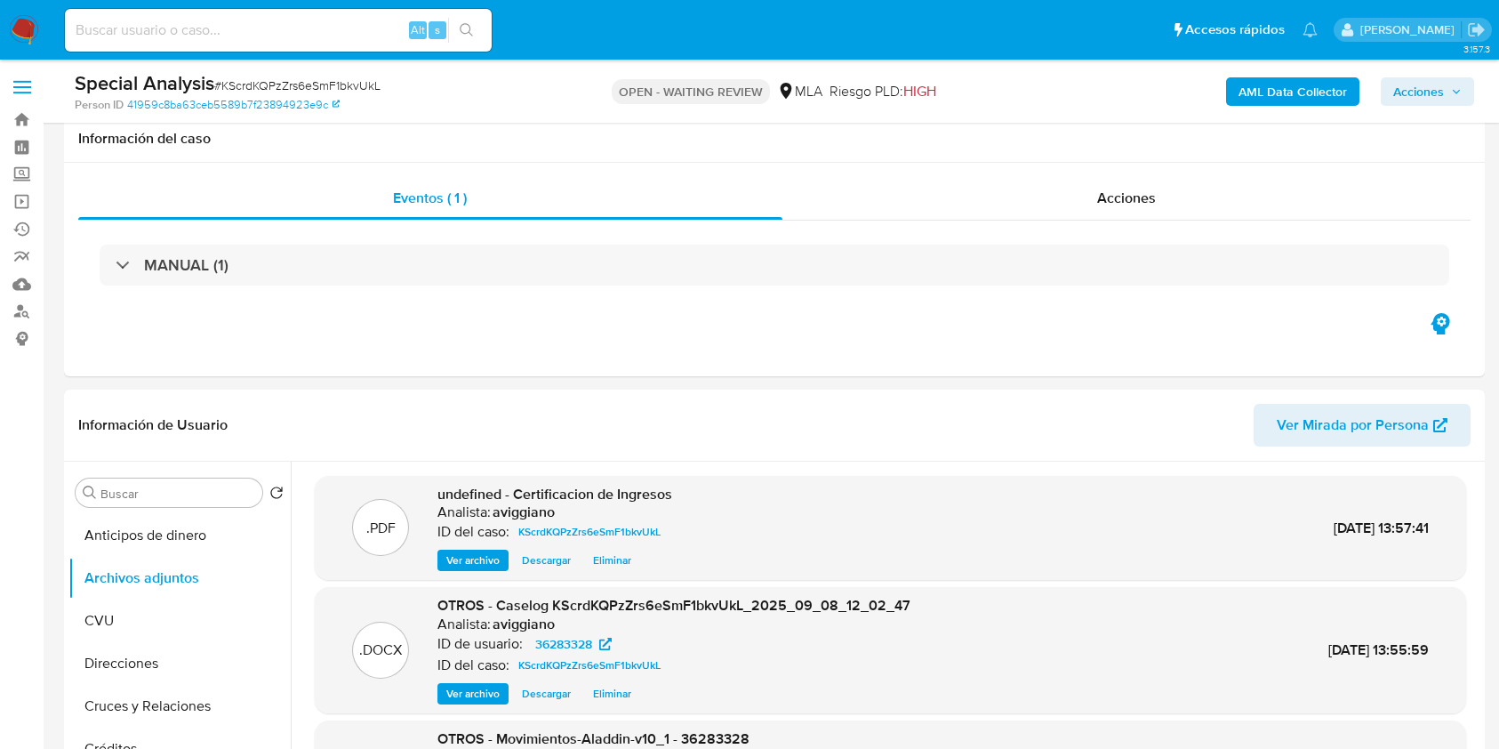
select select "10"
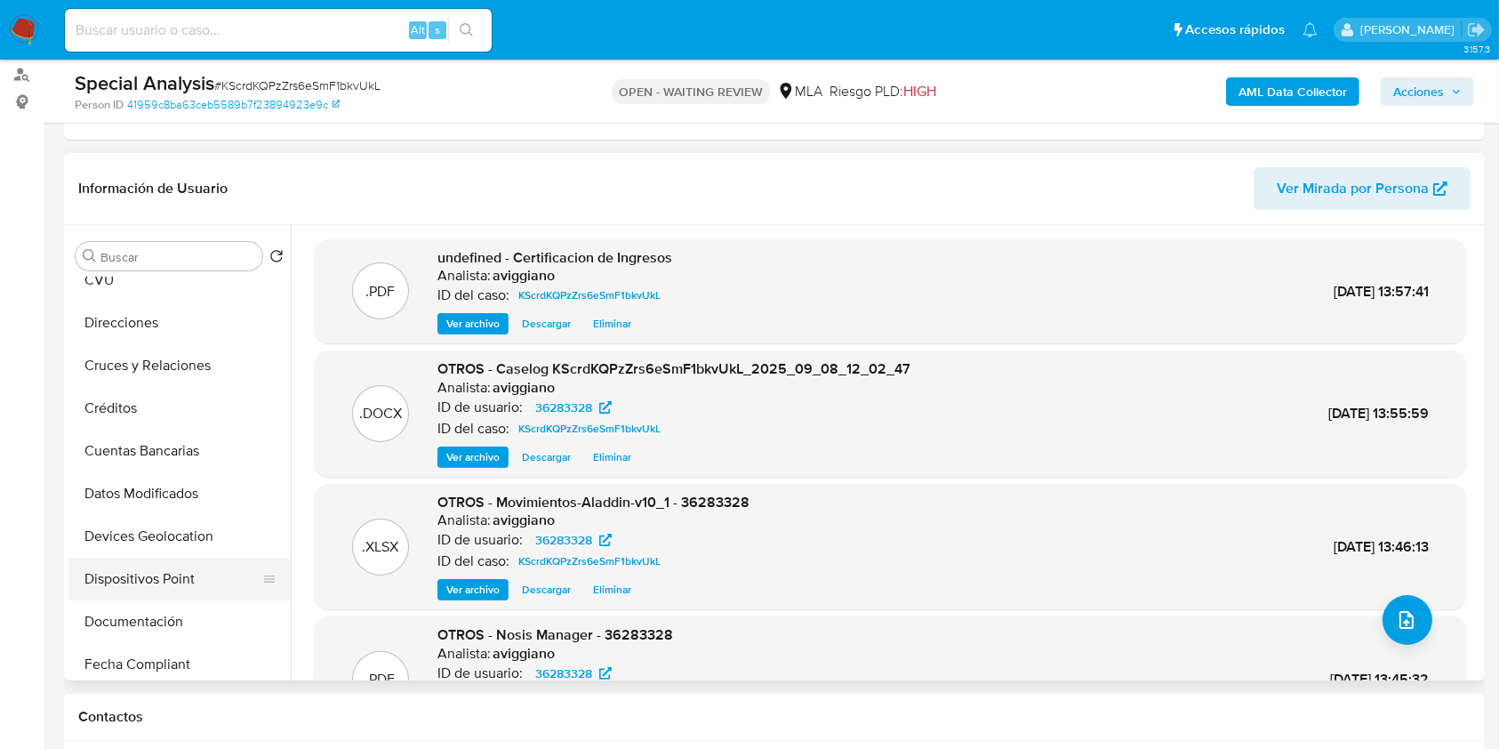
scroll to position [237, 0]
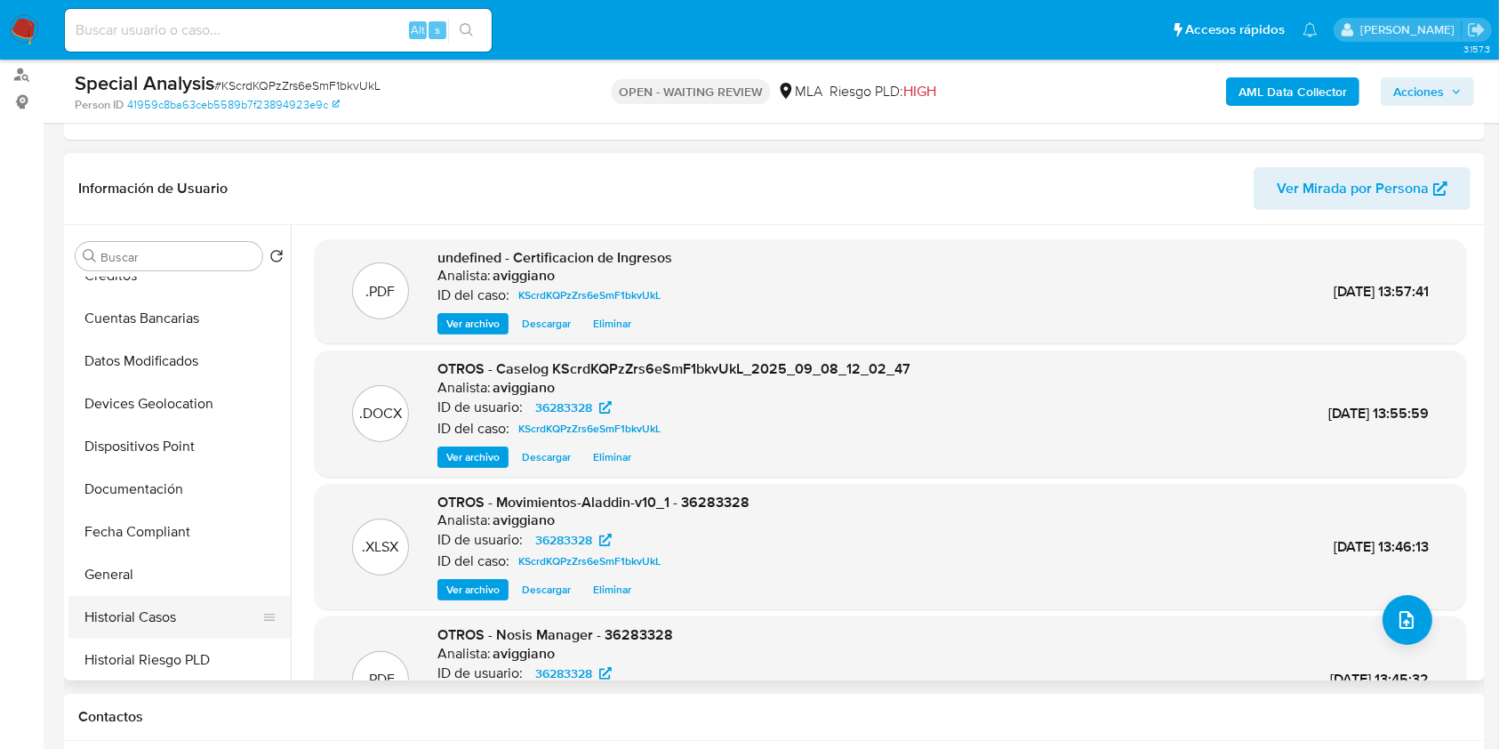
click at [140, 636] on button "Historial Casos" at bounding box center [172, 617] width 208 height 43
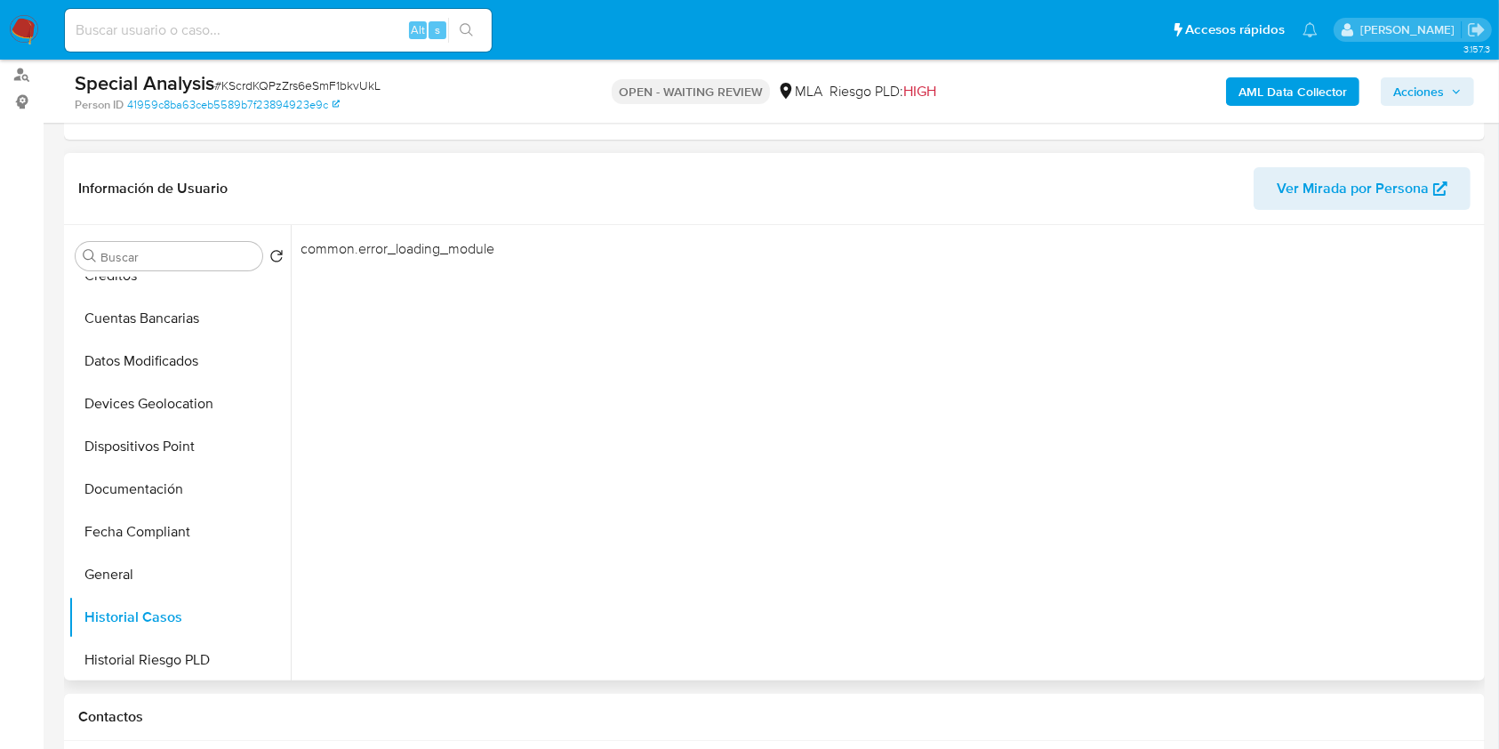
drag, startPoint x: 136, startPoint y: 540, endPoint x: 590, endPoint y: 651, distance: 467.8
click at [140, 534] on button "Fecha Compliant" at bounding box center [179, 531] width 222 height 43
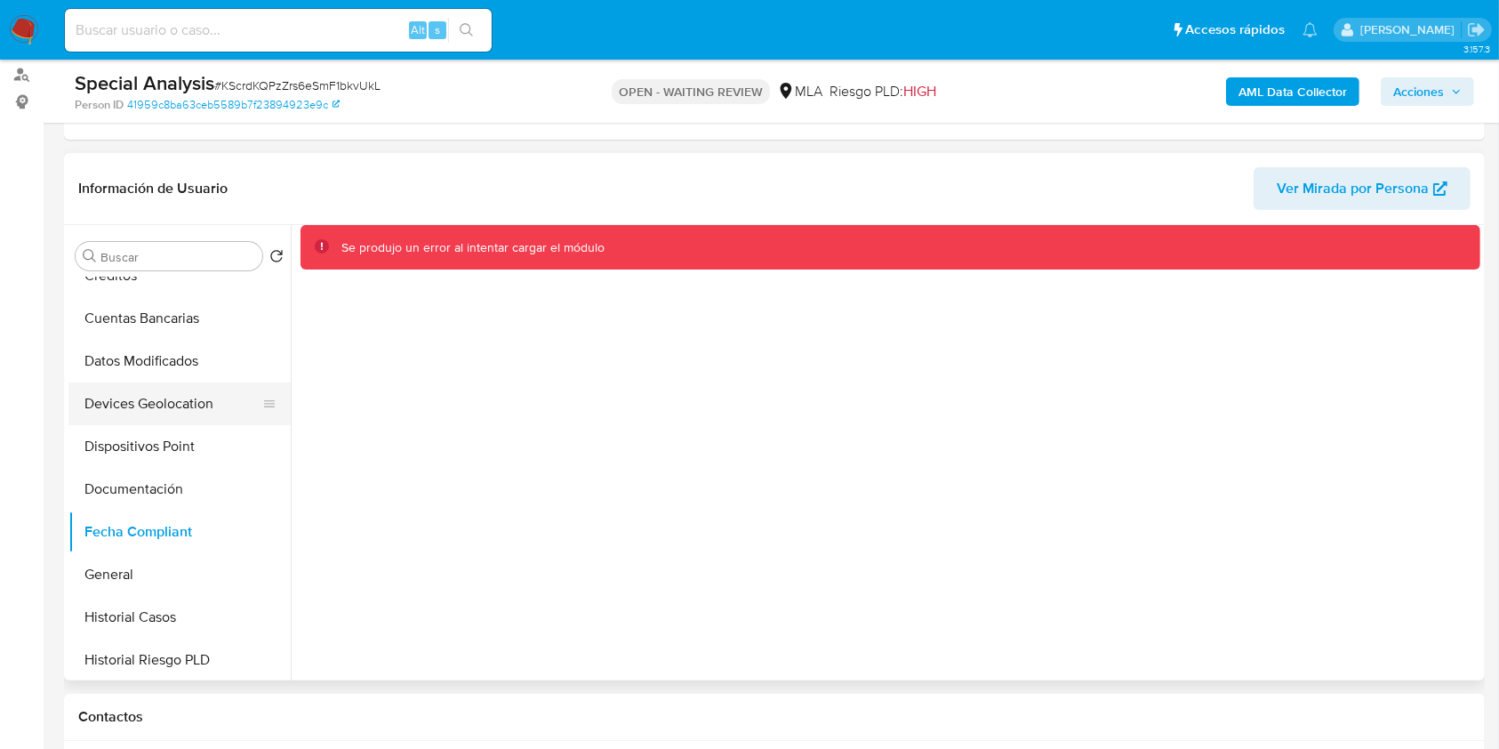
click at [132, 393] on button "Devices Geolocation" at bounding box center [172, 403] width 208 height 43
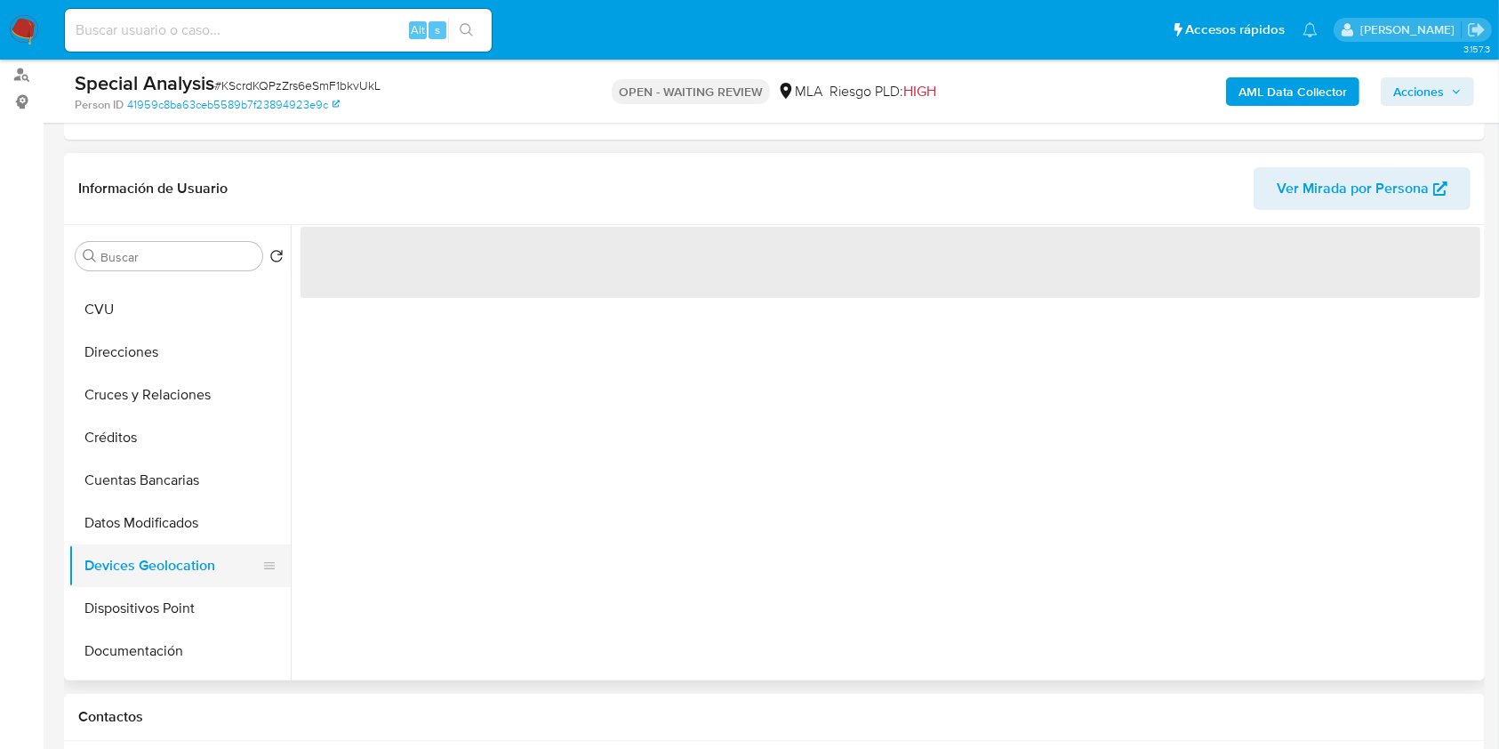
scroll to position [0, 0]
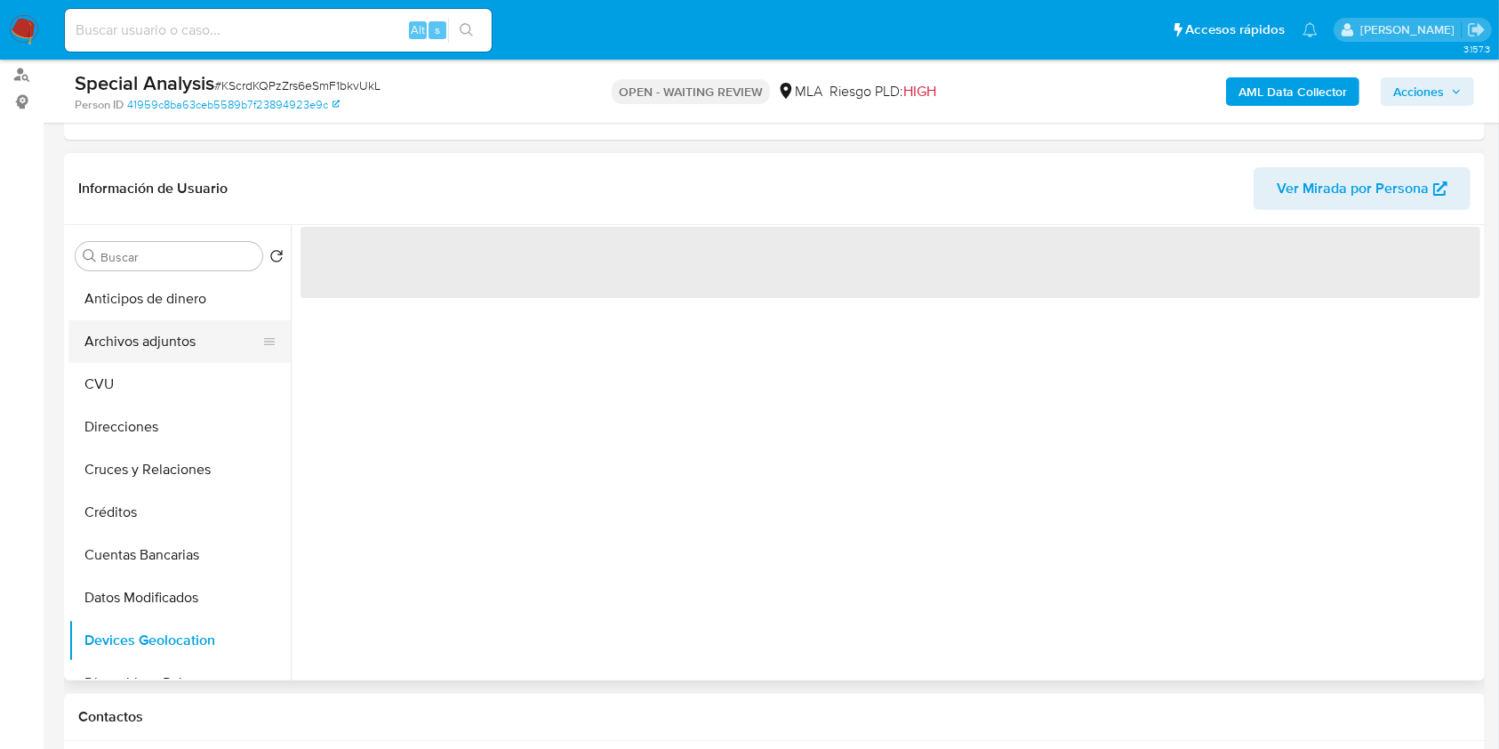
click at [156, 349] on button "Archivos adjuntos" at bounding box center [172, 341] width 208 height 43
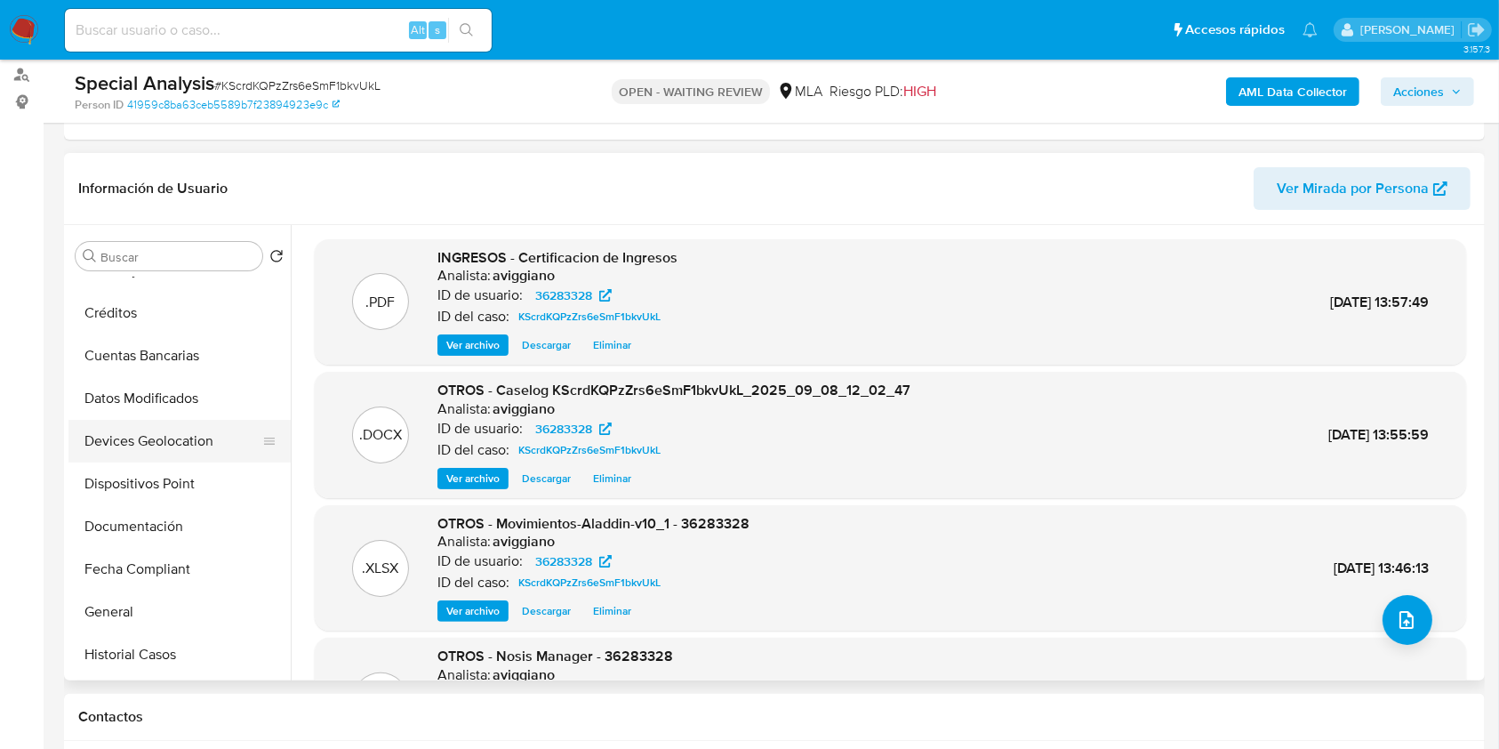
scroll to position [237, 0]
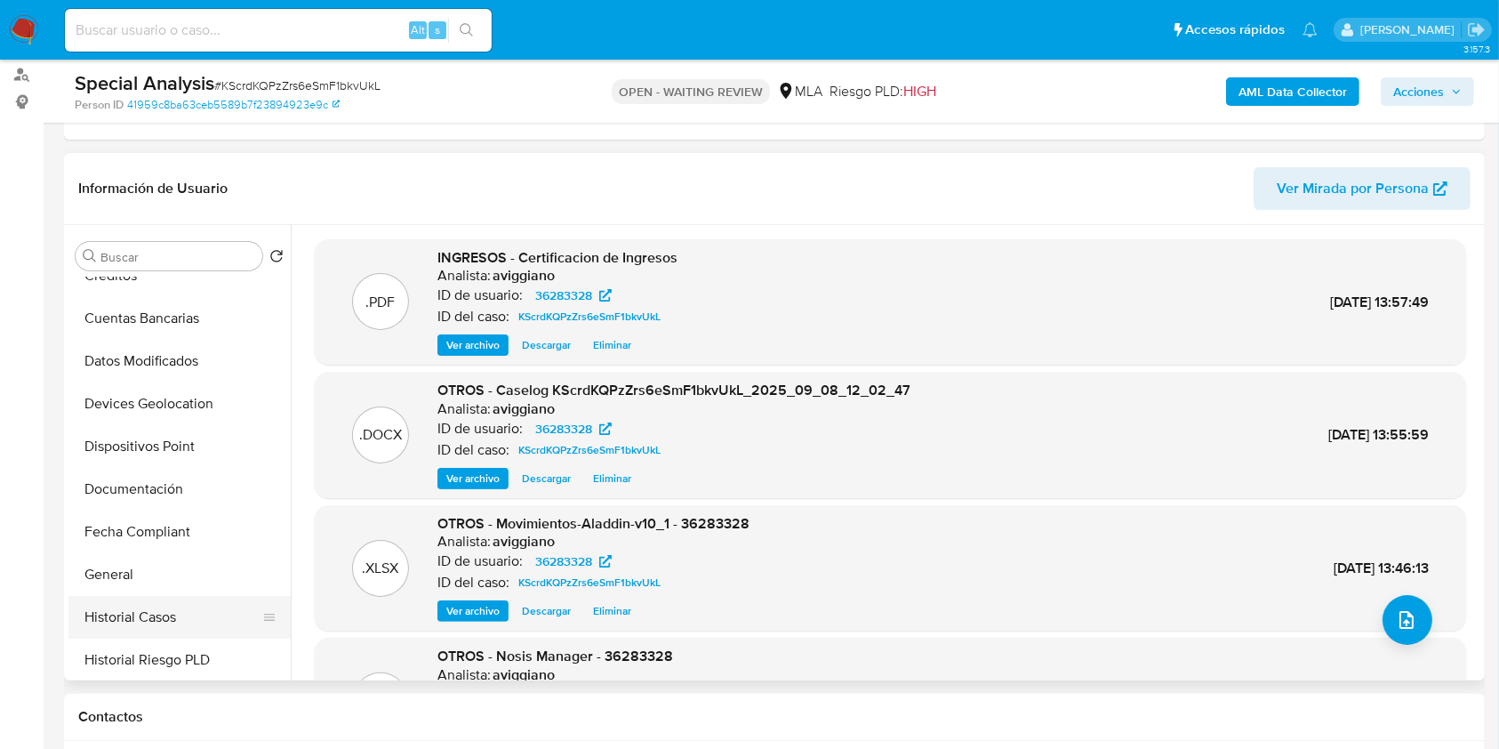
click at [148, 610] on button "Historial Casos" at bounding box center [172, 617] width 208 height 43
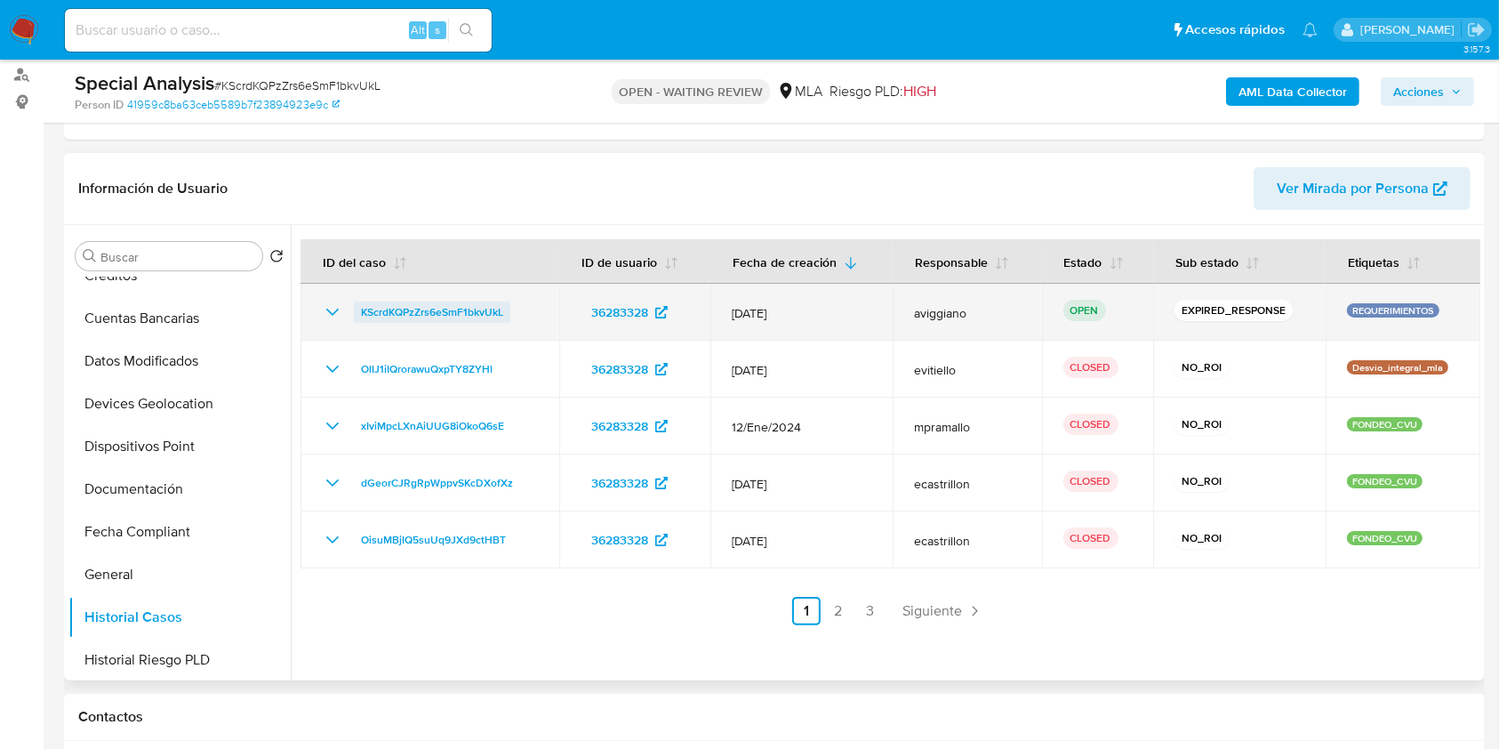
drag, startPoint x: 526, startPoint y: 304, endPoint x: 357, endPoint y: 320, distance: 169.7
click at [357, 320] on div "KScrdKQPzZrs6eSmF1bkvUkL" at bounding box center [430, 311] width 216 height 21
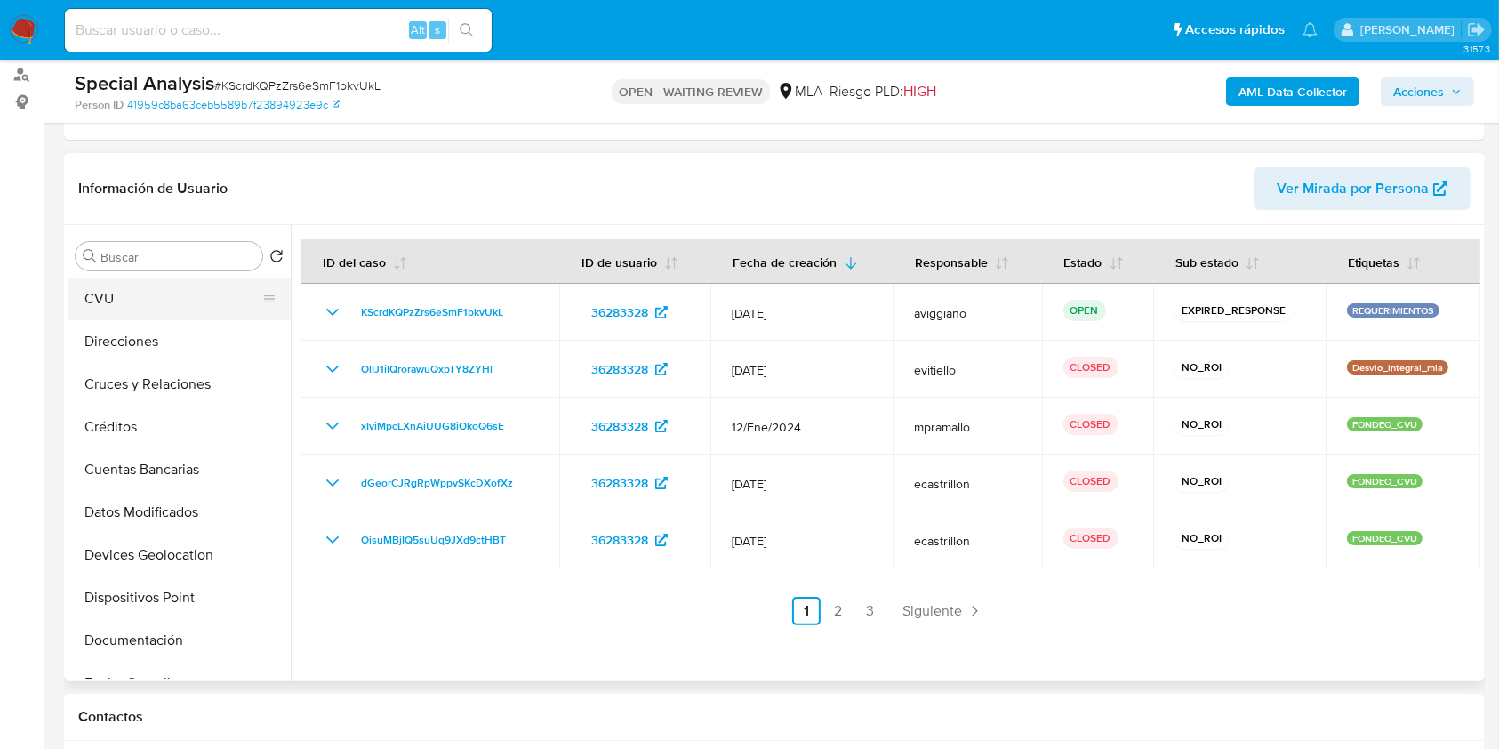
scroll to position [0, 0]
click at [133, 345] on button "Archivos adjuntos" at bounding box center [172, 341] width 208 height 43
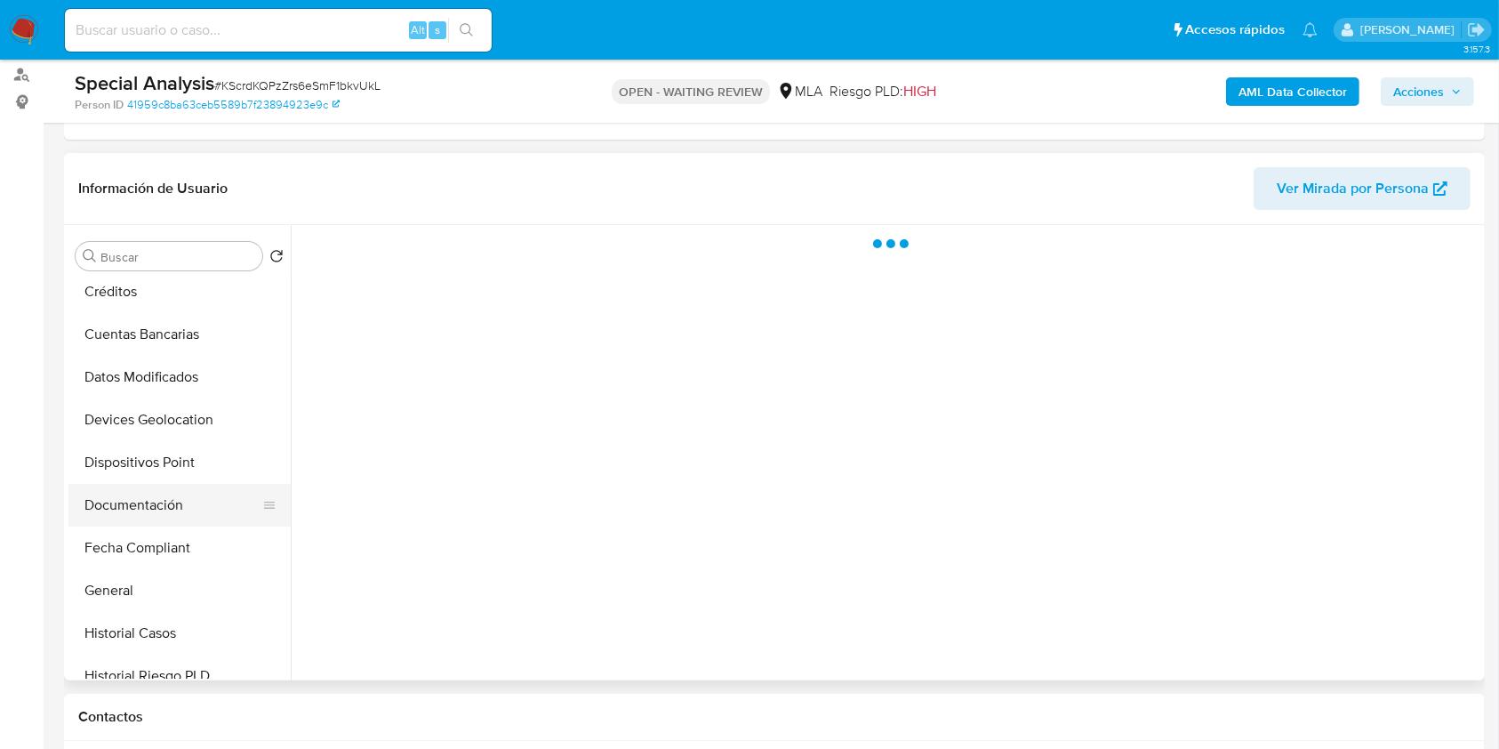
scroll to position [237, 0]
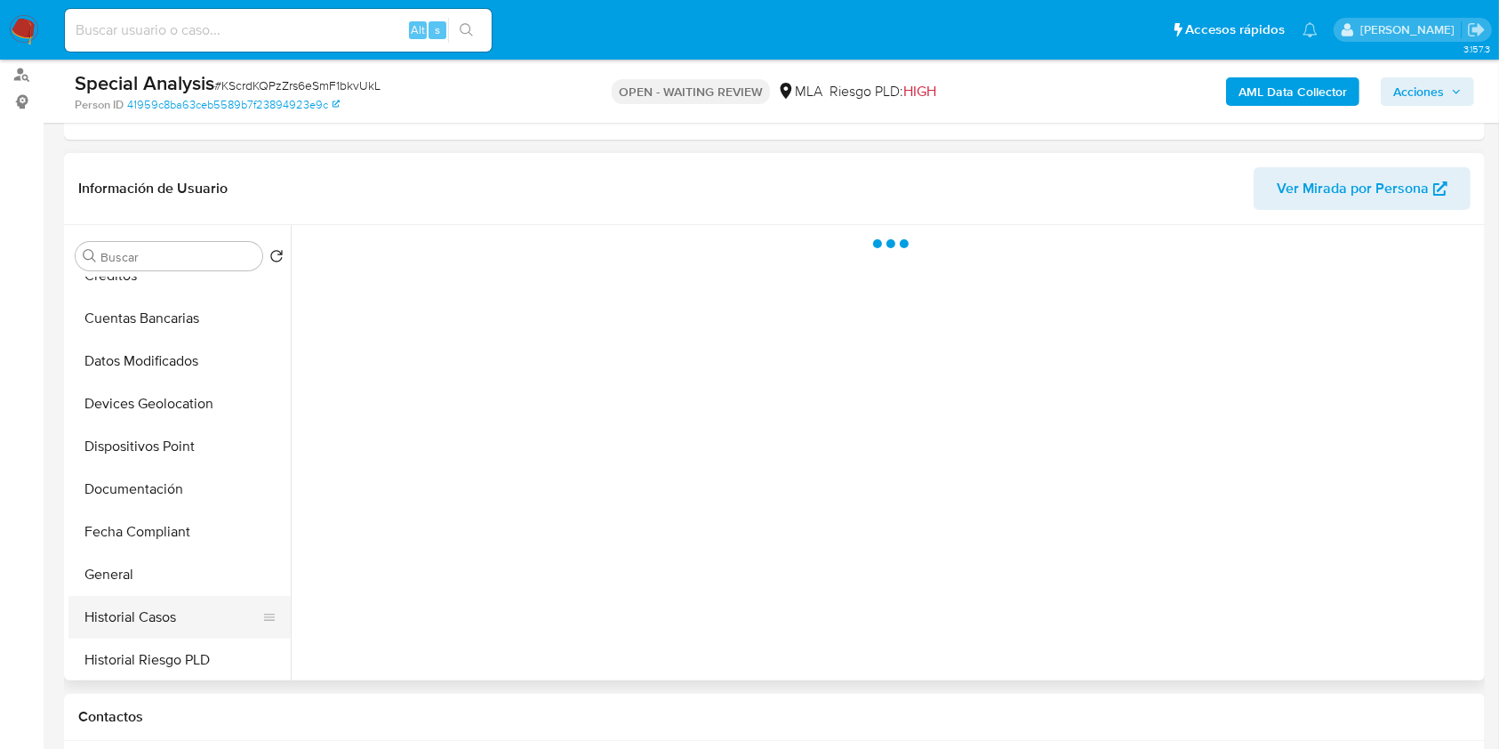
click at [164, 599] on button "Historial Casos" at bounding box center [172, 617] width 208 height 43
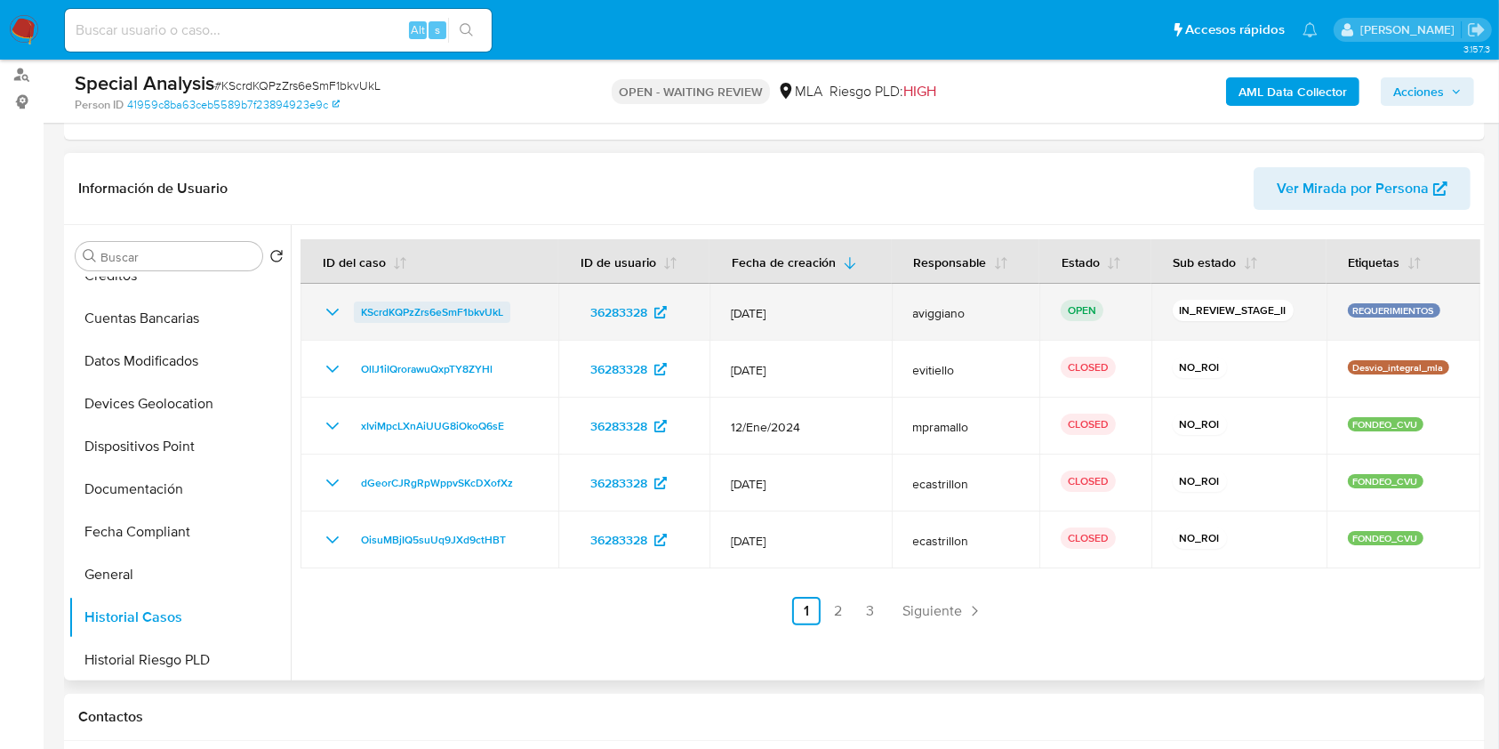
click at [479, 305] on span "KScrdKQPzZrs6eSmF1bkvUkL" at bounding box center [432, 311] width 142 height 21
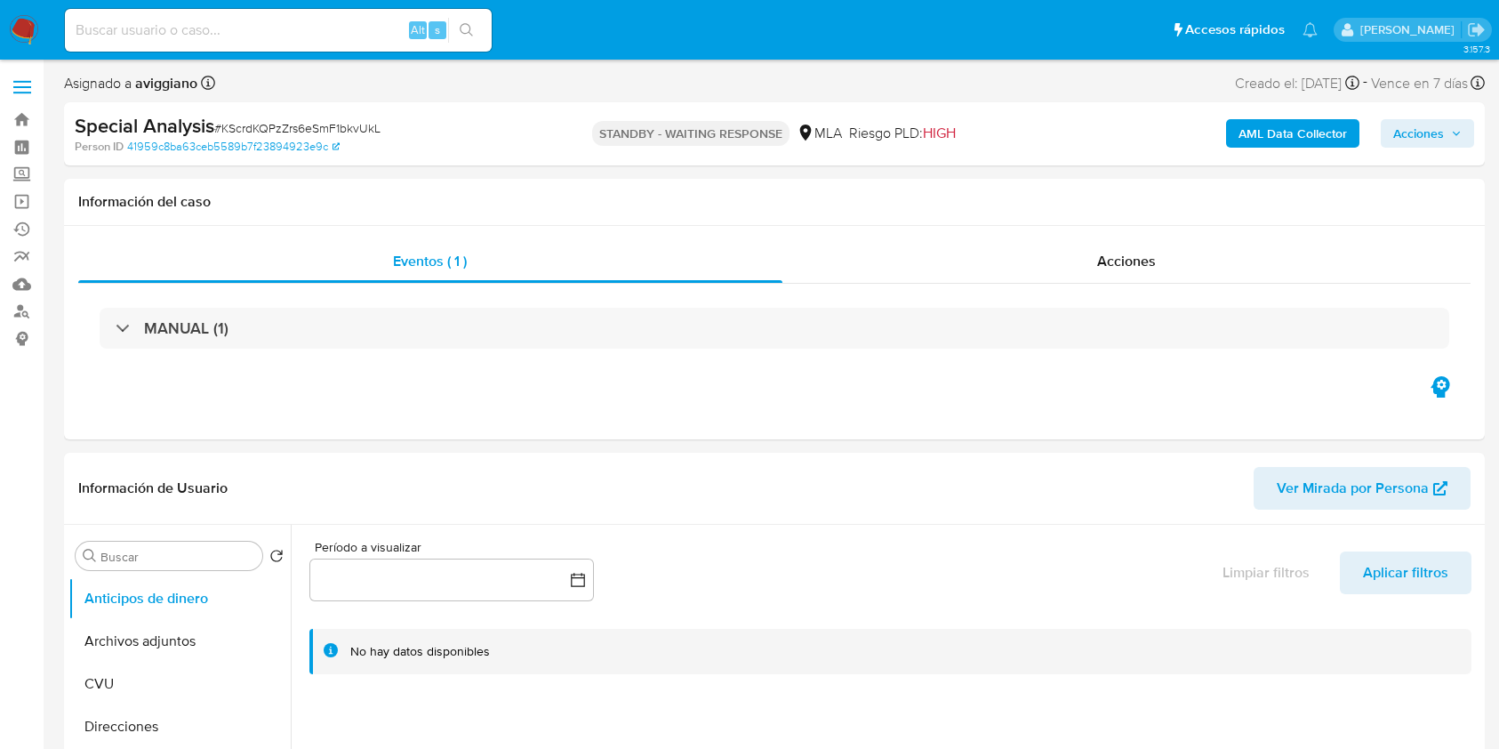
select select "10"
click at [1417, 129] on span "Acciones" at bounding box center [1418, 133] width 51 height 28
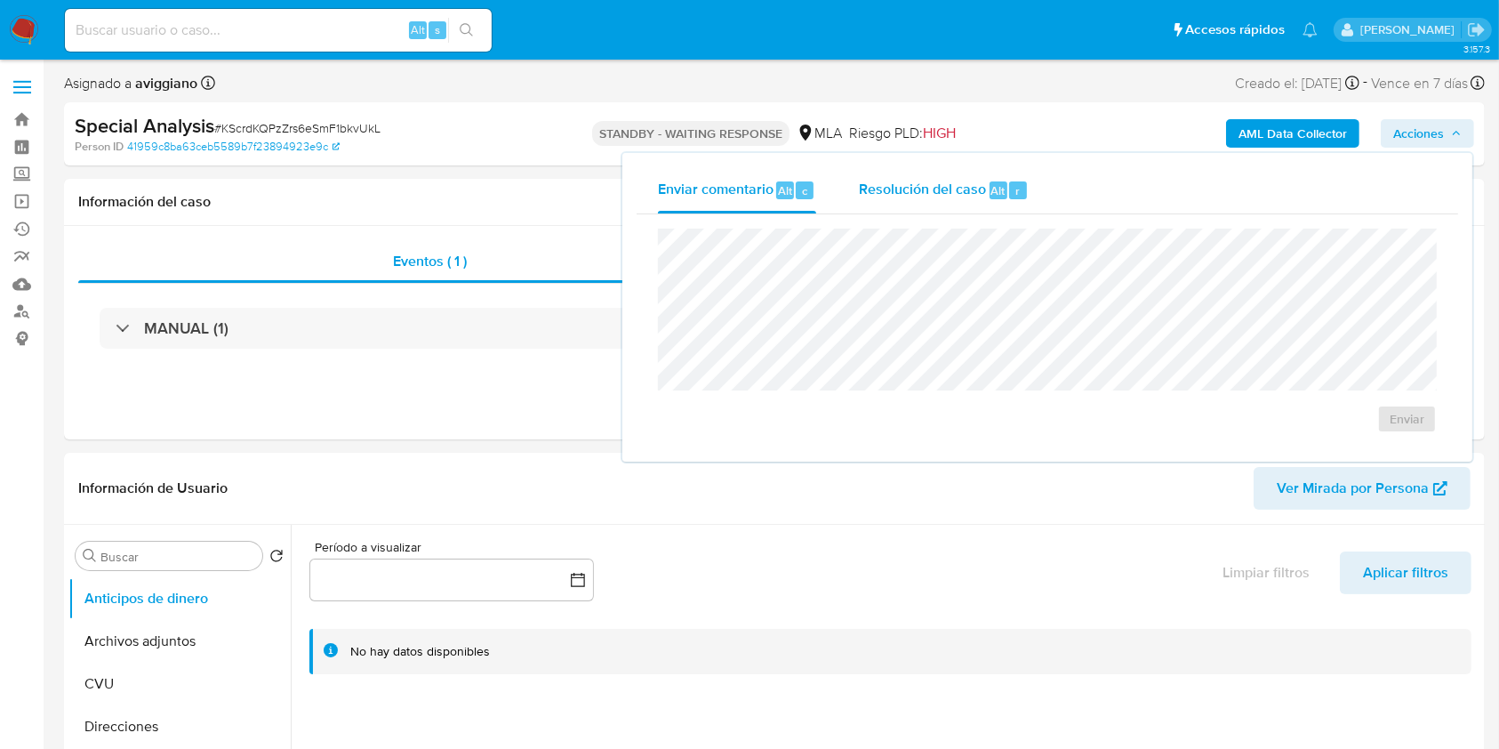
click at [962, 170] on div "Resolución del caso Alt r" at bounding box center [944, 190] width 170 height 46
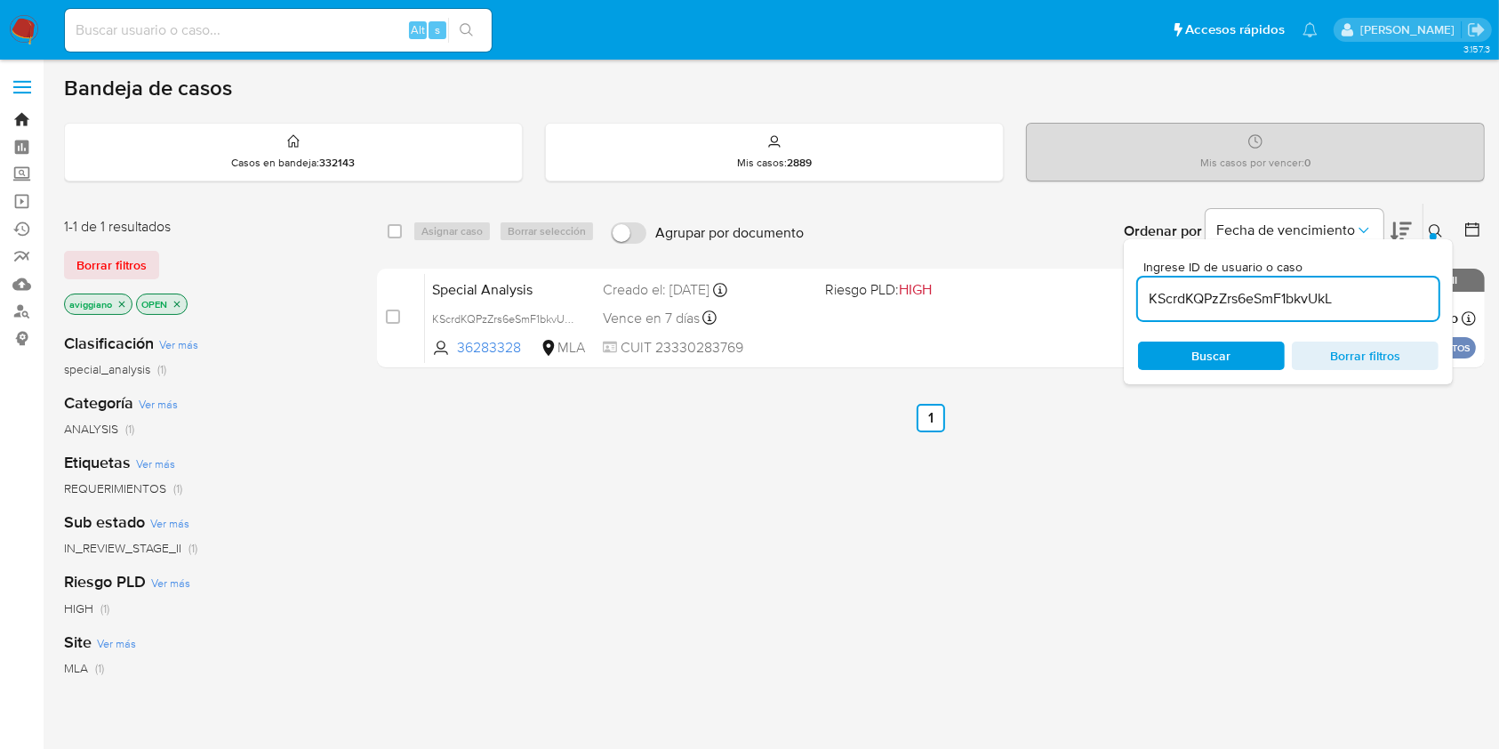
click at [17, 119] on link "Bandeja" at bounding box center [106, 120] width 212 height 28
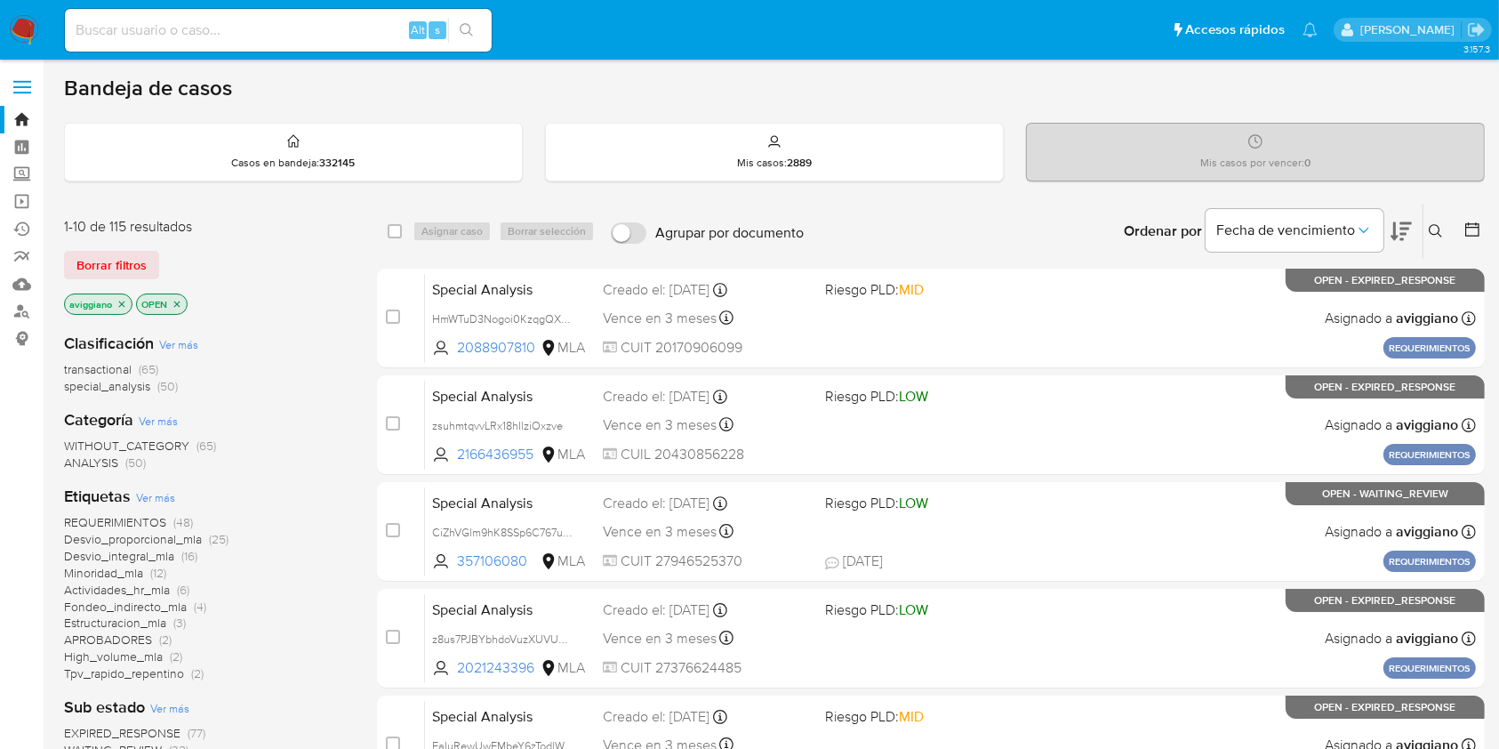
click at [1432, 229] on icon at bounding box center [1436, 231] width 14 height 14
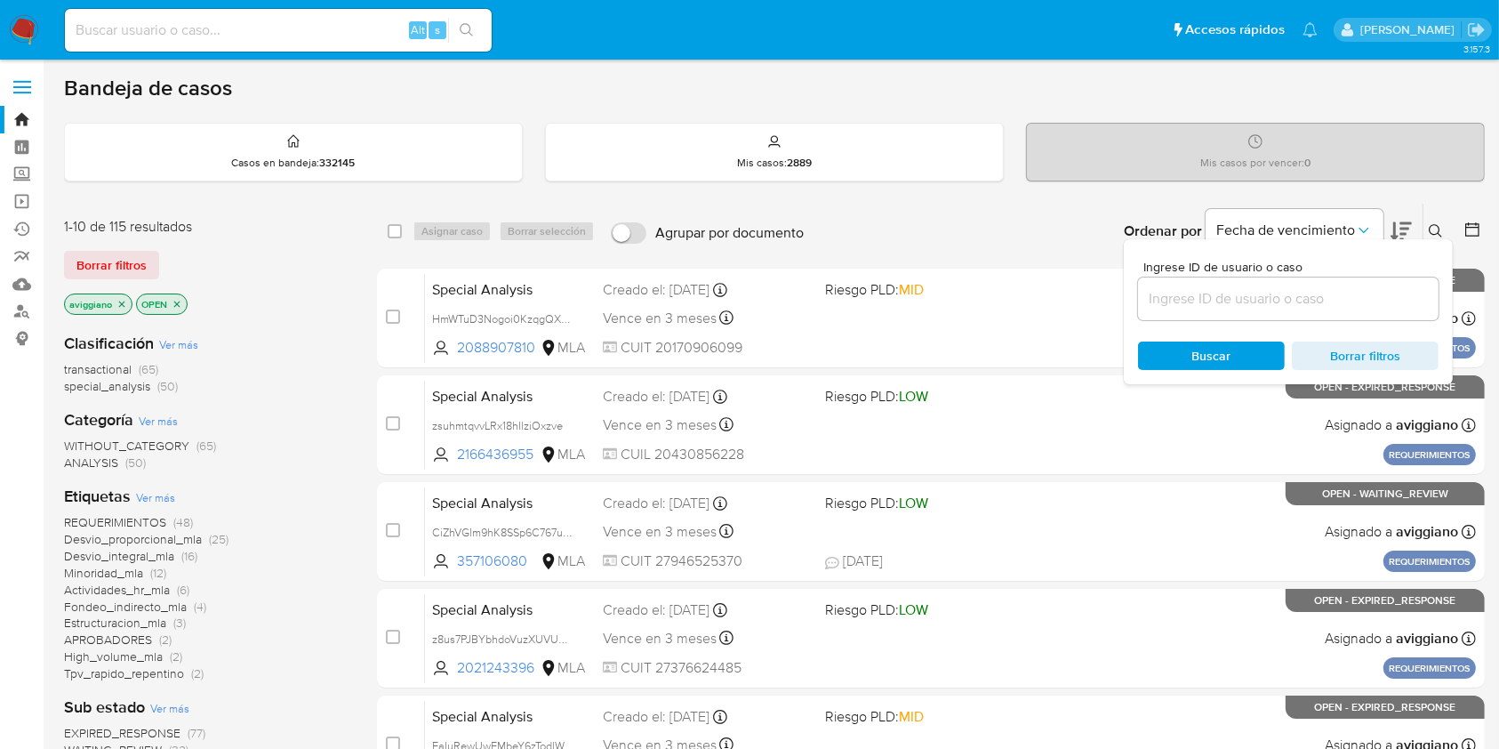
click at [1313, 298] on input at bounding box center [1288, 298] width 301 height 23
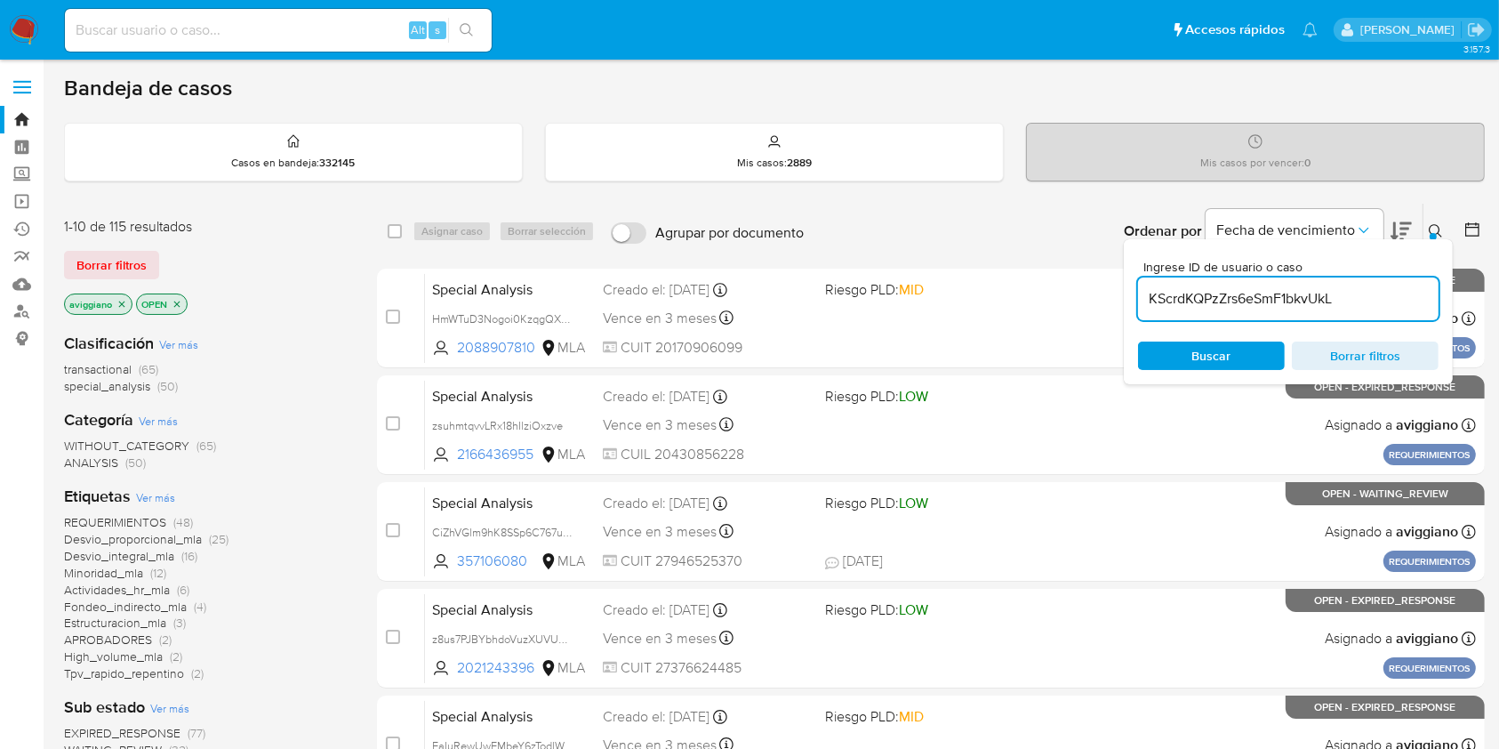
type input "KScrdKQPzZrs6eSmF1bkvUkL"
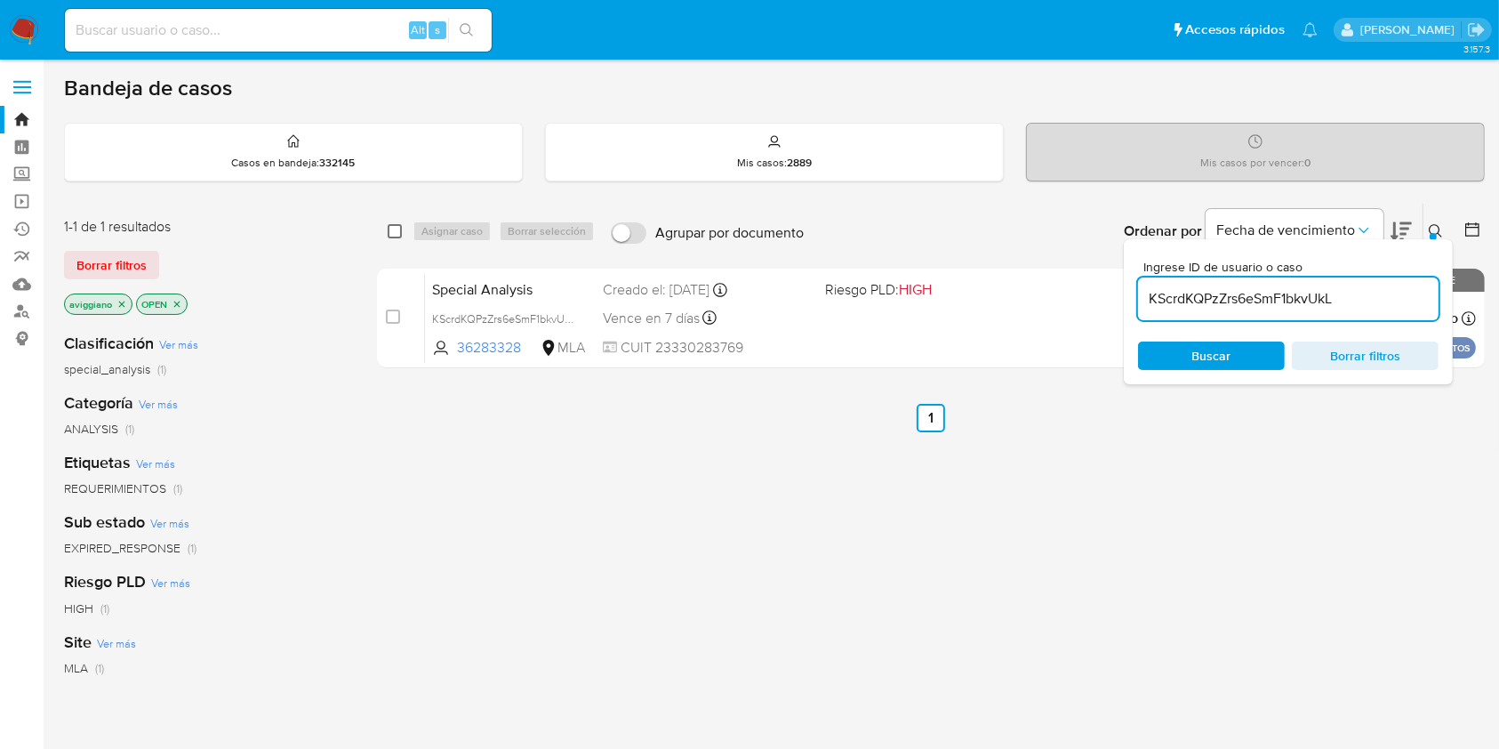
click at [391, 229] on input "checkbox" at bounding box center [395, 231] width 14 height 14
checkbox input "true"
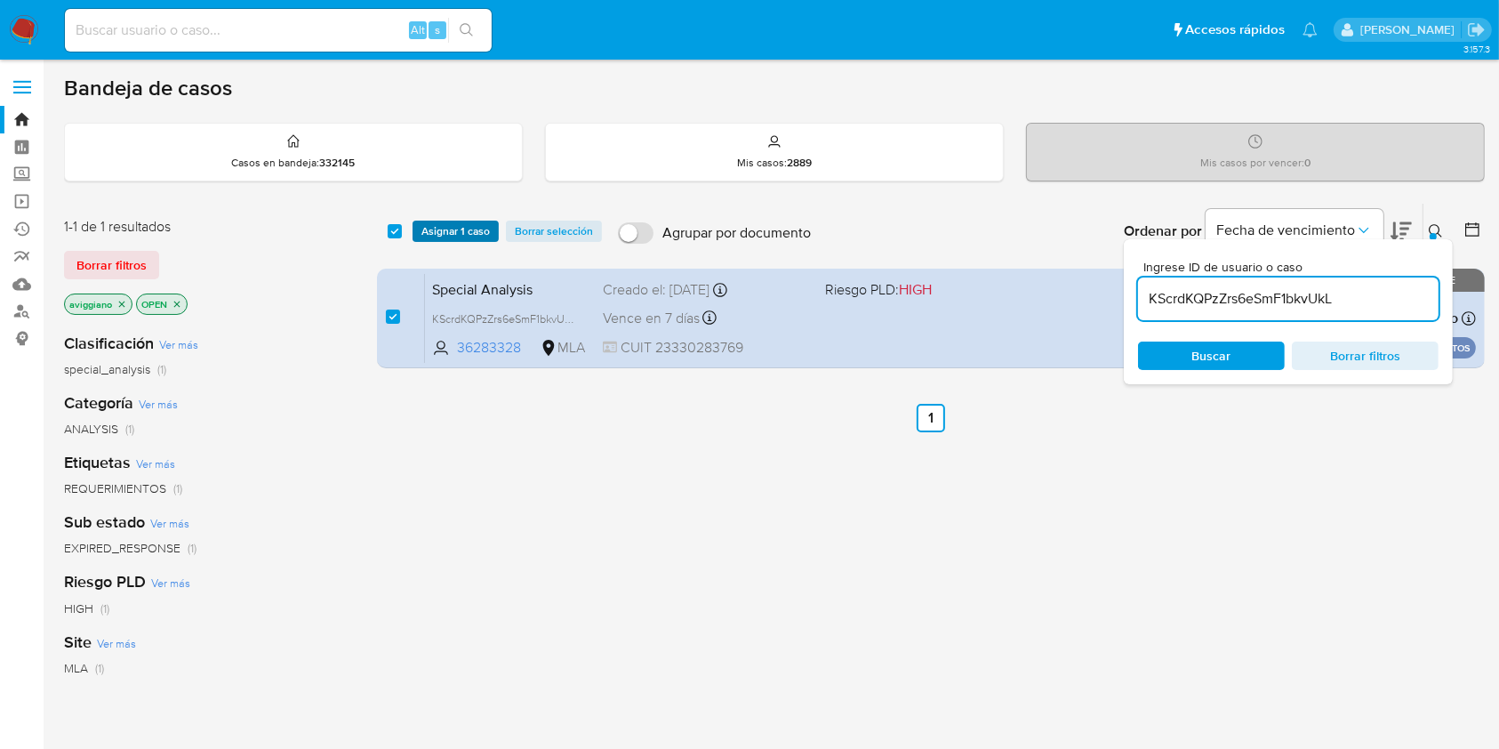
click at [455, 234] on span "Asignar 1 caso" at bounding box center [455, 231] width 68 height 18
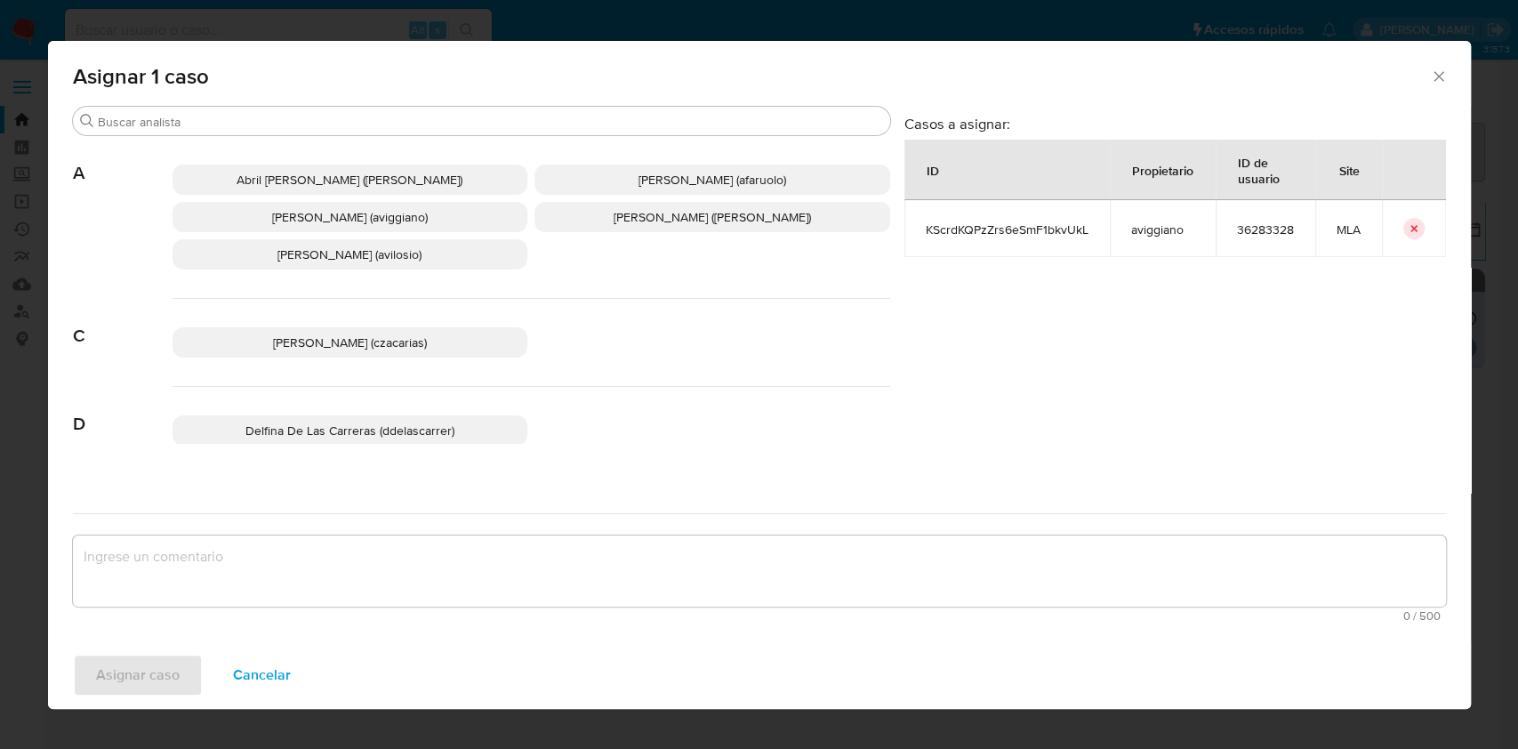
drag, startPoint x: 330, startPoint y: 224, endPoint x: 331, endPoint y: 246, distance: 22.2
click at [329, 224] on span "[PERSON_NAME] (aviggiano)" at bounding box center [350, 217] width 156 height 18
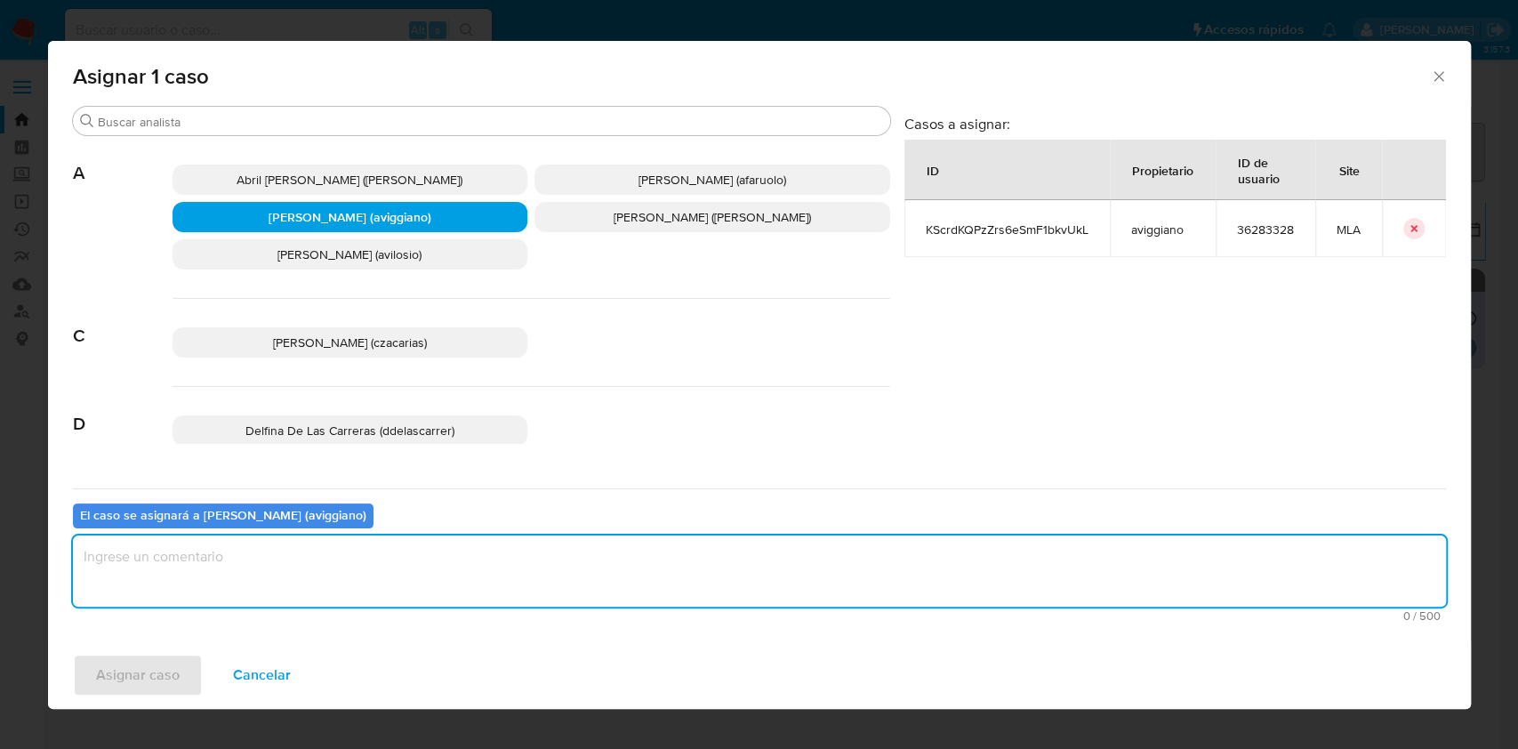
click at [364, 555] on textarea "assign-modal" at bounding box center [759, 570] width 1373 height 71
click at [171, 664] on span "Asignar caso" at bounding box center [138, 674] width 84 height 39
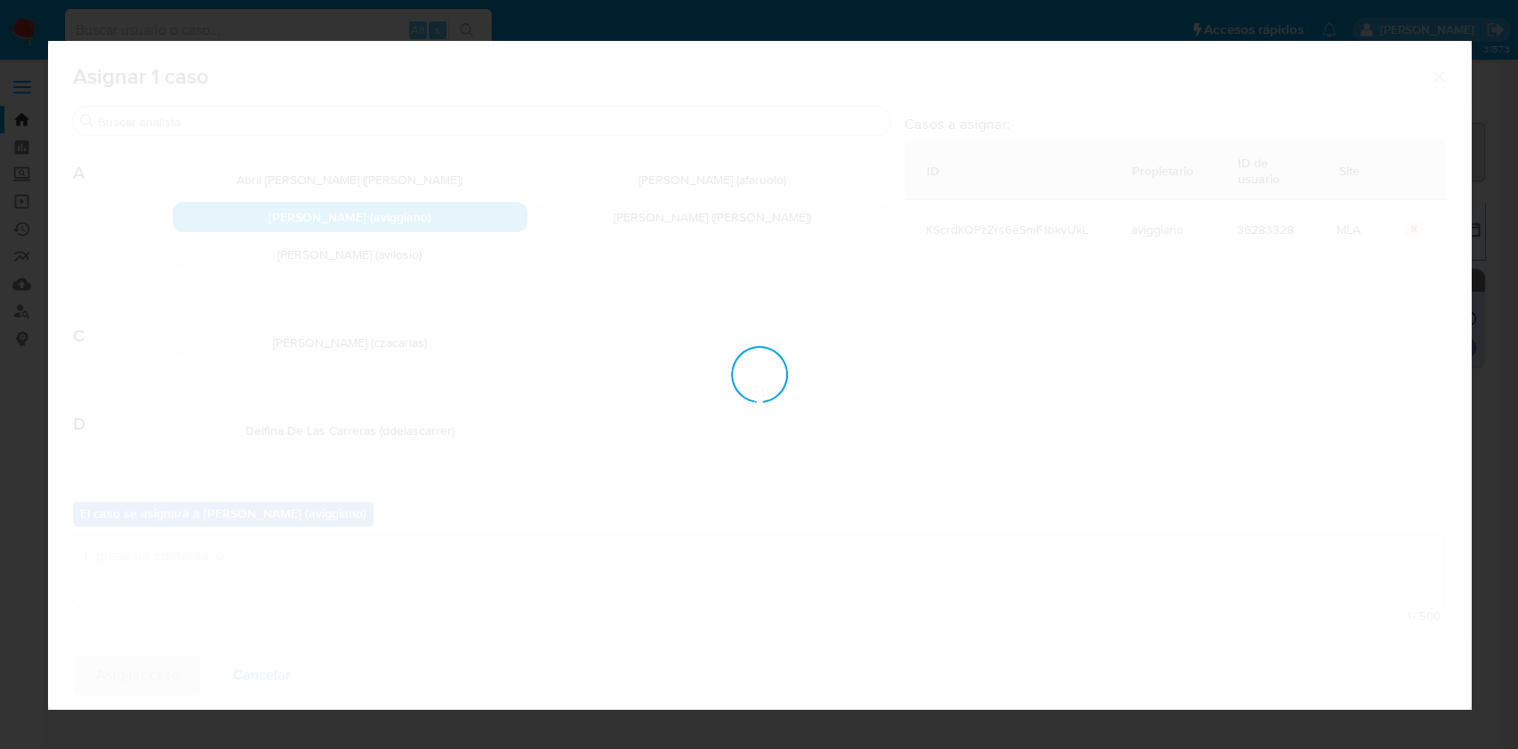
checkbox input "false"
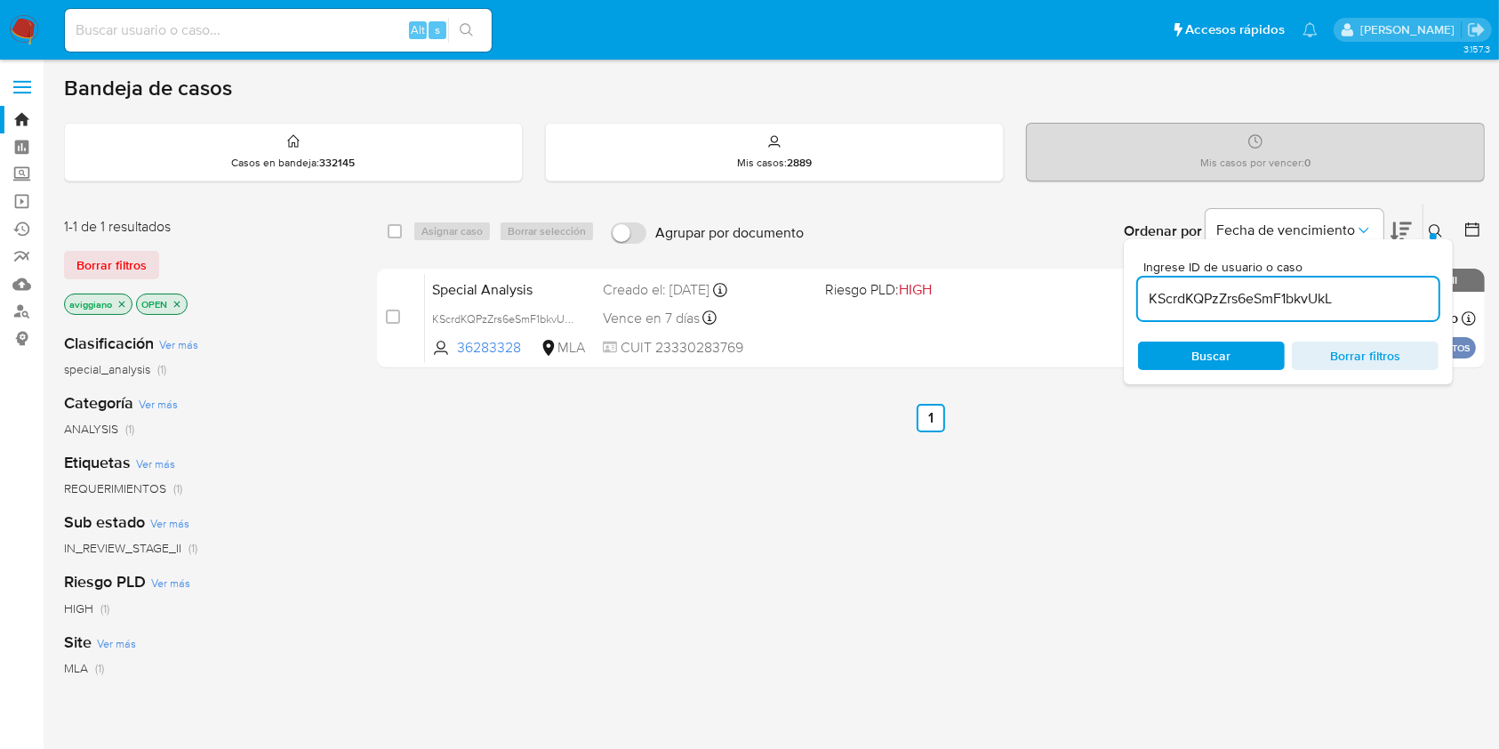
click at [115, 298] on p "aviggiano" at bounding box center [98, 304] width 67 height 20
click at [121, 301] on icon "close-filter" at bounding box center [121, 304] width 11 height 11
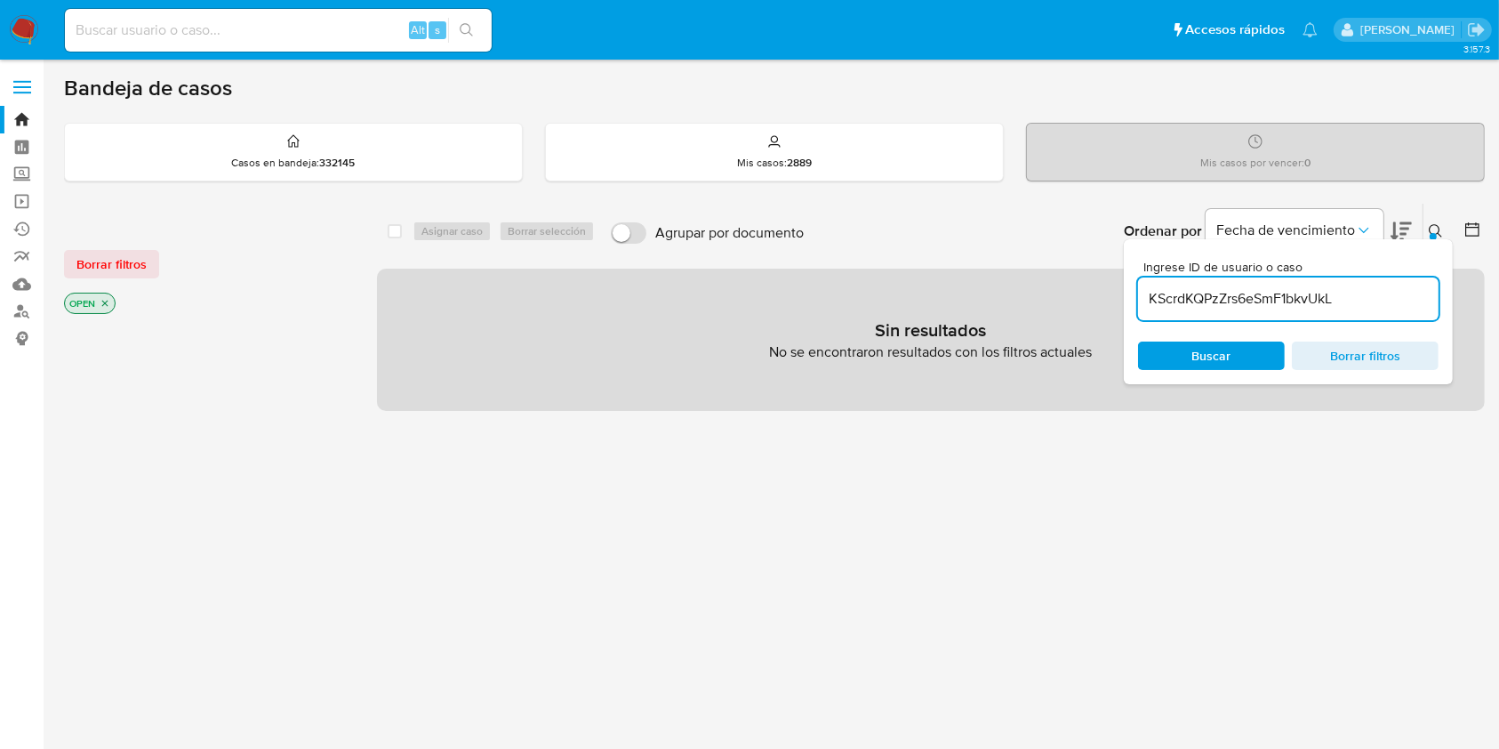
click at [108, 298] on icon "close-filter" at bounding box center [105, 303] width 11 height 11
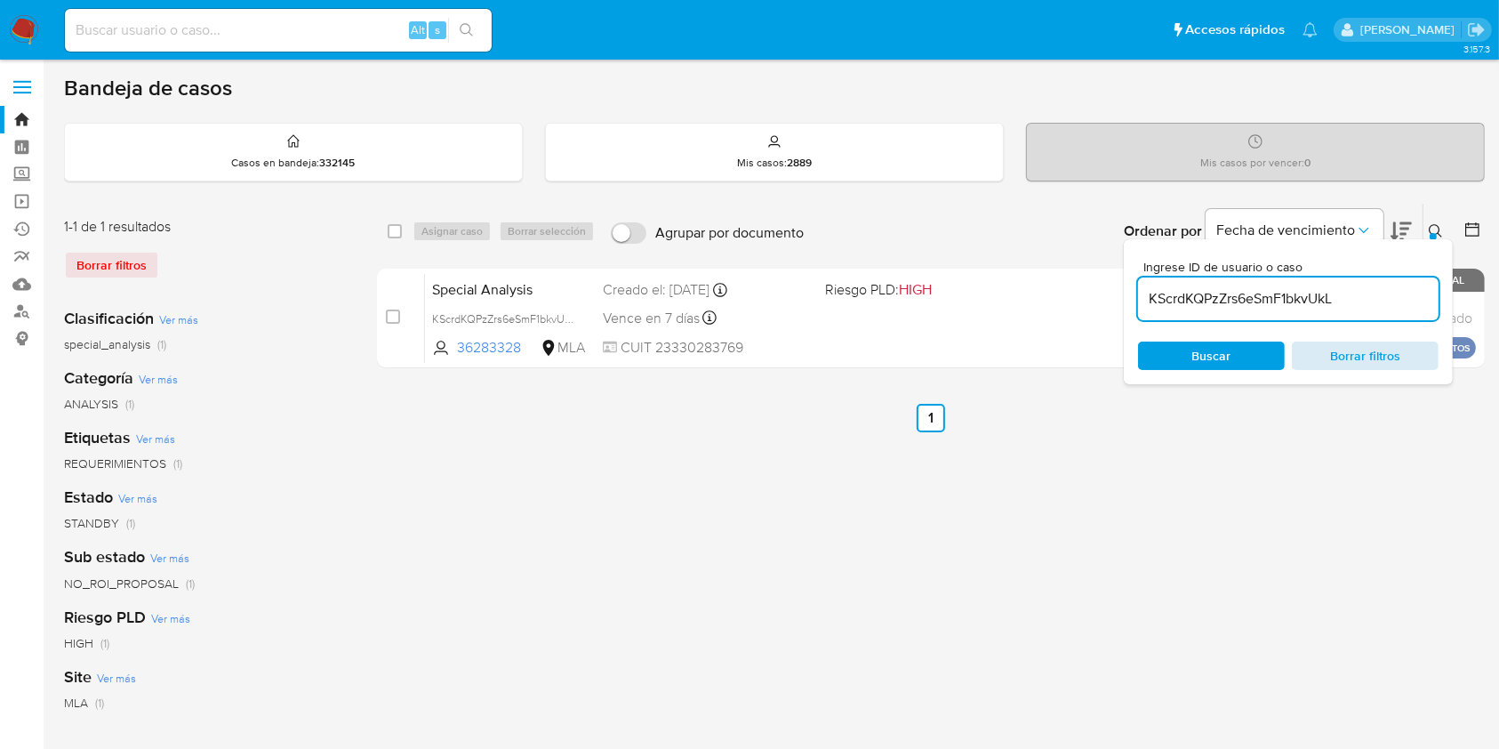
drag, startPoint x: 1445, startPoint y: 349, endPoint x: 1432, endPoint y: 349, distance: 13.3
click at [1444, 349] on div "Ingrese ID de usuario o caso KScrdKQPzZrs6eSmF1bkvUkL Buscar Borrar filtros" at bounding box center [1288, 311] width 329 height 145
click at [1416, 349] on span "Borrar filtros" at bounding box center [1365, 355] width 122 height 25
click at [1337, 366] on span "Borrar filtros" at bounding box center [1365, 355] width 122 height 25
click at [1328, 348] on span "Borrar filtros" at bounding box center [1365, 355] width 122 height 25
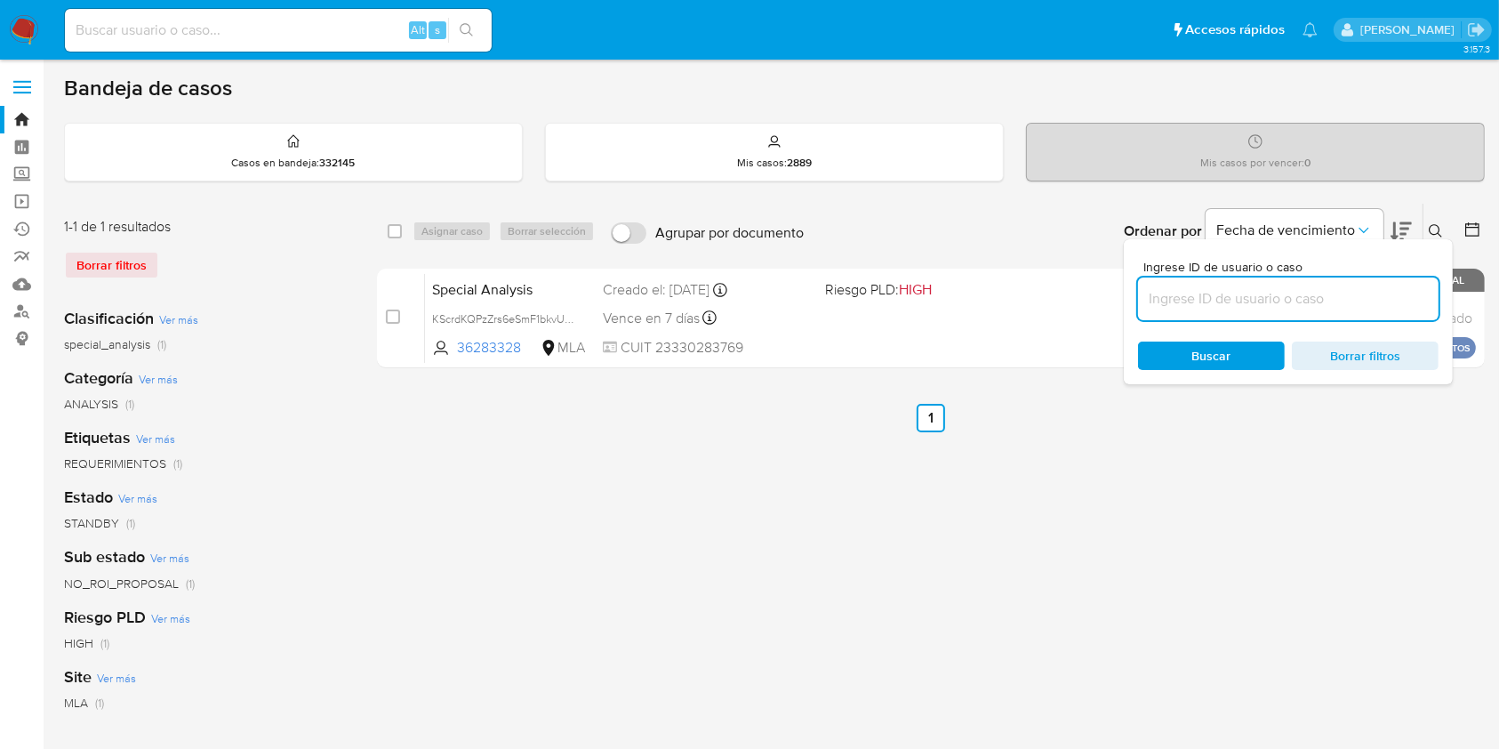
click at [1328, 348] on span "Borrar filtros" at bounding box center [1365, 355] width 122 height 25
drag, startPoint x: 872, startPoint y: 498, endPoint x: 219, endPoint y: 343, distance: 671.6
click at [872, 499] on div "select-all-cases-checkbox Asignar caso Borrar selección Agrupar por documento O…" at bounding box center [931, 593] width 1108 height 781
click at [110, 253] on div "Borrar filtros" at bounding box center [206, 265] width 285 height 28
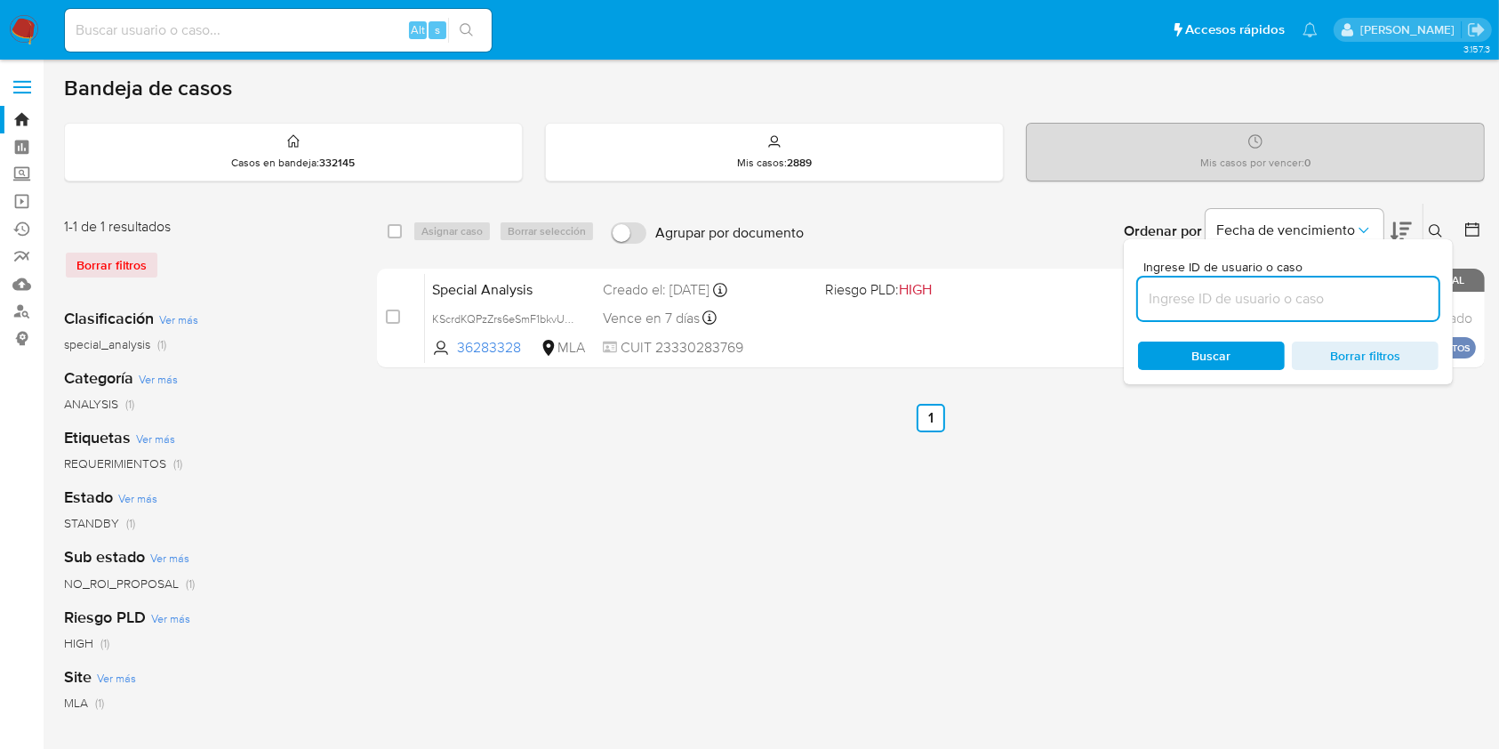
click at [111, 260] on div "Borrar filtros" at bounding box center [206, 265] width 285 height 28
click at [108, 265] on div "Borrar filtros" at bounding box center [206, 265] width 285 height 28
click at [21, 116] on link "Bandeja" at bounding box center [106, 120] width 212 height 28
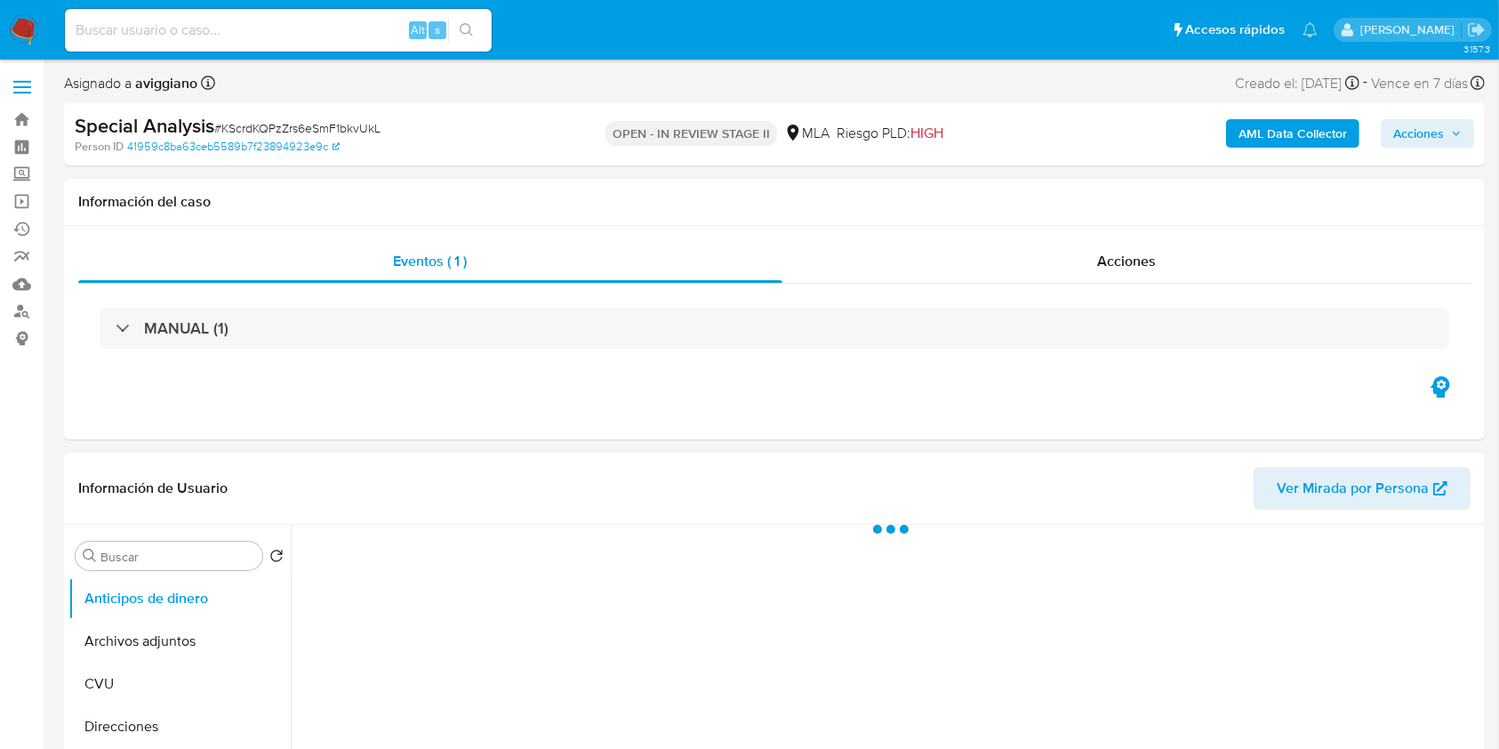
click at [1452, 143] on span "Acciones" at bounding box center [1427, 133] width 68 height 25
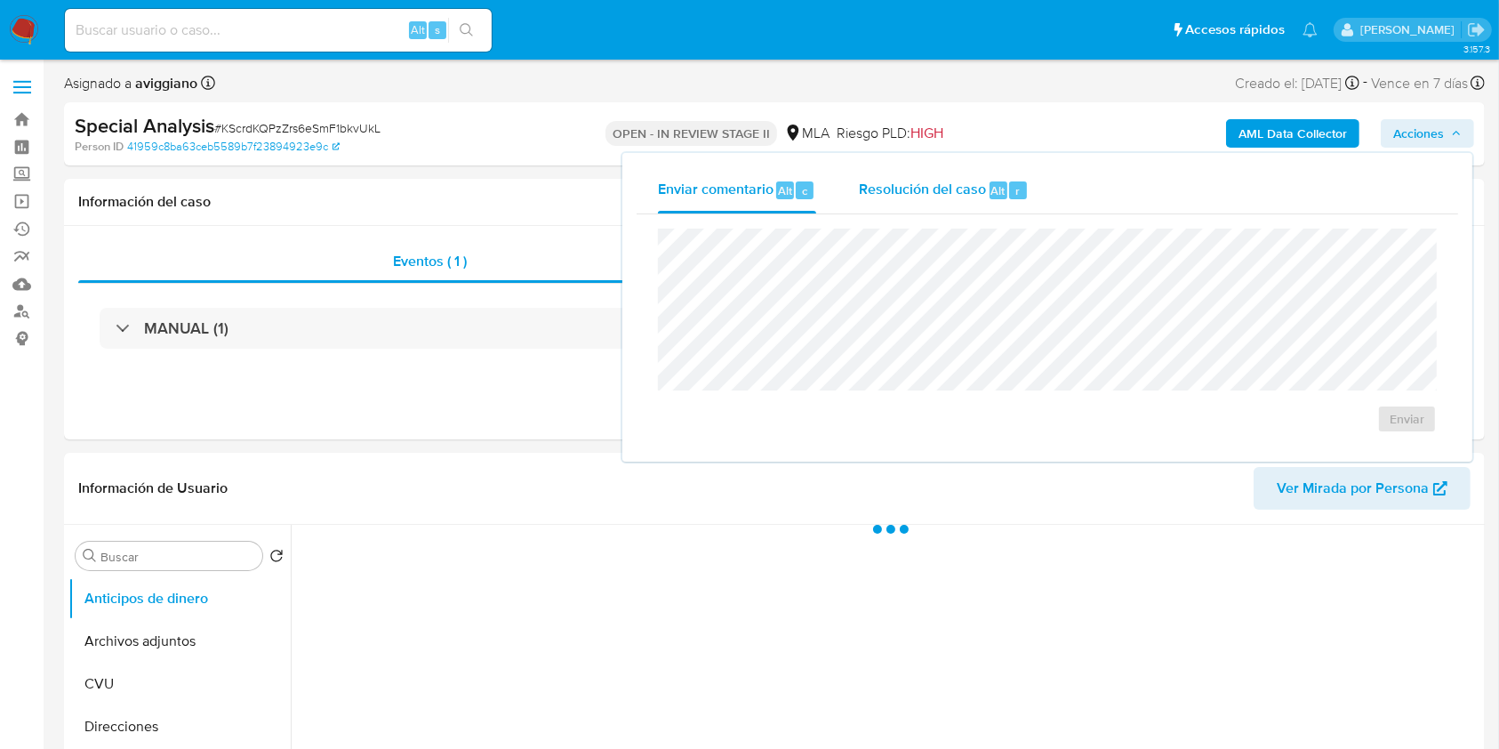
click at [976, 189] on span "Resolución del caso" at bounding box center [922, 190] width 127 height 20
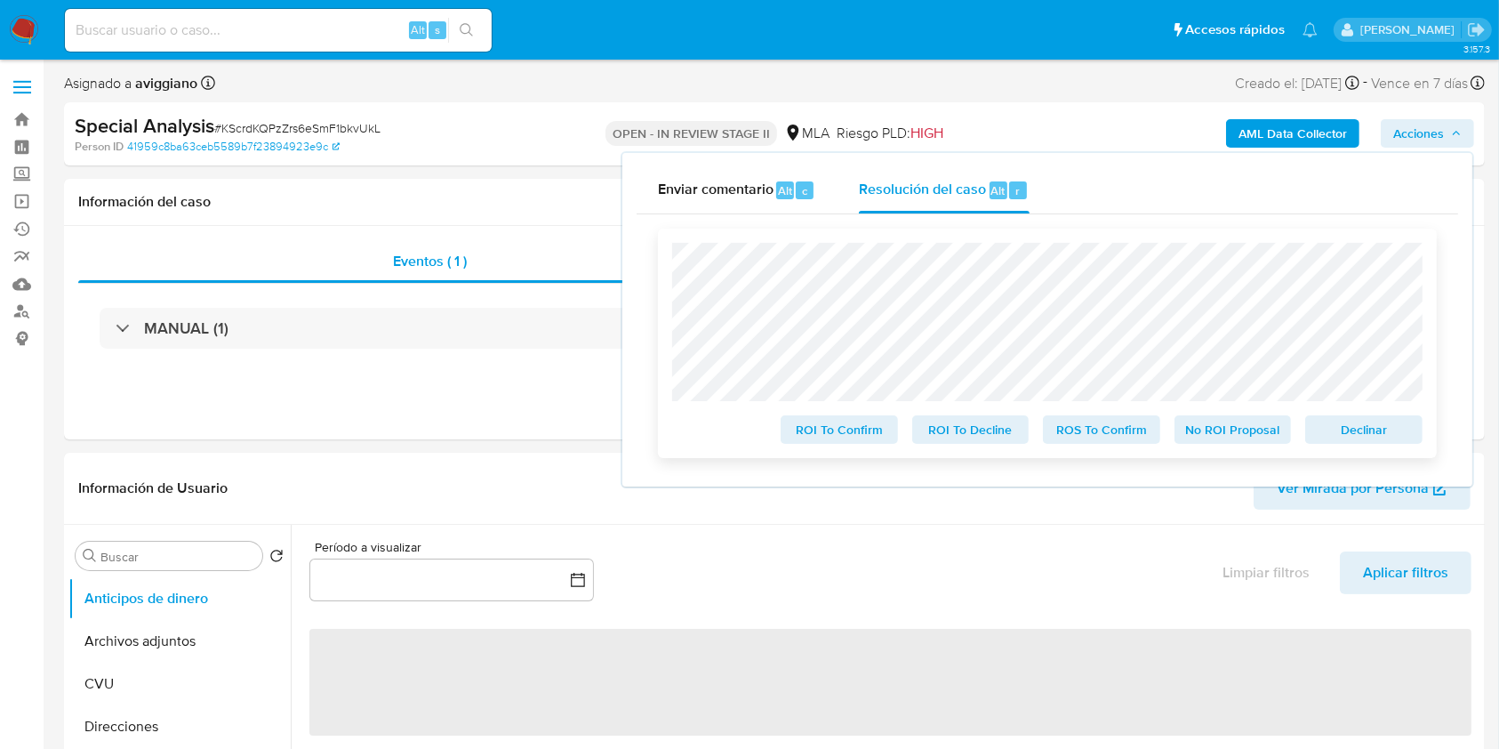
select select "10"
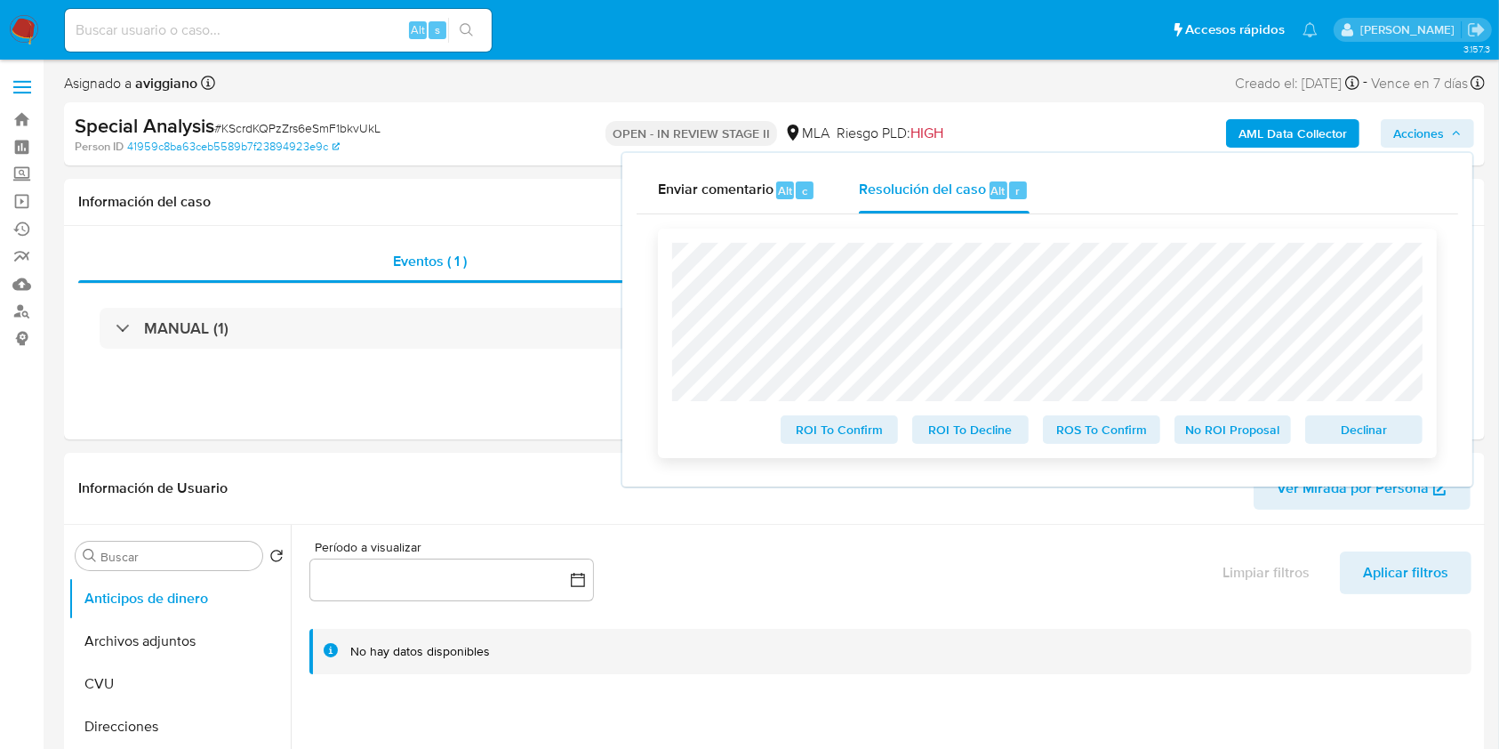
click at [1320, 429] on span "Declinar" at bounding box center [1364, 429] width 92 height 25
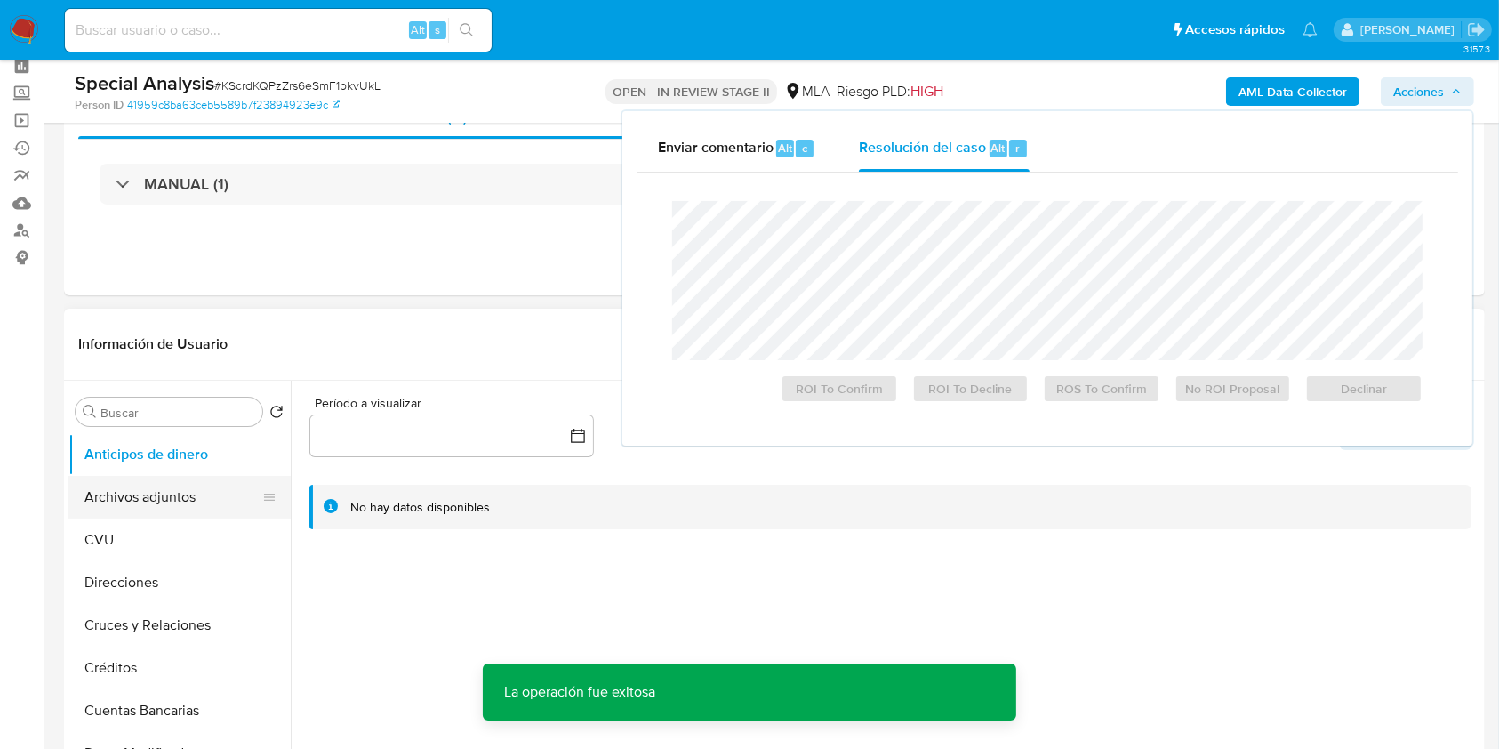
scroll to position [118, 0]
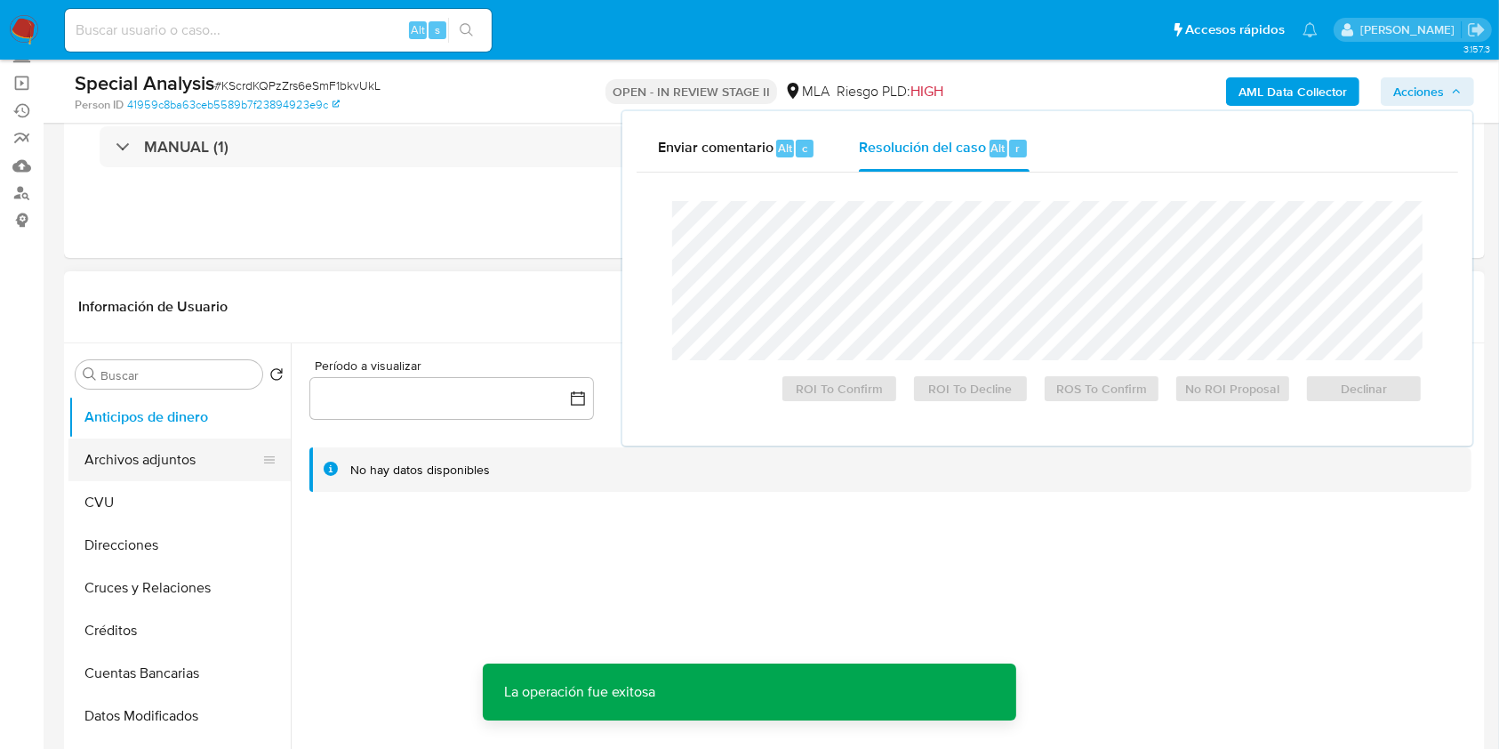
click at [159, 461] on button "Archivos adjuntos" at bounding box center [172, 459] width 208 height 43
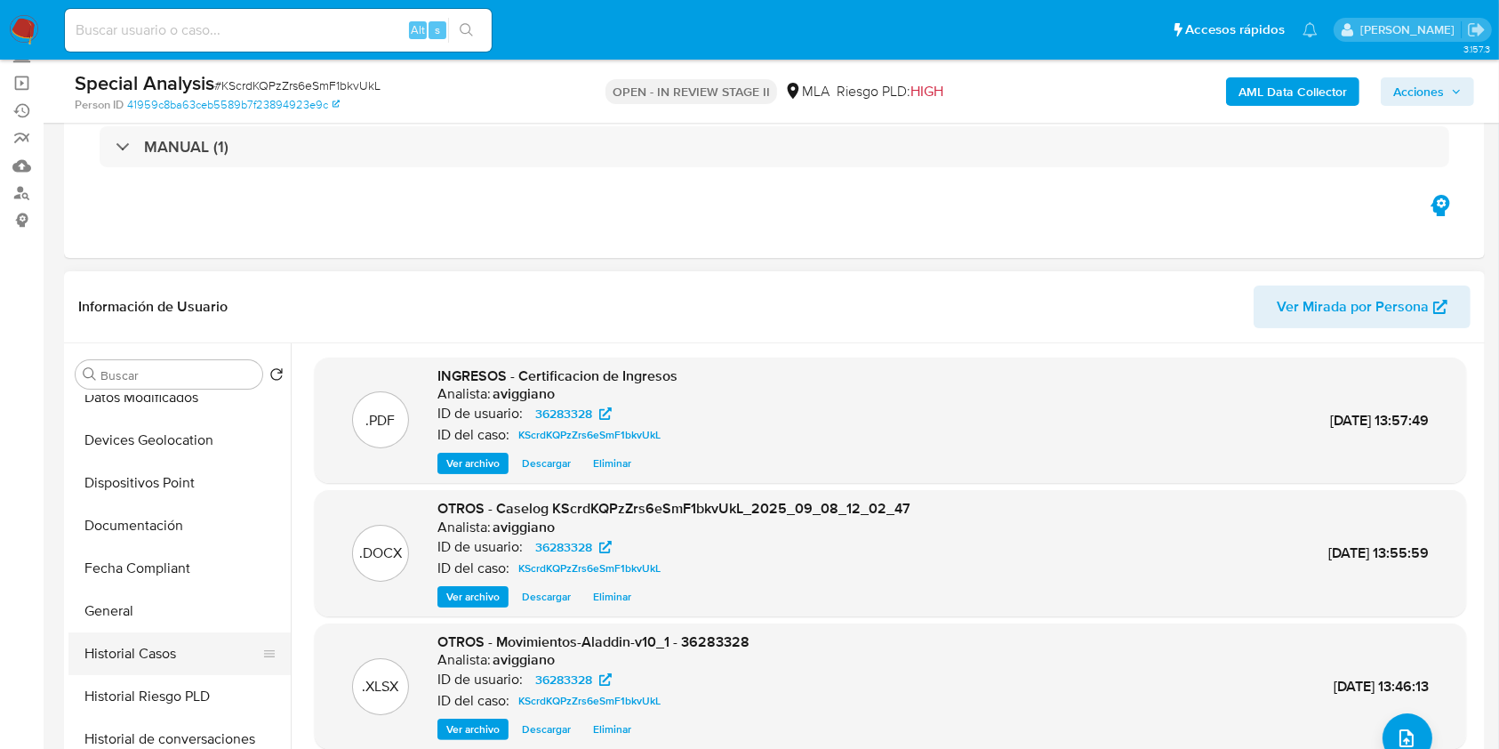
scroll to position [356, 0]
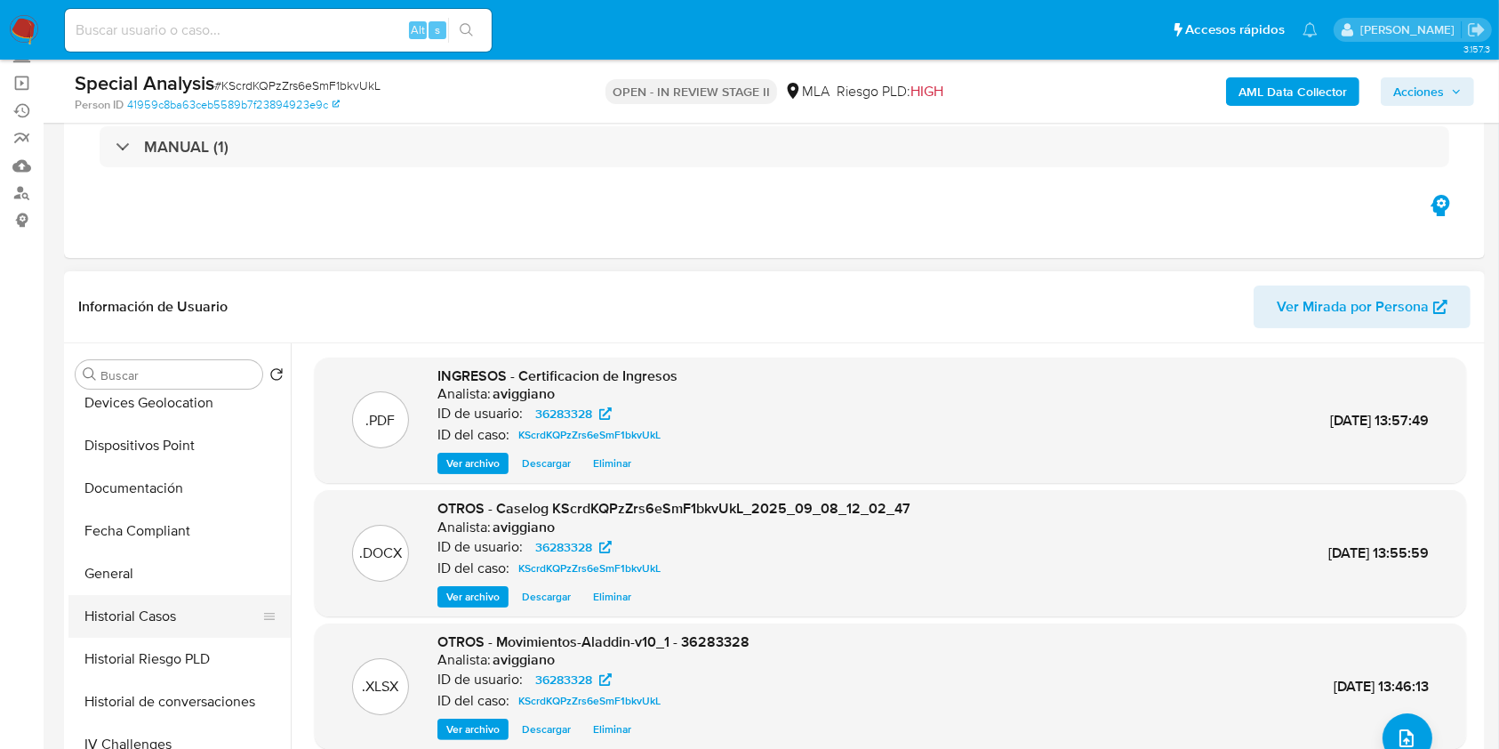
click at [157, 614] on button "Historial Casos" at bounding box center [172, 616] width 208 height 43
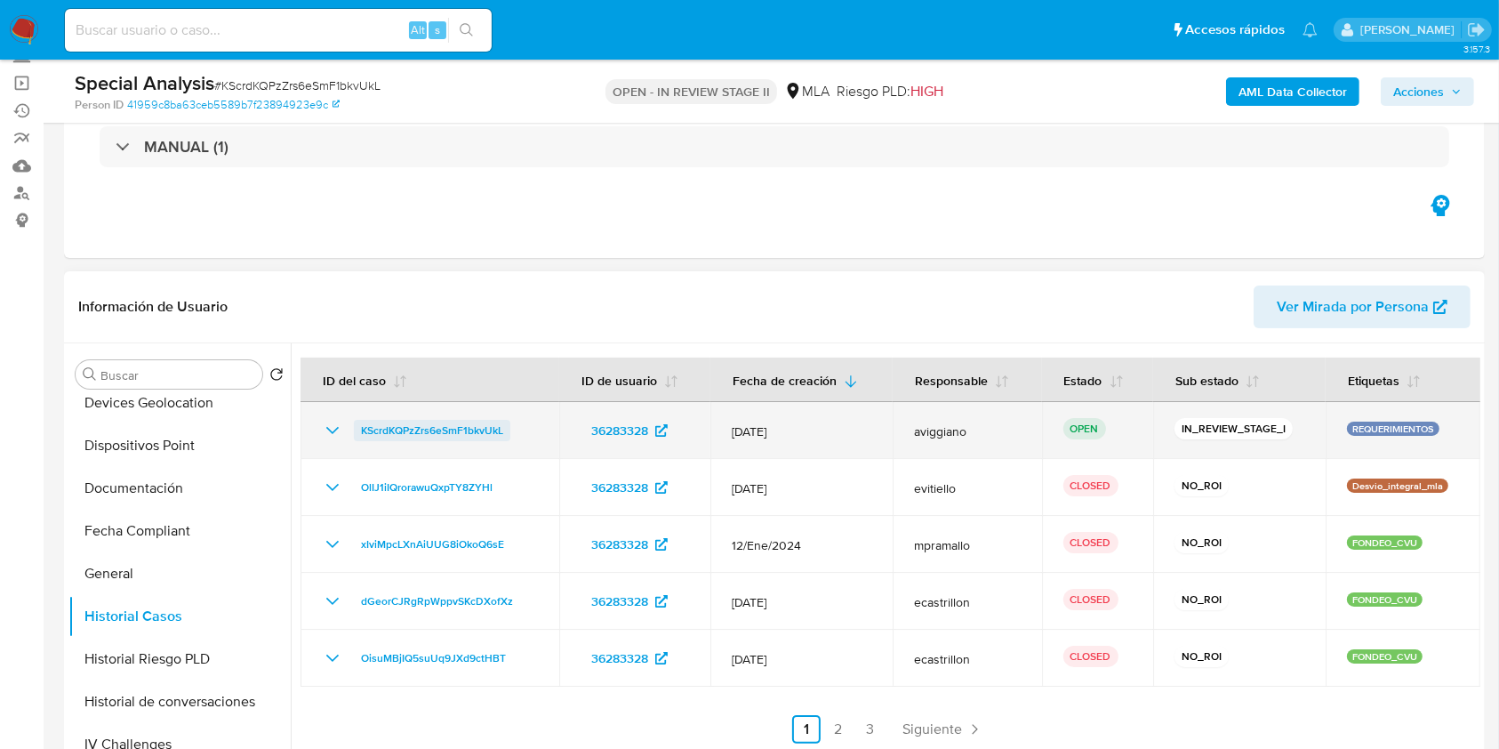
click at [412, 428] on span "KScrdKQPzZrs6eSmF1bkvUkL" at bounding box center [432, 430] width 142 height 21
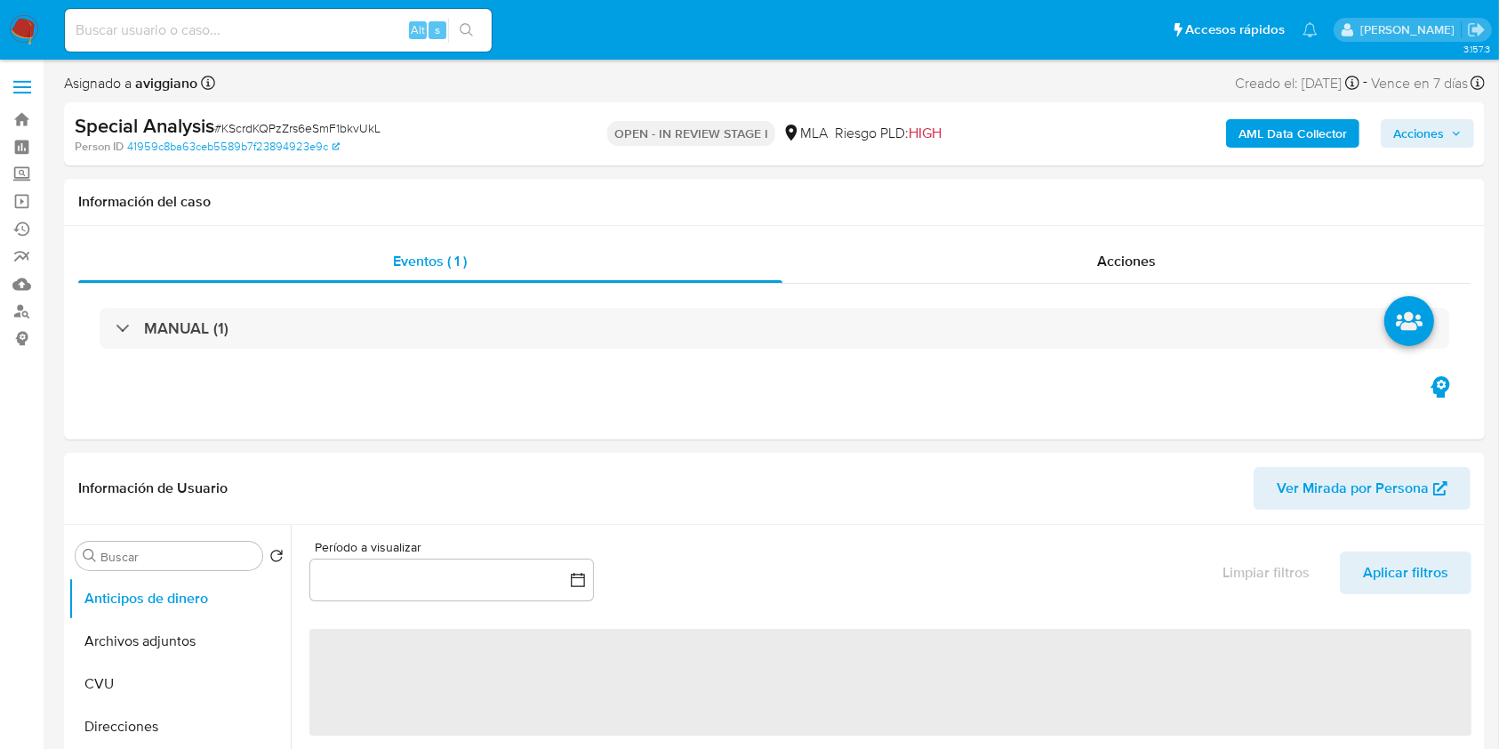
select select "10"
click at [1400, 138] on span "Acciones" at bounding box center [1418, 133] width 51 height 28
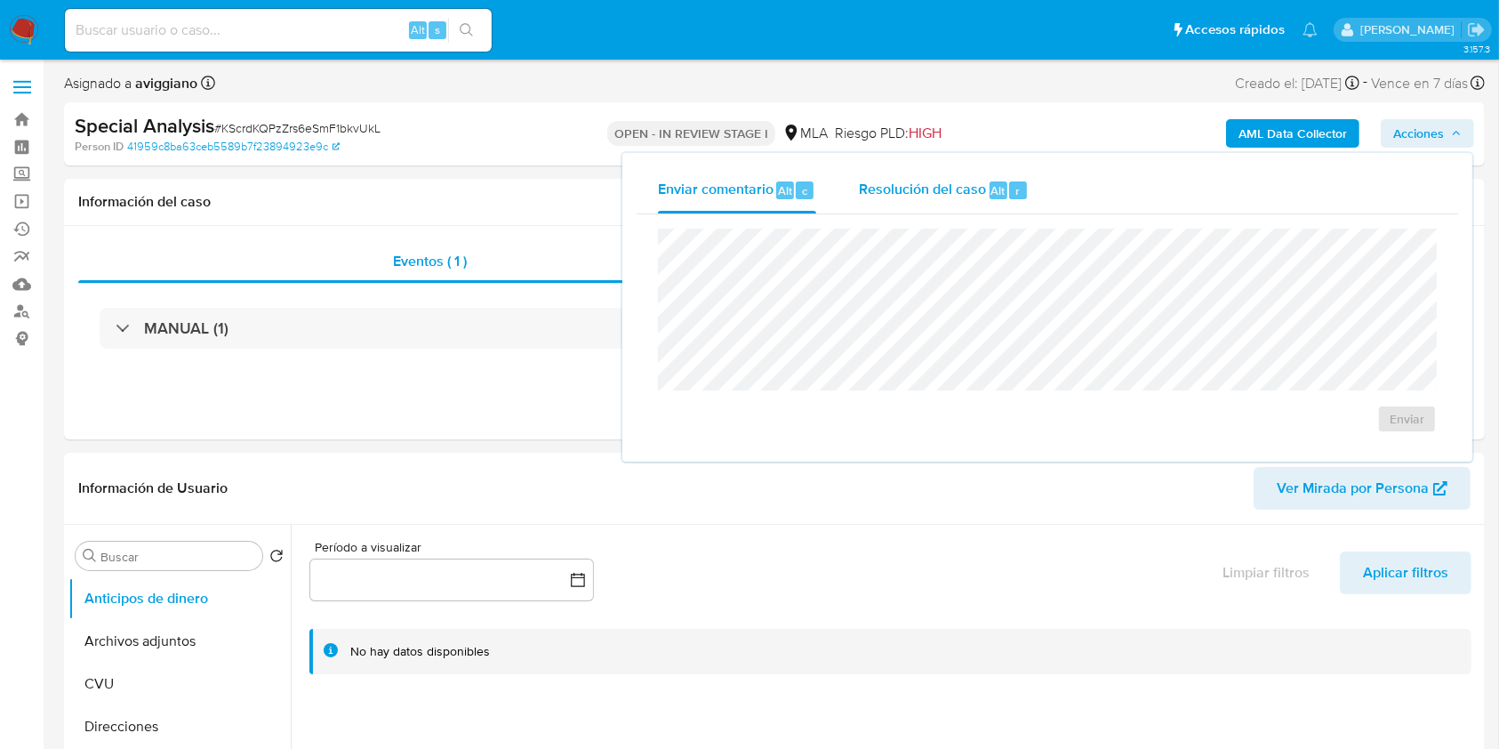
drag, startPoint x: 951, startPoint y: 174, endPoint x: 939, endPoint y: 213, distance: 39.9
click at [950, 174] on div "Resolución del caso Alt r" at bounding box center [944, 190] width 170 height 46
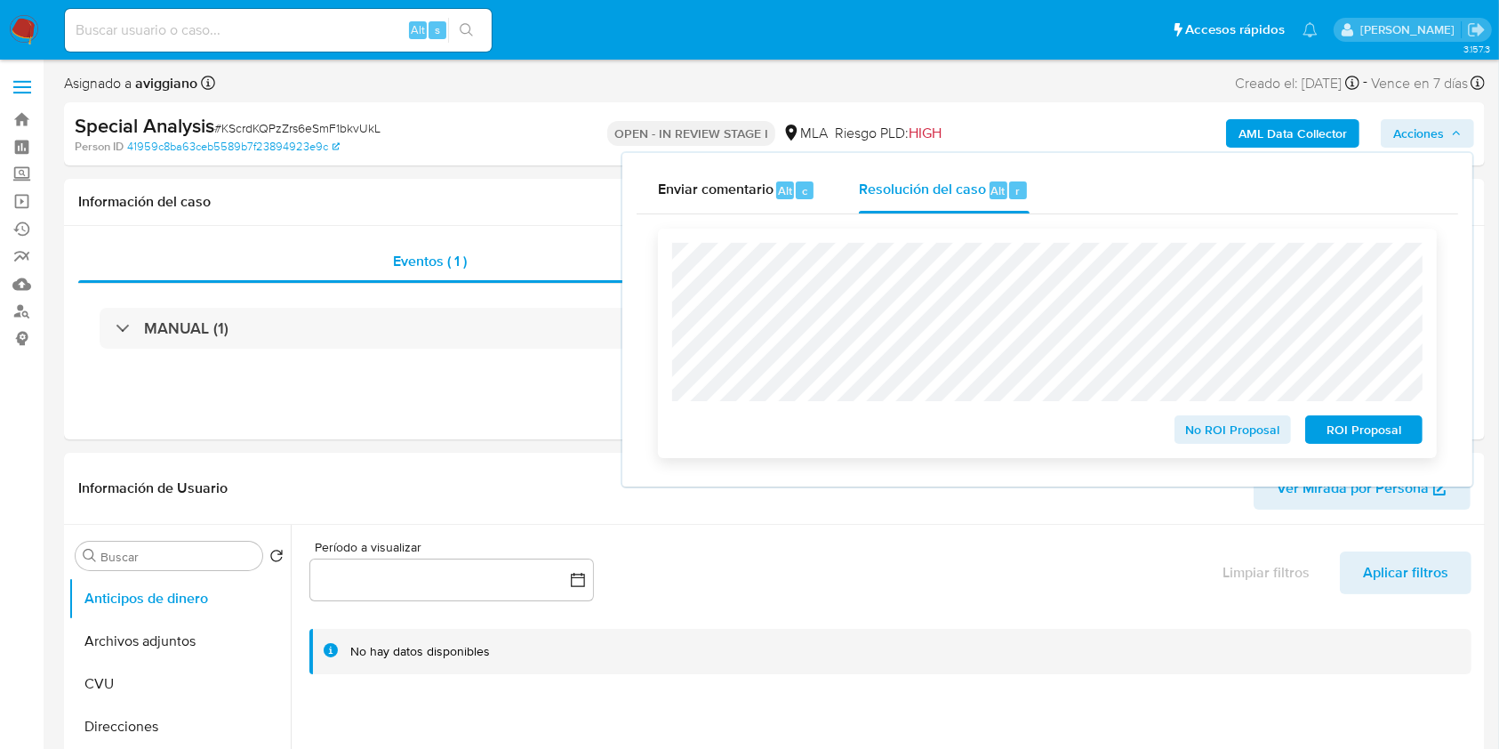
click at [1199, 422] on span "No ROI Proposal" at bounding box center [1233, 429] width 92 height 25
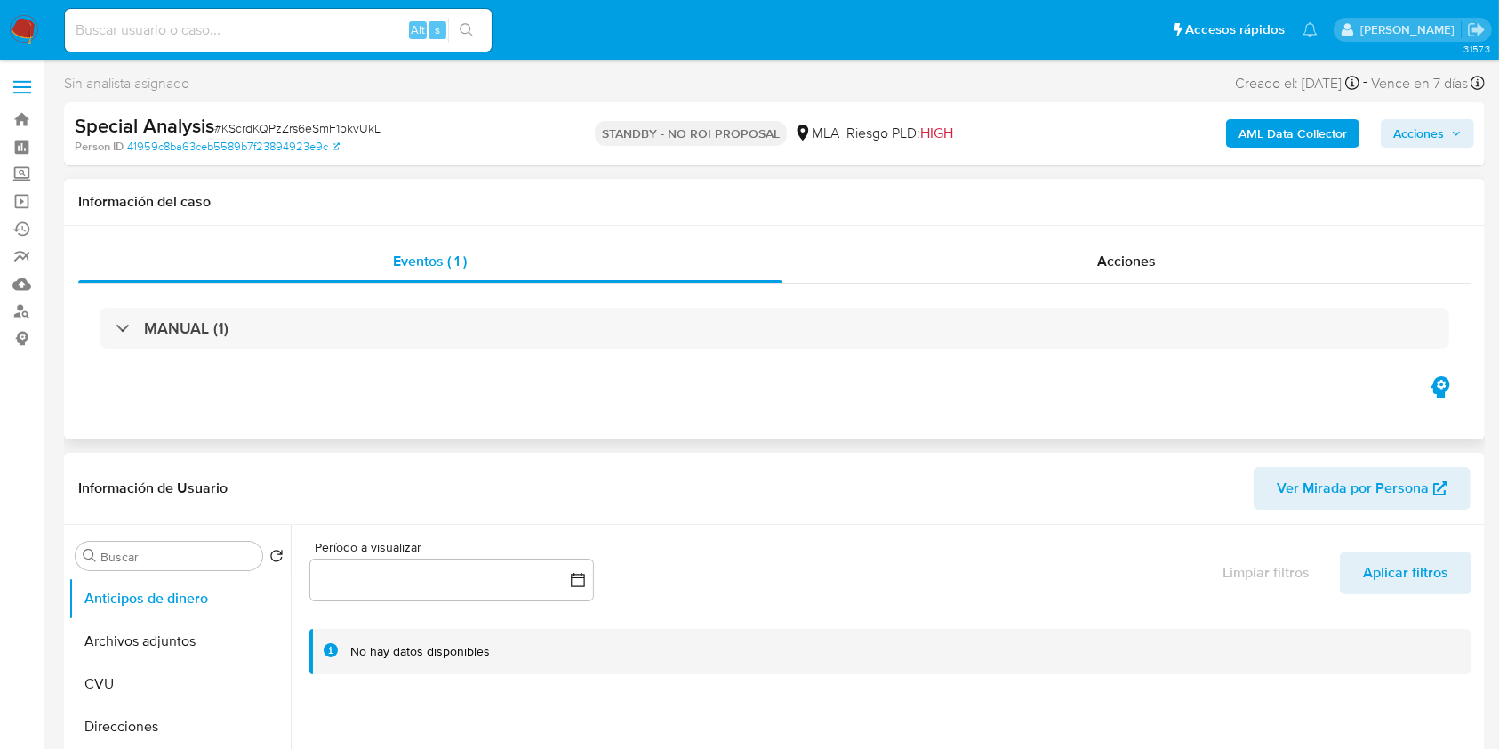
select select "10"
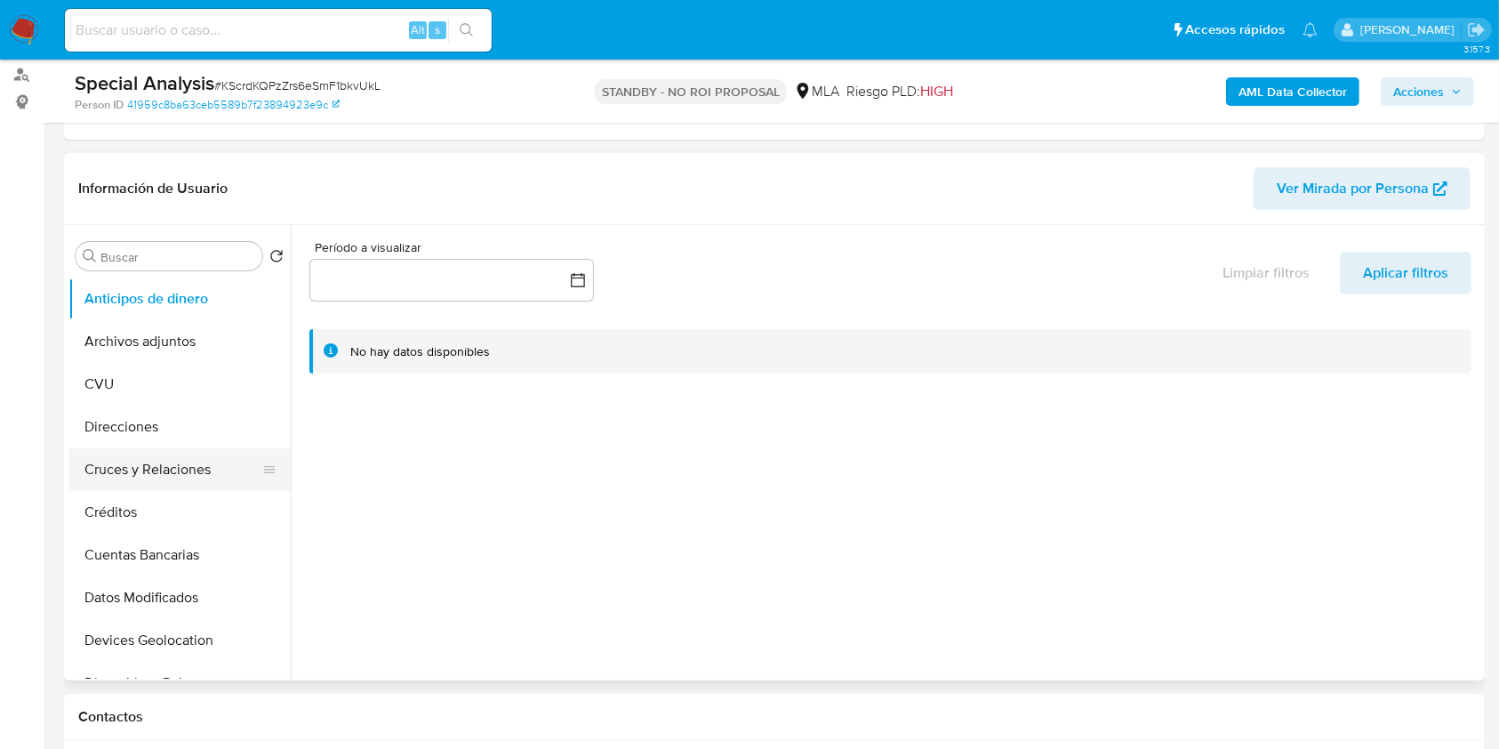
scroll to position [356, 0]
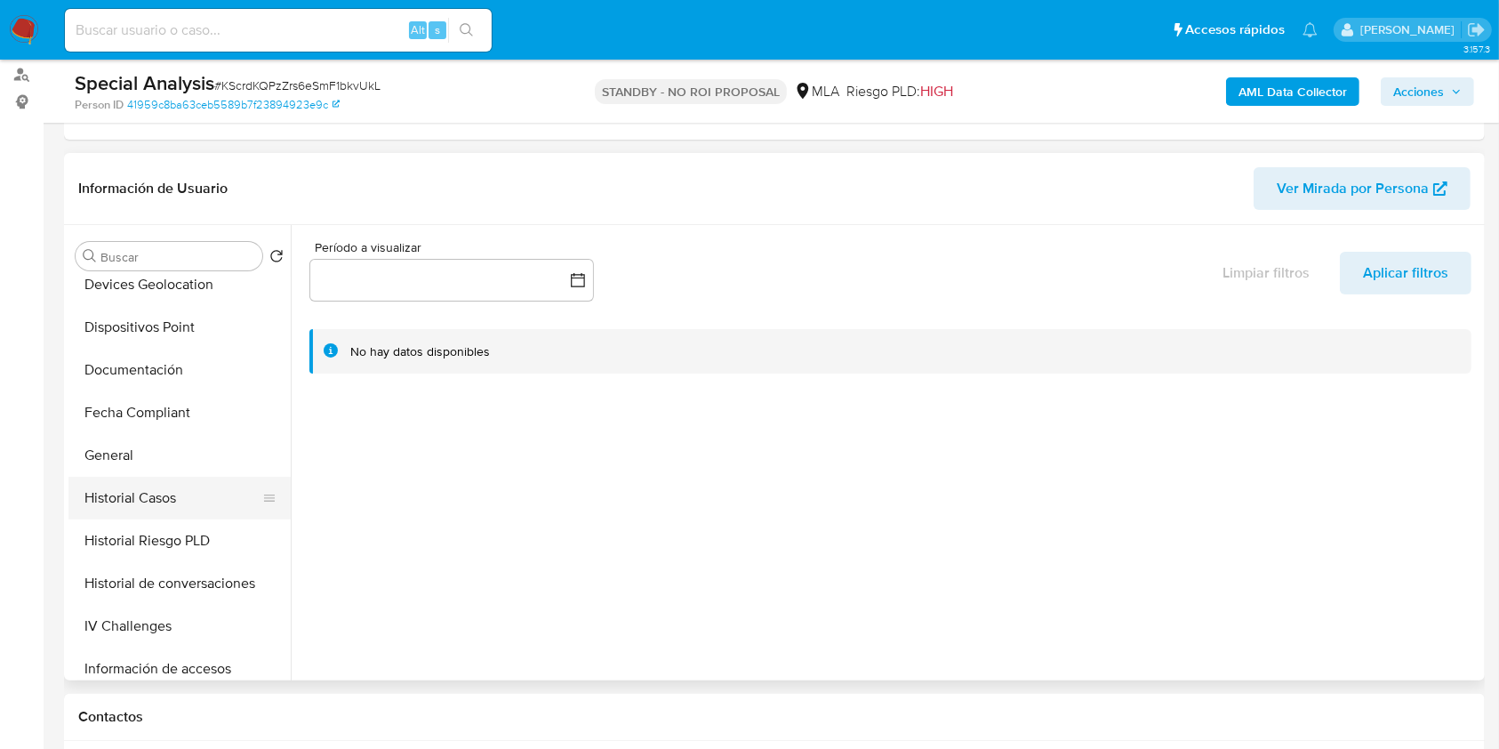
click at [156, 509] on button "Historial Casos" at bounding box center [172, 498] width 208 height 43
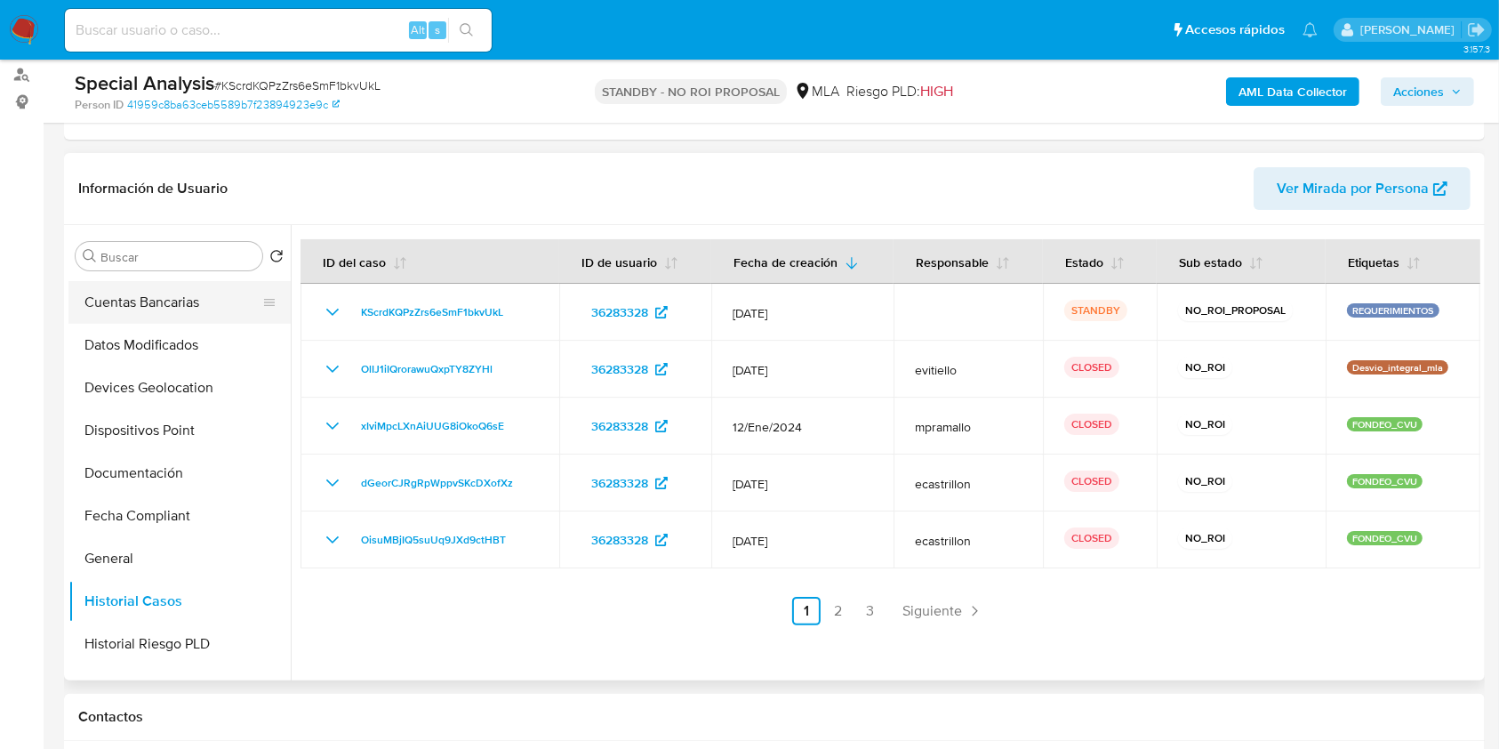
scroll to position [0, 0]
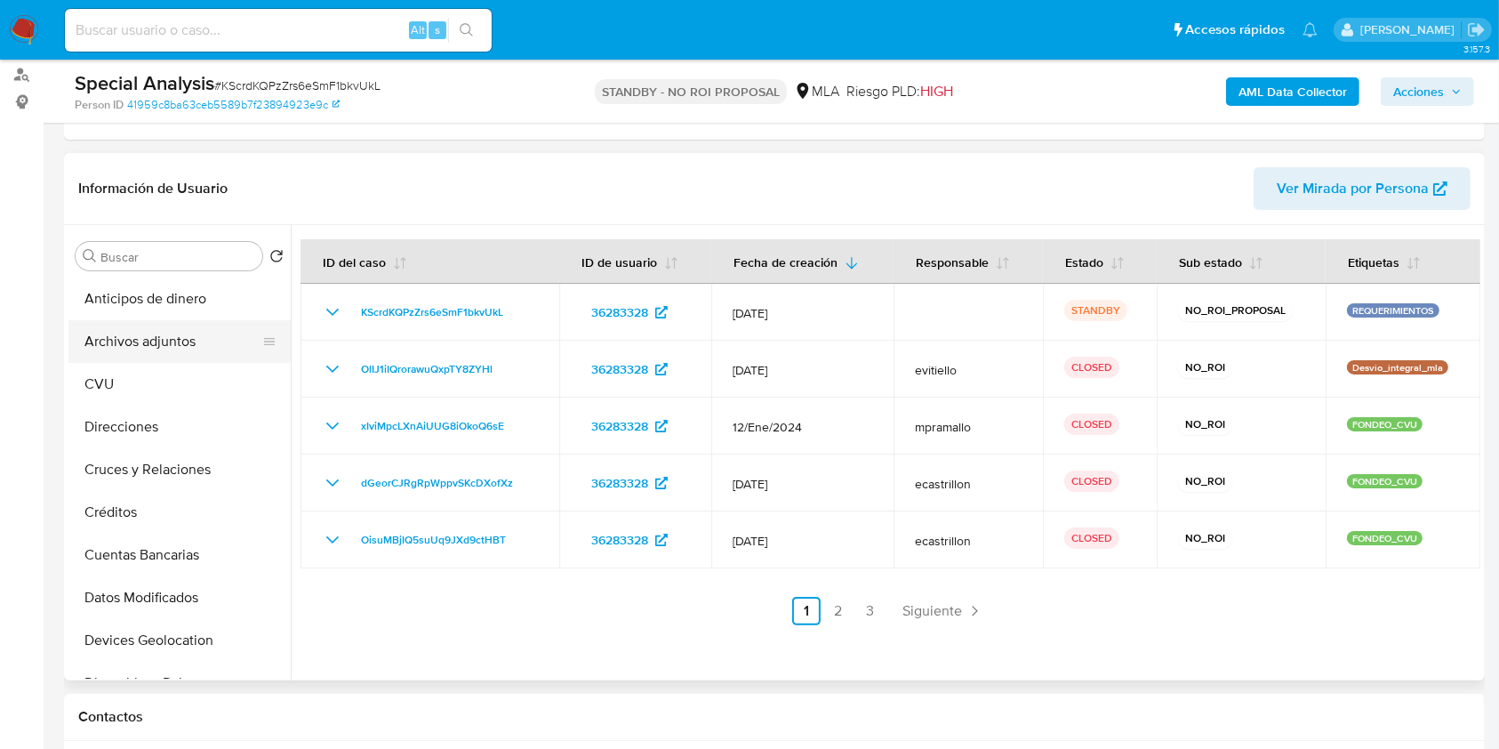
click at [150, 354] on button "Archivos adjuntos" at bounding box center [172, 341] width 208 height 43
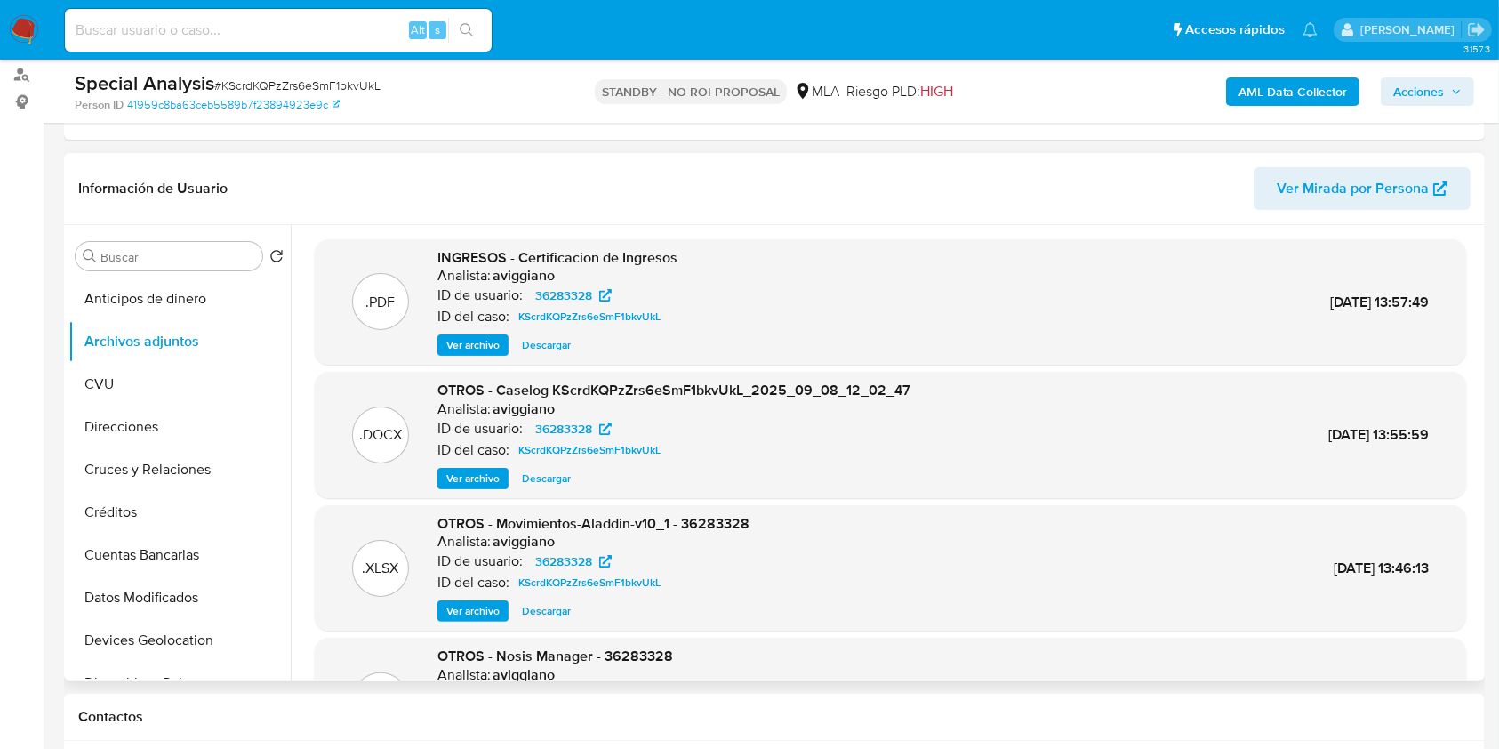
scroll to position [356, 0]
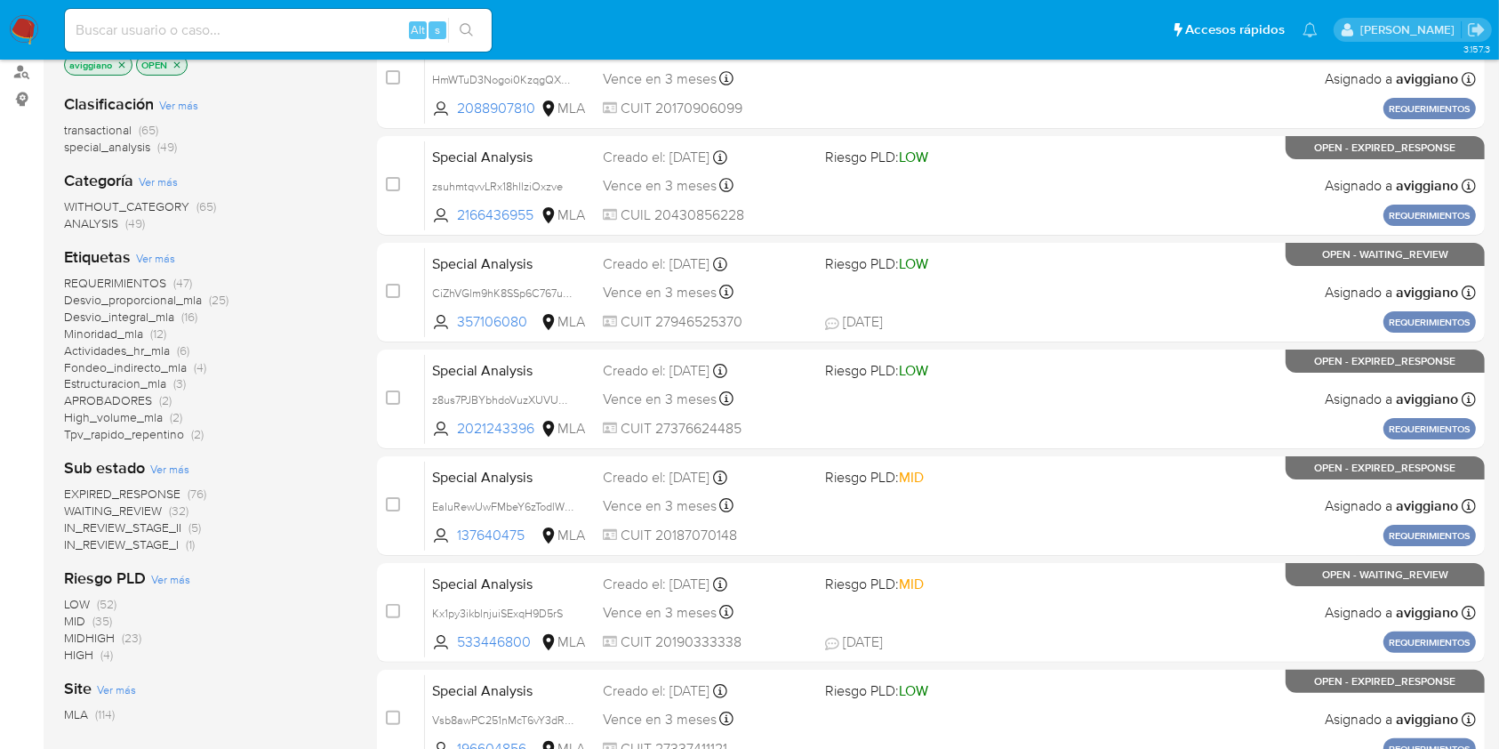
scroll to position [237, 0]
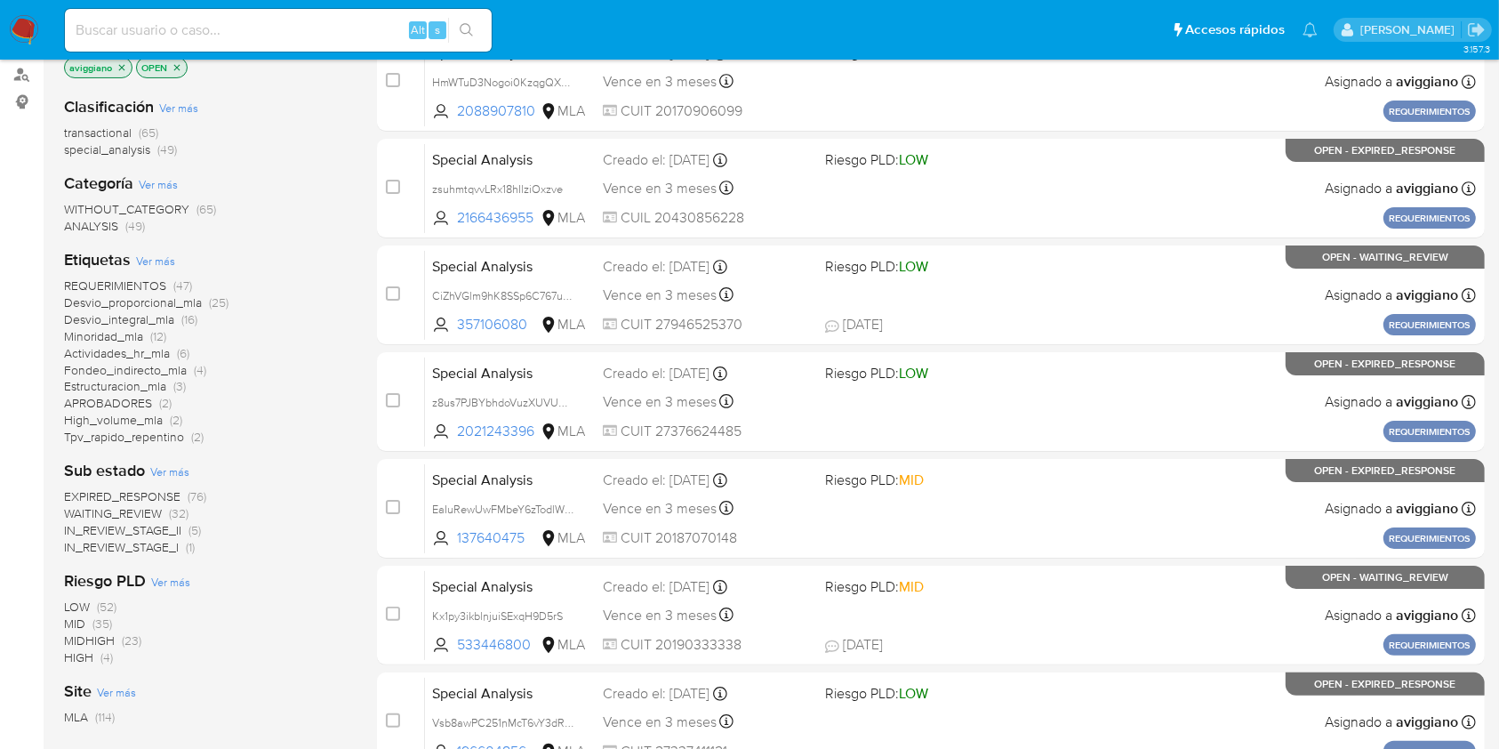
click at [125, 69] on icon "close-filter" at bounding box center [121, 67] width 11 height 11
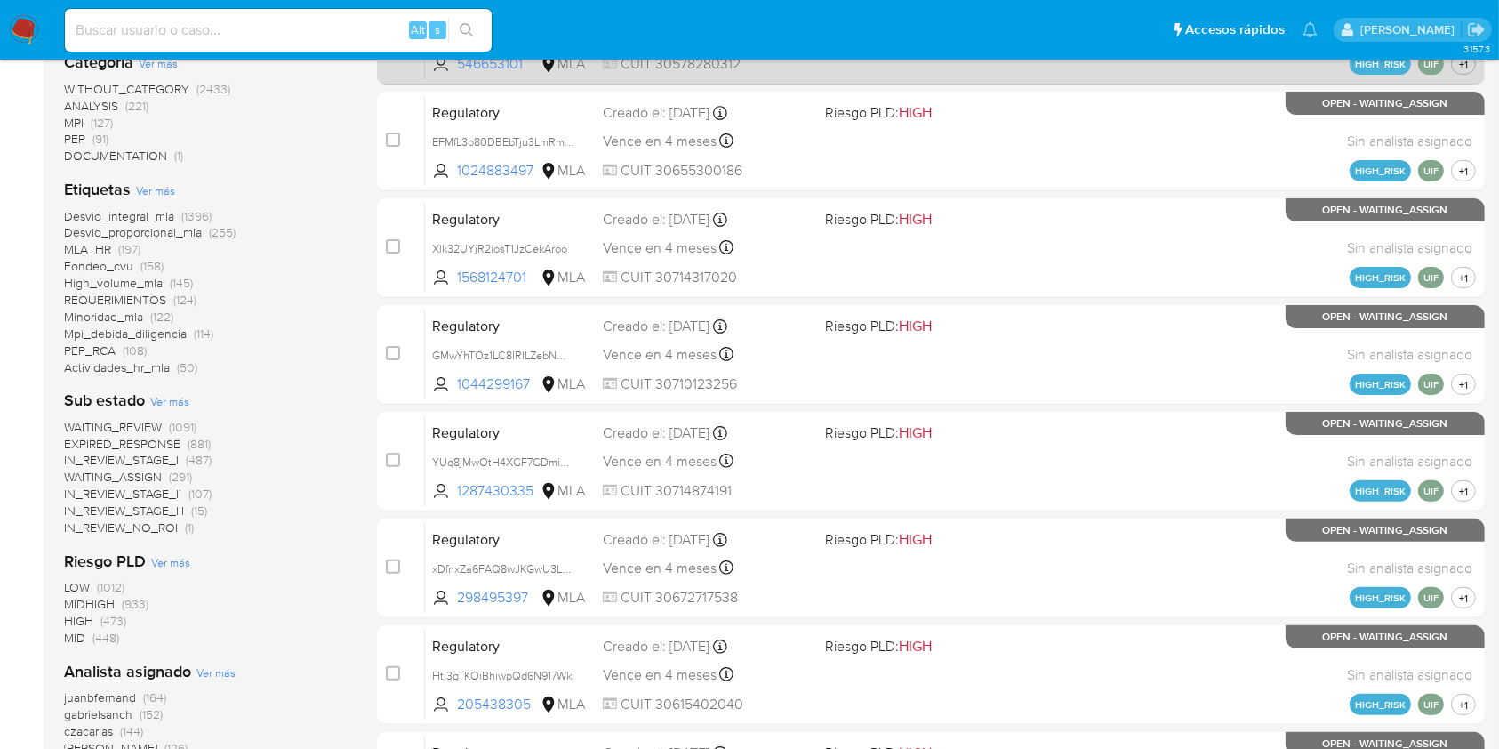
scroll to position [61, 0]
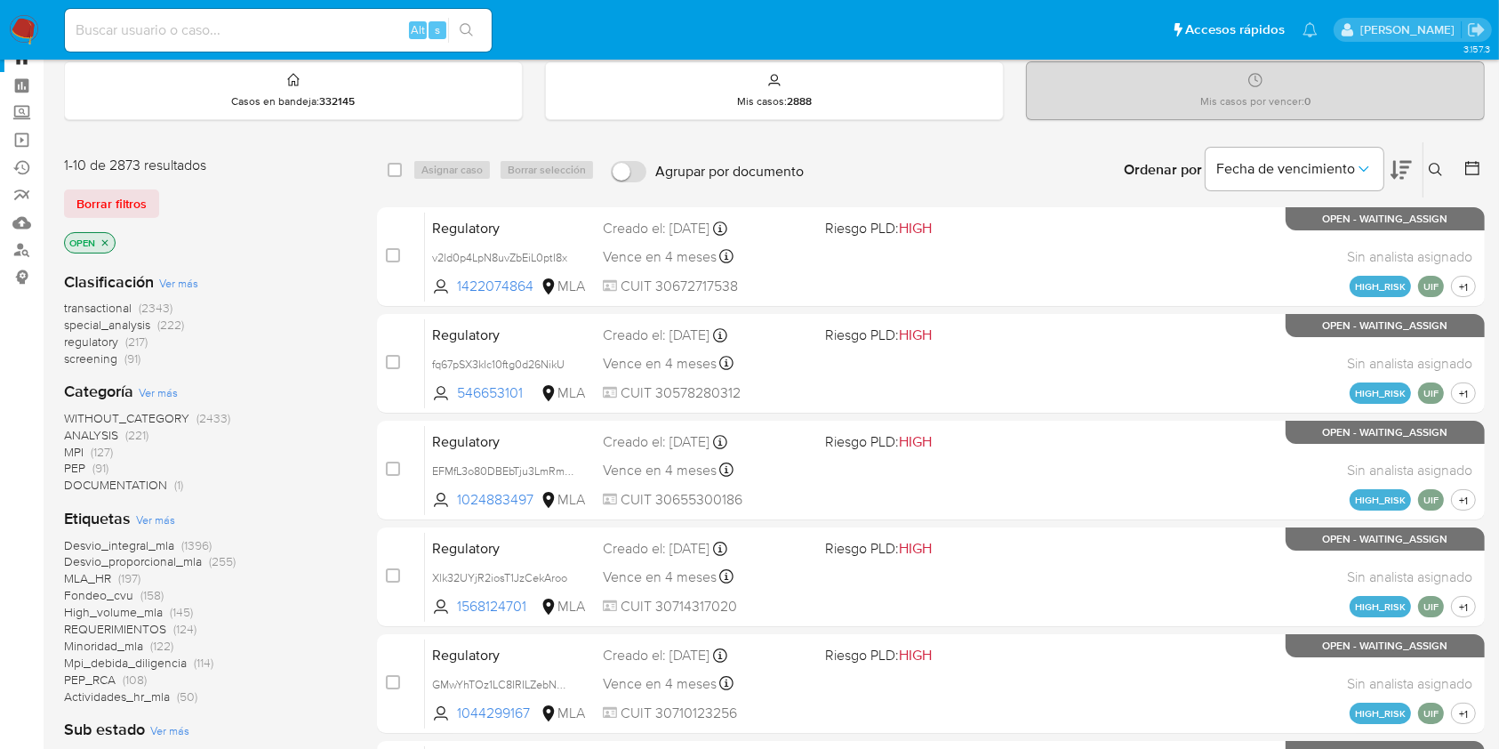
click at [1429, 167] on button at bounding box center [1438, 169] width 29 height 21
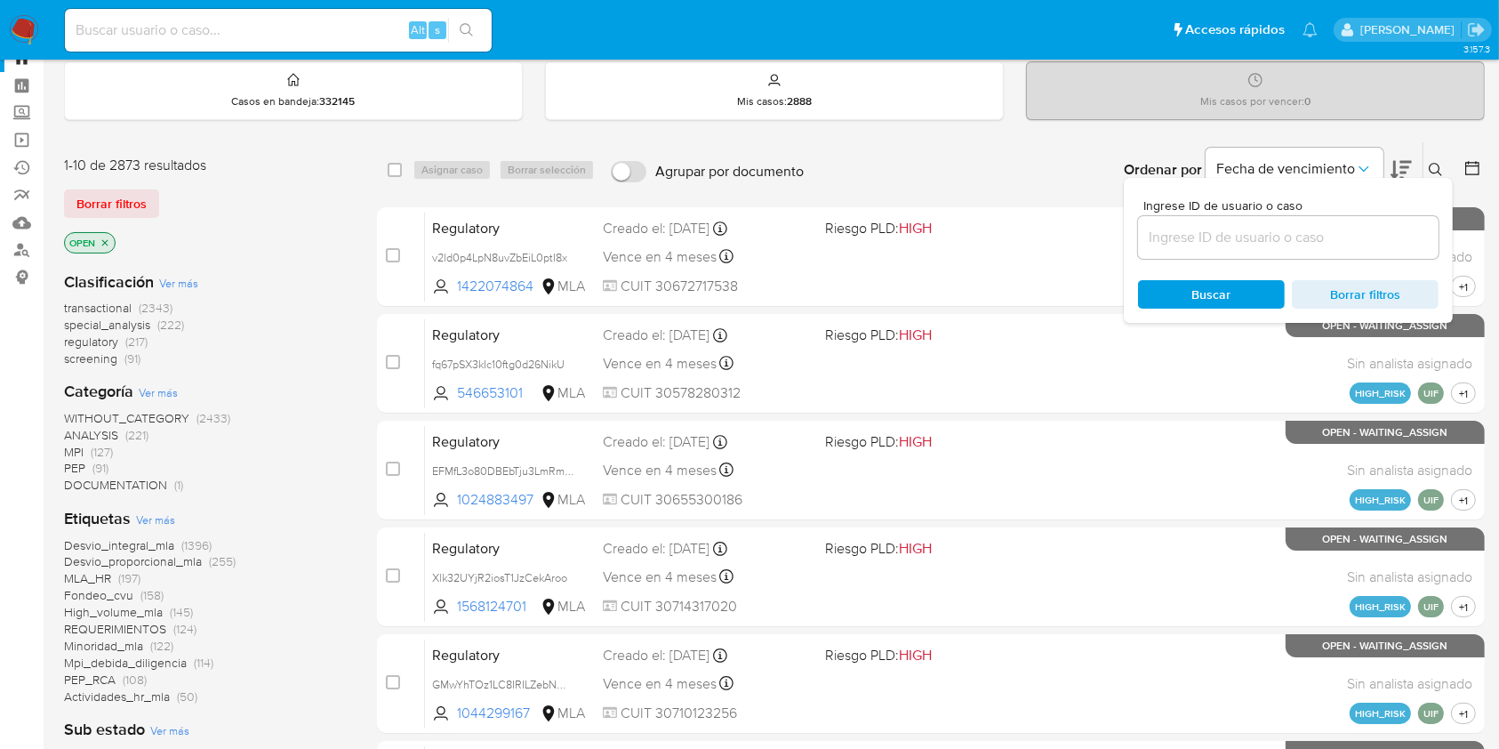
click at [1284, 226] on input at bounding box center [1288, 237] width 301 height 23
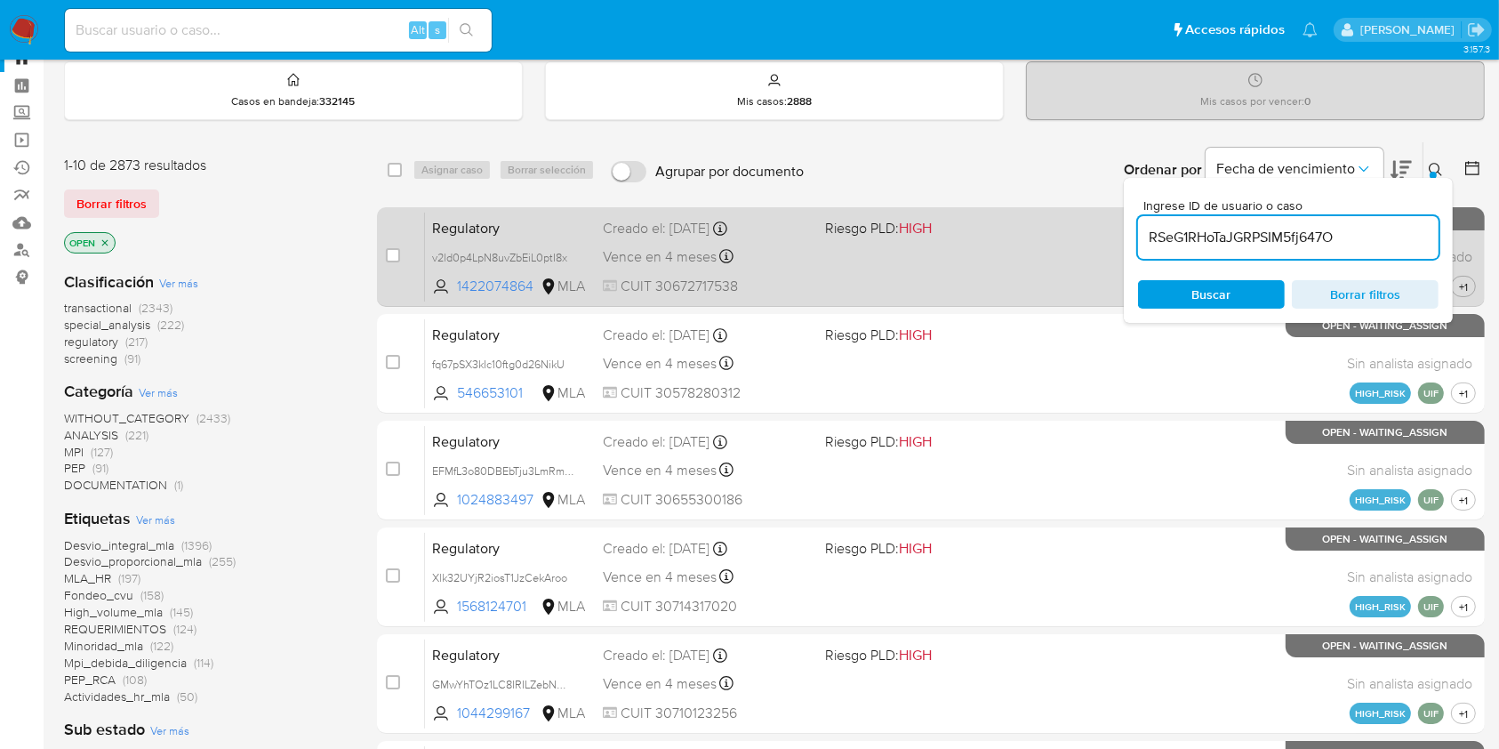
type input "RSeG1RHoTaJGRPSIM5fj647O"
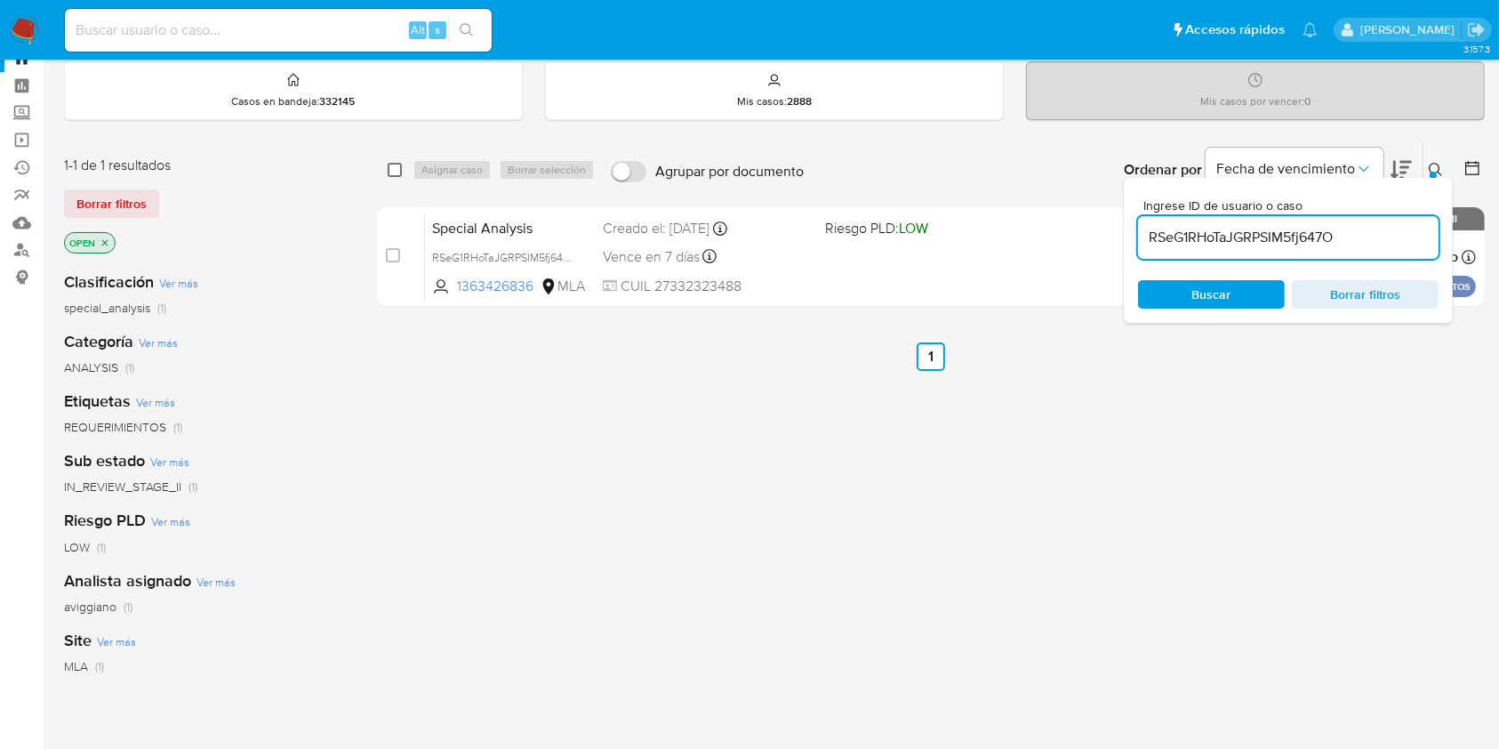
click at [390, 165] on input "checkbox" at bounding box center [395, 170] width 14 height 14
checkbox input "true"
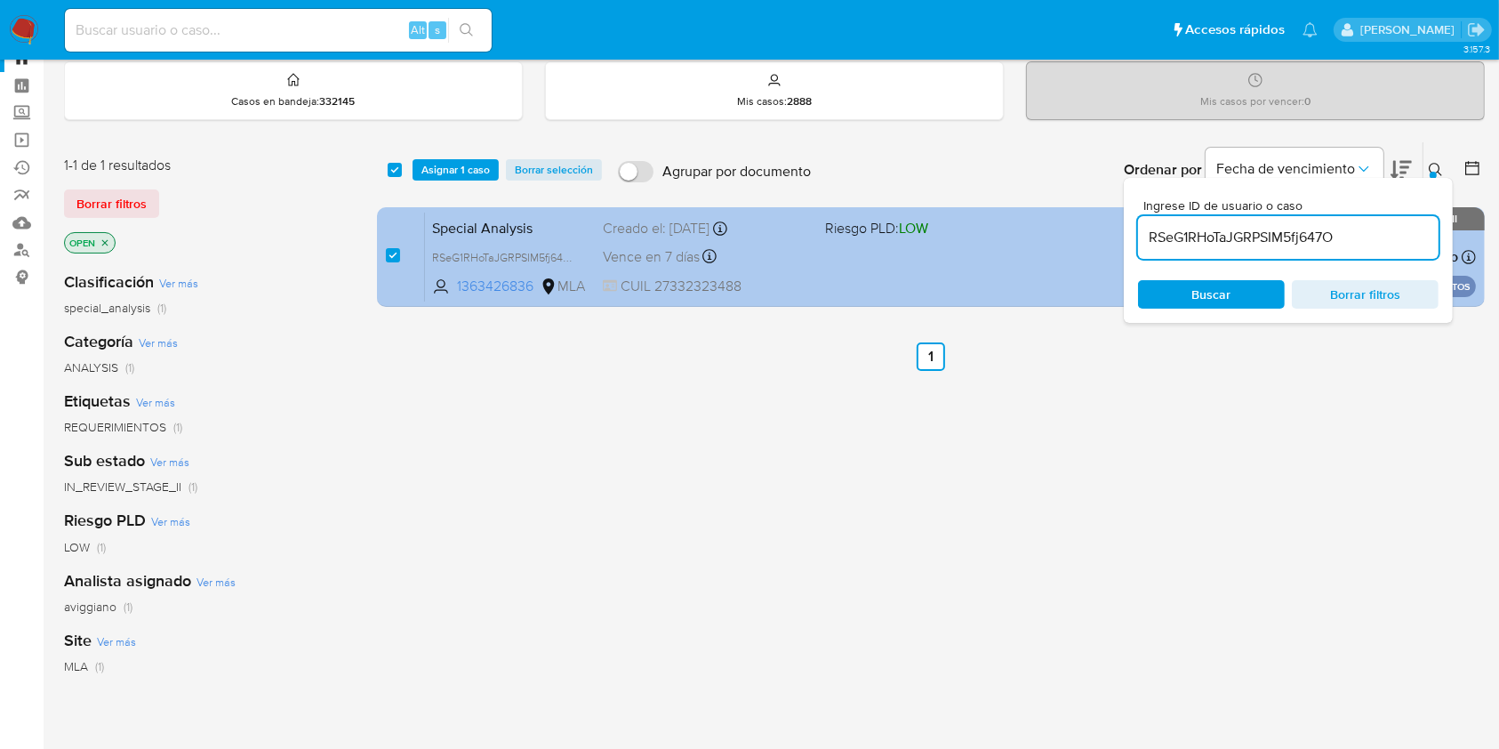
click at [894, 269] on div "Special Analysis RSeG1RHoTaJGRPSIM5fj647O 1363426836 MLA Riesgo PLD: LOW Creado…" at bounding box center [950, 257] width 1051 height 90
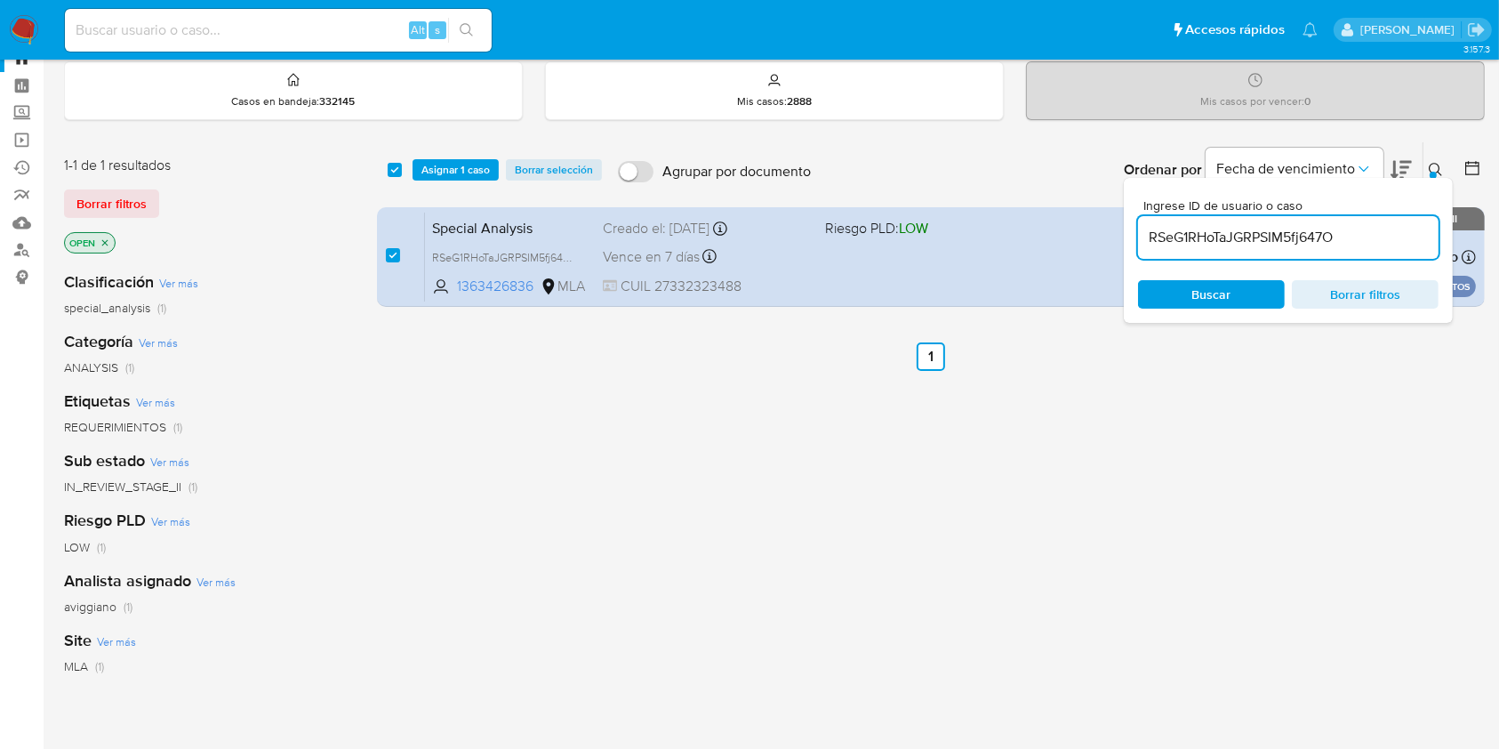
click at [104, 239] on icon "close-filter" at bounding box center [105, 242] width 6 height 6
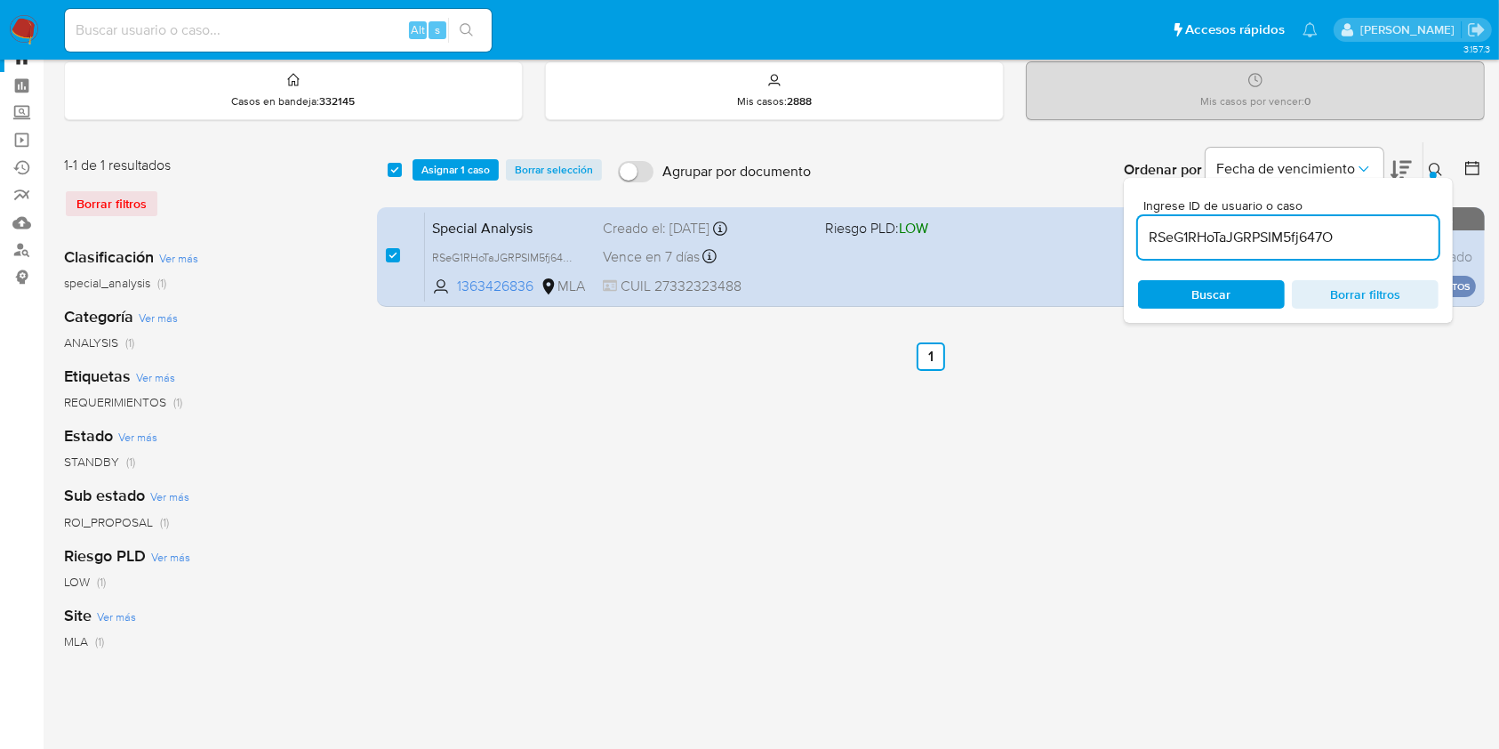
click at [1357, 293] on span "Borrar filtros" at bounding box center [1365, 294] width 122 height 25
click at [1326, 282] on span "Borrar filtros" at bounding box center [1365, 294] width 122 height 25
click at [92, 193] on div "Borrar filtros" at bounding box center [206, 203] width 285 height 28
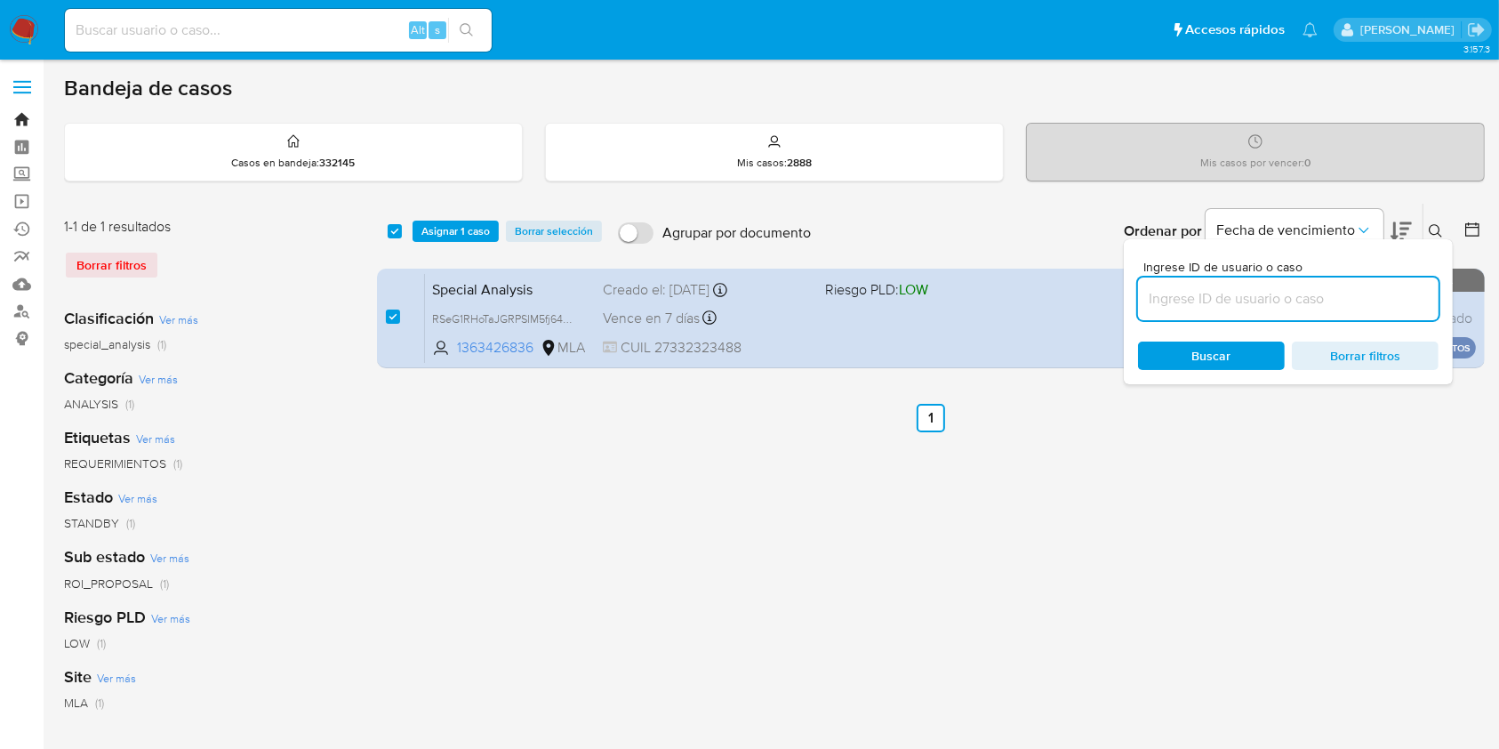
click at [20, 122] on link "Bandeja" at bounding box center [106, 120] width 212 height 28
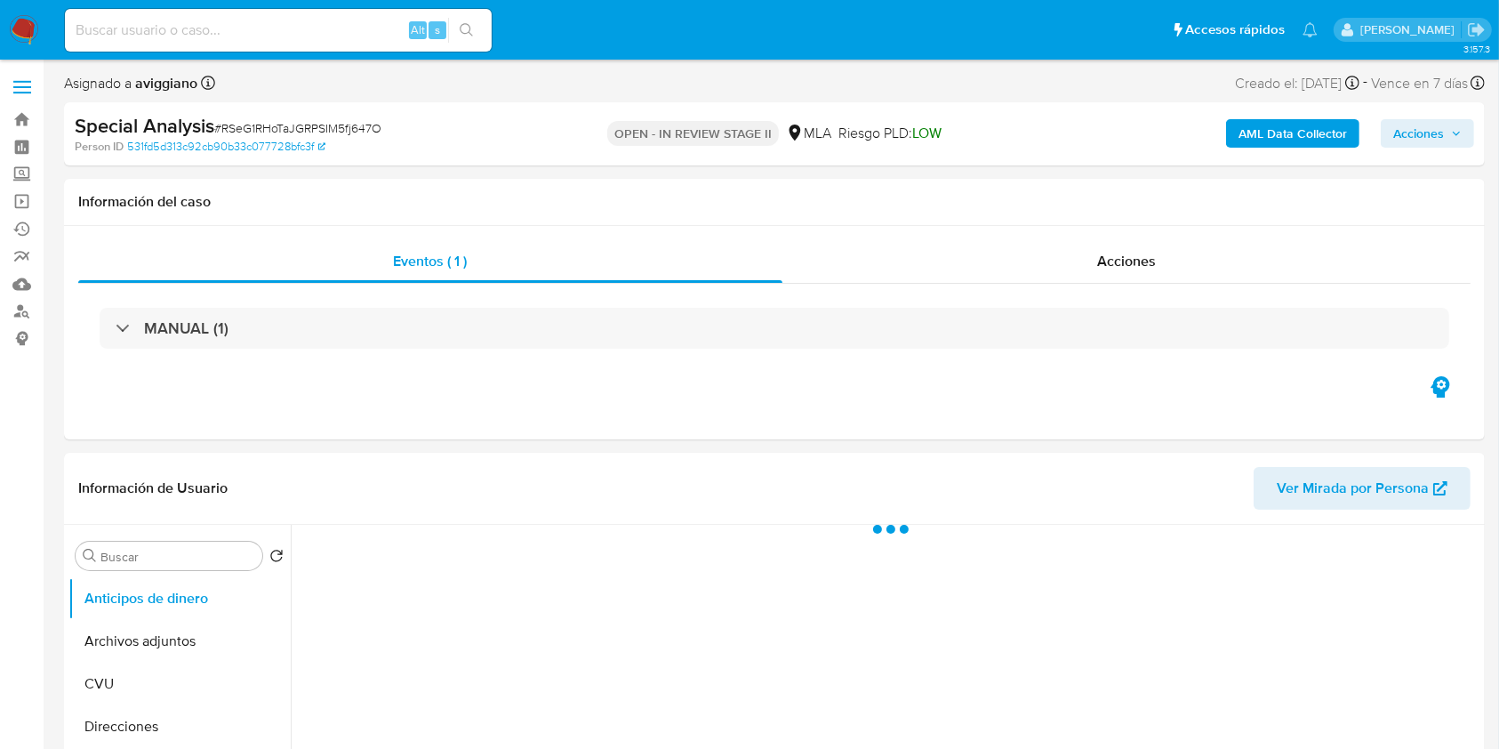
select select "10"
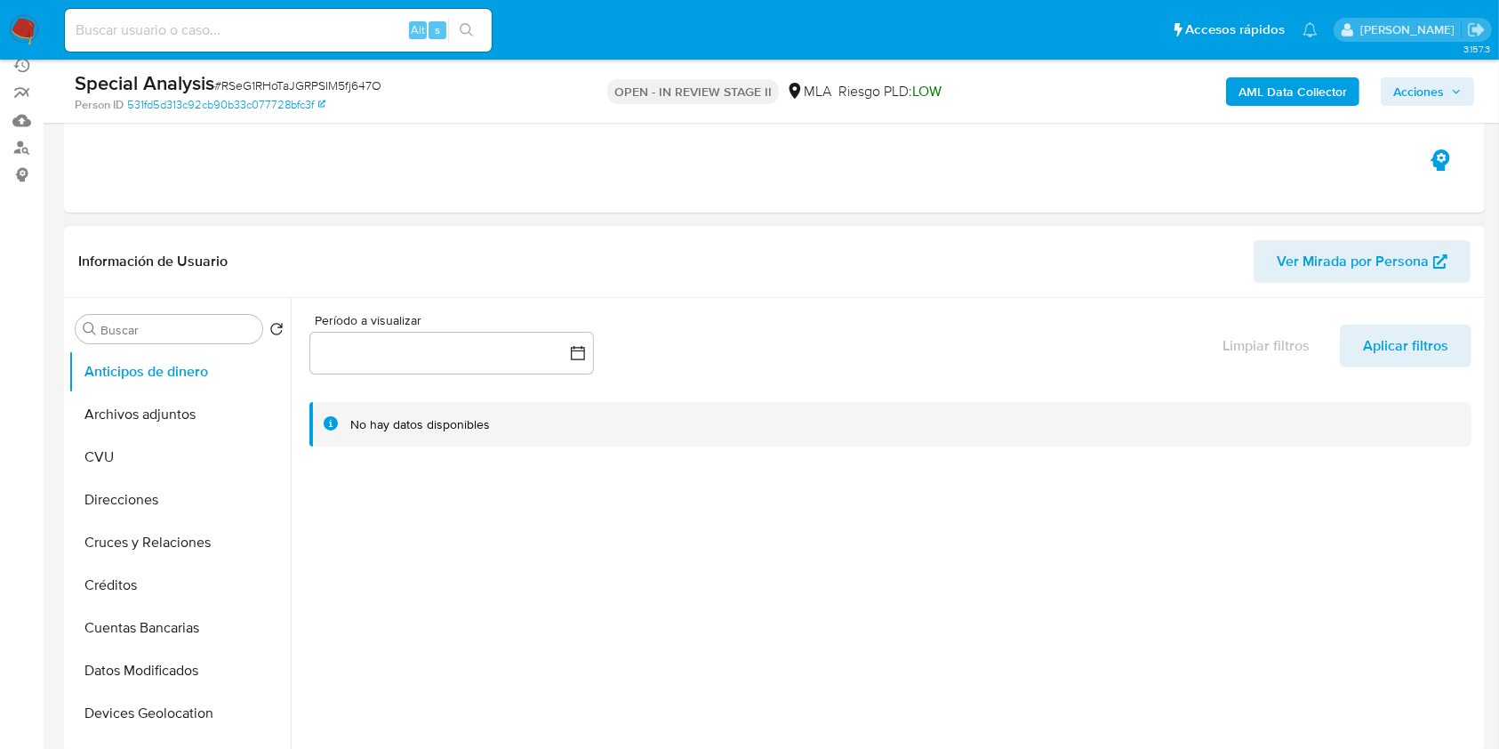
scroll to position [237, 0]
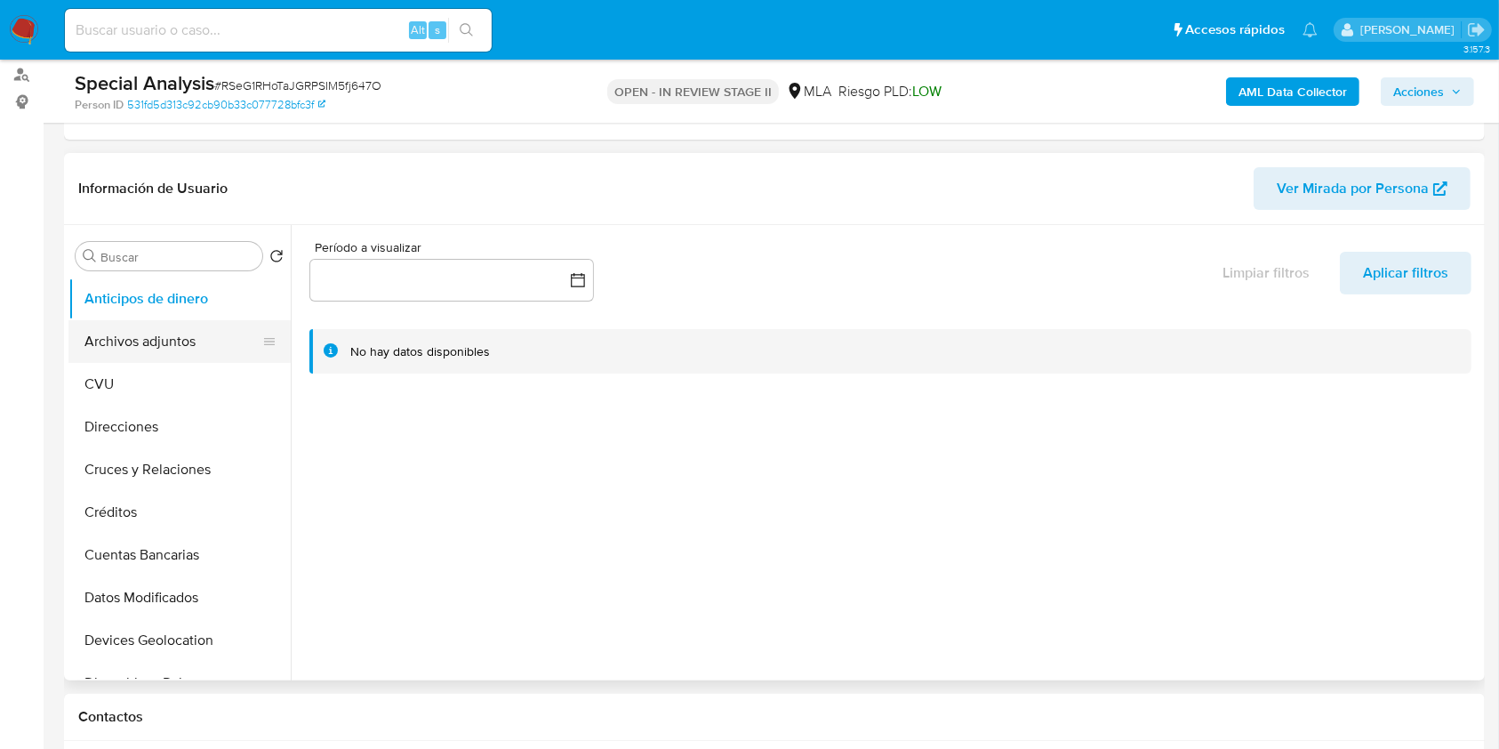
click at [162, 352] on button "Archivos adjuntos" at bounding box center [172, 341] width 208 height 43
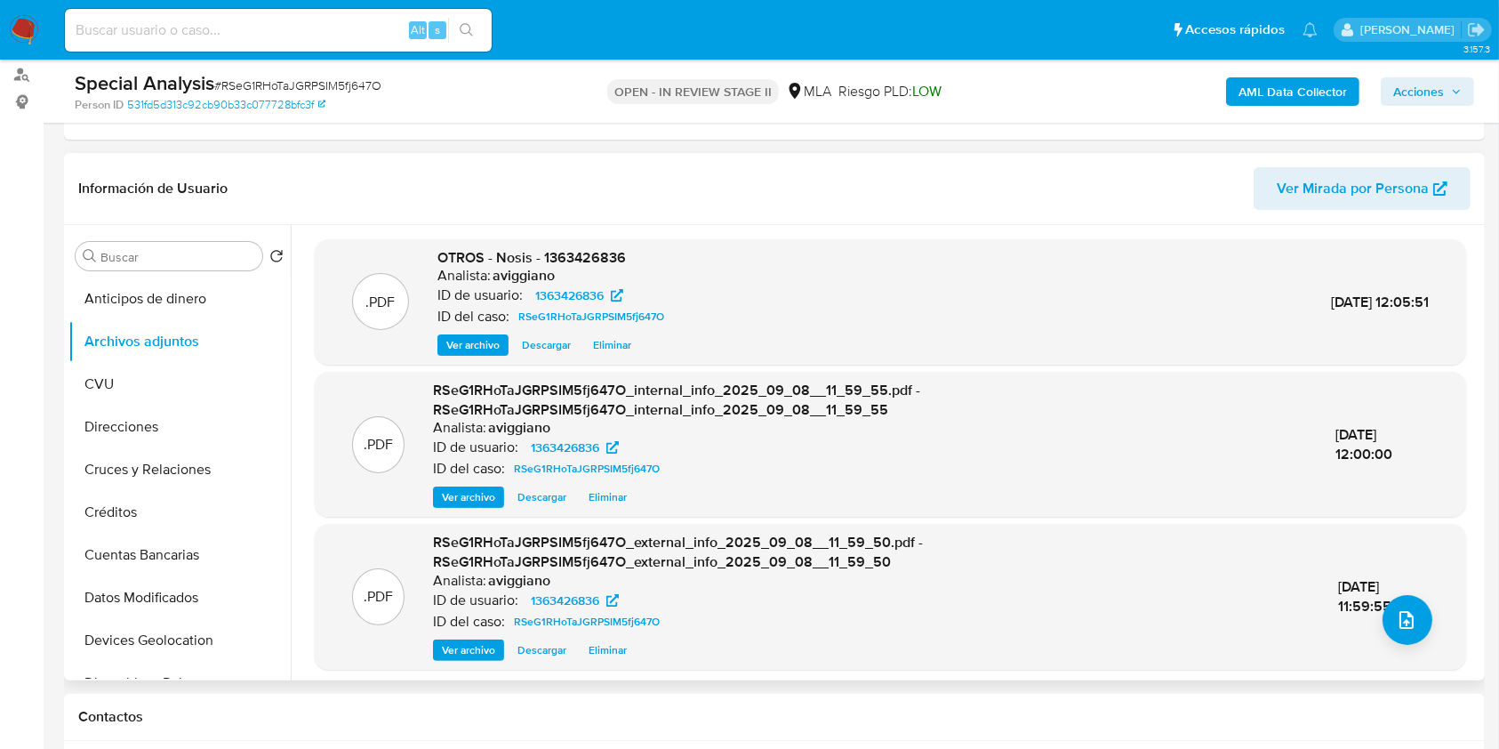
click at [601, 247] on span "OTROS - Nosis - 1363426836" at bounding box center [531, 257] width 189 height 20
copy span "1363426836"
click at [480, 336] on span "Ver archivo" at bounding box center [472, 345] width 53 height 18
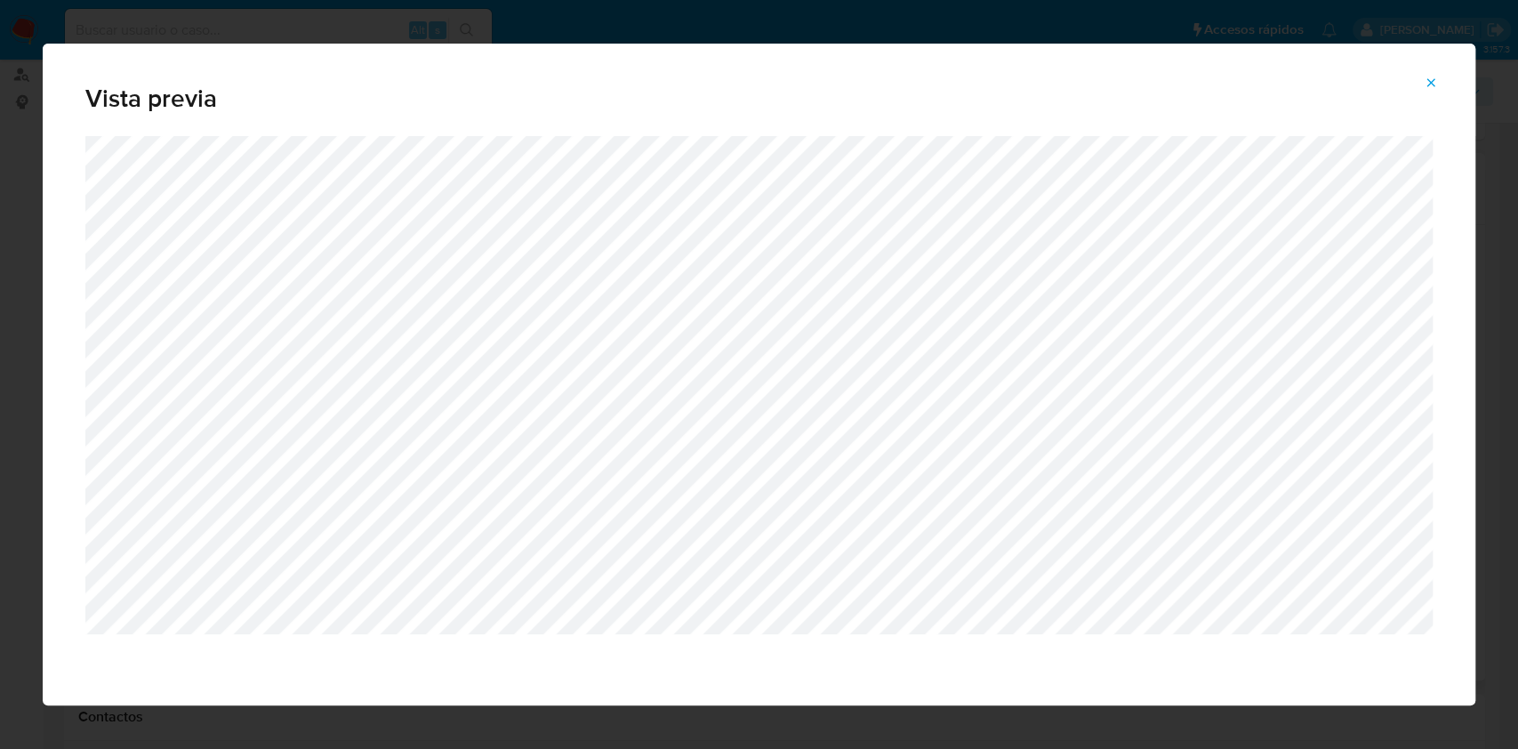
click at [1433, 78] on icon "Attachment preview" at bounding box center [1431, 83] width 14 height 14
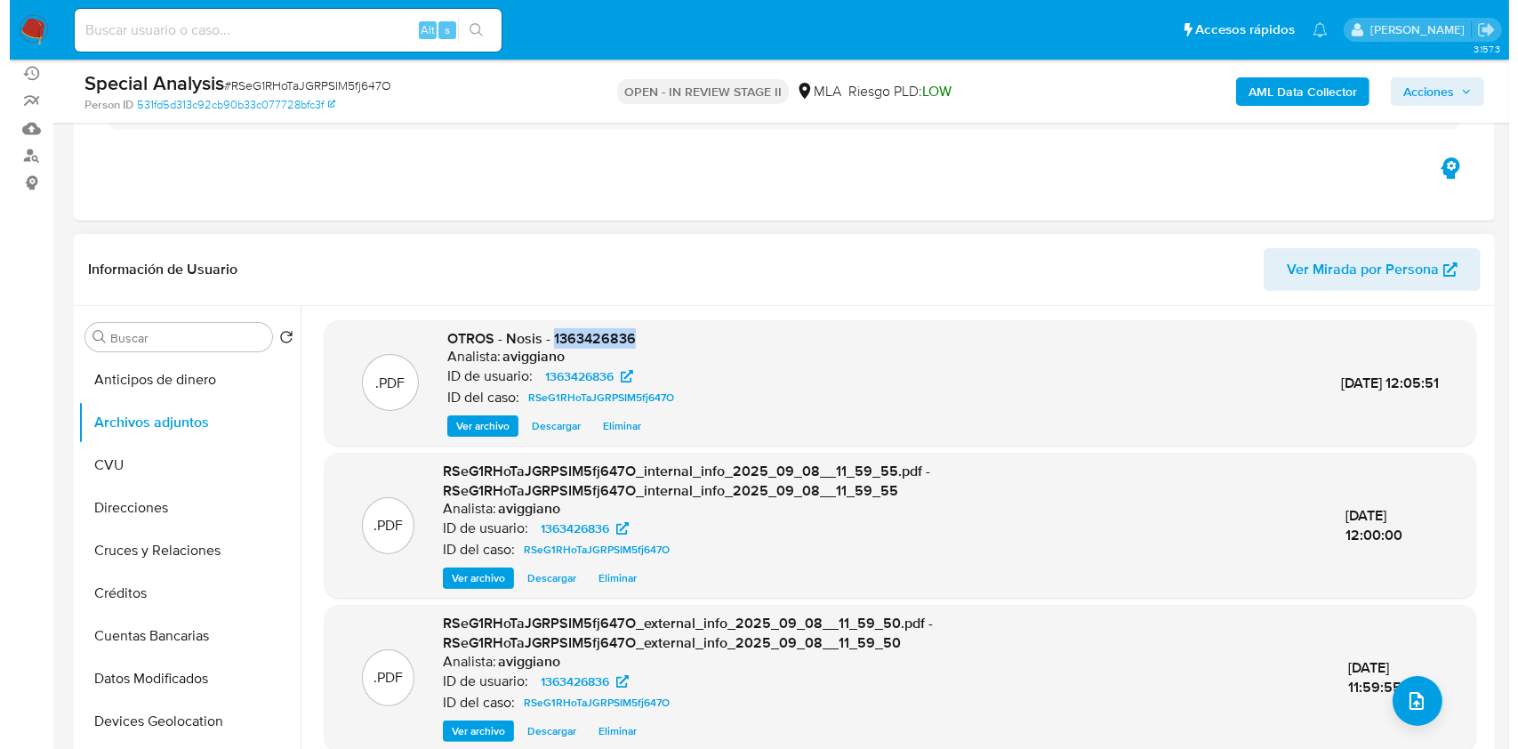
scroll to position [118, 0]
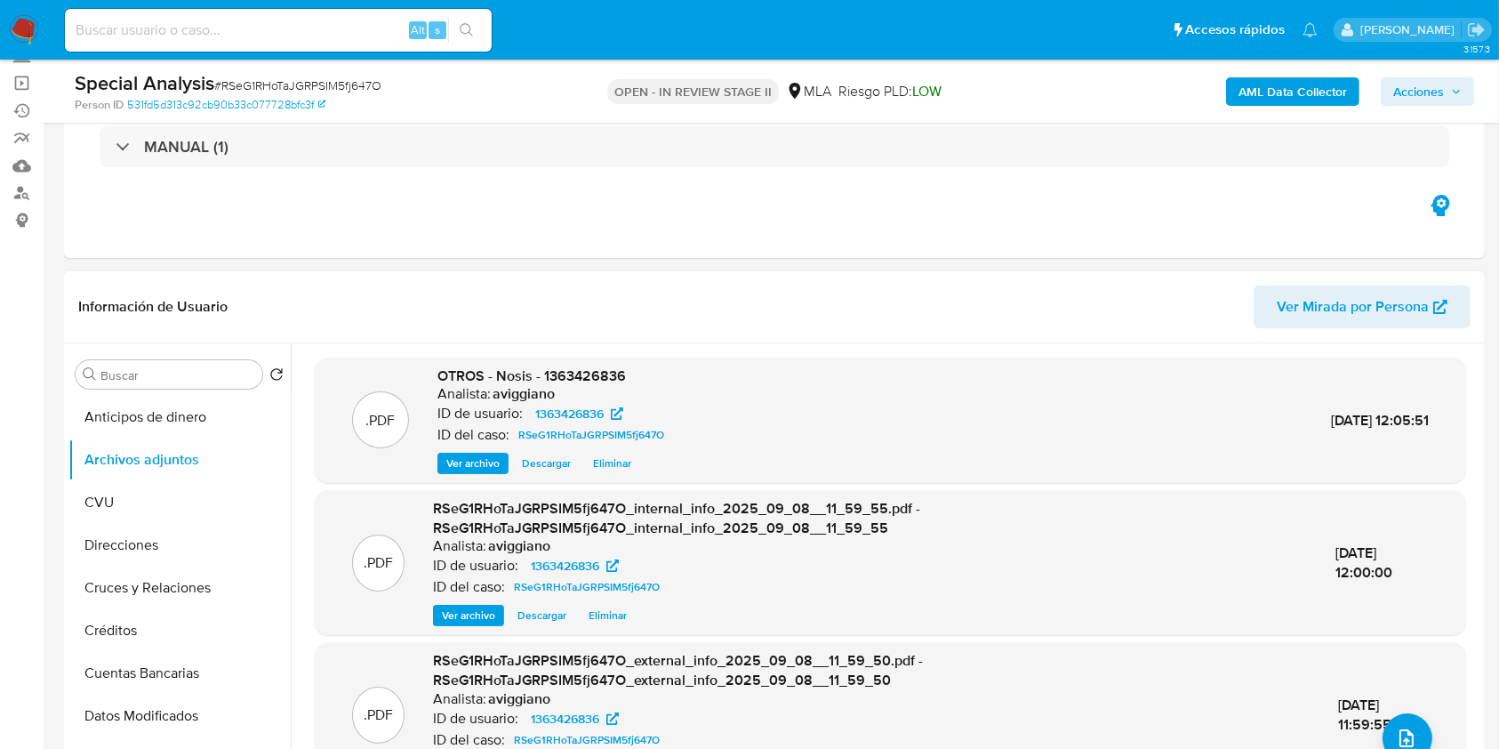
click at [1384, 714] on div "08/Sep/2025 11:59:55" at bounding box center [1384, 714] width 90 height 38
click at [1385, 720] on button "upload-file" at bounding box center [1408, 738] width 50 height 50
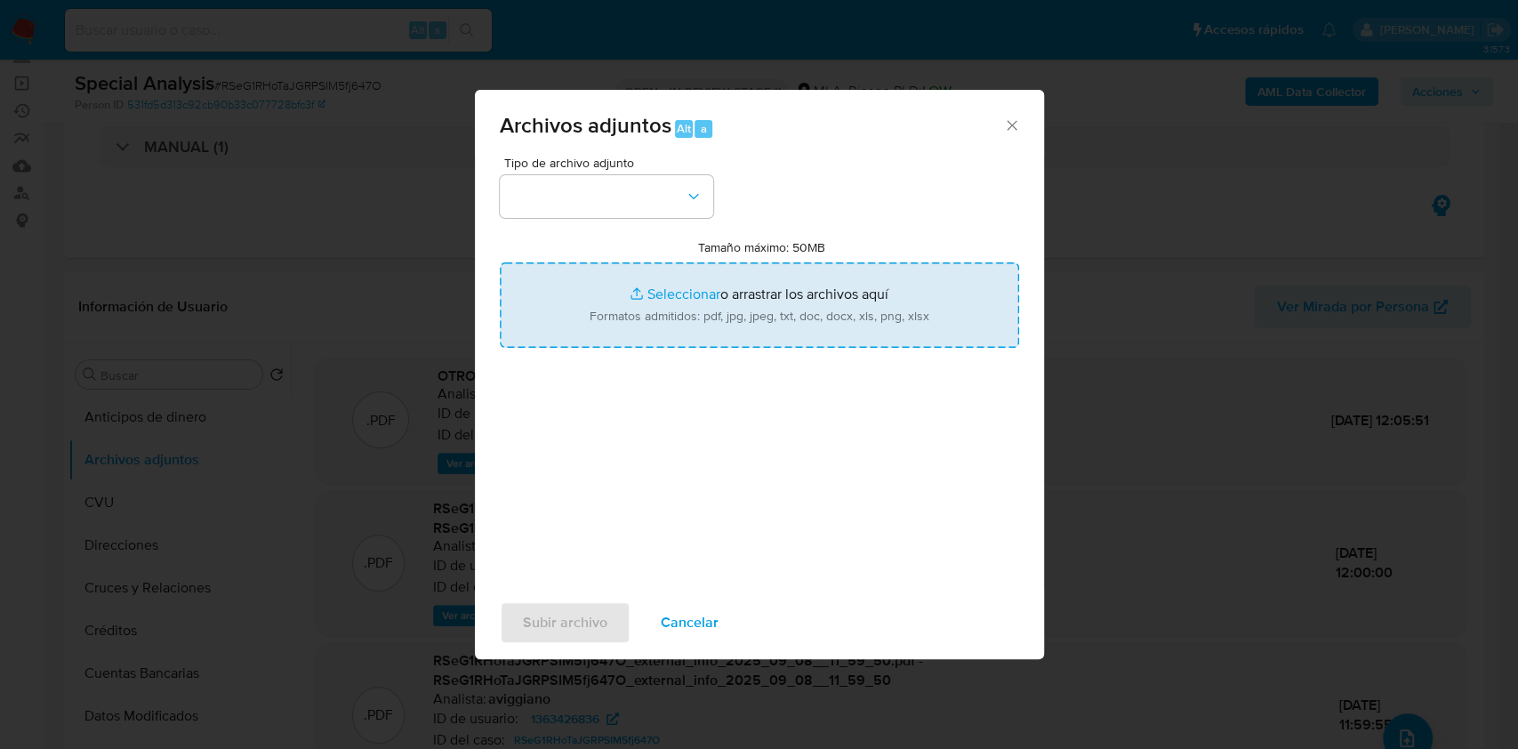
click at [795, 325] on input "Tamaño máximo: 50MB Seleccionar archivos" at bounding box center [759, 304] width 519 height 85
type input "C:\fakepath\Movimientos-Aladdin-v10_1 - 1363426836.xlsx"
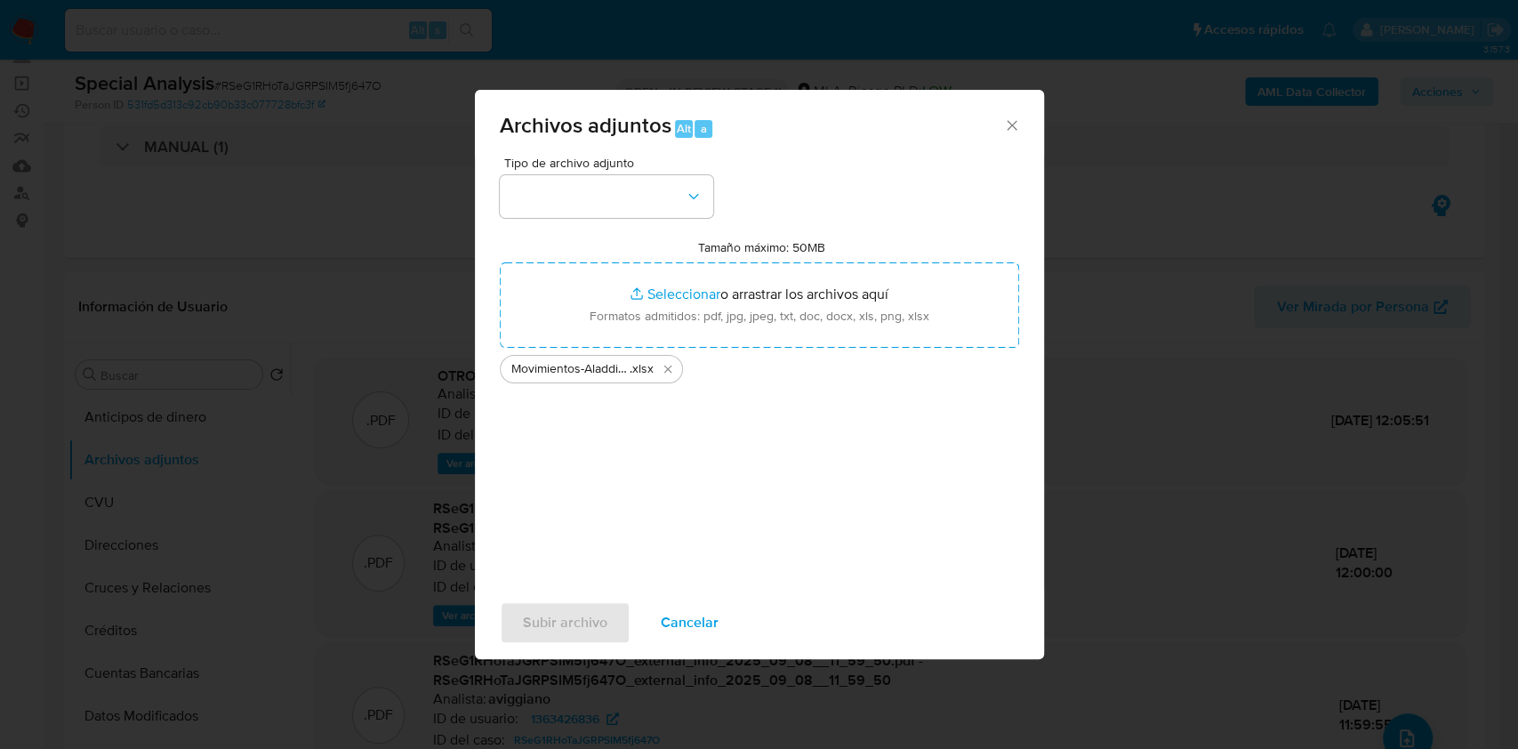
click at [689, 164] on span "Tipo de archivo adjunto" at bounding box center [610, 162] width 213 height 12
click at [707, 182] on button "button" at bounding box center [606, 196] width 213 height 43
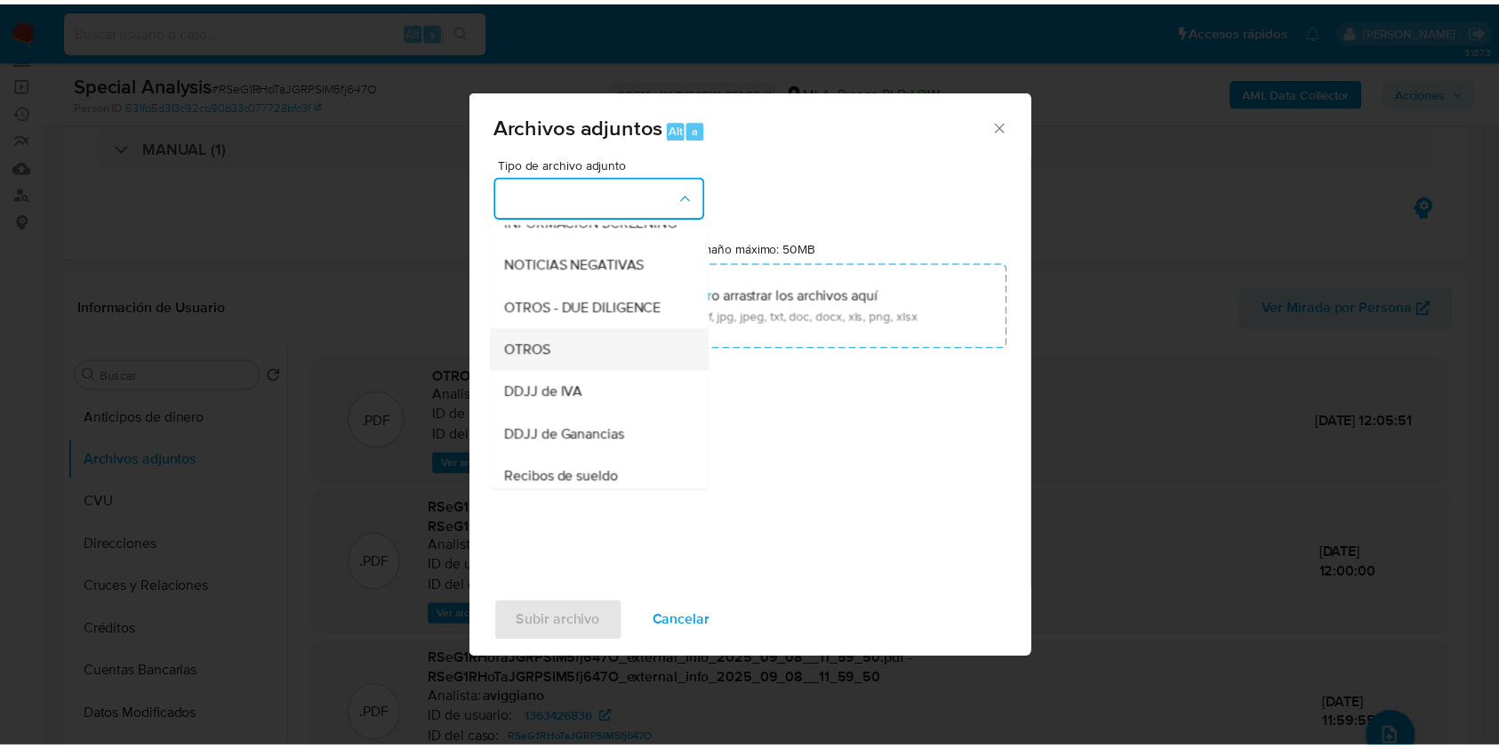
scroll to position [356, 0]
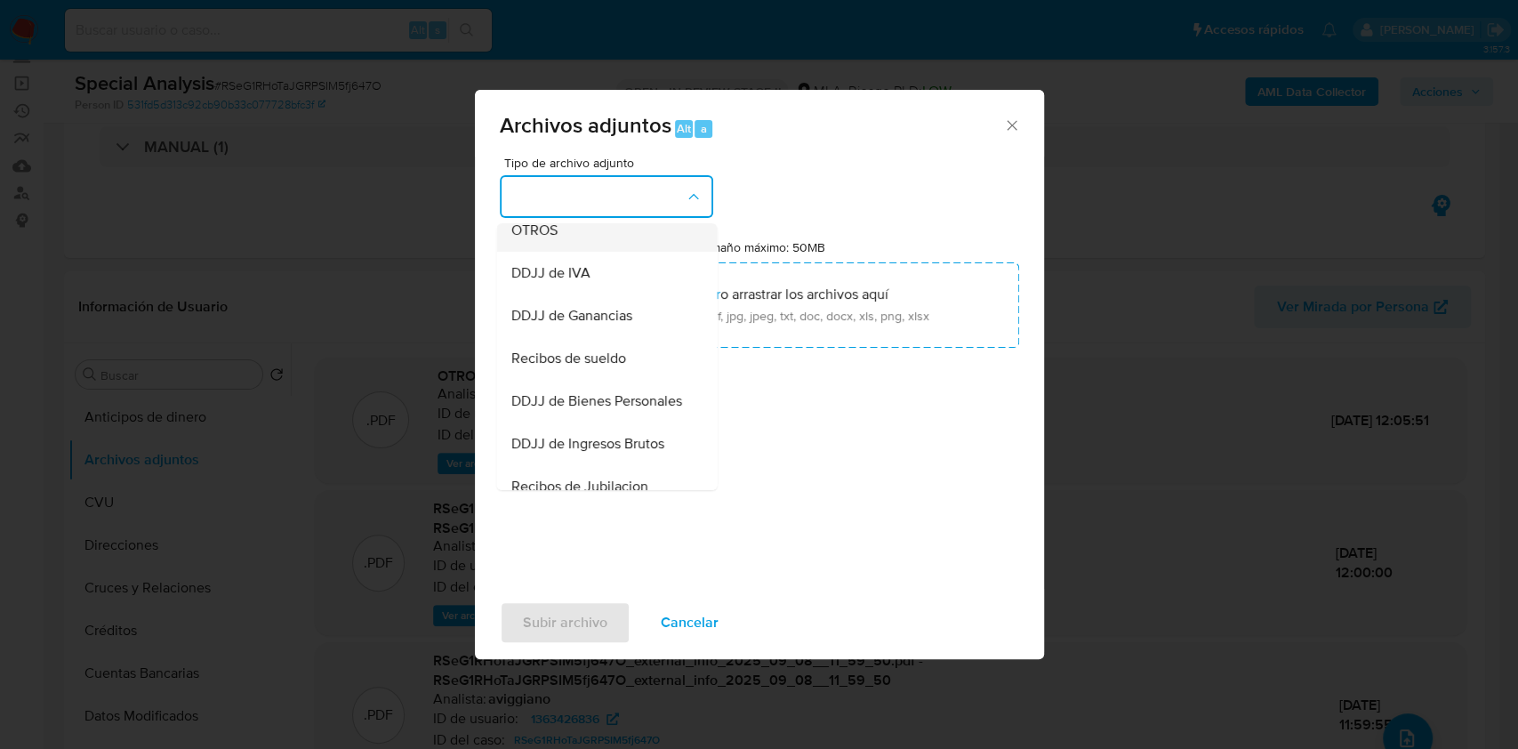
click at [603, 252] on div "OTROS" at bounding box center [600, 230] width 181 height 43
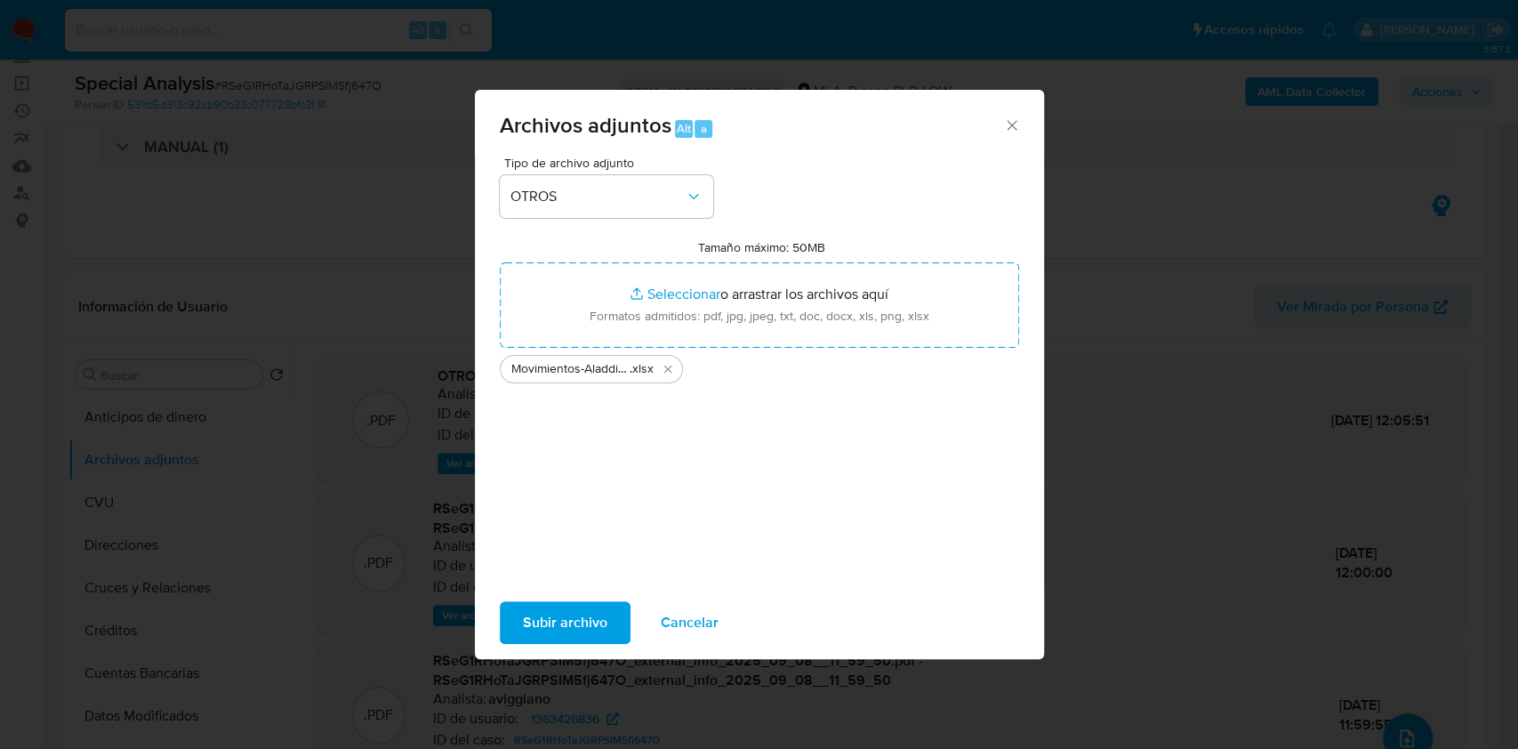
click at [569, 623] on span "Subir archivo" at bounding box center [565, 622] width 84 height 39
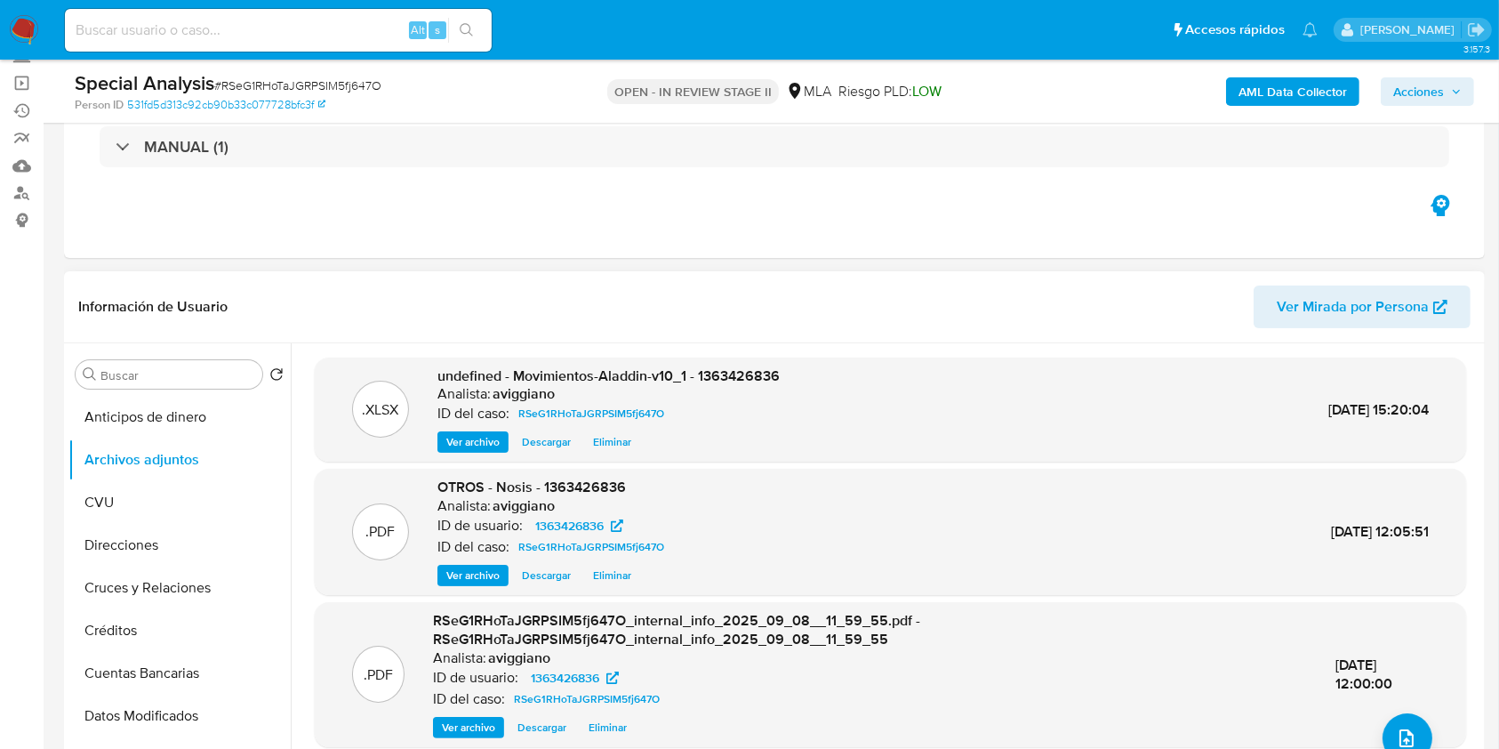
click at [754, 381] on span "undefined - Movimientos-Aladdin-v10_1 - 1363426836" at bounding box center [608, 375] width 342 height 20
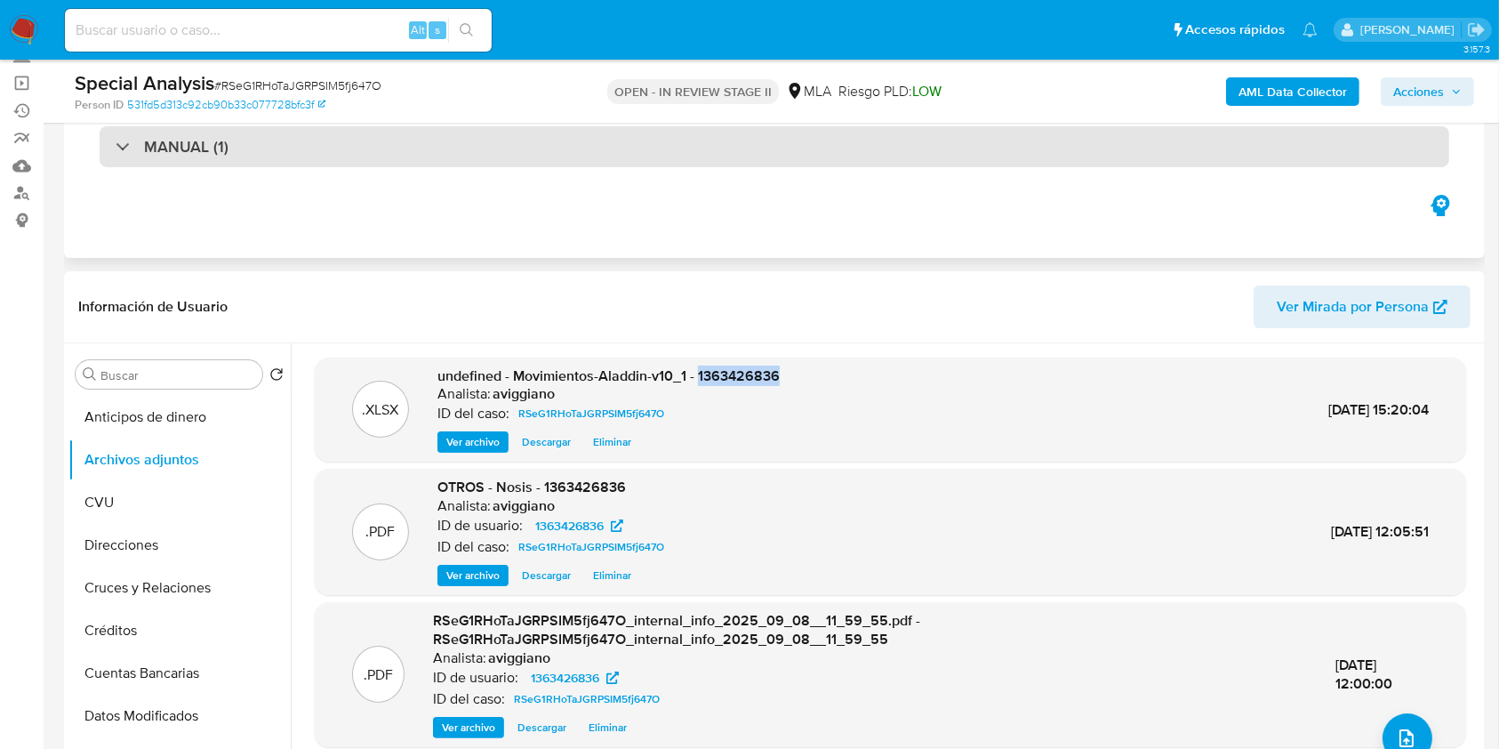
copy span "1363426836"
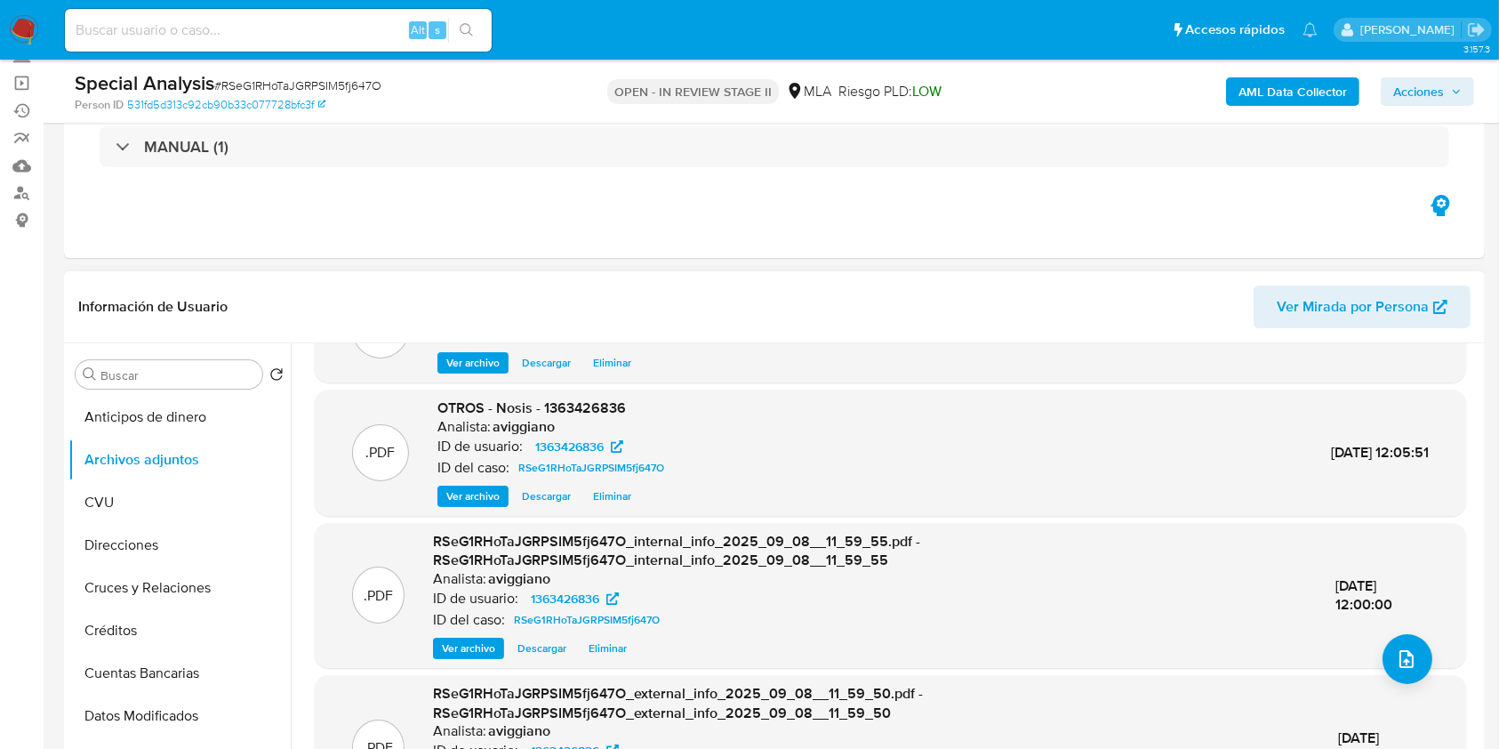
scroll to position [116, 0]
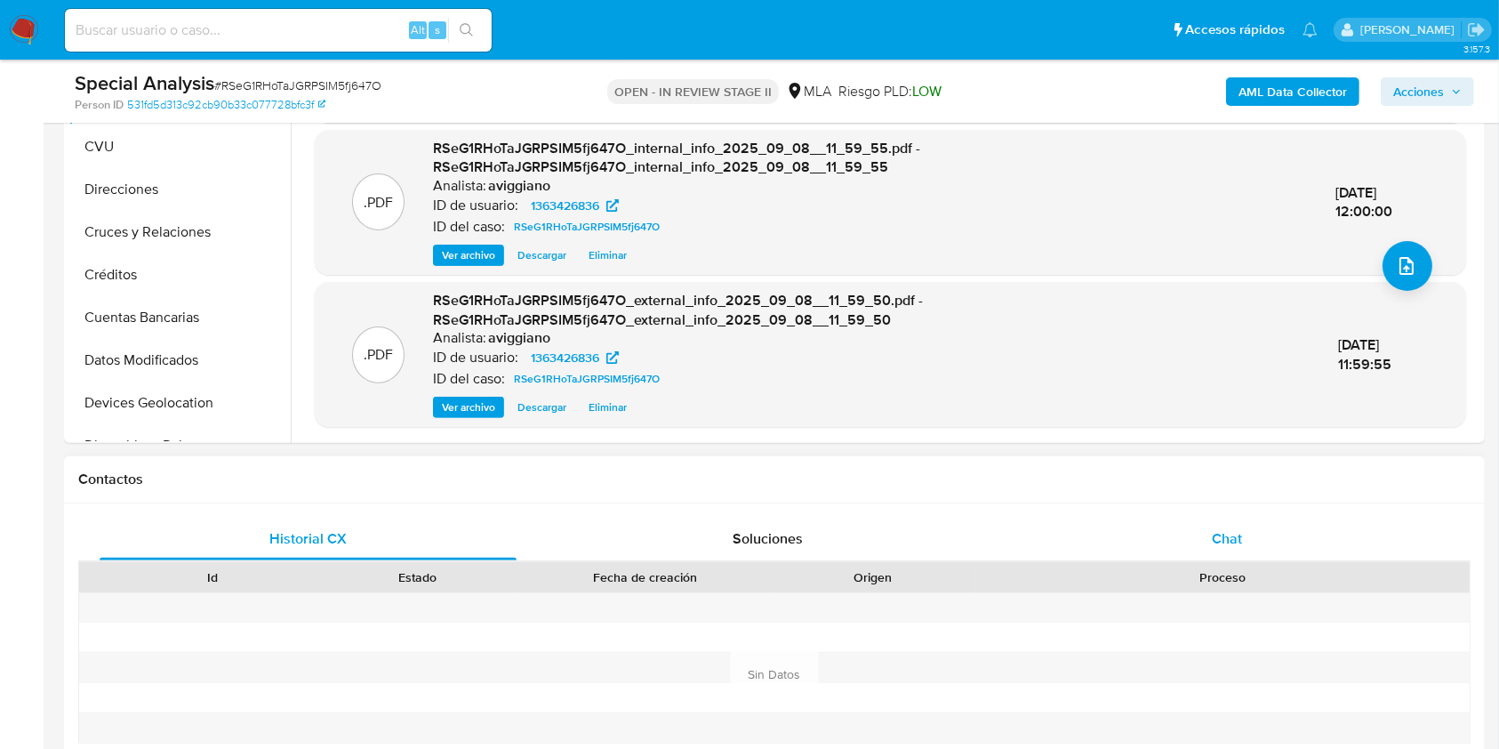
click at [1231, 544] on span "Chat" at bounding box center [1227, 538] width 30 height 20
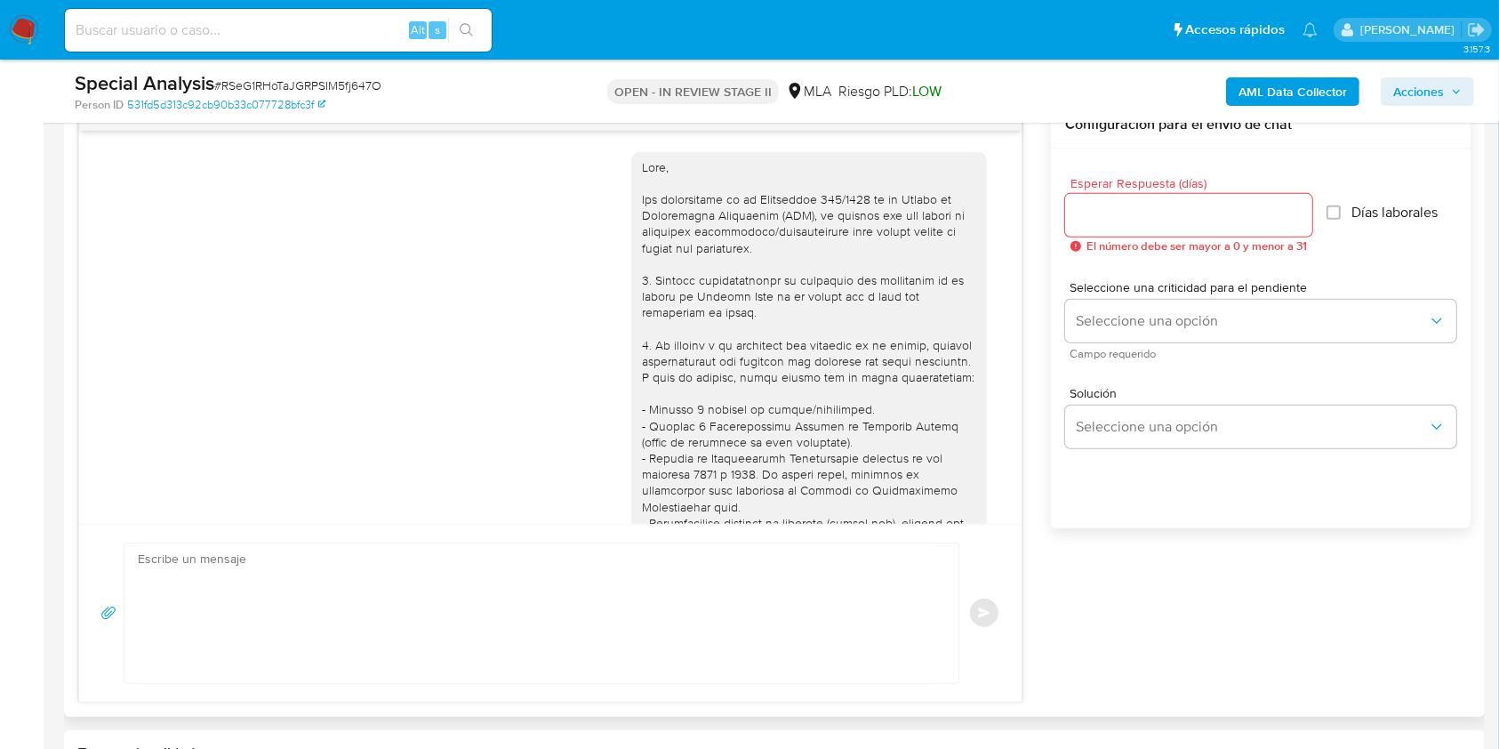
scroll to position [630, 0]
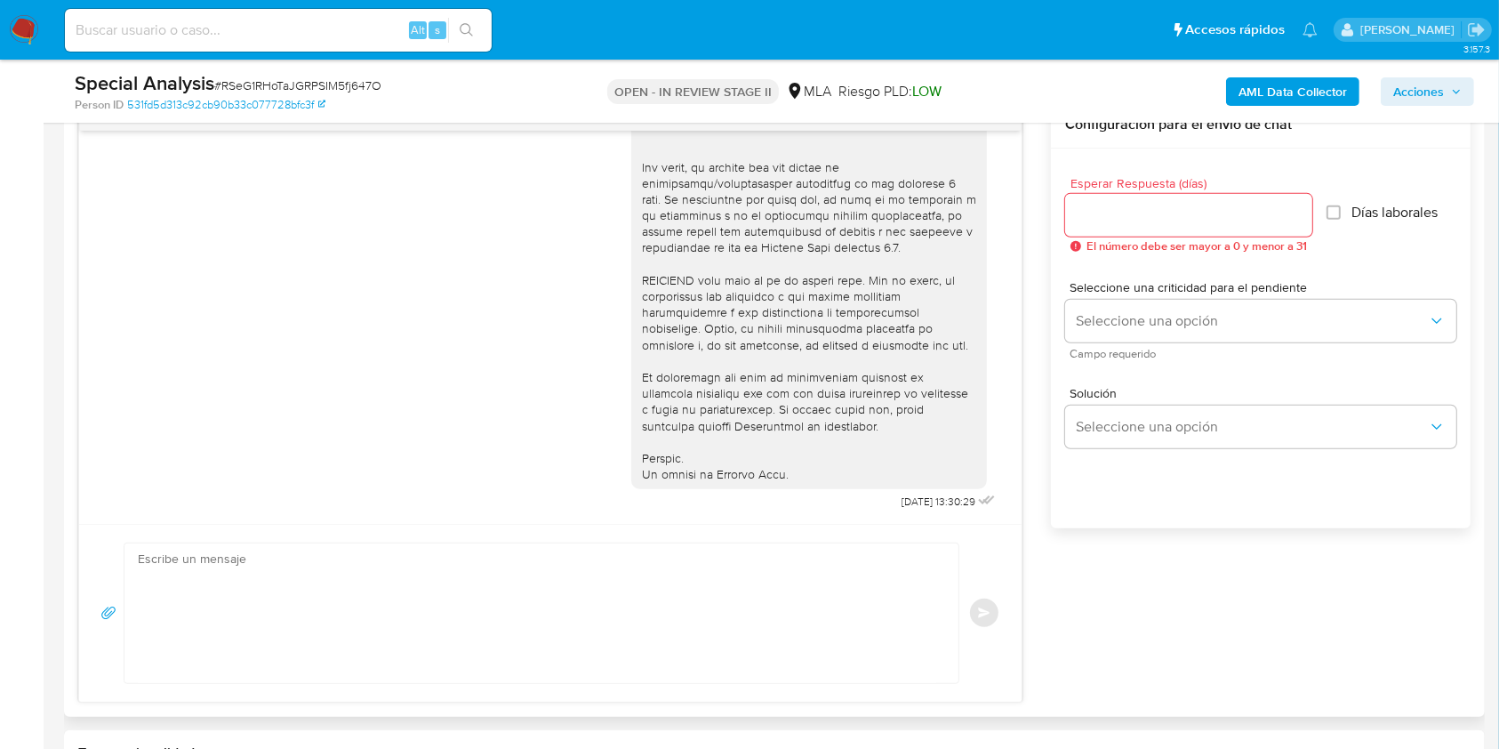
drag, startPoint x: 873, startPoint y: 506, endPoint x: 892, endPoint y: 507, distance: 18.7
click at [892, 507] on div "18/06/2025 13:30:29" at bounding box center [815, 28] width 368 height 974
drag, startPoint x: 853, startPoint y: 504, endPoint x: 914, endPoint y: 505, distance: 61.4
click at [914, 505] on div "18/06/2025 13:30:29" at bounding box center [815, 28] width 368 height 974
copy span "18/06/2025"
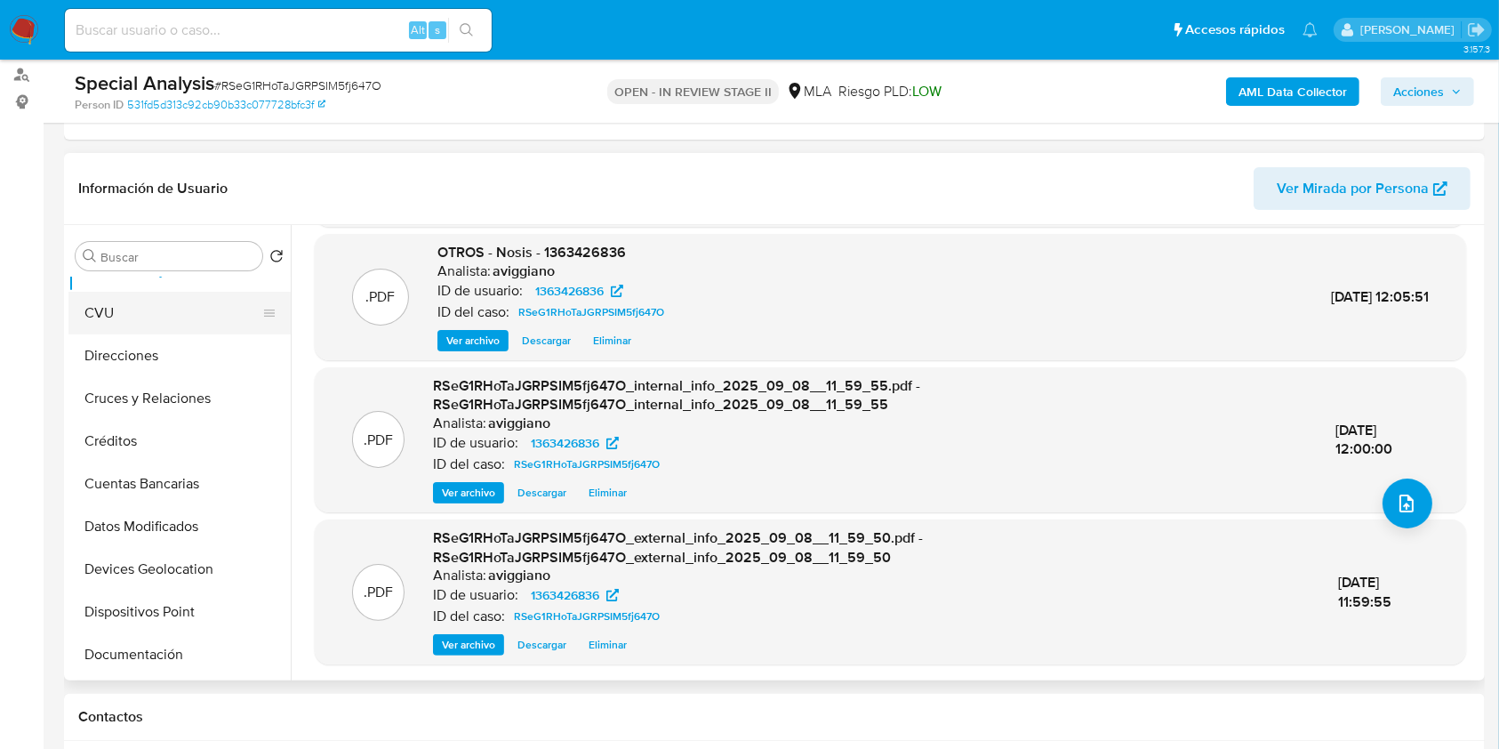
scroll to position [0, 0]
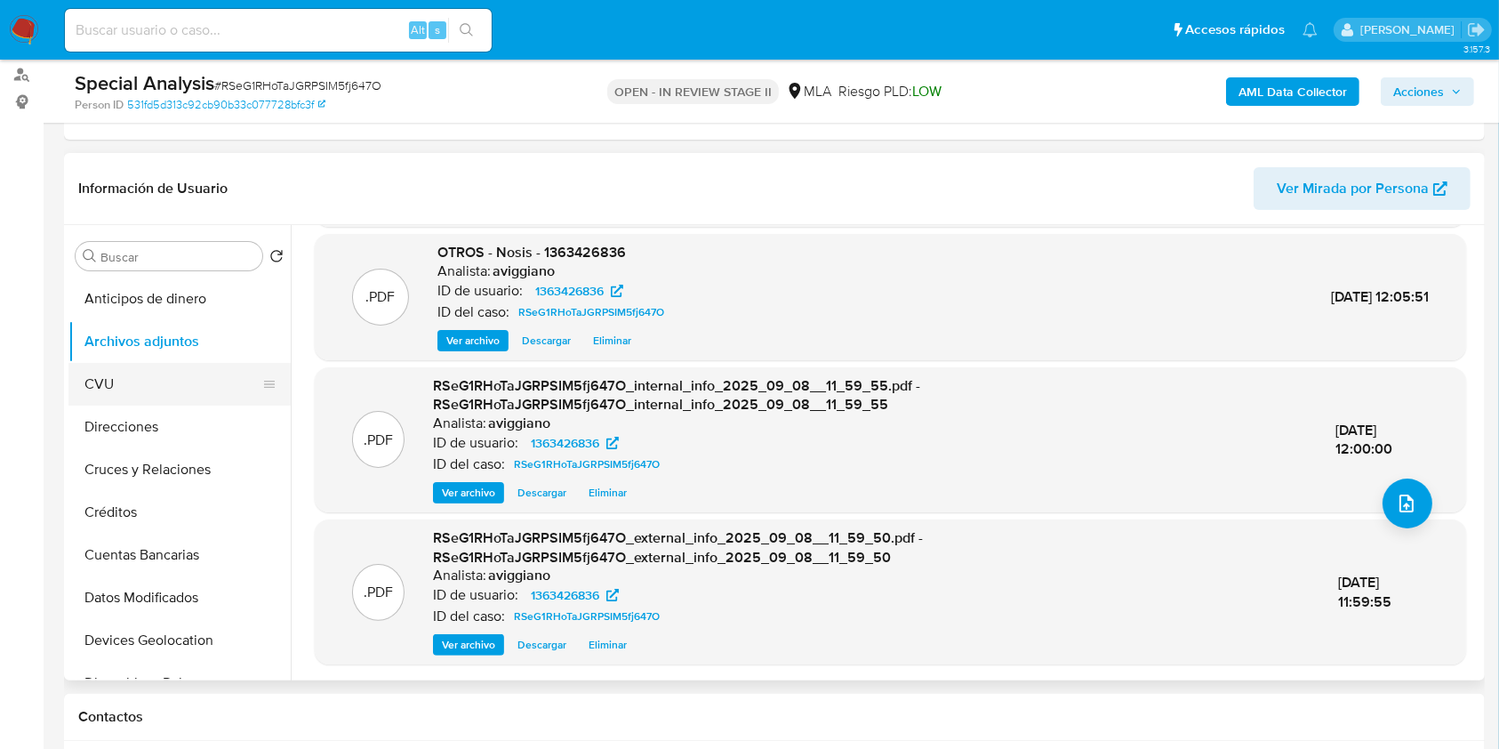
click at [171, 375] on button "CVU" at bounding box center [172, 384] width 208 height 43
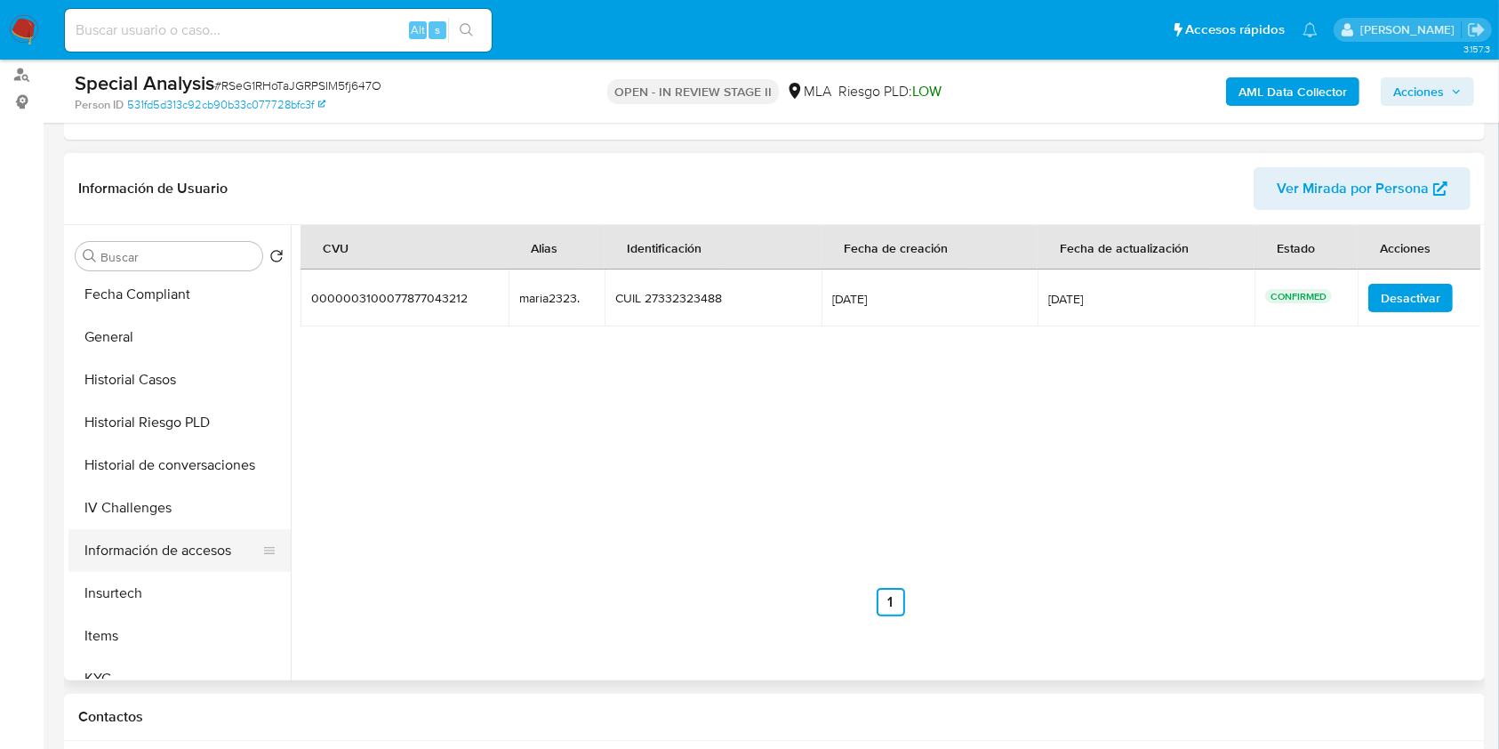
scroll to position [711, 0]
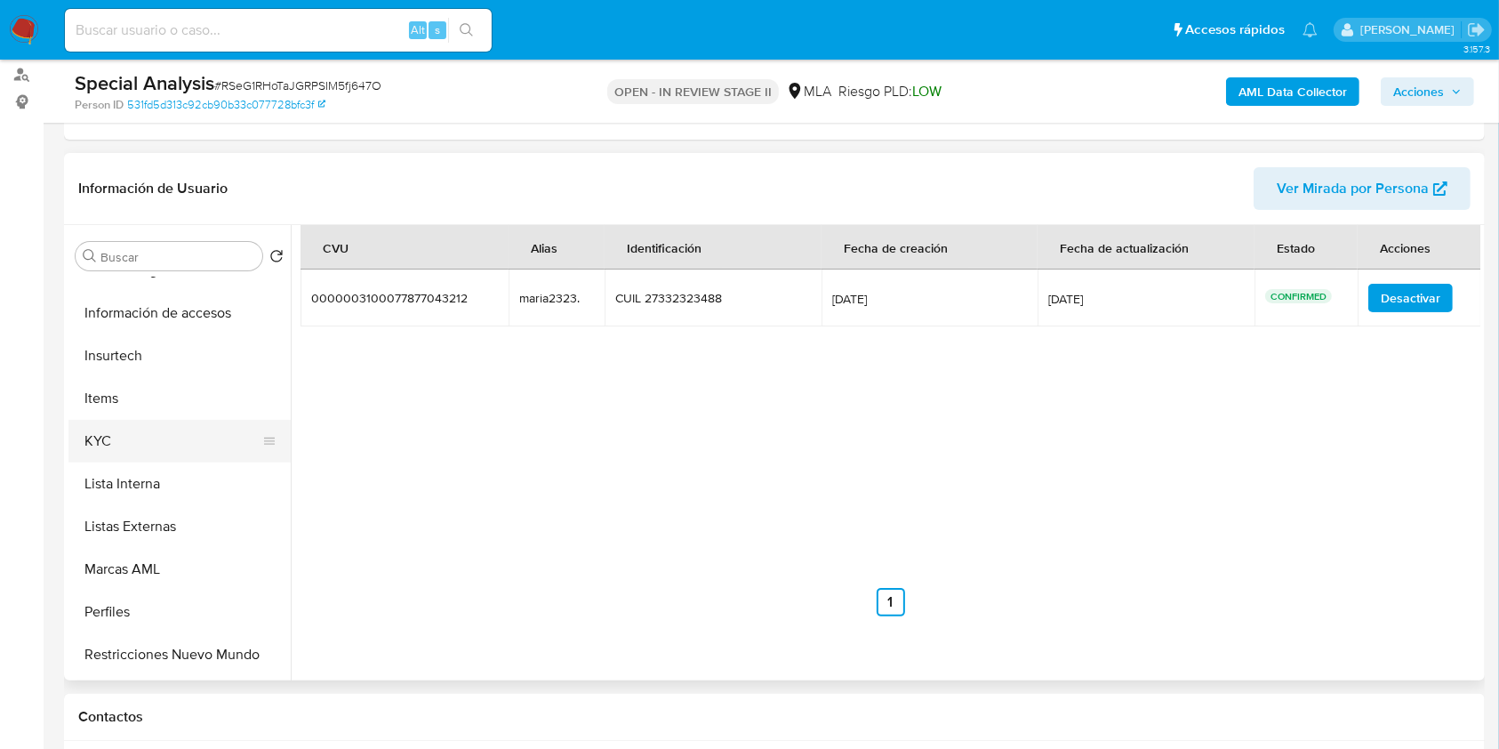
click at [131, 445] on button "KYC" at bounding box center [172, 441] width 208 height 43
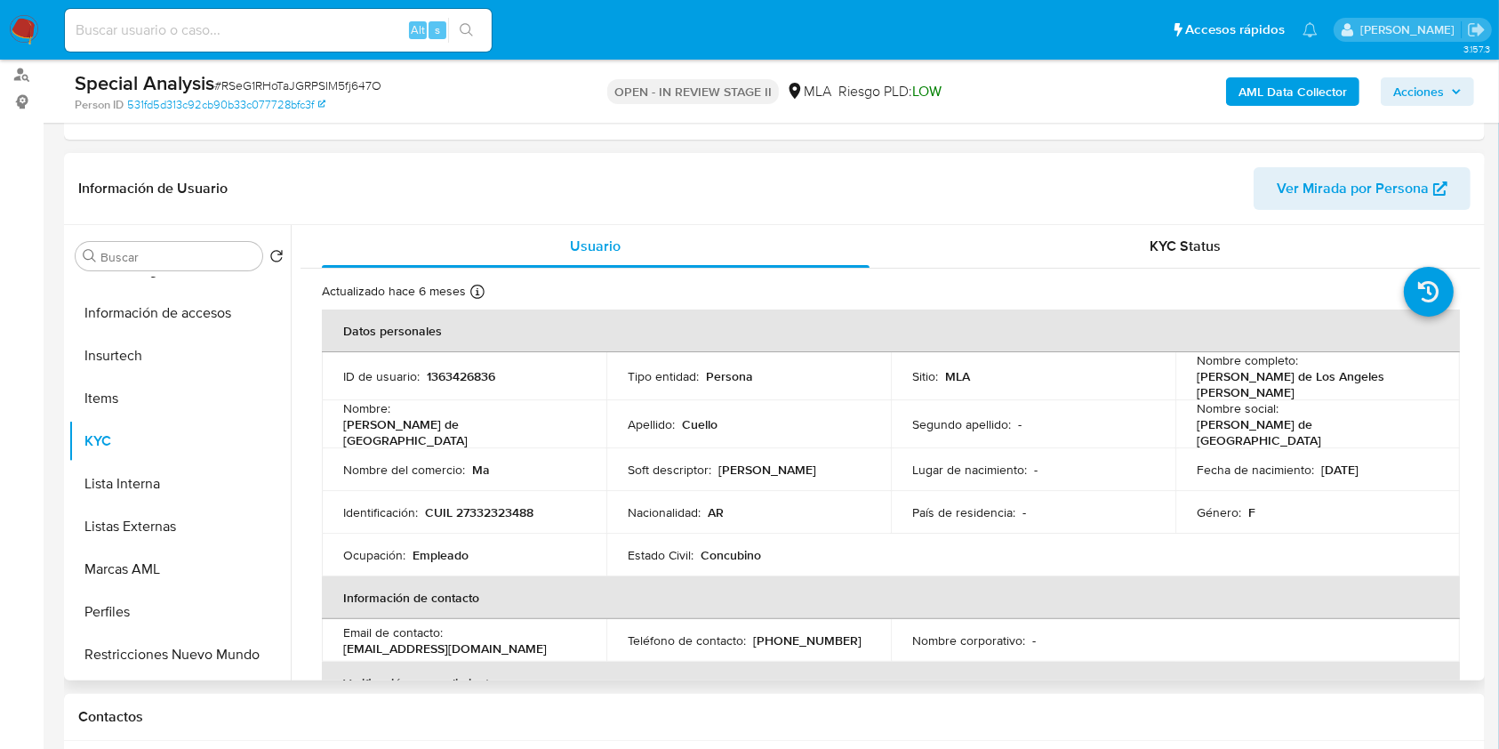
click at [501, 504] on p "CUIL 27332323488" at bounding box center [479, 512] width 108 height 16
click at [500, 504] on p "CUIL 27332323488" at bounding box center [479, 512] width 108 height 16
click at [499, 504] on p "CUIL 27332323488" at bounding box center [479, 512] width 108 height 16
copy p "27332323488"
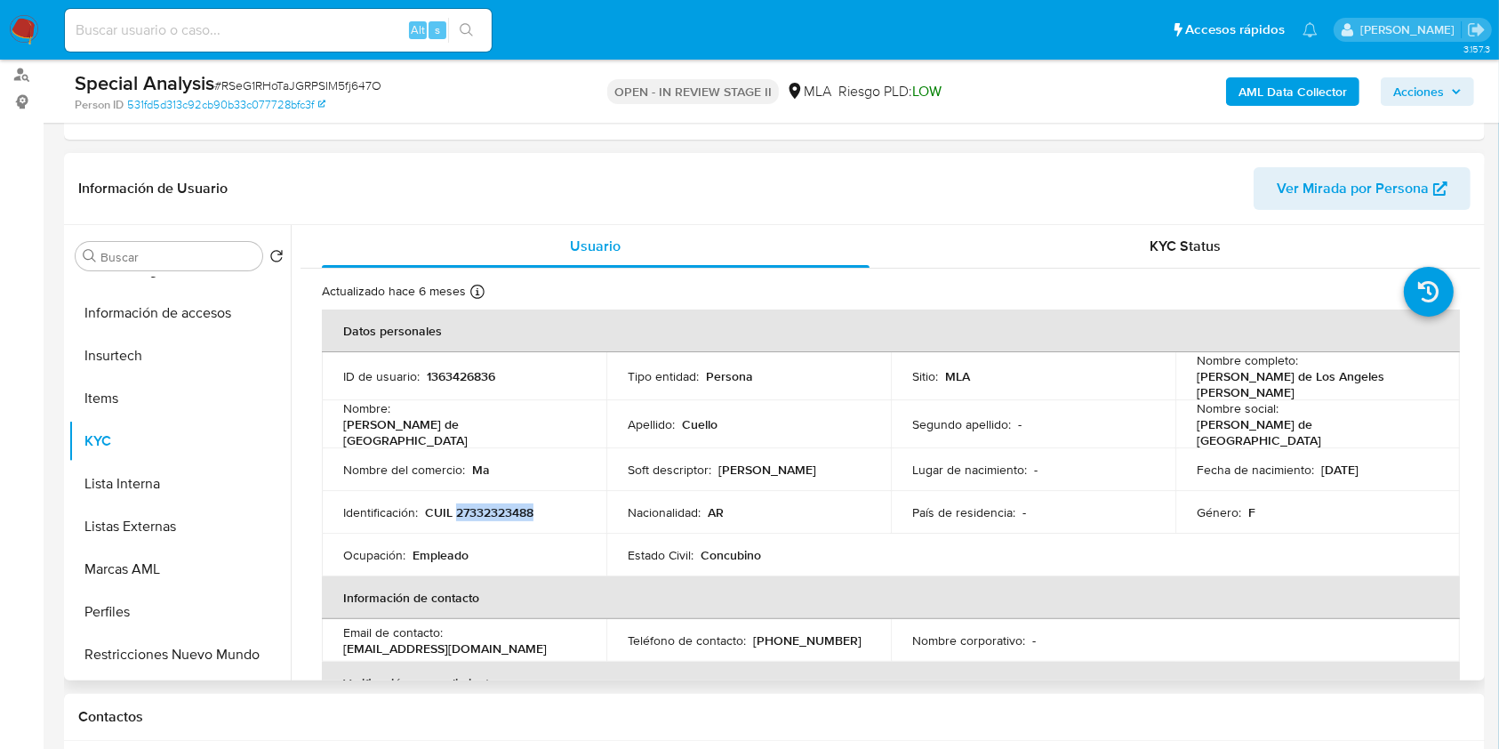
copy p "27332323488"
drag, startPoint x: 1195, startPoint y: 381, endPoint x: 1376, endPoint y: 381, distance: 181.4
click at [1376, 381] on td "Nombre completo : Maria de Los Angeles Cuello" at bounding box center [1318, 376] width 285 height 48
copy p "Maria de Los Angeles Cuello"
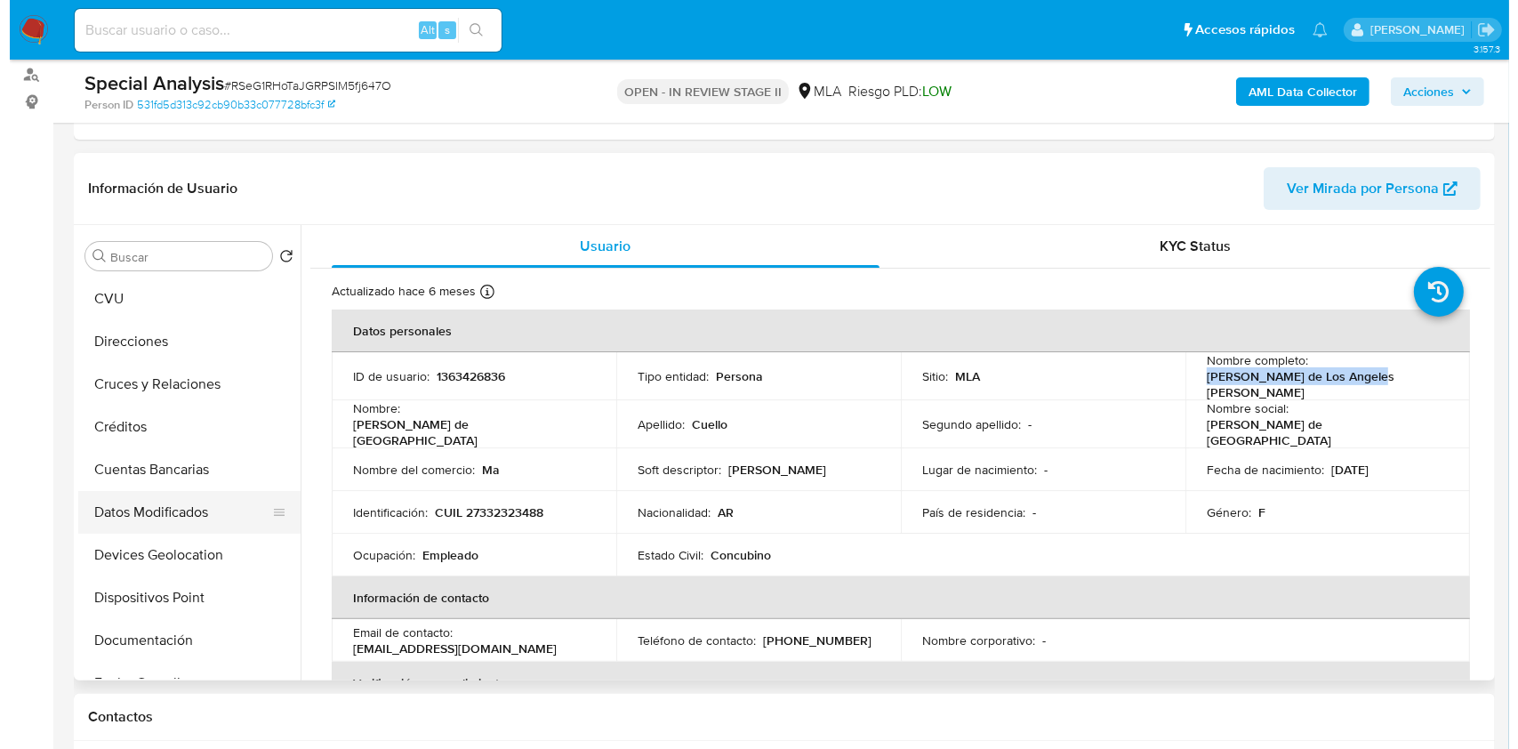
scroll to position [0, 0]
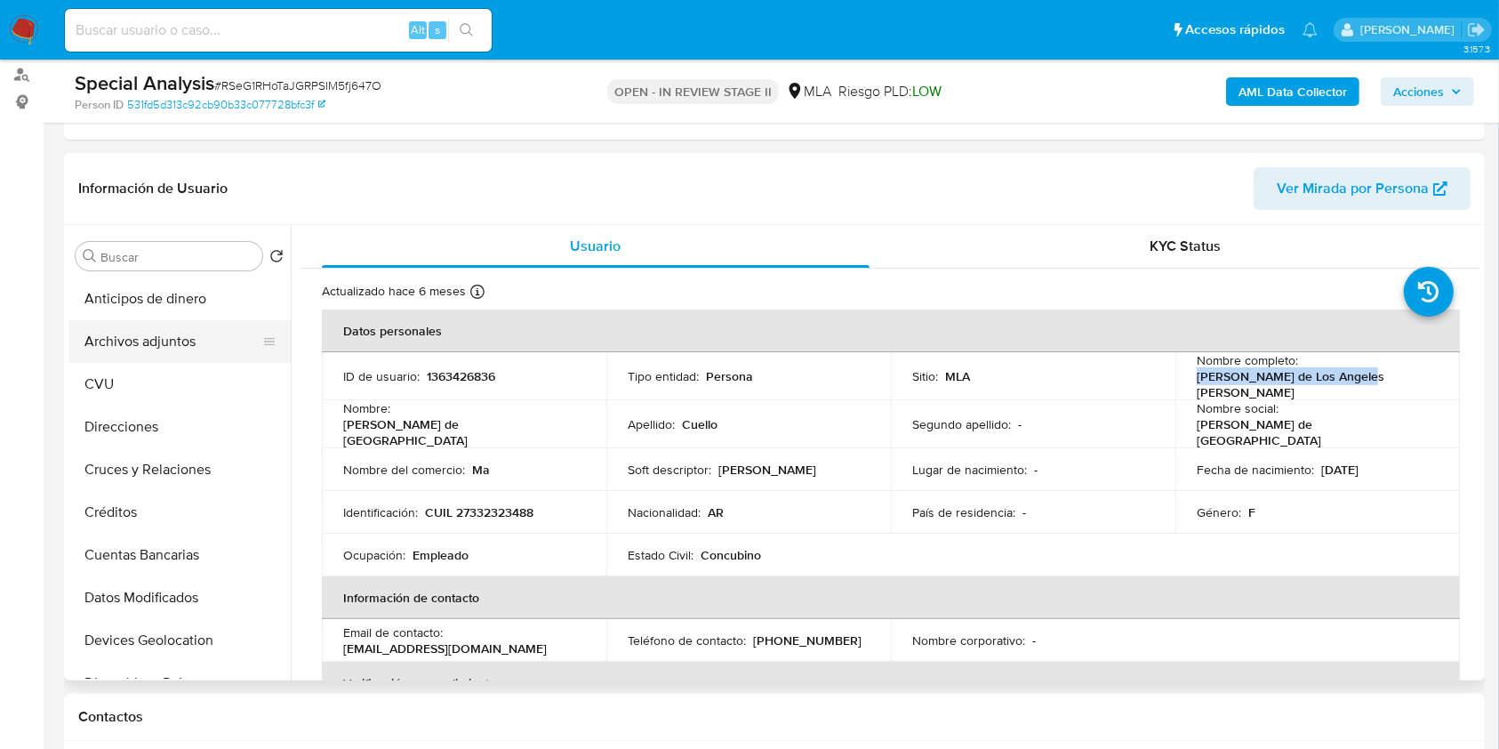
click at [171, 335] on button "Archivos adjuntos" at bounding box center [172, 341] width 208 height 43
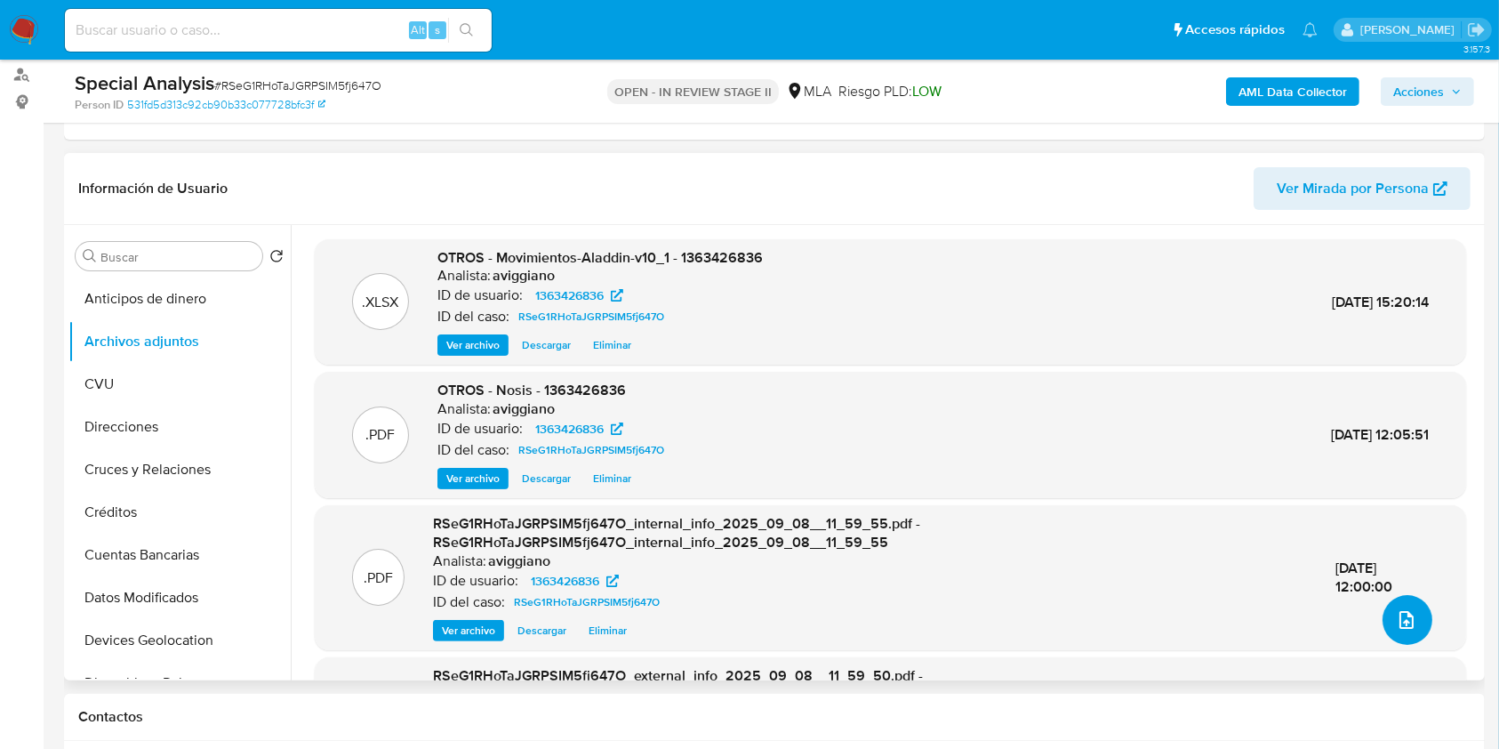
click at [1399, 605] on button "upload-file" at bounding box center [1408, 620] width 50 height 50
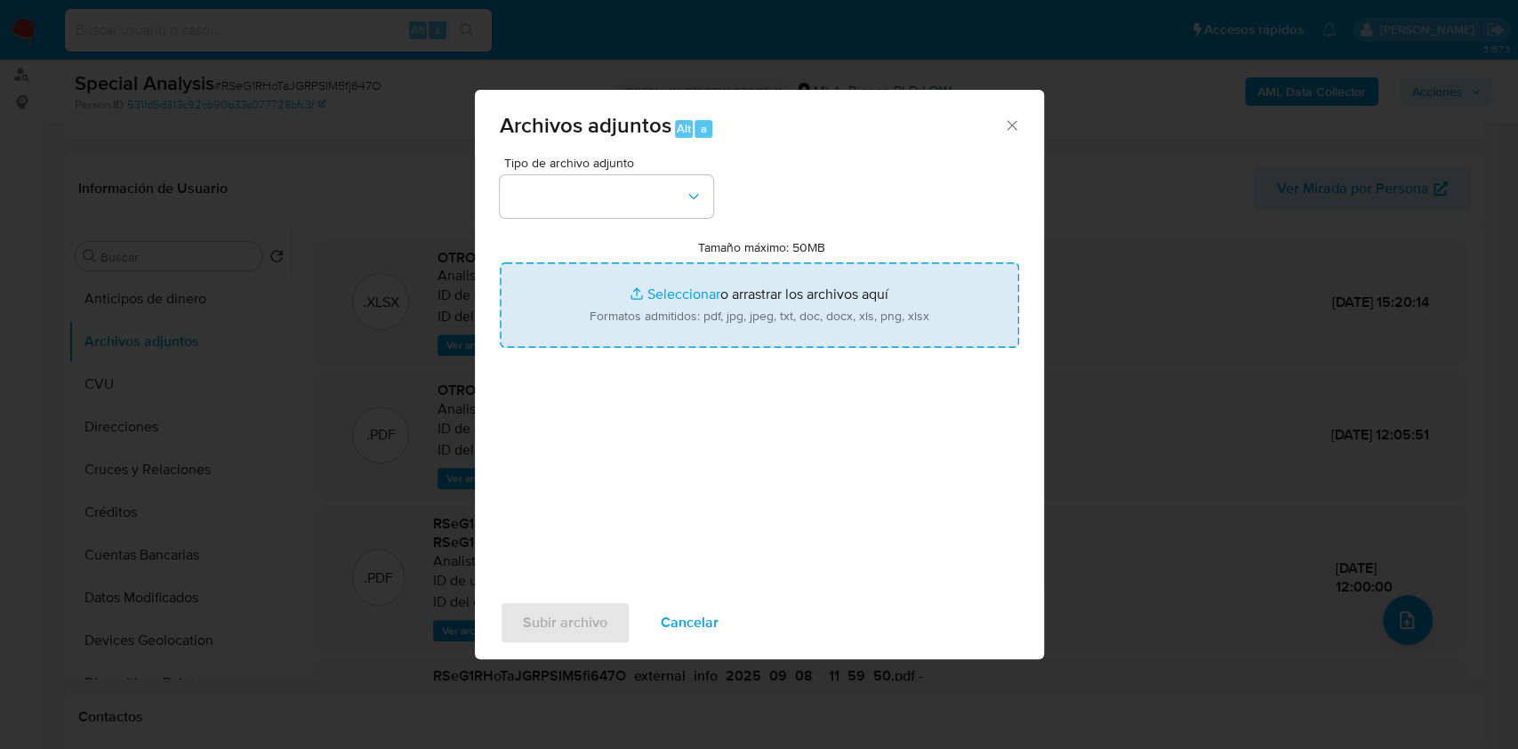
click at [903, 338] on input "Tamaño máximo: 50MB Seleccionar archivos" at bounding box center [759, 304] width 519 height 85
type input "C:\fakepath\Caselog RSeG1RHoTaJGRPSIM5fj647O_2025_09_08_11_54_06.docx"
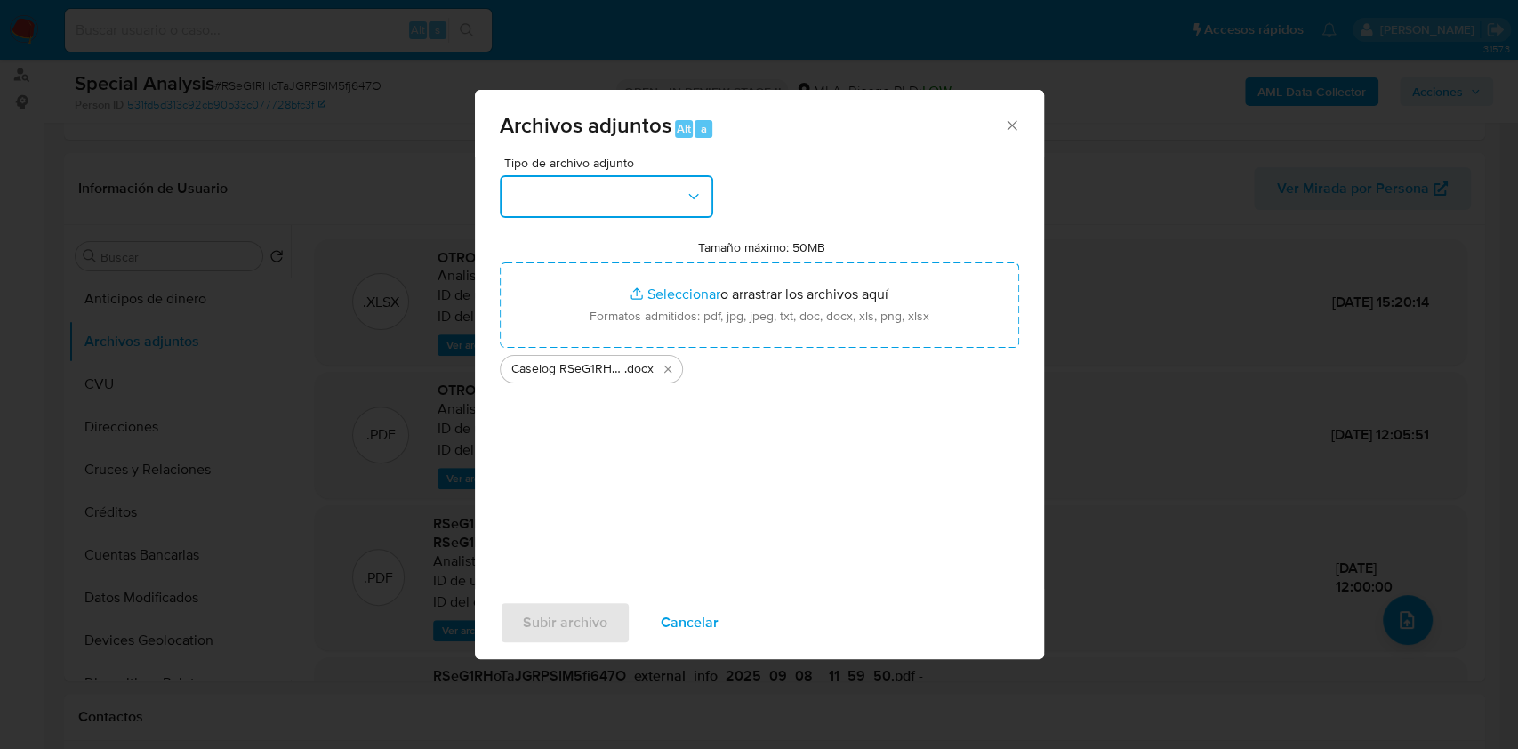
click at [608, 183] on button "button" at bounding box center [606, 196] width 213 height 43
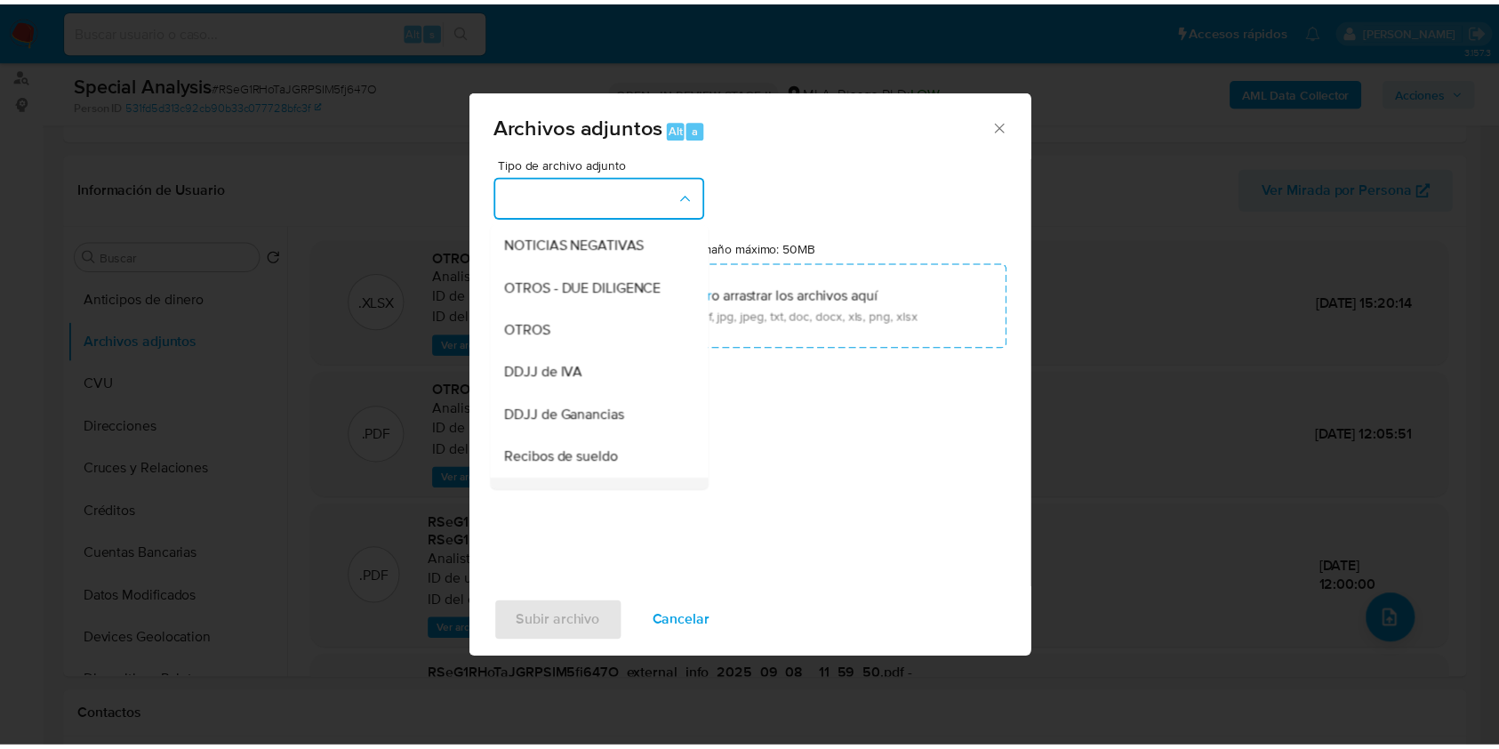
scroll to position [356, 0]
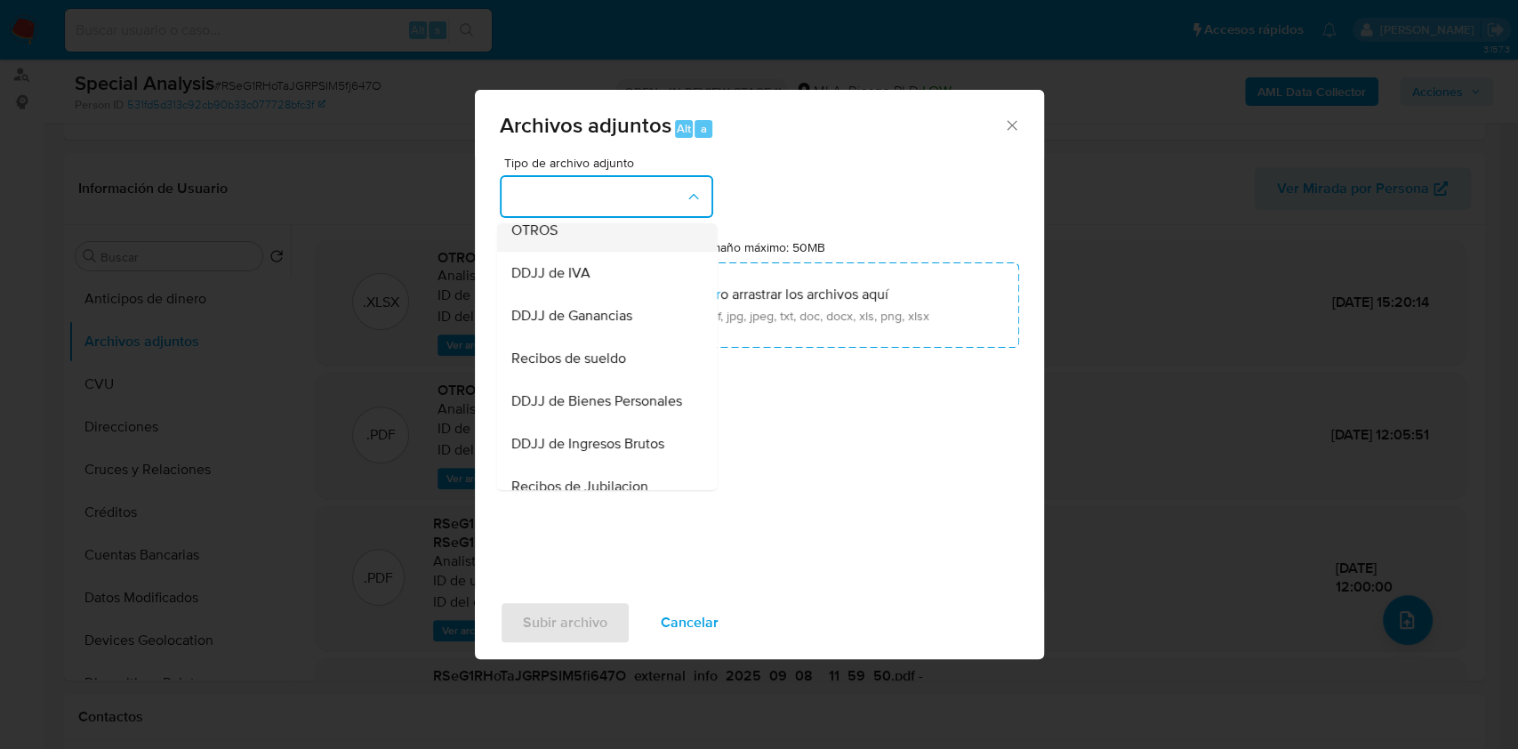
click at [557, 247] on div "OTROS" at bounding box center [600, 230] width 181 height 43
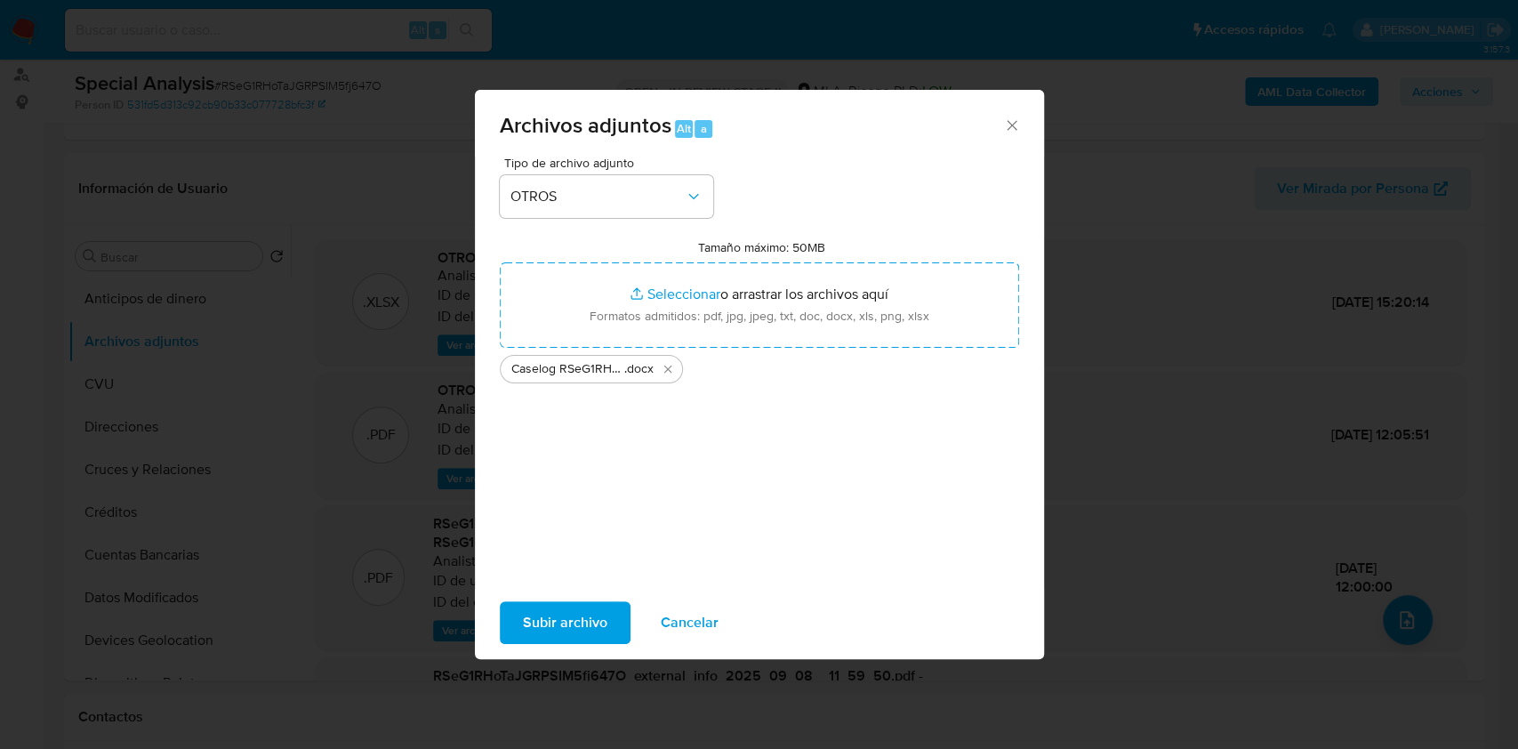
click at [561, 606] on span "Subir archivo" at bounding box center [565, 622] width 84 height 39
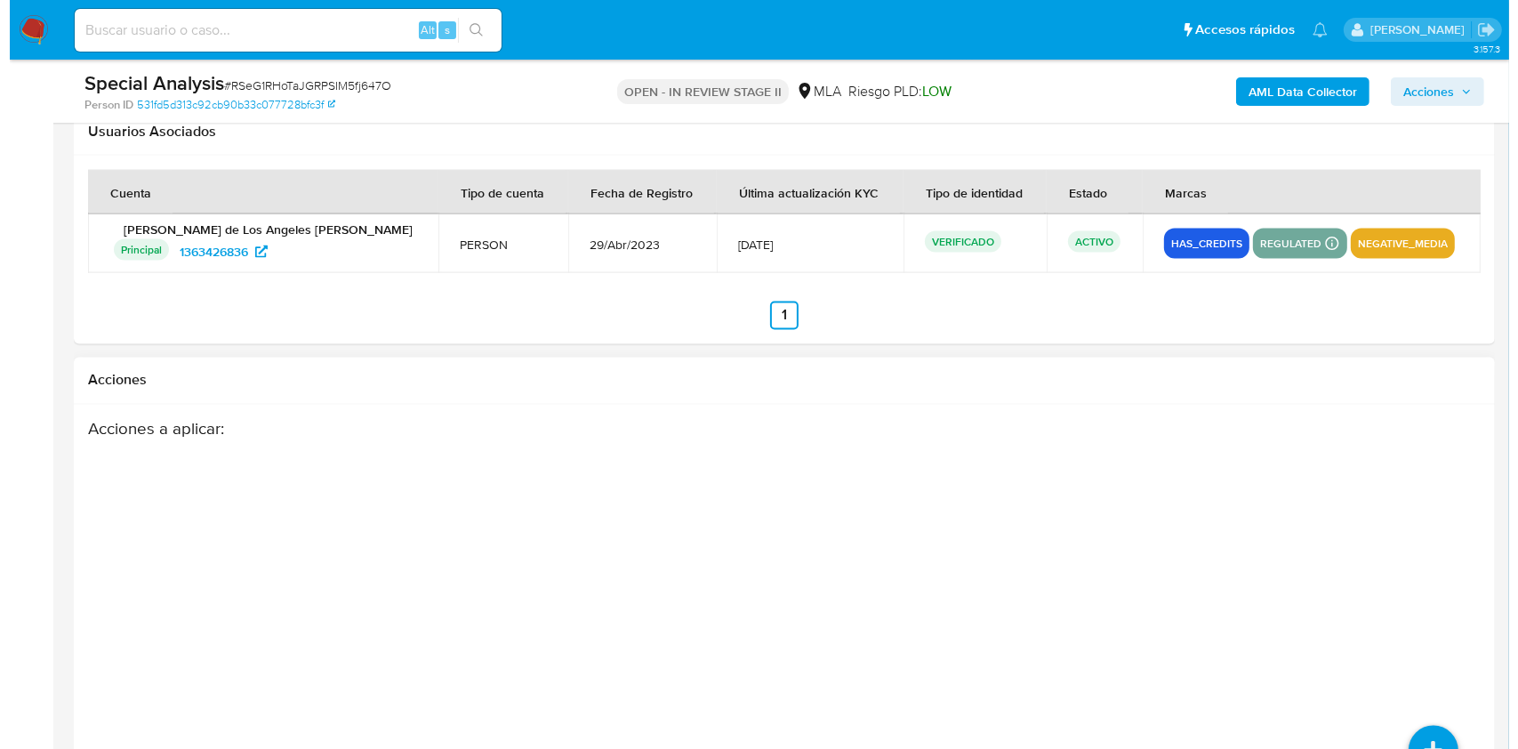
scroll to position [3127, 0]
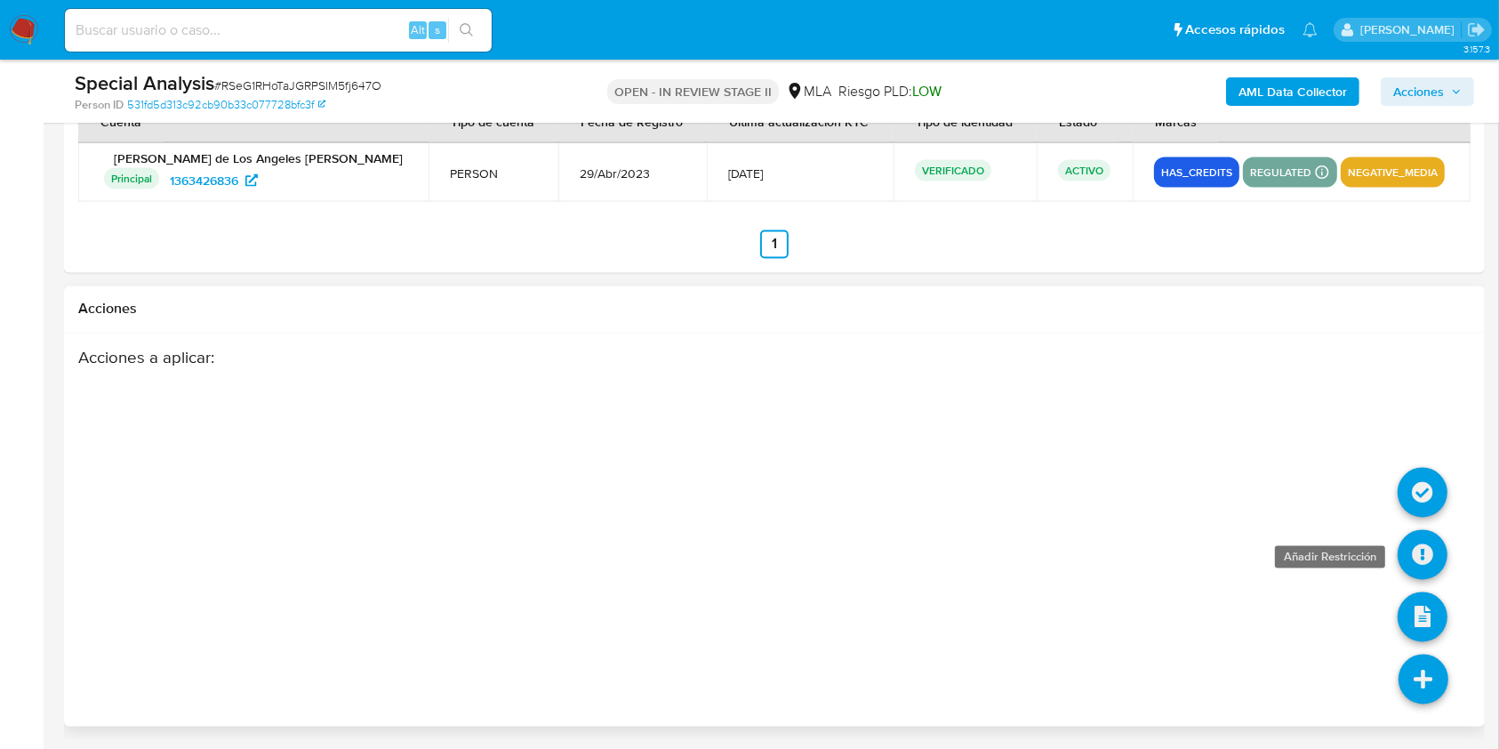
click at [1438, 550] on icon at bounding box center [1423, 555] width 50 height 50
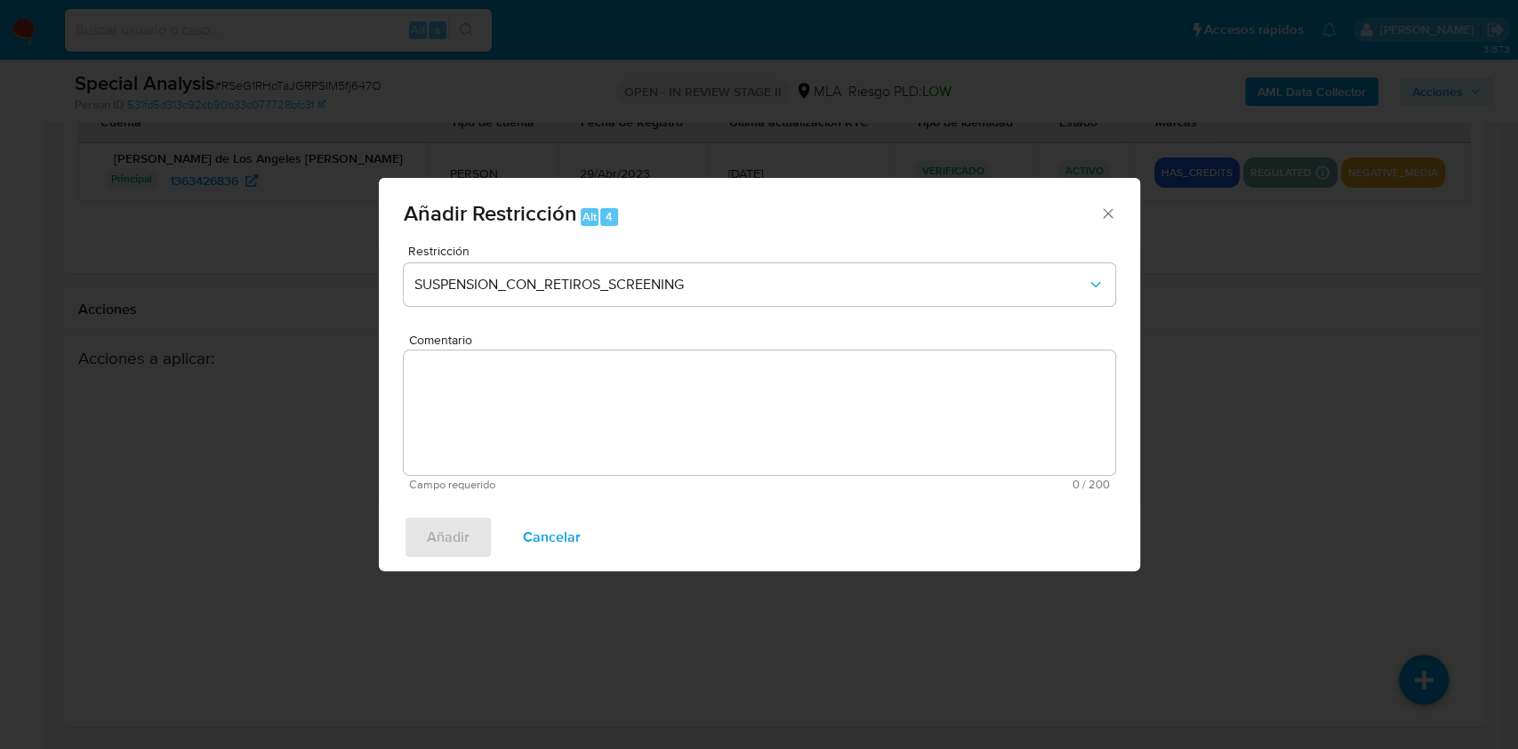
click at [724, 314] on div "Restricción SUSPENSION_CON_RETIROS_SCREENING" at bounding box center [759, 287] width 711 height 84
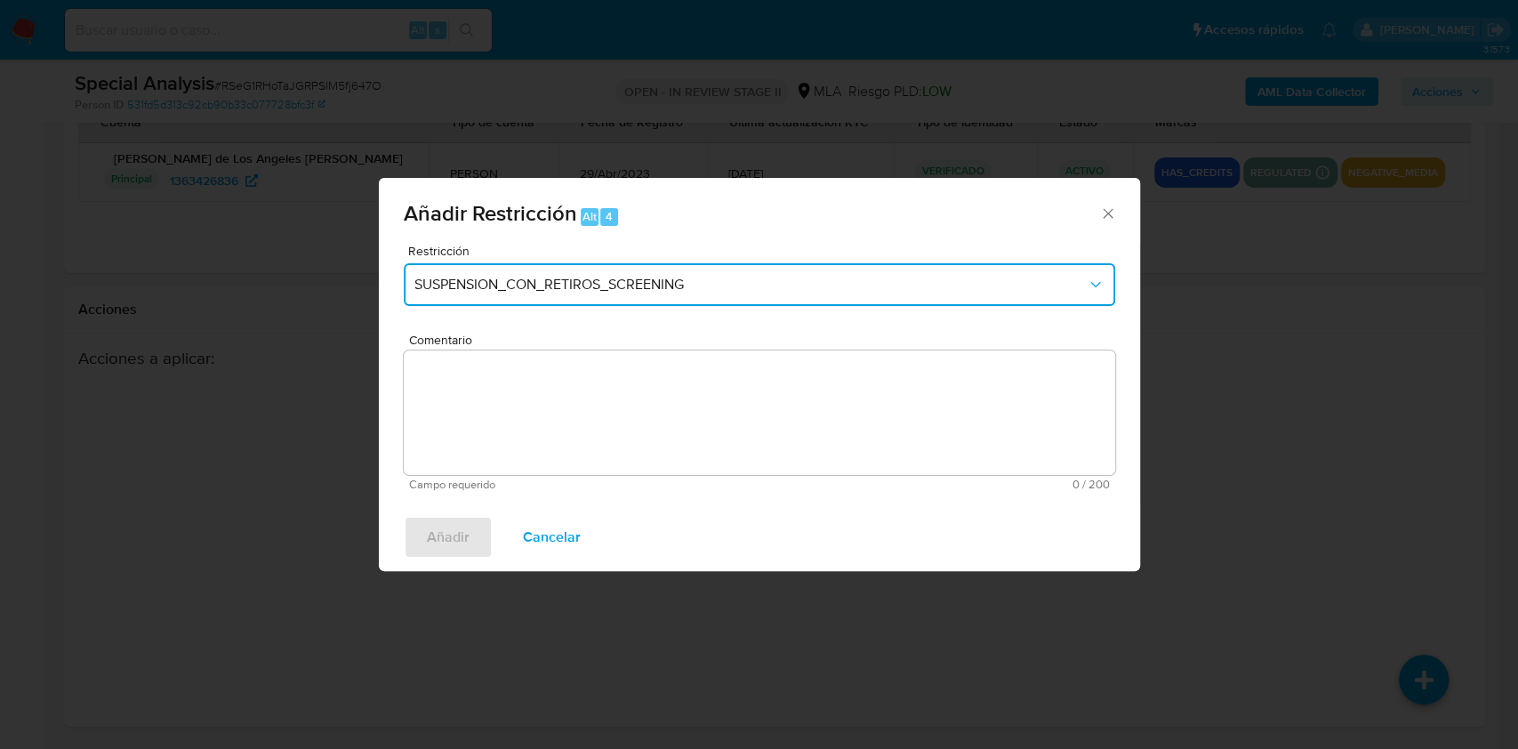
click at [704, 295] on button "SUSPENSION_CON_RETIROS_SCREENING" at bounding box center [759, 284] width 711 height 43
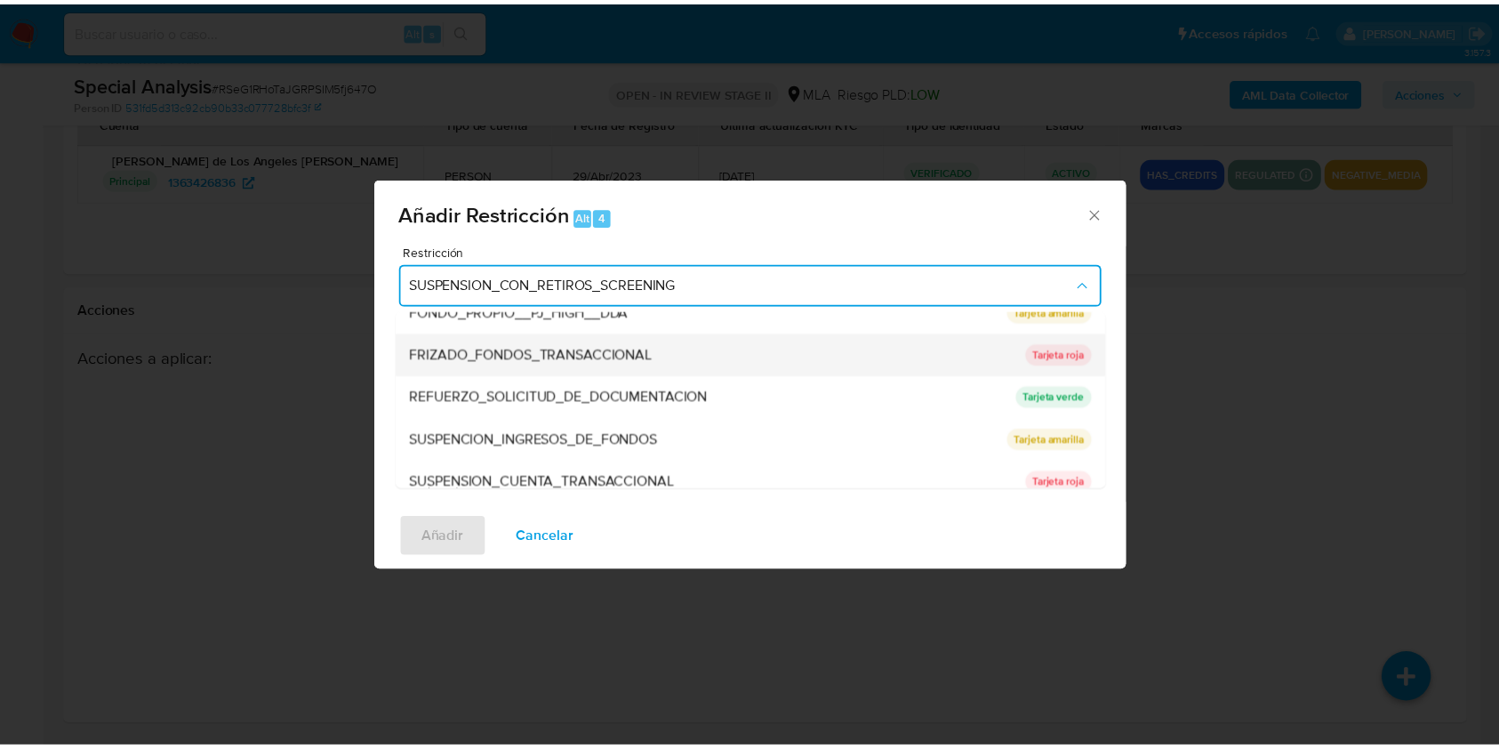
scroll to position [356, 0]
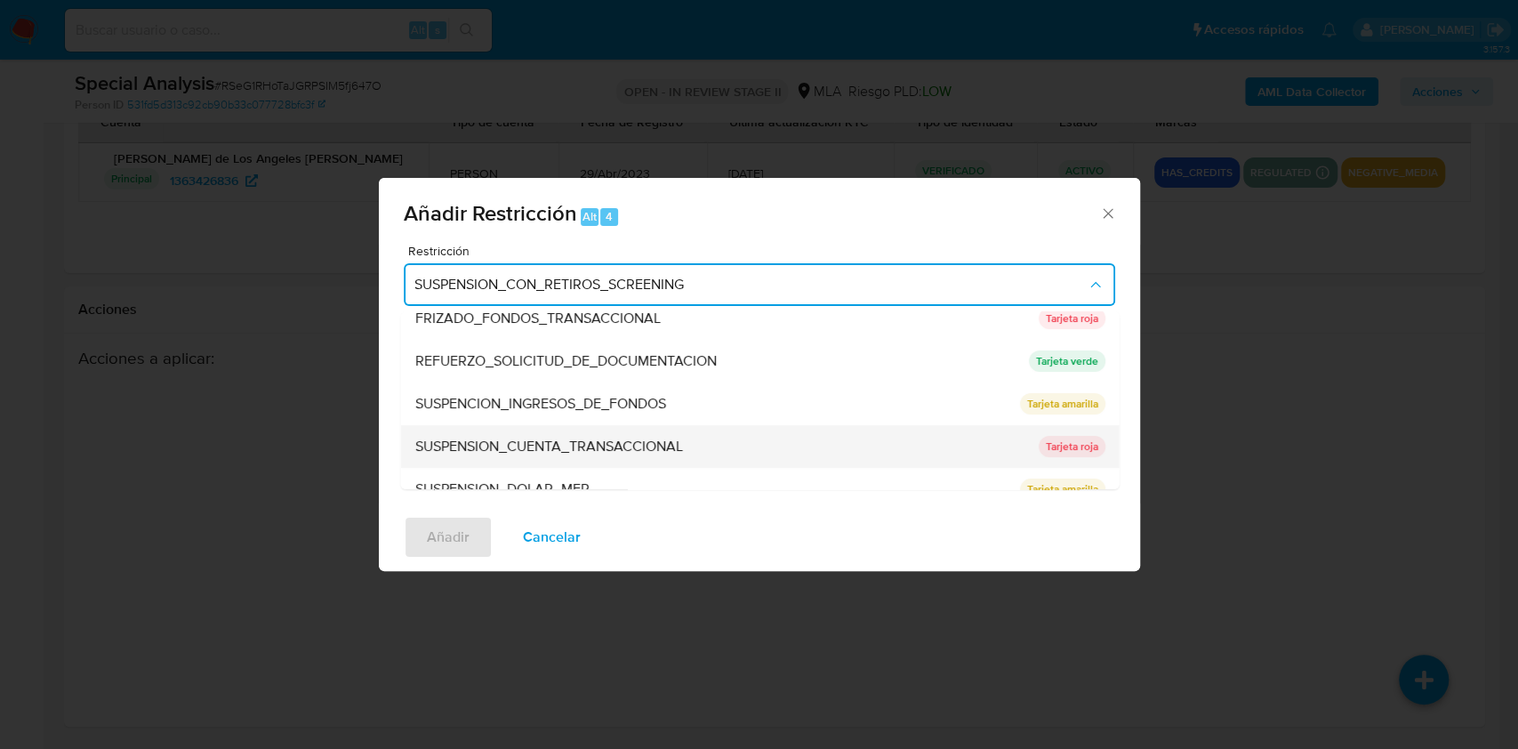
click at [620, 437] on span "SUSPENSION_CUENTA_TRANSACCIONAL" at bounding box center [548, 446] width 268 height 18
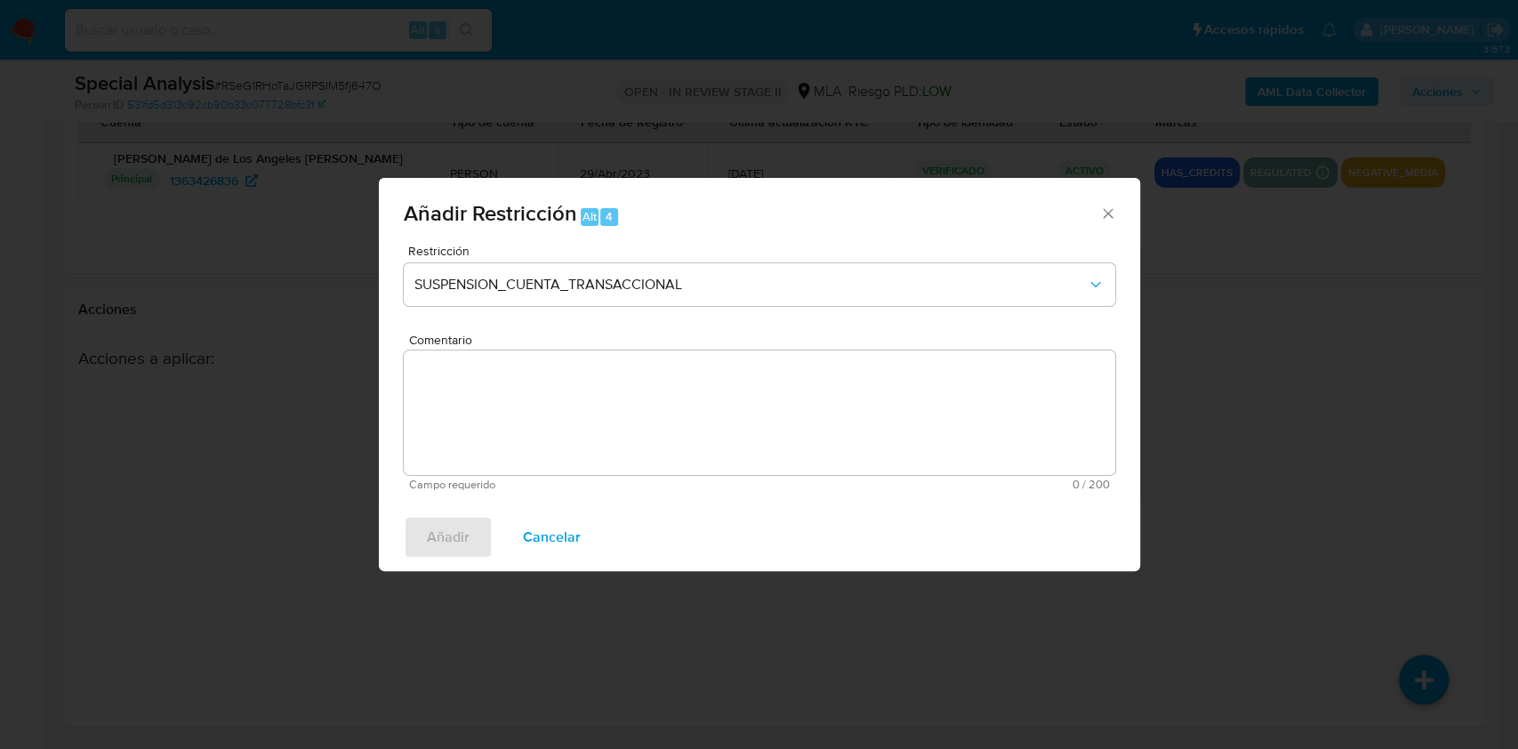
click at [567, 418] on textarea "Comentario" at bounding box center [759, 412] width 711 height 124
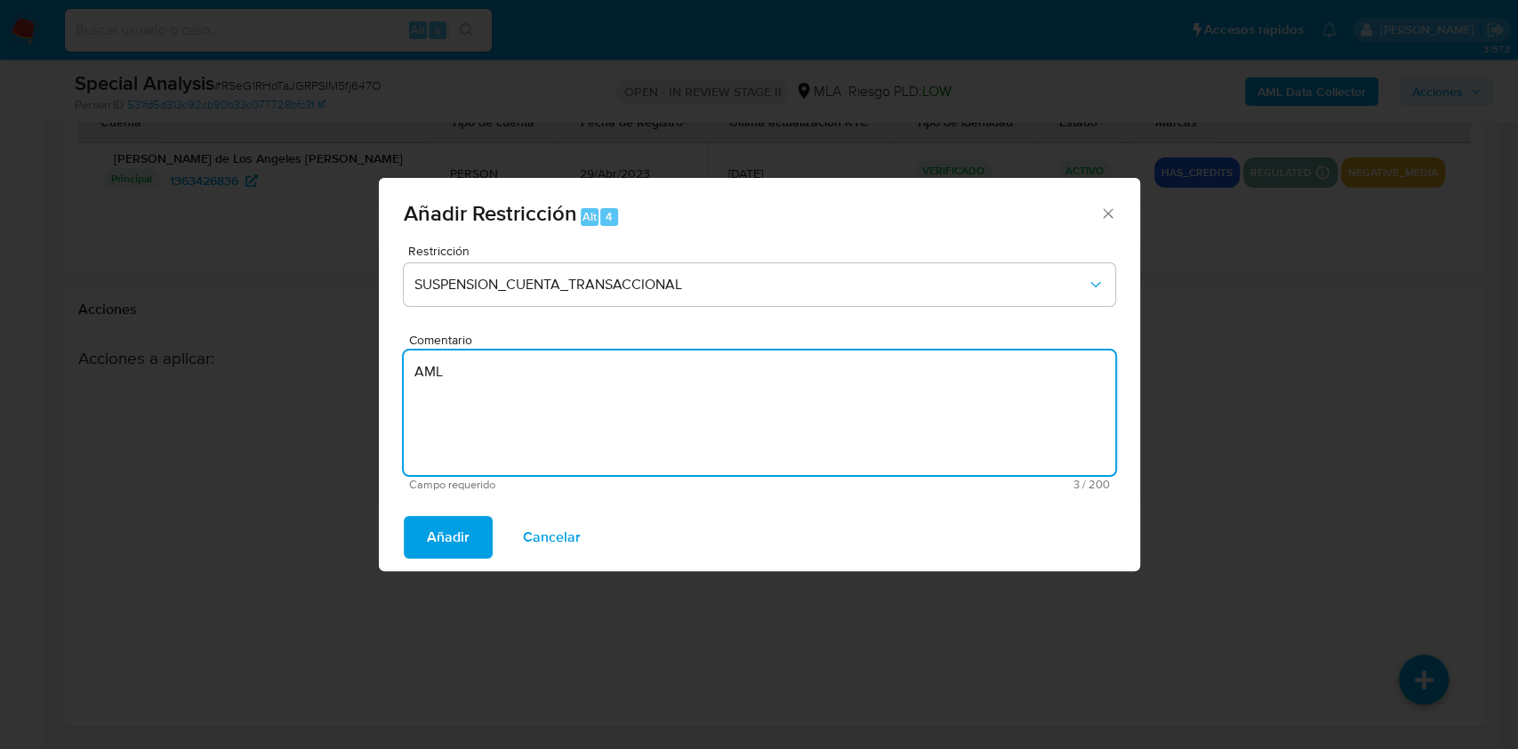
type textarea "AML"
click at [431, 561] on div "Añadir Cancelar" at bounding box center [759, 537] width 761 height 68
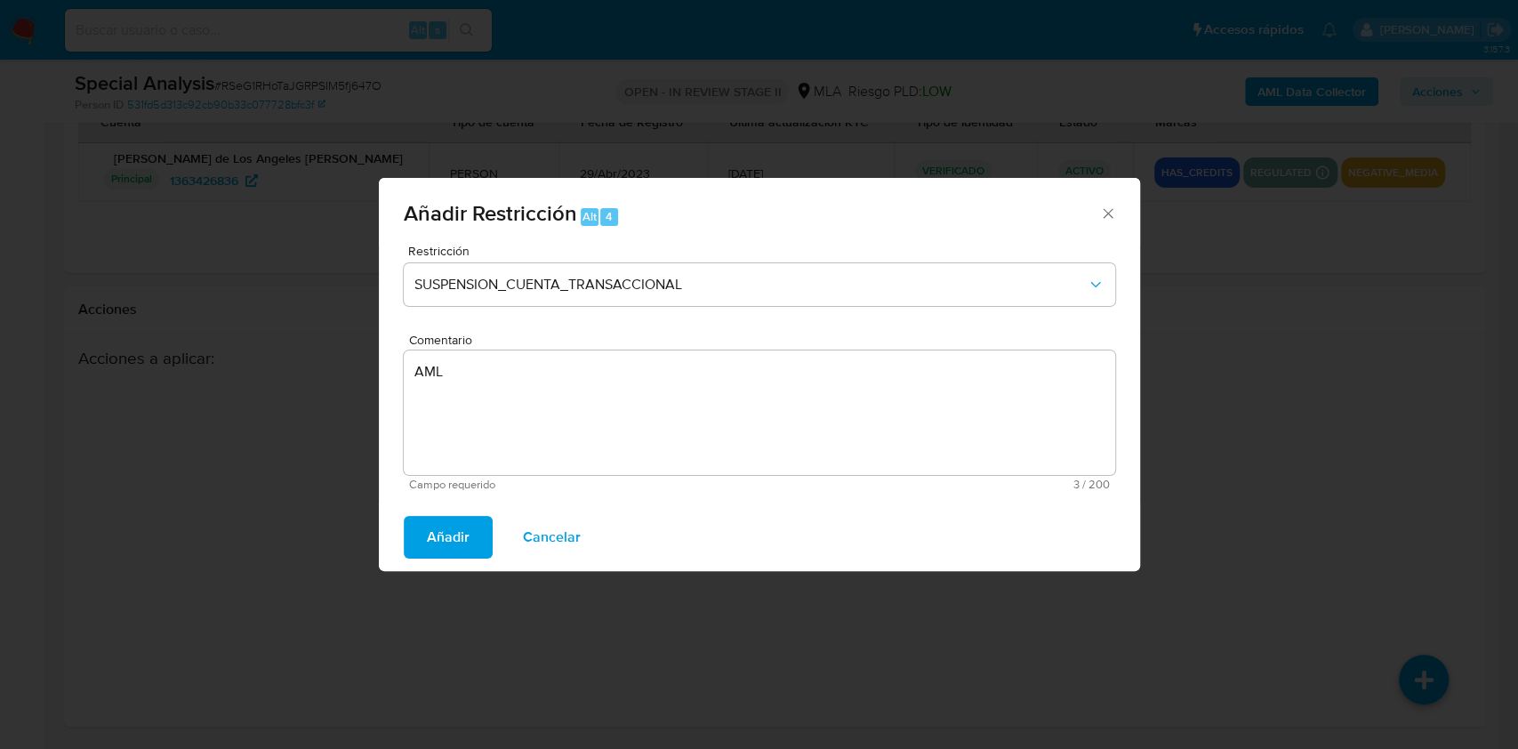
click at [430, 557] on span "Añadir" at bounding box center [448, 537] width 43 height 39
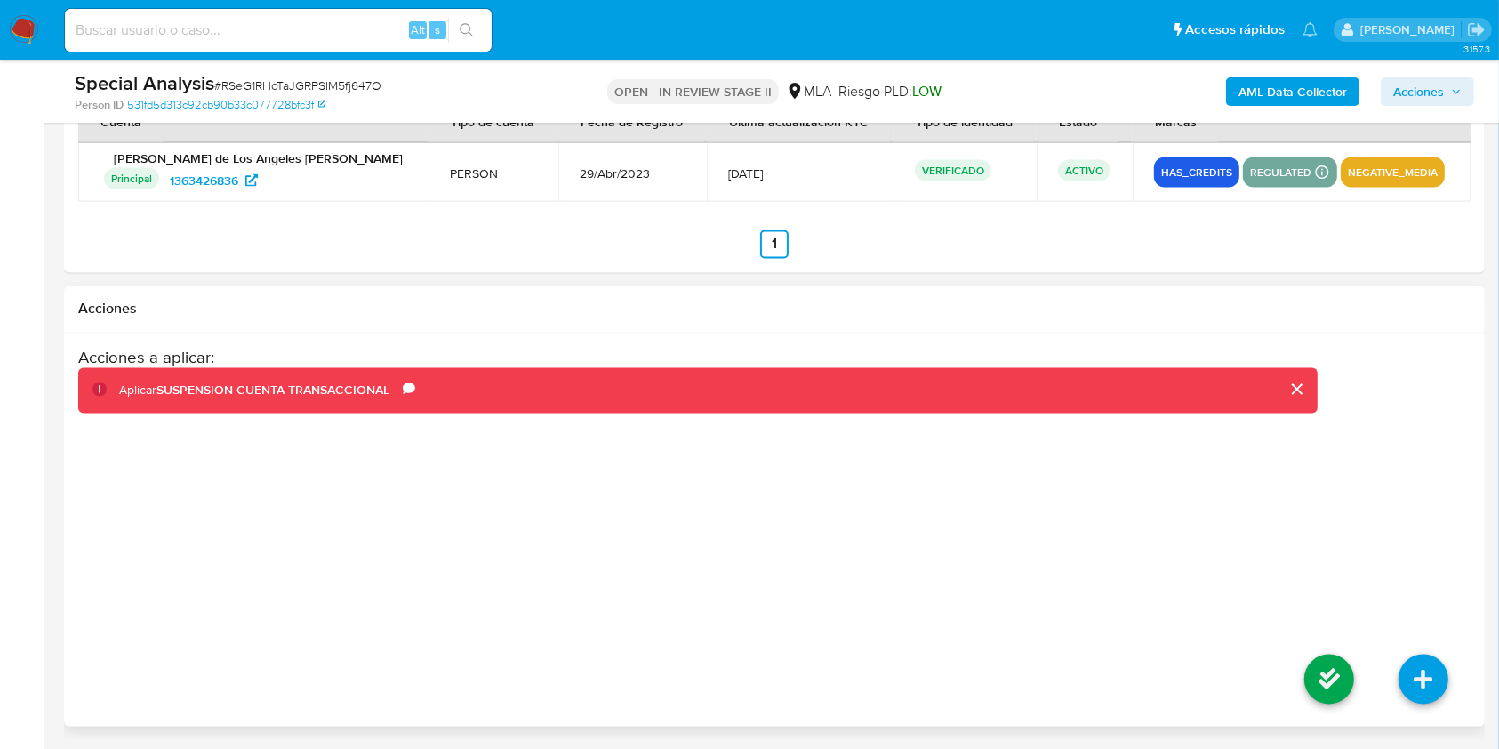
click at [428, 548] on div "Acciones a aplicar : Aplicar SUSPENSION CUENTA TRANSACCIONAL Comentario AML" at bounding box center [698, 490] width 1240 height 285
click at [1307, 679] on icon at bounding box center [1329, 679] width 50 height 50
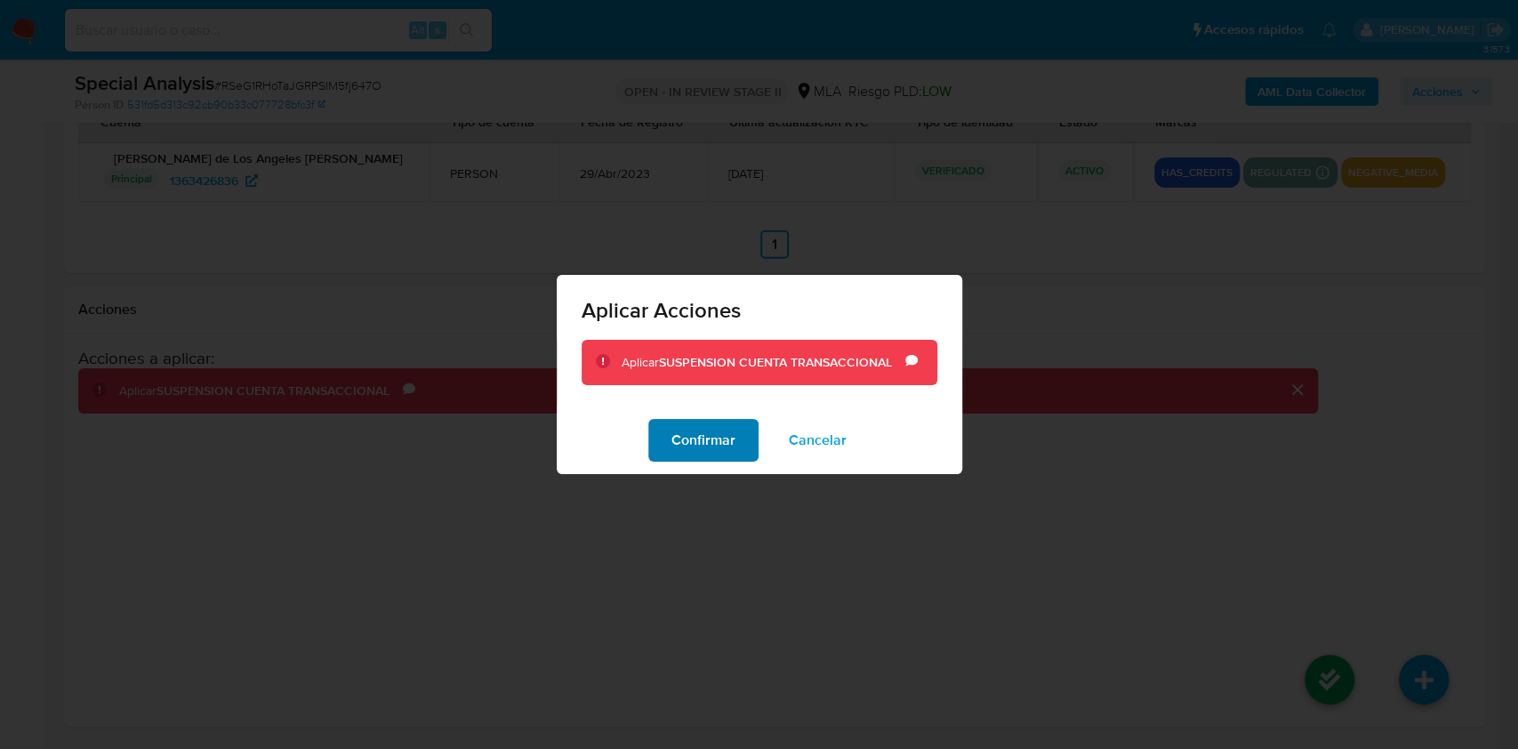
click at [700, 460] on span "Confirmar" at bounding box center [703, 440] width 64 height 39
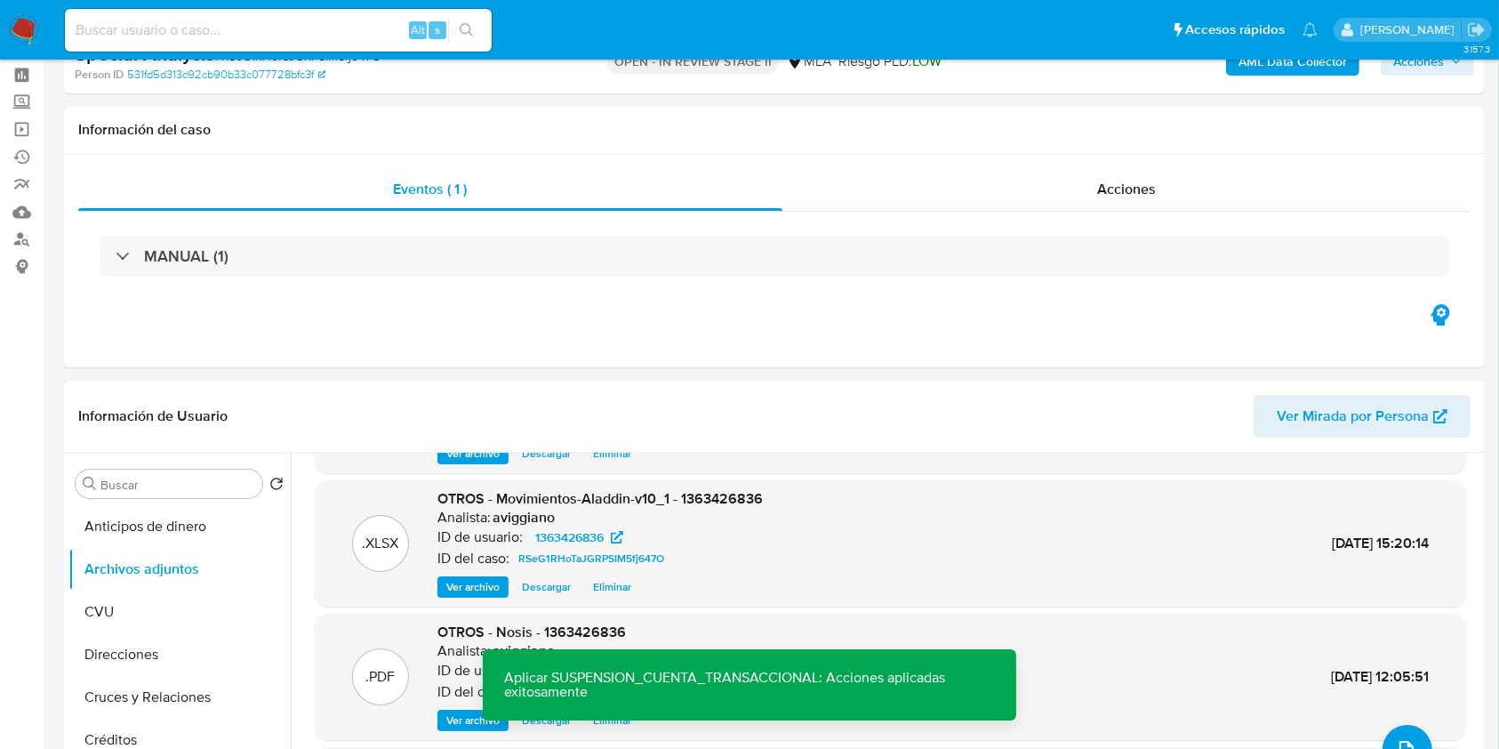
scroll to position [0, 0]
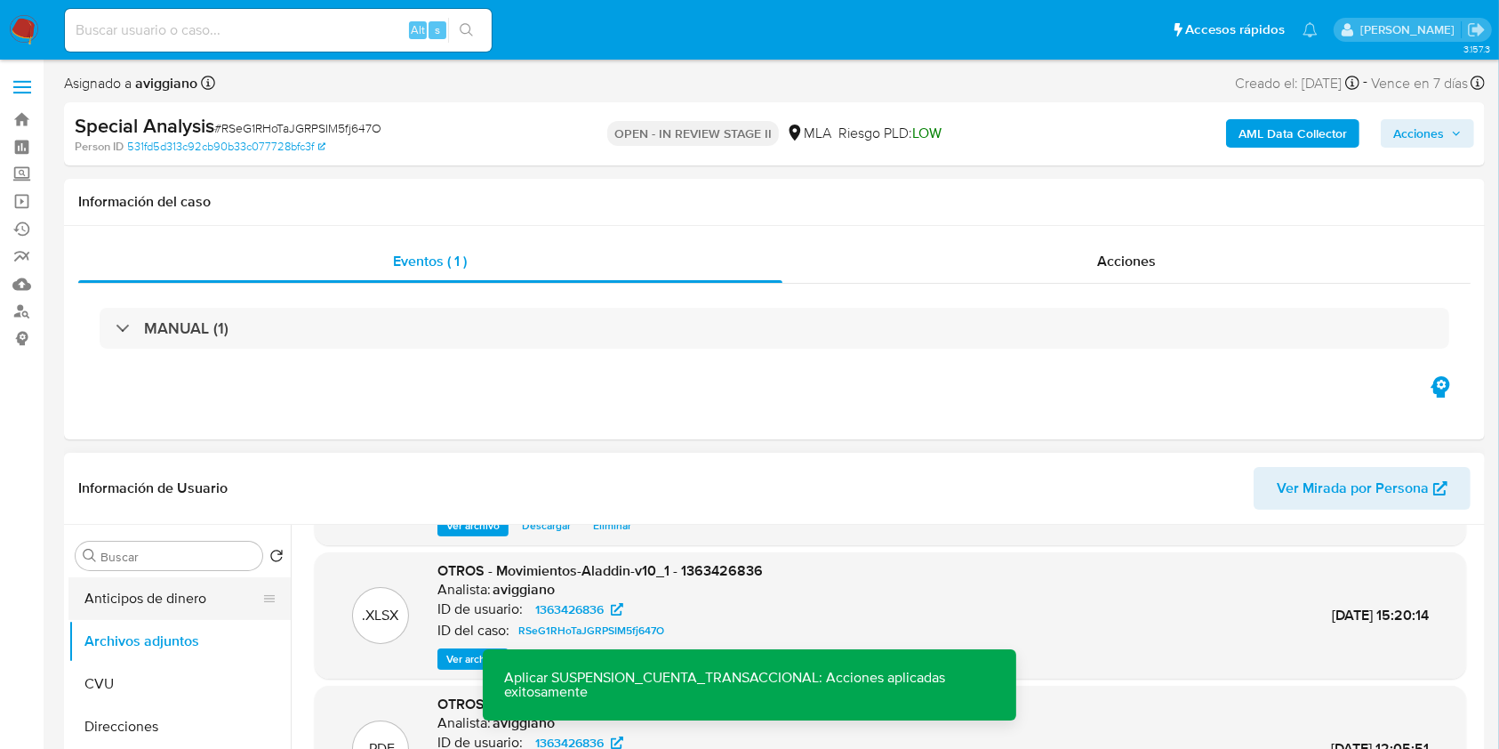
click at [163, 617] on button "Anticipos de dinero" at bounding box center [172, 598] width 208 height 43
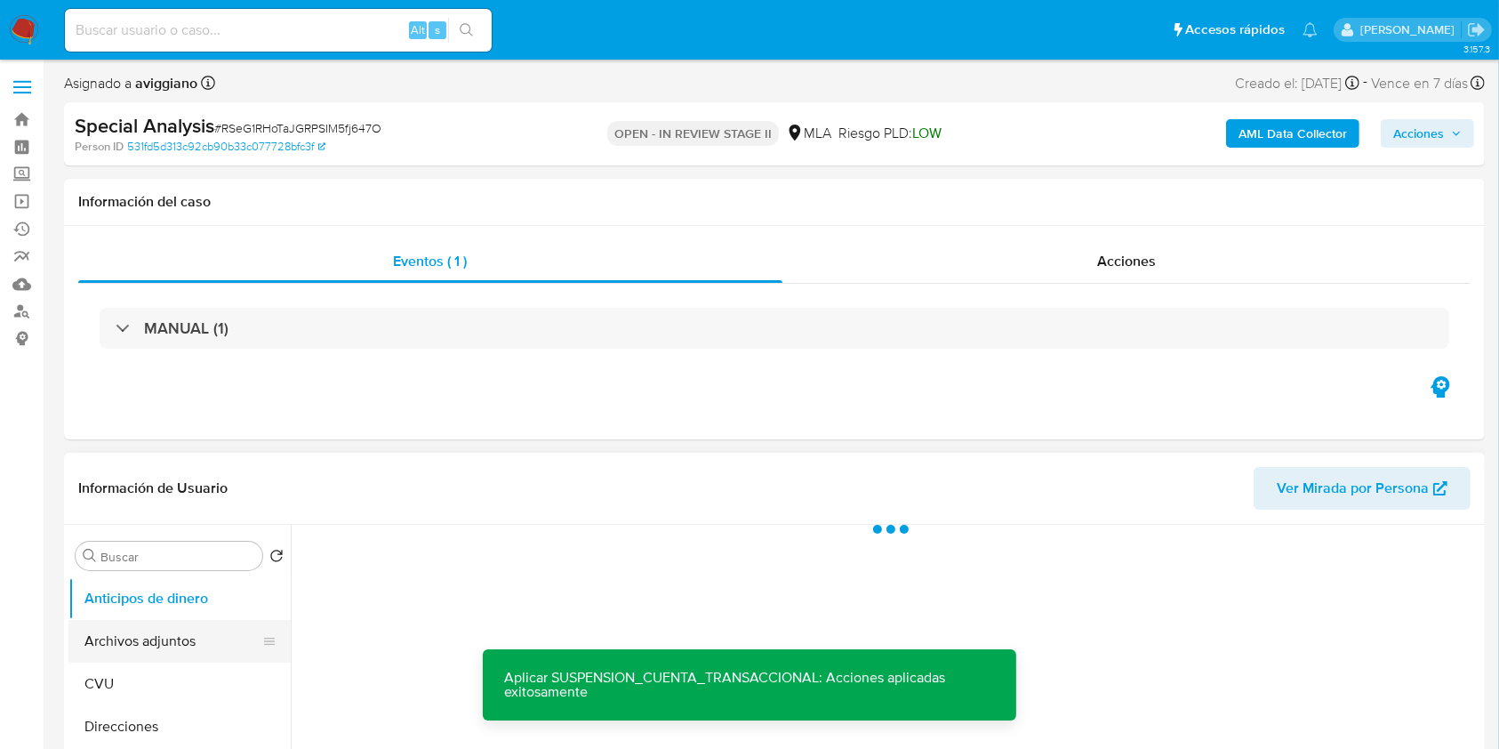
click at [148, 651] on button "Archivos adjuntos" at bounding box center [172, 641] width 208 height 43
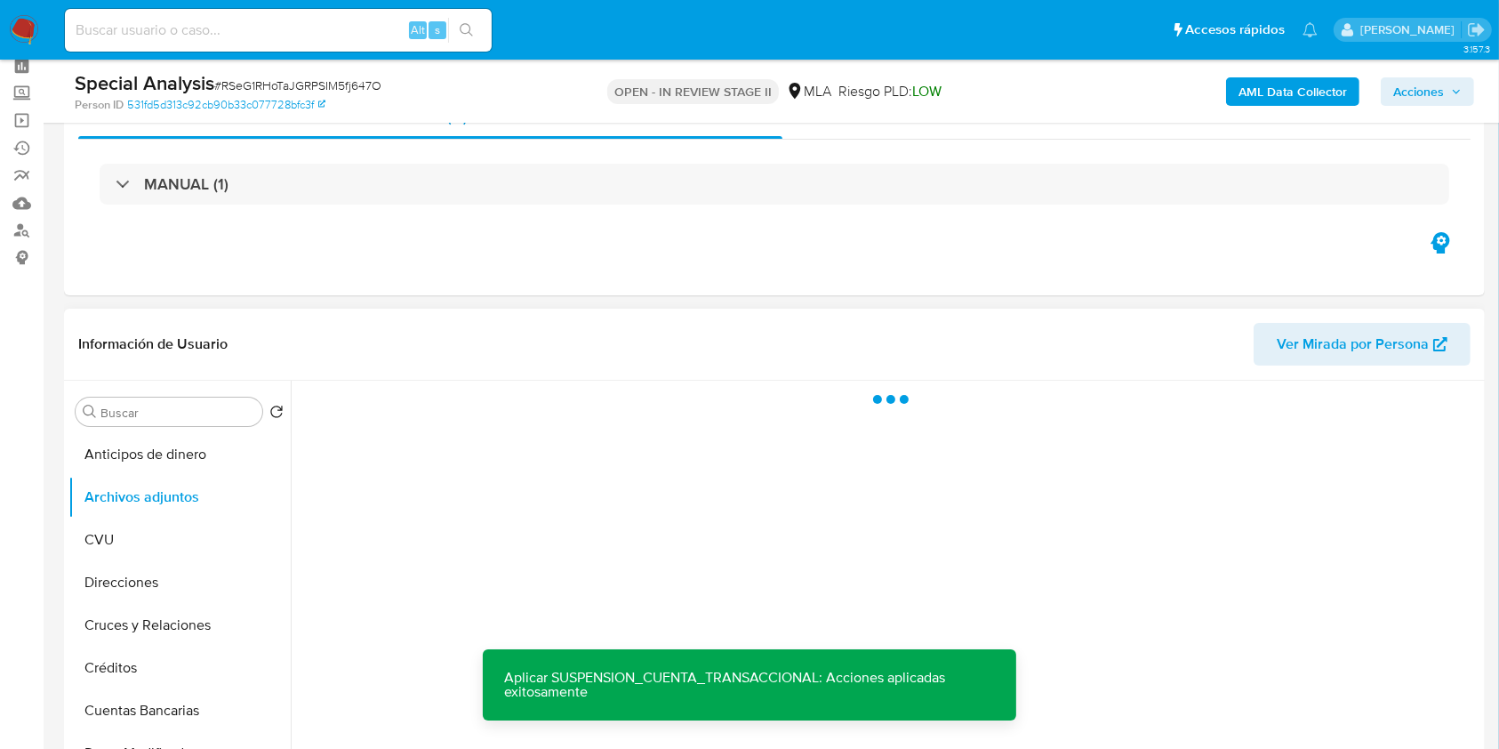
scroll to position [118, 0]
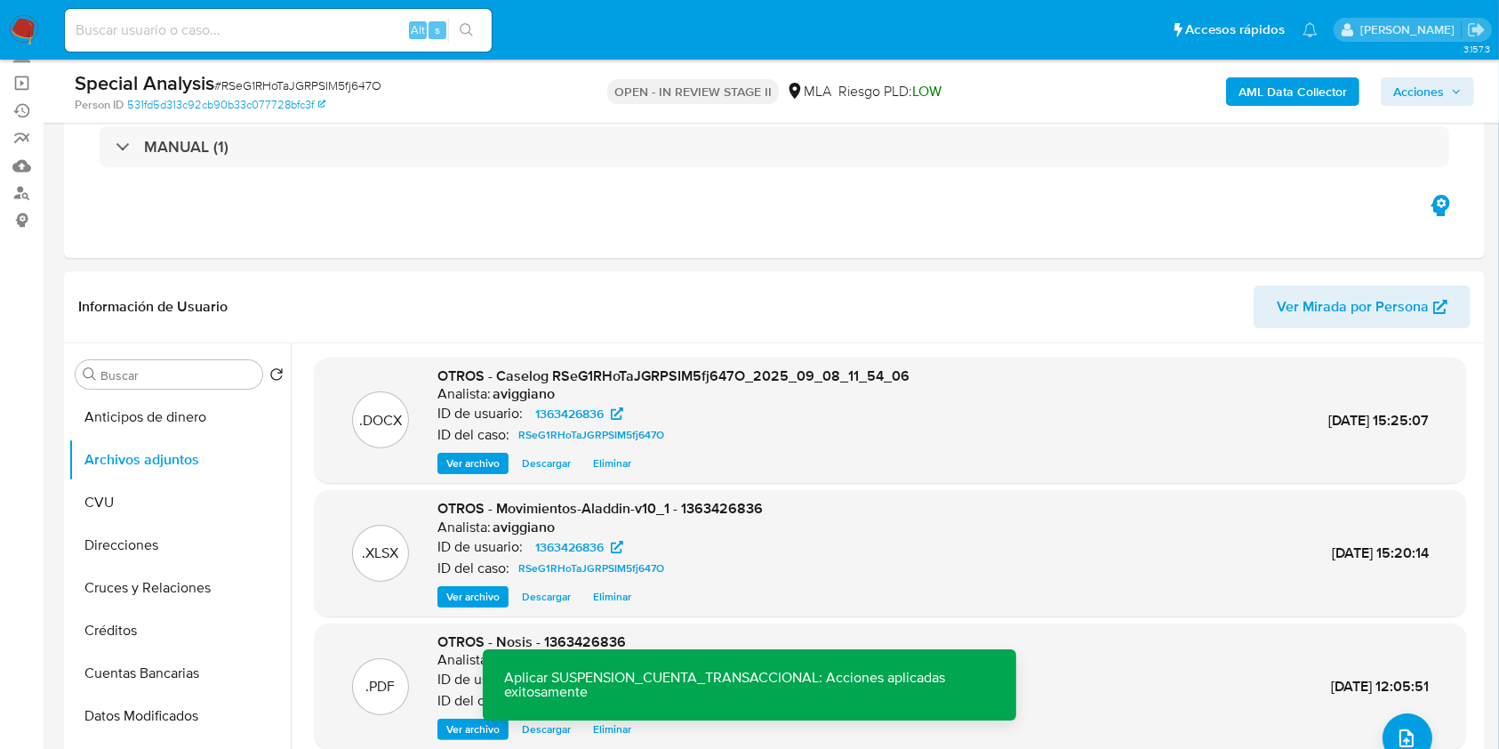
click at [1445, 84] on span "Acciones" at bounding box center [1427, 91] width 68 height 25
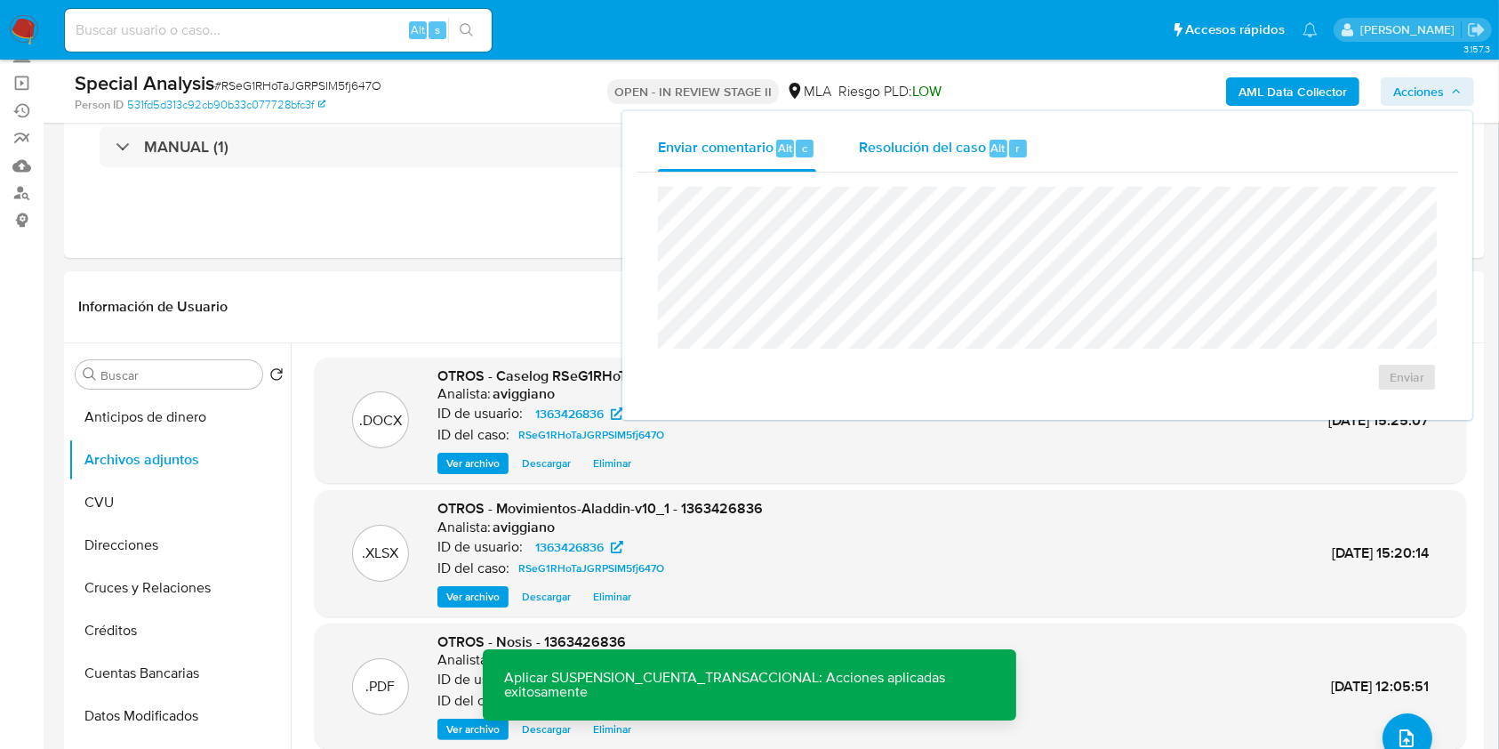
click at [970, 142] on span "Resolución del caso" at bounding box center [922, 147] width 127 height 20
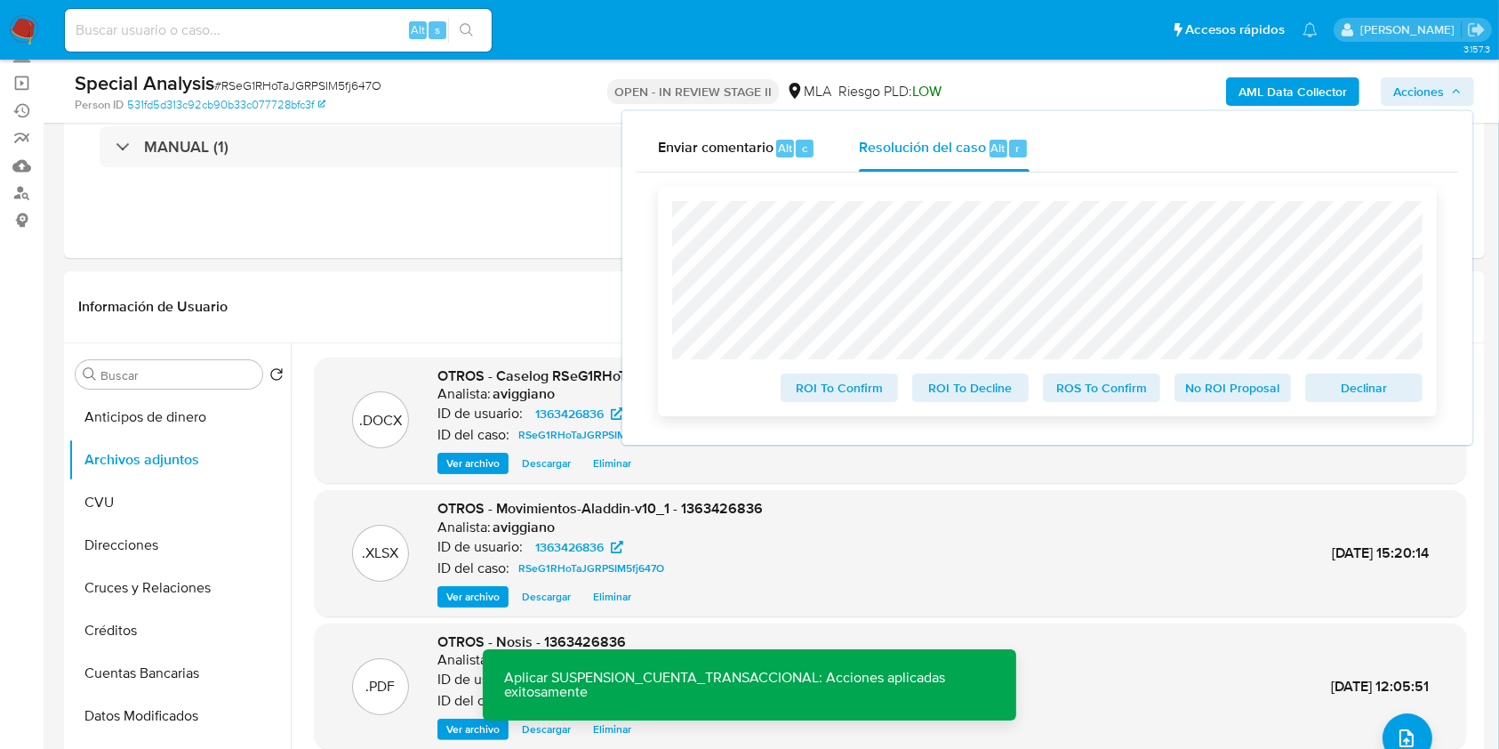
click at [1344, 380] on span "Declinar" at bounding box center [1364, 387] width 92 height 25
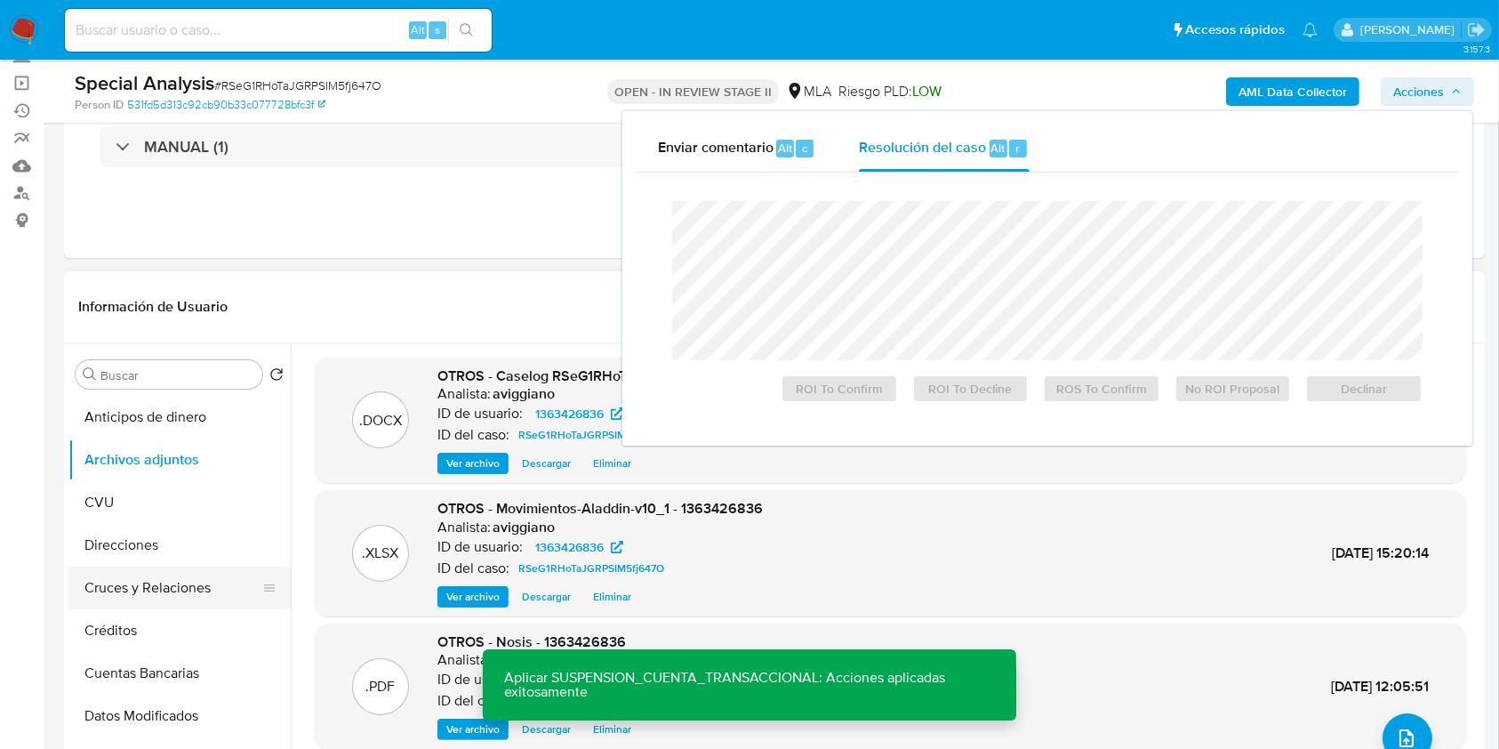
scroll to position [356, 0]
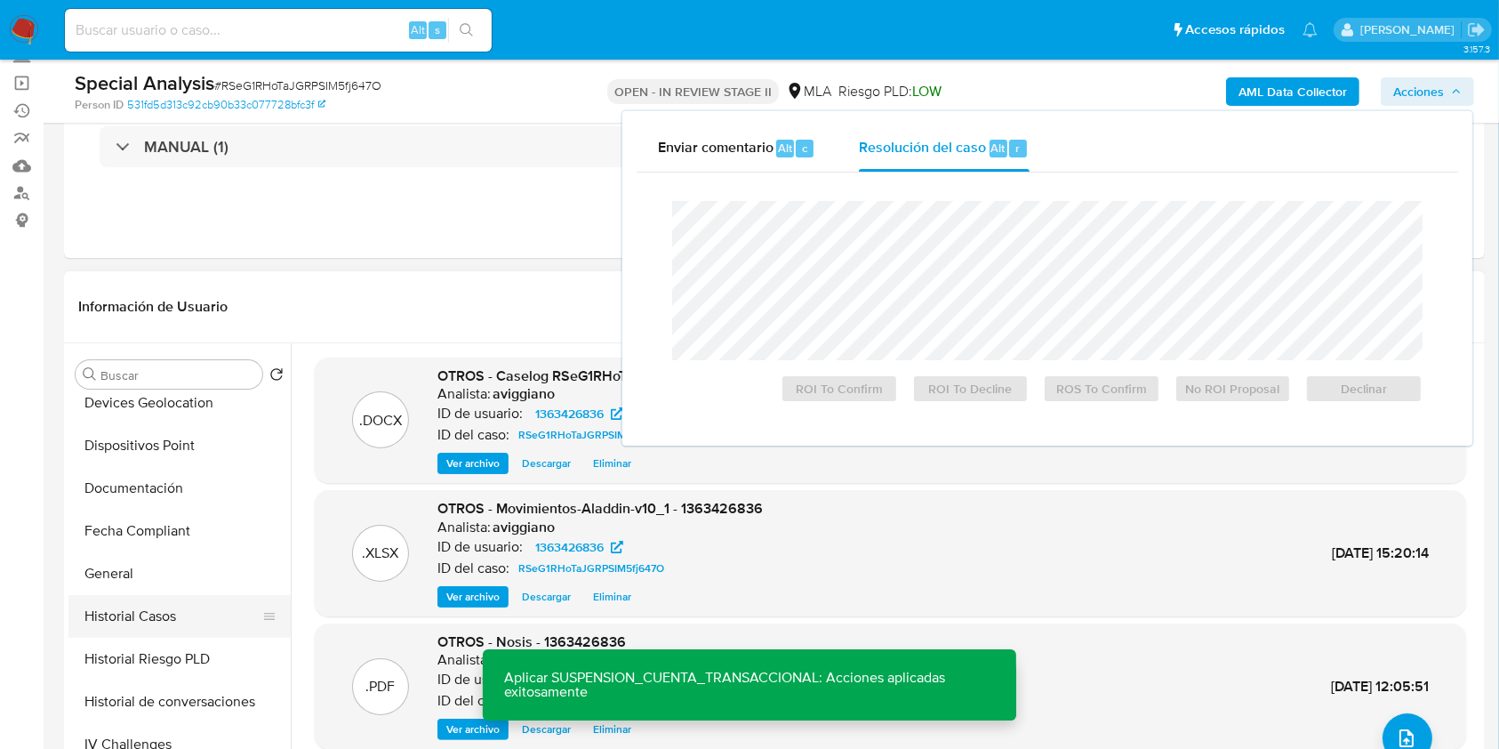
click at [130, 624] on button "Historial Casos" at bounding box center [172, 616] width 208 height 43
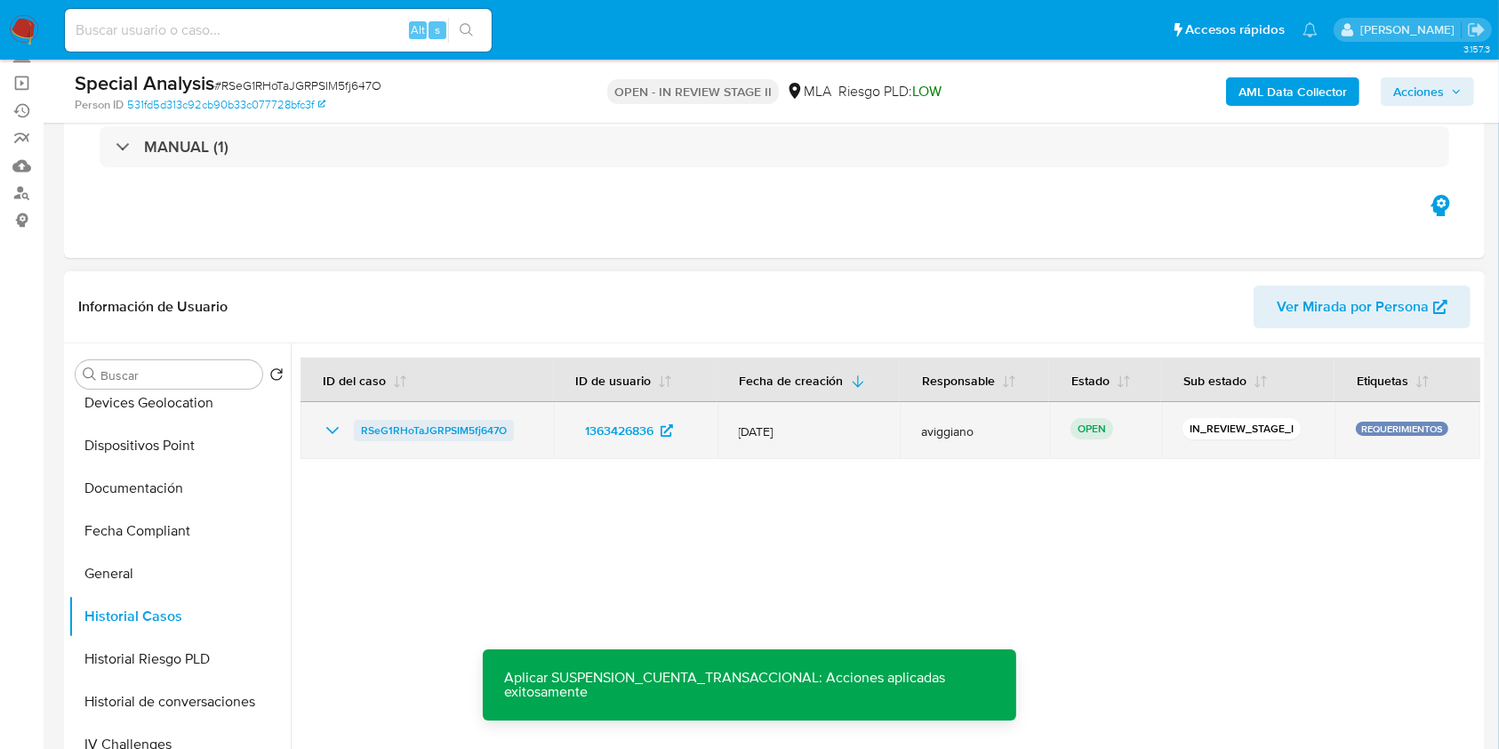
click at [426, 434] on span "RSeG1RHoTaJGRPSIM5fj647O" at bounding box center [434, 430] width 146 height 21
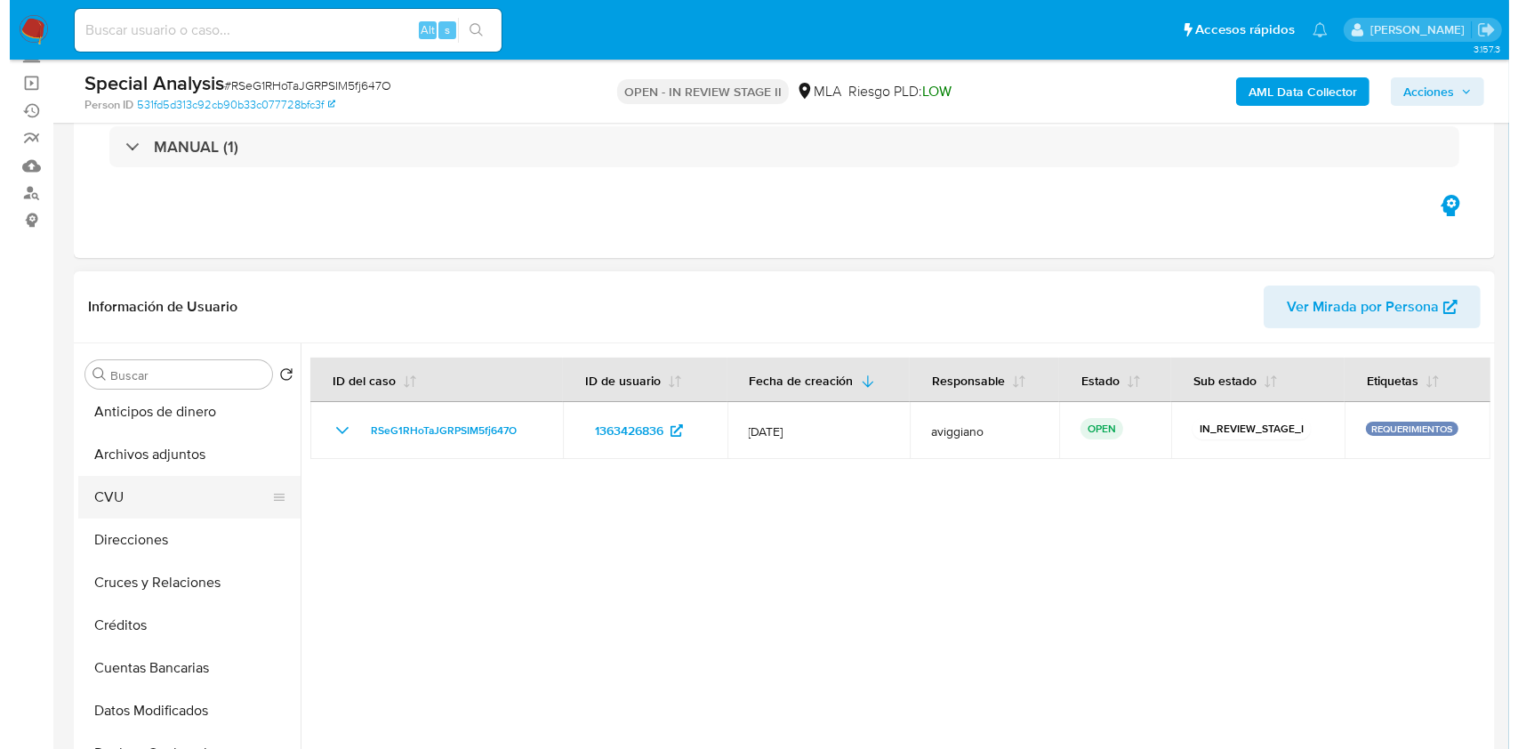
scroll to position [0, 0]
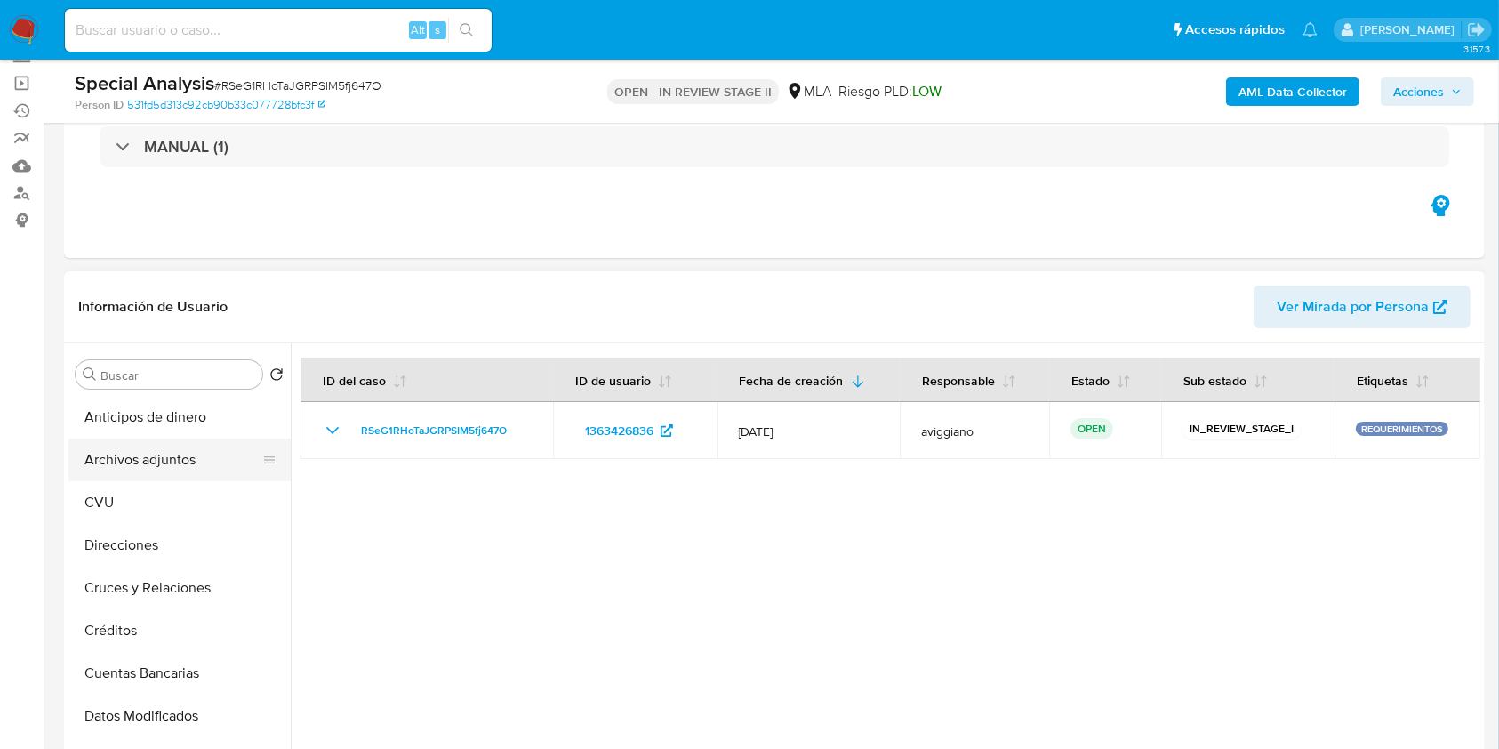
click at [173, 466] on button "Archivos adjuntos" at bounding box center [172, 459] width 208 height 43
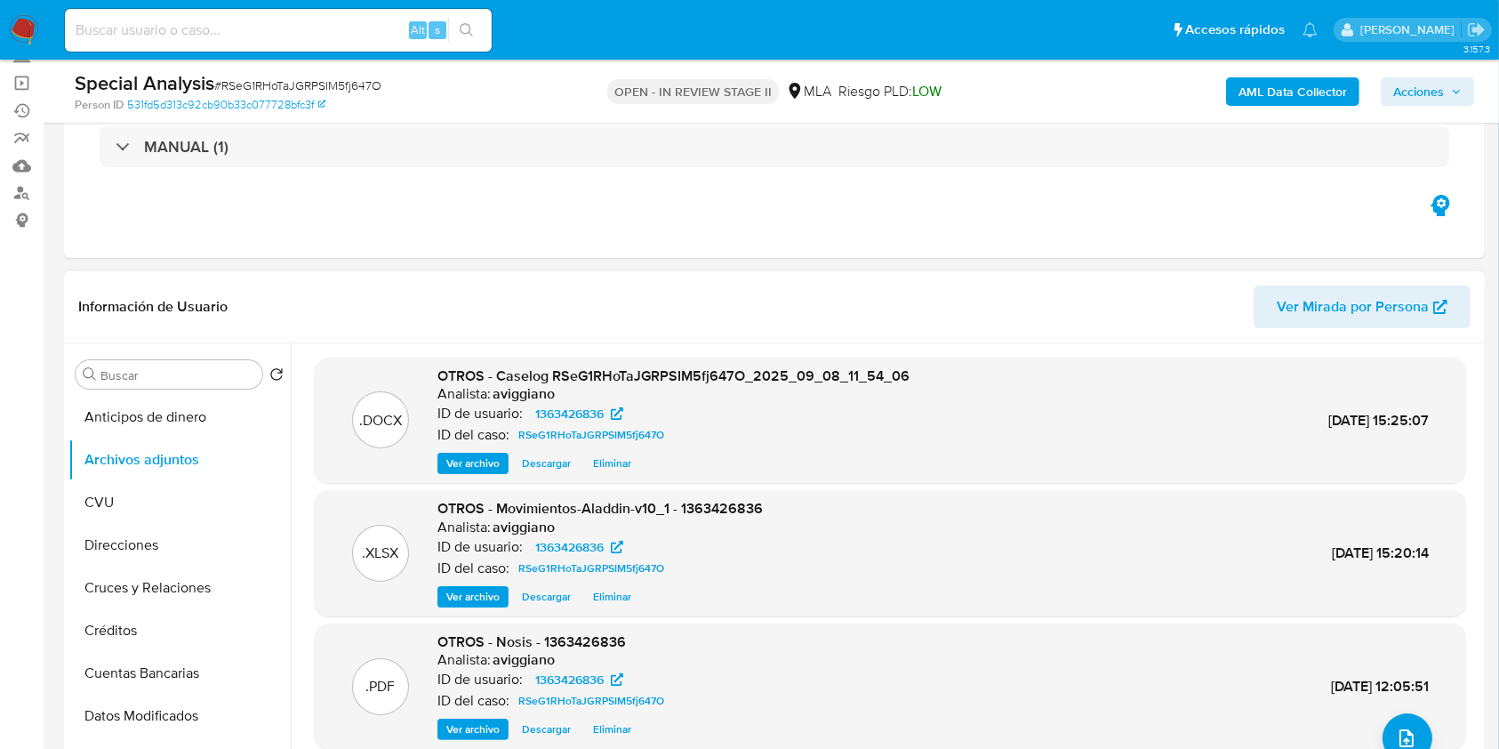
click at [473, 463] on span "Ver archivo" at bounding box center [472, 463] width 53 height 18
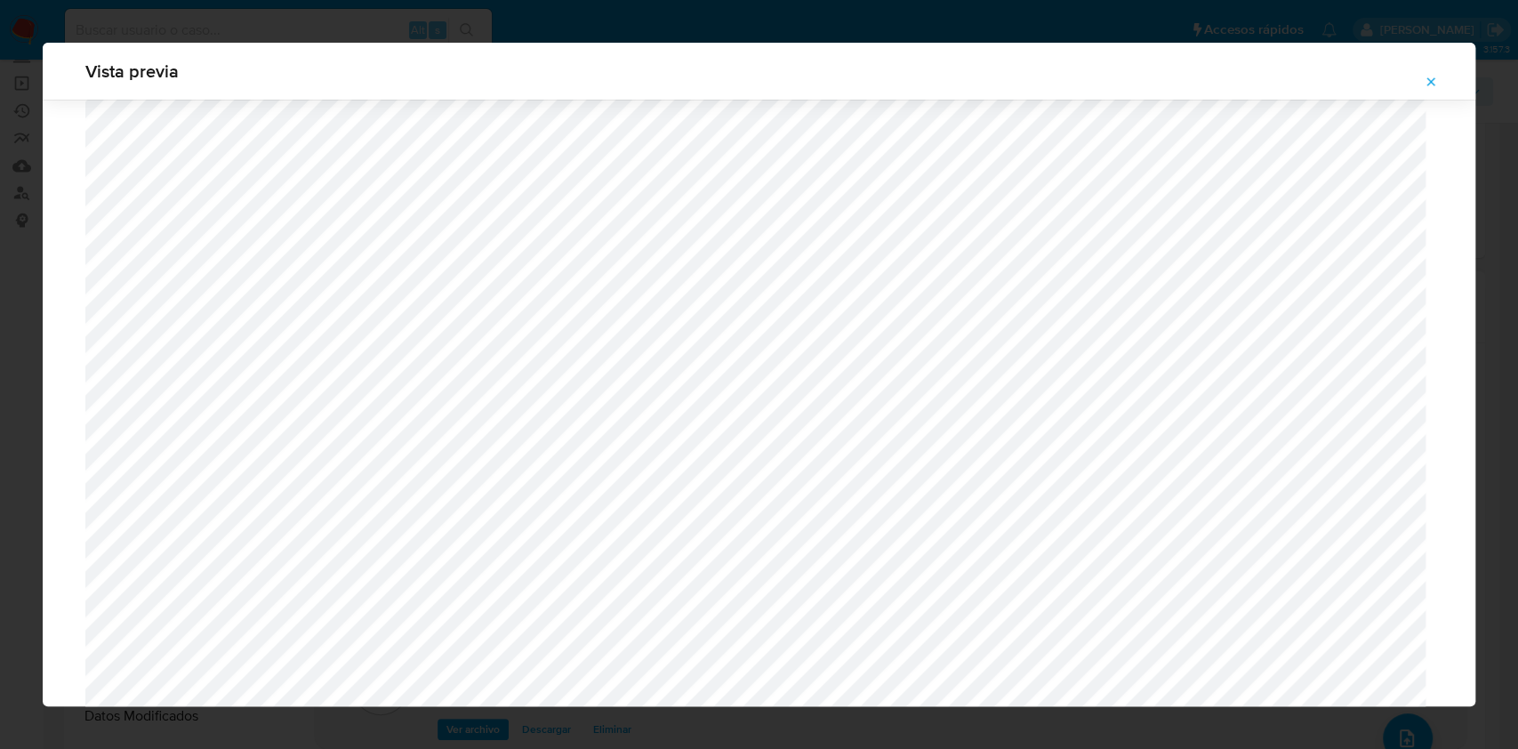
scroll to position [676, 0]
click at [1433, 82] on icon "Attachment preview" at bounding box center [1431, 82] width 14 height 14
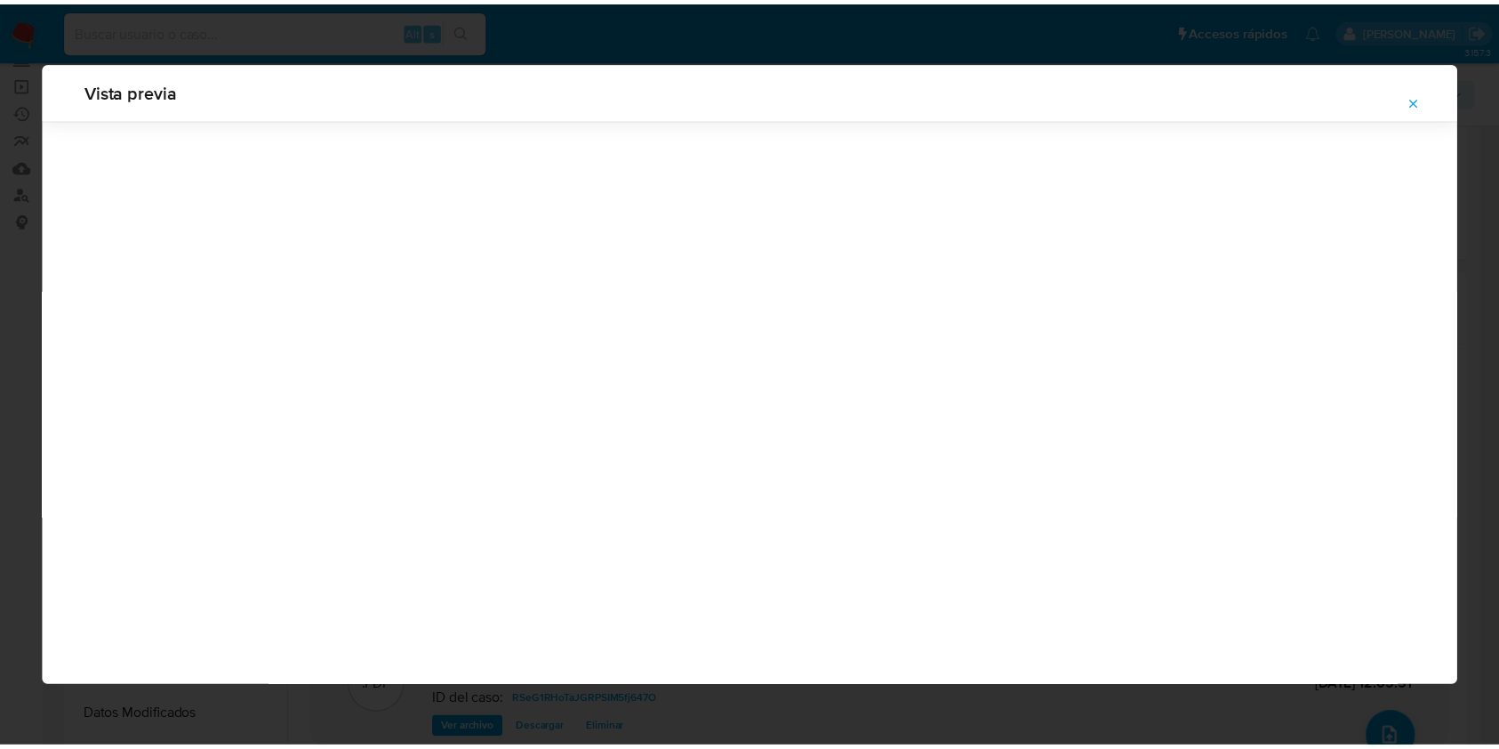
scroll to position [0, 0]
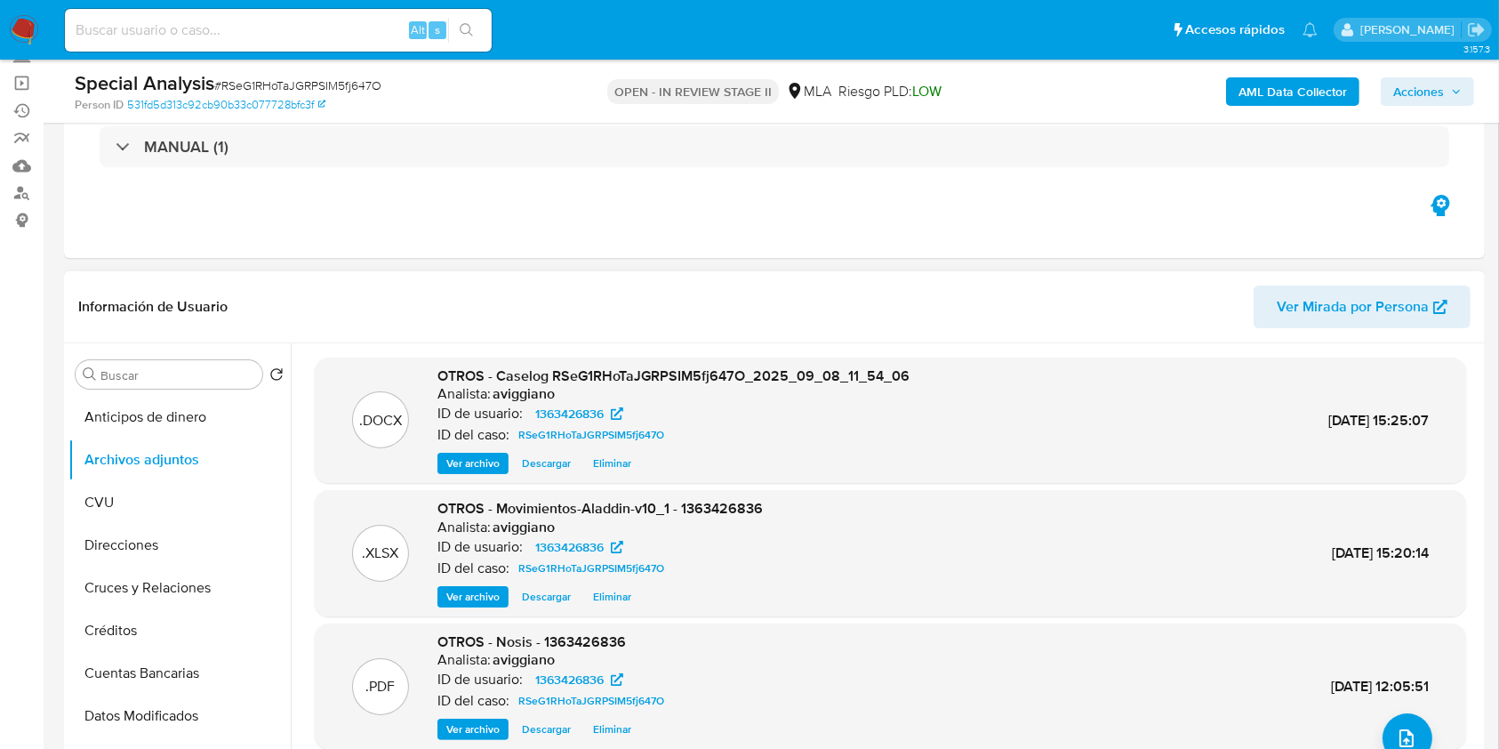
drag, startPoint x: 124, startPoint y: 16, endPoint x: 114, endPoint y: 39, distance: 25.1
drag, startPoint x: 114, startPoint y: 39, endPoint x: 104, endPoint y: 28, distance: 15.1
paste input "817138155"
type input "817138155"
click at [473, 38] on button "search-icon" at bounding box center [466, 30] width 36 height 25
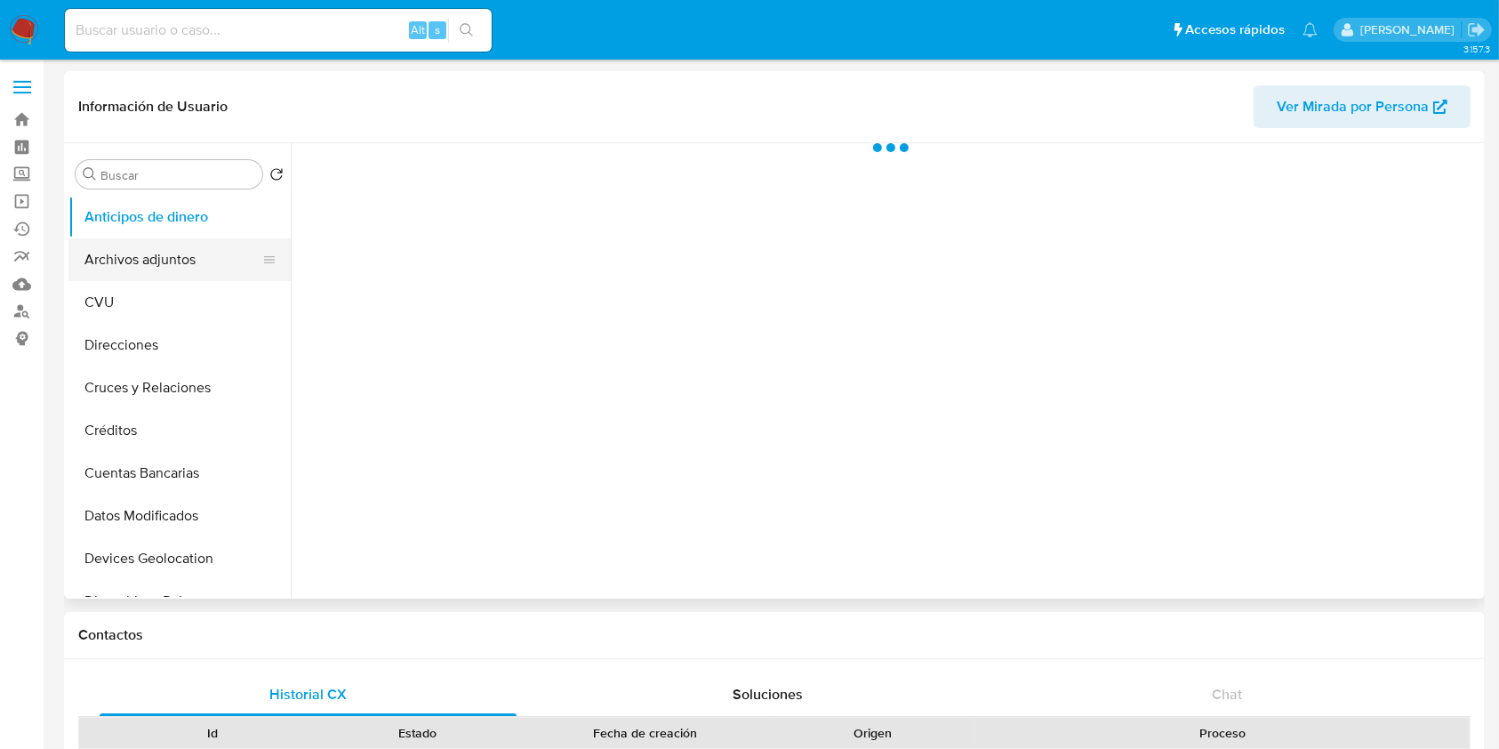
click at [187, 271] on button "Archivos adjuntos" at bounding box center [172, 259] width 208 height 43
select select "10"
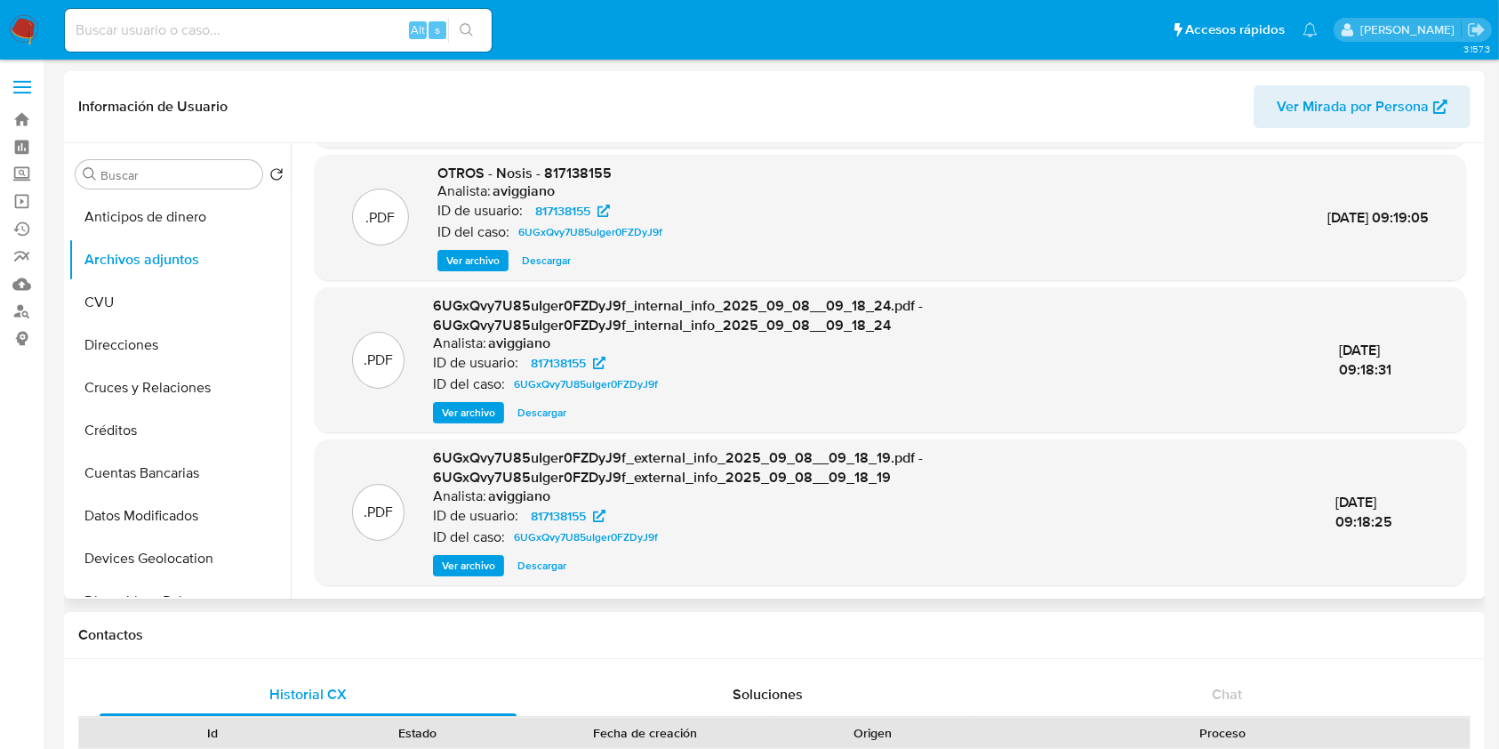
scroll to position [138, 0]
click at [602, 167] on span "OTROS - Nosis - 817138155" at bounding box center [524, 171] width 174 height 20
copy span "817138155"
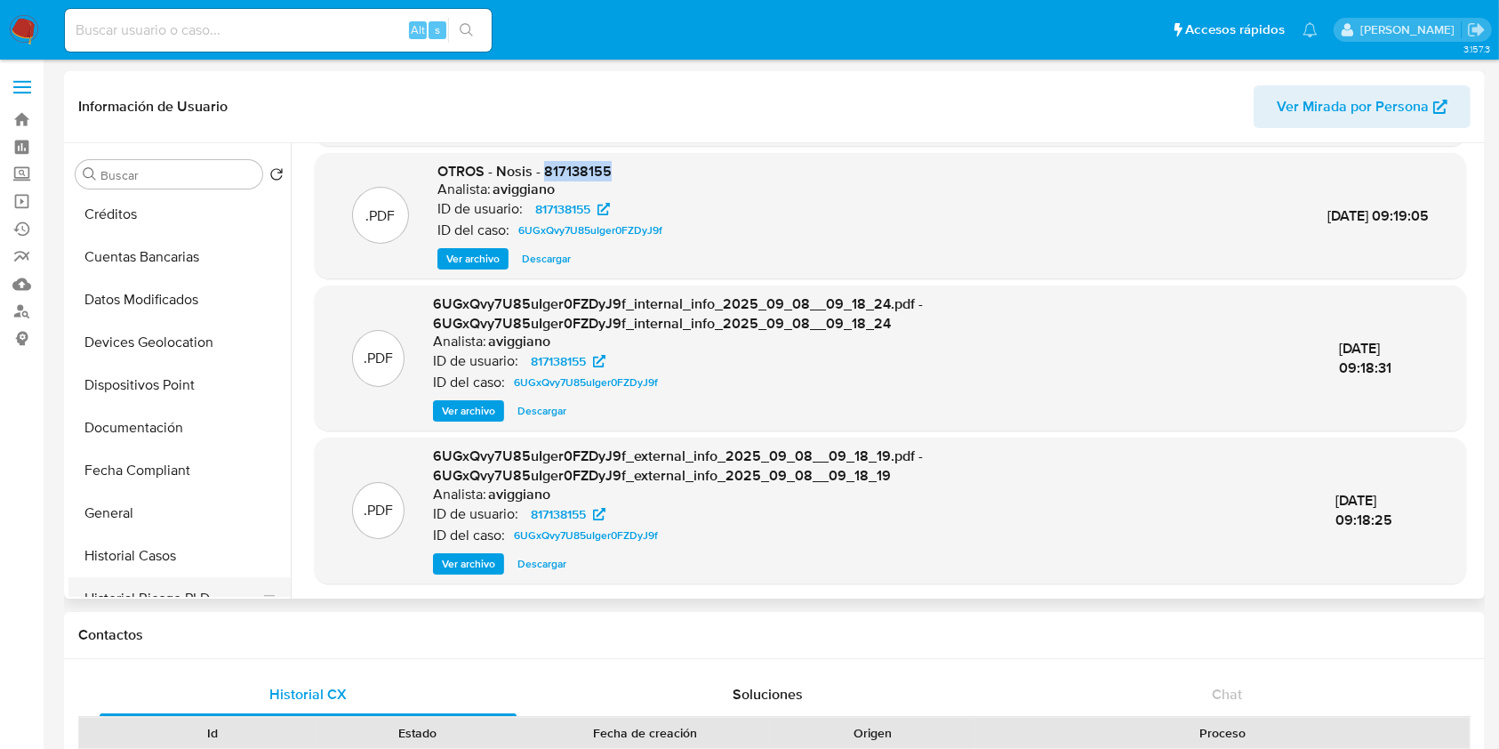
scroll to position [356, 0]
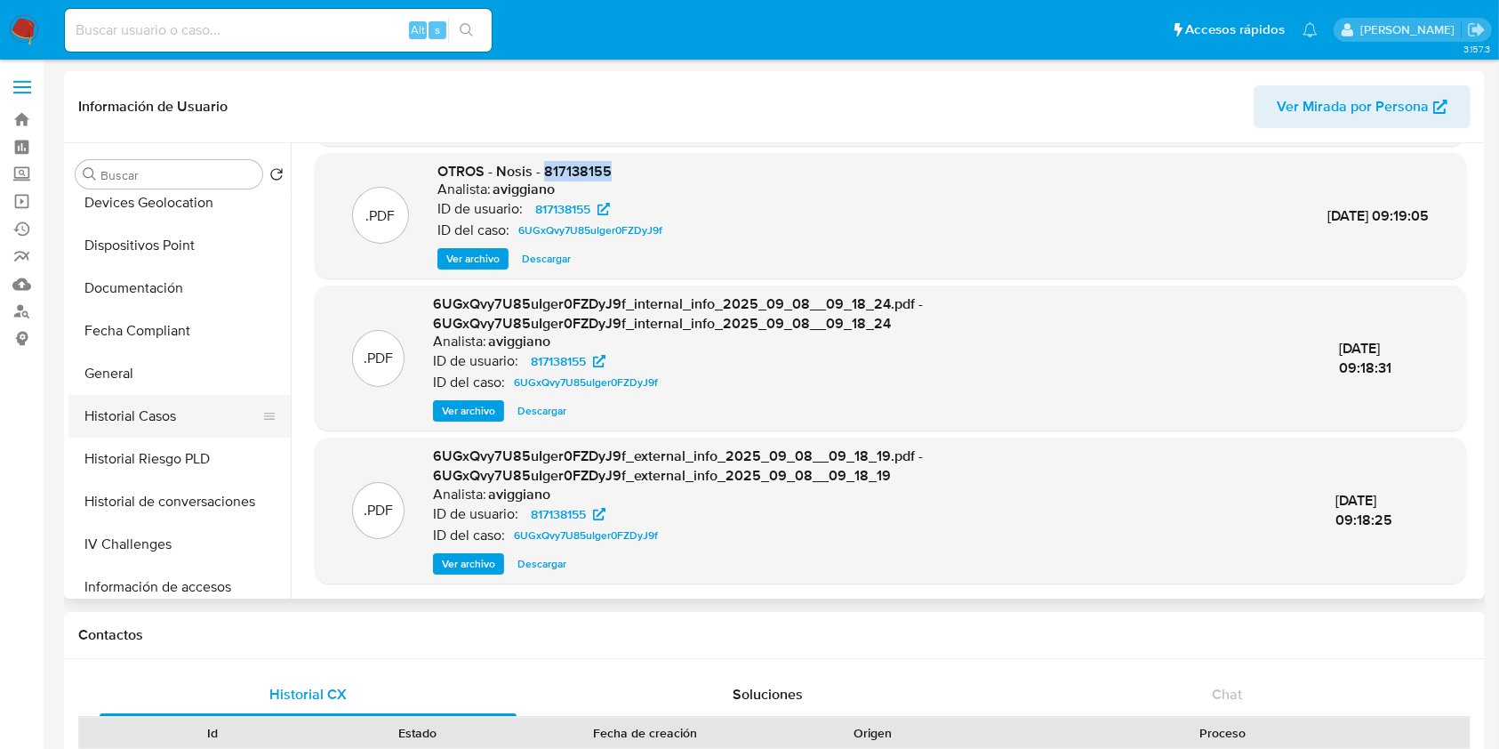
click at [135, 411] on button "Historial Casos" at bounding box center [172, 416] width 208 height 43
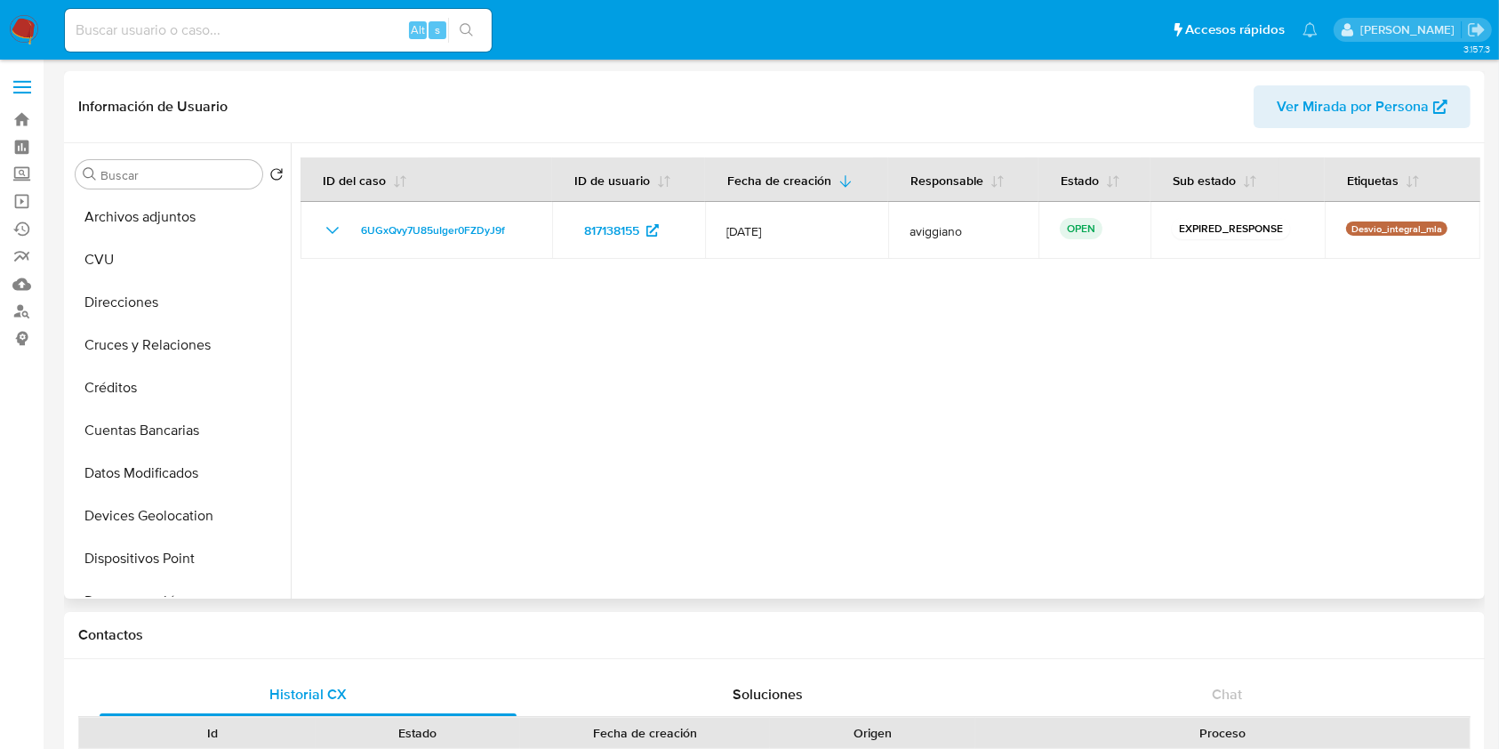
scroll to position [0, 0]
click at [181, 253] on button "Archivos adjuntos" at bounding box center [172, 259] width 208 height 43
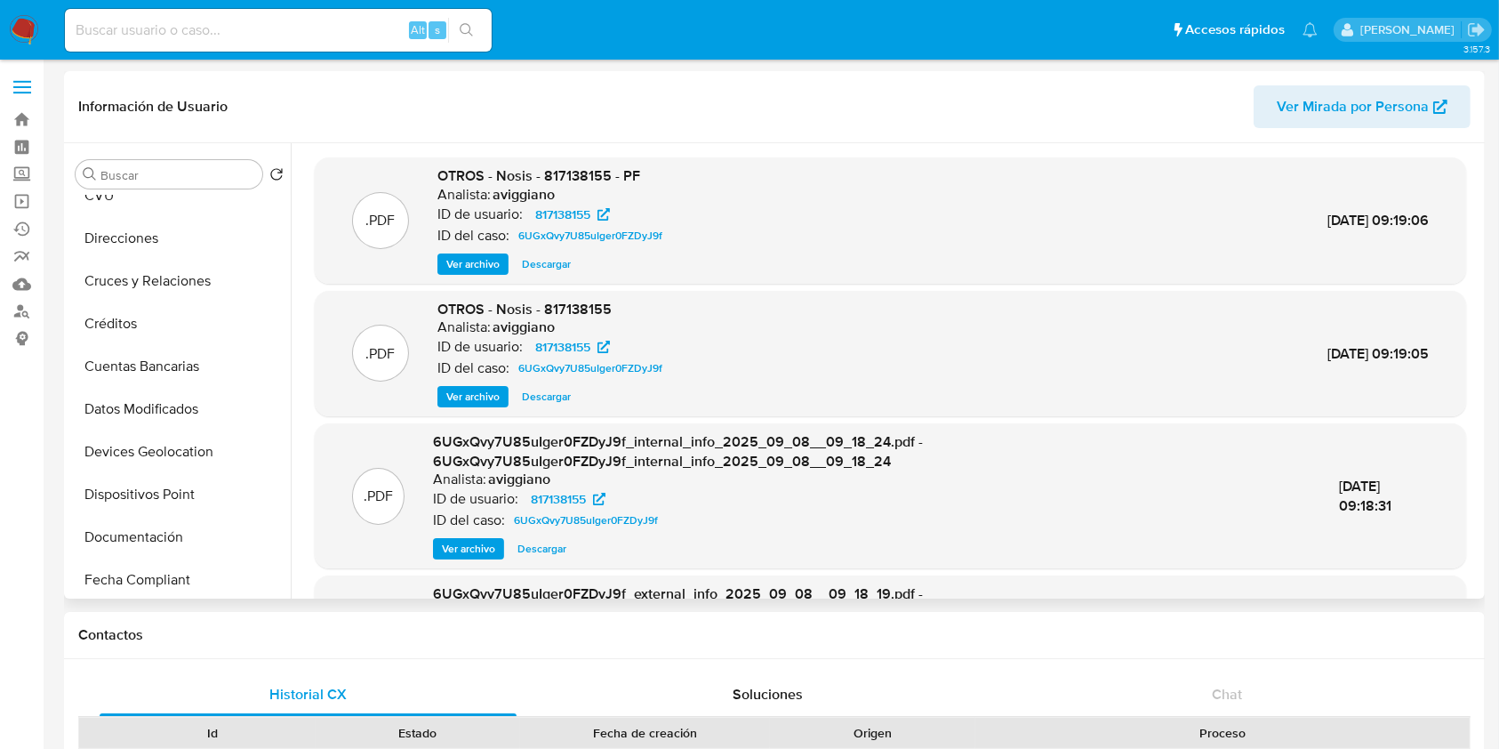
scroll to position [356, 0]
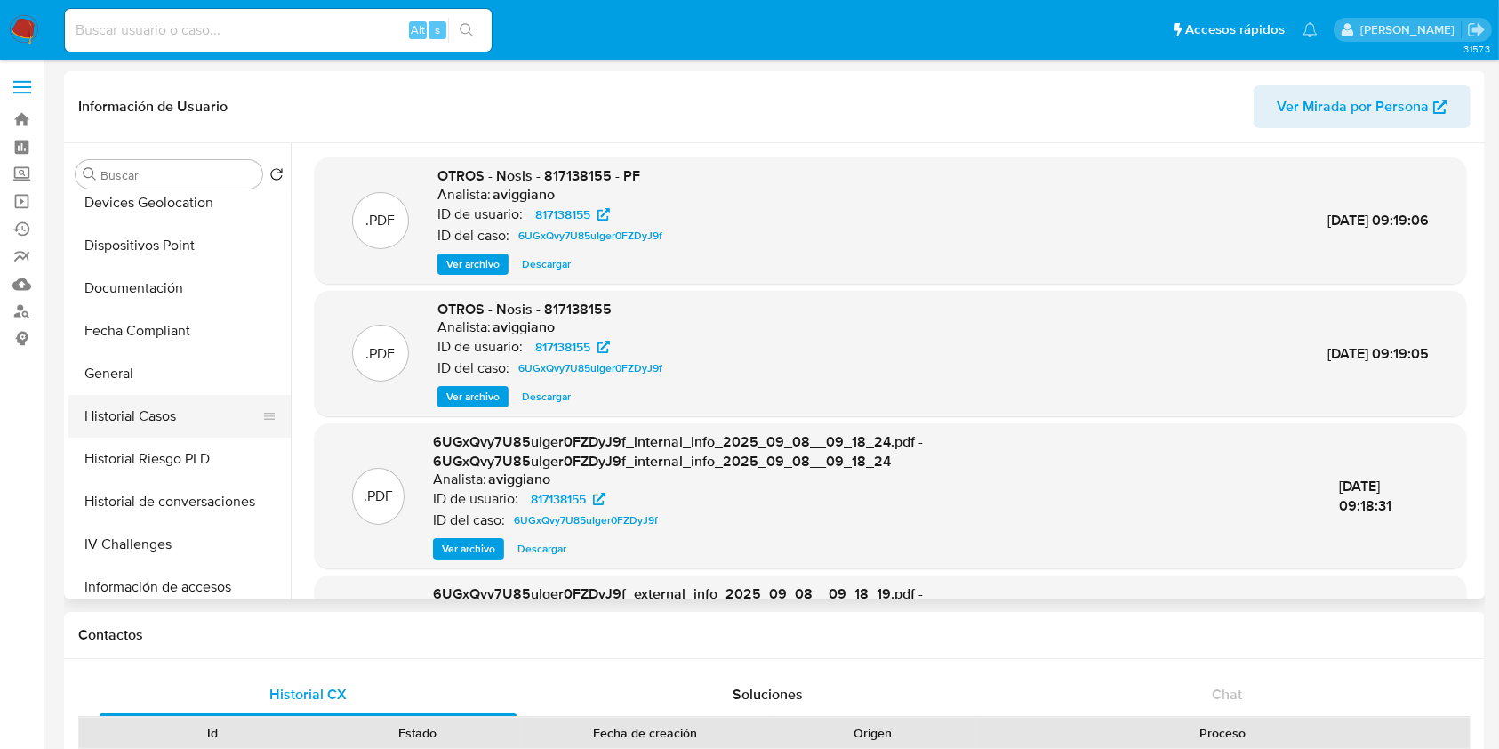
click at [190, 416] on button "Historial Casos" at bounding box center [172, 416] width 208 height 43
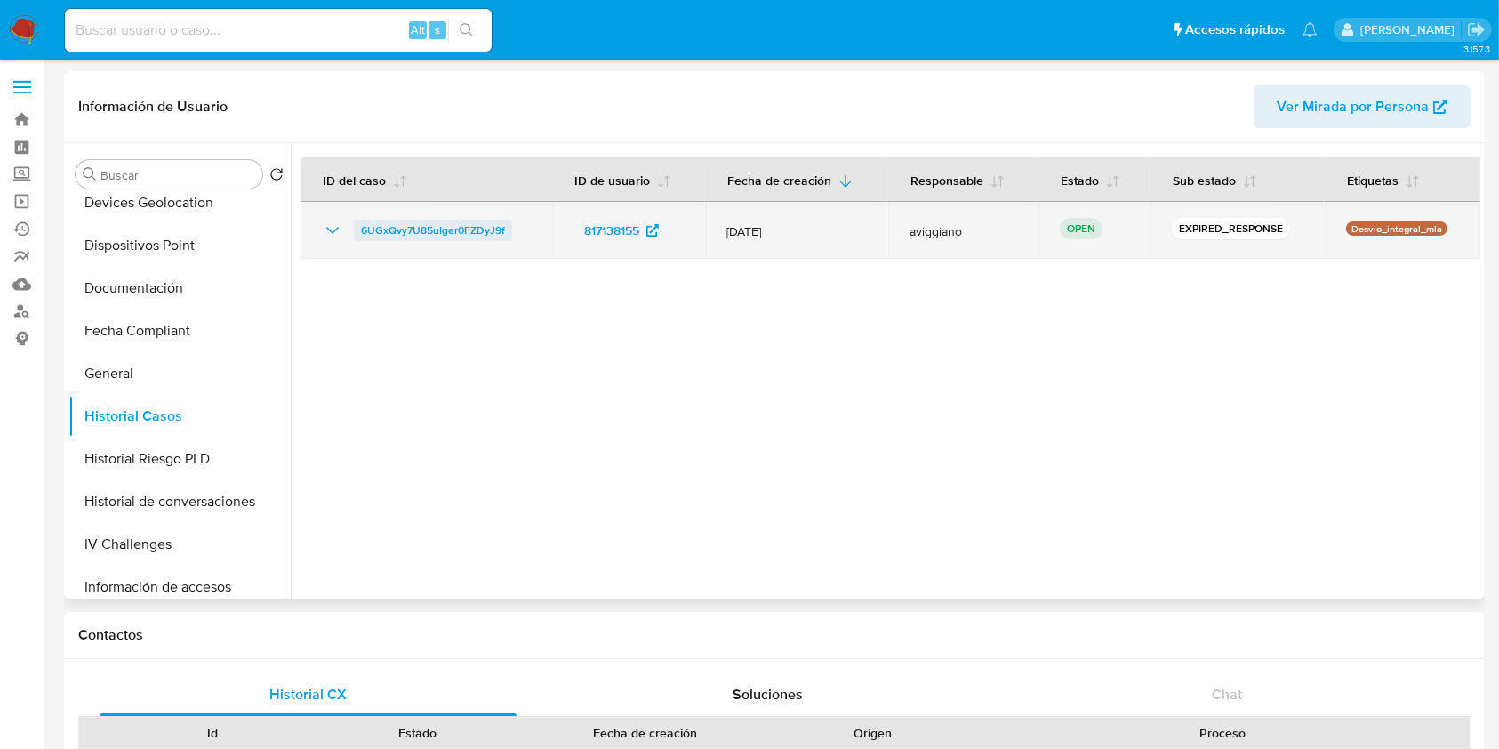
click at [398, 223] on span "6UGxQvy7U85uIger0FZDyJ9f" at bounding box center [433, 230] width 144 height 21
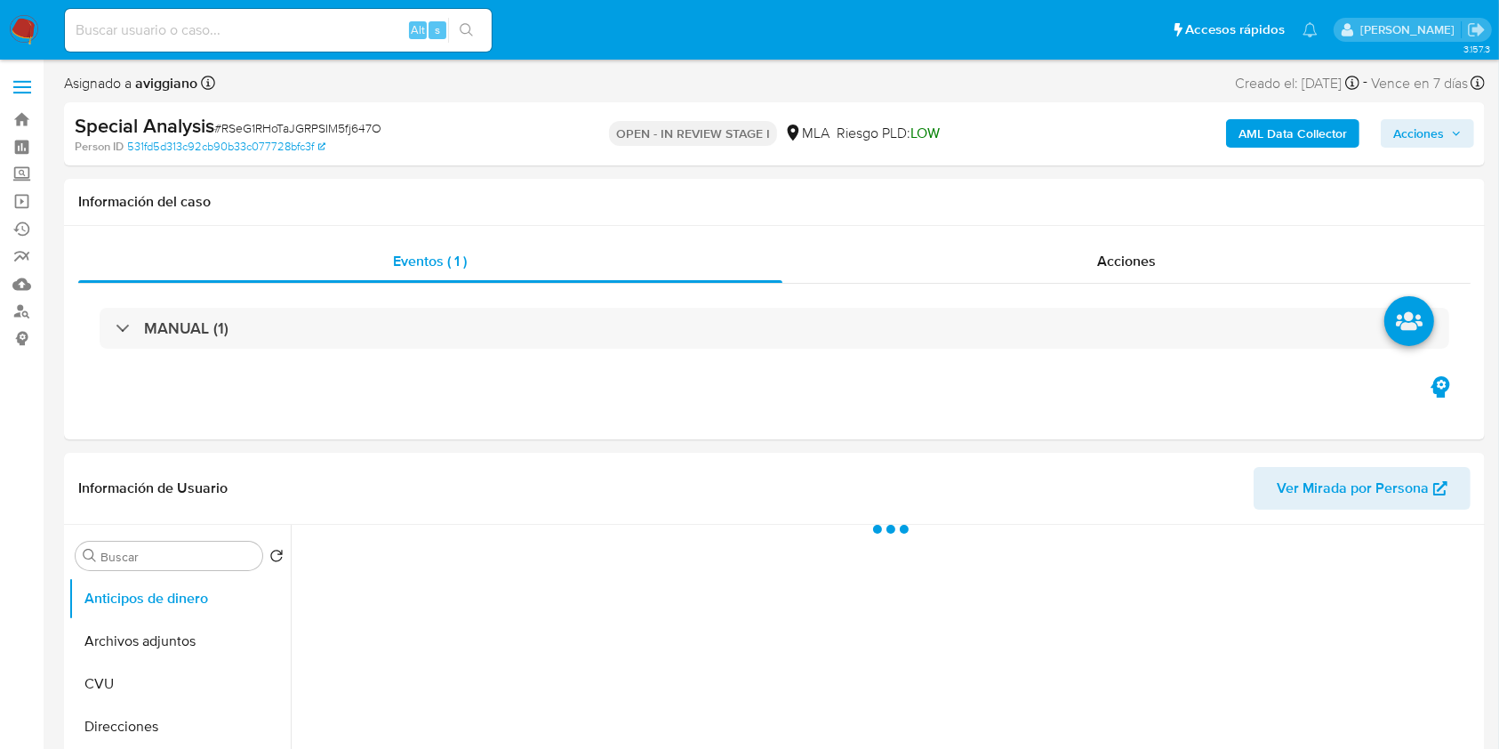
click at [1456, 131] on icon "button" at bounding box center [1456, 133] width 11 height 11
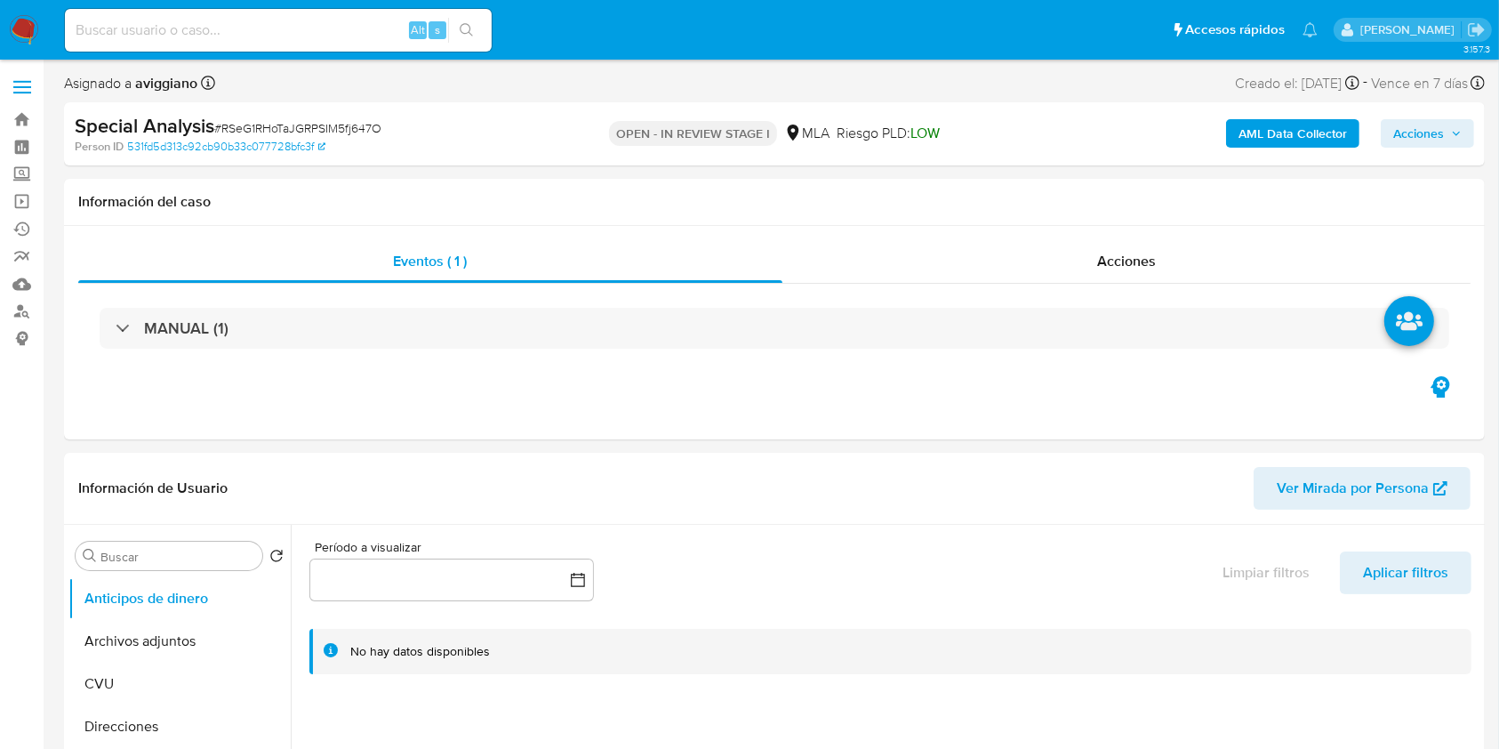
select select "10"
click at [1405, 126] on span "Acciones" at bounding box center [1418, 133] width 51 height 28
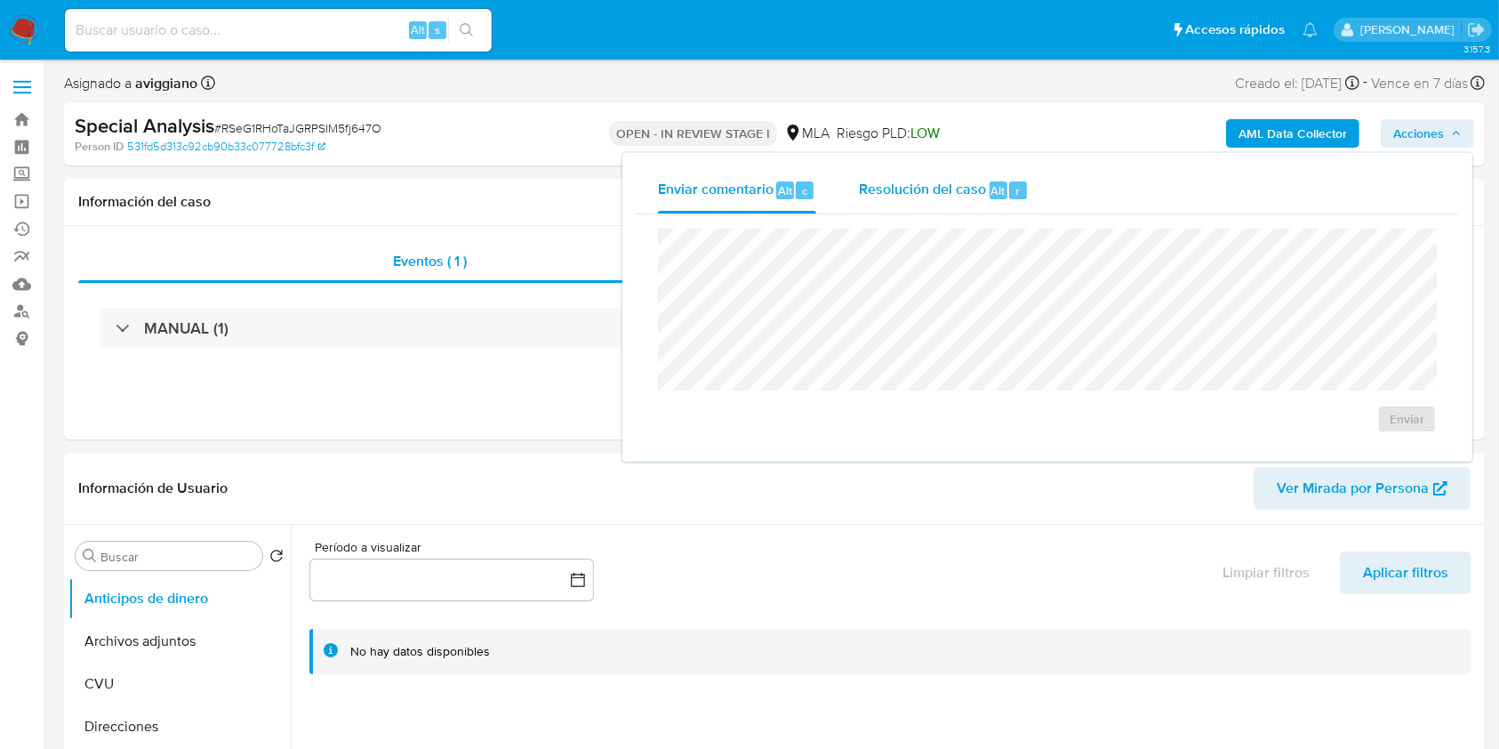
click at [907, 202] on div "Resolución del caso Alt r" at bounding box center [944, 190] width 170 height 46
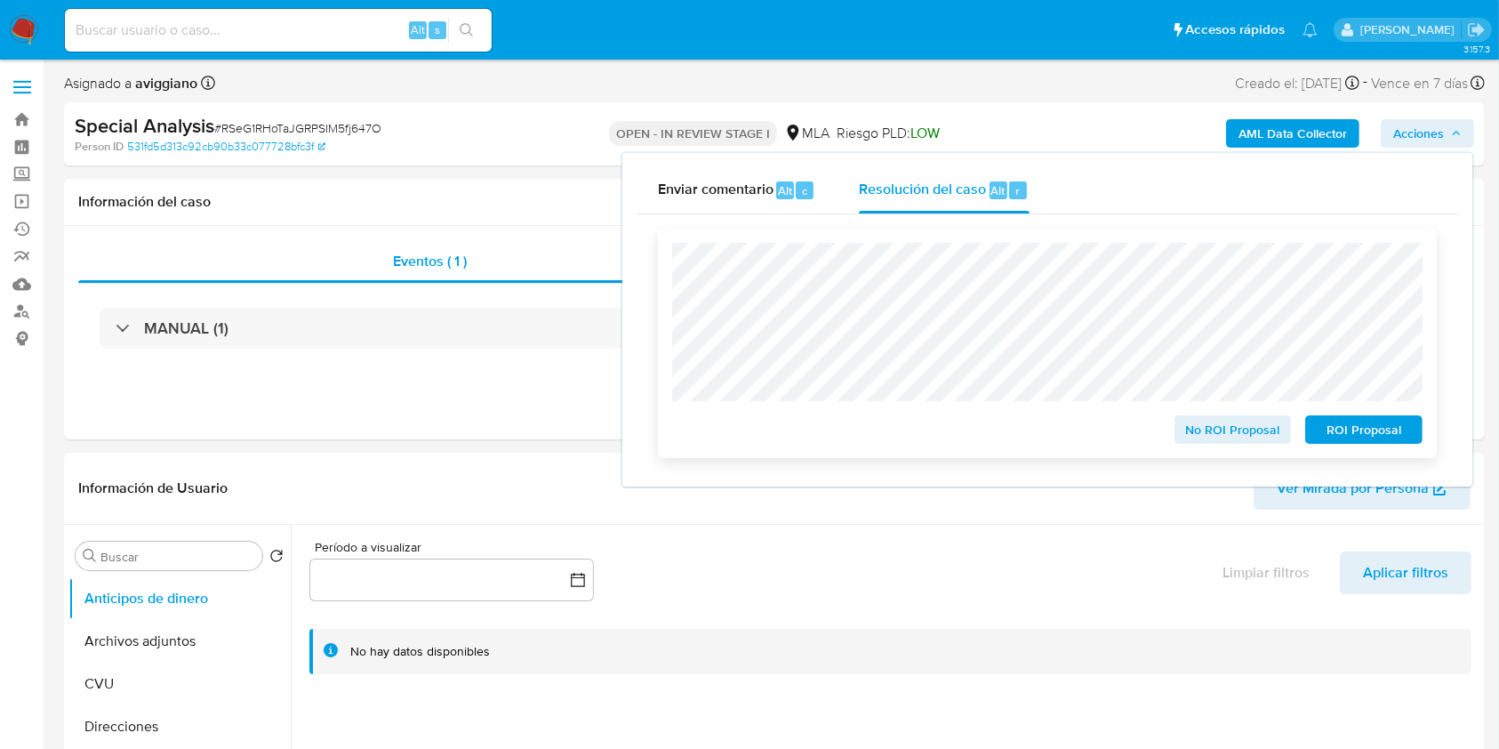
click at [1370, 437] on span "ROI Proposal" at bounding box center [1364, 429] width 92 height 25
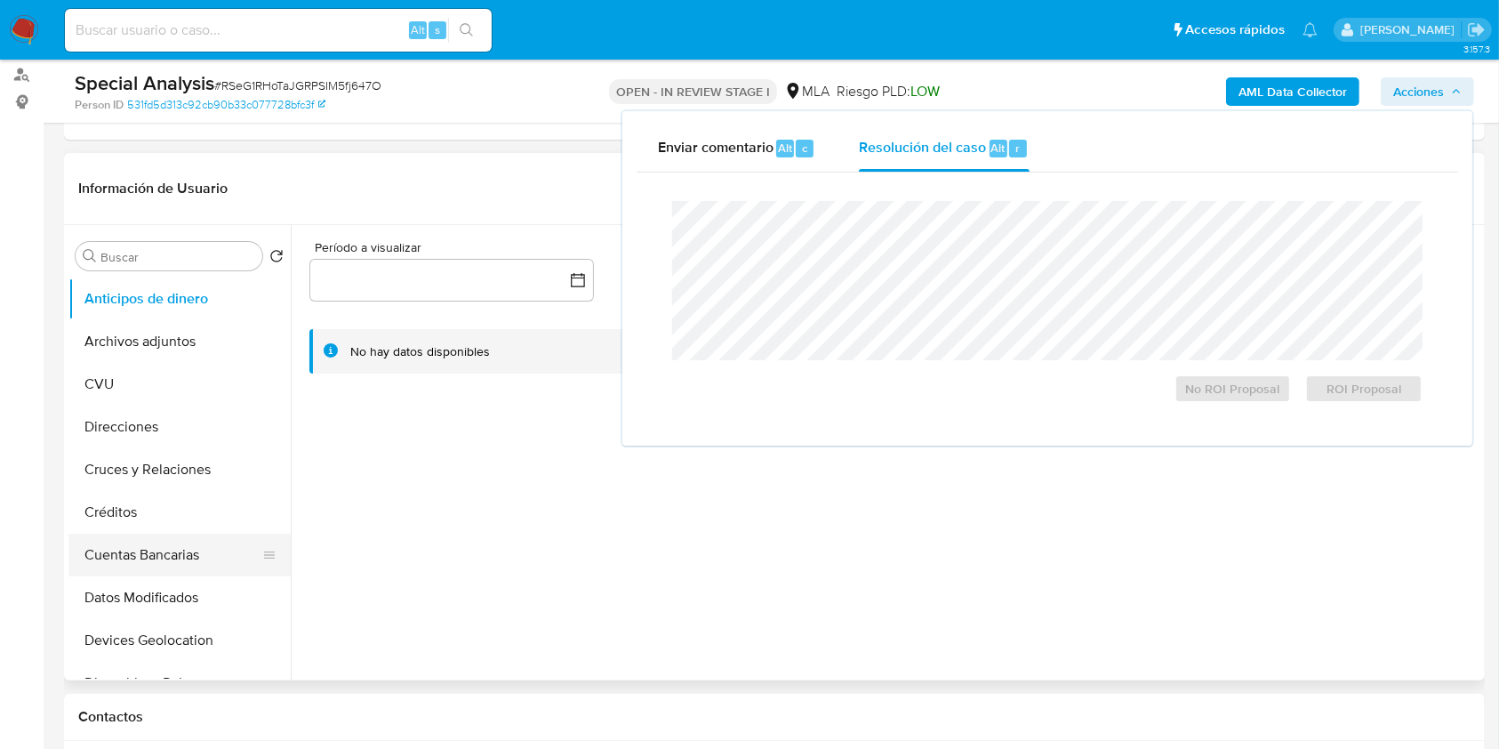
scroll to position [237, 0]
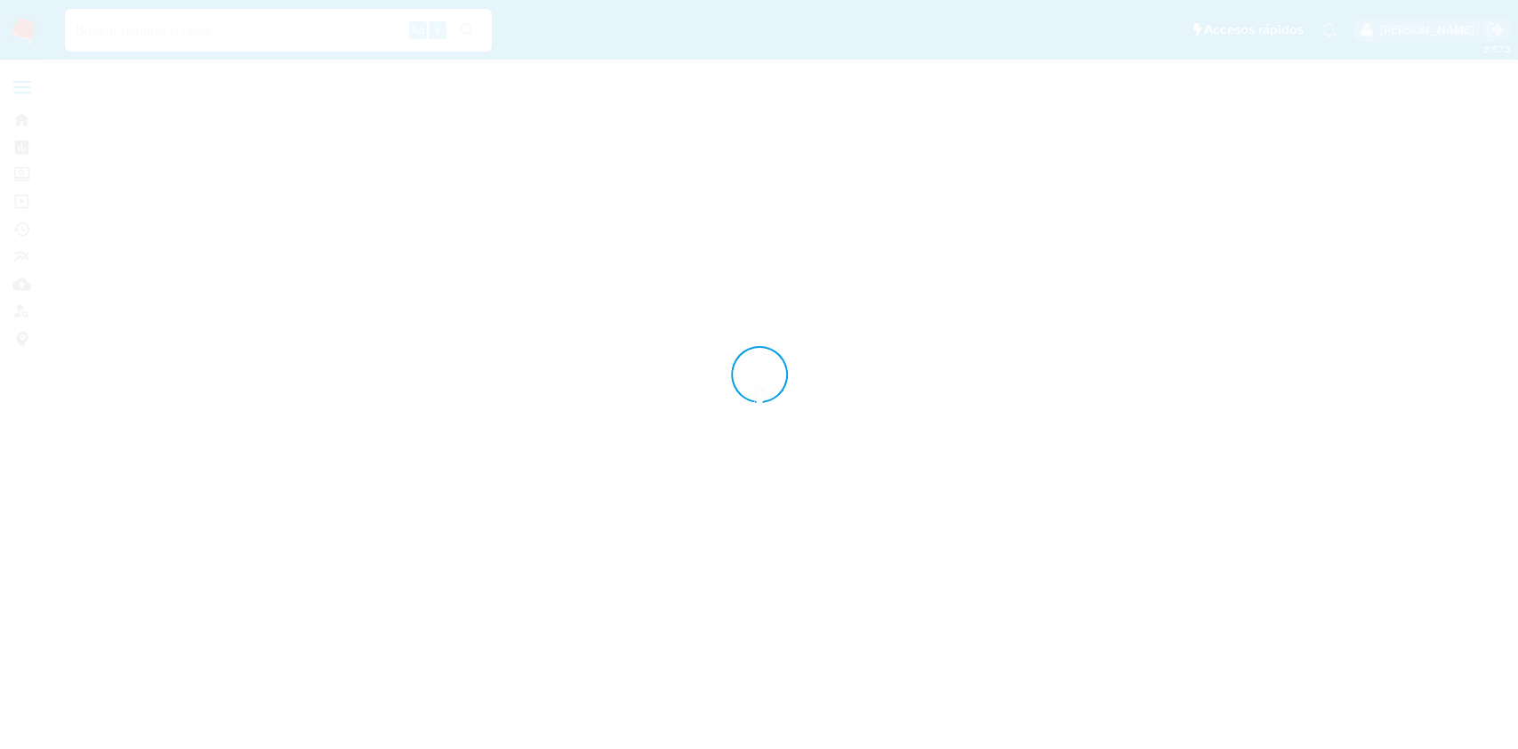
click at [140, 598] on div at bounding box center [759, 374] width 1518 height 749
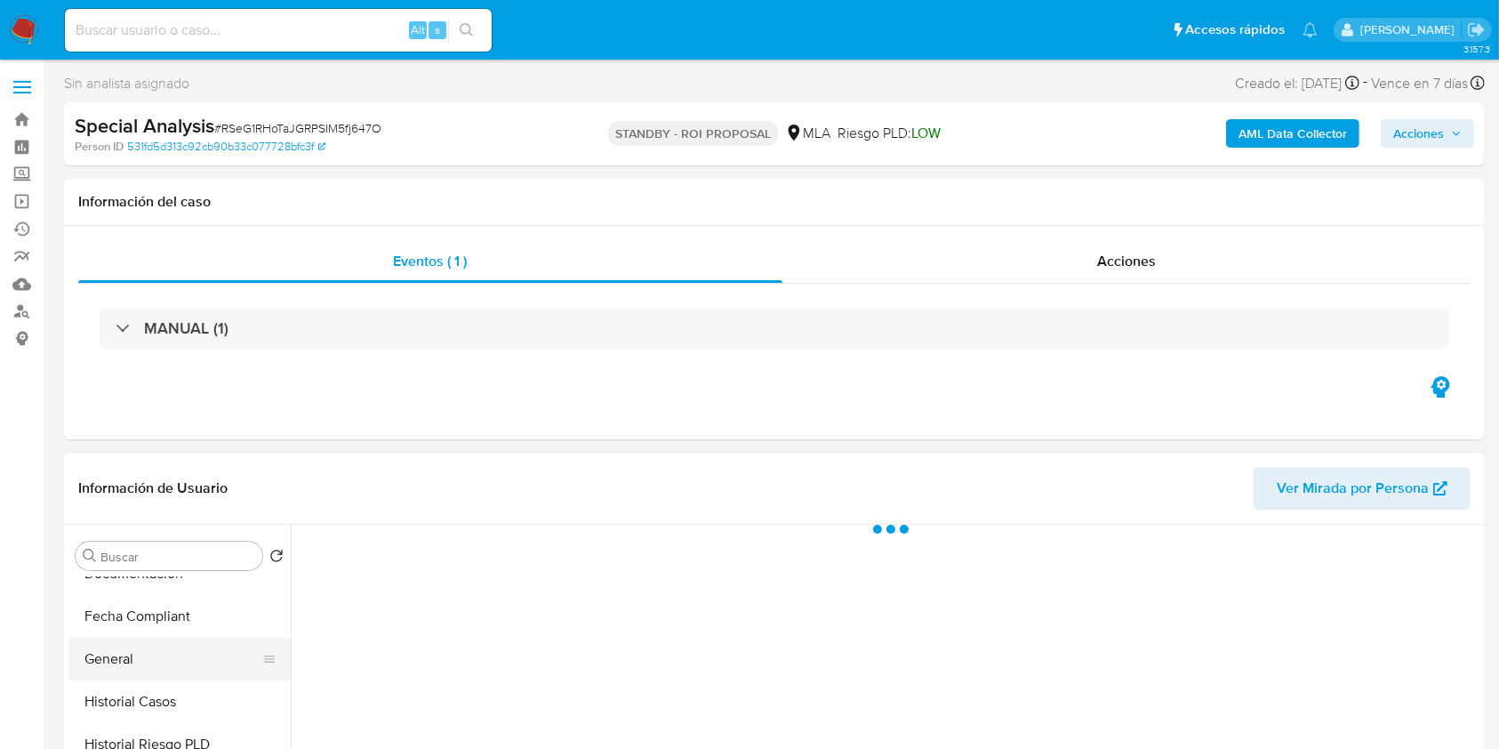
select select "10"
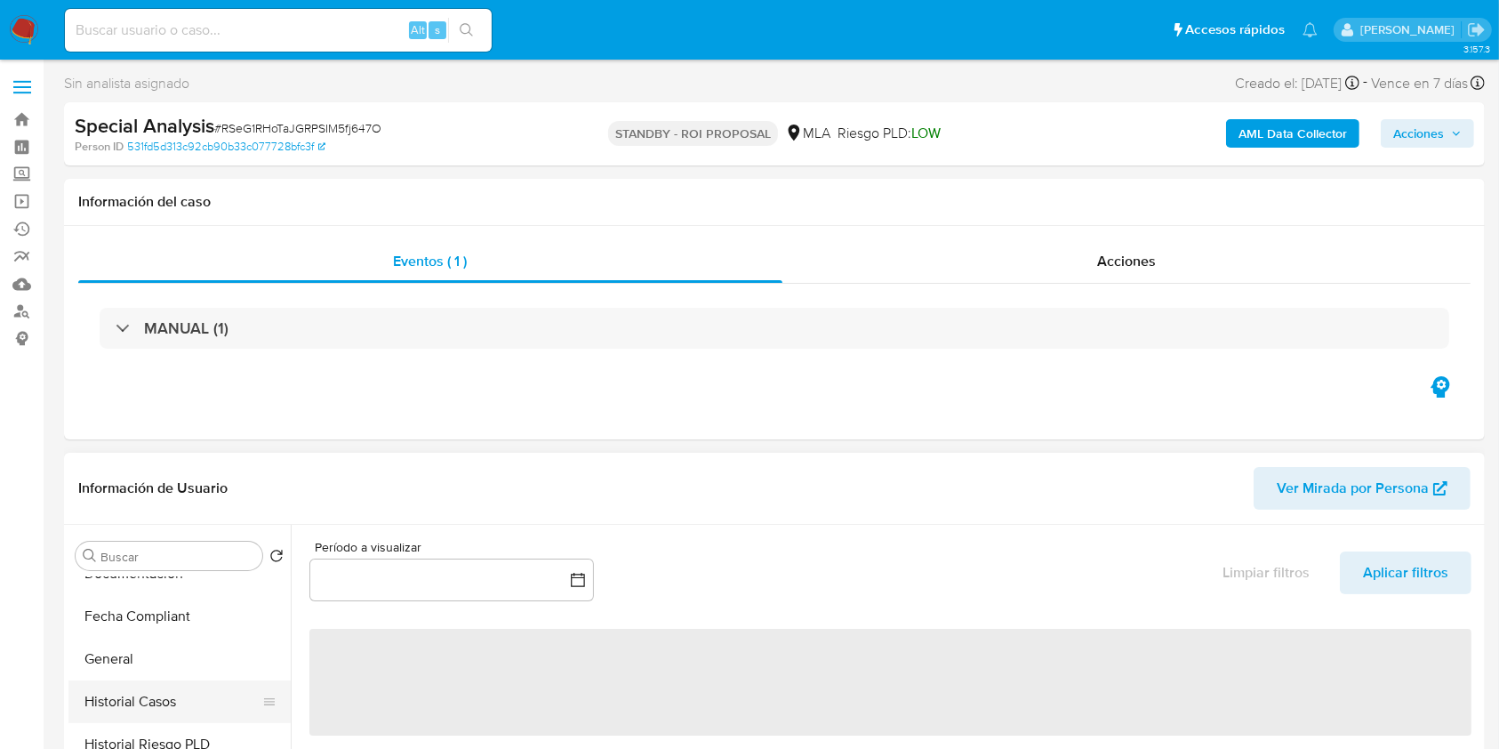
scroll to position [474, 0]
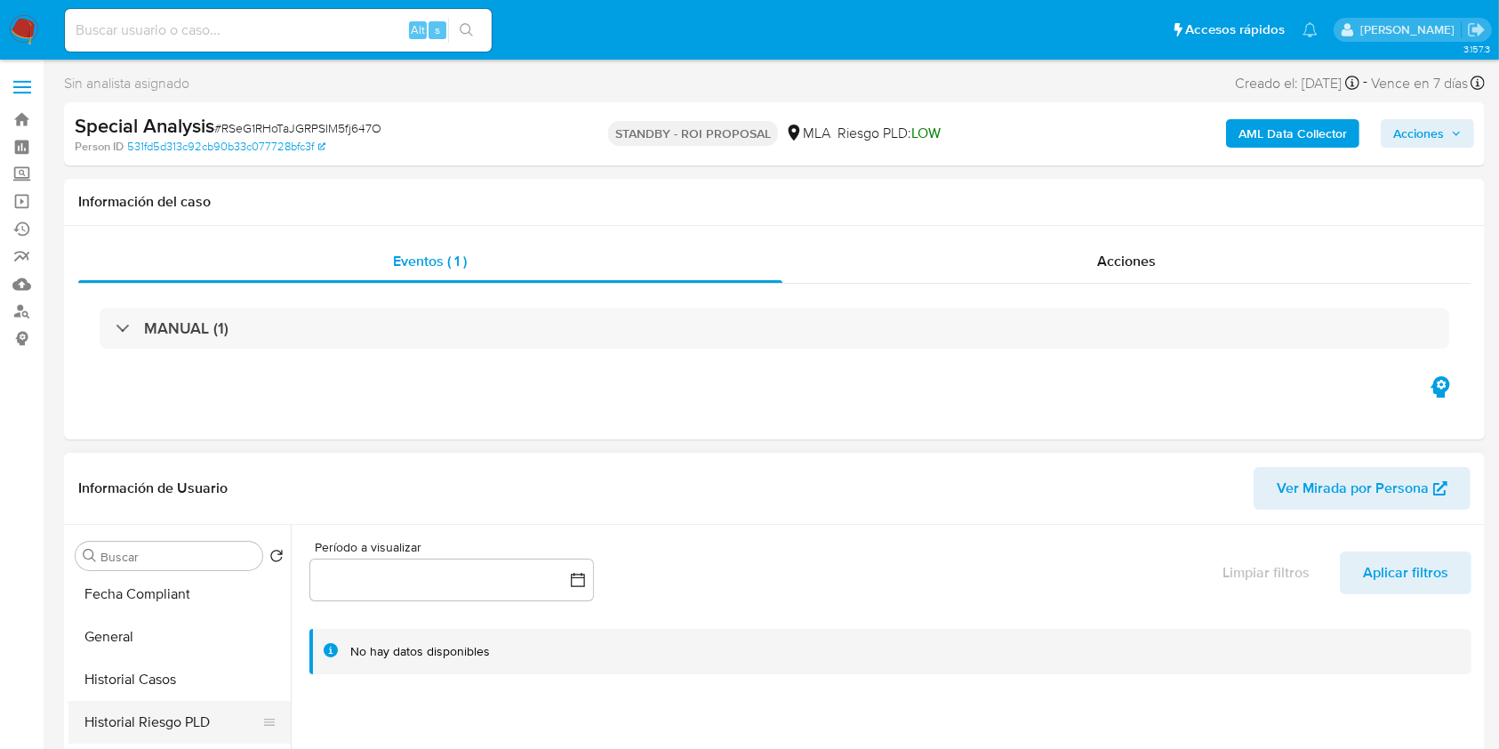
click at [173, 704] on button "Historial Riesgo PLD" at bounding box center [172, 722] width 208 height 43
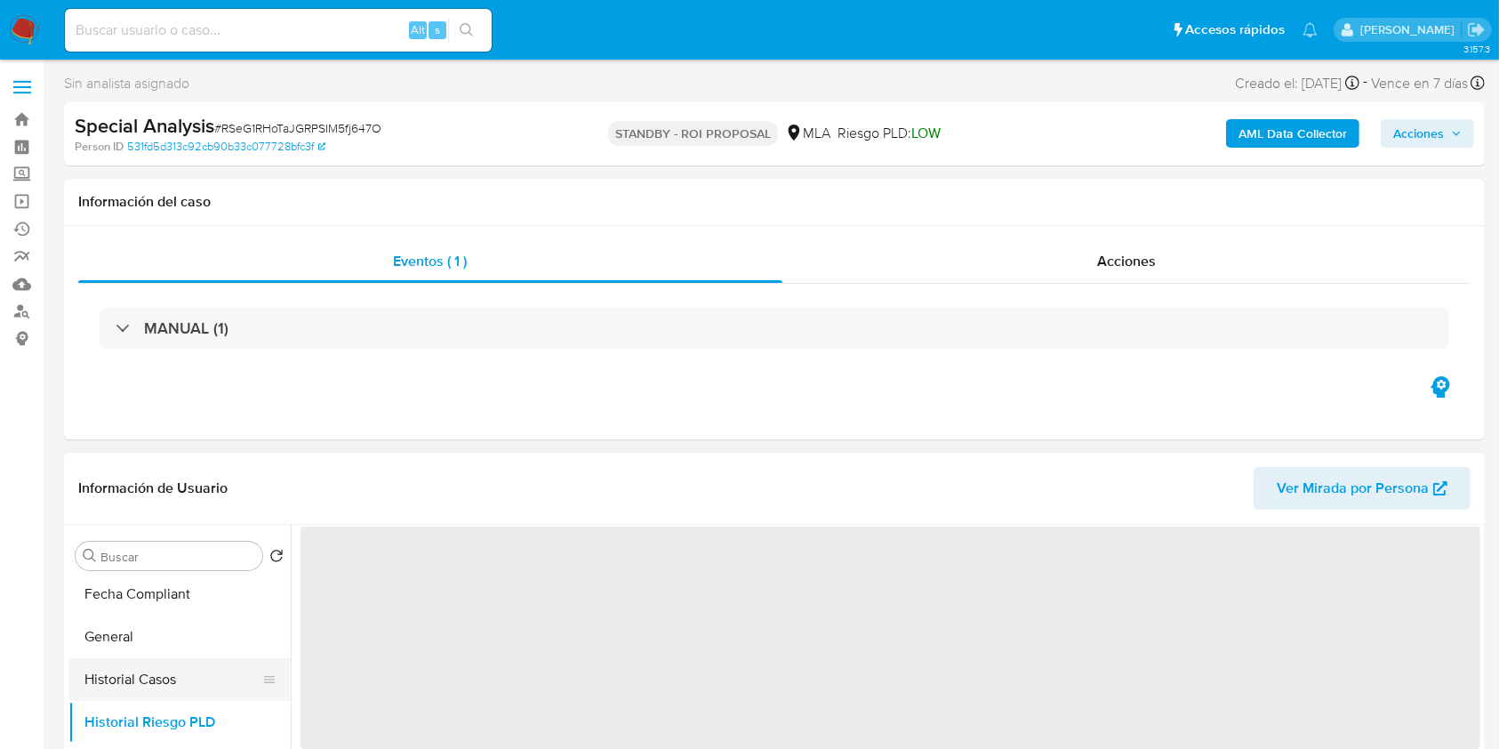
click at [169, 681] on button "Historial Casos" at bounding box center [172, 679] width 208 height 43
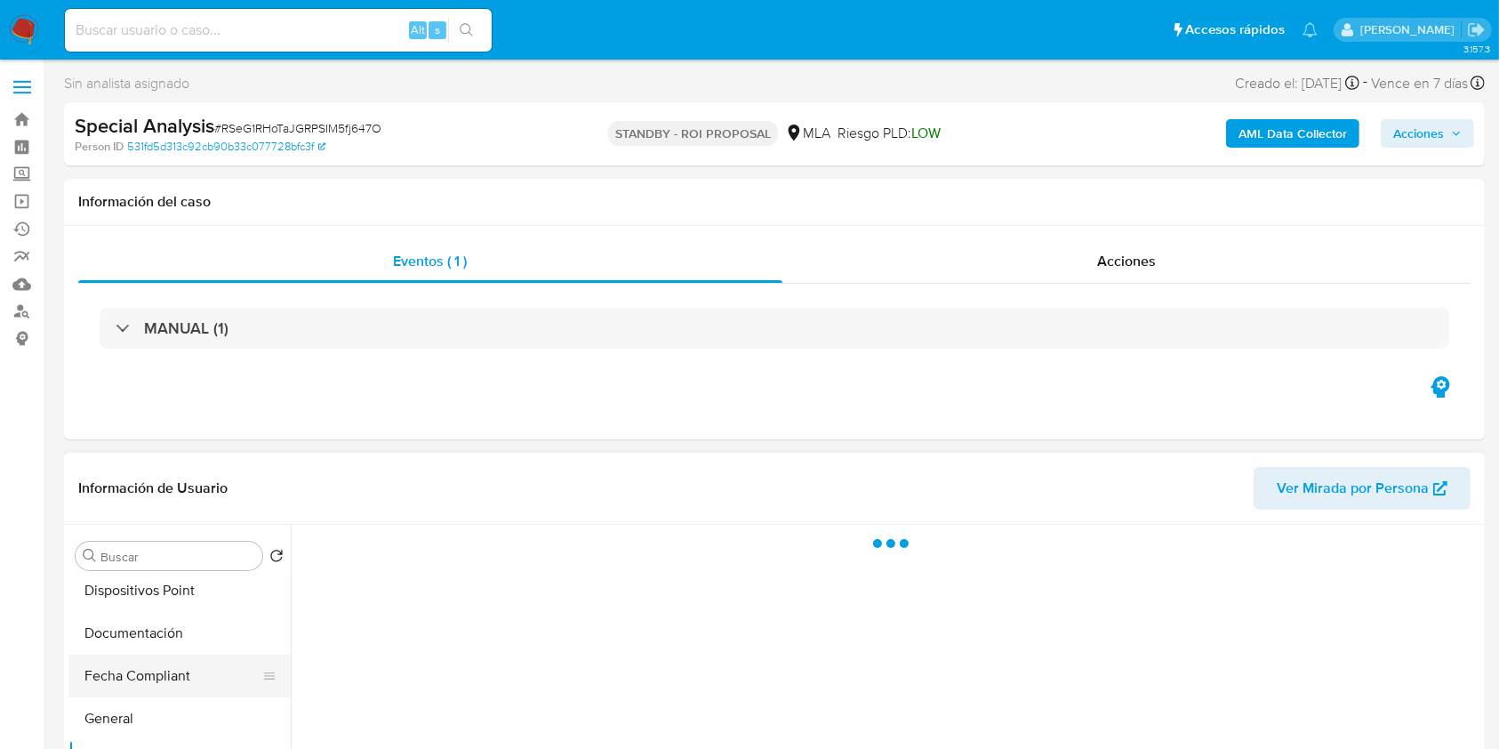
scroll to position [356, 0]
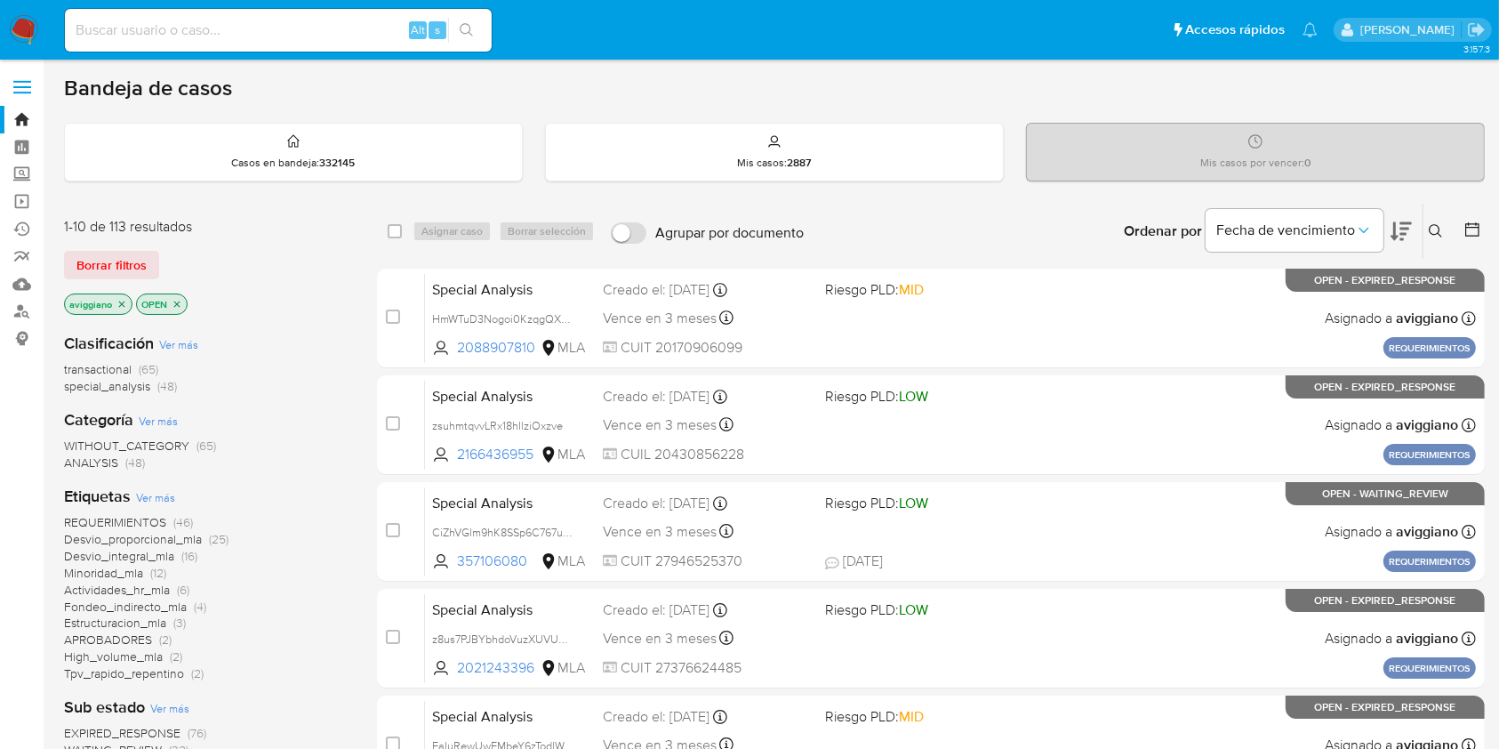
click at [127, 302] on p "aviggiano" at bounding box center [98, 304] width 67 height 20
click at [121, 299] on icon "close-filter" at bounding box center [121, 304] width 11 height 11
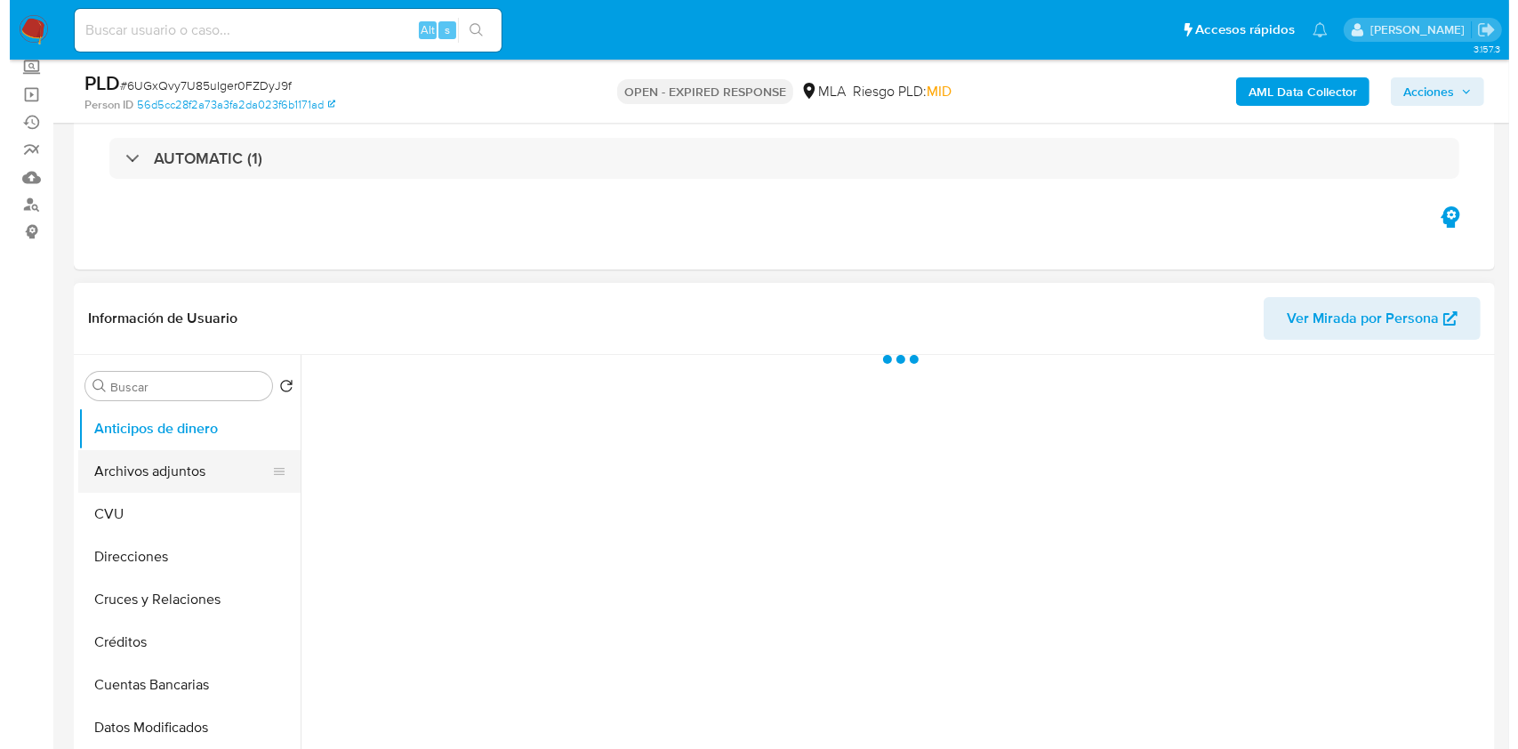
scroll to position [237, 0]
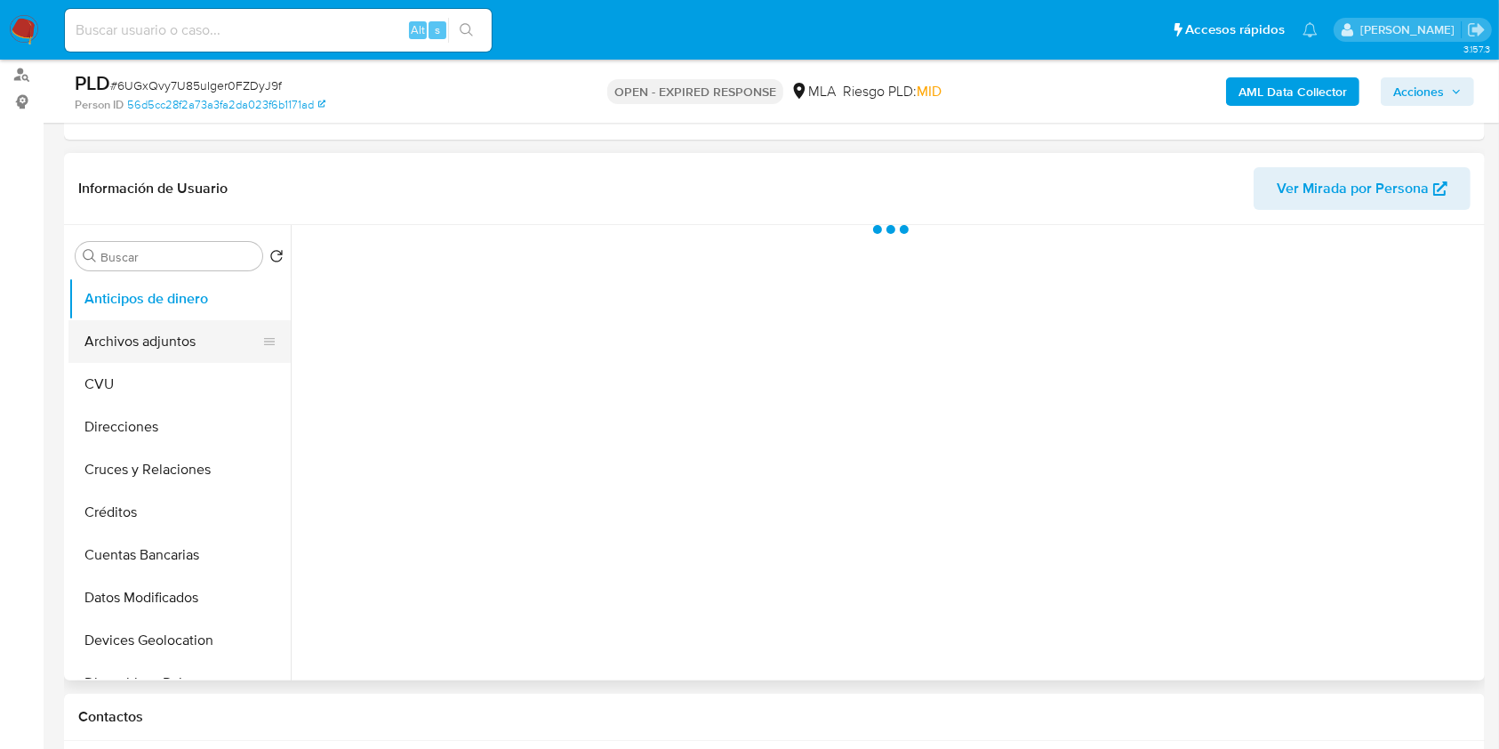
click at [180, 329] on button "Archivos adjuntos" at bounding box center [172, 341] width 208 height 43
select select "10"
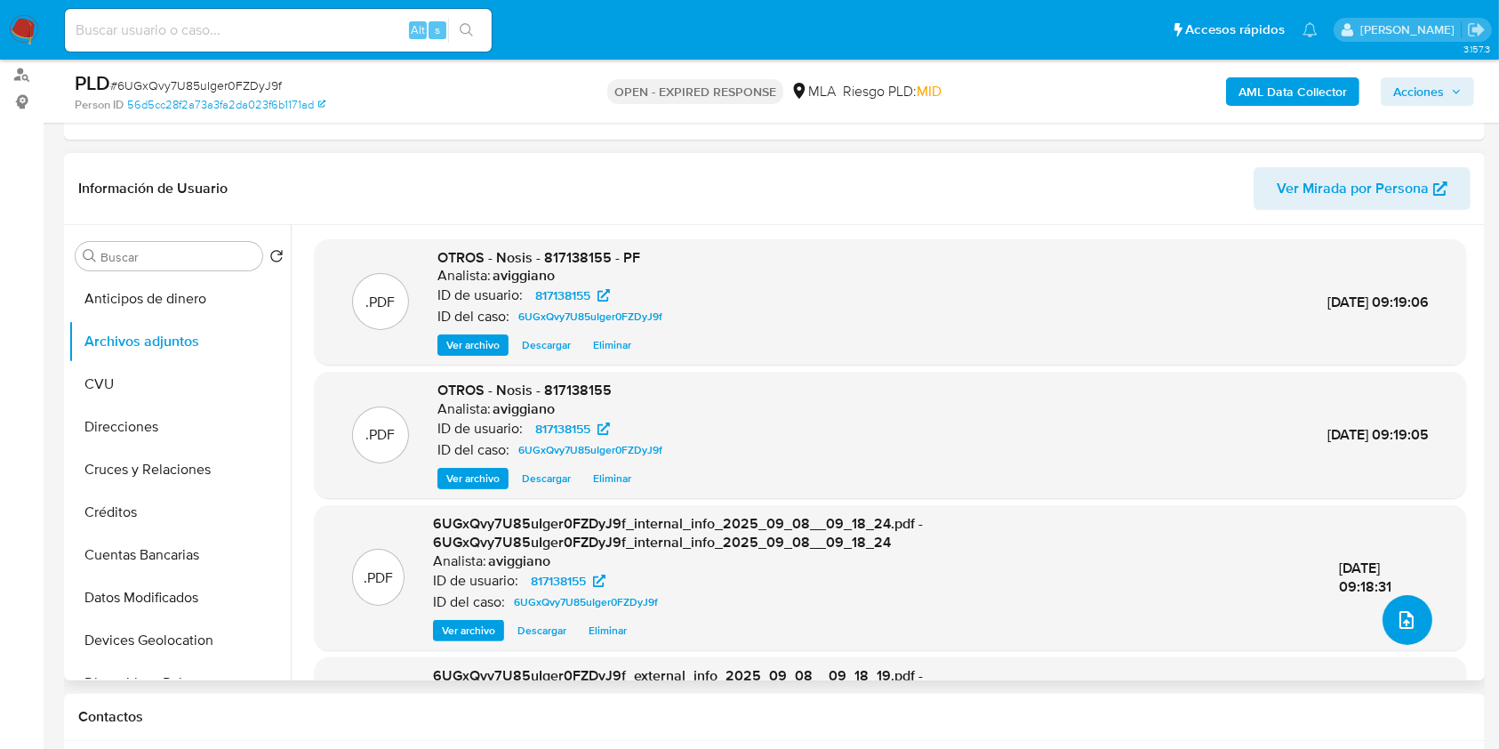
click at [1383, 620] on button "upload-file" at bounding box center [1408, 620] width 50 height 50
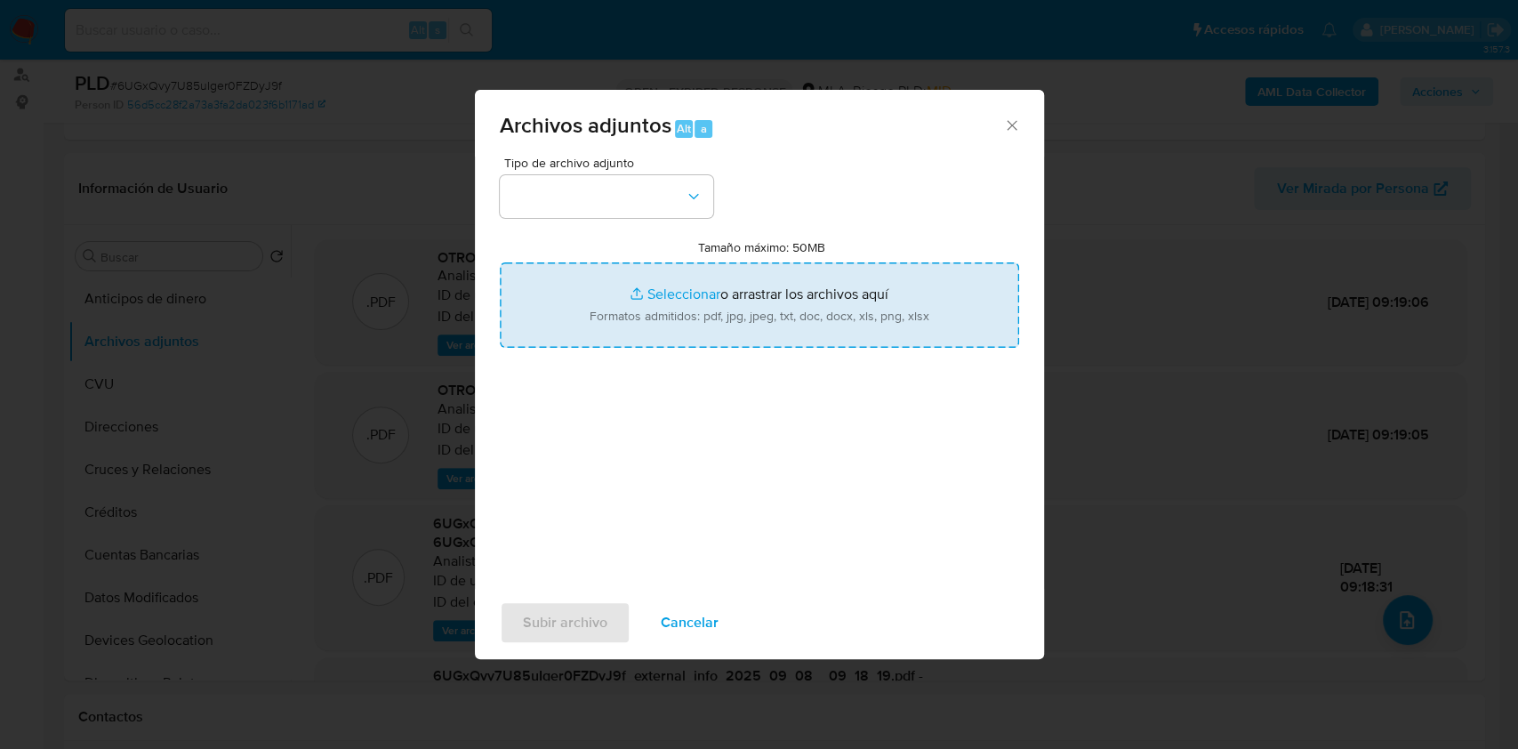
click at [715, 317] on input "Tamaño máximo: 50MB Seleccionar archivos" at bounding box center [759, 304] width 519 height 85
type input "C:\fakepath\Movimientos-Aladdin-v10_1 - 817138155.xlsx"
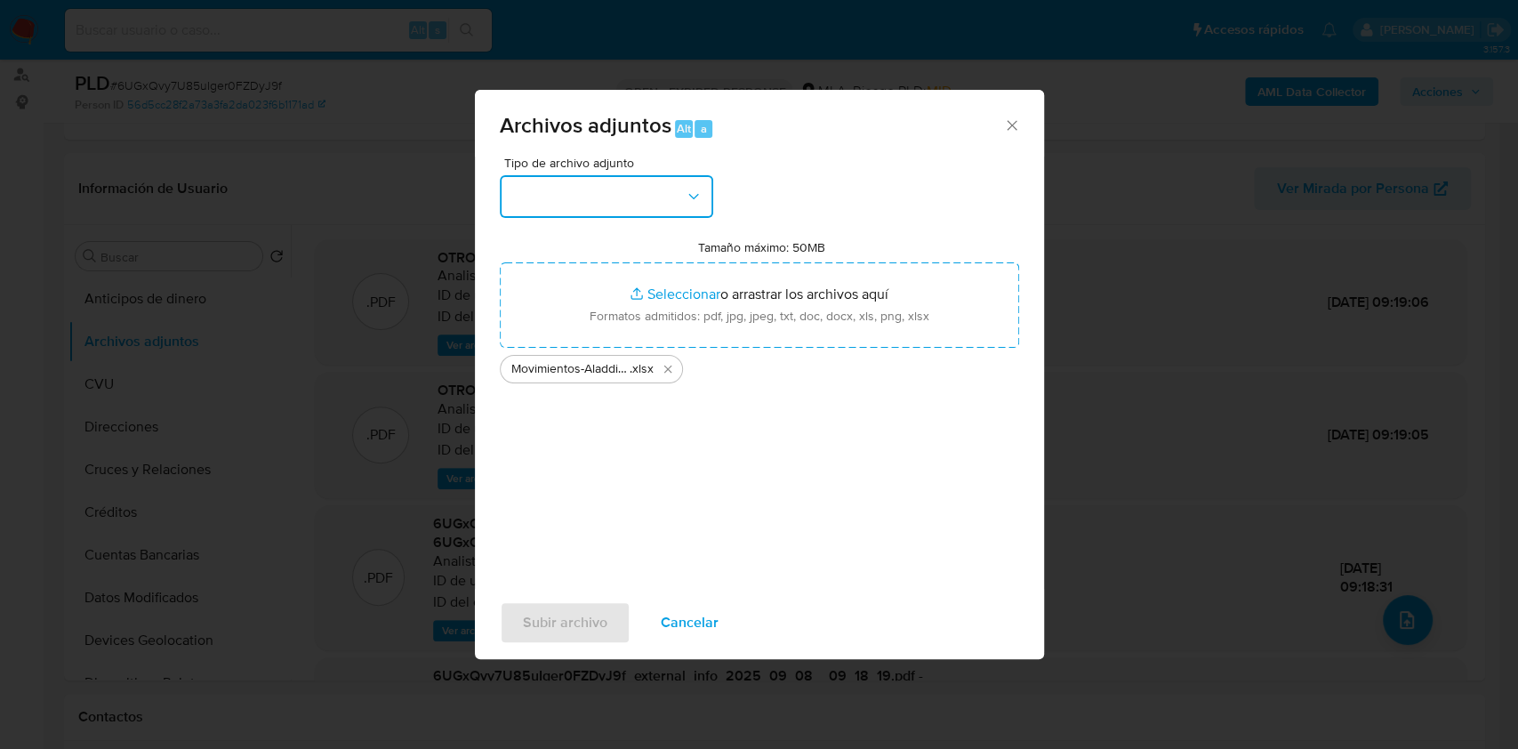
click at [624, 196] on button "button" at bounding box center [606, 196] width 213 height 43
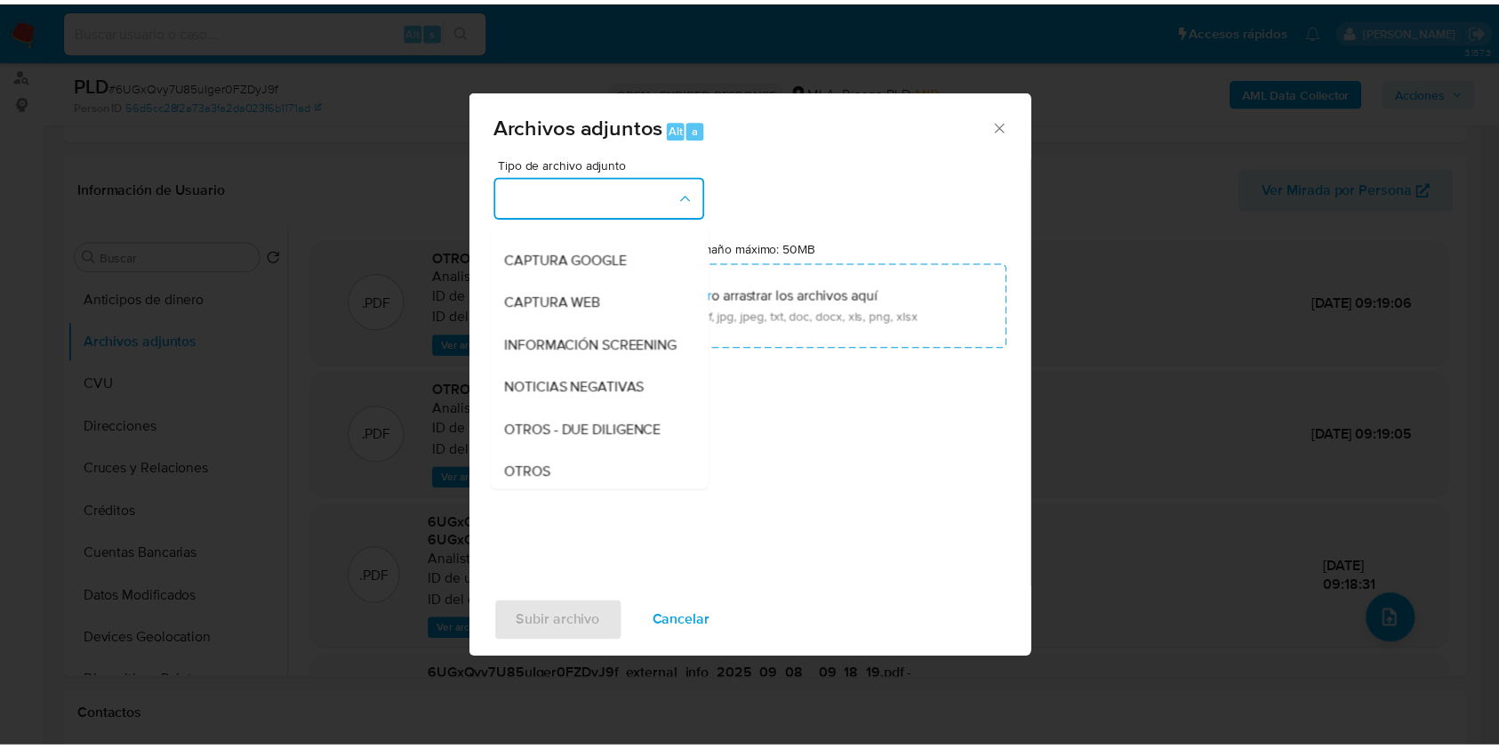
scroll to position [356, 0]
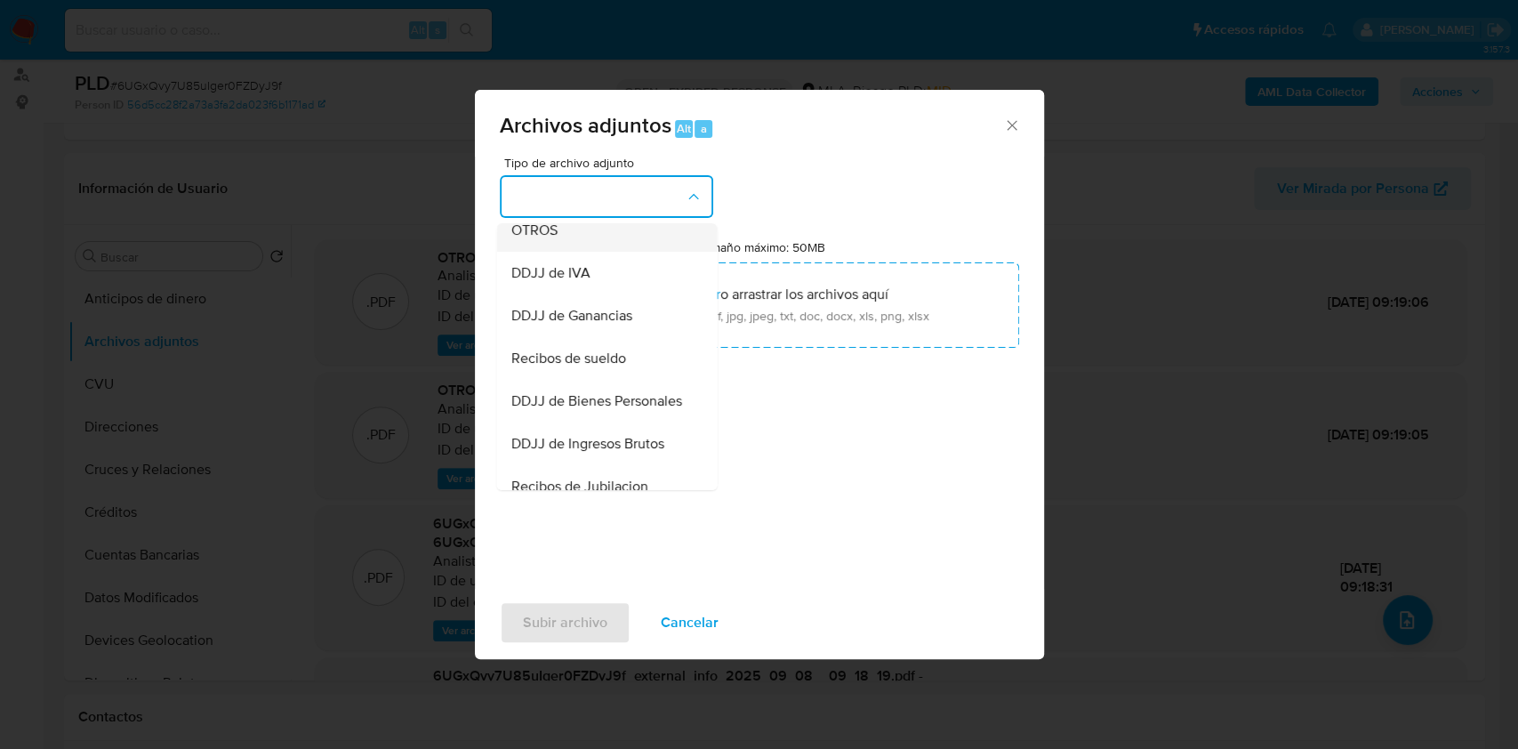
click at [588, 248] on div "OTROS" at bounding box center [600, 230] width 181 height 43
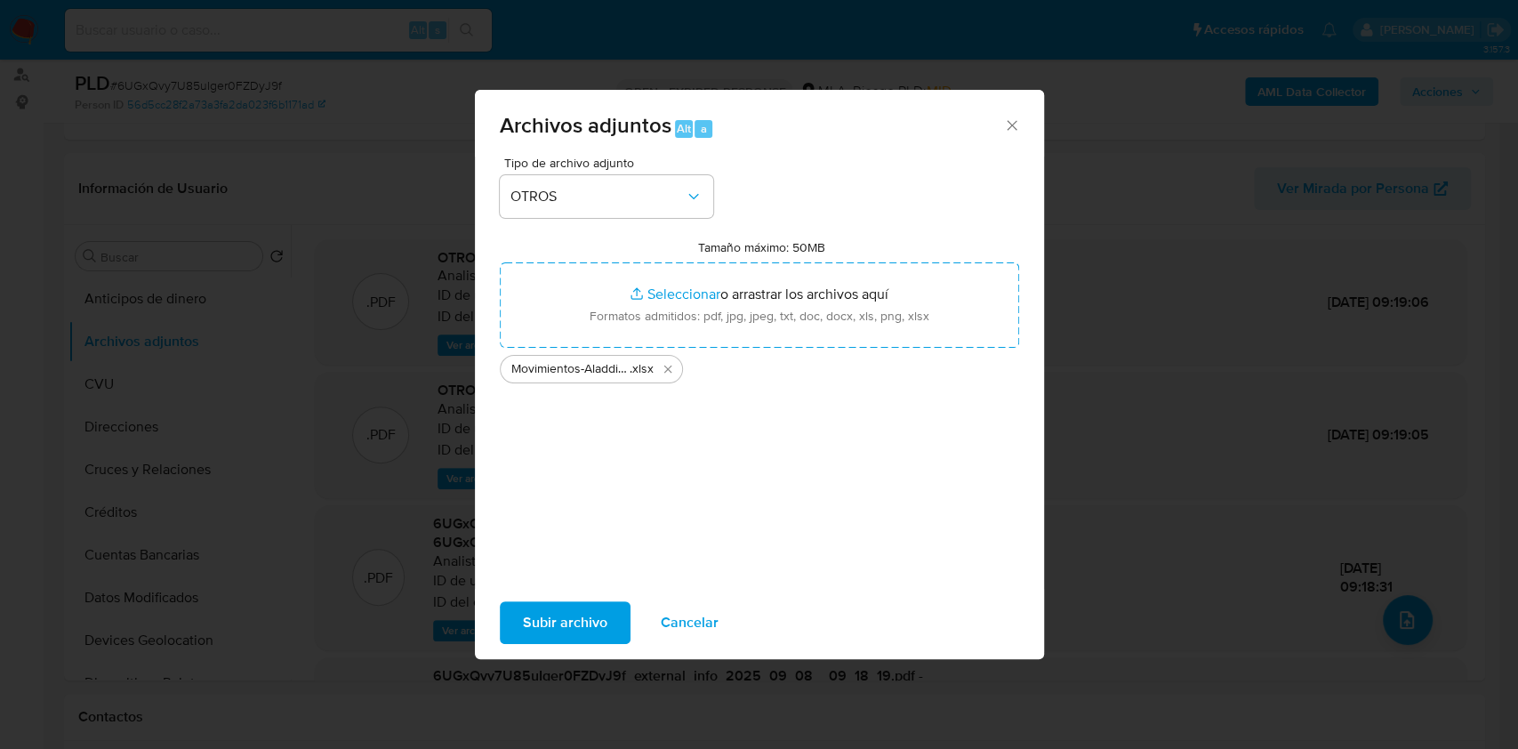
click at [566, 620] on span "Subir archivo" at bounding box center [565, 622] width 84 height 39
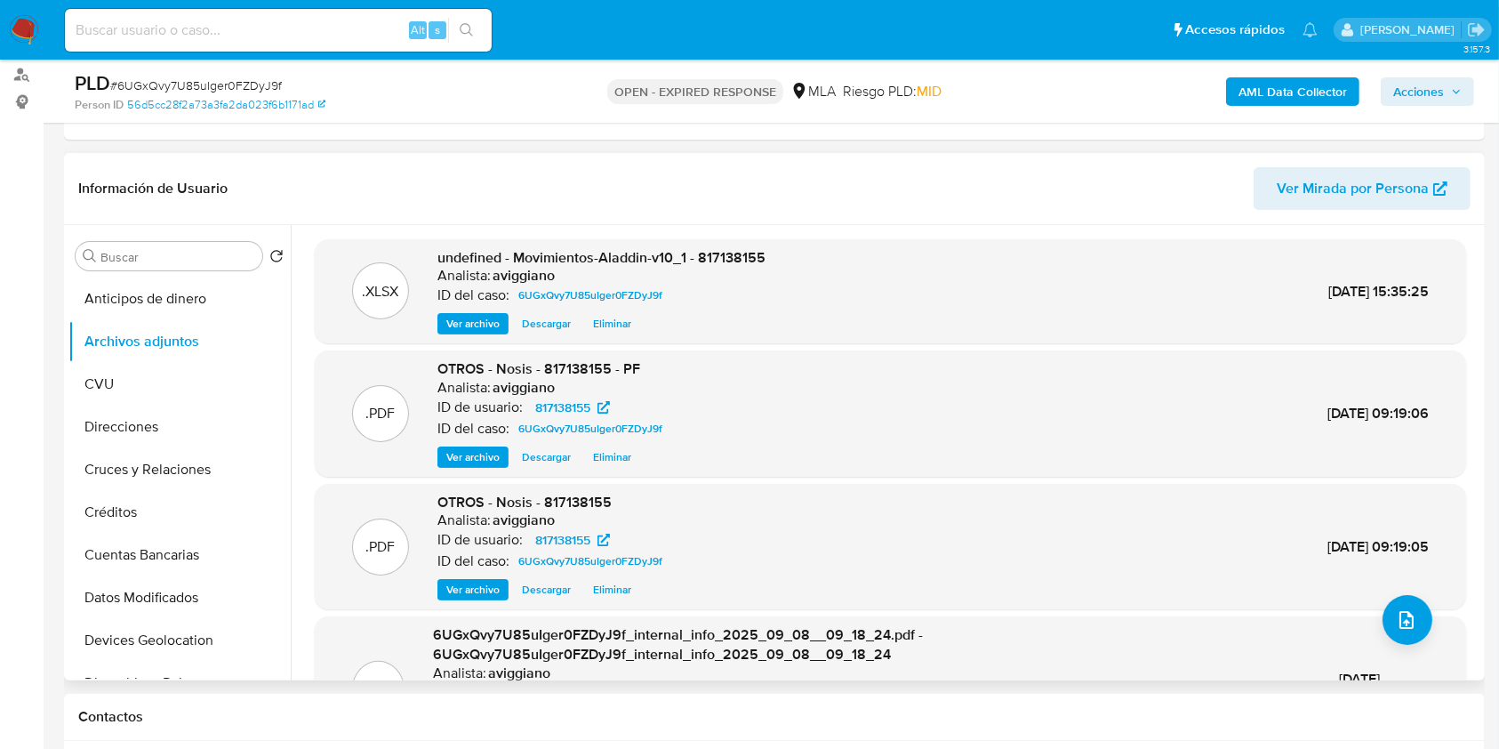
click at [704, 253] on span "undefined - Movimientos-Aladdin-v10_1 - 817138155" at bounding box center [601, 257] width 328 height 20
copy span "817138155"
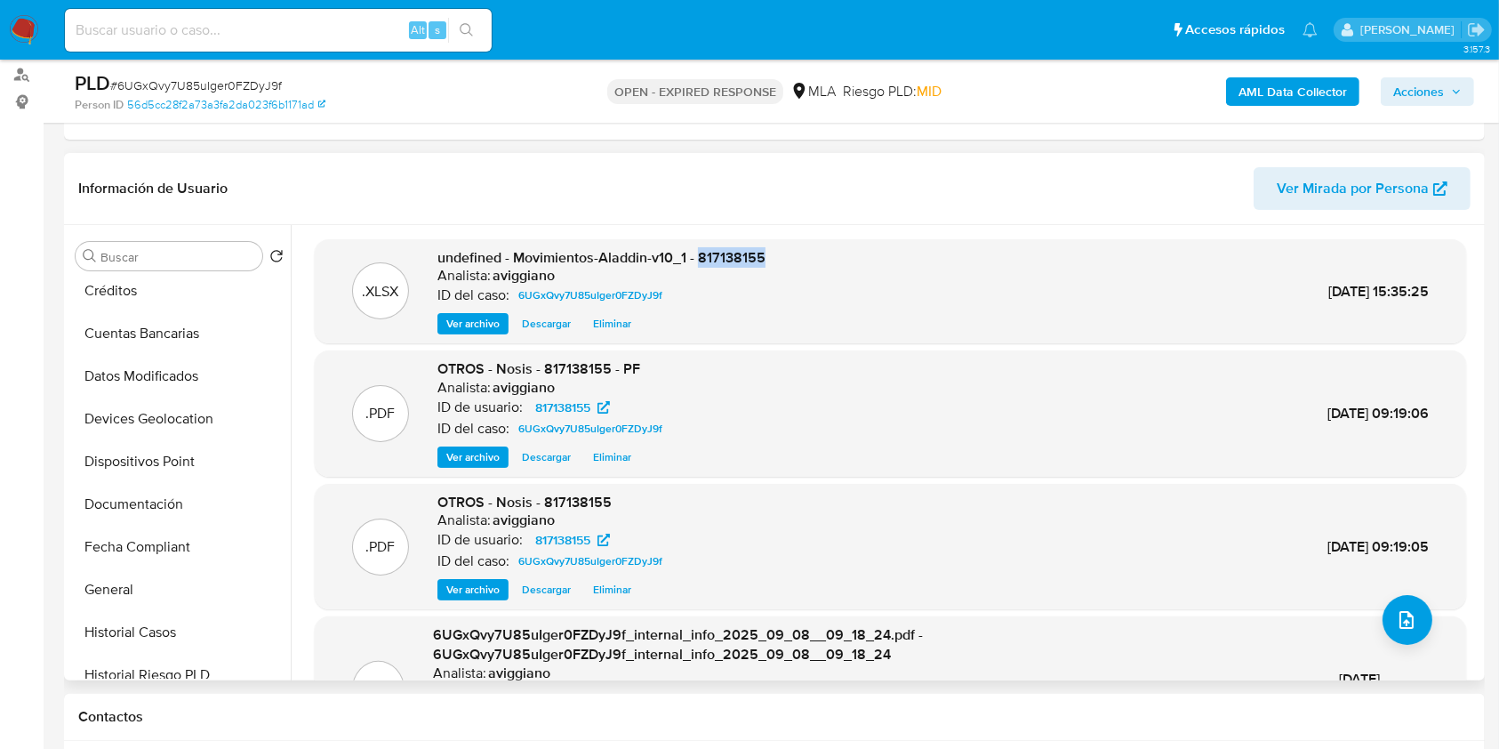
scroll to position [592, 0]
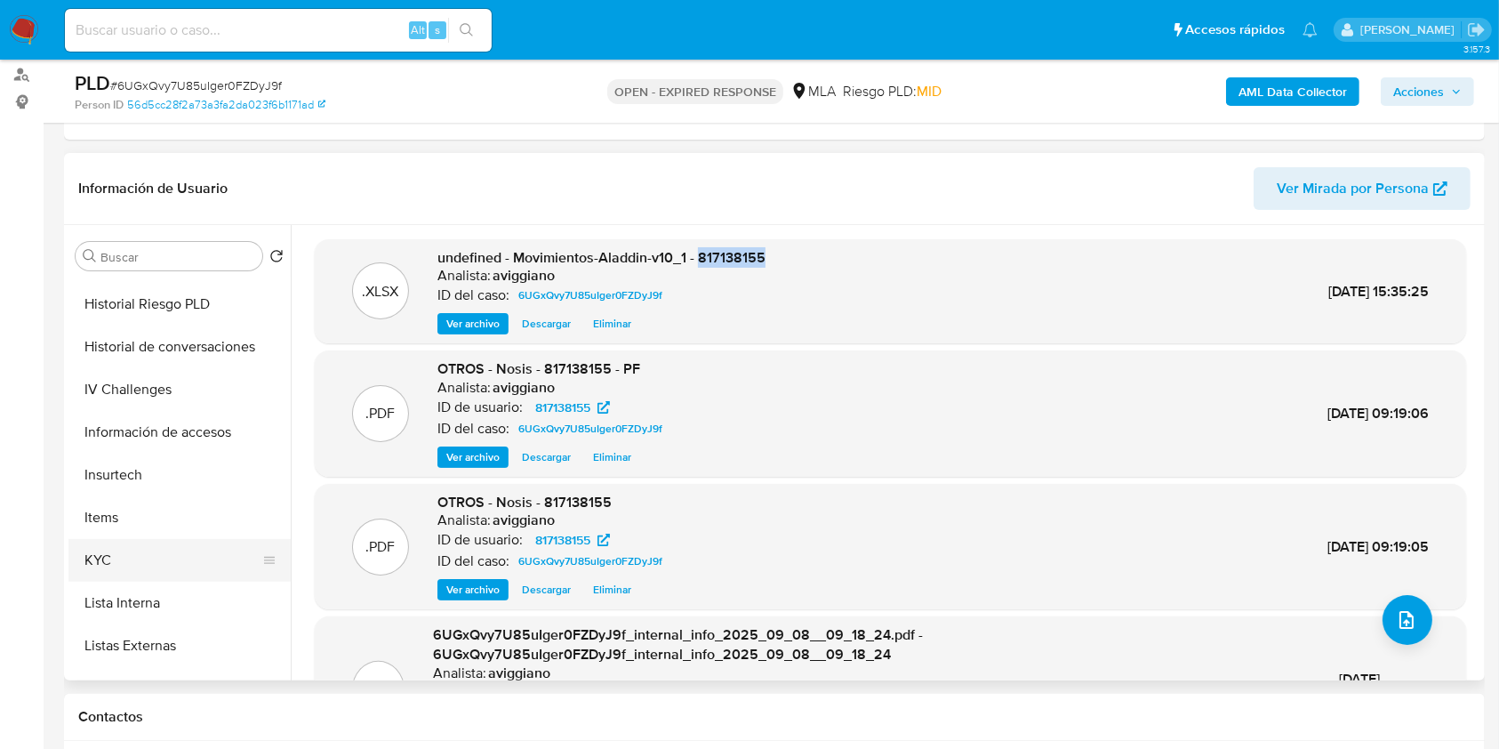
click at [146, 544] on button "KYC" at bounding box center [172, 560] width 208 height 43
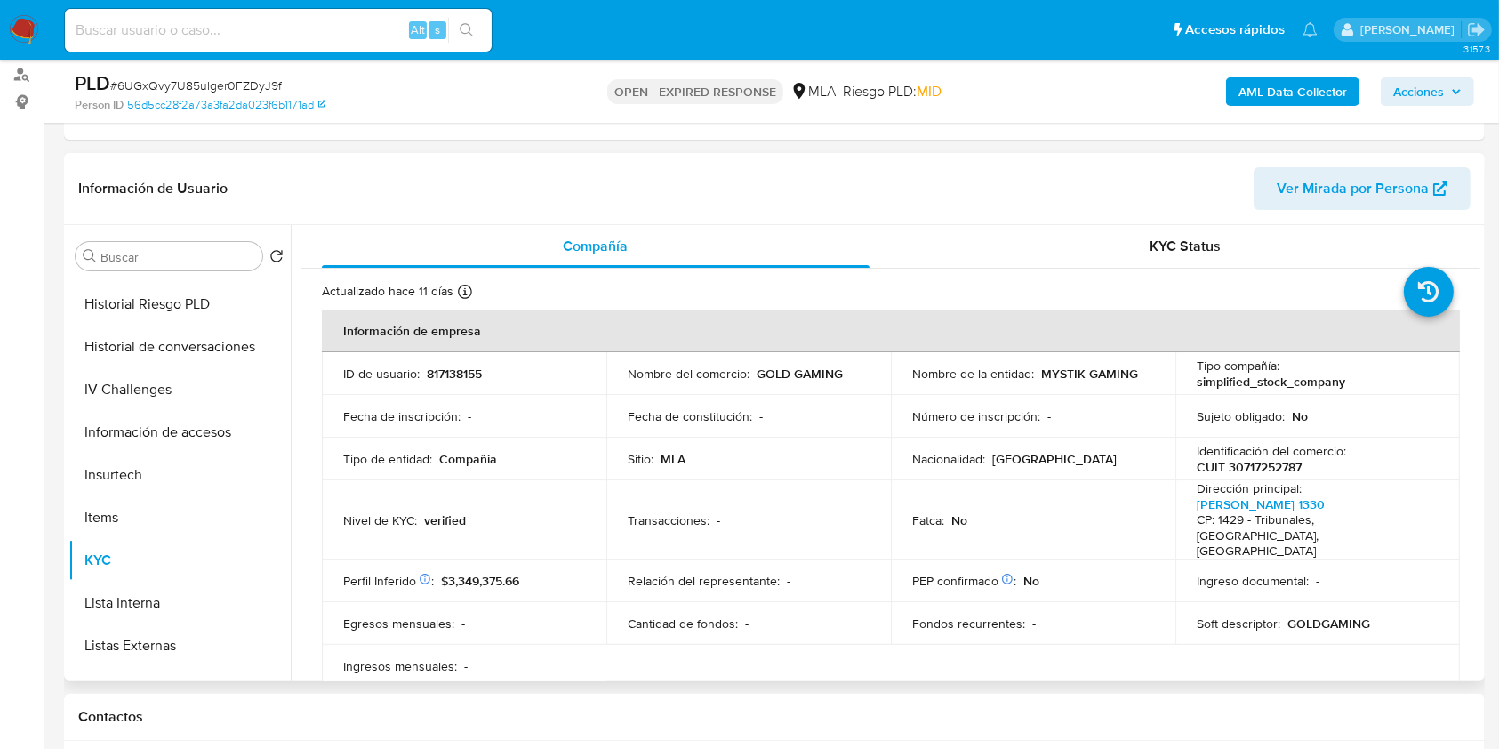
click at [1239, 461] on p "CUIT 30717252787" at bounding box center [1249, 467] width 105 height 16
click at [1238, 461] on p "CUIT 30717252787" at bounding box center [1249, 467] width 105 height 16
click at [1235, 472] on p "CUIT 30717252787" at bounding box center [1249, 467] width 105 height 16
copy p "30717252787"
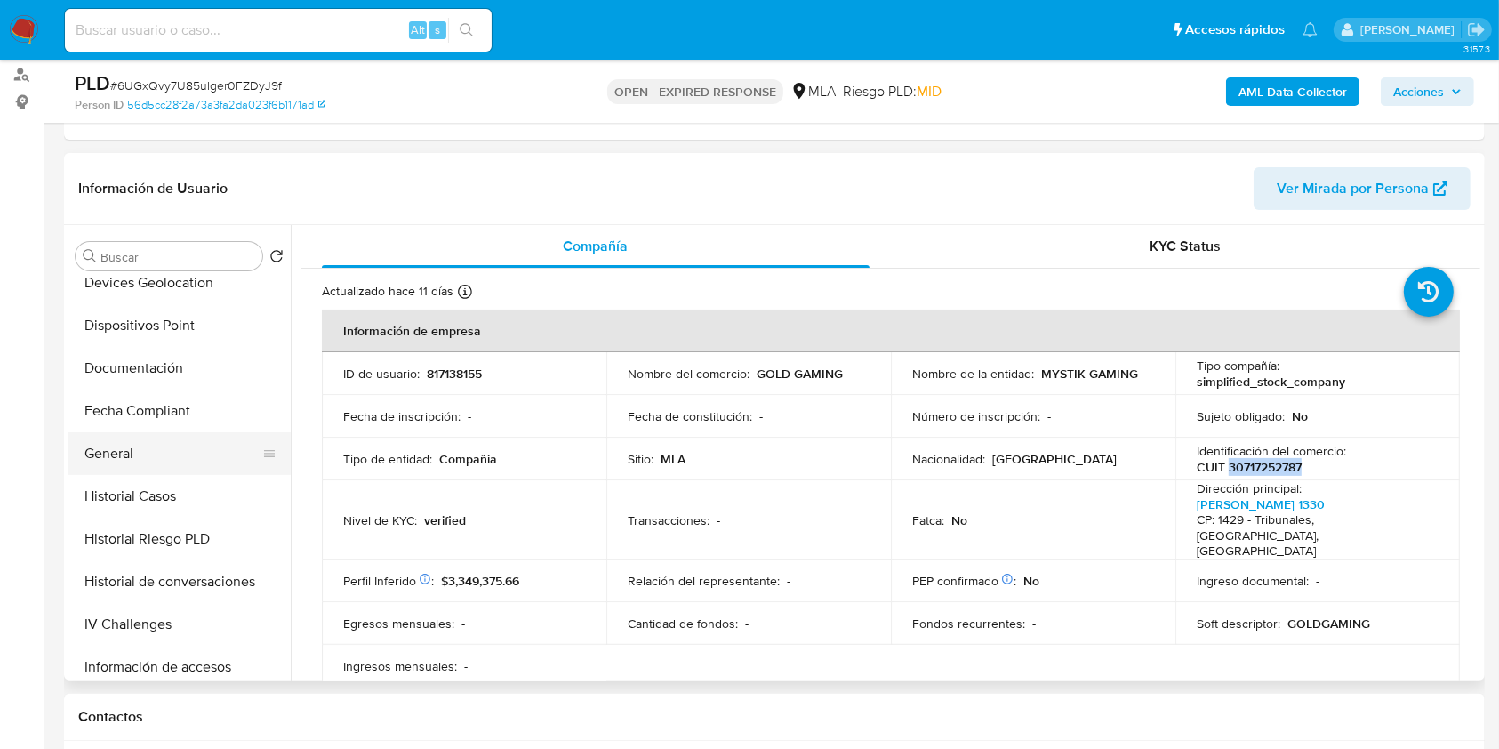
scroll to position [356, 0]
click at [135, 380] on button "Documentación" at bounding box center [172, 370] width 208 height 43
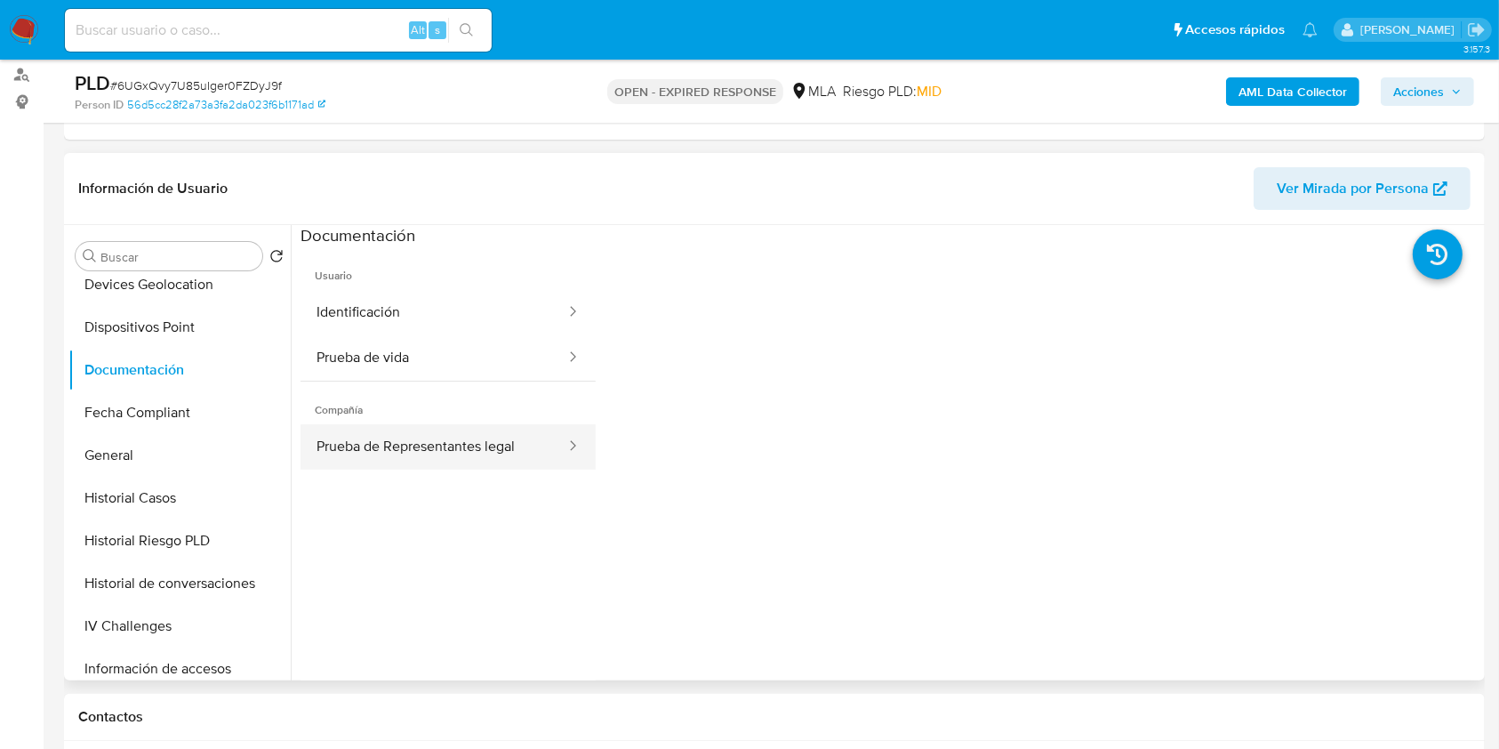
click at [458, 459] on button "Prueba de Representantes legal" at bounding box center [434, 446] width 267 height 45
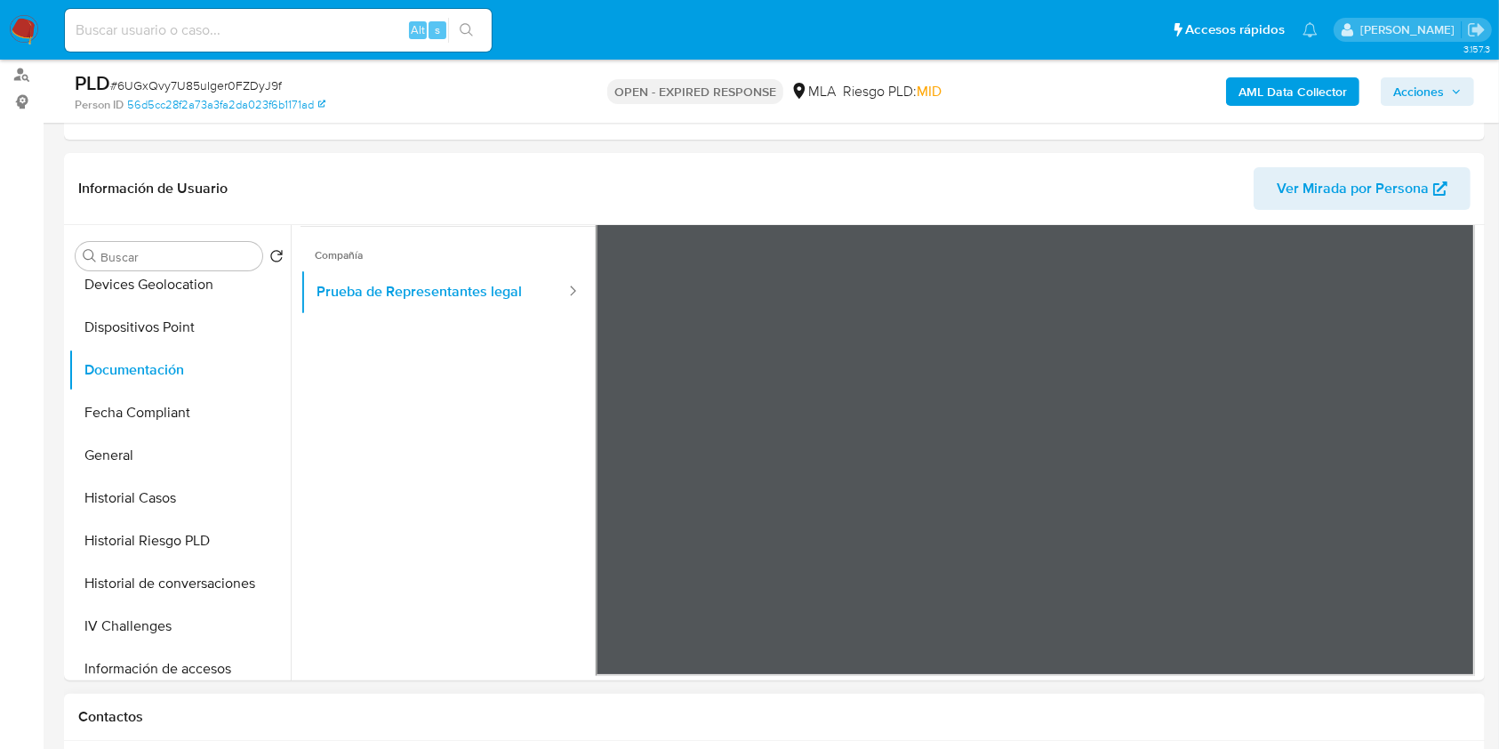
scroll to position [830, 0]
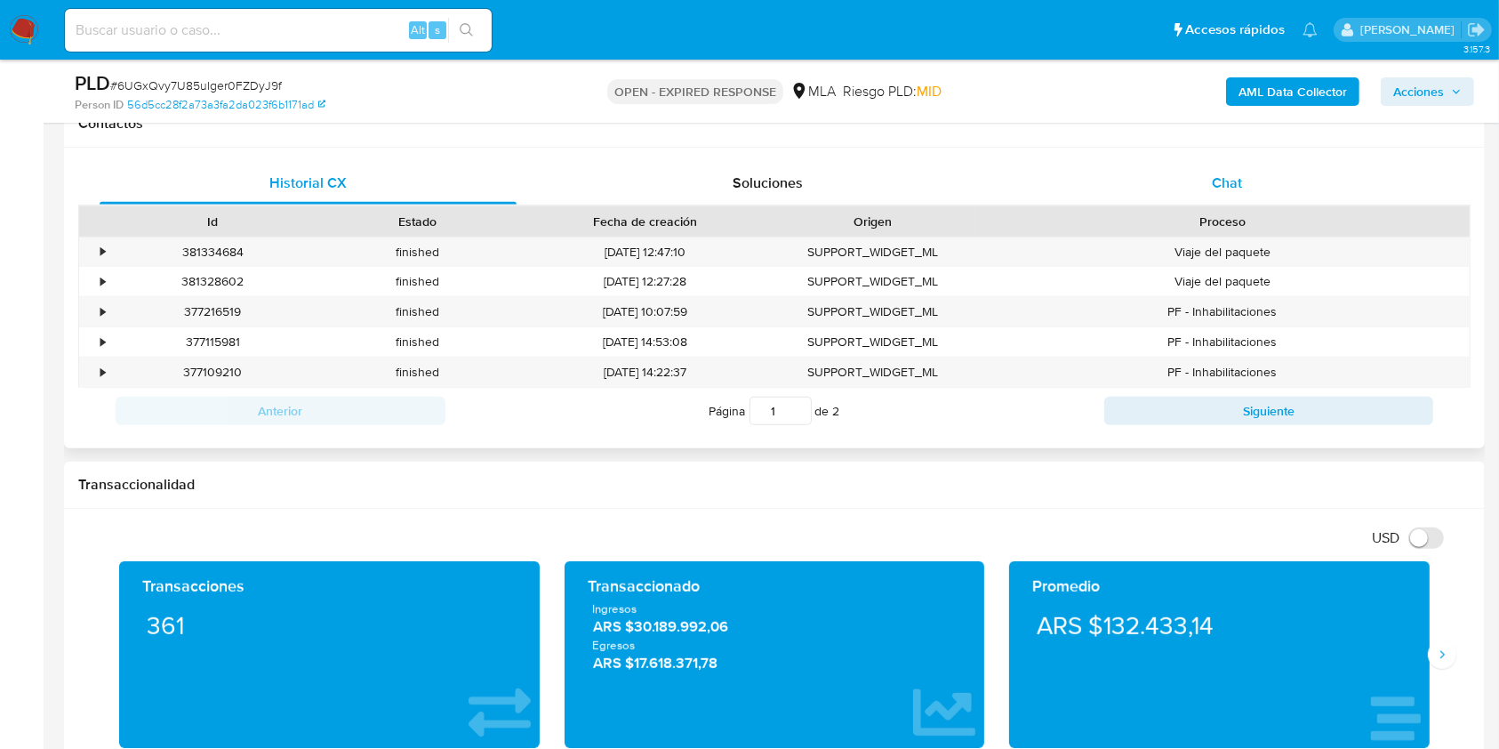
click at [1258, 197] on div "Chat" at bounding box center [1227, 183] width 417 height 43
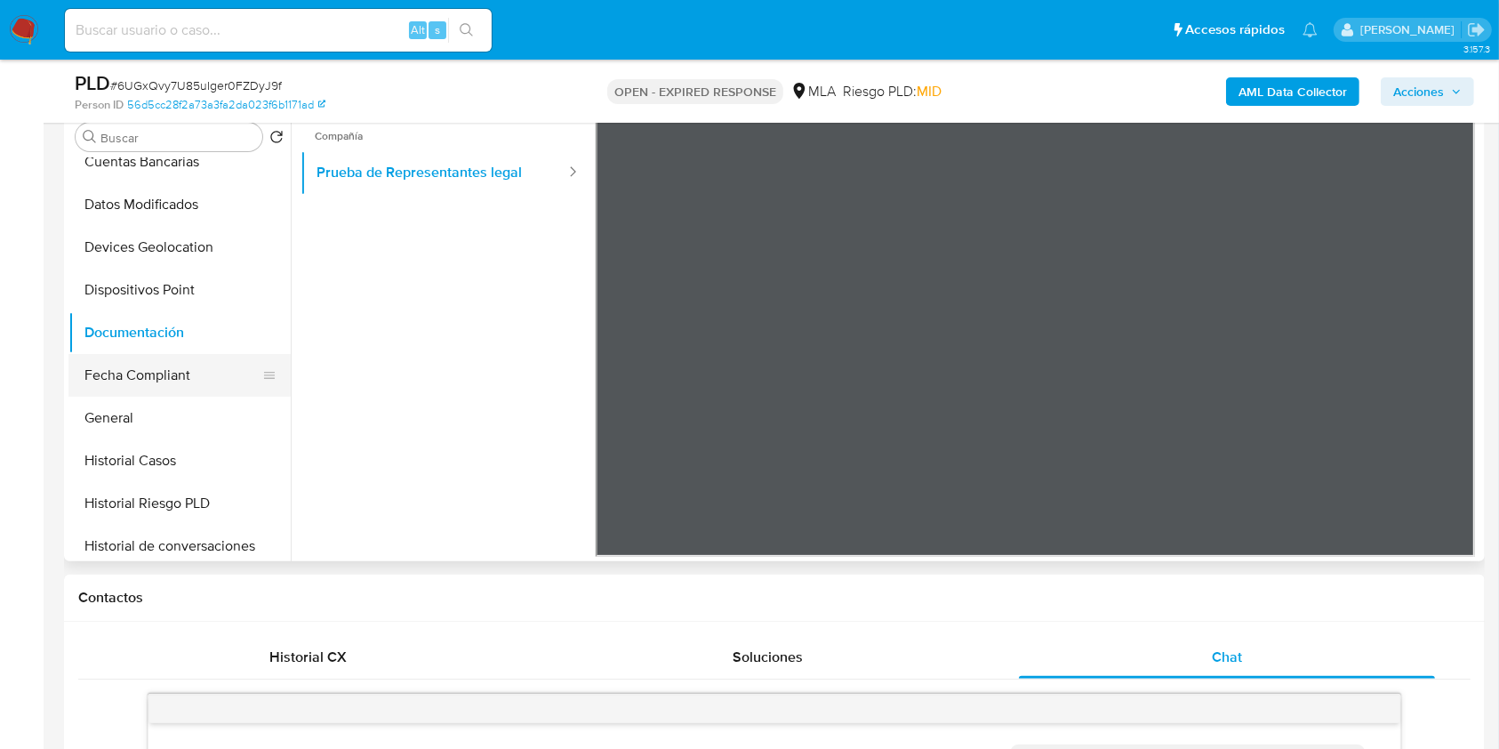
scroll to position [237, 0]
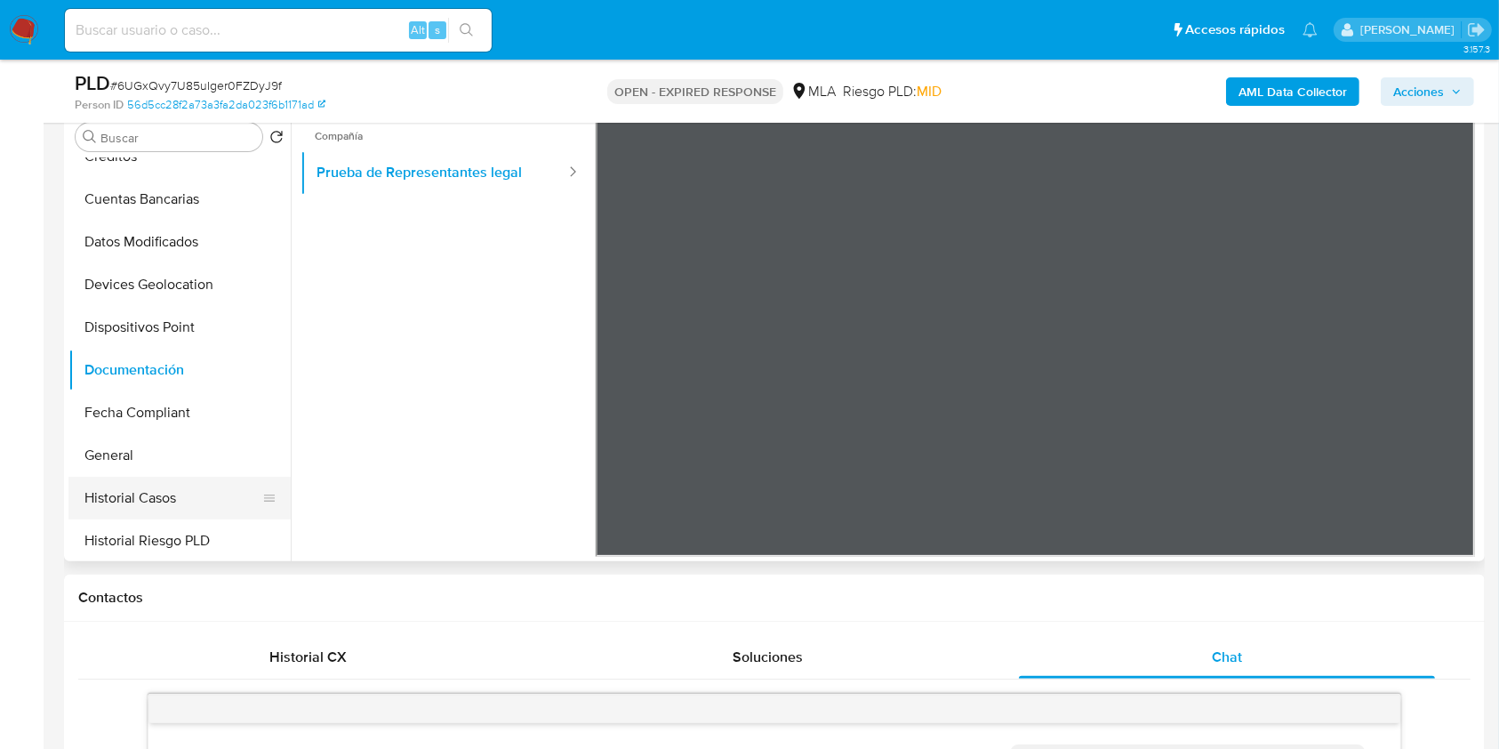
click at [166, 513] on button "Historial Casos" at bounding box center [172, 498] width 208 height 43
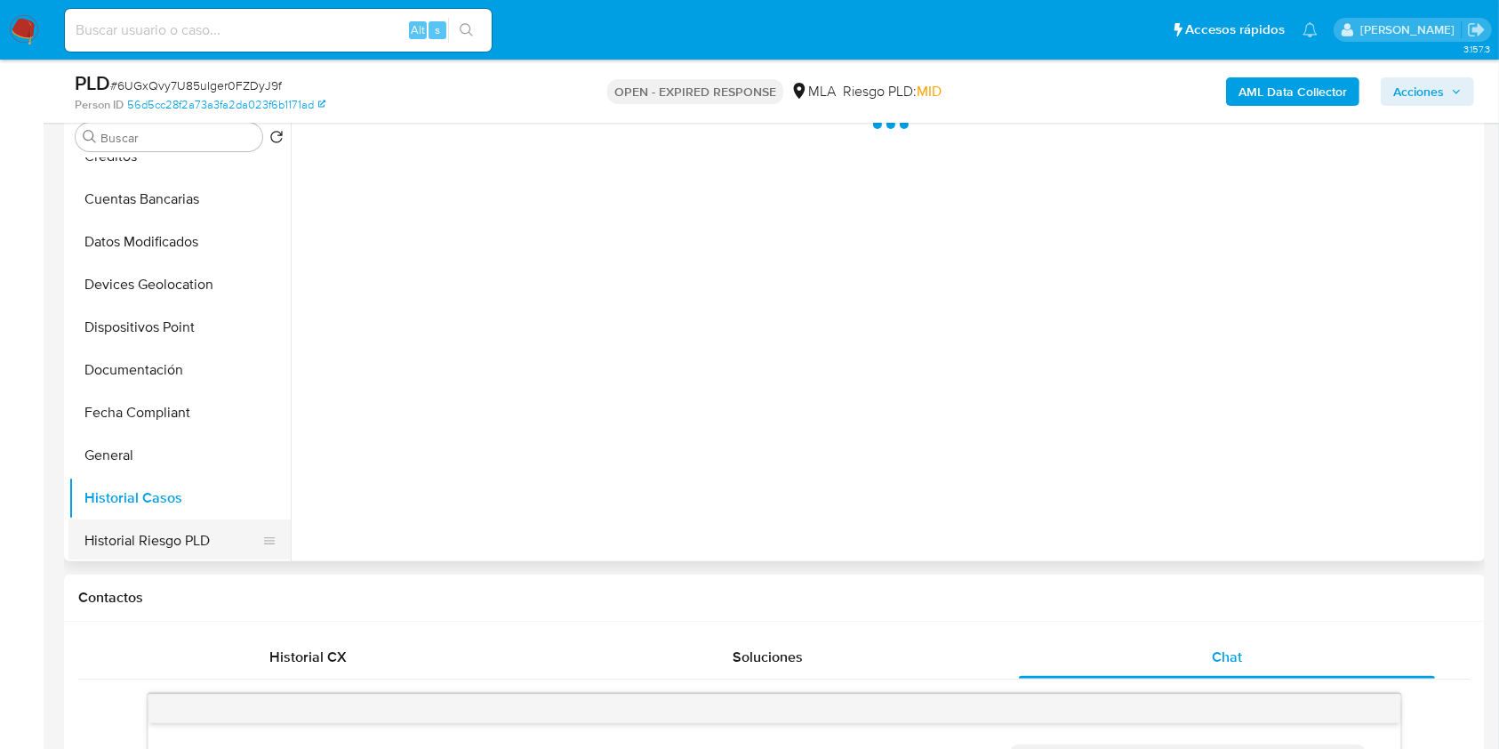
scroll to position [0, 0]
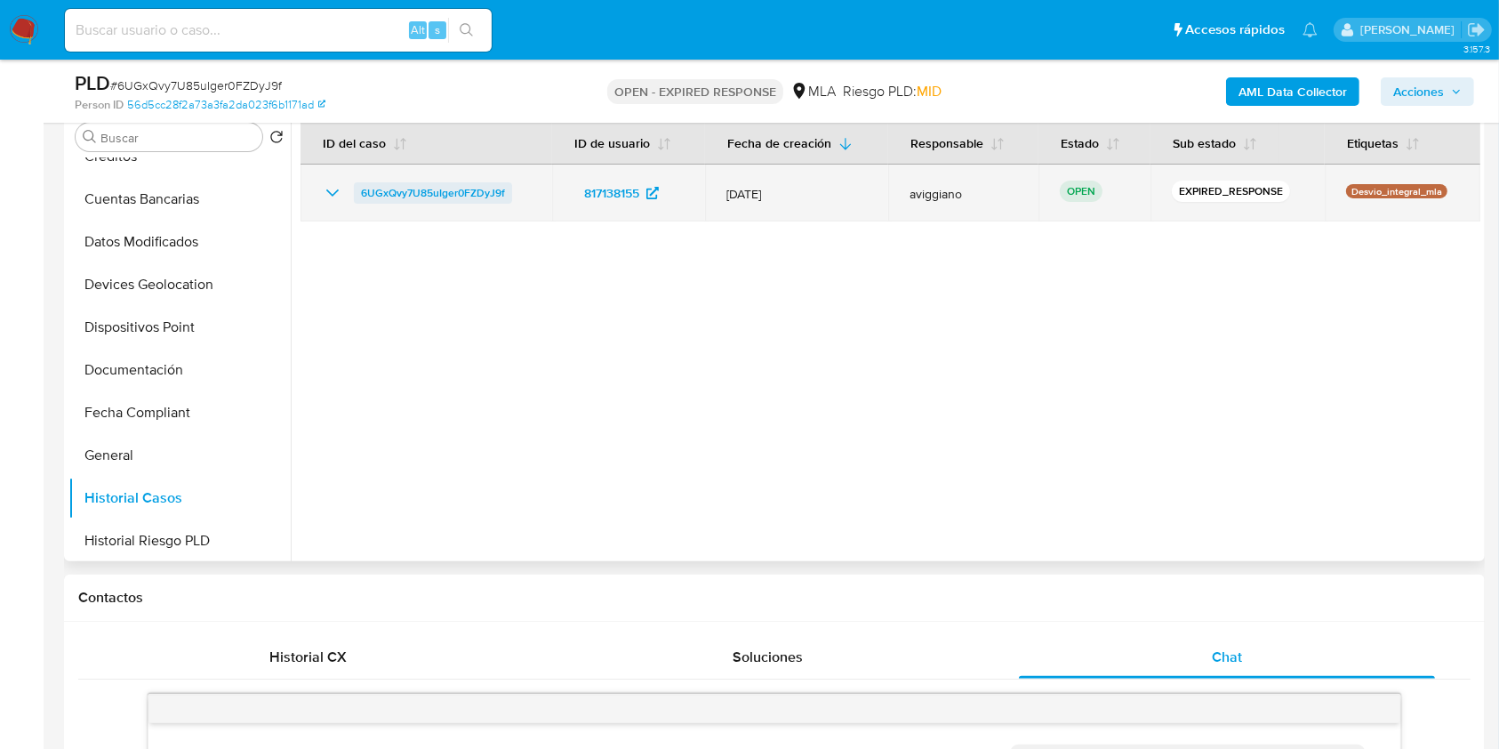
drag, startPoint x: 532, startPoint y: 194, endPoint x: 362, endPoint y: 190, distance: 169.9
click at [334, 179] on td "6UGxQvy7U85uIger0FZDyJ9f" at bounding box center [427, 193] width 252 height 57
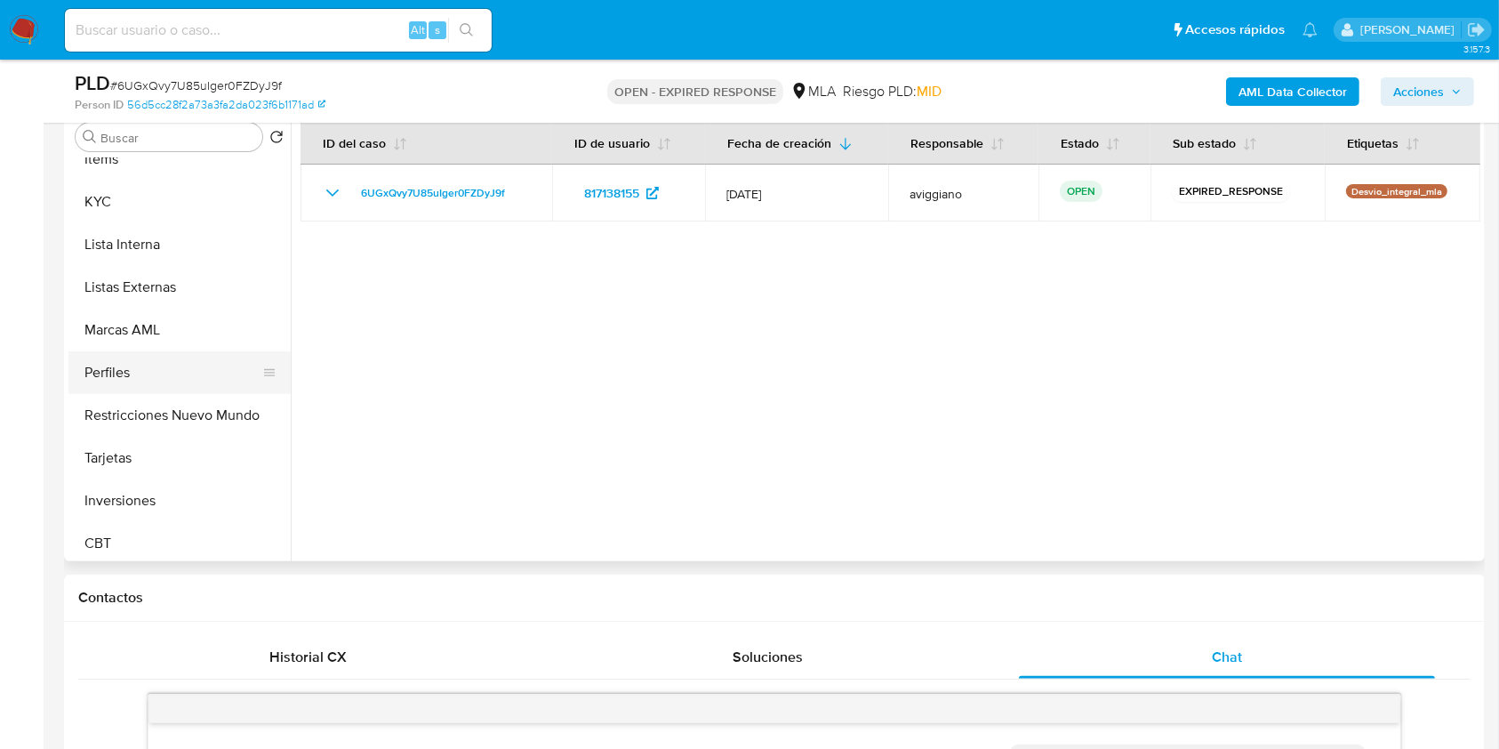
scroll to position [837, 0]
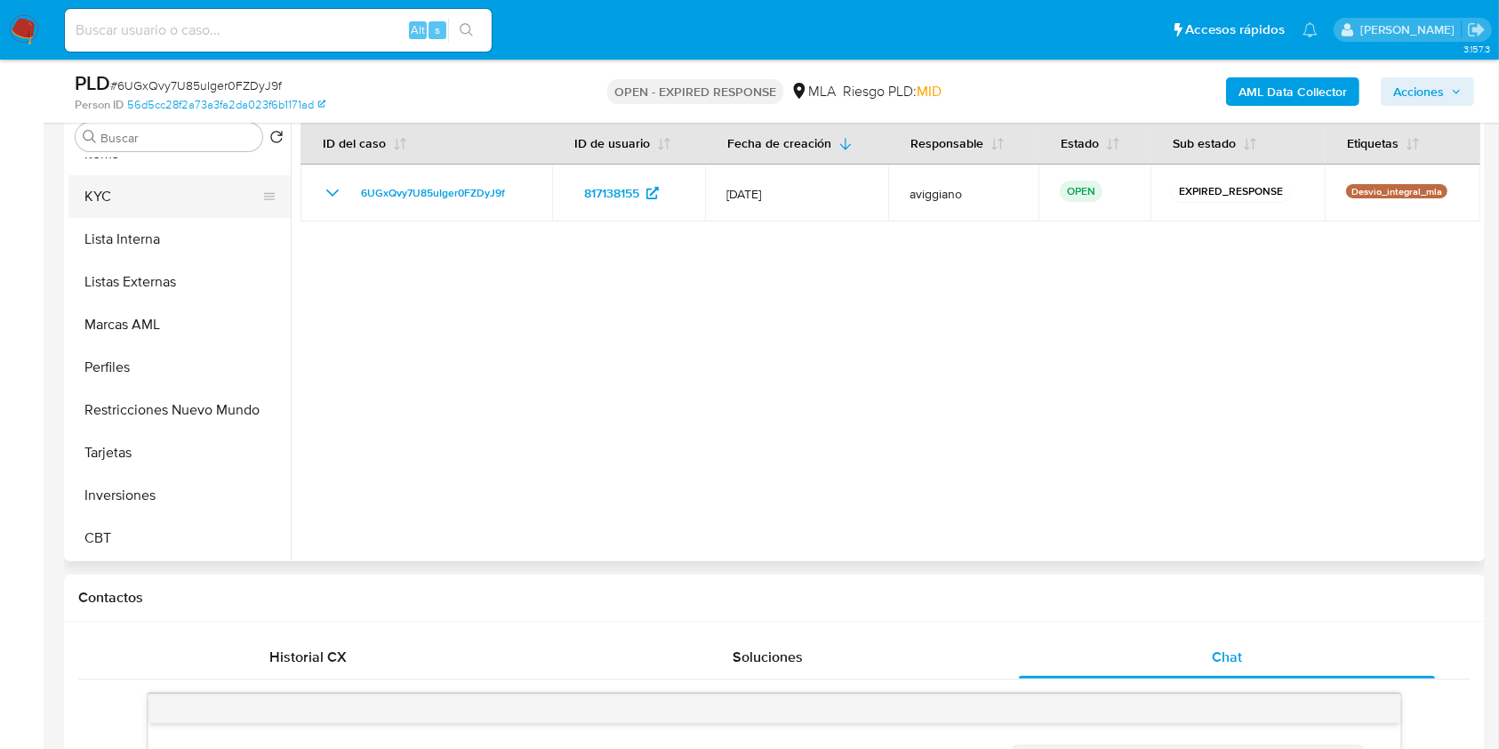
click at [118, 194] on button "KYC" at bounding box center [172, 196] width 208 height 43
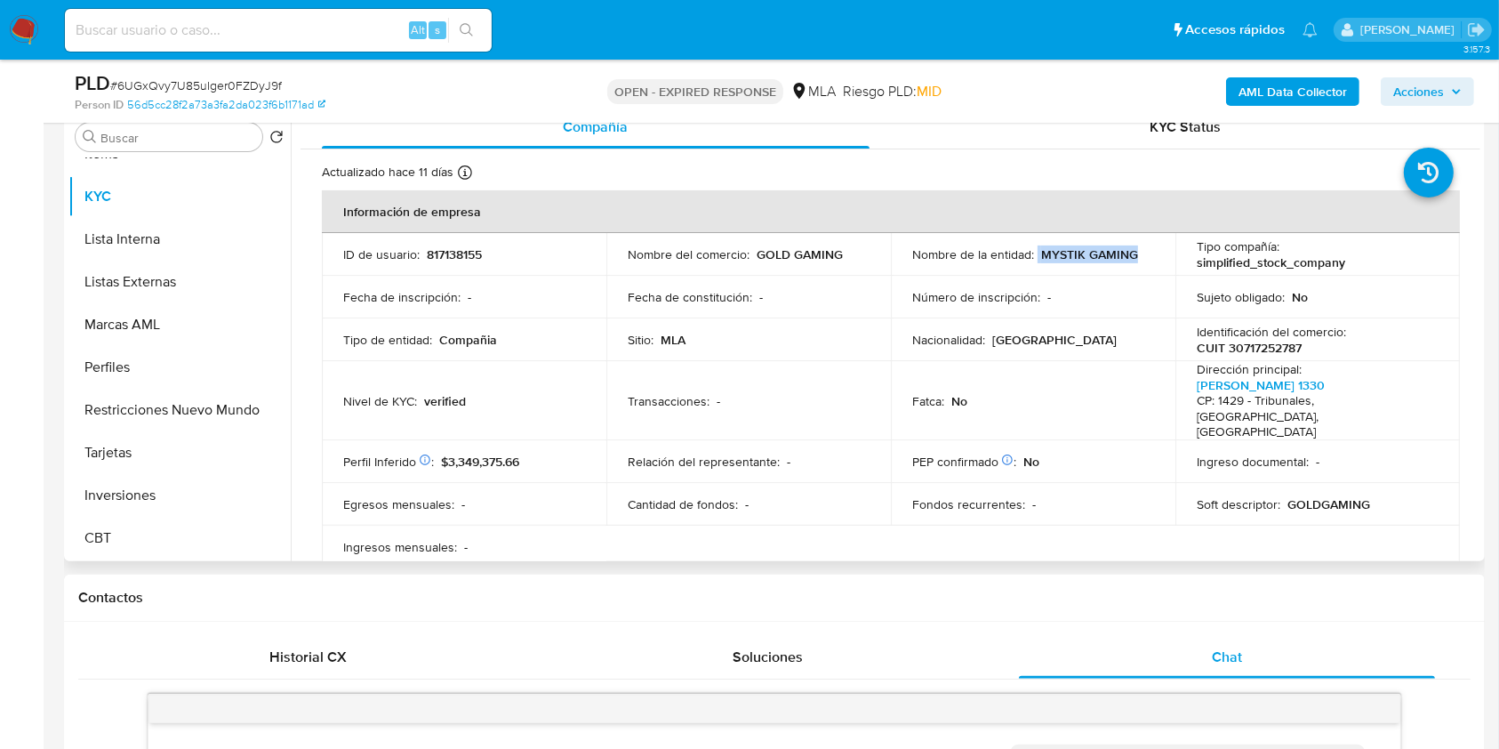
drag, startPoint x: 1034, startPoint y: 253, endPoint x: 1137, endPoint y: 248, distance: 103.2
click at [1137, 248] on div "Nombre de la entidad : MYSTIK GAMING" at bounding box center [1033, 254] width 242 height 16
copy div "MYSTIK GAMING"
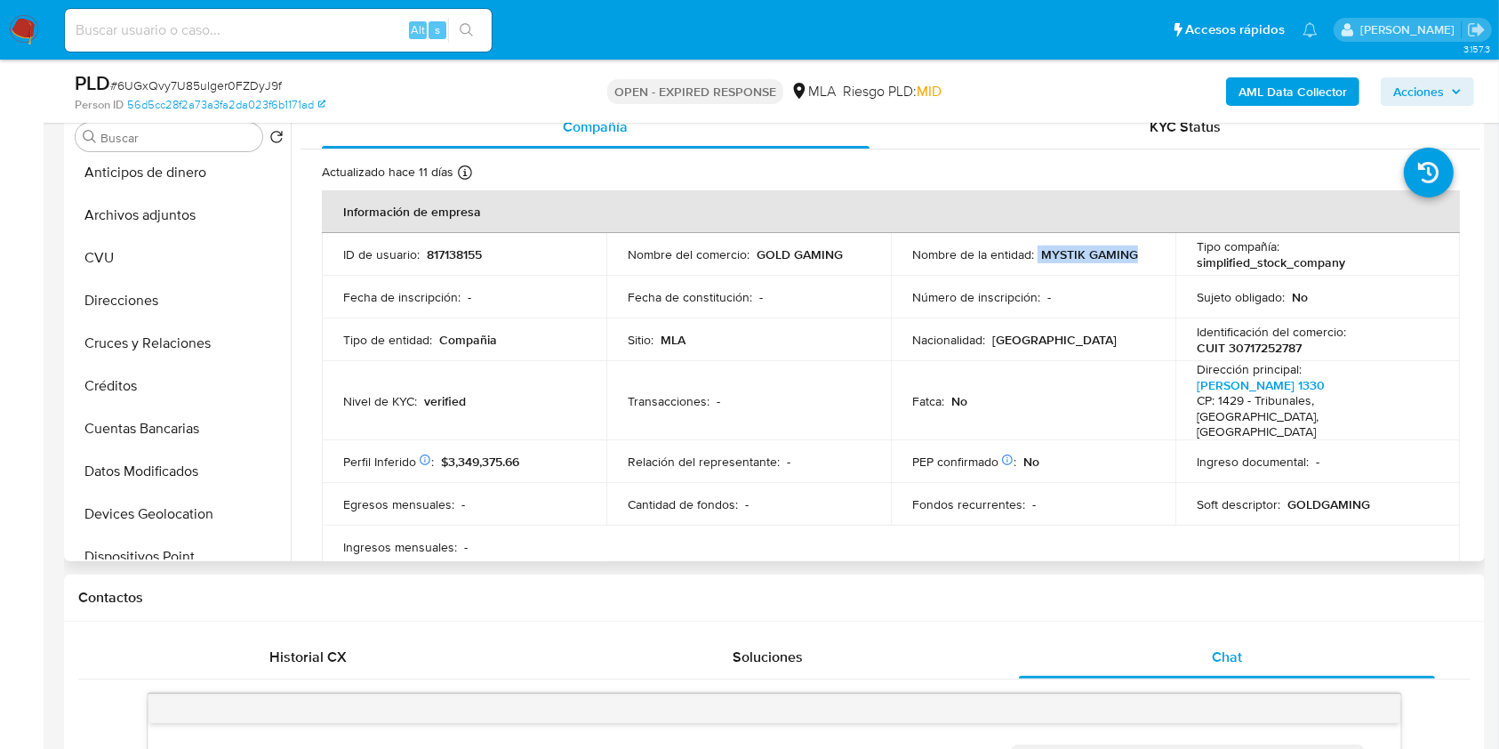
scroll to position [0, 0]
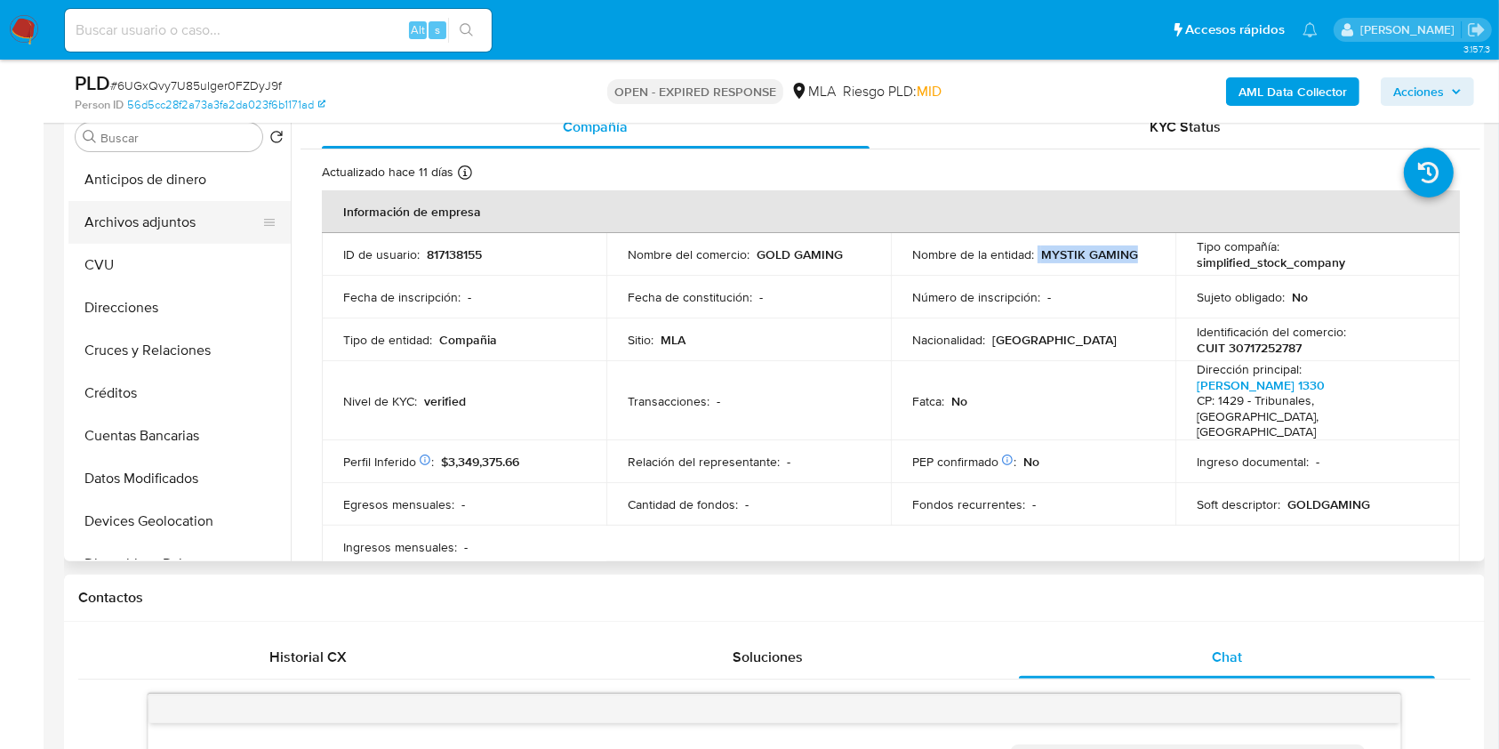
click at [201, 202] on button "Archivos adjuntos" at bounding box center [172, 222] width 208 height 43
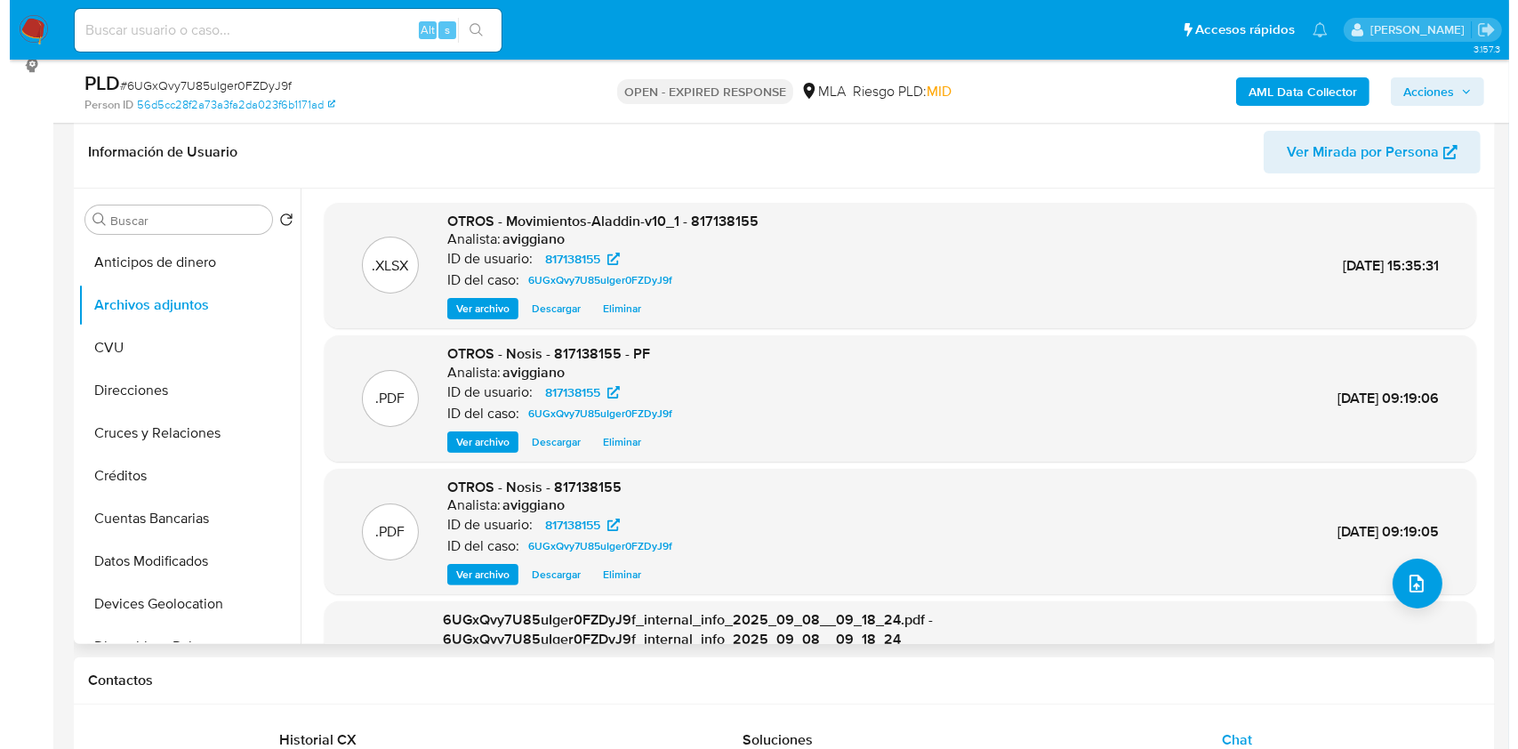
scroll to position [237, 0]
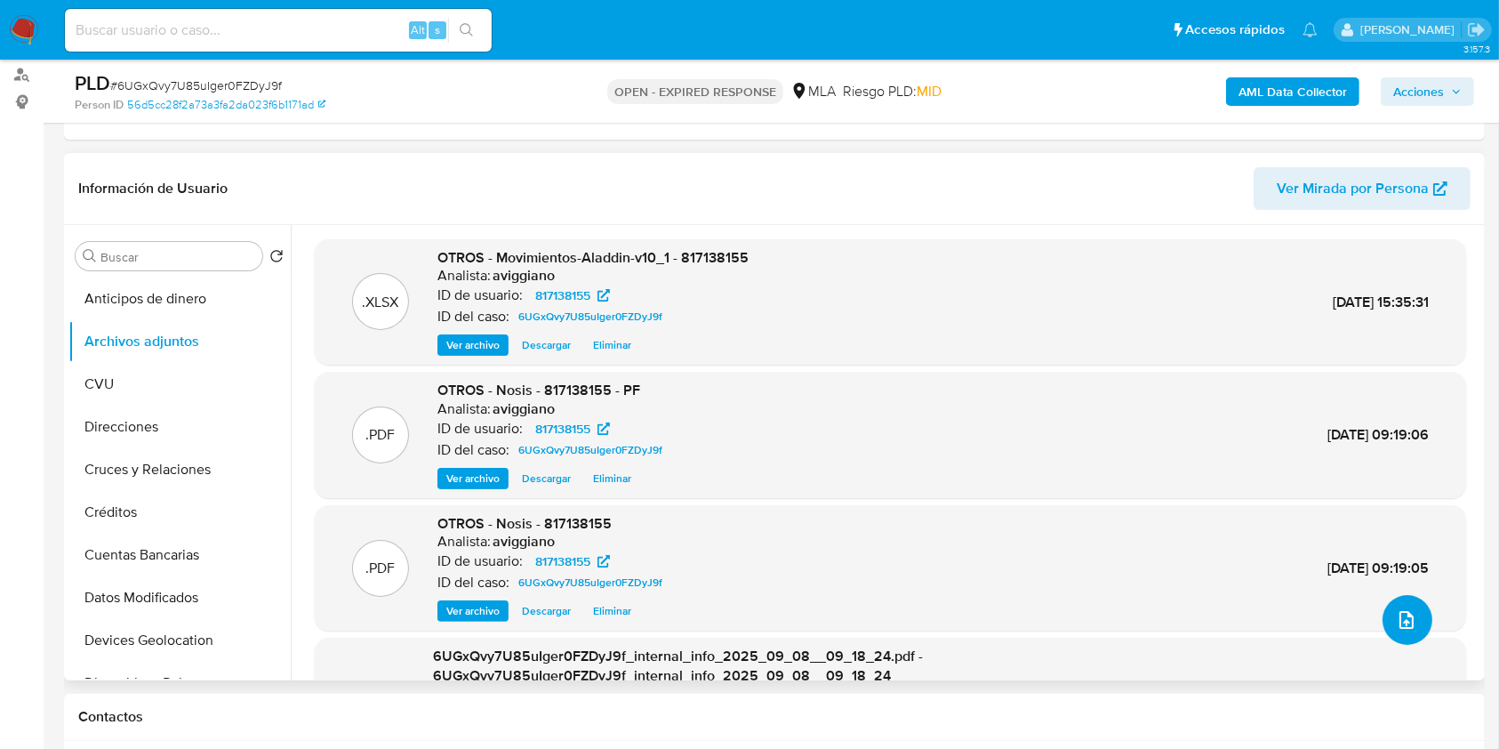
click at [1389, 606] on button "upload-file" at bounding box center [1408, 620] width 50 height 50
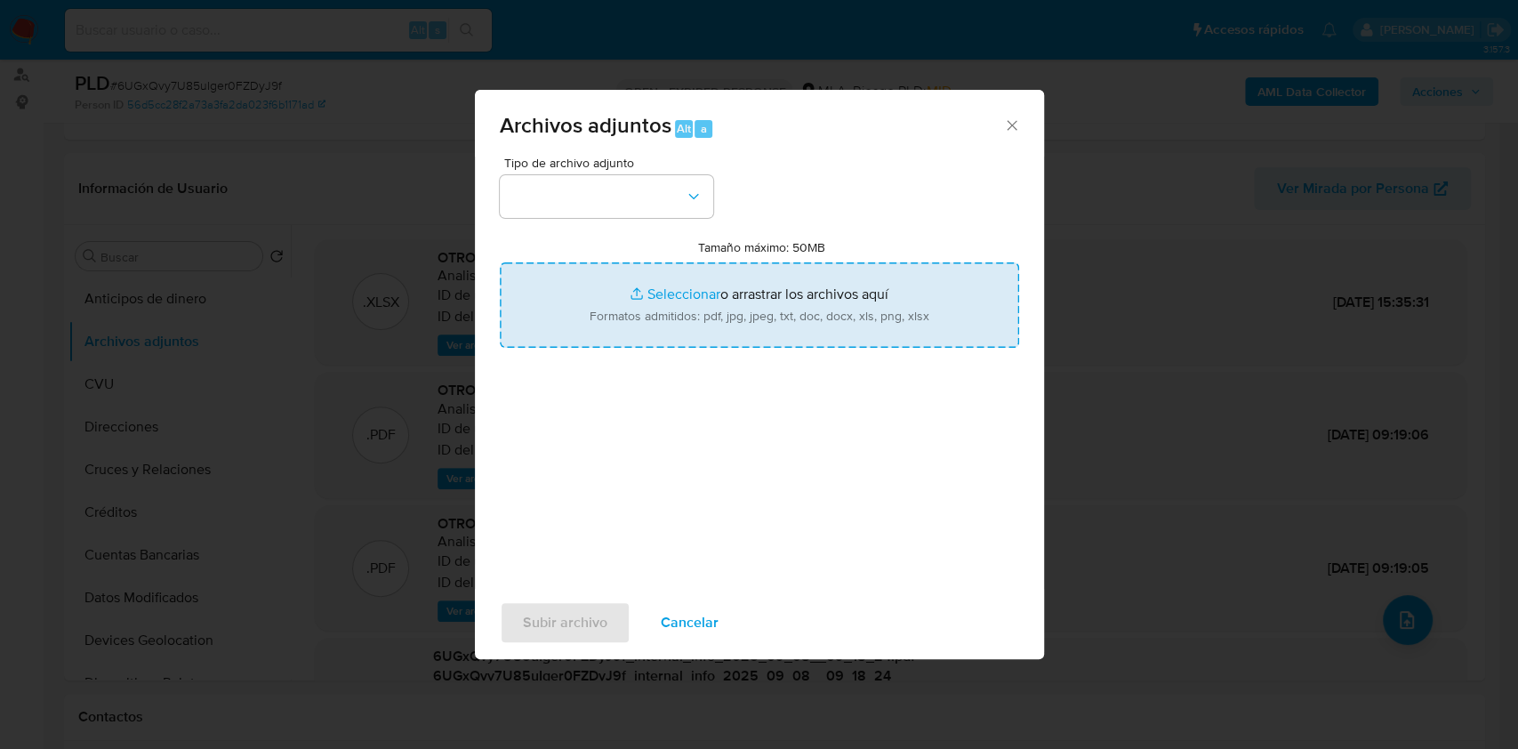
click at [807, 356] on div "Tipo de archivo adjunto Tamaño máximo: 50MB Seleccionar archivos Seleccionar o …" at bounding box center [759, 366] width 519 height 420
click at [811, 338] on input "Tamaño máximo: 50MB Seleccionar archivos" at bounding box center [759, 304] width 519 height 85
type input "C:\fakepath\Caselog 6UGxQvy7U85uIger0FZDyJ9f_2025_07_17_16_13_50.docx"
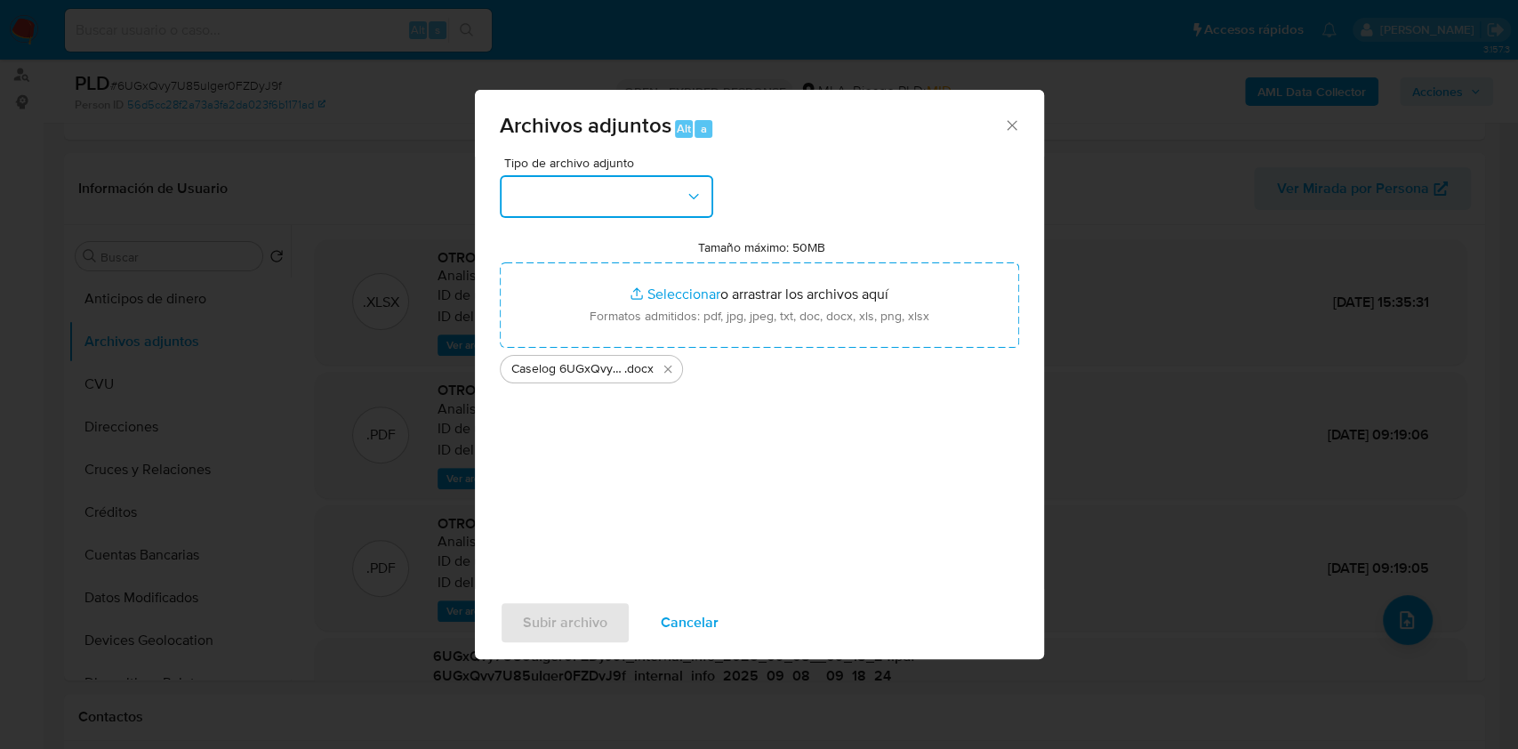
click at [696, 197] on icon "button" at bounding box center [694, 197] width 18 height 18
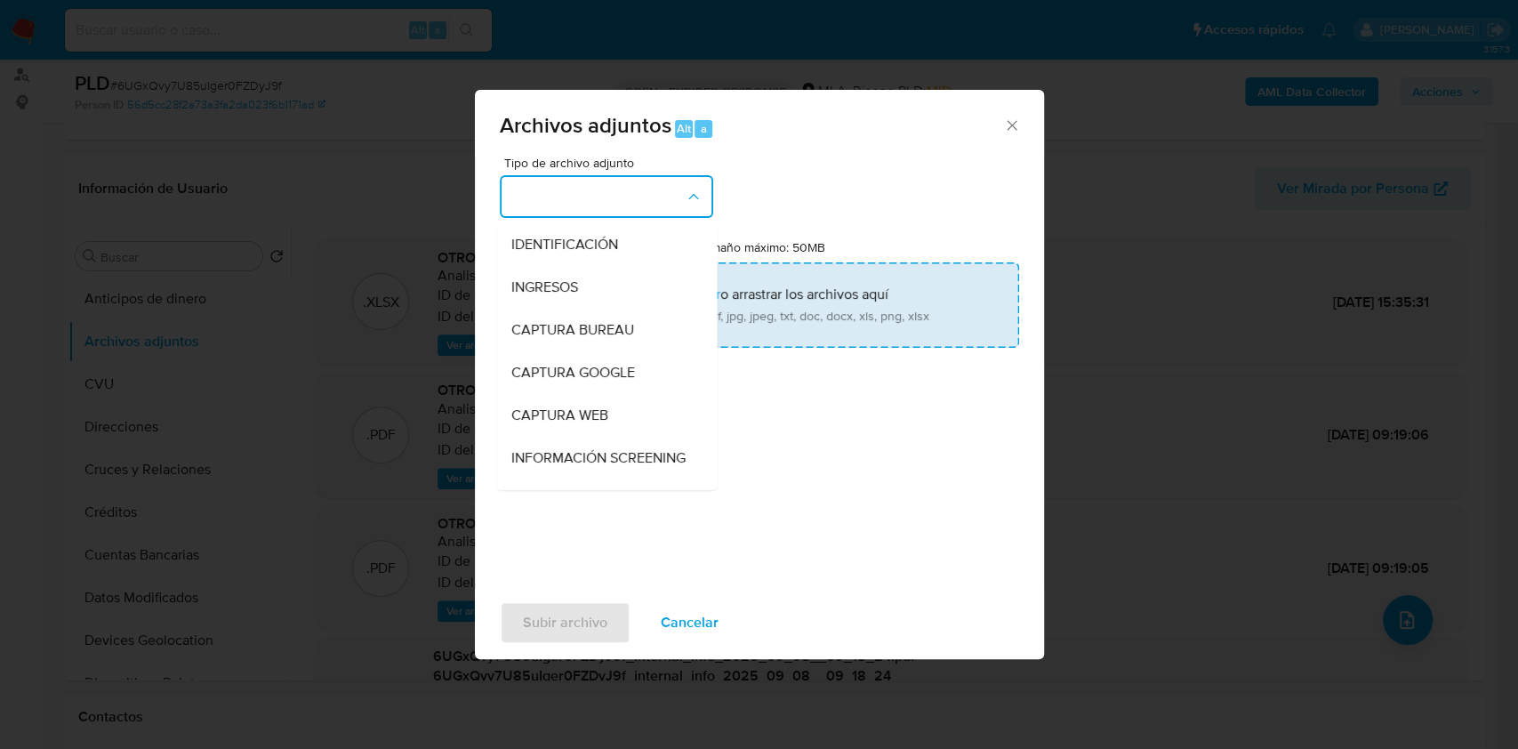
click at [638, 277] on div "INGRESOS" at bounding box center [600, 287] width 181 height 43
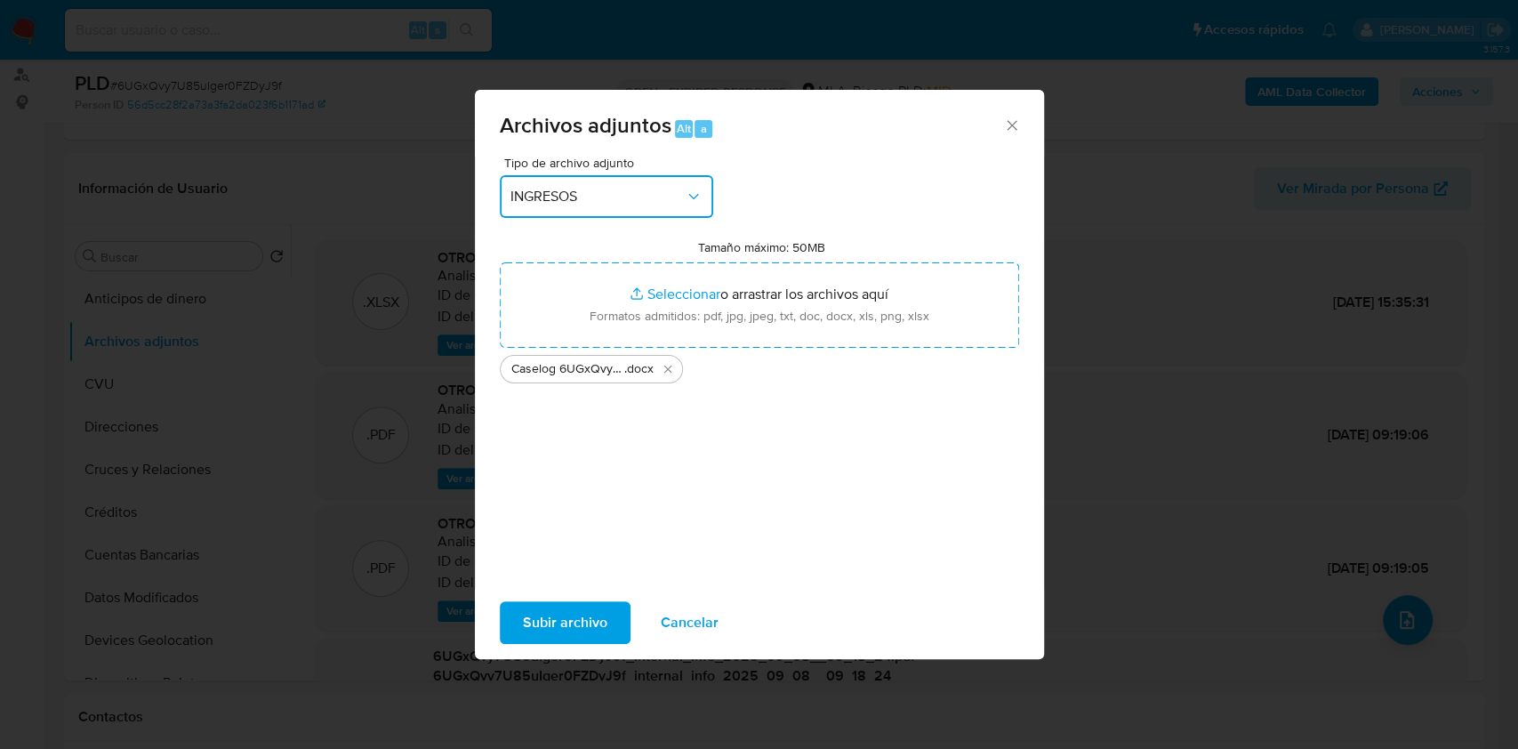
click at [669, 192] on span "INGRESOS" at bounding box center [597, 197] width 174 height 18
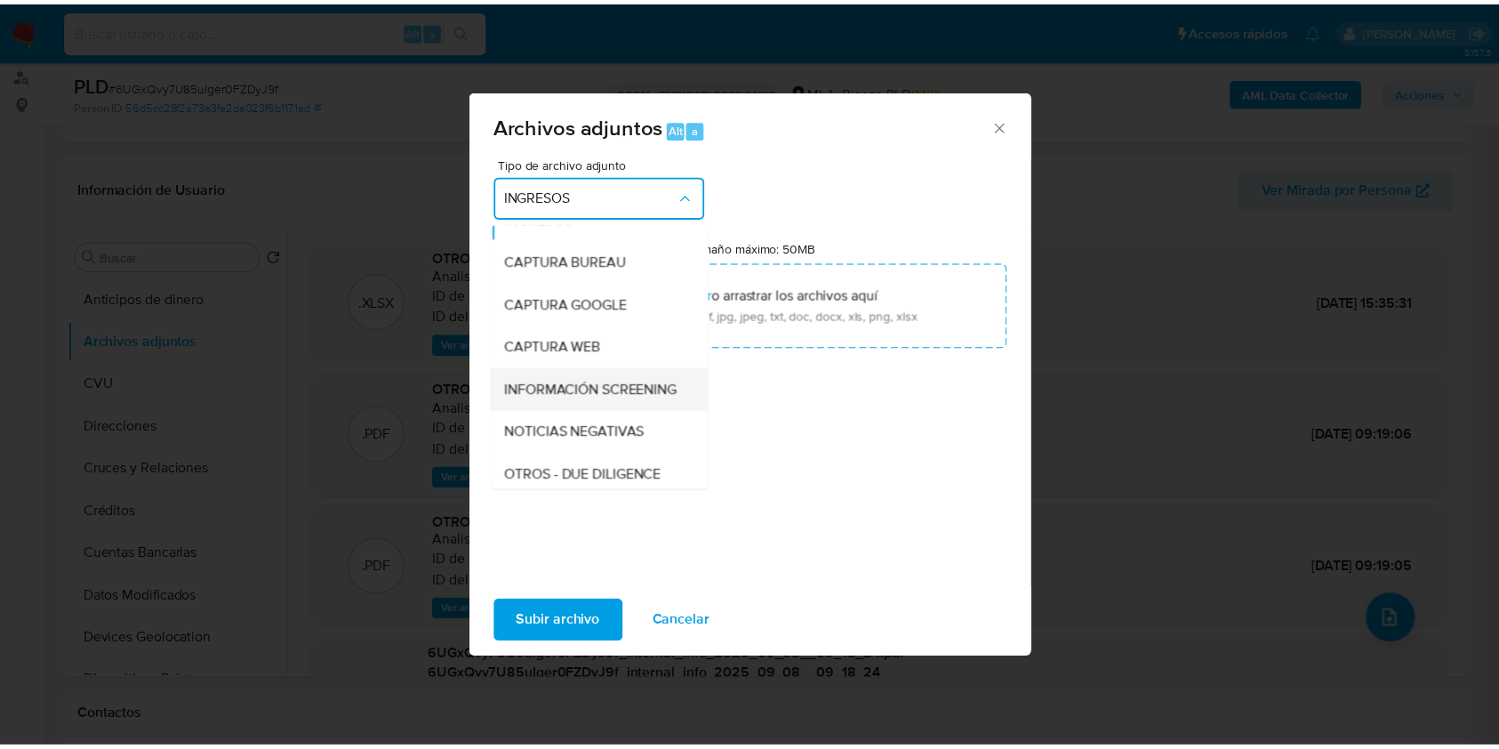
scroll to position [118, 0]
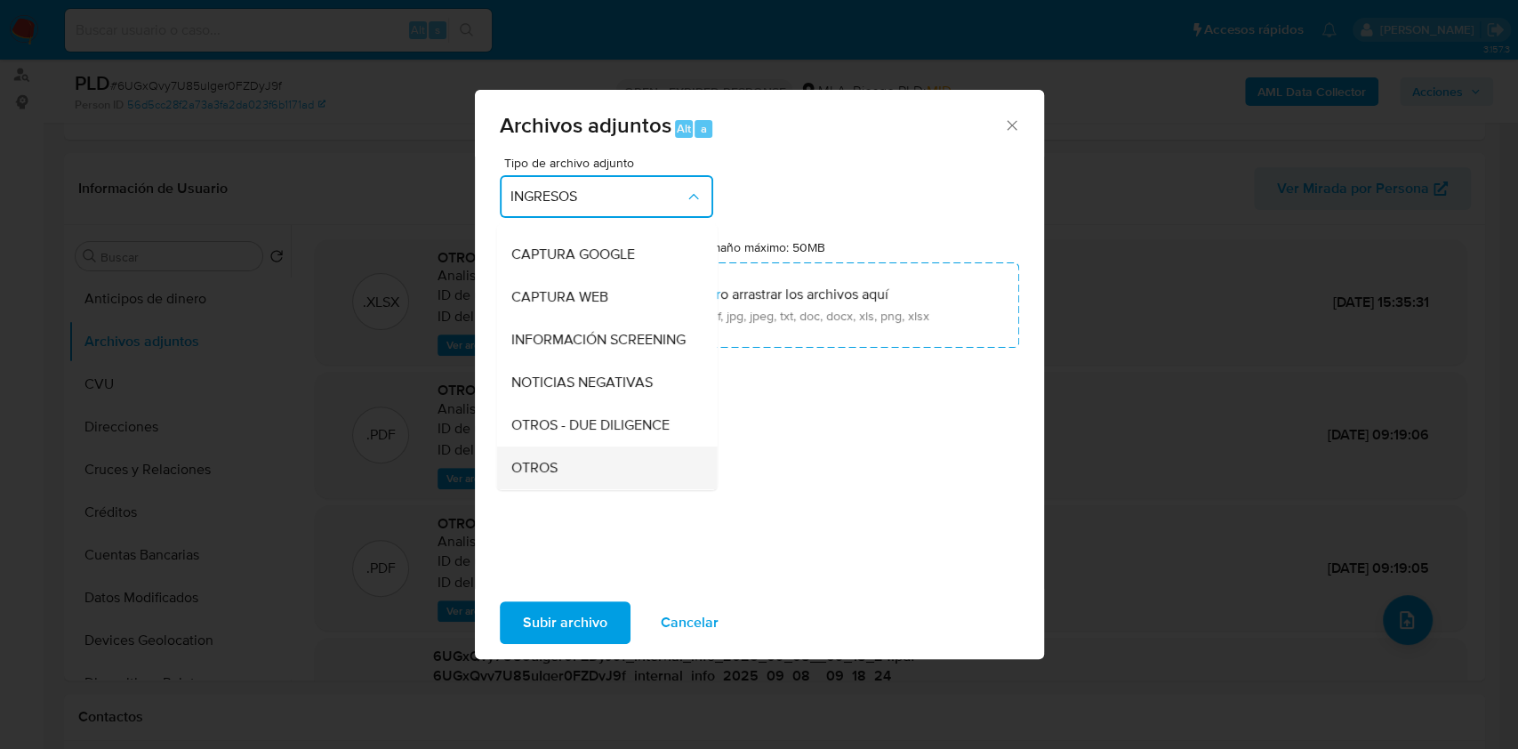
click at [549, 476] on span "OTROS" at bounding box center [533, 468] width 46 height 18
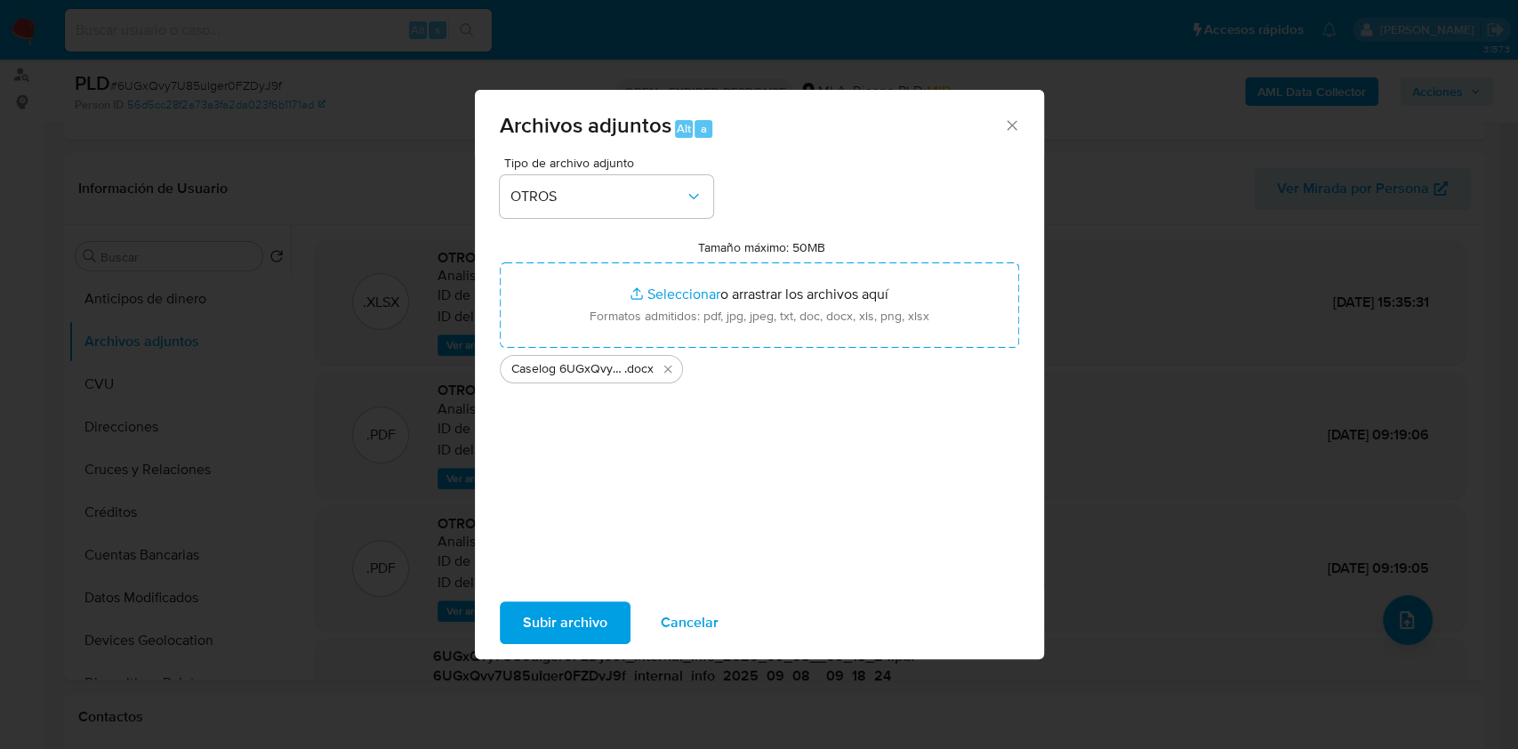
click at [561, 608] on span "Subir archivo" at bounding box center [565, 622] width 84 height 39
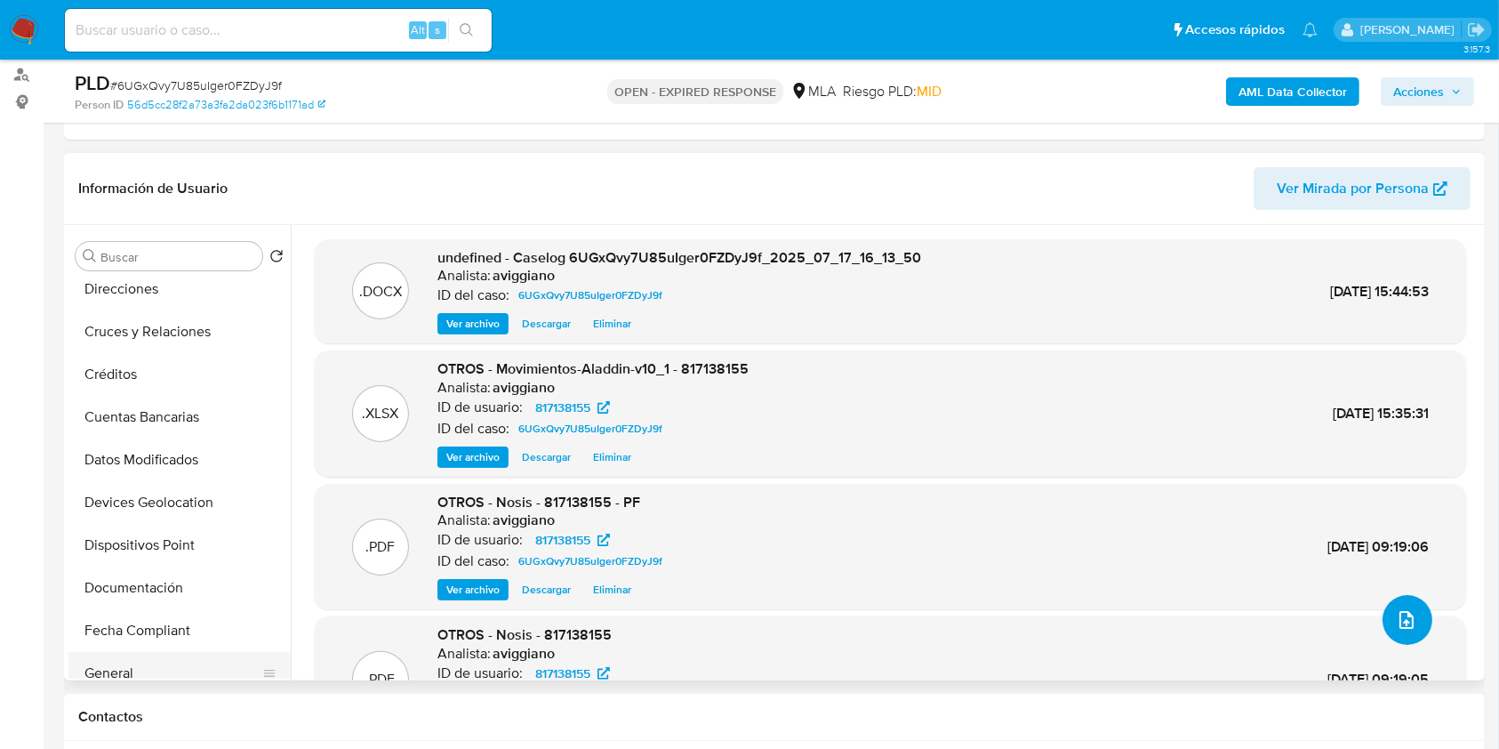
scroll to position [356, 0]
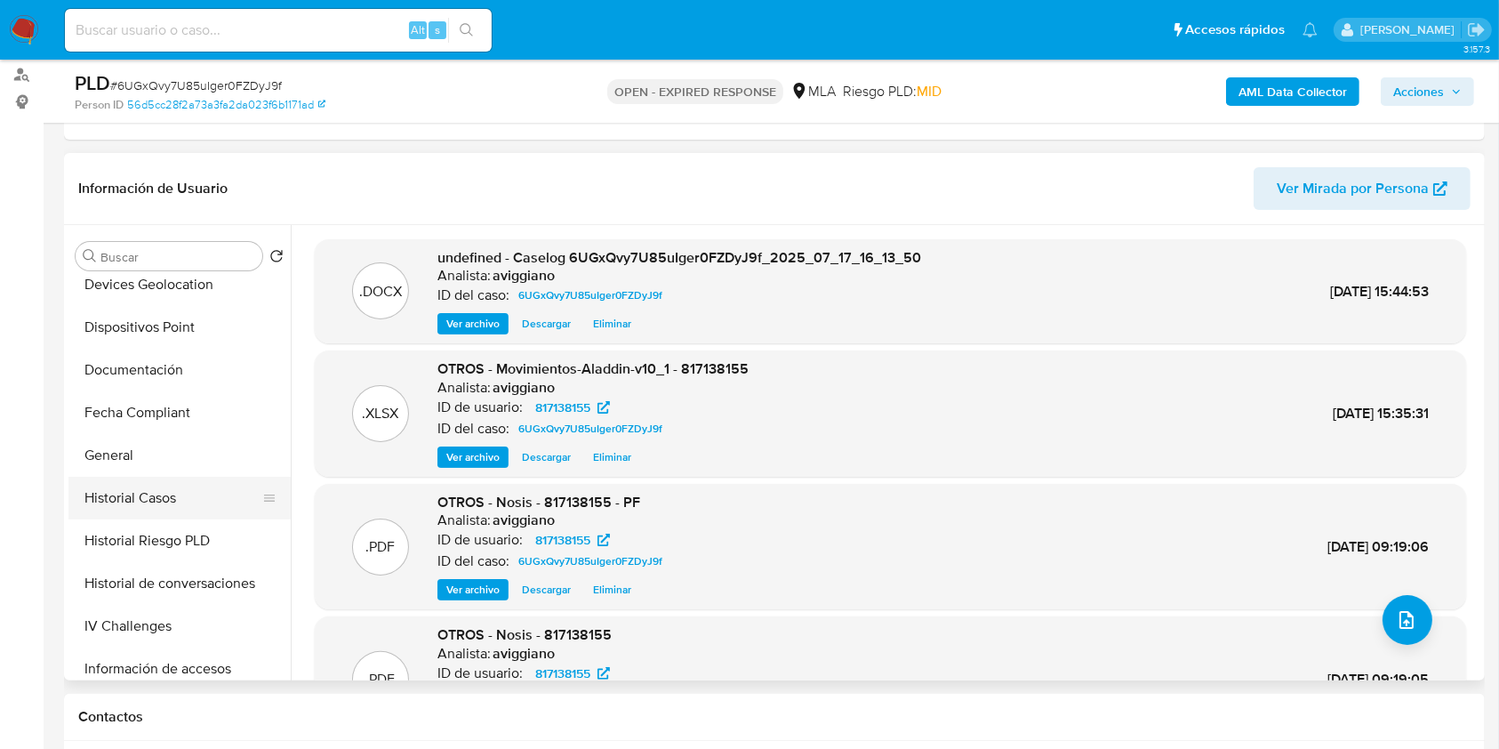
click at [185, 486] on button "Historial Casos" at bounding box center [172, 498] width 208 height 43
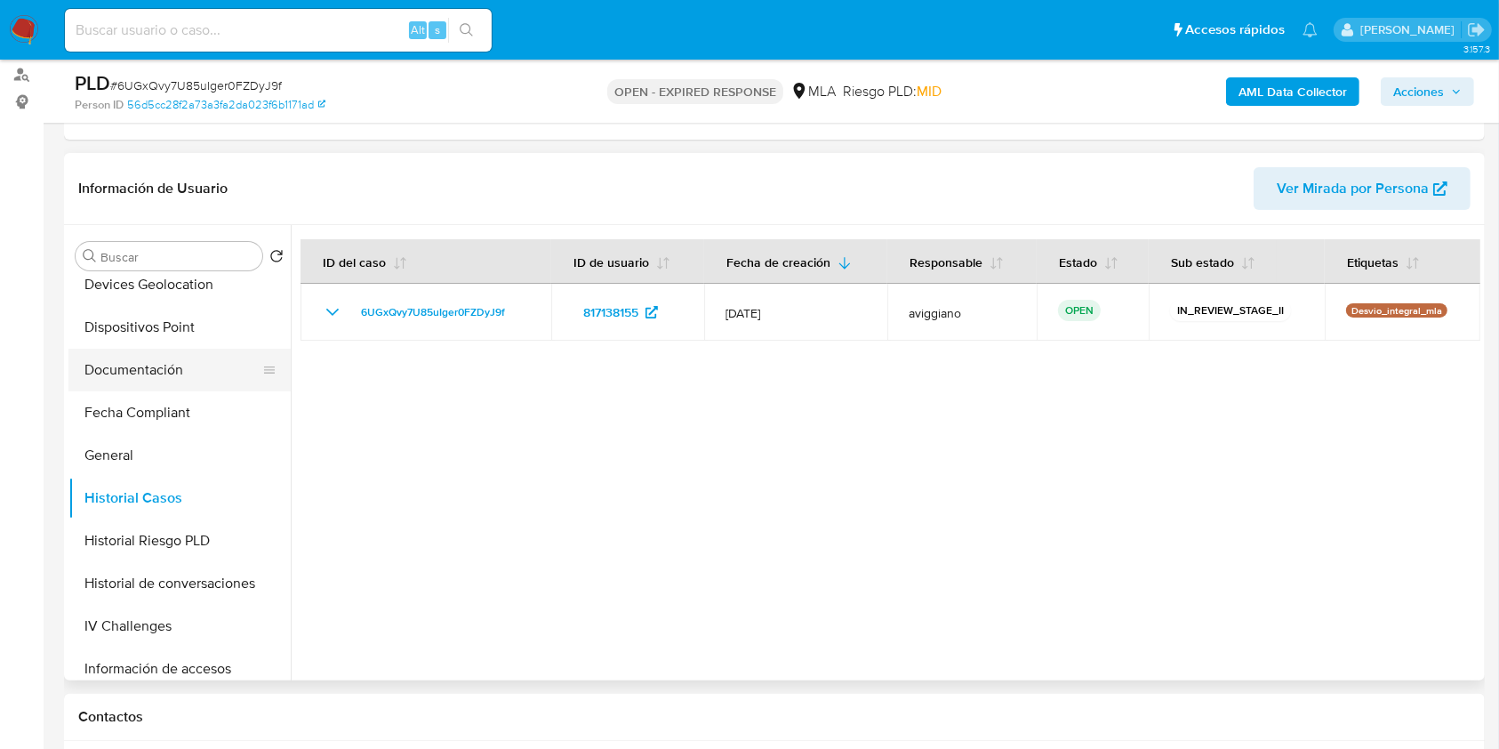
scroll to position [0, 0]
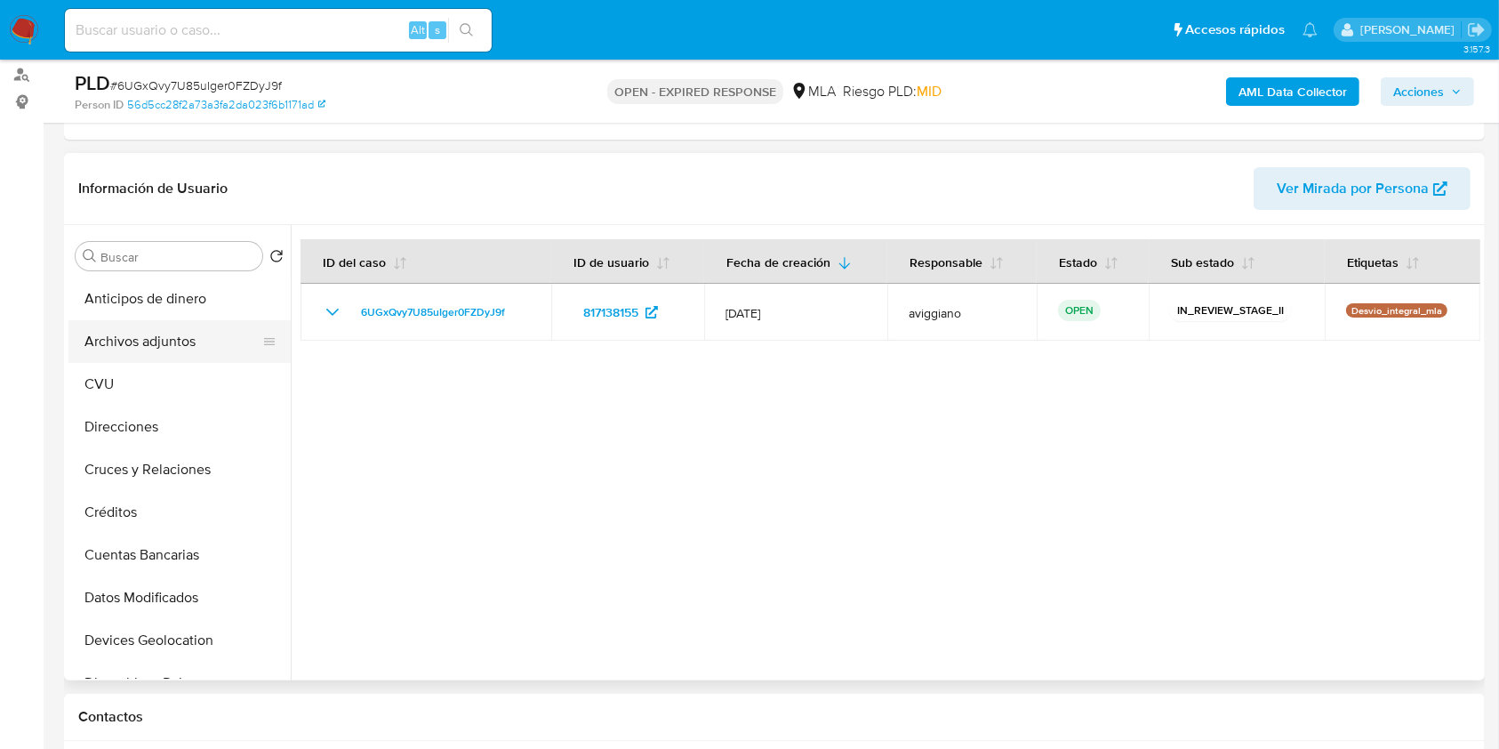
click at [168, 343] on button "Archivos adjuntos" at bounding box center [172, 341] width 208 height 43
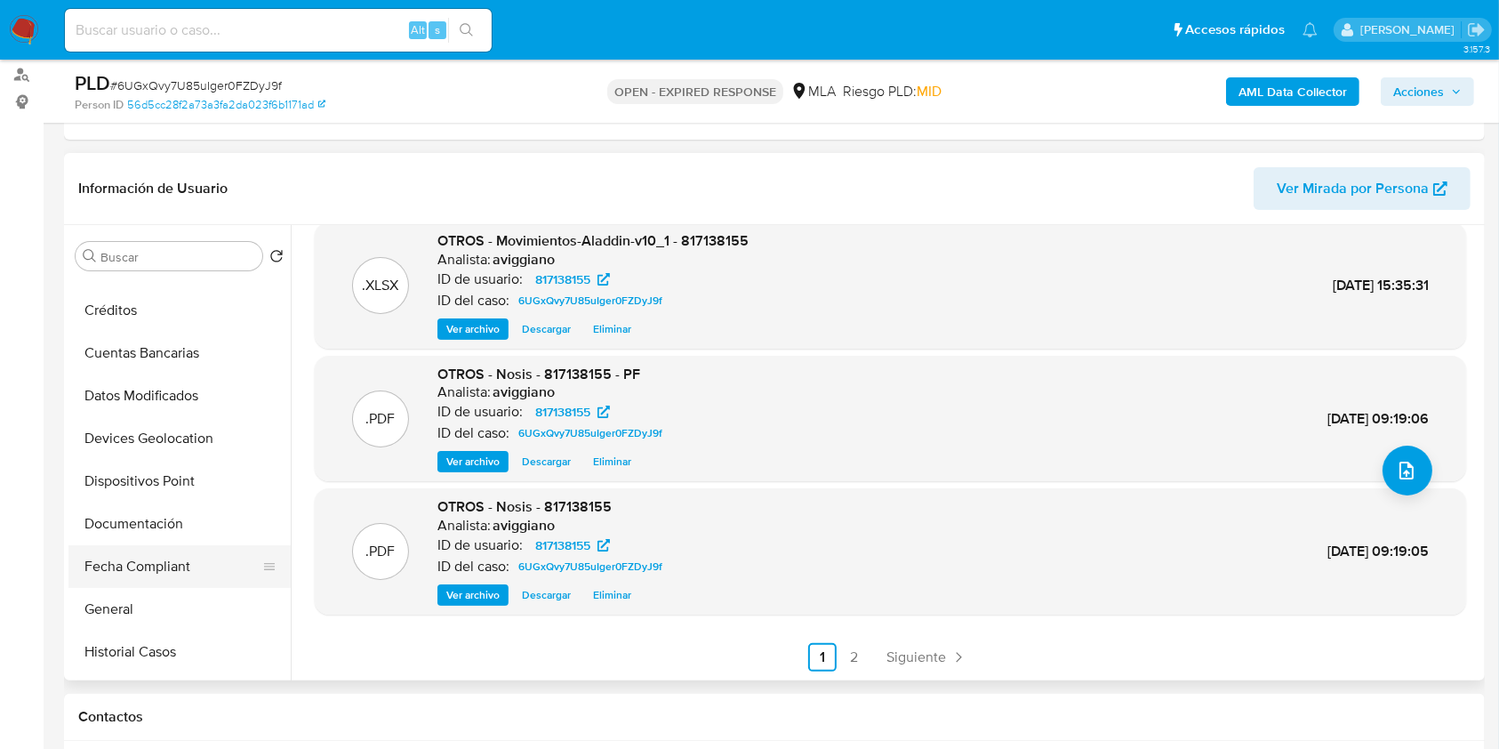
scroll to position [356, 0]
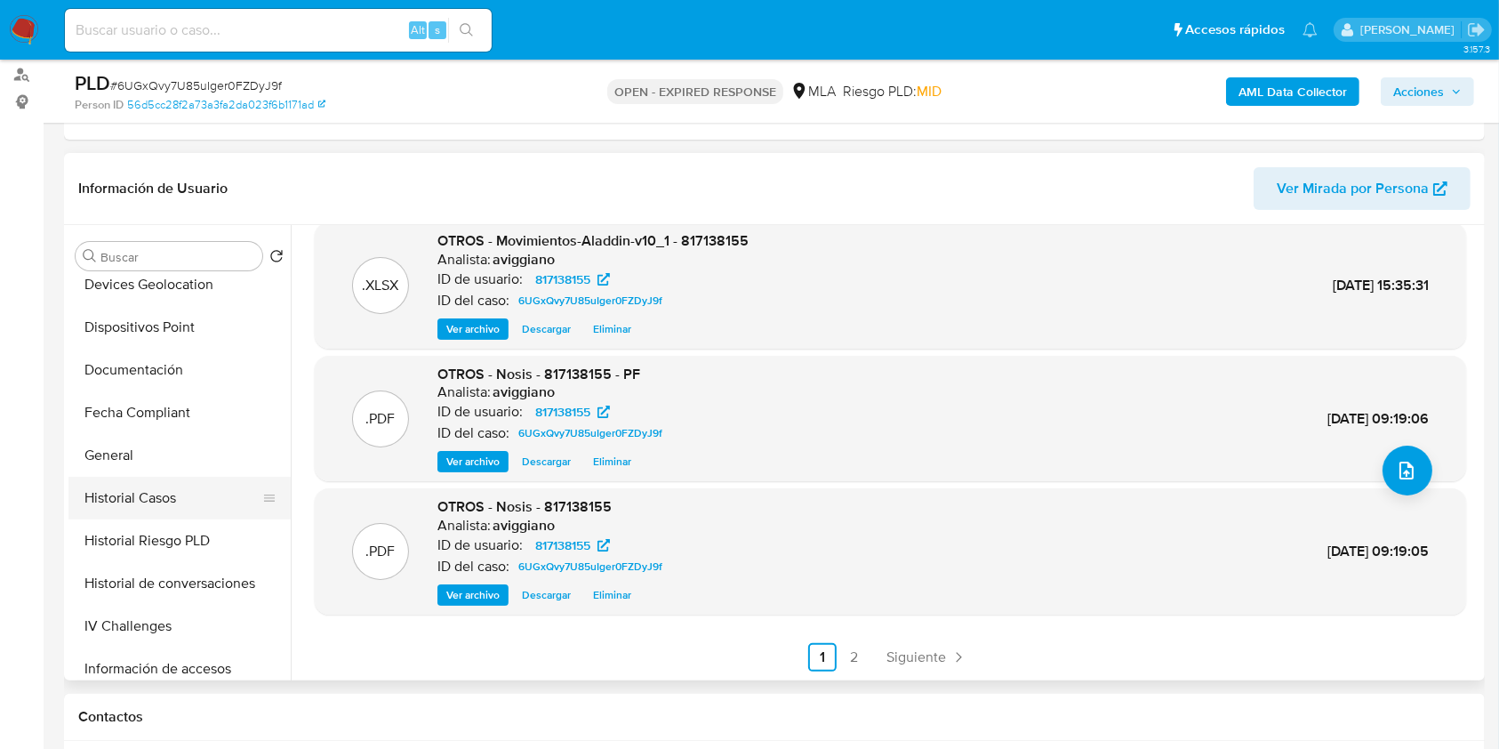
click at [151, 502] on button "Historial Casos" at bounding box center [172, 498] width 208 height 43
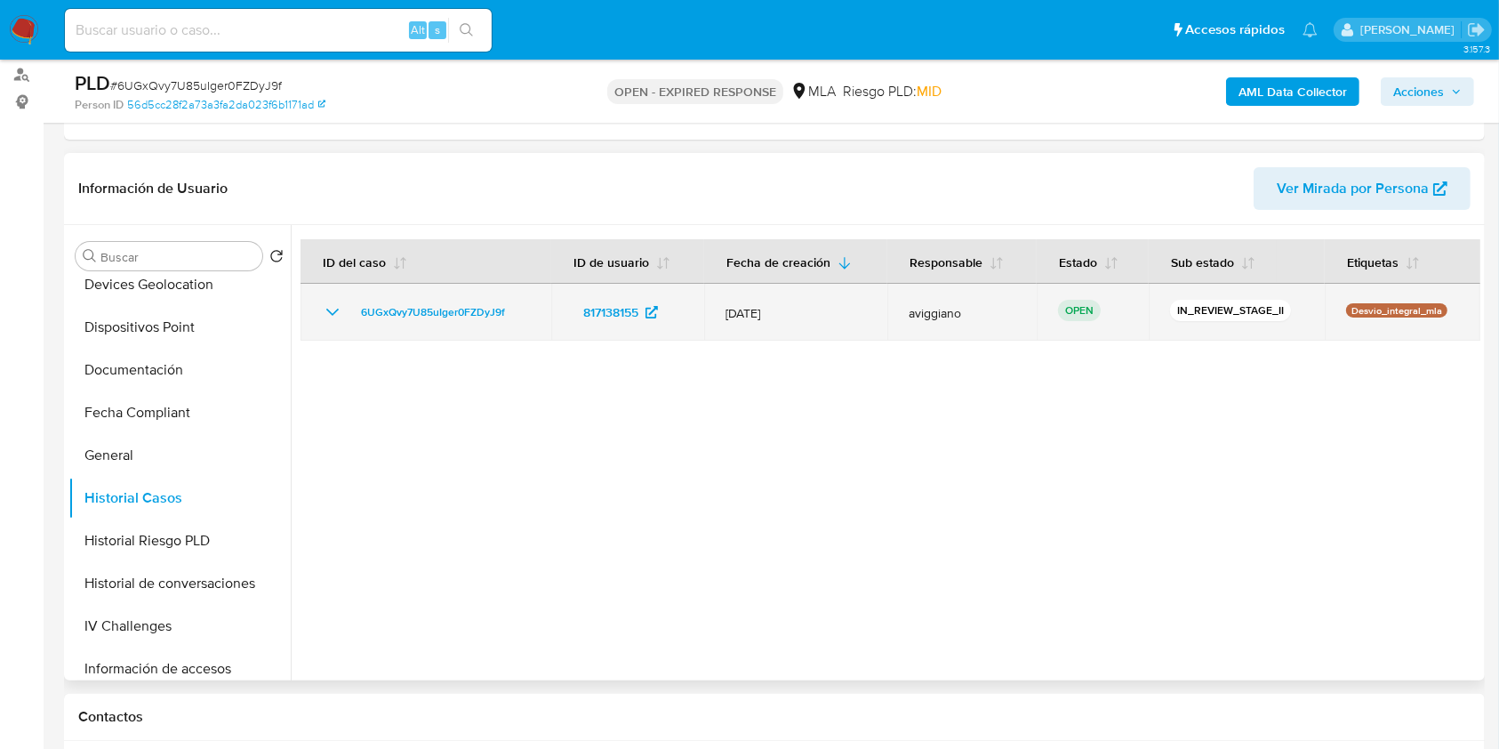
click at [398, 322] on td "6UGxQvy7U85uIger0FZDyJ9f" at bounding box center [426, 312] width 251 height 57
click at [405, 313] on span "6UGxQvy7U85uIger0FZDyJ9f" at bounding box center [433, 311] width 144 height 21
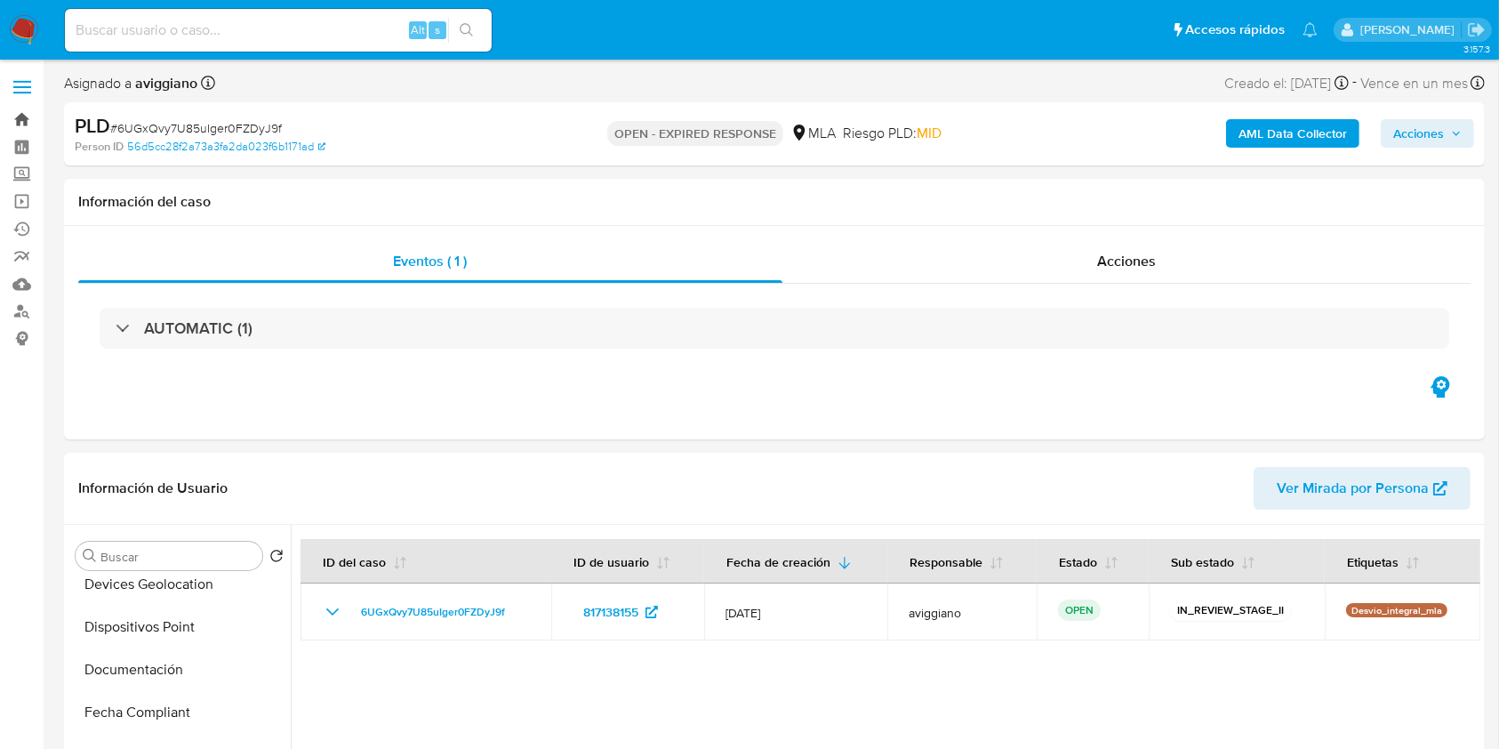
click at [18, 117] on link "Bandeja" at bounding box center [106, 120] width 212 height 28
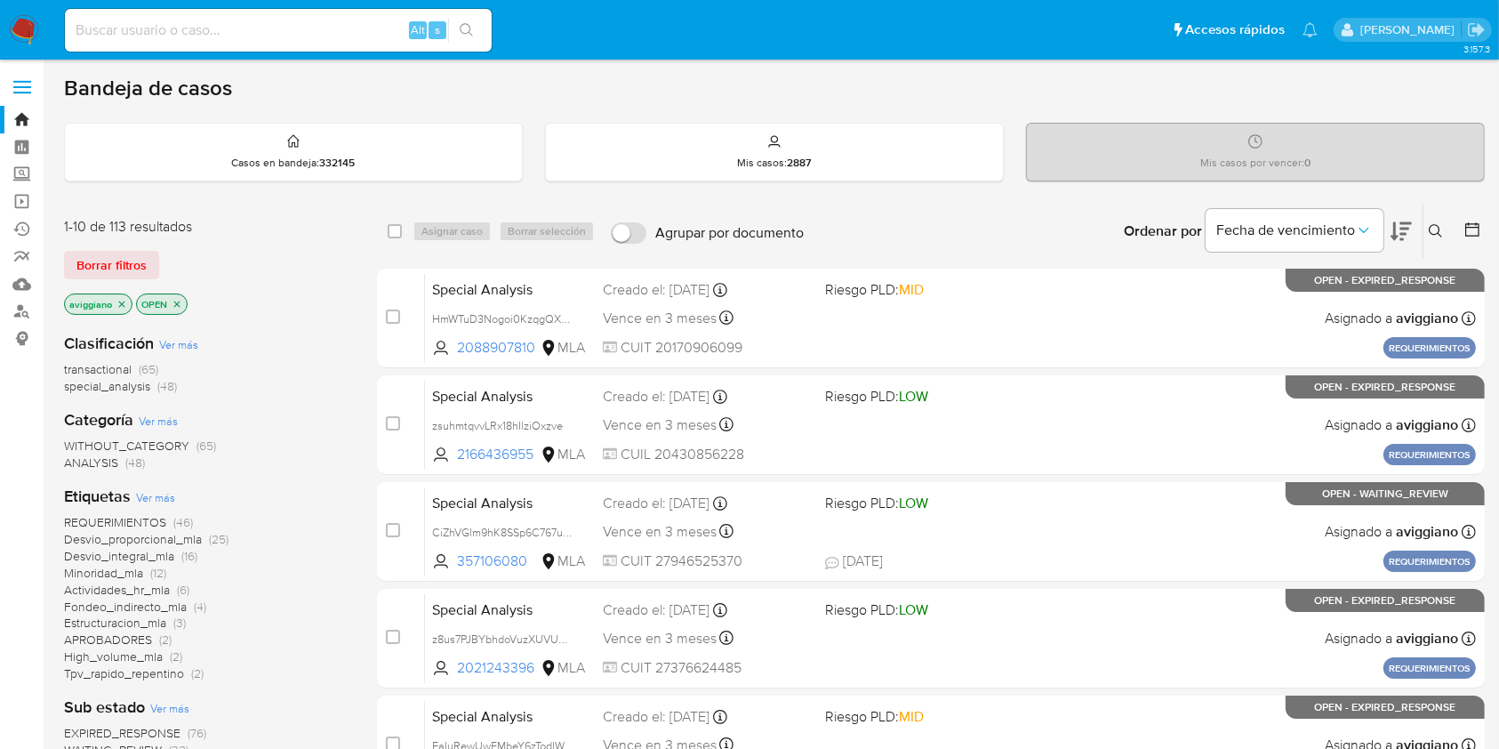
click at [1444, 236] on button at bounding box center [1438, 231] width 29 height 21
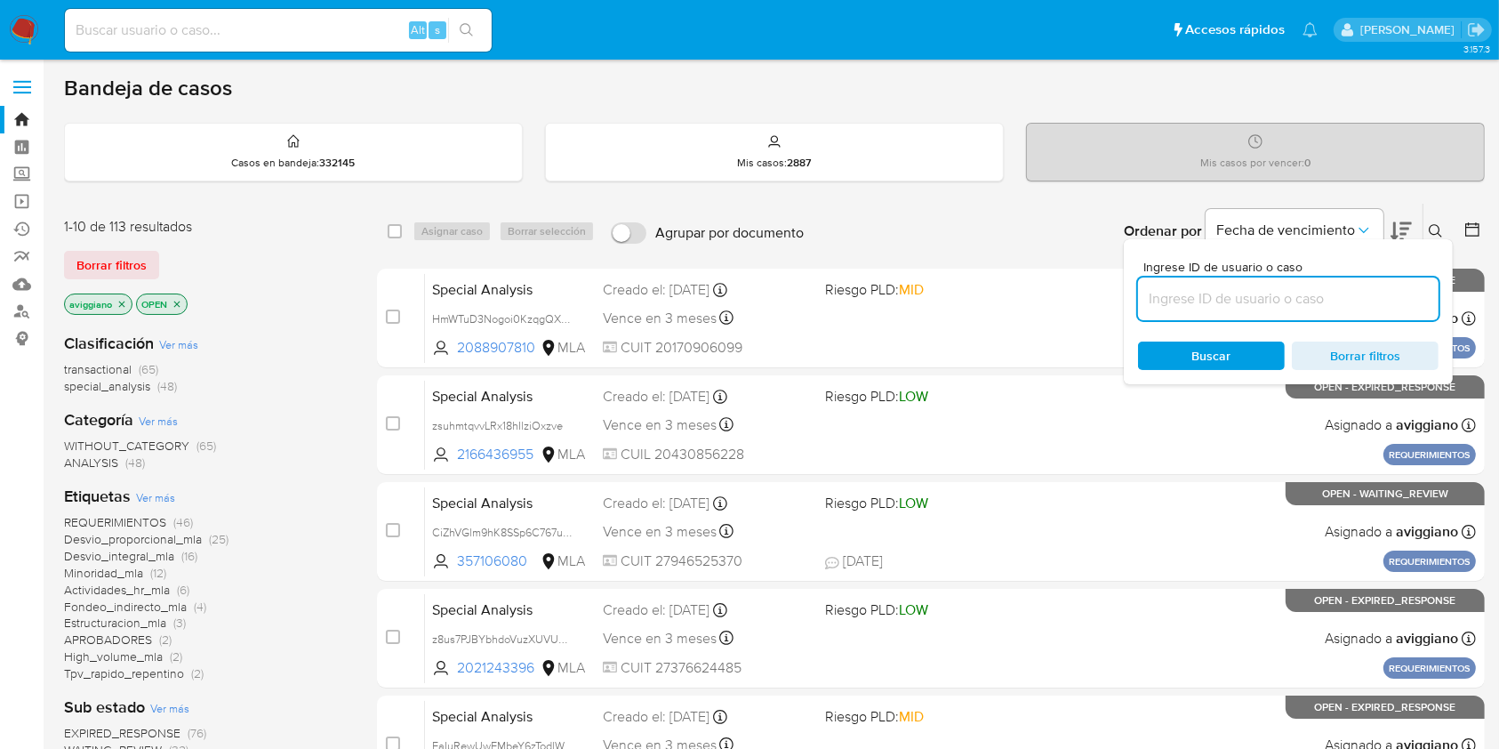
click at [1326, 288] on input at bounding box center [1288, 298] width 301 height 23
type input "6UGxQvy7U85uIger0FZDyJ9f"
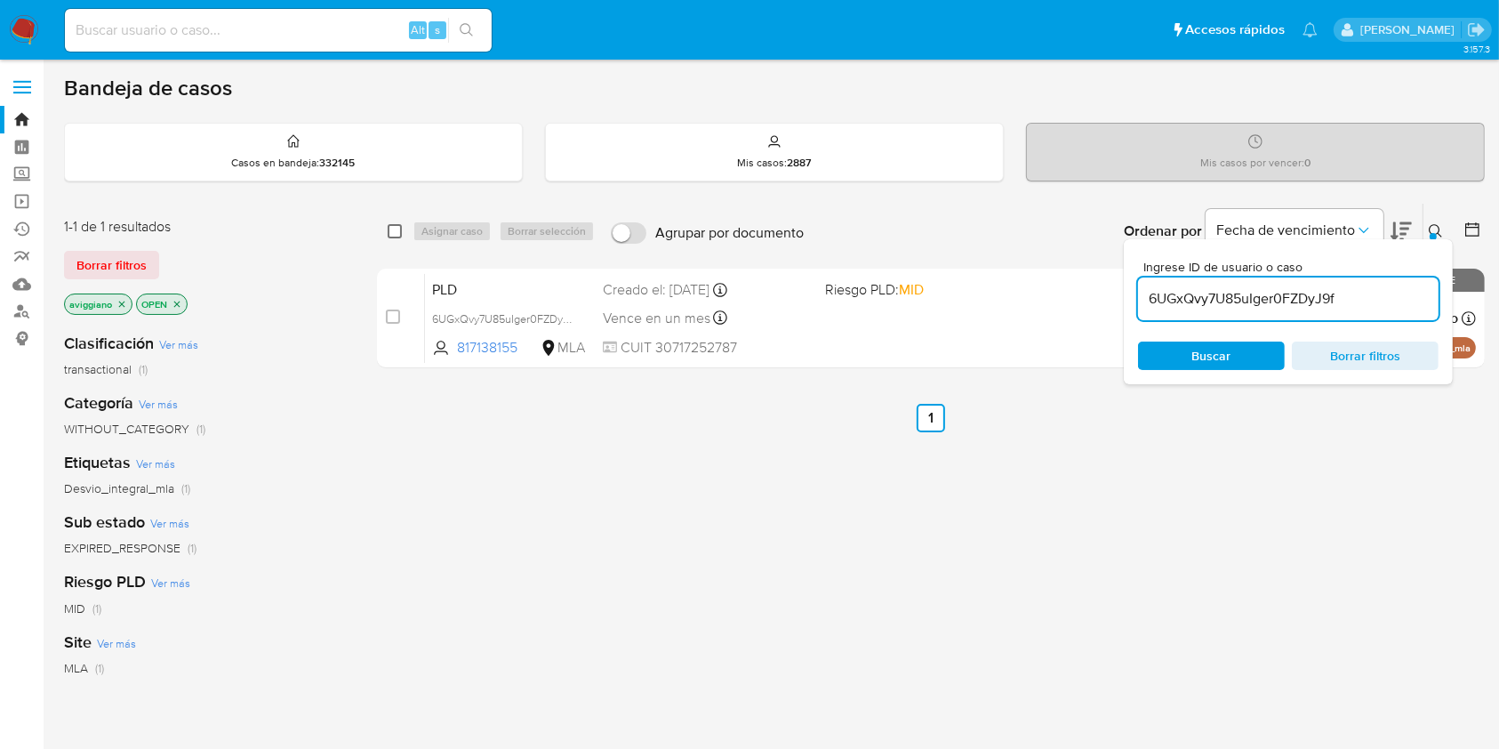
click at [397, 224] on input "checkbox" at bounding box center [395, 231] width 14 height 14
checkbox input "true"
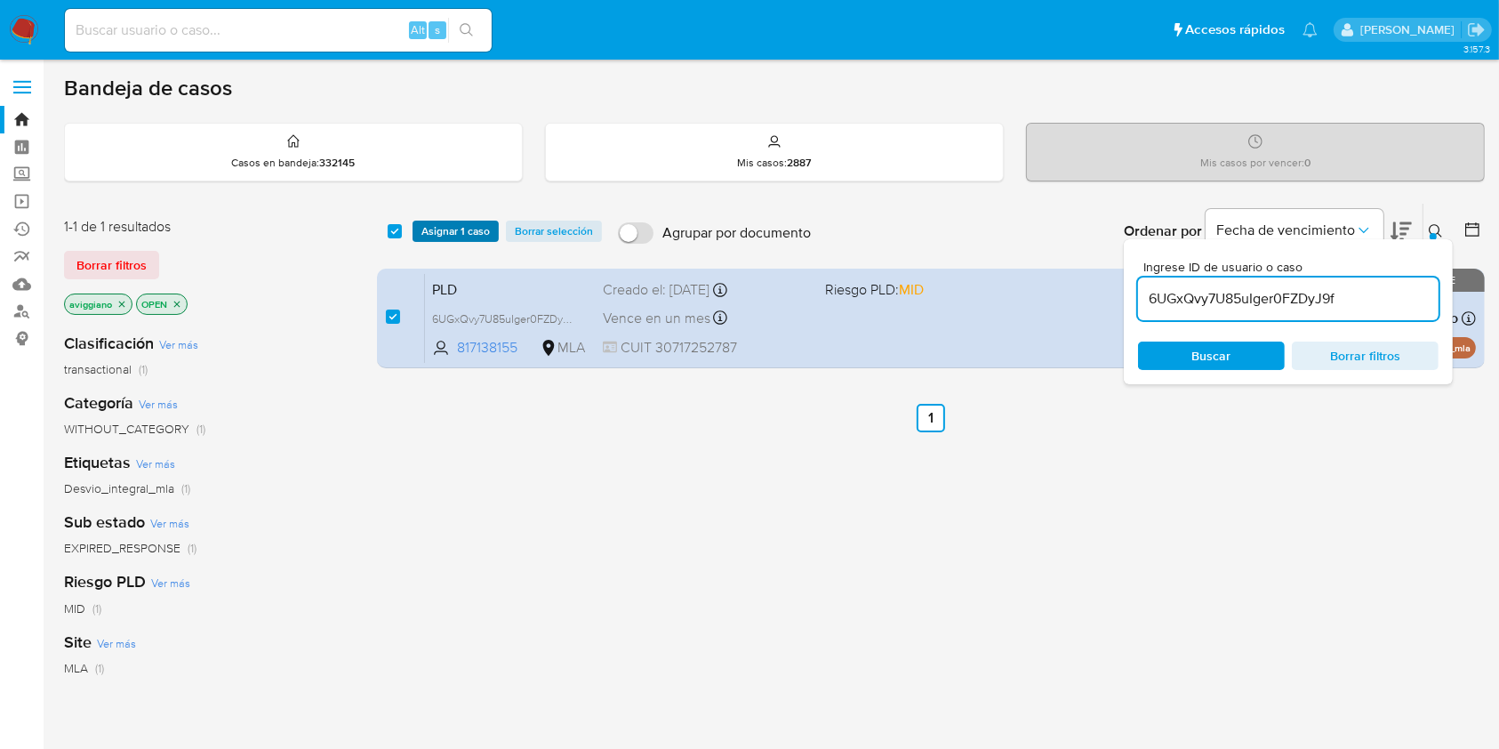
click at [425, 226] on span "Asignar 1 caso" at bounding box center [455, 231] width 68 height 18
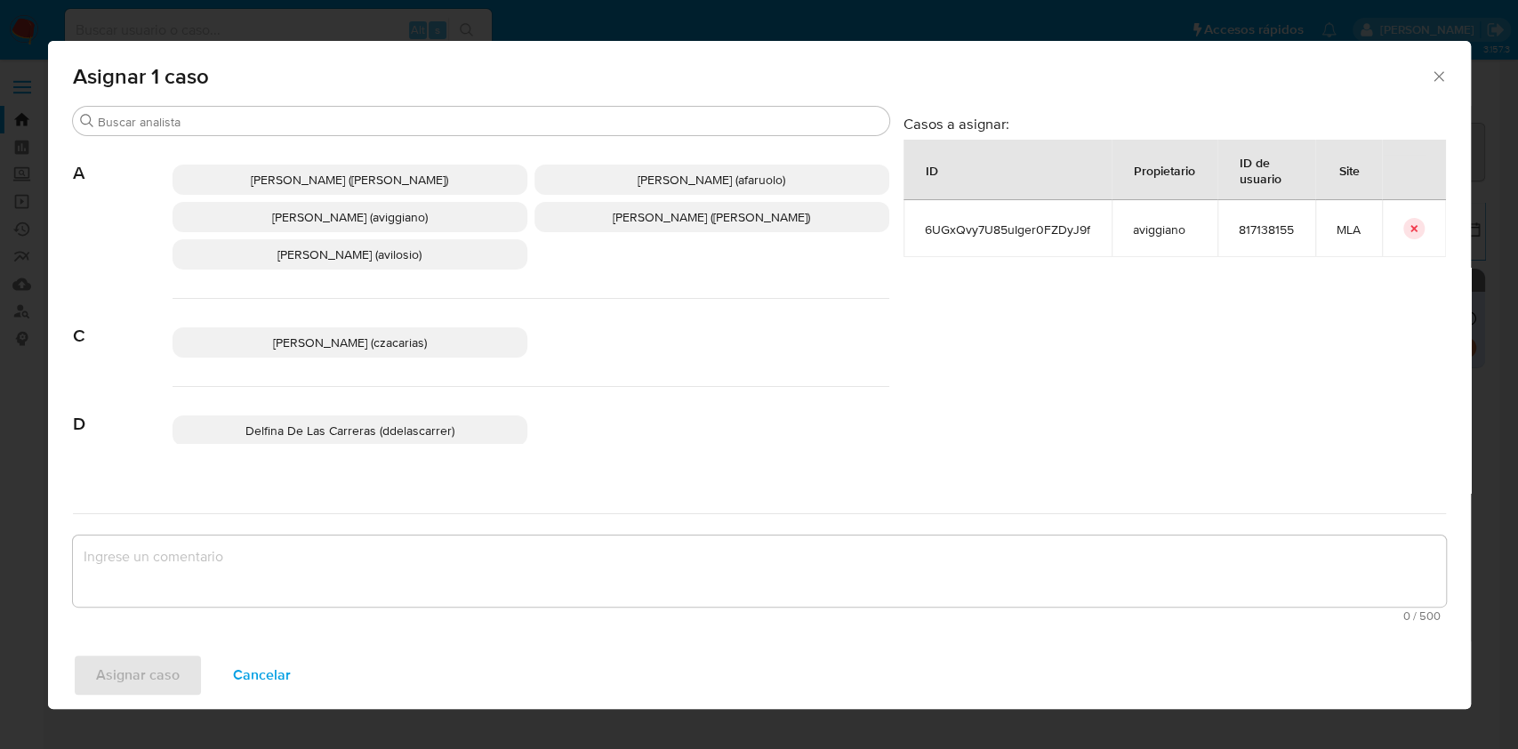
drag, startPoint x: 346, startPoint y: 209, endPoint x: 333, endPoint y: 302, distance: 94.2
click at [346, 208] on span "Agustina Belen Viggiano (aviggiano)" at bounding box center [350, 217] width 156 height 18
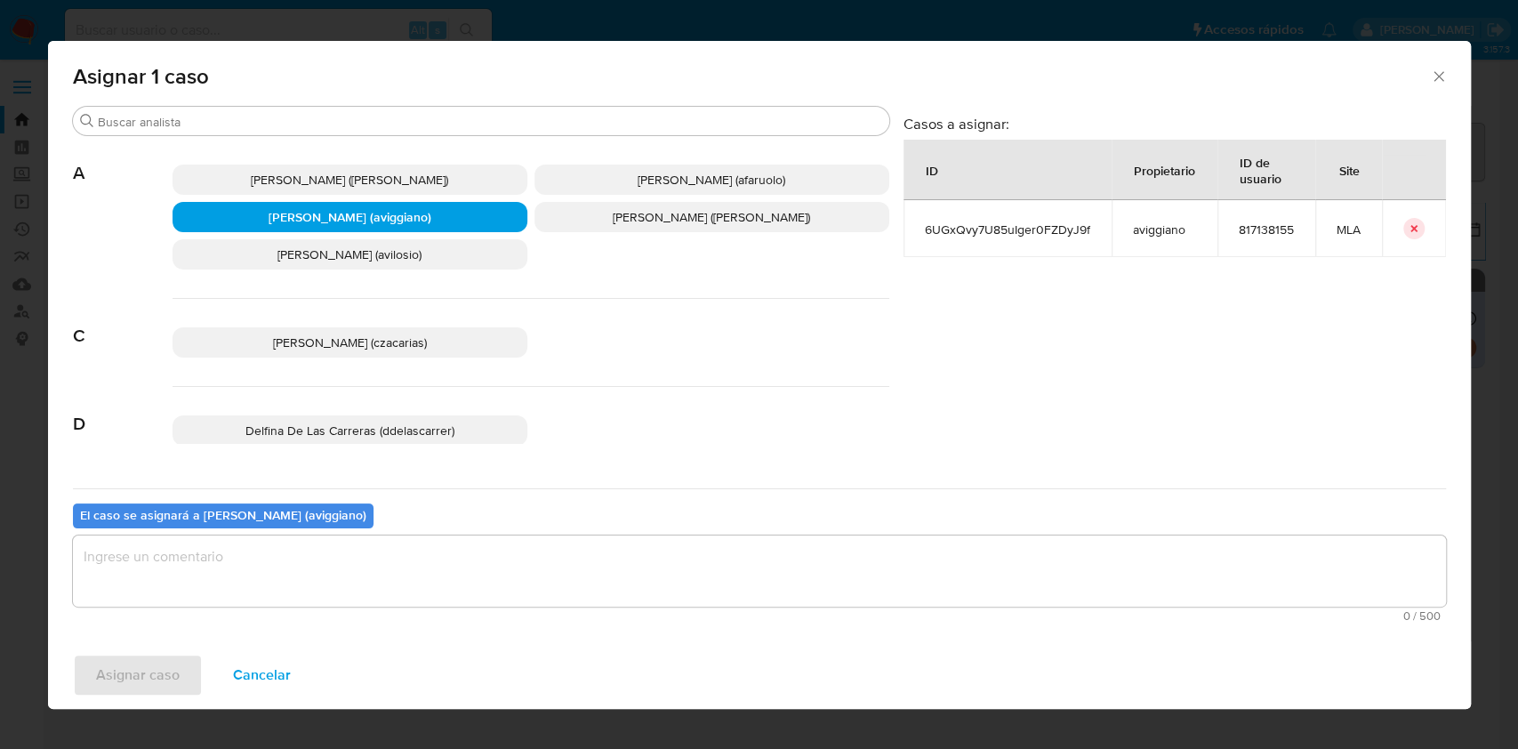
click at [285, 567] on textarea "assign-modal" at bounding box center [759, 570] width 1373 height 71
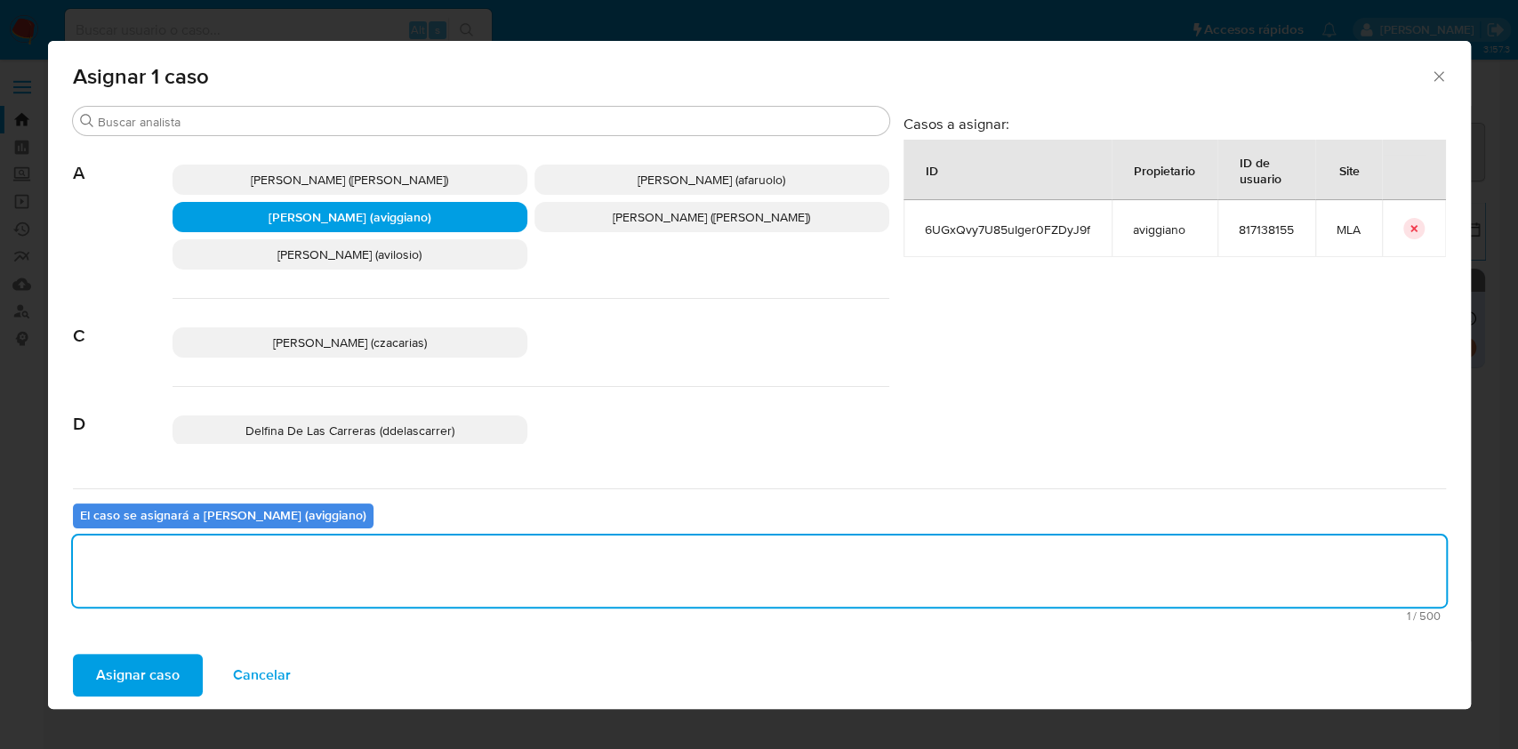
click at [155, 655] on span "Asignar caso" at bounding box center [138, 674] width 84 height 39
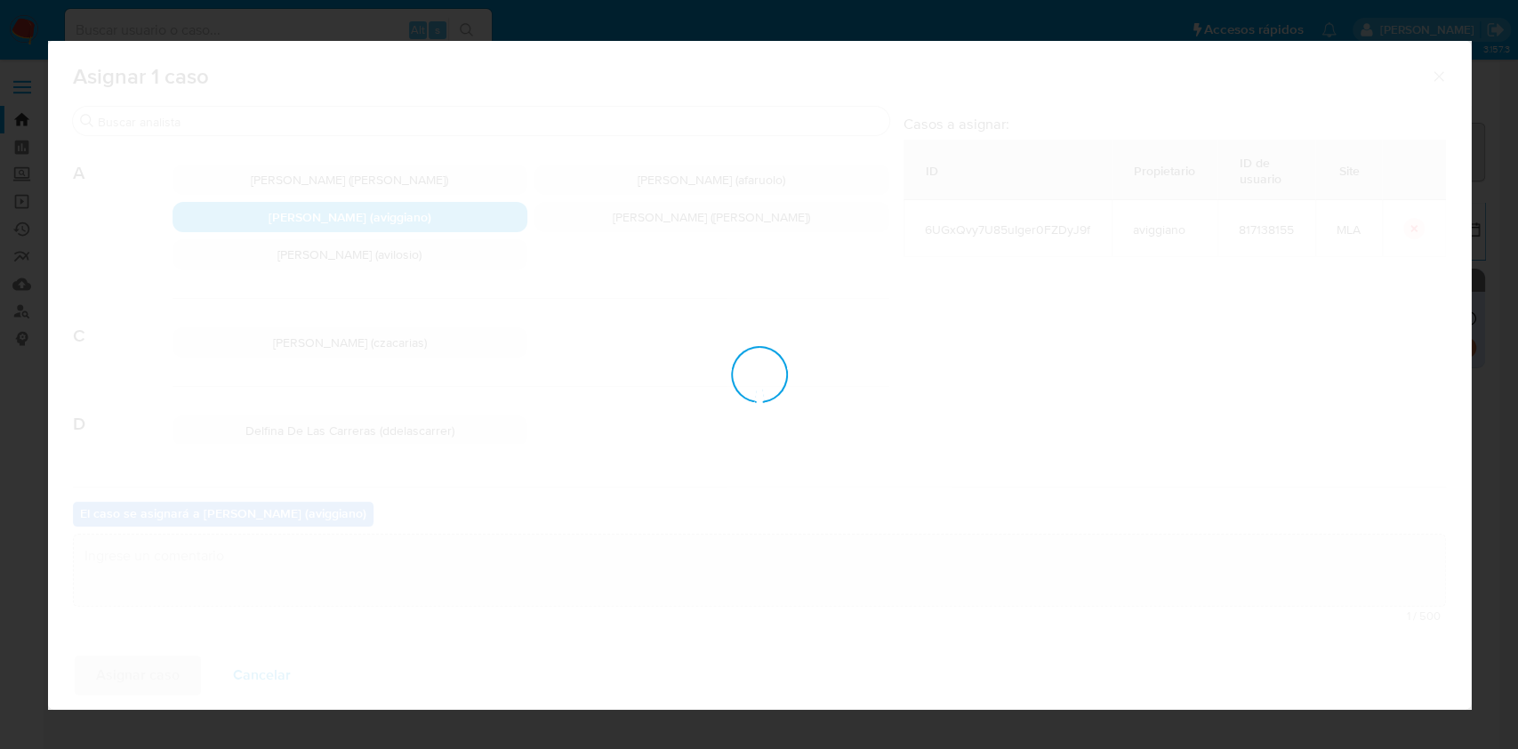
checkbox input "false"
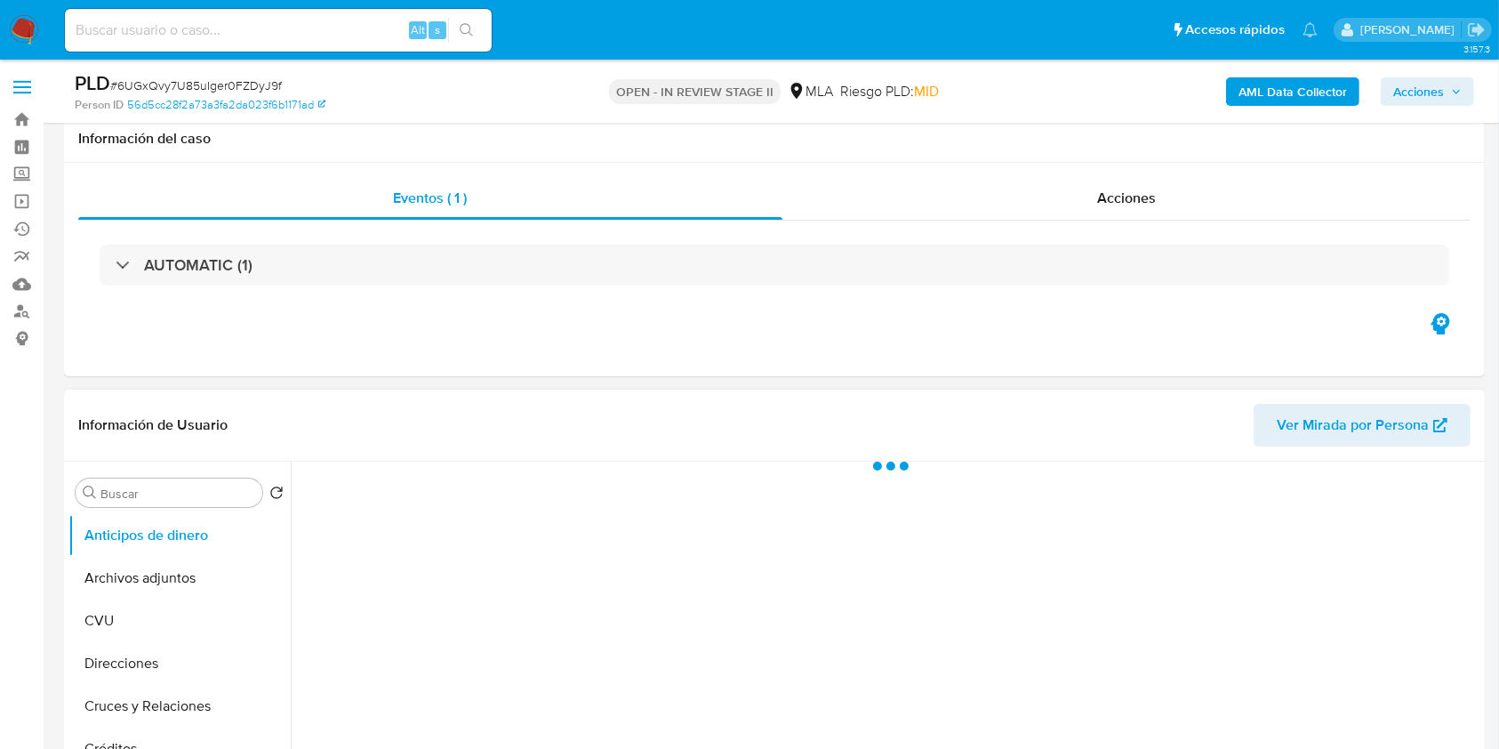
scroll to position [474, 0]
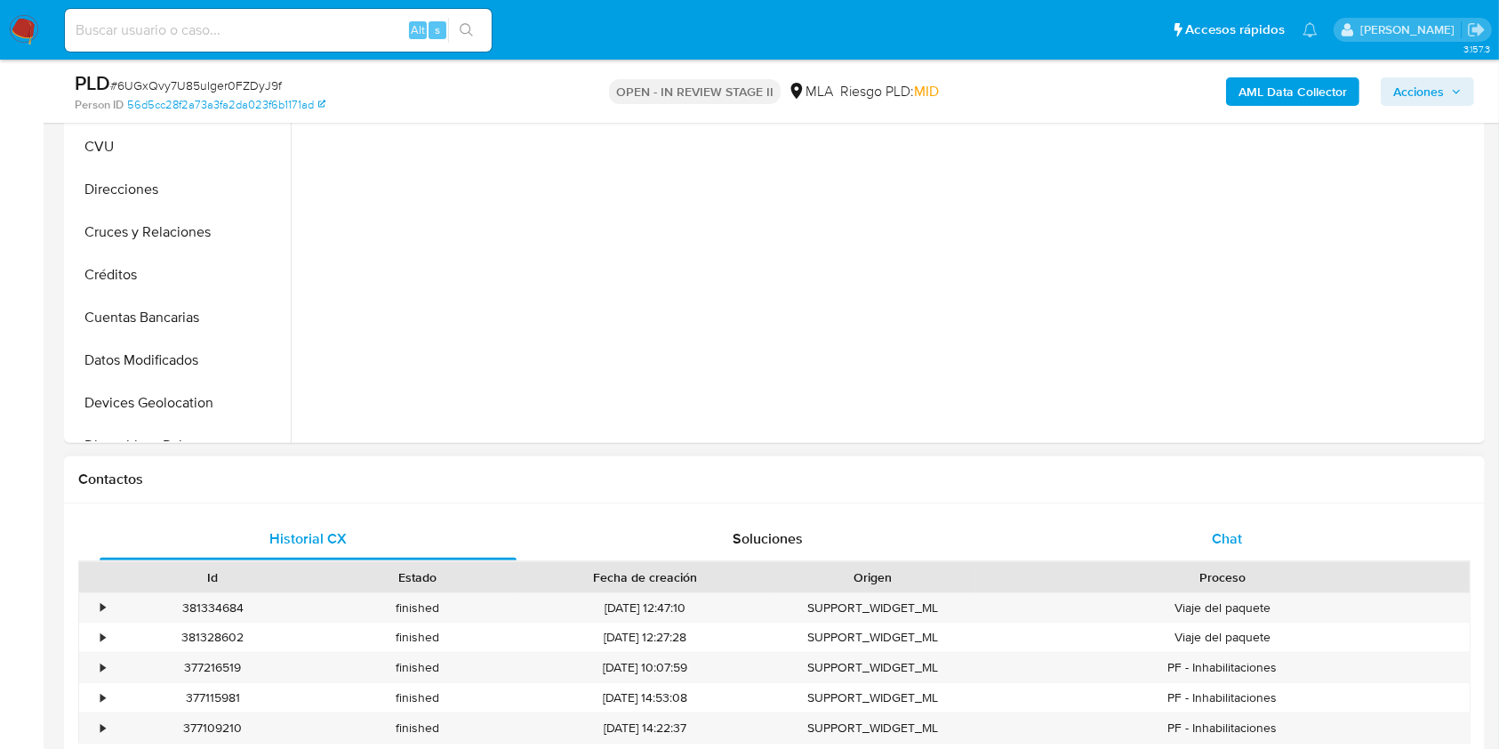
click at [1232, 549] on div "Chat" at bounding box center [1227, 539] width 417 height 43
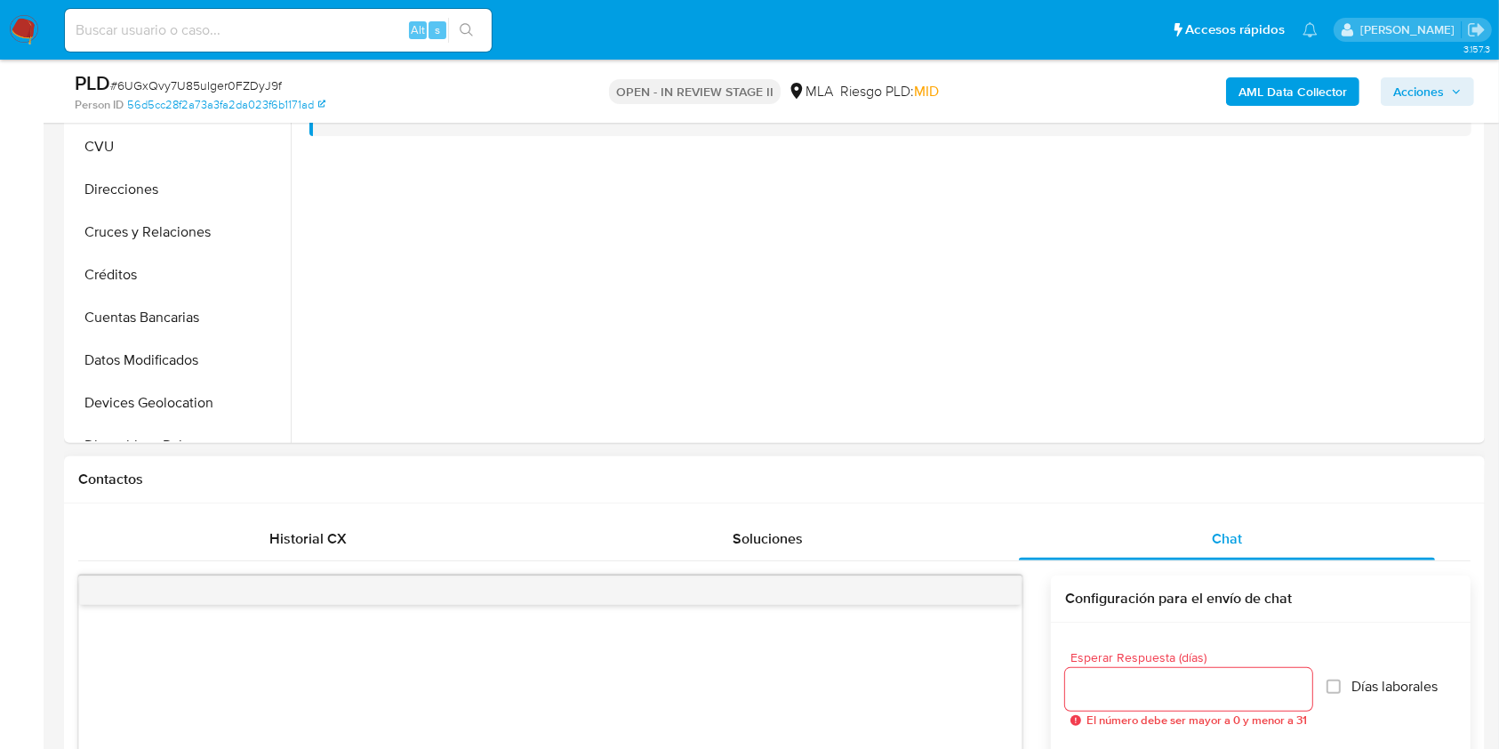
select select "10"
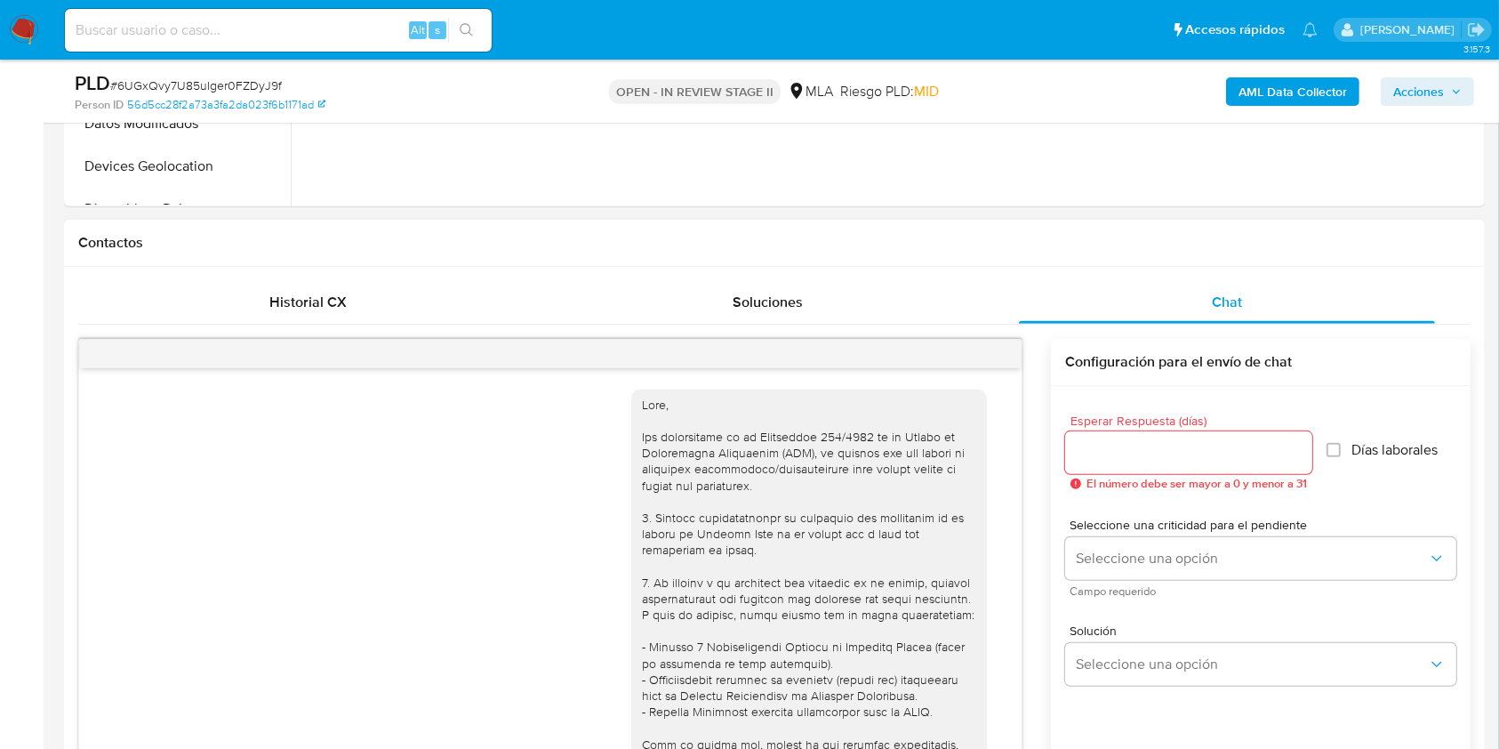
scroll to position [1267, 0]
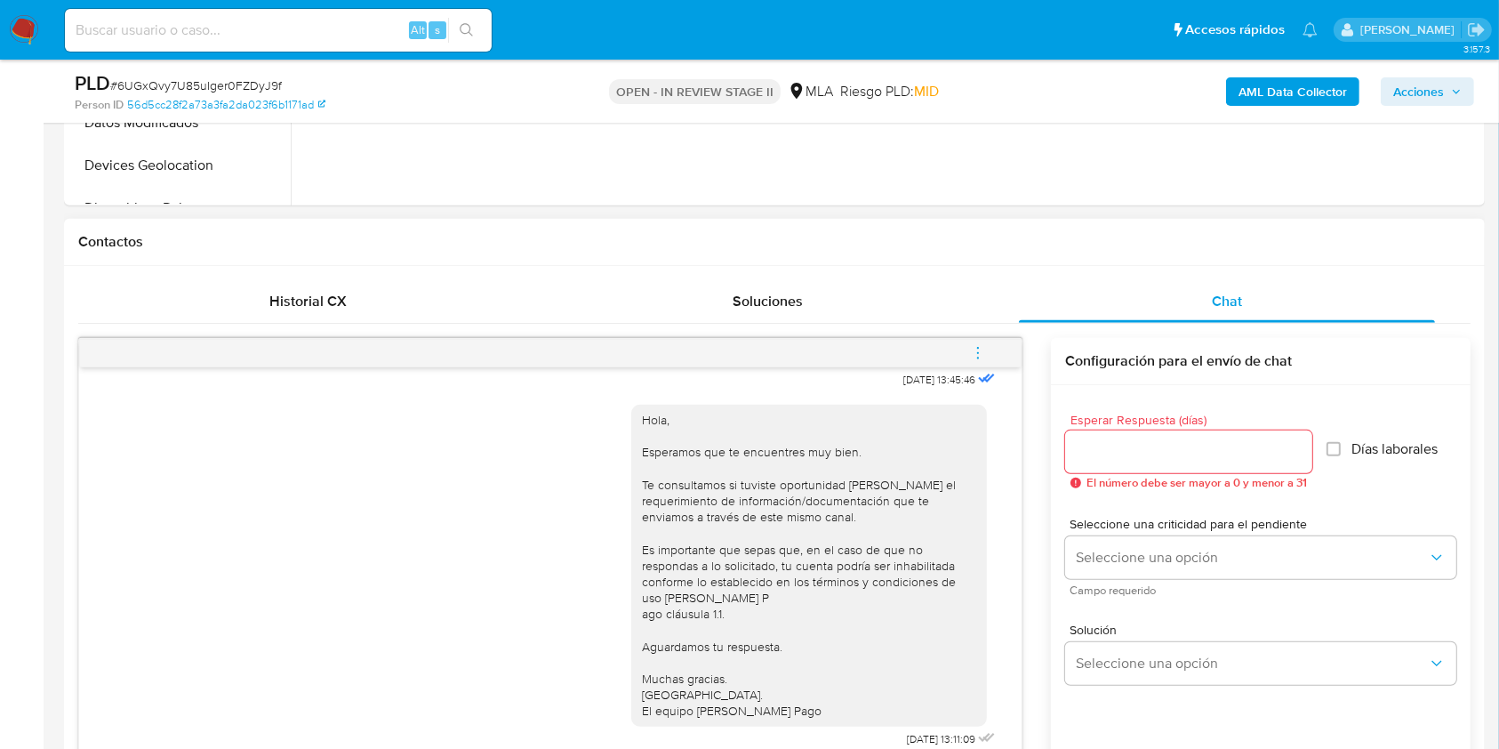
click icon "menu-action"
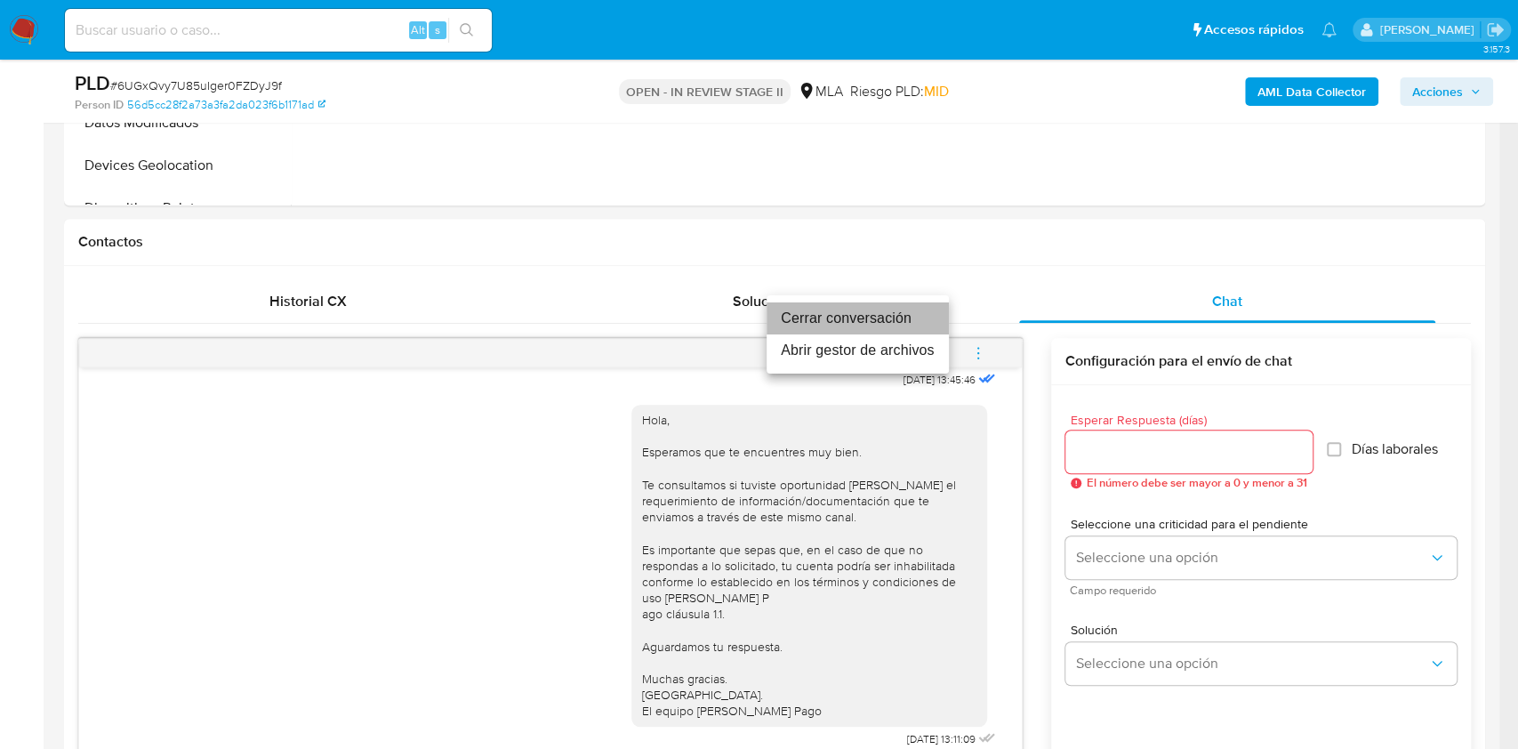
click li "Cerrar conversación"
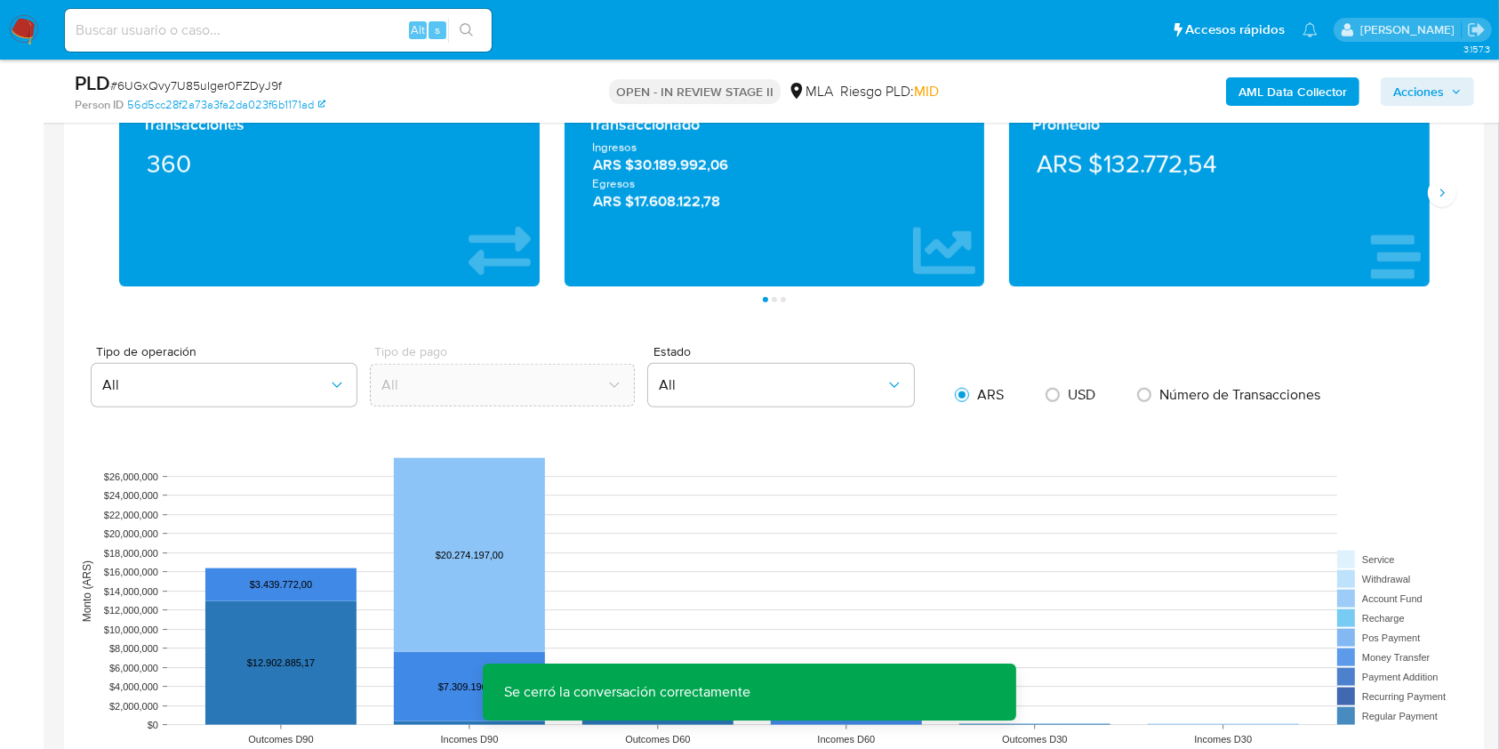
scroll to position [1541, 0]
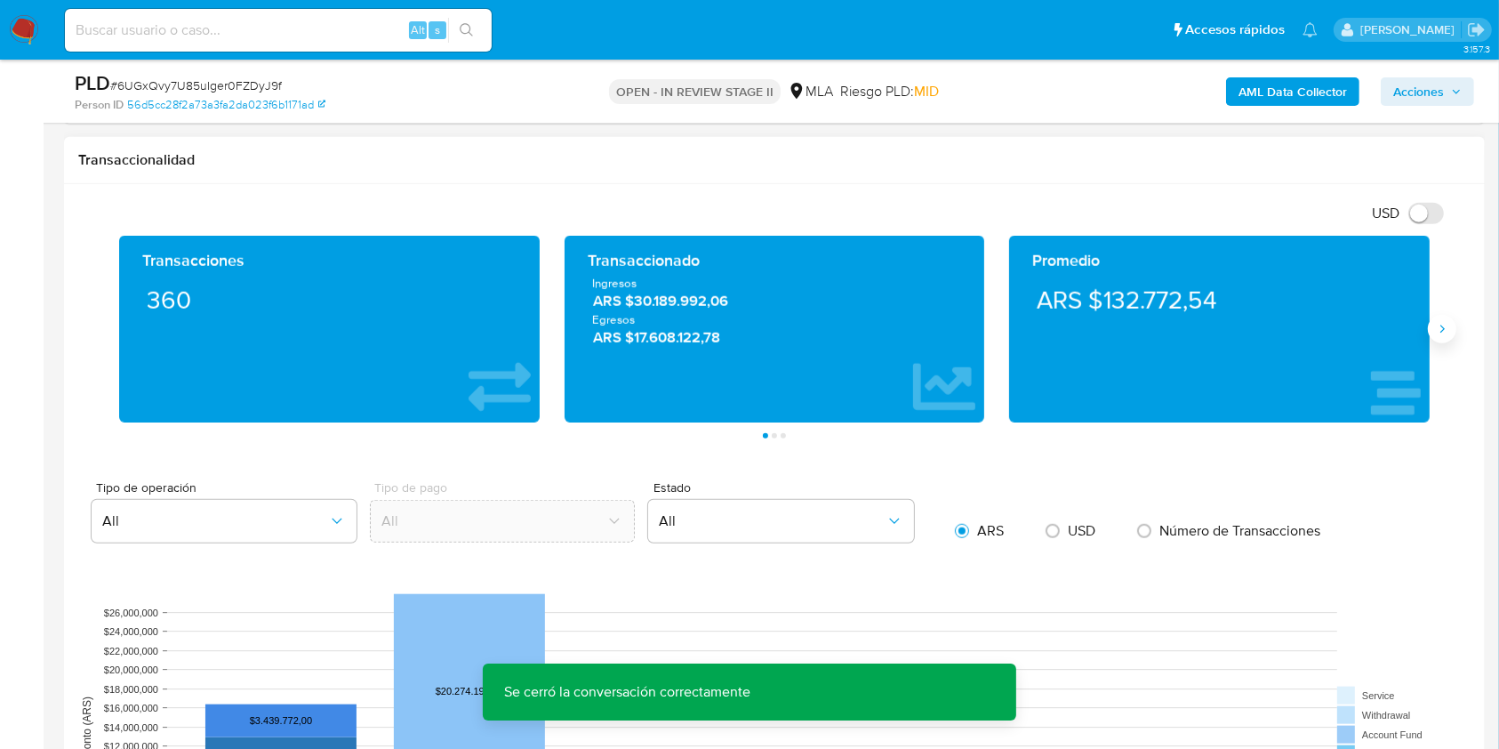
click icon "Siguiente"
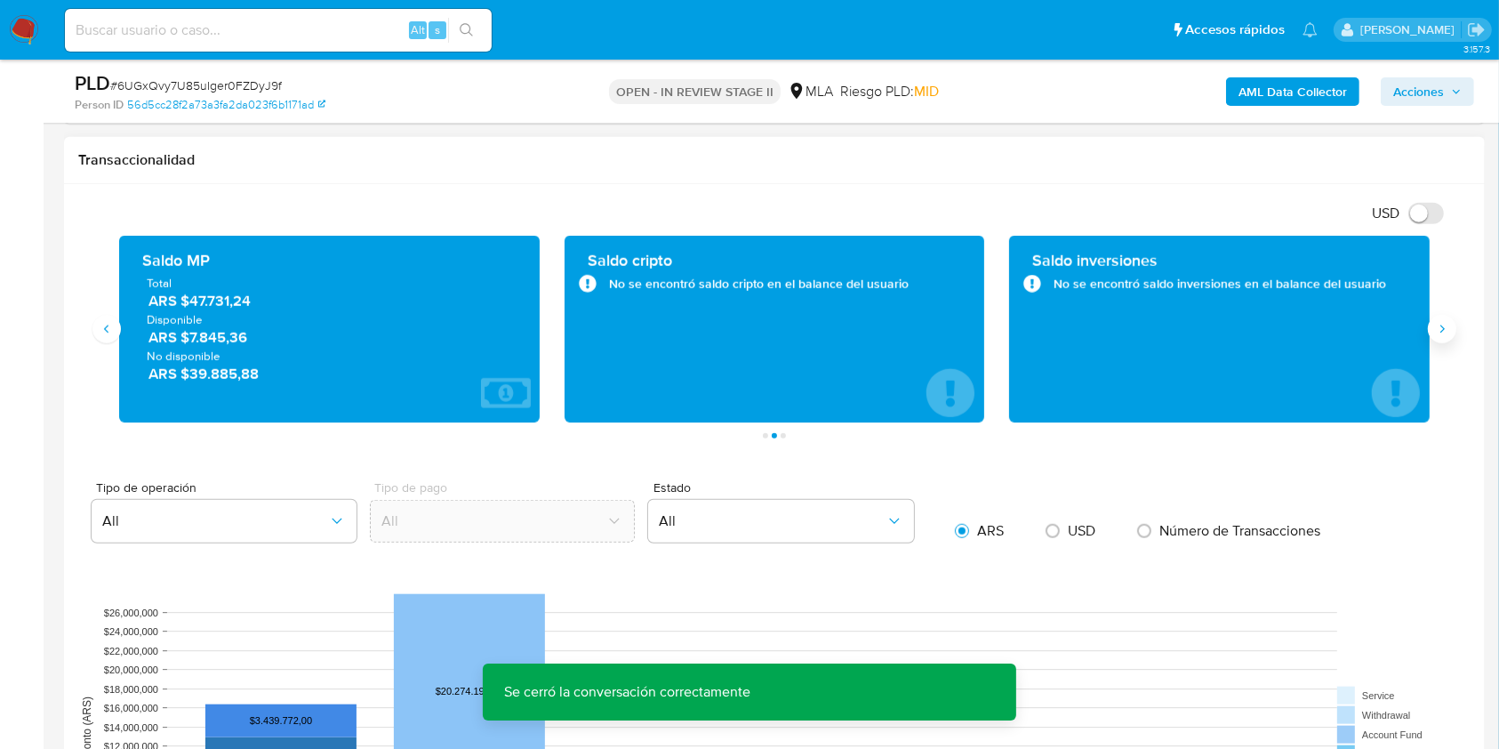
click icon "Siguiente"
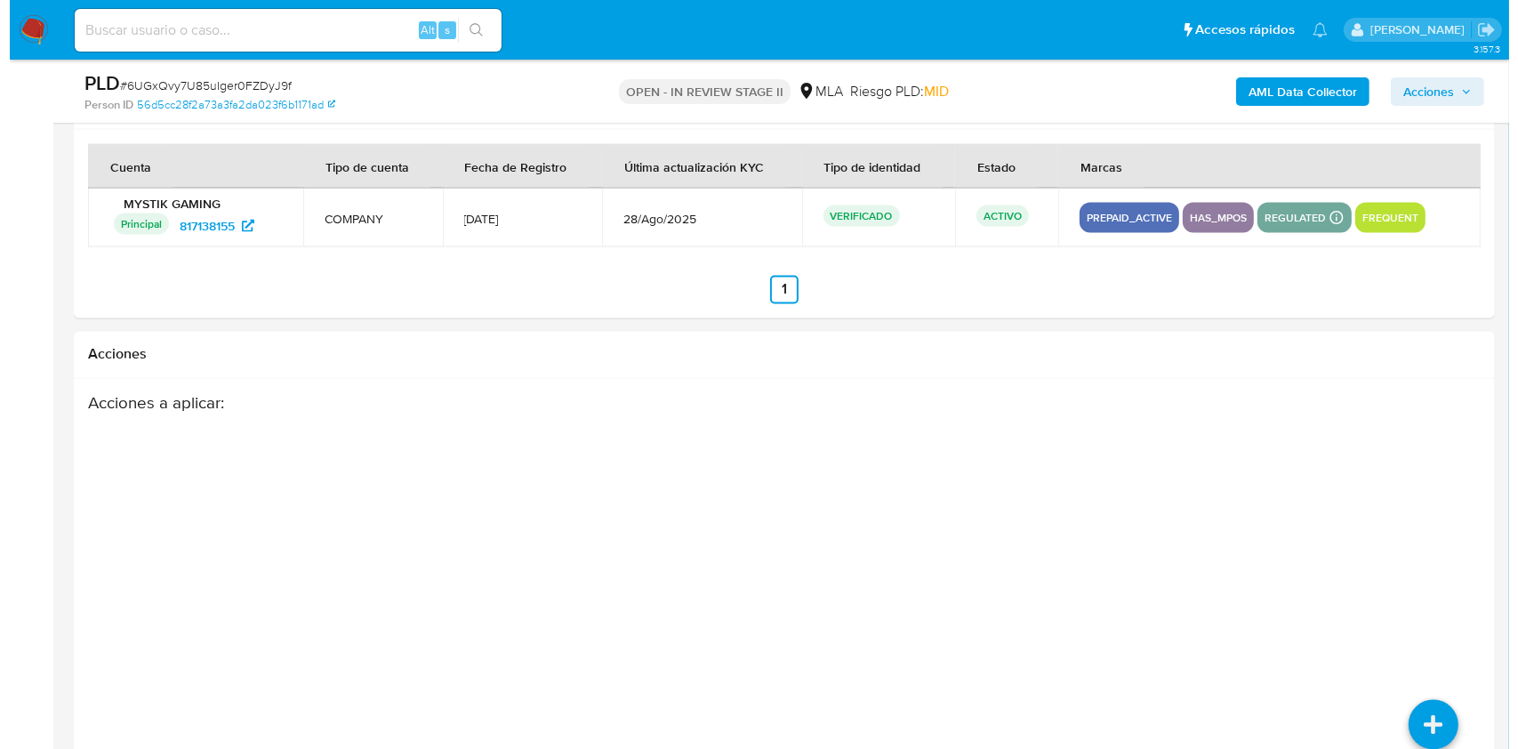
scroll to position [3127, 0]
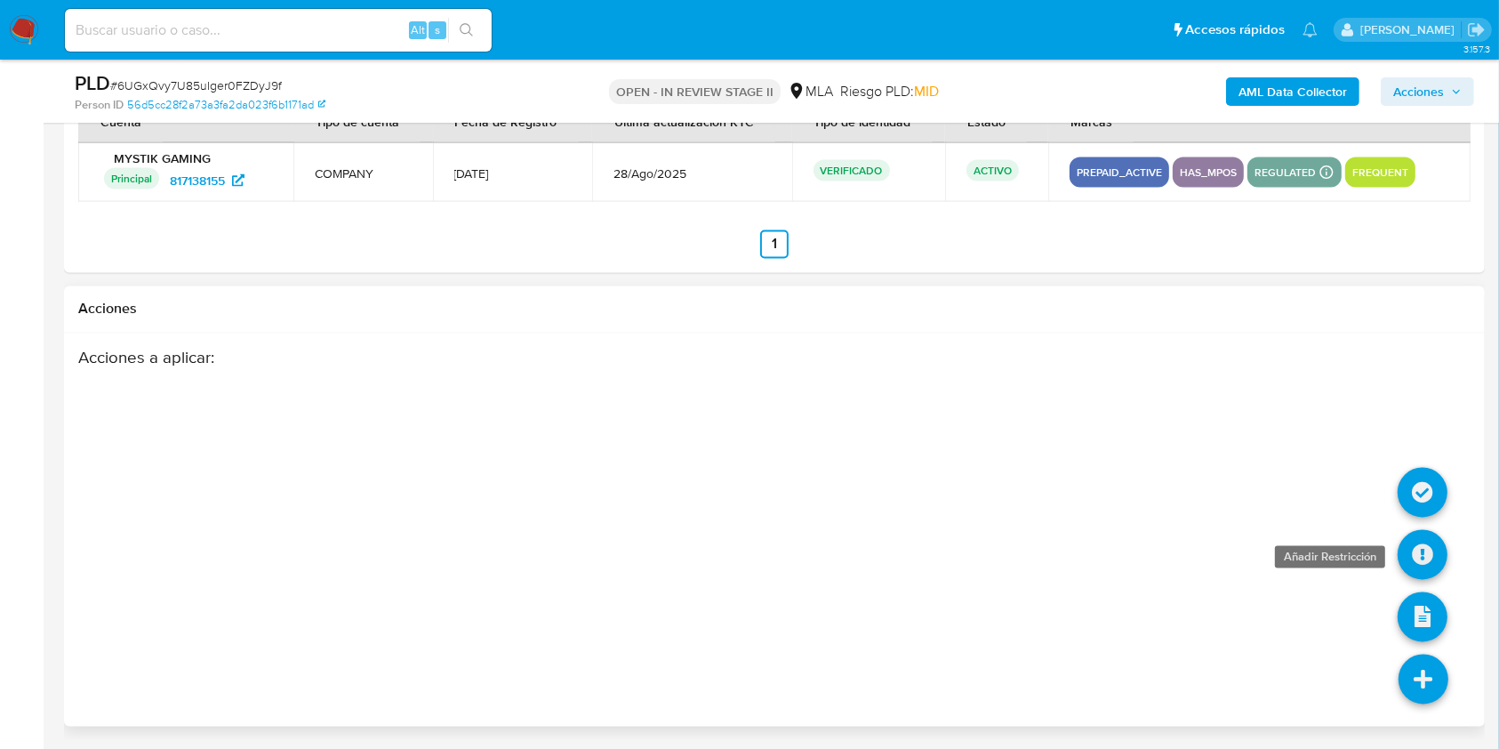
click icon
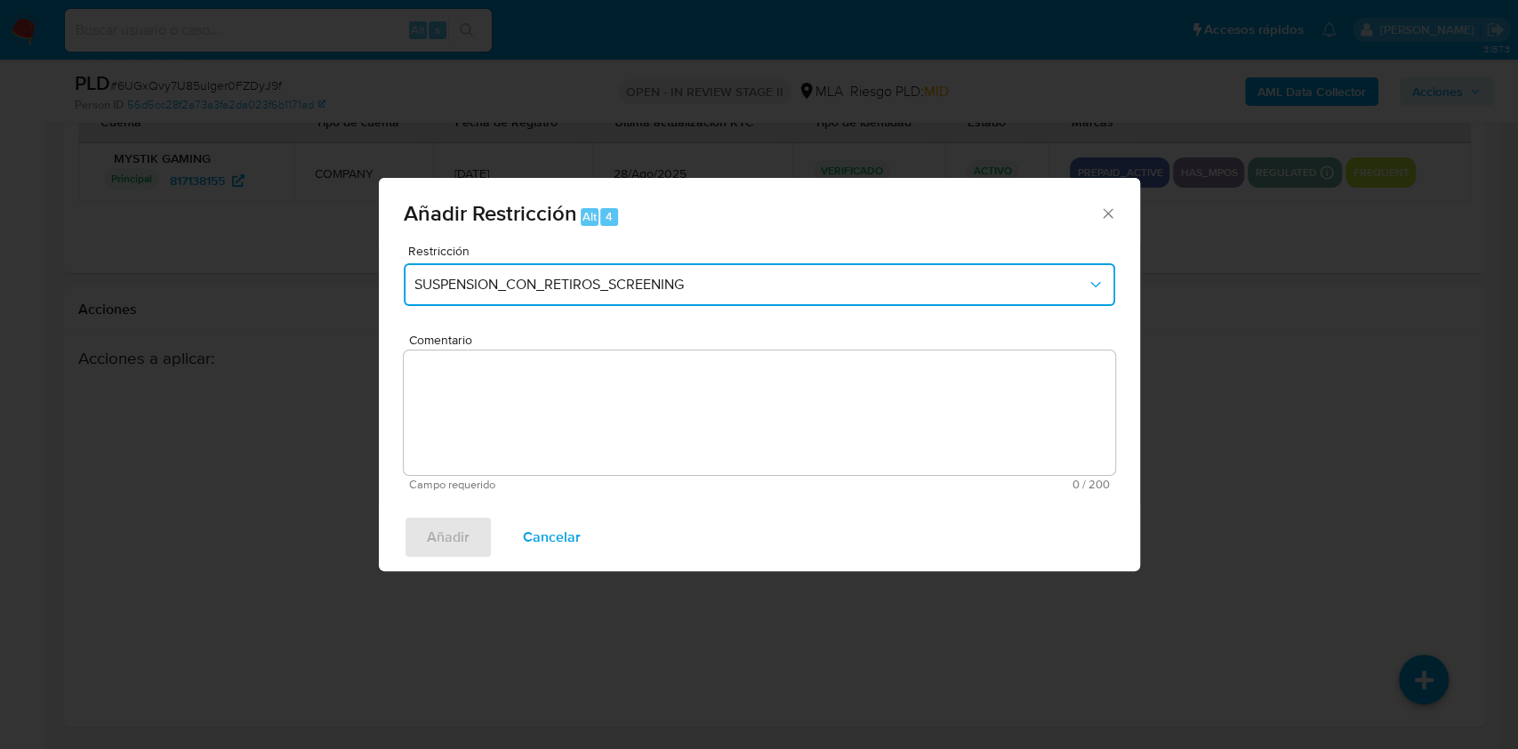
click span "SUSPENSION_CON_RETIROS_SCREENING"
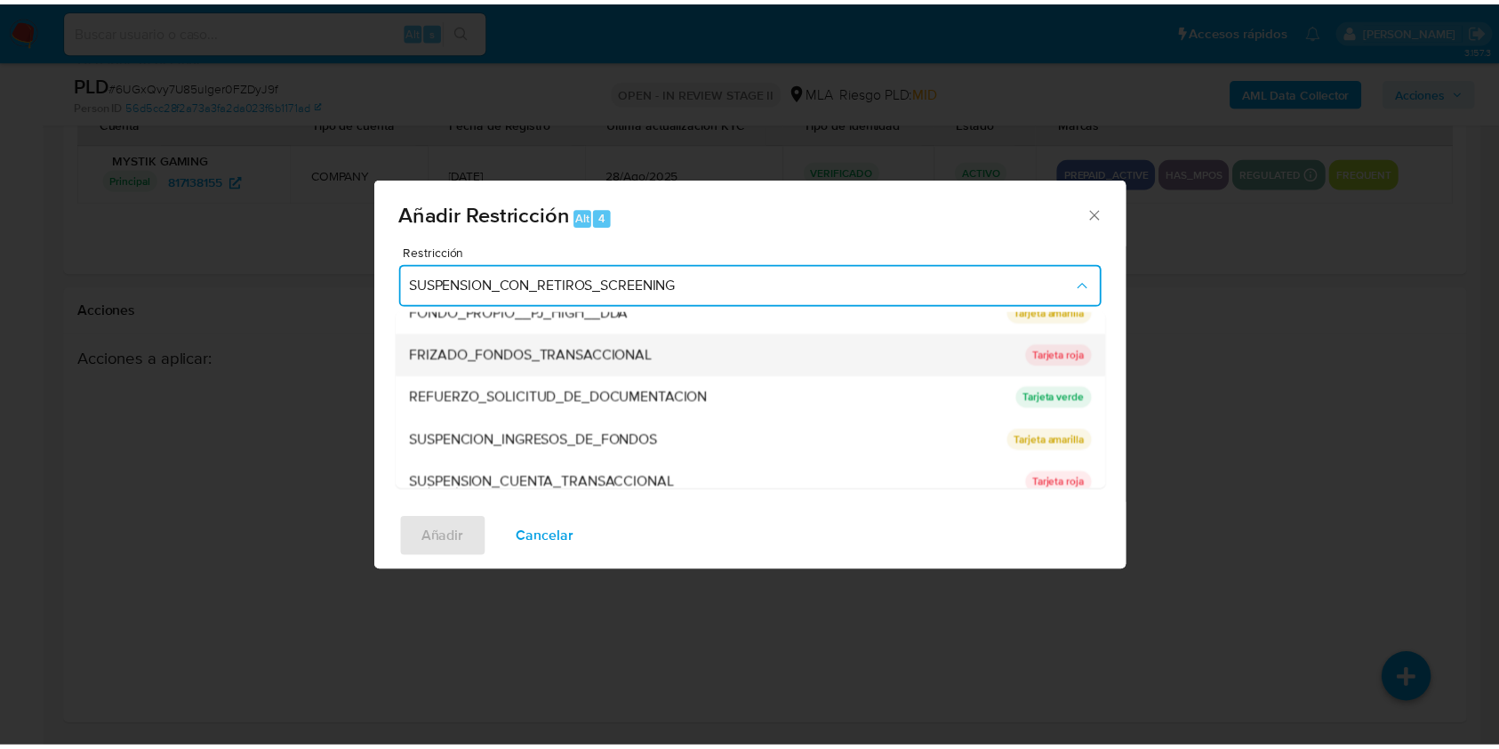
scroll to position [356, 0]
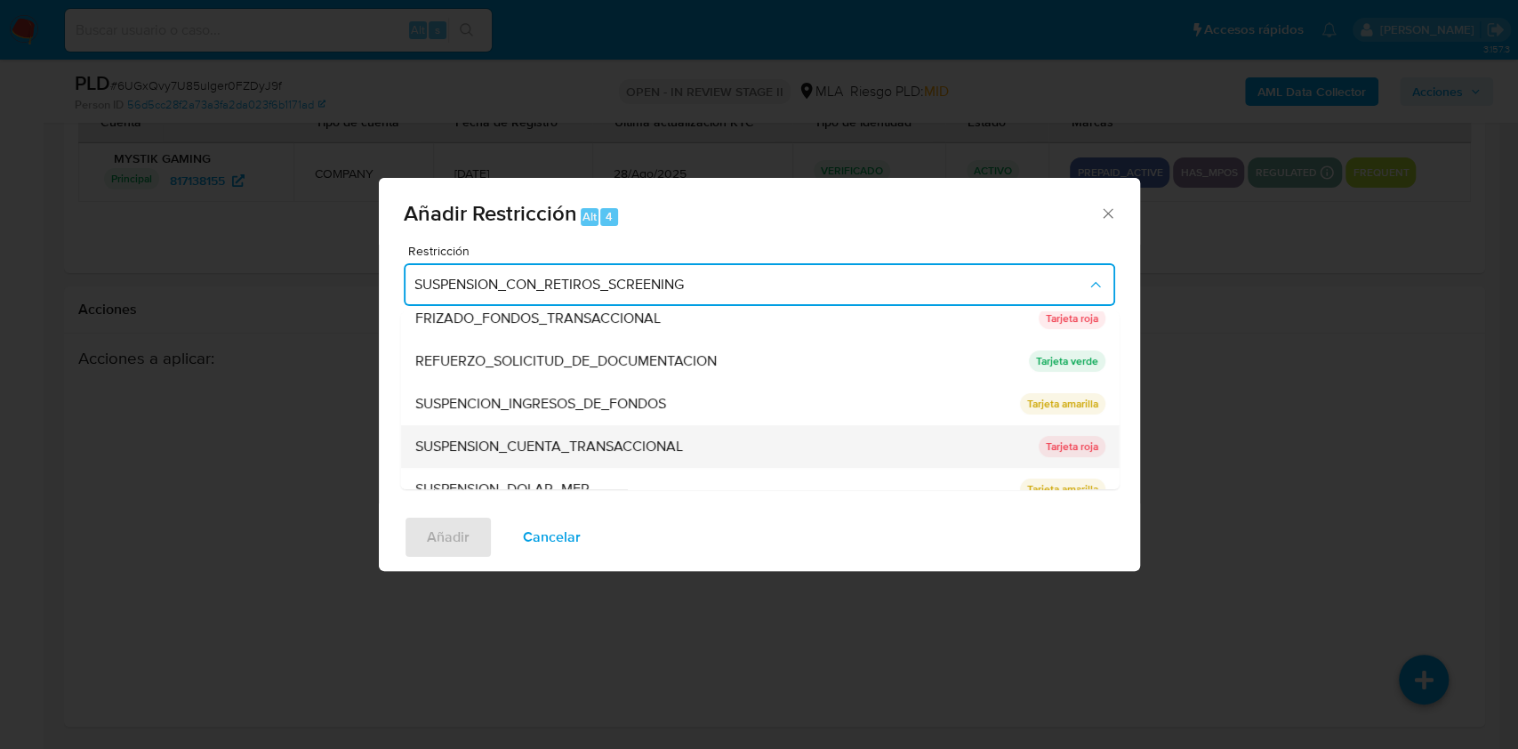
click span "SUSPENSION_CUENTA_TRANSACCIONAL"
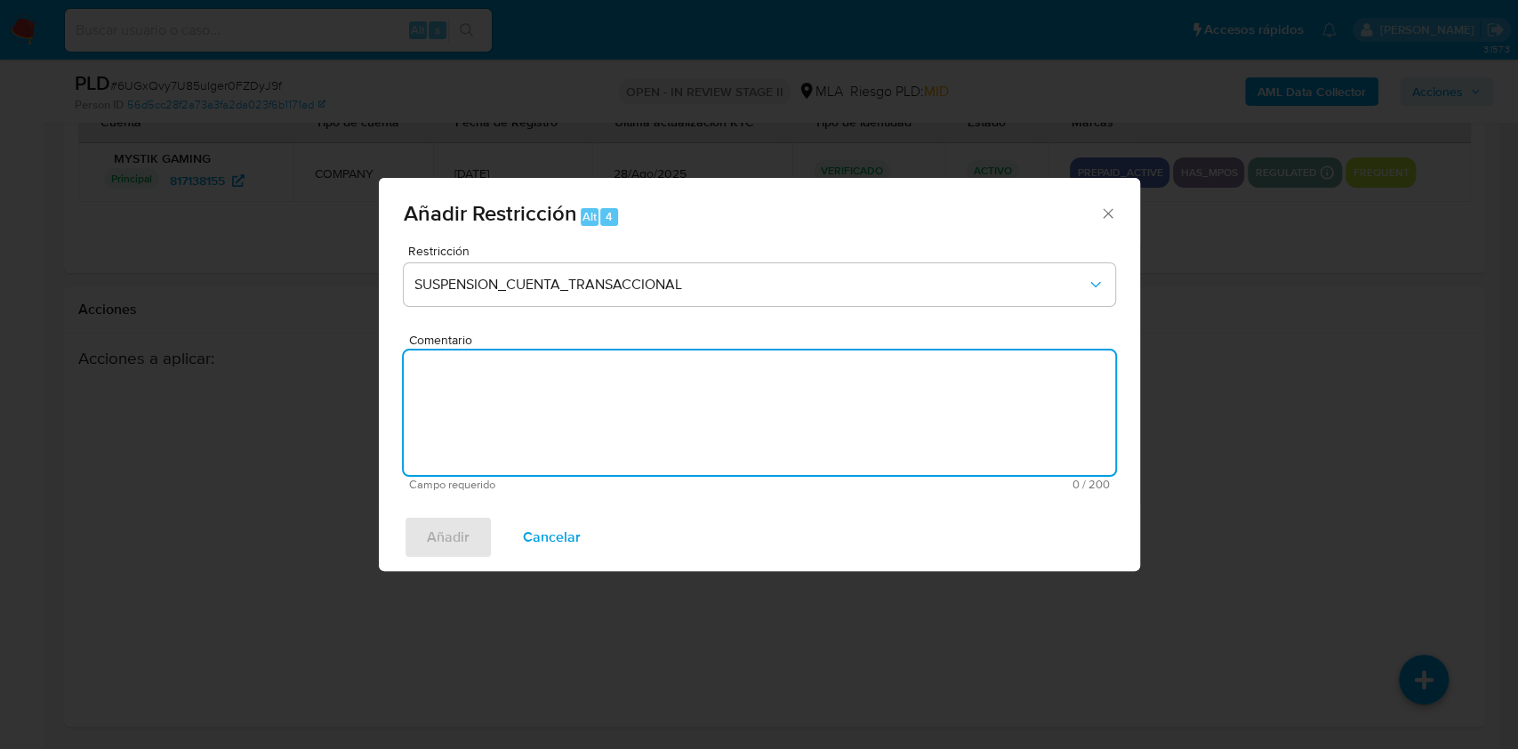
click textarea "Comentario"
type textarea "AML"
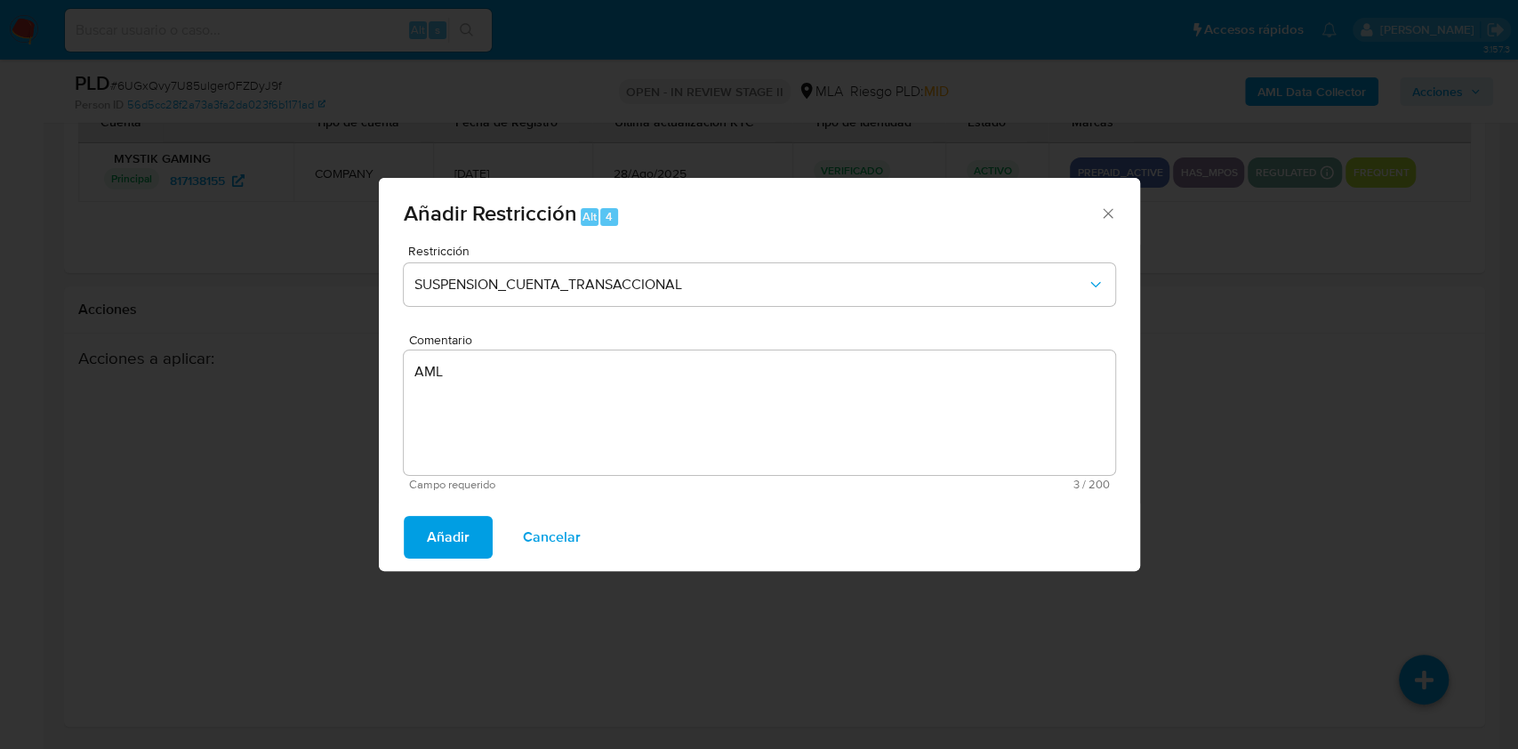
click button "Añadir"
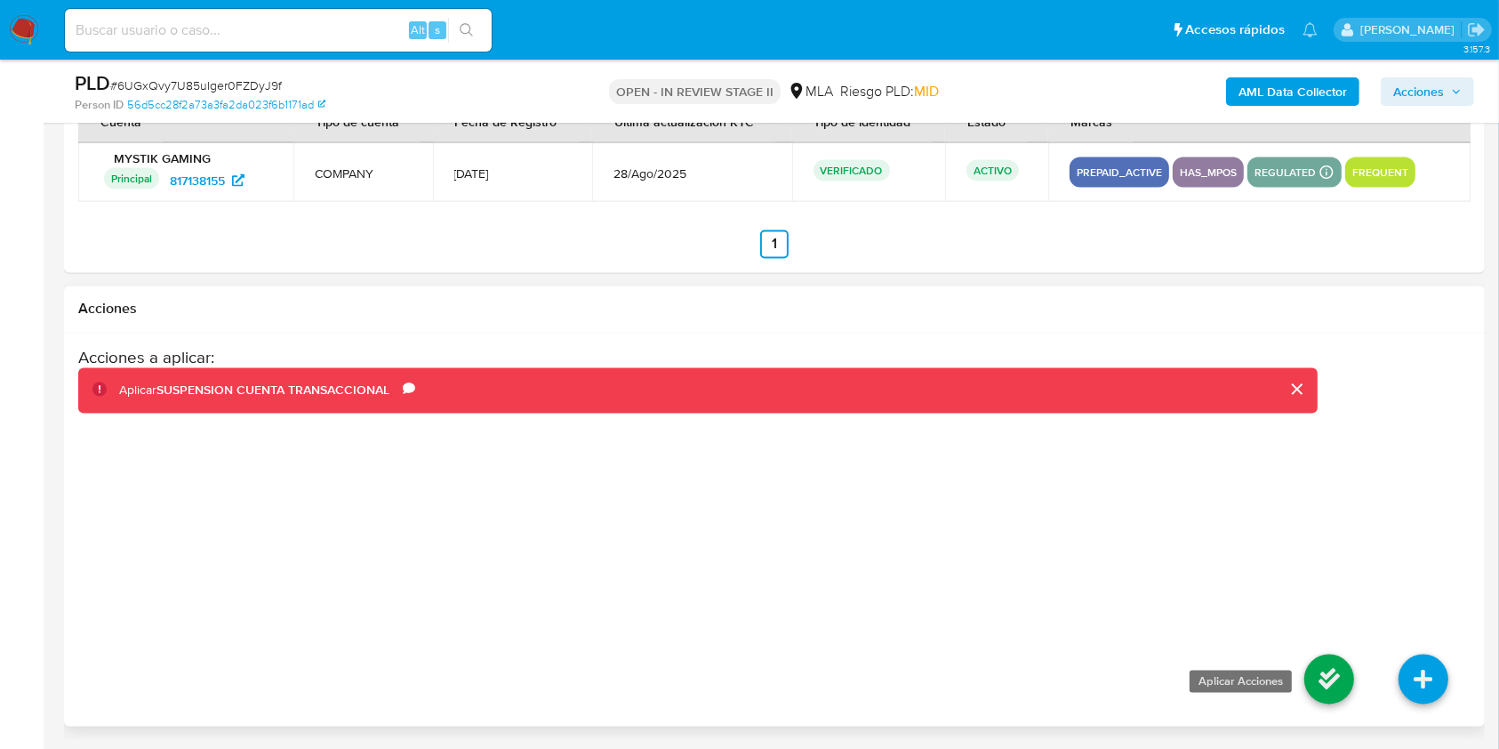
click icon
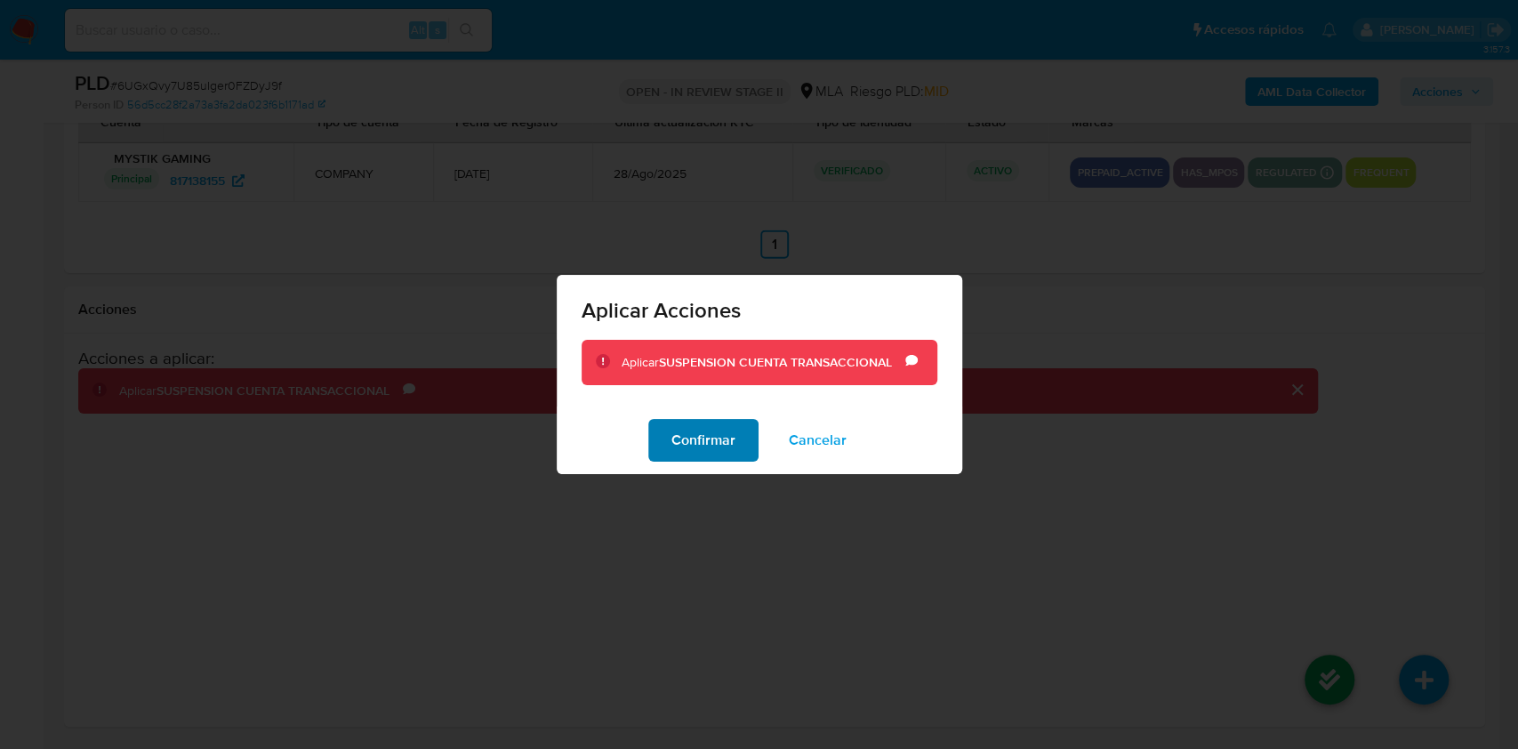
click span "Confirmar"
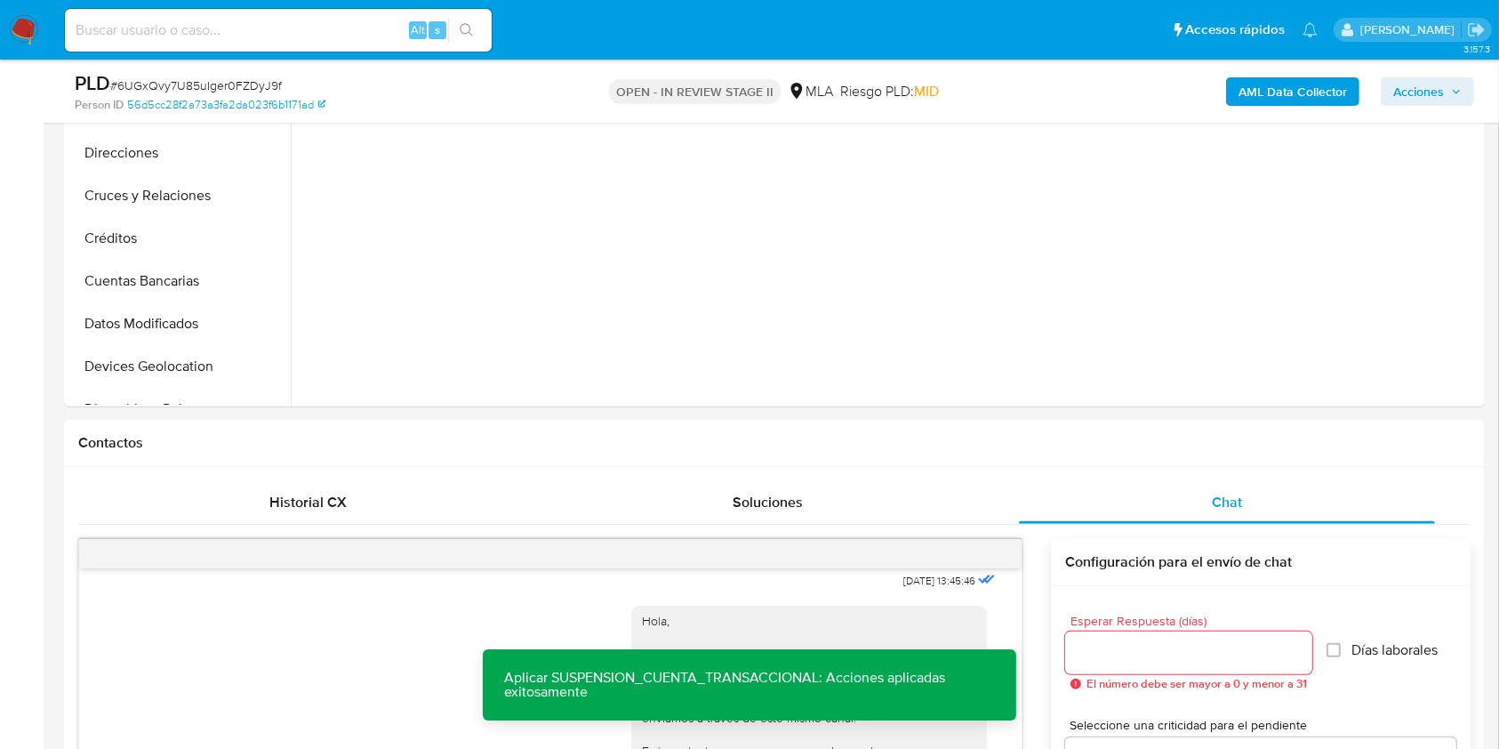
scroll to position [164, 0]
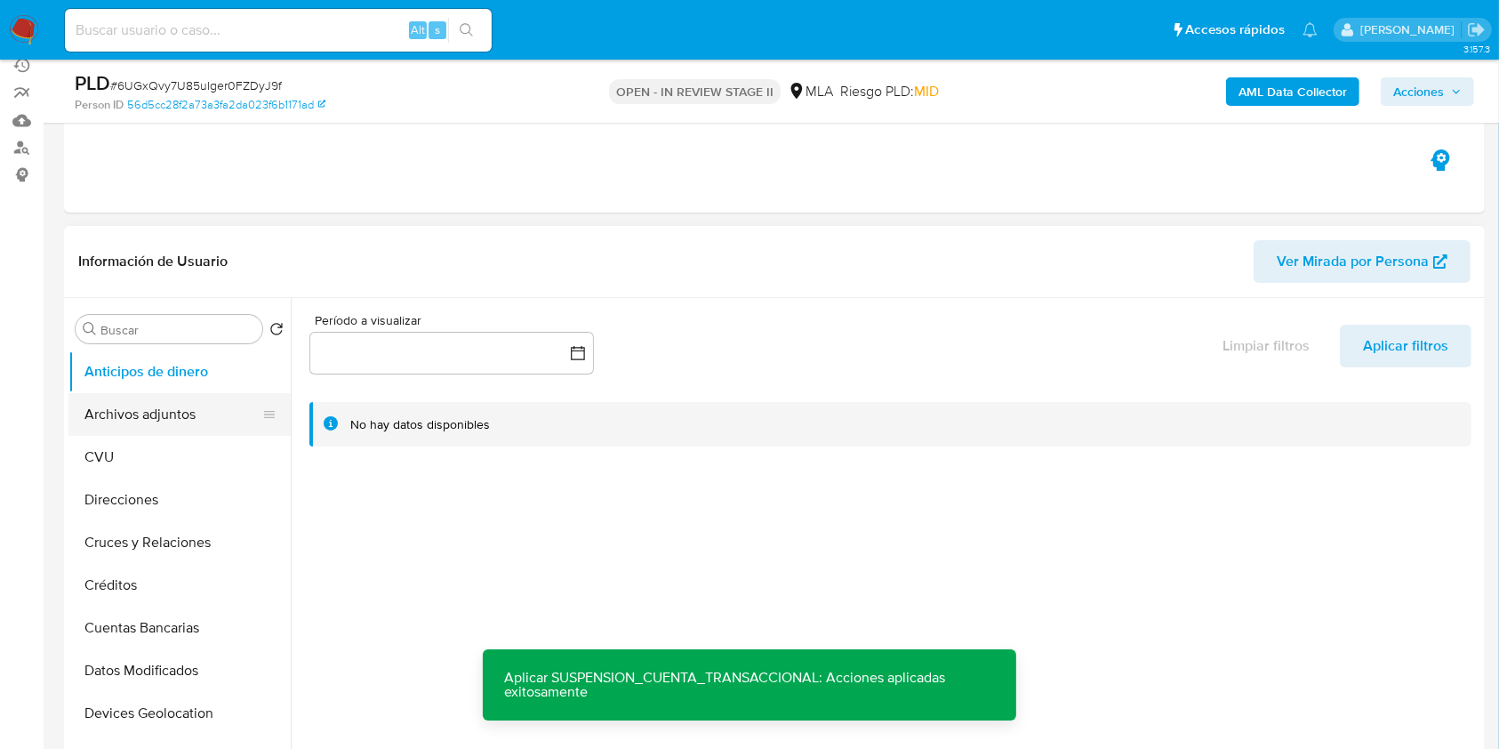
click button "Archivos adjuntos"
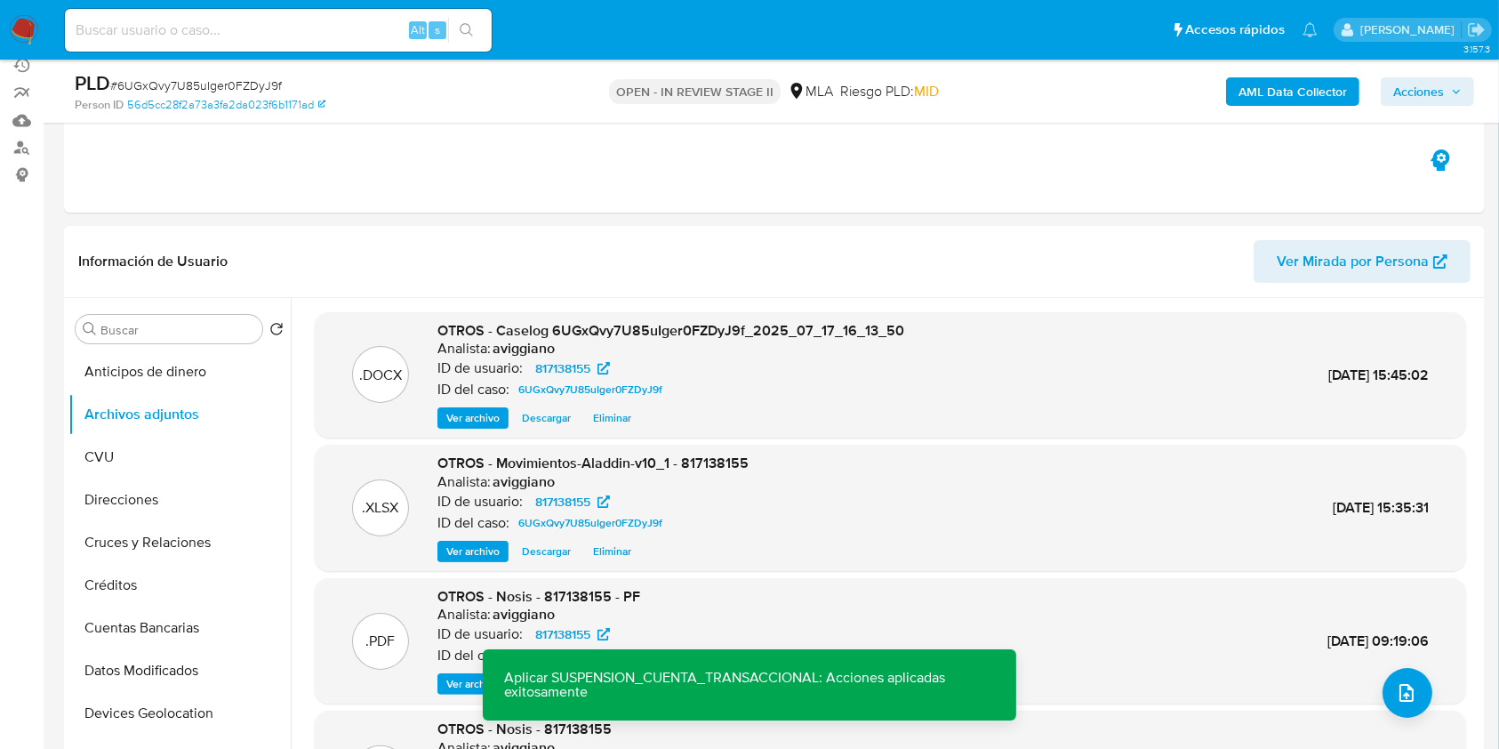
click span "Acciones"
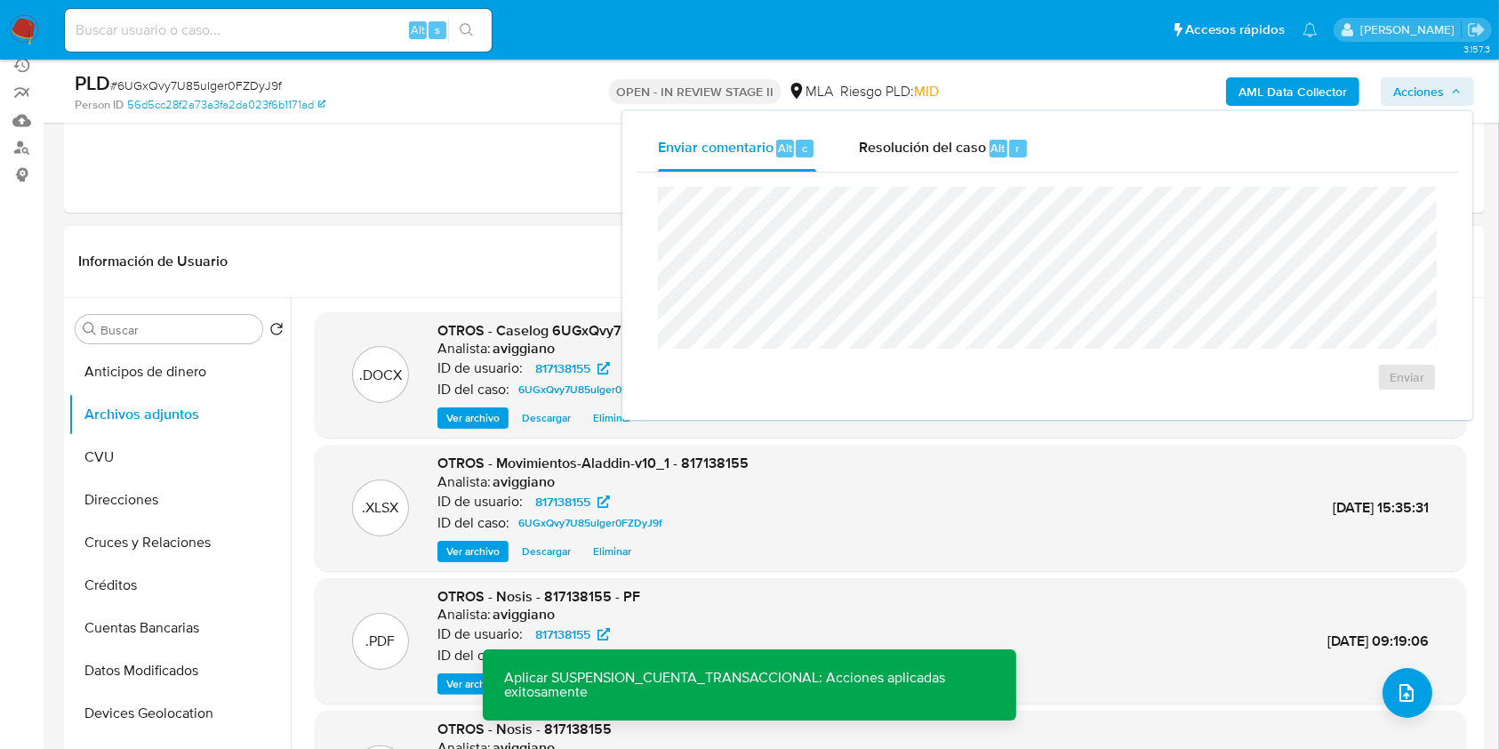
click div "Enviar comentario Alt c Resolución del caso Alt r Enviar"
click span "Resolución del caso"
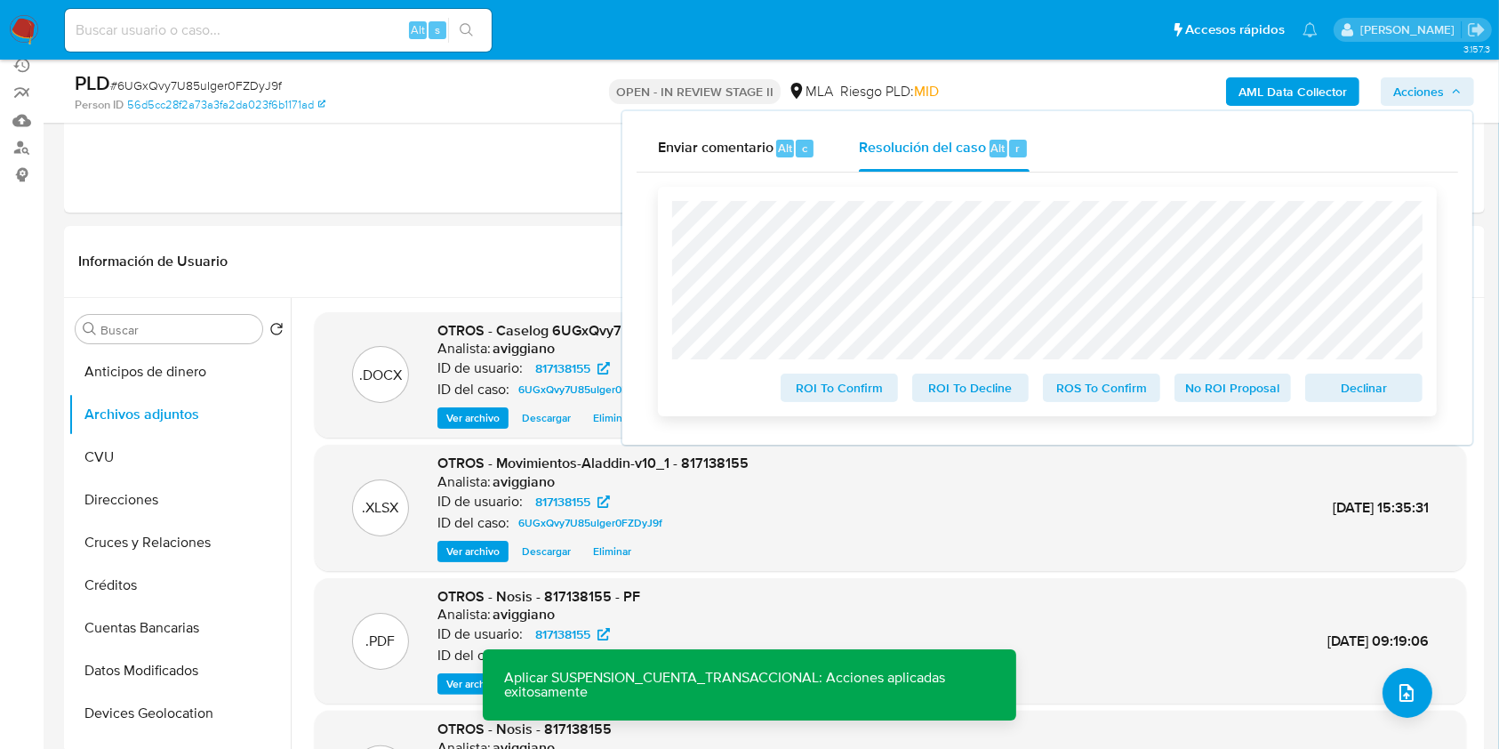
click div "ROI To Confirm ROI To Decline ROS To Confirm No ROI Proposal Declinar"
click span "Declinar"
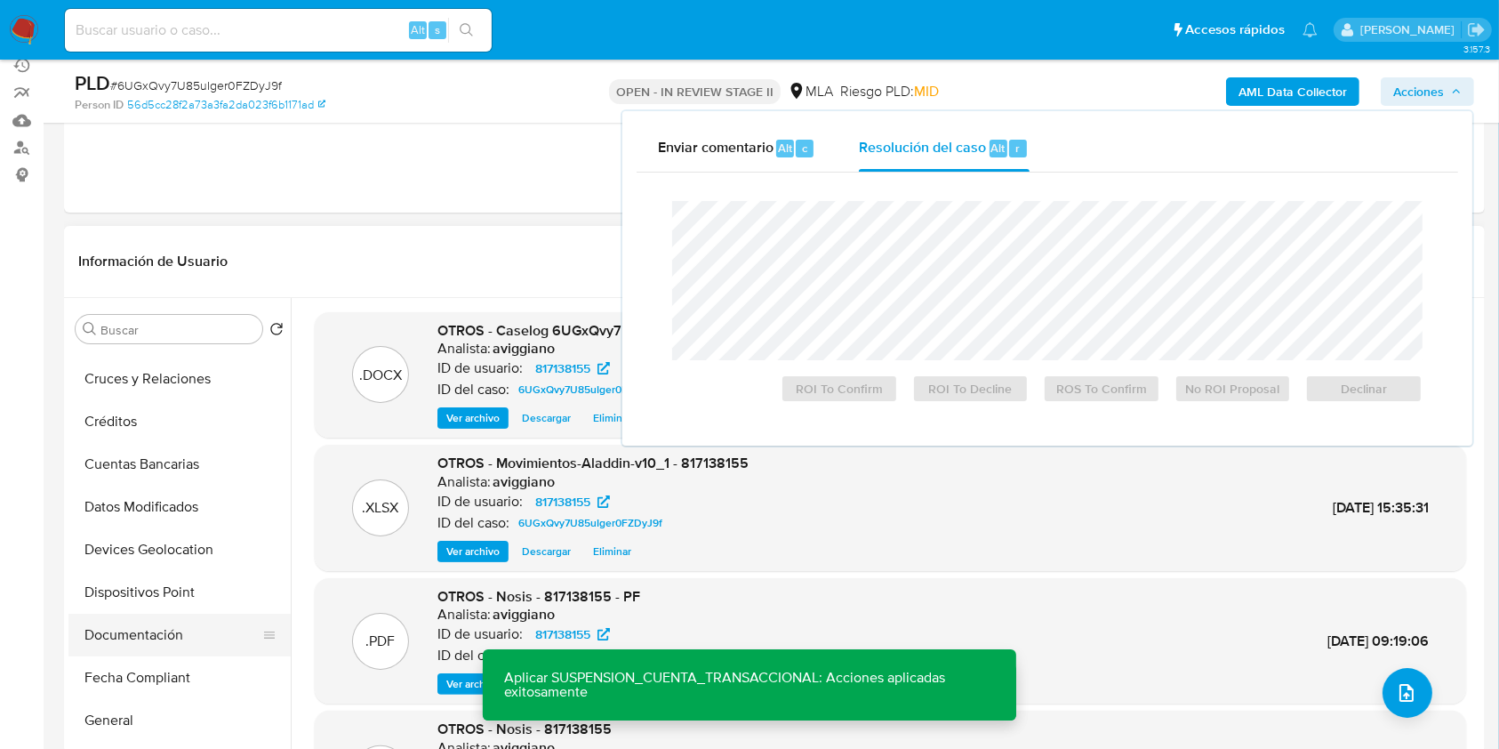
scroll to position [237, 0]
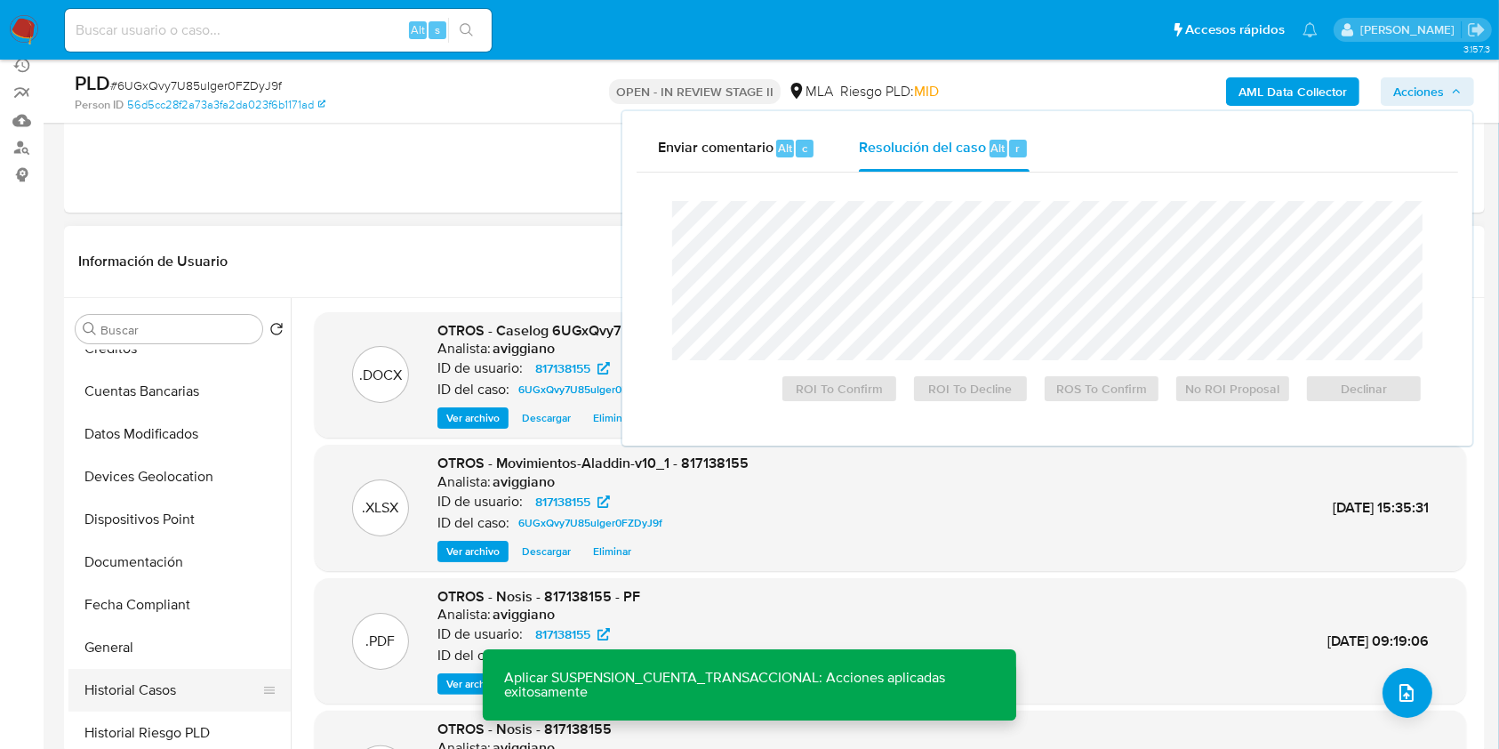
click button "Historial Casos"
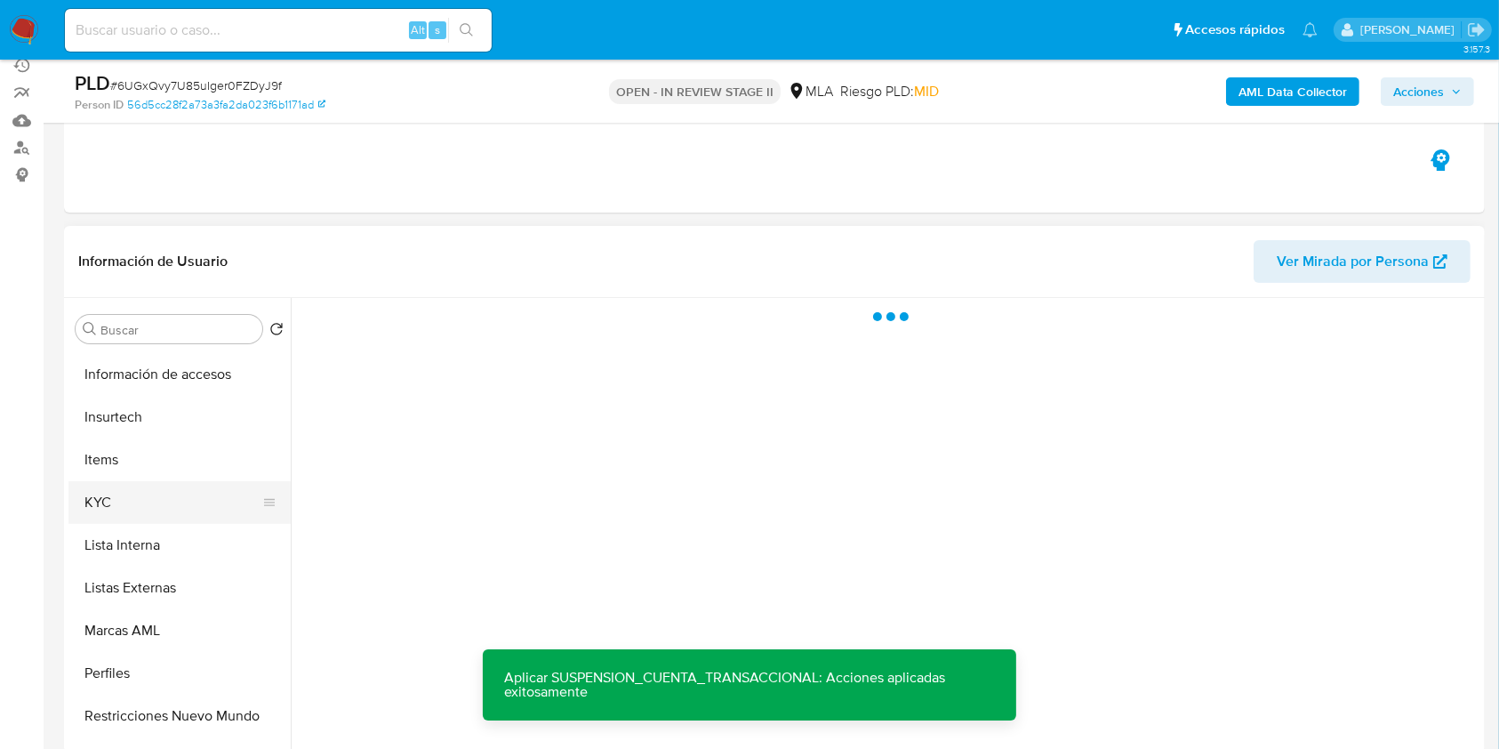
scroll to position [837, 0]
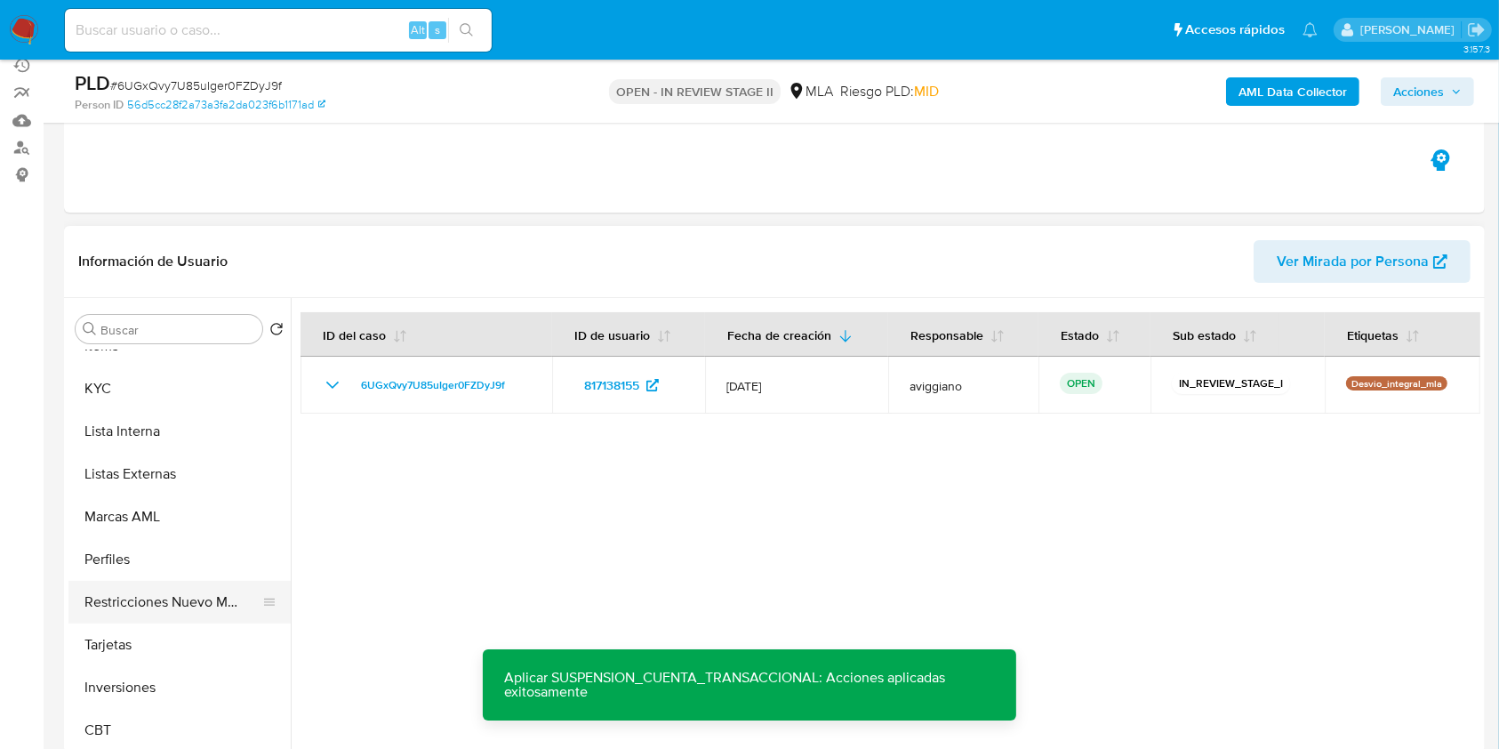
click button "Restricciones Nuevo Mundo"
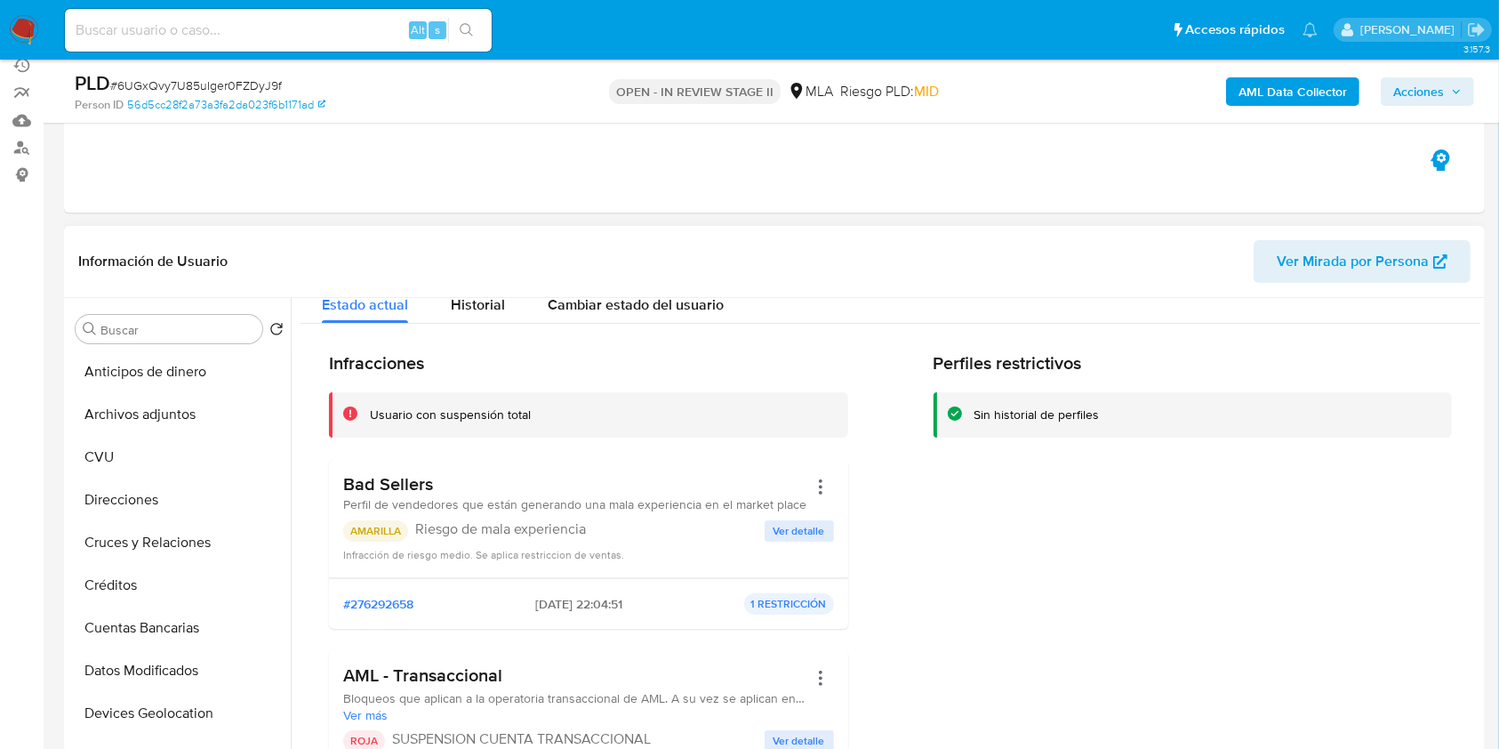
scroll to position [0, 0]
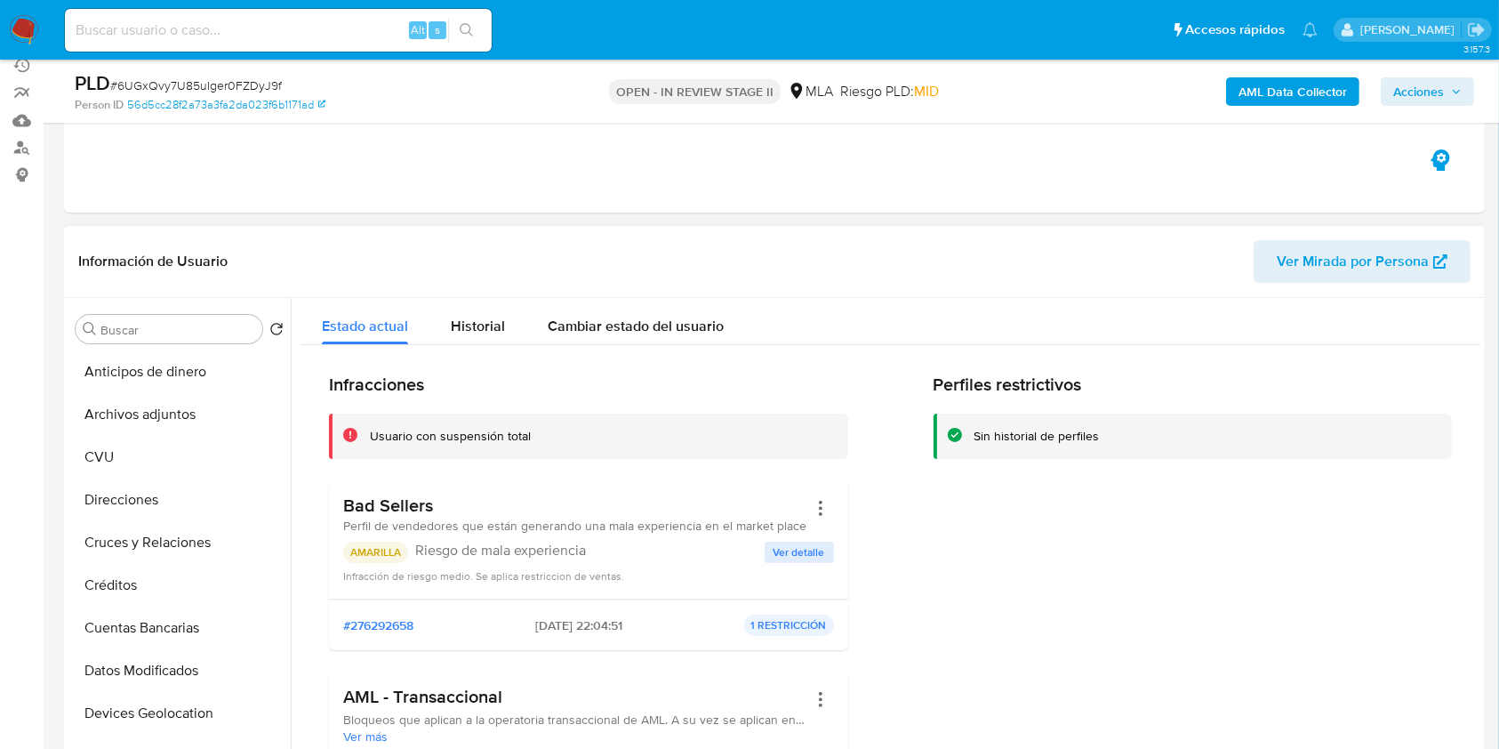
click span "Ver detalle"
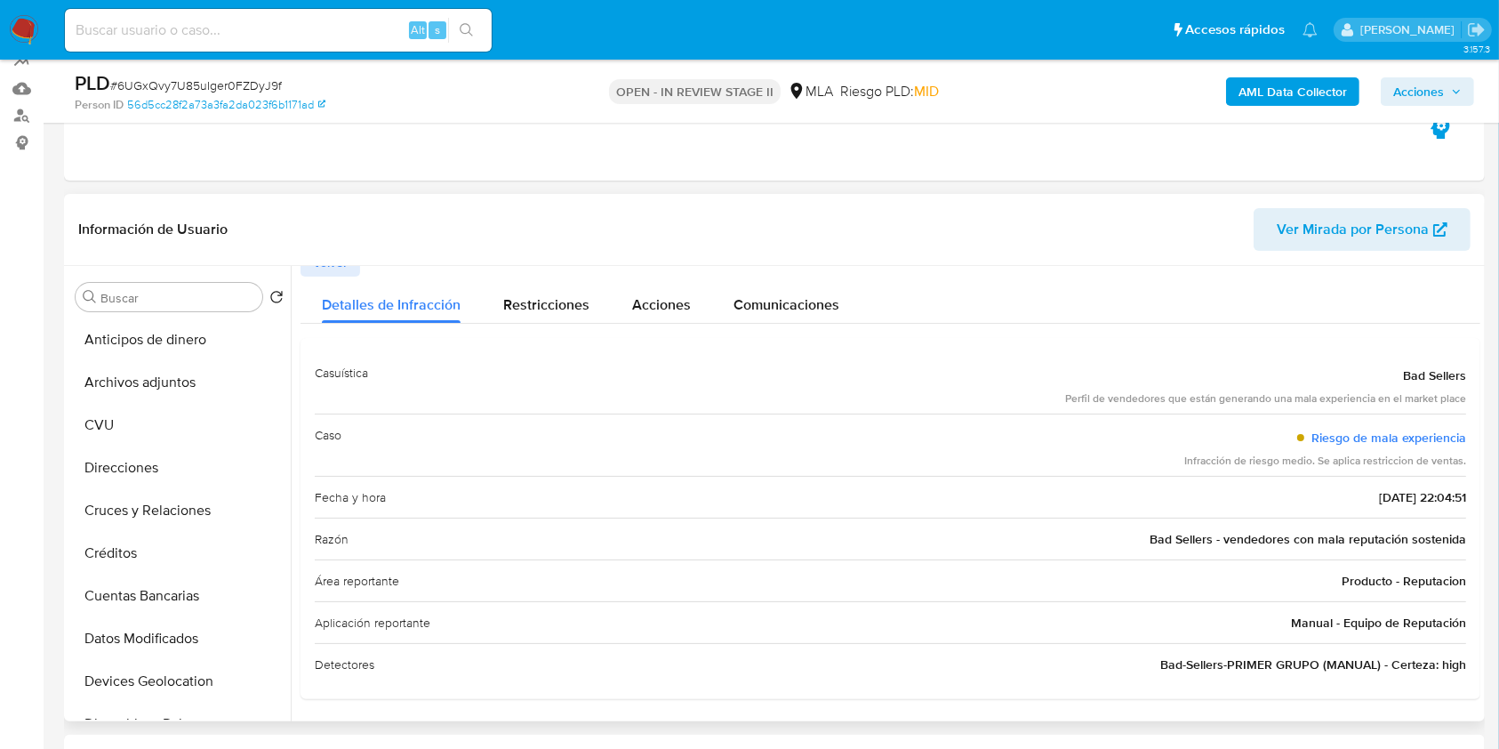
scroll to position [282, 0]
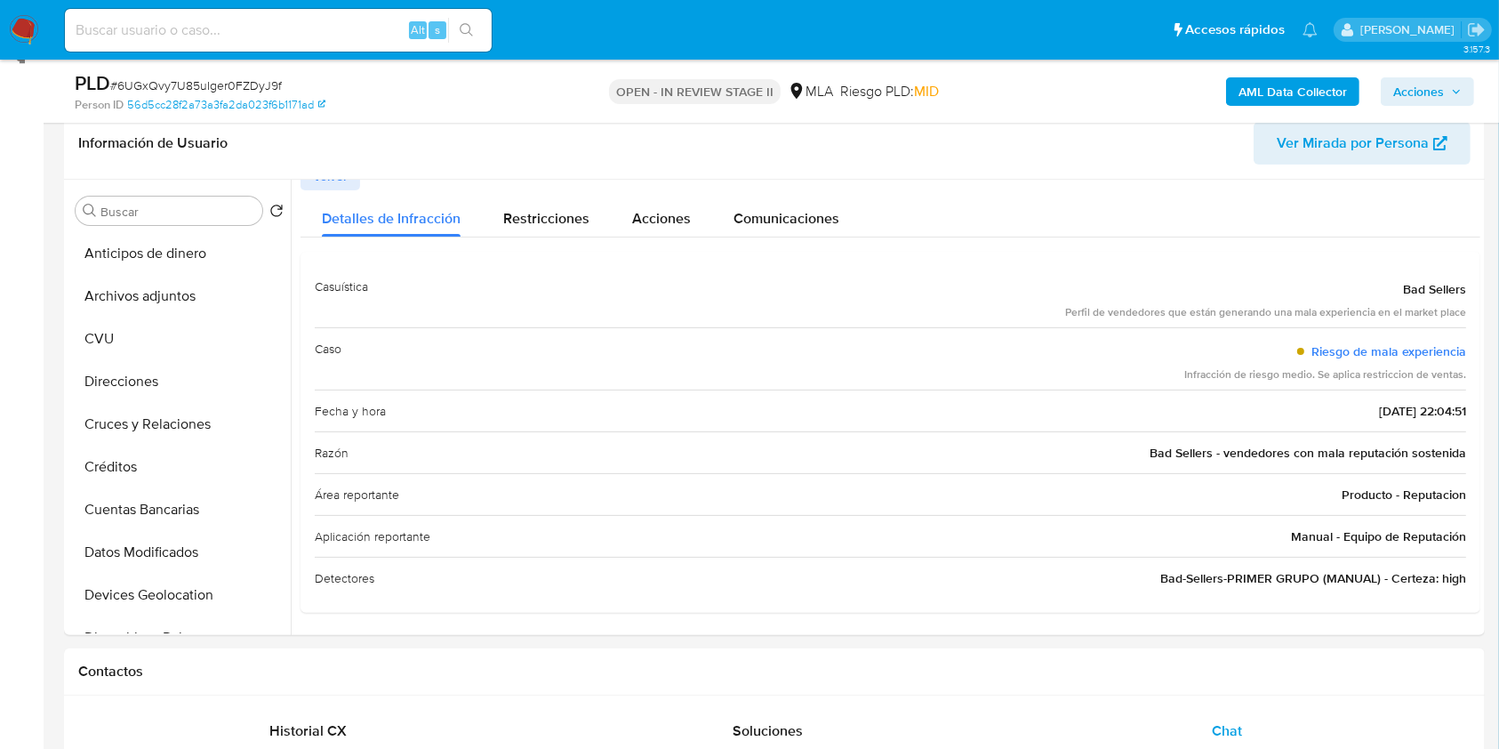
click span "Acciones"
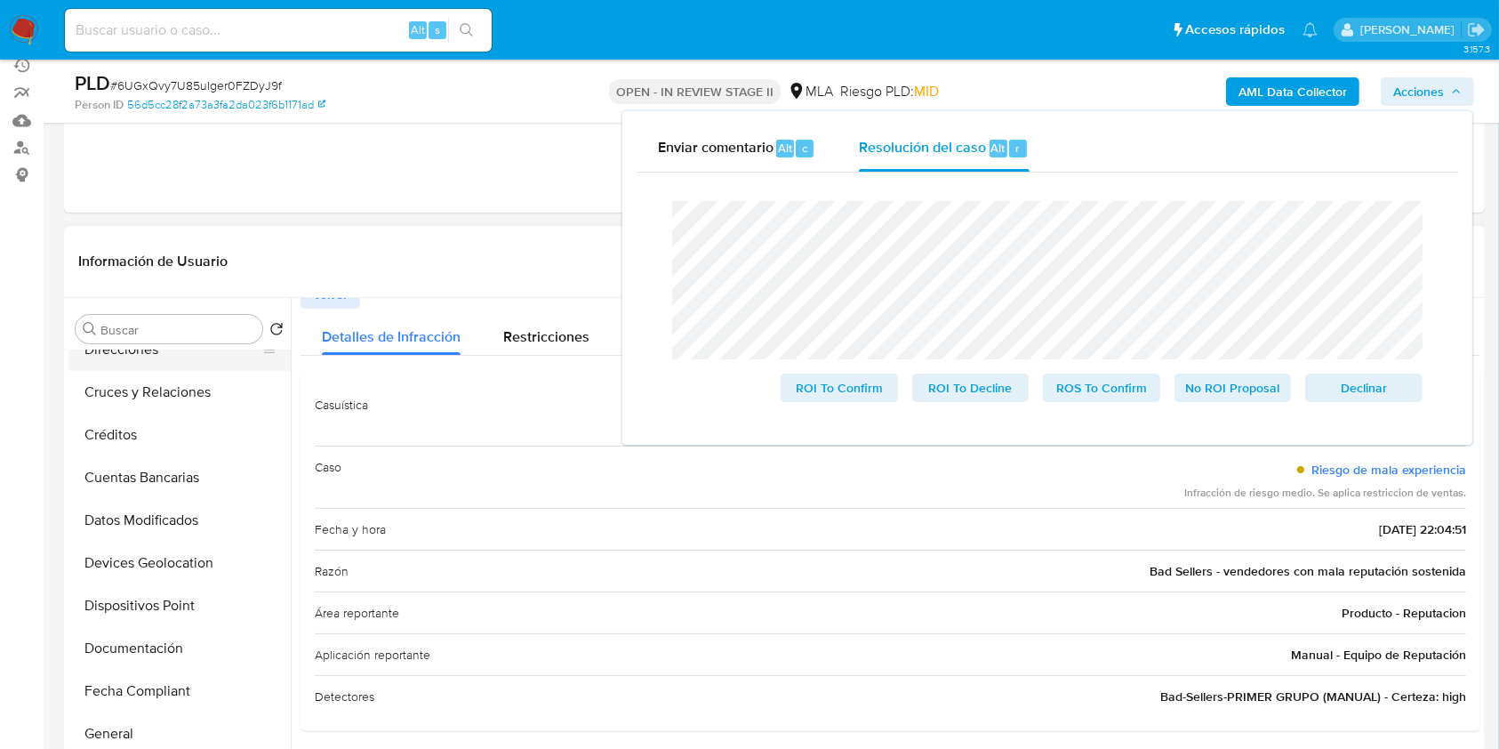
scroll to position [237, 0]
click button "Historial Casos"
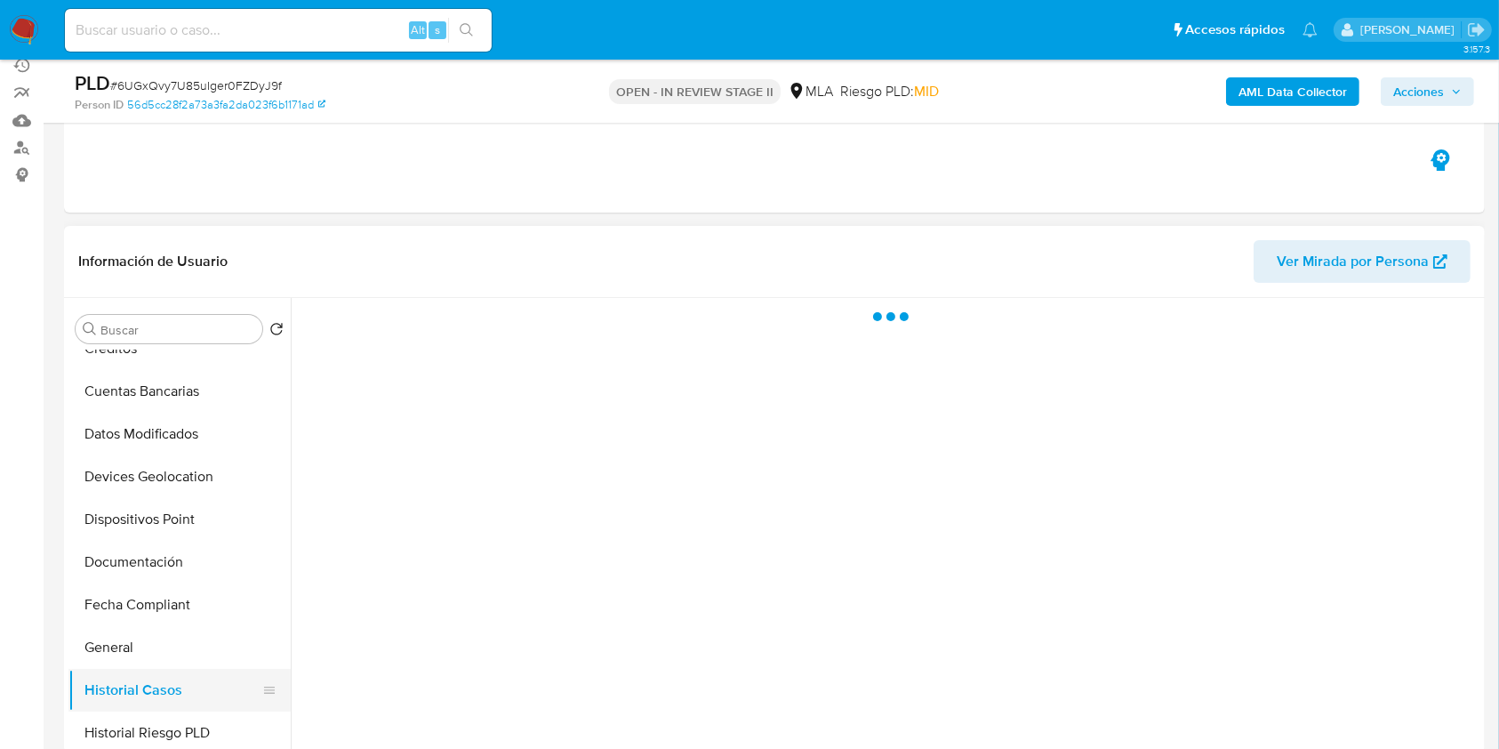
scroll to position [0, 0]
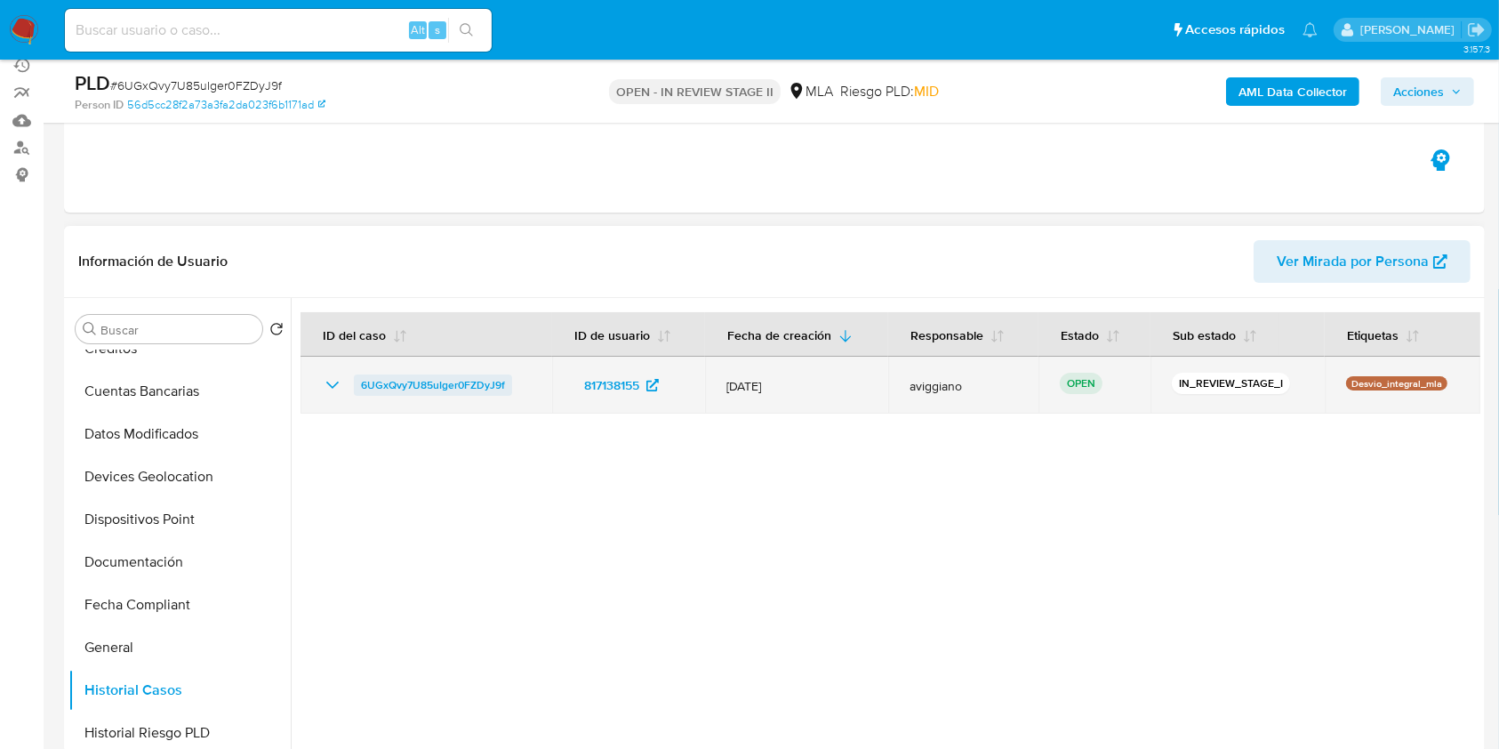
click span "6UGxQvy7U85uIger0FZDyJ9f"
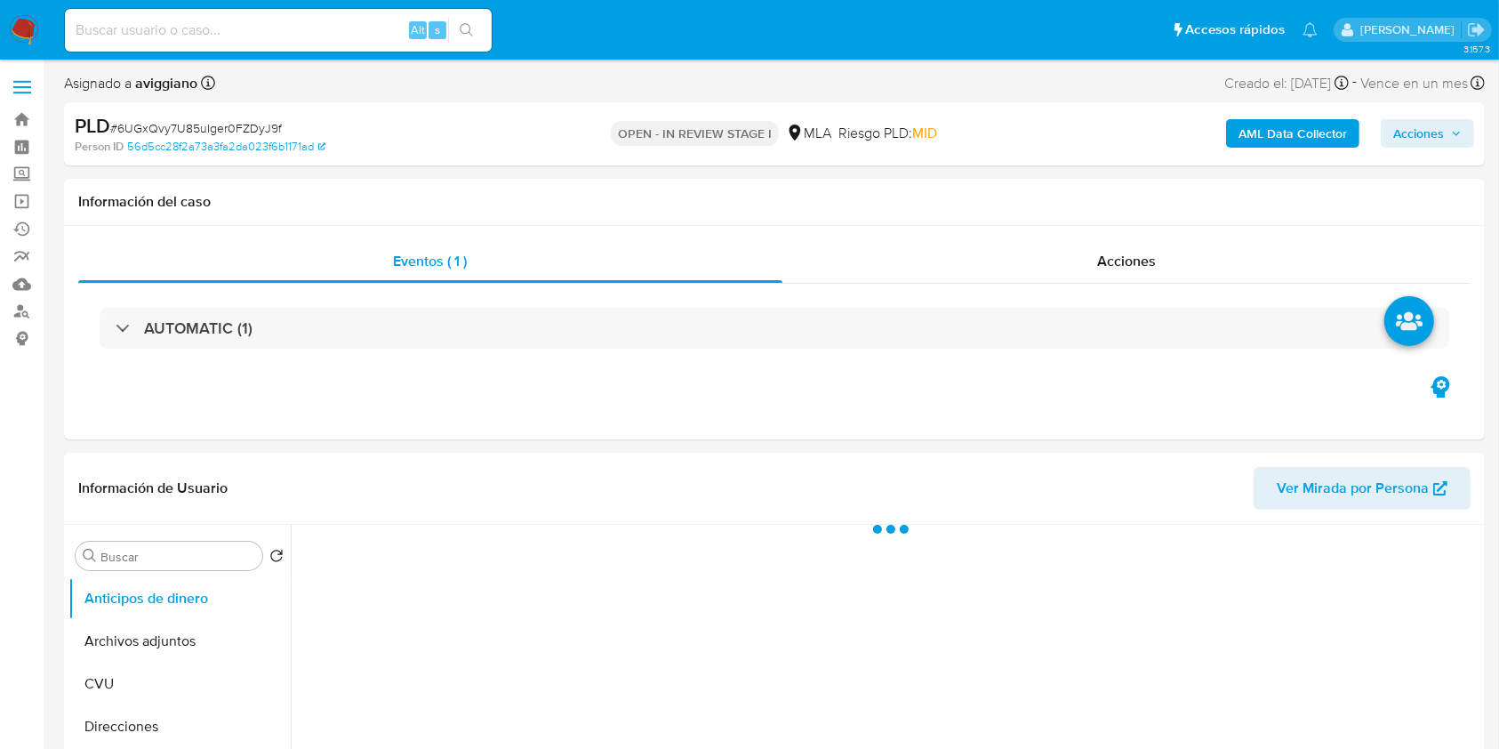
click at [1432, 132] on span "Acciones" at bounding box center [1418, 133] width 51 height 28
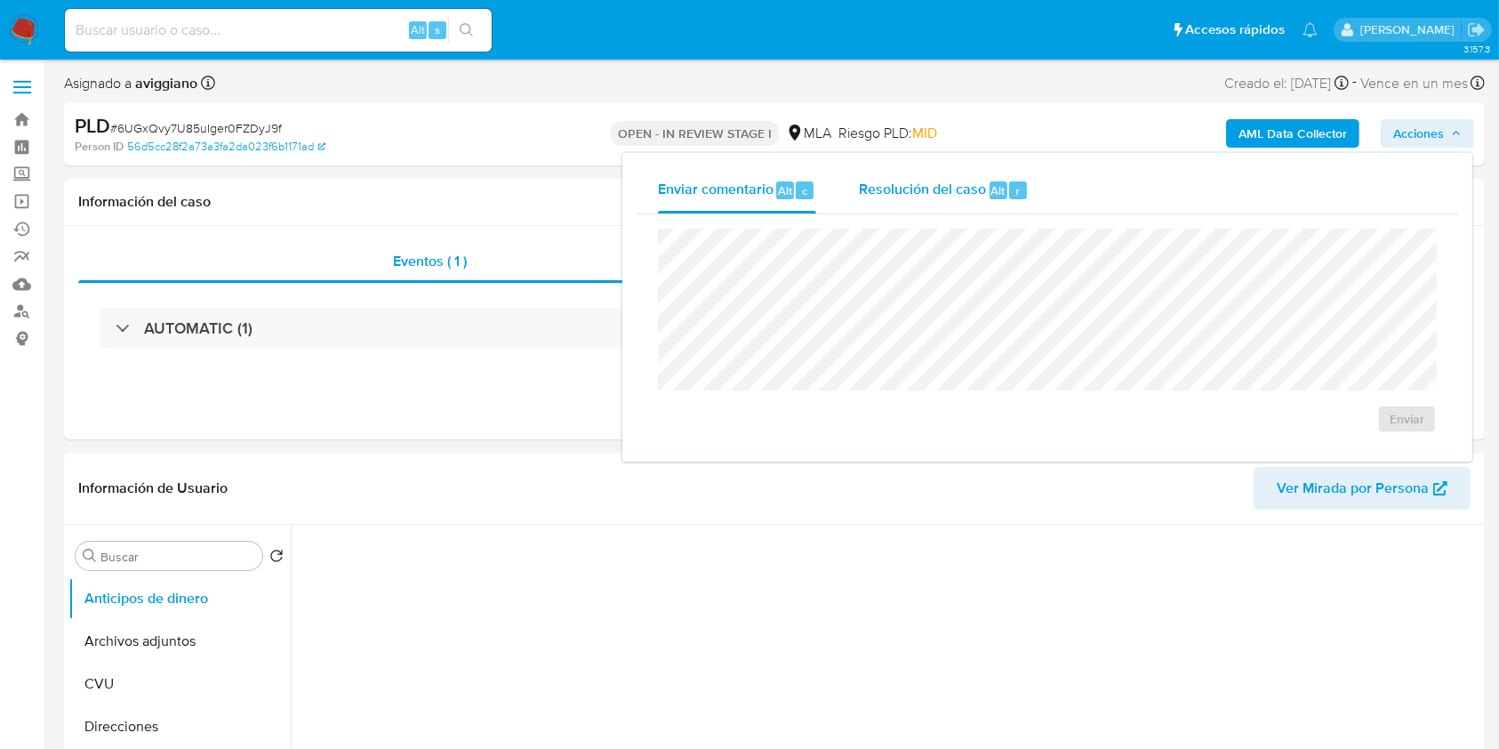
click at [982, 188] on span "Resolución del caso" at bounding box center [922, 190] width 127 height 20
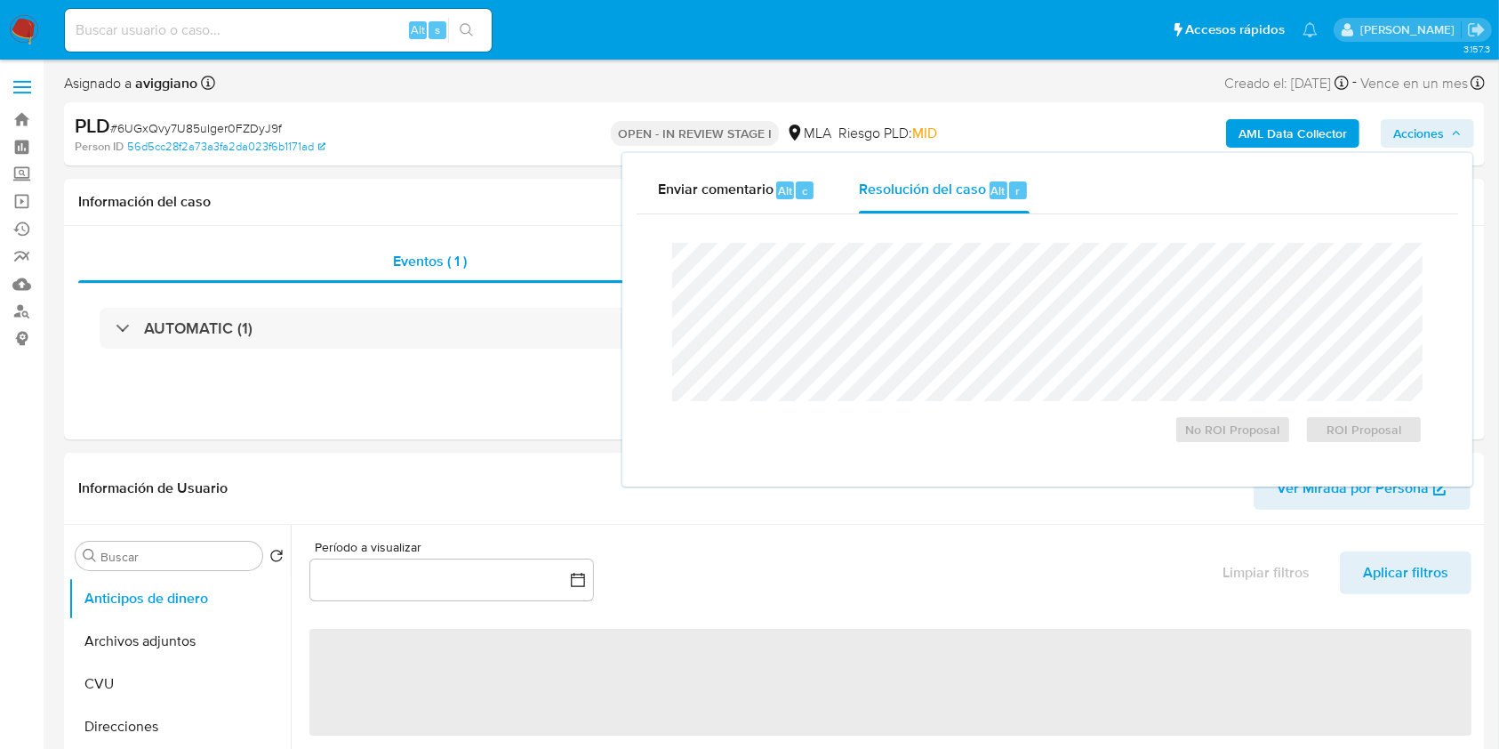
select select "10"
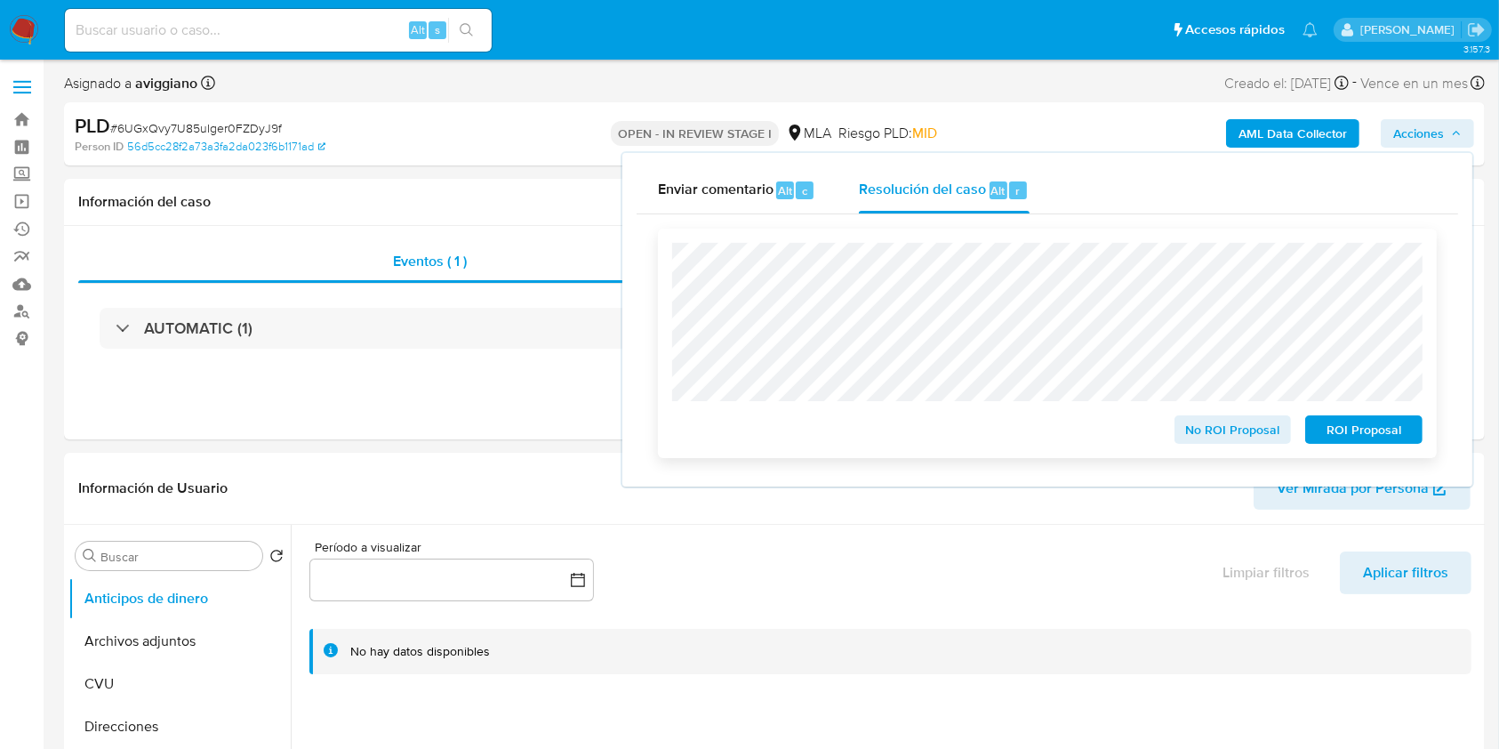
click at [1330, 434] on span "ROI Proposal" at bounding box center [1364, 429] width 92 height 25
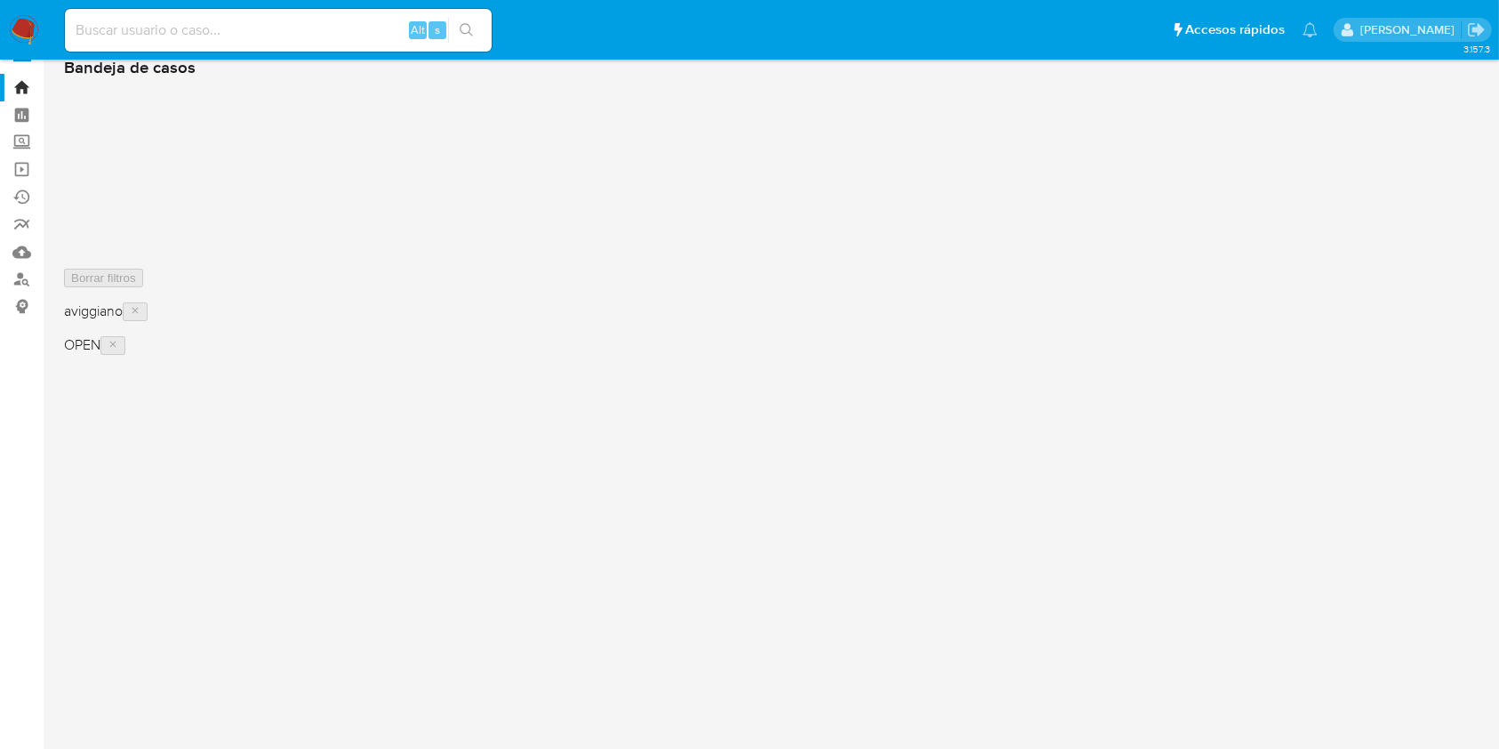
scroll to position [118, 0]
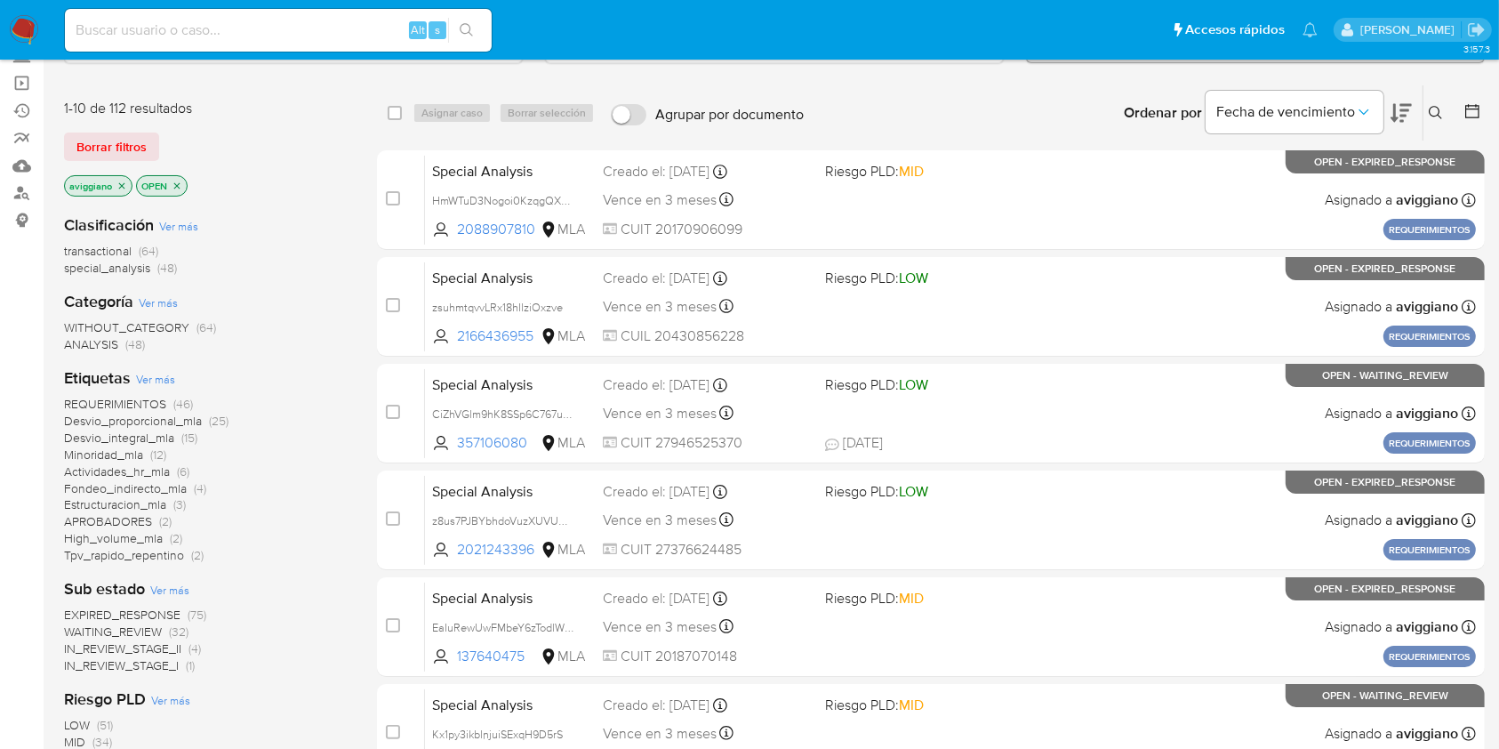
click at [116, 181] on icon "close-filter" at bounding box center [121, 186] width 11 height 11
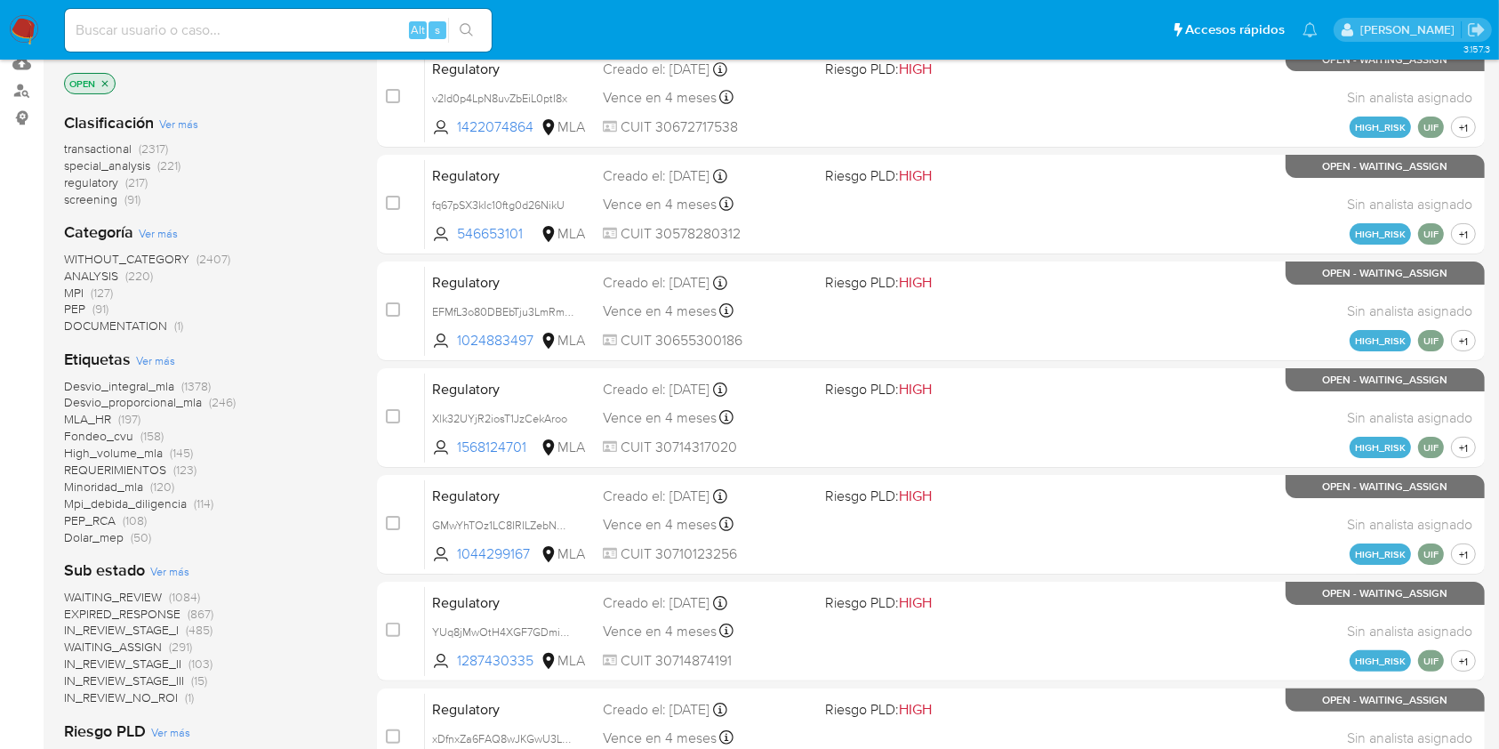
scroll to position [592, 0]
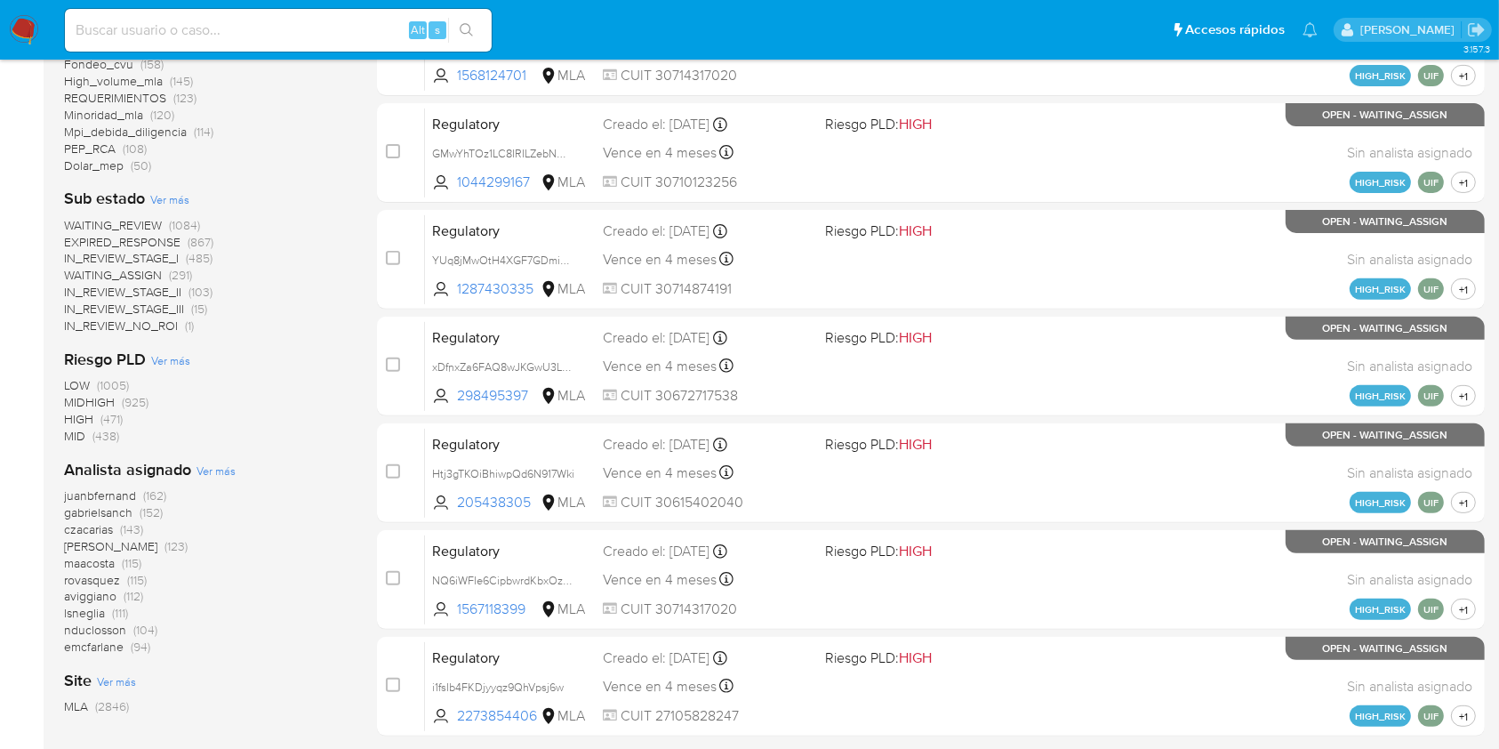
click at [244, 29] on input at bounding box center [278, 30] width 427 height 23
paste input "X3CRGMIqvCuhP70Ghw0aB9m6"
type input "X3CRGMIqvCuhP70Ghw0aB9m6"
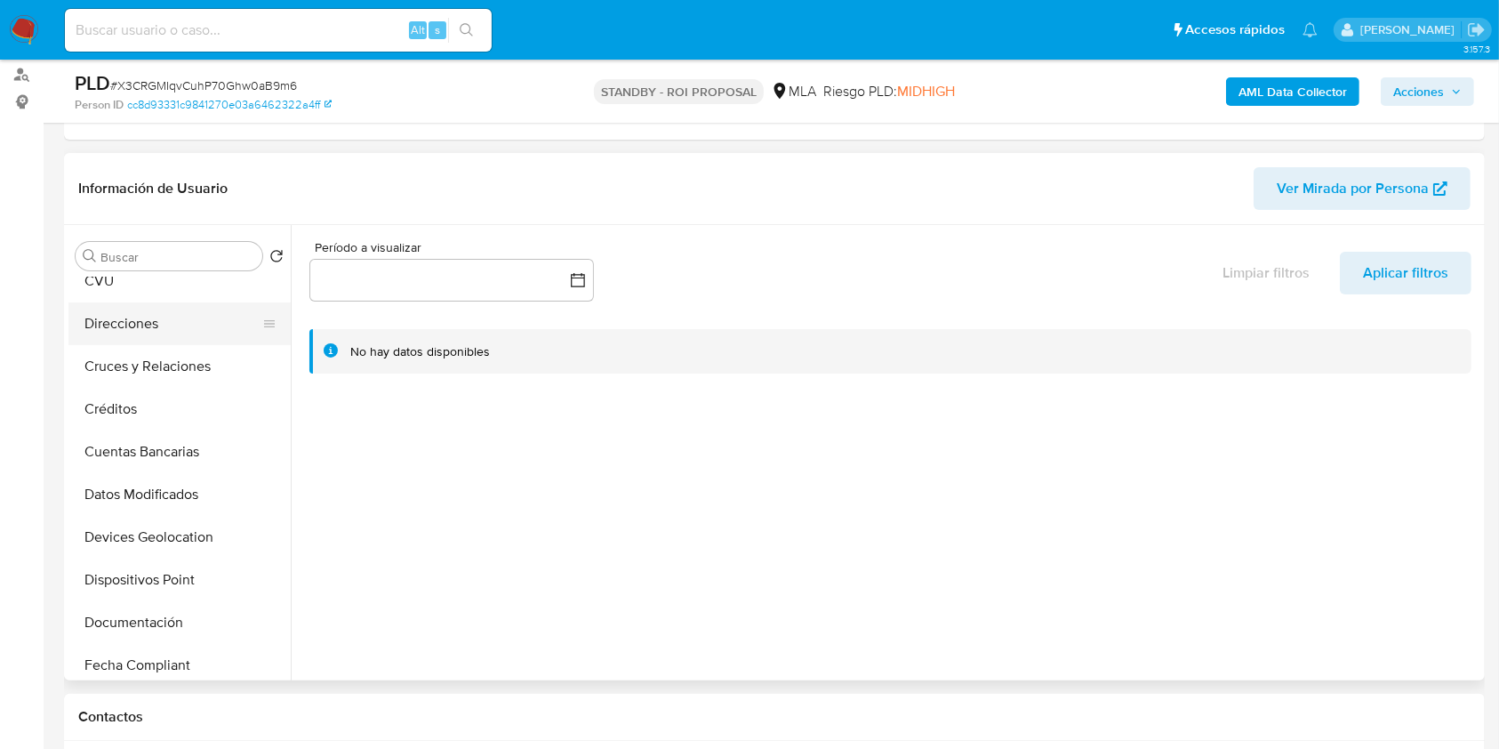
scroll to position [237, 0]
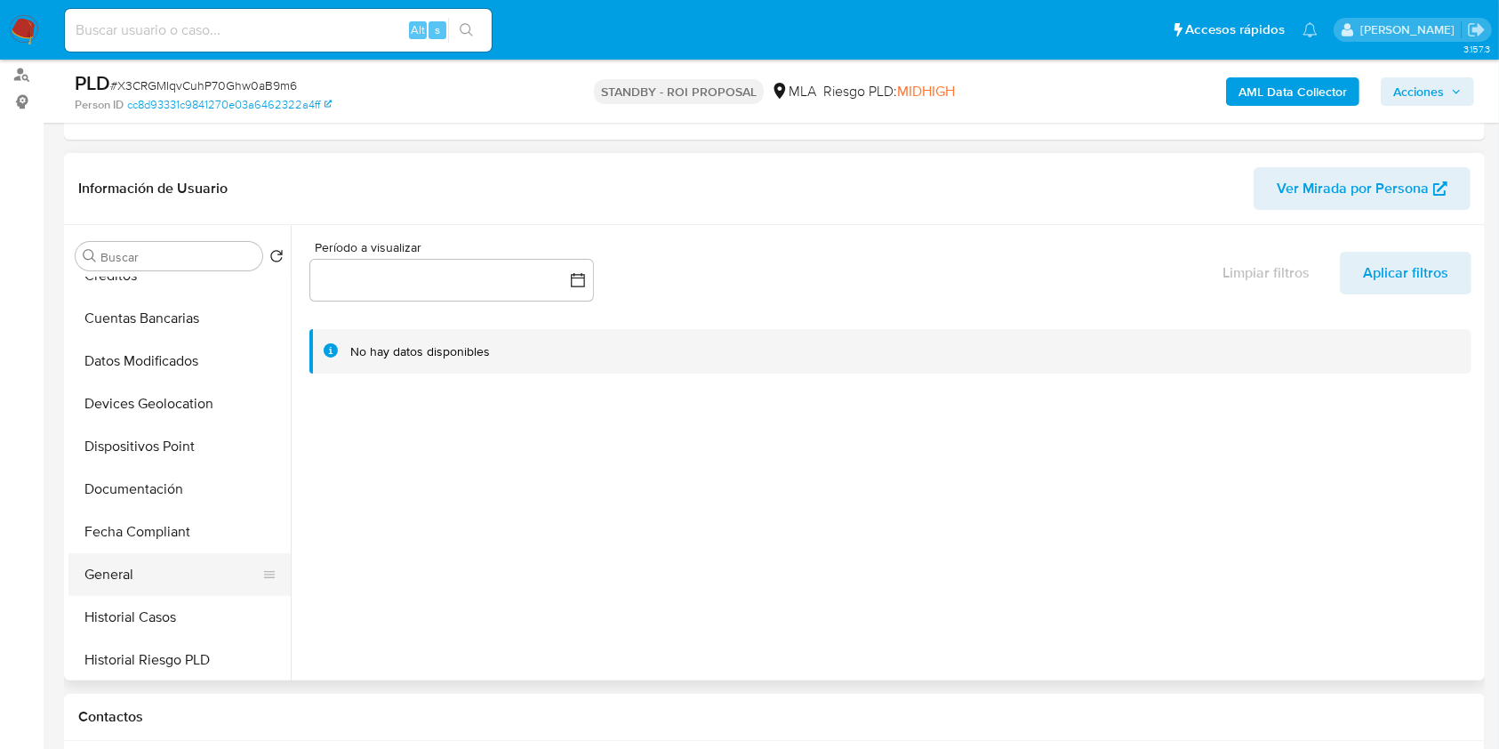
click at [181, 593] on button "General" at bounding box center [172, 574] width 208 height 43
select select "10"
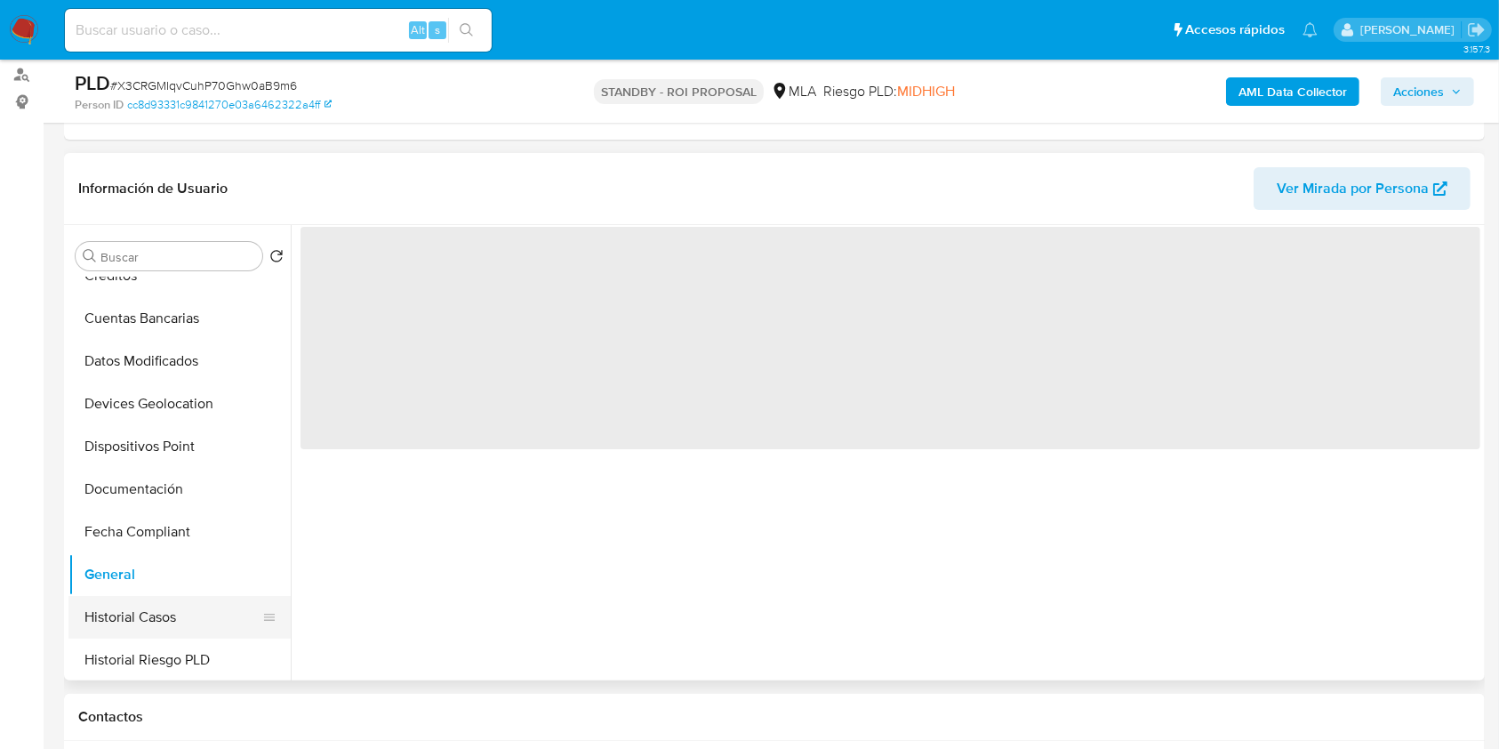
click at [177, 611] on button "Historial Casos" at bounding box center [172, 617] width 208 height 43
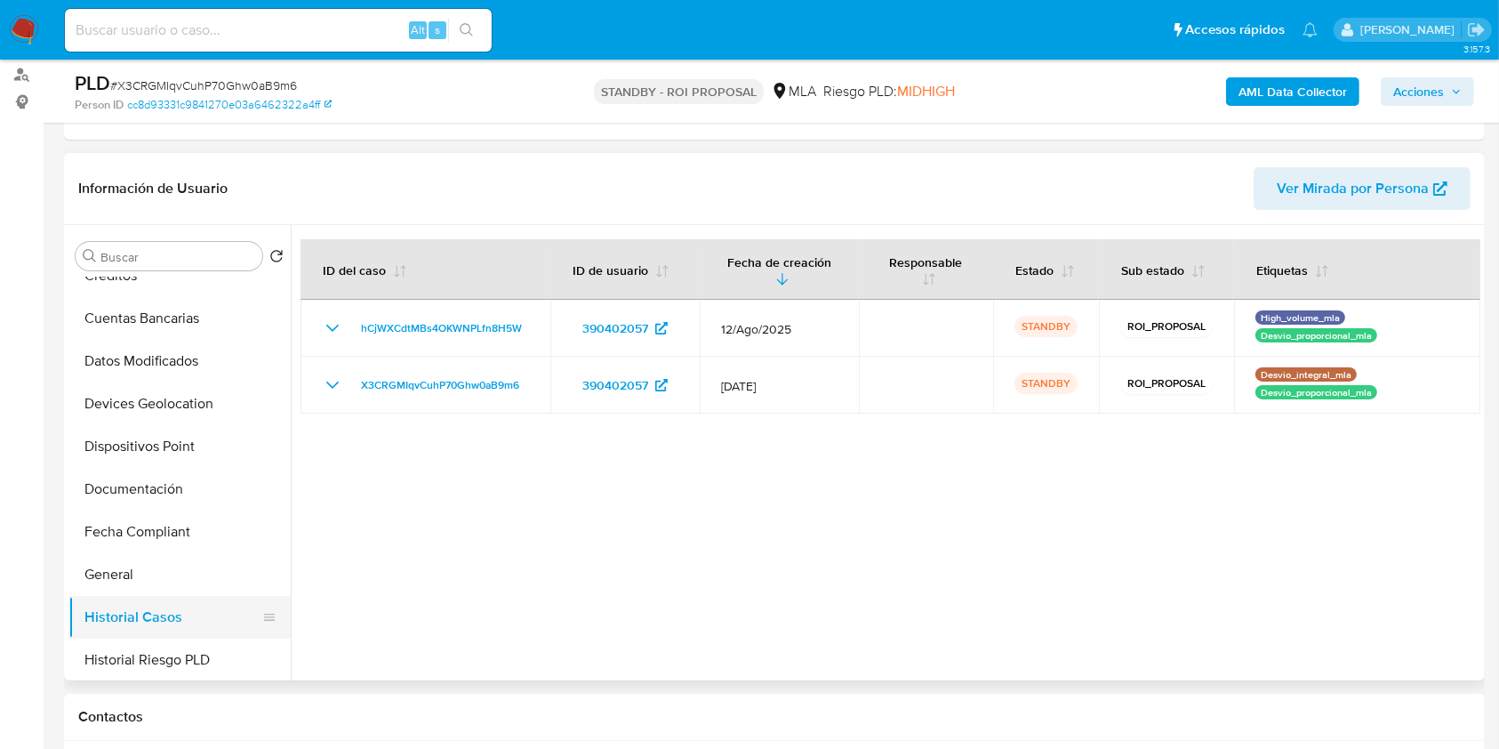
scroll to position [0, 0]
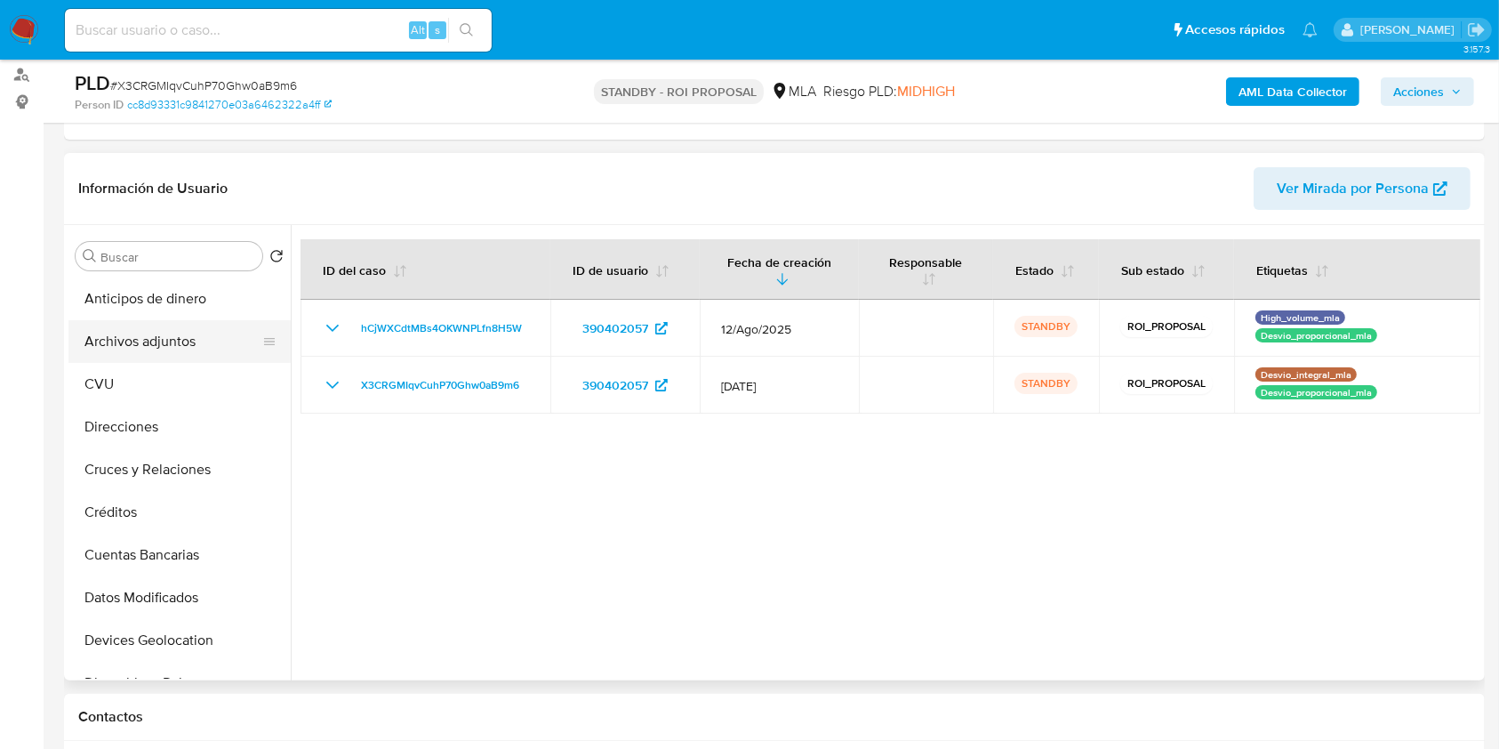
click at [164, 357] on button "Archivos adjuntos" at bounding box center [172, 341] width 208 height 43
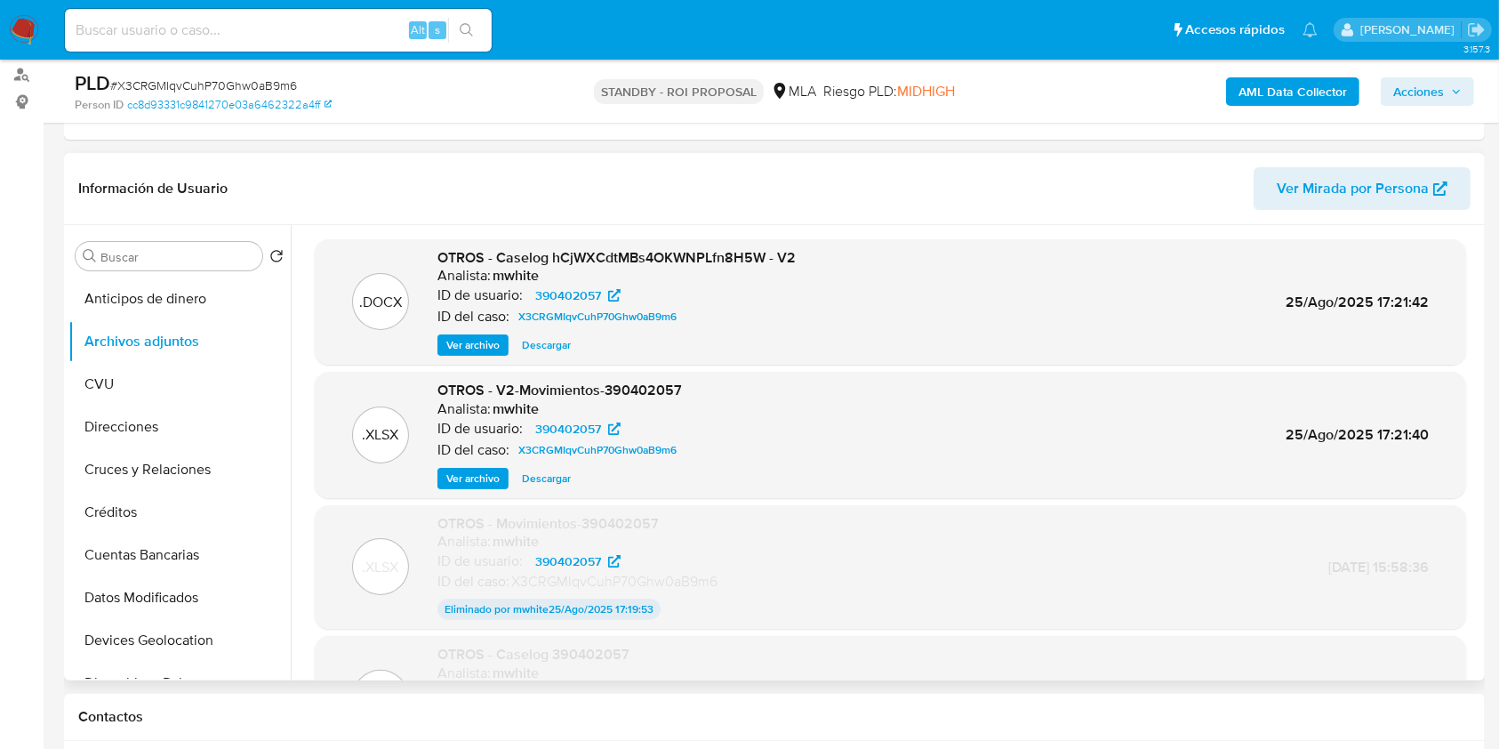
click at [536, 349] on span "Descargar" at bounding box center [546, 345] width 49 height 18
click at [171, 21] on input at bounding box center [278, 30] width 427 height 23
paste input "0NguTUxb2NizfGnFqDTWLLLT"
type input "0NguTUxb2NizfGnFqDTWLLLT"
click at [466, 26] on icon "search-icon" at bounding box center [467, 30] width 14 height 14
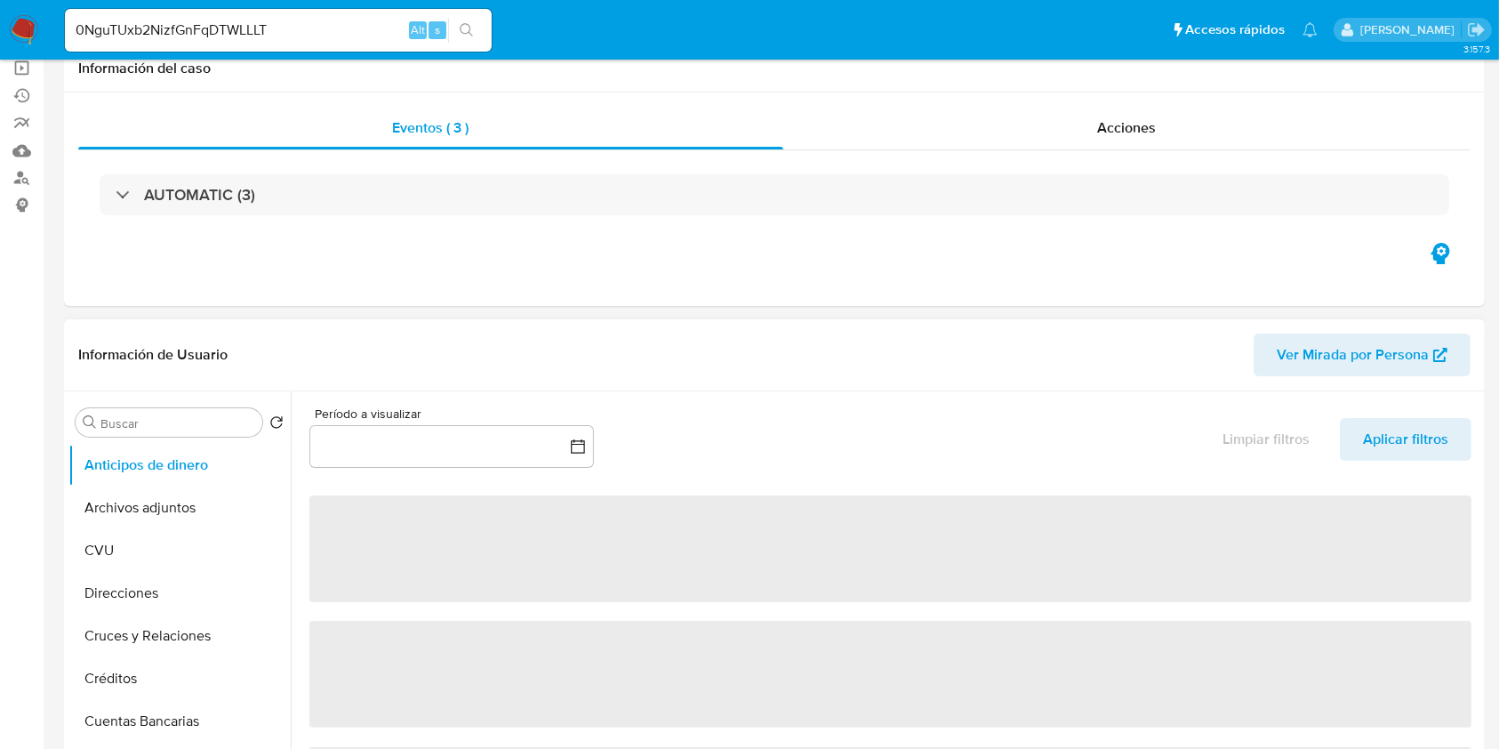
select select "10"
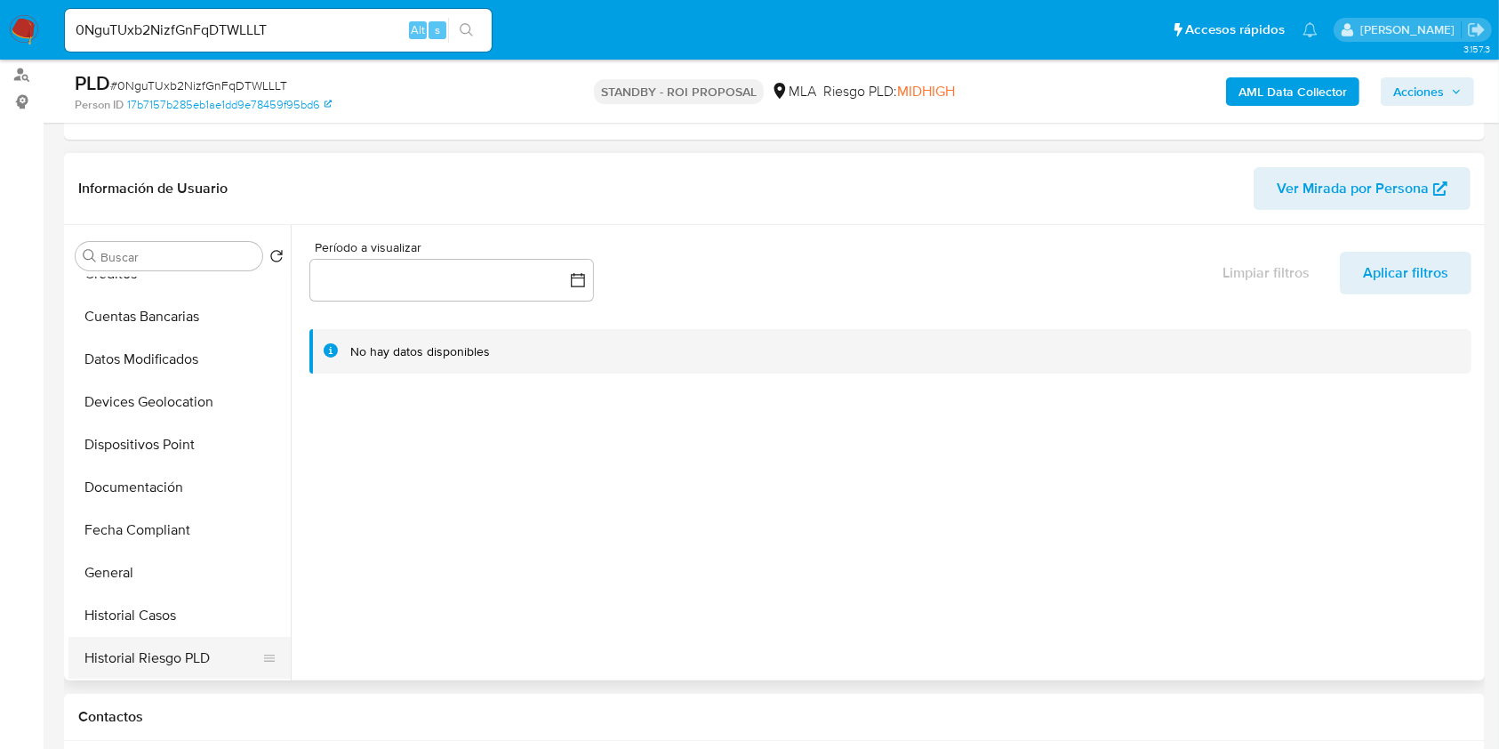
scroll to position [356, 0]
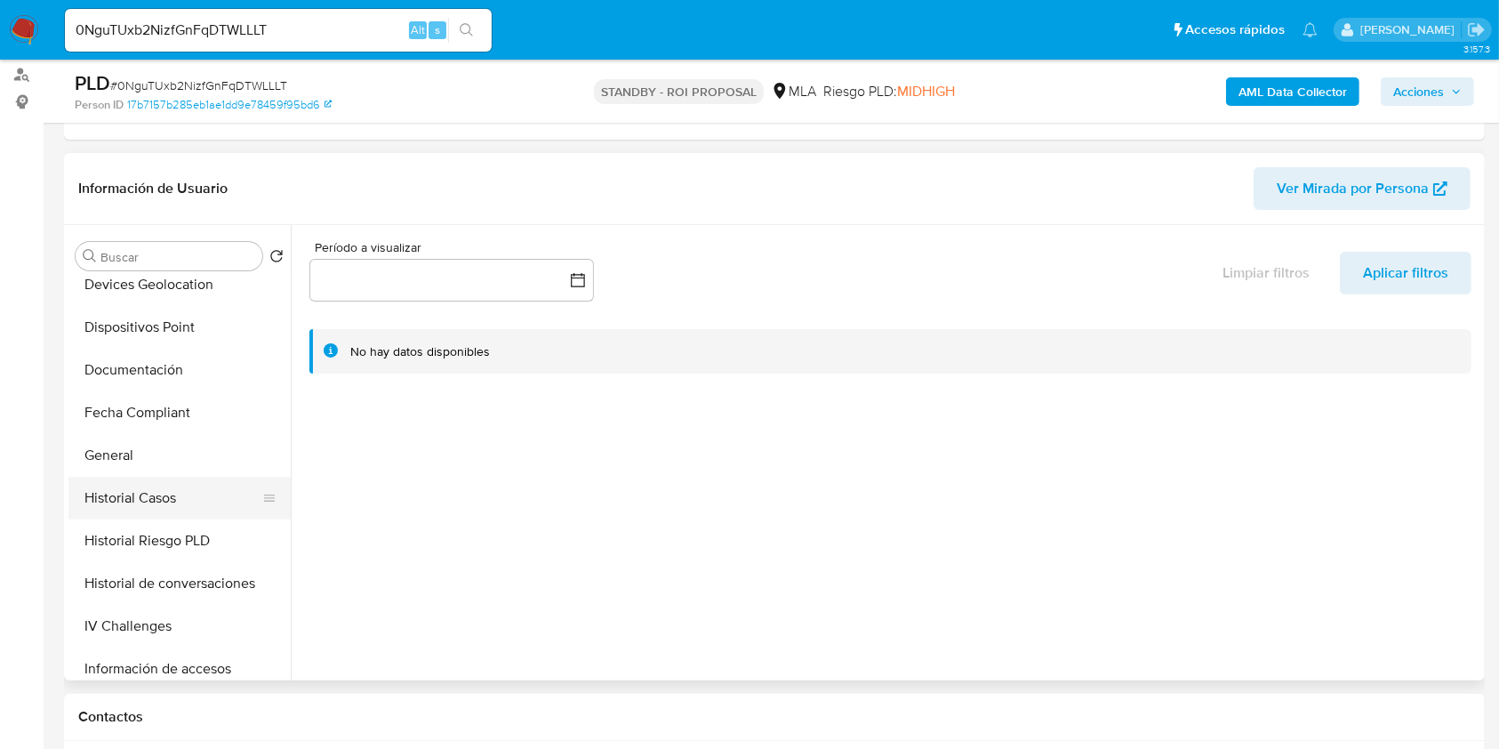
click at [214, 499] on button "Historial Casos" at bounding box center [172, 498] width 208 height 43
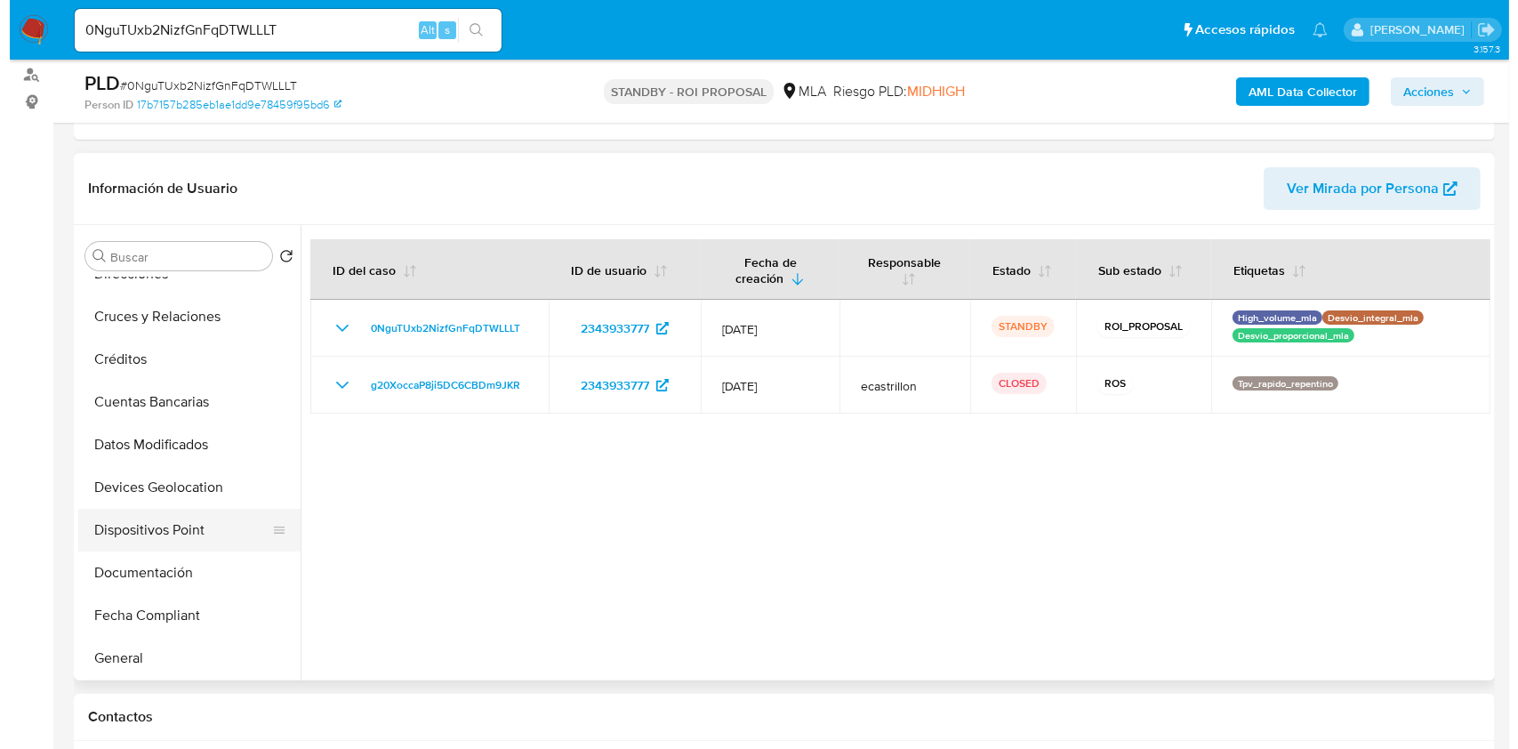
scroll to position [0, 0]
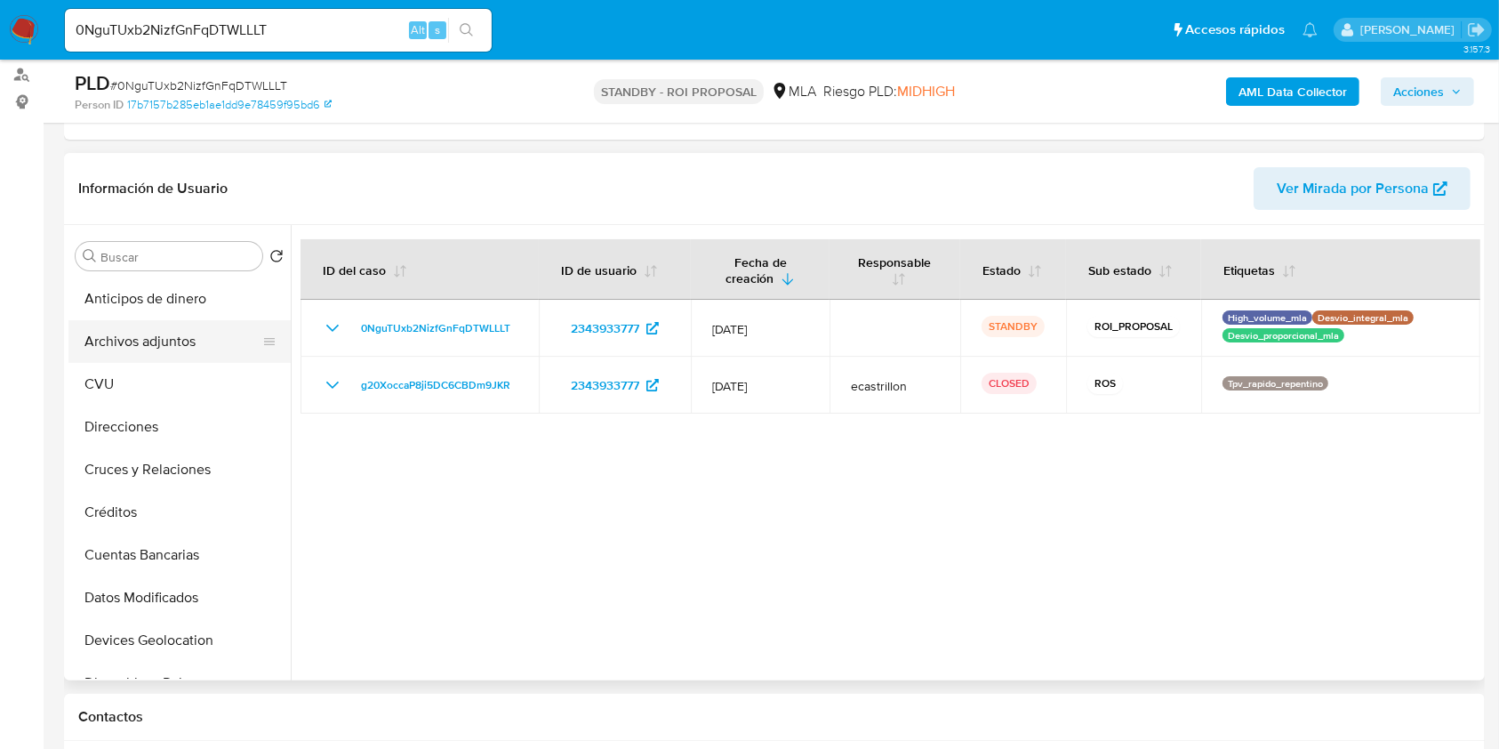
click at [172, 323] on button "Archivos adjuntos" at bounding box center [172, 341] width 208 height 43
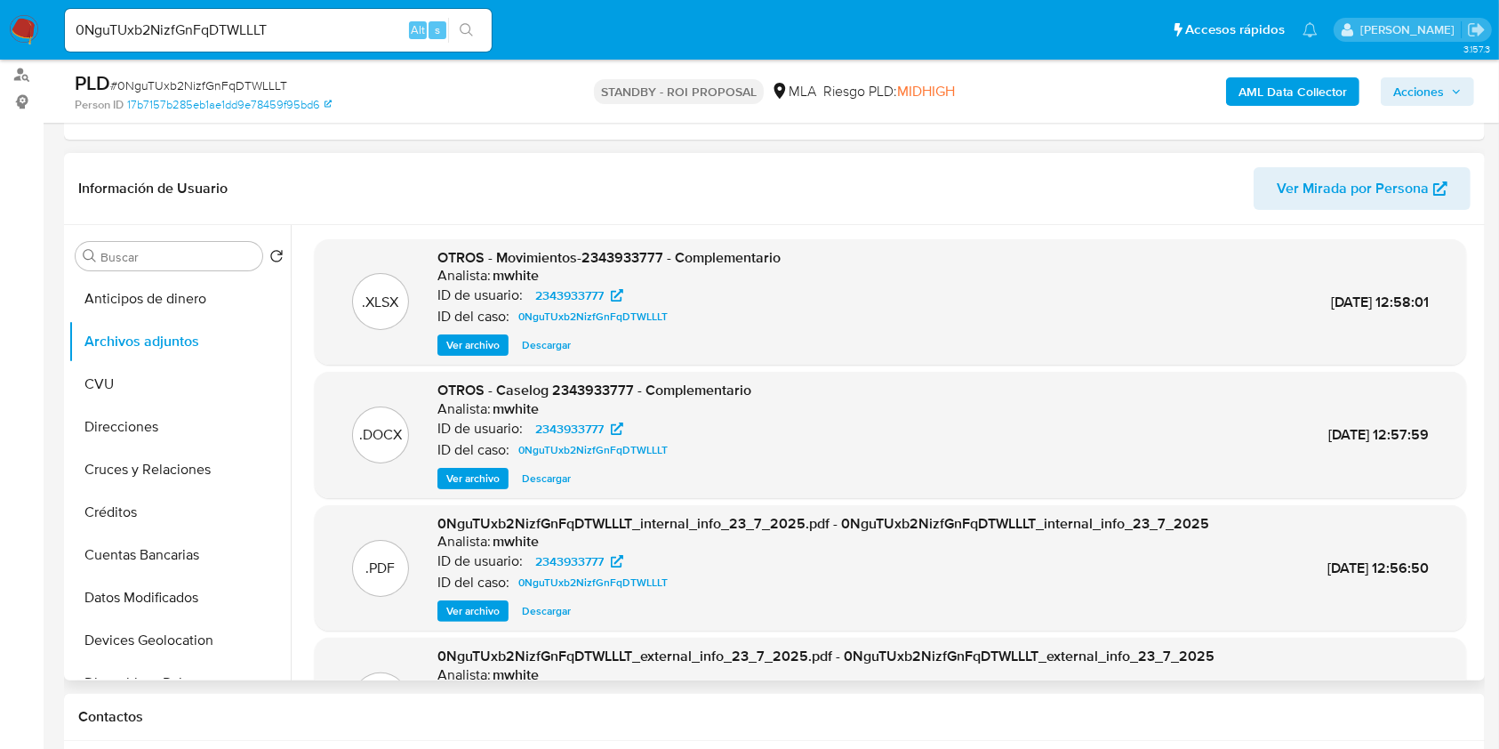
click at [488, 341] on span "Ver archivo" at bounding box center [472, 345] width 53 height 18
click at [469, 485] on span "Ver archivo" at bounding box center [472, 478] width 53 height 18
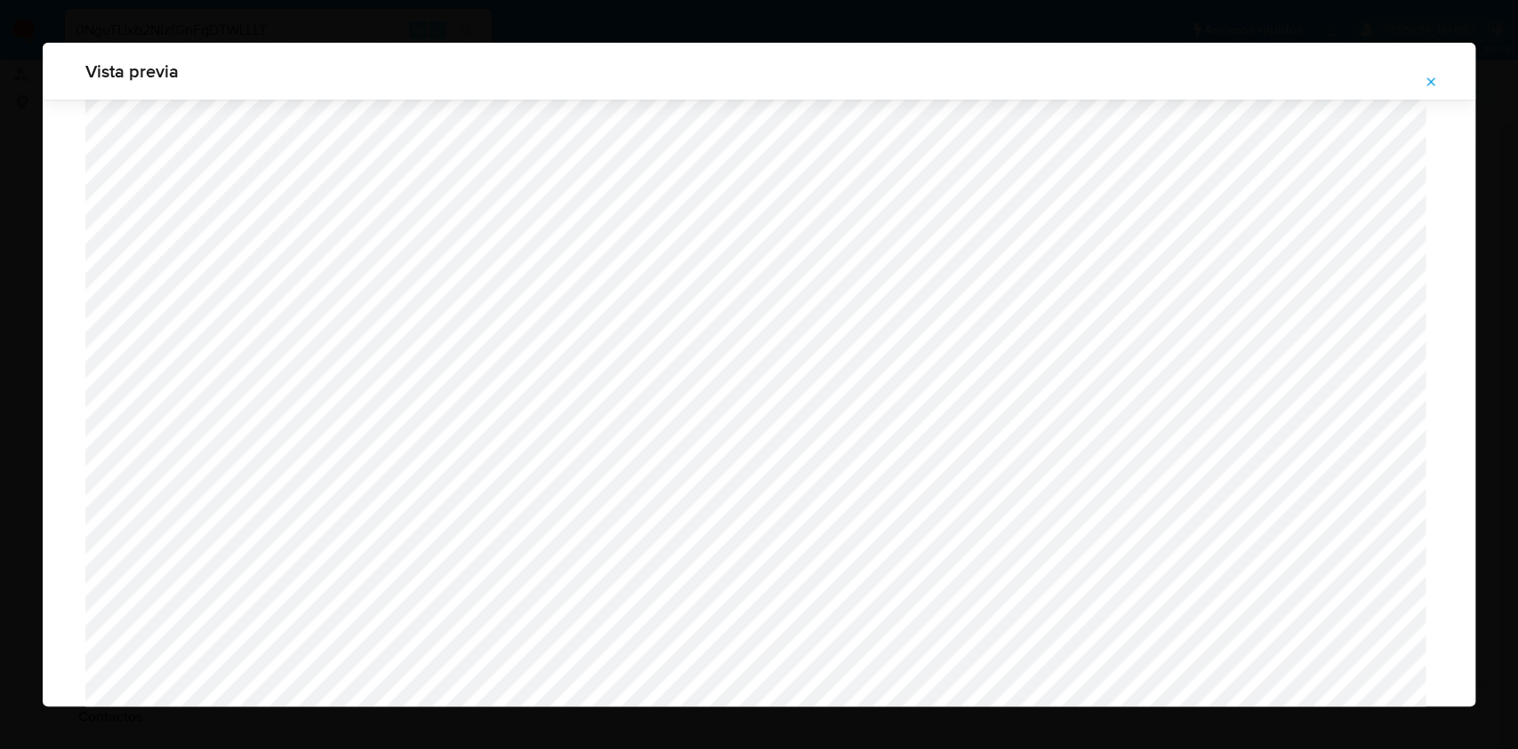
scroll to position [794, 0]
click at [1428, 83] on icon "Attachment preview" at bounding box center [1431, 82] width 14 height 14
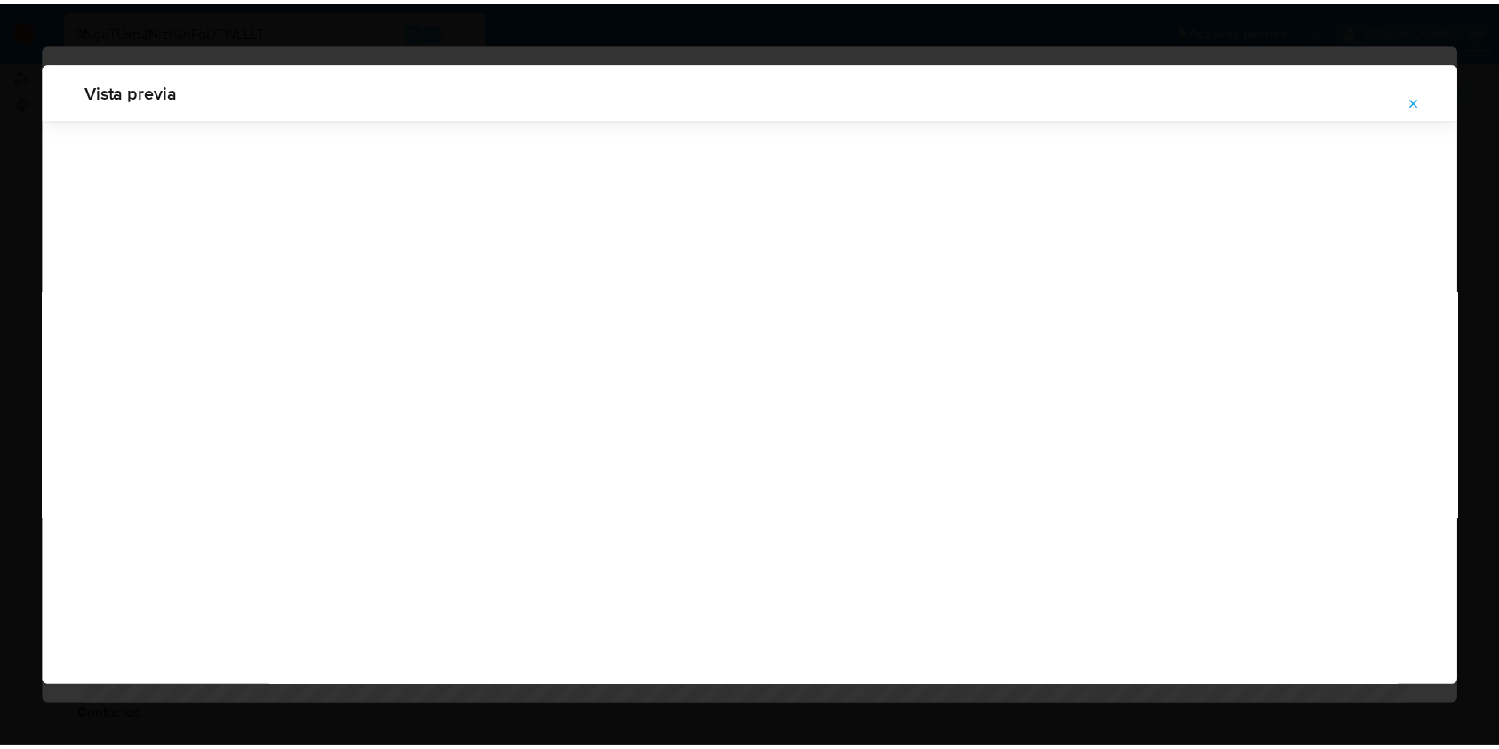
scroll to position [0, 0]
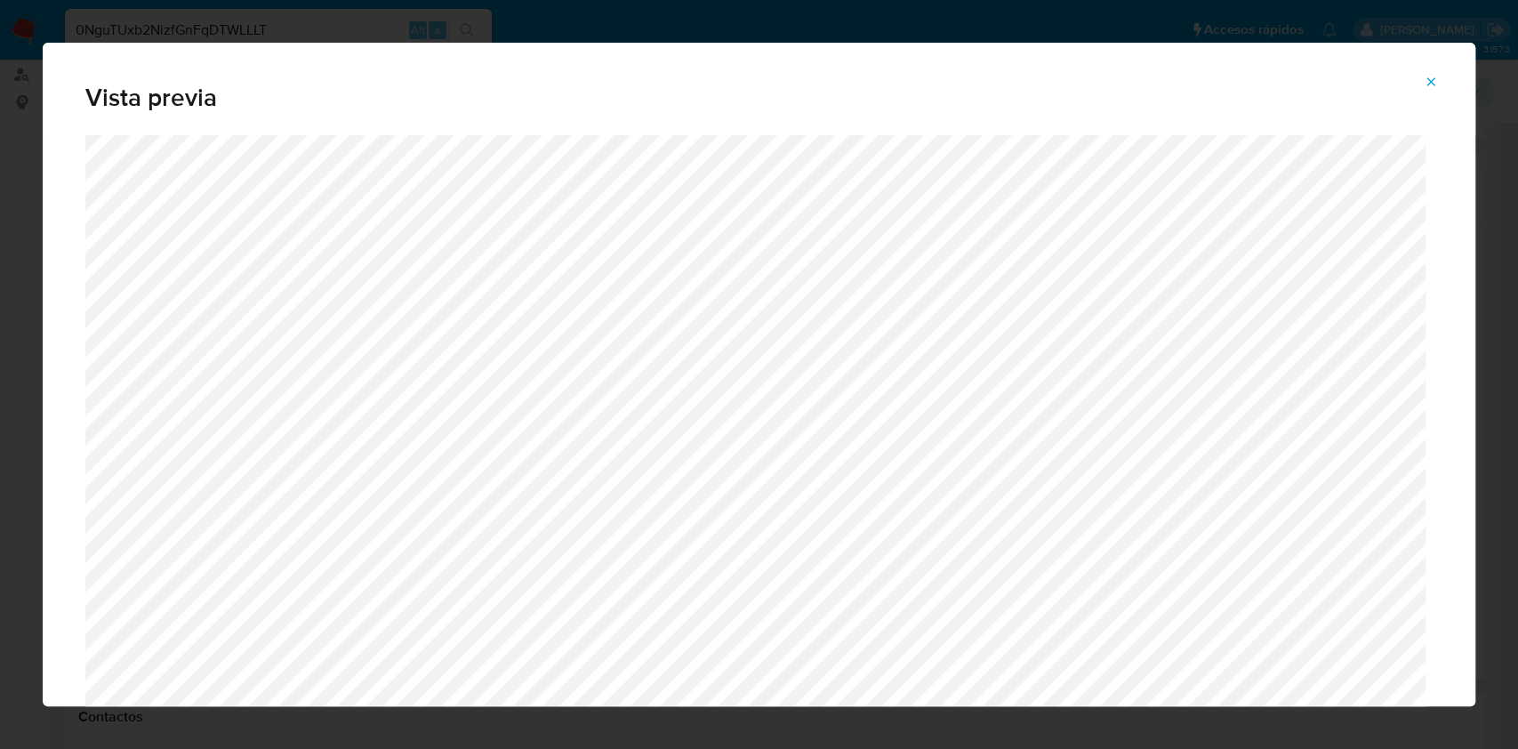
click at [1439, 85] on button "Attachment preview" at bounding box center [1430, 82] width 39 height 28
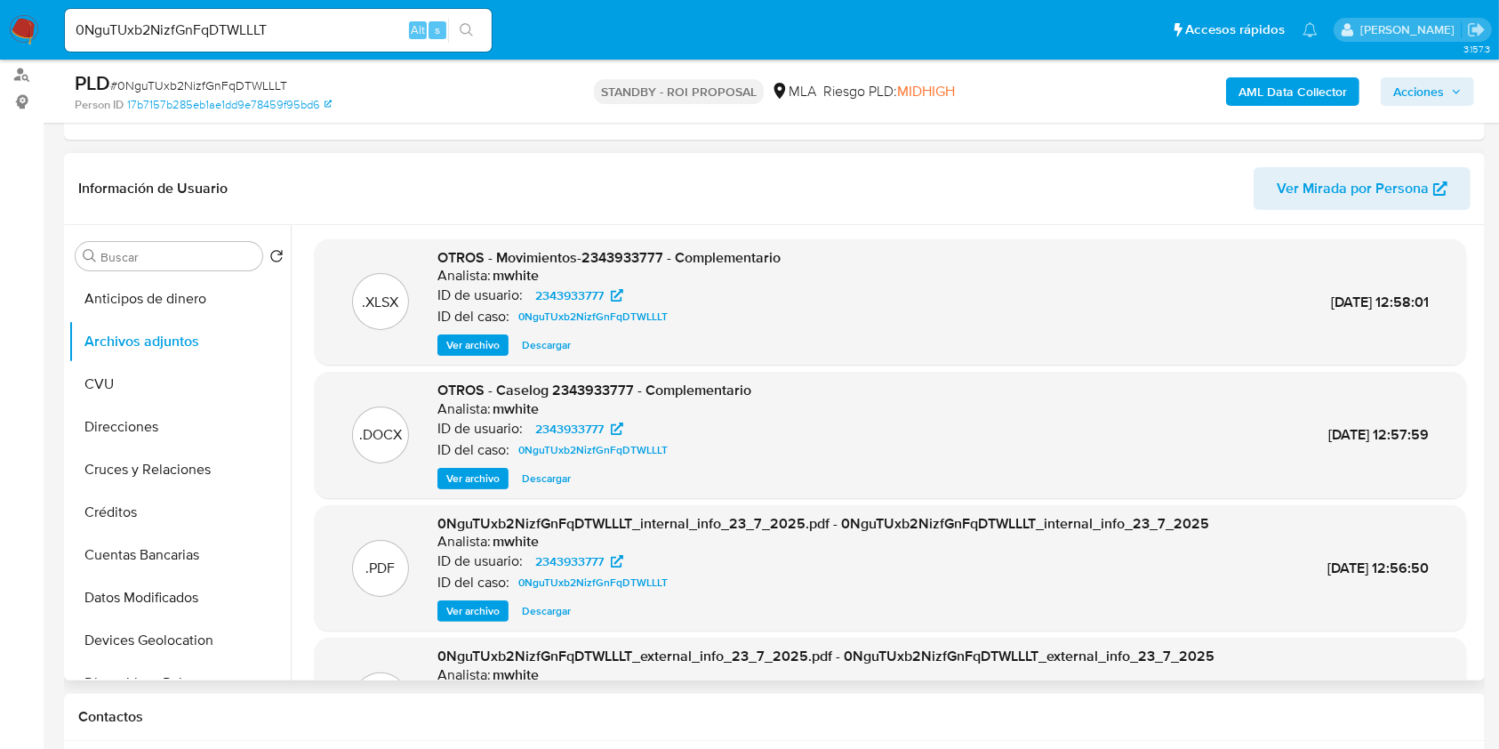
click at [364, 32] on input "0NguTUxb2NizfGnFqDTWLLLT" at bounding box center [278, 30] width 427 height 23
paste input "LvVxRYFgx06t1EwBl3TX4qaZ"
type input "LvVxRYFgx06t1EwBl3TX4qaZ"
click at [448, 42] on button "search-icon" at bounding box center [466, 30] width 36 height 25
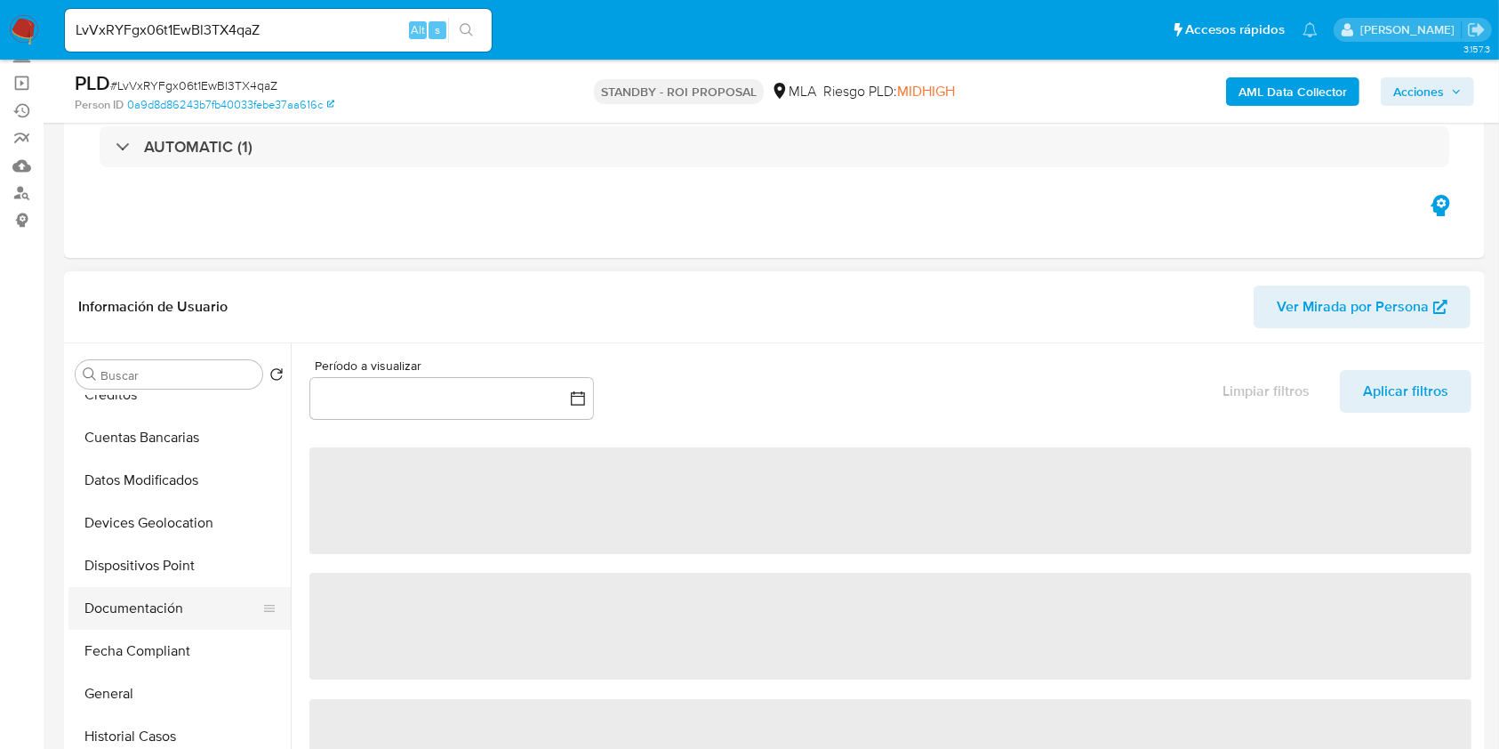
scroll to position [237, 0]
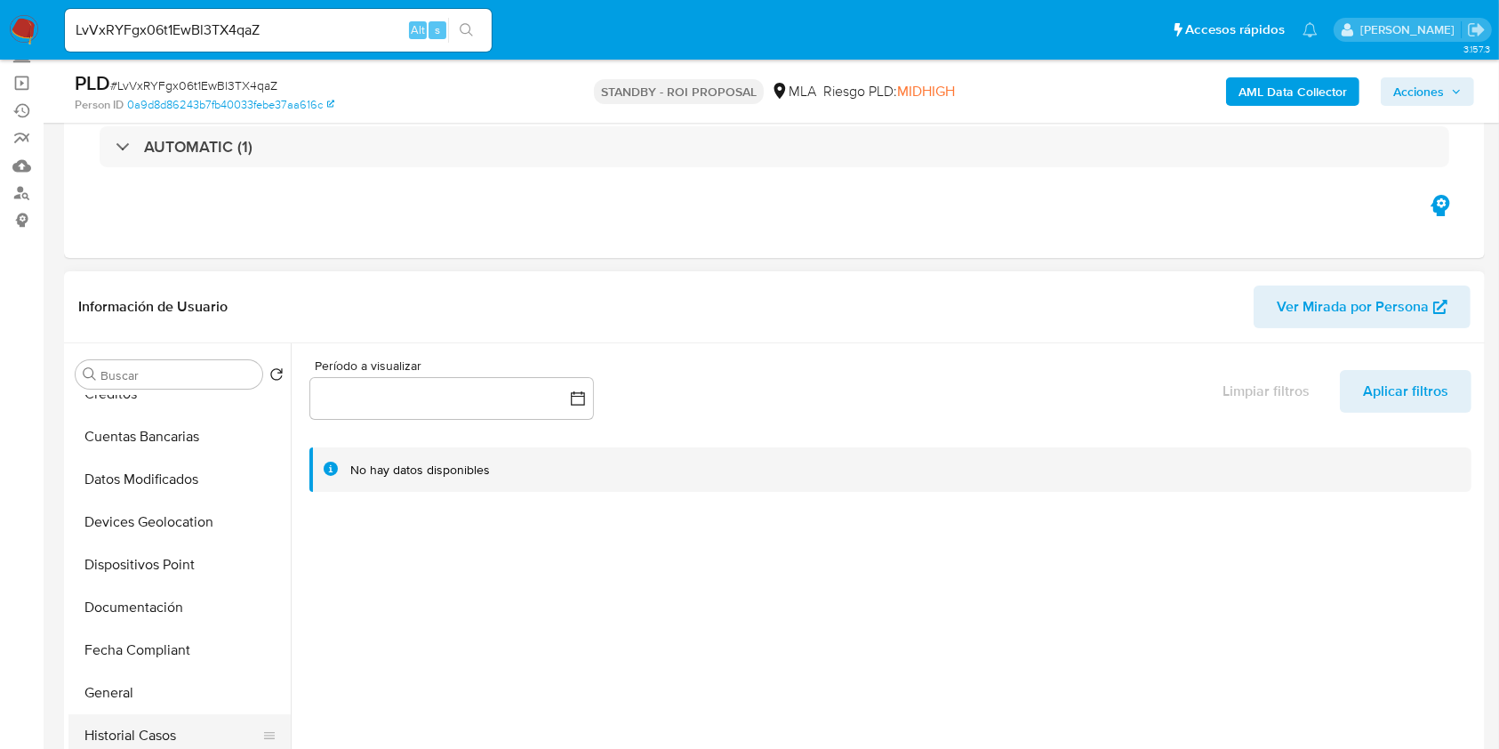
select select "10"
click at [160, 736] on button "Historial Casos" at bounding box center [172, 735] width 208 height 43
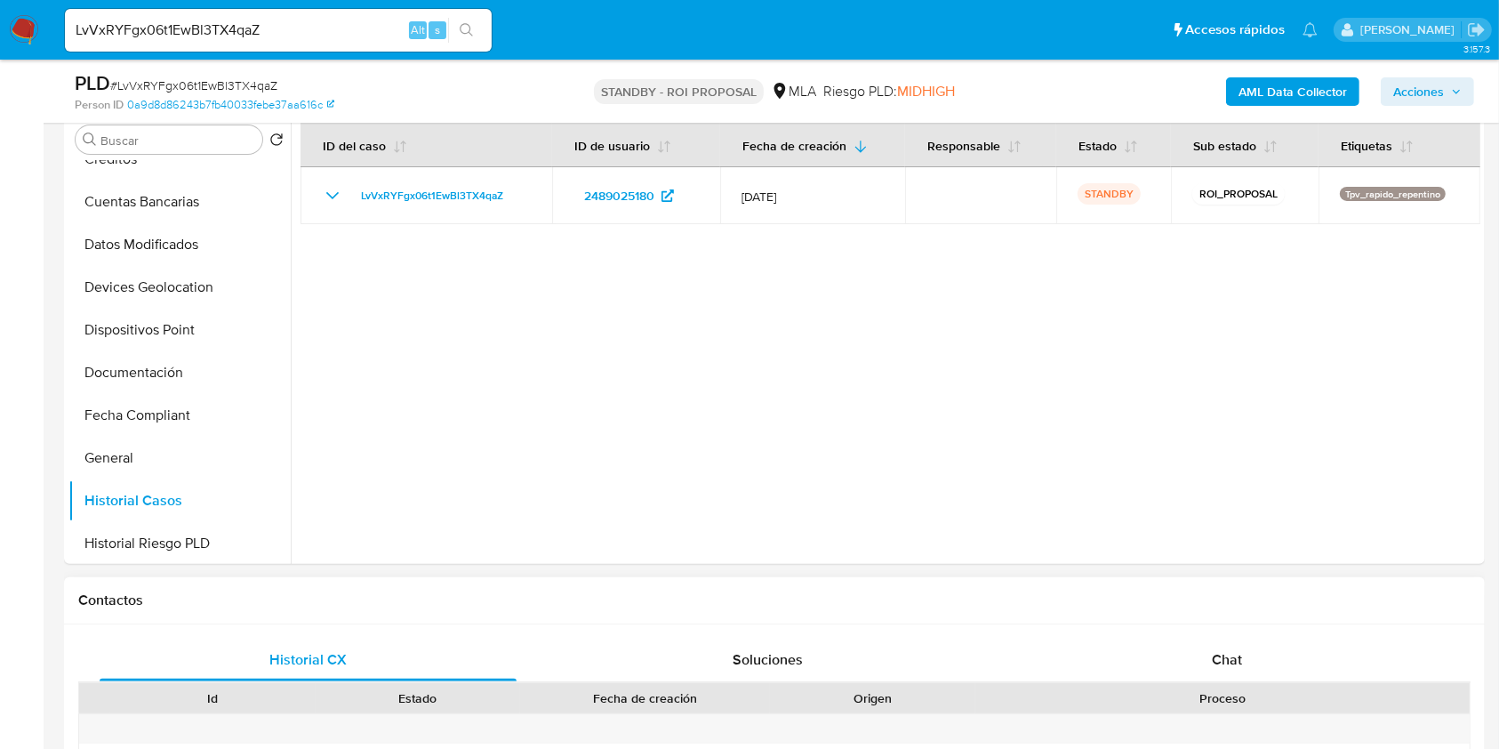
scroll to position [592, 0]
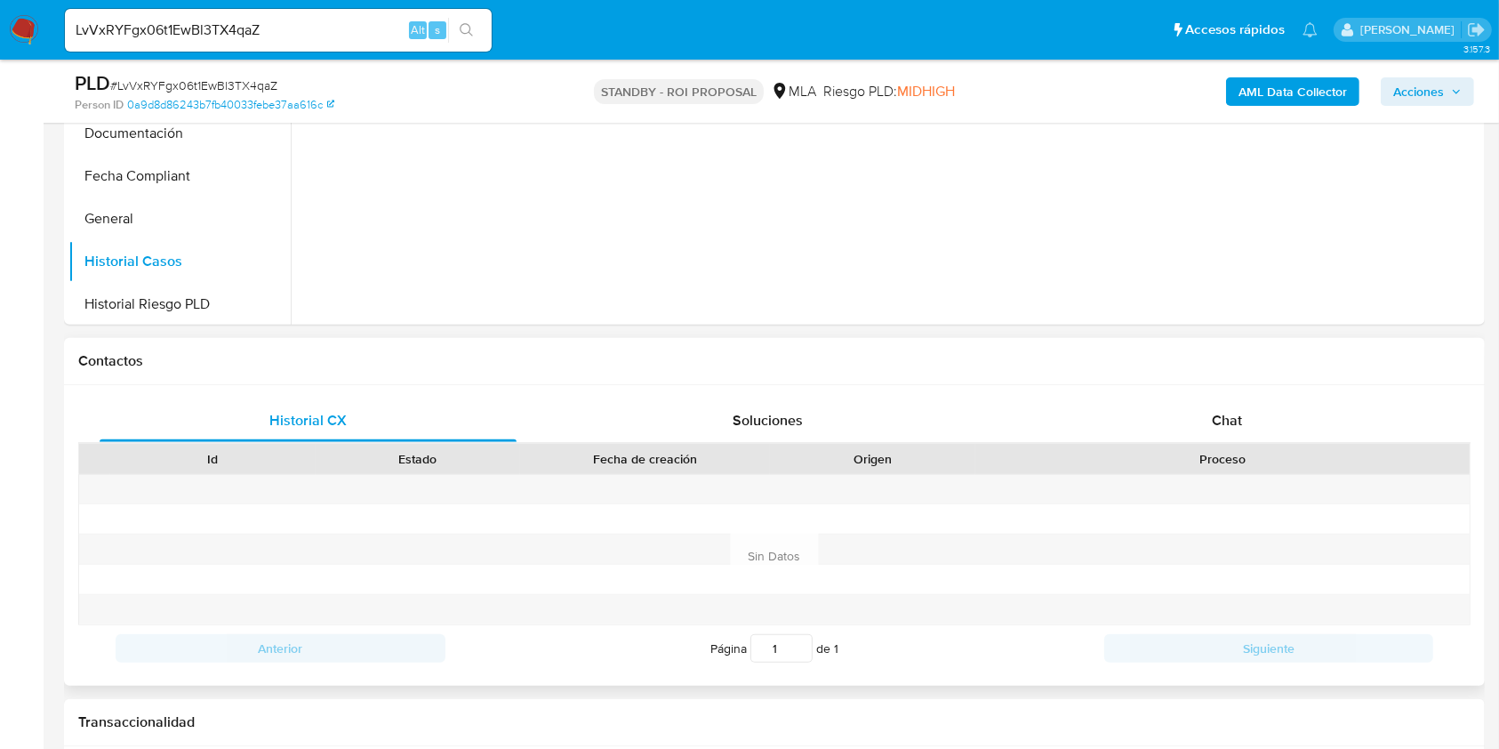
click at [1185, 392] on div "Historial CX Soluciones Chat Id Estado Fecha de creación Origen Proceso Anterio…" at bounding box center [774, 535] width 1421 height 301
click at [1175, 413] on div "Chat" at bounding box center [1227, 420] width 417 height 43
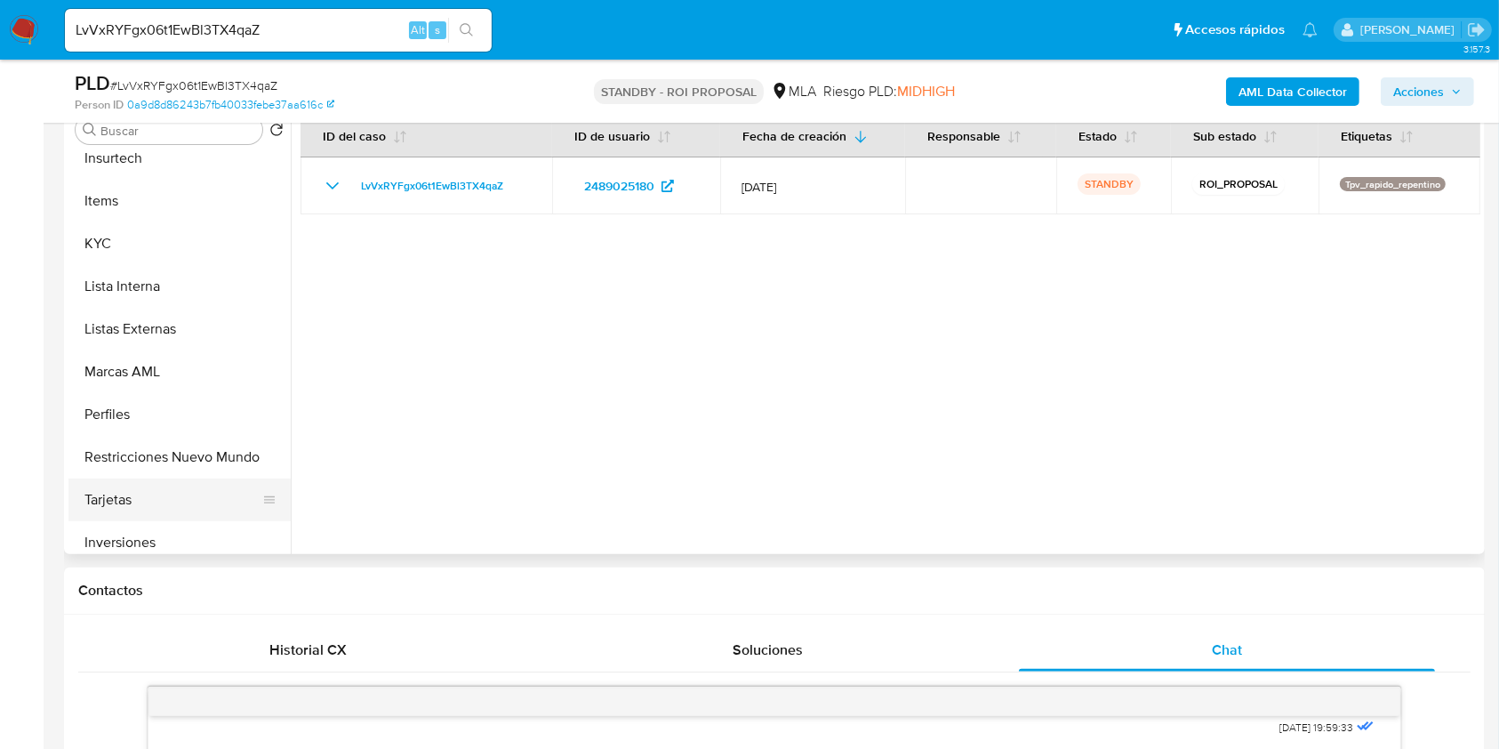
scroll to position [837, 0]
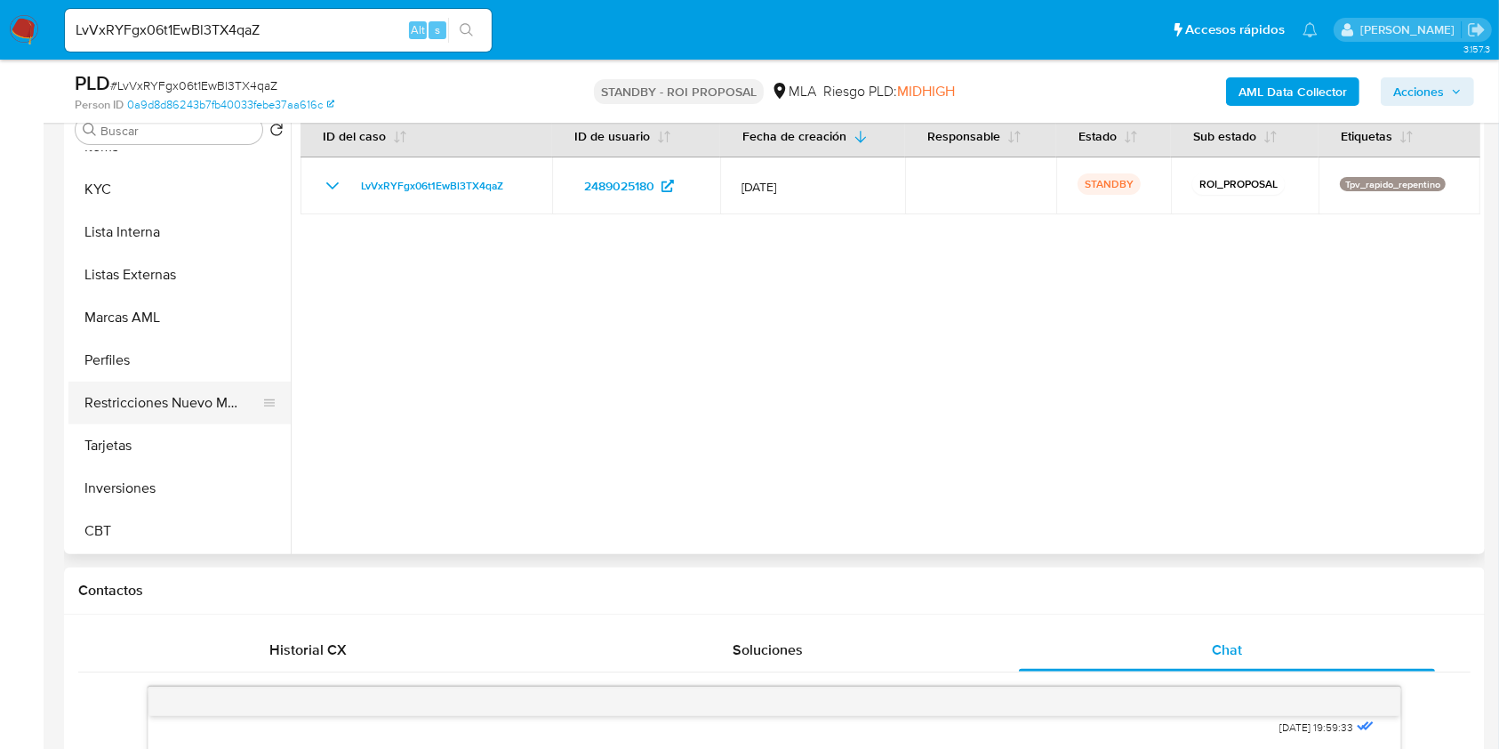
click at [216, 399] on button "Restricciones Nuevo Mundo" at bounding box center [172, 402] width 208 height 43
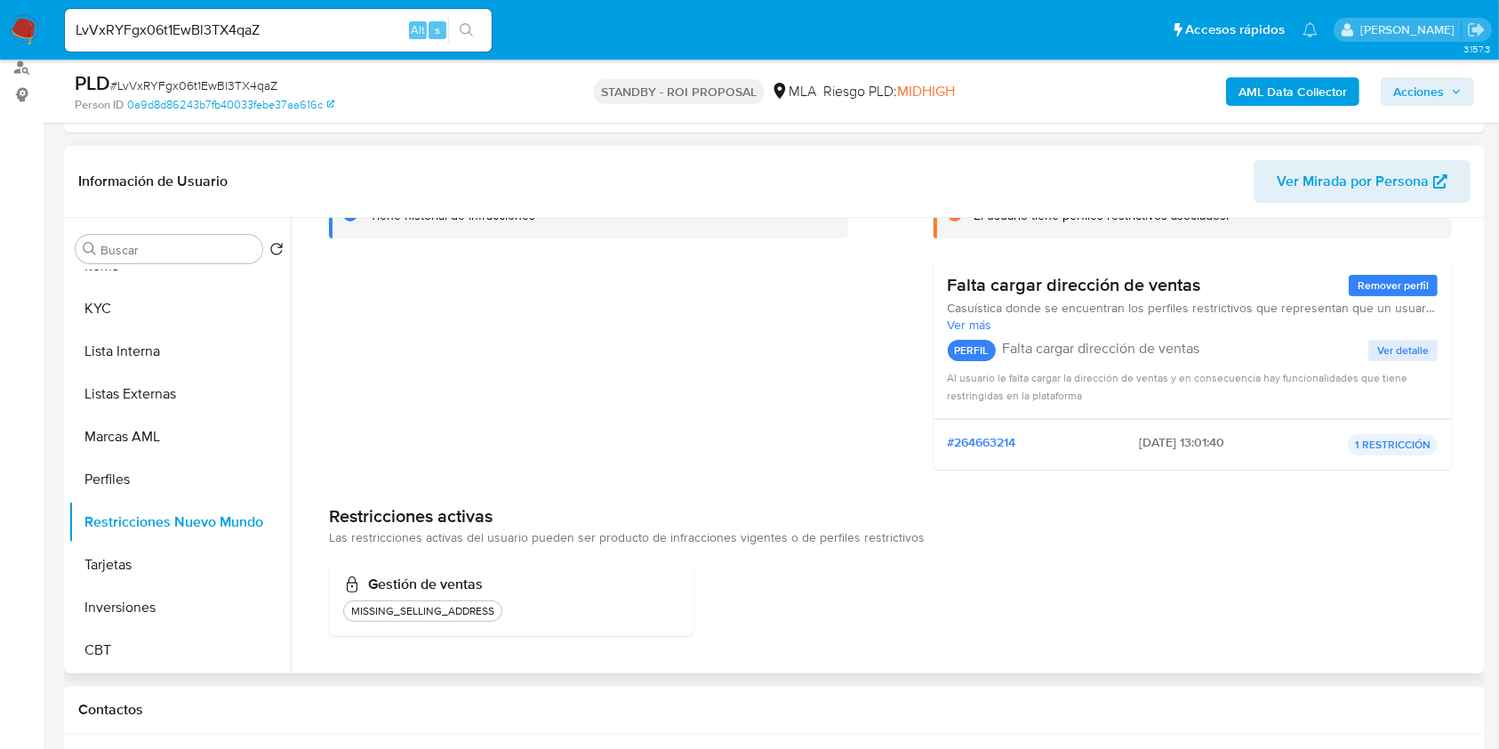
scroll to position [0, 0]
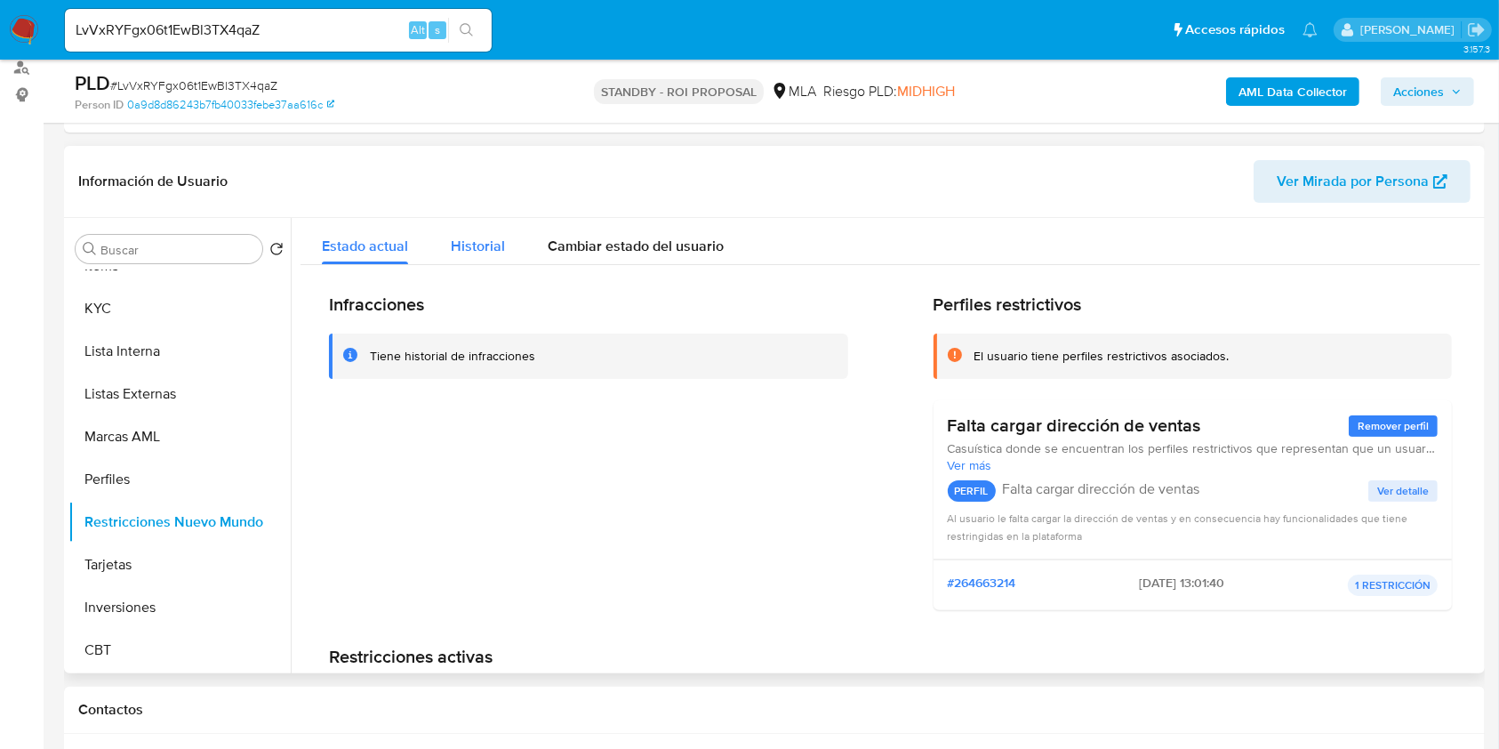
click at [482, 245] on span "Historial" at bounding box center [478, 246] width 54 height 20
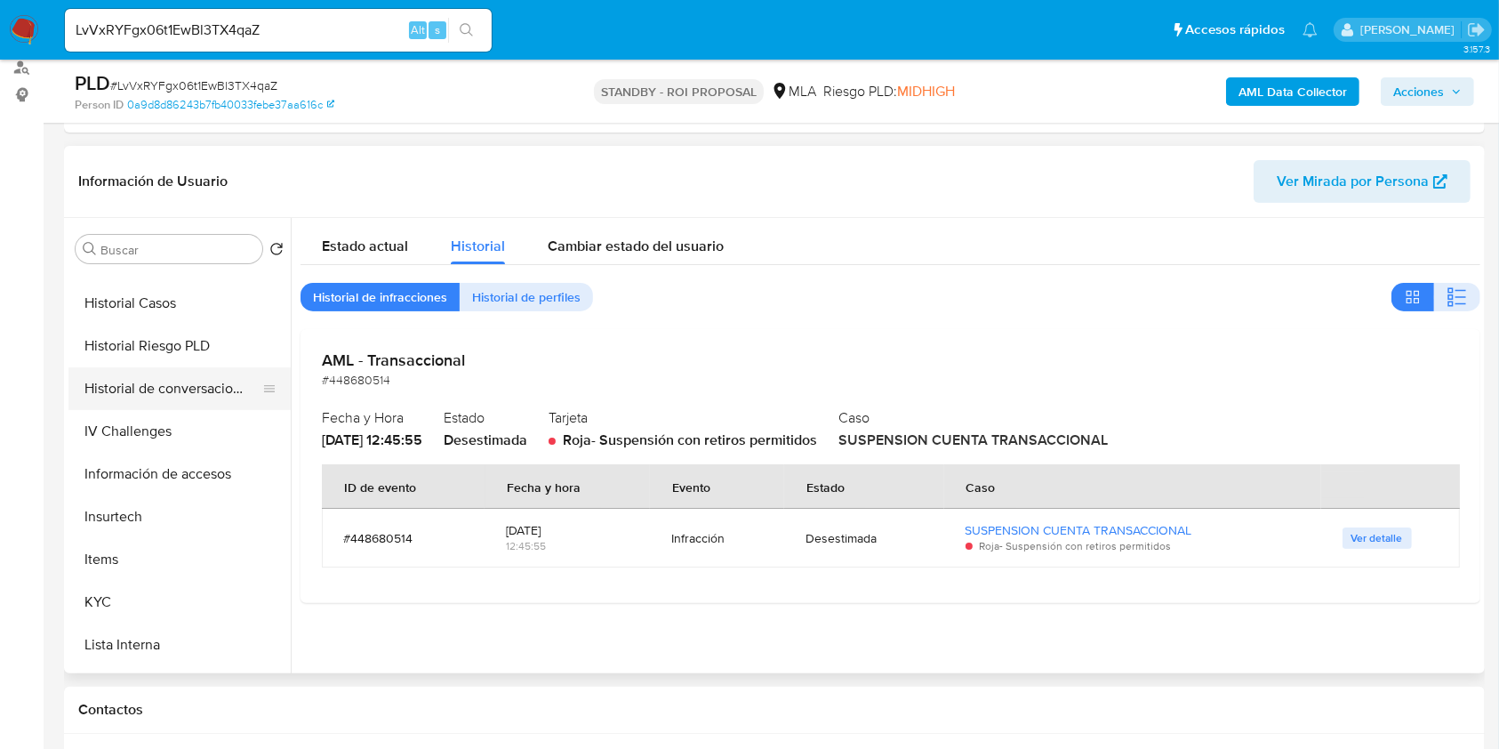
scroll to position [481, 0]
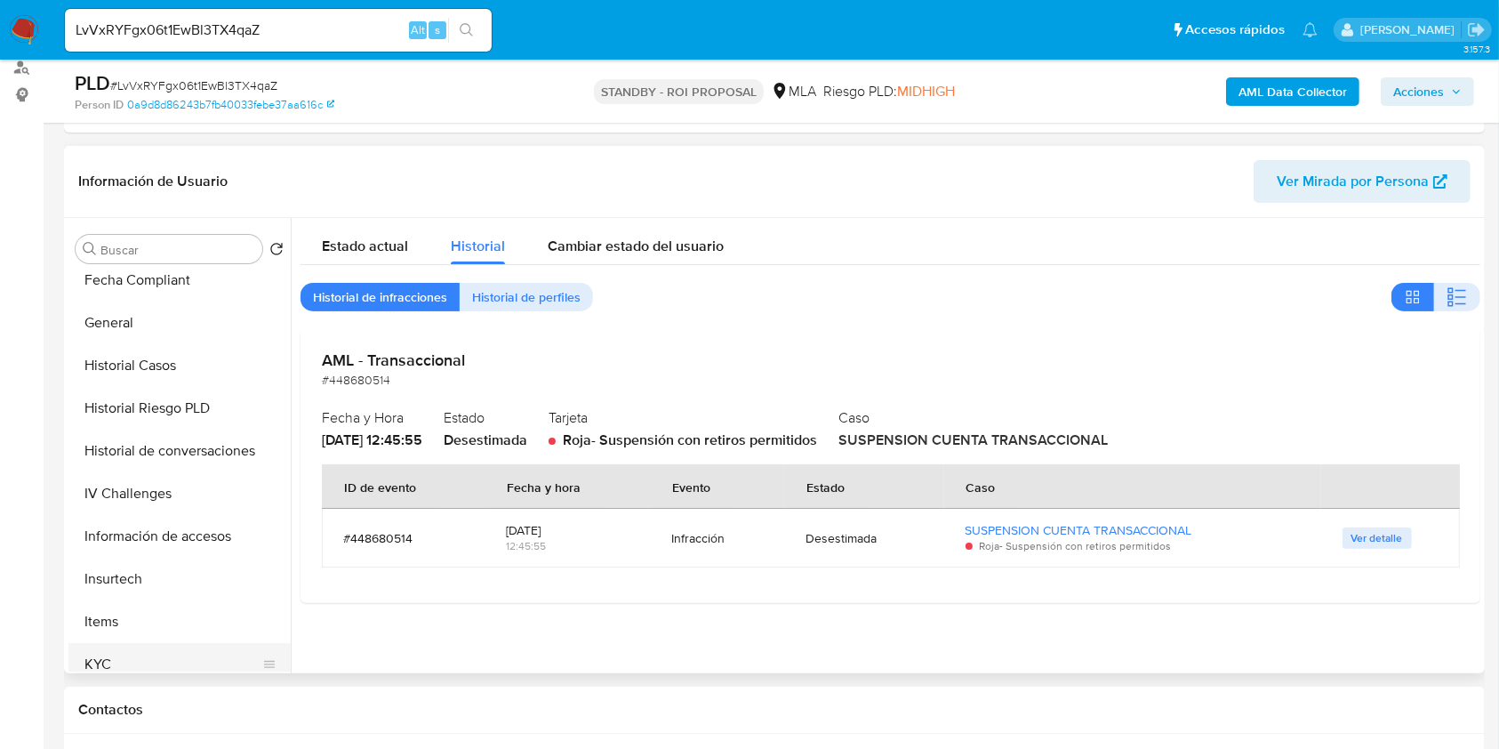
click at [124, 651] on button "KYC" at bounding box center [172, 664] width 208 height 43
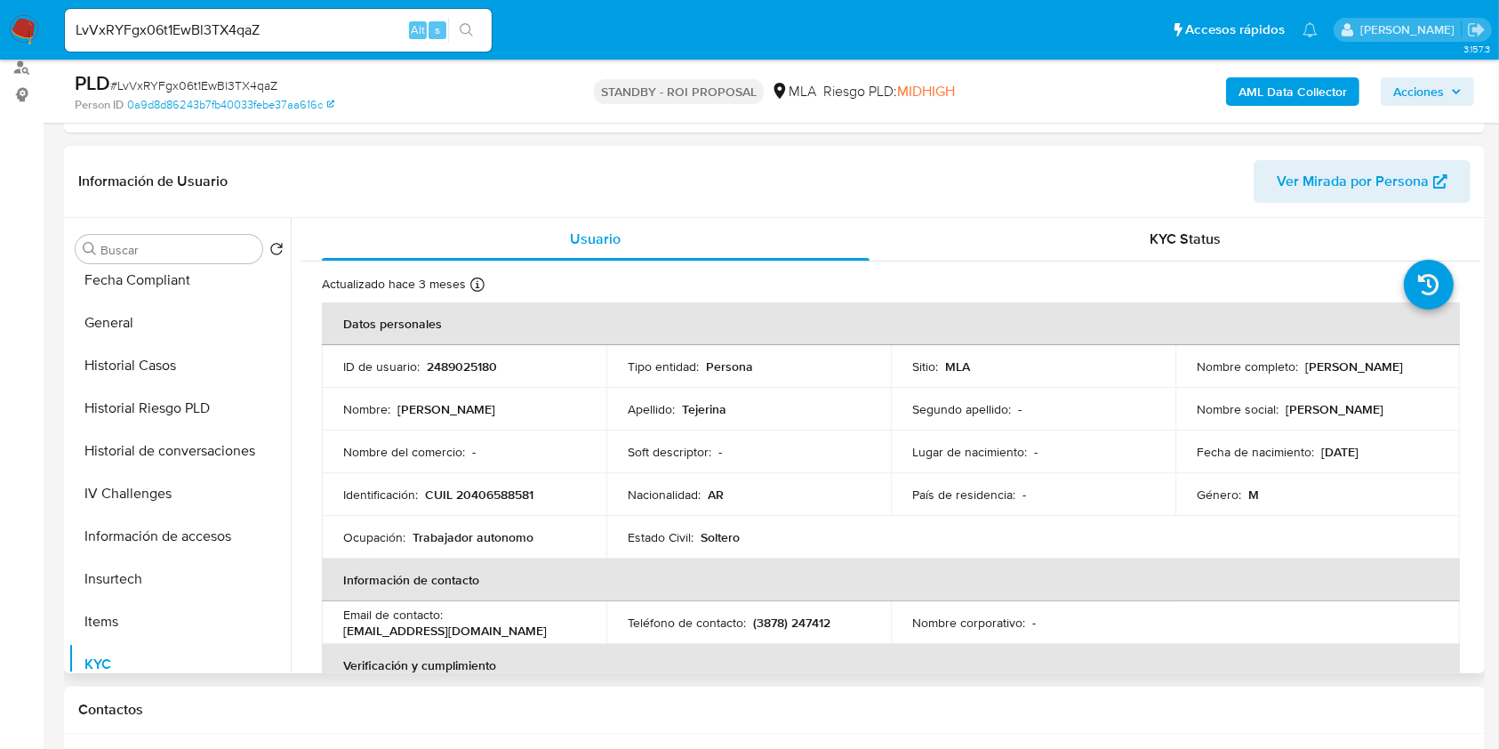
click at [445, 358] on p "2489025180" at bounding box center [462, 366] width 70 height 16
copy p "2489025180"
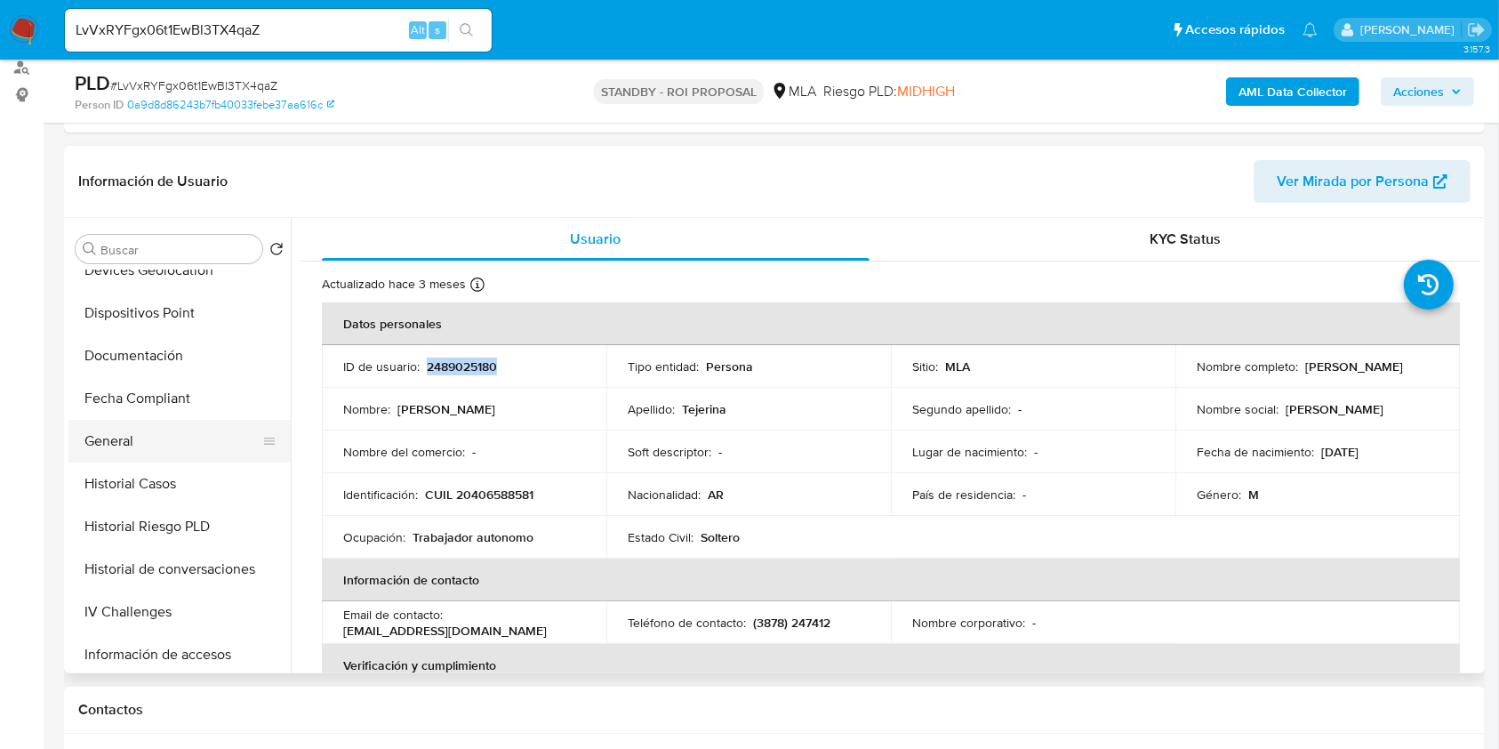
click at [121, 460] on button "General" at bounding box center [172, 441] width 208 height 43
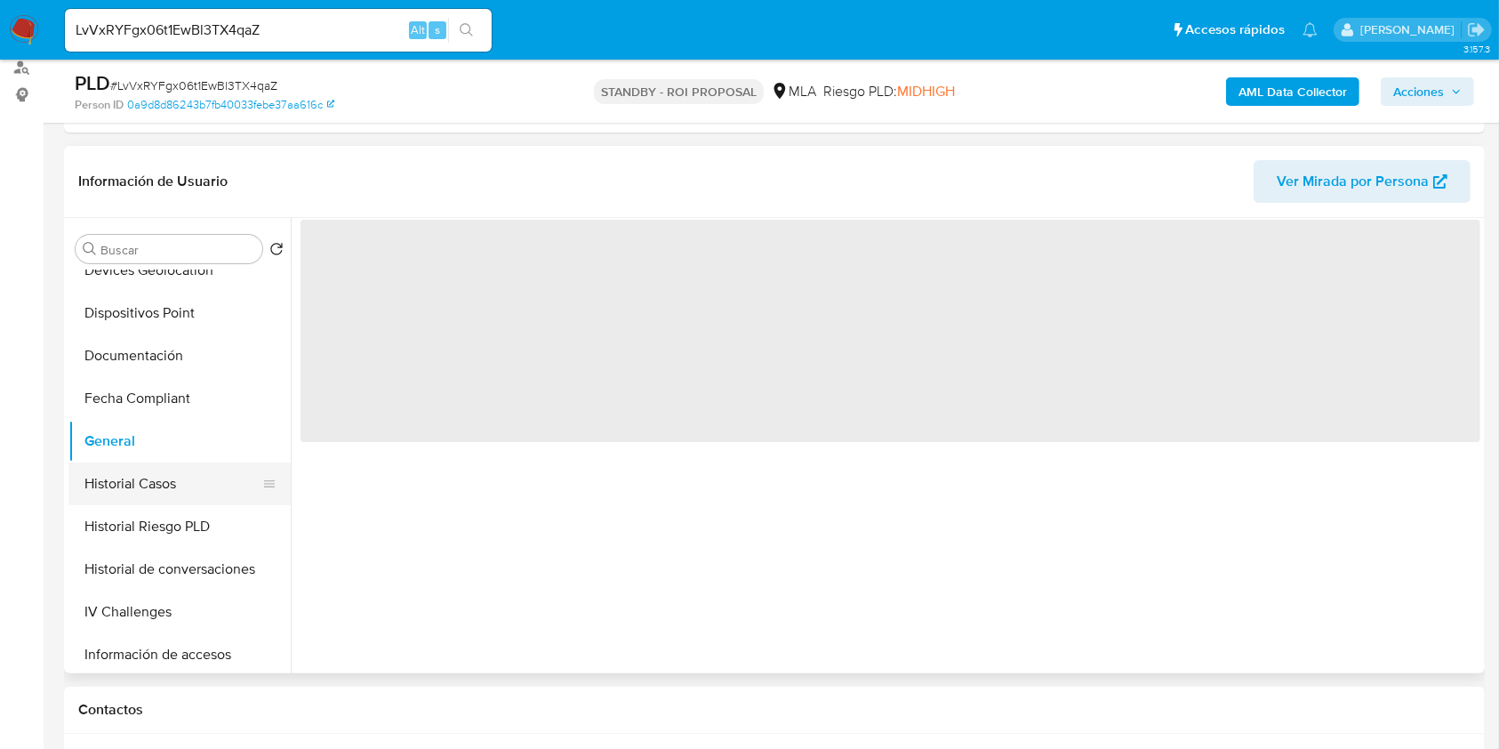
click at [128, 473] on button "Historial Casos" at bounding box center [172, 483] width 208 height 43
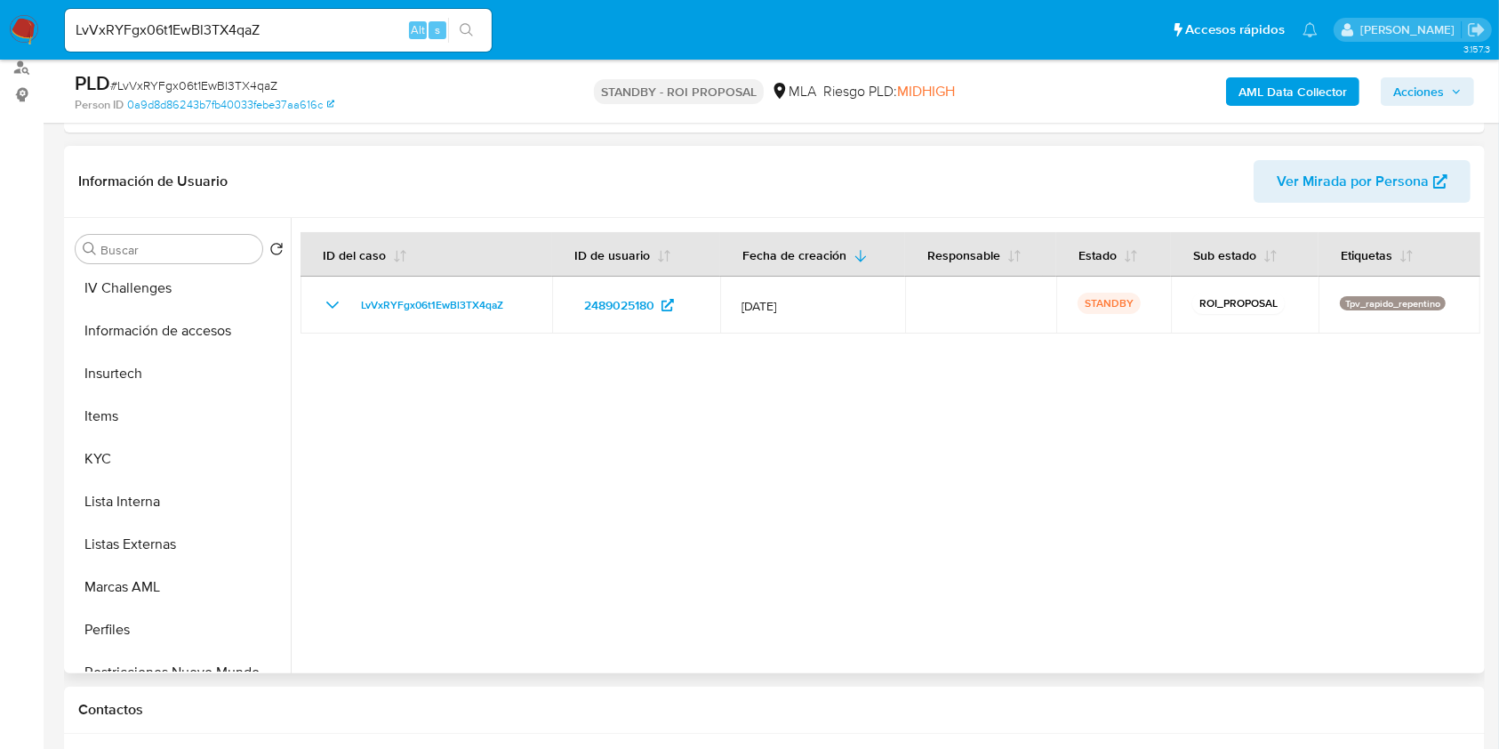
scroll to position [837, 0]
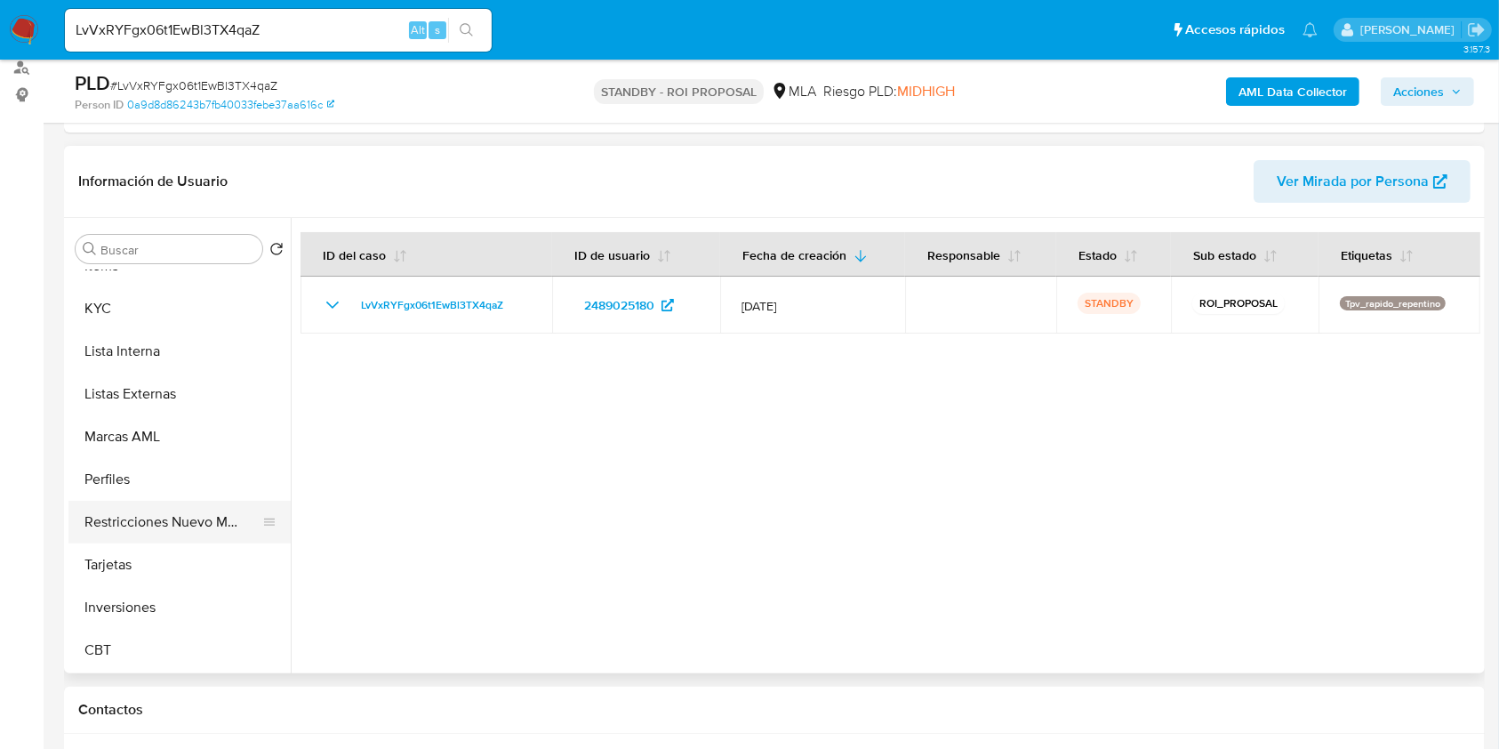
click at [186, 518] on button "Restricciones Nuevo Mundo" at bounding box center [172, 522] width 208 height 43
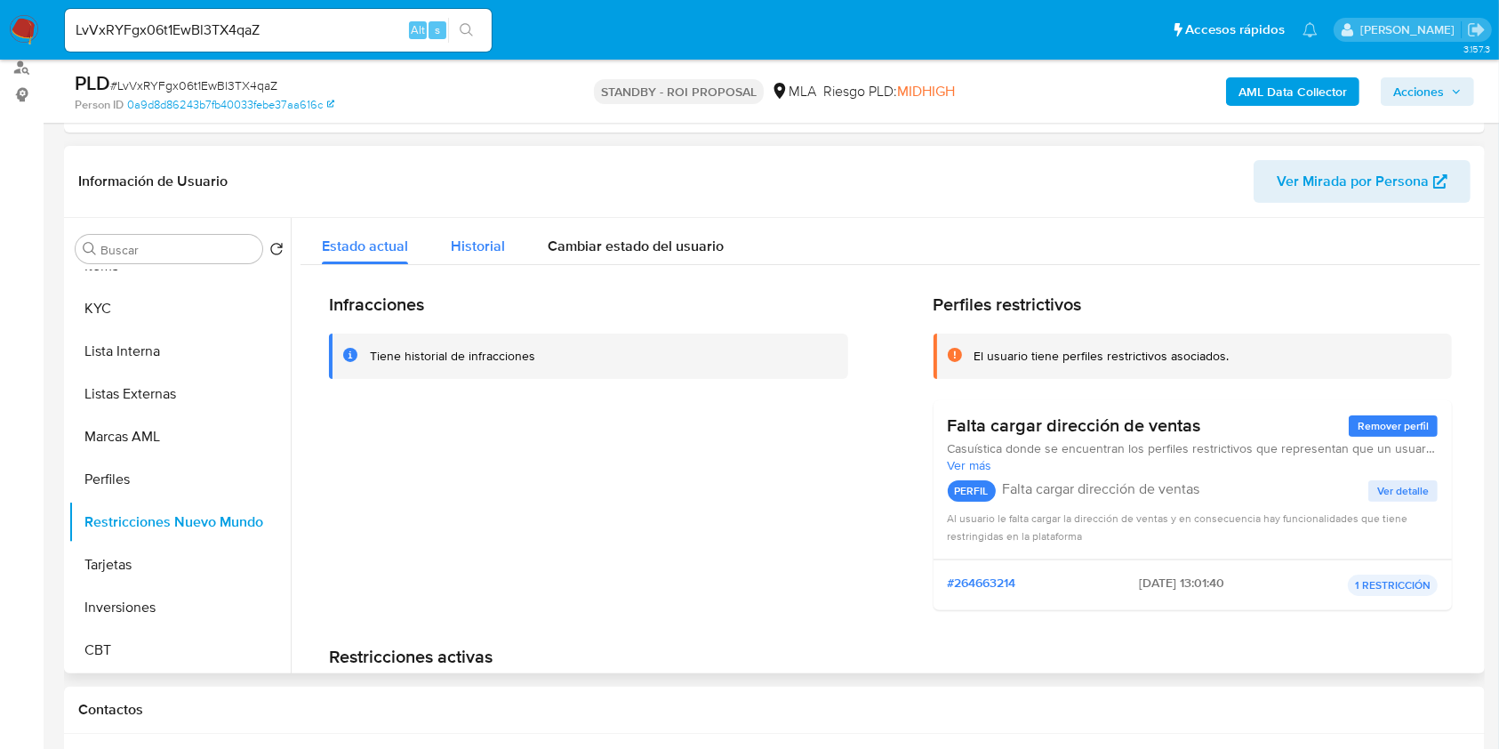
click at [491, 253] on span "Historial" at bounding box center [478, 246] width 54 height 20
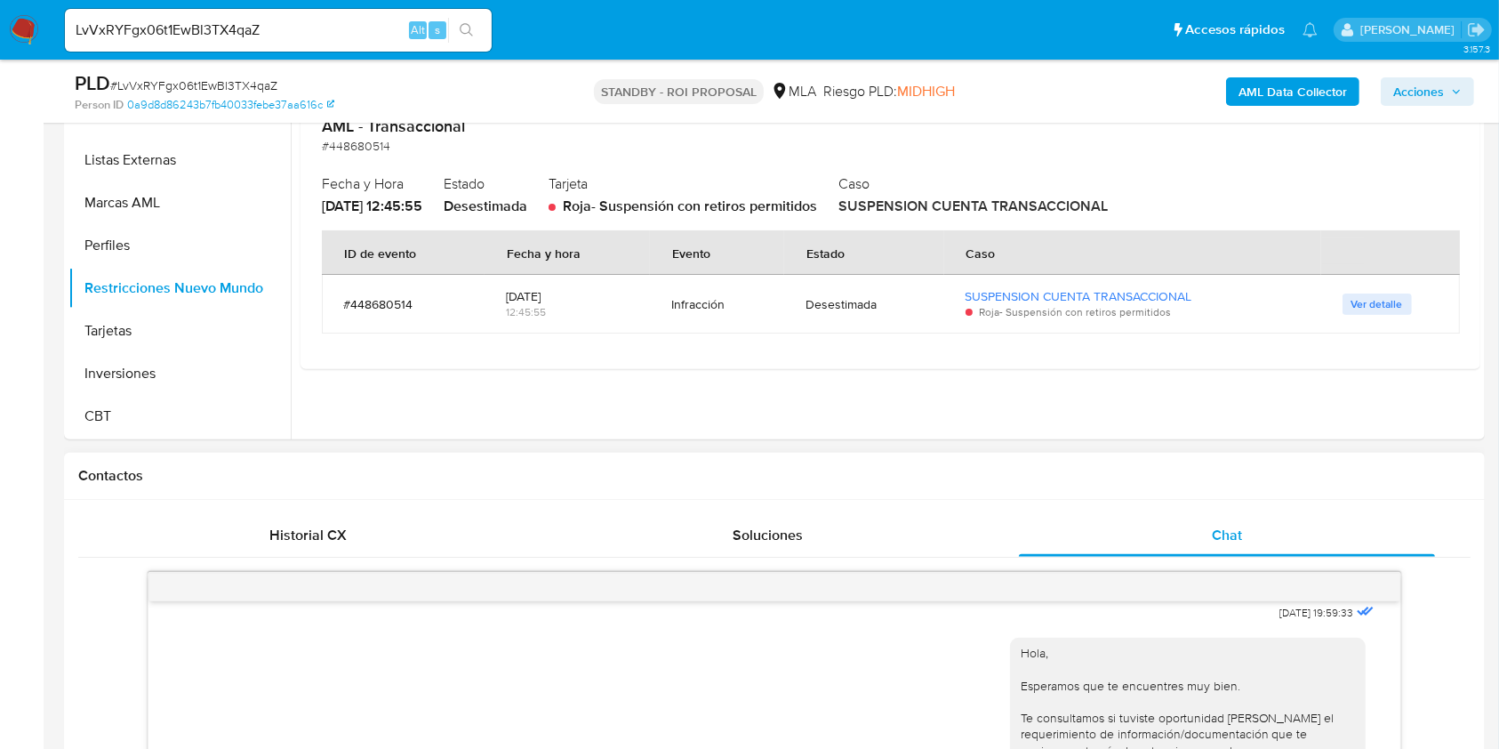
scroll to position [718, 0]
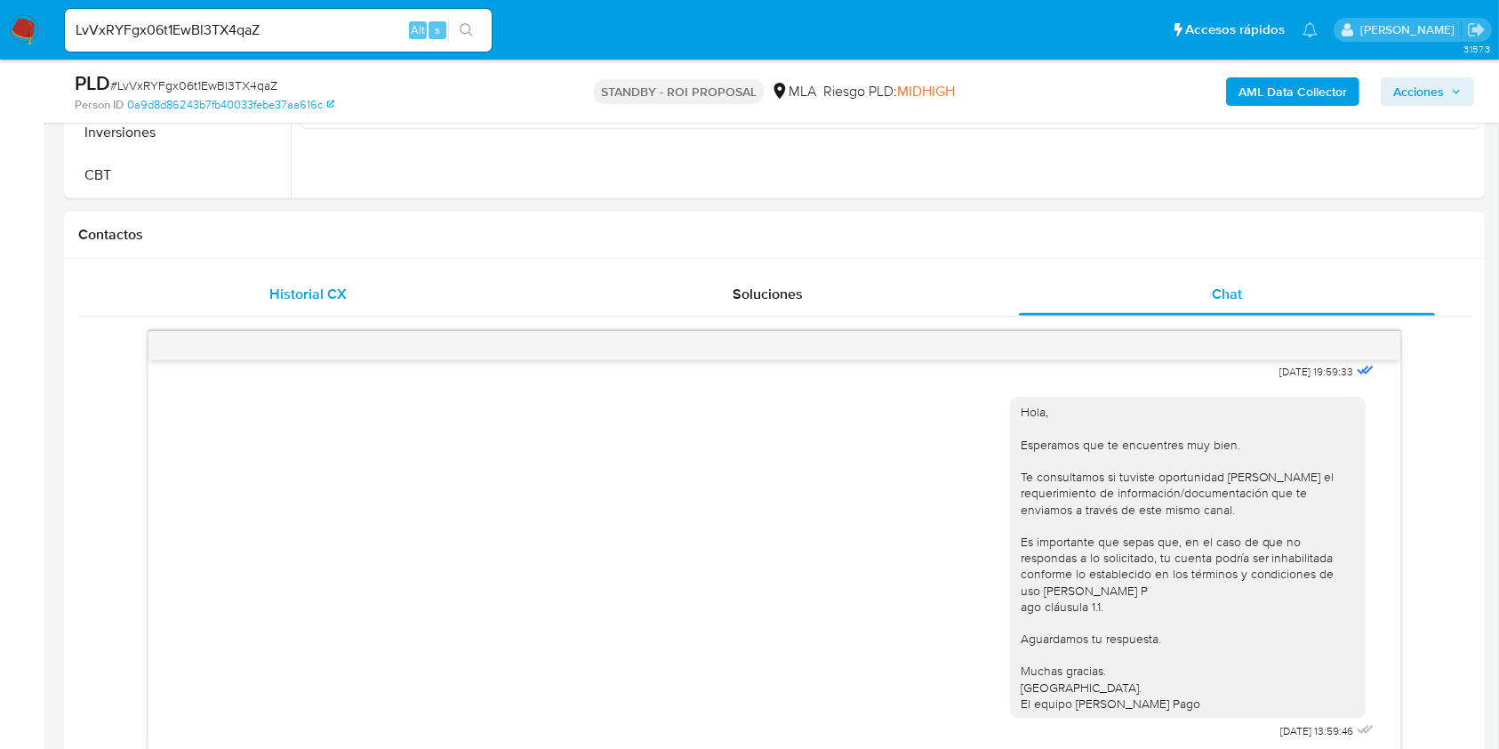
click at [291, 313] on div "Historial CX" at bounding box center [308, 294] width 417 height 43
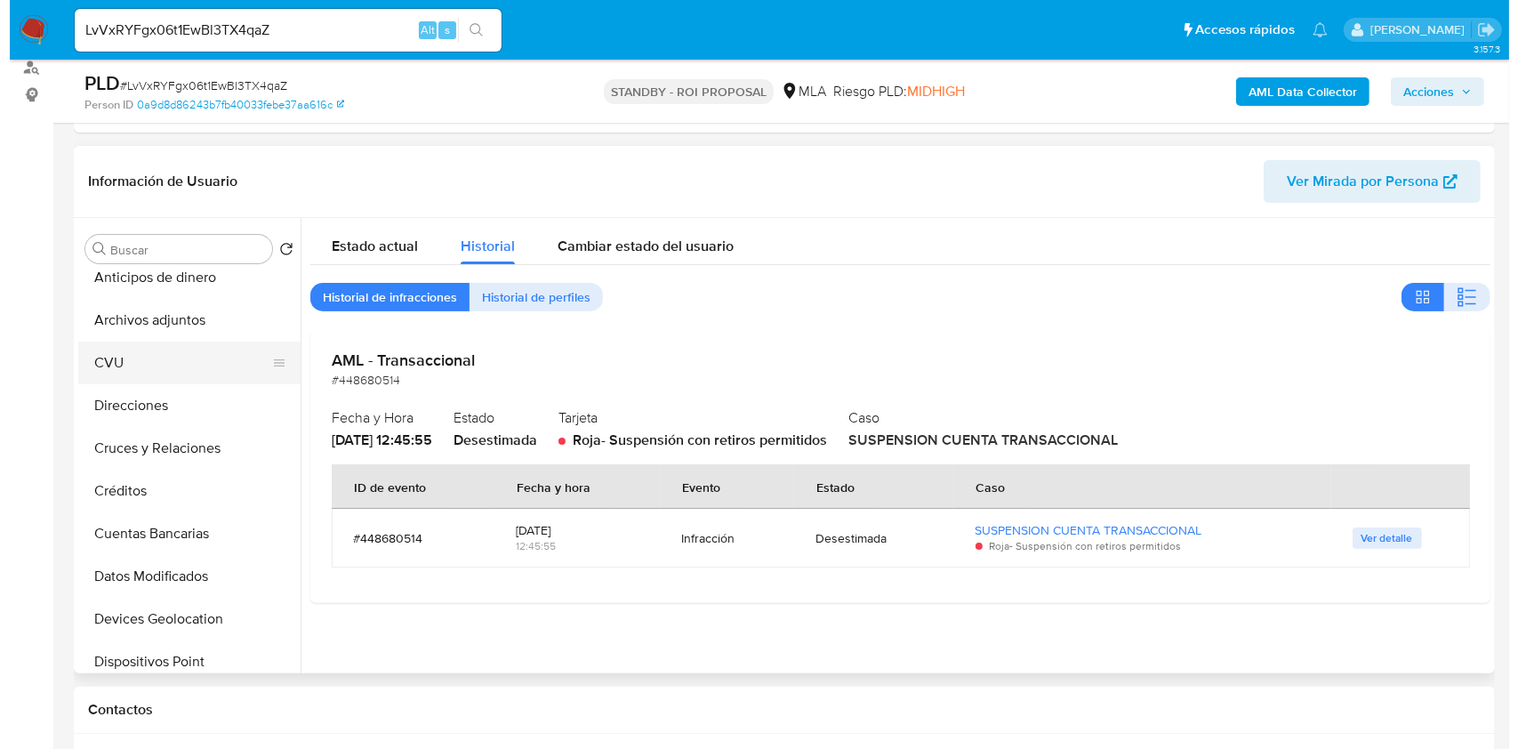
scroll to position [7, 0]
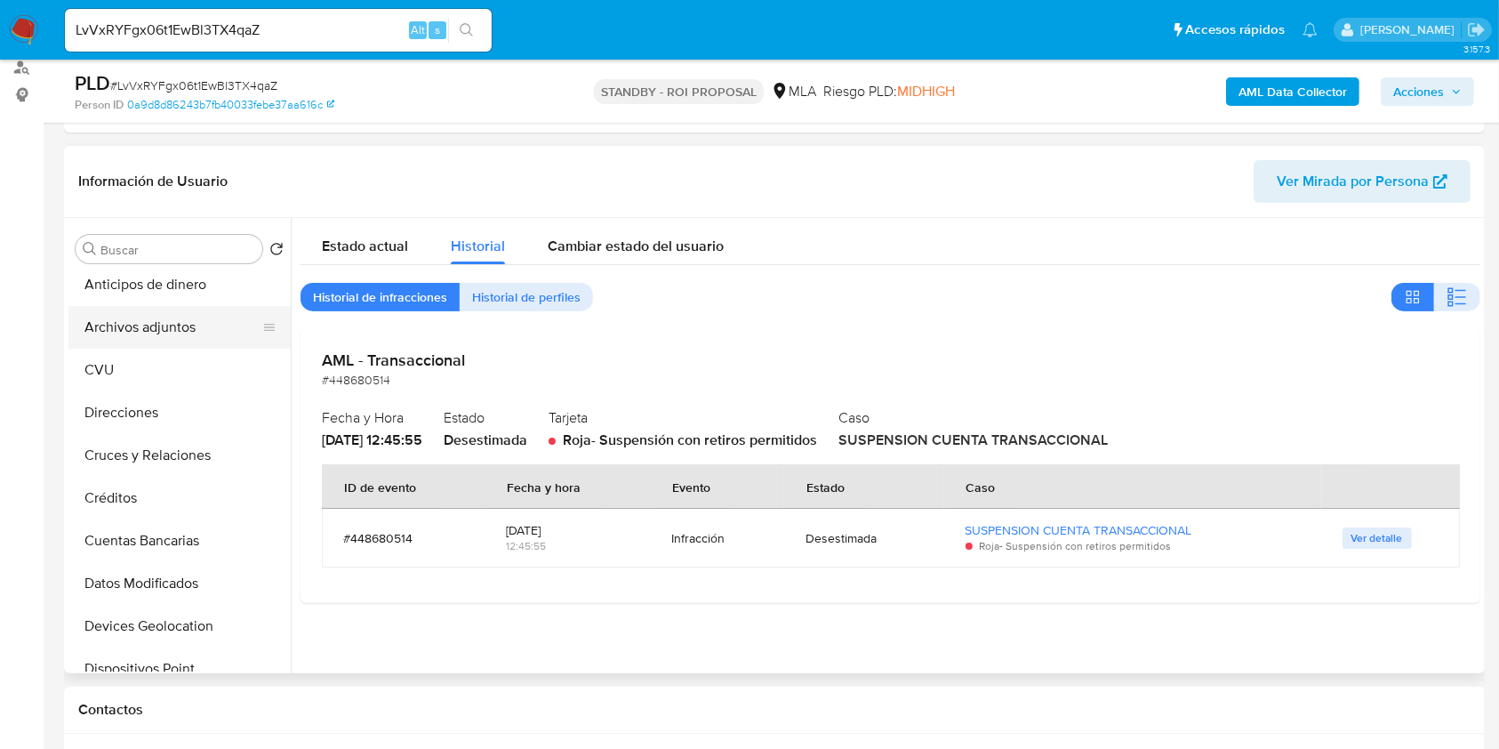
click at [185, 328] on button "Archivos adjuntos" at bounding box center [172, 327] width 208 height 43
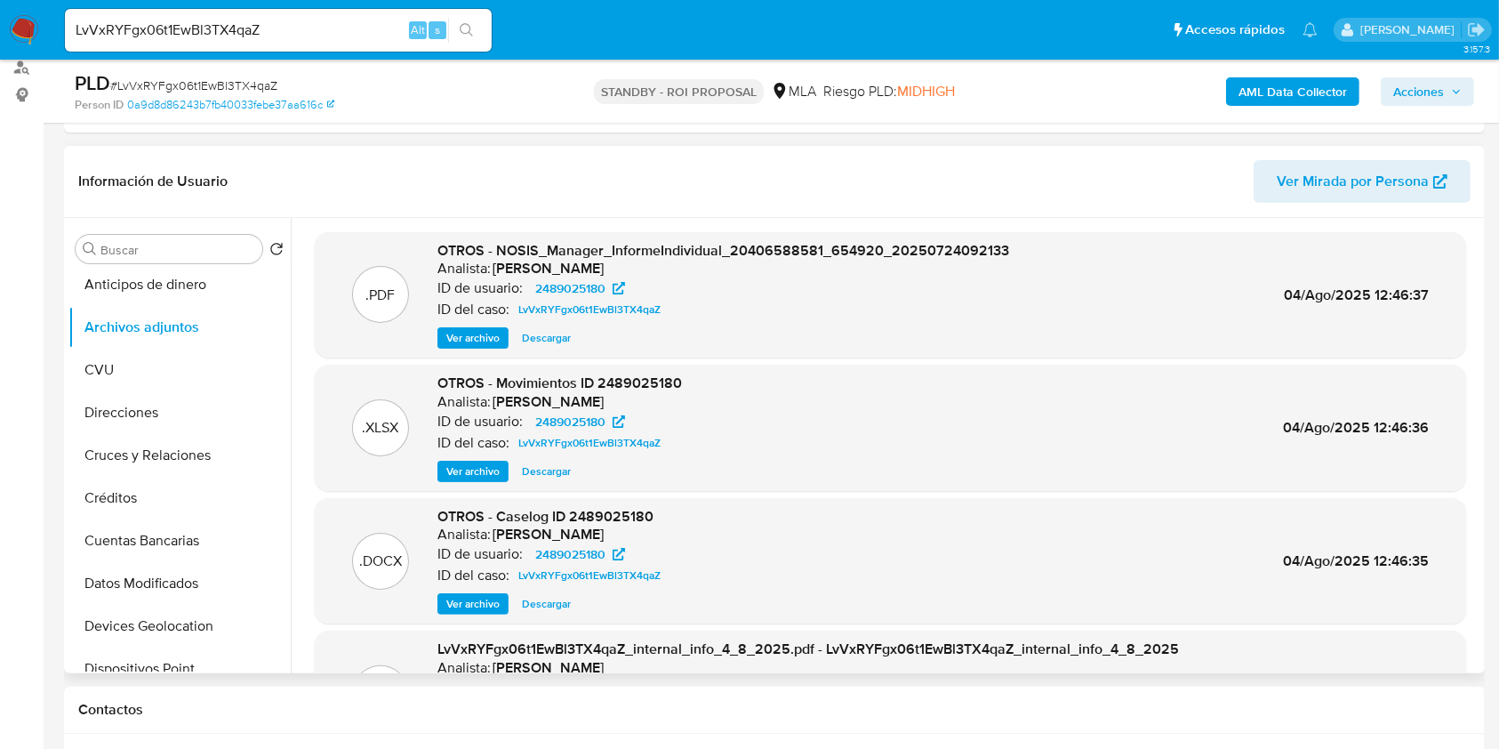
click at [472, 610] on span "Ver archivo" at bounding box center [472, 604] width 53 height 18
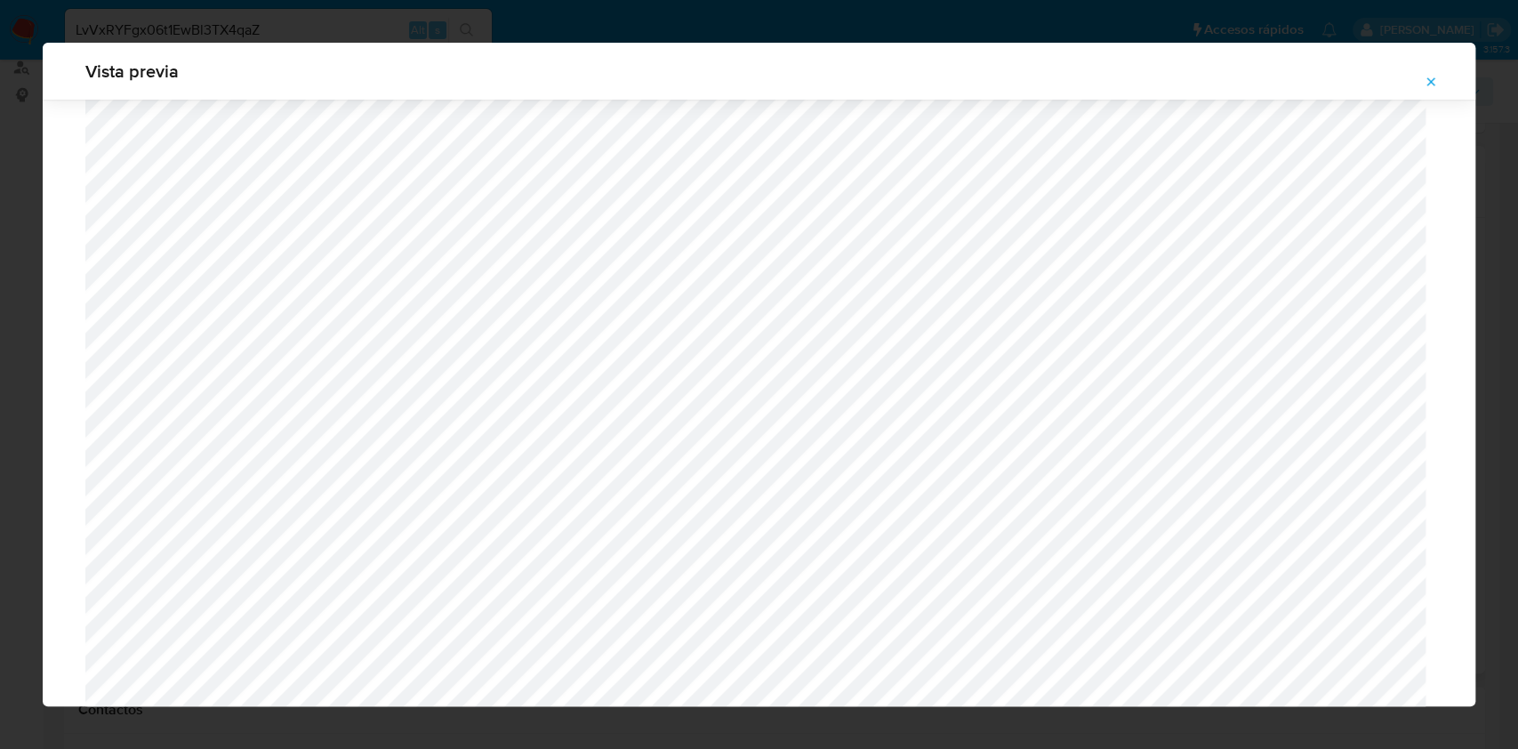
scroll to position [1031, 0]
click at [1425, 69] on span "Attachment preview" at bounding box center [1431, 81] width 14 height 25
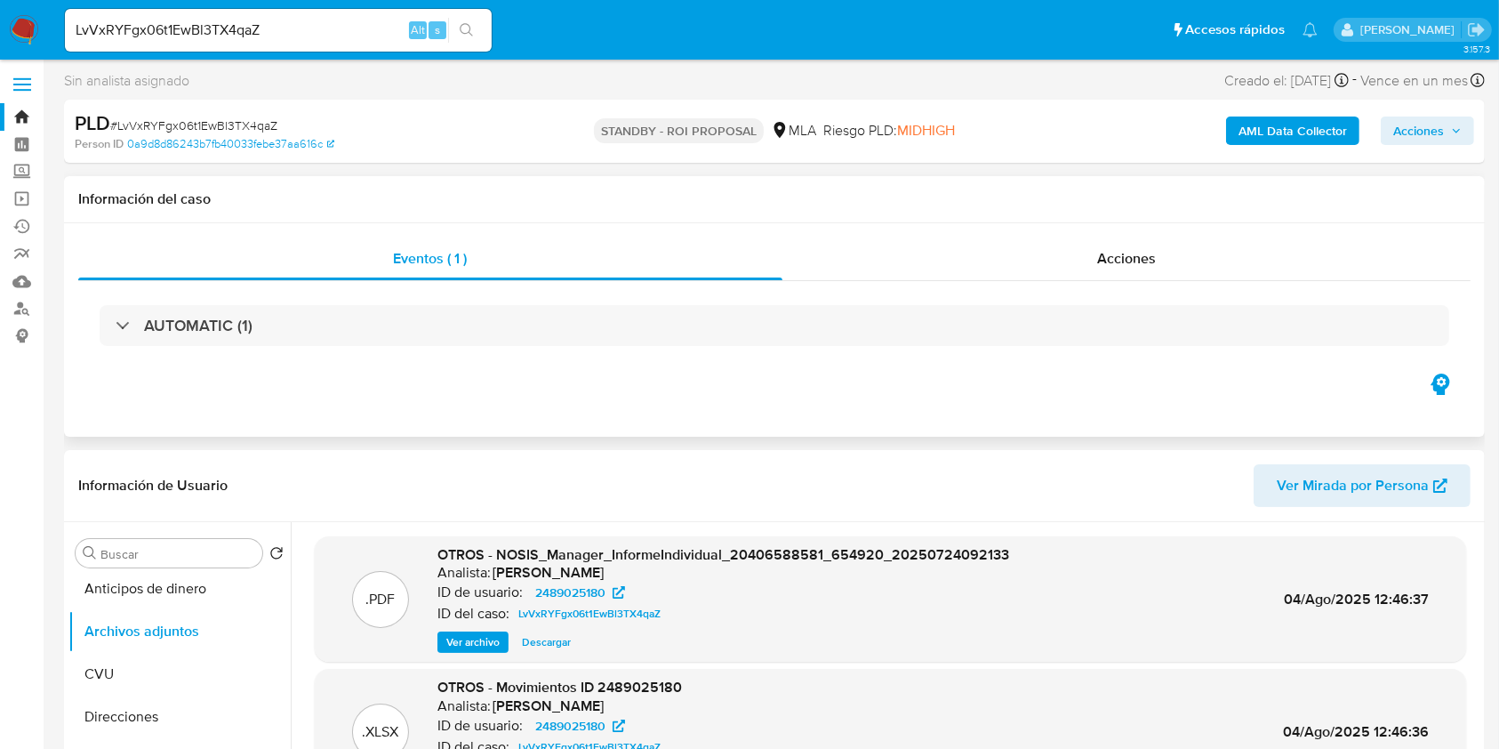
scroll to position [0, 0]
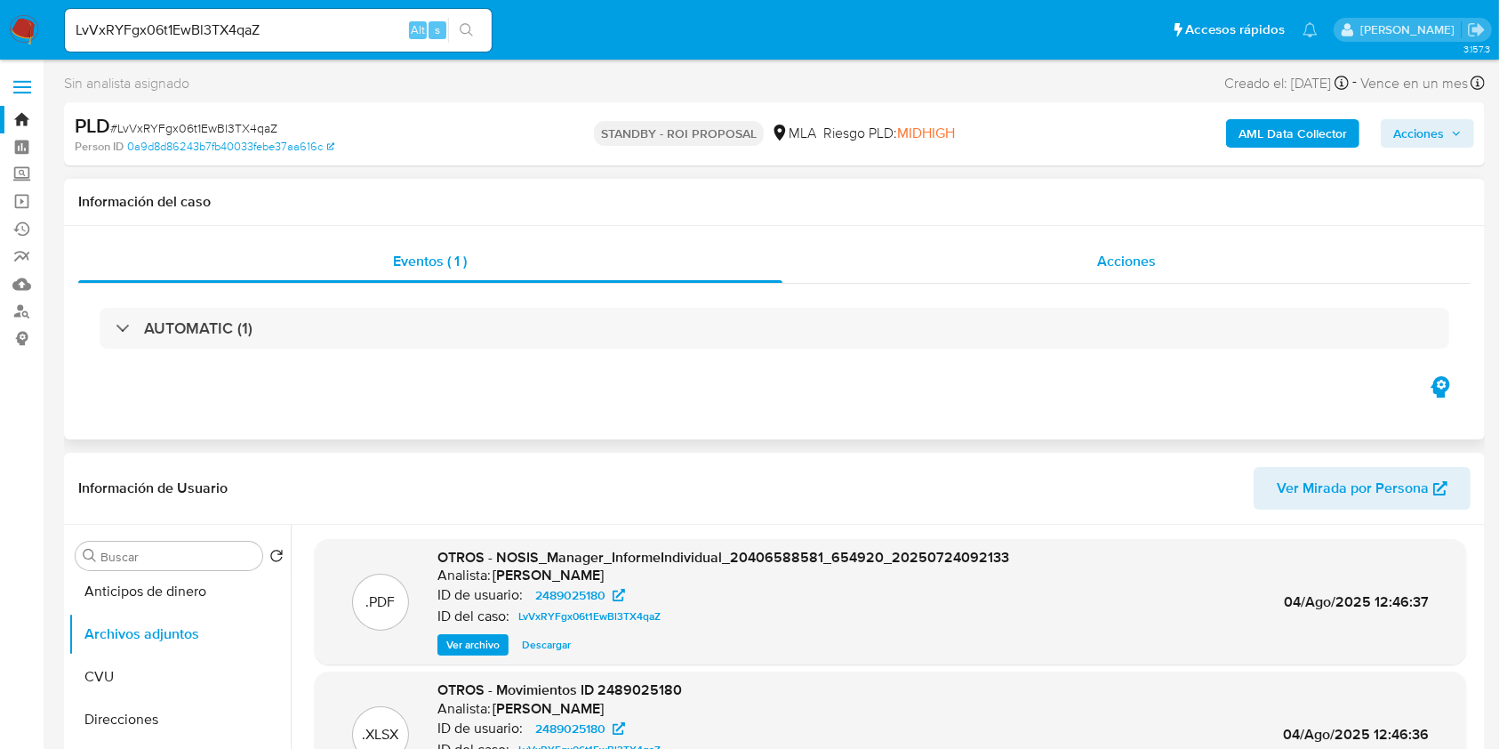
click at [999, 279] on div "Acciones" at bounding box center [1126, 261] width 689 height 43
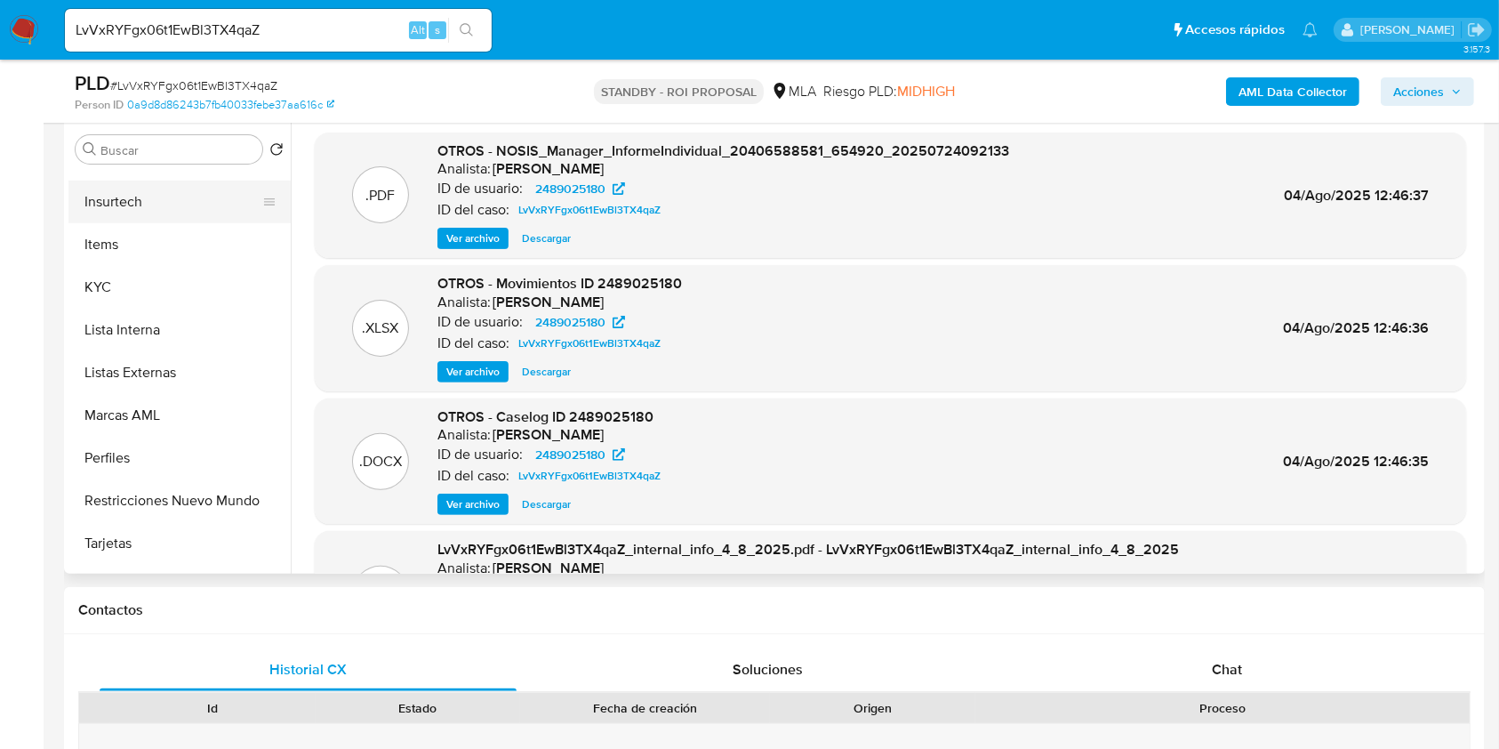
scroll to position [837, 0]
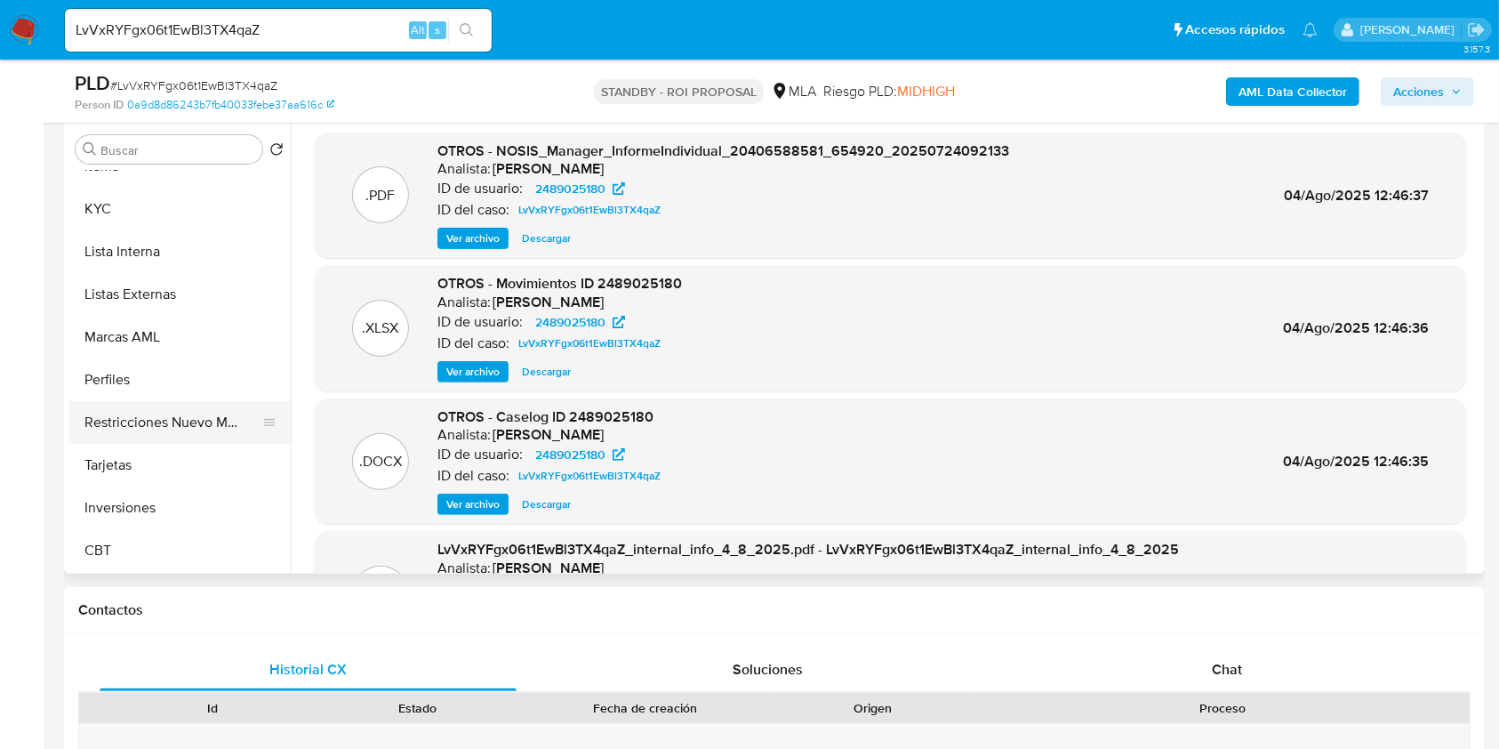
click at [222, 421] on button "Restricciones Nuevo Mundo" at bounding box center [172, 422] width 208 height 43
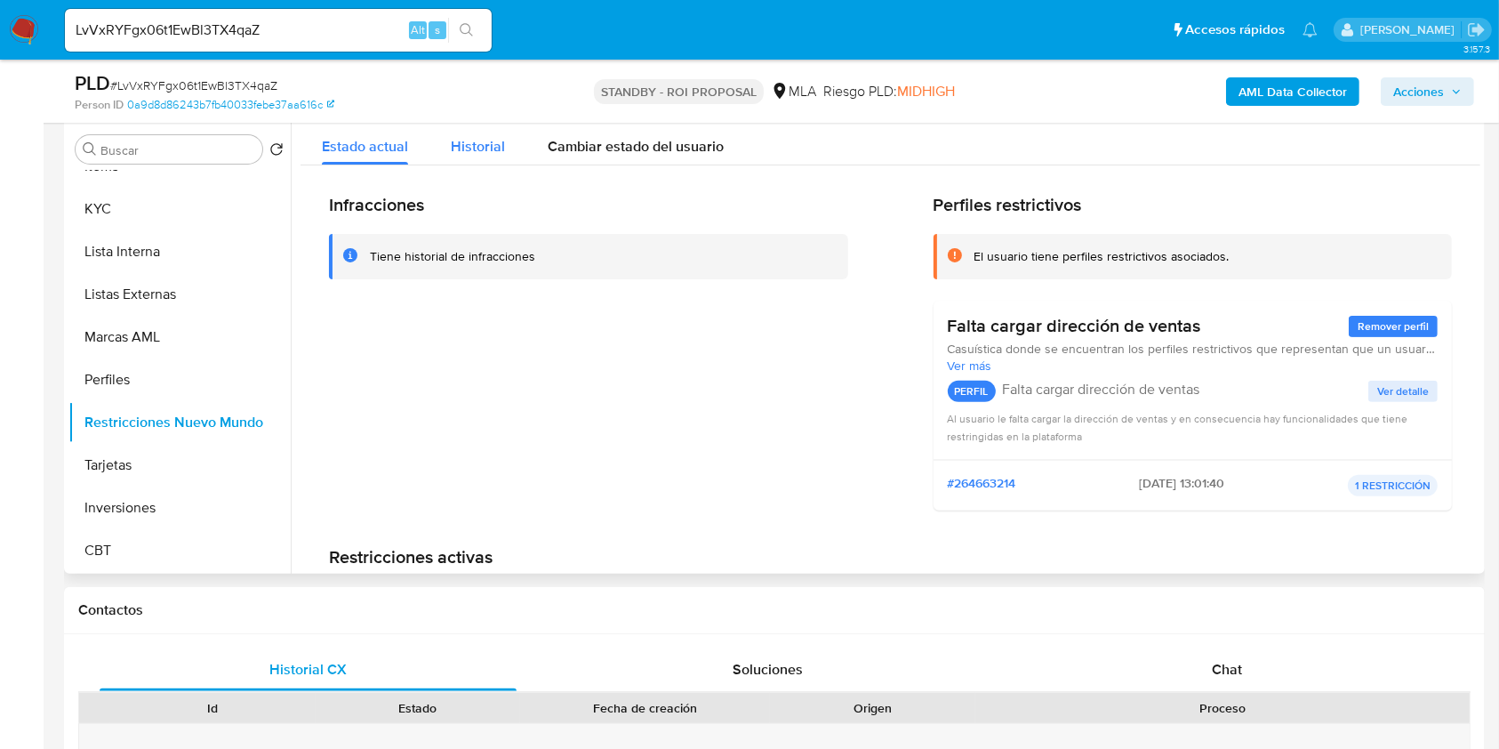
click at [460, 151] on span "Historial" at bounding box center [478, 146] width 54 height 20
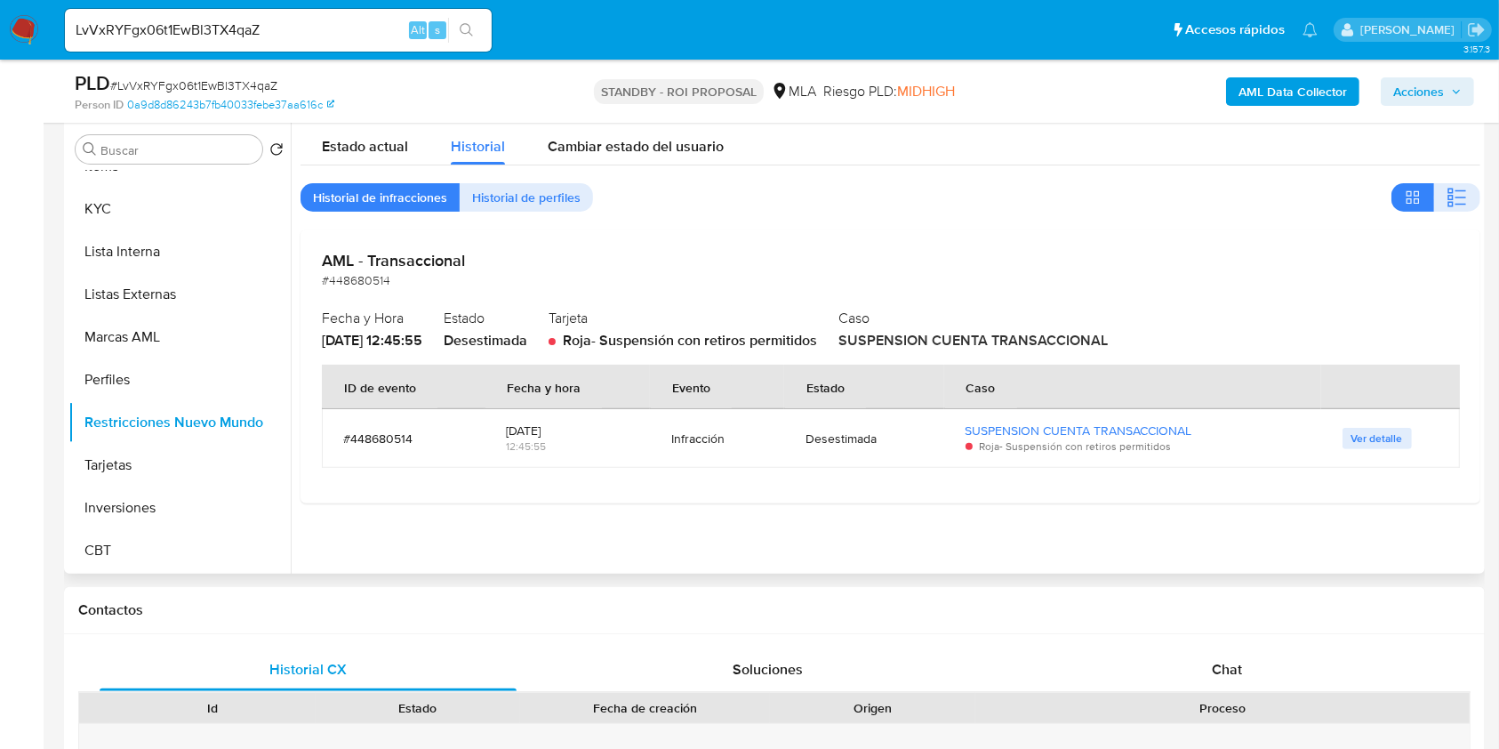
click at [1407, 441] on div "Ver detalle" at bounding box center [1391, 438] width 97 height 21
click at [1387, 438] on span "Ver detalle" at bounding box center [1378, 438] width 52 height 18
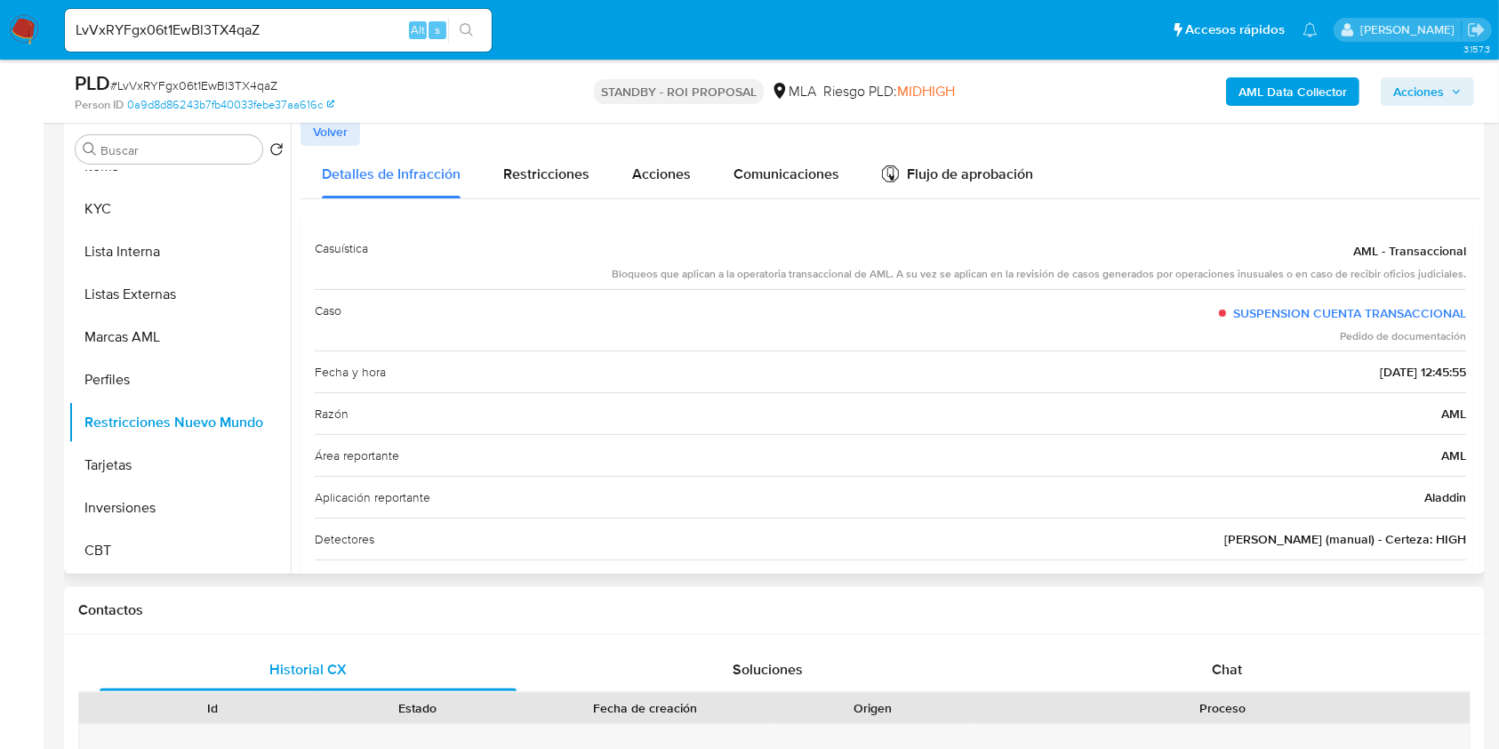
scroll to position [0, 0]
click at [536, 172] on span "Restricciones" at bounding box center [546, 175] width 86 height 20
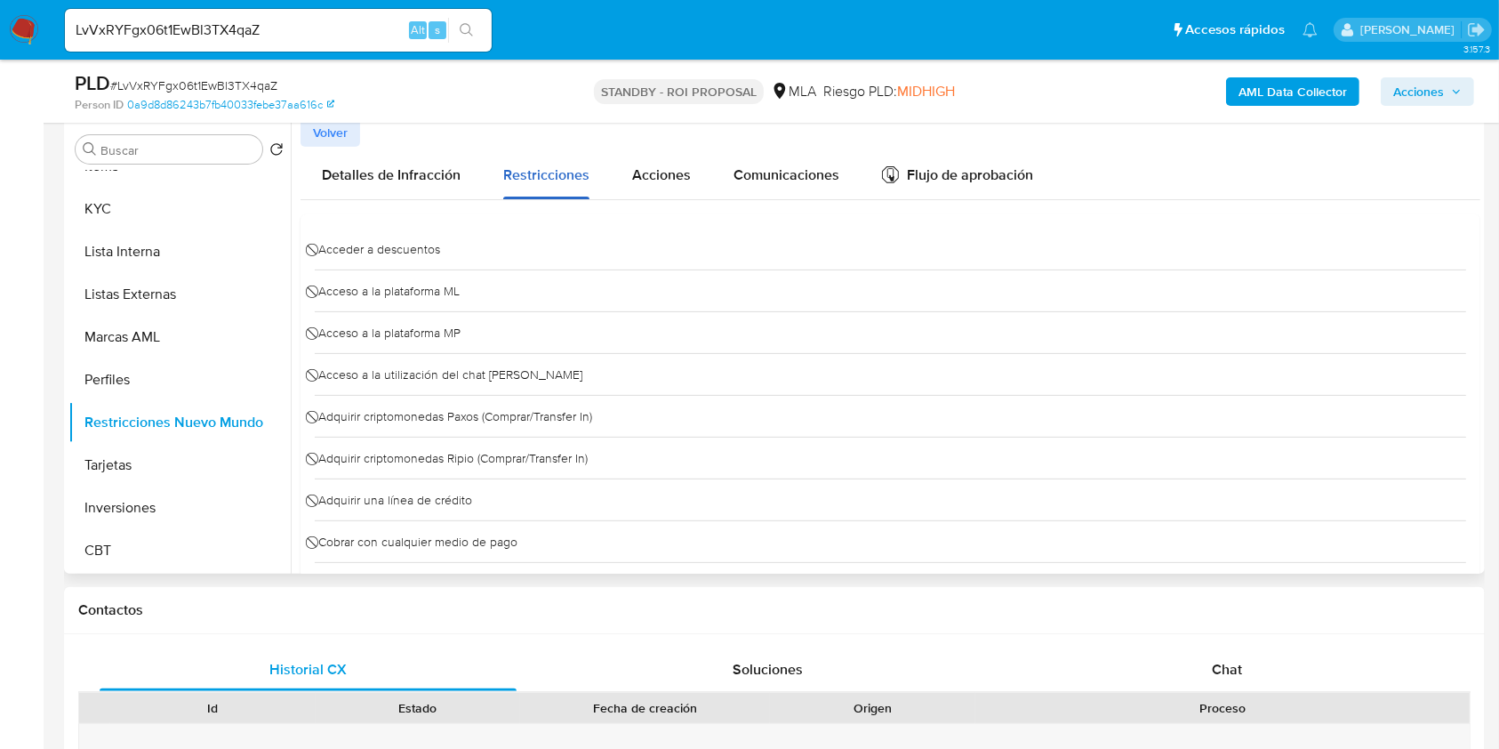
click at [606, 181] on button "Restricciones" at bounding box center [546, 173] width 129 height 52
click at [632, 186] on div "Acciones" at bounding box center [661, 173] width 59 height 52
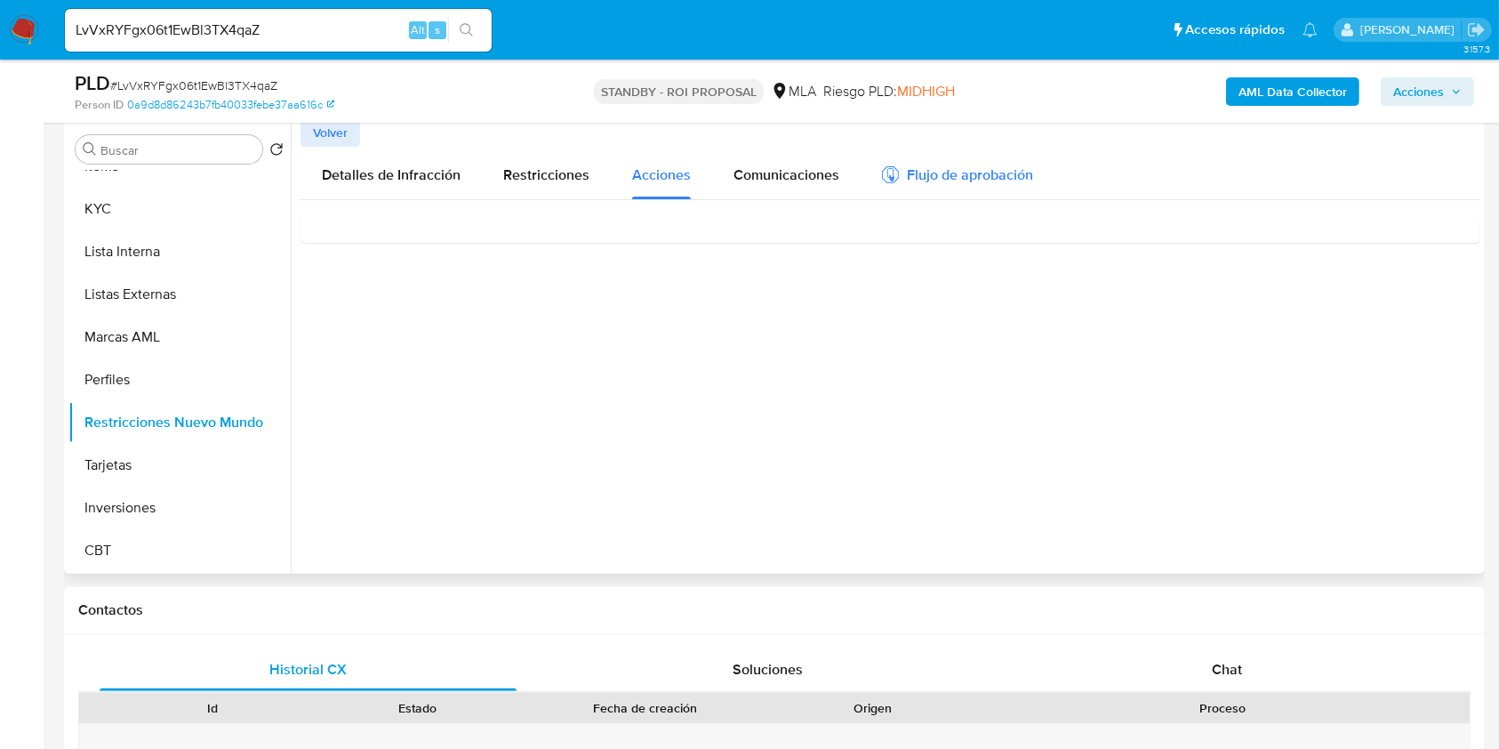
click at [939, 168] on div "Flujo de aprobación" at bounding box center [957, 178] width 151 height 20
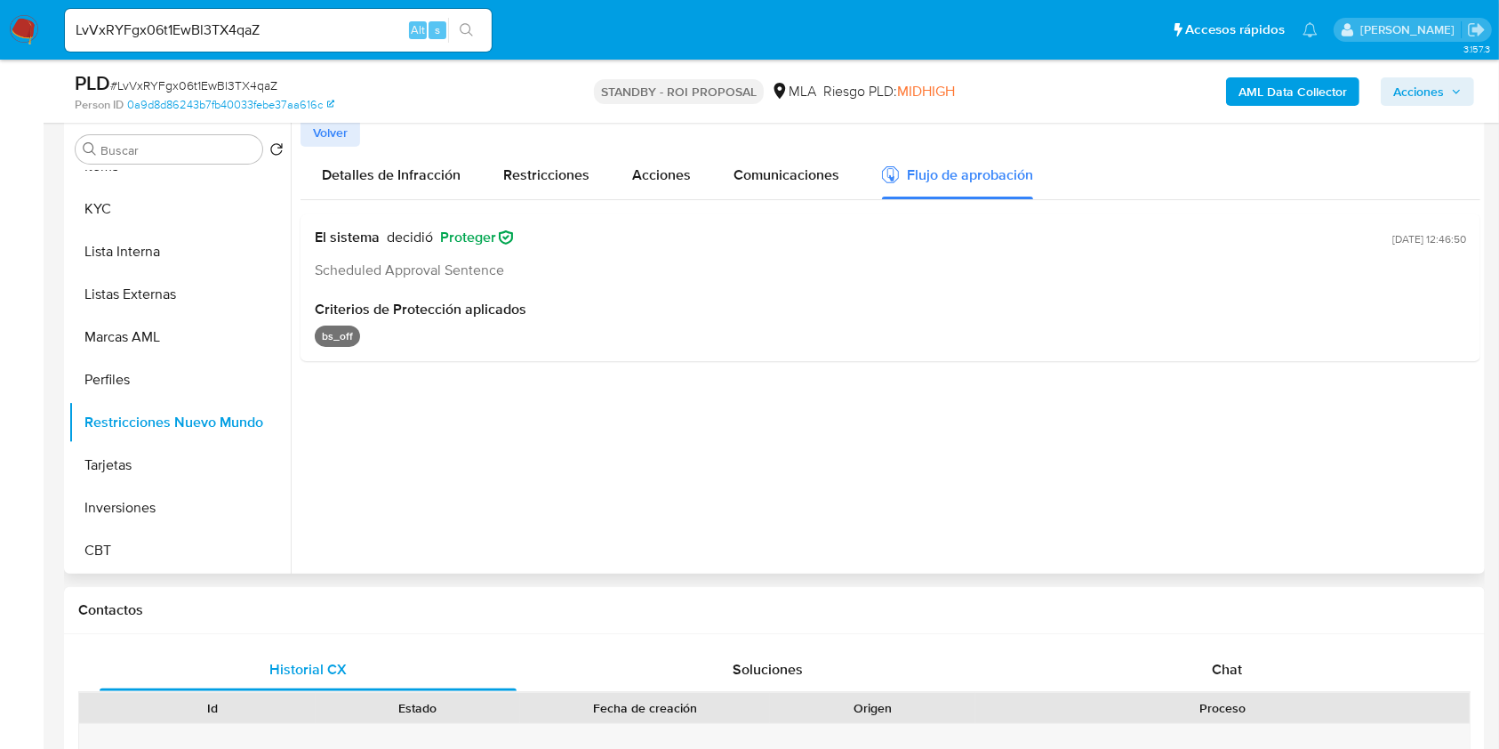
click at [526, 380] on div at bounding box center [886, 345] width 1190 height 455
click at [325, 328] on p "bs_off" at bounding box center [337, 335] width 45 height 21
click at [443, 380] on div at bounding box center [886, 345] width 1190 height 455
click at [420, 169] on span "Detalles de Infracción" at bounding box center [391, 175] width 139 height 20
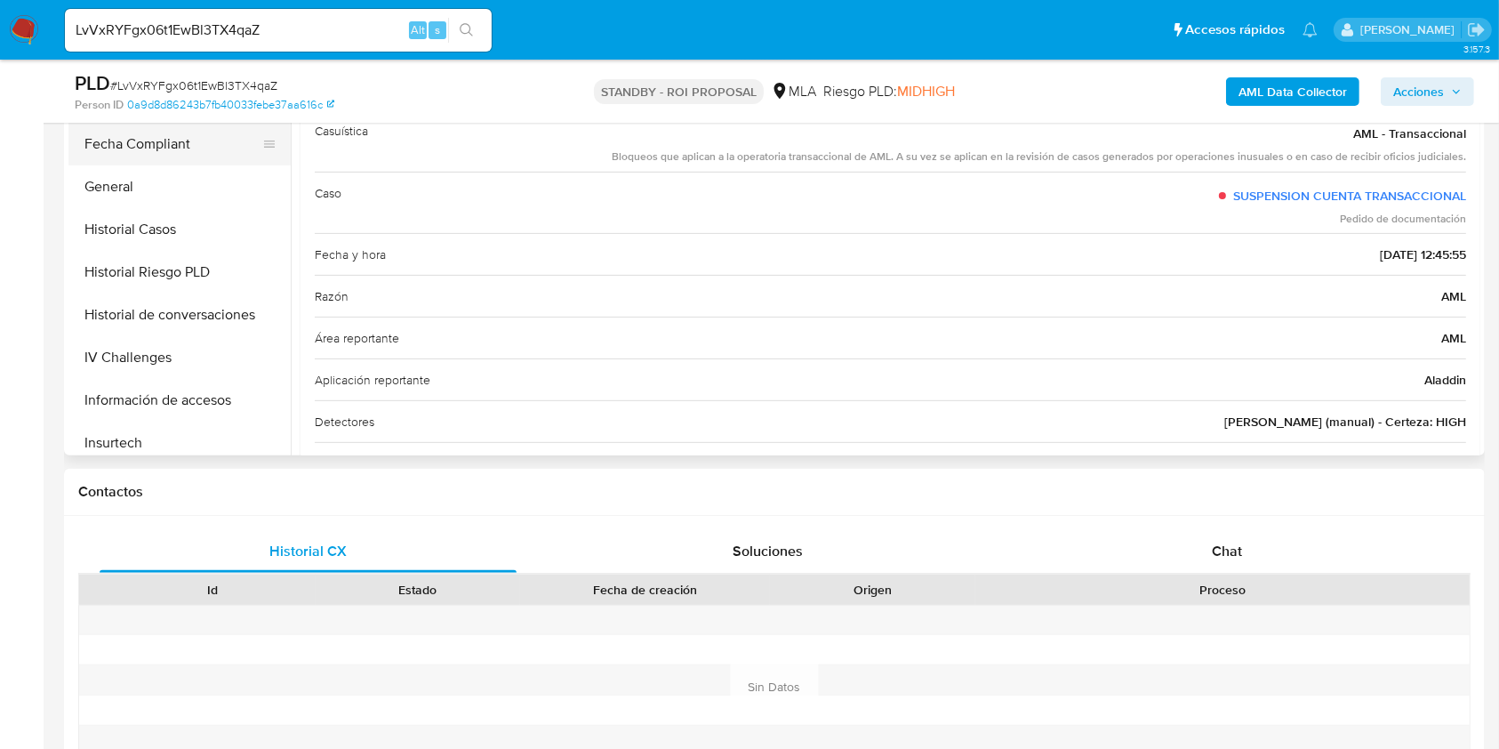
scroll to position [363, 0]
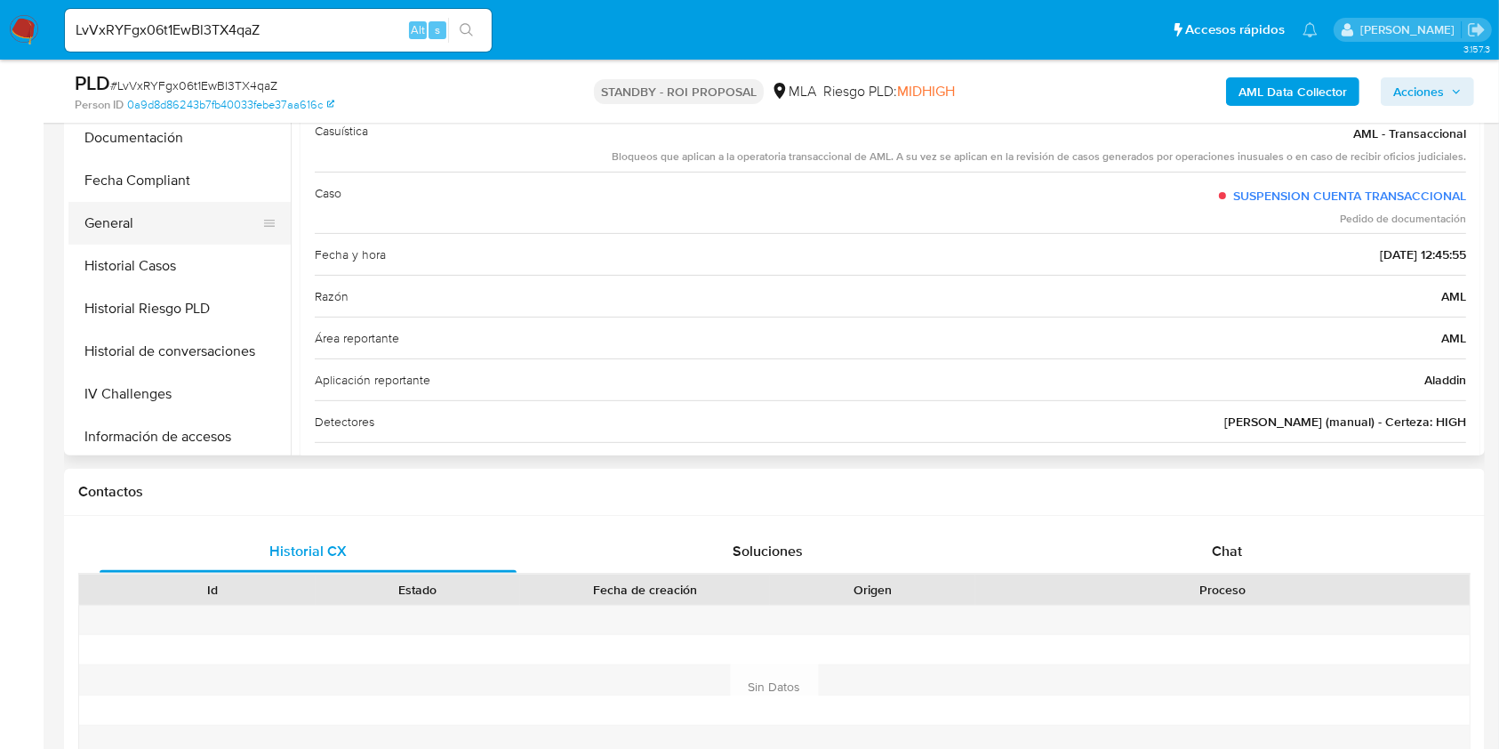
click at [117, 221] on button "General" at bounding box center [172, 223] width 208 height 43
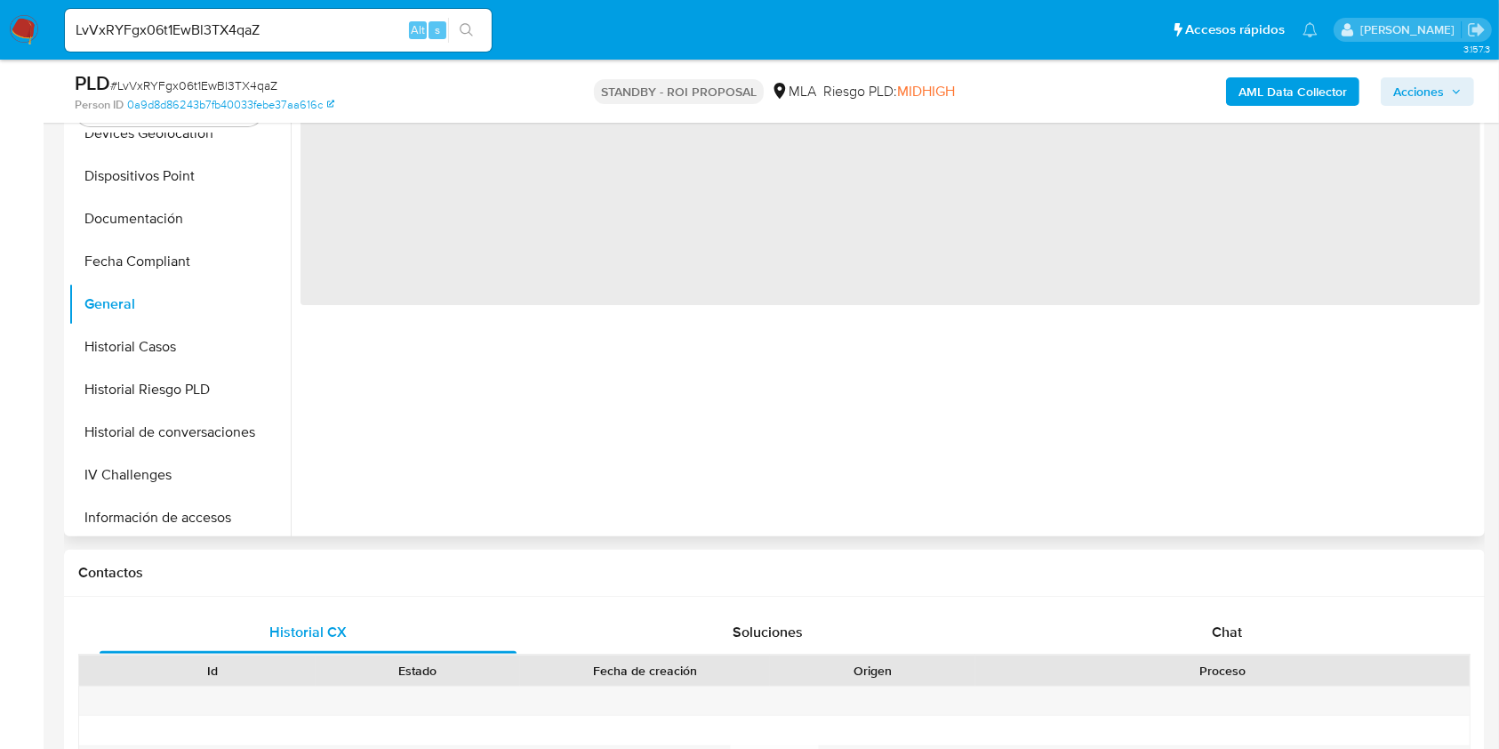
scroll to position [474, 0]
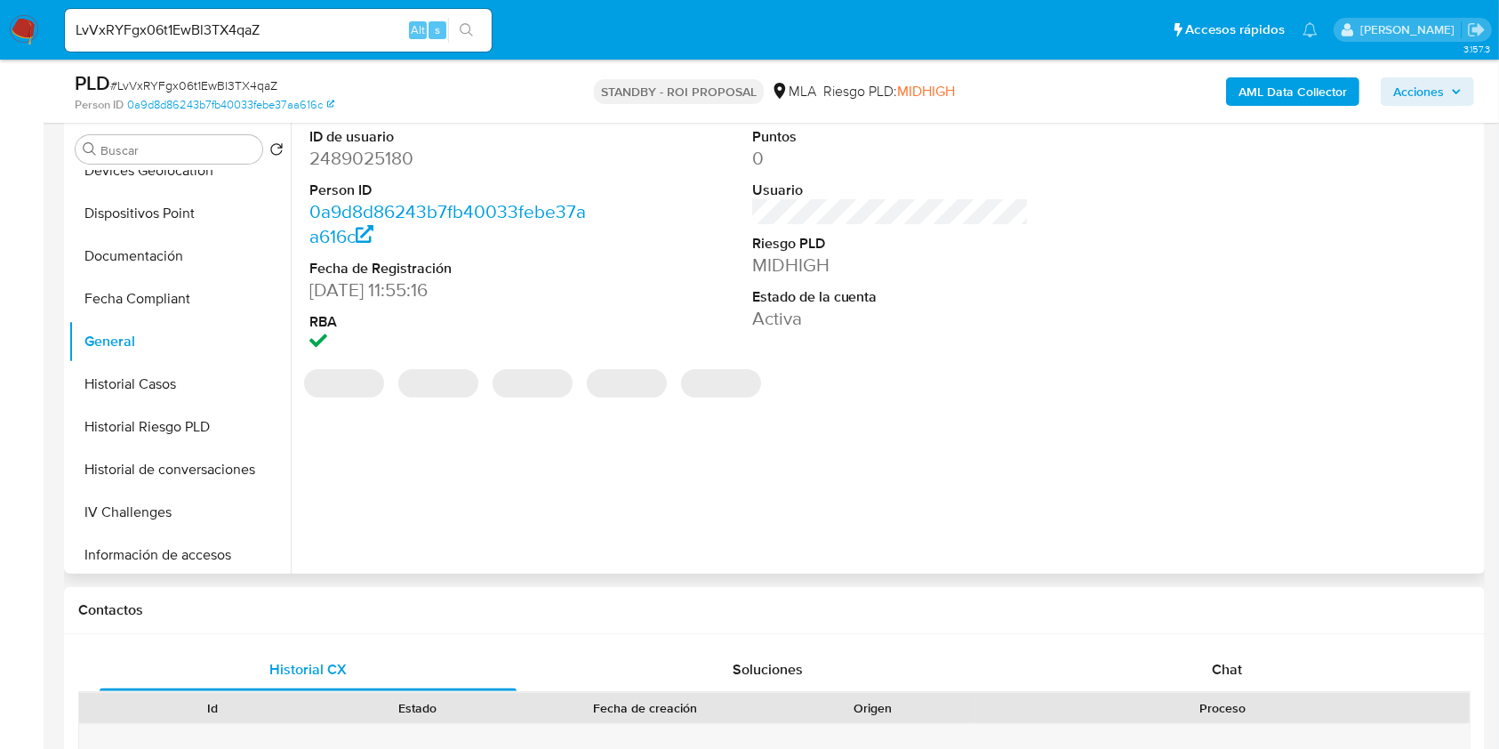
click at [331, 163] on dd "2489025180" at bounding box center [447, 158] width 277 height 25
copy dd "2489025180"
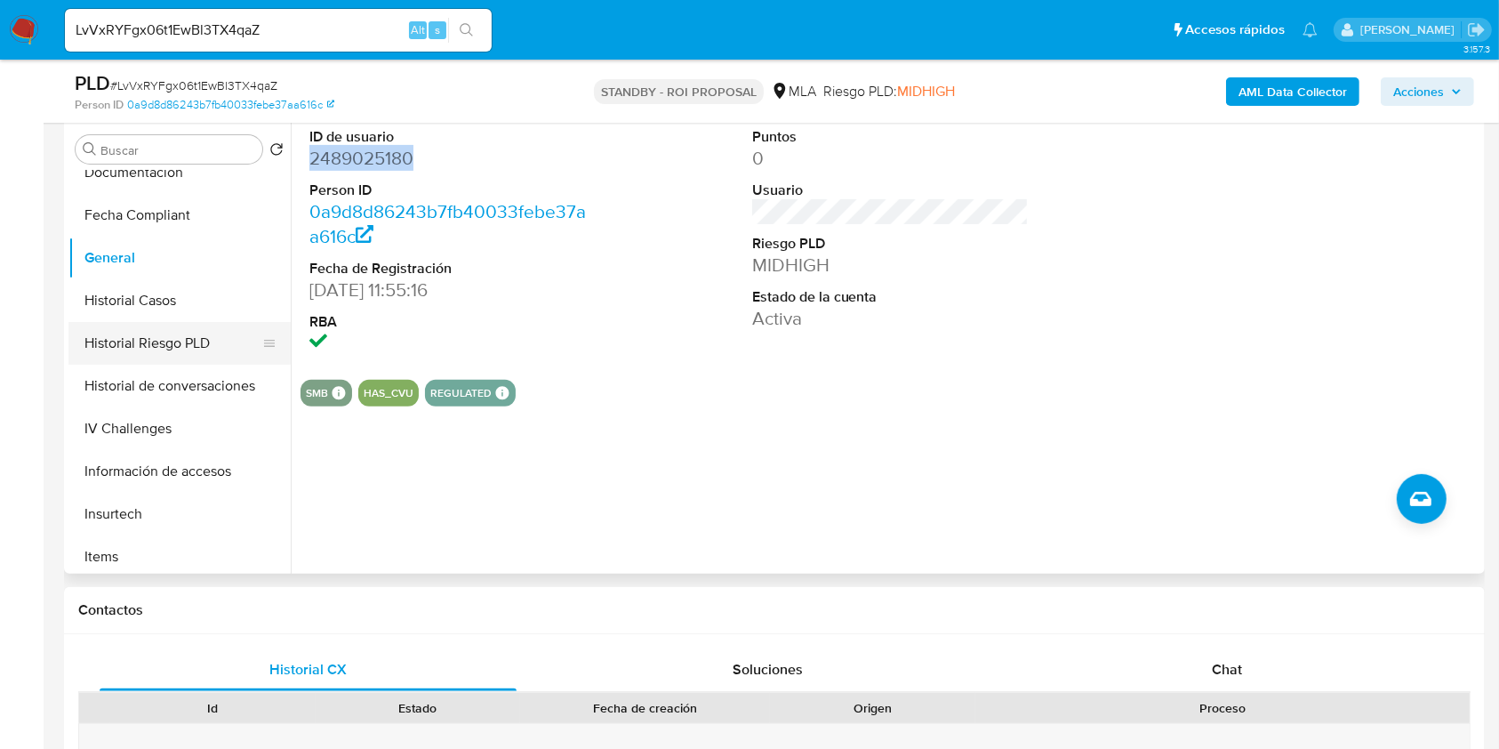
scroll to position [481, 0]
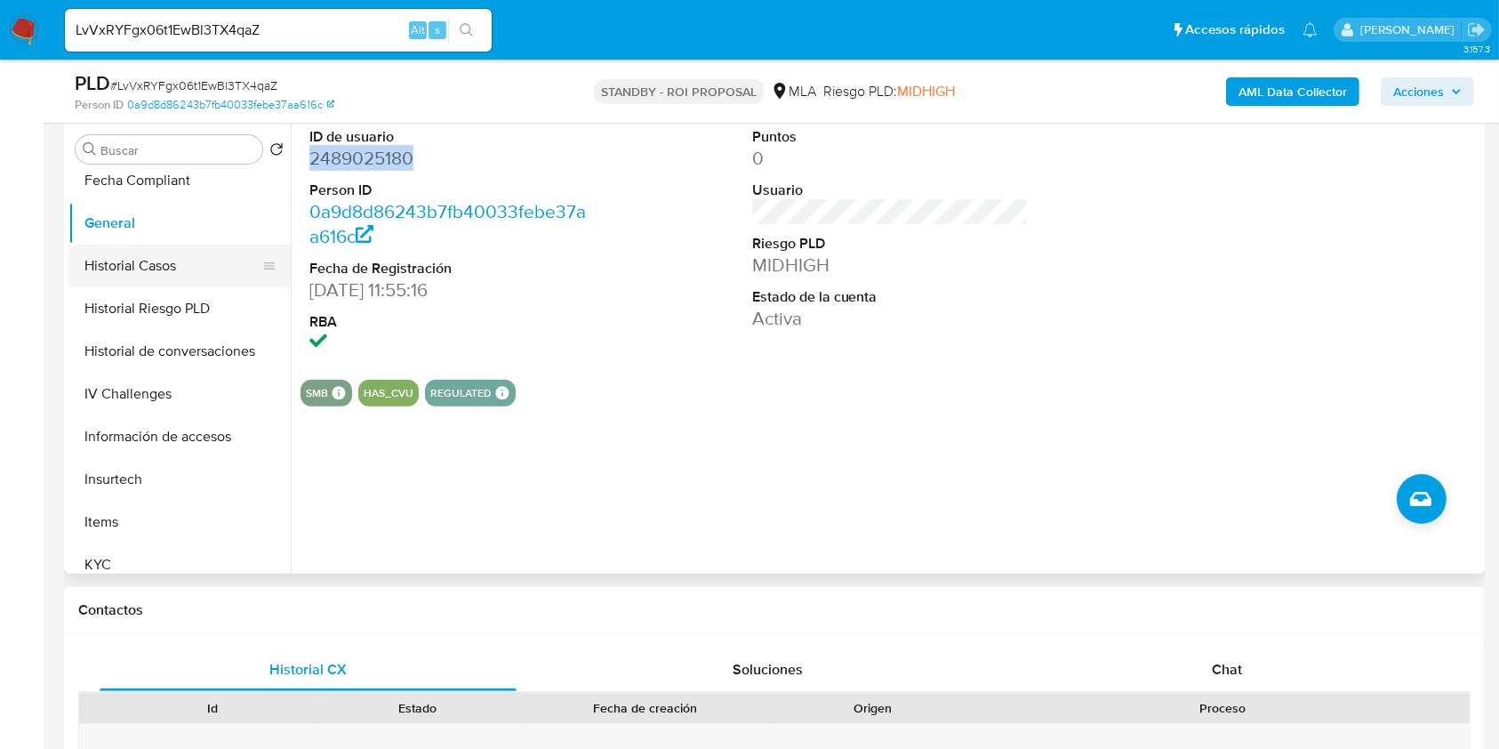
click at [181, 268] on button "Historial Casos" at bounding box center [172, 266] width 208 height 43
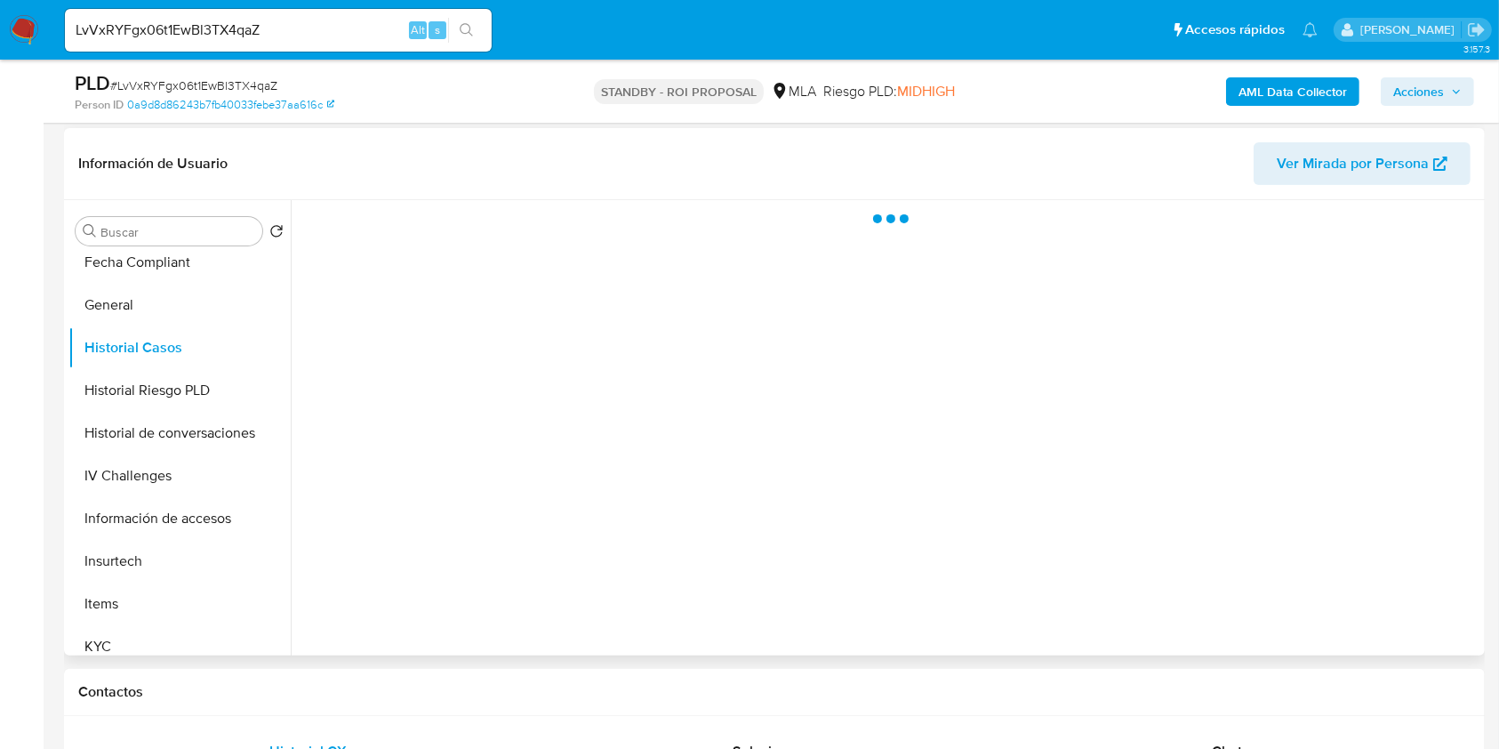
scroll to position [356, 0]
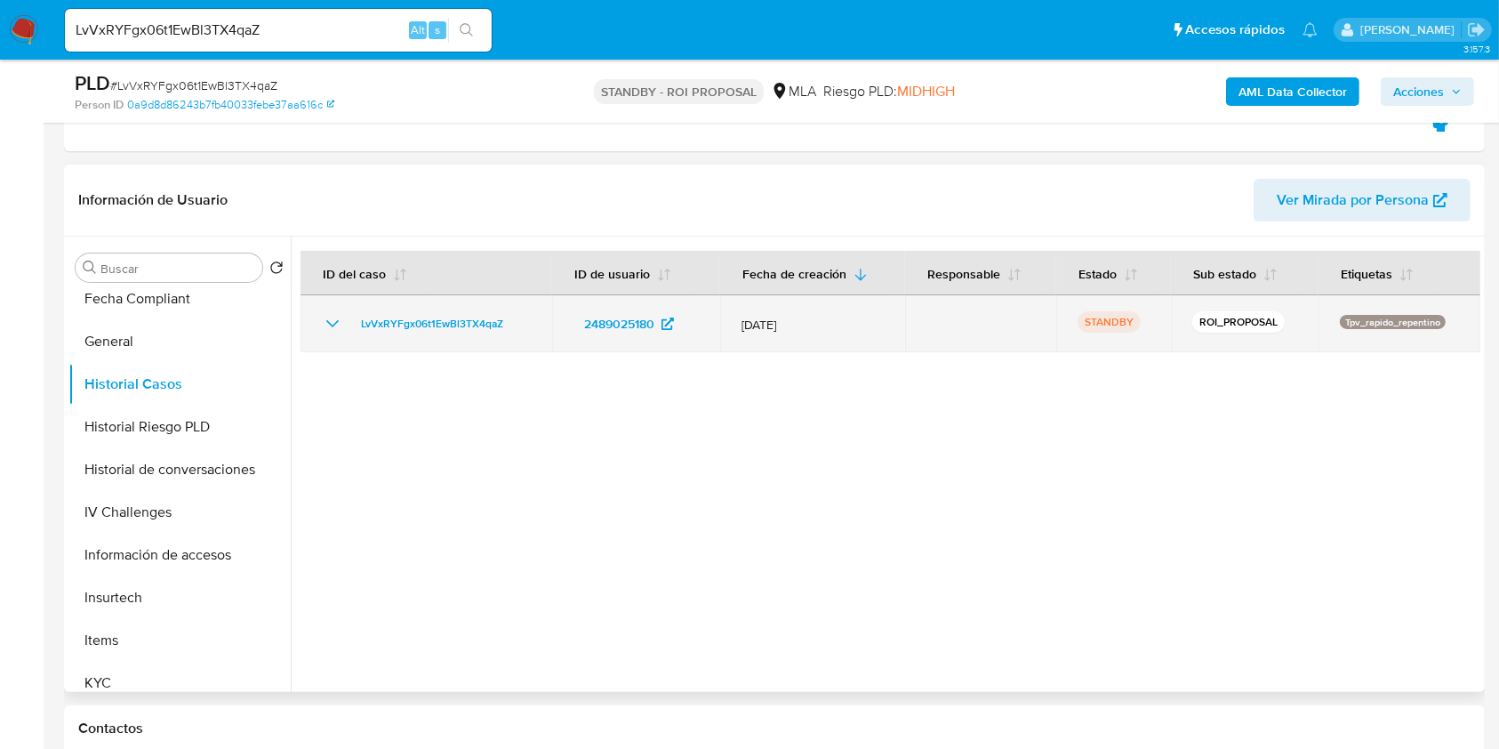
drag, startPoint x: 526, startPoint y: 319, endPoint x: 351, endPoint y: 329, distance: 174.6
click at [351, 329] on div "LvVxRYFgx06t1EwBl3TX4qaZ" at bounding box center [426, 323] width 209 height 21
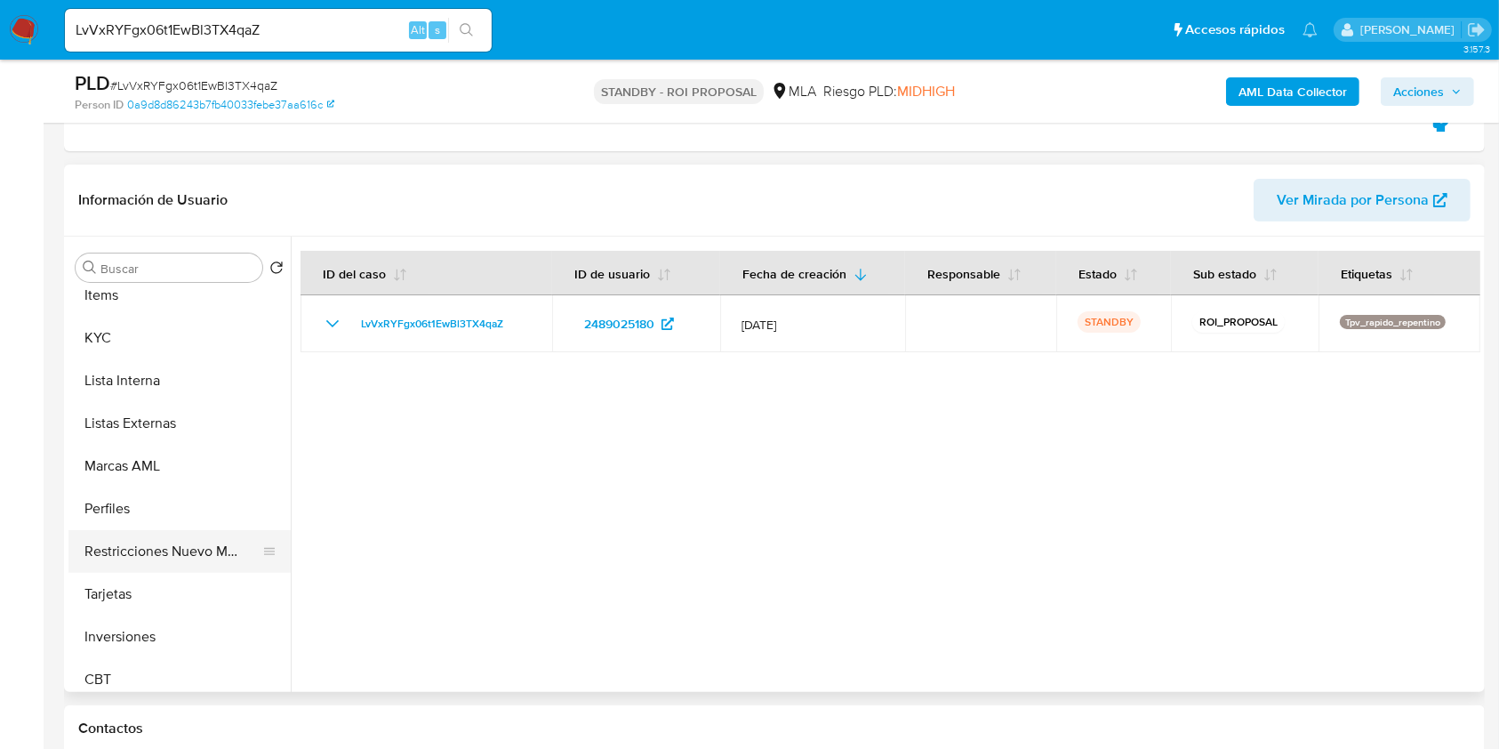
scroll to position [837, 0]
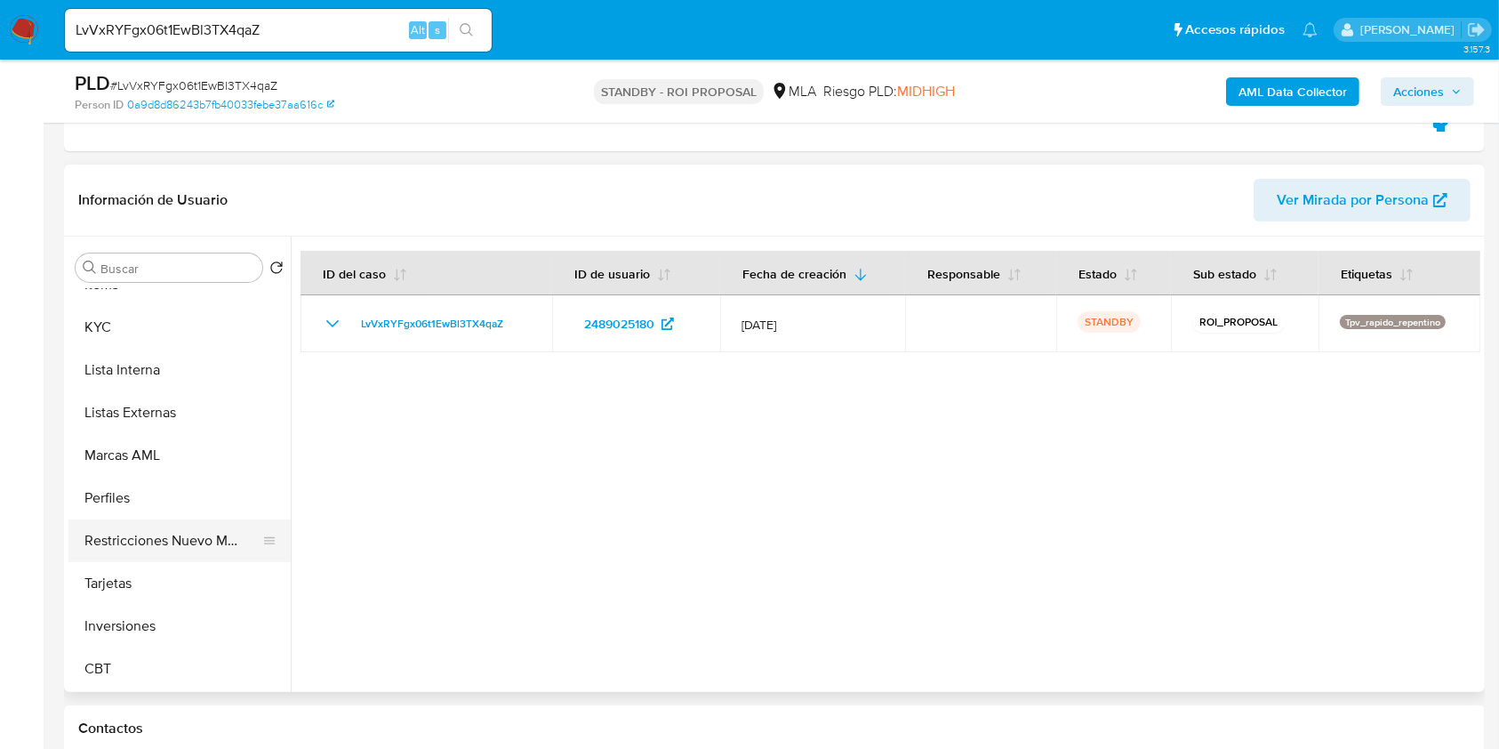
click at [188, 547] on button "Restricciones Nuevo Mundo" at bounding box center [172, 540] width 208 height 43
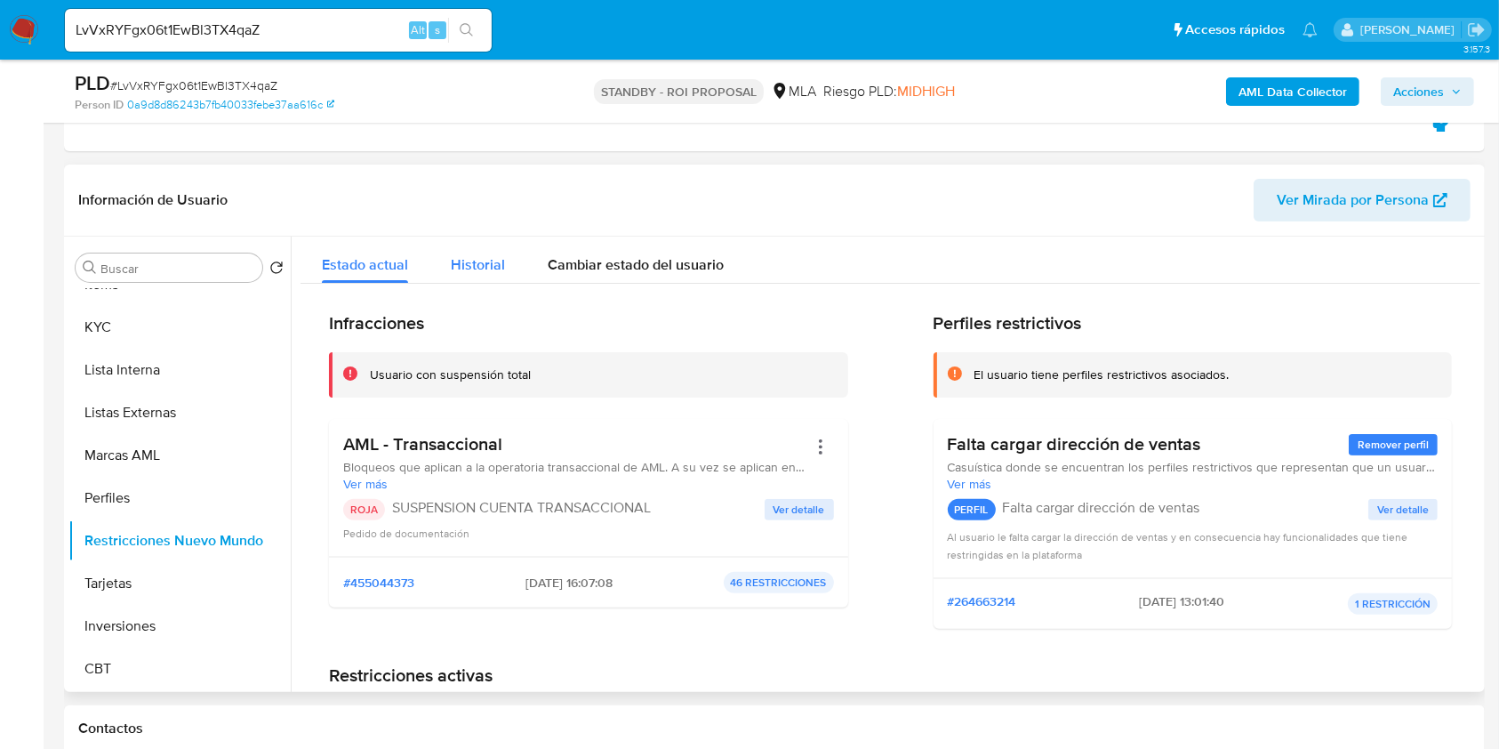
click at [469, 253] on div "Historial" at bounding box center [478, 260] width 54 height 47
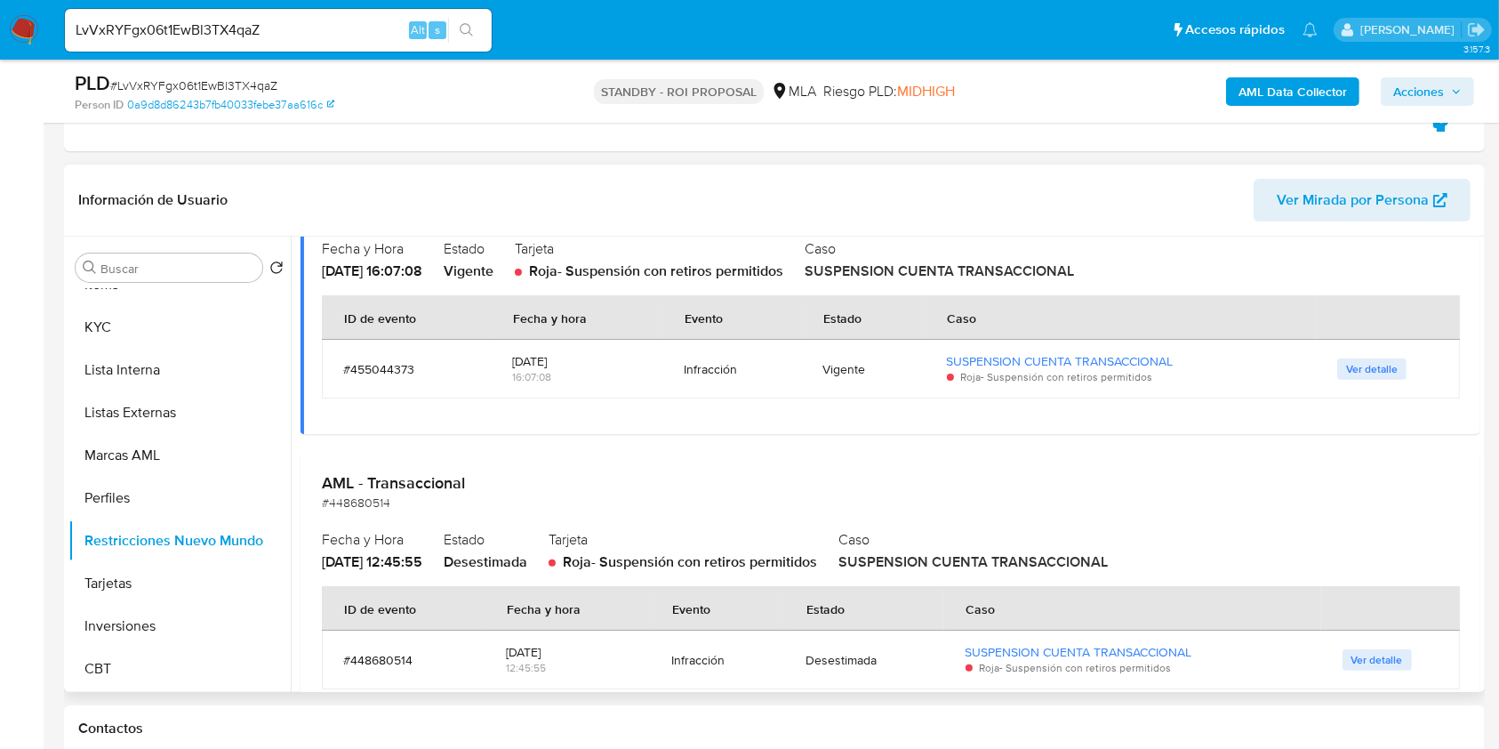
scroll to position [243, 0]
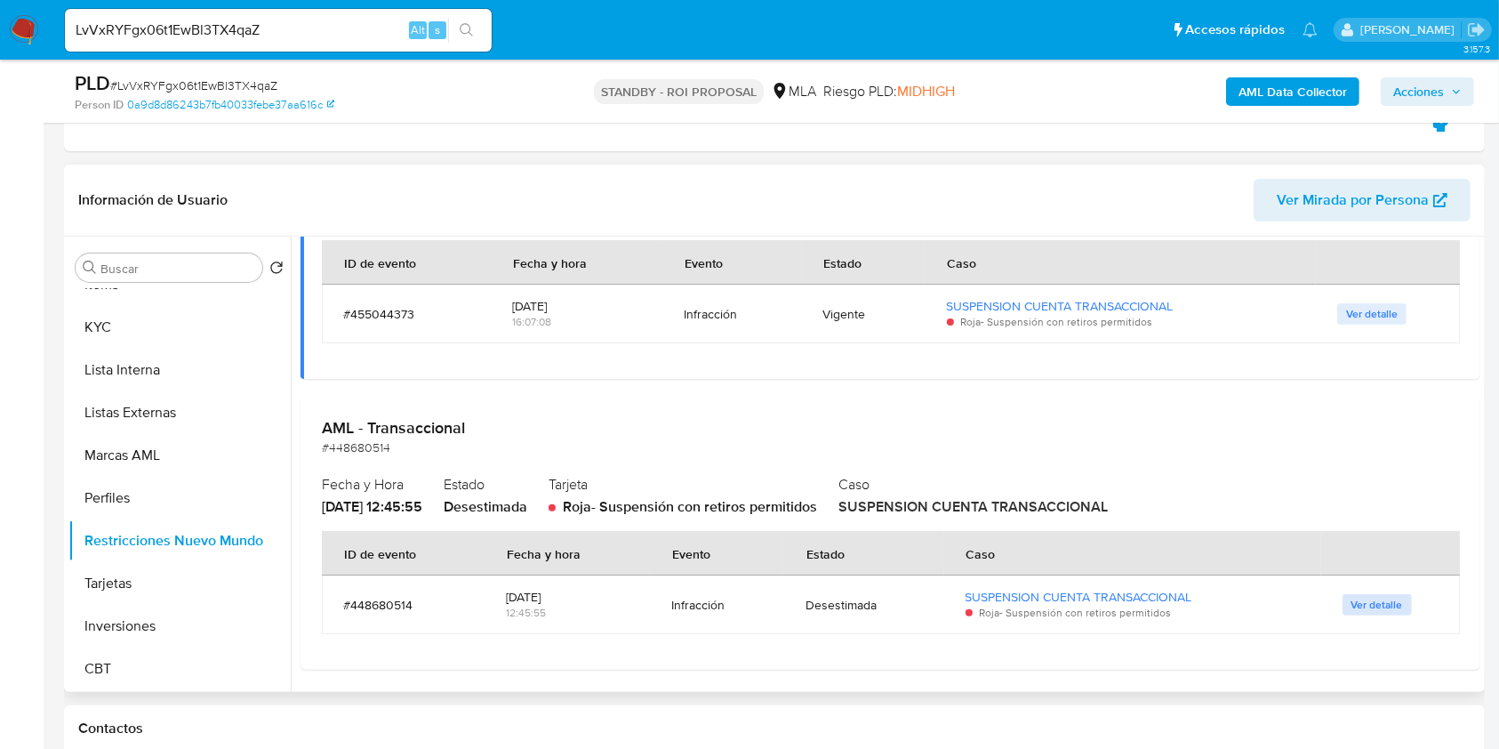
click at [1366, 601] on span "Ver detalle" at bounding box center [1378, 605] width 52 height 18
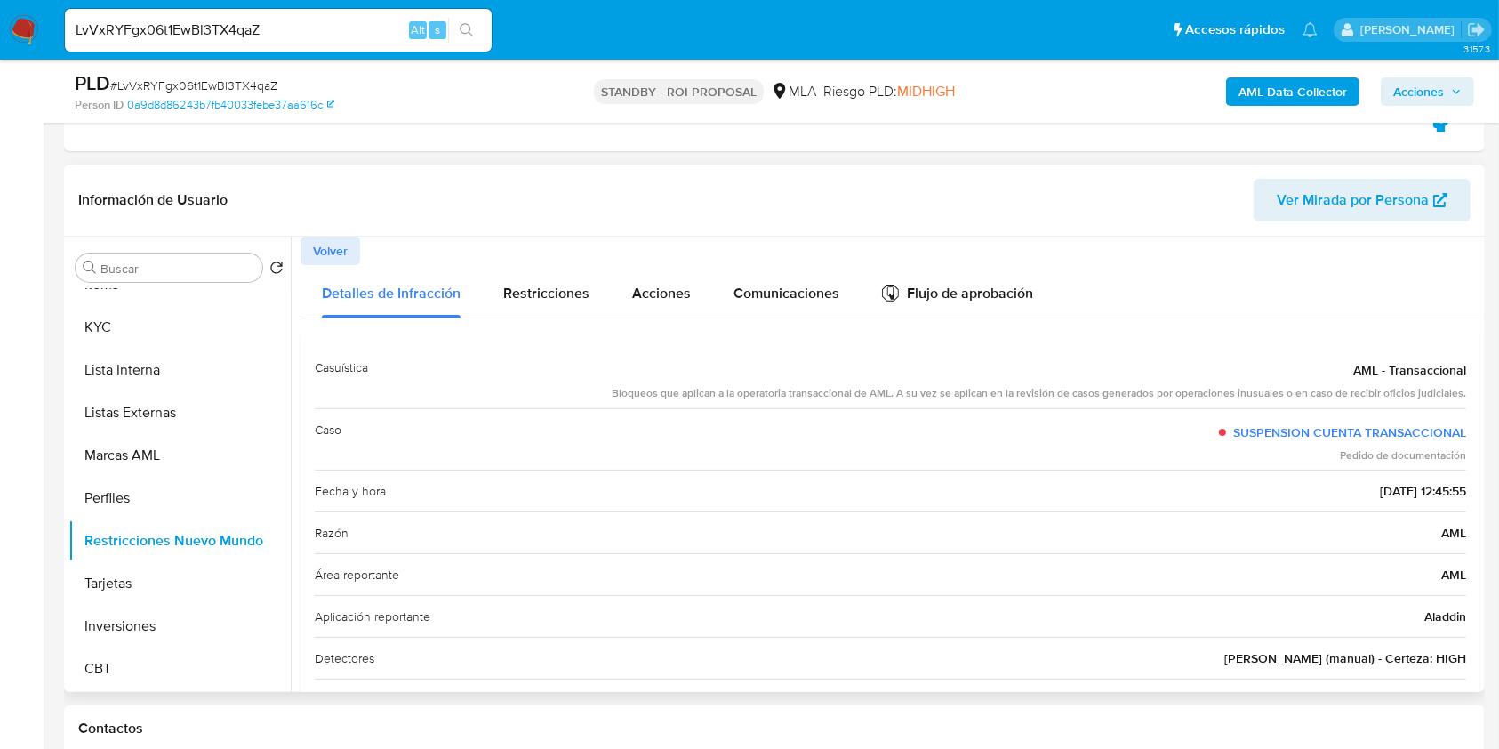
drag, startPoint x: 1327, startPoint y: 495, endPoint x: 1399, endPoint y: 486, distance: 72.7
click at [1399, 486] on div "Fecha y hora 2025-08-04 - 12:45:55" at bounding box center [891, 490] width 1152 height 42
click at [956, 296] on div "Flujo de aprobación" at bounding box center [957, 296] width 151 height 20
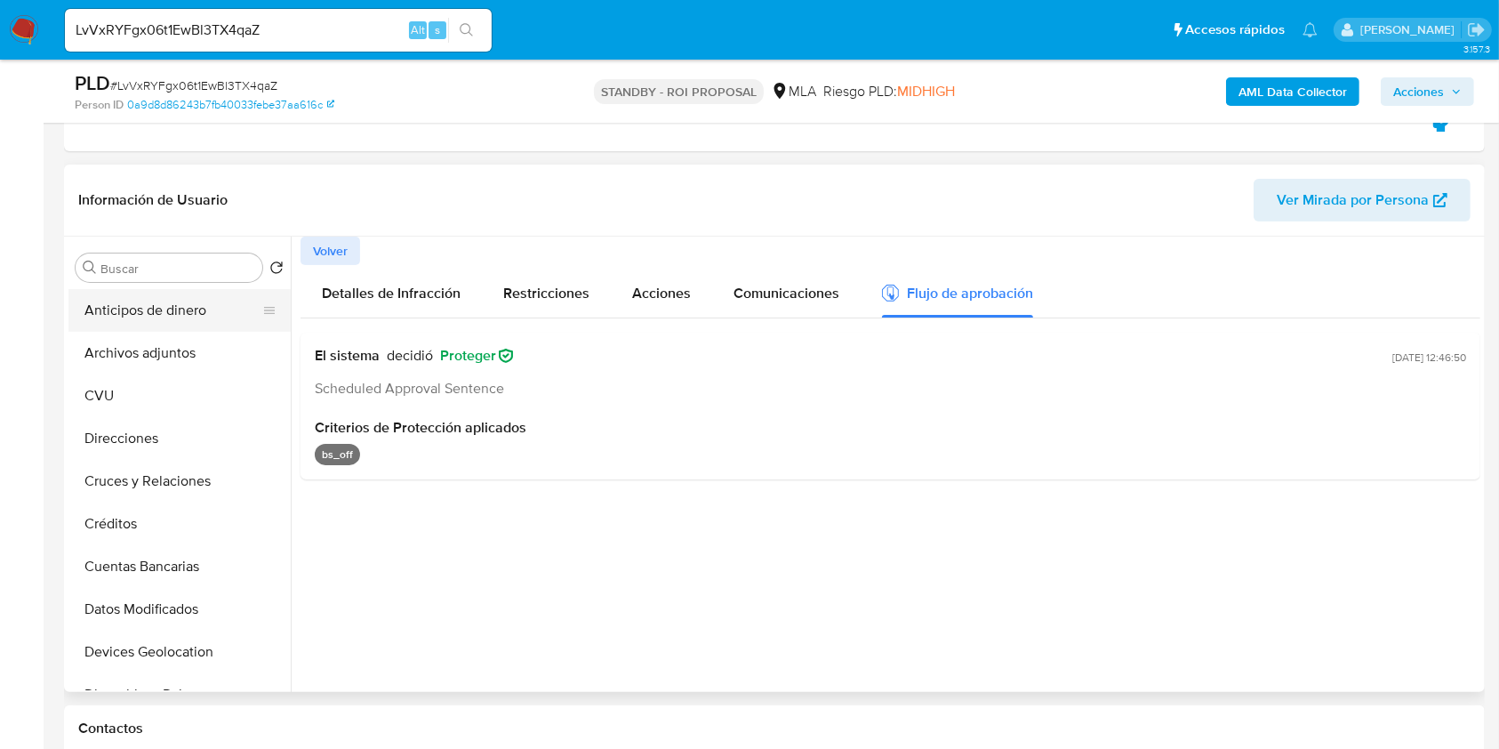
click at [173, 324] on button "Anticipos de dinero" at bounding box center [172, 310] width 208 height 43
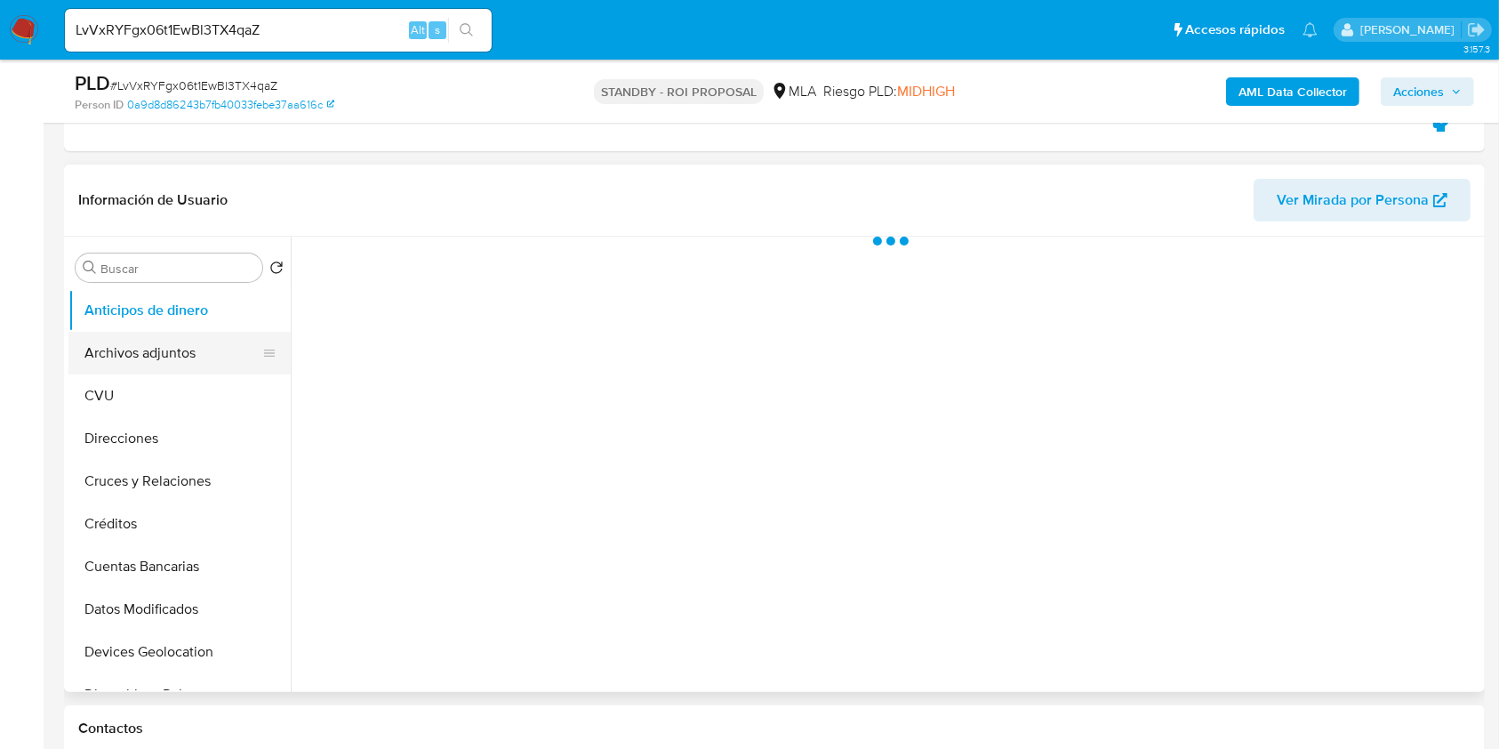
click at [171, 344] on button "Archivos adjuntos" at bounding box center [172, 353] width 208 height 43
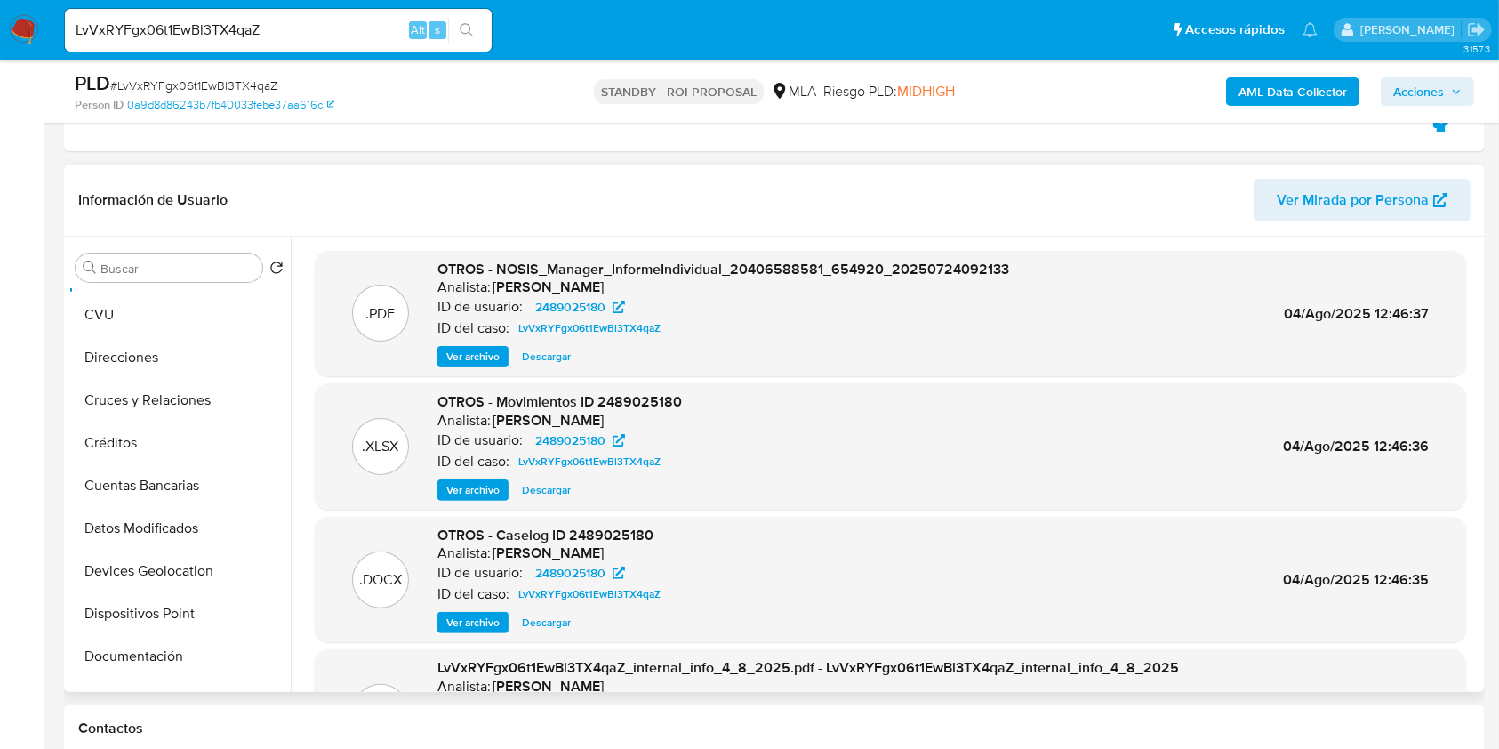
scroll to position [118, 0]
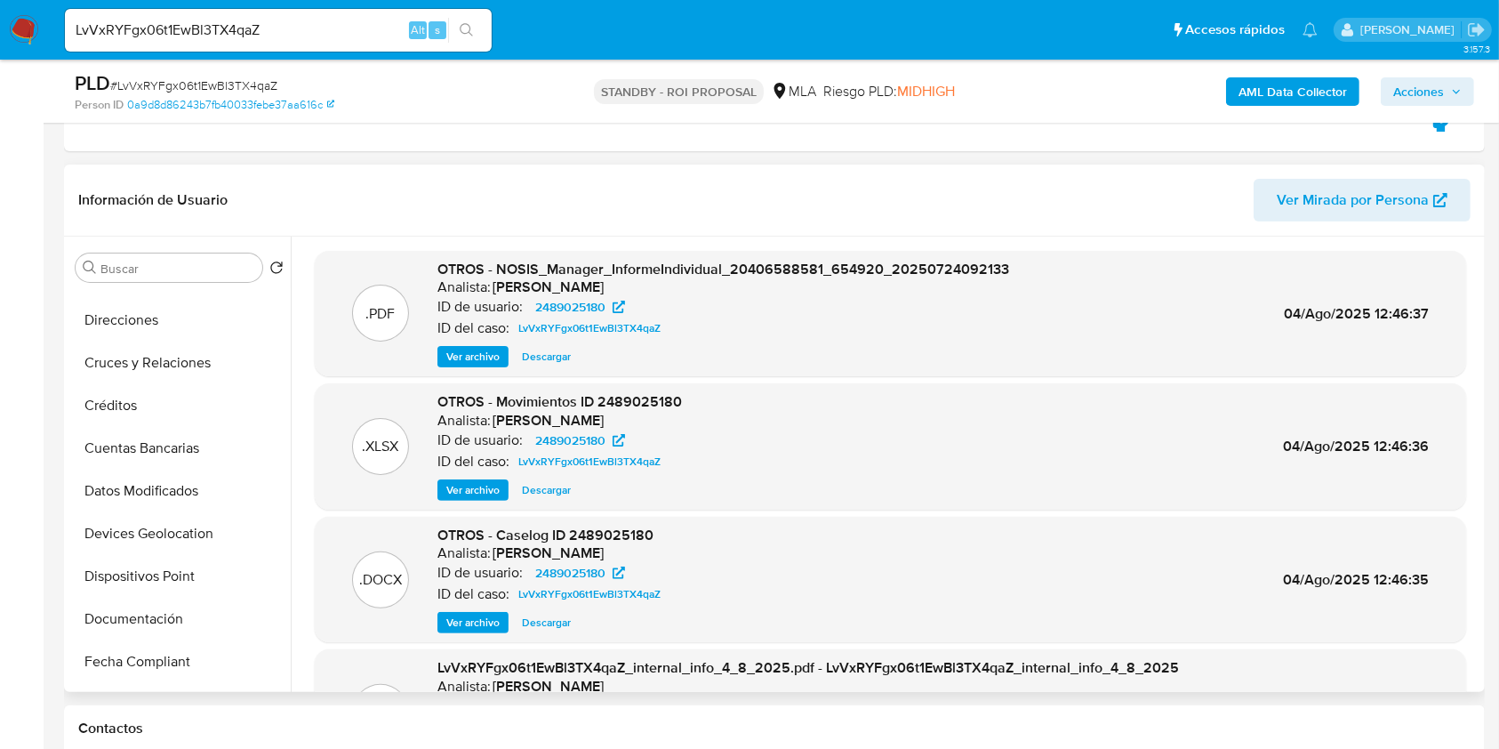
click at [537, 618] on span "Descargar" at bounding box center [546, 623] width 49 height 18
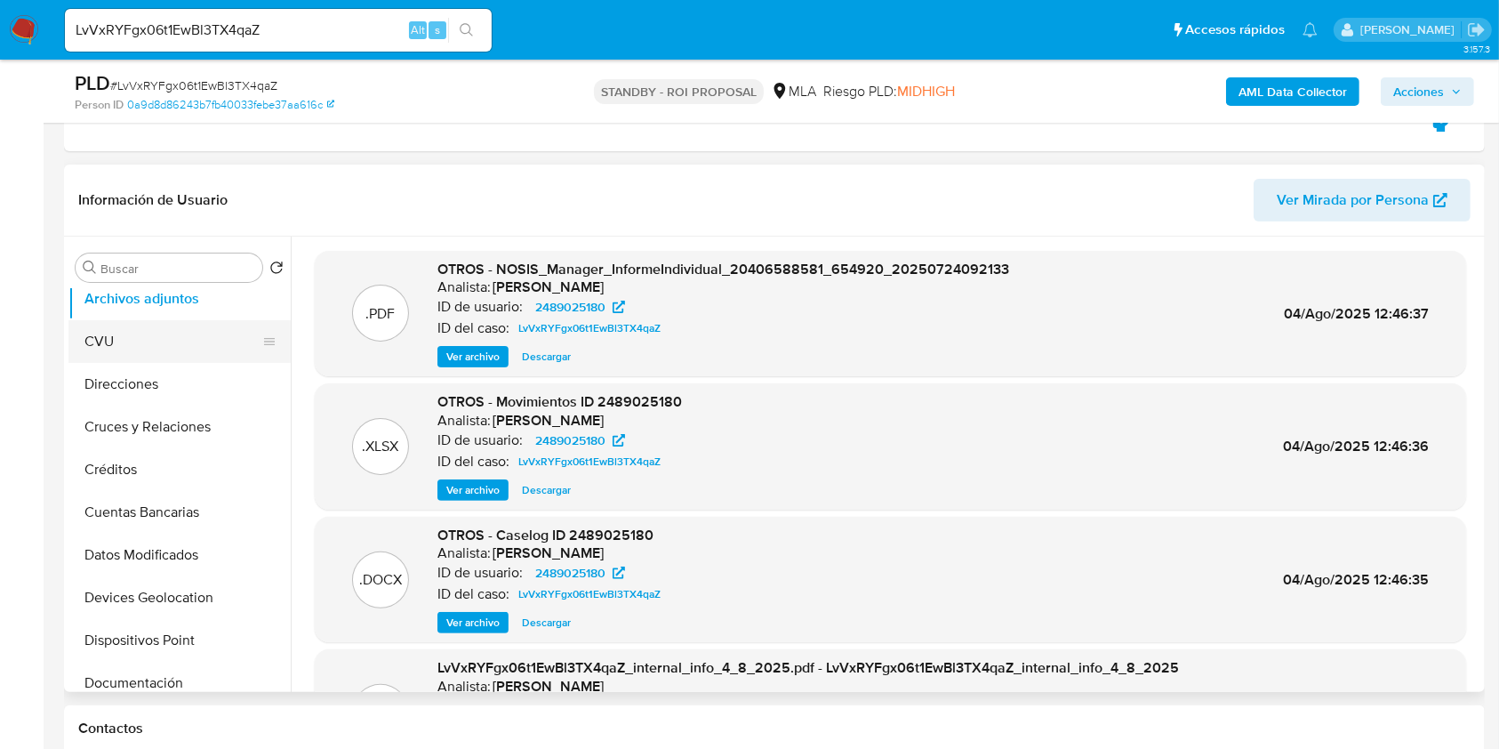
scroll to position [0, 0]
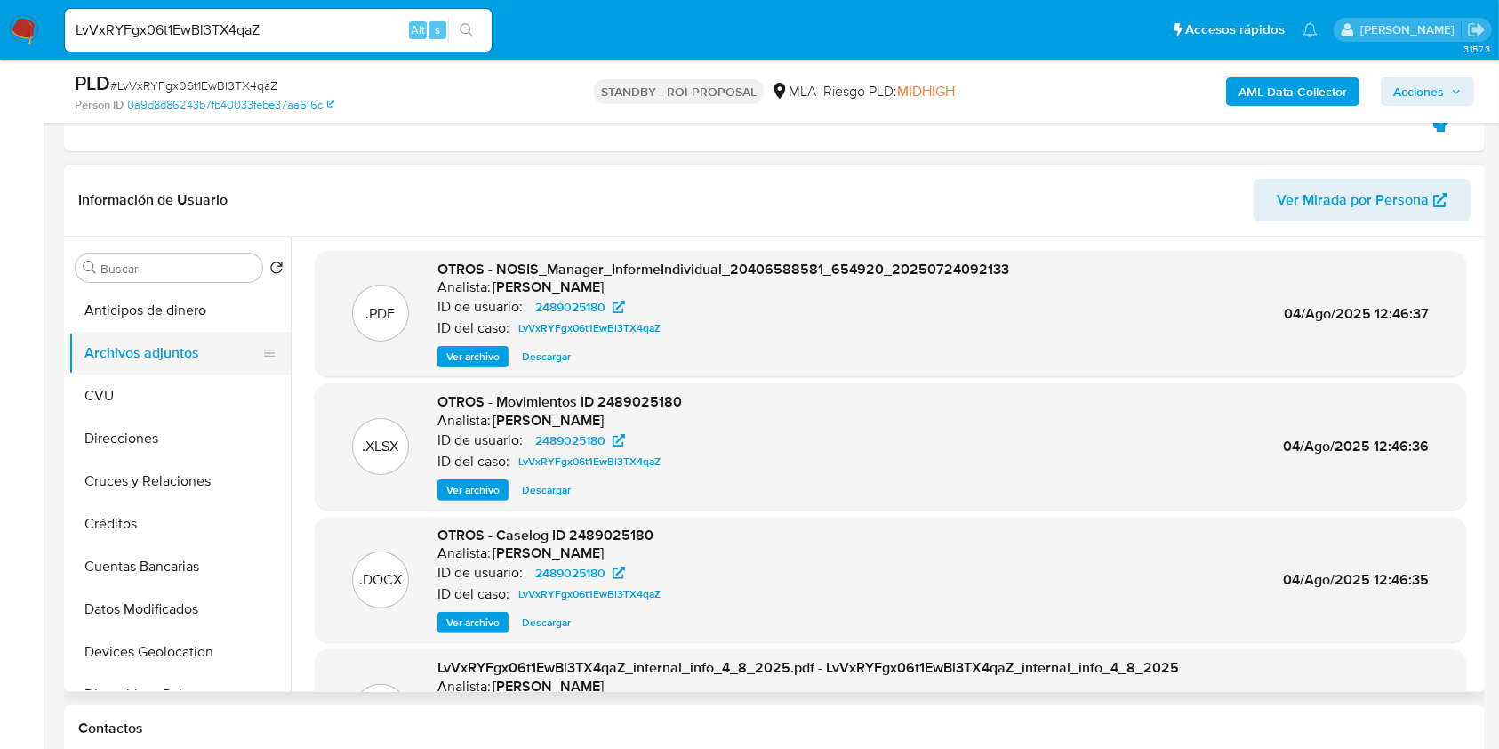
click at [167, 358] on button "Archivos adjuntos" at bounding box center [172, 353] width 208 height 43
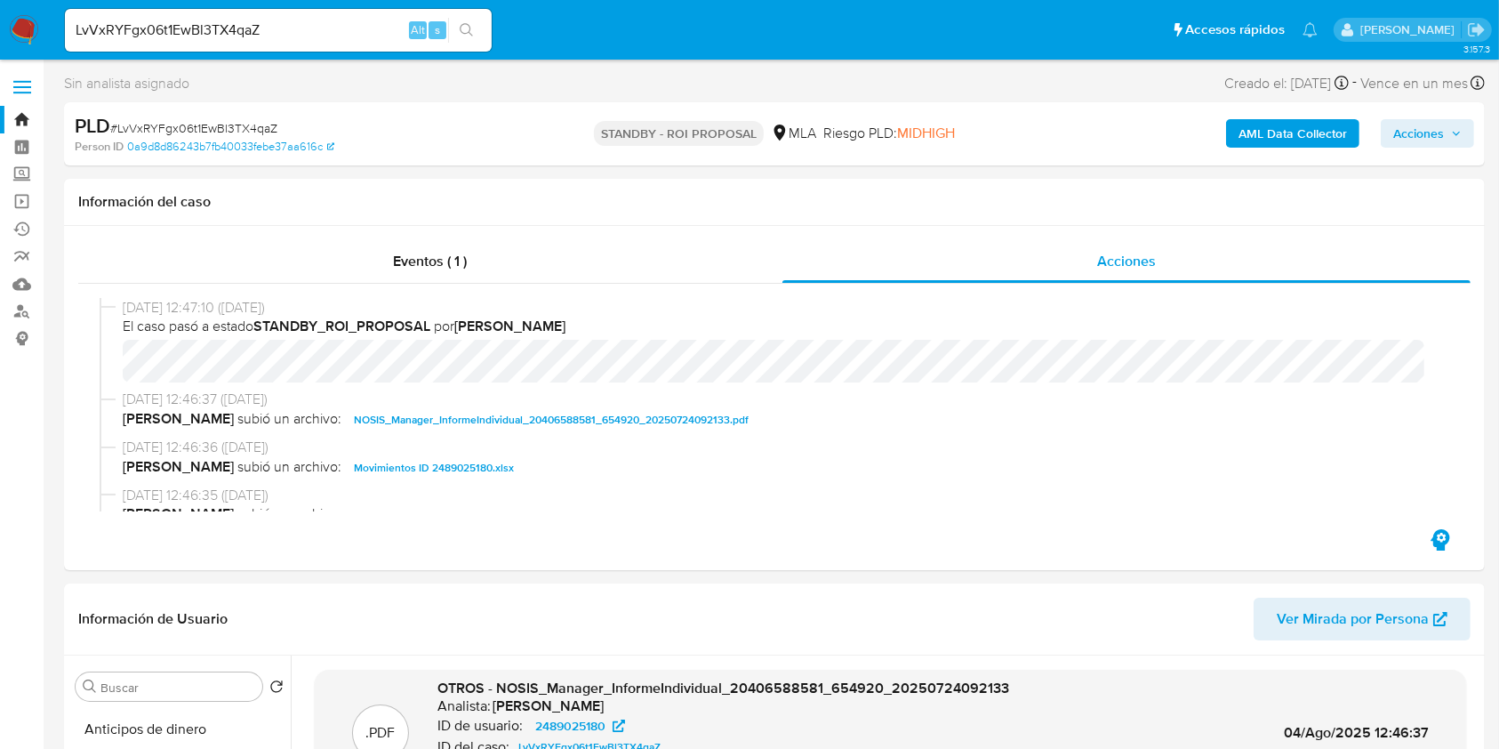
click at [21, 106] on link "Bandeja" at bounding box center [106, 120] width 212 height 28
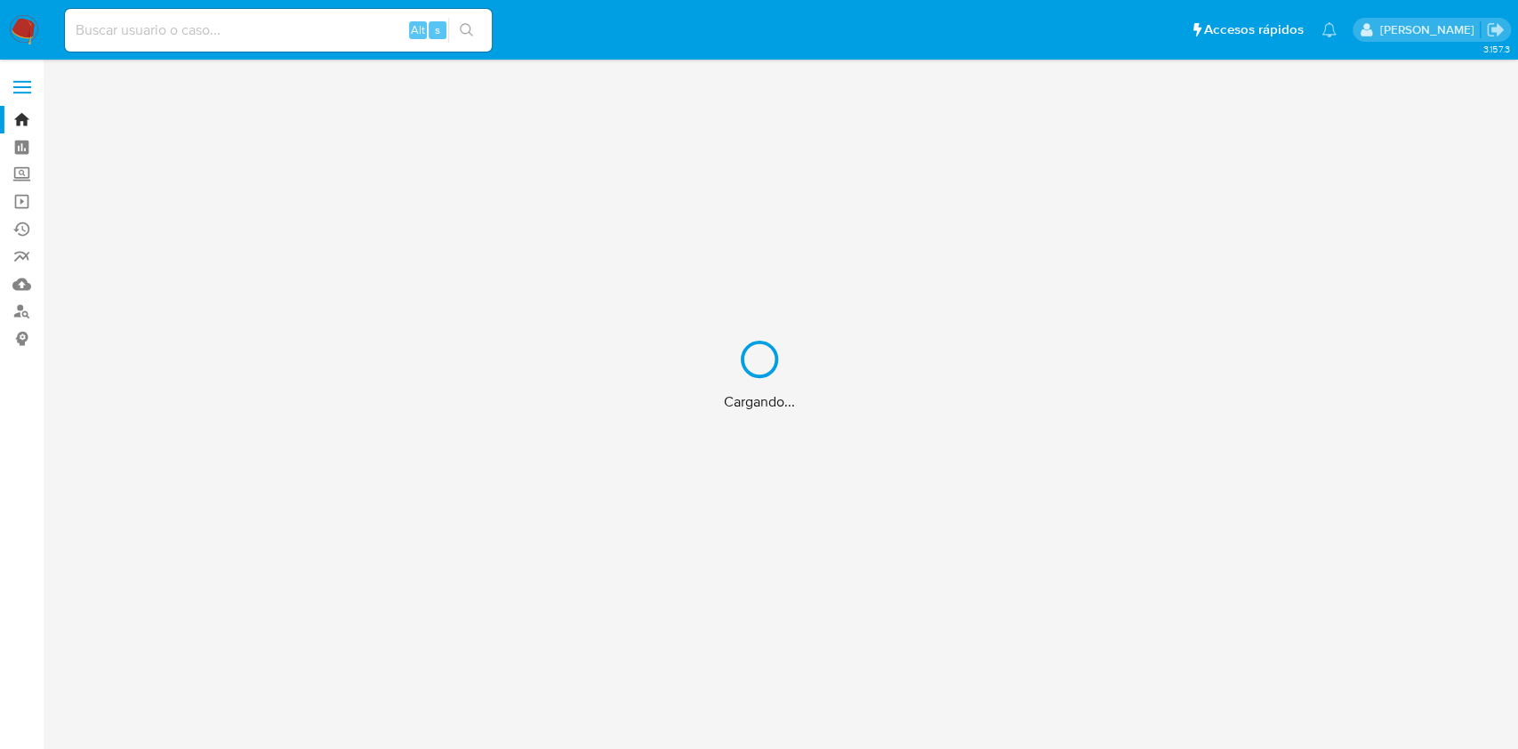
click at [24, 313] on div "Cargando..." at bounding box center [759, 374] width 1518 height 749
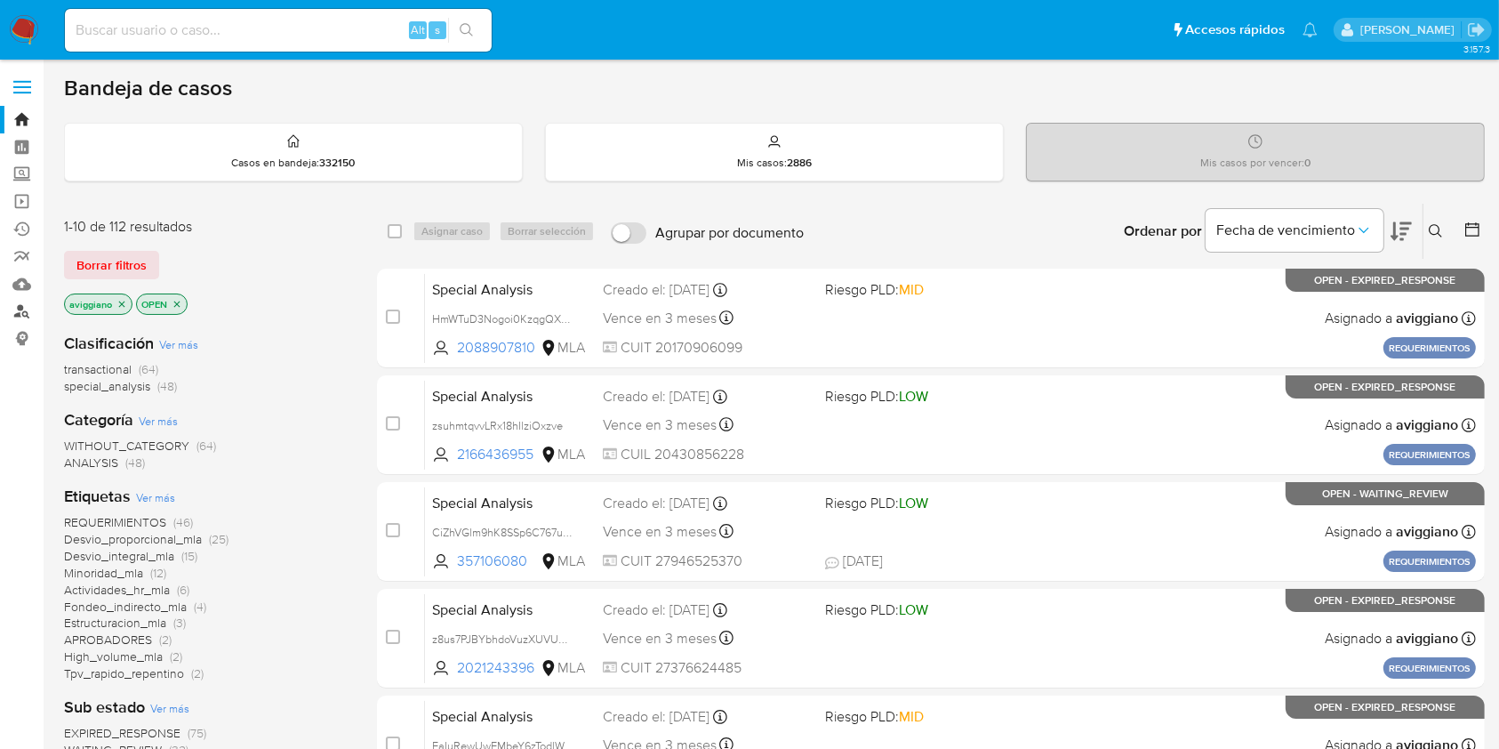
click at [24, 316] on link "Buscador de personas" at bounding box center [106, 312] width 212 height 28
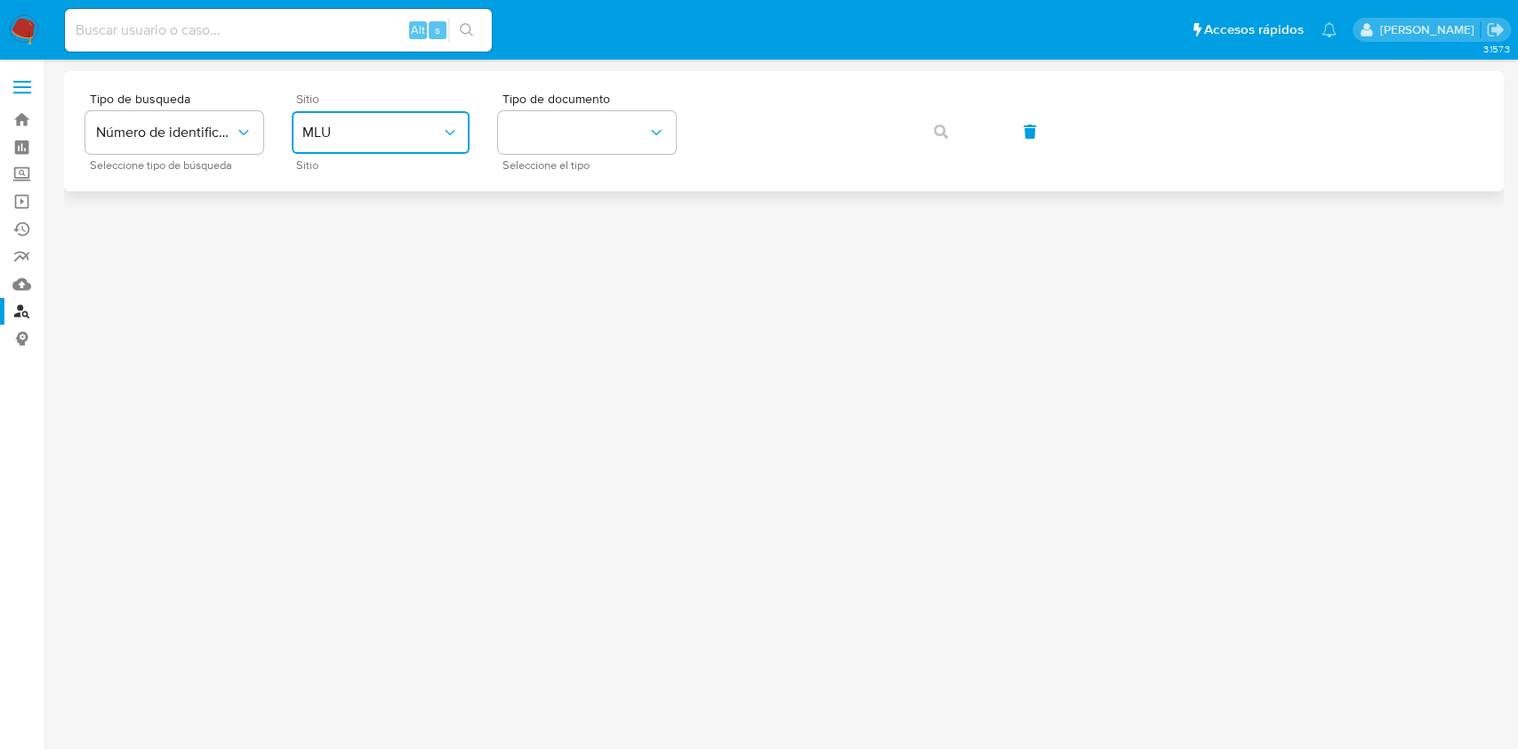
drag, startPoint x: 442, startPoint y: 141, endPoint x: 434, endPoint y: 153, distance: 14.1
click at [441, 140] on button "MLU" at bounding box center [381, 132] width 178 height 43
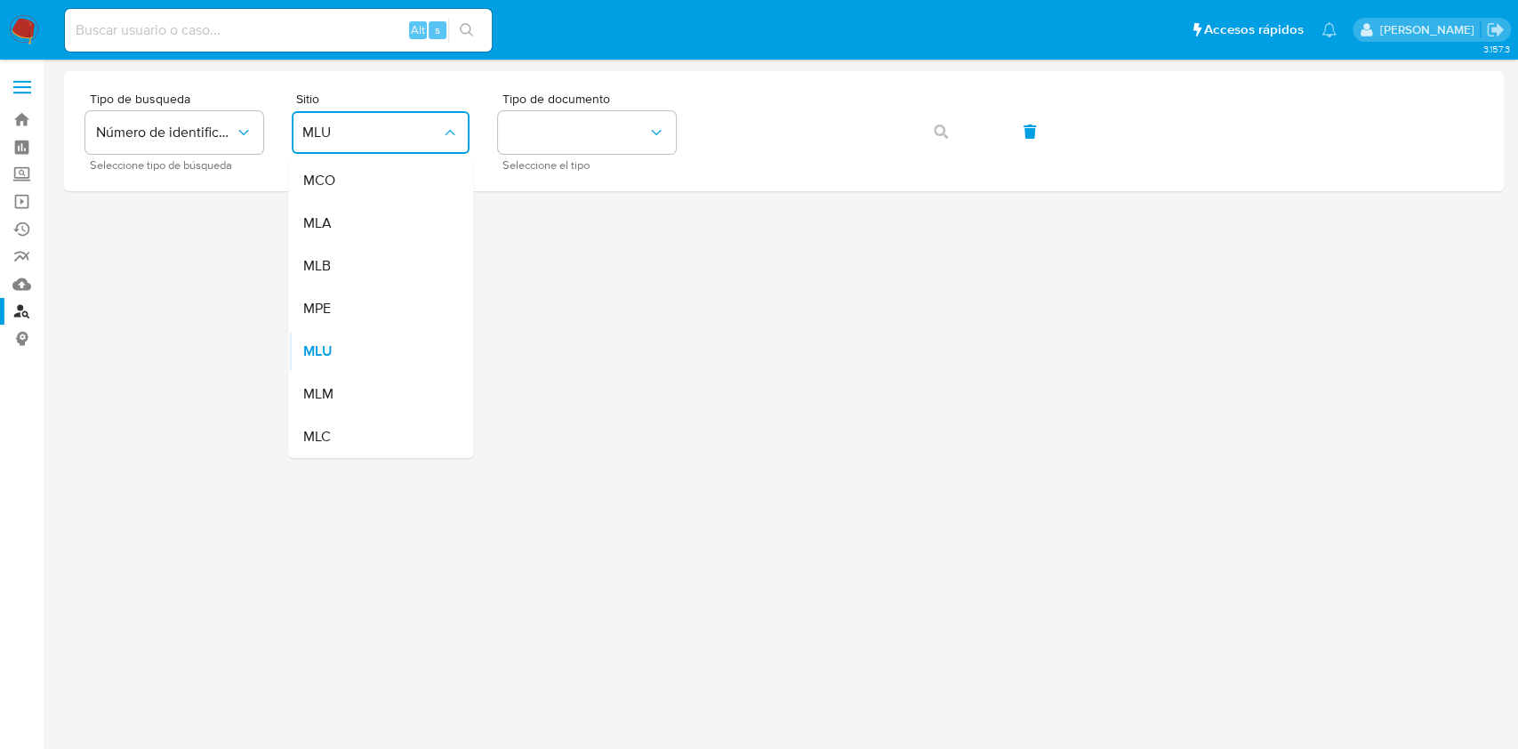
drag, startPoint x: 381, startPoint y: 221, endPoint x: 492, endPoint y: 204, distance: 111.7
click at [381, 221] on div "MLA" at bounding box center [375, 223] width 146 height 43
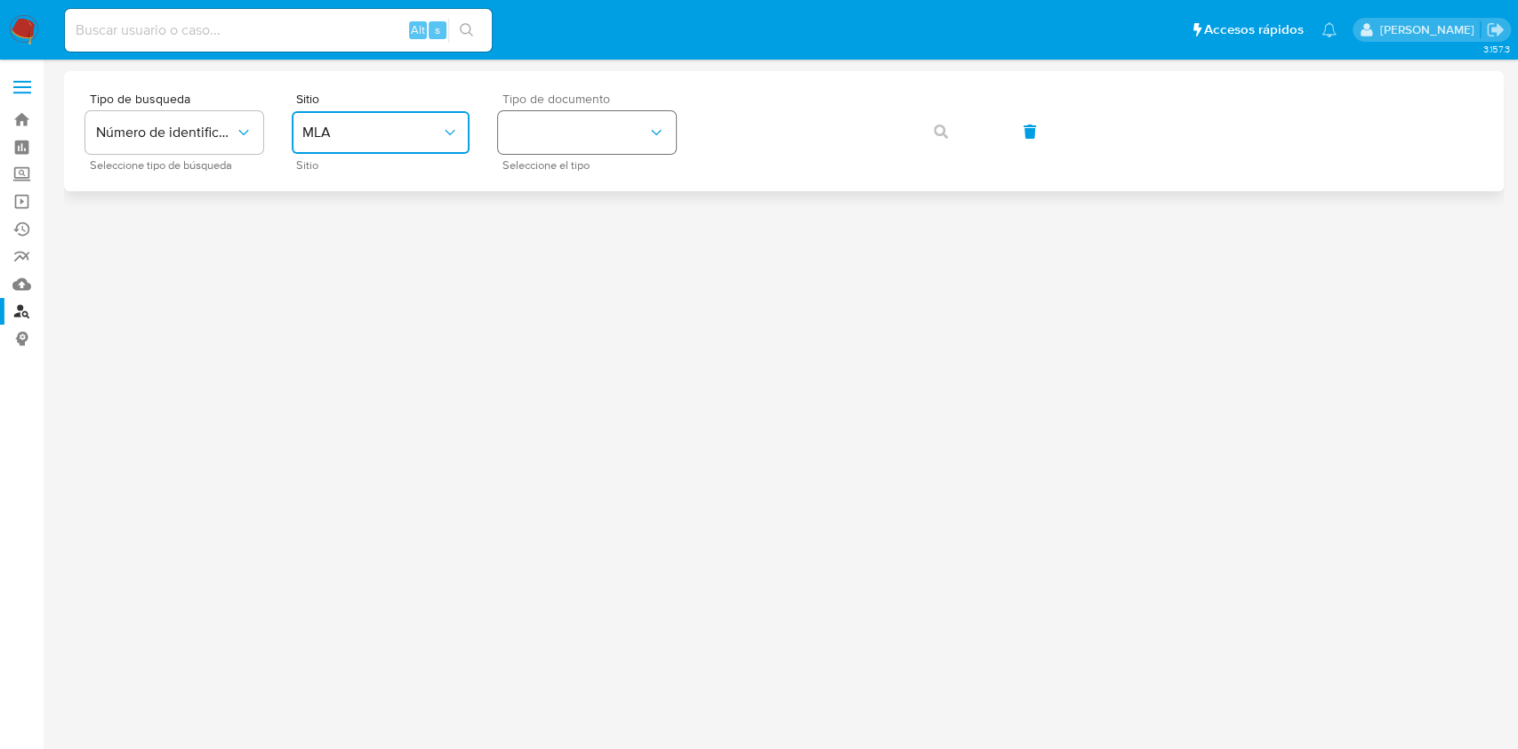
click at [619, 132] on button "identificationType" at bounding box center [587, 132] width 178 height 43
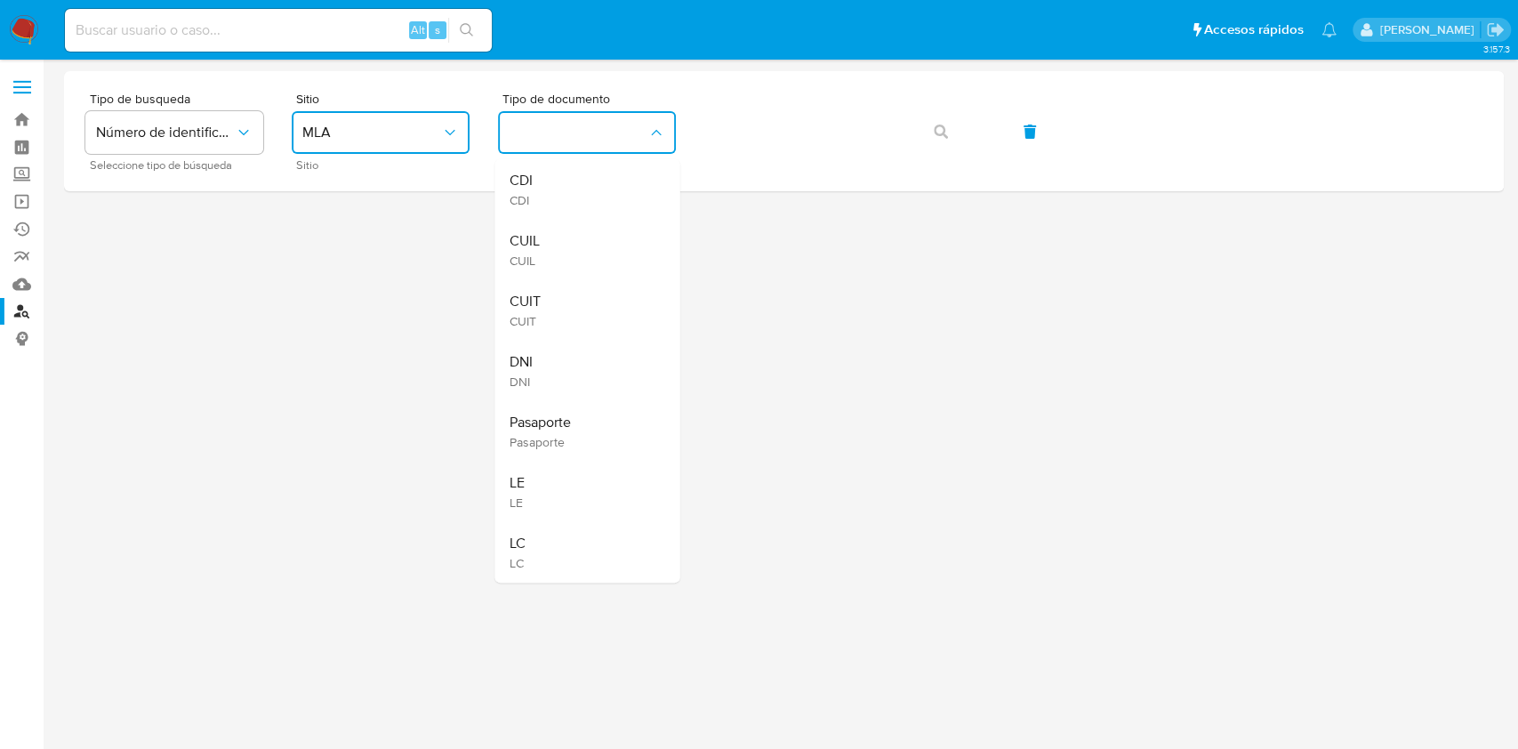
drag, startPoint x: 580, startPoint y: 318, endPoint x: 654, endPoint y: 269, distance: 89.3
click at [582, 319] on div "CUIT CUIT" at bounding box center [582, 310] width 146 height 60
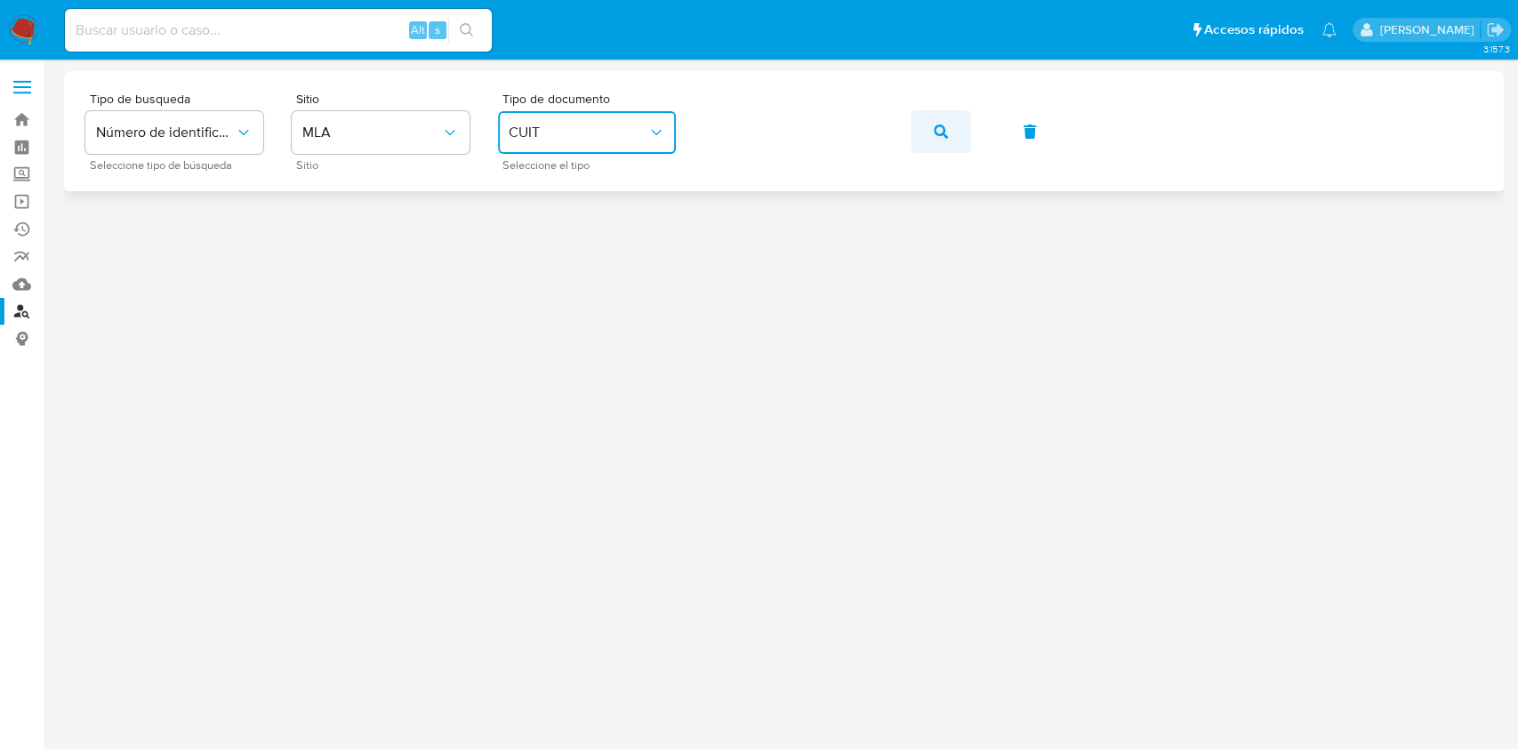
click at [918, 128] on button "button" at bounding box center [941, 131] width 60 height 43
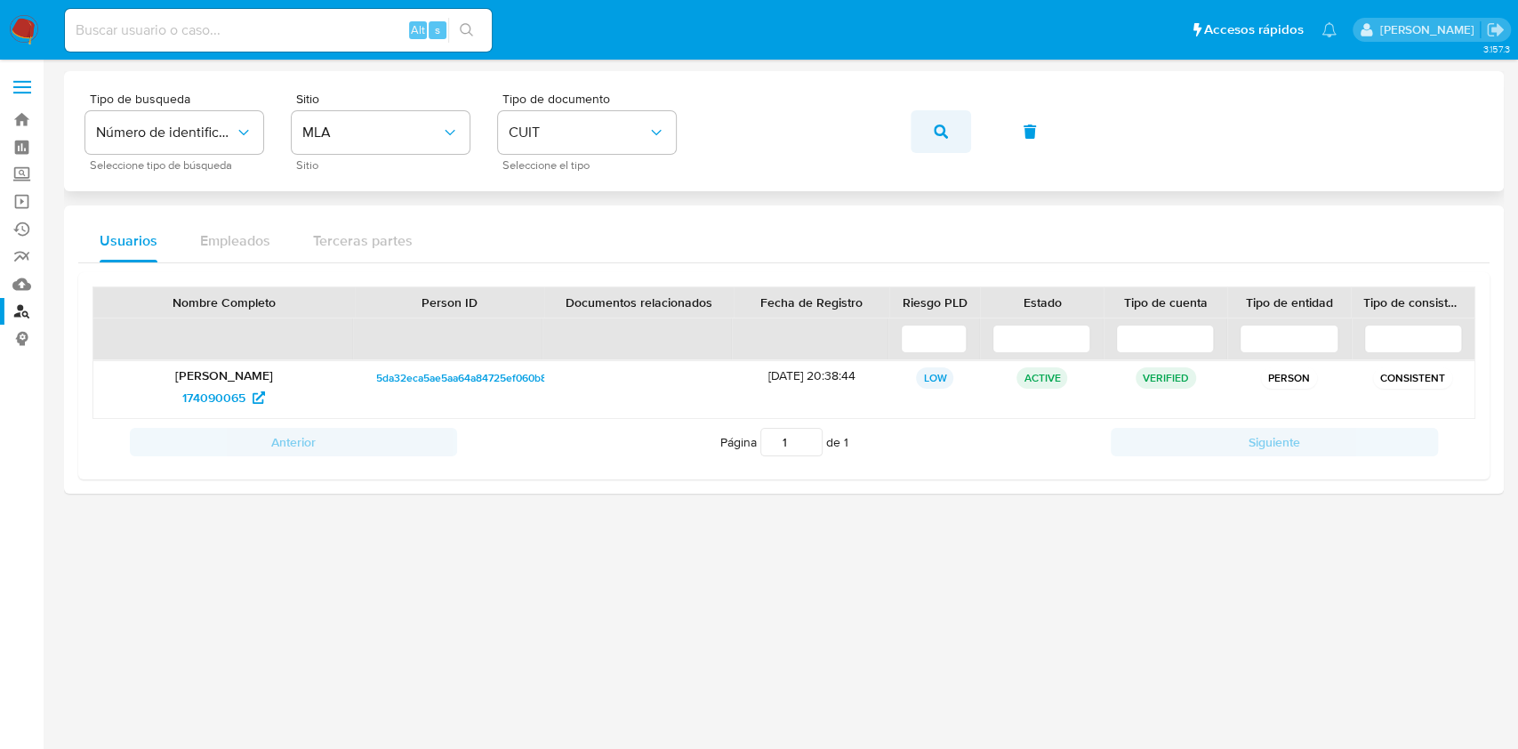
click at [929, 128] on button "button" at bounding box center [941, 131] width 60 height 43
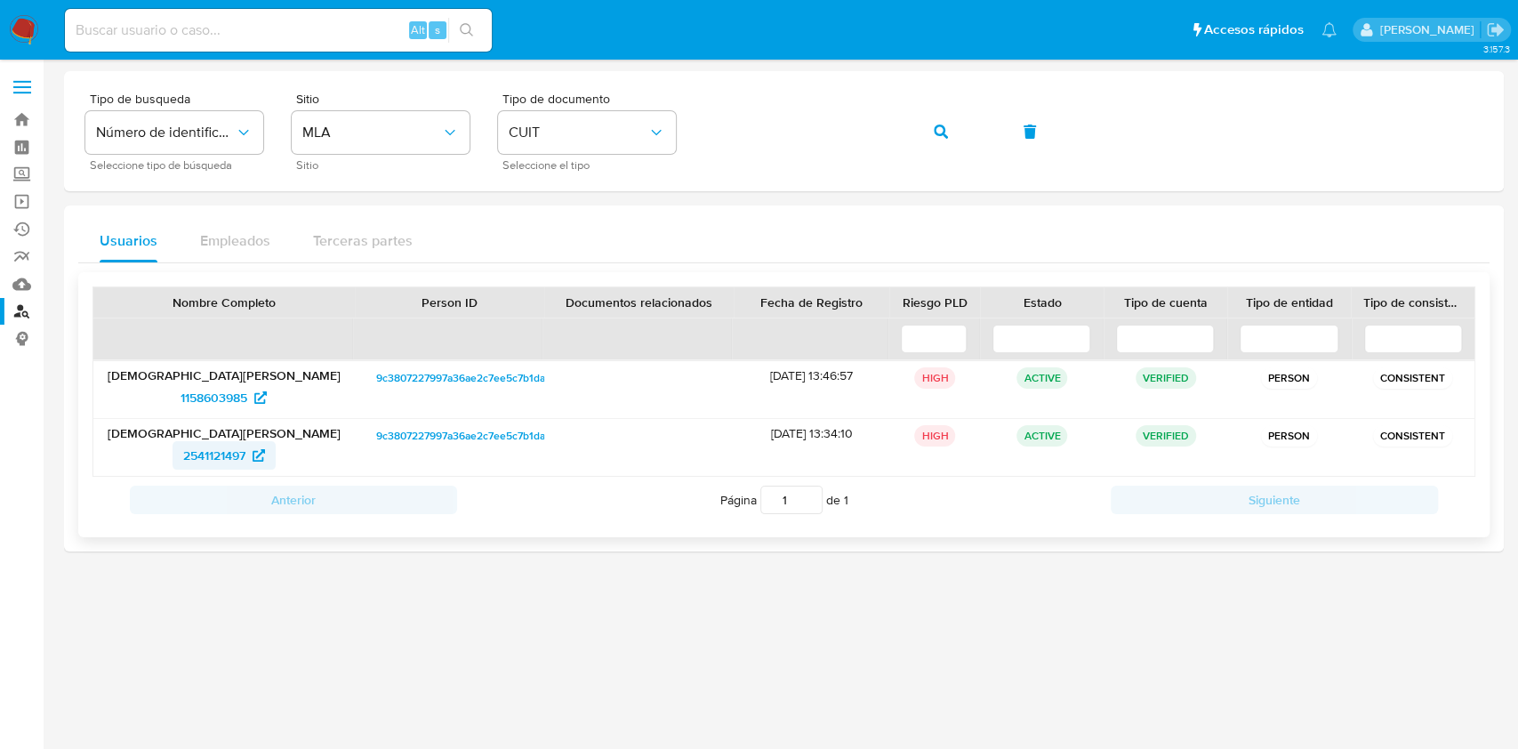
click at [213, 452] on span "2541121497" at bounding box center [214, 455] width 62 height 28
click at [954, 150] on button "button" at bounding box center [941, 131] width 60 height 43
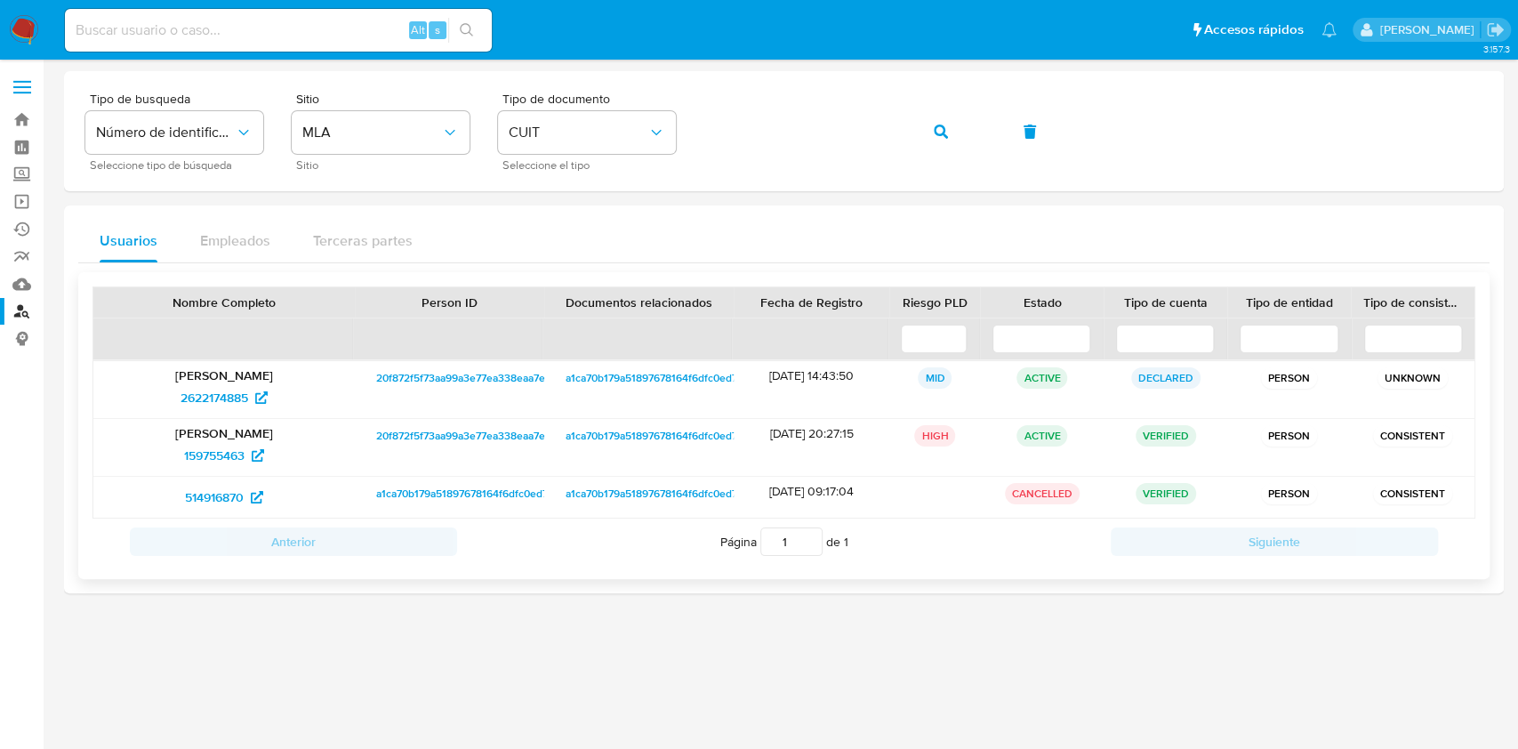
click at [171, 457] on div "159755463" at bounding box center [224, 455] width 237 height 28
click at [199, 454] on span "159755463" at bounding box center [214, 455] width 60 height 28
click at [25, 123] on link "Bandeja" at bounding box center [106, 120] width 212 height 28
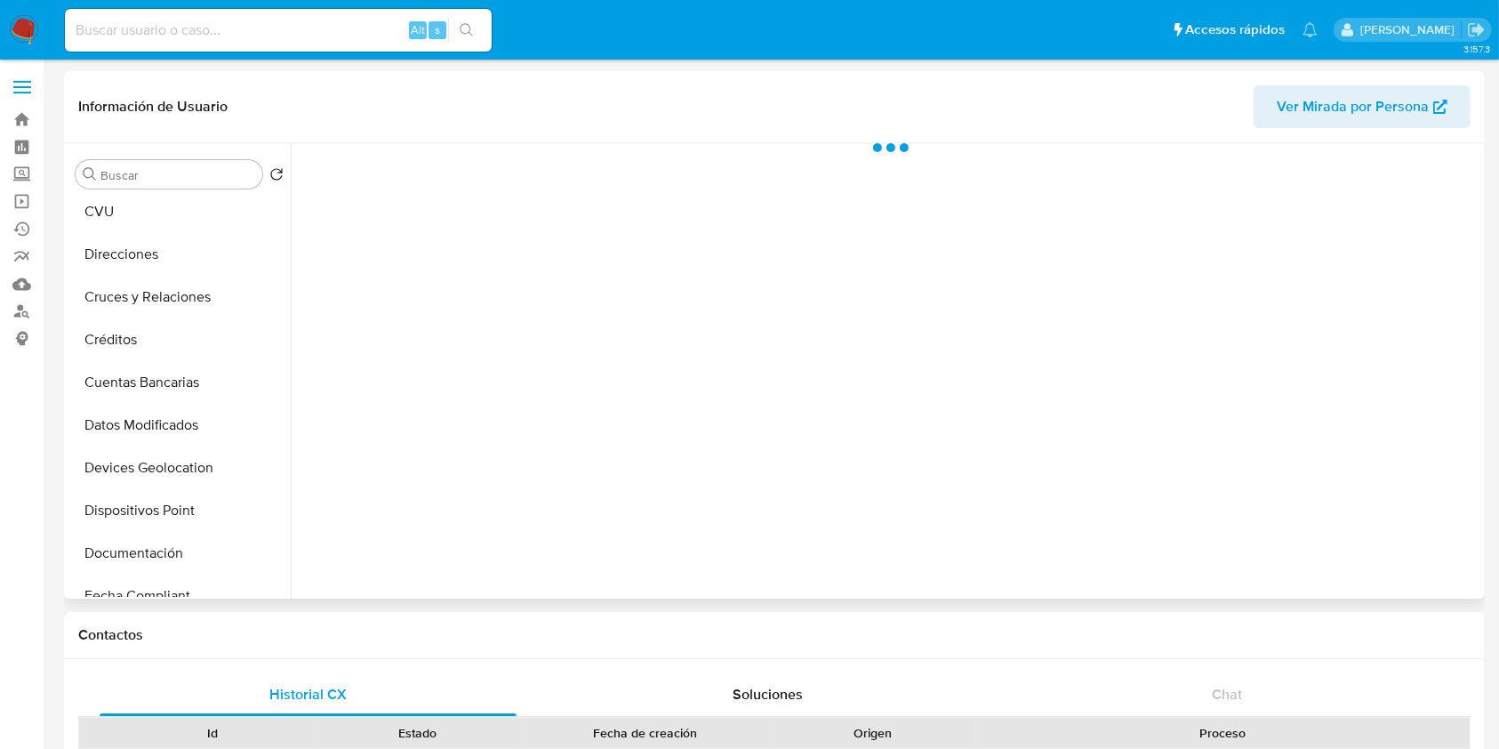
scroll to position [474, 0]
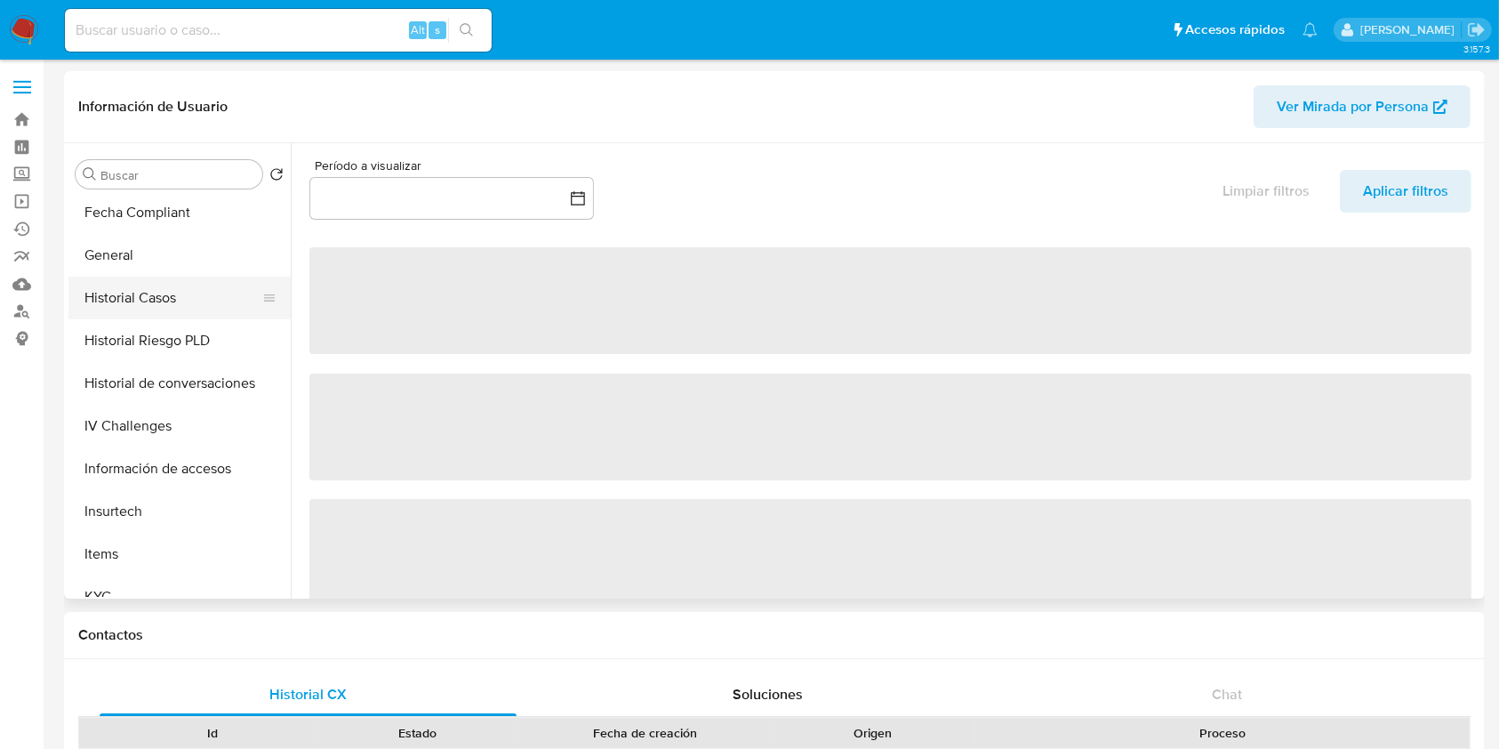
select select "10"
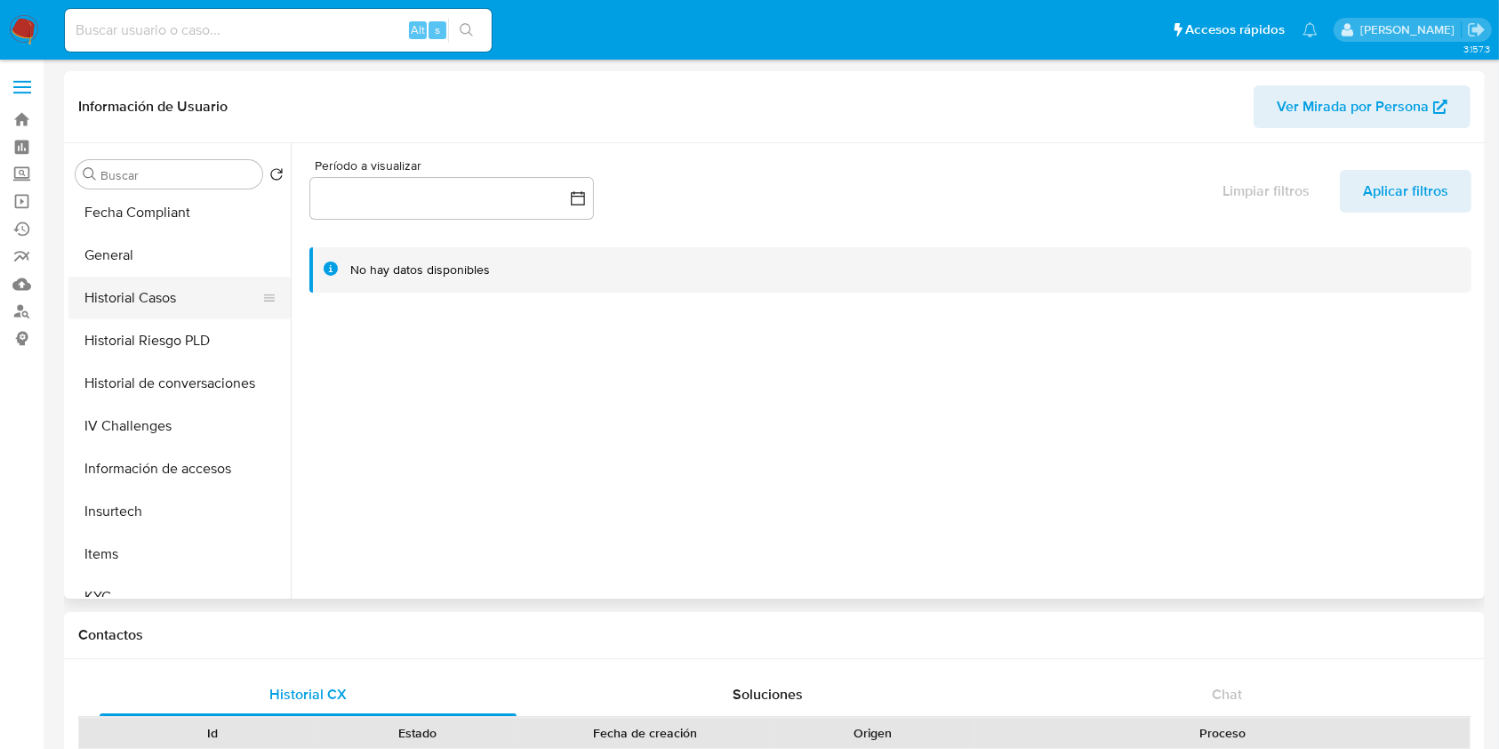
click at [180, 296] on button "Historial Casos" at bounding box center [172, 298] width 208 height 43
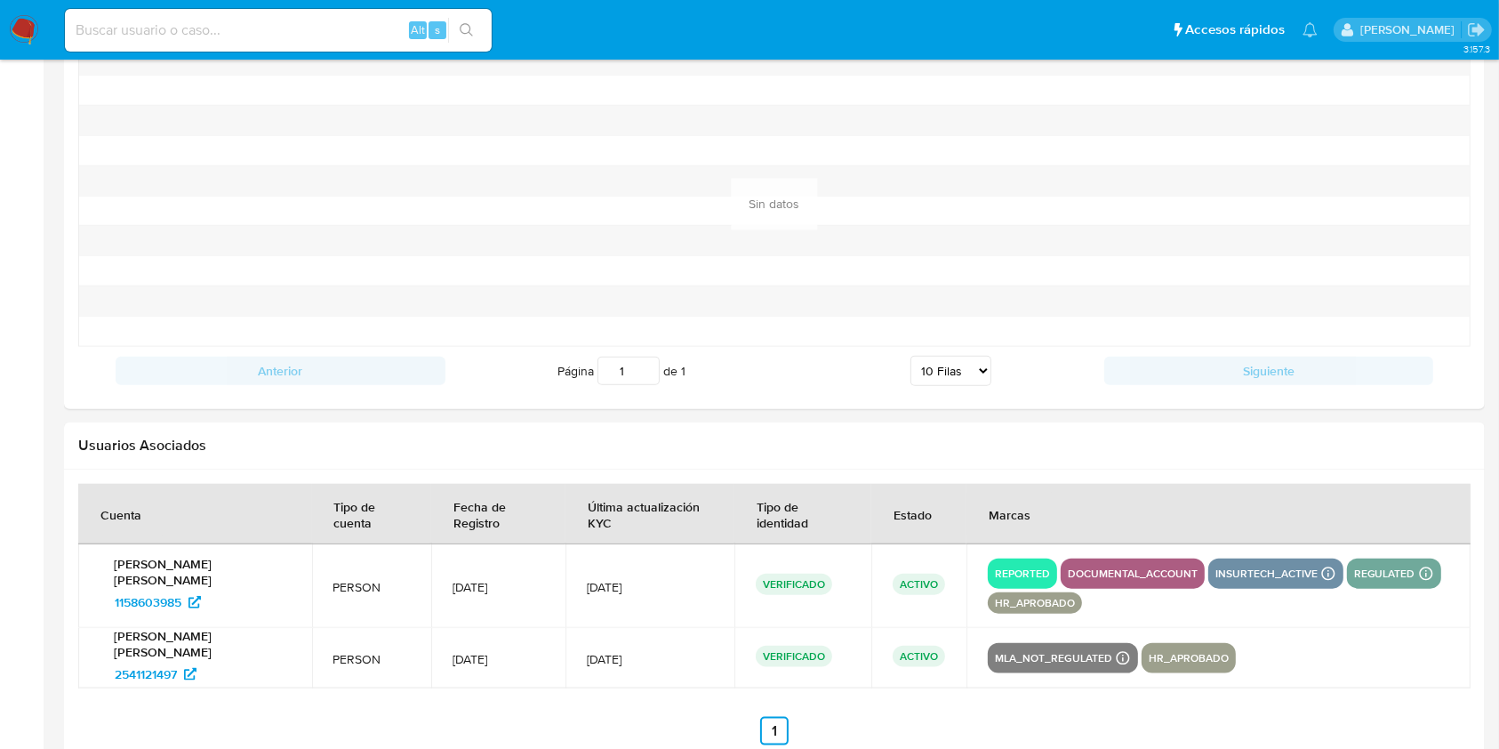
scroll to position [1904, 0]
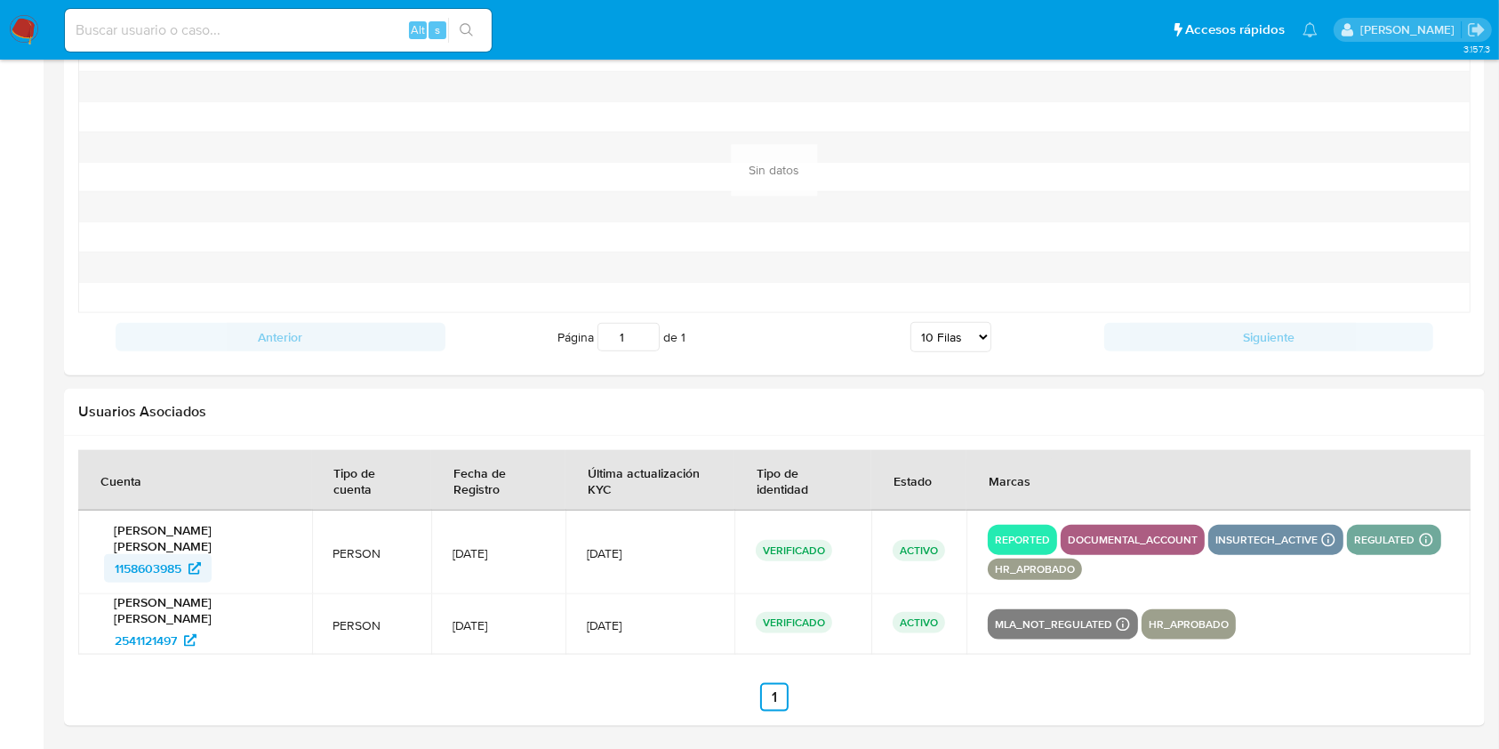
click at [154, 554] on span "1158603985" at bounding box center [148, 568] width 67 height 28
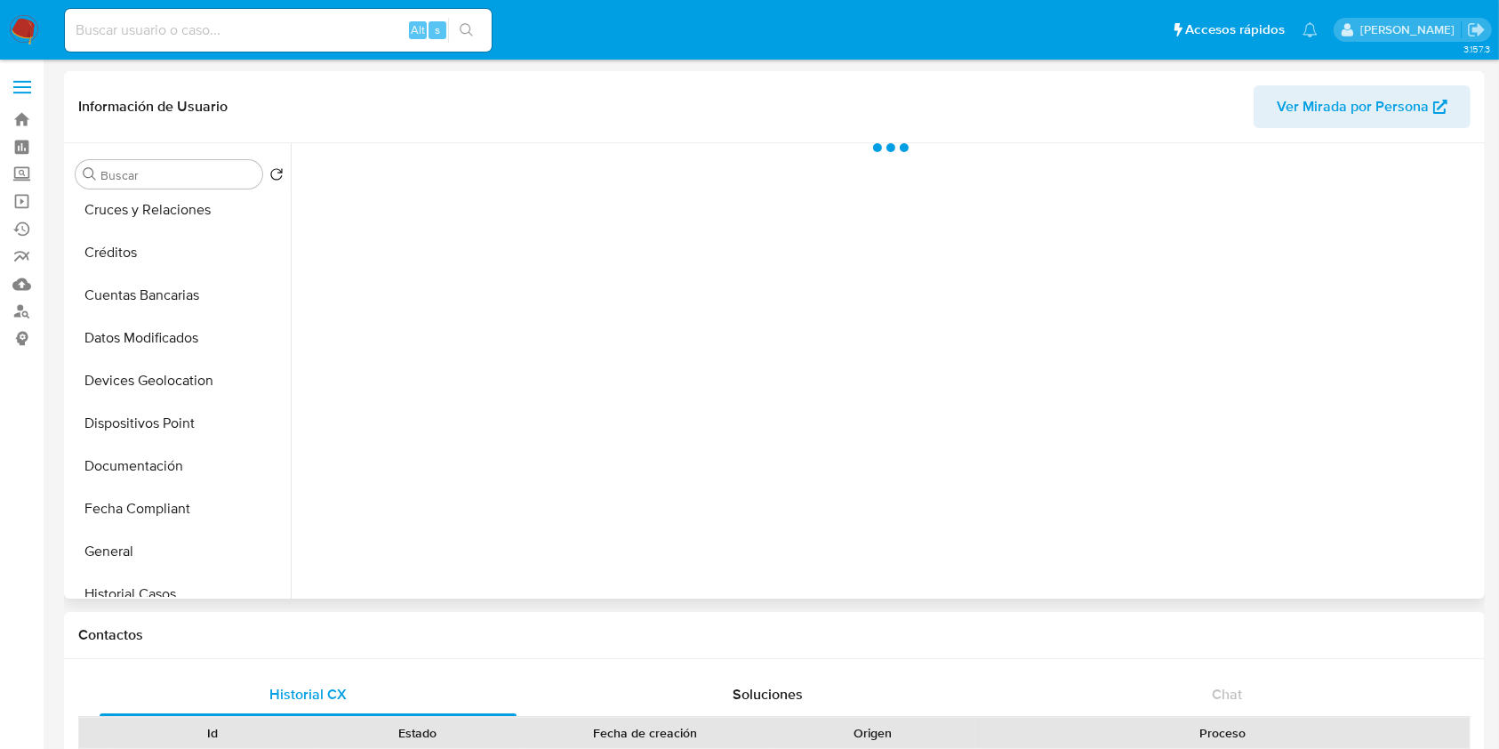
scroll to position [356, 0]
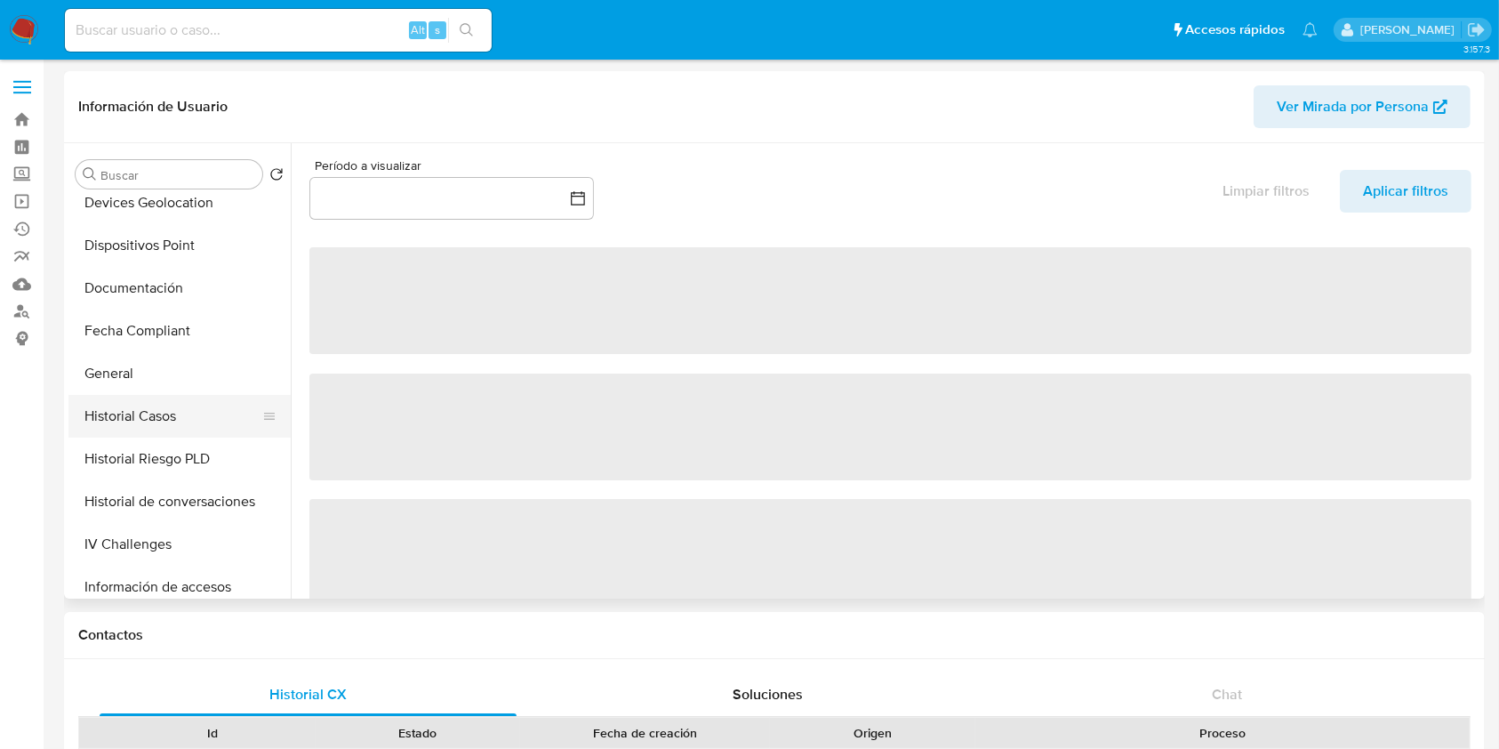
click at [127, 427] on button "Historial Casos" at bounding box center [172, 416] width 208 height 43
select select "10"
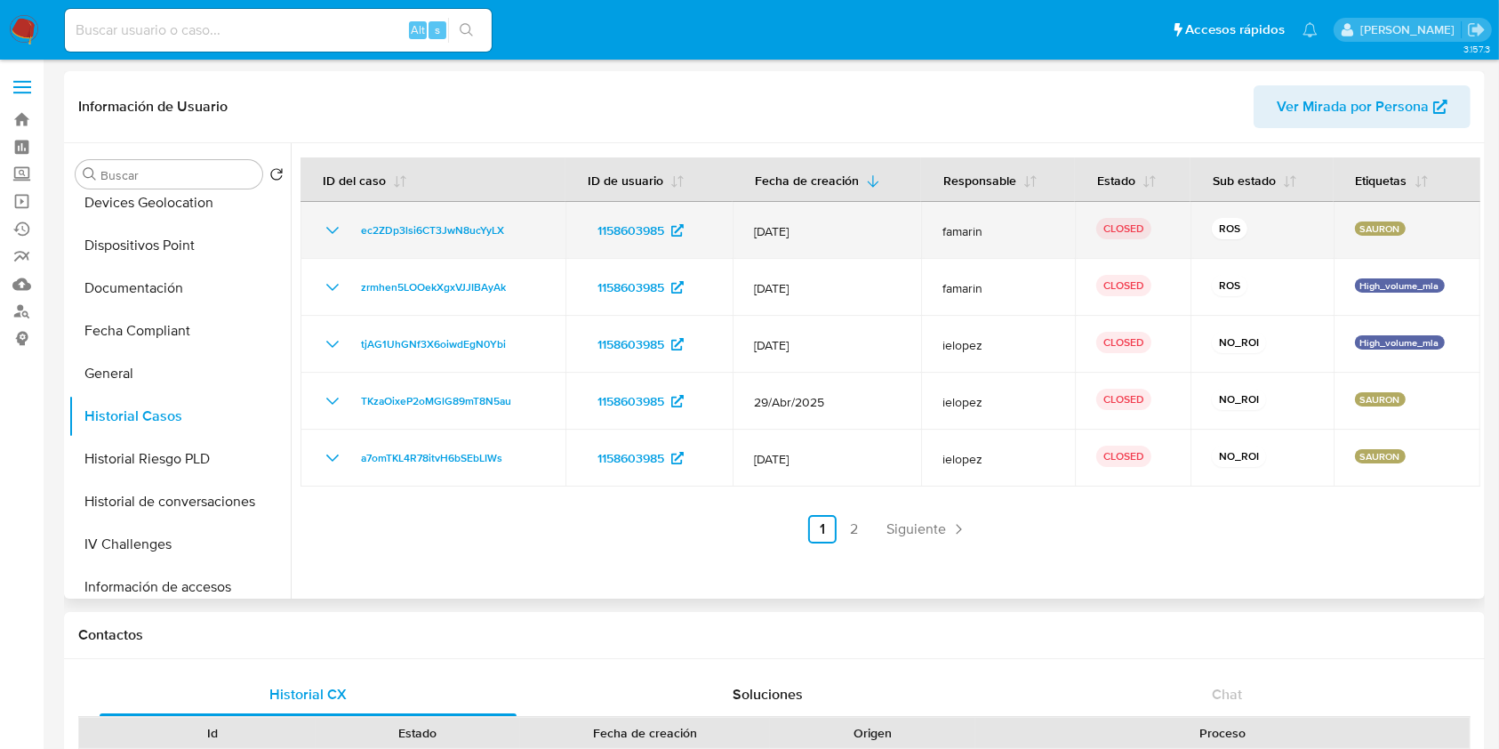
click at [331, 223] on icon "Mostrar/Ocultar" at bounding box center [332, 230] width 21 height 21
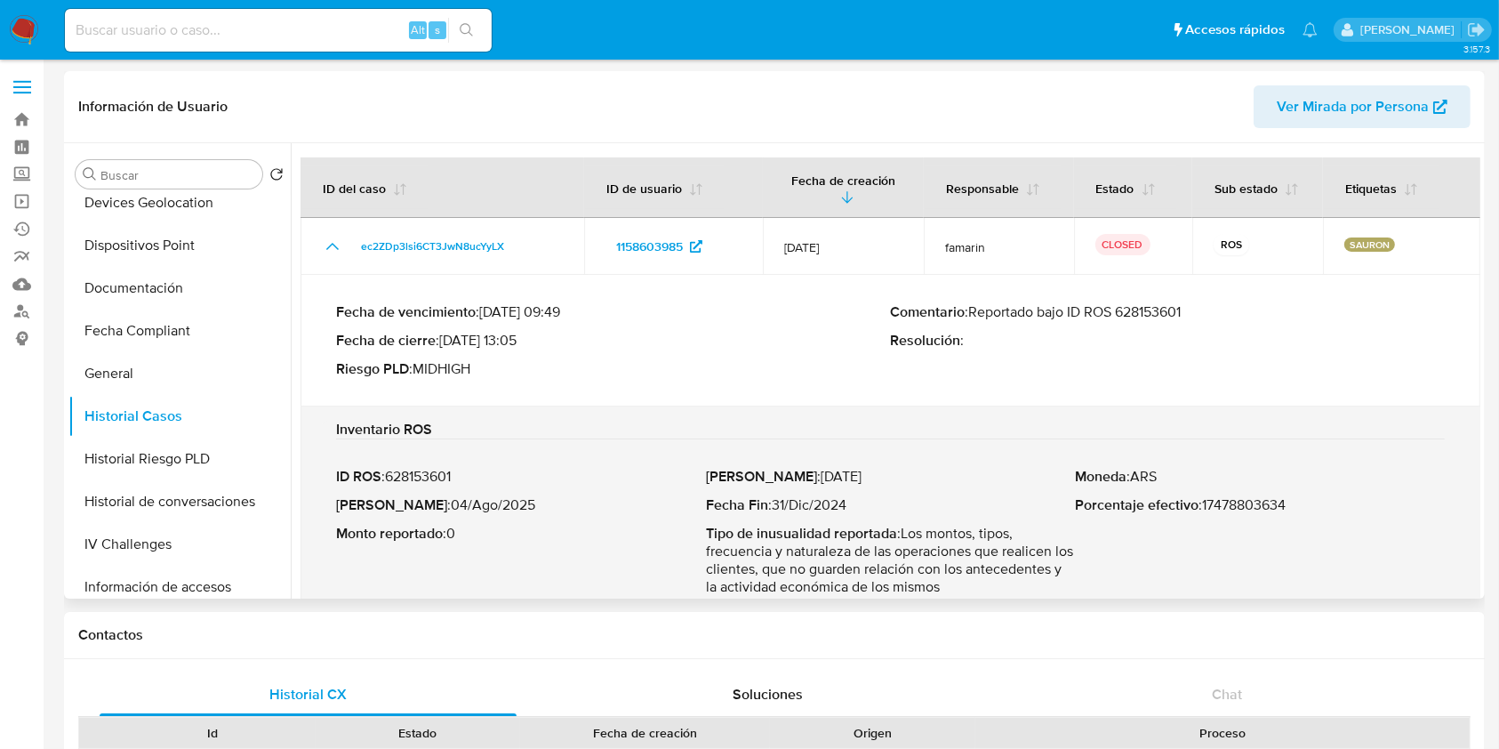
drag, startPoint x: 973, startPoint y: 312, endPoint x: 1197, endPoint y: 310, distance: 224.1
click at [1197, 310] on p "Comentario : Reportado bajo ID ROS 628153601" at bounding box center [1168, 312] width 555 height 18
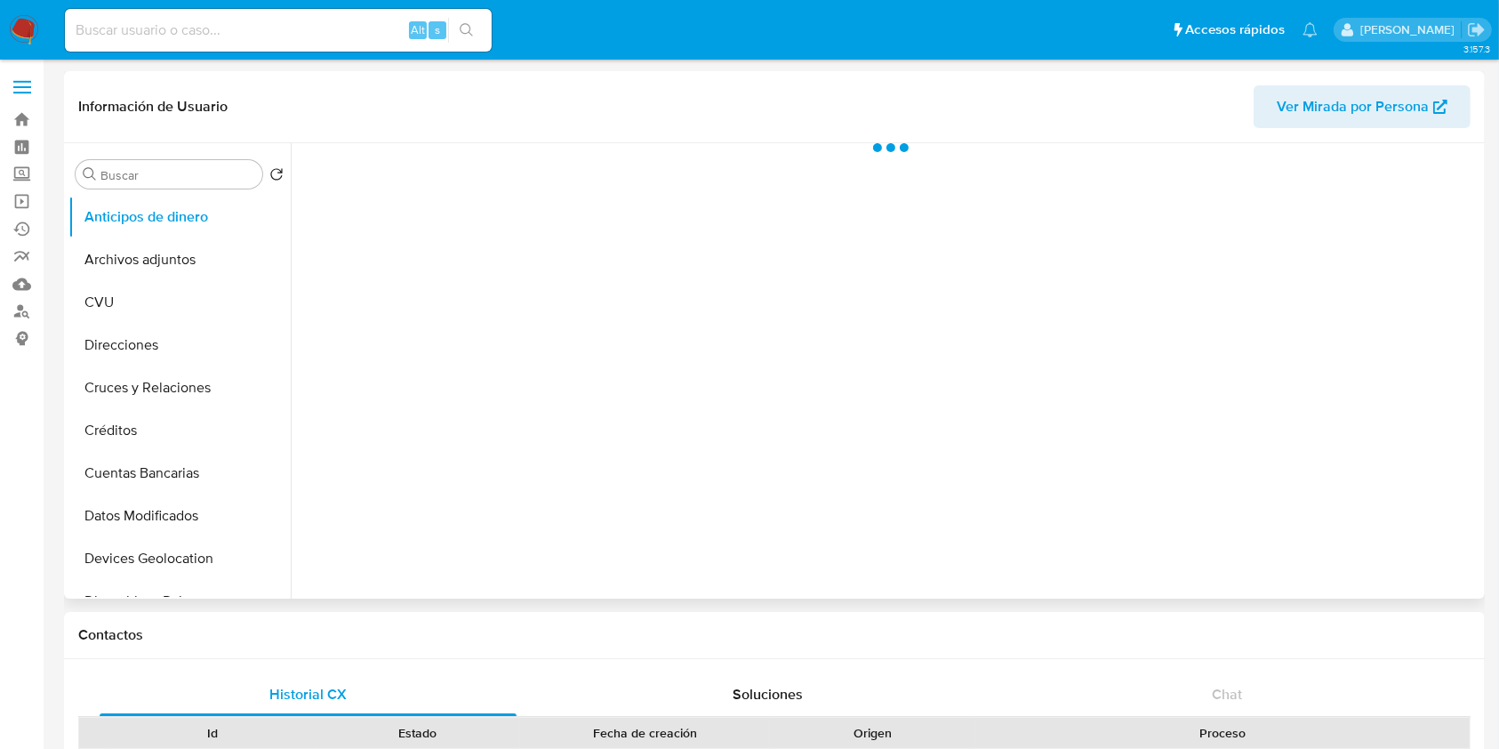
scroll to position [356, 0]
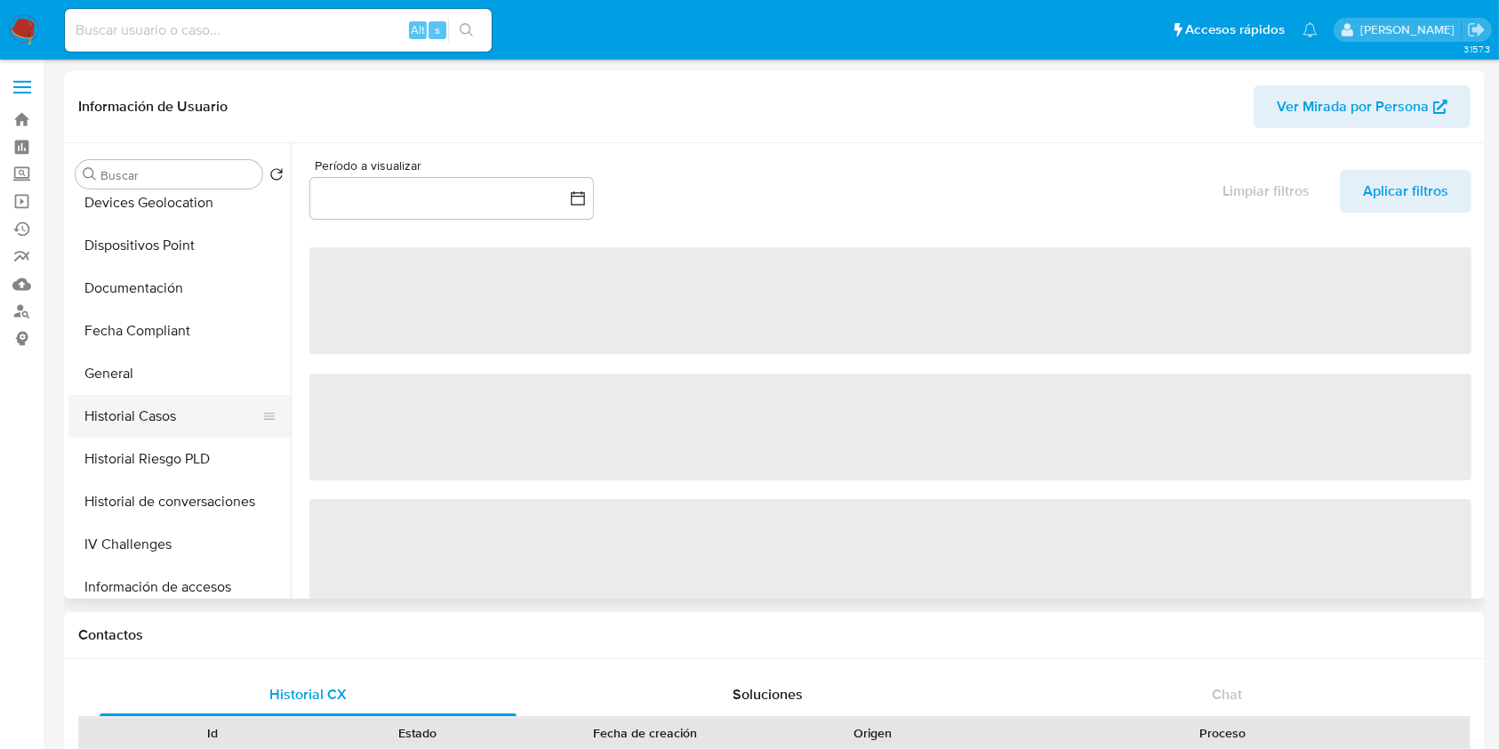
click at [171, 422] on button "Historial Casos" at bounding box center [172, 416] width 208 height 43
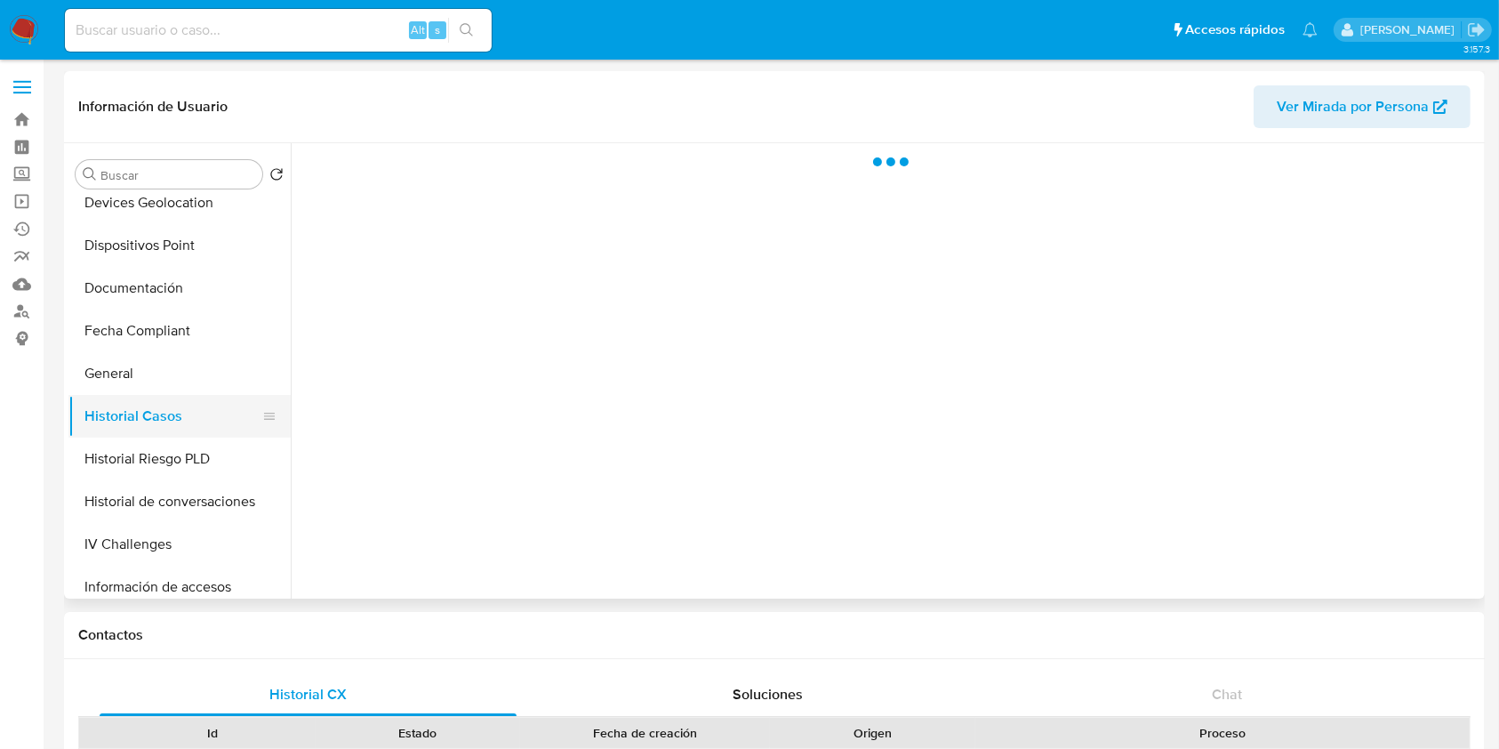
select select "10"
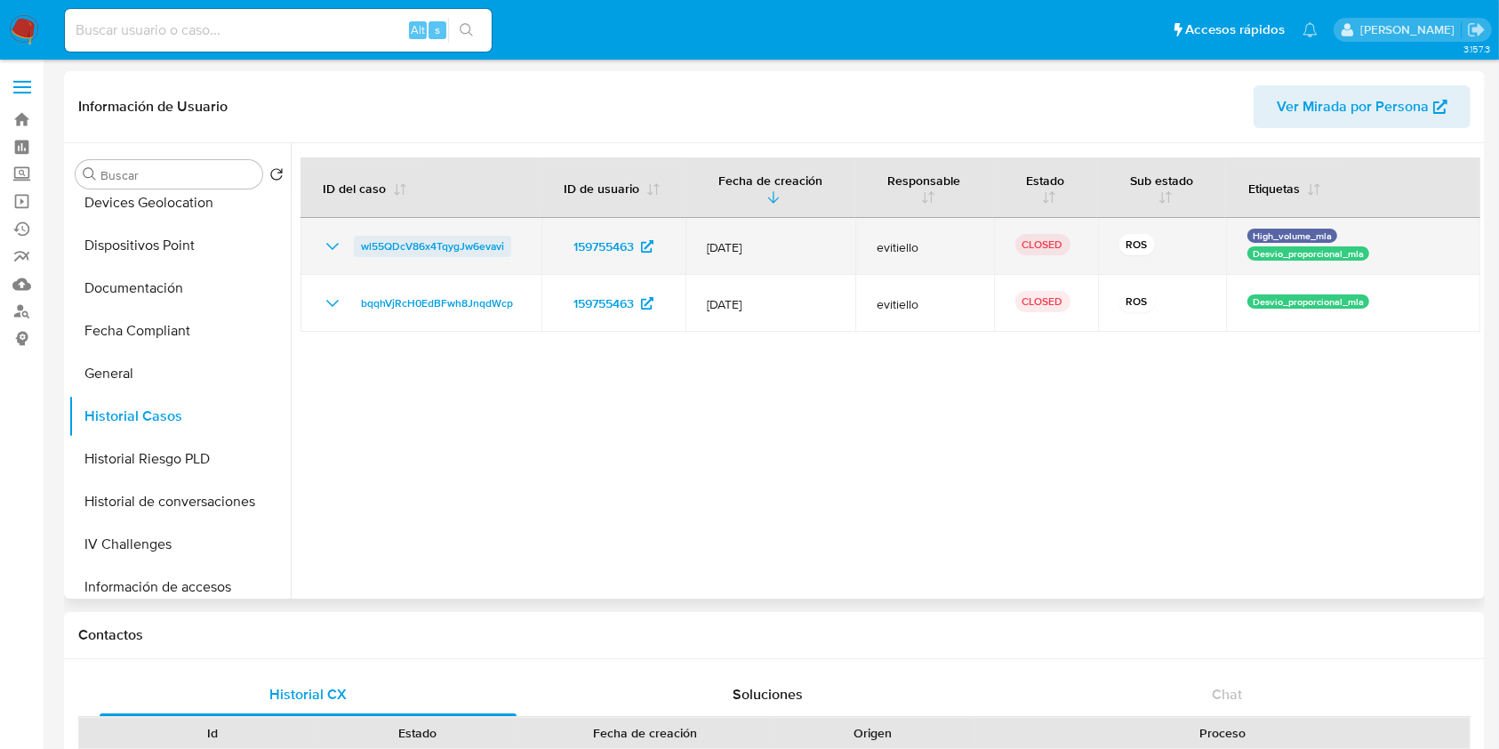
drag, startPoint x: 327, startPoint y: 242, endPoint x: 356, endPoint y: 253, distance: 30.4
click at [327, 241] on icon "Mostrar/Ocultar" at bounding box center [332, 246] width 21 height 21
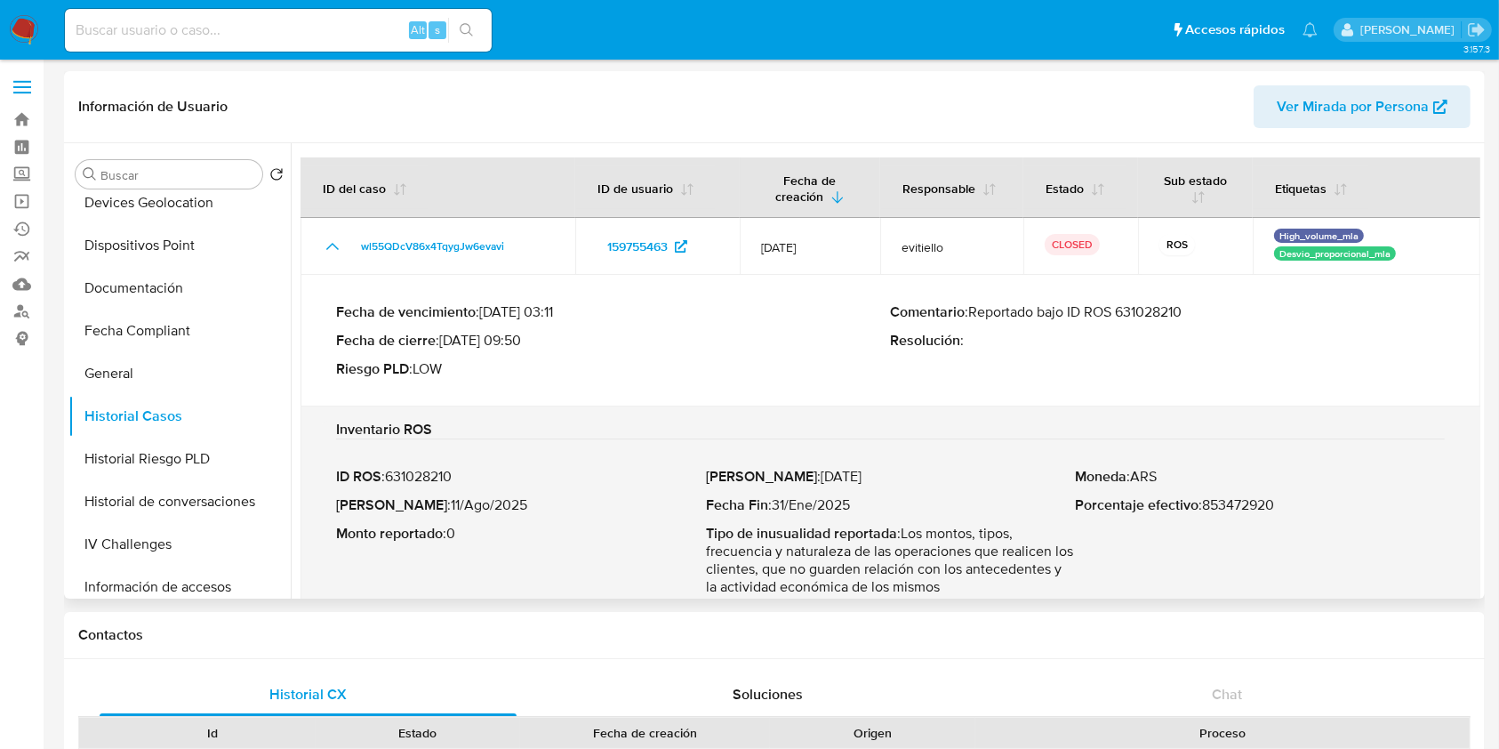
drag, startPoint x: 972, startPoint y: 309, endPoint x: 1205, endPoint y: 322, distance: 233.3
click at [1205, 322] on div "Comentario : Reportado bajo ID ROS 631028210 Resolución :" at bounding box center [1168, 340] width 555 height 75
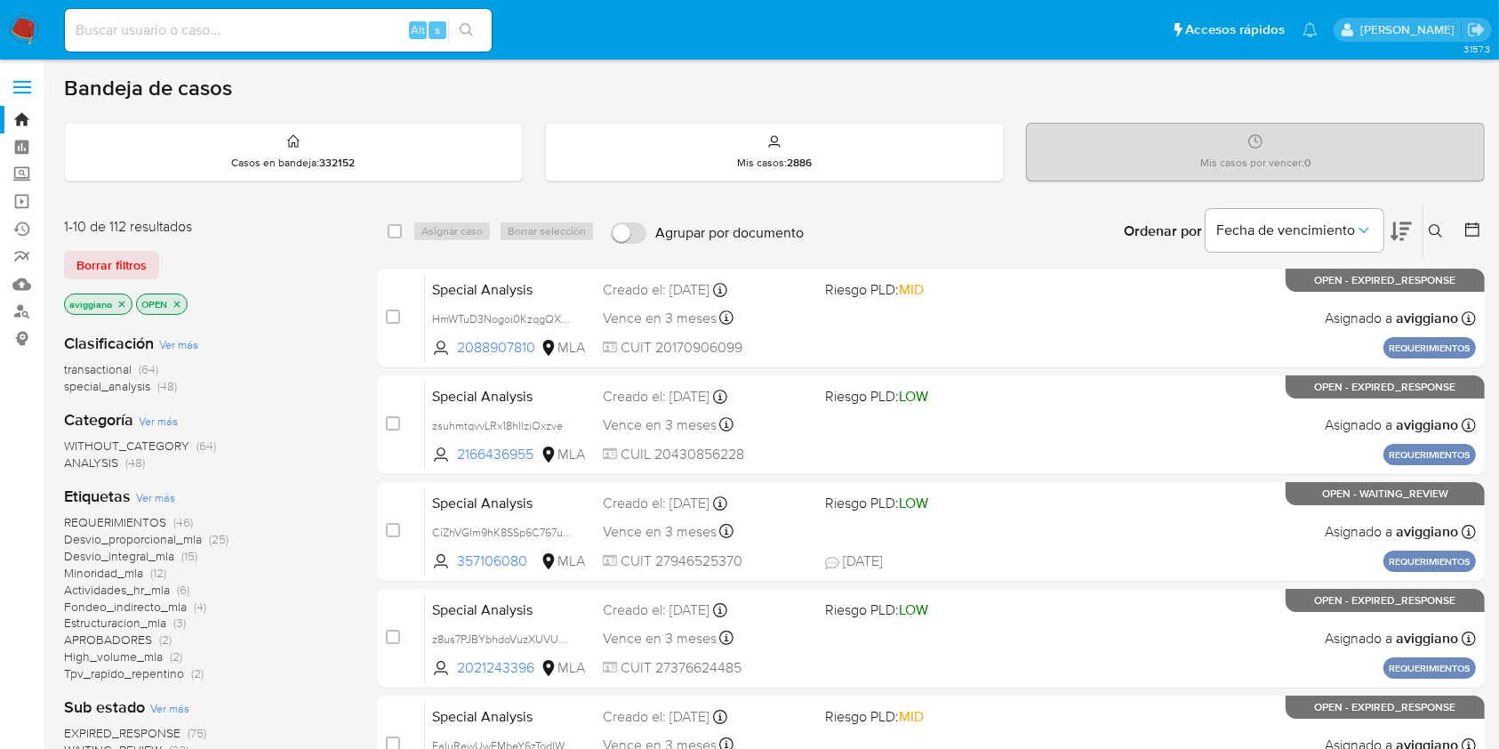
click at [1430, 229] on icon at bounding box center [1435, 230] width 13 height 13
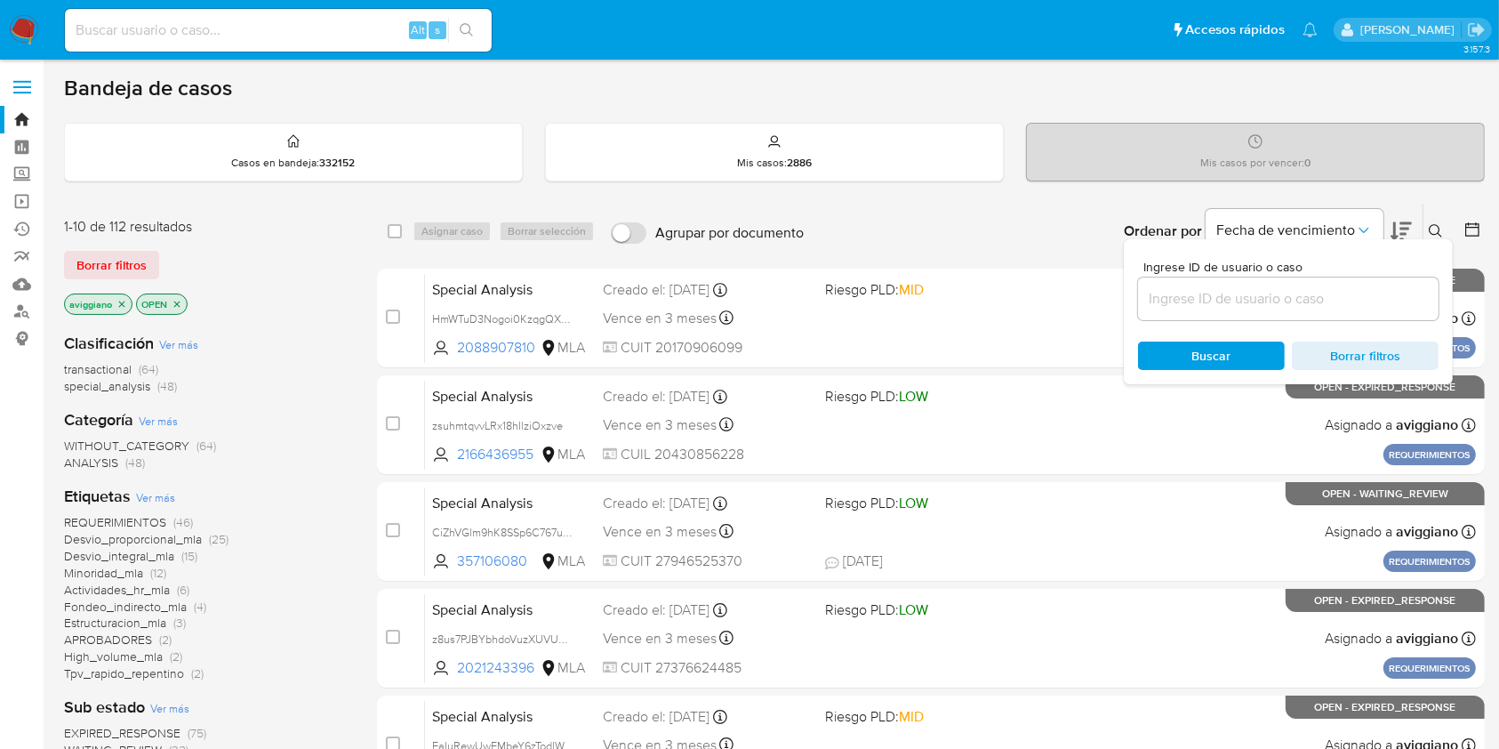
click at [1354, 289] on input at bounding box center [1288, 298] width 301 height 23
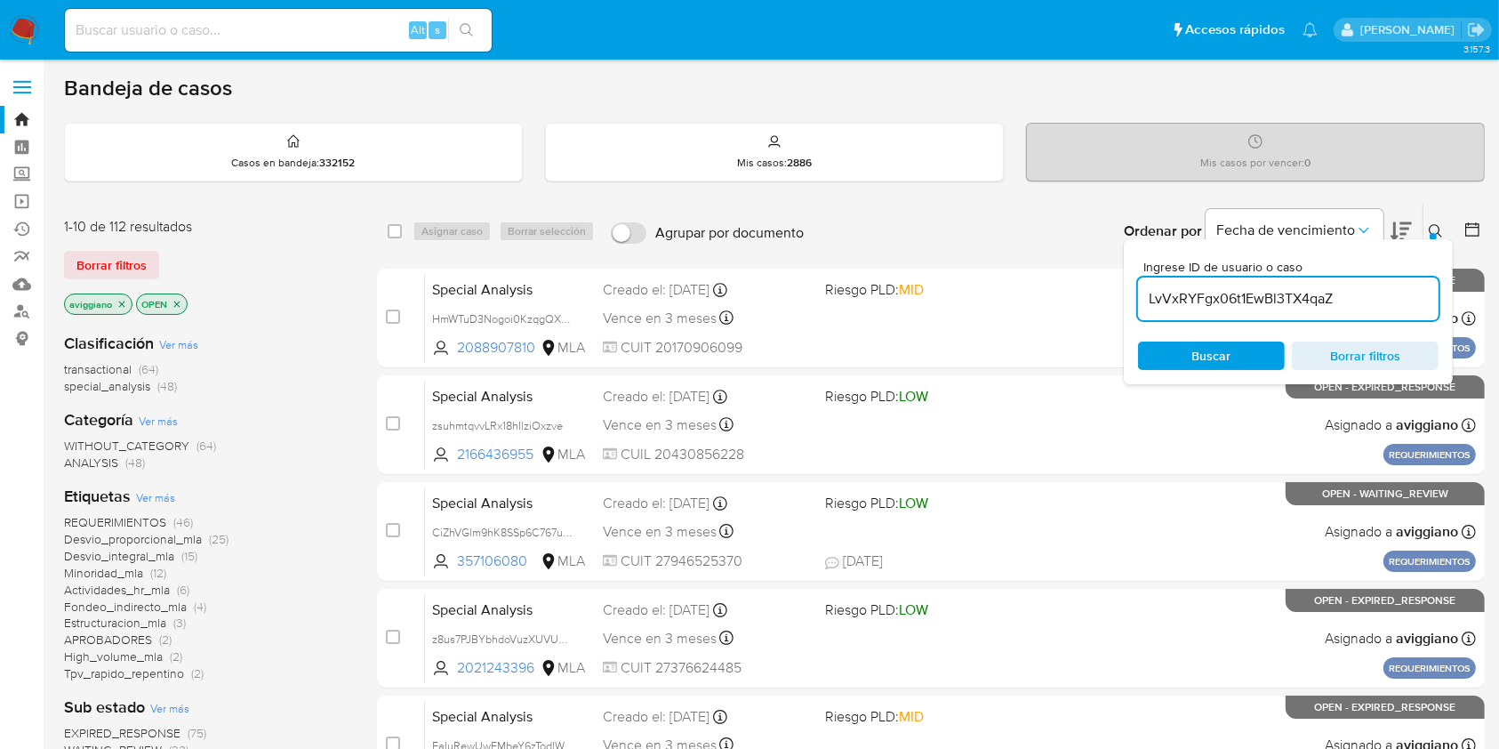
type input "LvVxRYFgx06t1EwBl3TX4qaZ"
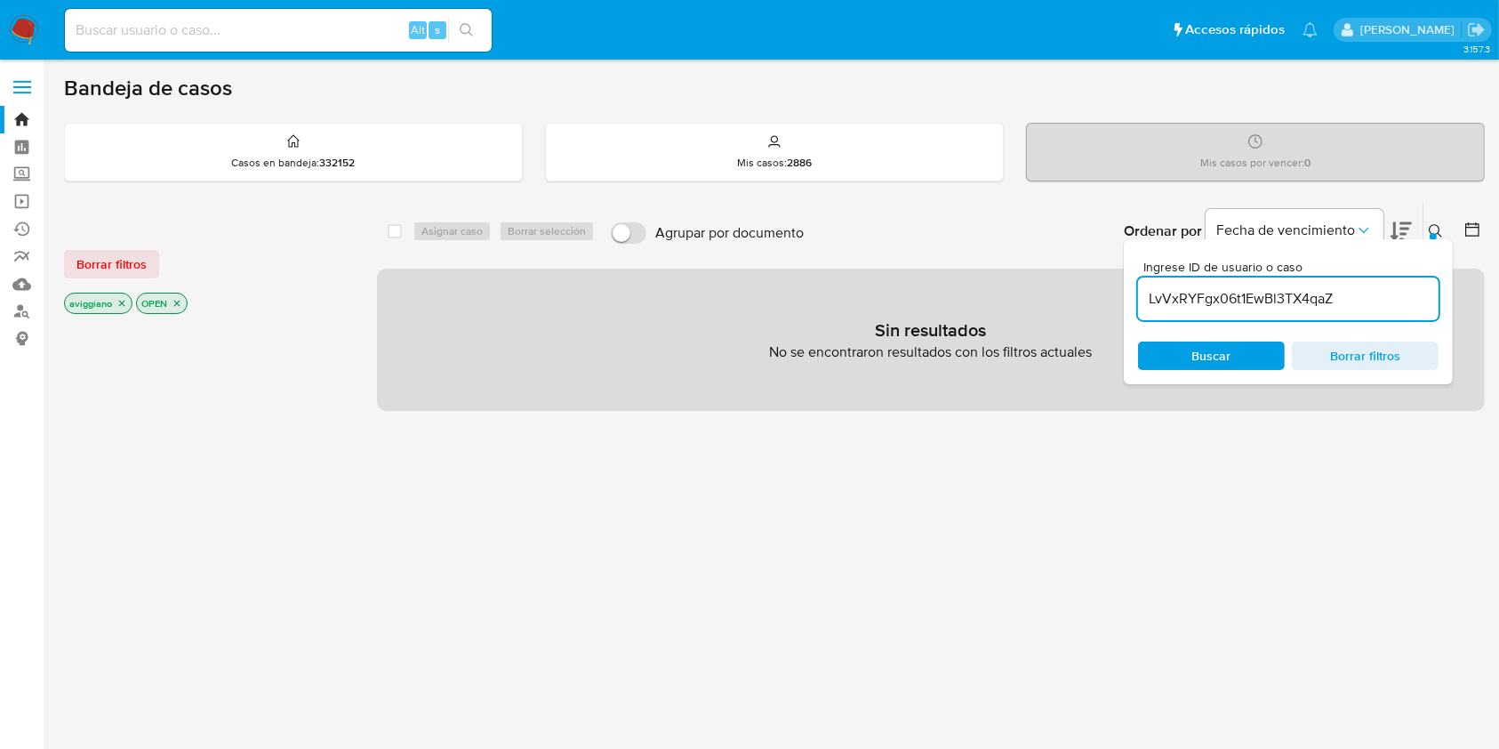
drag, startPoint x: 109, startPoint y: 296, endPoint x: 121, endPoint y: 298, distance: 11.7
click at [113, 296] on p "aviggiano" at bounding box center [98, 303] width 67 height 20
click at [121, 298] on icon "close-filter" at bounding box center [121, 303] width 11 height 11
click at [100, 303] on icon "close-filter" at bounding box center [105, 303] width 11 height 11
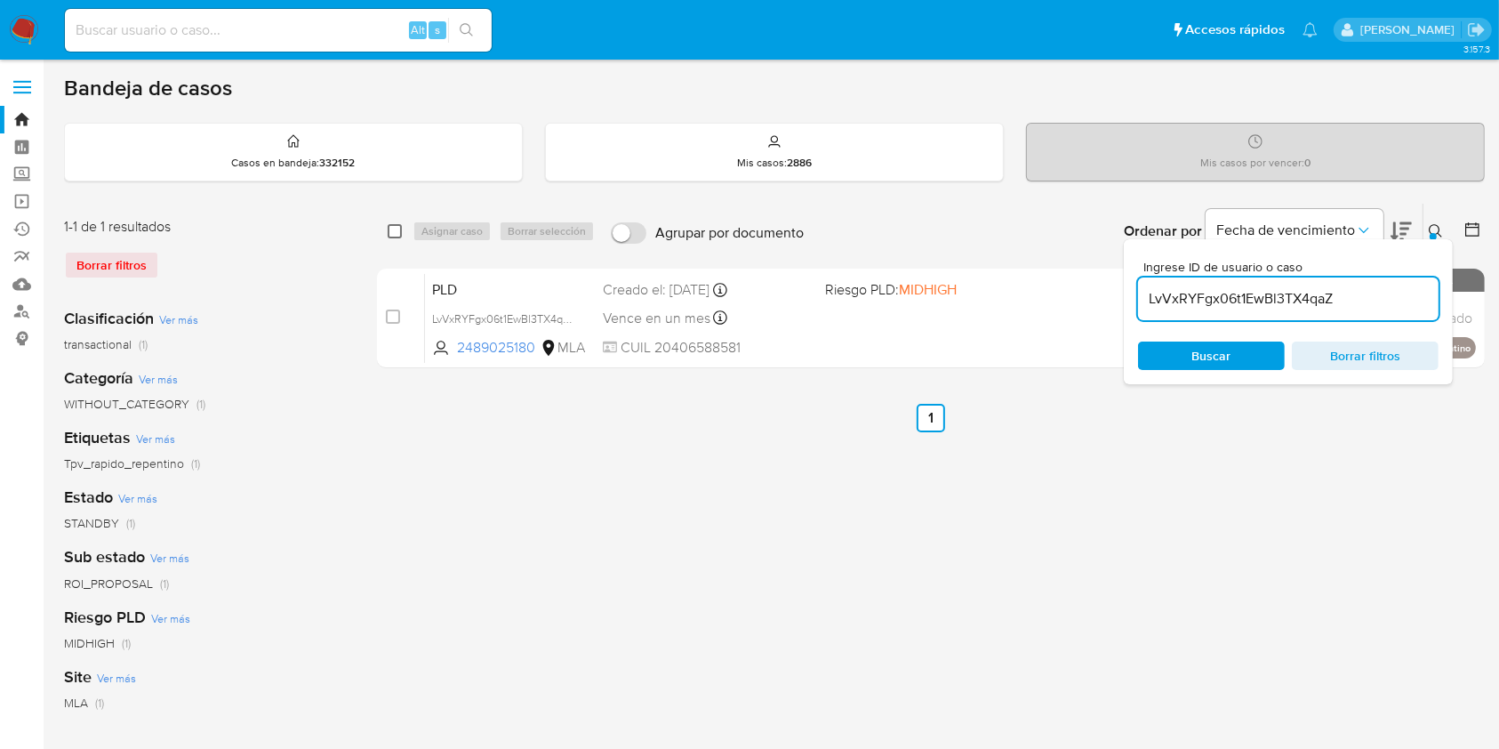
click at [395, 234] on input "checkbox" at bounding box center [395, 231] width 14 height 14
checkbox input "true"
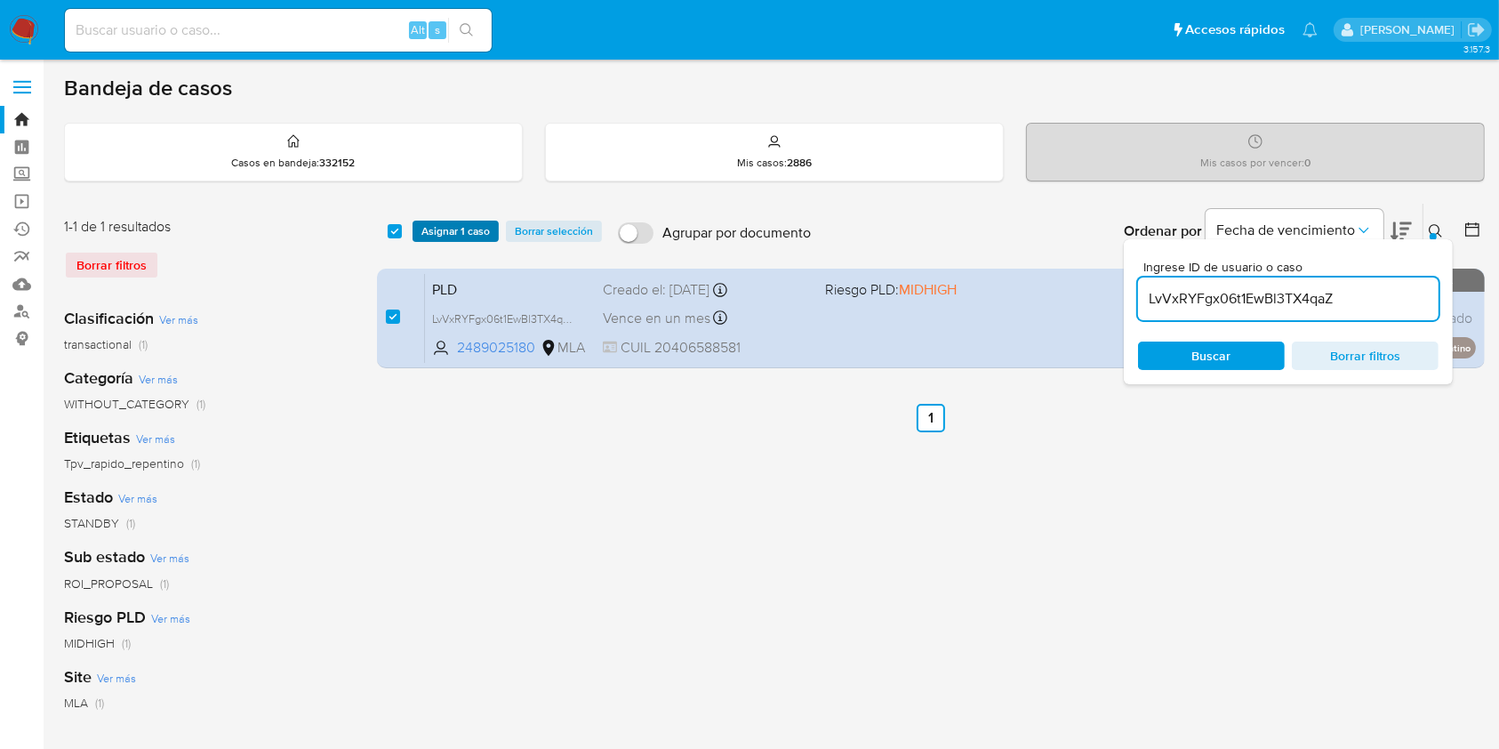
click at [434, 229] on span "Asignar 1 caso" at bounding box center [455, 231] width 68 height 18
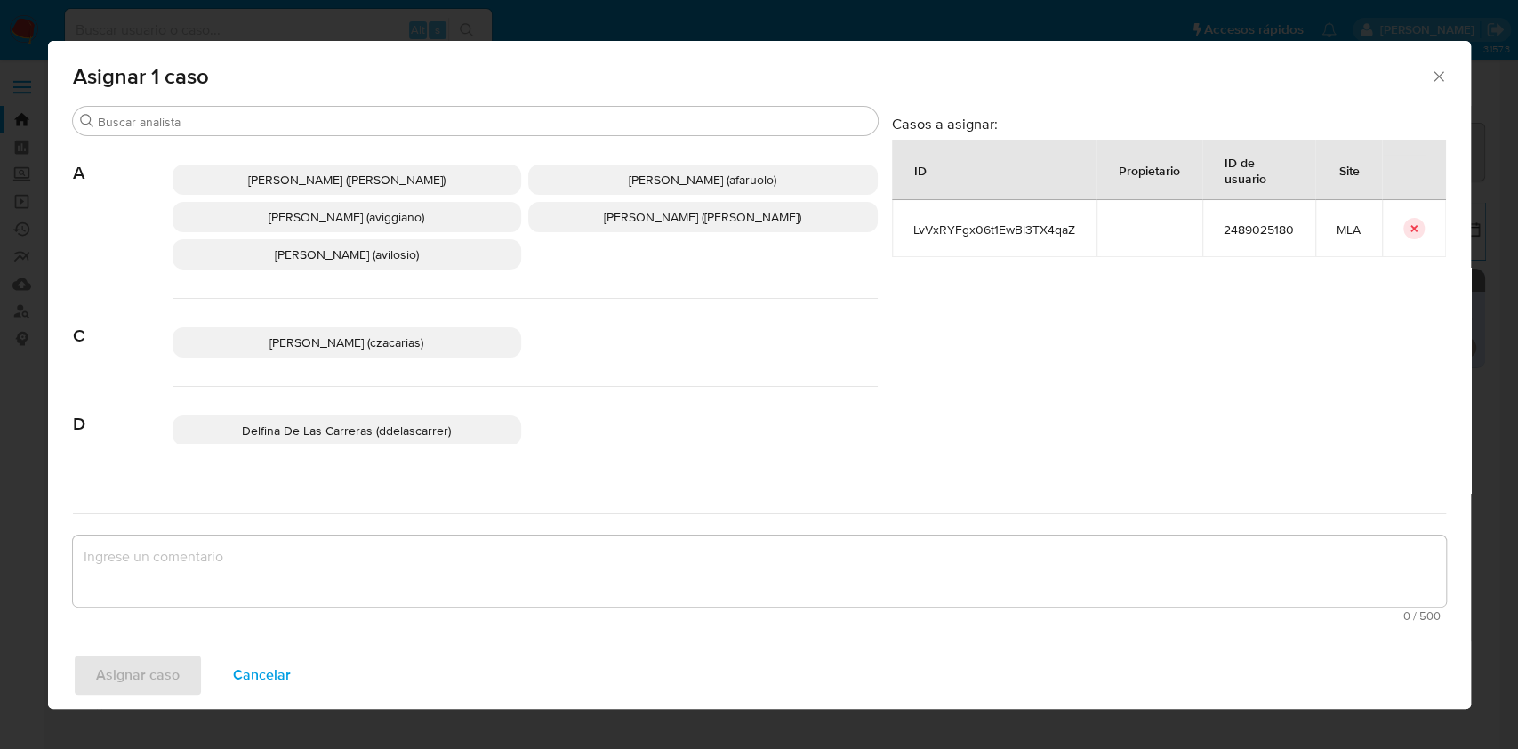
drag, startPoint x: 348, startPoint y: 222, endPoint x: 362, endPoint y: 288, distance: 67.3
click at [348, 223] on span "Agustina Belen Viggiano (aviggiano)" at bounding box center [347, 217] width 156 height 18
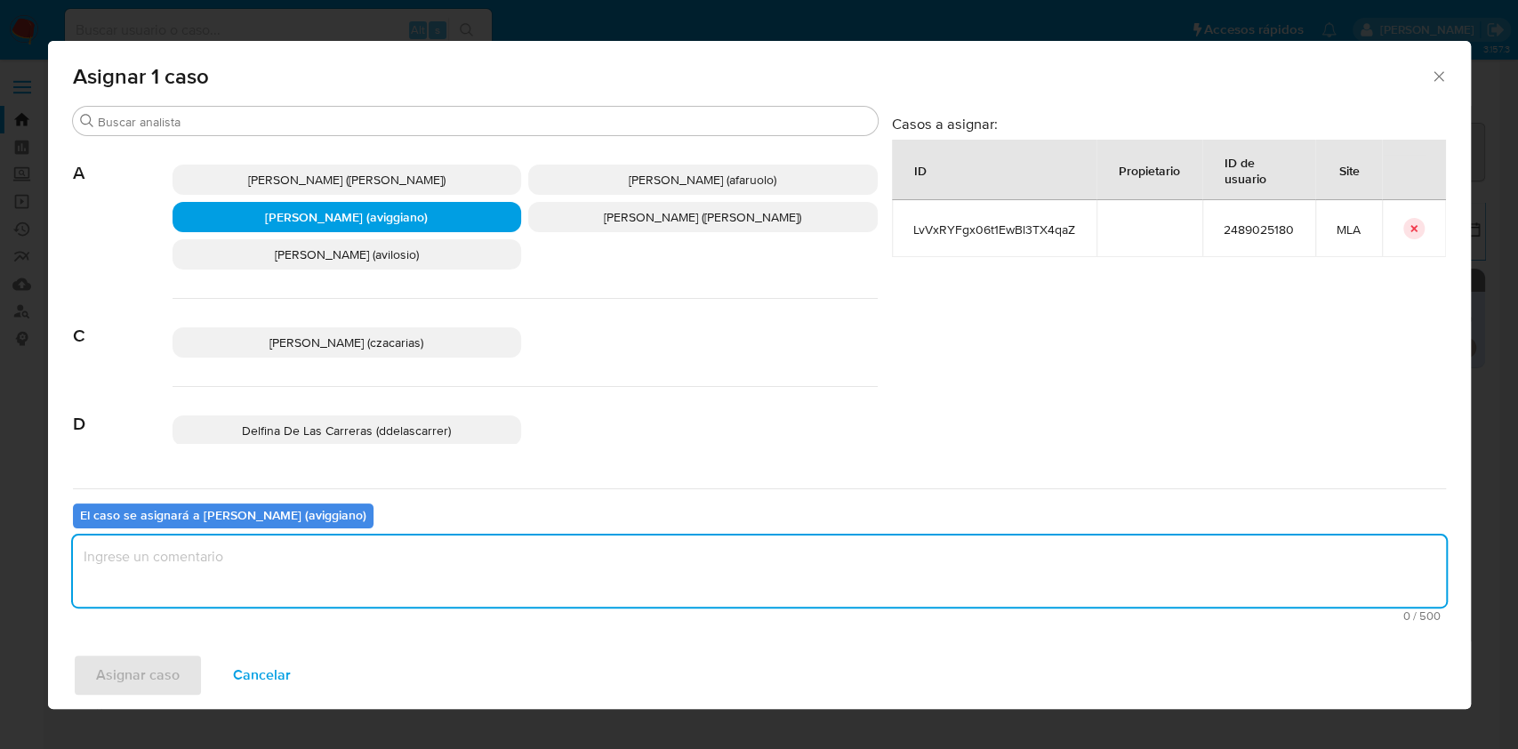
click at [313, 553] on textarea "assign-modal" at bounding box center [759, 570] width 1373 height 71
click at [173, 662] on span "Asignar caso" at bounding box center [138, 674] width 84 height 39
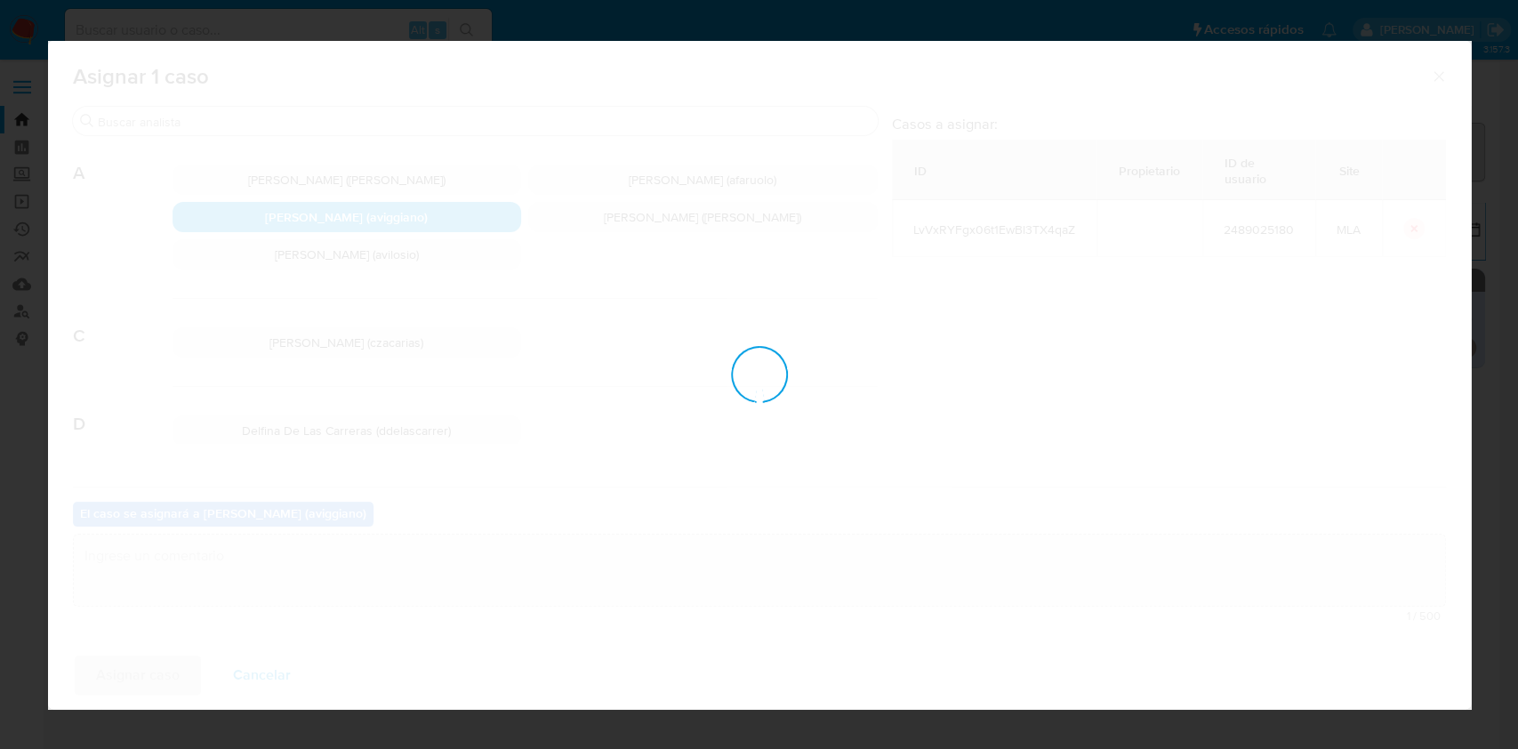
checkbox input "false"
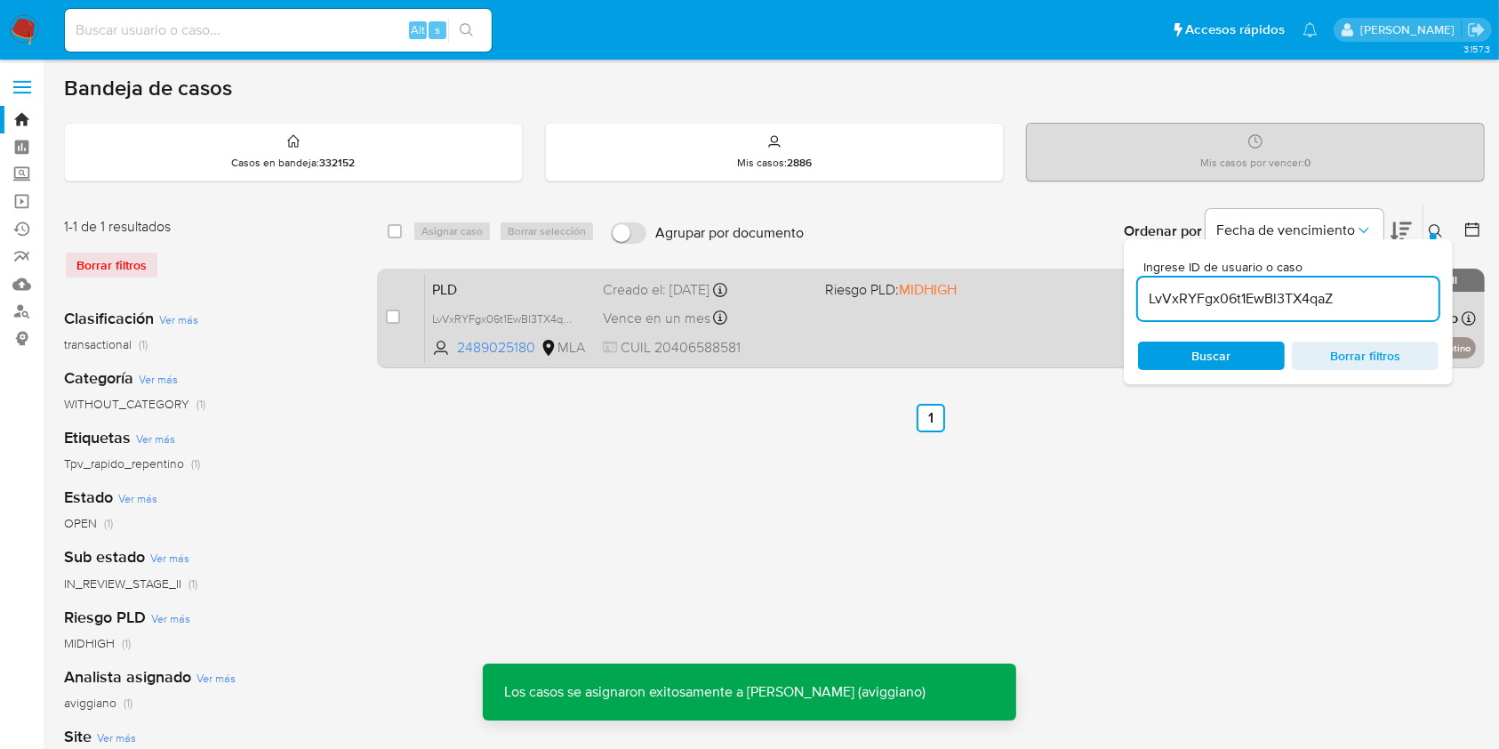
click at [796, 341] on span "CUIL 20406588581" at bounding box center [706, 348] width 207 height 20
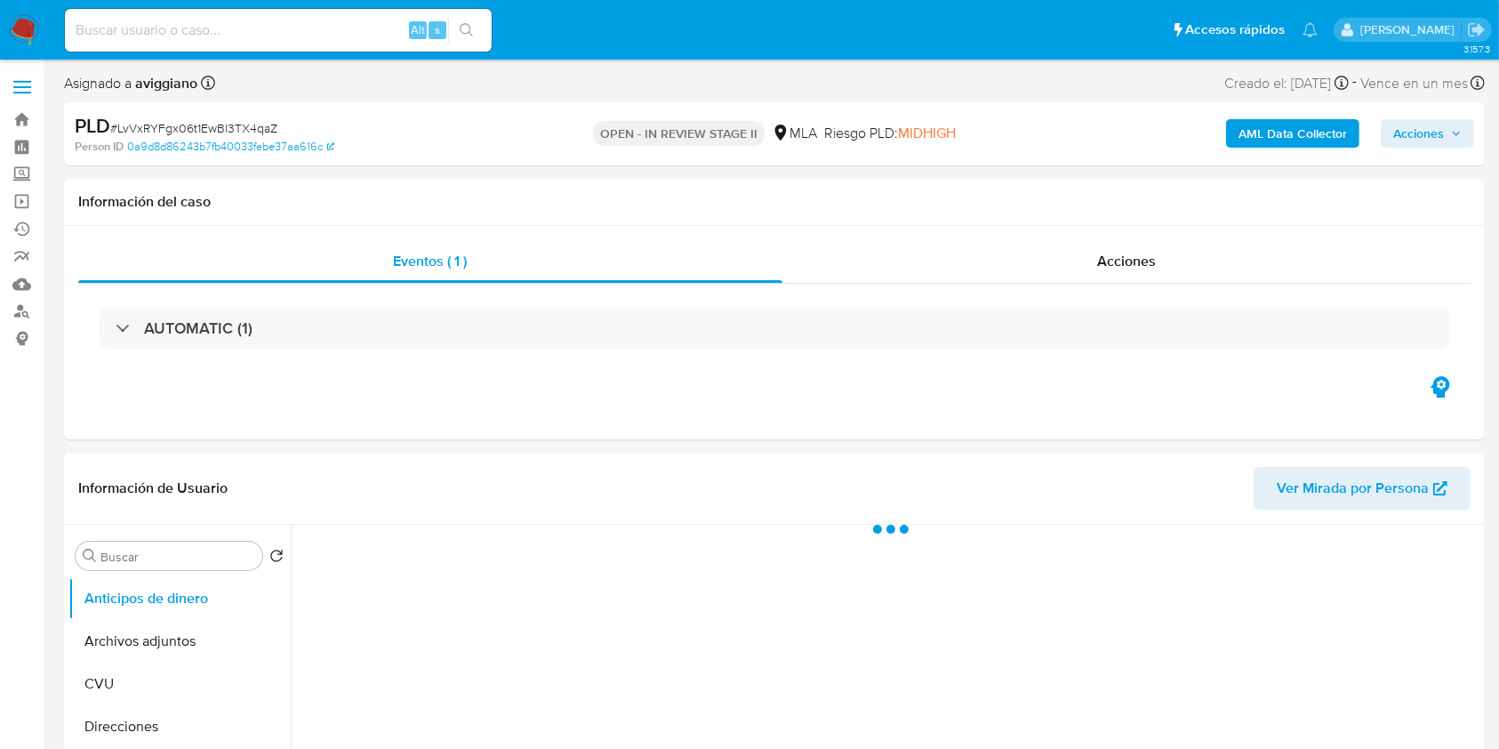
drag, startPoint x: 1423, startPoint y: 130, endPoint x: 1375, endPoint y: 148, distance: 51.5
click at [1423, 131] on span "Acciones" at bounding box center [1418, 133] width 51 height 28
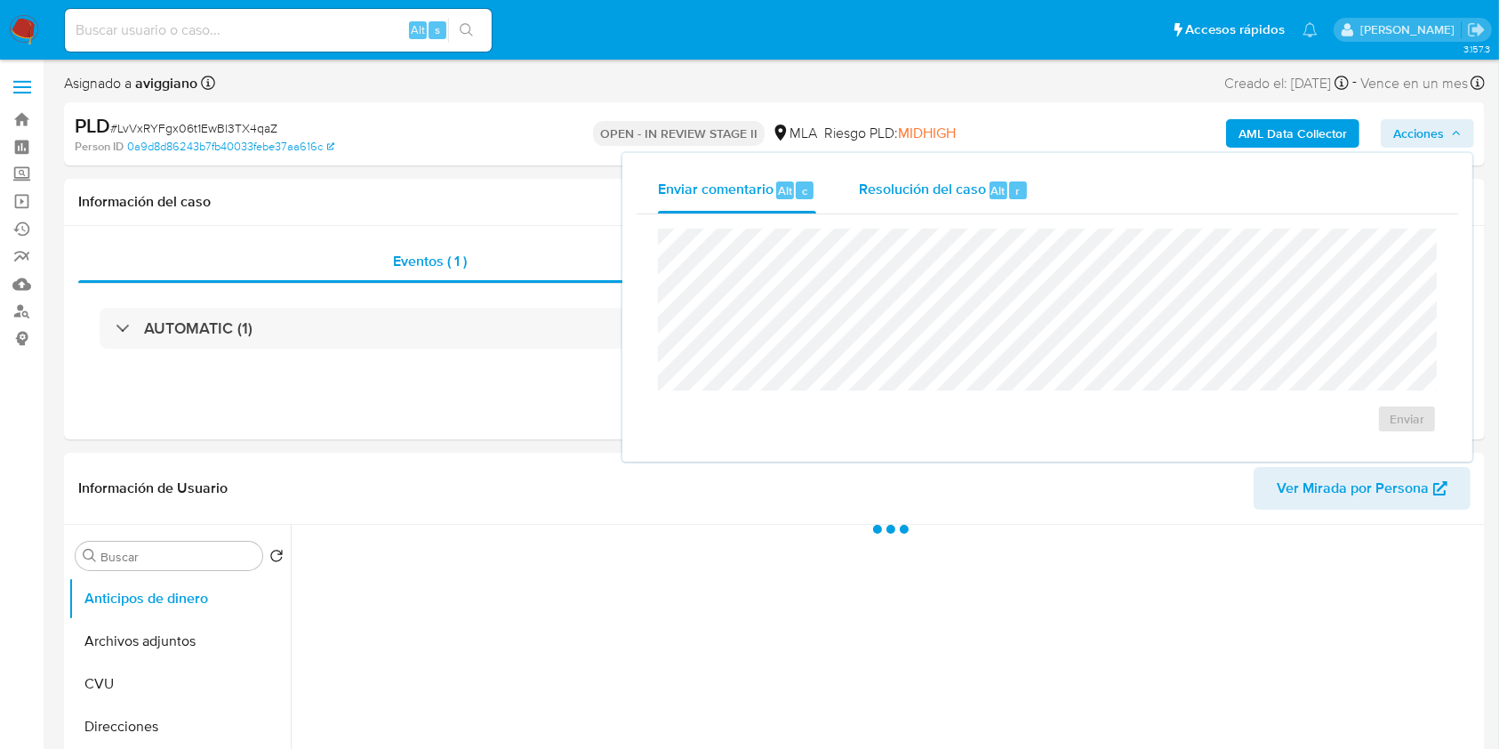
click at [943, 173] on div "Resolución del caso Alt r" at bounding box center [944, 190] width 170 height 46
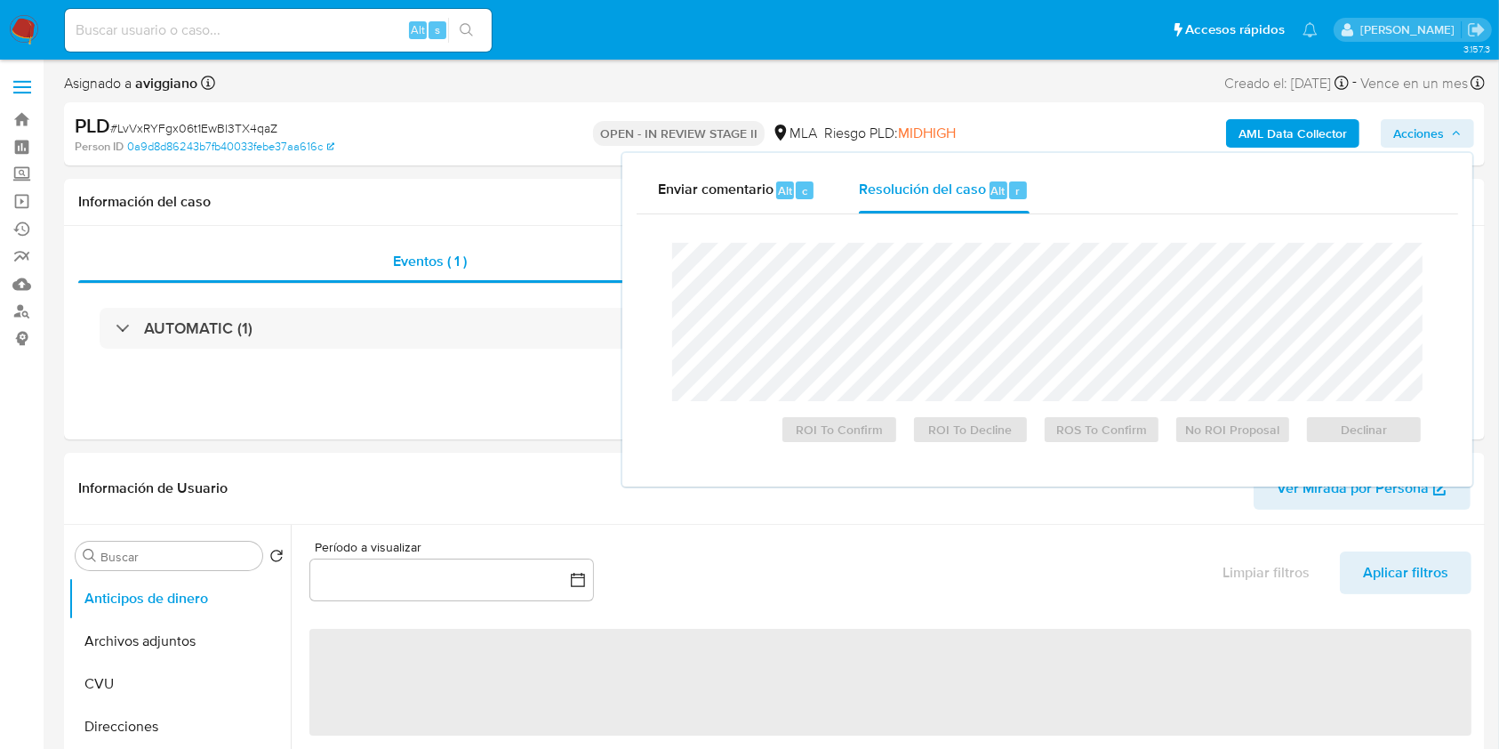
select select "10"
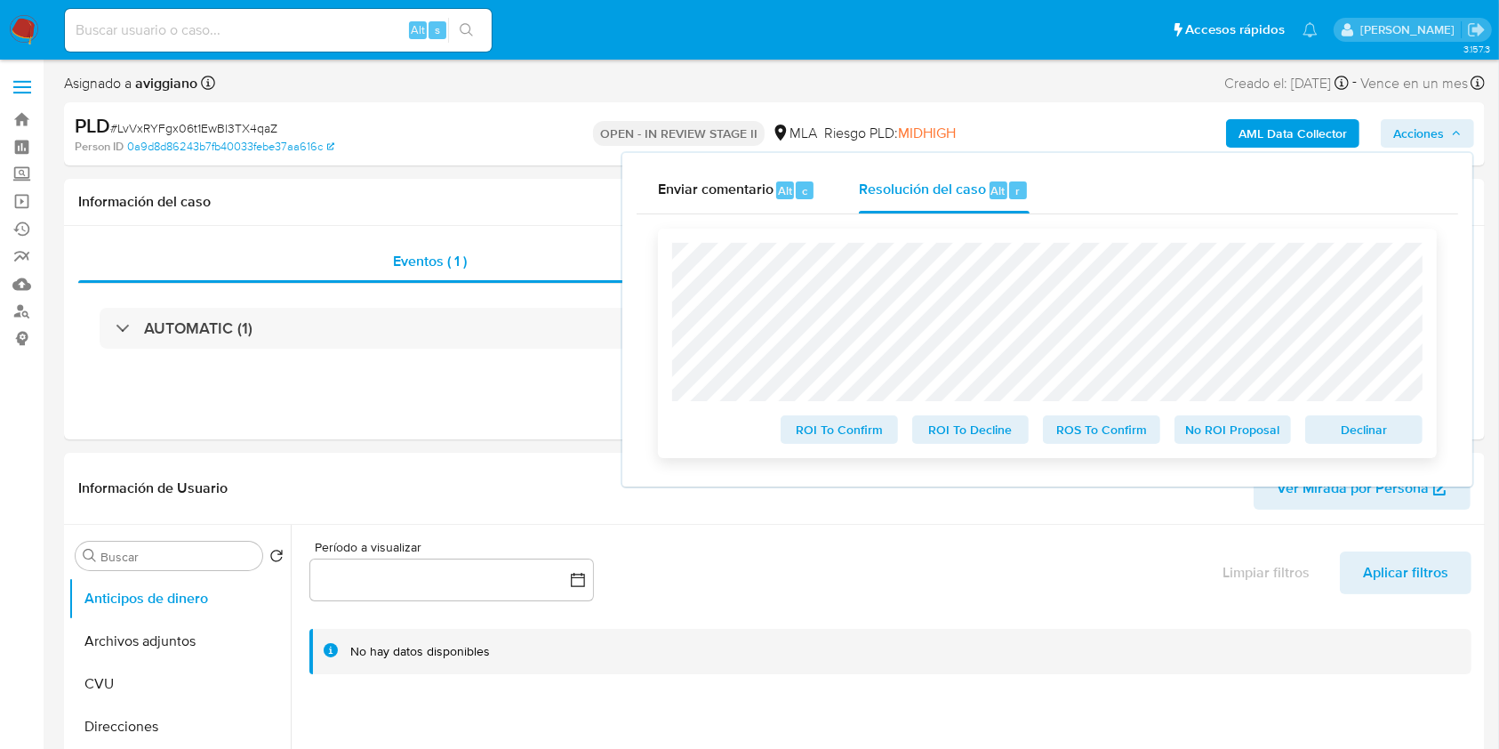
click at [1352, 428] on span "Declinar" at bounding box center [1364, 429] width 92 height 25
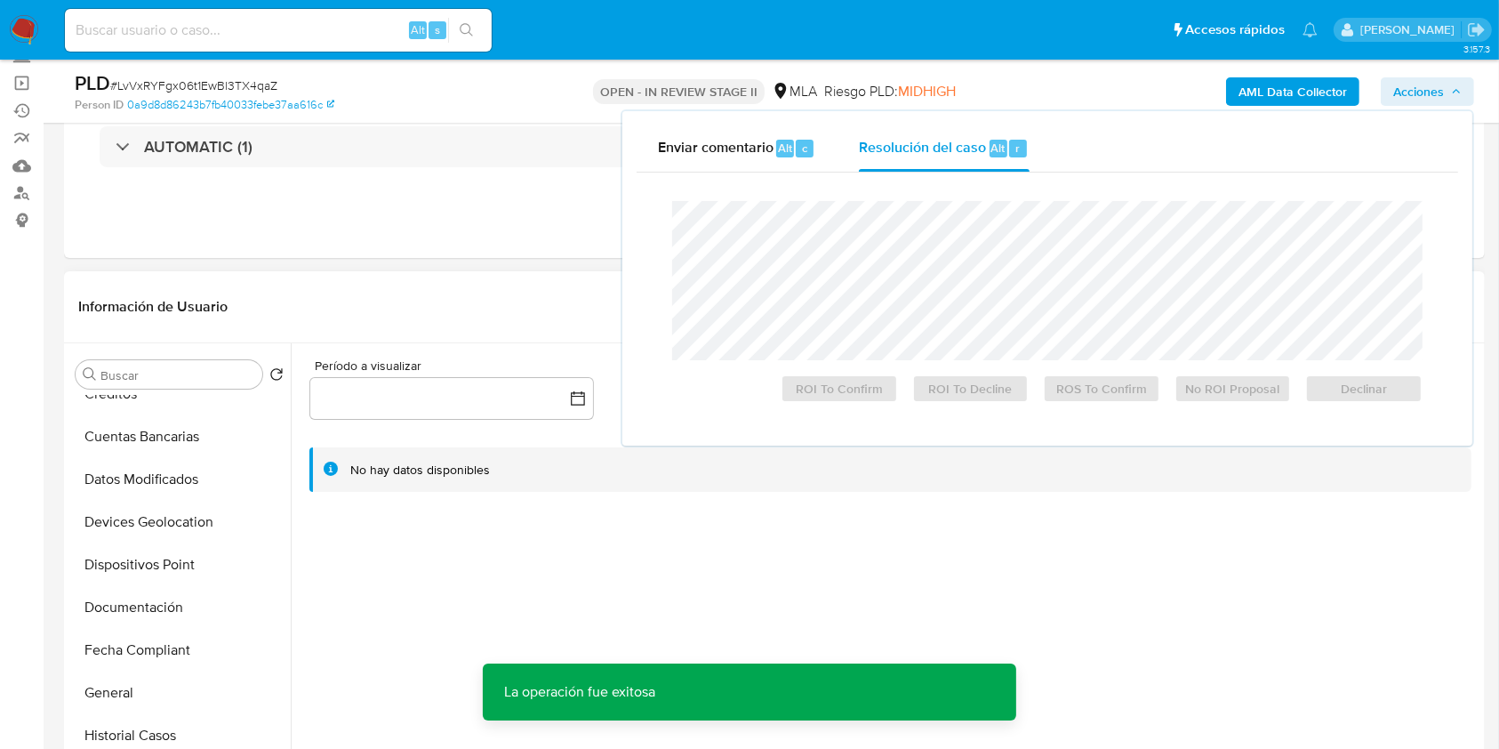
scroll to position [356, 0]
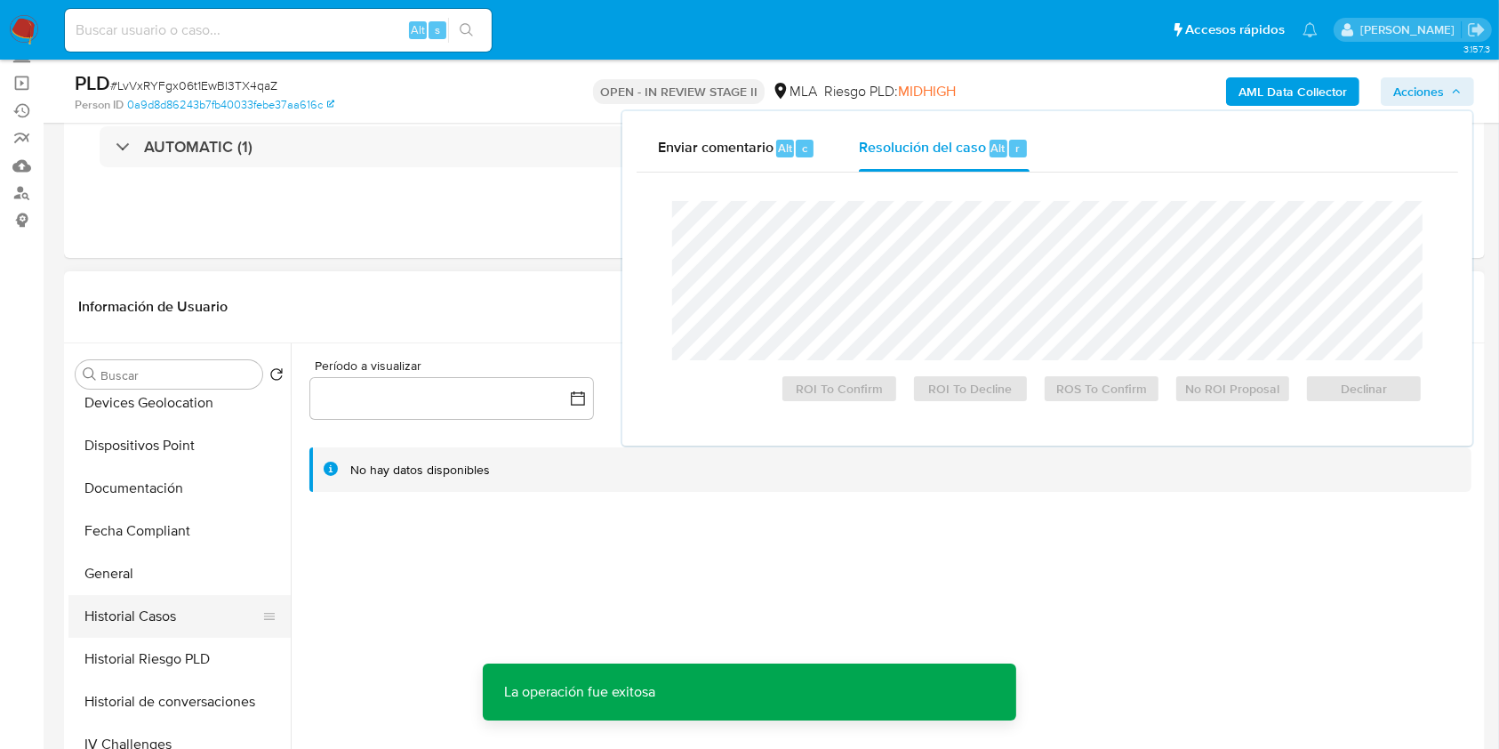
click at [138, 596] on button "Historial Casos" at bounding box center [172, 616] width 208 height 43
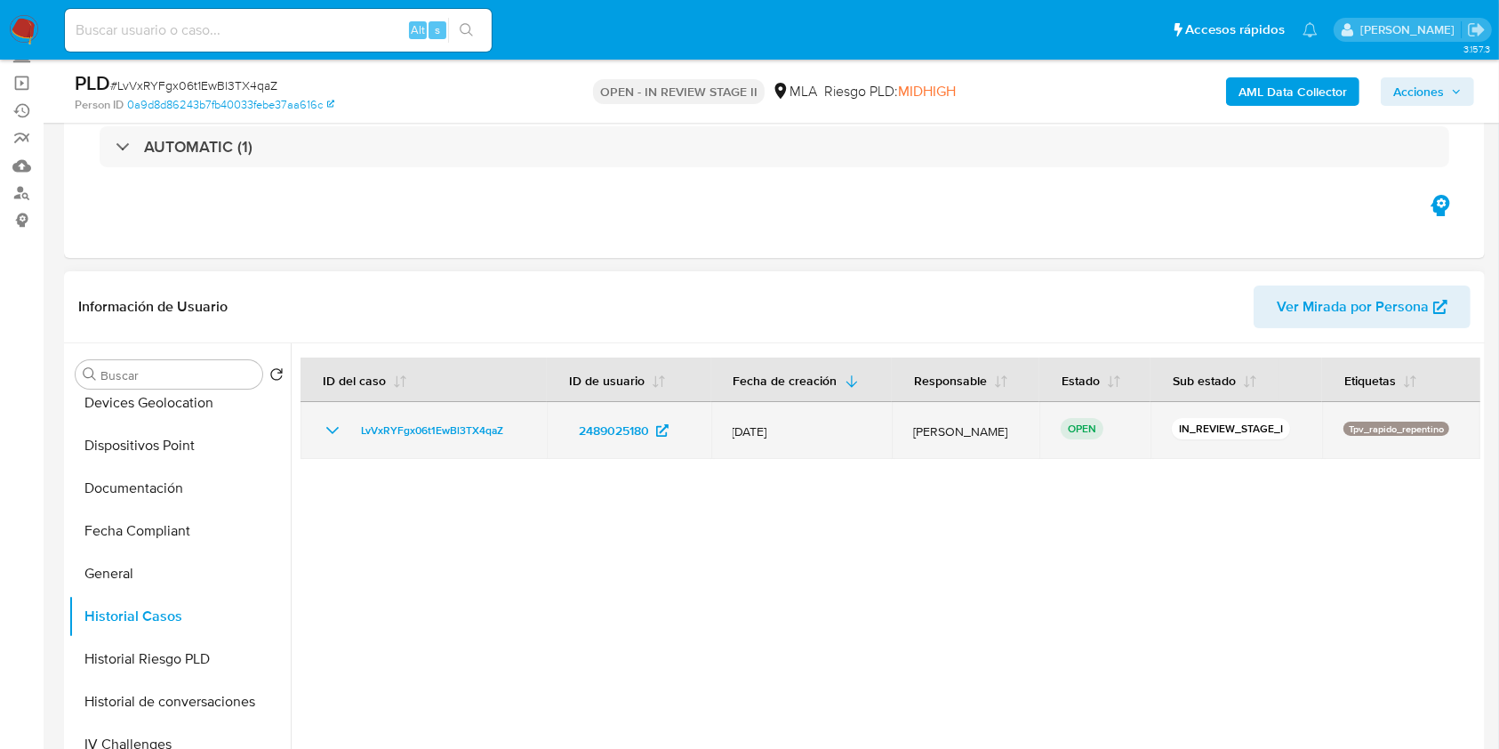
drag, startPoint x: 517, startPoint y: 429, endPoint x: 350, endPoint y: 429, distance: 166.3
click at [350, 429] on div "LvVxRYFgx06t1EwBl3TX4qaZ" at bounding box center [424, 430] width 204 height 21
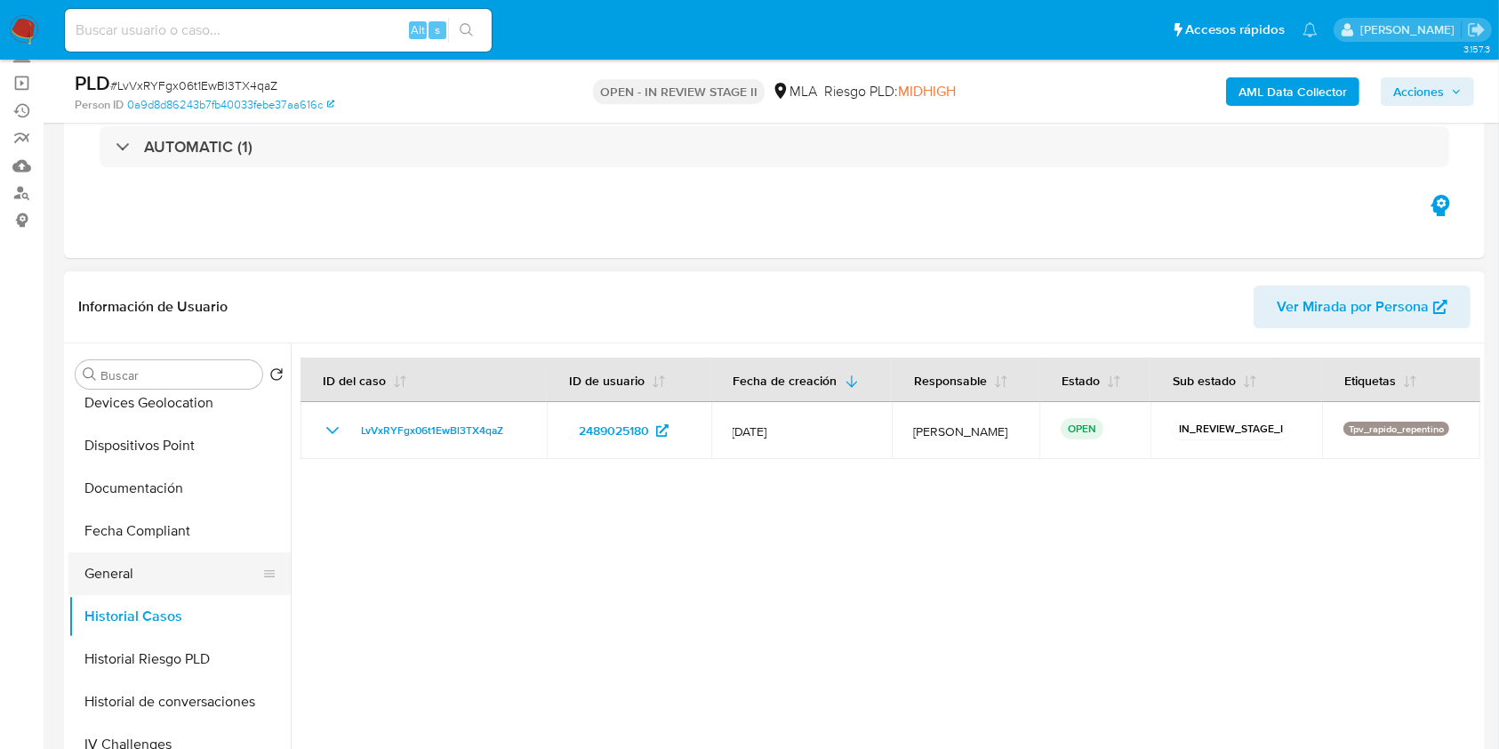
click at [83, 566] on button "General" at bounding box center [172, 573] width 208 height 43
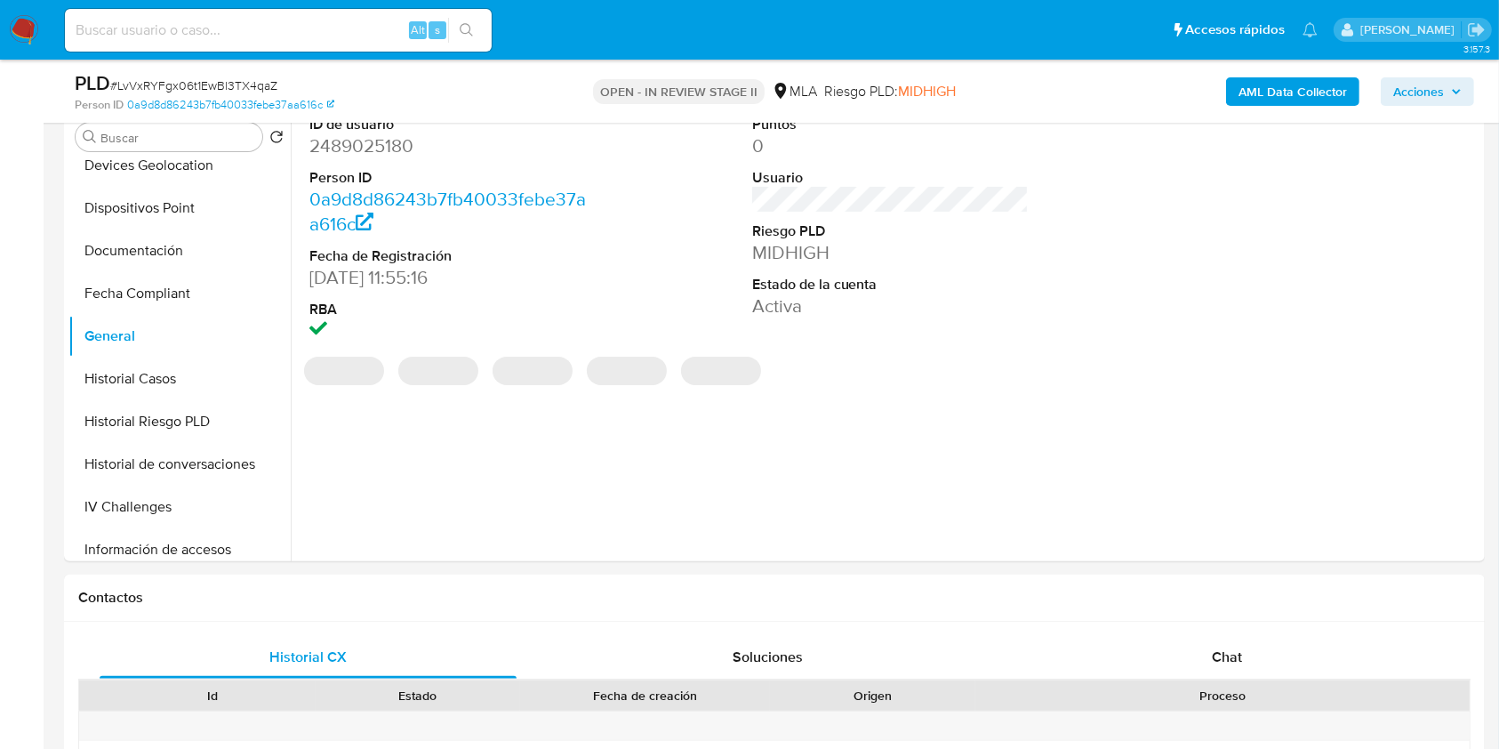
scroll to position [237, 0]
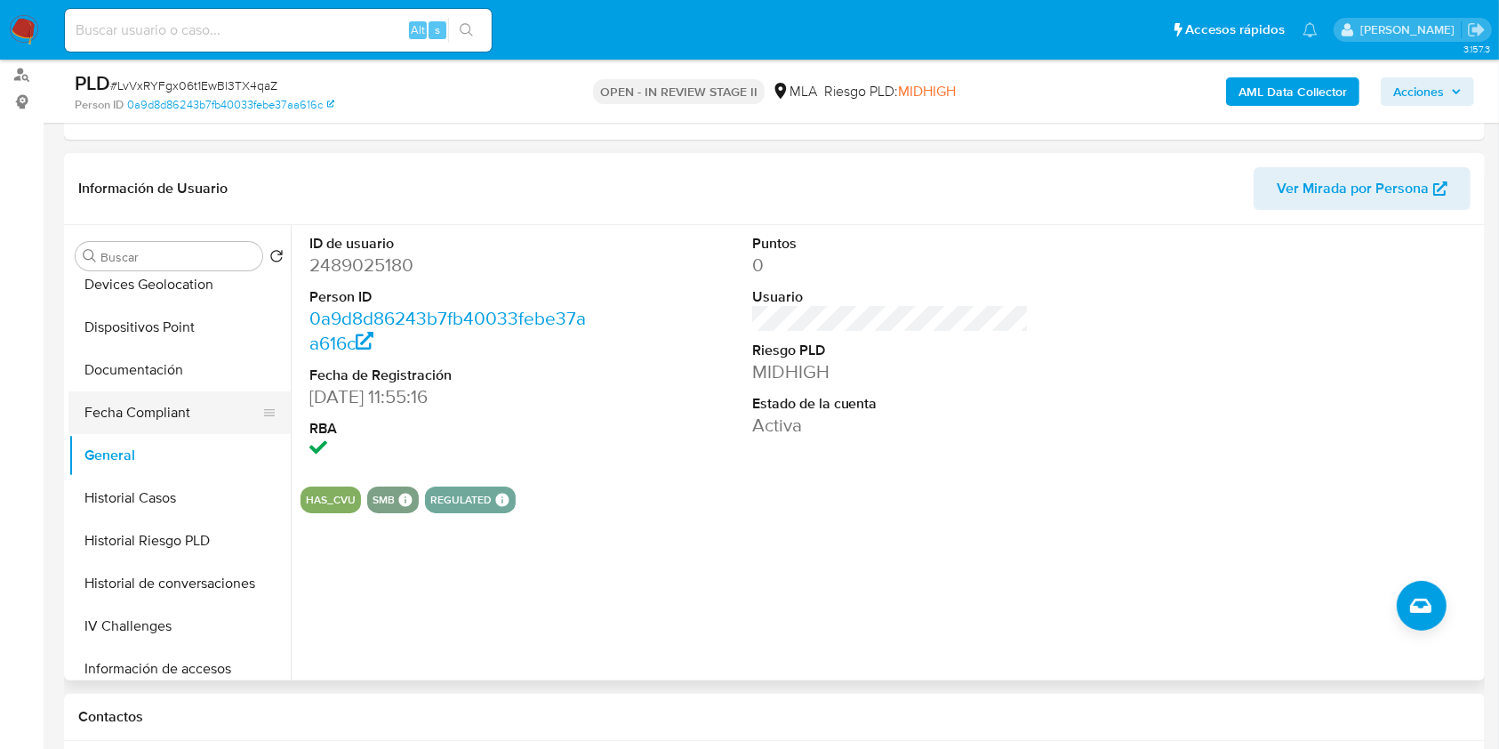
click at [171, 429] on button "Fecha Compliant" at bounding box center [172, 412] width 208 height 43
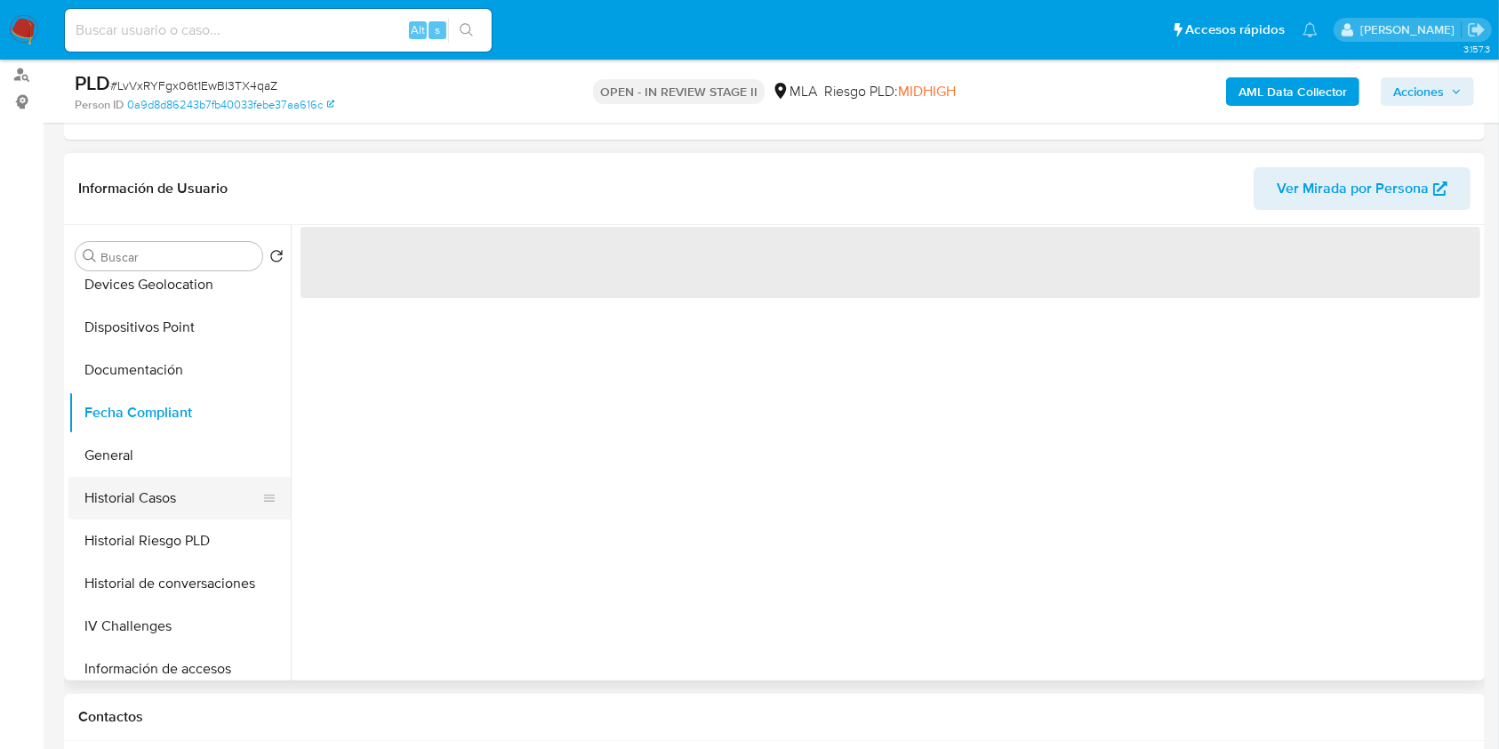
click at [172, 499] on button "Historial Casos" at bounding box center [172, 498] width 208 height 43
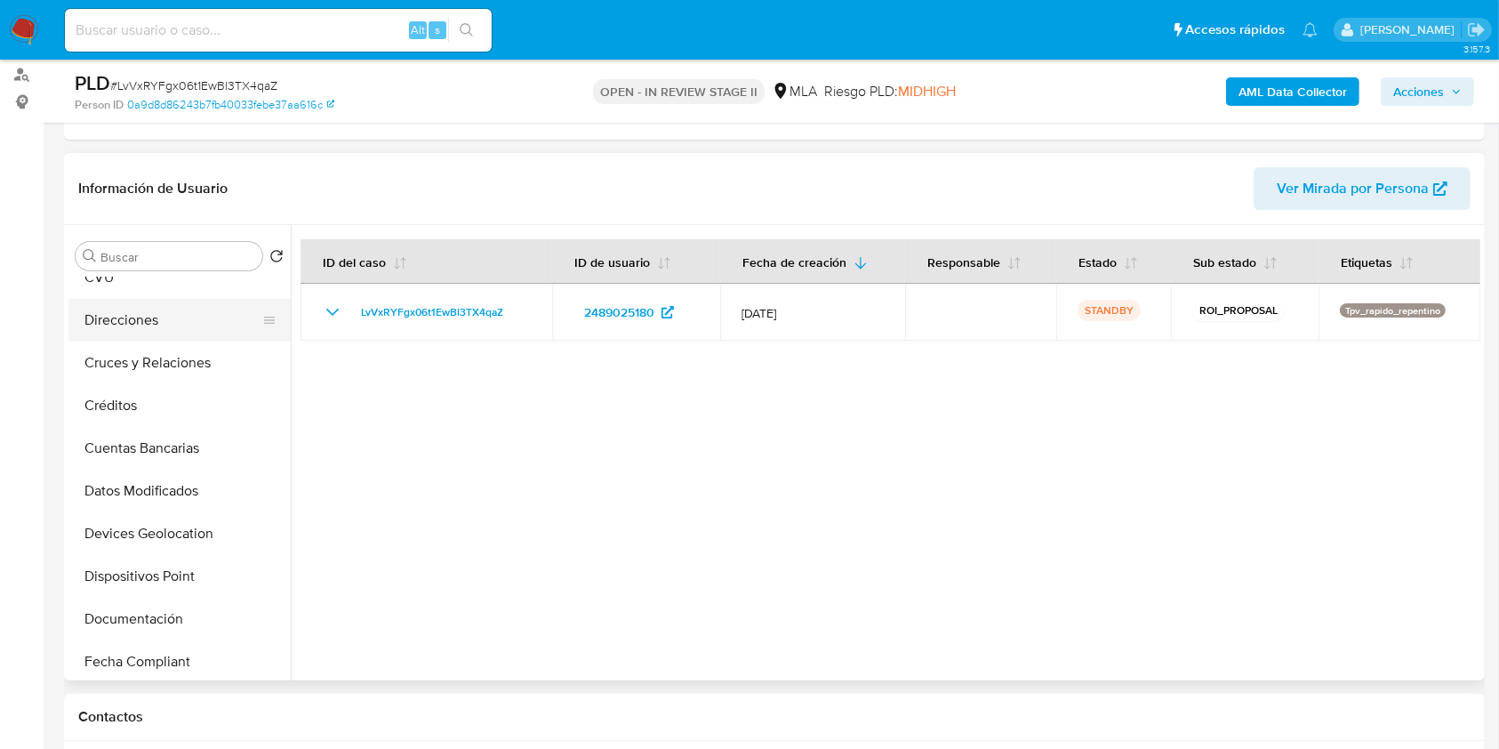
scroll to position [0, 0]
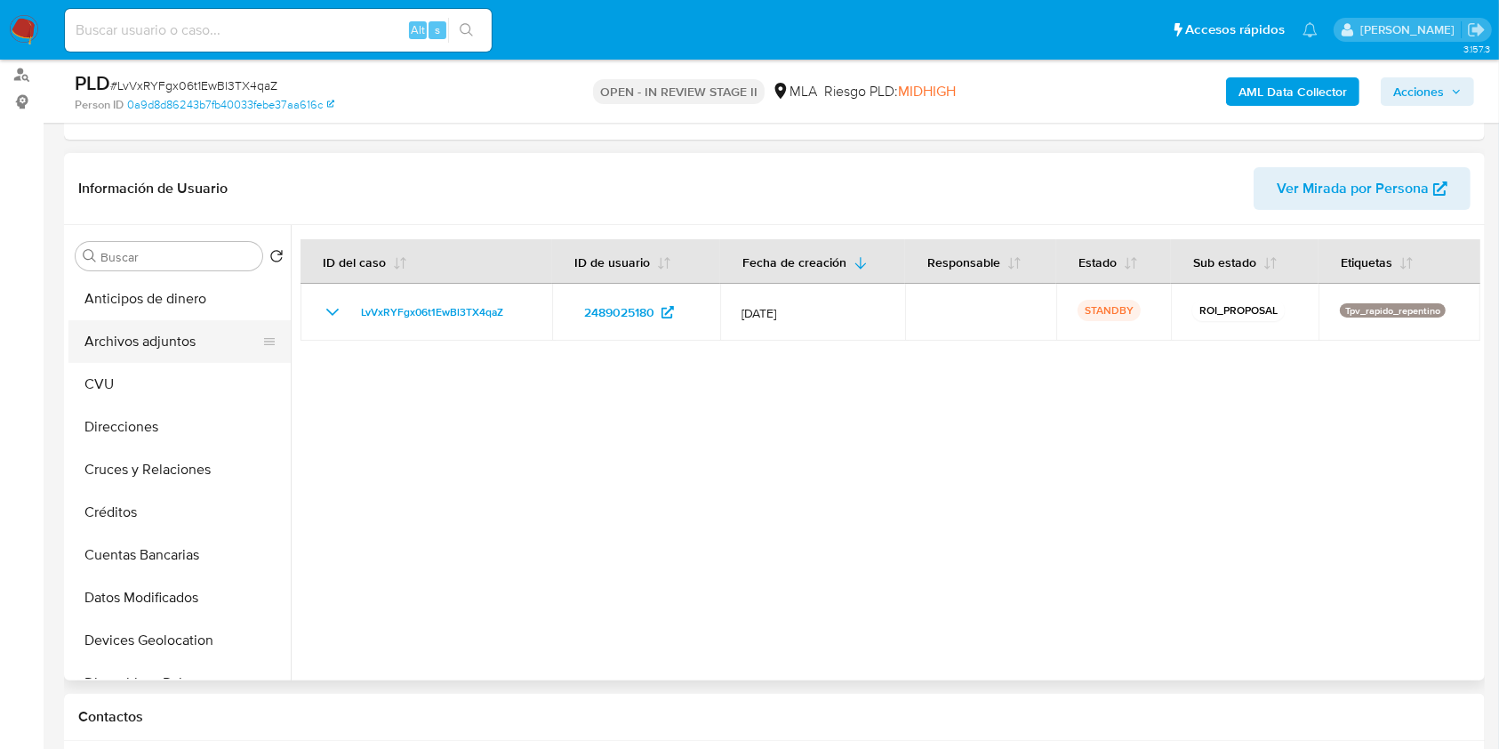
click at [193, 348] on button "Archivos adjuntos" at bounding box center [172, 341] width 208 height 43
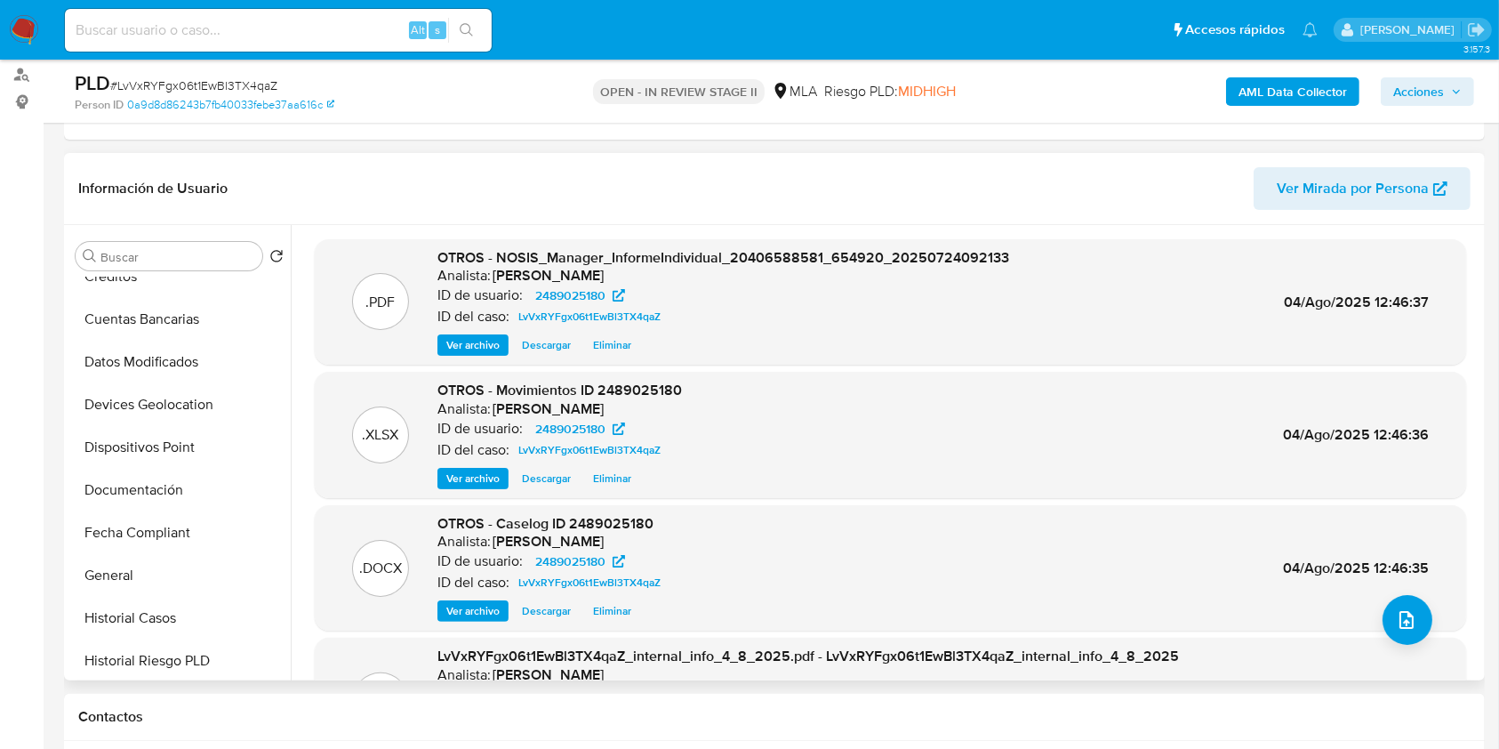
scroll to position [237, 0]
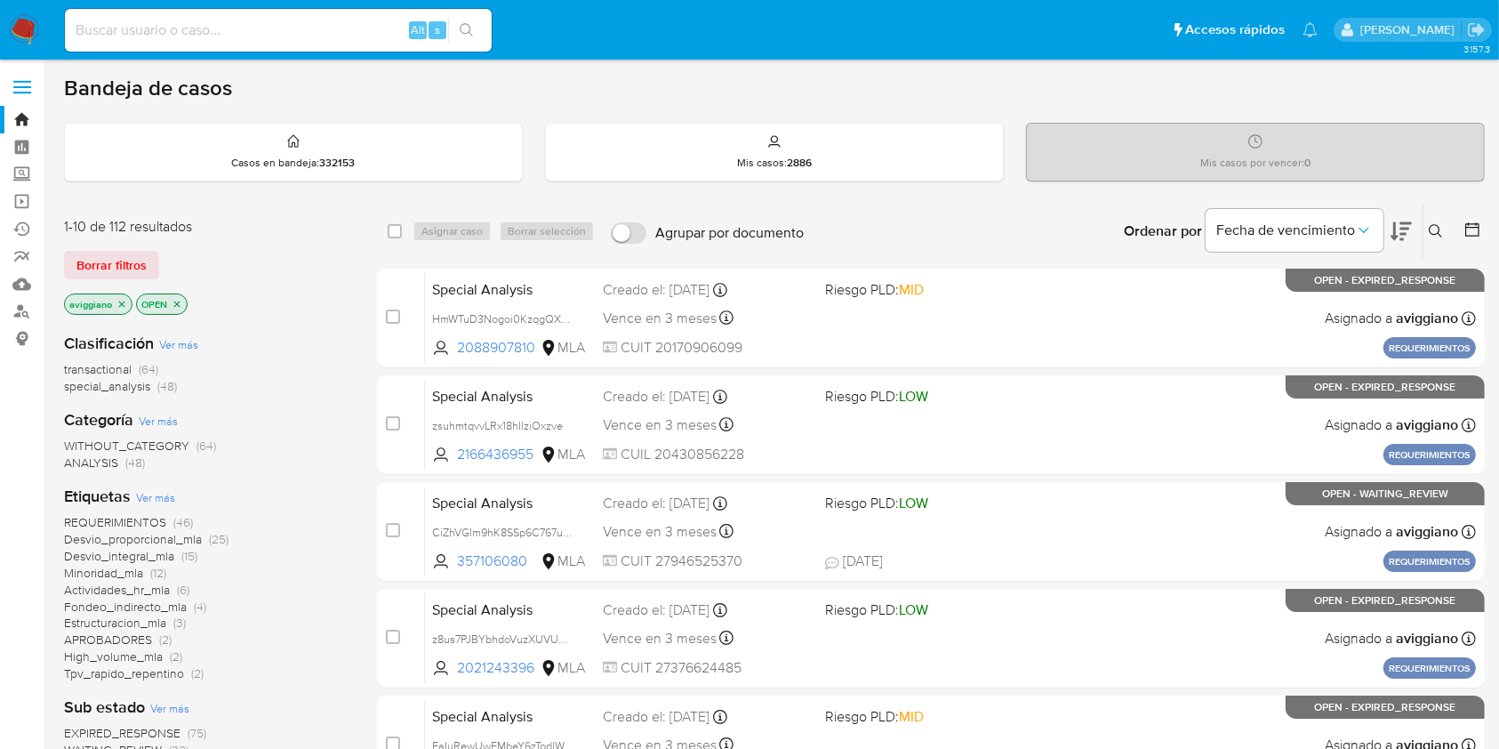
click at [178, 35] on input at bounding box center [278, 30] width 427 height 23
paste input "gXBBLVJoeoaD5sHckAhcLWNo"
type input "gXBBLVJoeoaD5sHckAhcLWNo"
click at [469, 36] on icon "search-icon" at bounding box center [467, 30] width 14 height 14
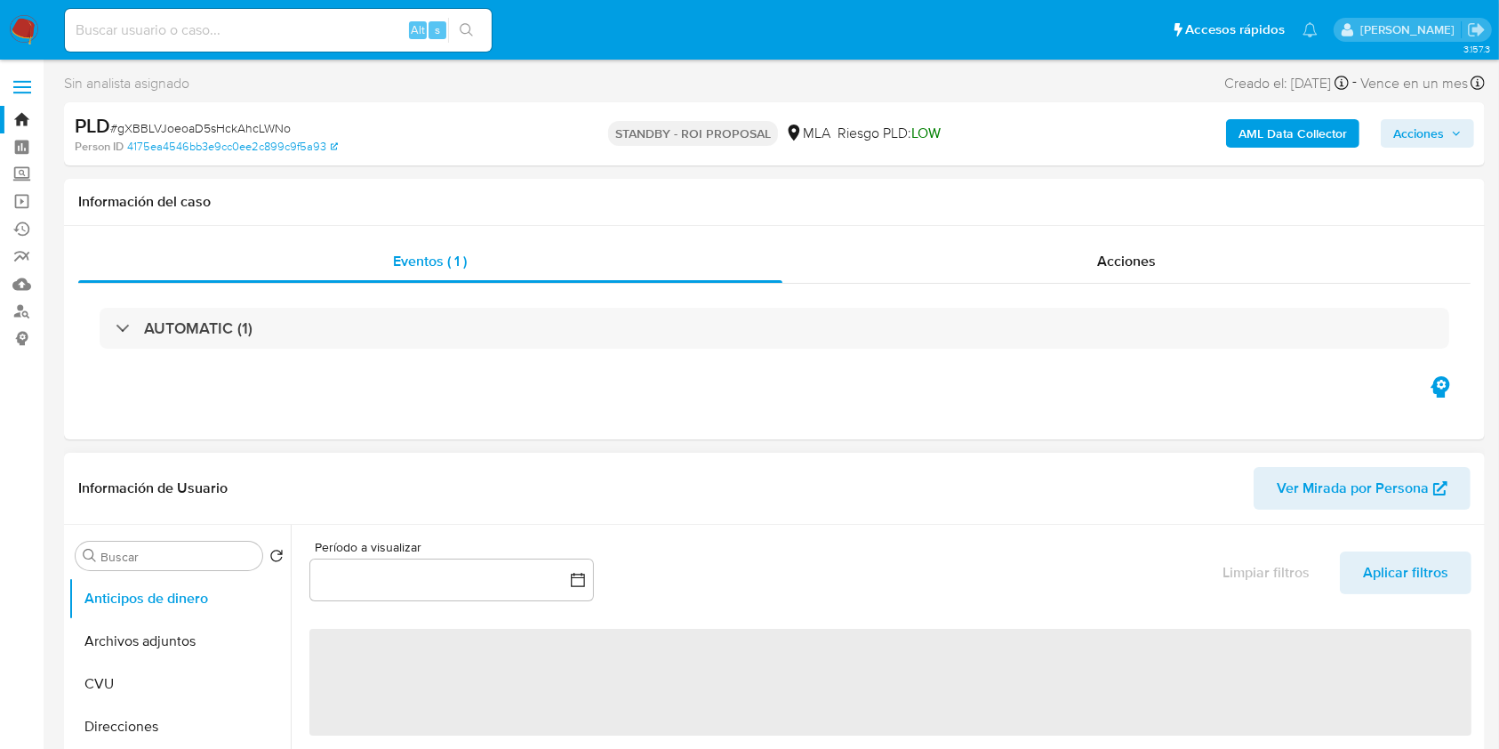
select select "10"
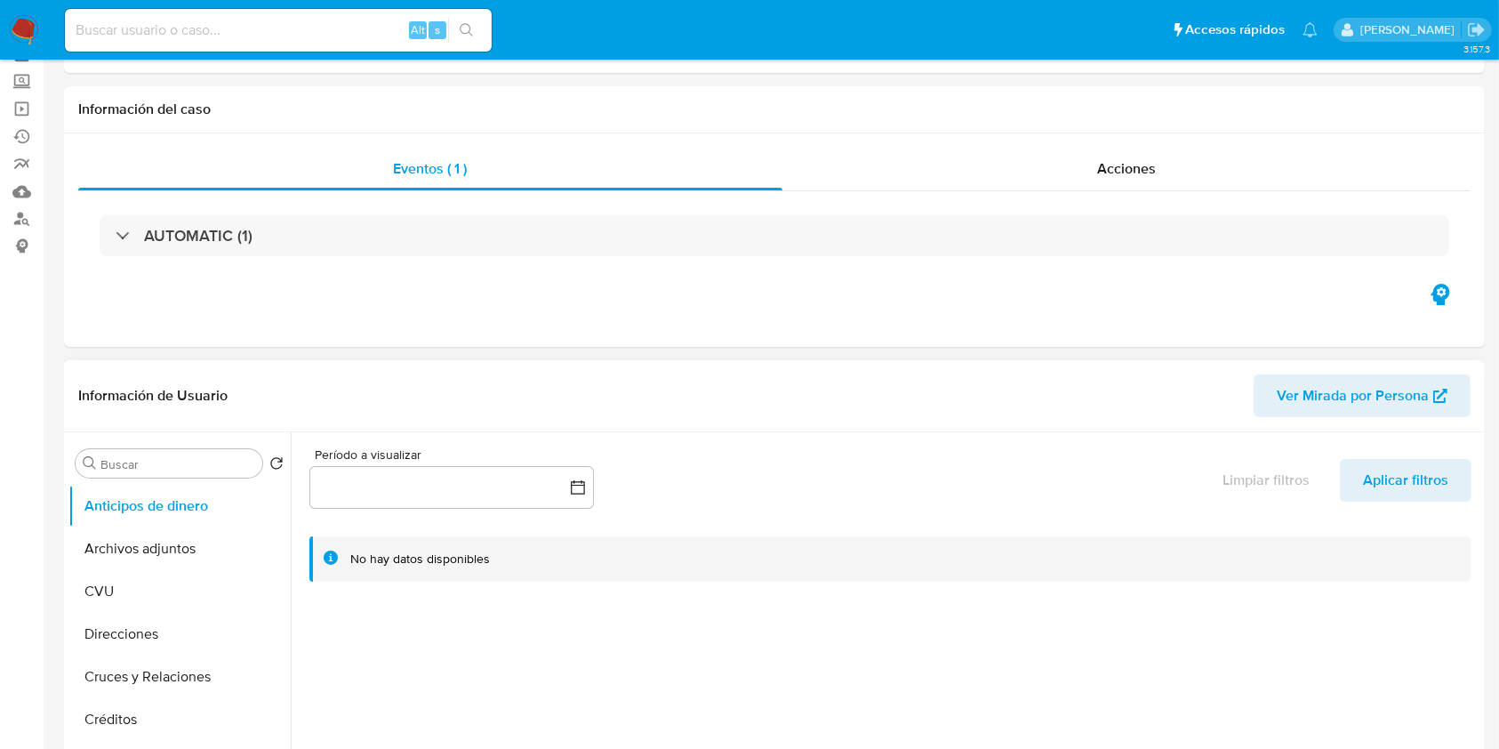
scroll to position [237, 0]
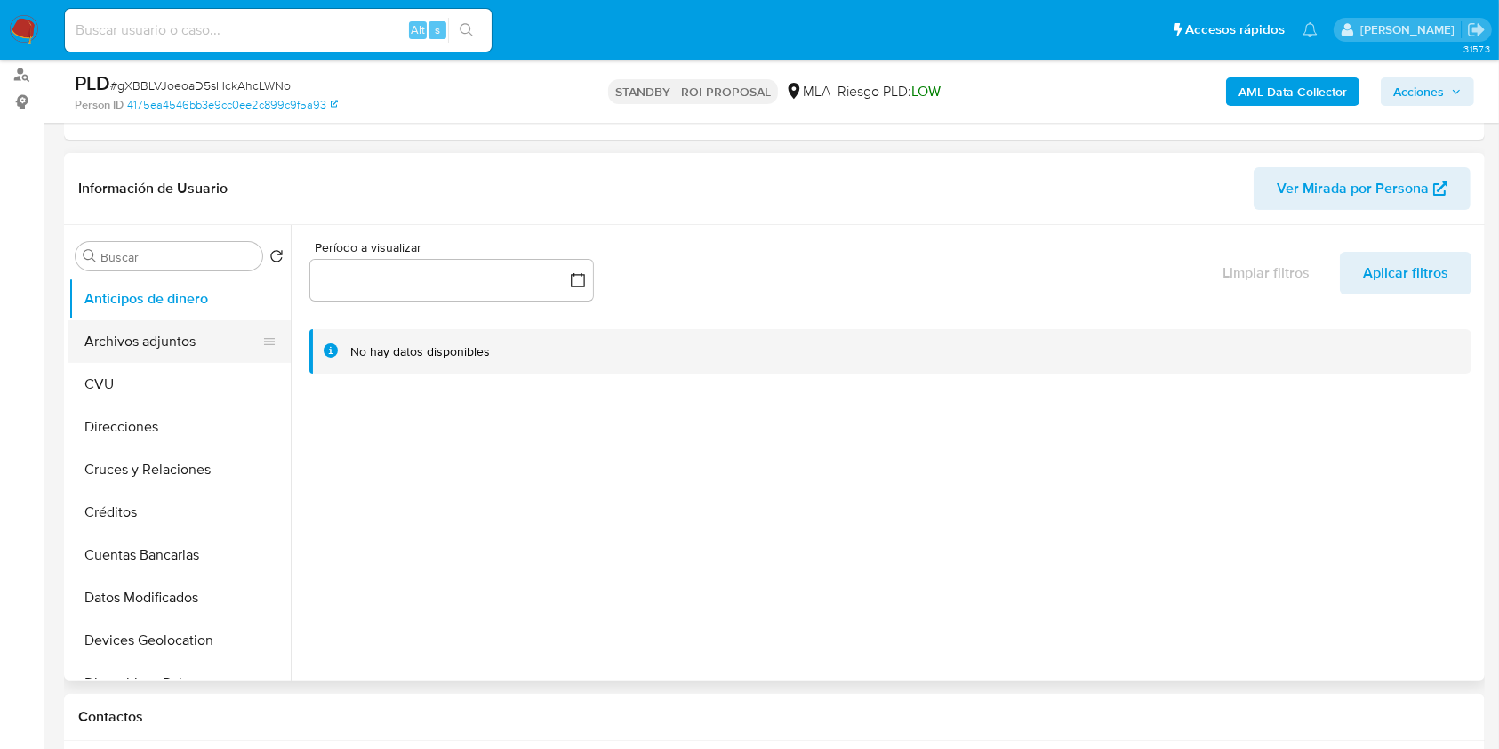
click at [218, 339] on button "Archivos adjuntos" at bounding box center [172, 341] width 208 height 43
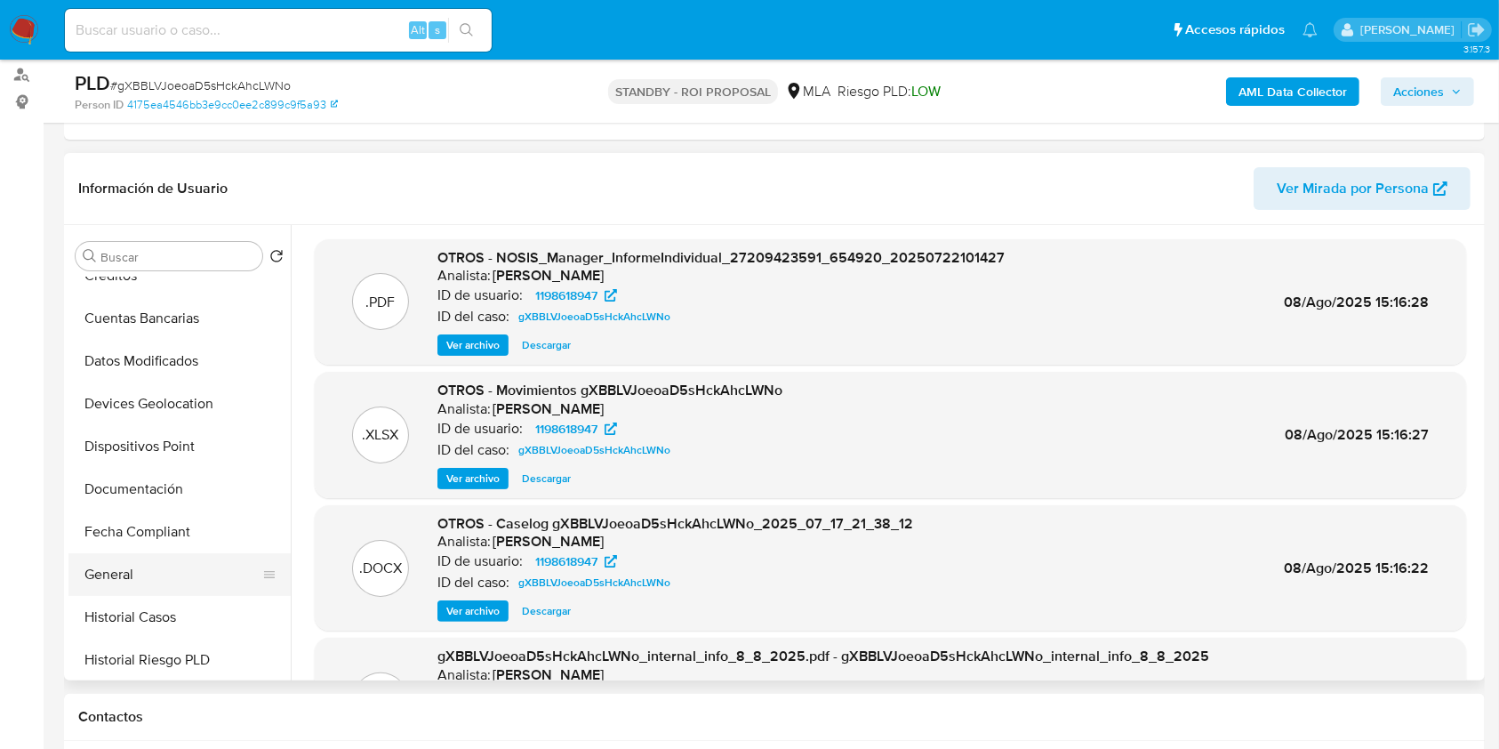
click at [132, 564] on button "General" at bounding box center [172, 574] width 208 height 43
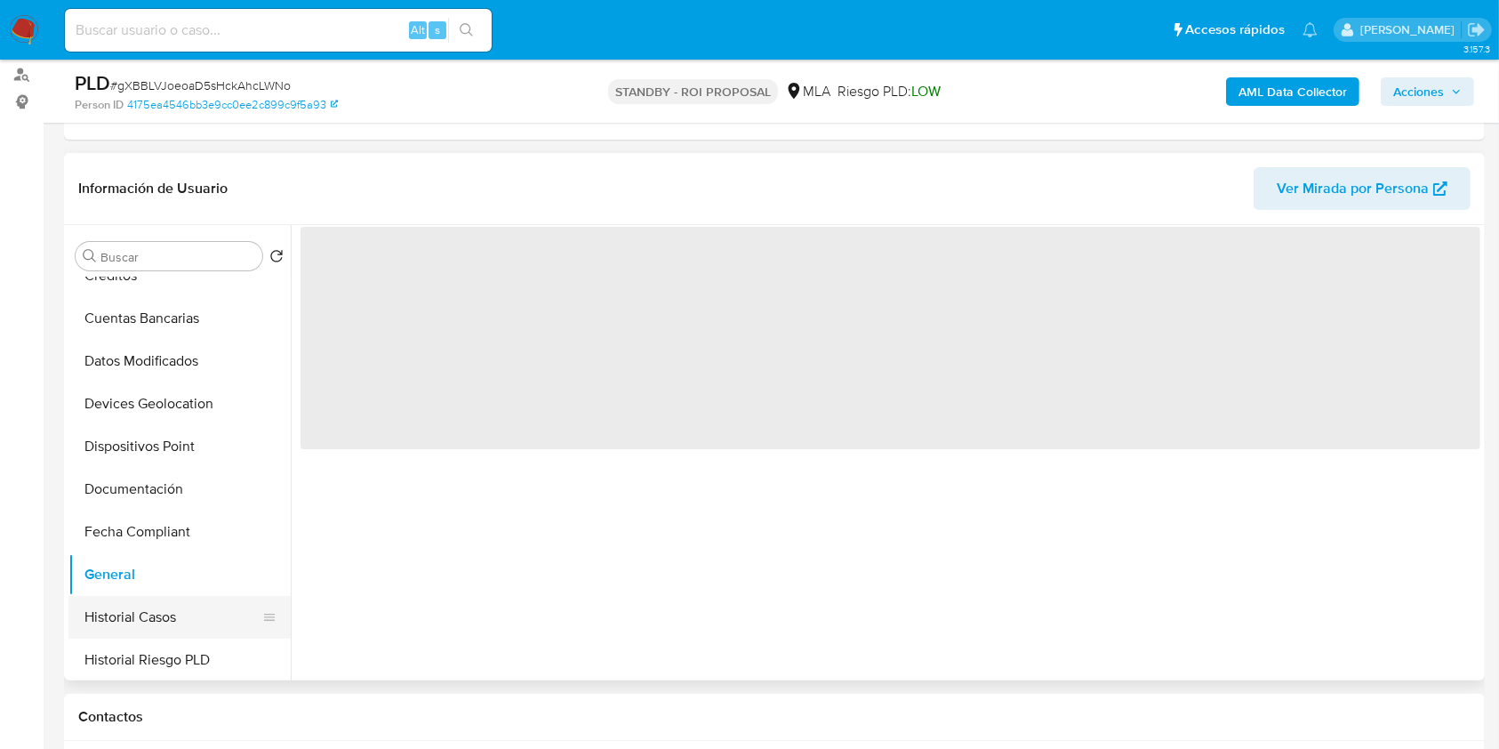
click at [152, 608] on button "Historial Casos" at bounding box center [172, 617] width 208 height 43
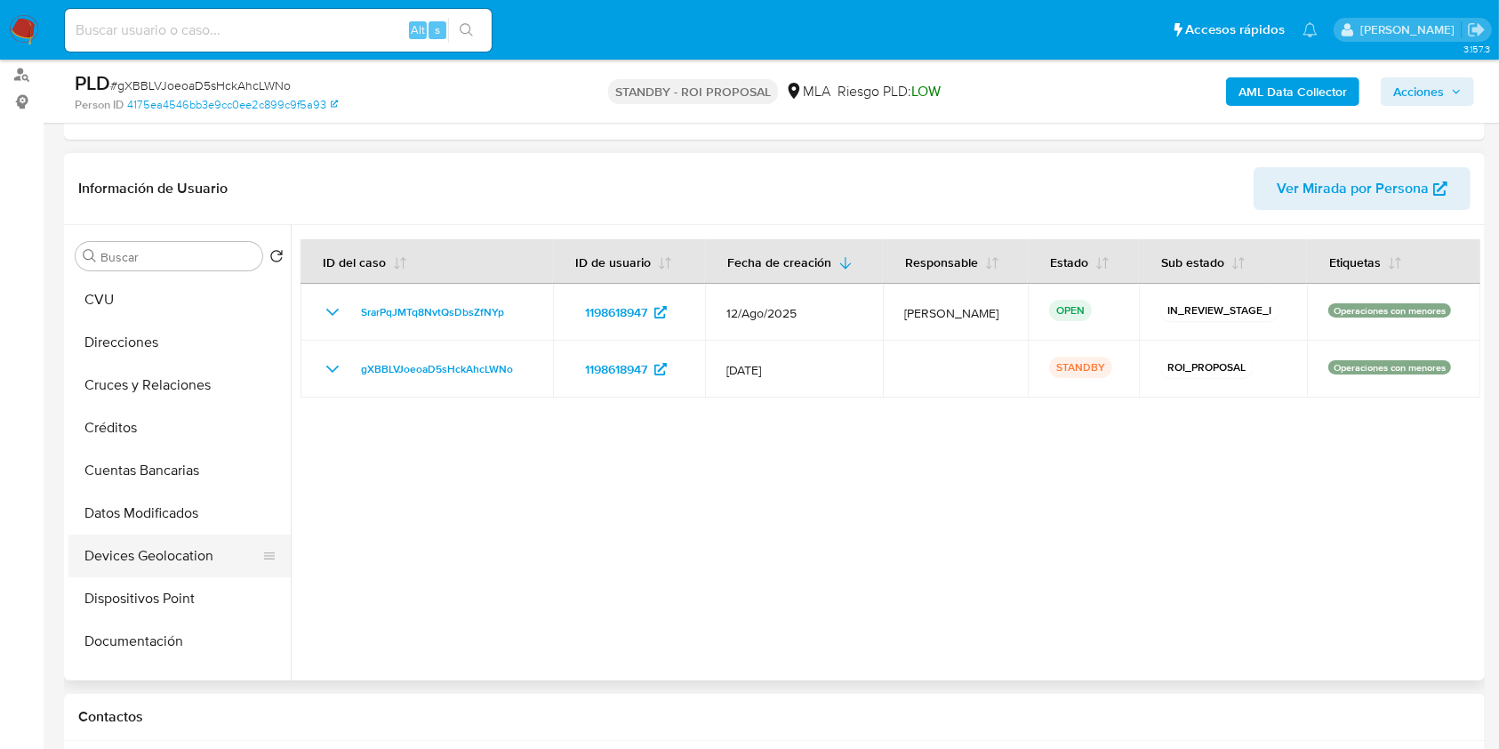
scroll to position [0, 0]
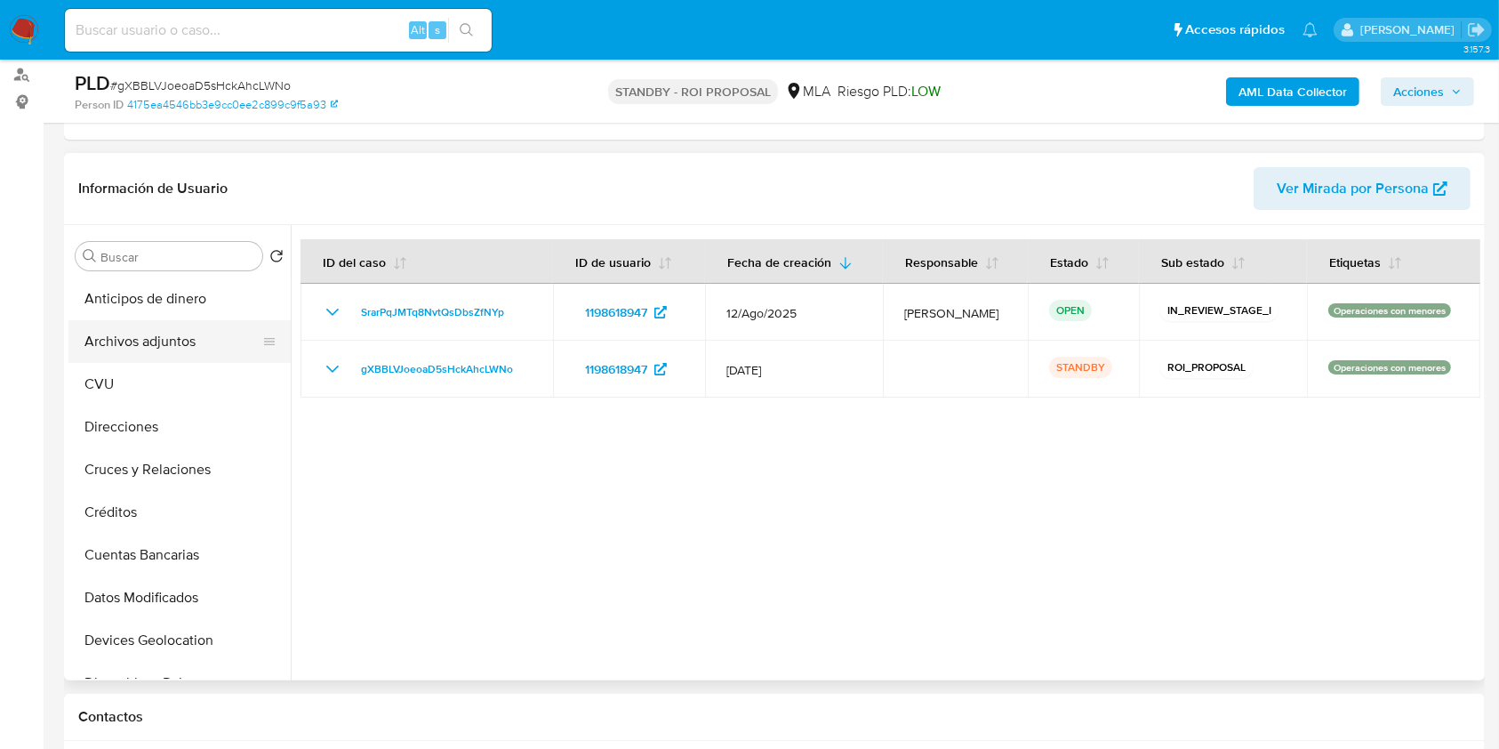
click at [186, 343] on button "Archivos adjuntos" at bounding box center [172, 341] width 208 height 43
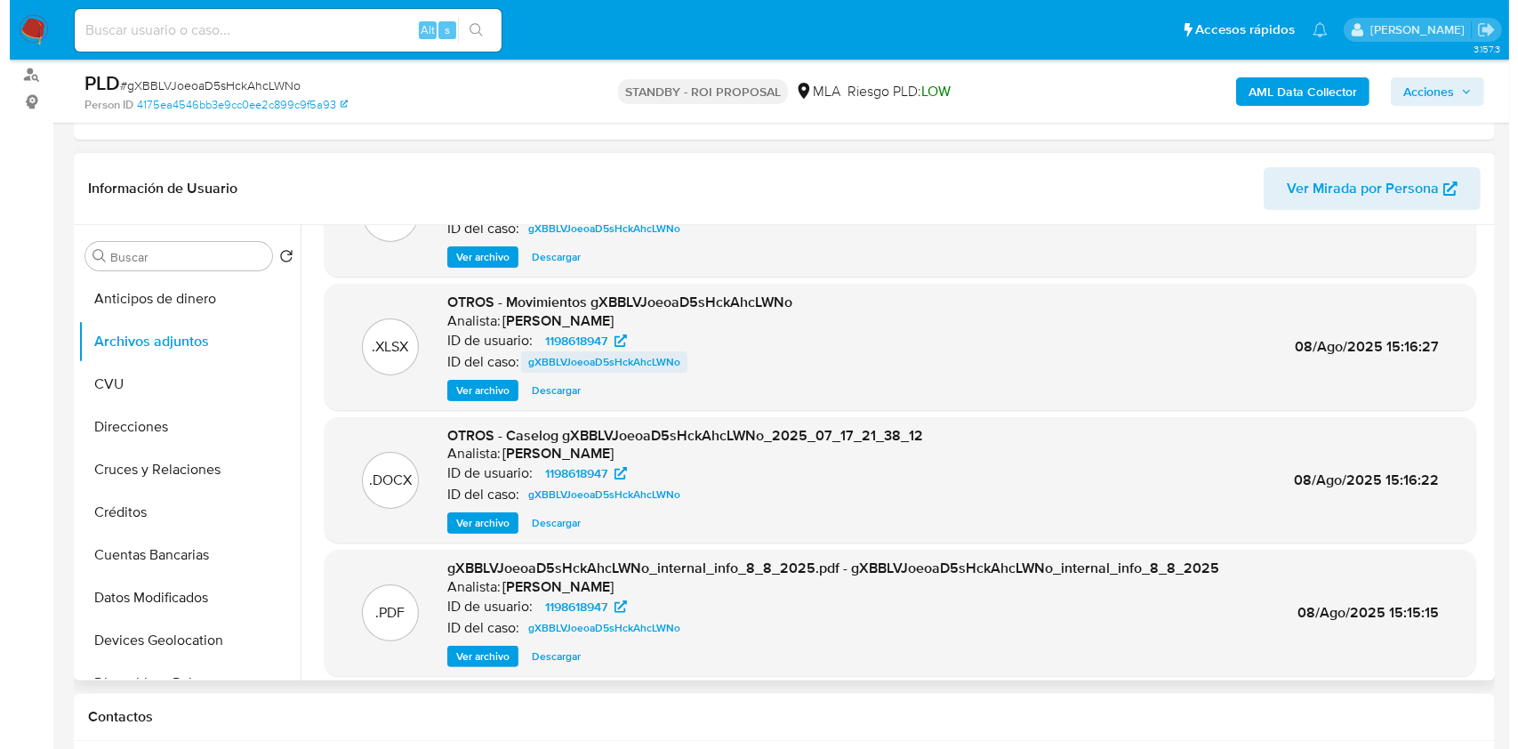
scroll to position [149, 0]
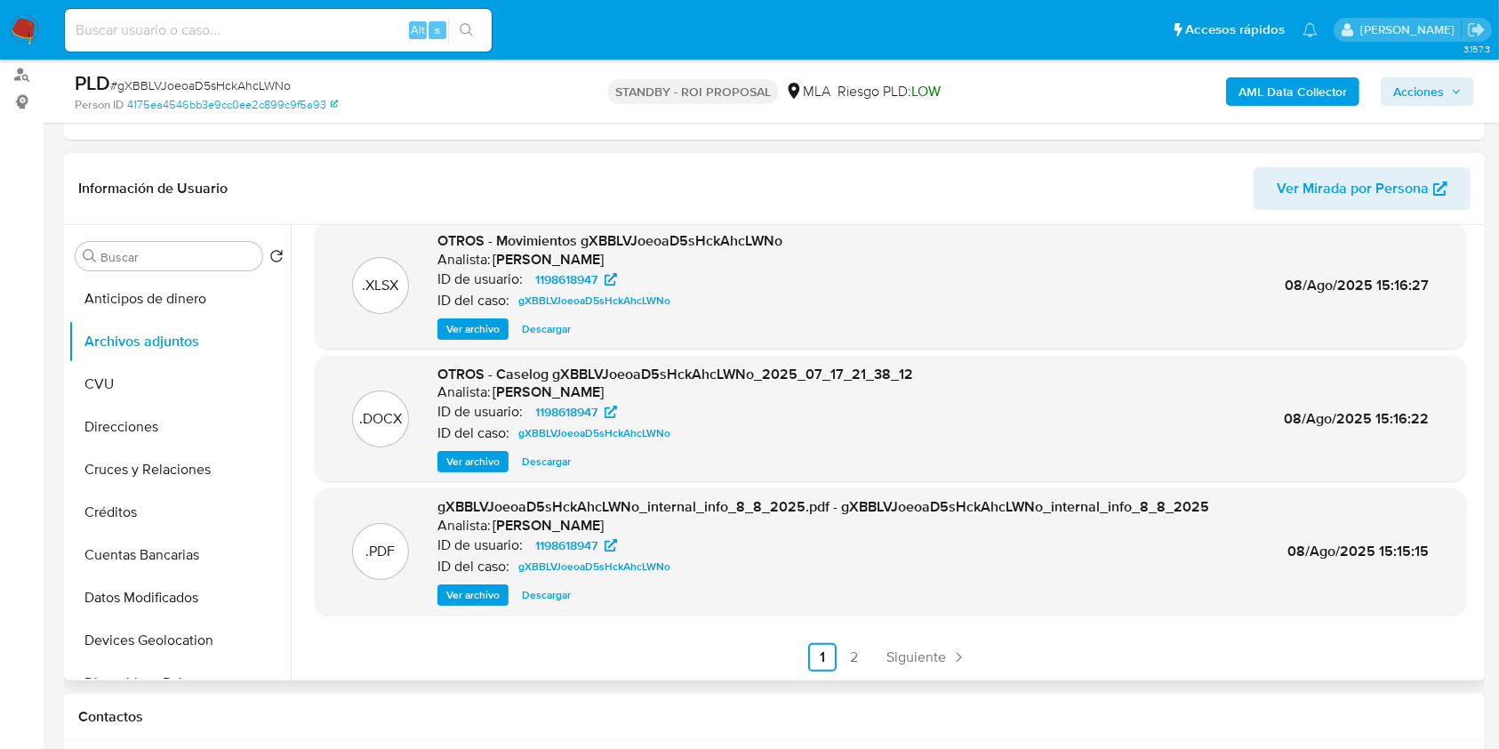
click at [482, 466] on span "Ver archivo" at bounding box center [472, 462] width 53 height 18
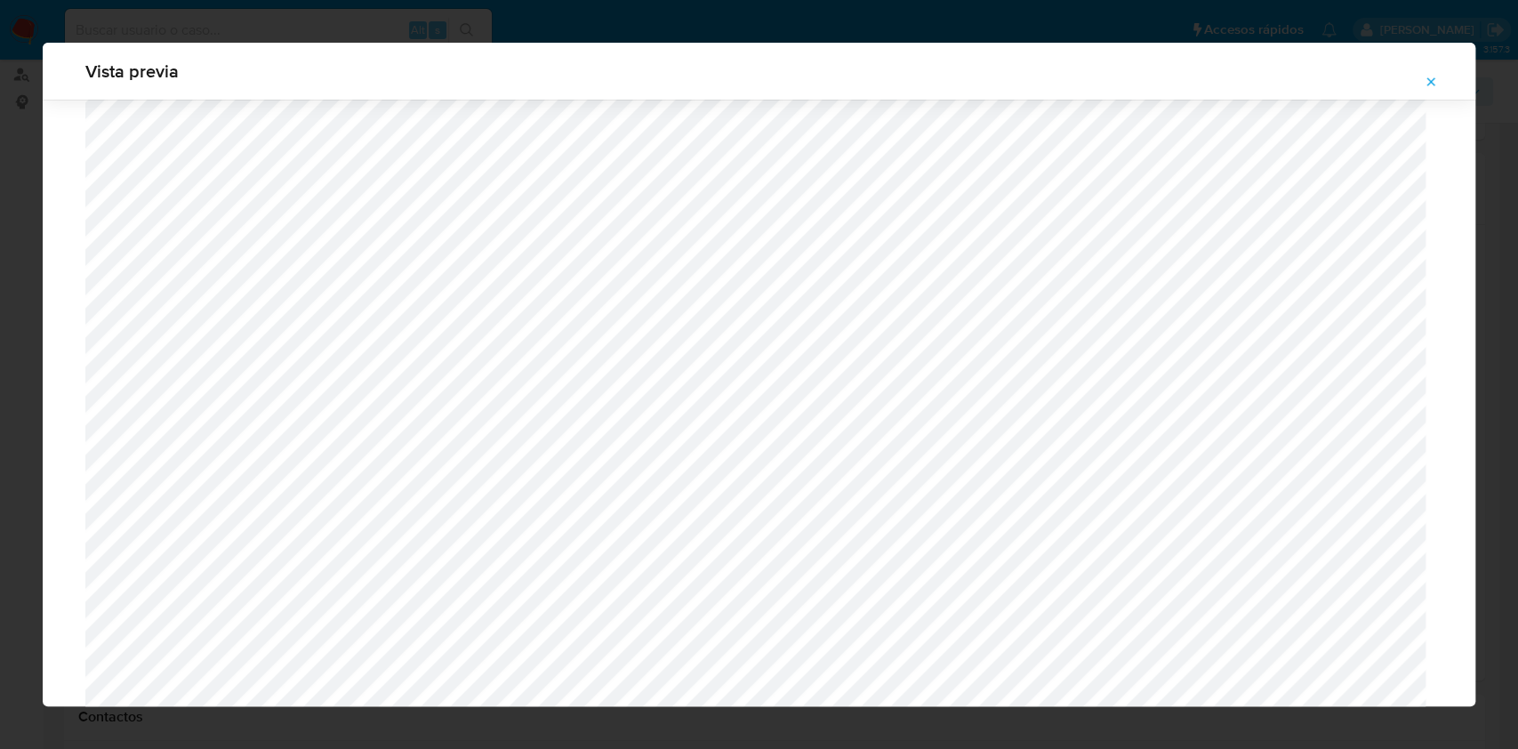
scroll to position [438, 0]
click at [1437, 81] on button "Attachment preview" at bounding box center [1430, 82] width 39 height 28
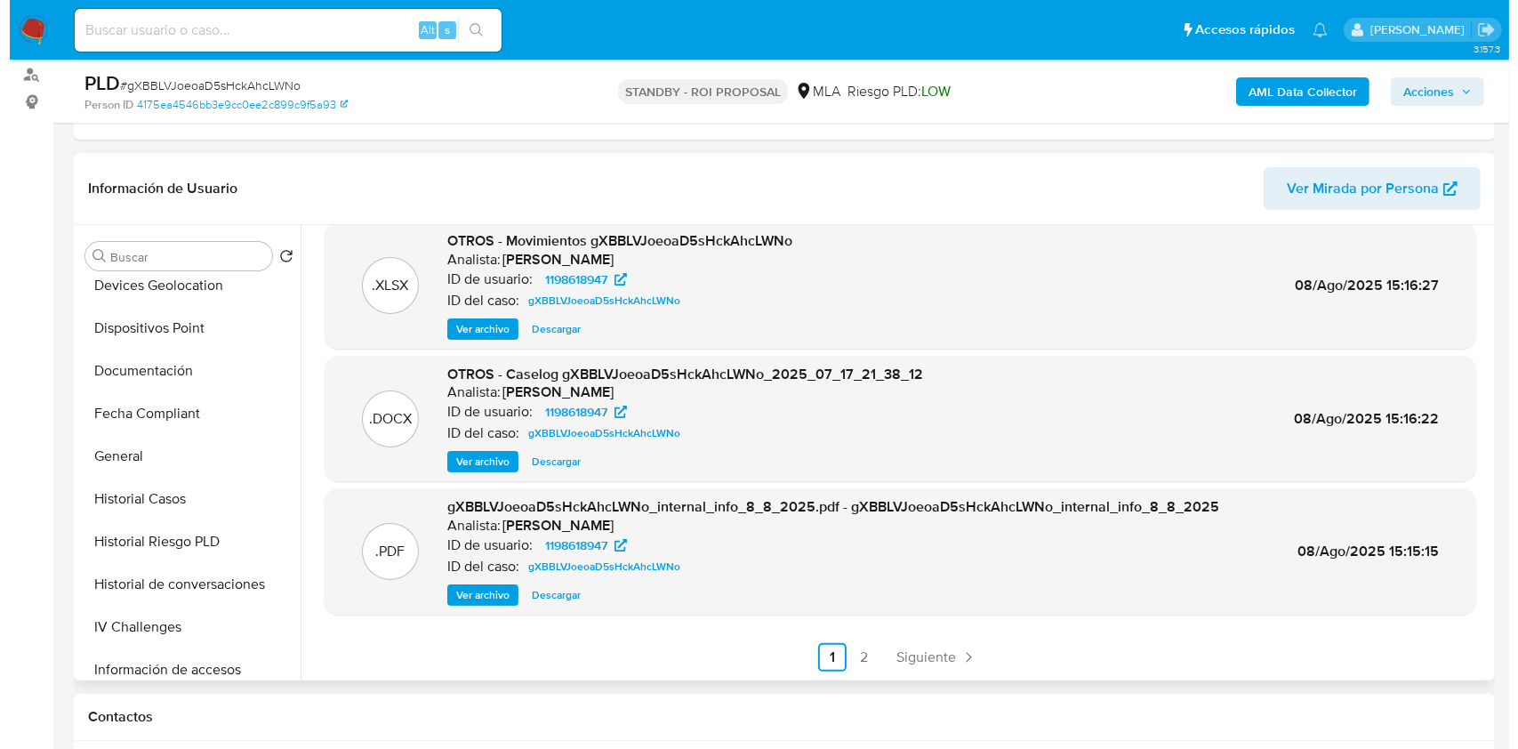
scroll to position [356, 0]
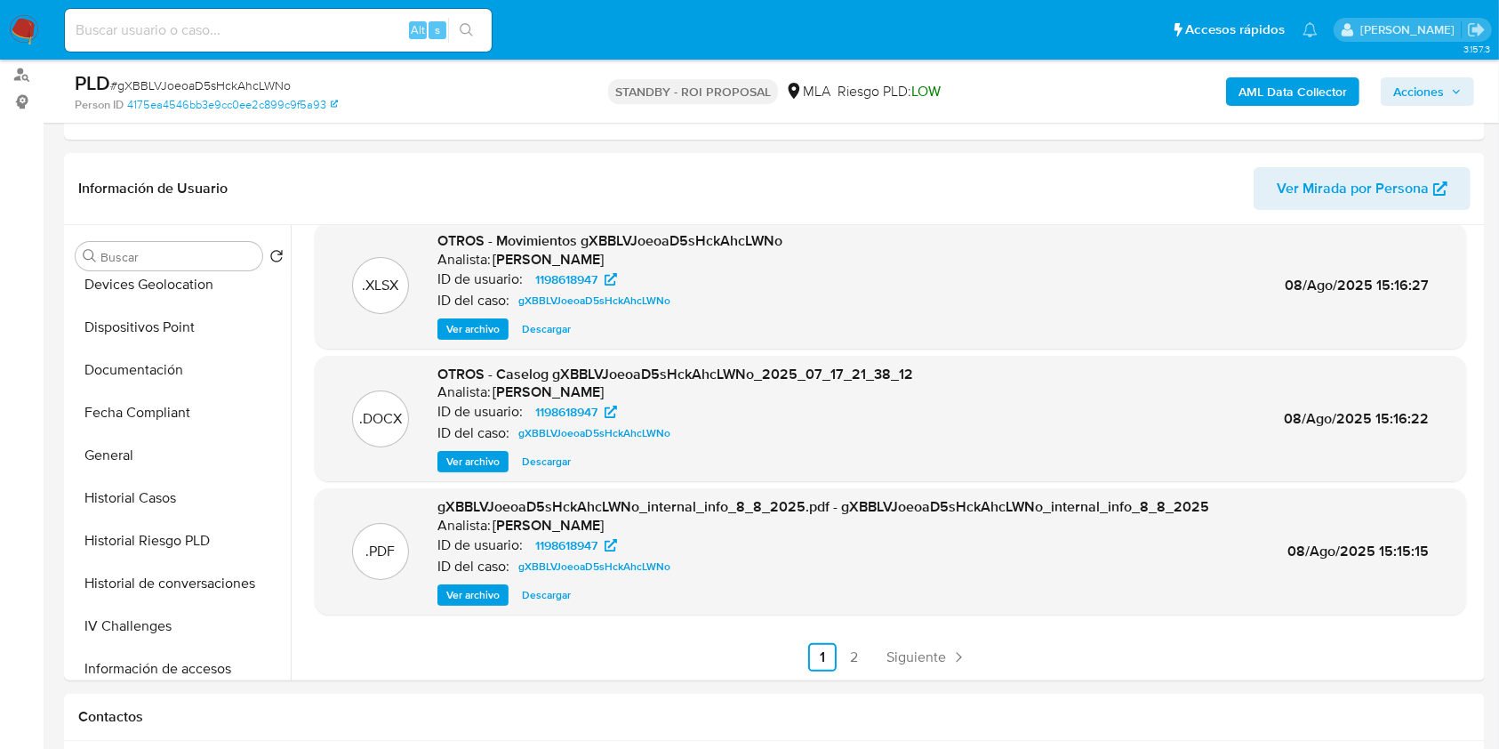
click at [469, 457] on span "Ver archivo" at bounding box center [472, 462] width 53 height 18
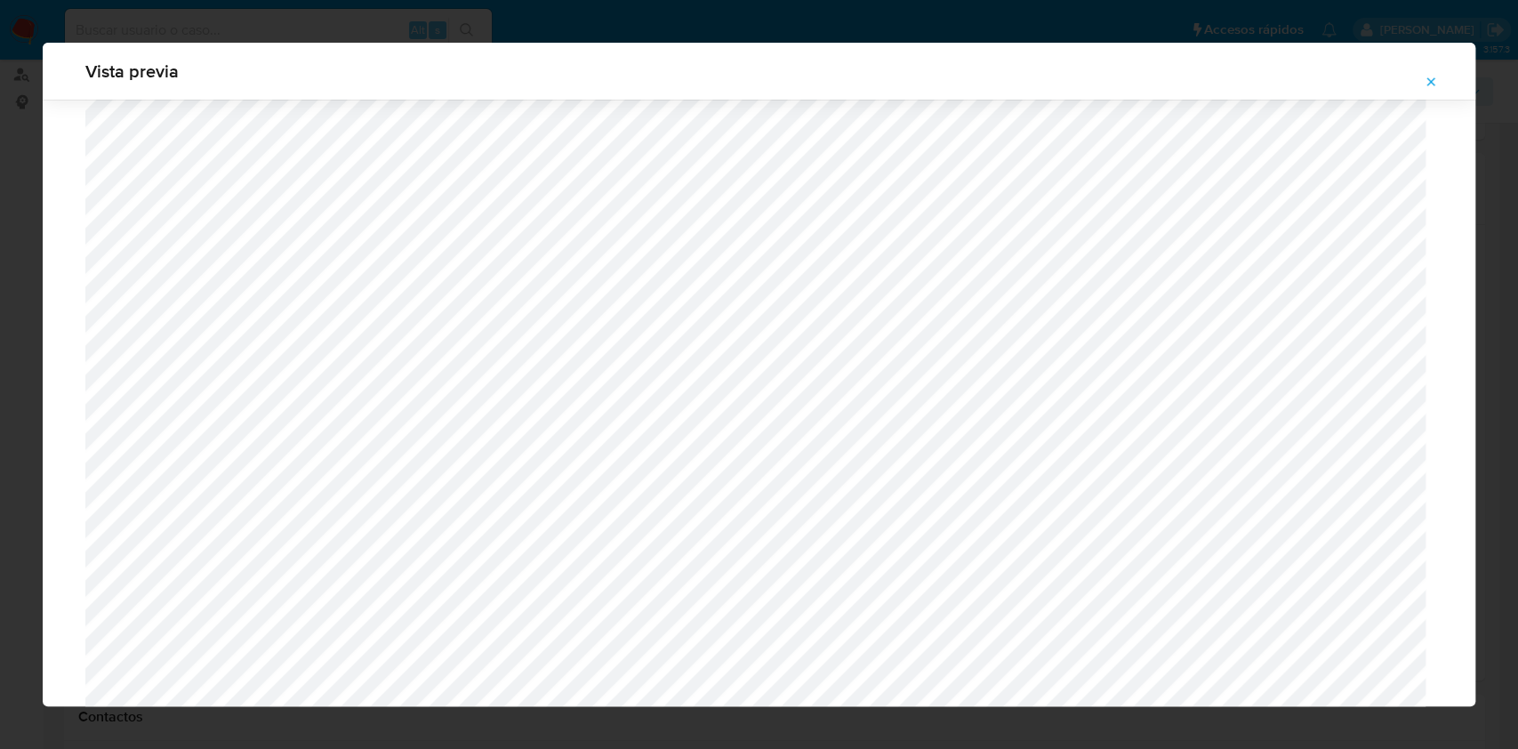
scroll to position [320, 0]
drag, startPoint x: 1430, startPoint y: 87, endPoint x: 1407, endPoint y: 97, distance: 25.1
click at [1429, 86] on icon "Attachment preview" at bounding box center [1431, 82] width 14 height 14
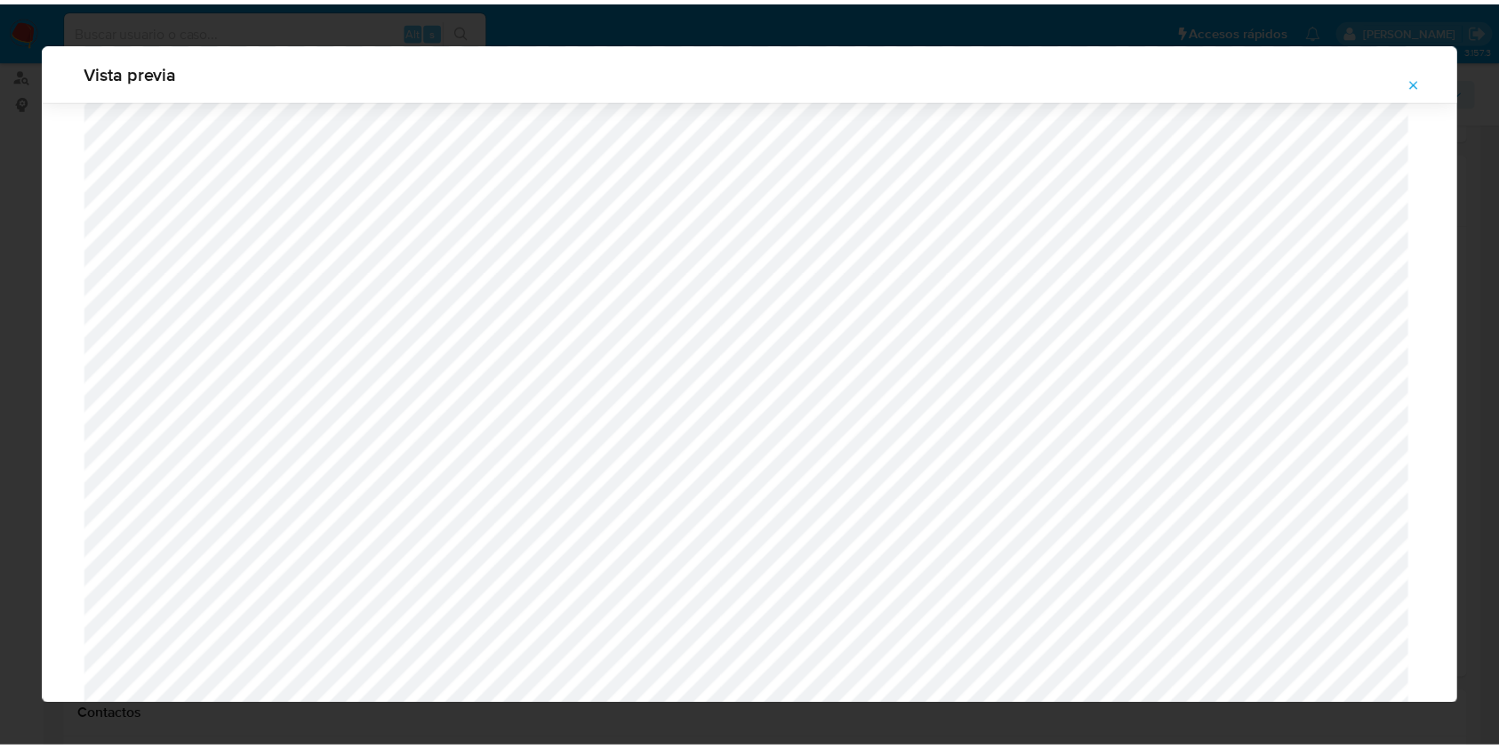
scroll to position [0, 0]
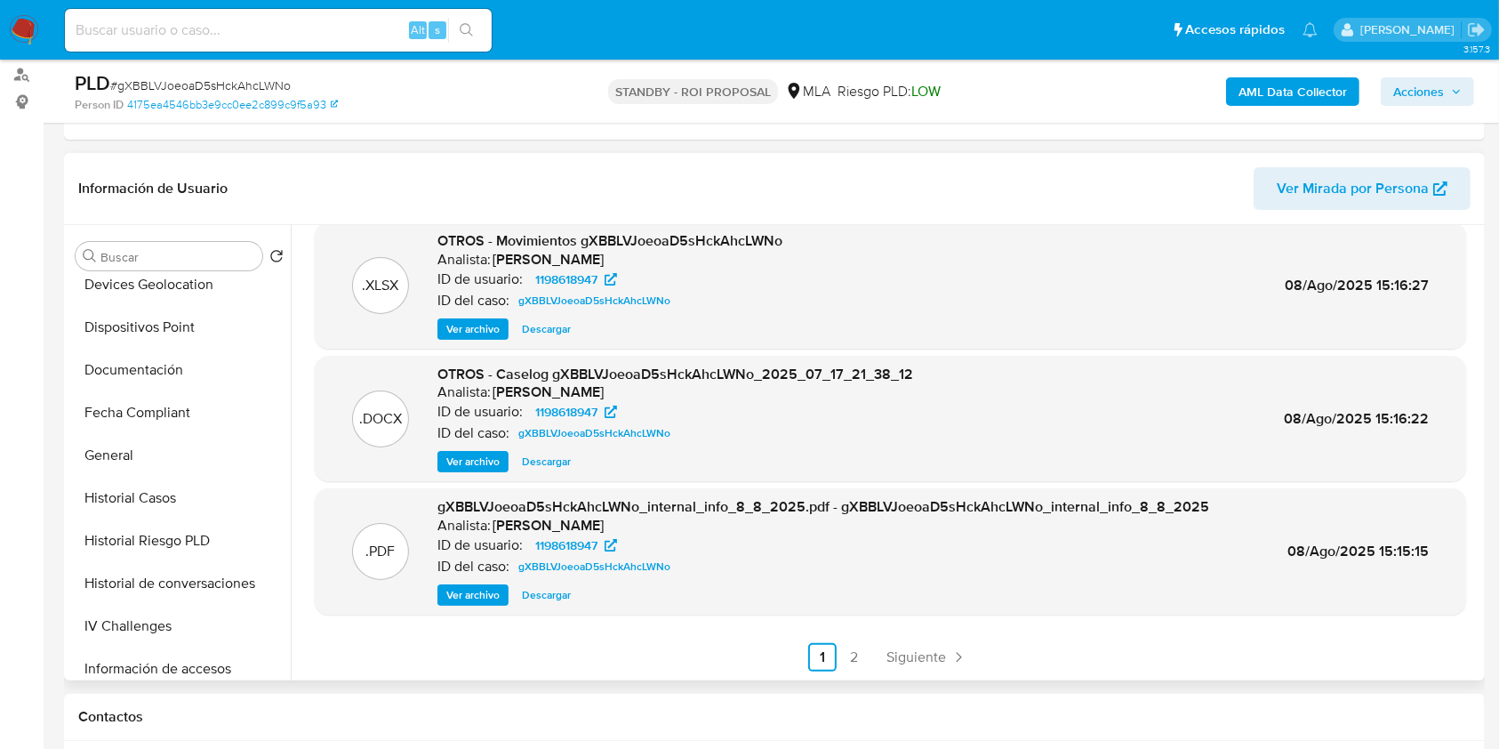
click at [555, 464] on span "Descargar" at bounding box center [546, 462] width 49 height 18
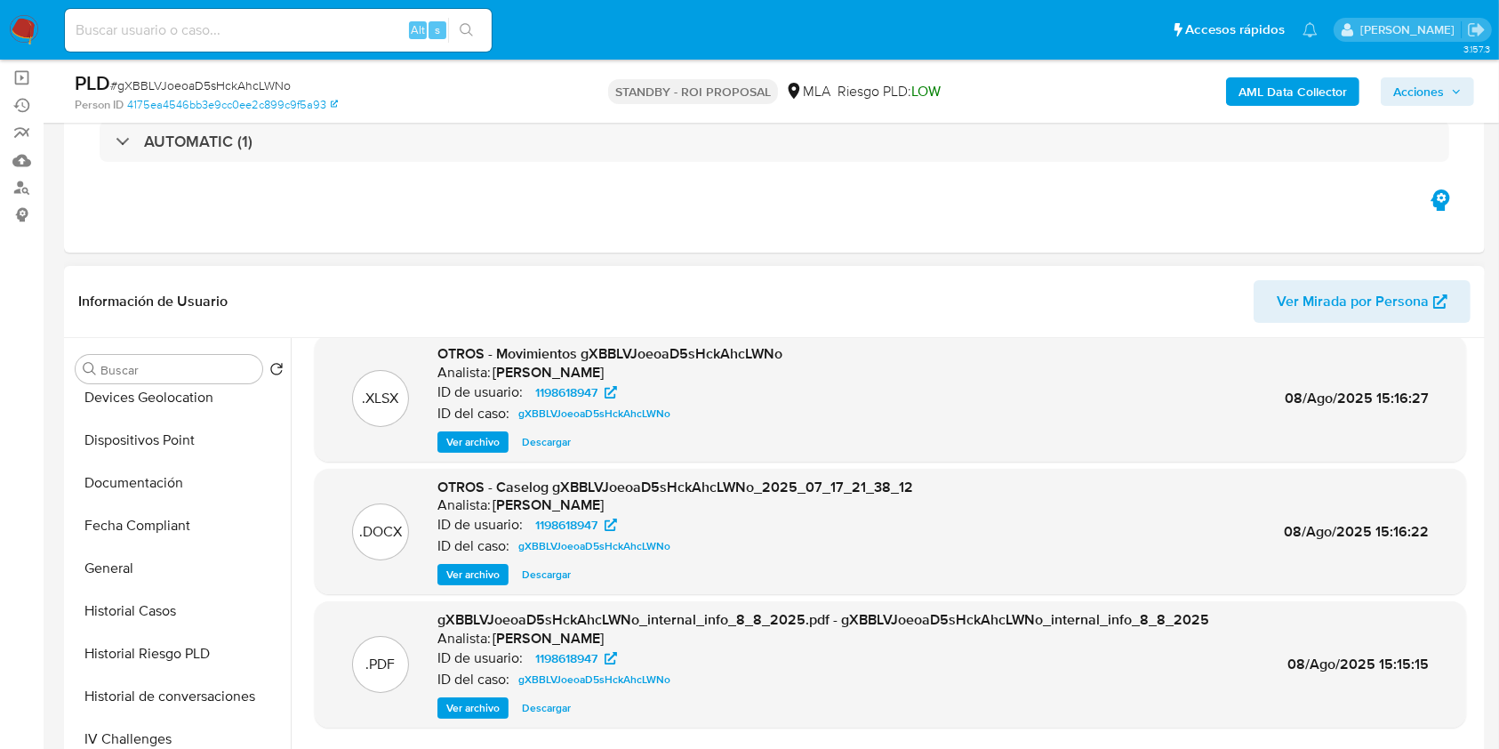
scroll to position [118, 0]
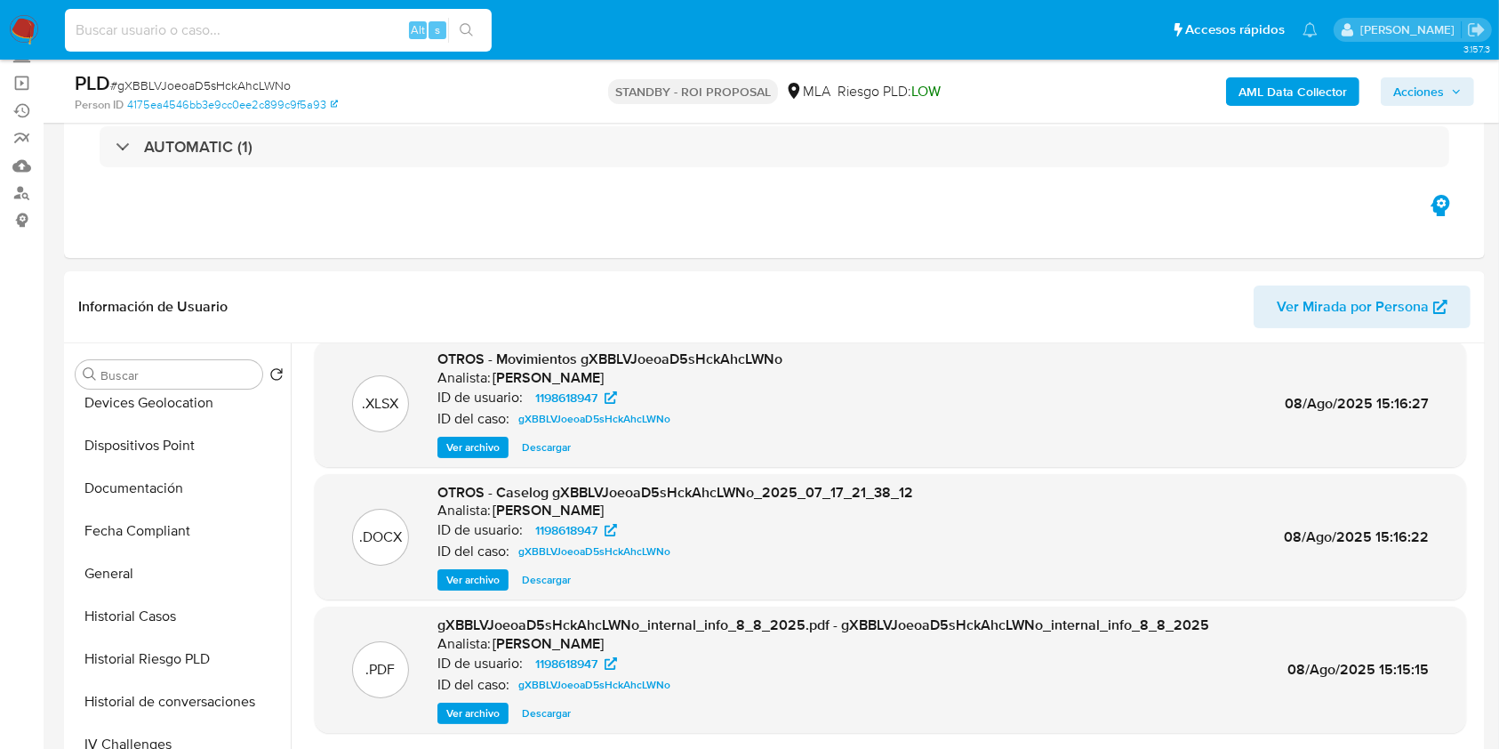
click at [165, 25] on input at bounding box center [278, 30] width 427 height 23
paste input "SUhEZoMav4PhwEE3Syk3AtvP"
type input "SUhEZoMav4PhwEE3Syk3AtvP"
click at [469, 25] on icon "search-icon" at bounding box center [467, 30] width 14 height 14
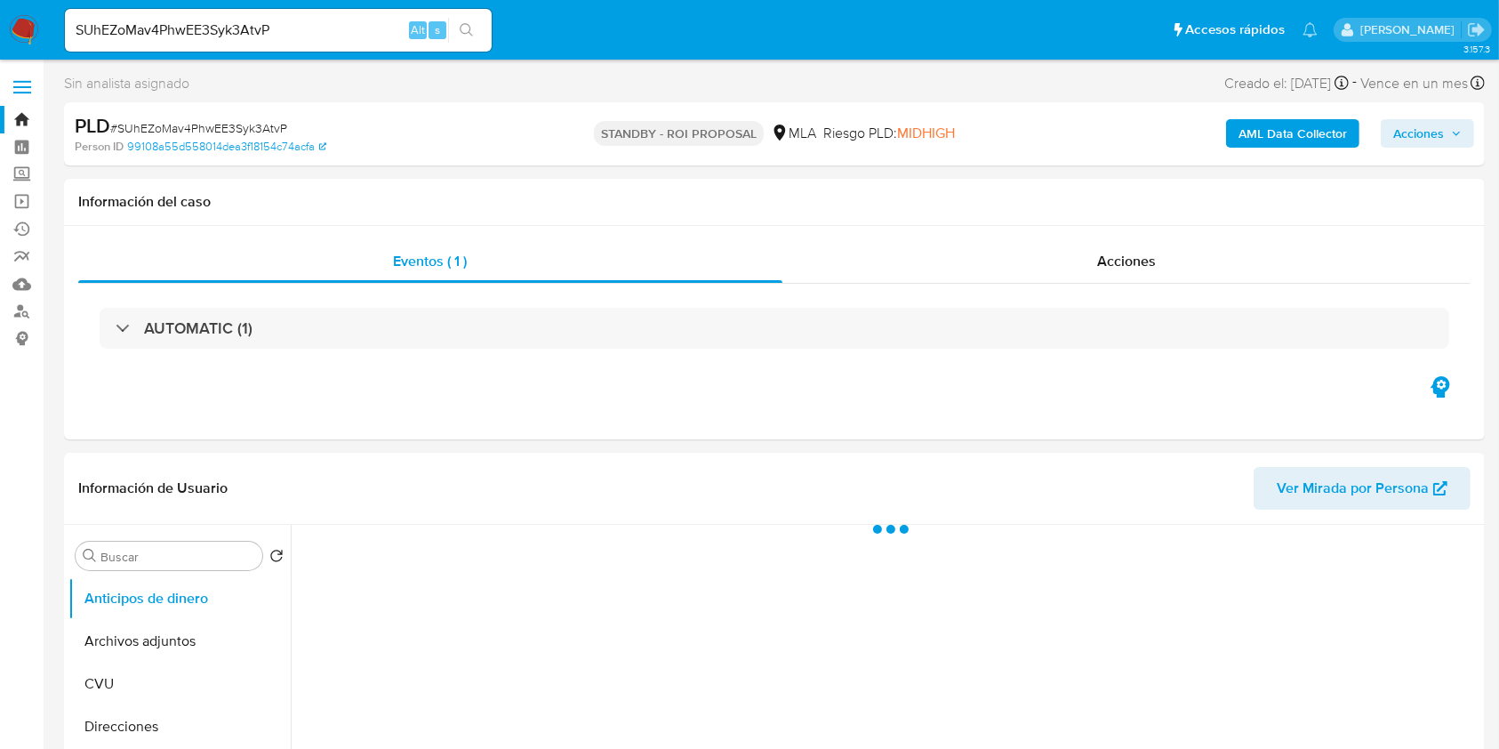
select select "10"
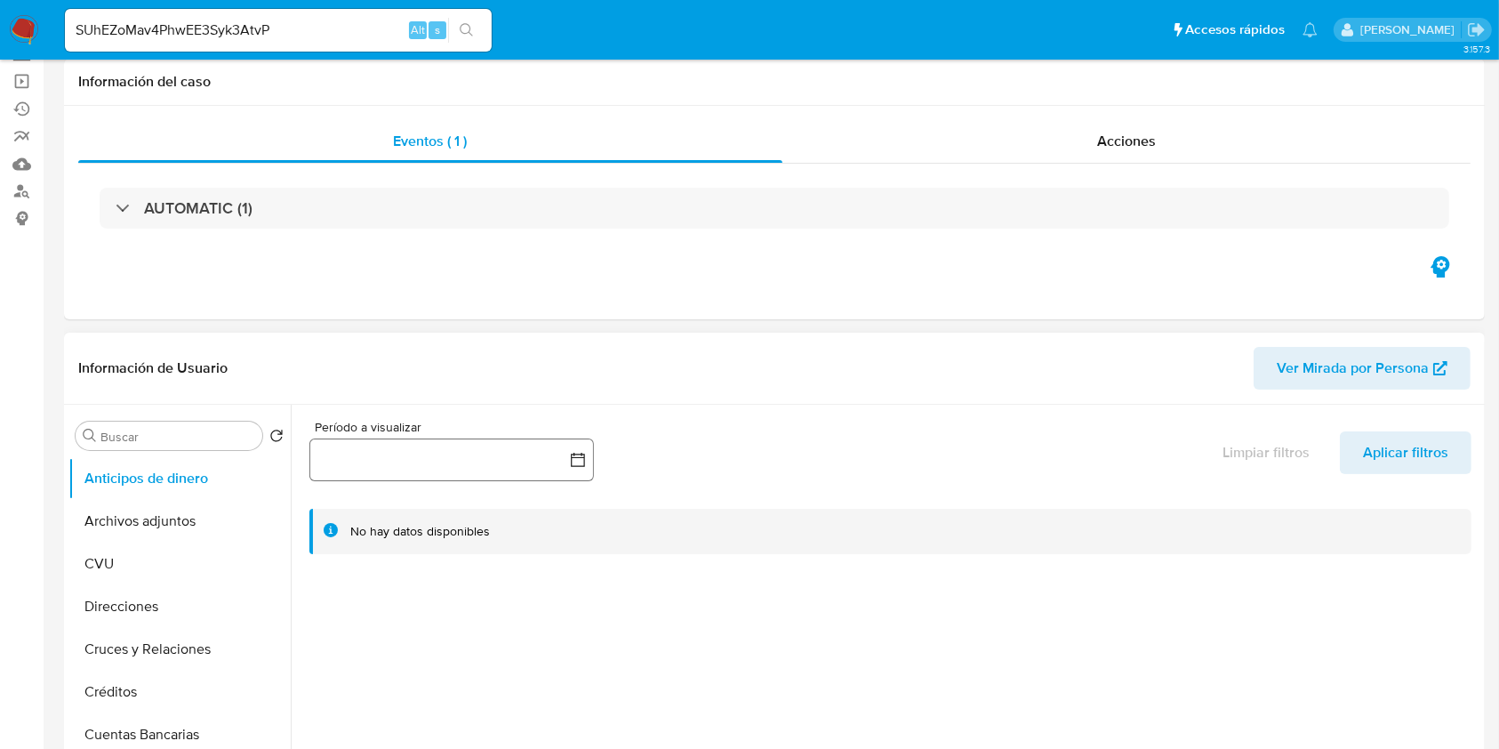
scroll to position [237, 0]
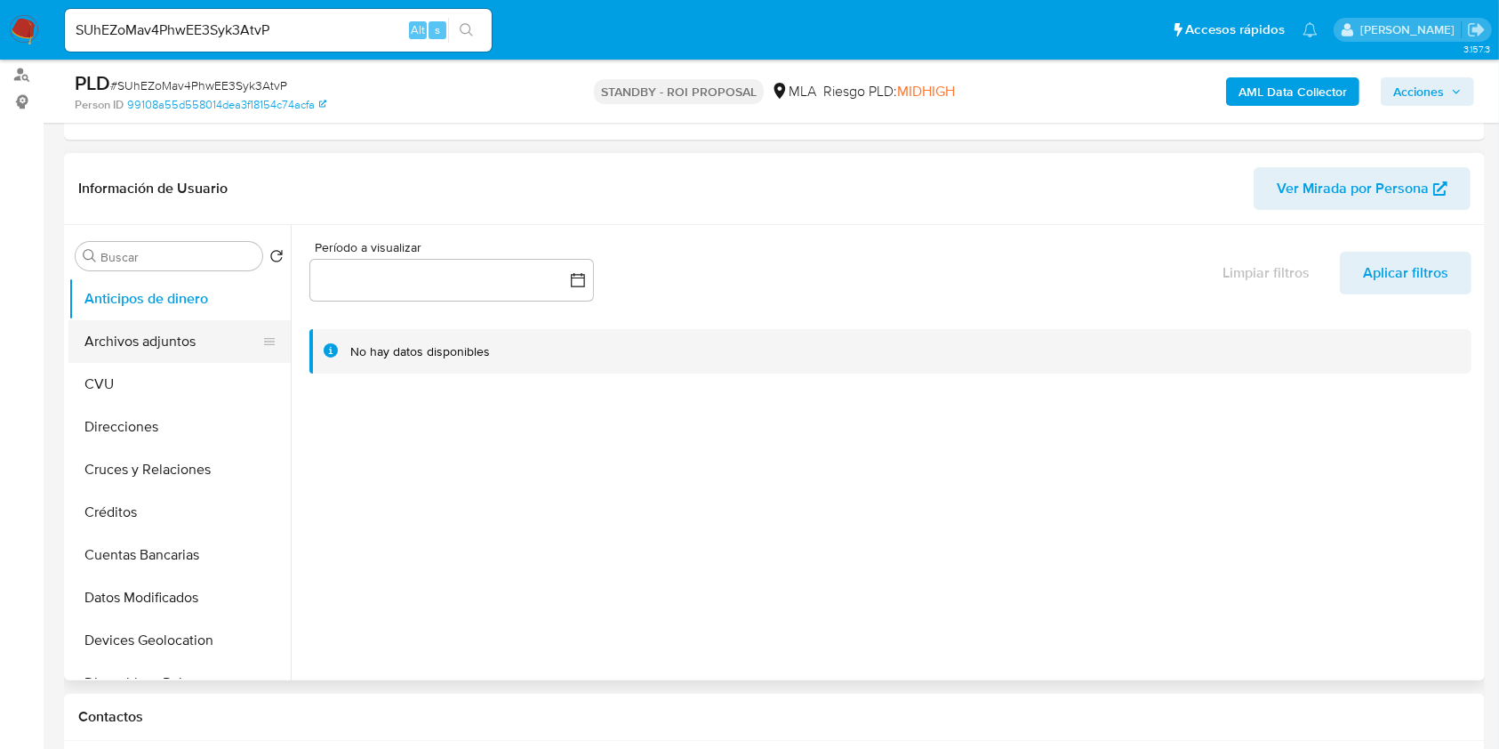
click at [156, 348] on button "Archivos adjuntos" at bounding box center [172, 341] width 208 height 43
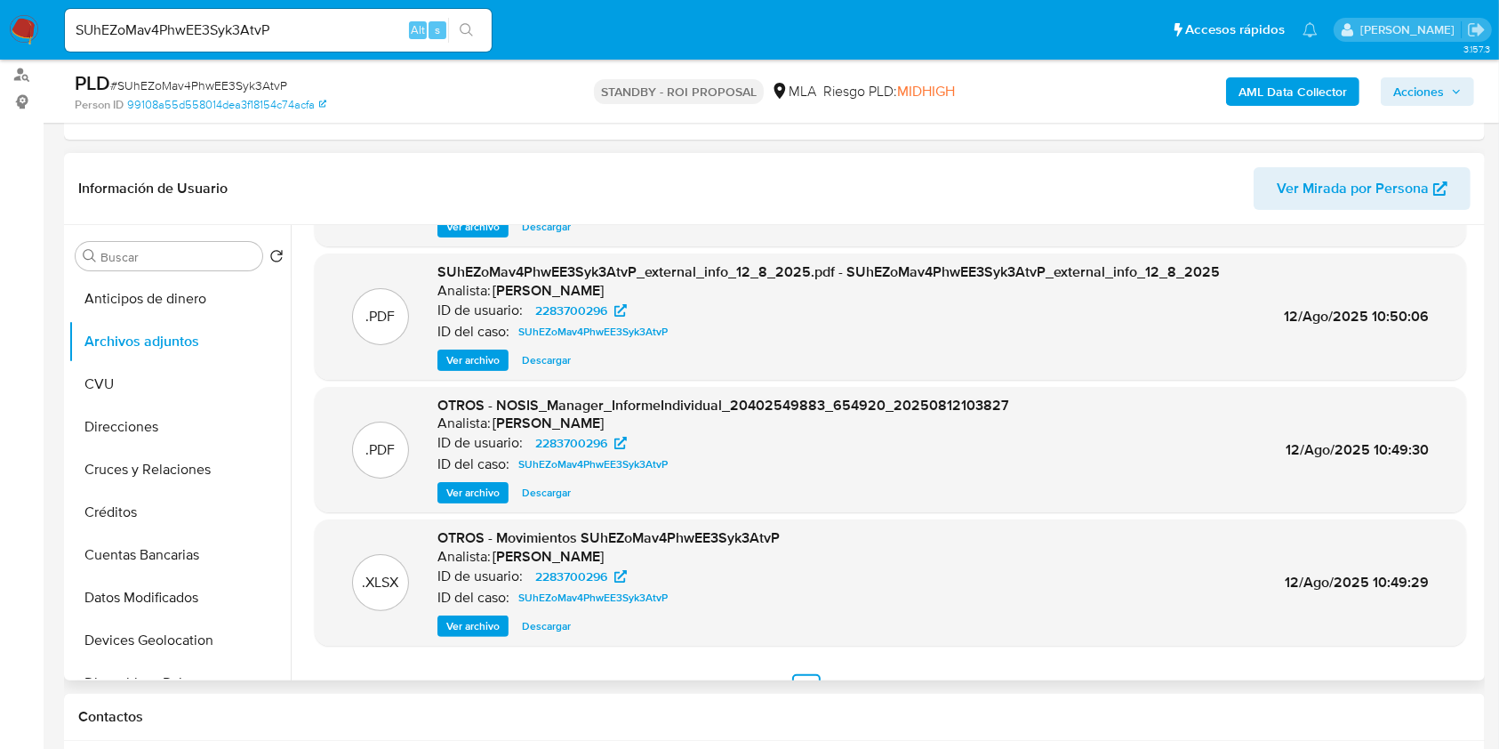
scroll to position [149, 0]
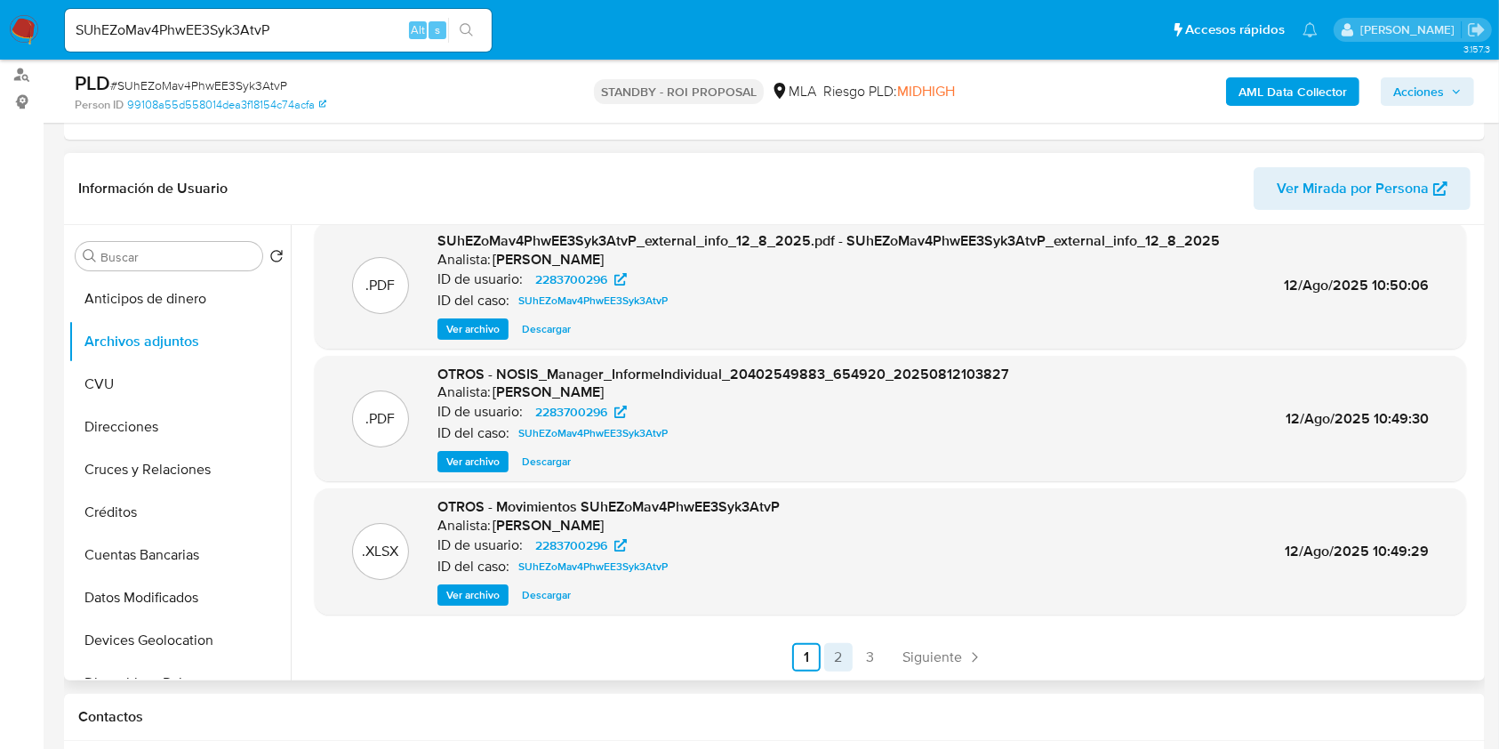
click at [833, 645] on link "2" at bounding box center [838, 657] width 28 height 28
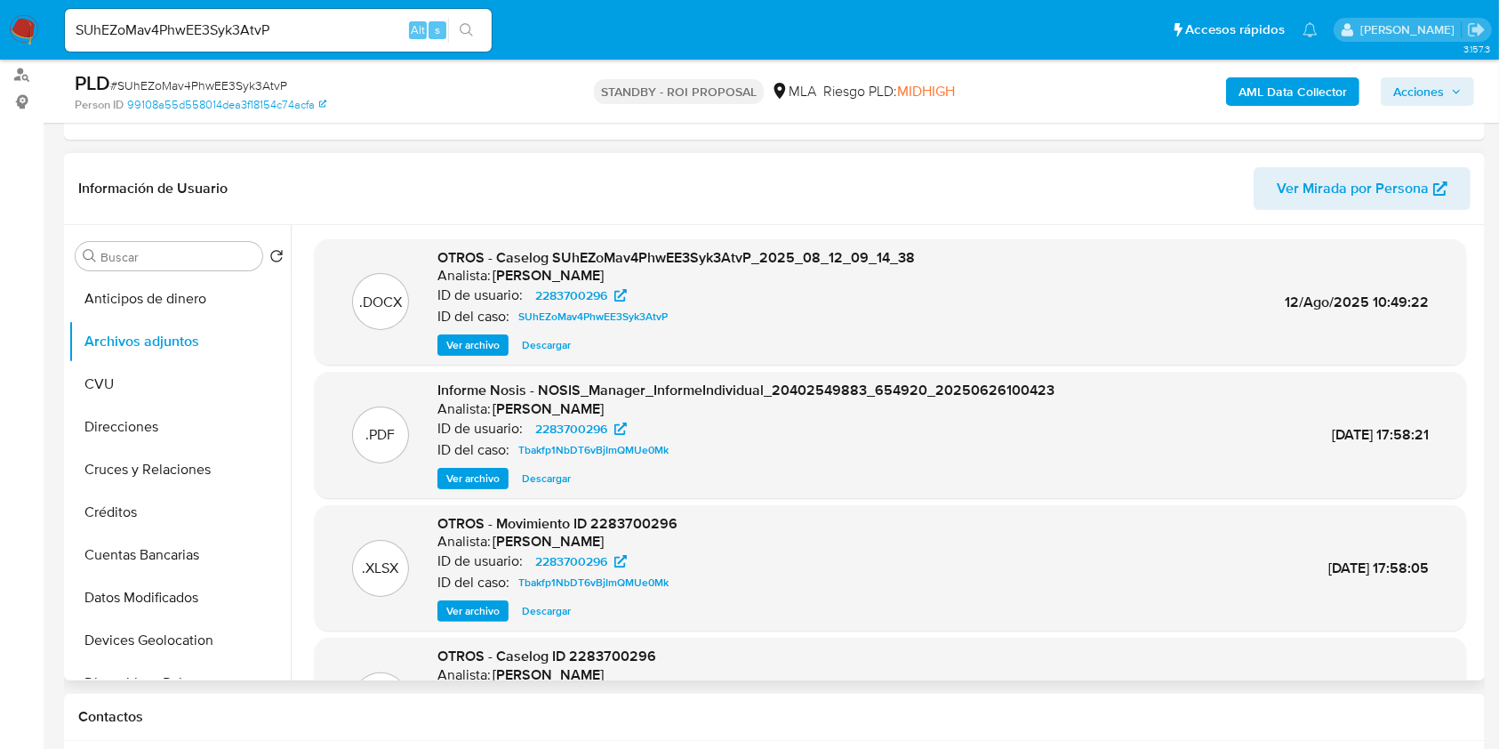
click at [564, 342] on span "Descargar" at bounding box center [546, 345] width 49 height 18
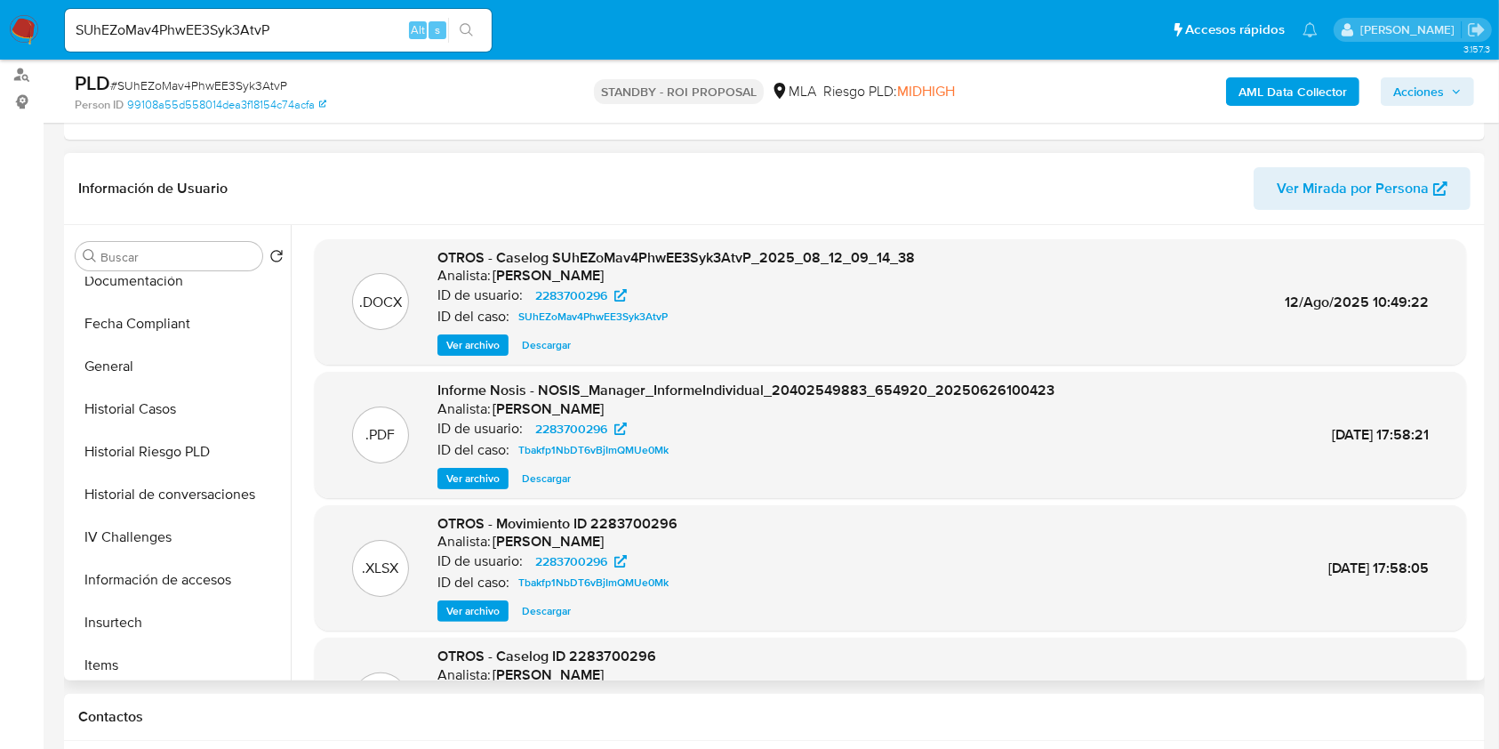
scroll to position [830, 0]
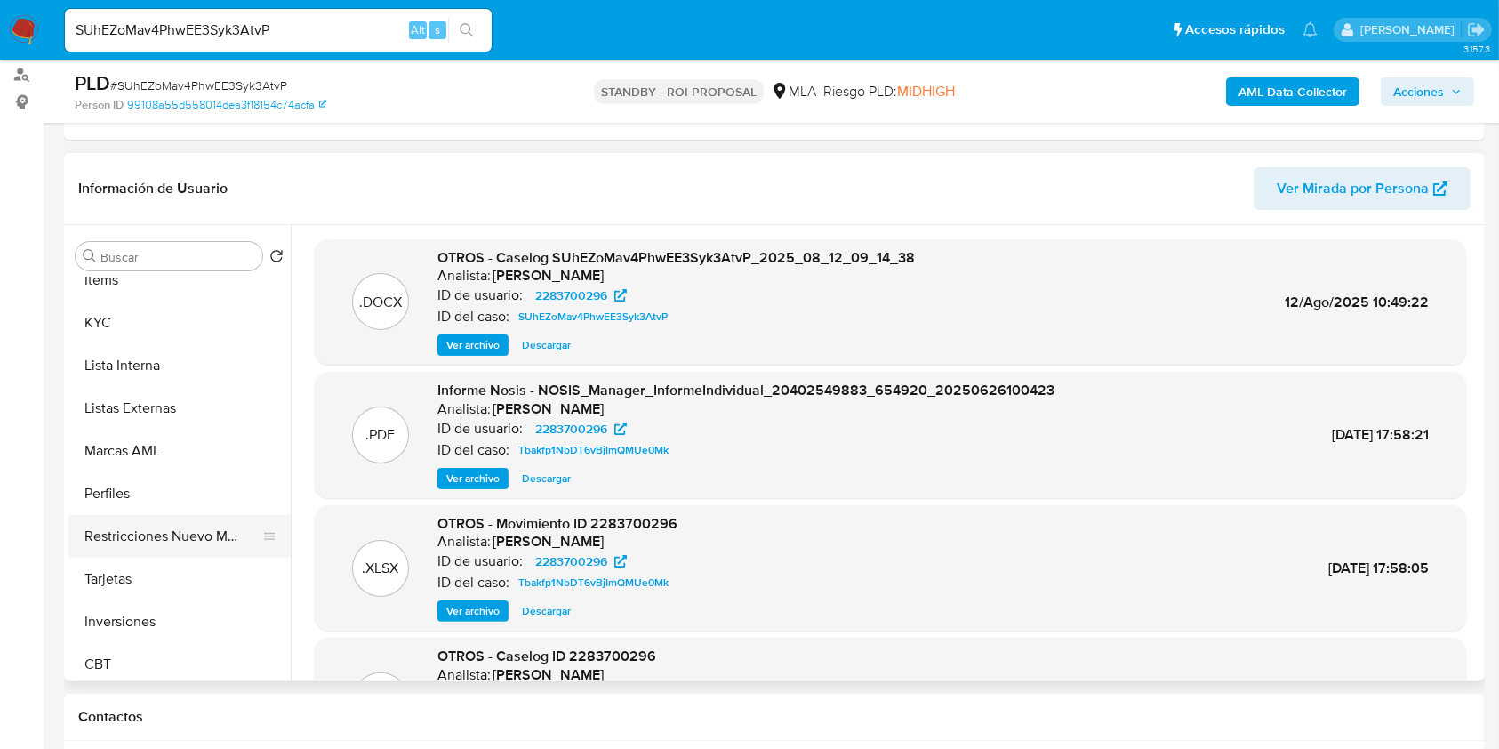
click at [186, 526] on button "Restricciones Nuevo Mundo" at bounding box center [172, 536] width 208 height 43
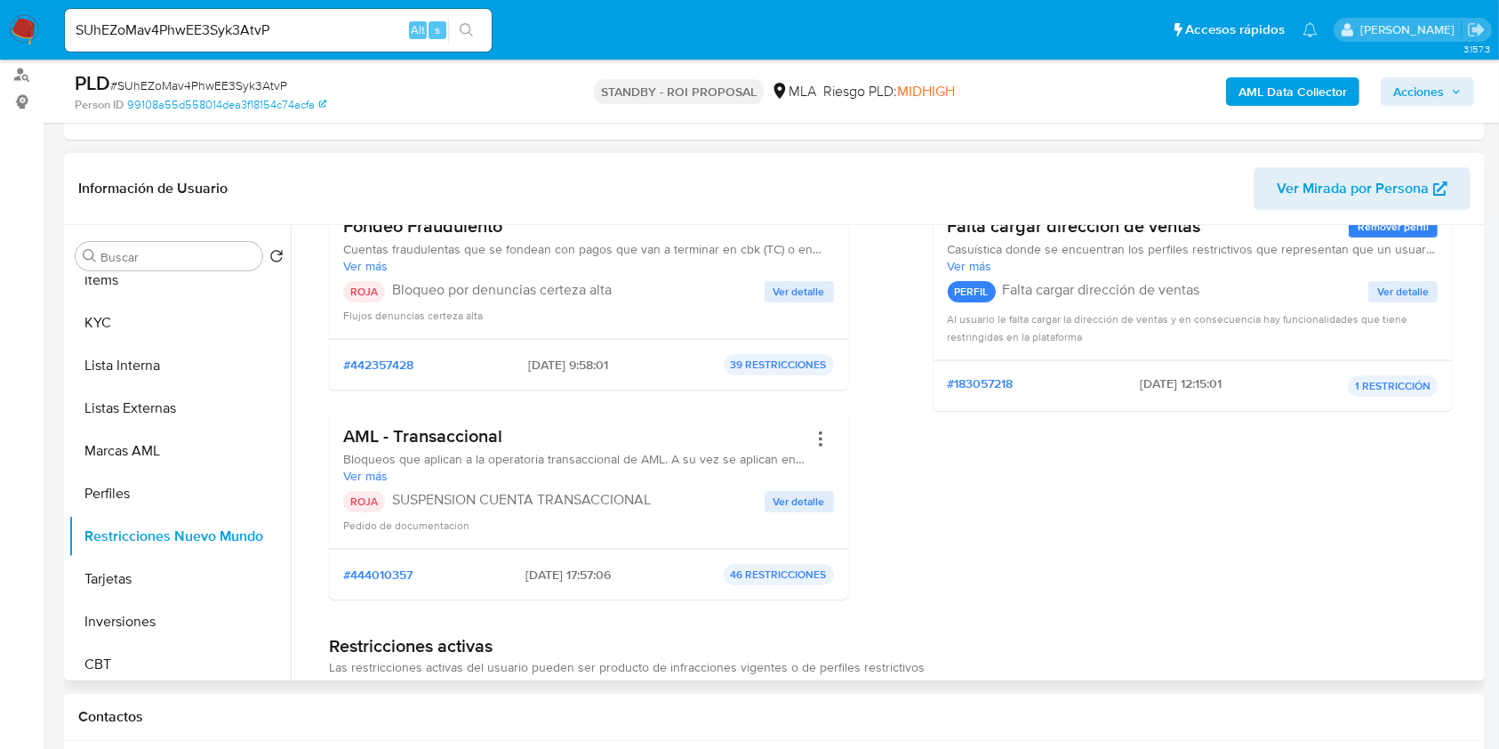
scroll to position [237, 0]
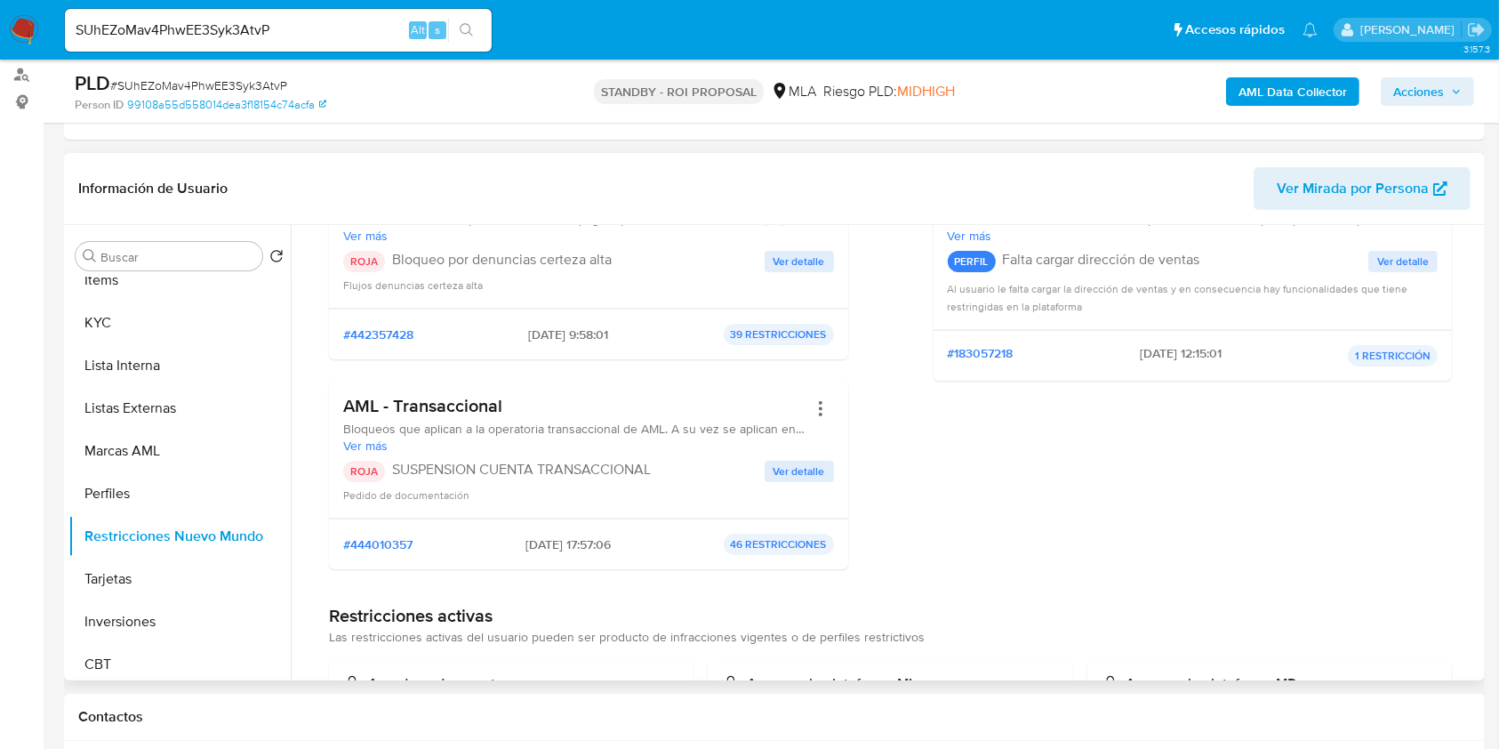
click at [828, 462] on button "Ver detalle" at bounding box center [799, 471] width 69 height 21
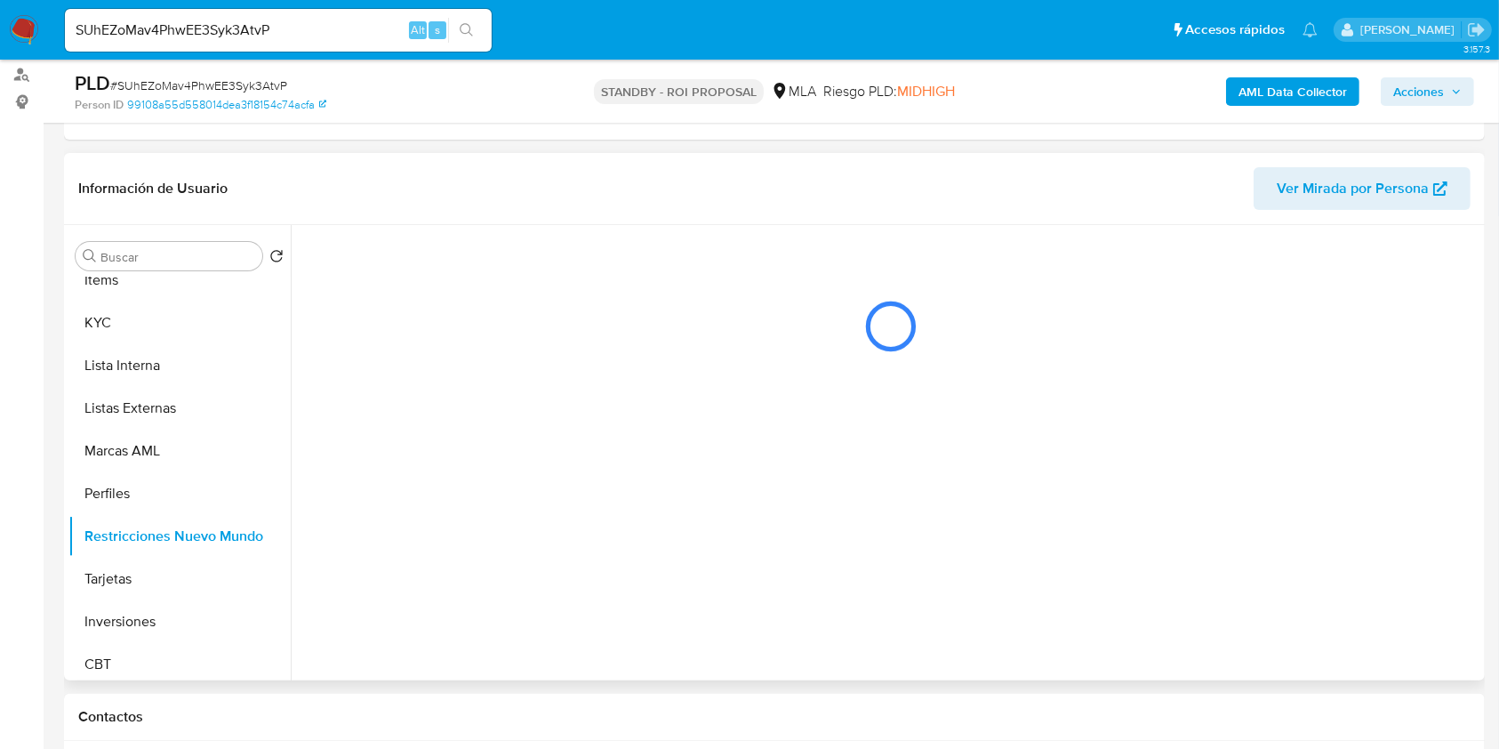
scroll to position [0, 0]
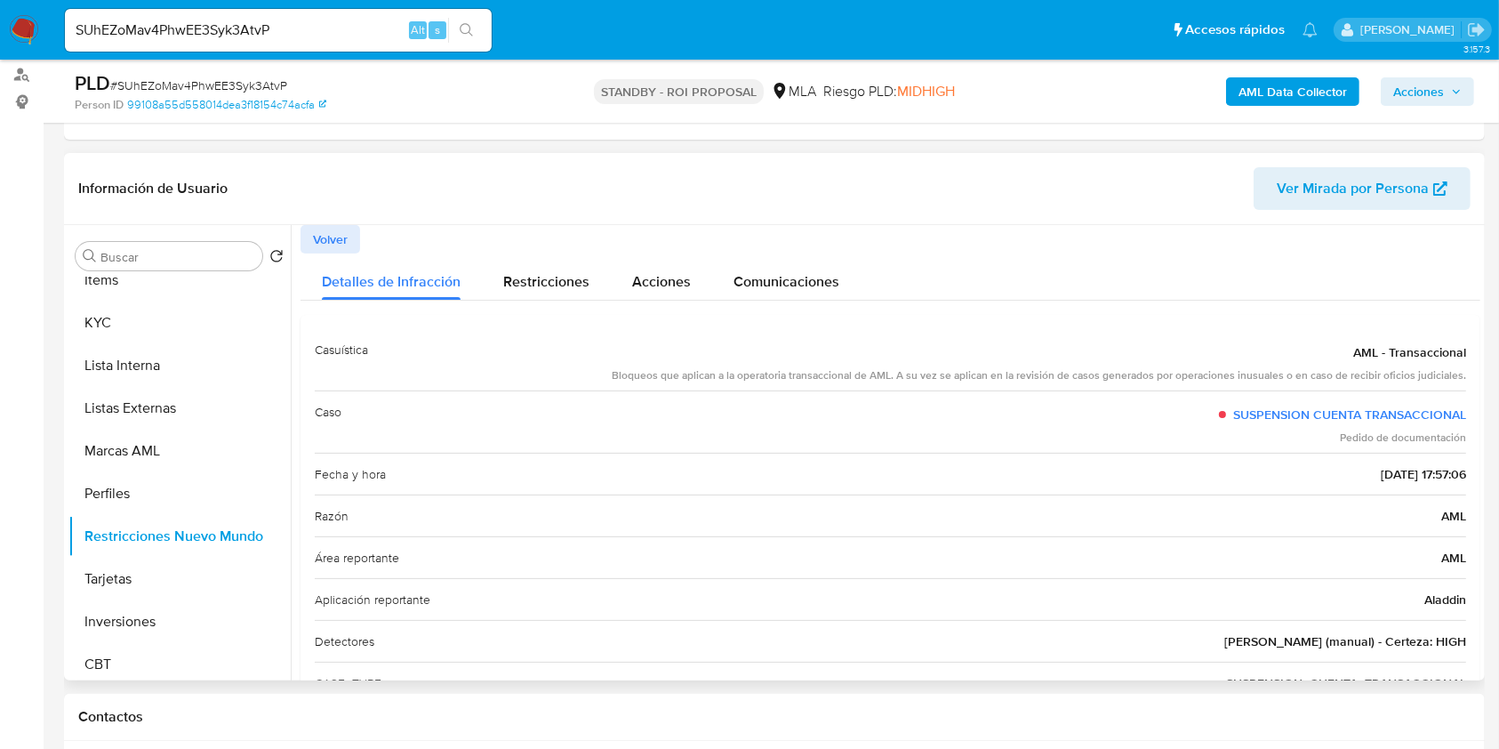
click at [313, 229] on span "Volver" at bounding box center [330, 239] width 35 height 25
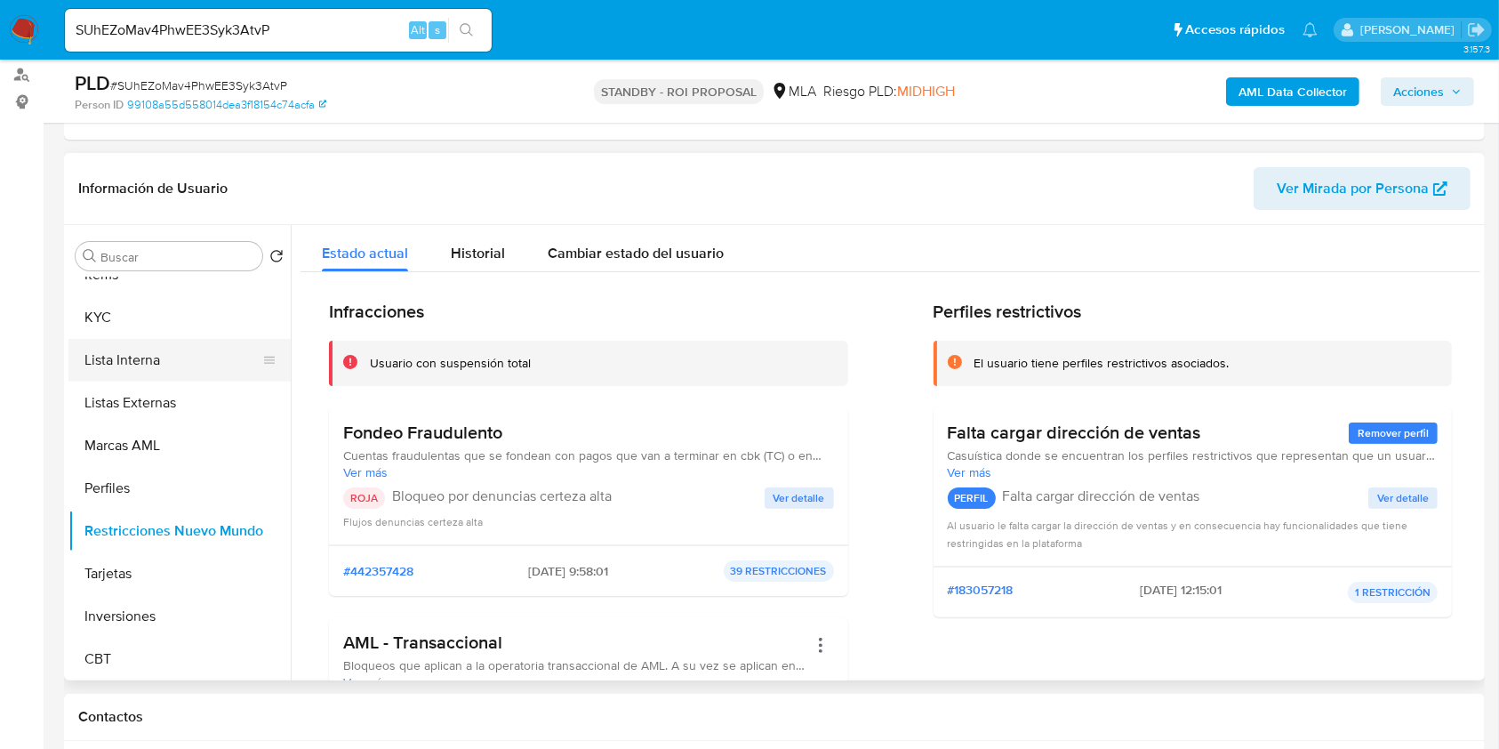
scroll to position [837, 0]
click at [201, 20] on input "SUhEZoMav4PhwEE3Syk3AtvP" at bounding box center [278, 30] width 427 height 23
paste input "1dUPn9Sb4c2zyXYJXnKPTUIG"
type input "1dUPn9Sb4c2zyXYJXnKPTUIG"
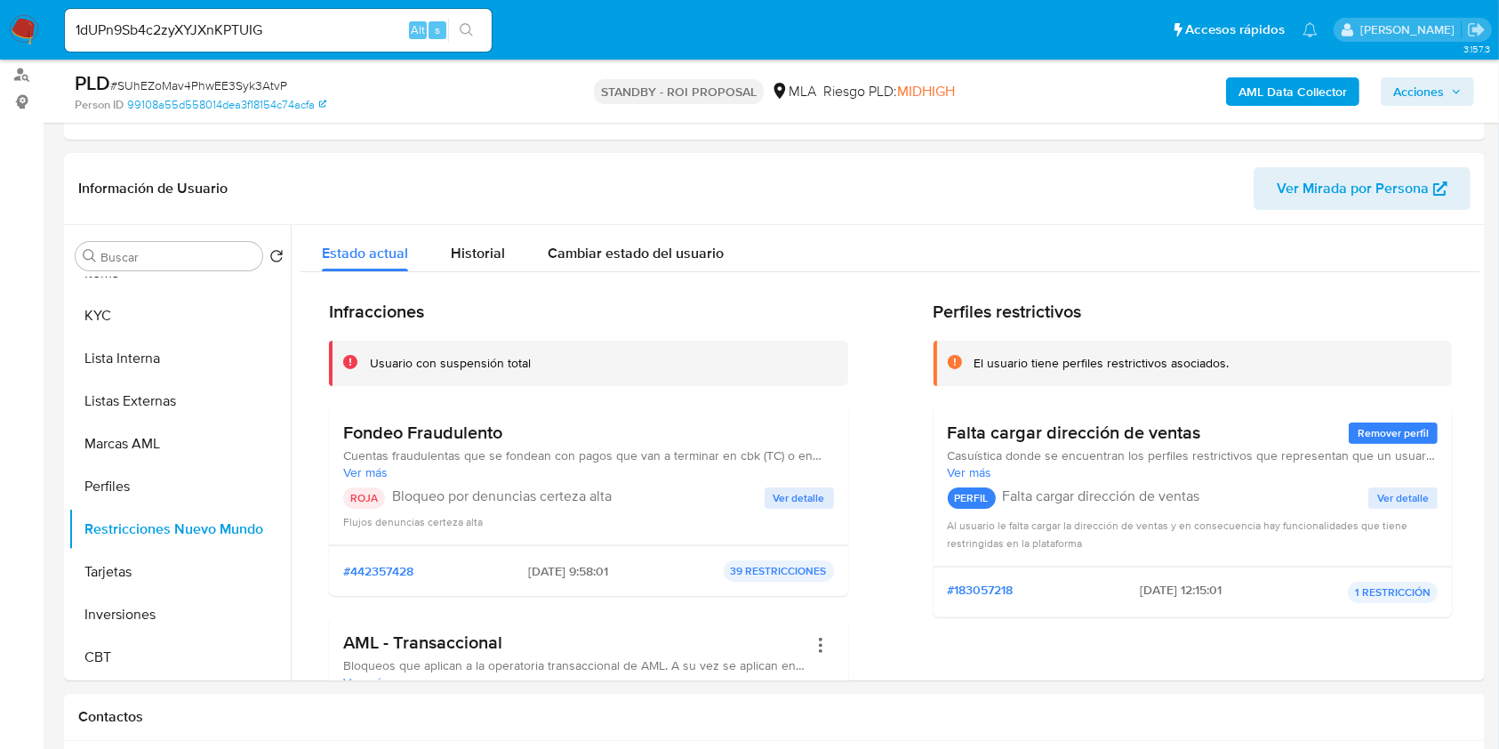
click at [472, 12] on div "1dUPn9Sb4c2zyXYJXnKPTUIG Alt s" at bounding box center [278, 30] width 427 height 43
click at [477, 18] on button "search-icon" at bounding box center [466, 30] width 36 height 25
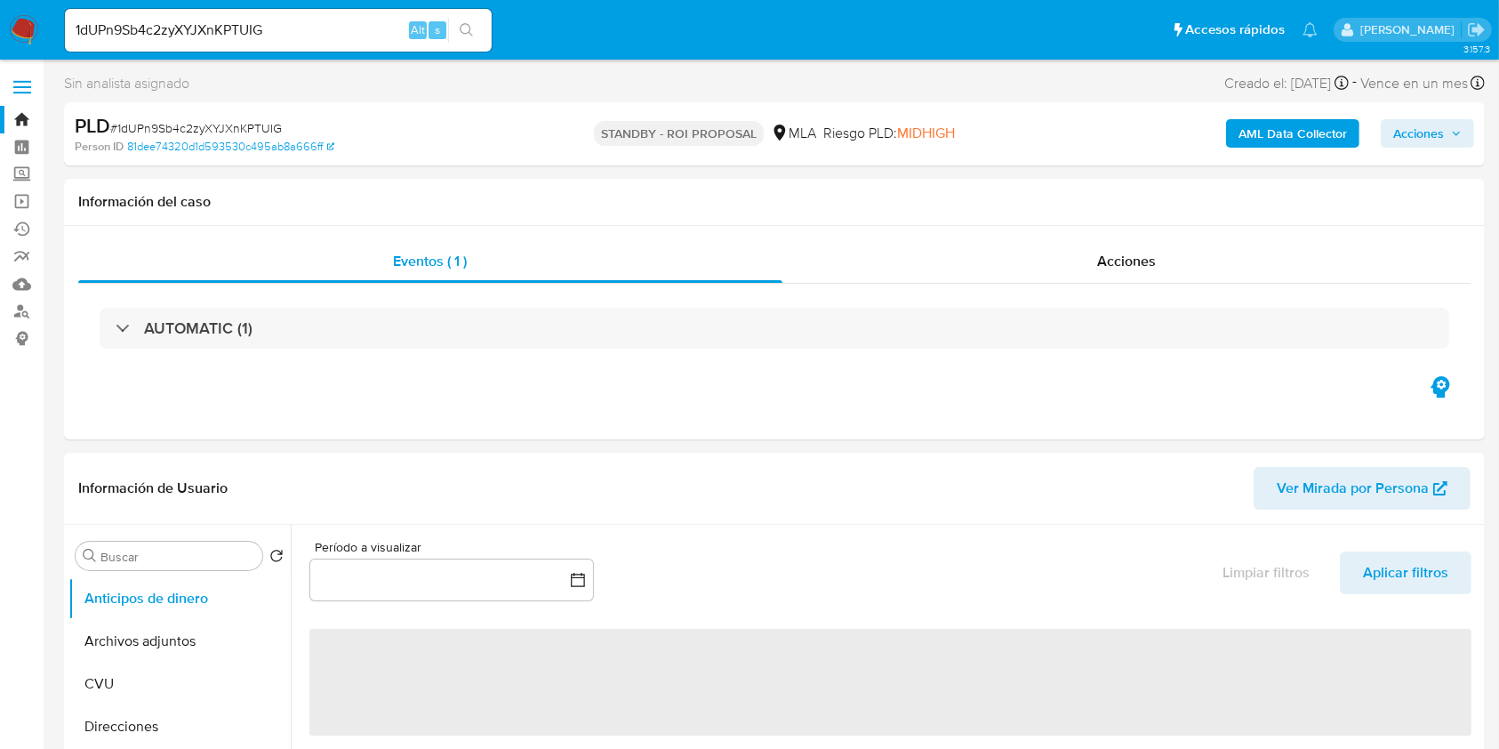
select select "10"
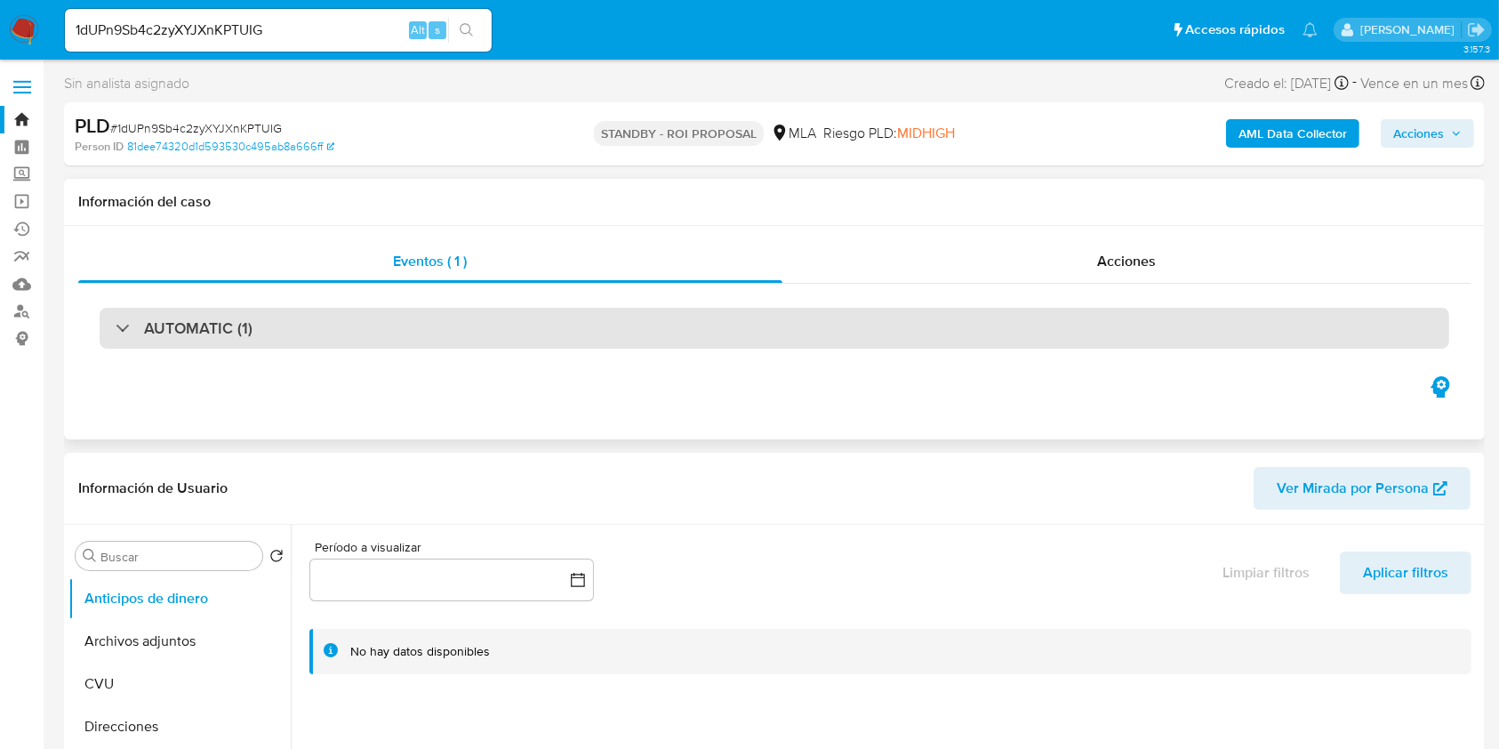
click at [118, 322] on div "AUTOMATIC (1)" at bounding box center [184, 328] width 137 height 20
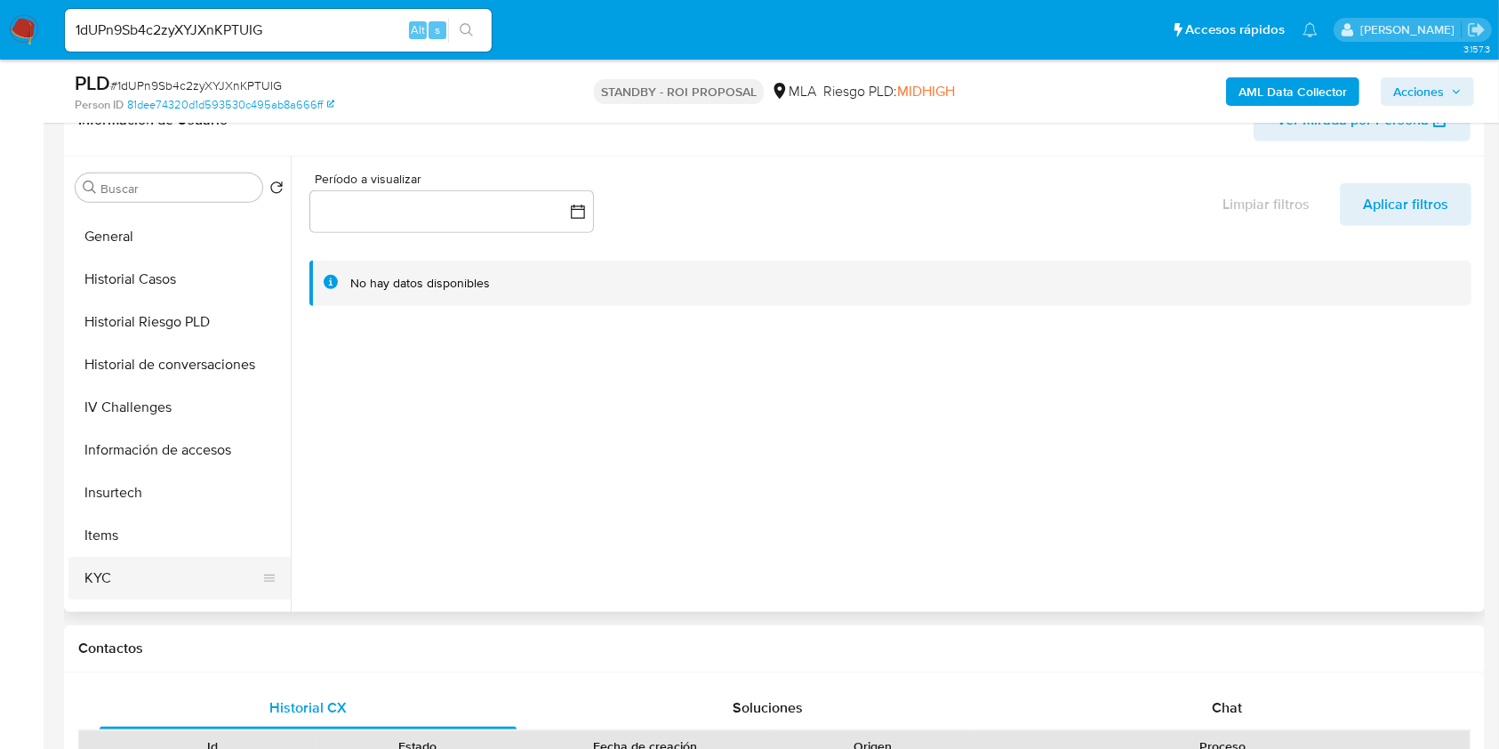
scroll to position [592, 0]
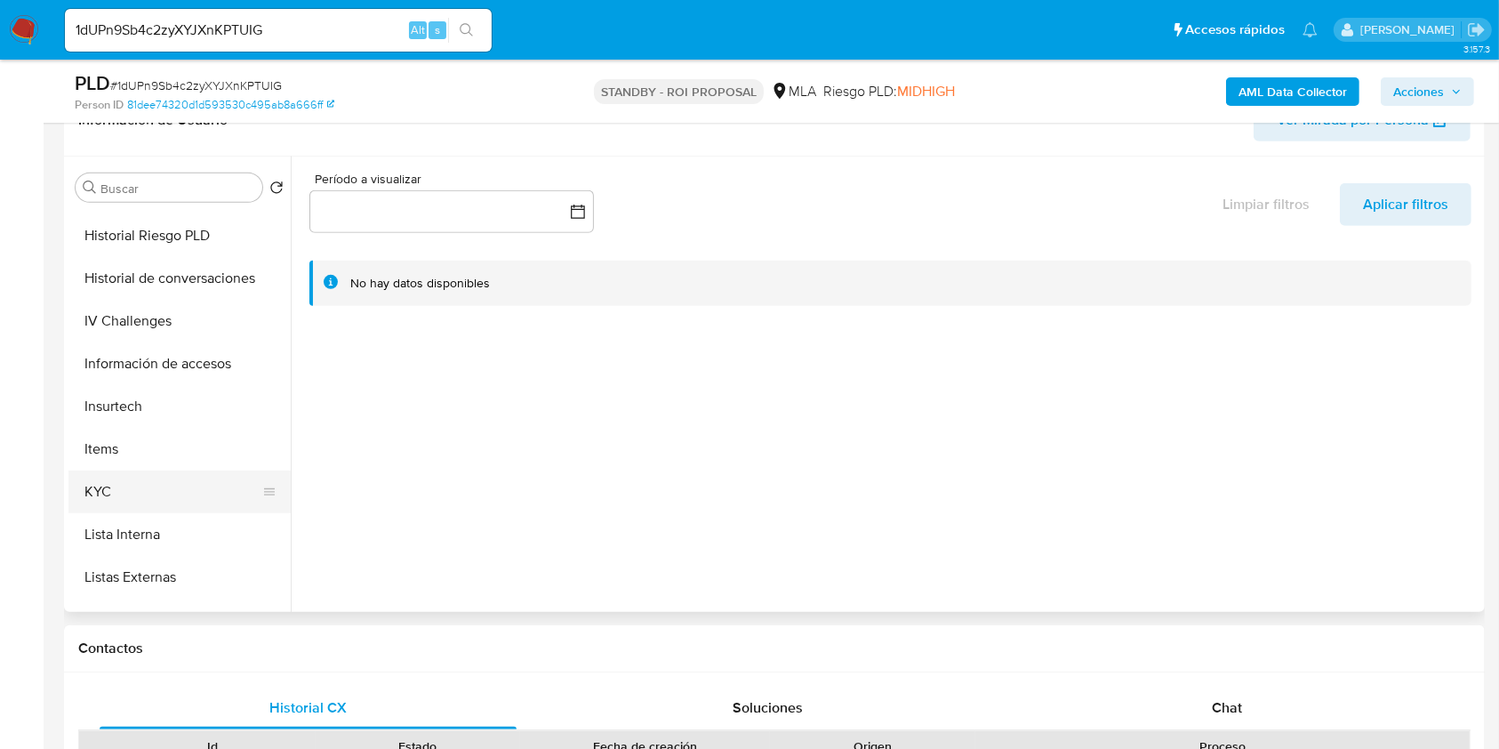
click at [139, 497] on button "KYC" at bounding box center [172, 491] width 208 height 43
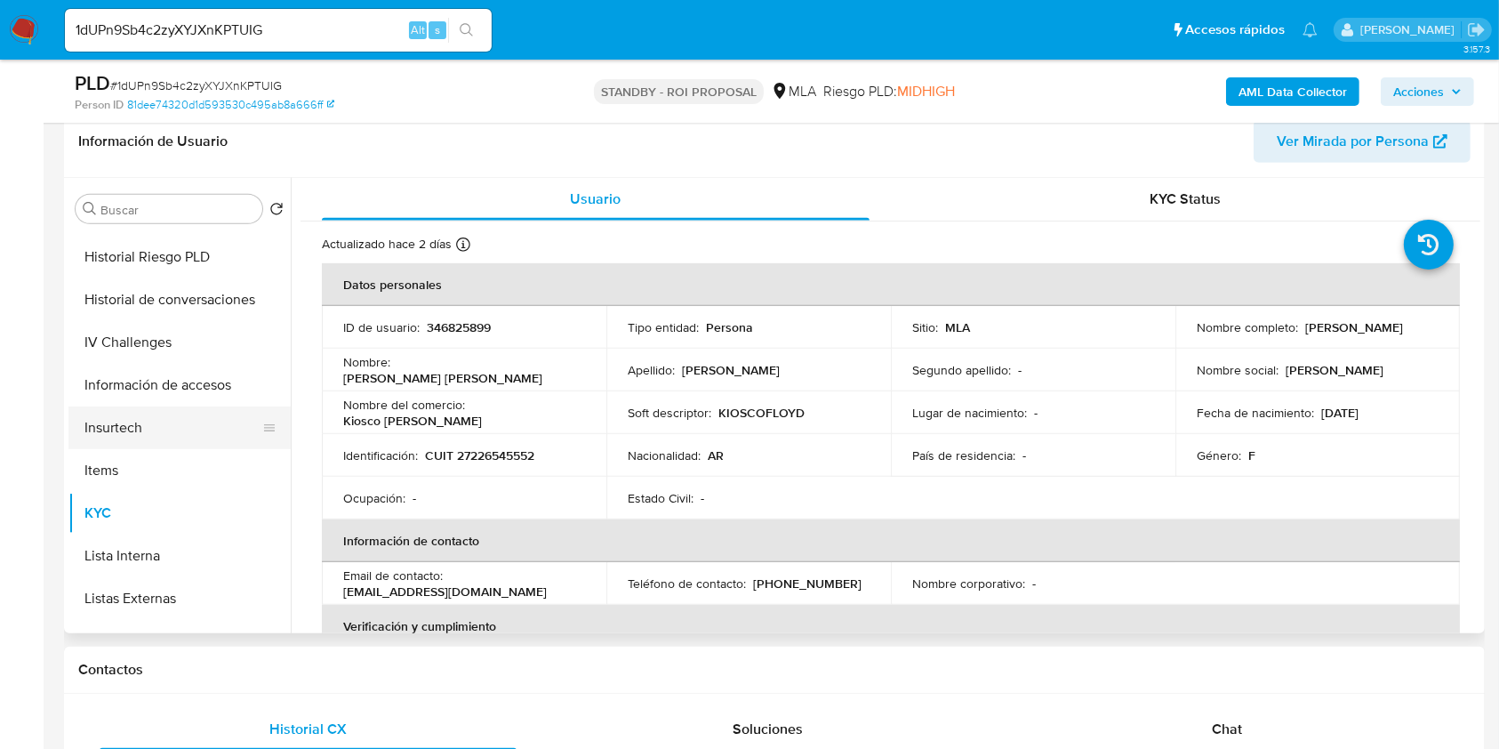
scroll to position [474, 0]
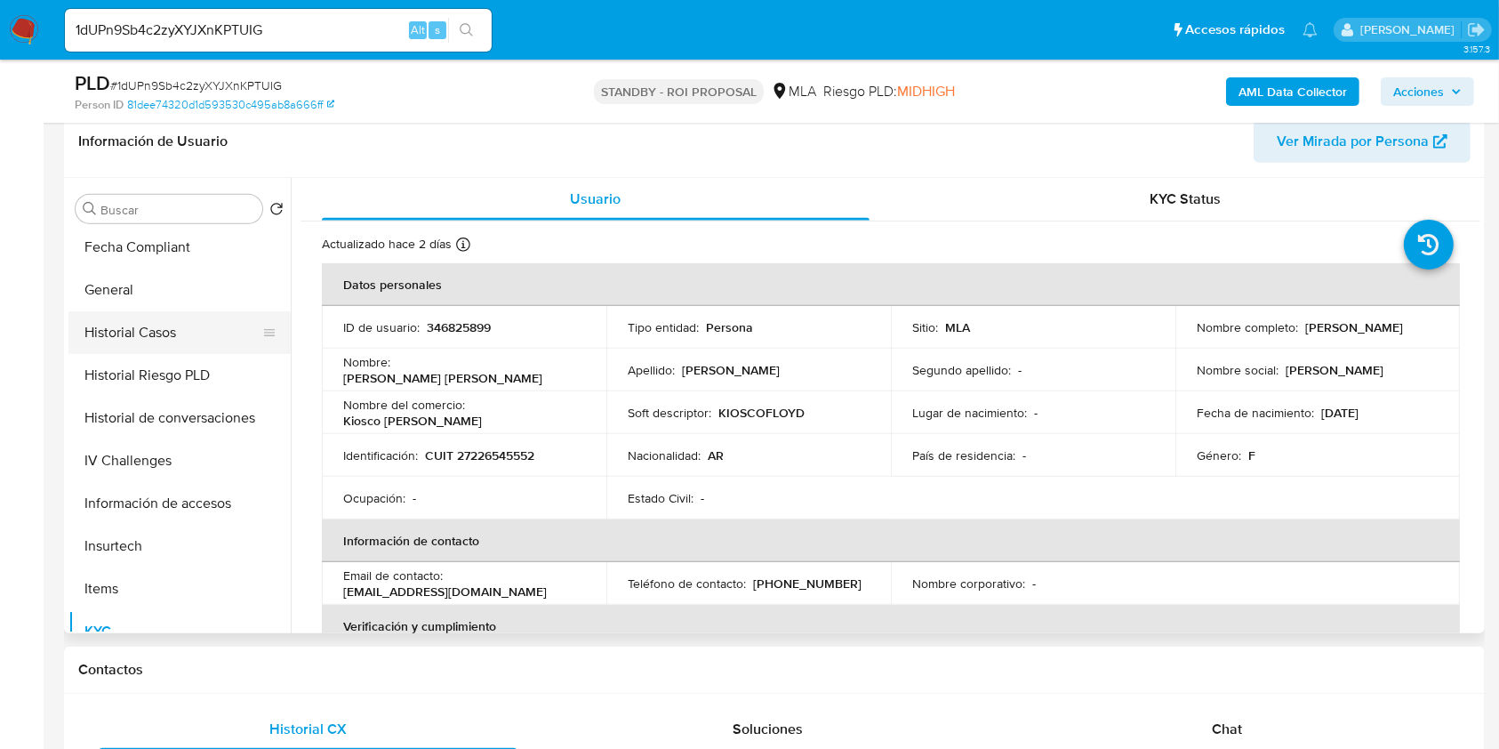
click at [199, 322] on button "Historial Casos" at bounding box center [172, 332] width 208 height 43
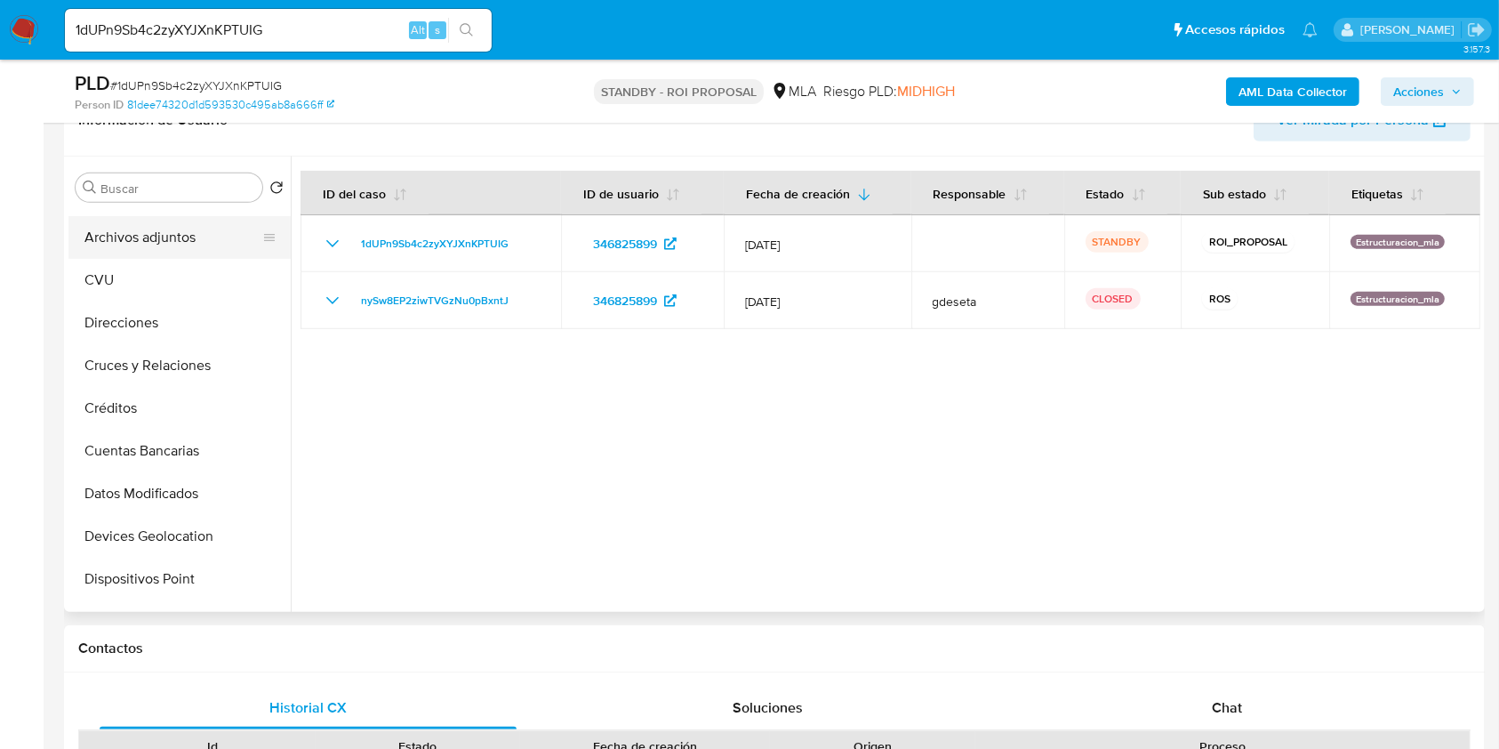
scroll to position [0, 0]
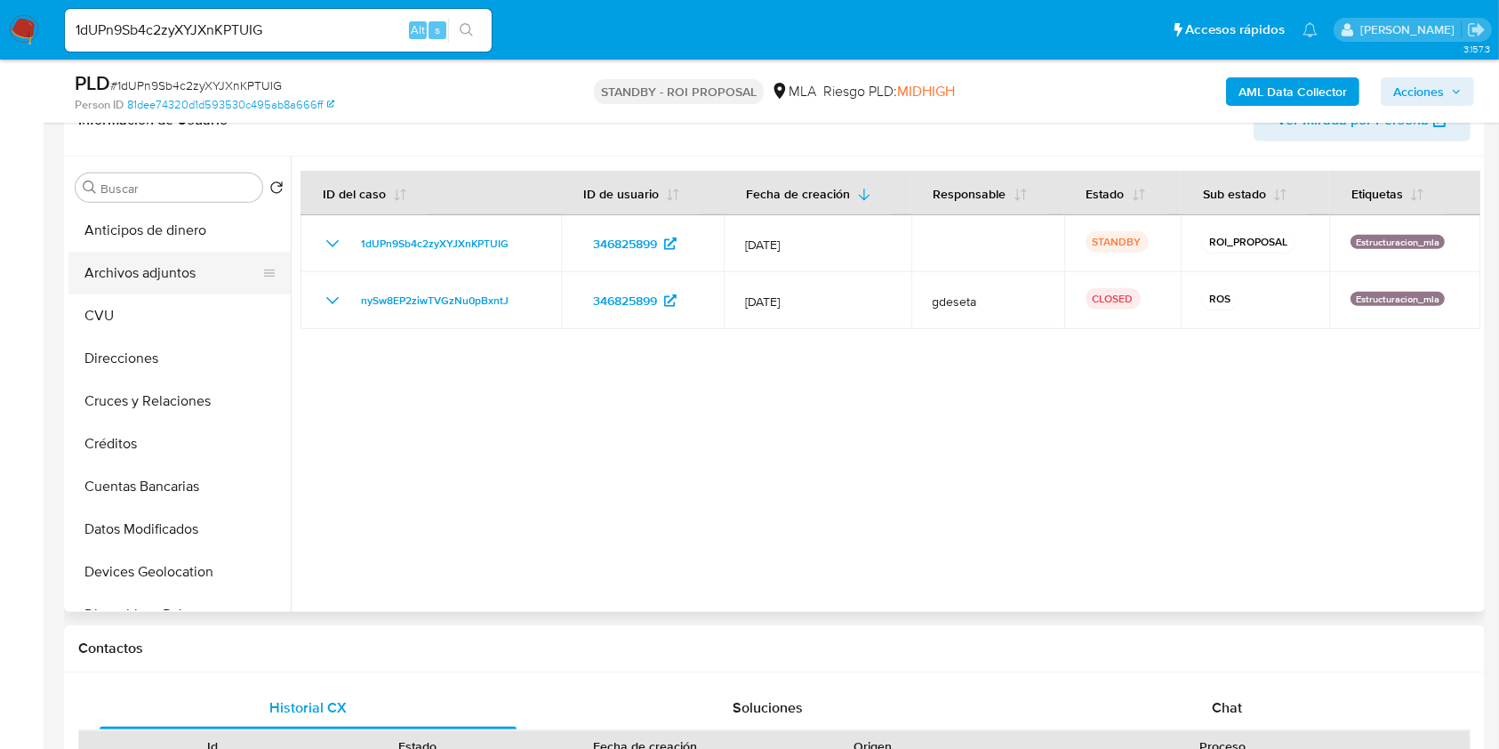
click at [196, 258] on button "Archivos adjuntos" at bounding box center [172, 273] width 208 height 43
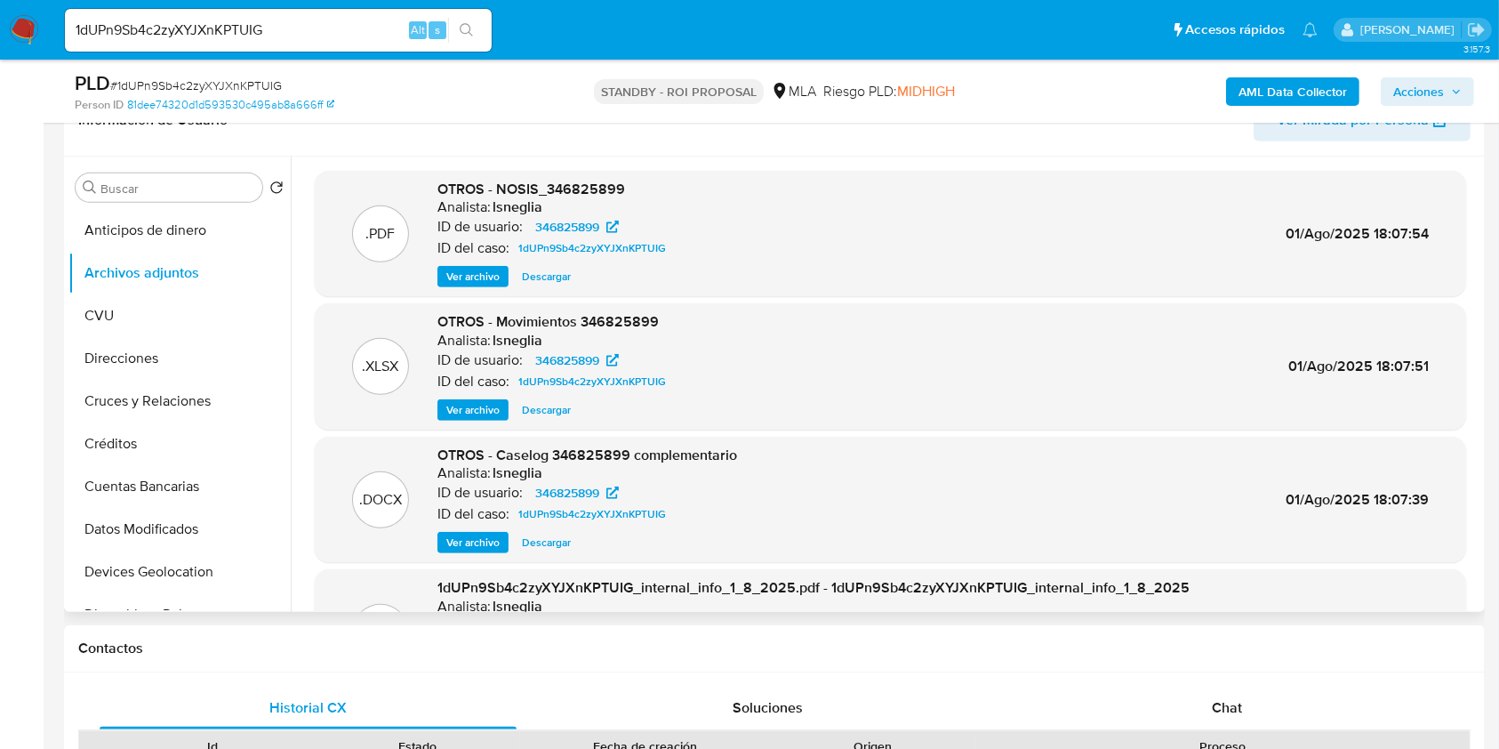
click at [452, 541] on span "Ver archivo" at bounding box center [472, 543] width 53 height 18
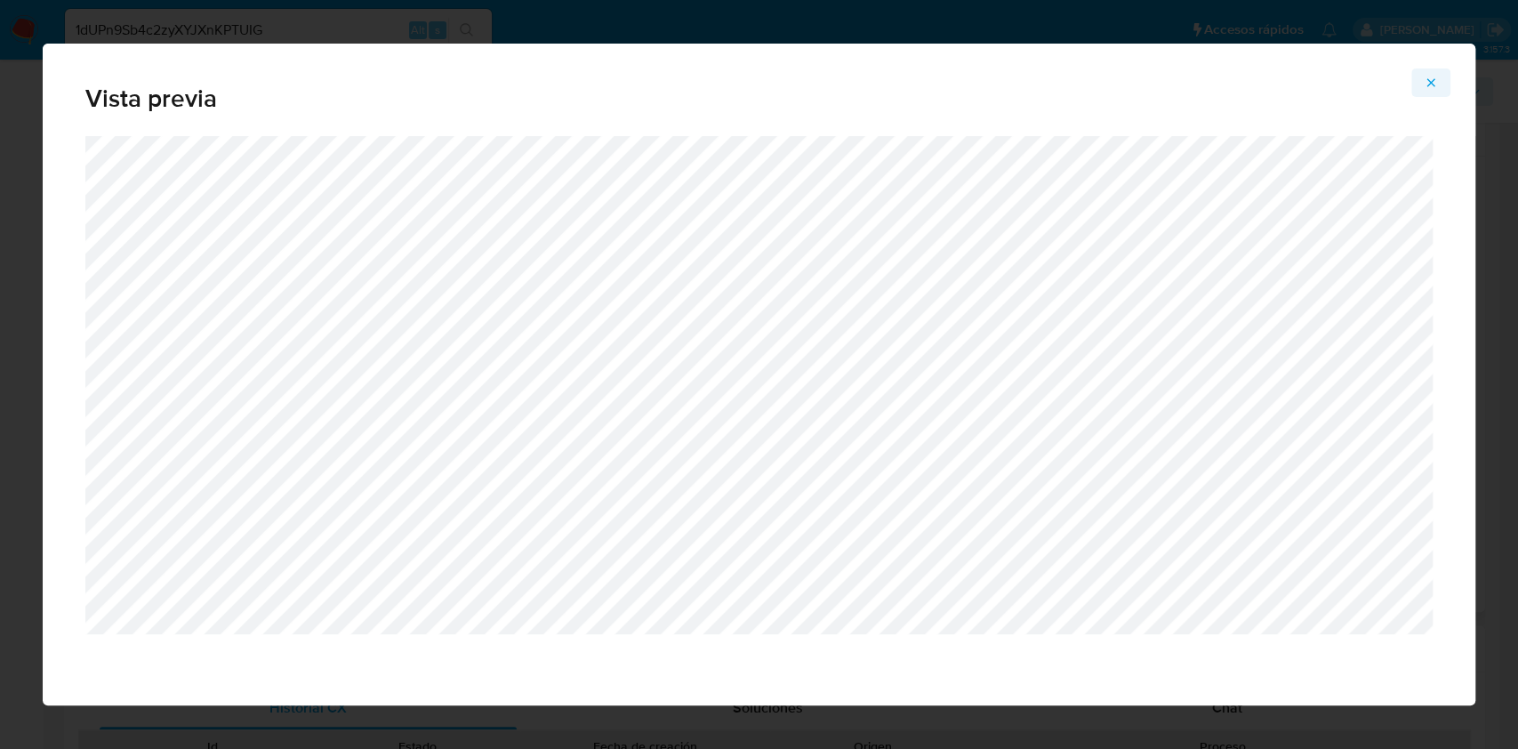
click at [1440, 84] on button "Attachment preview" at bounding box center [1430, 82] width 39 height 28
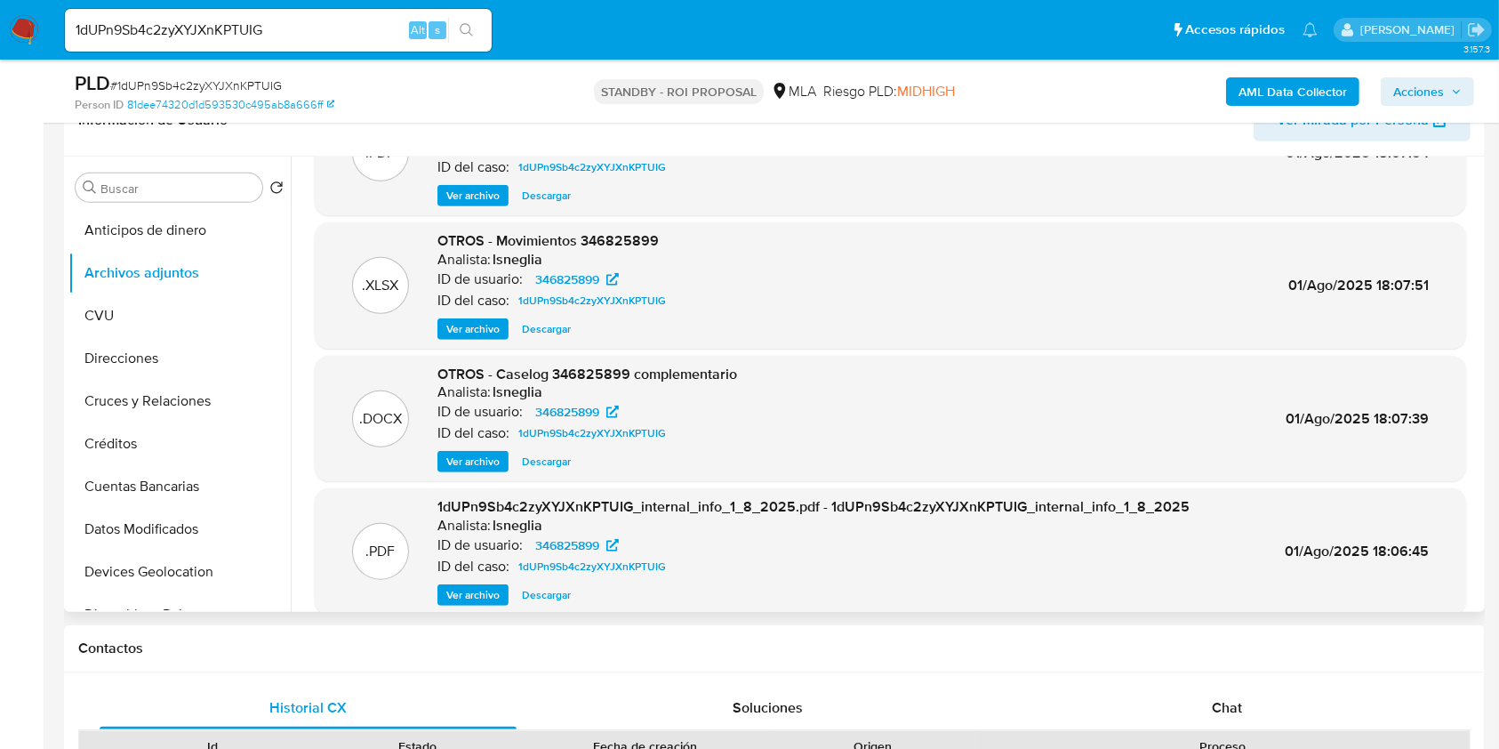
scroll to position [118, 0]
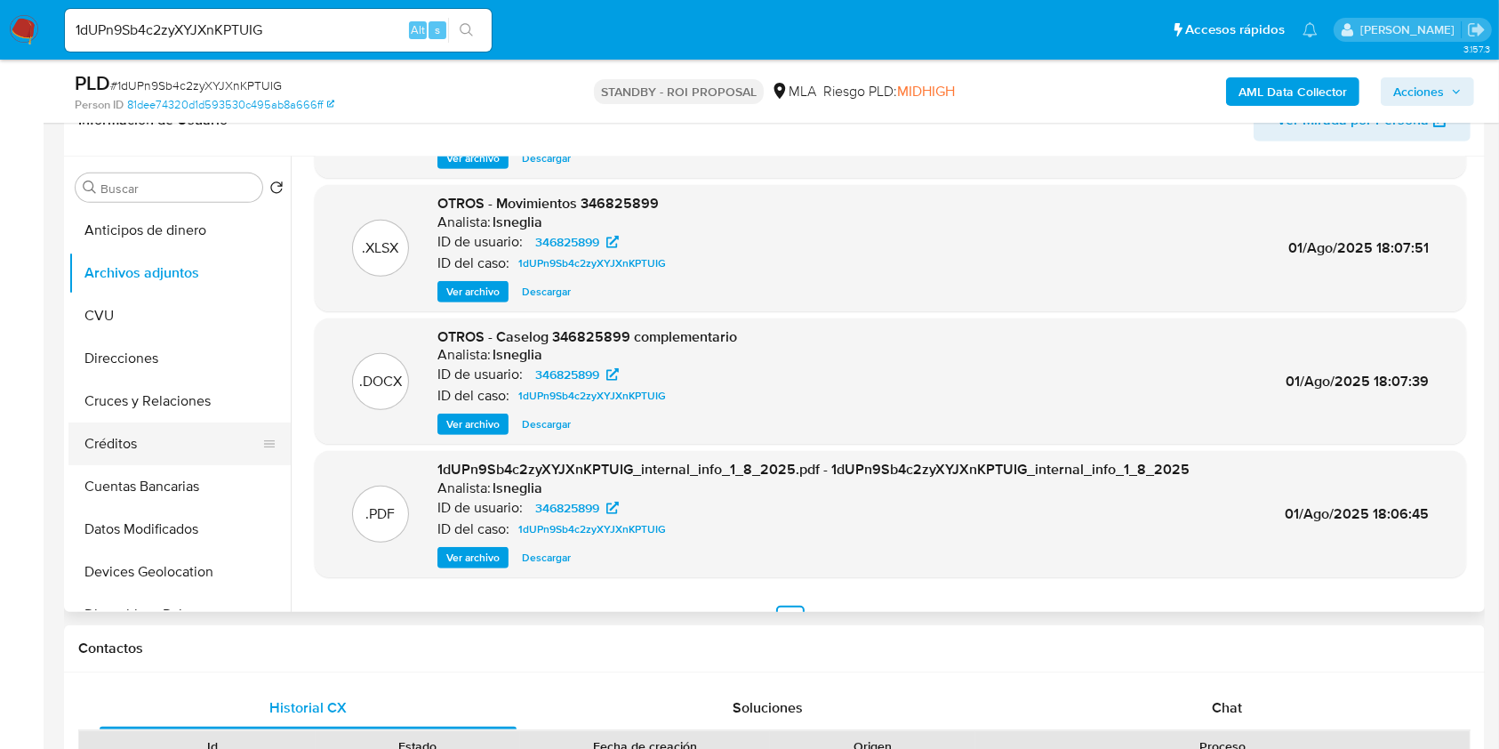
click at [121, 434] on button "Créditos" at bounding box center [172, 443] width 208 height 43
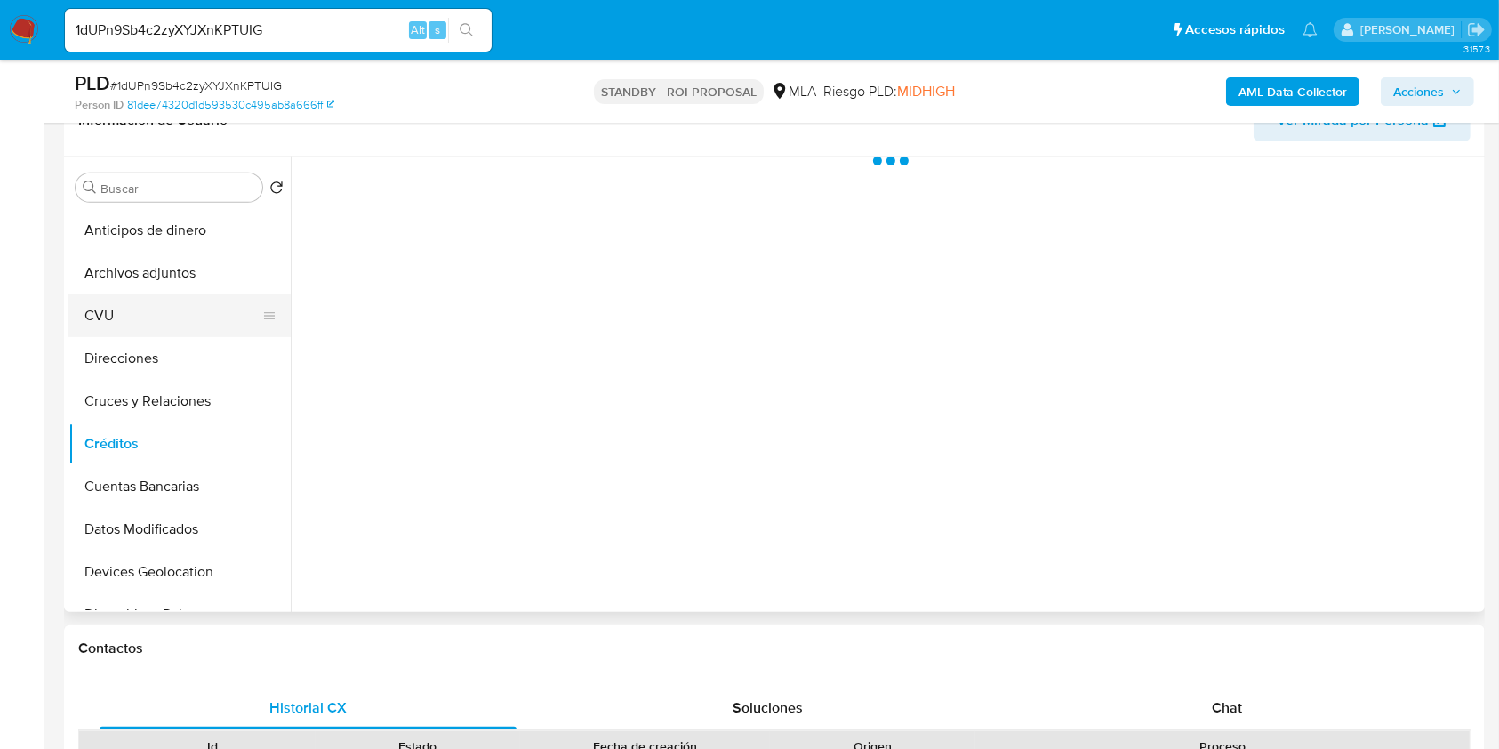
click at [125, 294] on button "CVU" at bounding box center [172, 315] width 208 height 43
click at [129, 279] on button "Archivos adjuntos" at bounding box center [172, 273] width 208 height 43
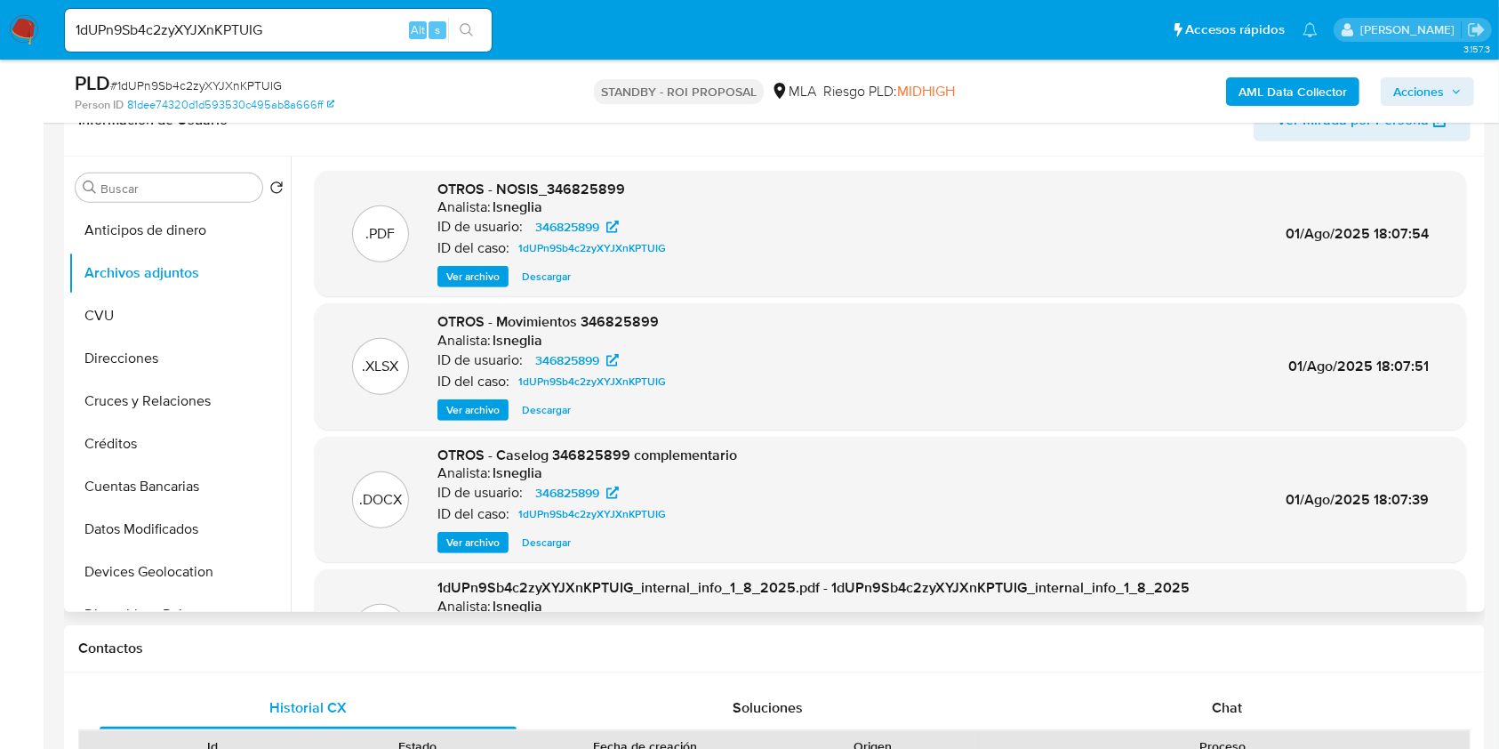
click at [492, 534] on span "Ver archivo" at bounding box center [472, 543] width 53 height 18
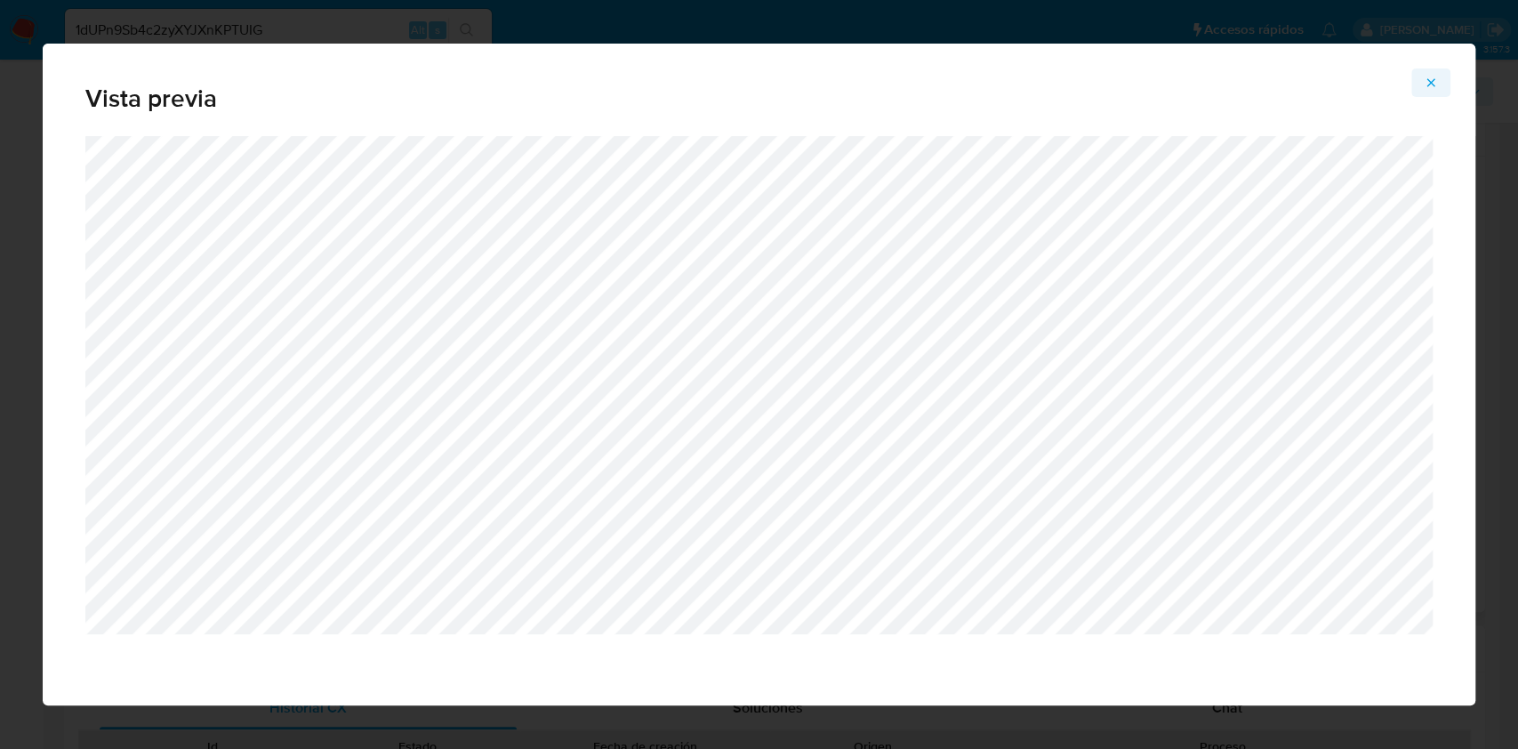
click at [1429, 82] on icon "Attachment preview" at bounding box center [1431, 83] width 14 height 14
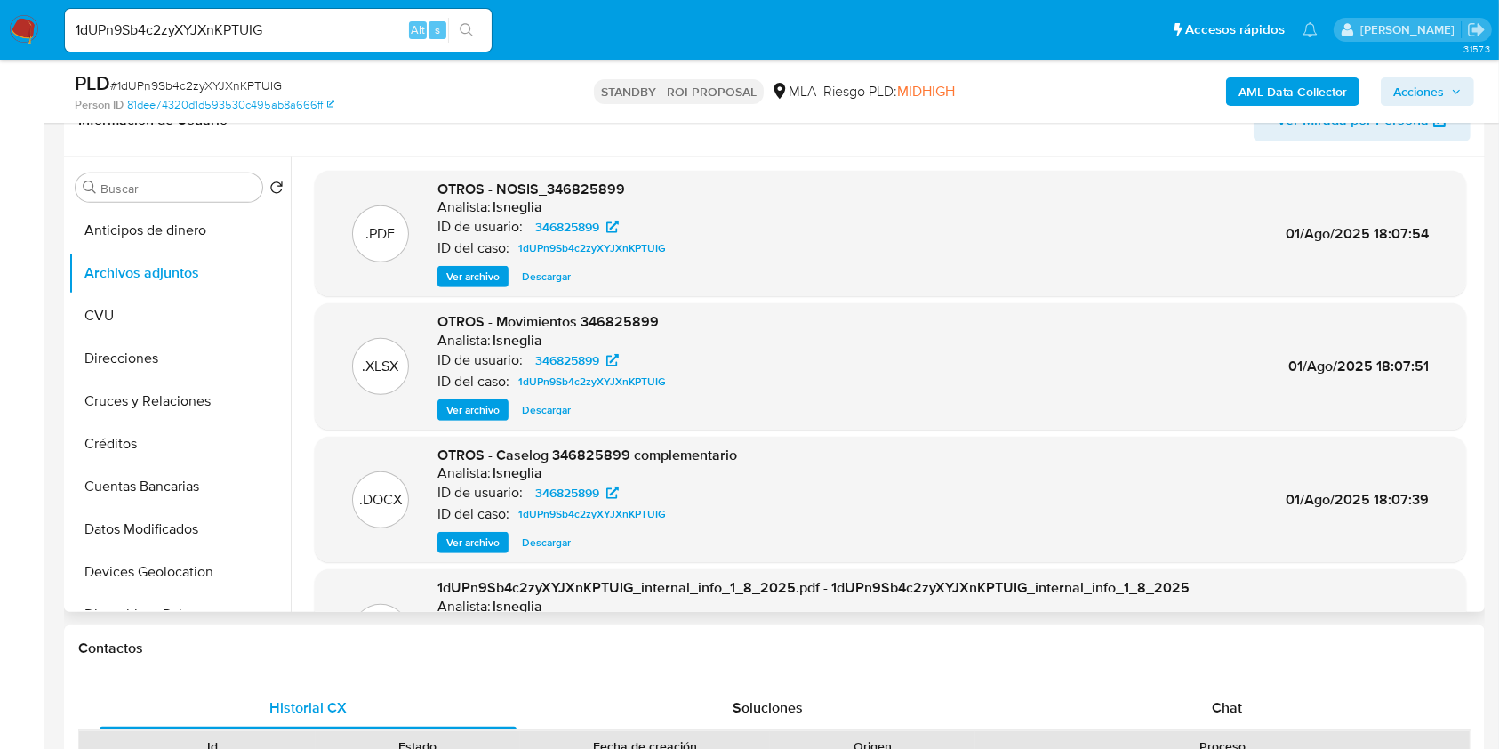
click at [554, 544] on span "Descargar" at bounding box center [546, 543] width 49 height 18
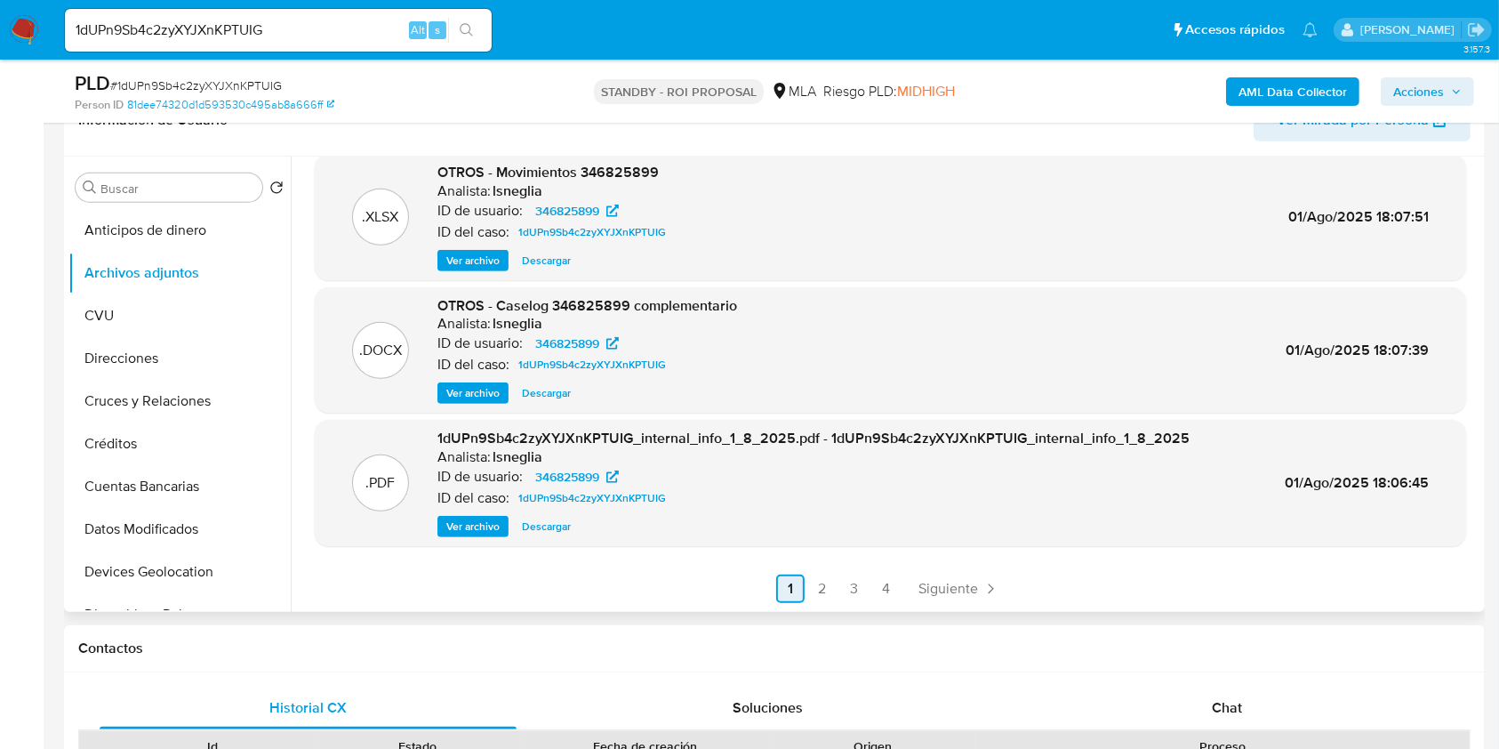
click at [824, 585] on link "2" at bounding box center [822, 588] width 28 height 28
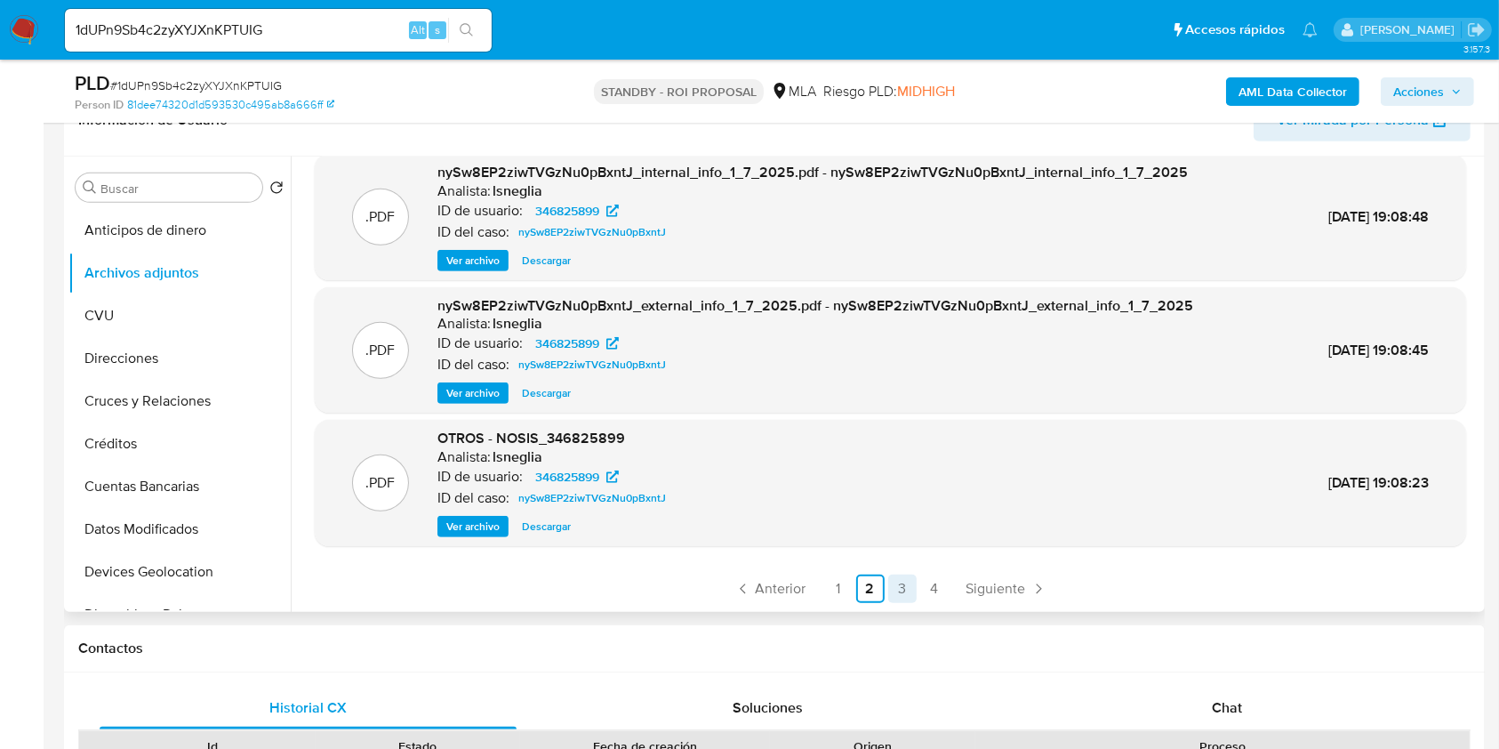
click at [896, 583] on link "3" at bounding box center [902, 588] width 28 height 28
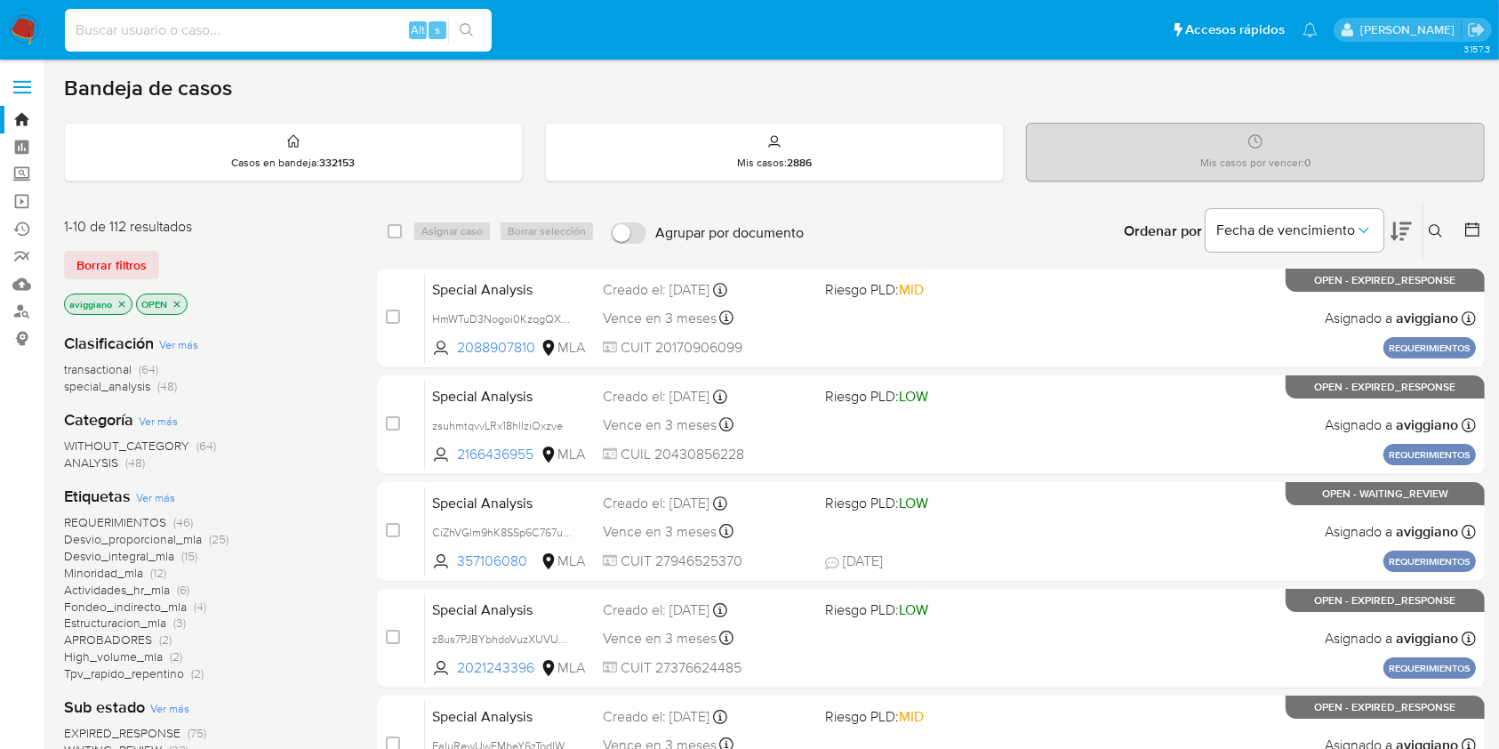
paste input "1dUPn9Sb4c2zyXYJXnKPTUIG"
type input "1dUPn9Sb4c2zyXYJXnKPTUIG"
click at [464, 40] on button "search-icon" at bounding box center [466, 30] width 36 height 25
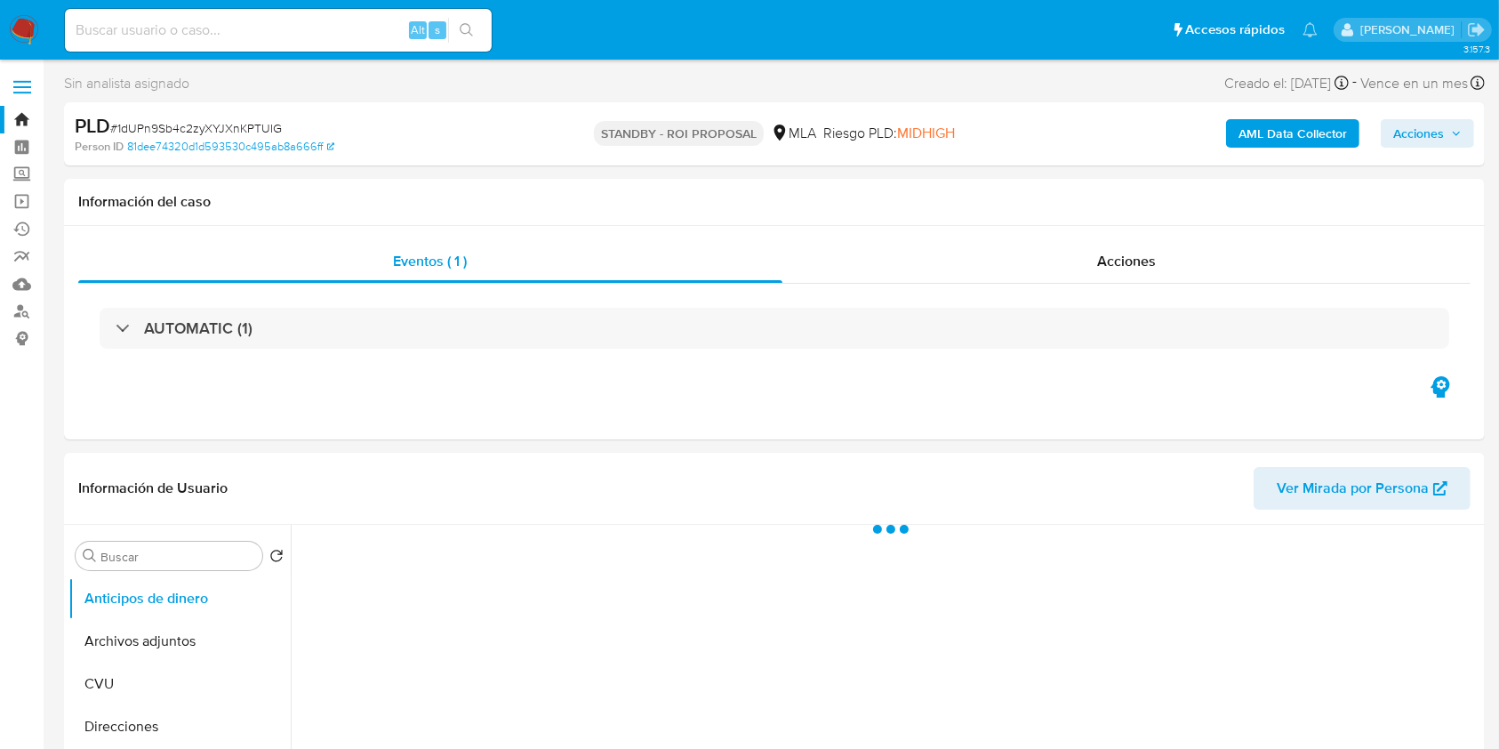
scroll to position [118, 0]
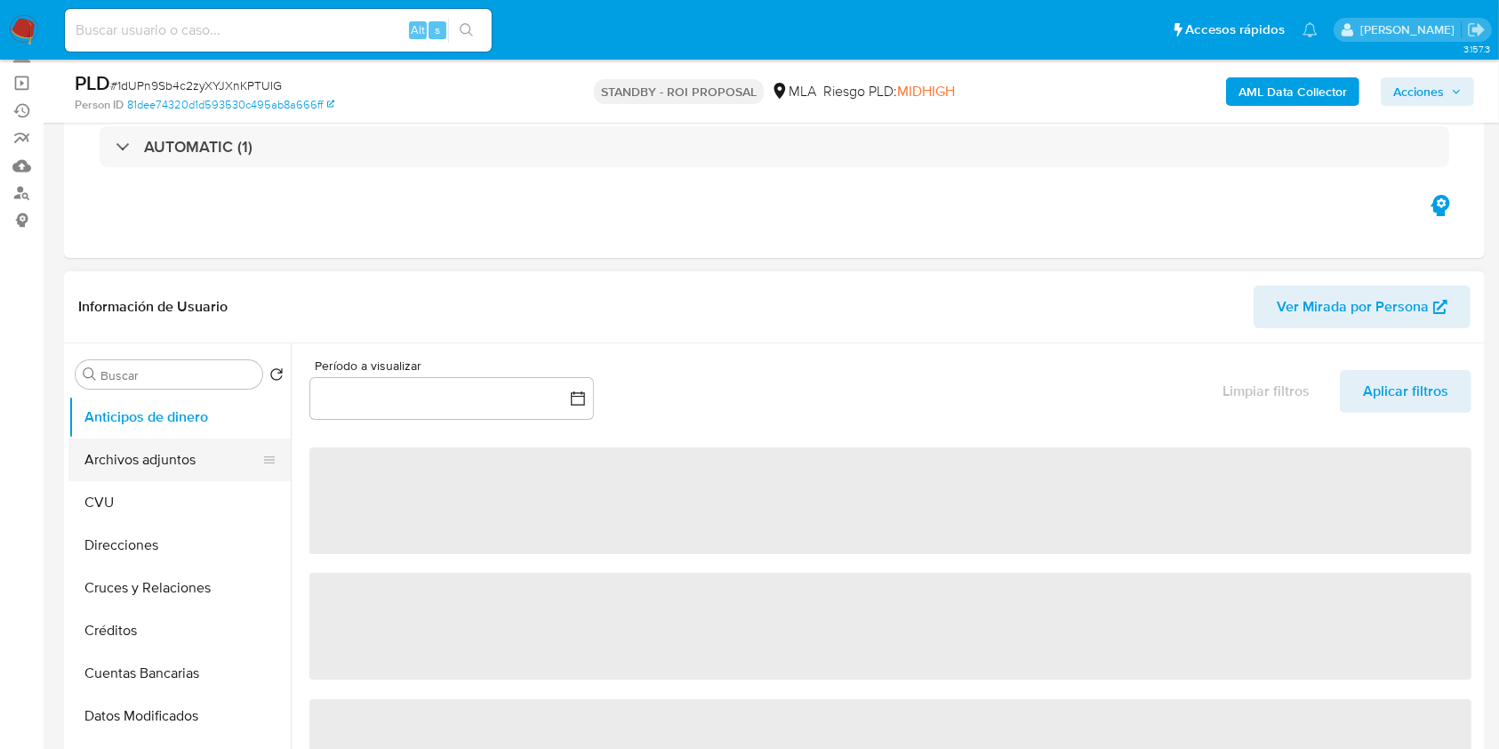
click at [177, 458] on button "Archivos adjuntos" at bounding box center [172, 459] width 208 height 43
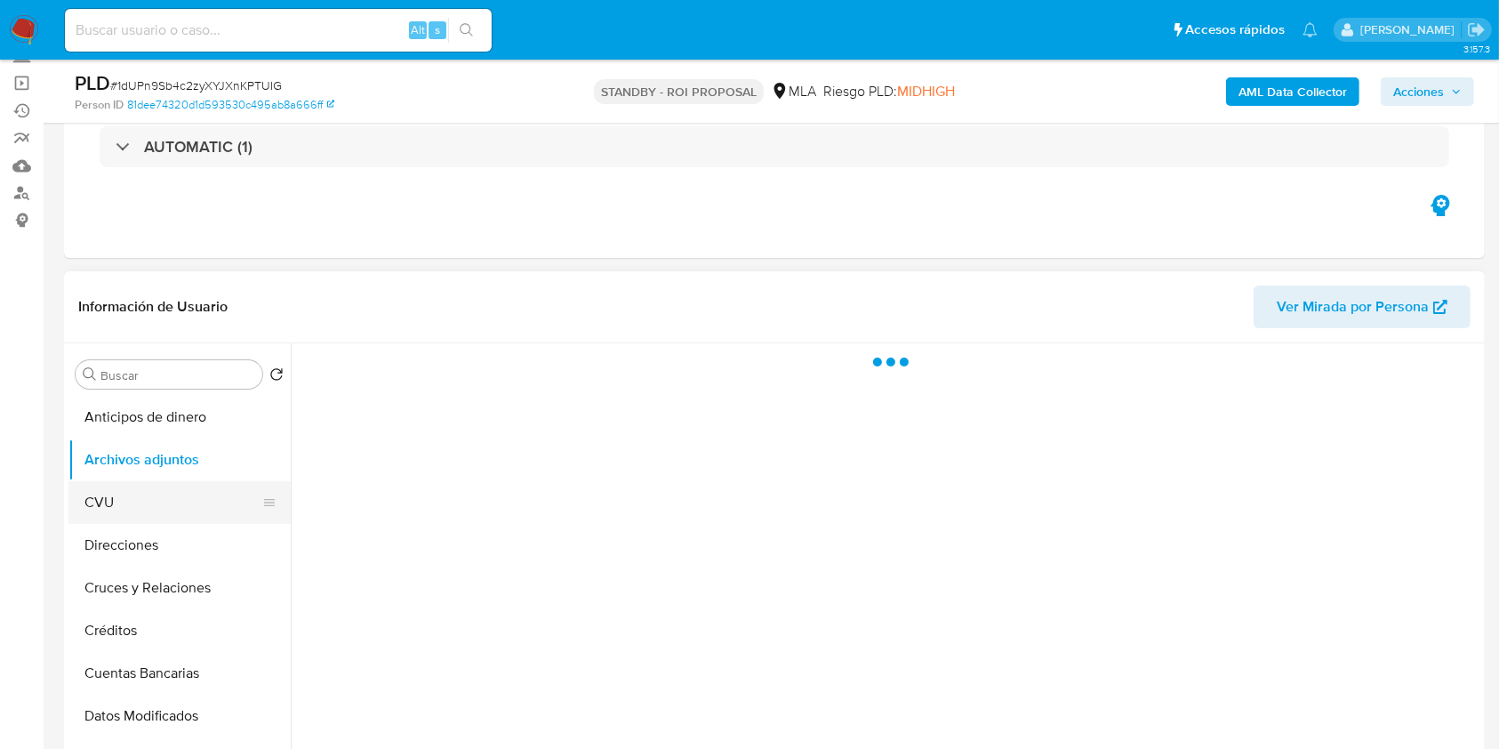
select select "10"
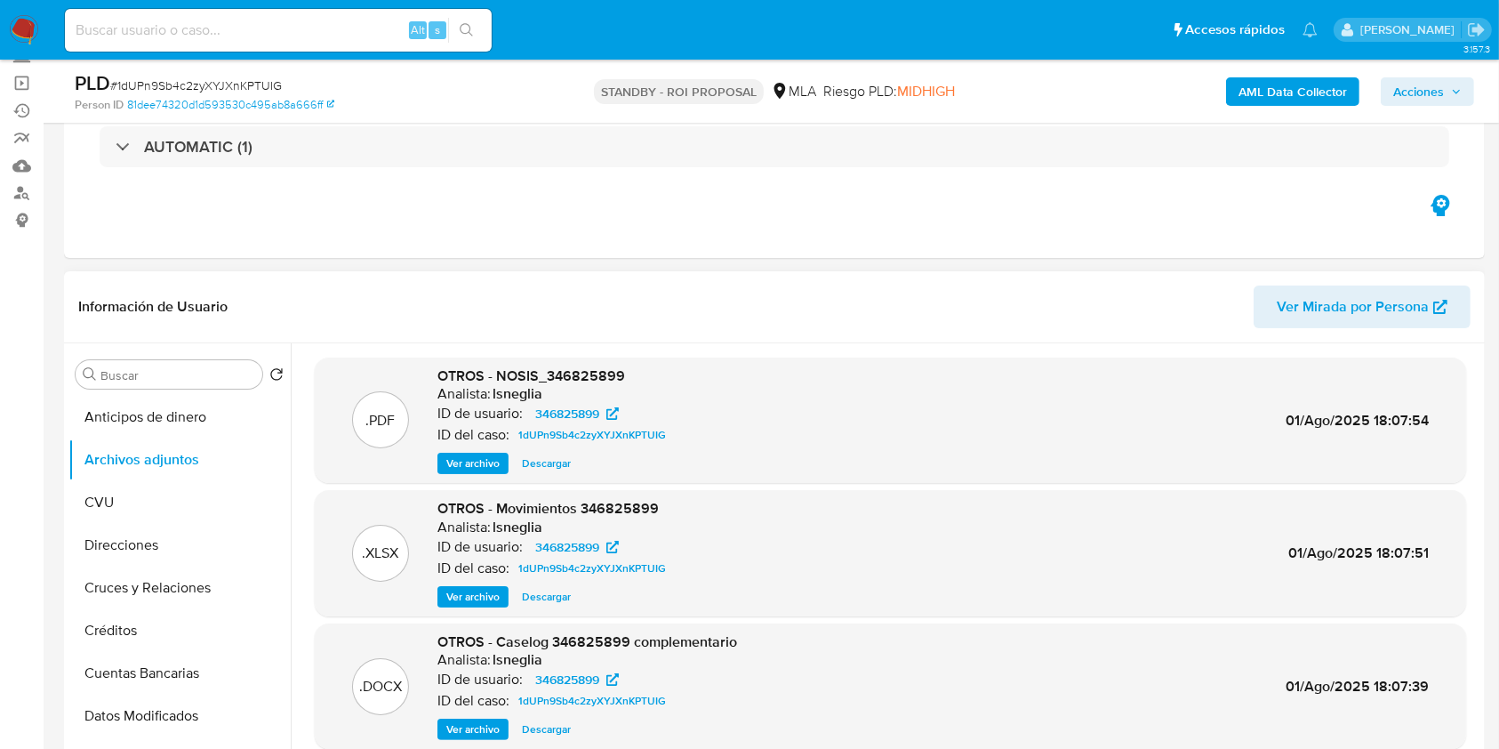
click at [588, 365] on span "OTROS - NOSIS_346825899" at bounding box center [531, 375] width 188 height 20
click at [586, 373] on span "OTROS - NOSIS_346825899" at bounding box center [531, 375] width 188 height 20
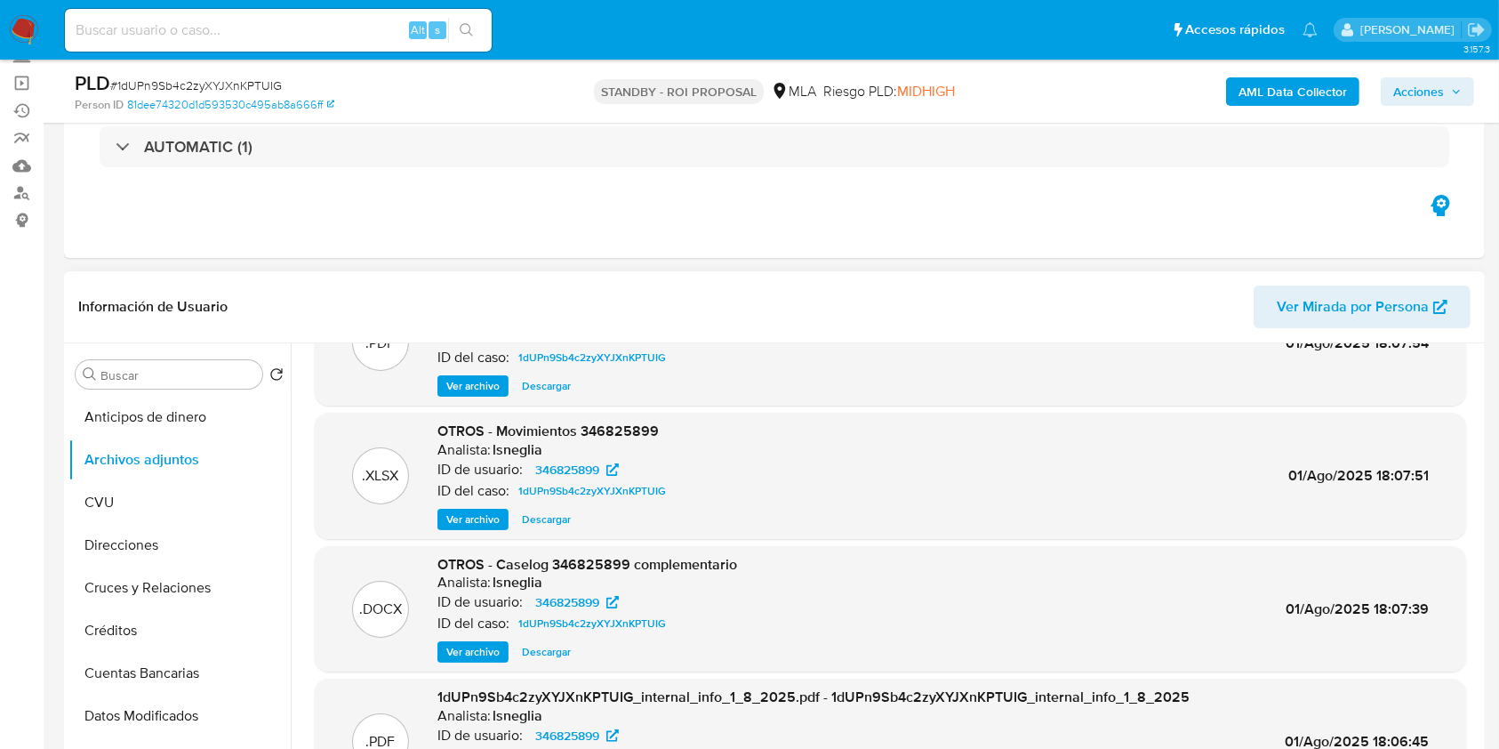
scroll to position [149, 0]
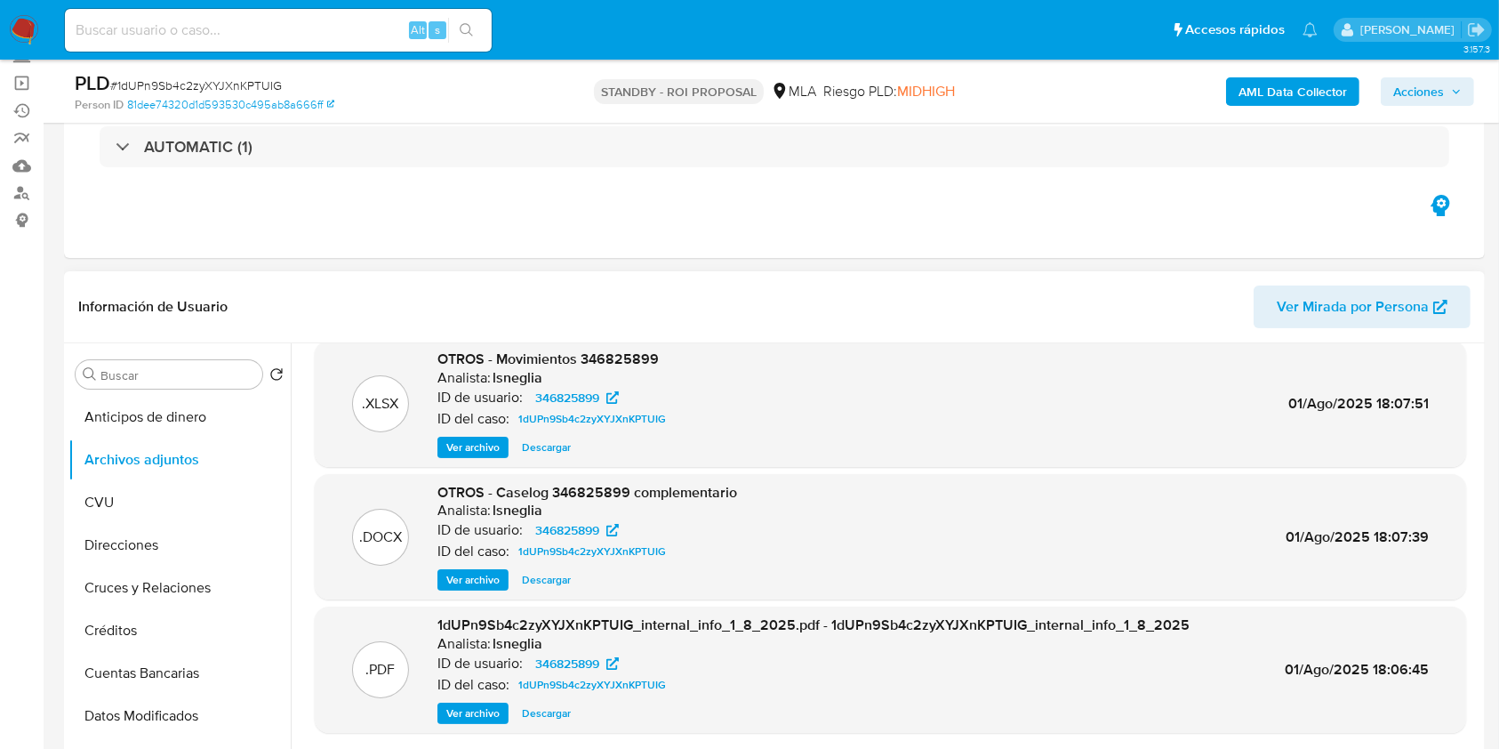
click at [590, 488] on span "OTROS - Caselog 346825899 complementario" at bounding box center [587, 492] width 300 height 20
click at [586, 491] on span "OTROS - Caselog 346825899 complementario" at bounding box center [587, 492] width 300 height 20
click at [588, 491] on span "OTROS - Caselog 346825899 complementario" at bounding box center [587, 492] width 300 height 20
copy span "346825899"
click at [194, 46] on div "Alt s" at bounding box center [278, 30] width 427 height 43
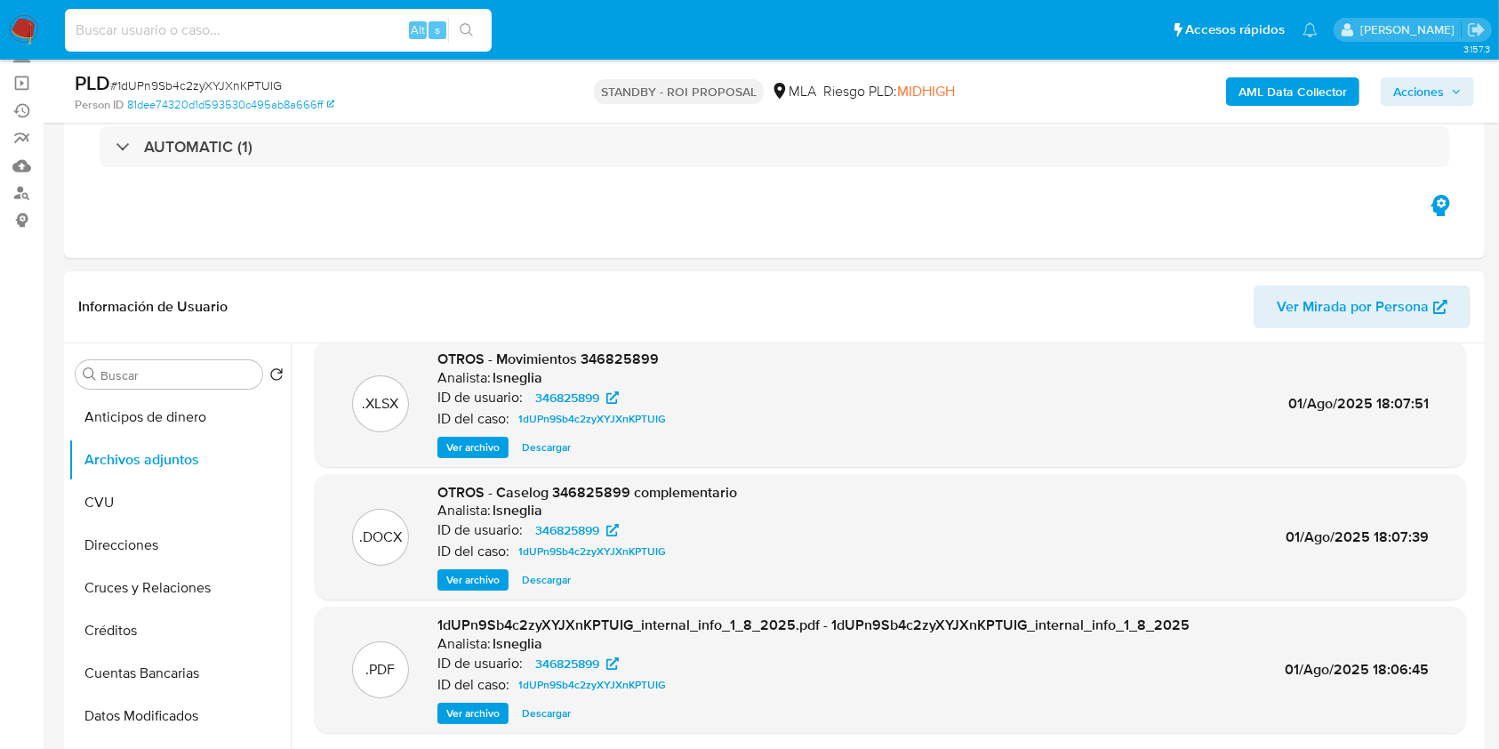
click at [197, 36] on input at bounding box center [278, 30] width 427 height 23
paste input "bUvwaoIVTzDvi8VFT96f62Id"
type input "bUvwaoIVTzDvi8VFT96f62Id"
click at [451, 29] on button "search-icon" at bounding box center [466, 30] width 36 height 25
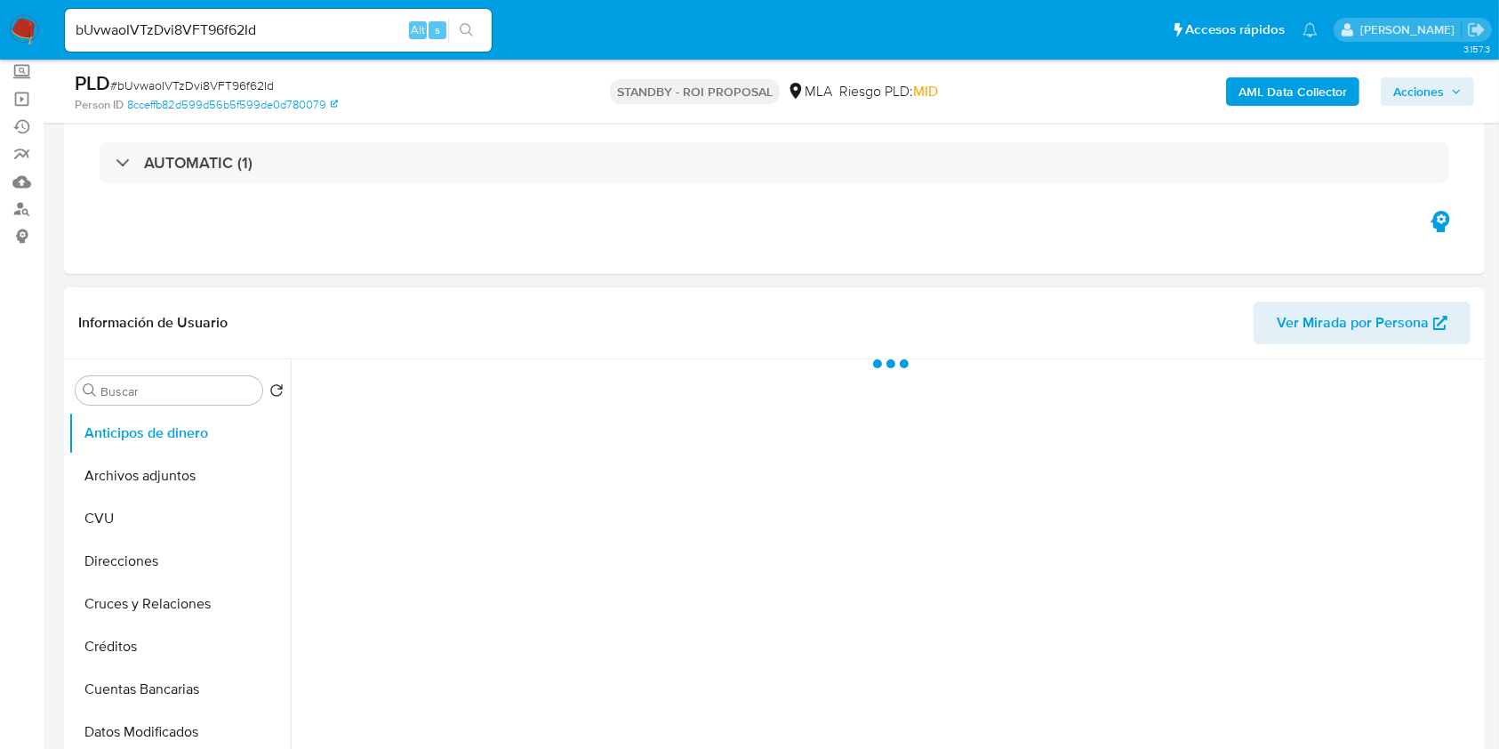
scroll to position [237, 0]
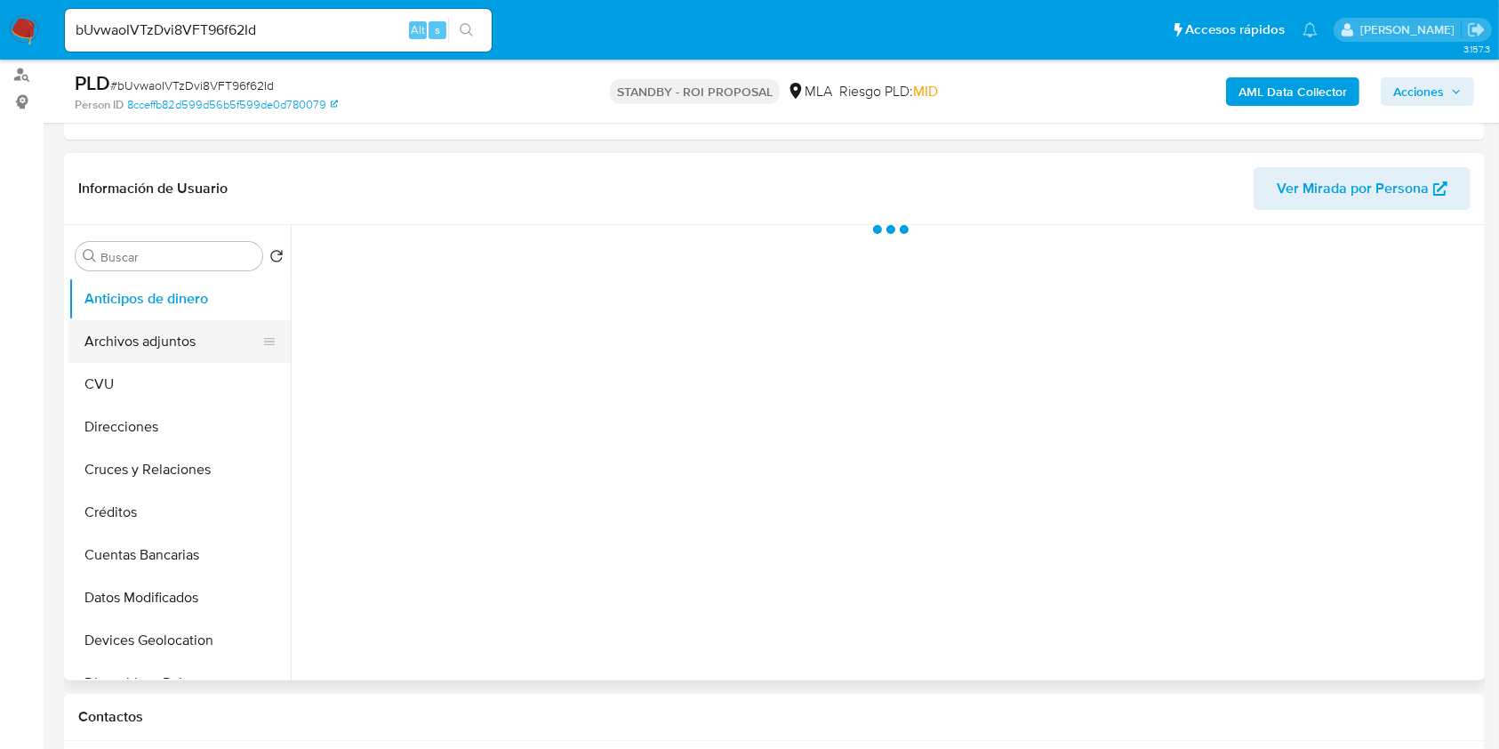
click at [123, 332] on button "Archivos adjuntos" at bounding box center [172, 341] width 208 height 43
select select "10"
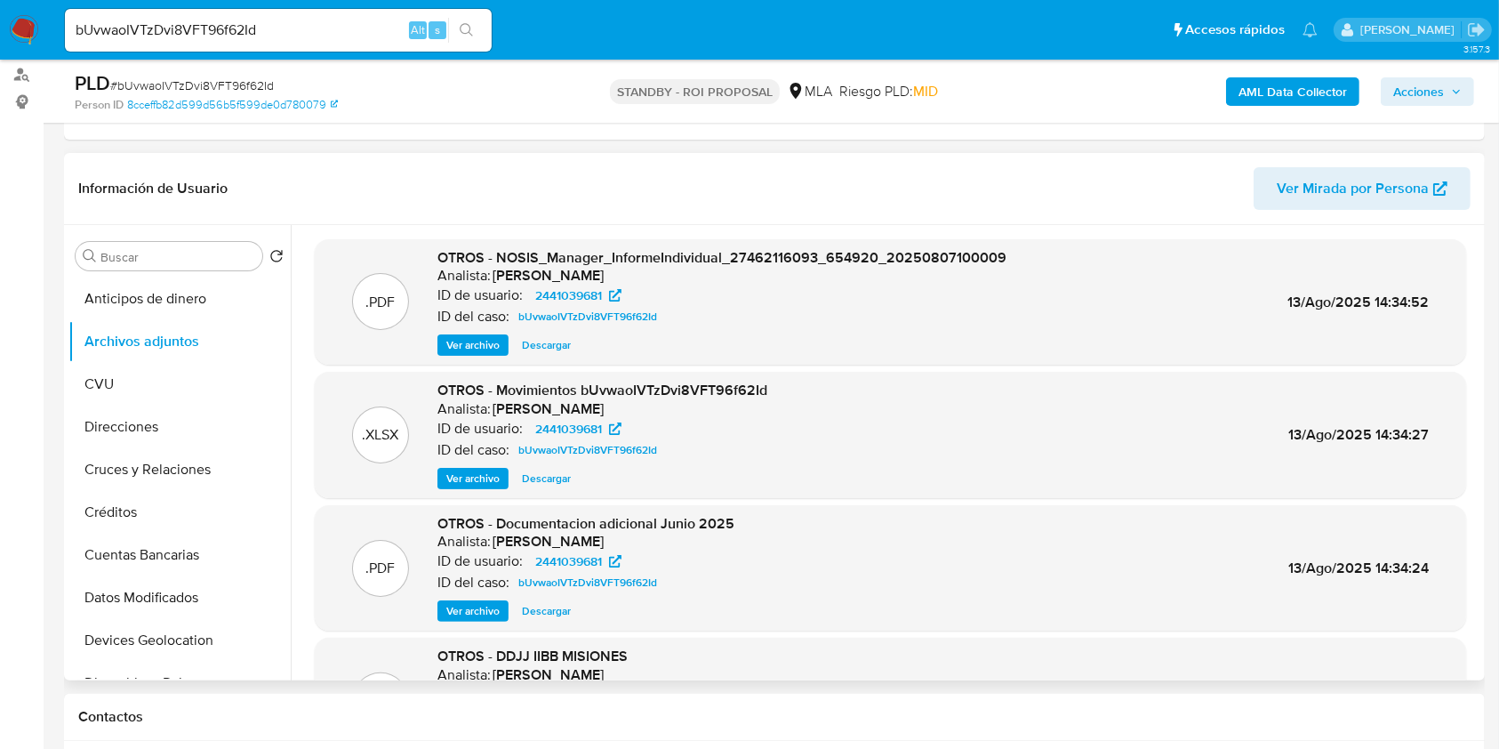
scroll to position [149, 0]
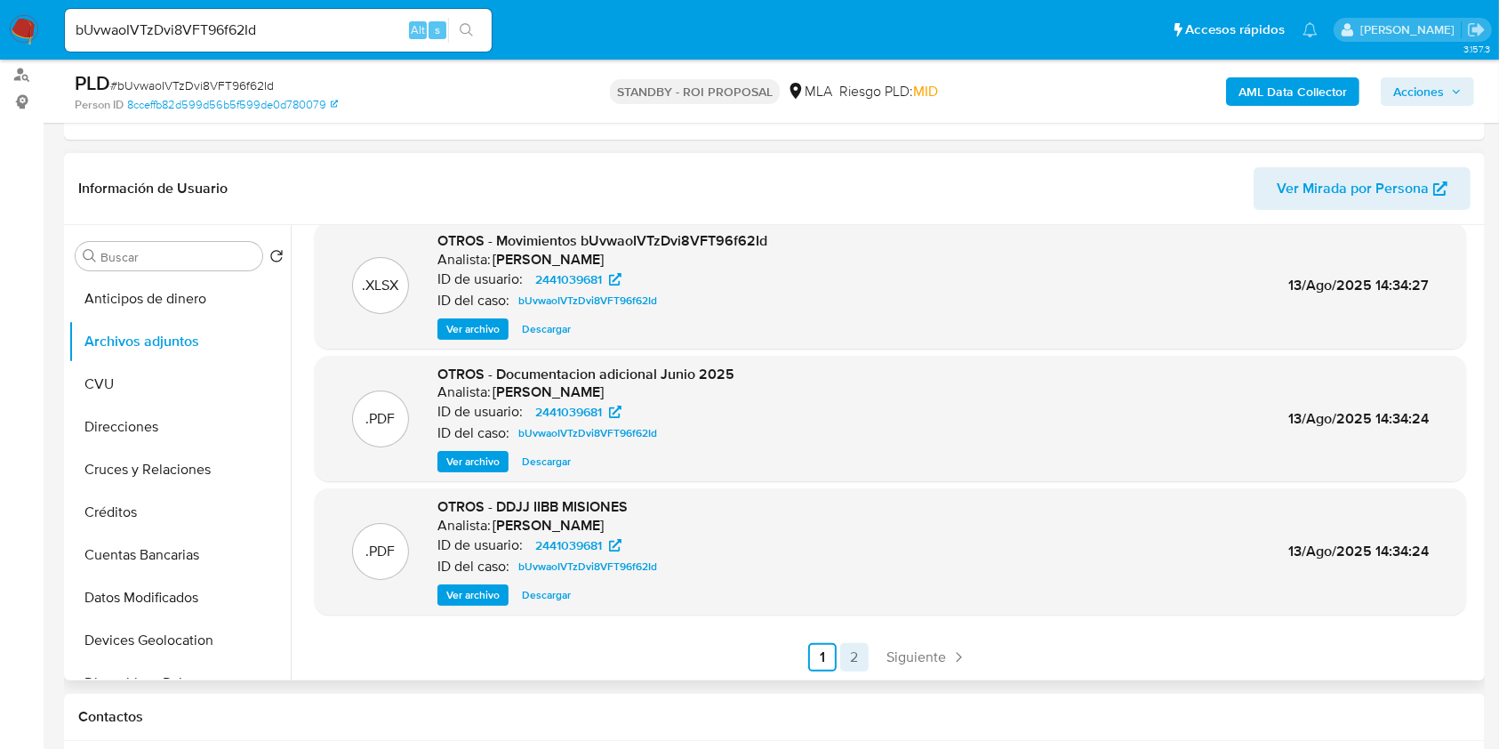
click at [855, 658] on link "2" at bounding box center [854, 657] width 28 height 28
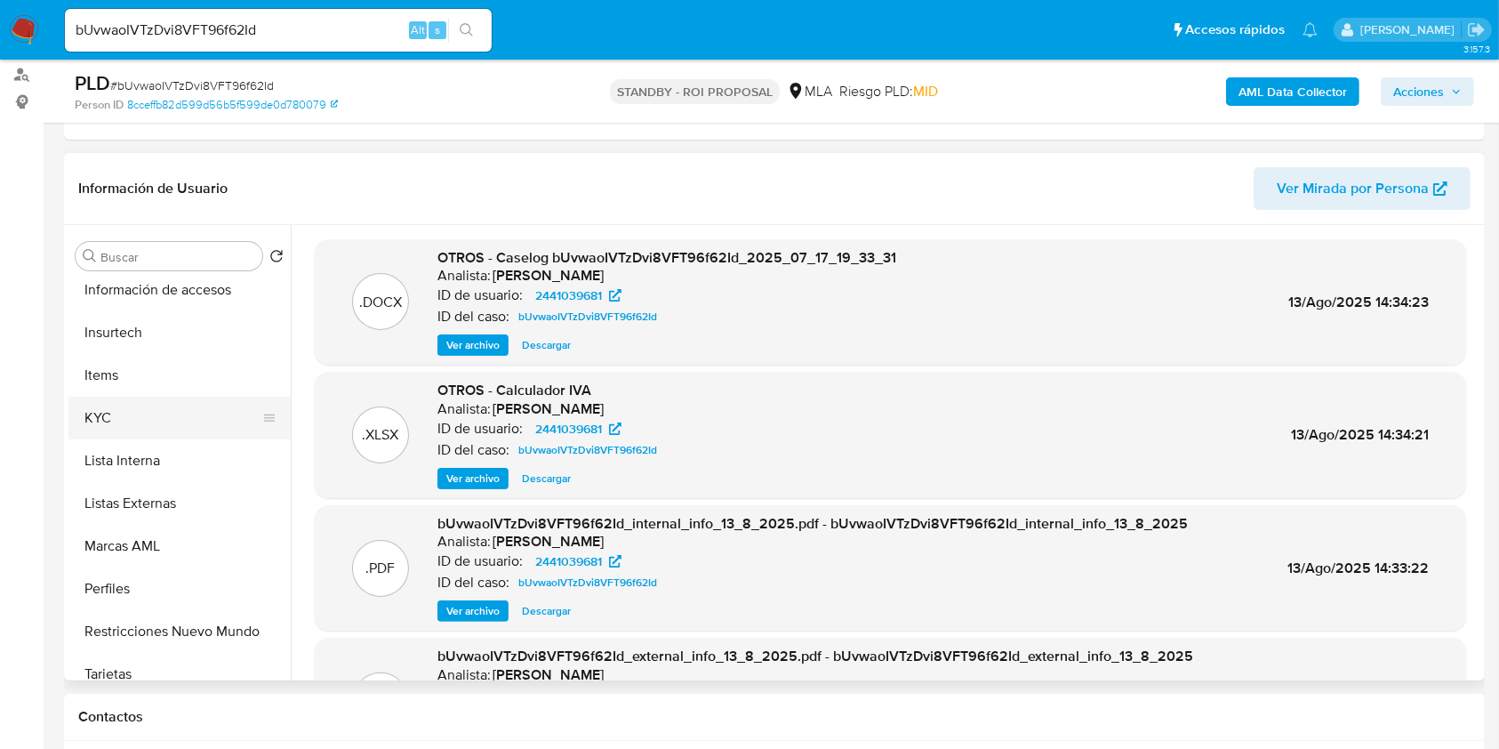
scroll to position [837, 0]
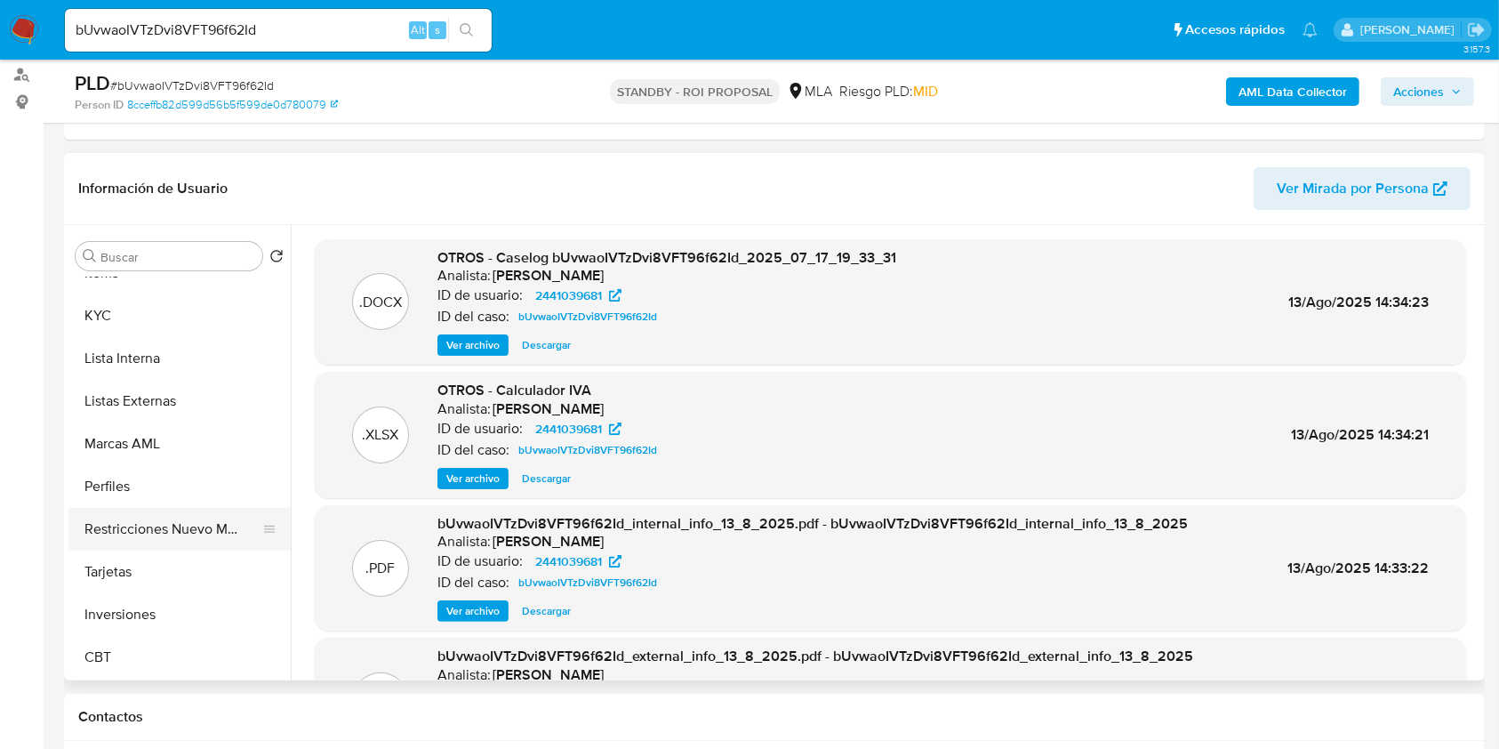
click at [210, 519] on button "Restricciones Nuevo Mundo" at bounding box center [172, 529] width 208 height 43
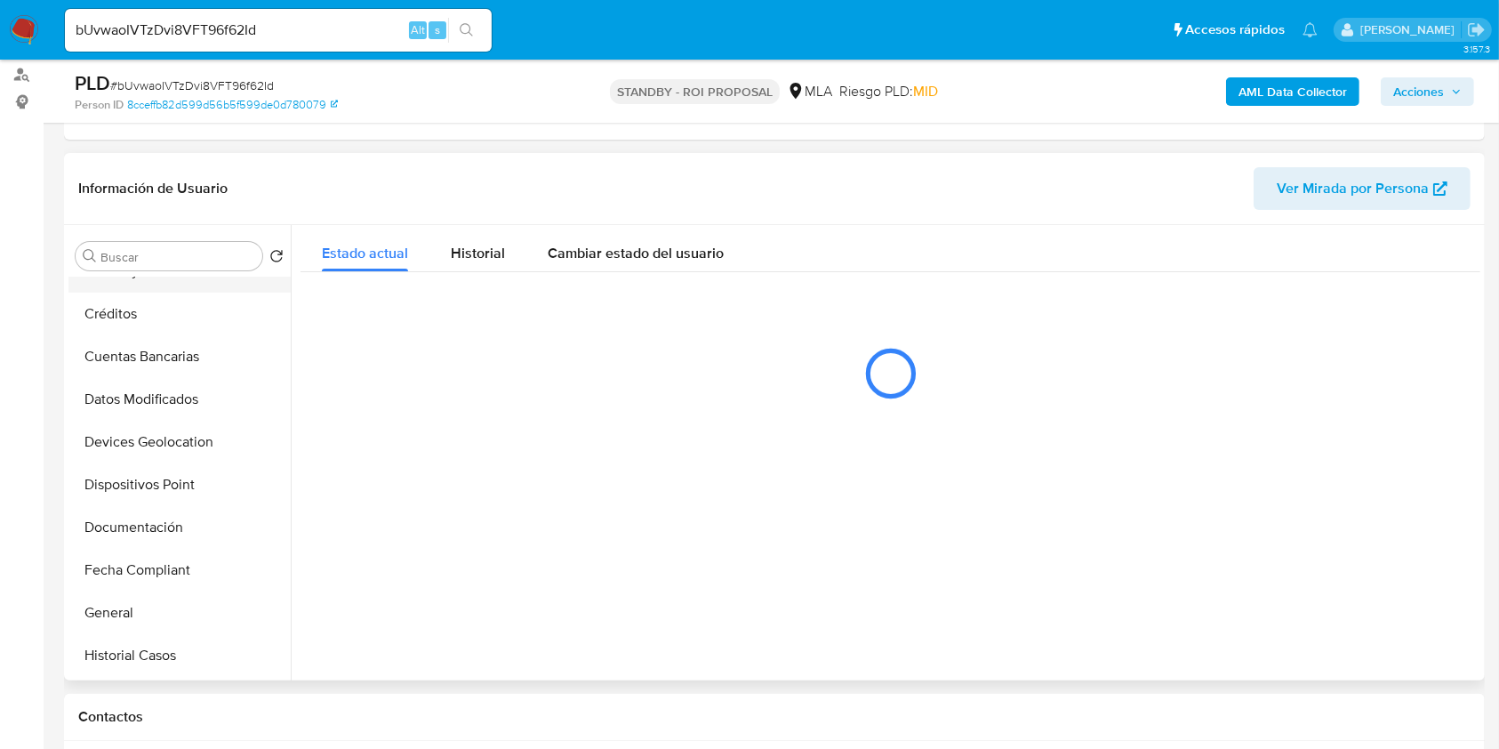
scroll to position [0, 0]
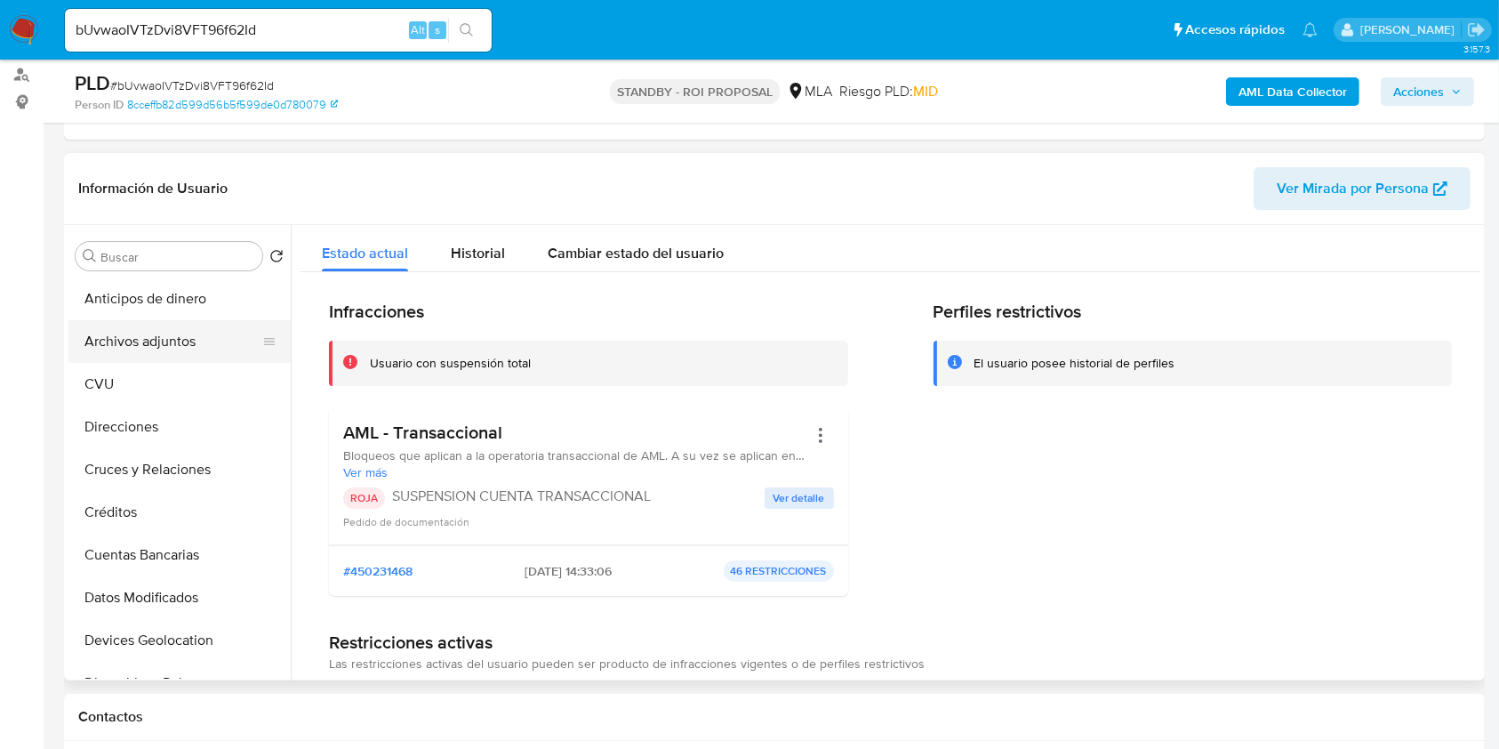
click at [193, 335] on button "Archivos adjuntos" at bounding box center [172, 341] width 208 height 43
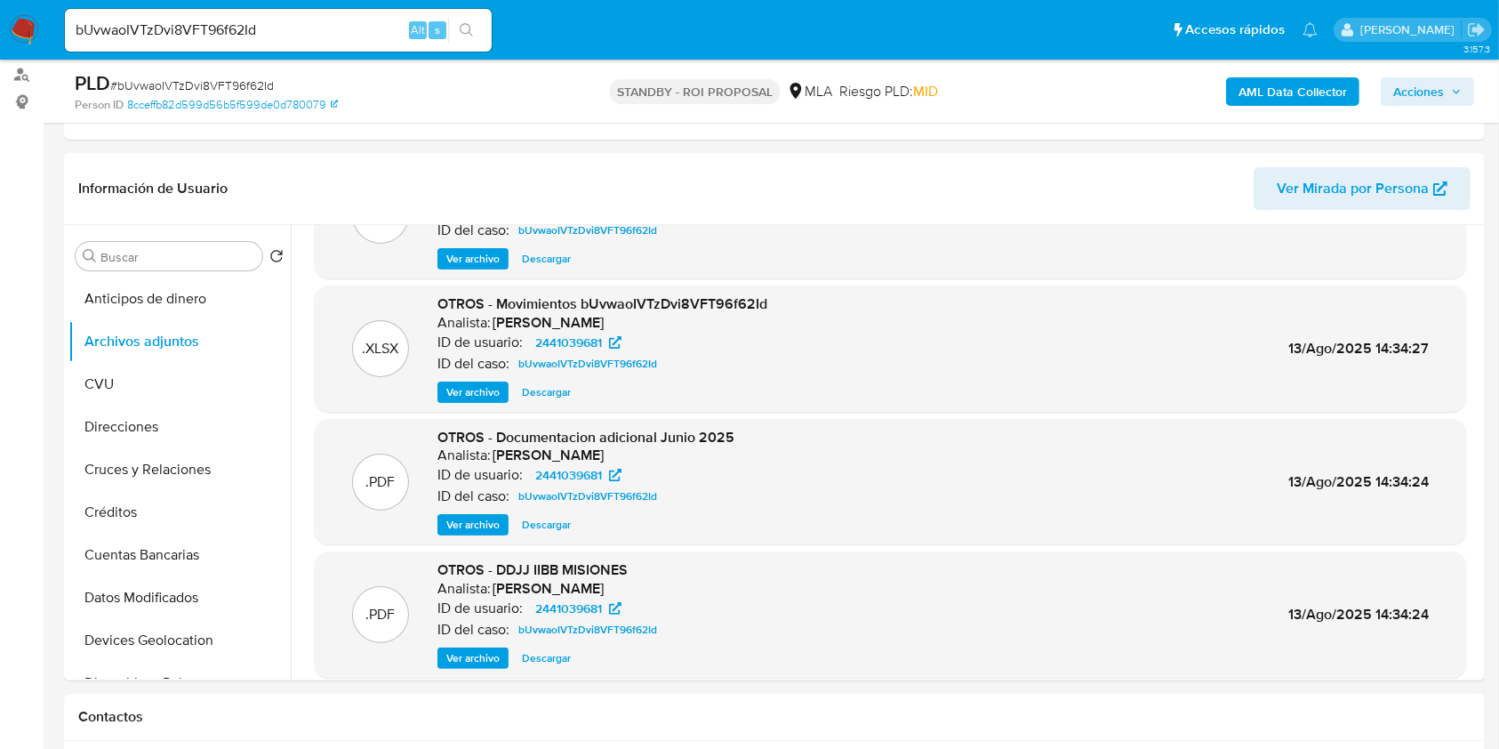
scroll to position [149, 0]
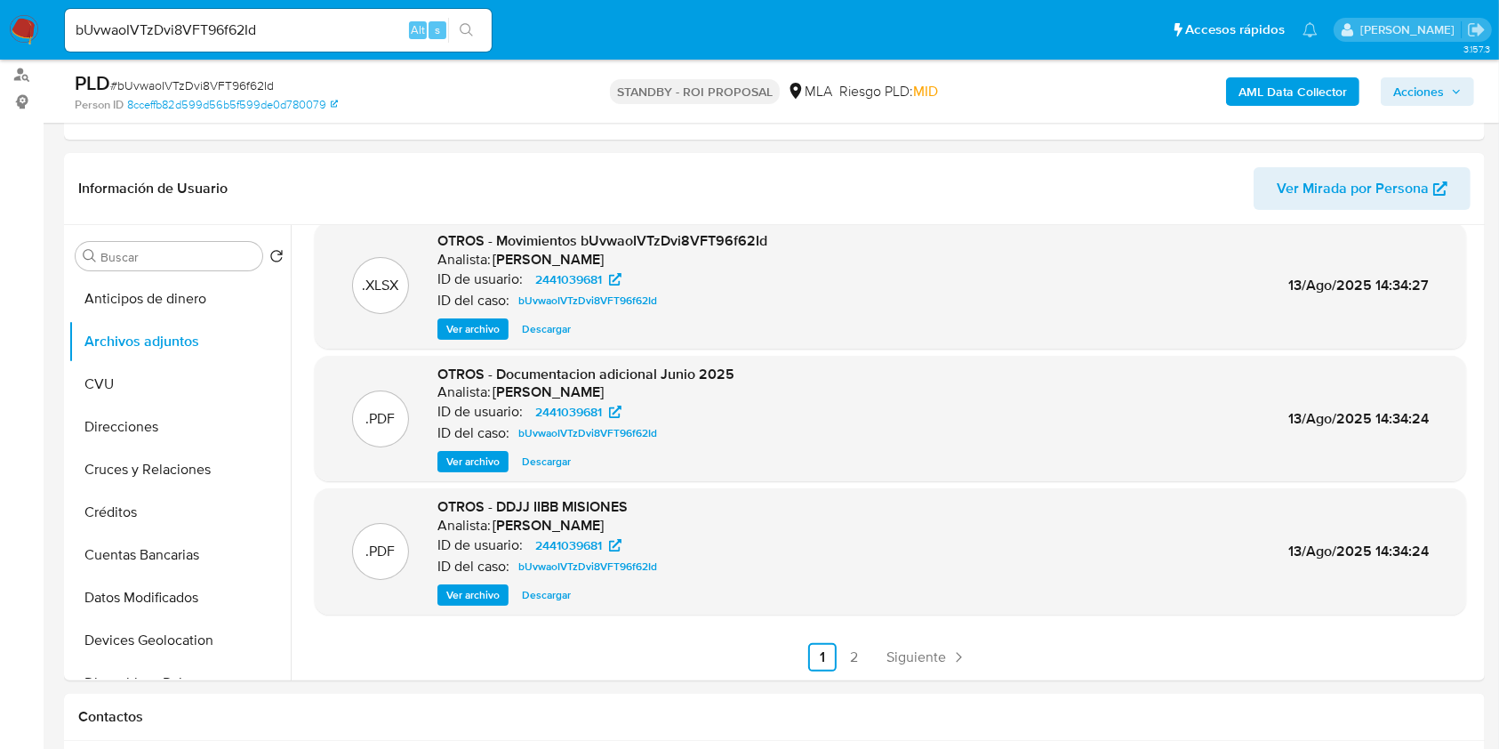
click at [864, 651] on link "2" at bounding box center [854, 657] width 28 height 28
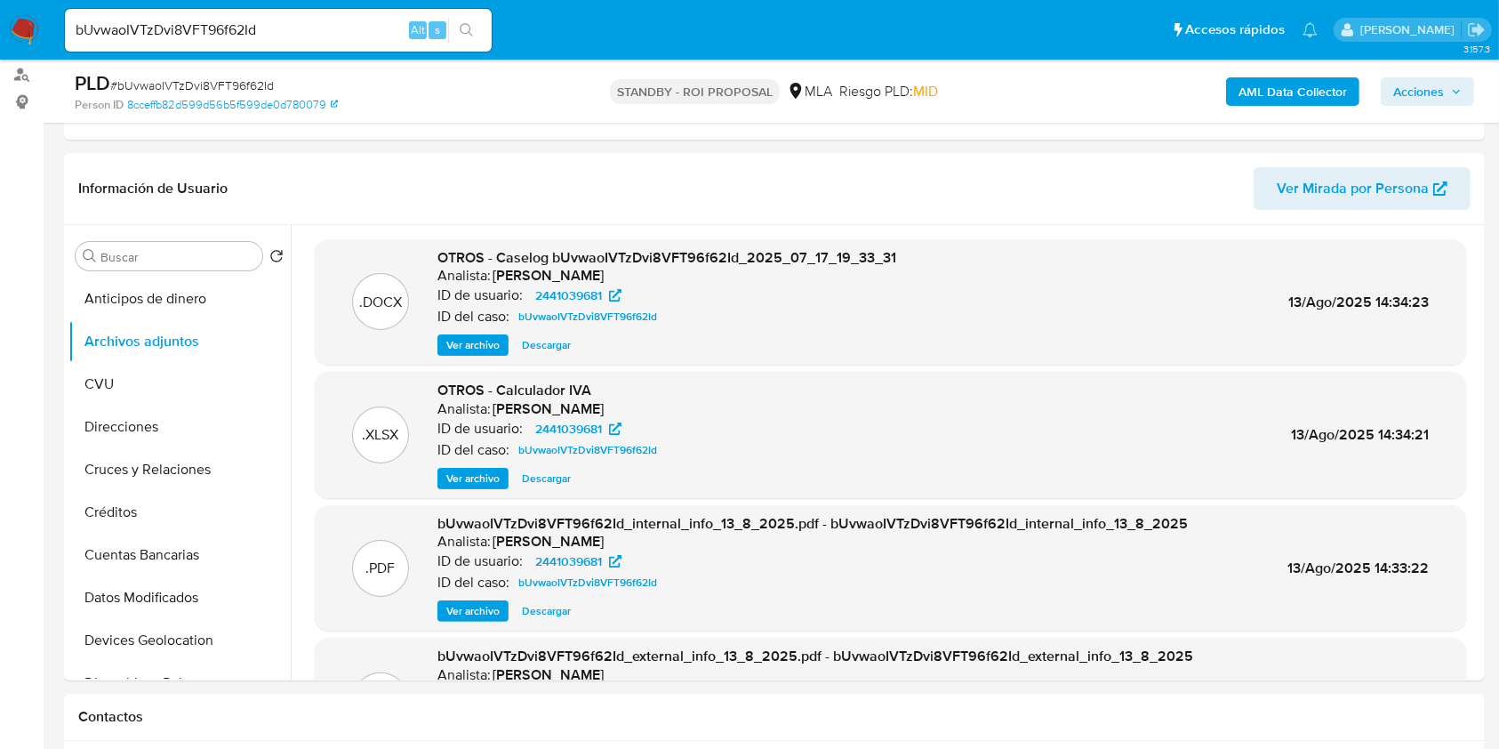
click at [464, 347] on span "Ver archivo" at bounding box center [472, 345] width 53 height 18
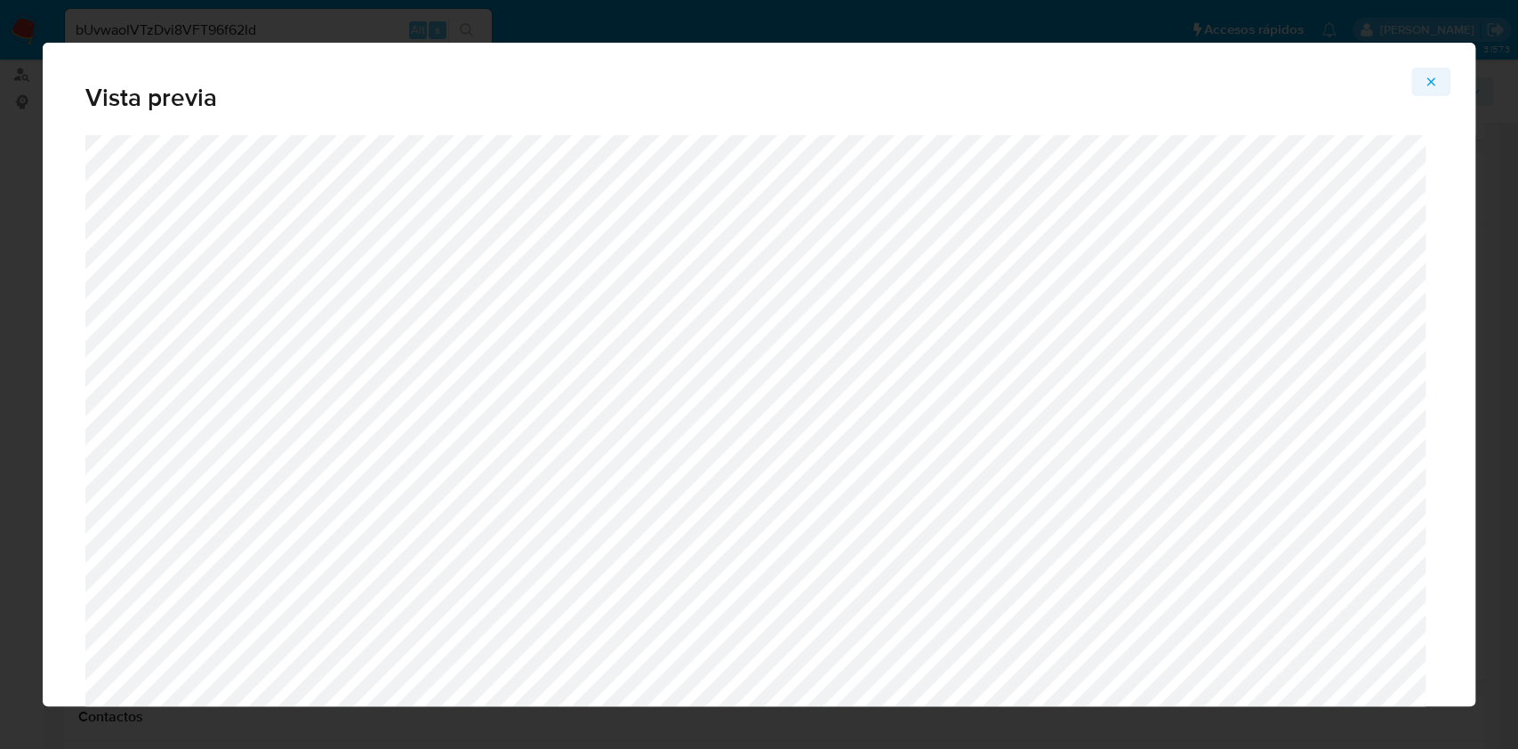
click at [1432, 87] on icon "Attachment preview" at bounding box center [1431, 82] width 14 height 14
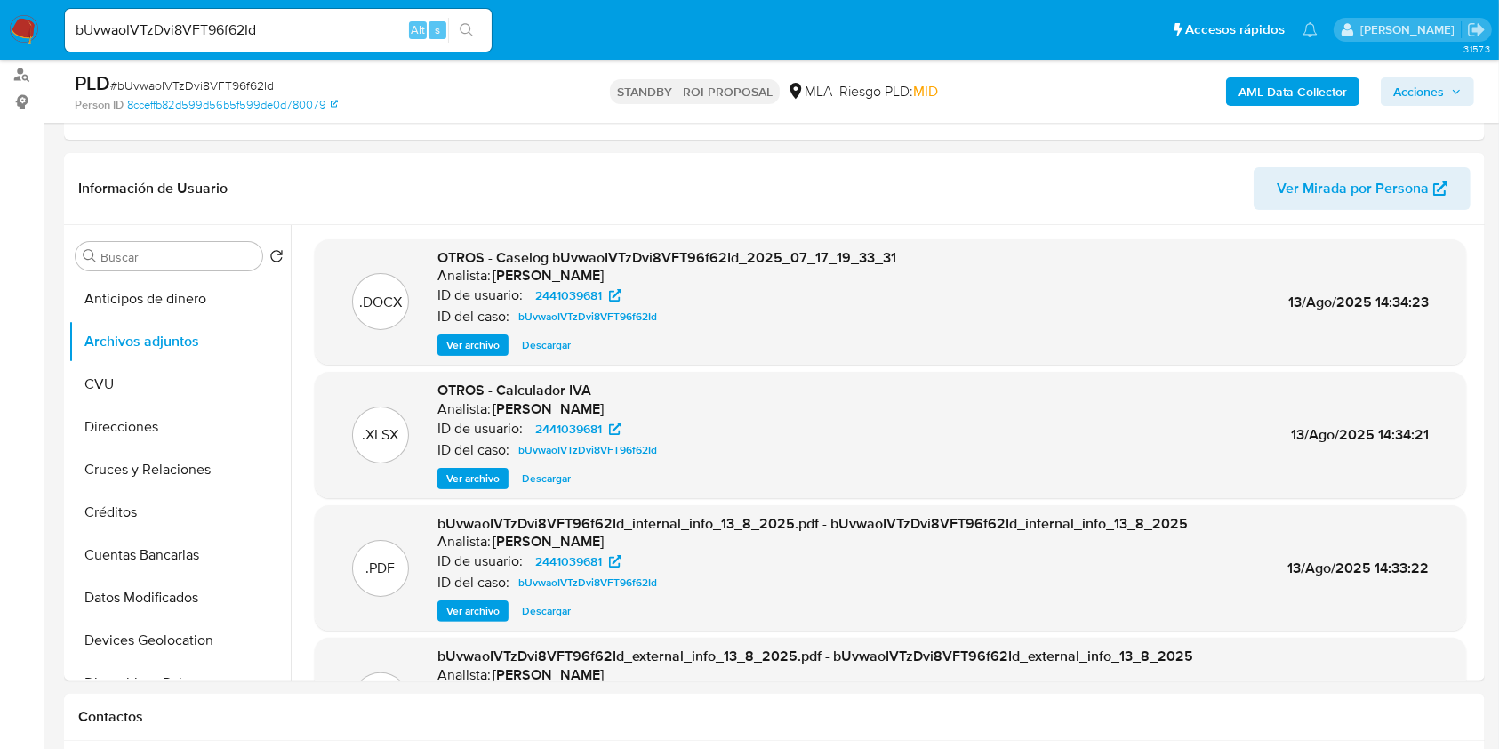
click at [563, 349] on span "Descargar" at bounding box center [546, 345] width 49 height 18
click at [191, 37] on input "bUvwaoIVTzDvi8VFT96f62Id" at bounding box center [278, 30] width 427 height 23
paste input "U5jRYWsYpD9QhkbsiqOxmXuq"
type input "U5jRYWsYpD9QhkbsiqOxmXuq"
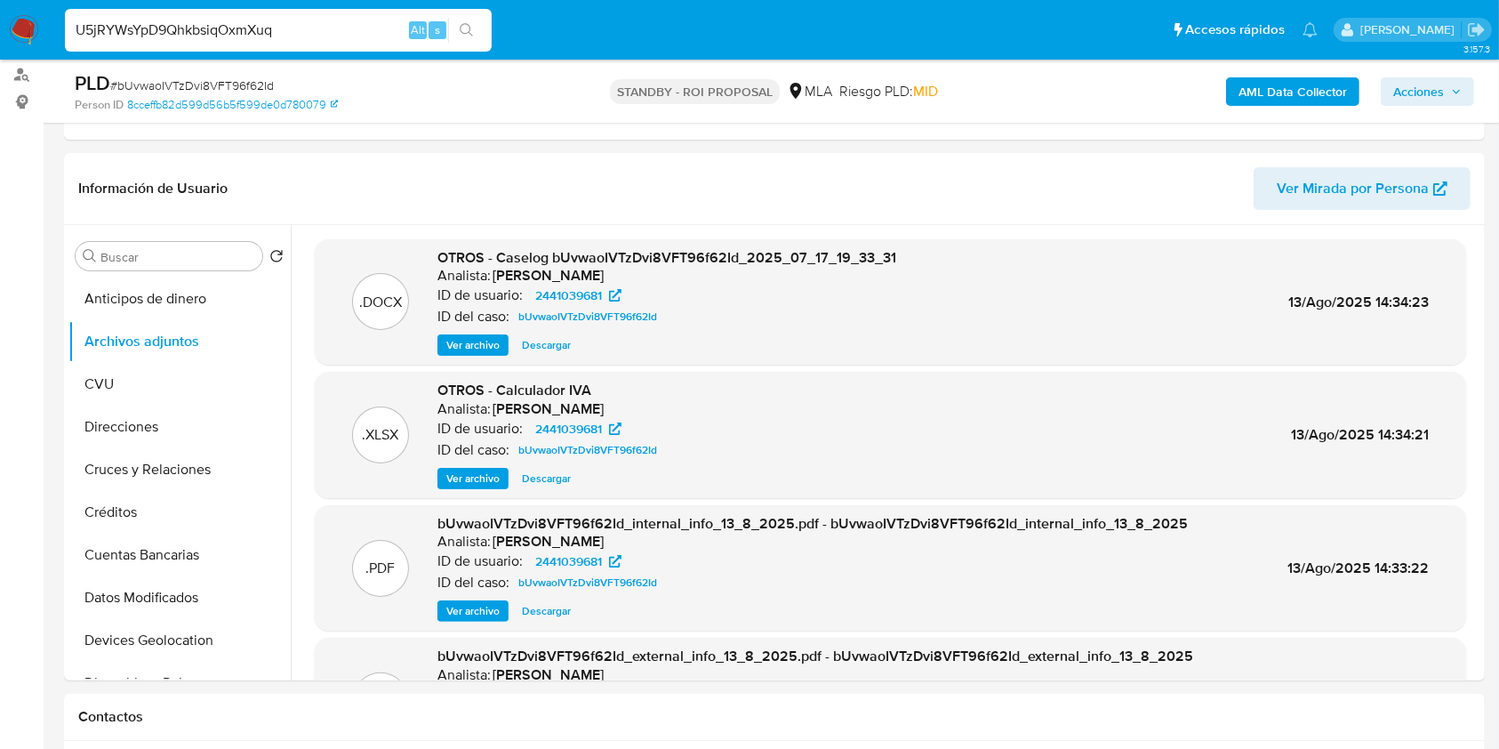
click at [465, 25] on icon "search-icon" at bounding box center [467, 30] width 14 height 14
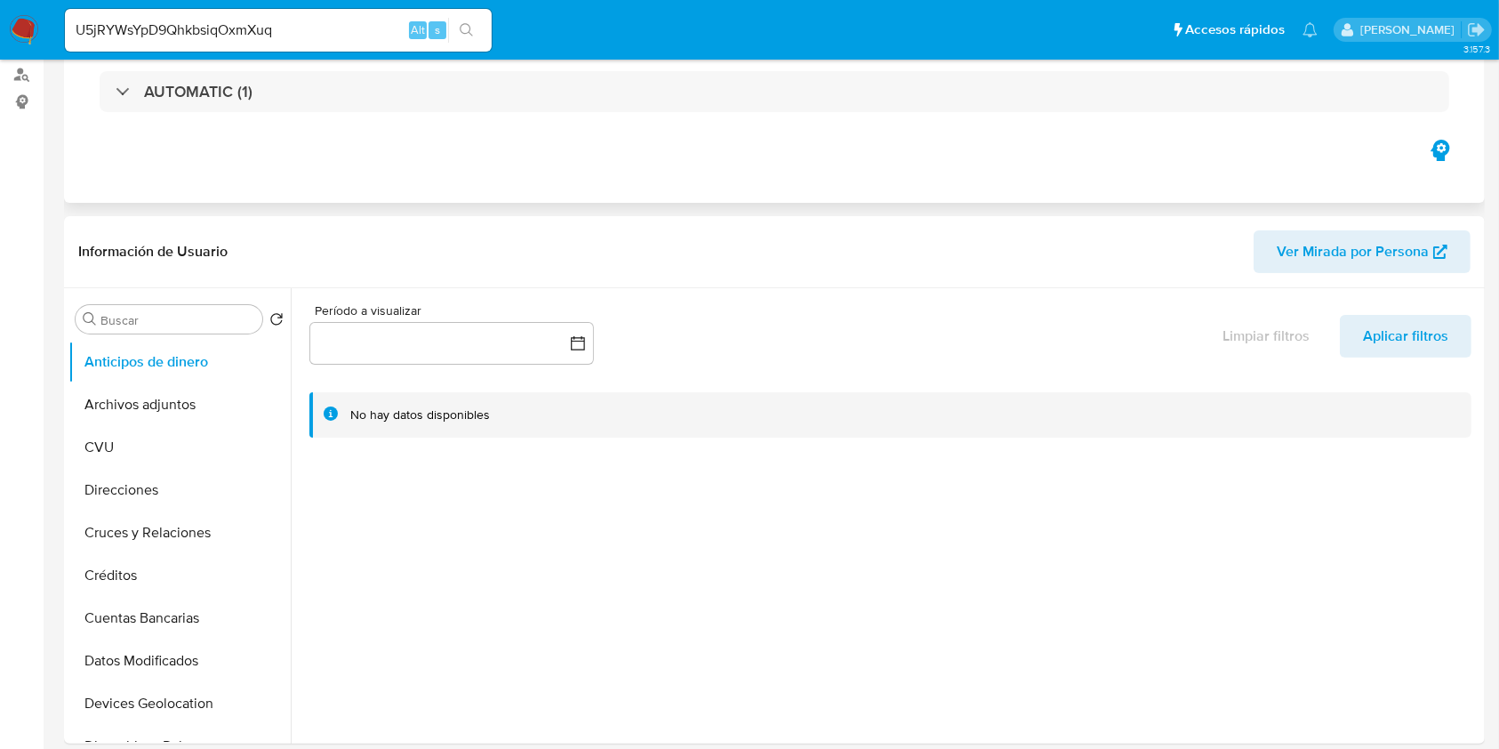
select select "10"
click at [189, 405] on button "Archivos adjuntos" at bounding box center [172, 404] width 208 height 43
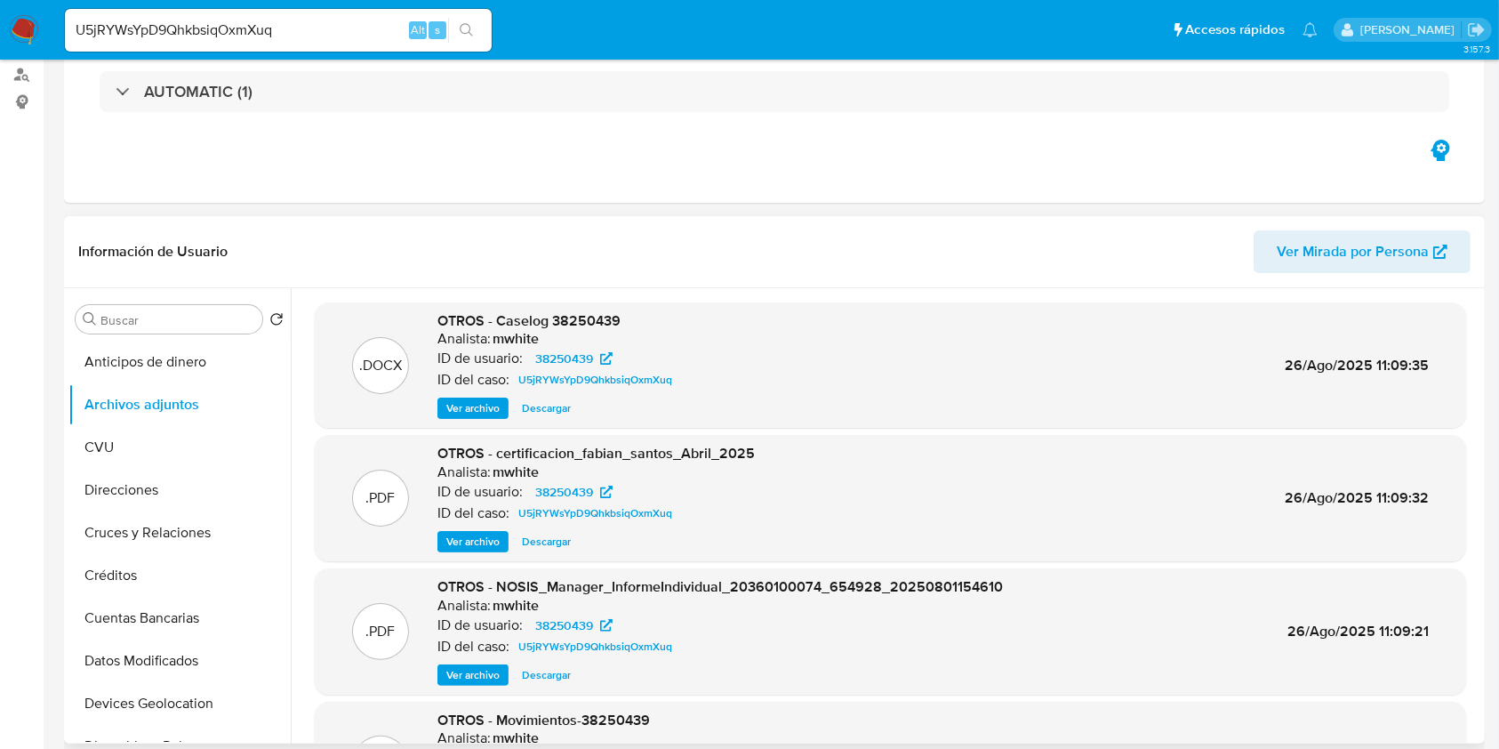
click at [549, 402] on span "Descargar" at bounding box center [546, 408] width 49 height 18
click at [285, 244] on header "Información de Usuario Ver Mirada por Persona" at bounding box center [774, 251] width 1392 height 43
click at [576, 317] on span "OTROS - Caselog 38250439" at bounding box center [528, 320] width 183 height 20
click at [575, 317] on span "OTROS - Caselog 38250439" at bounding box center [528, 320] width 183 height 20
copy span "38250439"
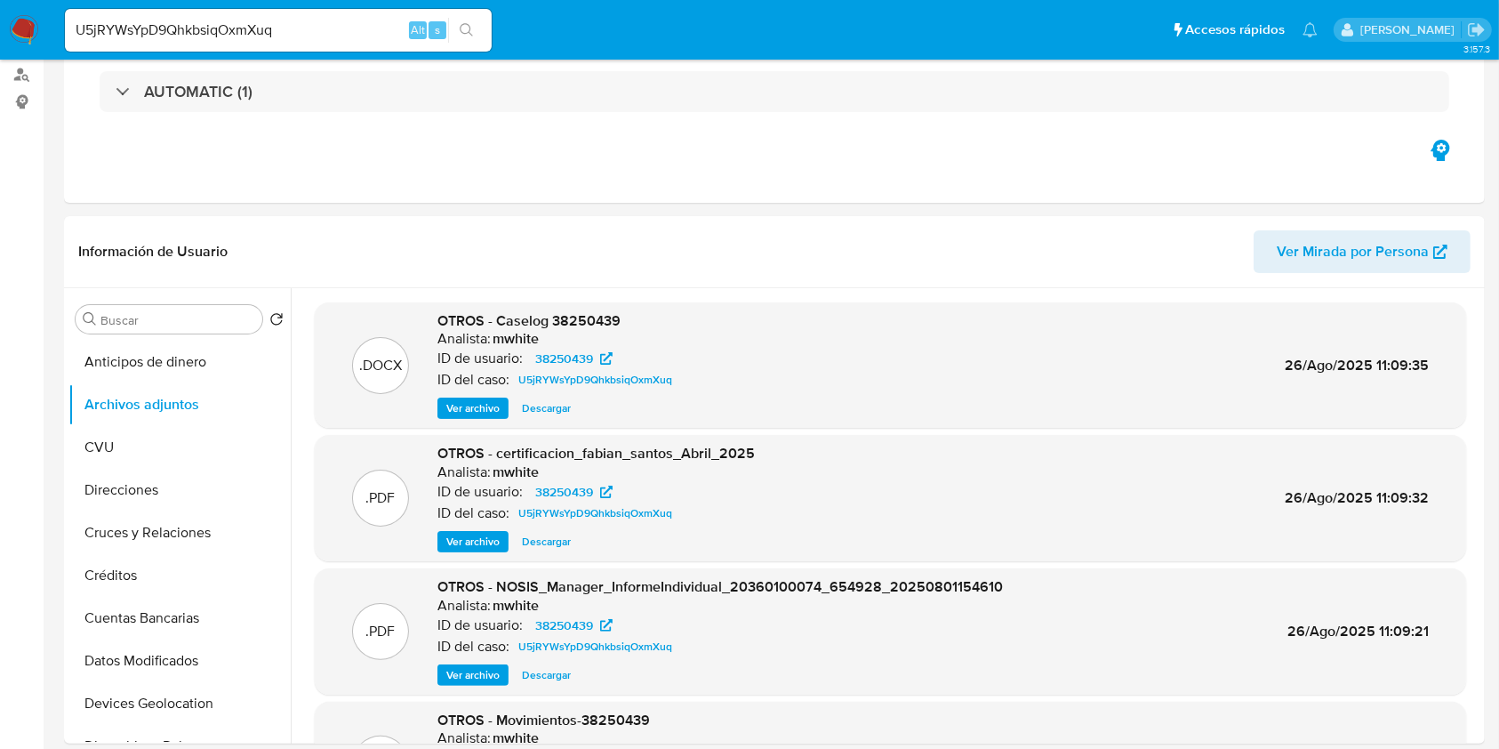
click at [165, 22] on input "U5jRYWsYpD9QhkbsiqOxmXuq" at bounding box center [278, 30] width 427 height 23
paste input "juPjLipzUirfNqA3SUQZS3BQ"
type input "juPjLipzUirfNqA3SUQZS3BQ"
click at [468, 14] on div "juPjLipzUirfNqA3SUQZS3BQ Alt s" at bounding box center [278, 30] width 427 height 43
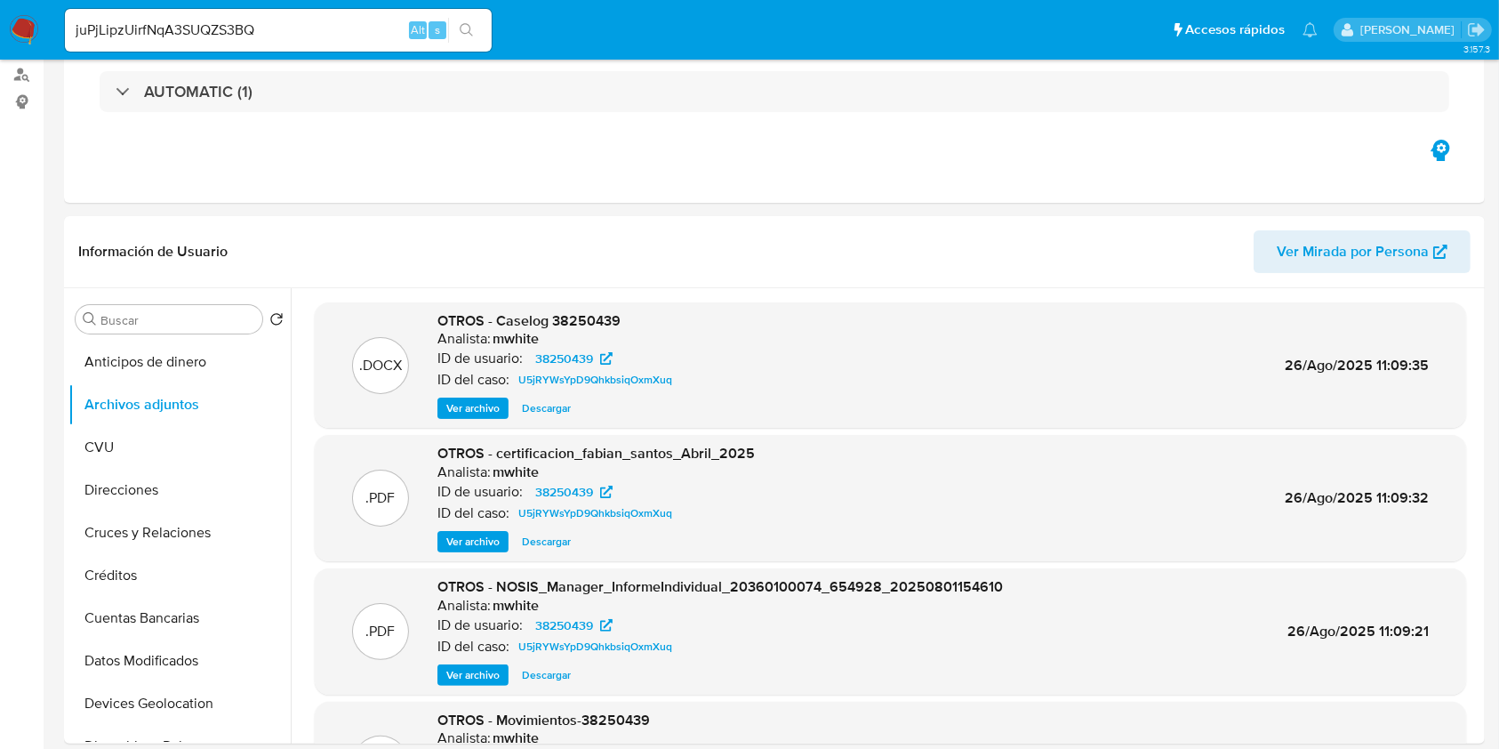
click at [472, 31] on icon "search-icon" at bounding box center [467, 30] width 14 height 14
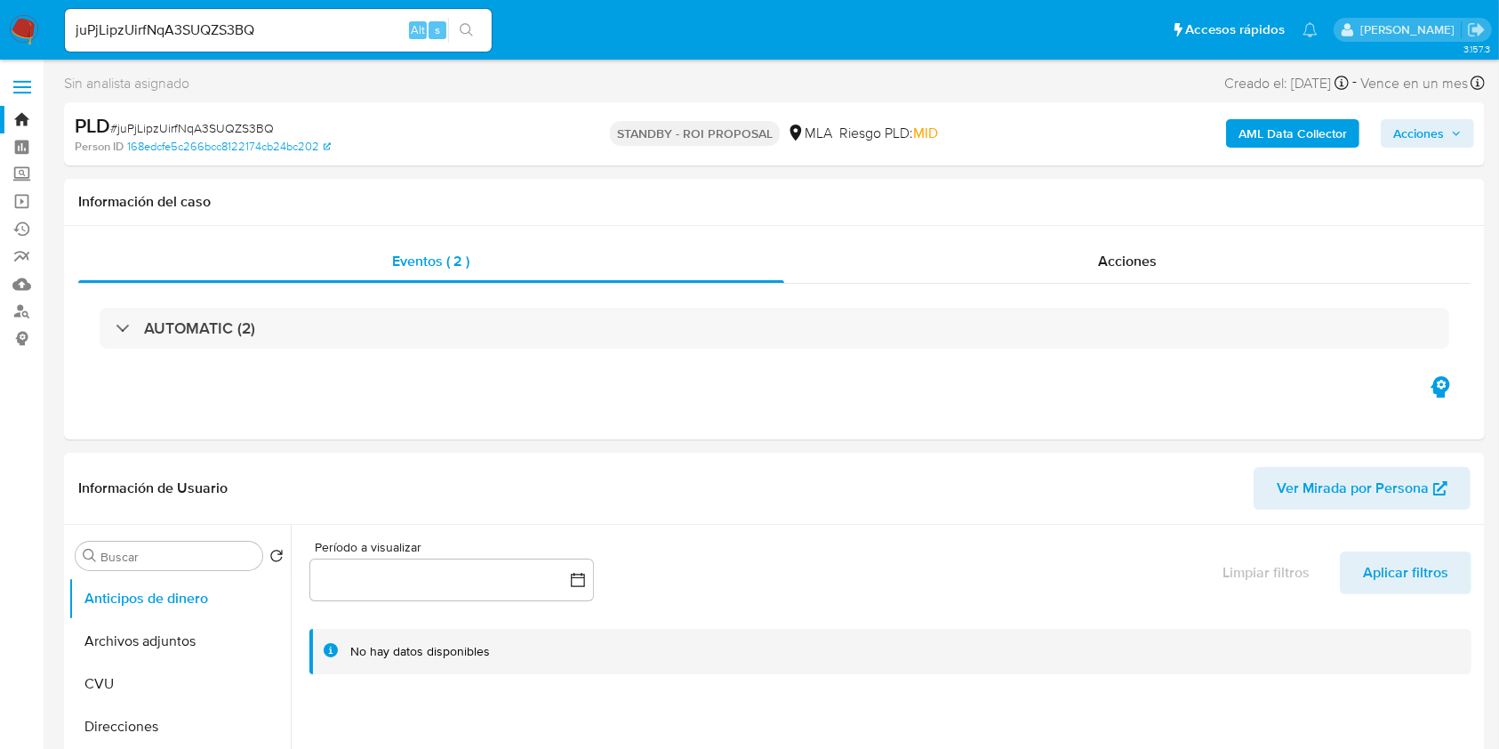
select select "10"
click at [144, 647] on button "Archivos adjuntos" at bounding box center [172, 641] width 208 height 43
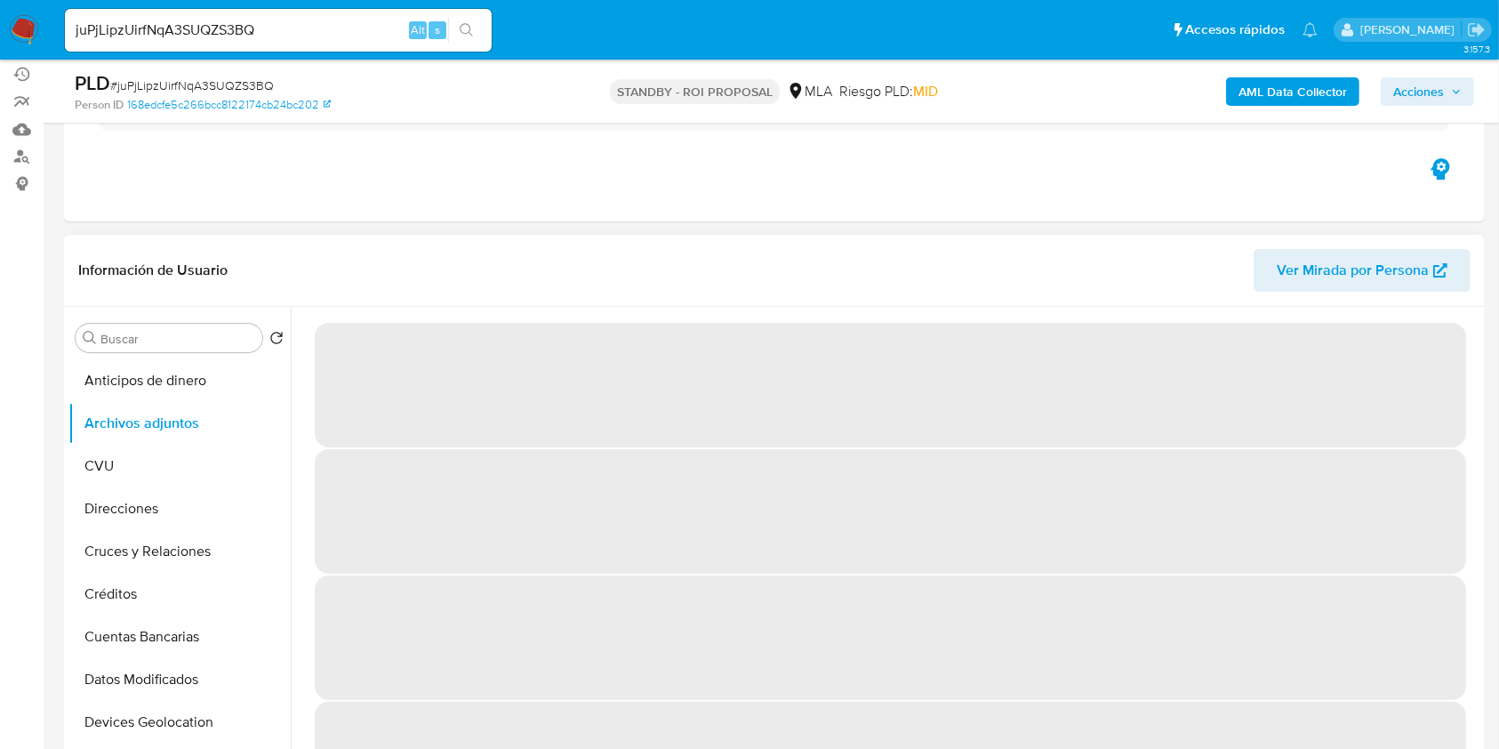
scroll to position [118, 0]
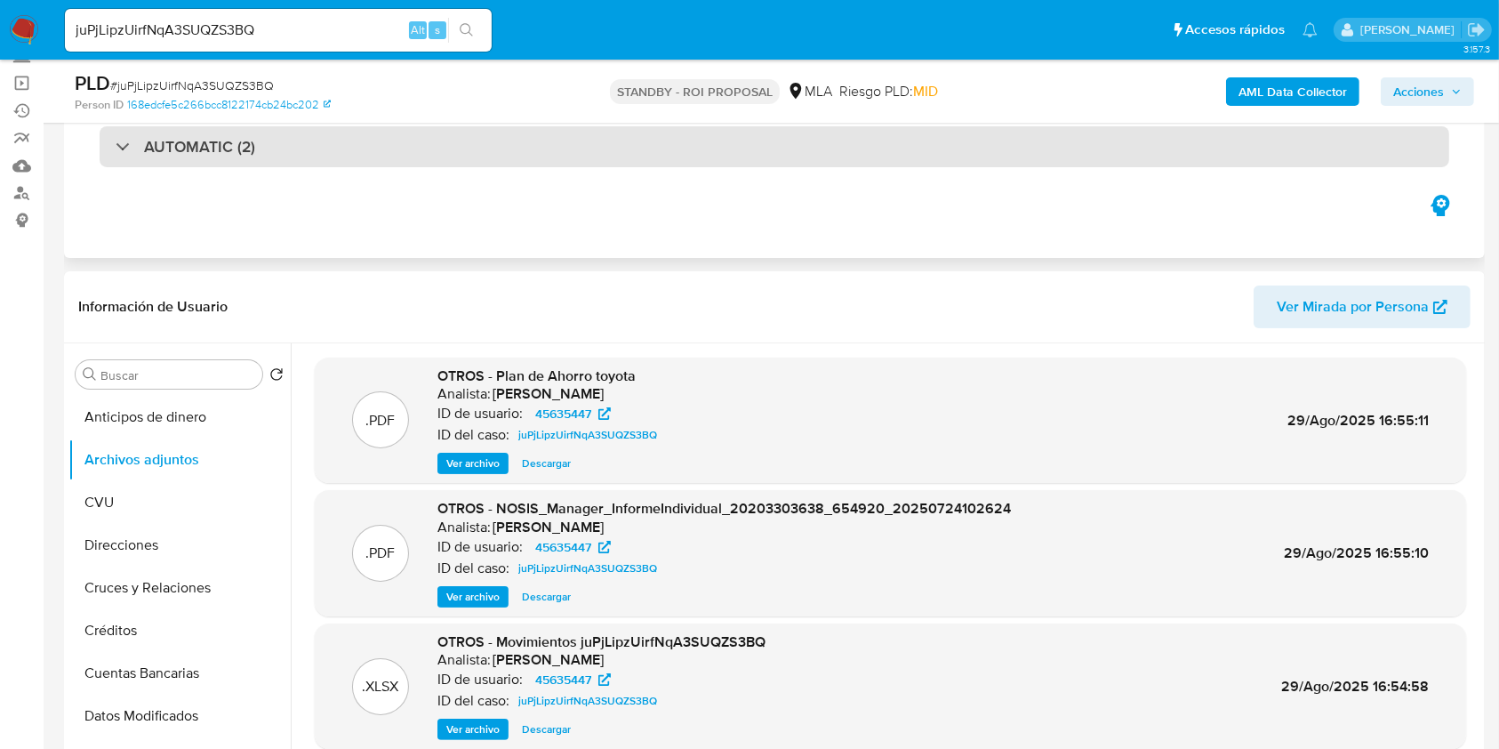
click at [261, 140] on div "AUTOMATIC (2)" at bounding box center [775, 146] width 1350 height 41
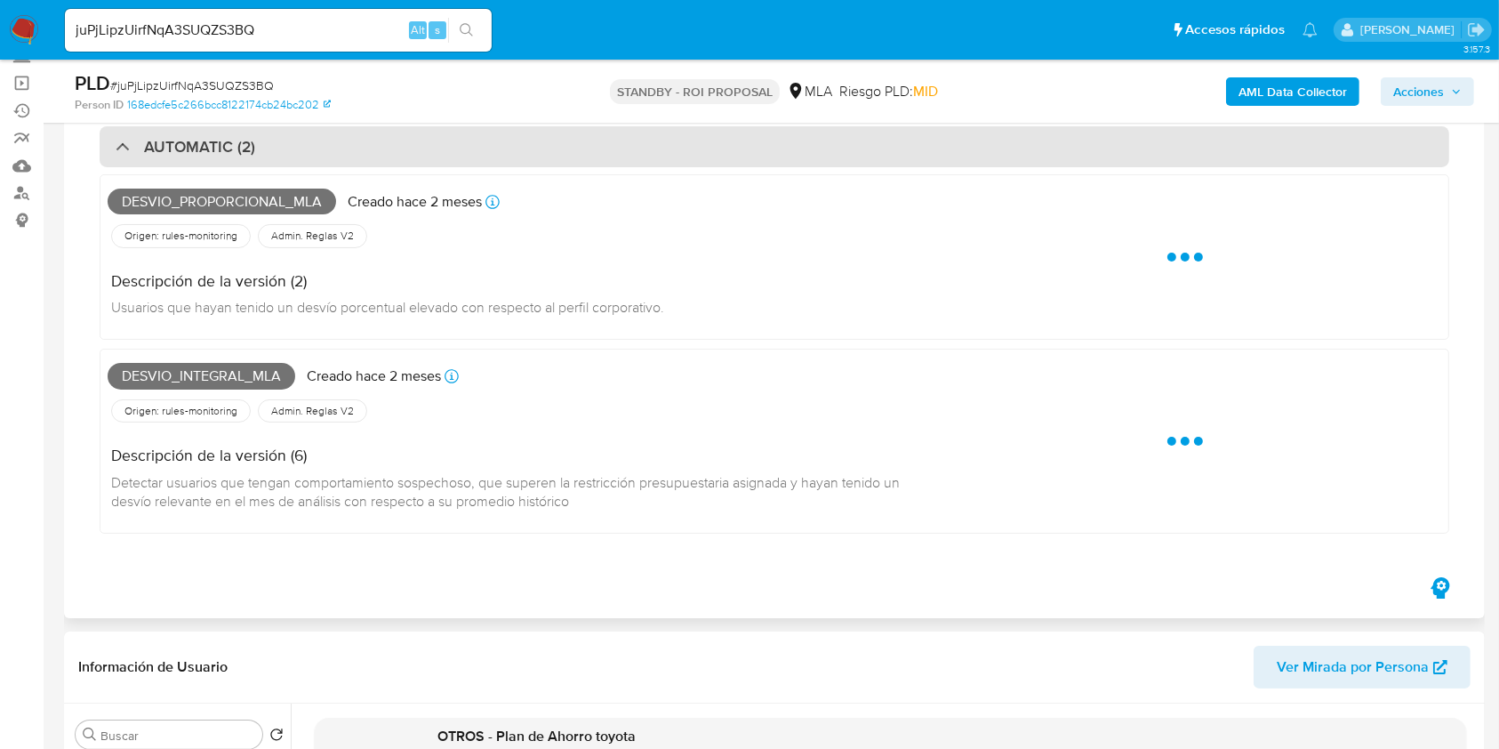
click at [222, 147] on h3 "AUTOMATIC (2)" at bounding box center [199, 147] width 111 height 20
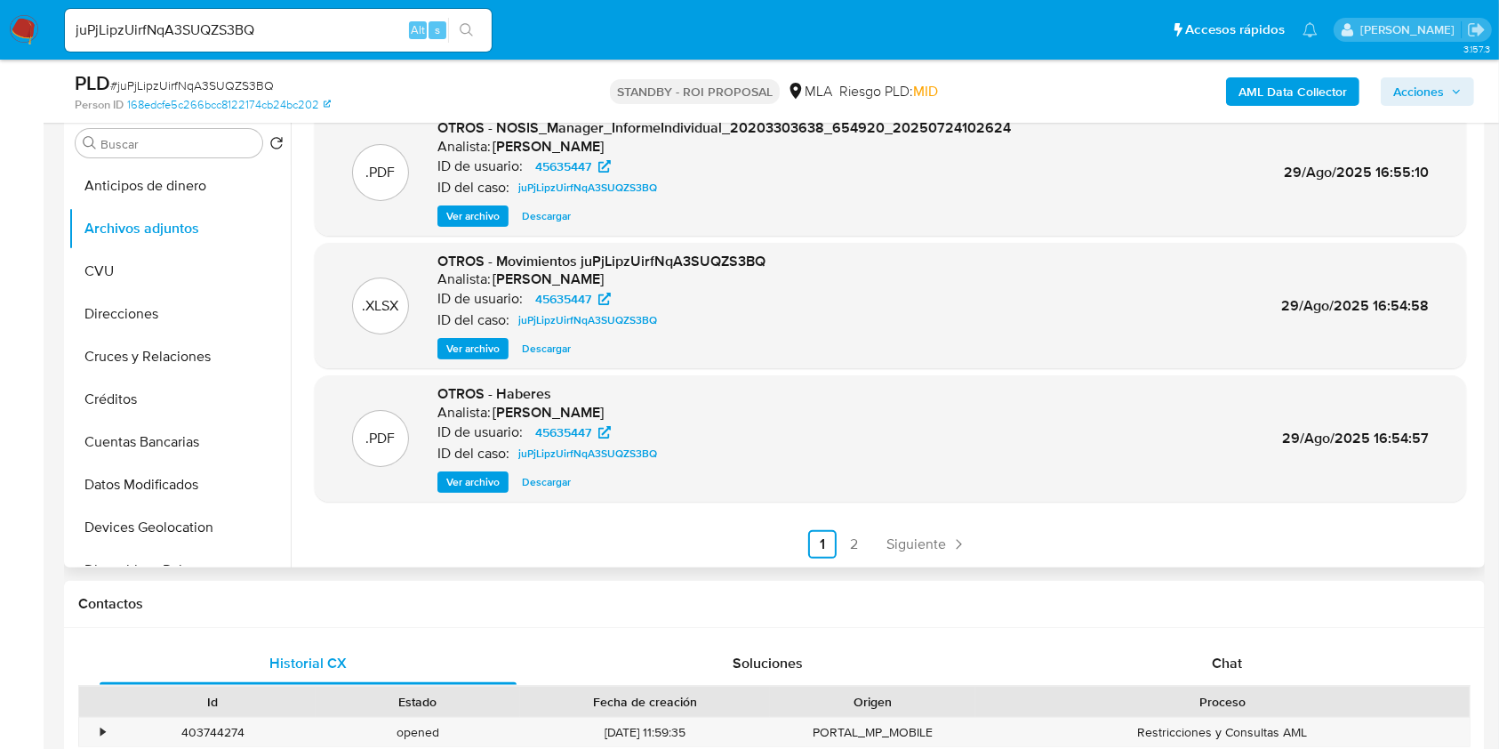
scroll to position [383, 0]
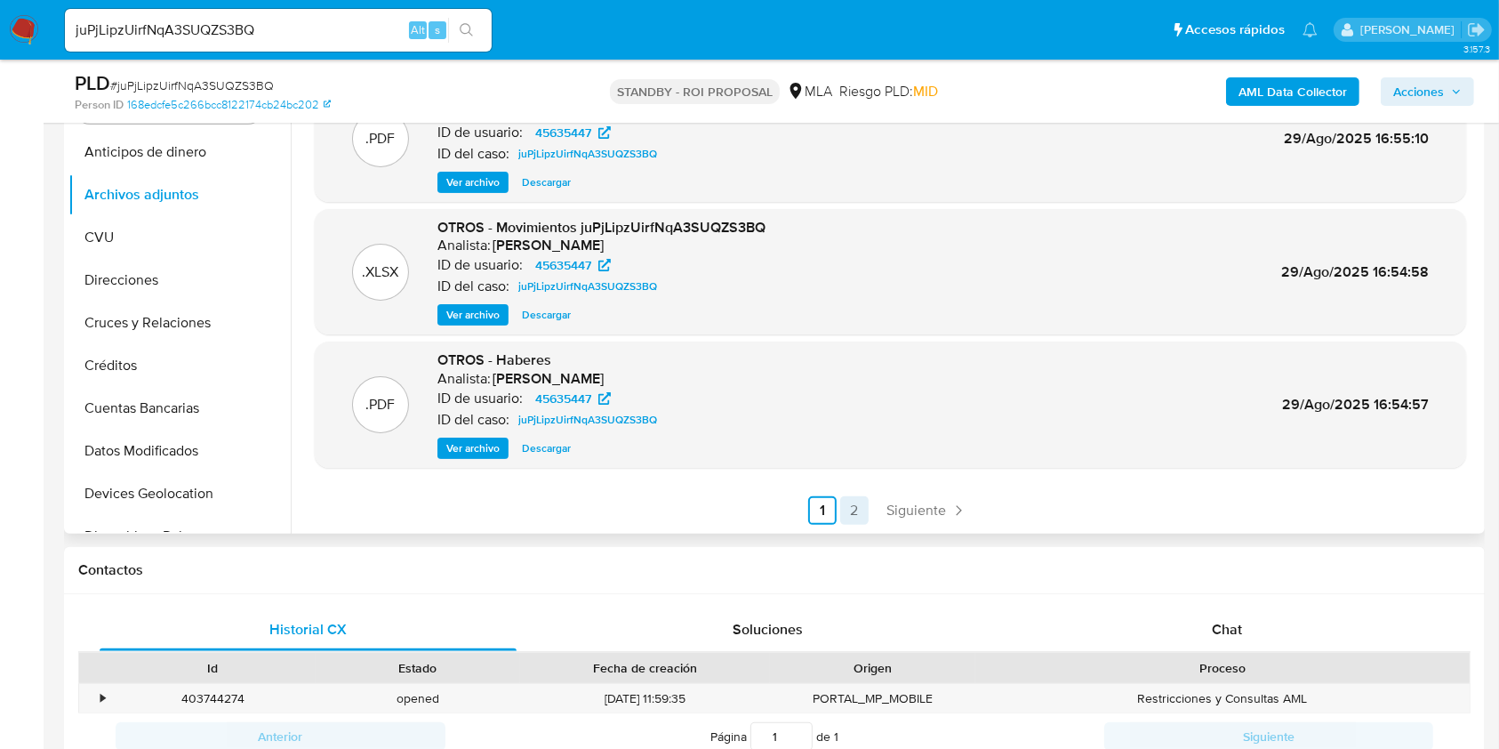
click at [856, 502] on link "2" at bounding box center [854, 510] width 28 height 28
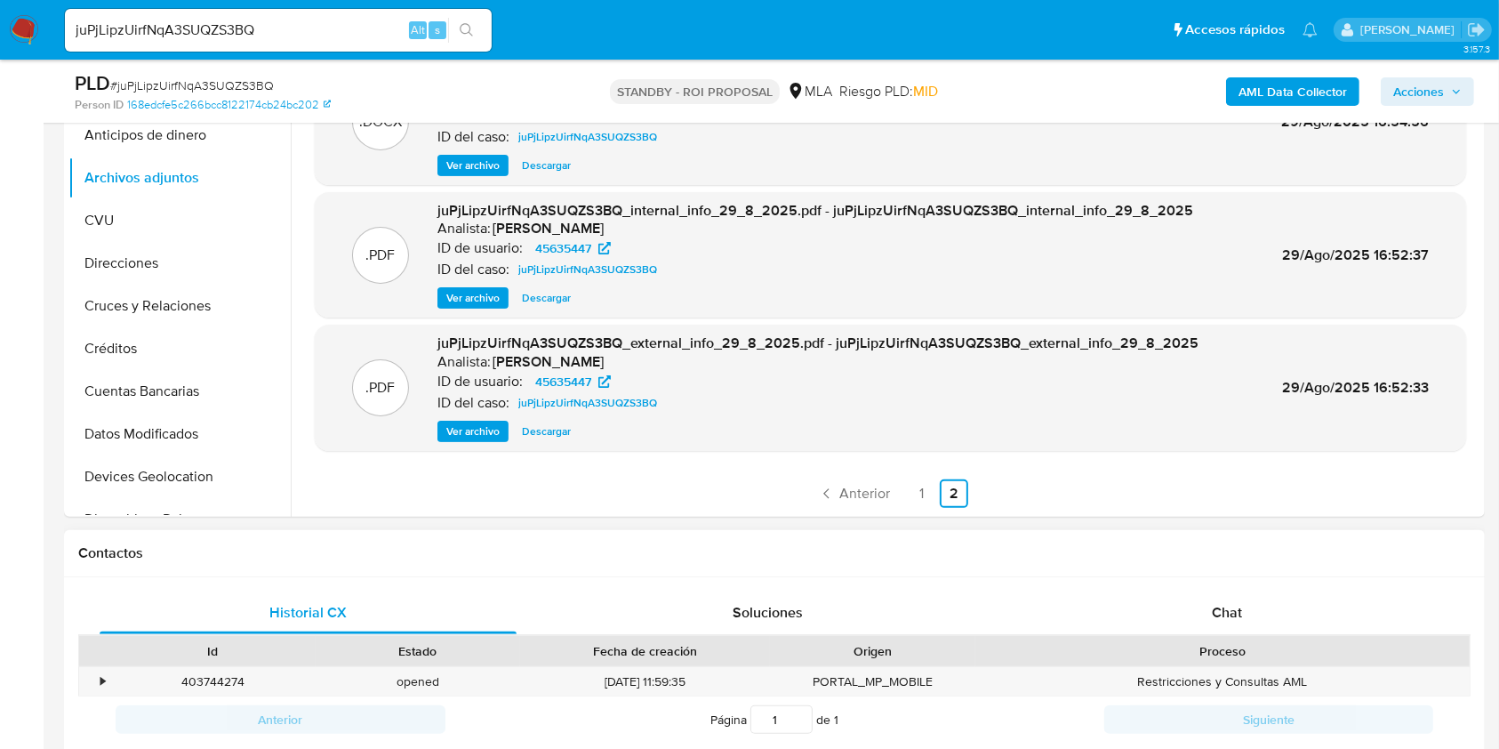
scroll to position [502, 0]
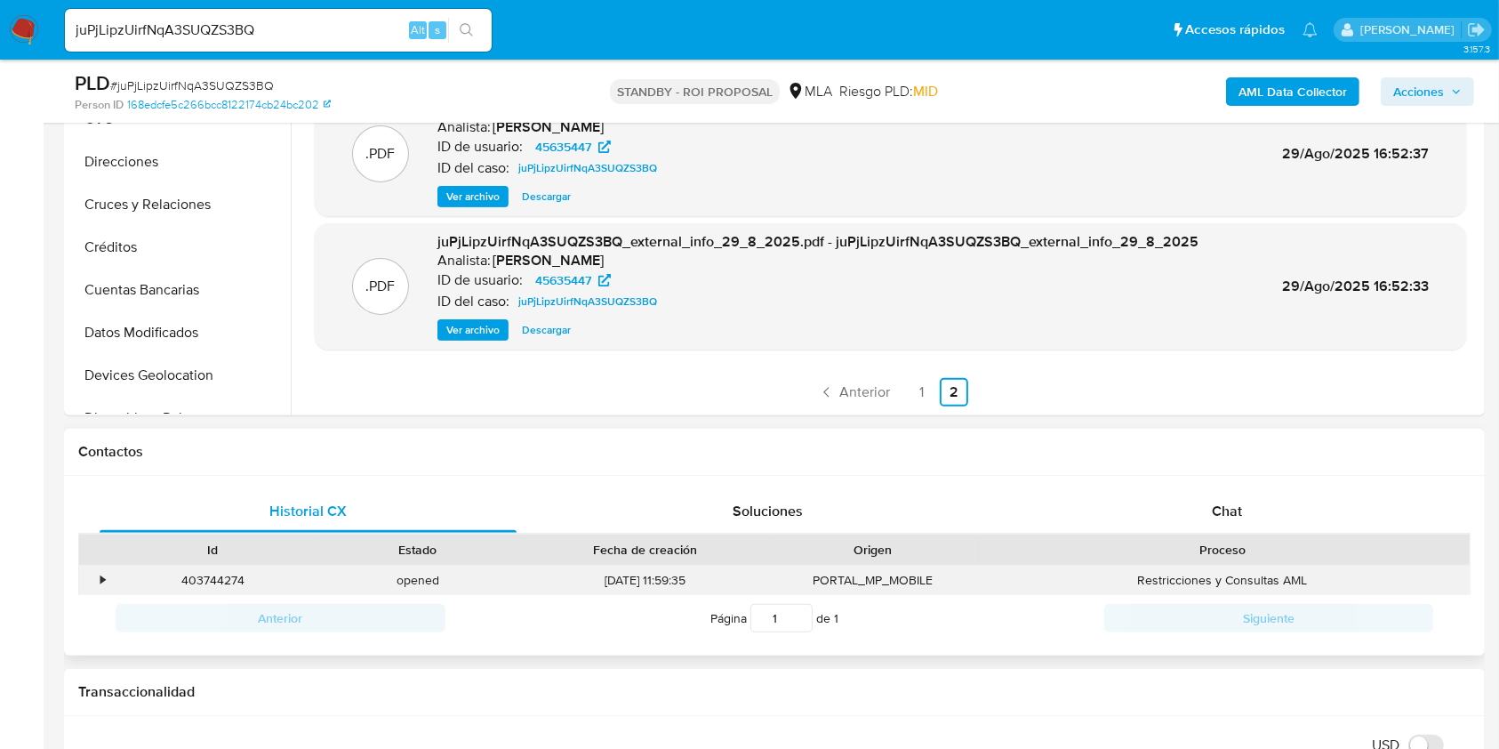
click at [102, 572] on div "•" at bounding box center [102, 580] width 4 height 17
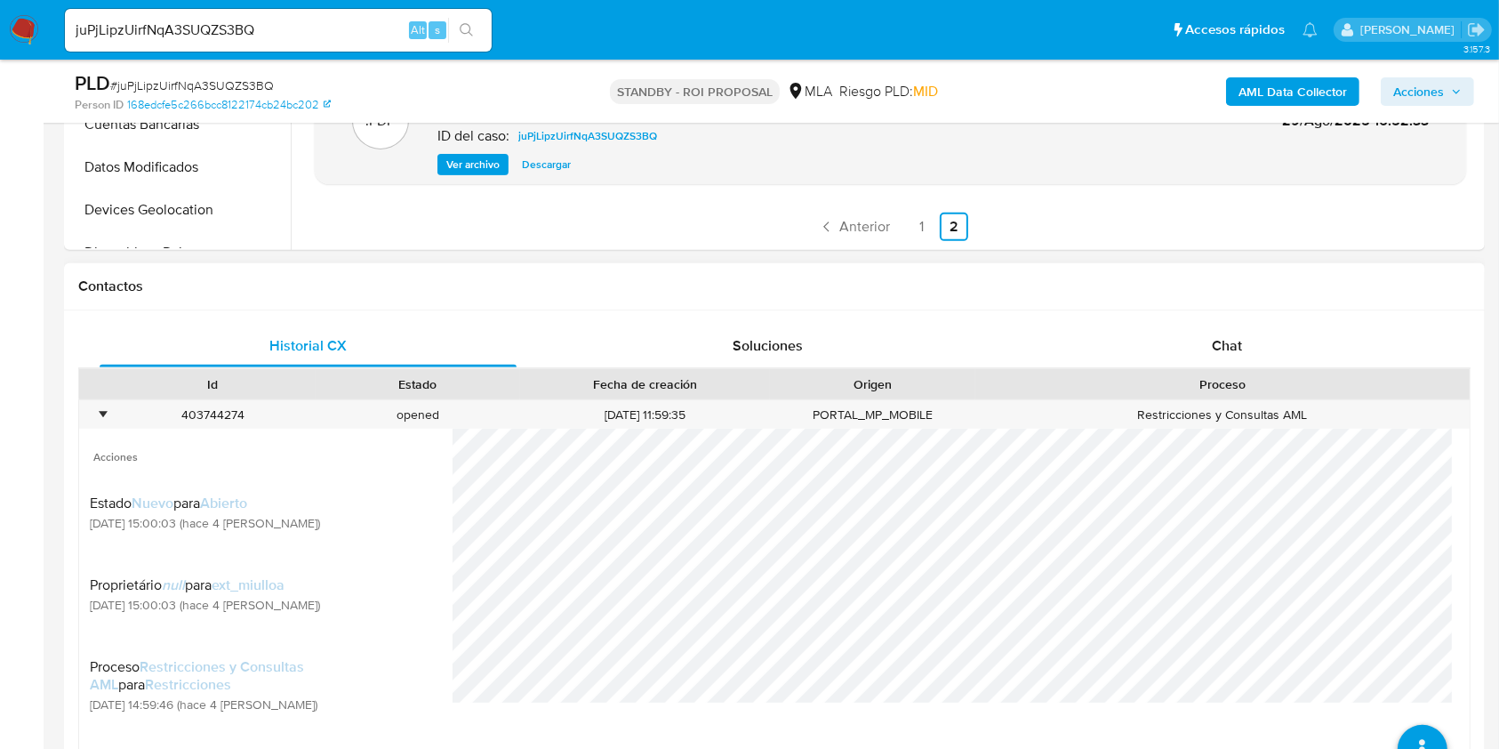
scroll to position [739, 0]
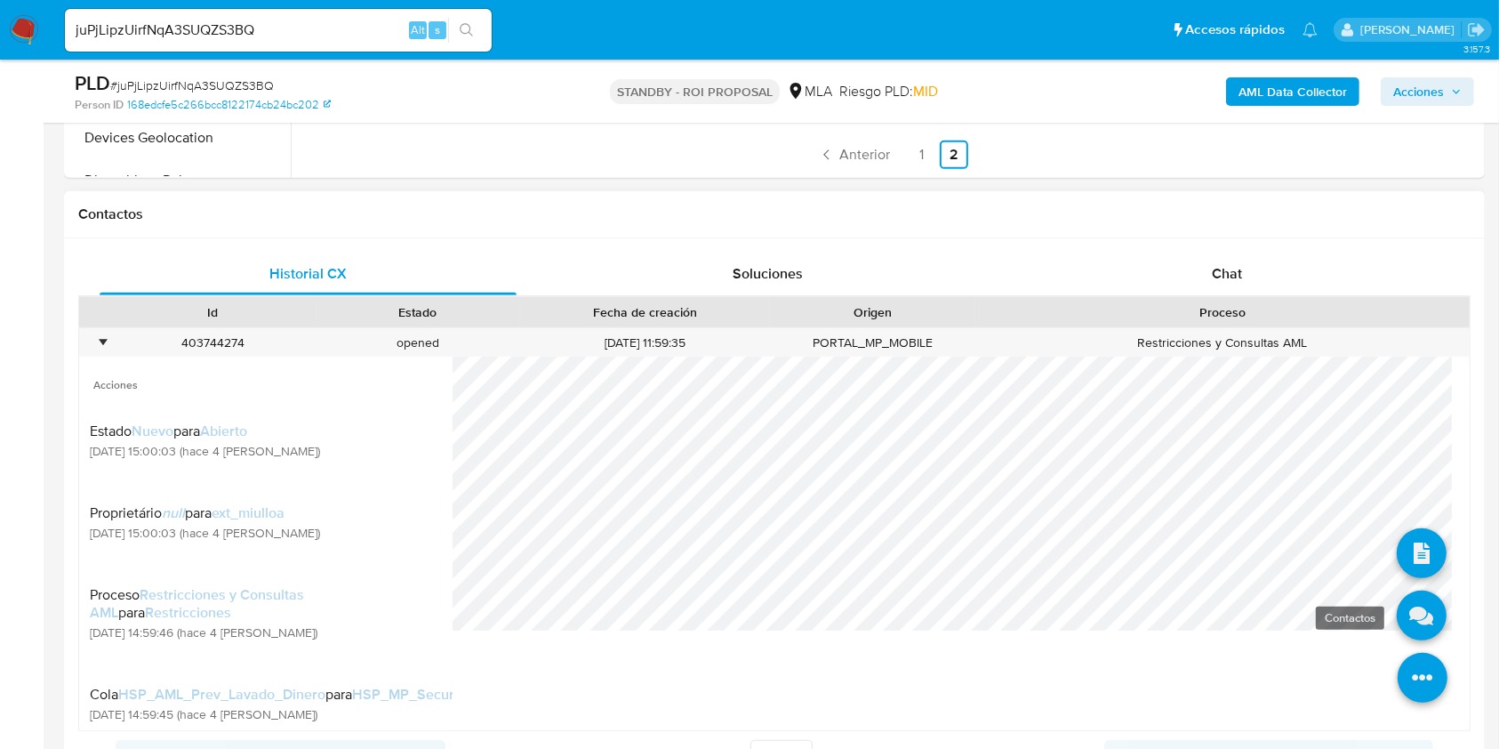
click at [1397, 622] on icon at bounding box center [1422, 615] width 50 height 50
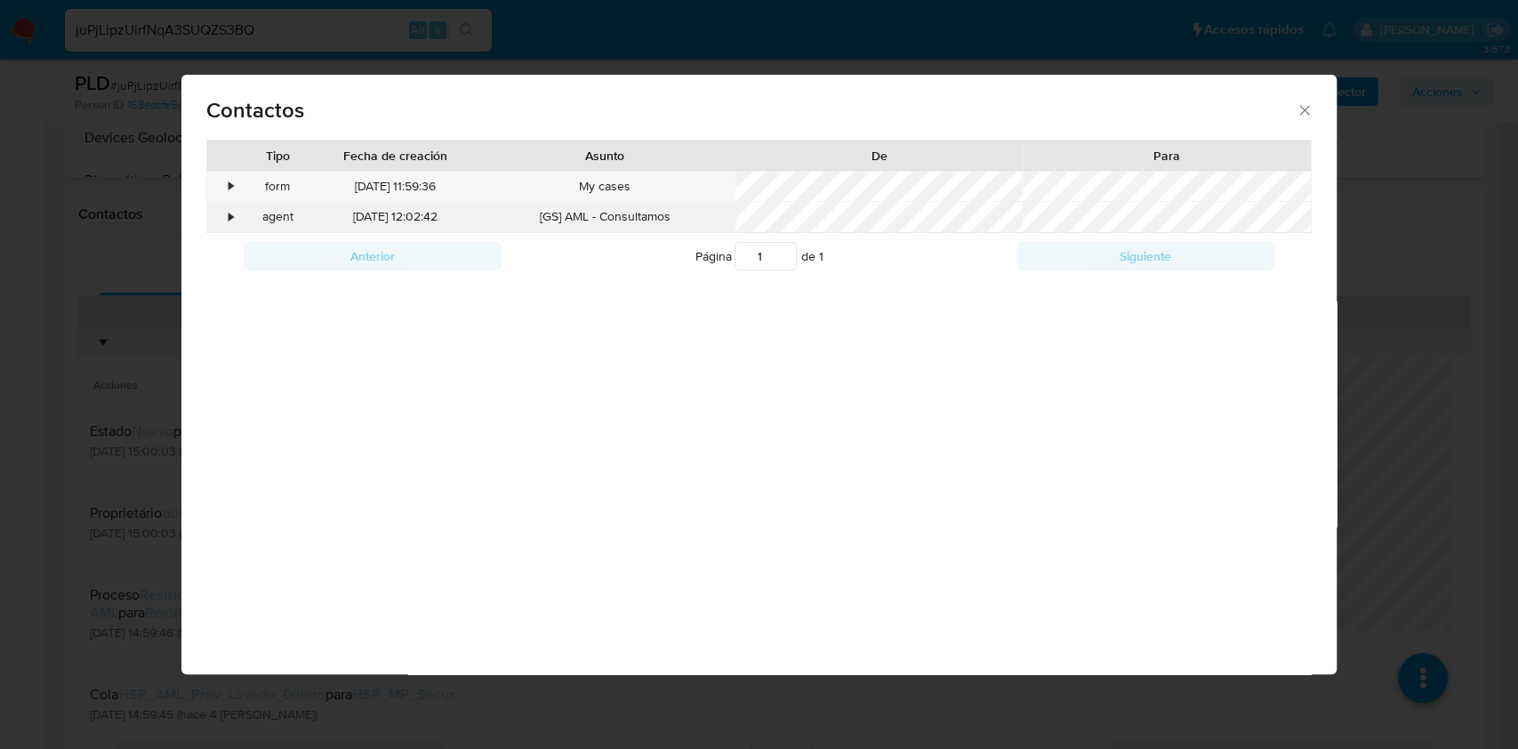
click at [228, 208] on div "•" at bounding box center [222, 217] width 31 height 30
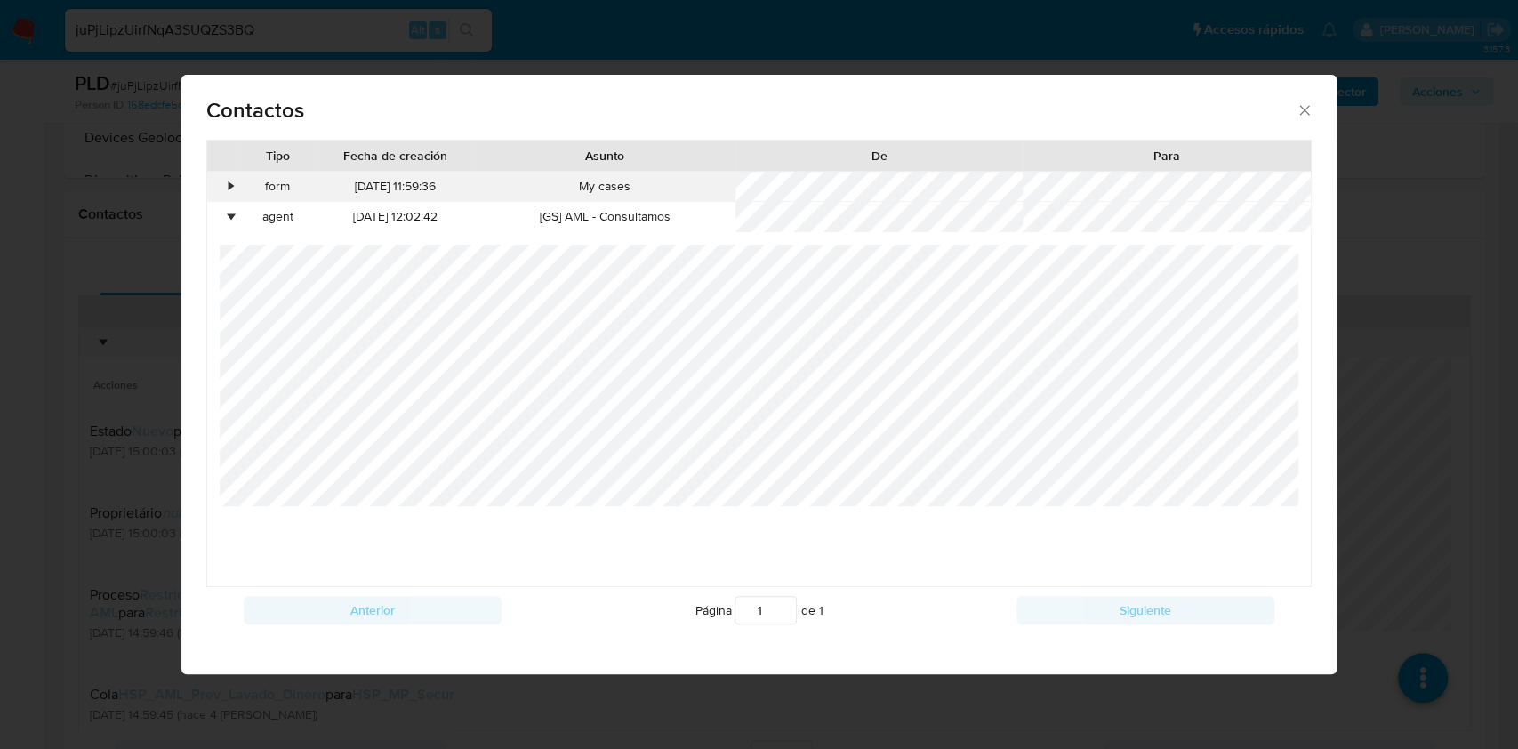
click at [229, 181] on div "•" at bounding box center [231, 187] width 4 height 18
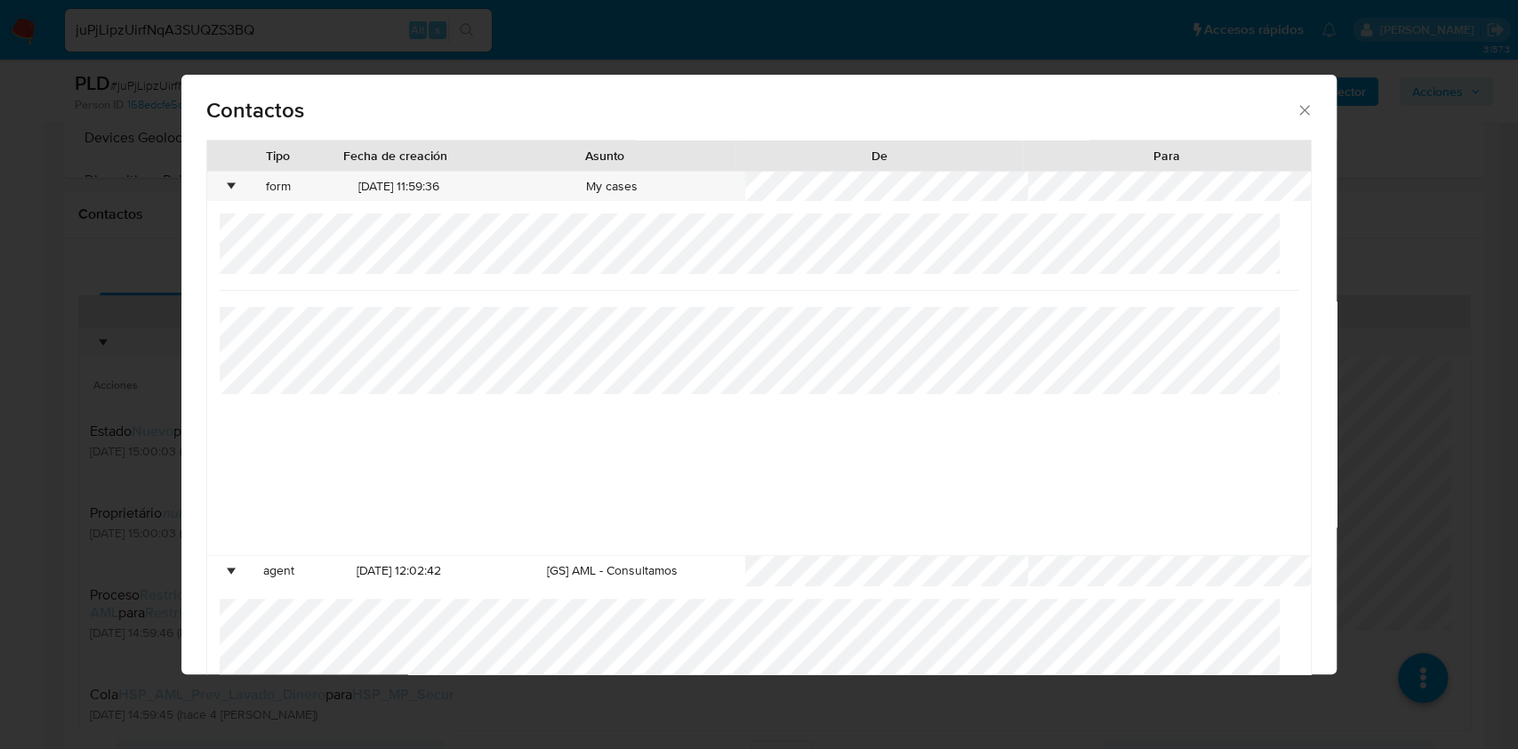
click at [1296, 106] on icon "close" at bounding box center [1305, 110] width 18 height 18
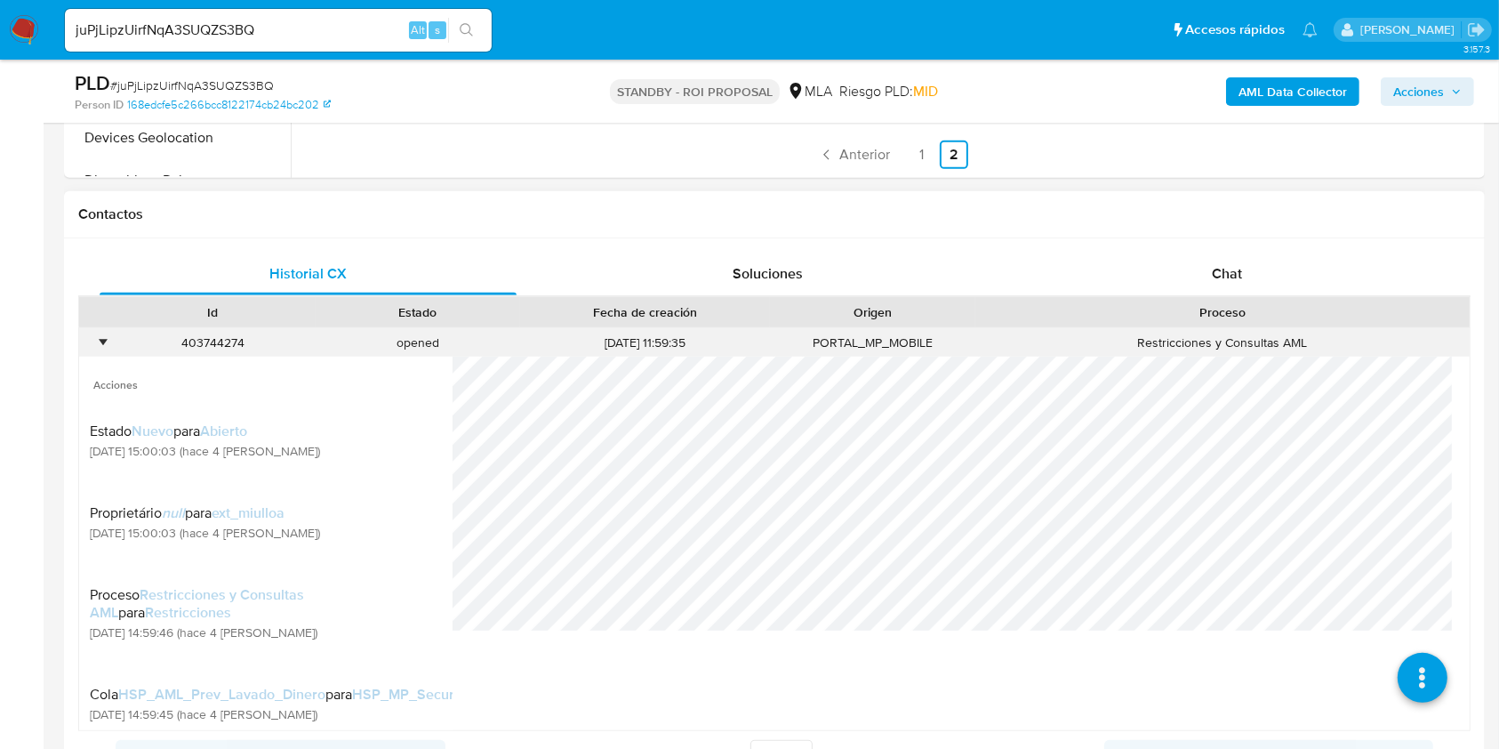
click at [102, 340] on div "•" at bounding box center [102, 342] width 4 height 17
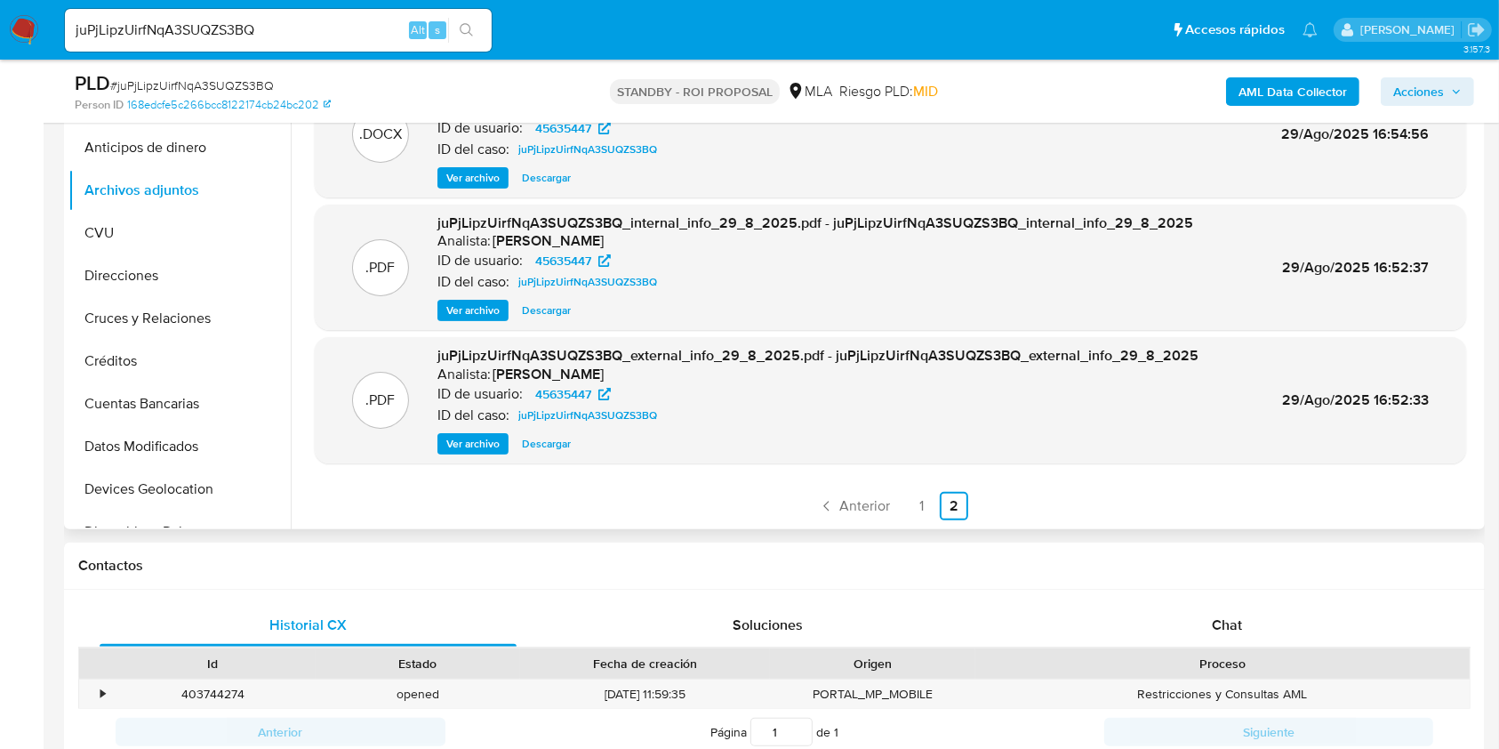
scroll to position [264, 0]
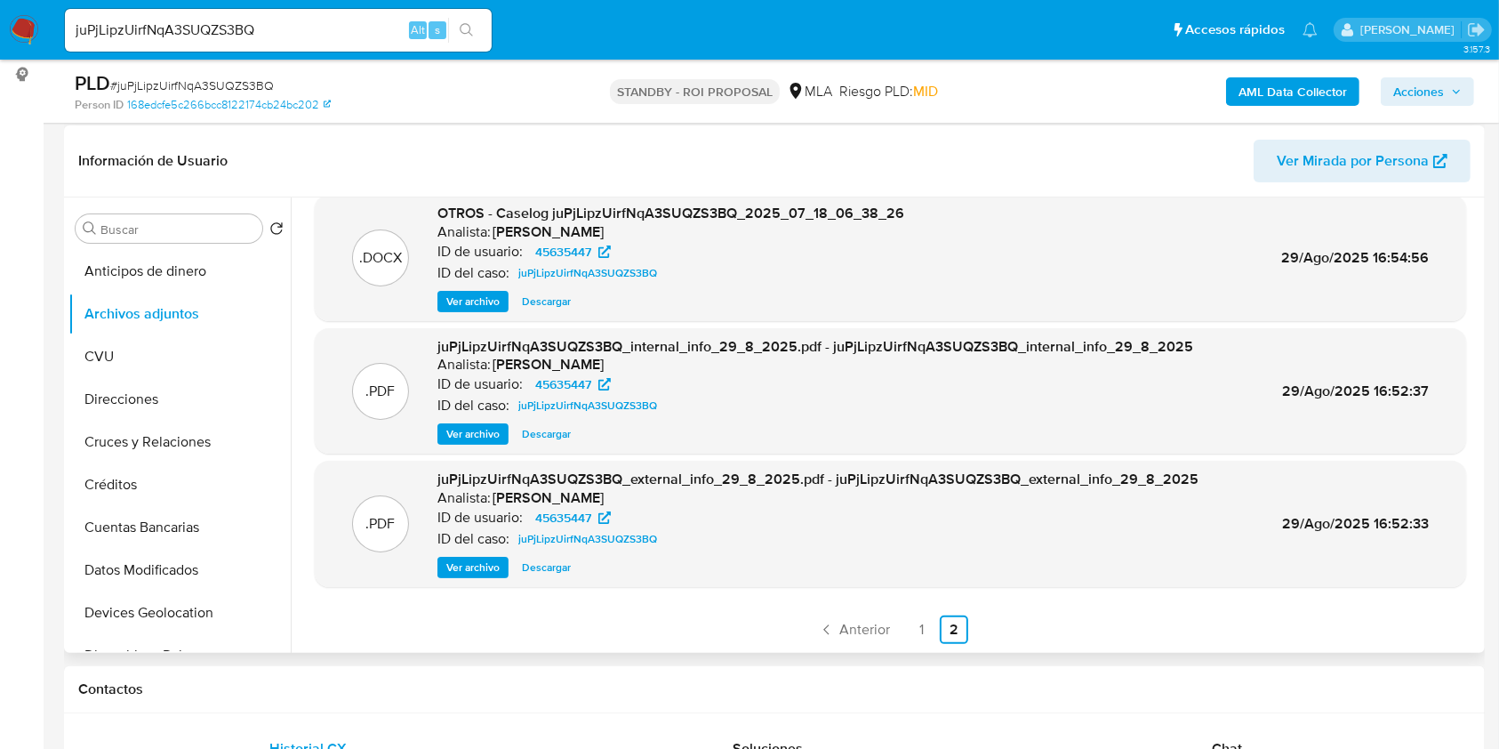
click at [528, 298] on span "Descargar" at bounding box center [546, 302] width 49 height 18
click at [227, 20] on input "juPjLipzUirfNqA3SUQZS3BQ" at bounding box center [278, 30] width 427 height 23
paste input "S9C0a02vScFPfMdzH5fu6ky6"
type input "S9C0a02vScFPfMdzH5fu6ky6"
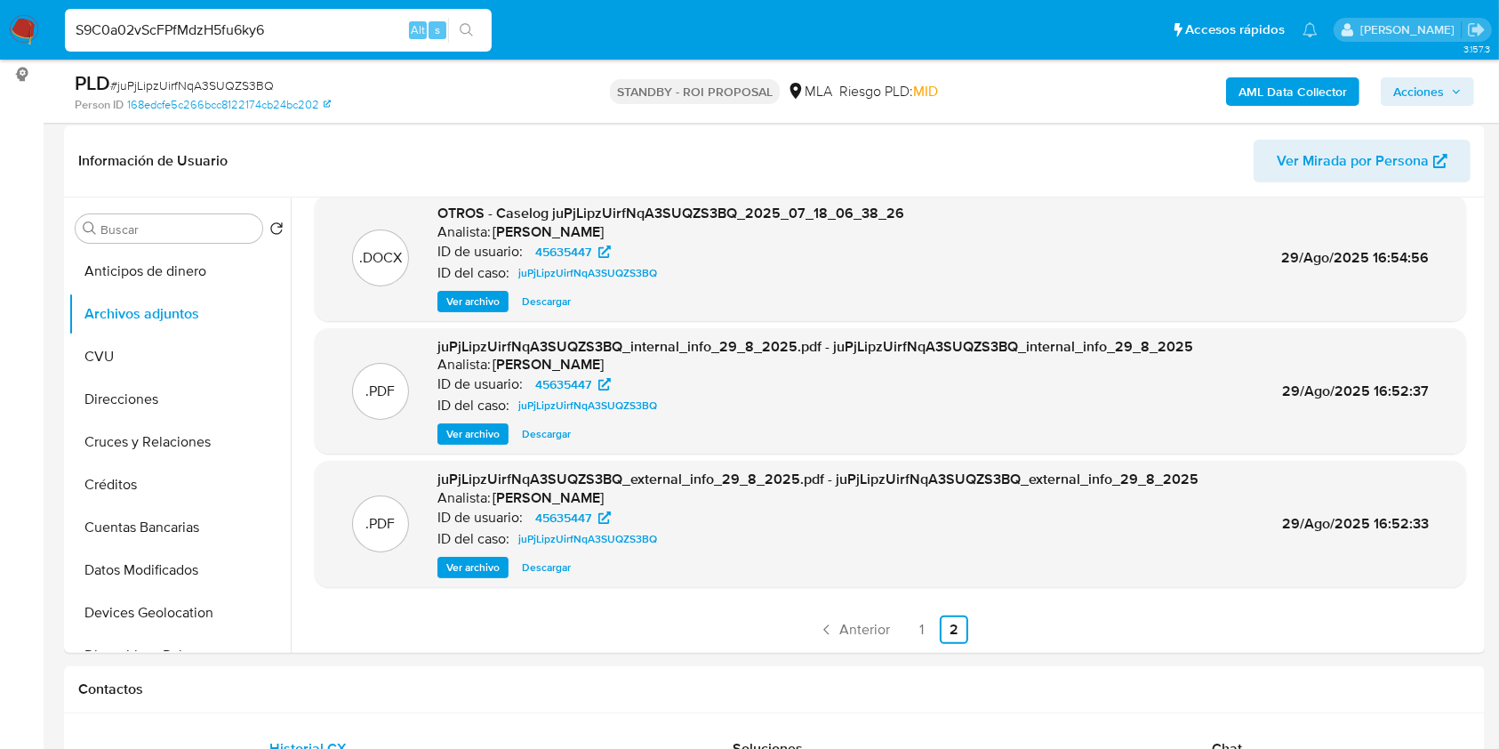
click at [465, 27] on icon "search-icon" at bounding box center [467, 30] width 14 height 14
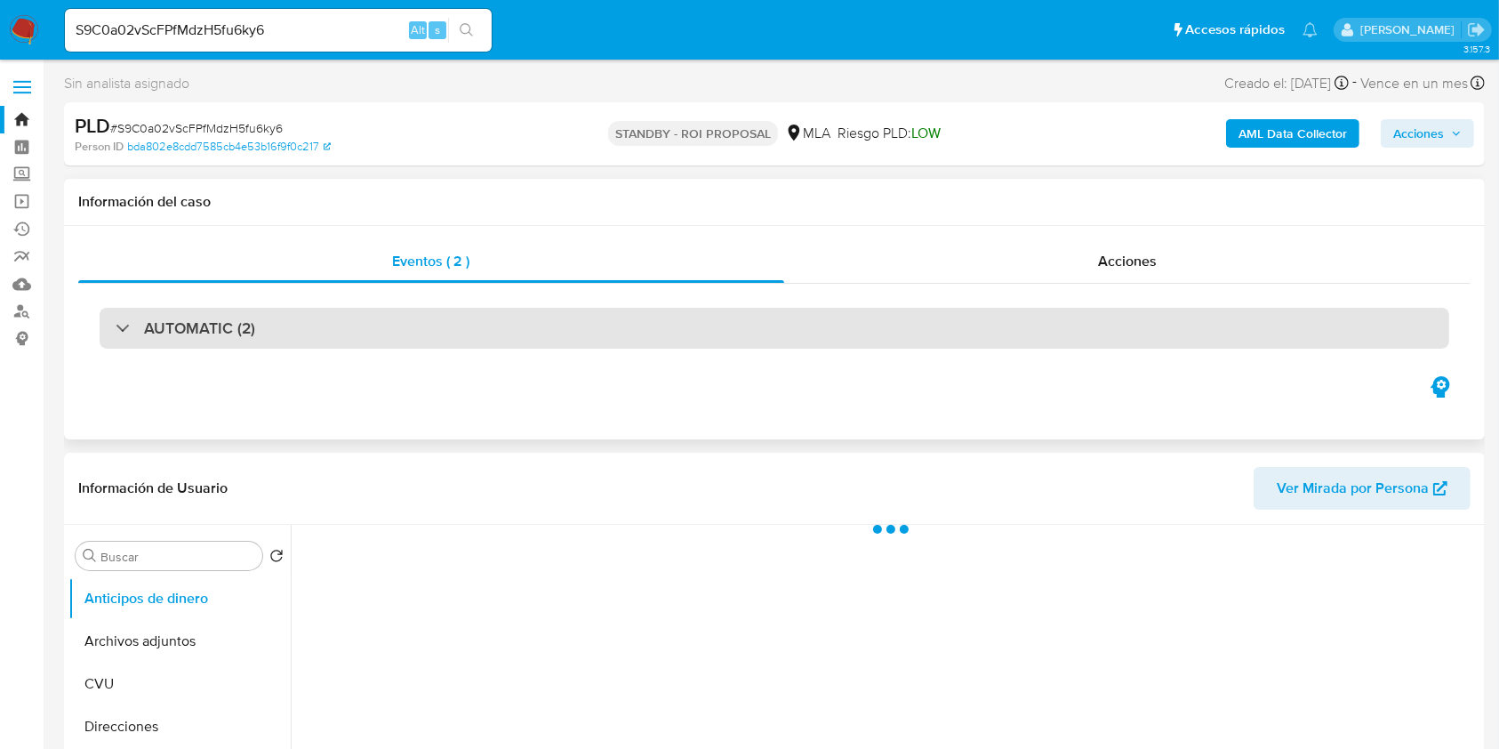
click at [414, 316] on div "AUTOMATIC (2)" at bounding box center [775, 328] width 1350 height 41
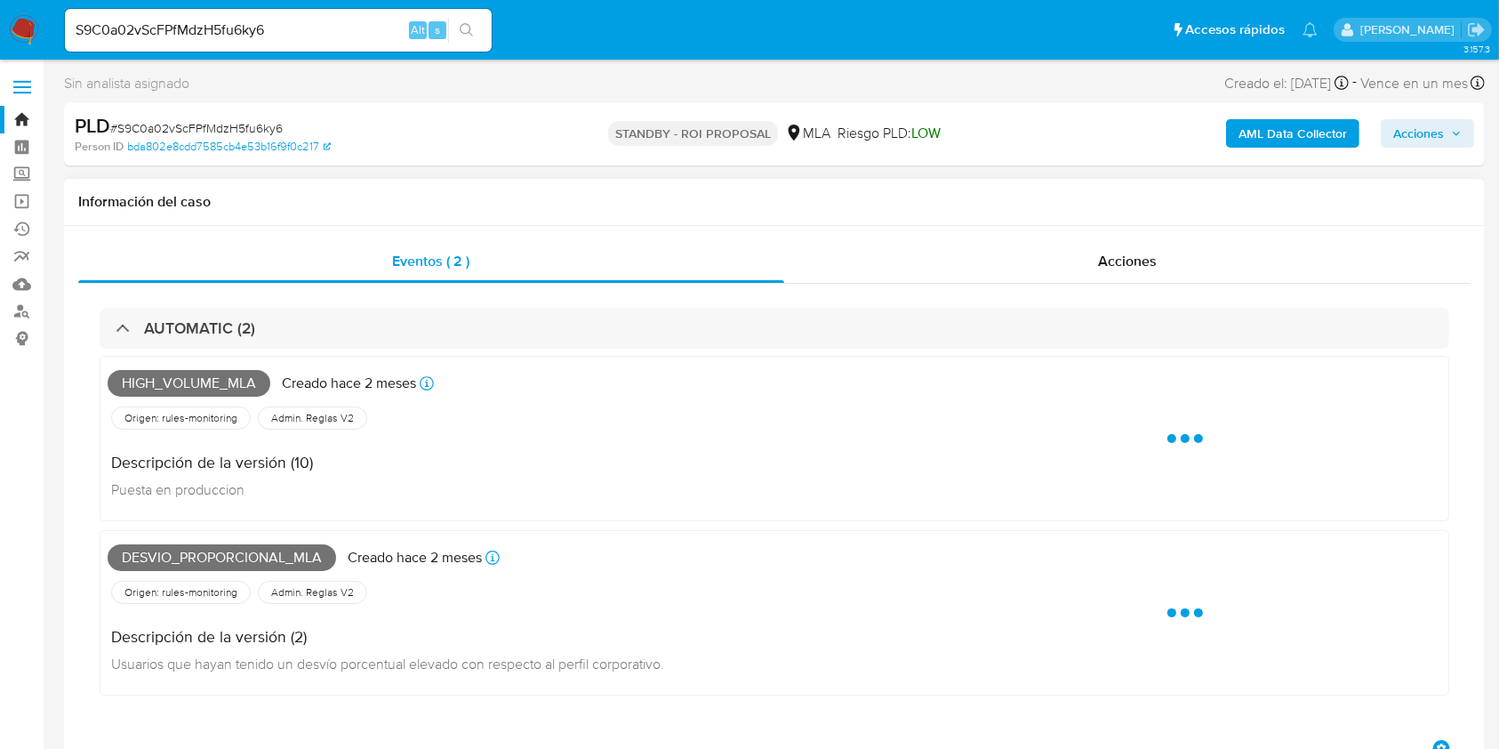
select select "10"
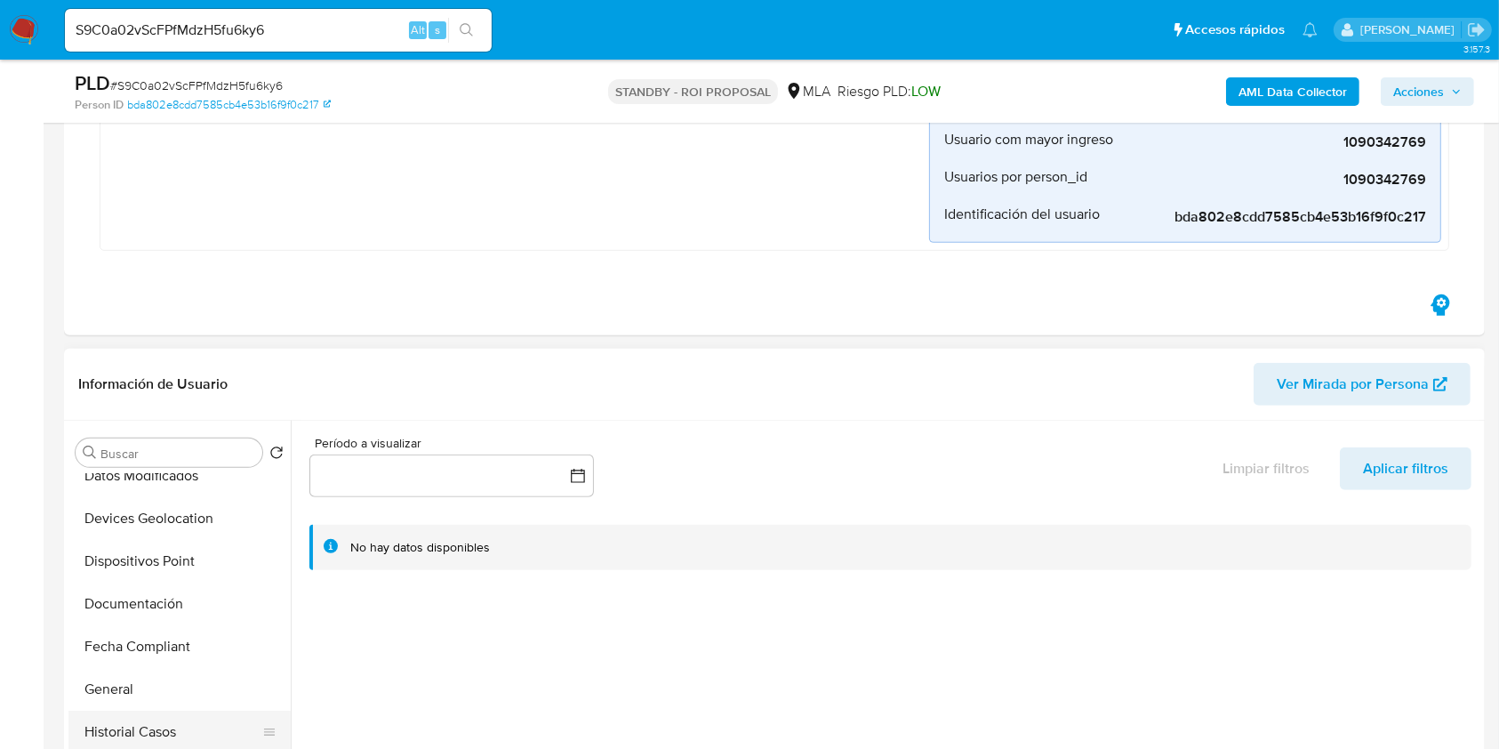
scroll to position [356, 0]
click at [143, 693] on button "Historial Casos" at bounding box center [172, 694] width 208 height 43
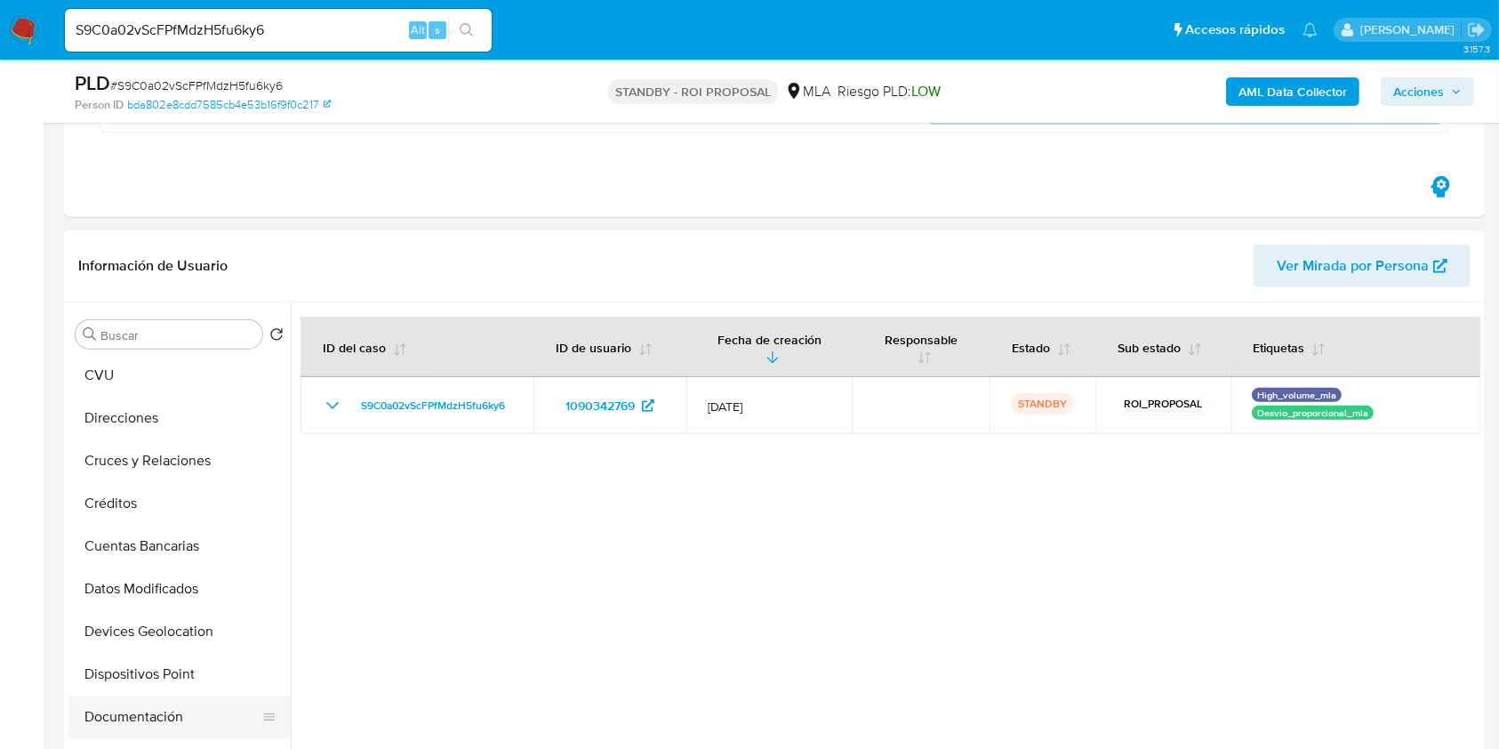
scroll to position [0, 0]
click at [158, 428] on button "Archivos adjuntos" at bounding box center [172, 419] width 208 height 43
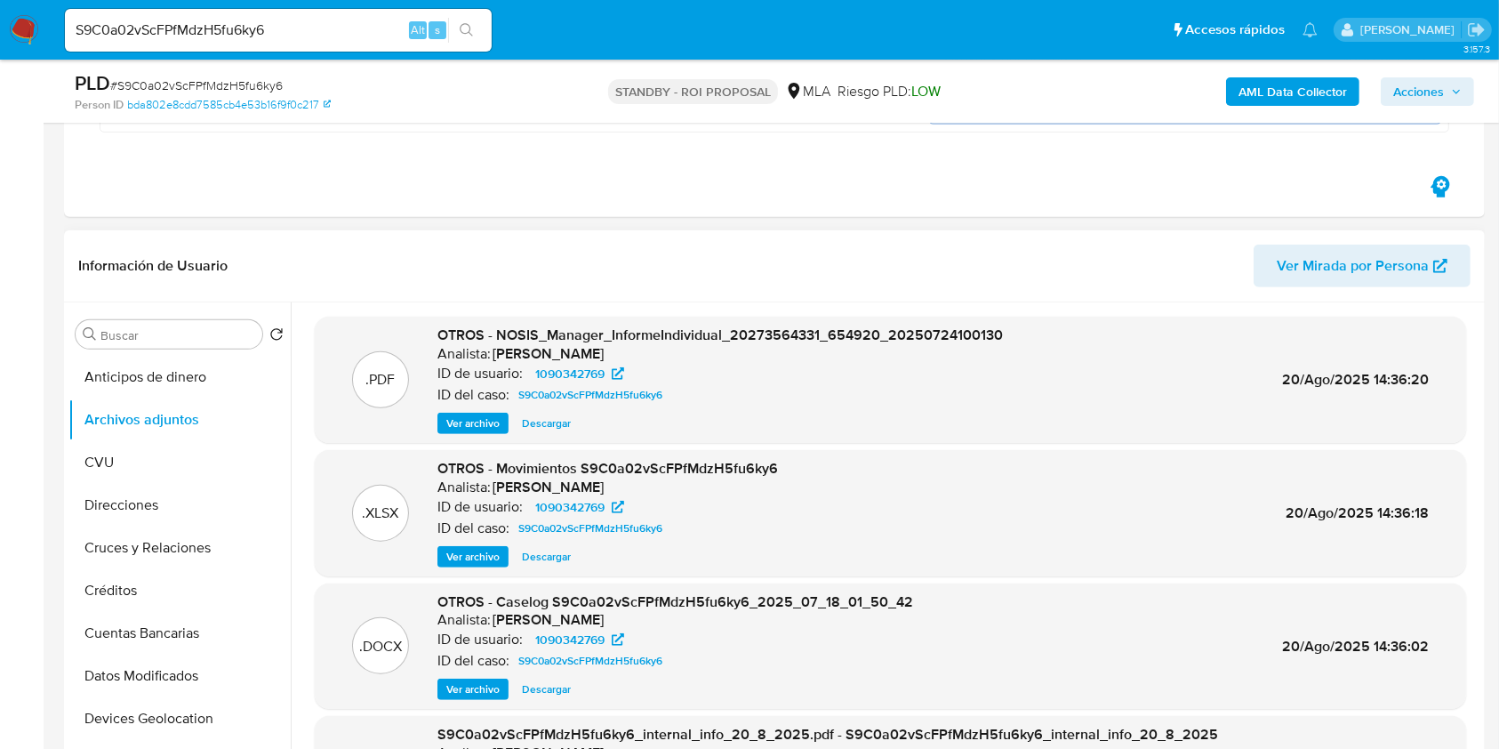
scroll to position [118, 0]
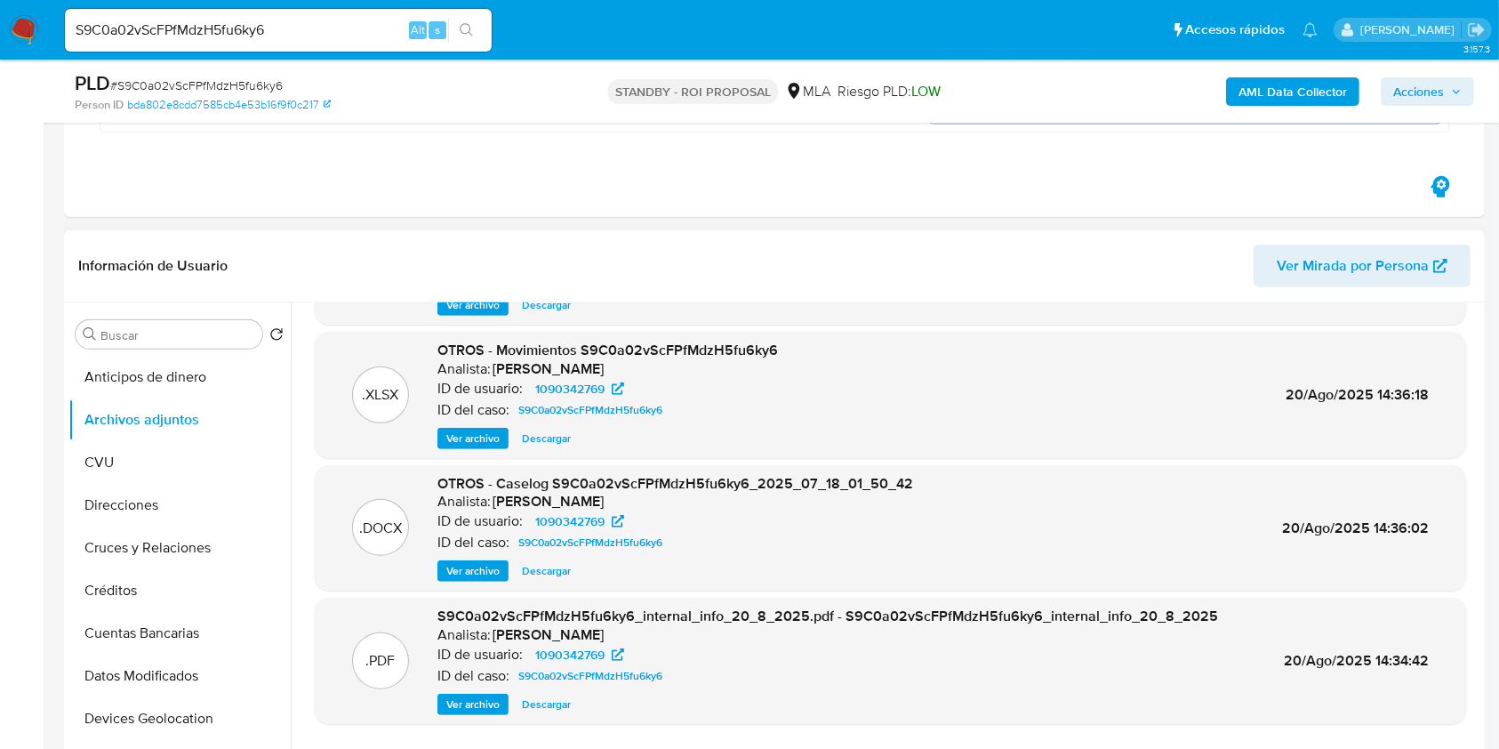
click at [553, 574] on span "Descargar" at bounding box center [546, 571] width 49 height 18
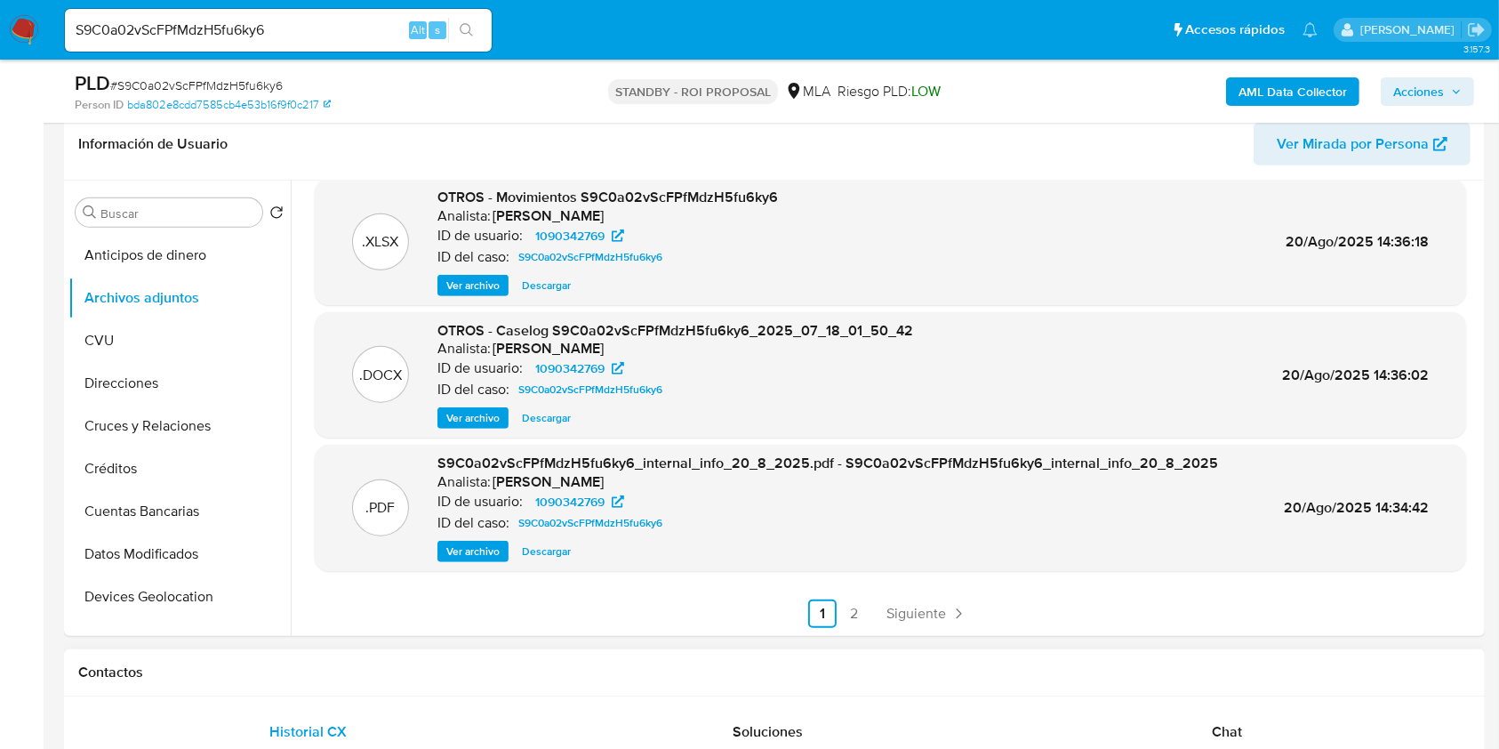
scroll to position [948, 0]
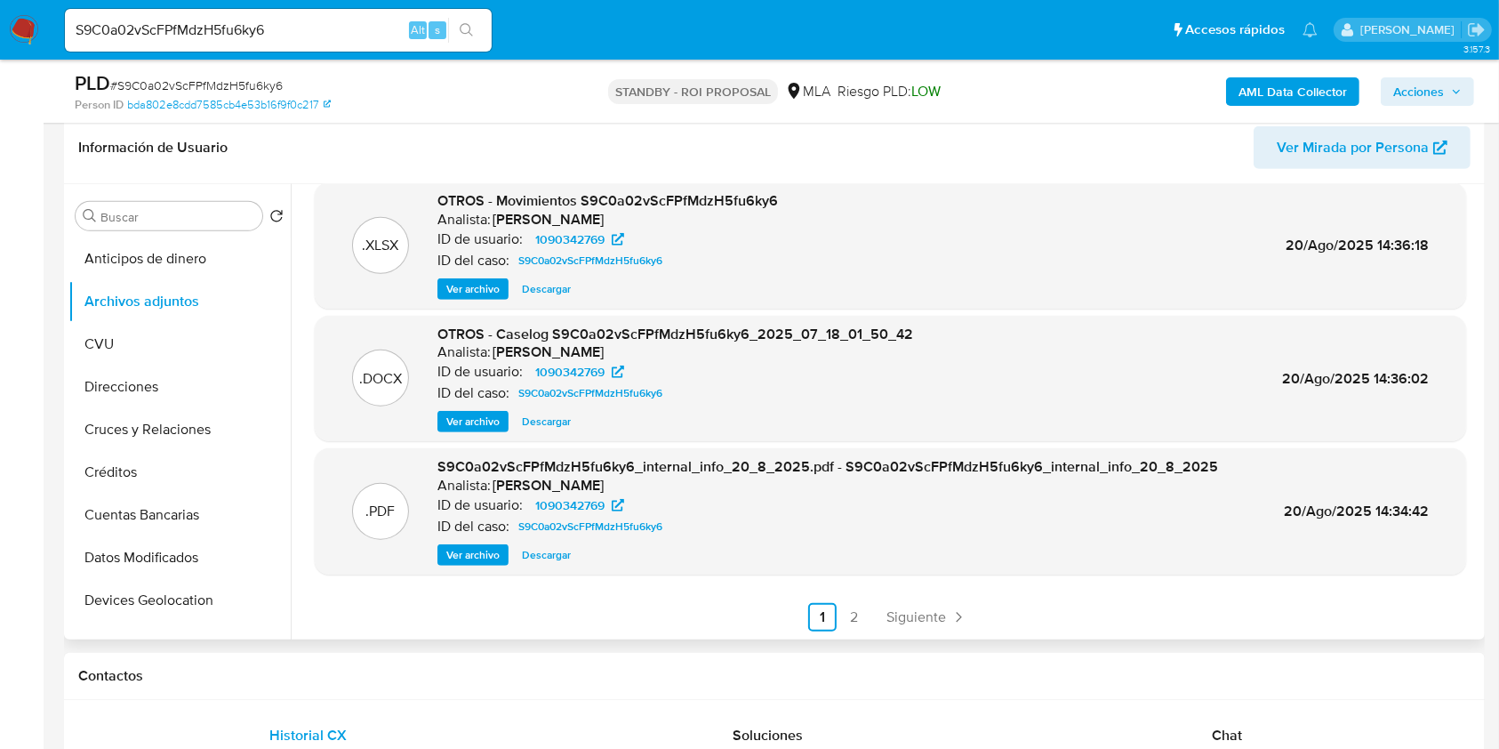
click at [850, 622] on link "2" at bounding box center [854, 617] width 28 height 28
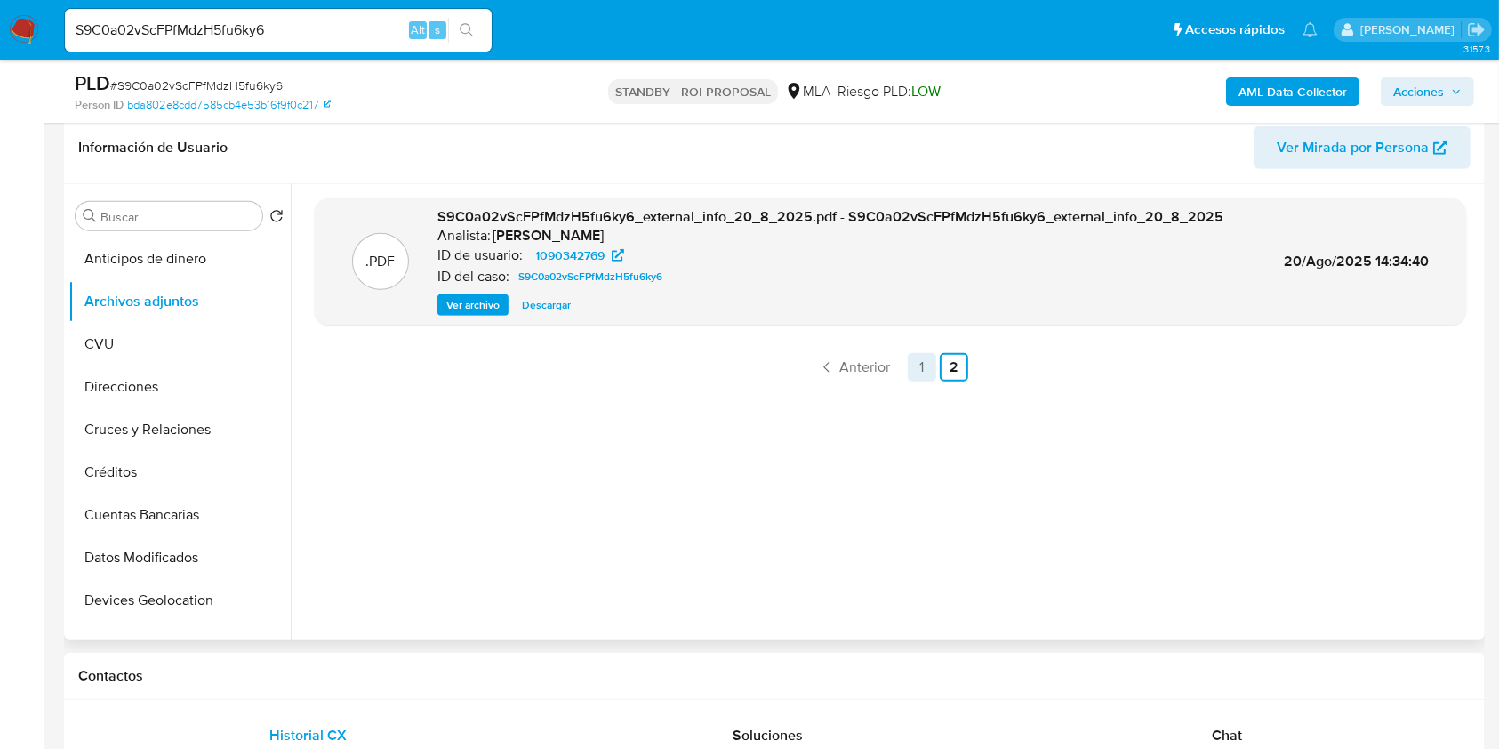
click at [931, 360] on link "1" at bounding box center [922, 367] width 28 height 28
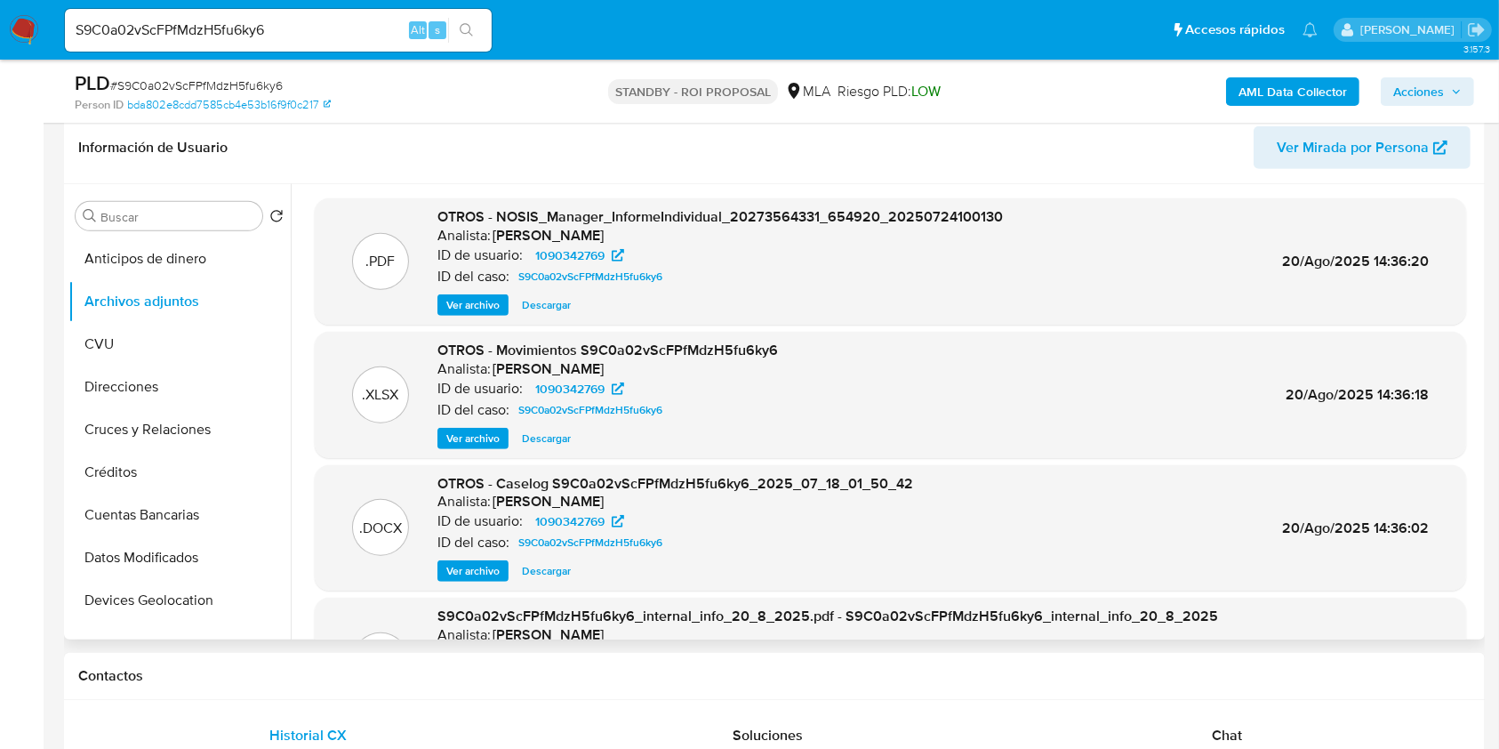
click at [486, 318] on div ".PDF OTROS - NOSIS_Manager_InformeIndividual_20273564331_654920_20250724100130 …" at bounding box center [891, 261] width 1152 height 126
click at [490, 306] on span "Ver archivo" at bounding box center [472, 305] width 53 height 18
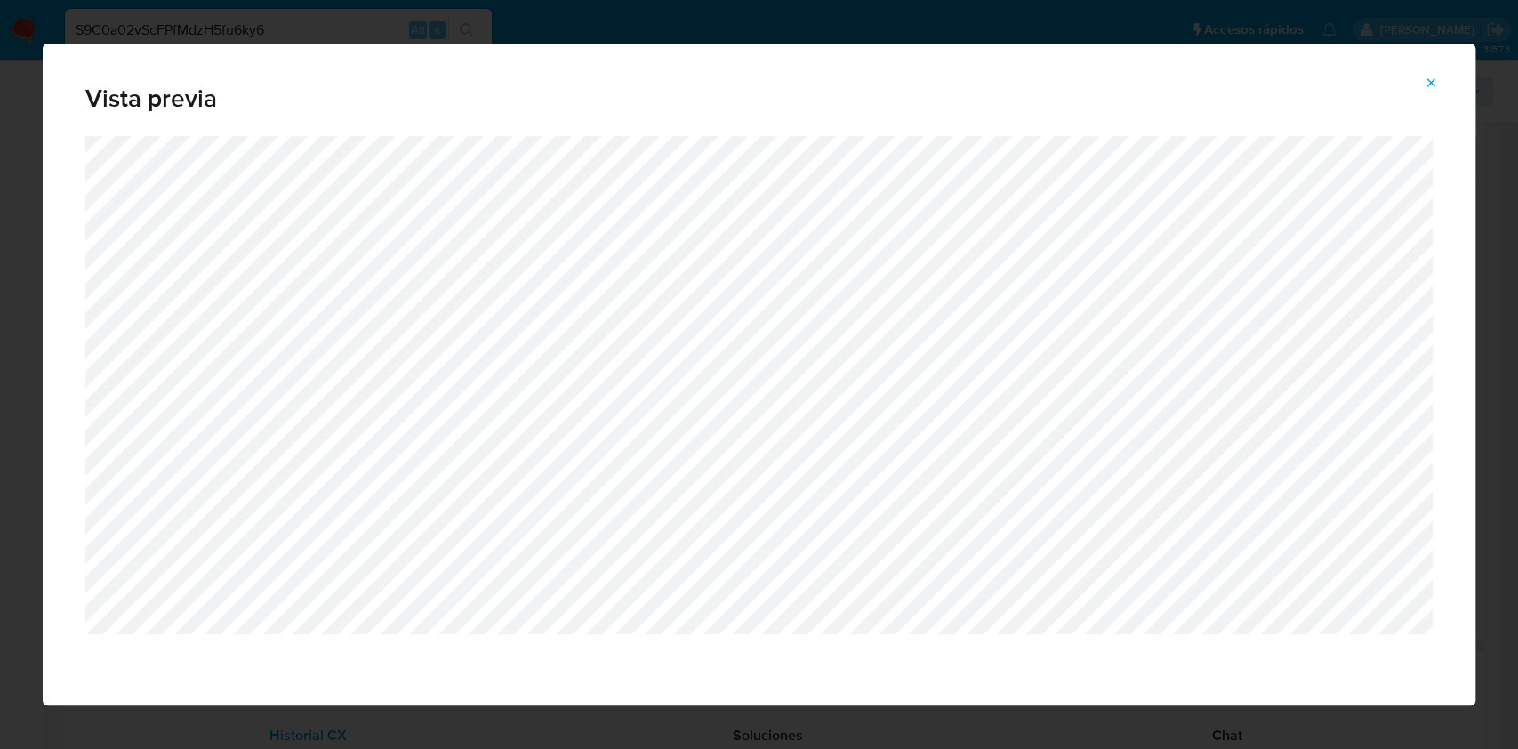
click at [1434, 78] on icon "Attachment preview" at bounding box center [1431, 83] width 14 height 14
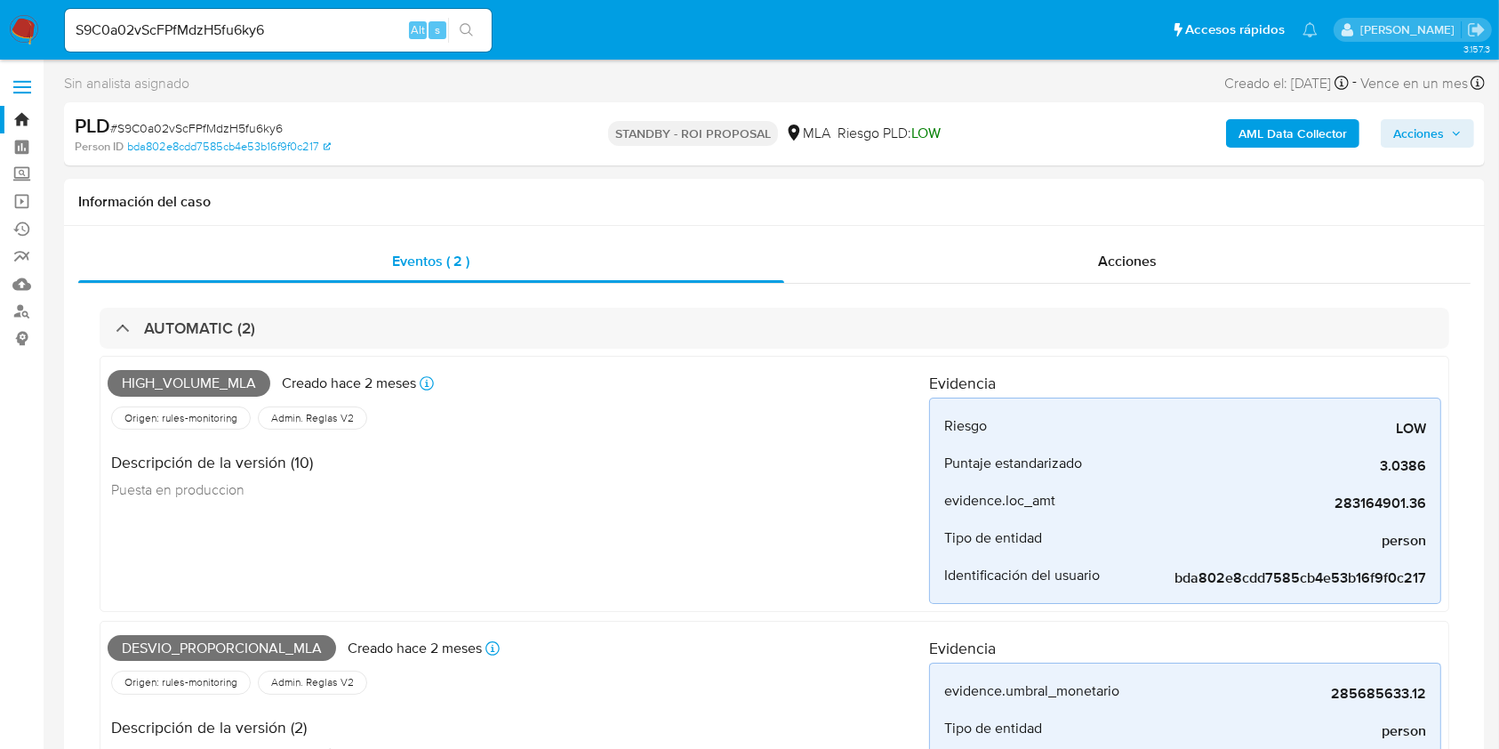
click at [27, 124] on link "Bandeja" at bounding box center [106, 120] width 212 height 28
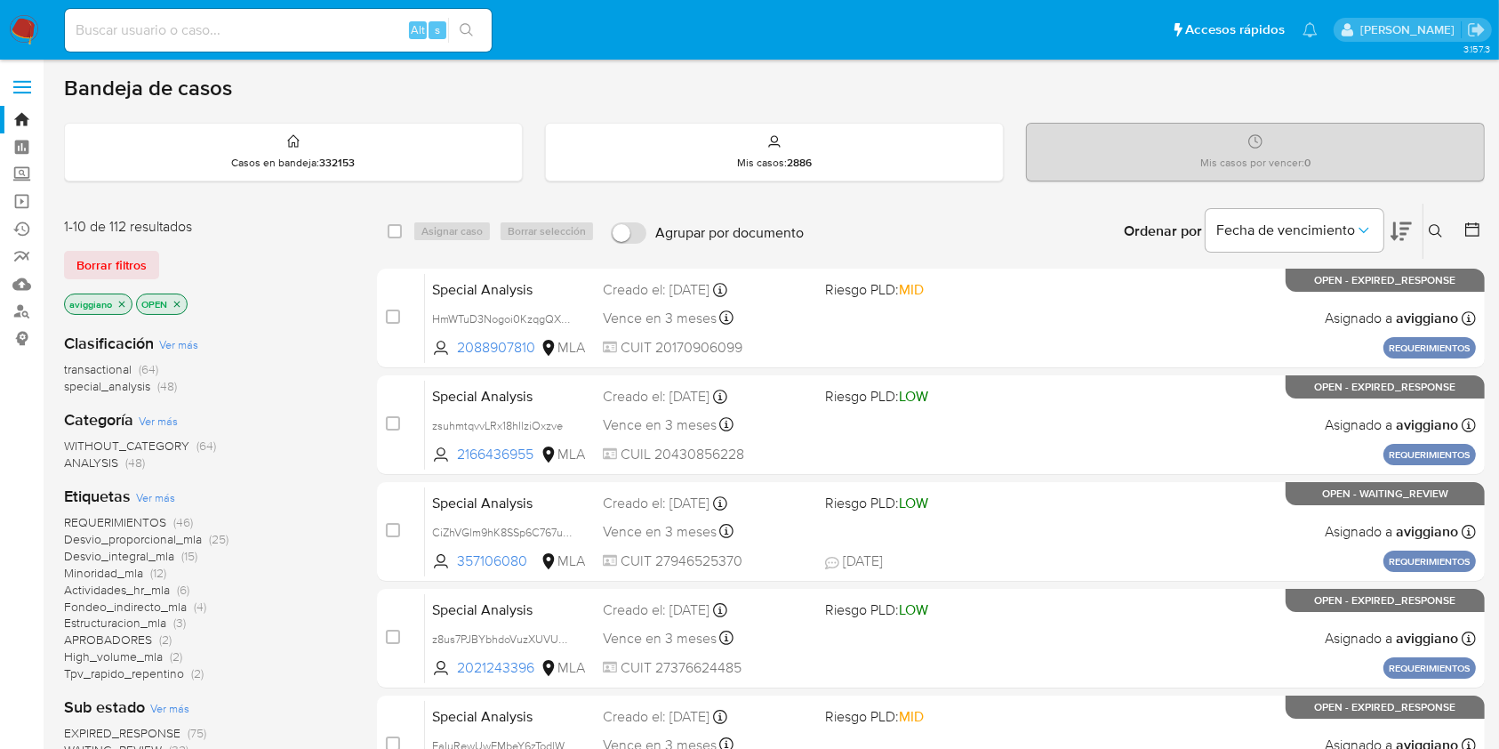
click at [127, 296] on p "aviggiano" at bounding box center [98, 304] width 67 height 20
click at [124, 299] on icon "close-filter" at bounding box center [121, 304] width 11 height 11
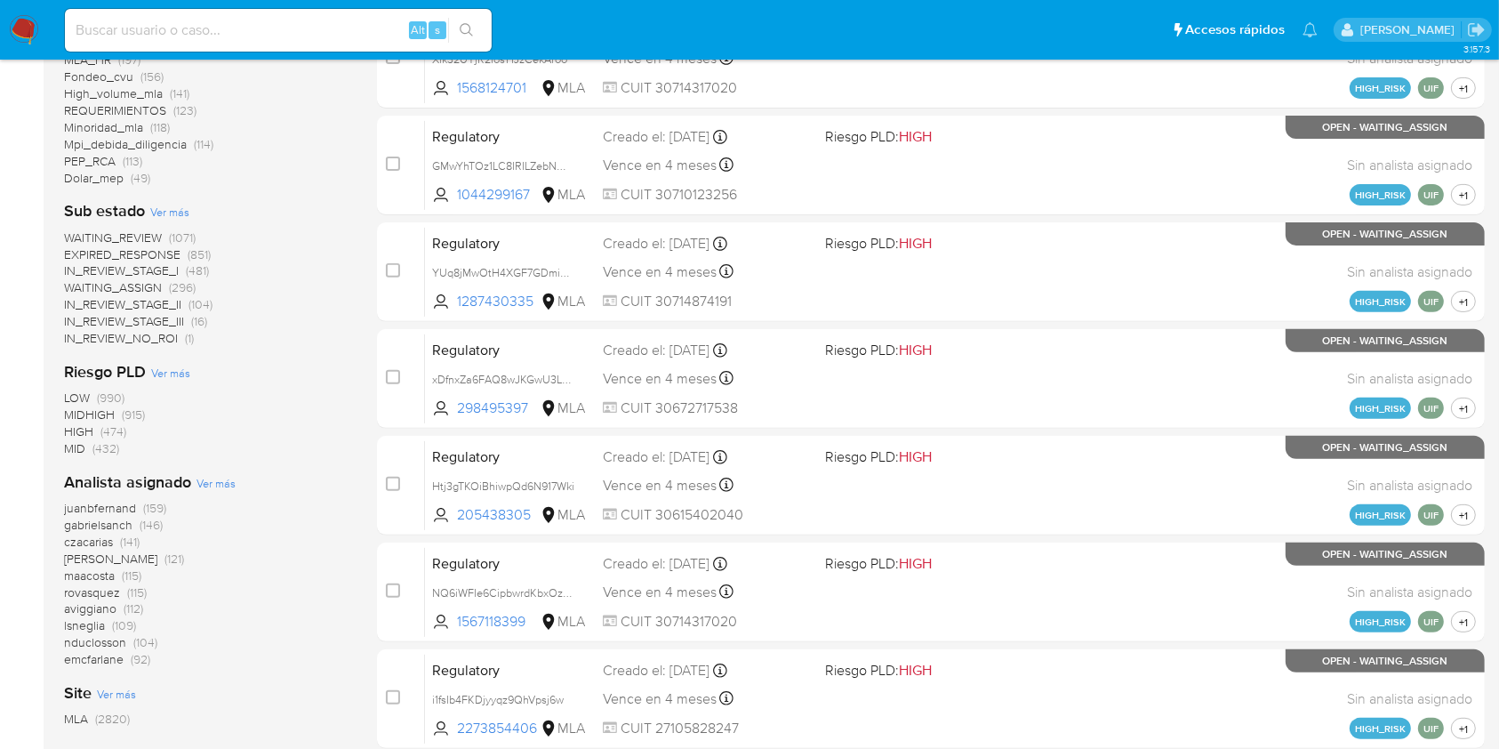
scroll to position [654, 0]
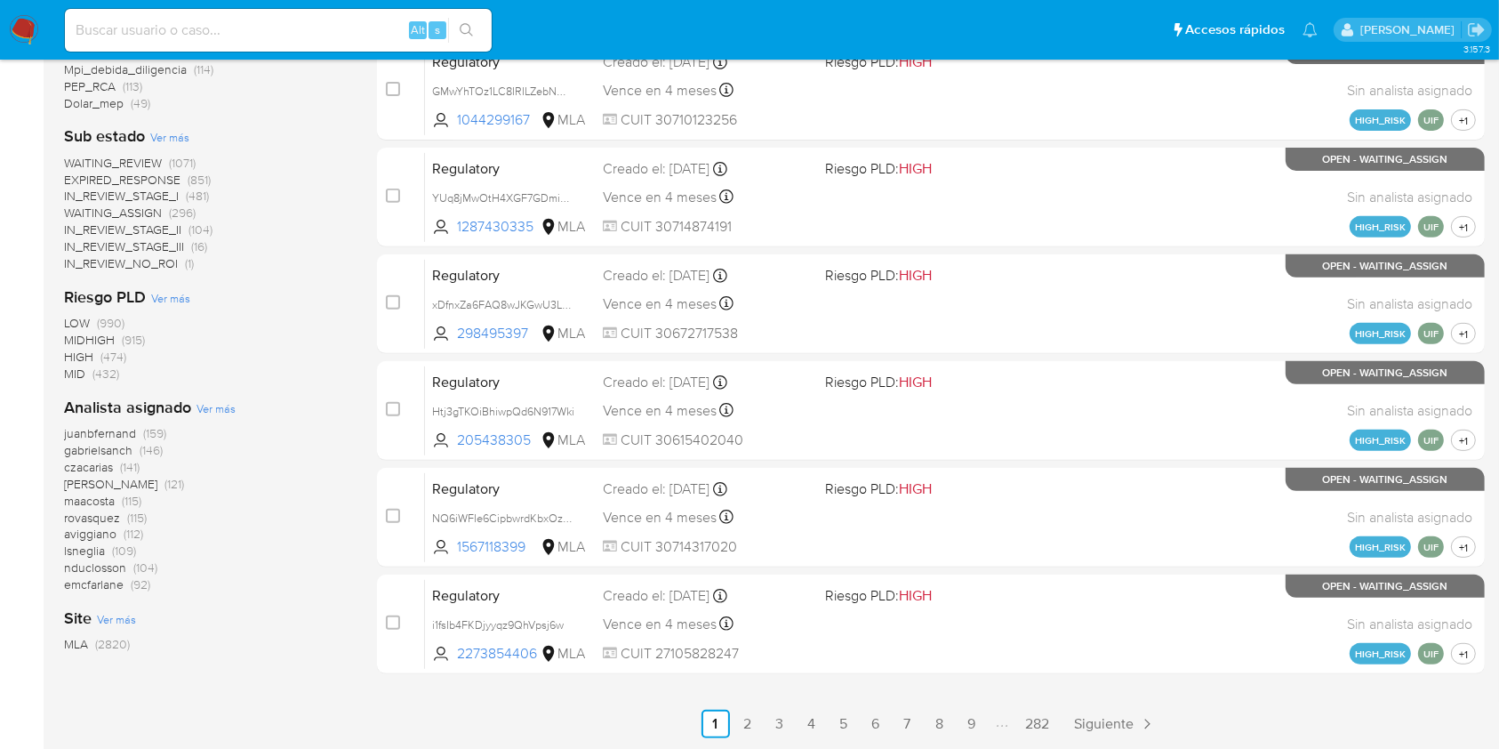
click at [193, 8] on div "Alt s" at bounding box center [278, 30] width 427 height 50
click at [198, 17] on div "Alt s" at bounding box center [278, 30] width 427 height 43
click at [261, 44] on div "Alt s" at bounding box center [278, 30] width 427 height 43
click at [277, 32] on input at bounding box center [278, 30] width 427 height 23
paste input "jiPsIY6ajiSzPzz4toMi4jrG"
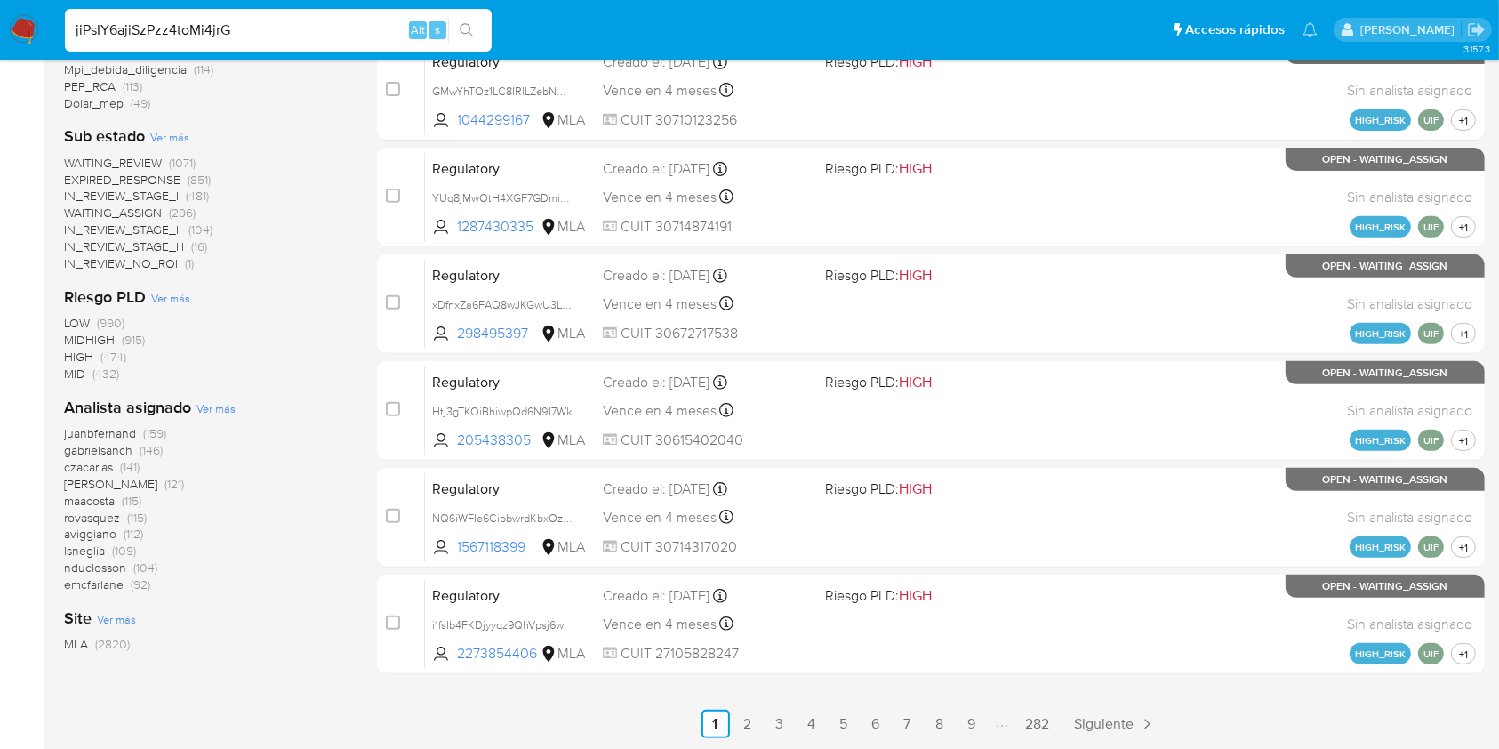
type input "jiPsIY6ajiSzPzz4toMi4jrG"
click at [477, 34] on button "search-icon" at bounding box center [466, 30] width 36 height 25
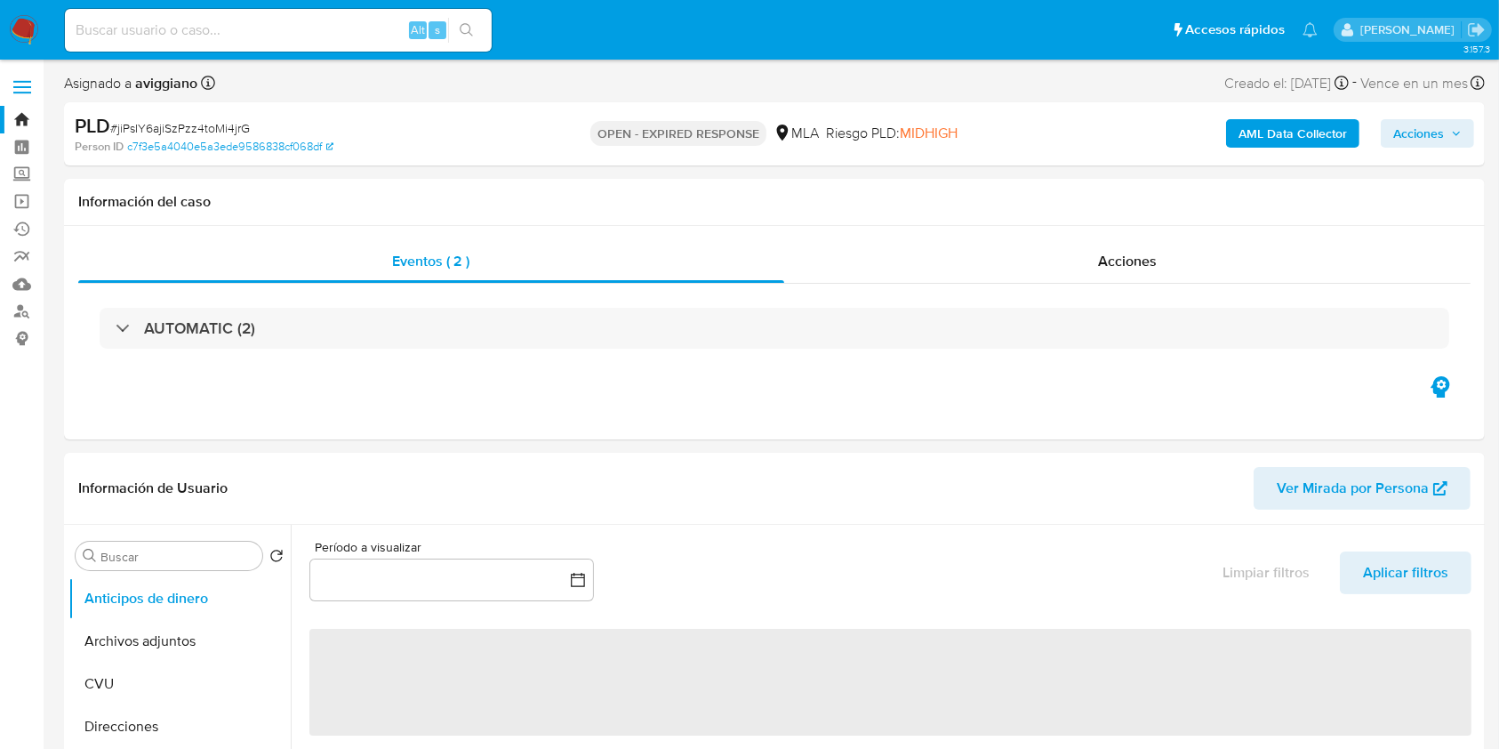
select select "10"
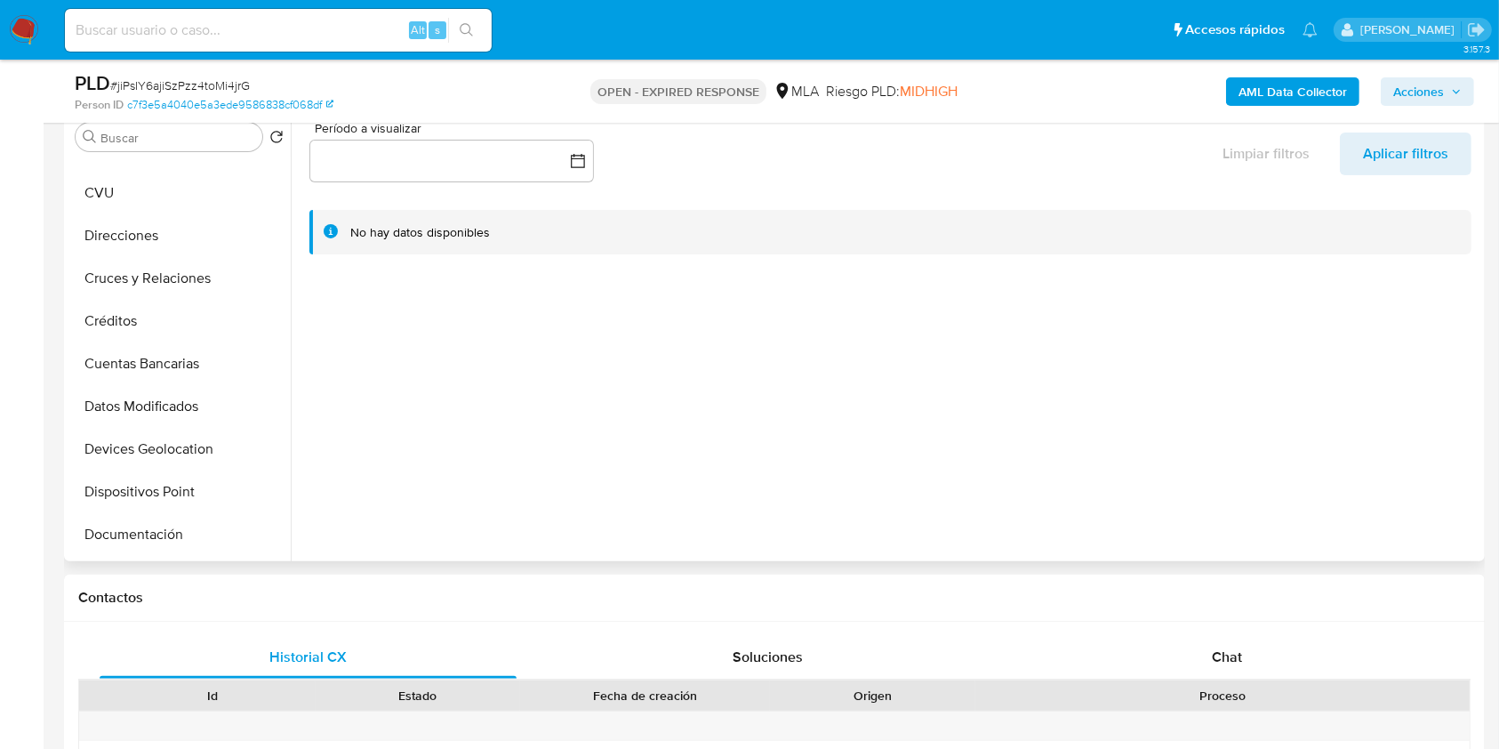
scroll to position [356, 0]
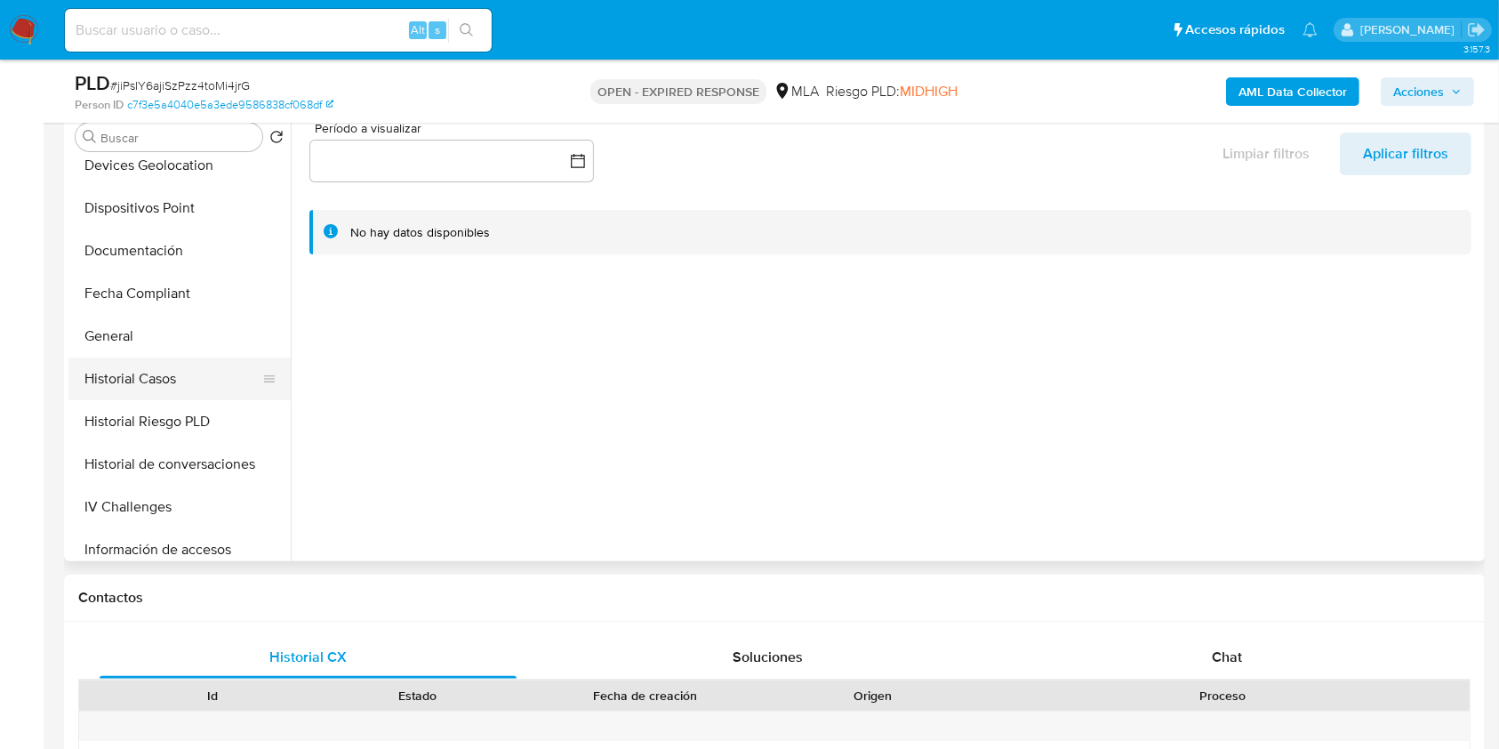
click at [211, 373] on button "Historial Casos" at bounding box center [172, 378] width 208 height 43
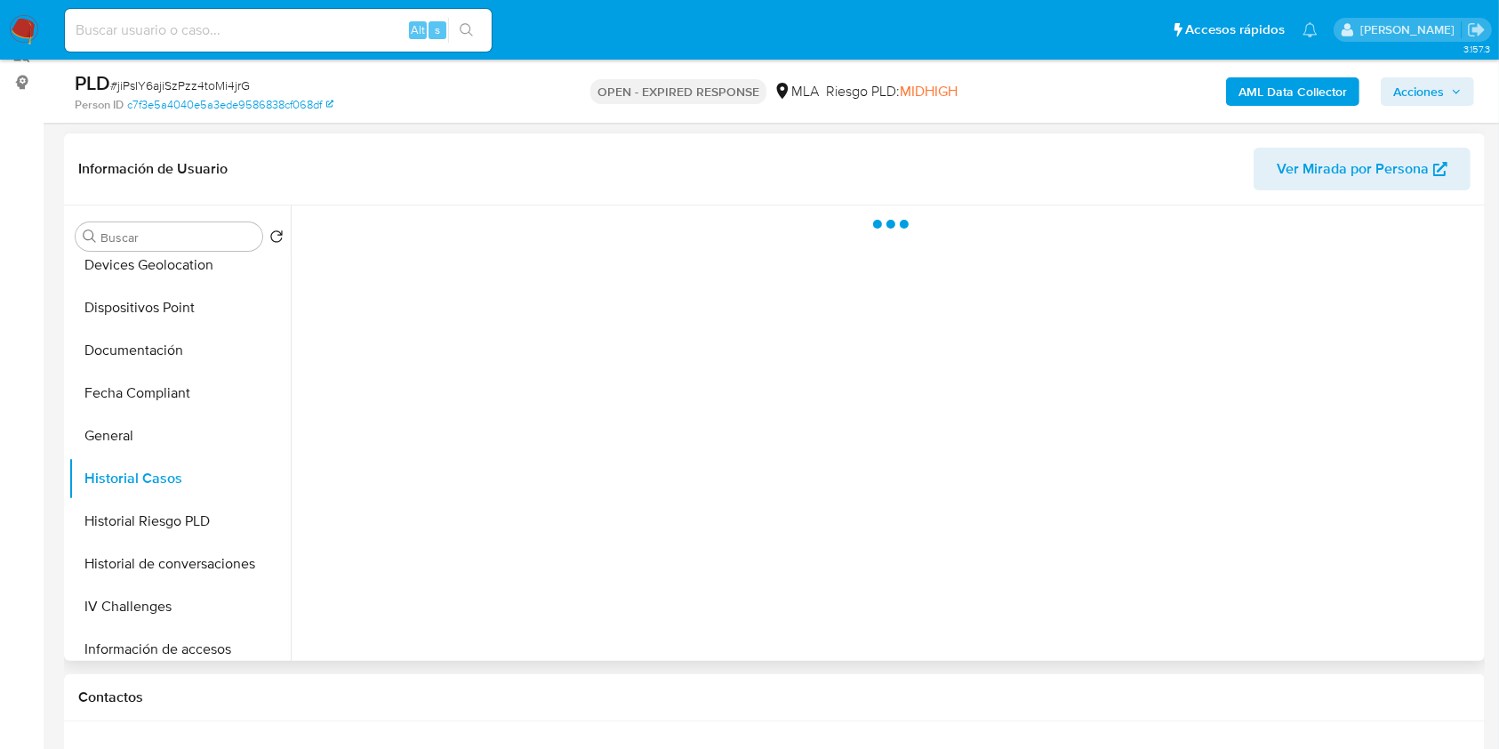
scroll to position [118, 0]
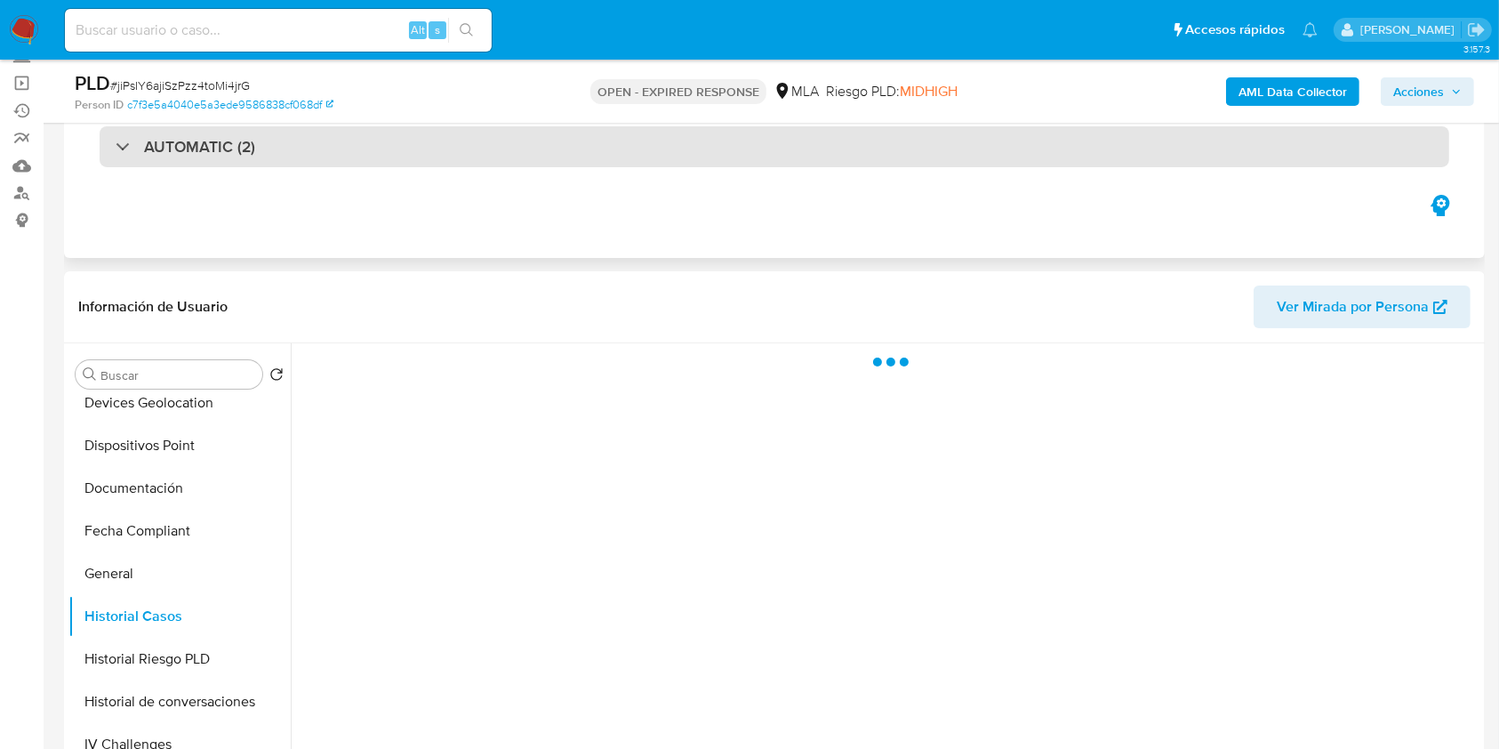
click at [277, 160] on div "AUTOMATIC (2)" at bounding box center [775, 146] width 1350 height 41
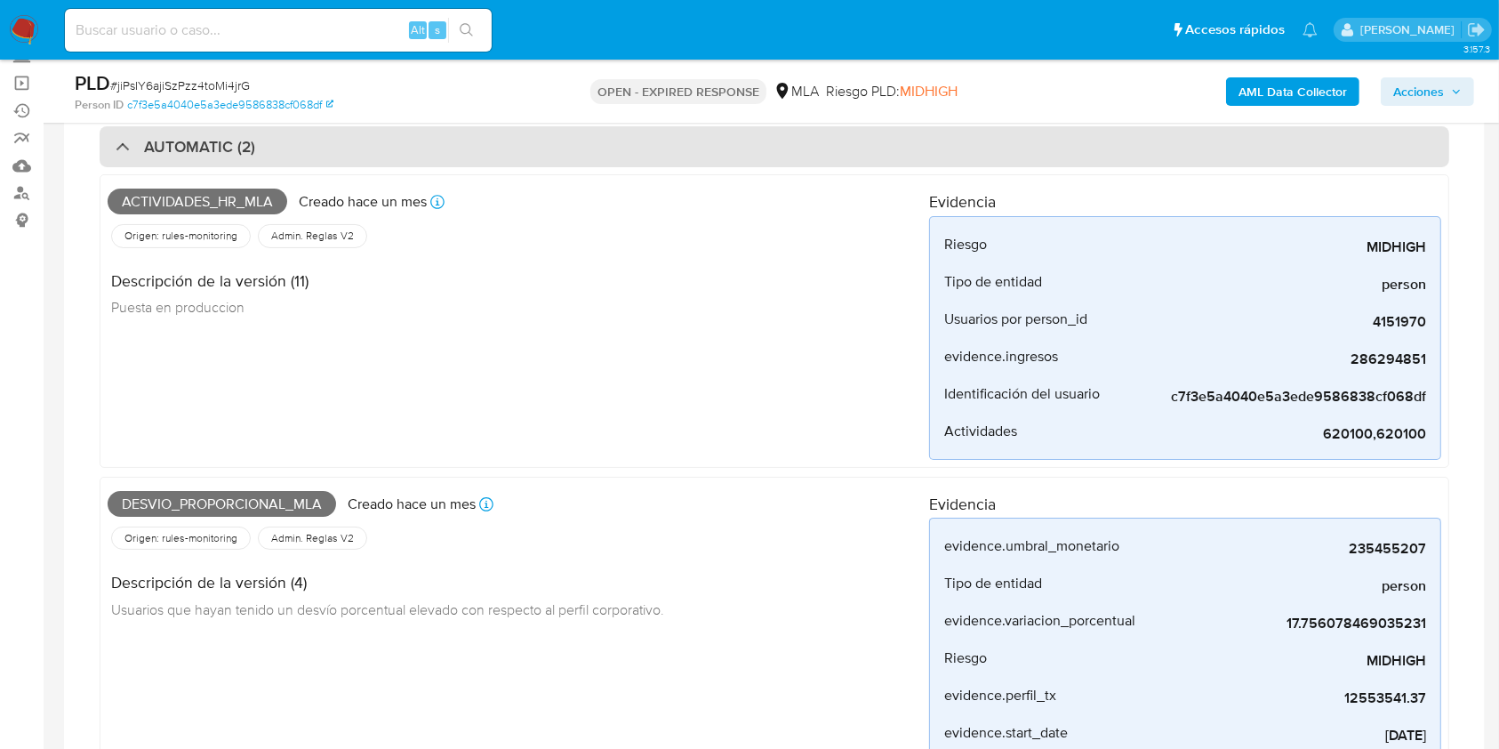
click at [277, 160] on div "AUTOMATIC (2)" at bounding box center [775, 146] width 1350 height 41
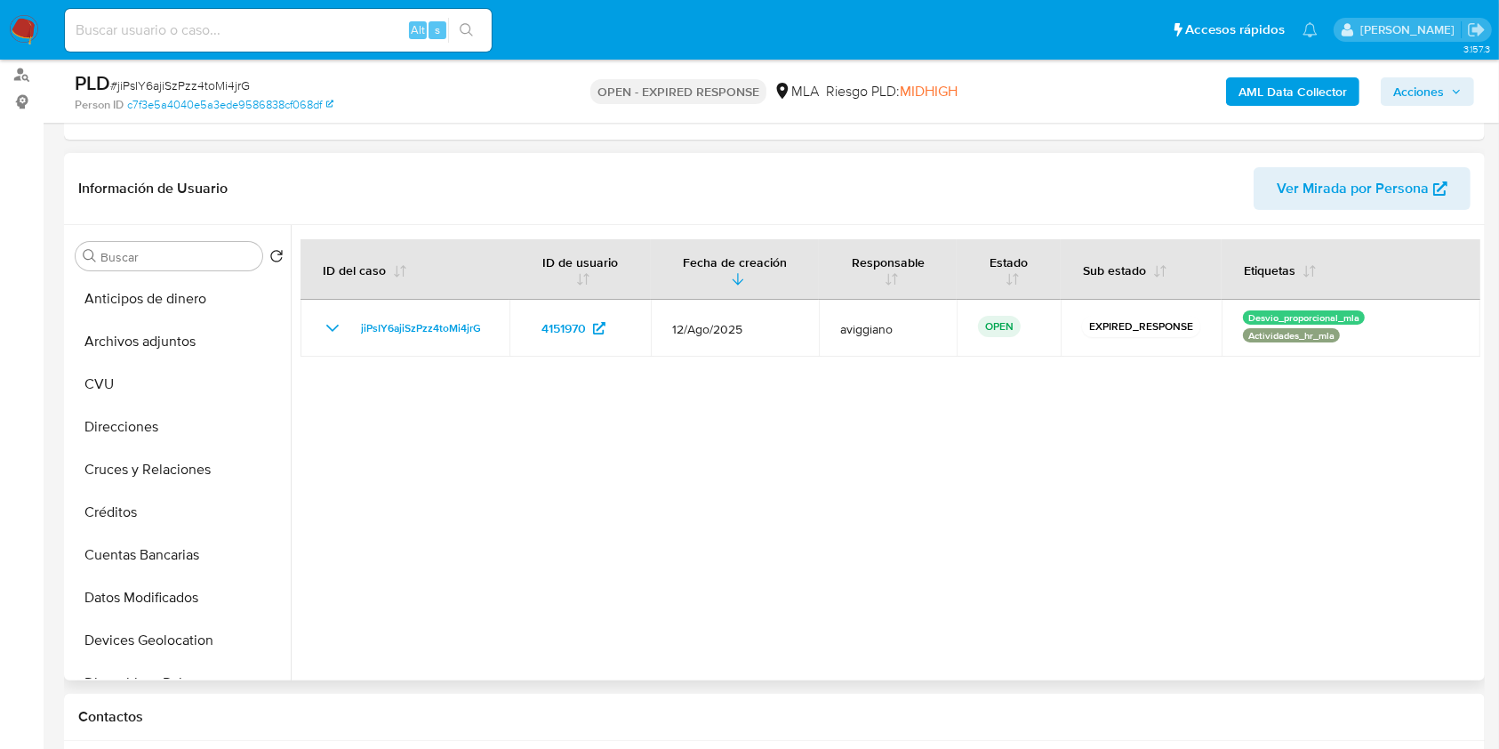
scroll to position [711, 0]
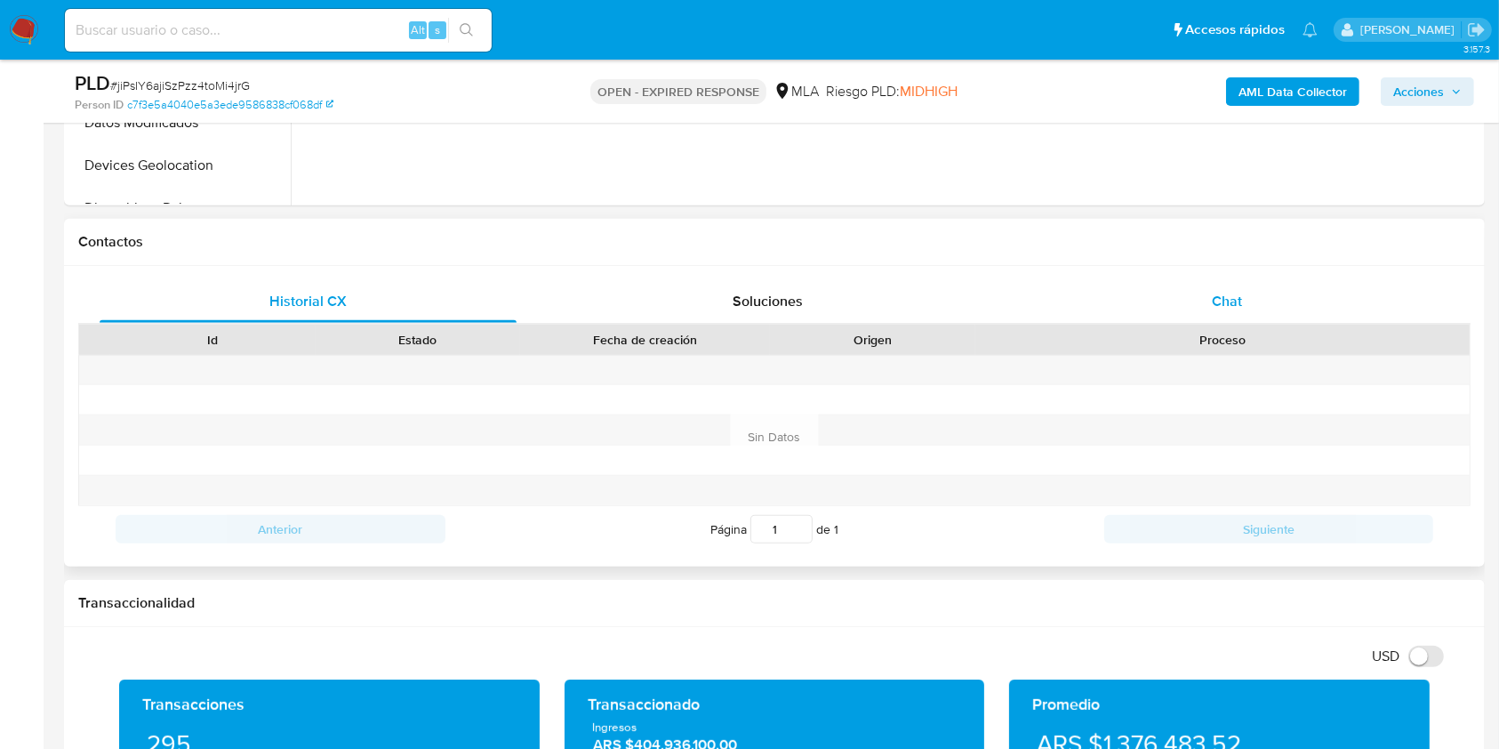
click at [1224, 303] on span "Chat" at bounding box center [1227, 301] width 30 height 20
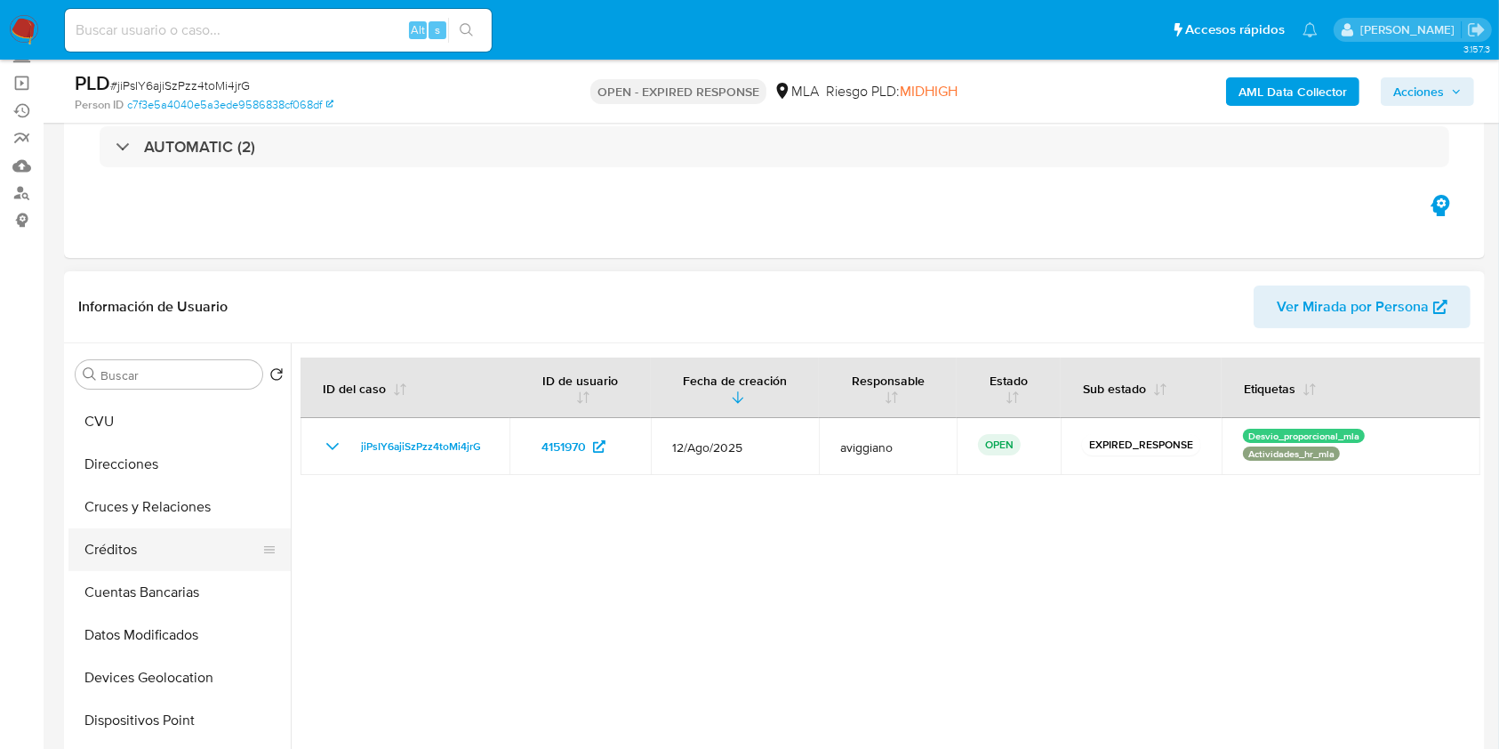
scroll to position [118, 0]
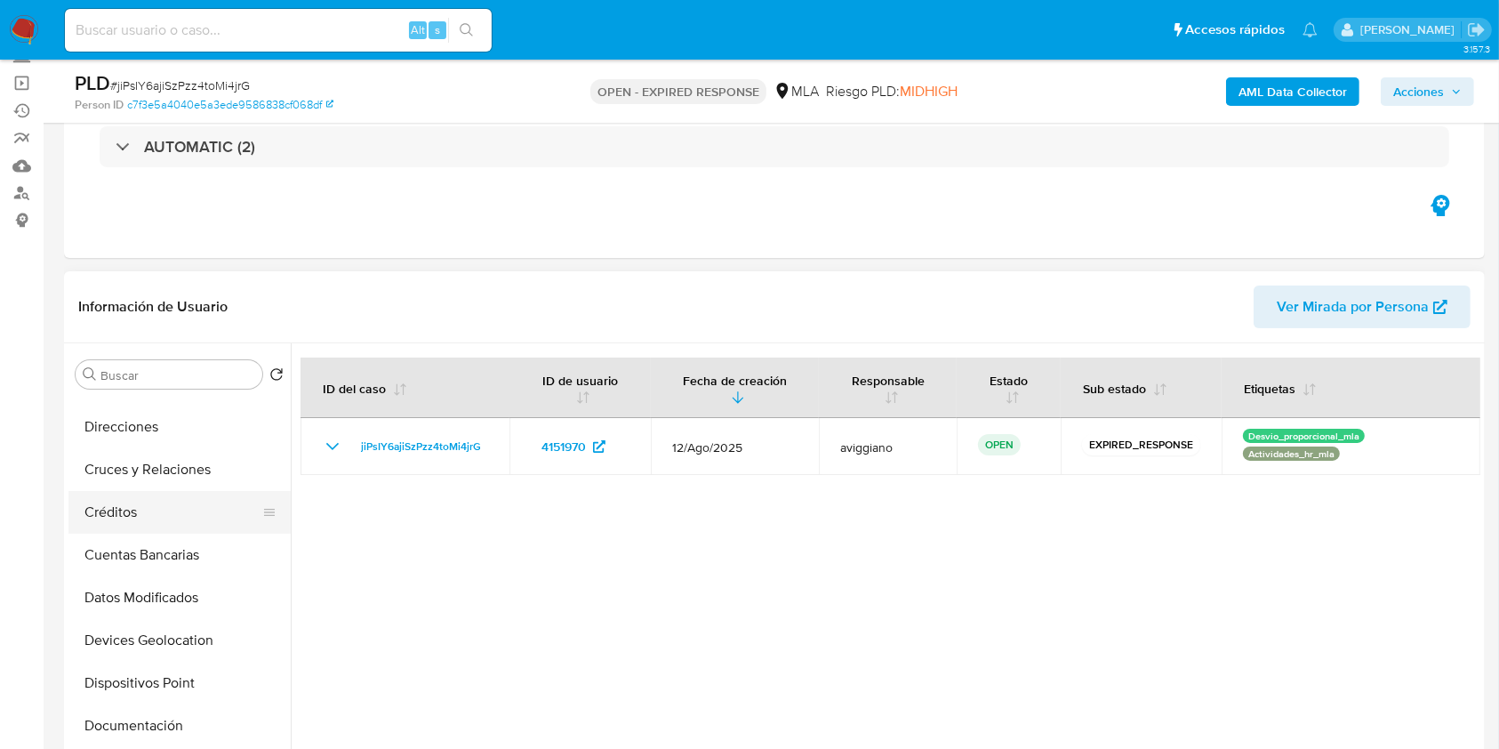
click at [164, 516] on button "Créditos" at bounding box center [172, 512] width 208 height 43
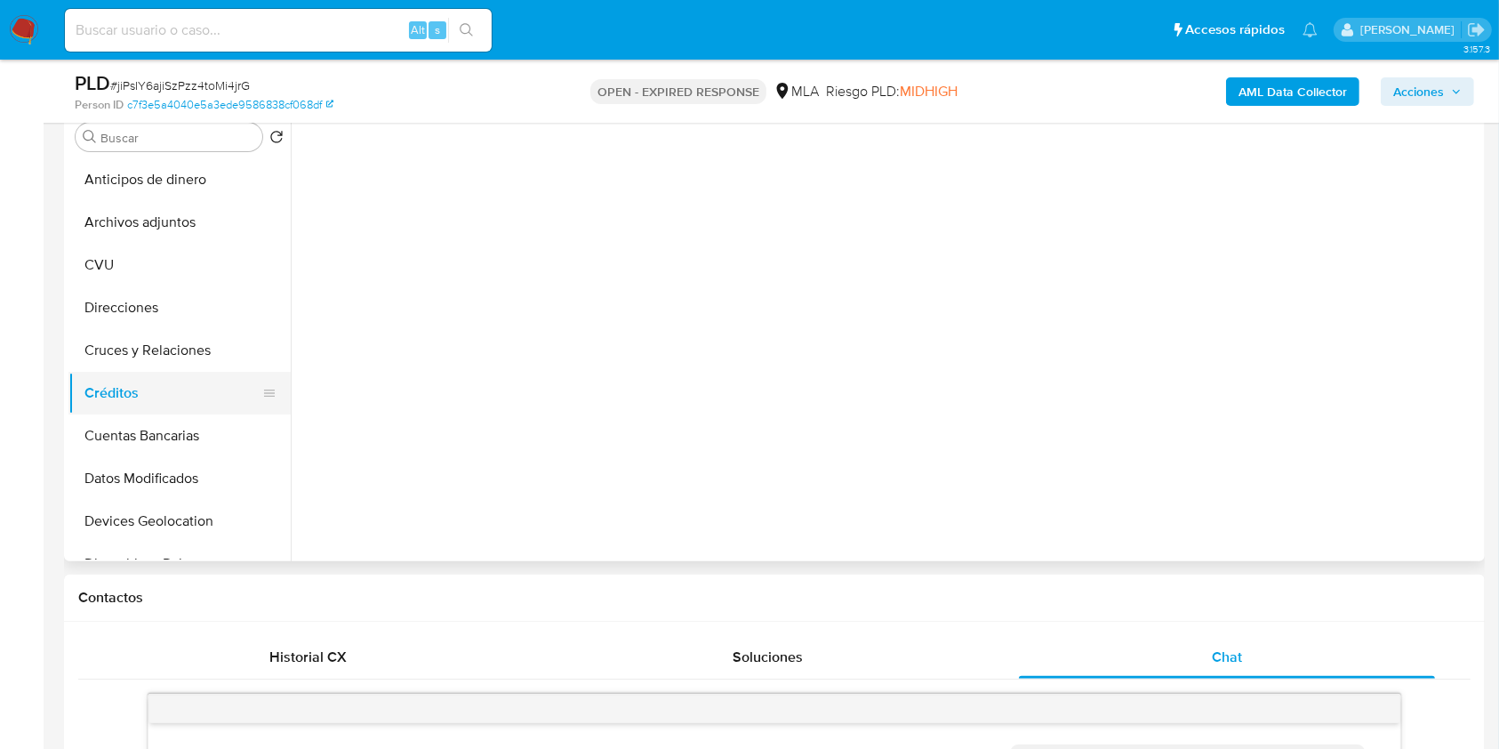
scroll to position [356, 0]
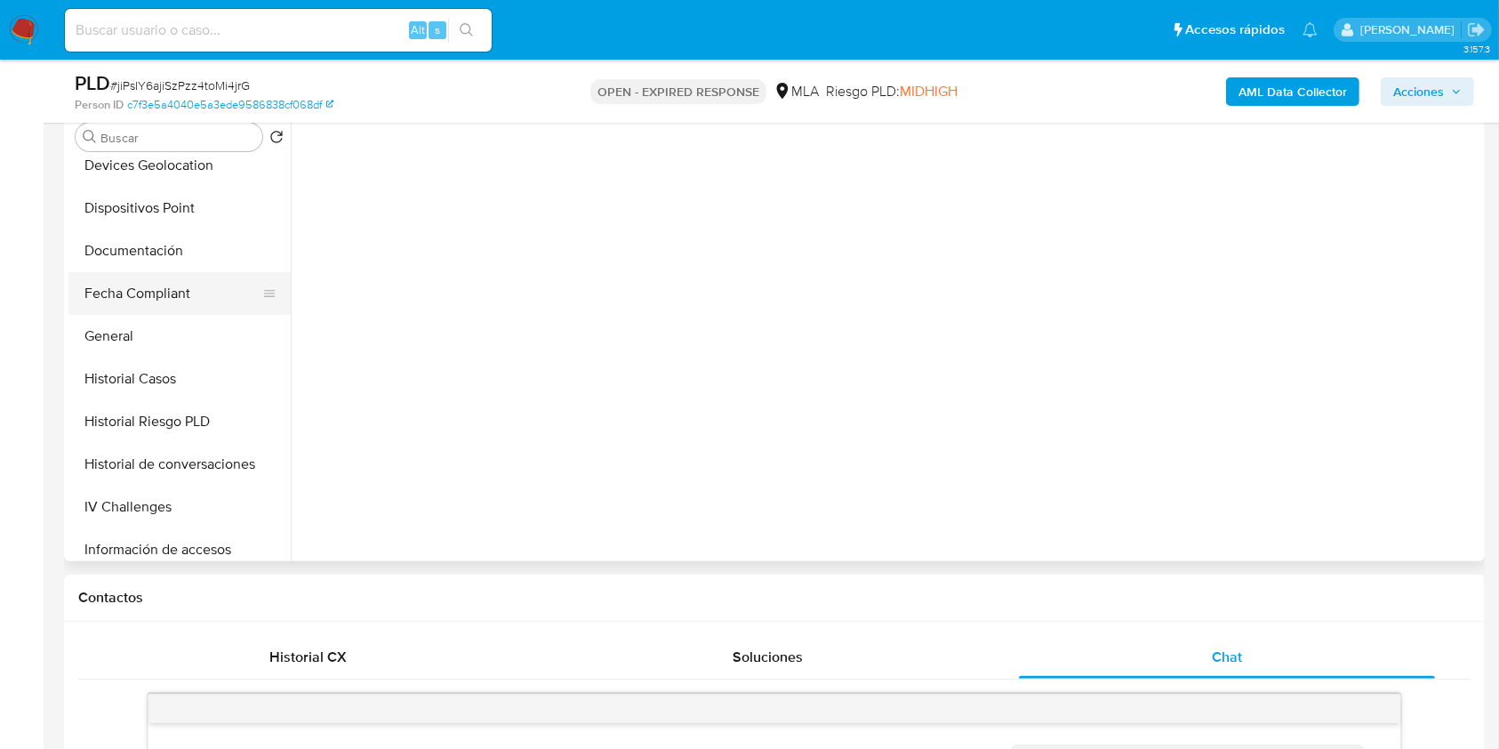
click at [116, 313] on button "Fecha Compliant" at bounding box center [172, 293] width 208 height 43
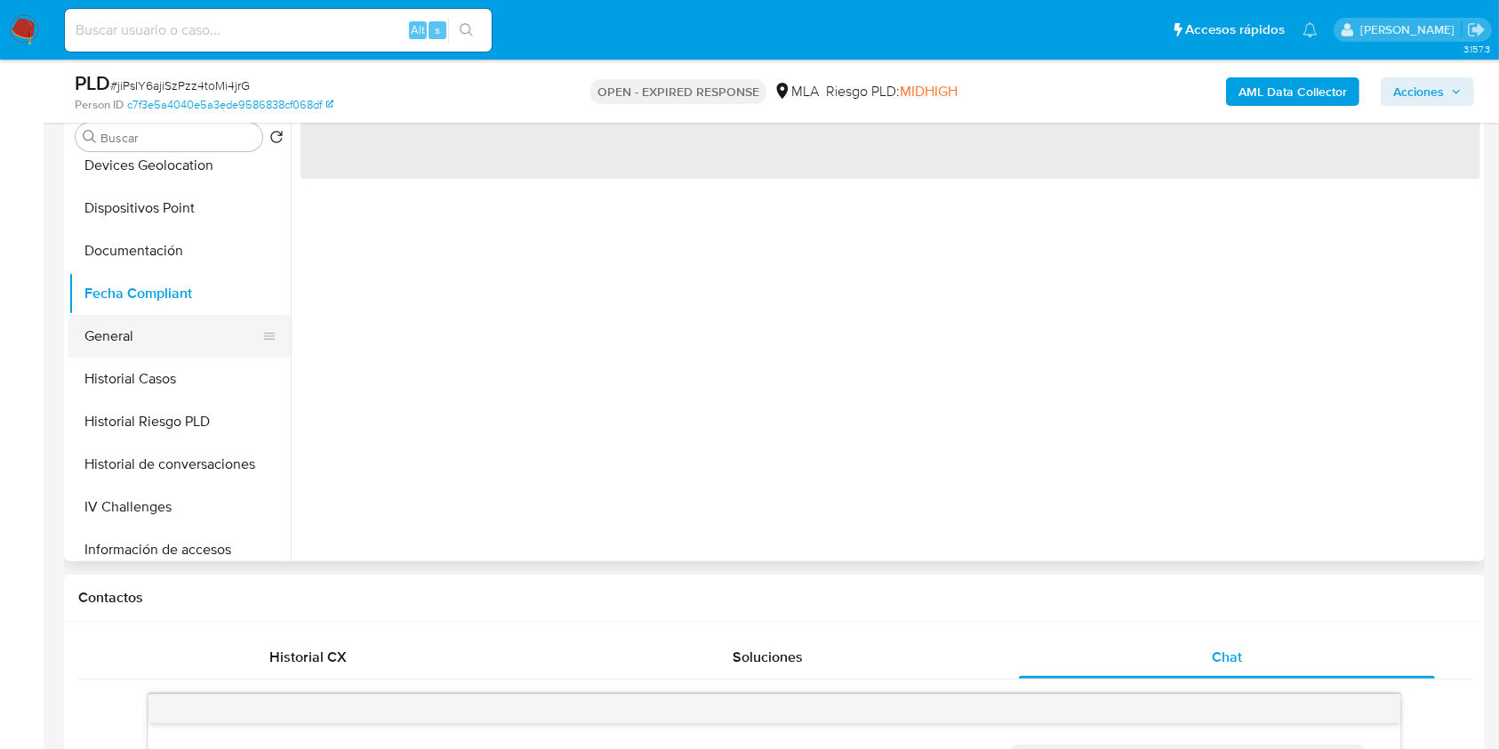
click at [194, 334] on button "General" at bounding box center [172, 336] width 208 height 43
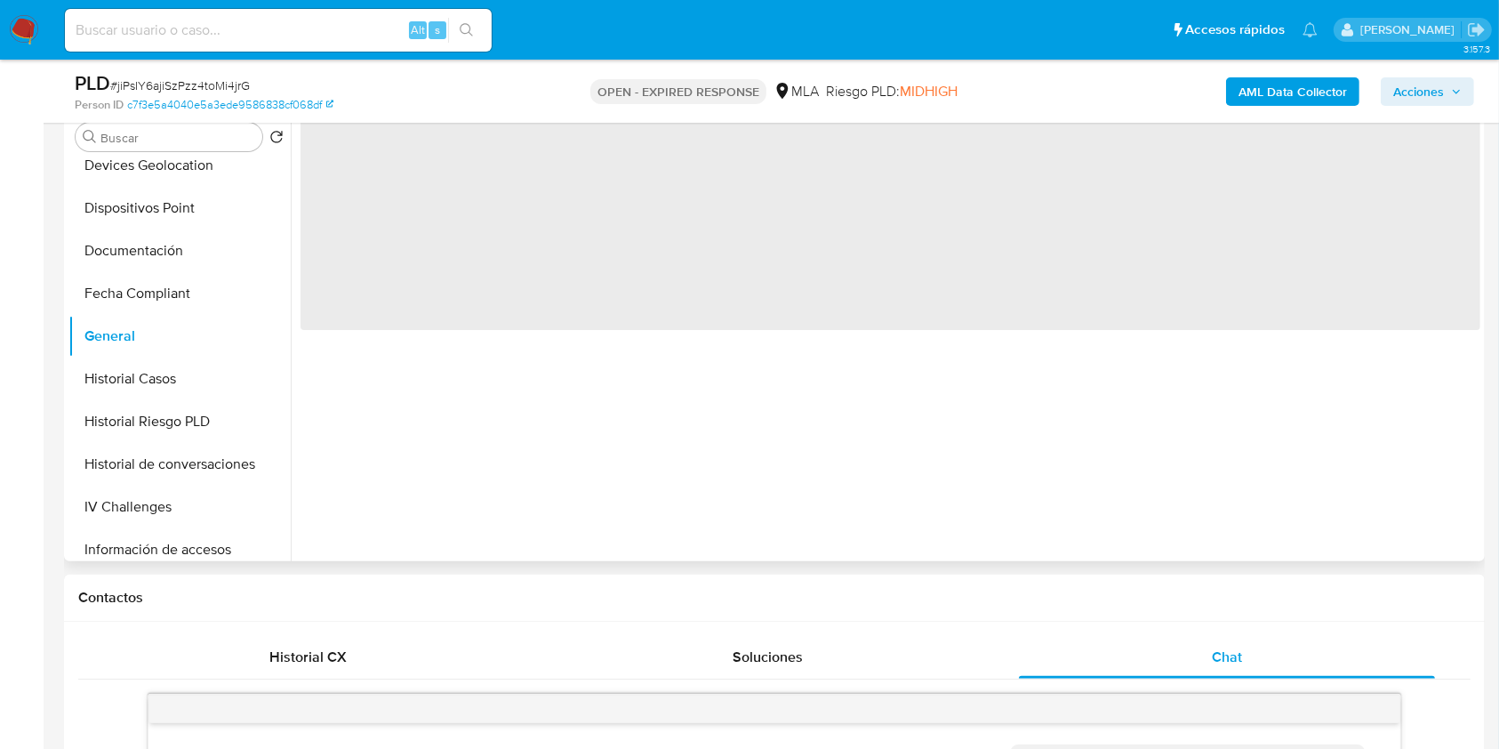
scroll to position [237, 0]
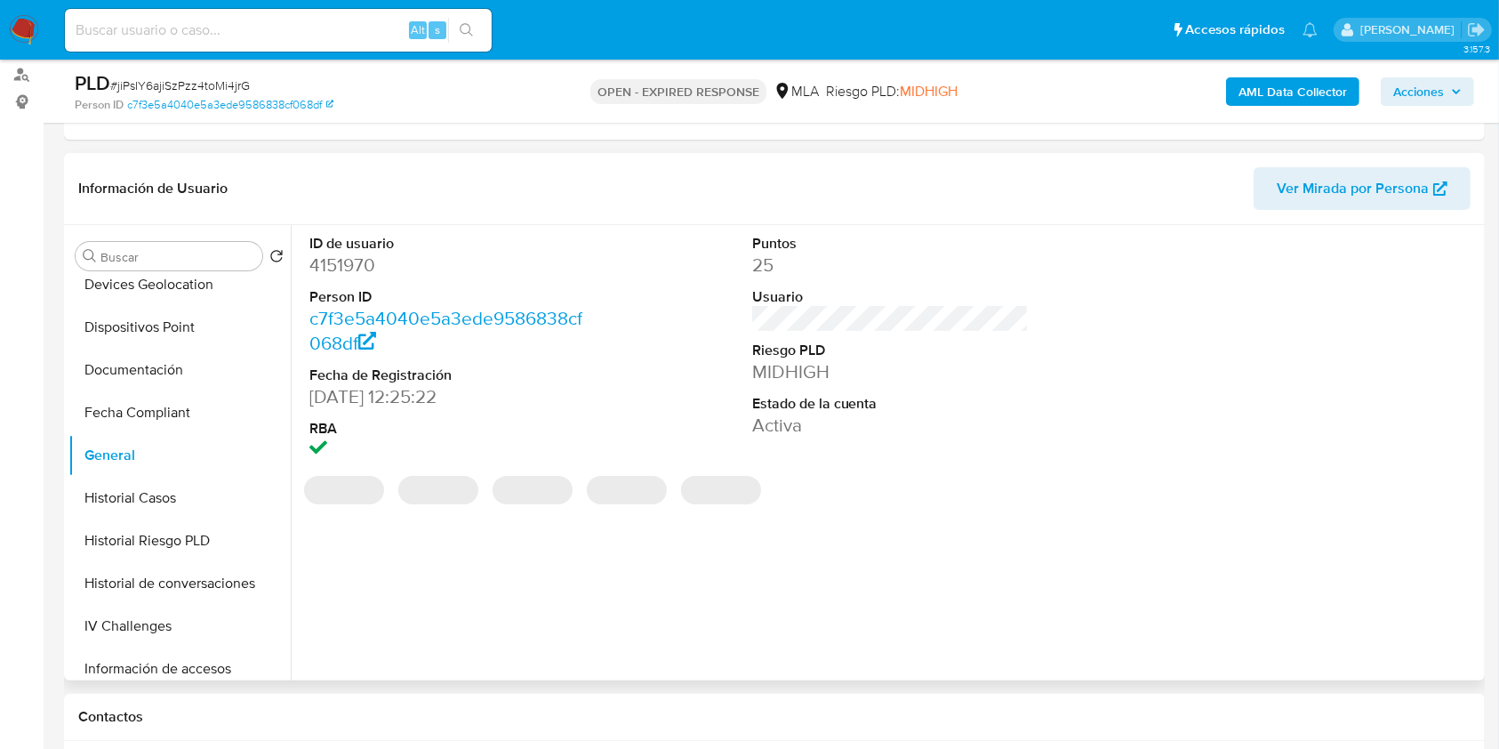
click at [341, 263] on dd "4151970" at bounding box center [447, 265] width 277 height 25
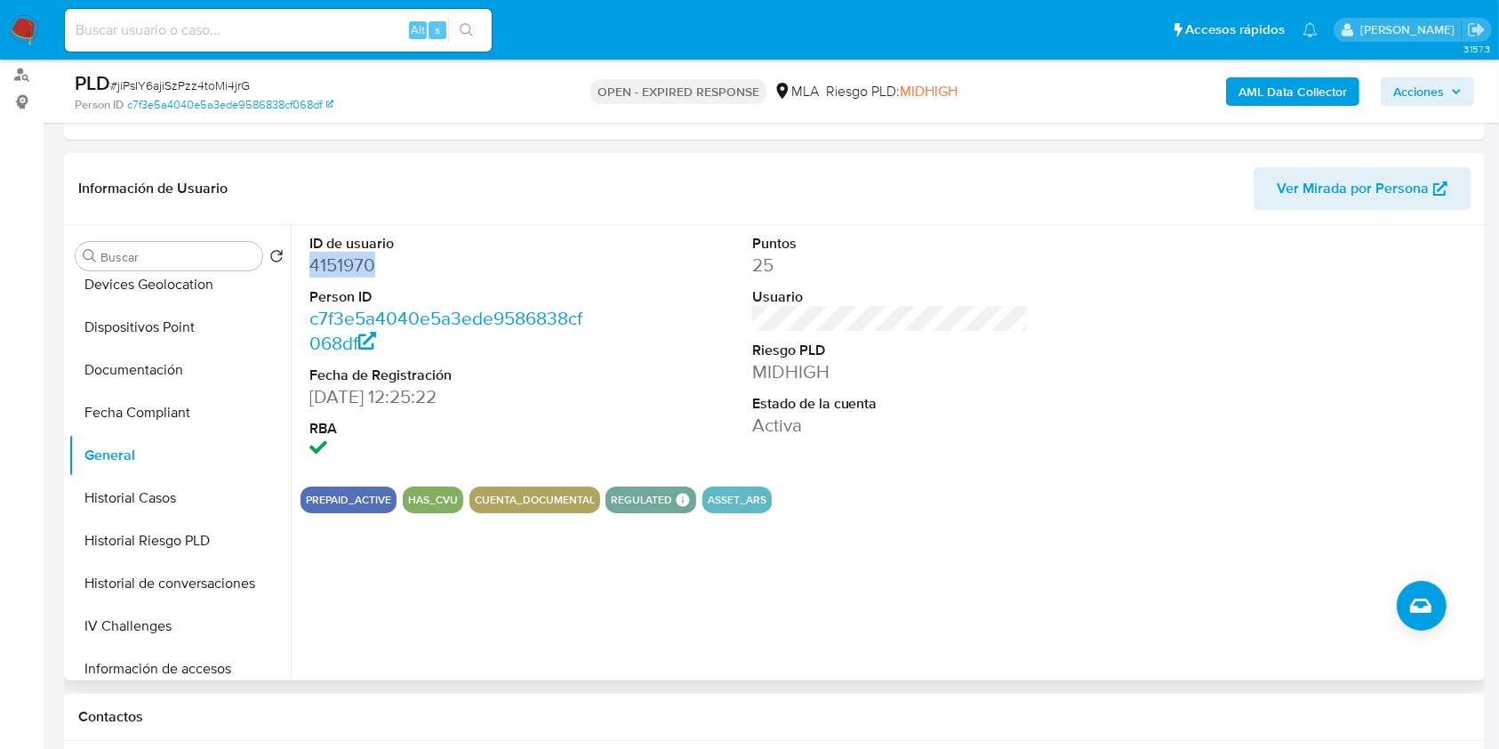
copy dd "4151970"
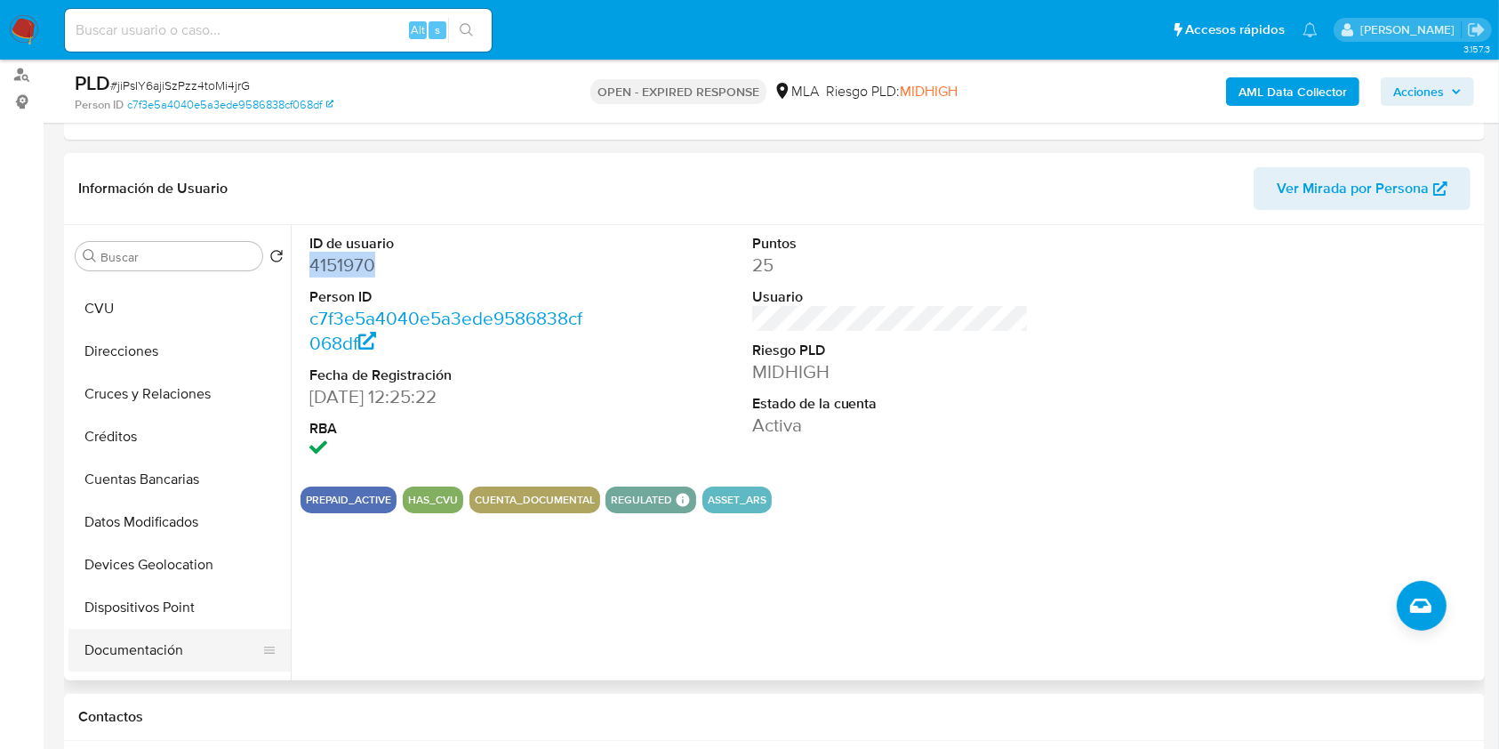
scroll to position [0, 0]
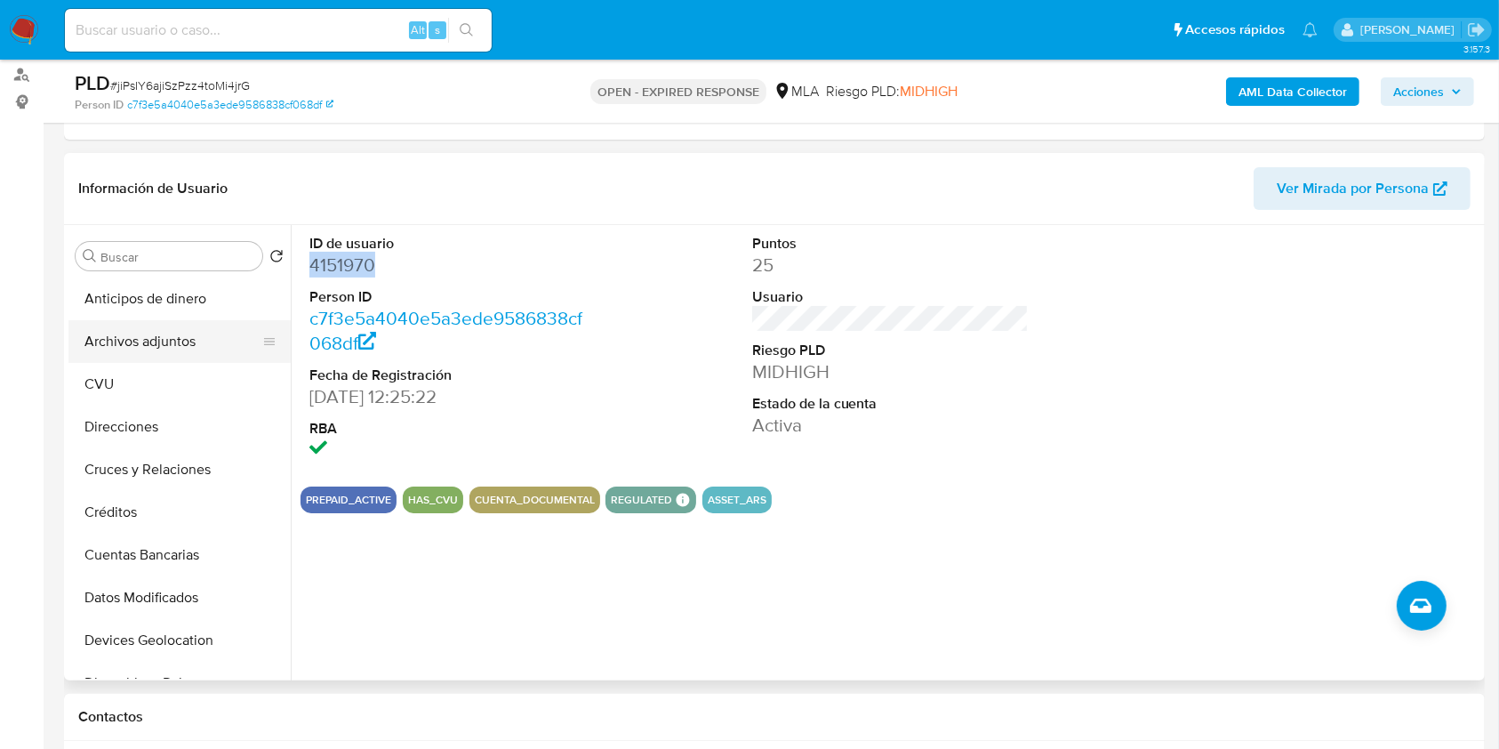
click at [184, 341] on button "Archivos adjuntos" at bounding box center [172, 341] width 208 height 43
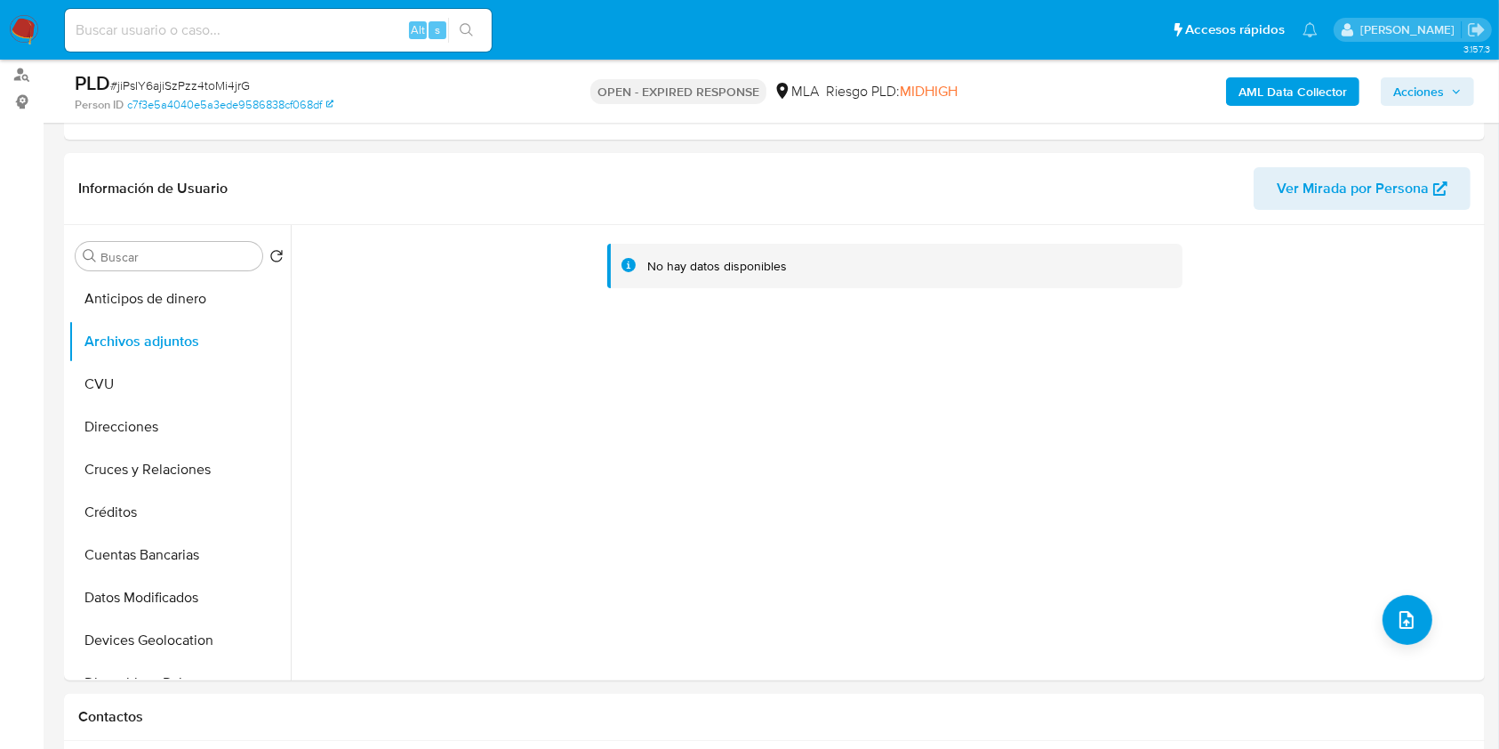
click at [1242, 93] on b "AML Data Collector" at bounding box center [1293, 91] width 108 height 28
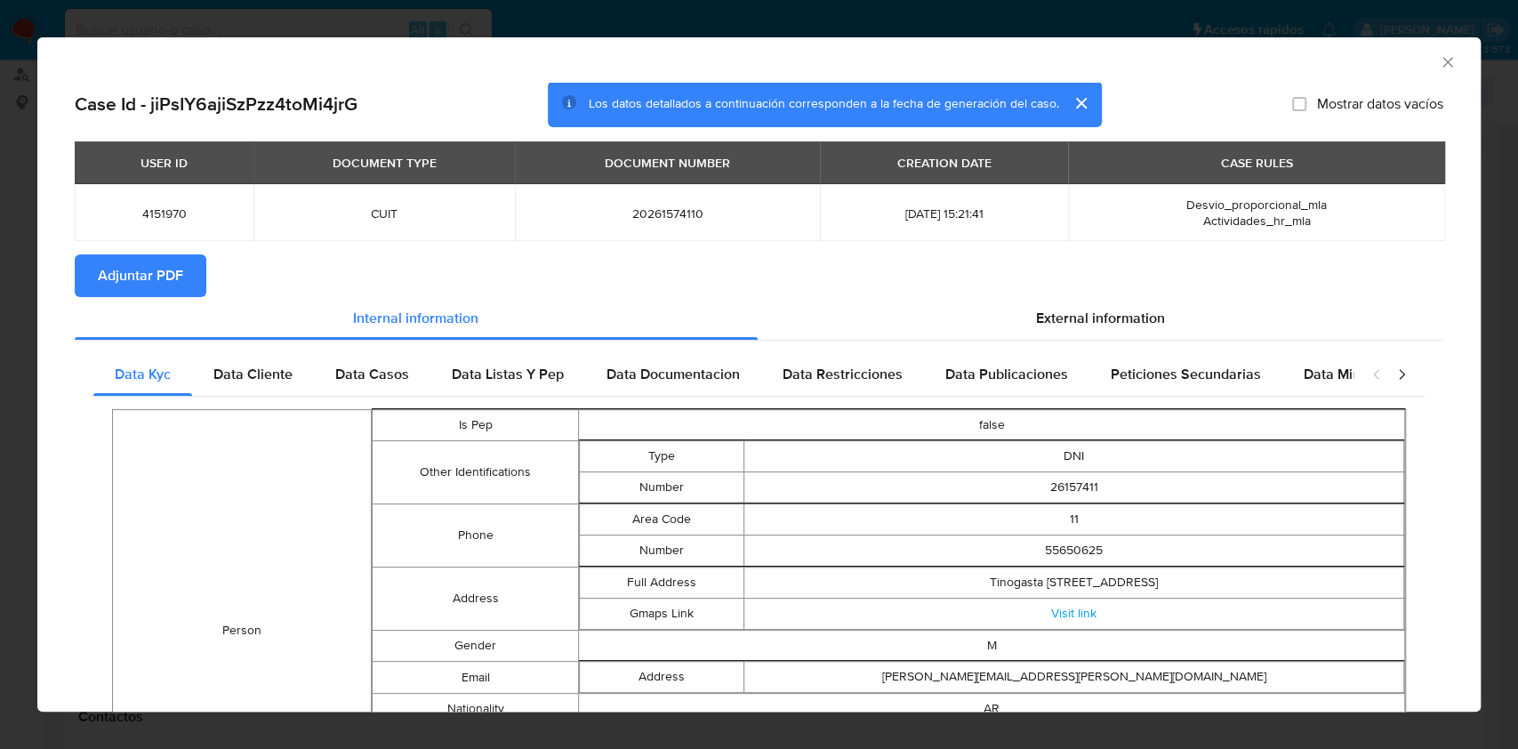
click at [192, 277] on button "Adjuntar PDF" at bounding box center [141, 275] width 132 height 43
click at [1439, 66] on icon "Cerrar ventana" at bounding box center [1448, 62] width 18 height 18
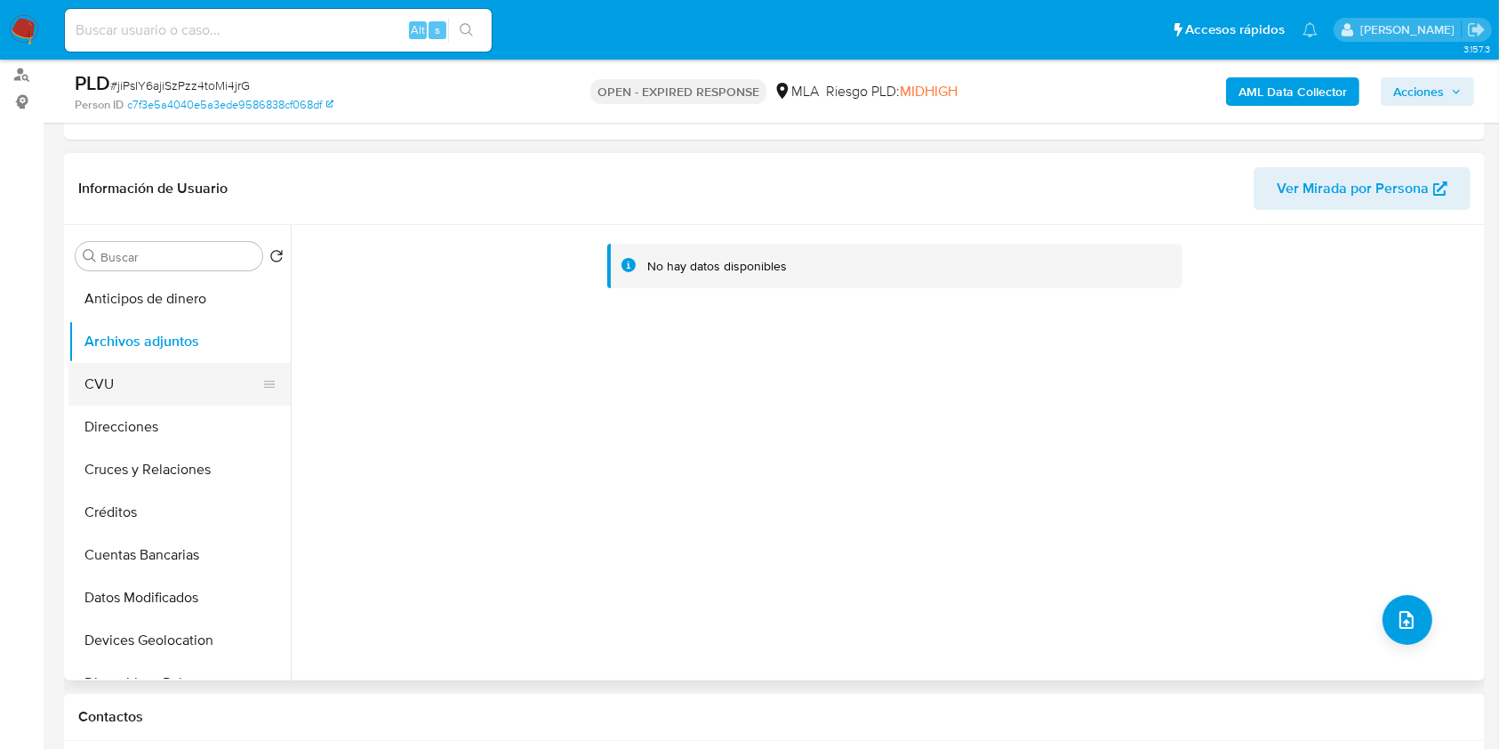
click at [144, 390] on button "CVU" at bounding box center [172, 384] width 208 height 43
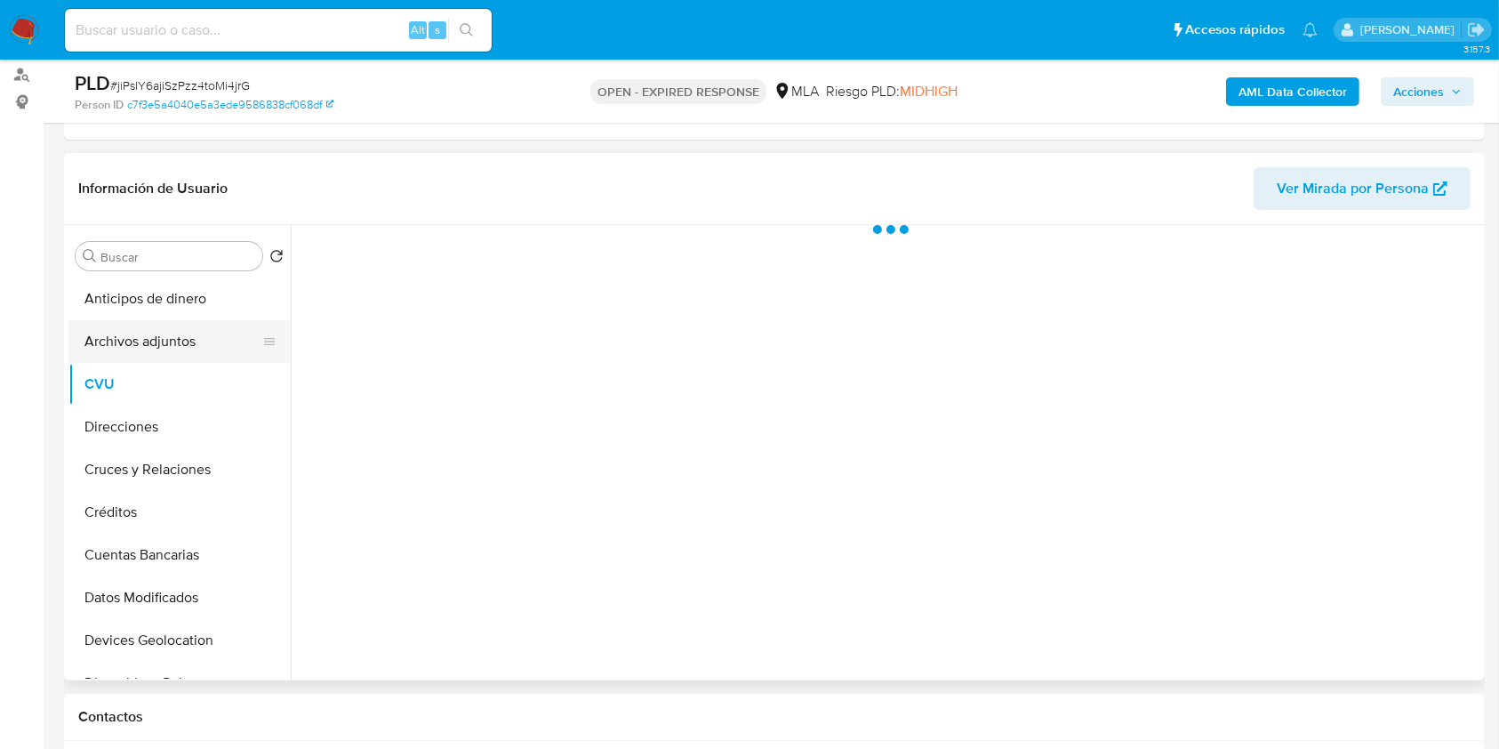
click at [156, 350] on button "Archivos adjuntos" at bounding box center [172, 341] width 208 height 43
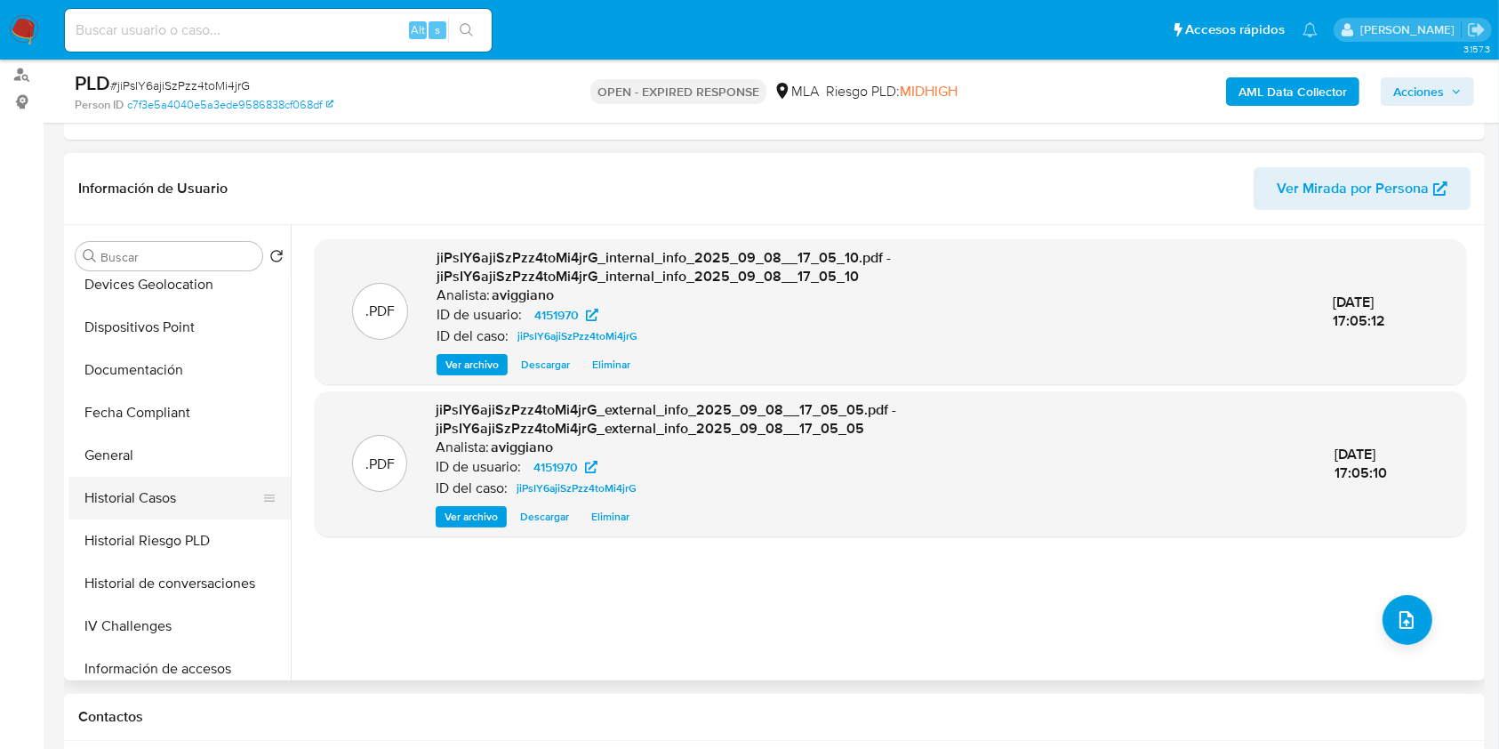
scroll to position [592, 0]
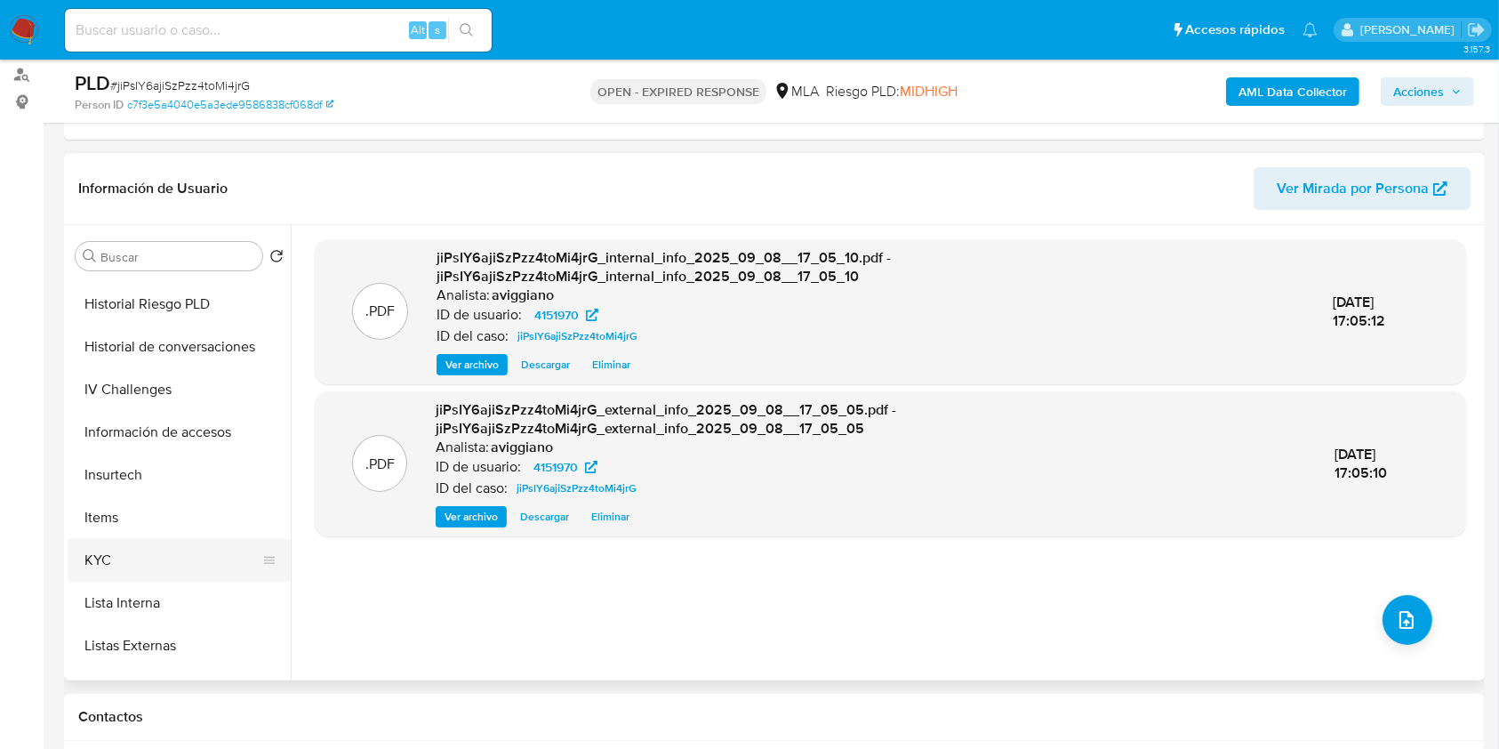
click at [115, 547] on button "KYC" at bounding box center [172, 560] width 208 height 43
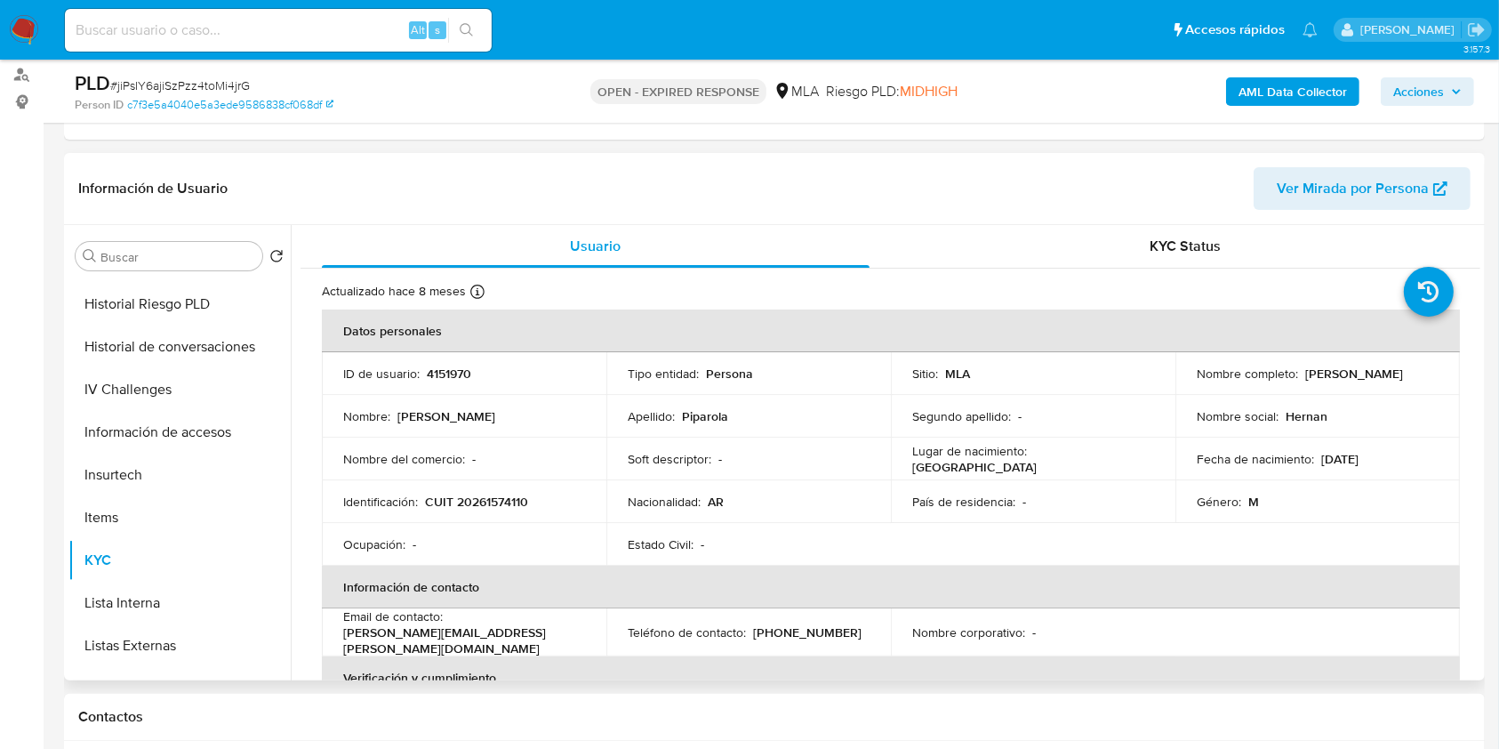
click at [536, 501] on div "Identificación : CUIT 20261574110" at bounding box center [464, 502] width 242 height 16
click at [507, 496] on p "CUIT 20261574110" at bounding box center [476, 502] width 103 height 16
copy p "20261574110"
click at [450, 377] on p "4151970" at bounding box center [449, 373] width 44 height 16
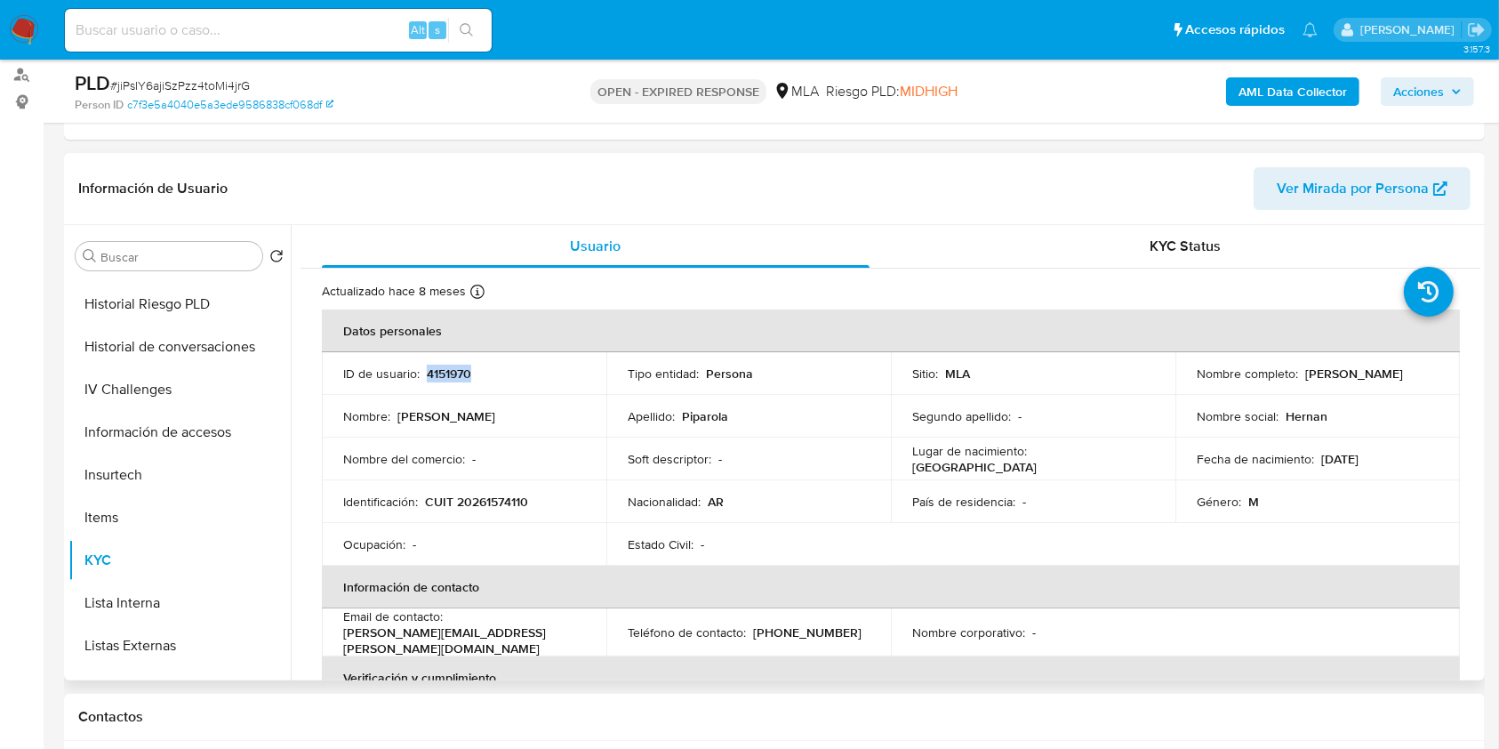
click at [450, 377] on p "4151970" at bounding box center [449, 373] width 44 height 16
copy p "4151970"
click at [492, 181] on header "Información de Usuario Ver Mirada por Persona" at bounding box center [774, 188] width 1392 height 43
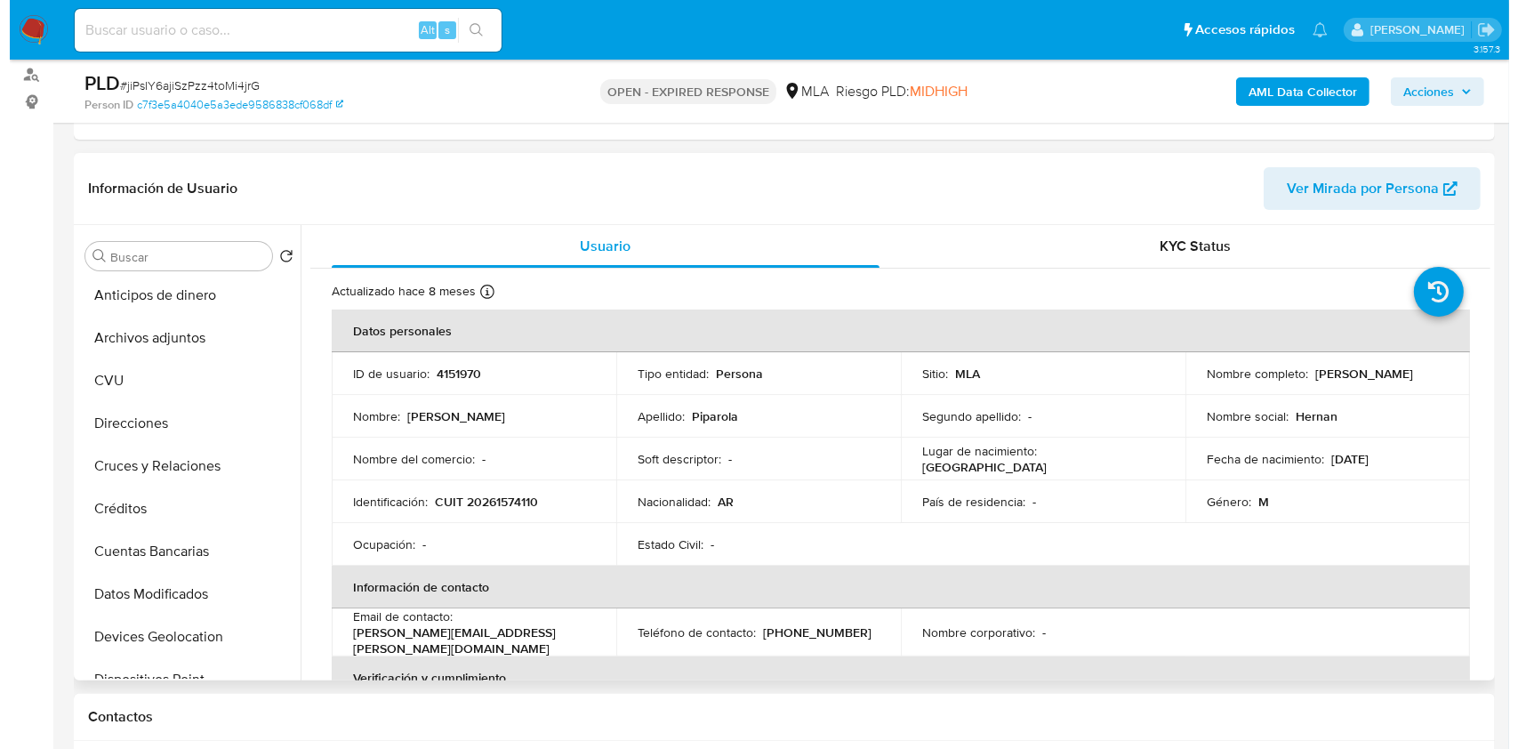
scroll to position [0, 0]
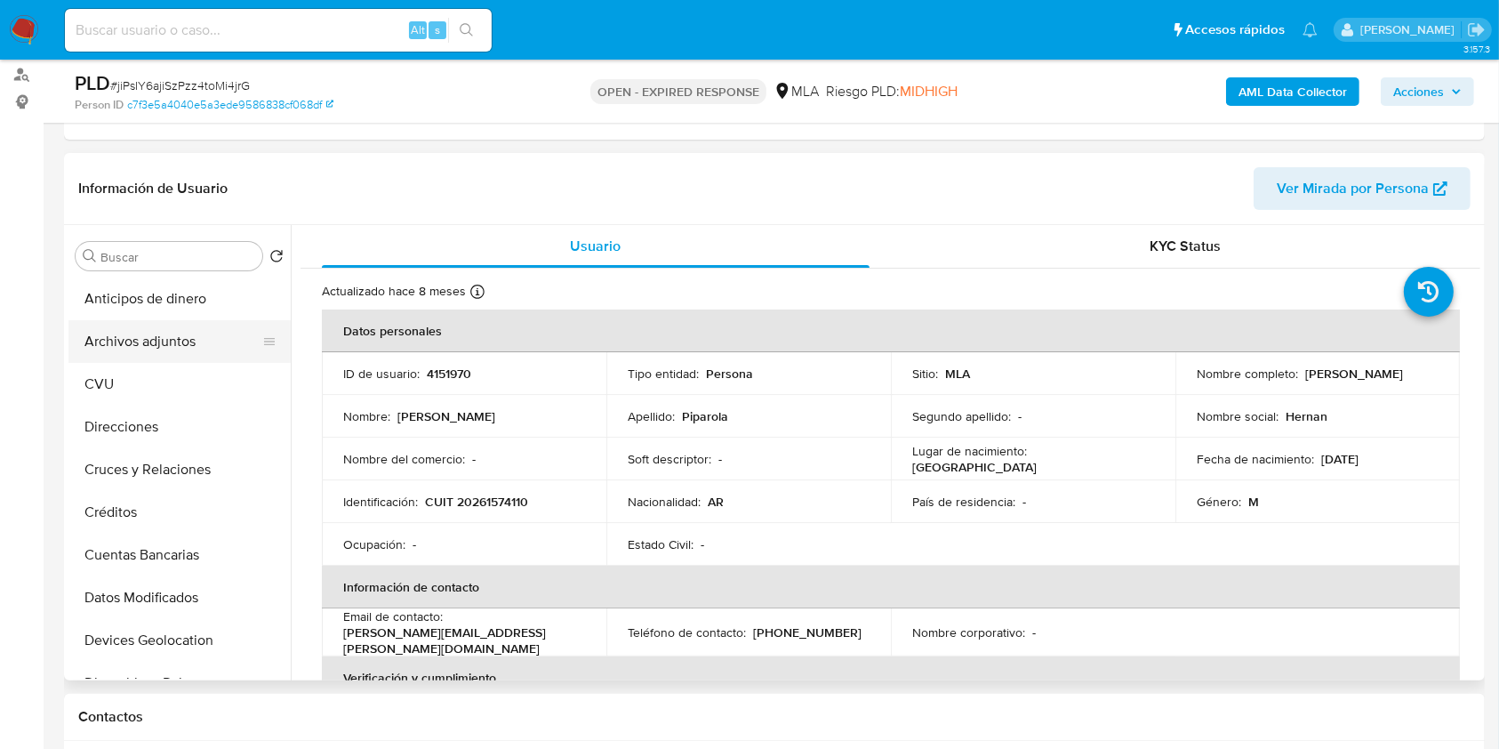
click at [199, 348] on button "Archivos adjuntos" at bounding box center [172, 341] width 208 height 43
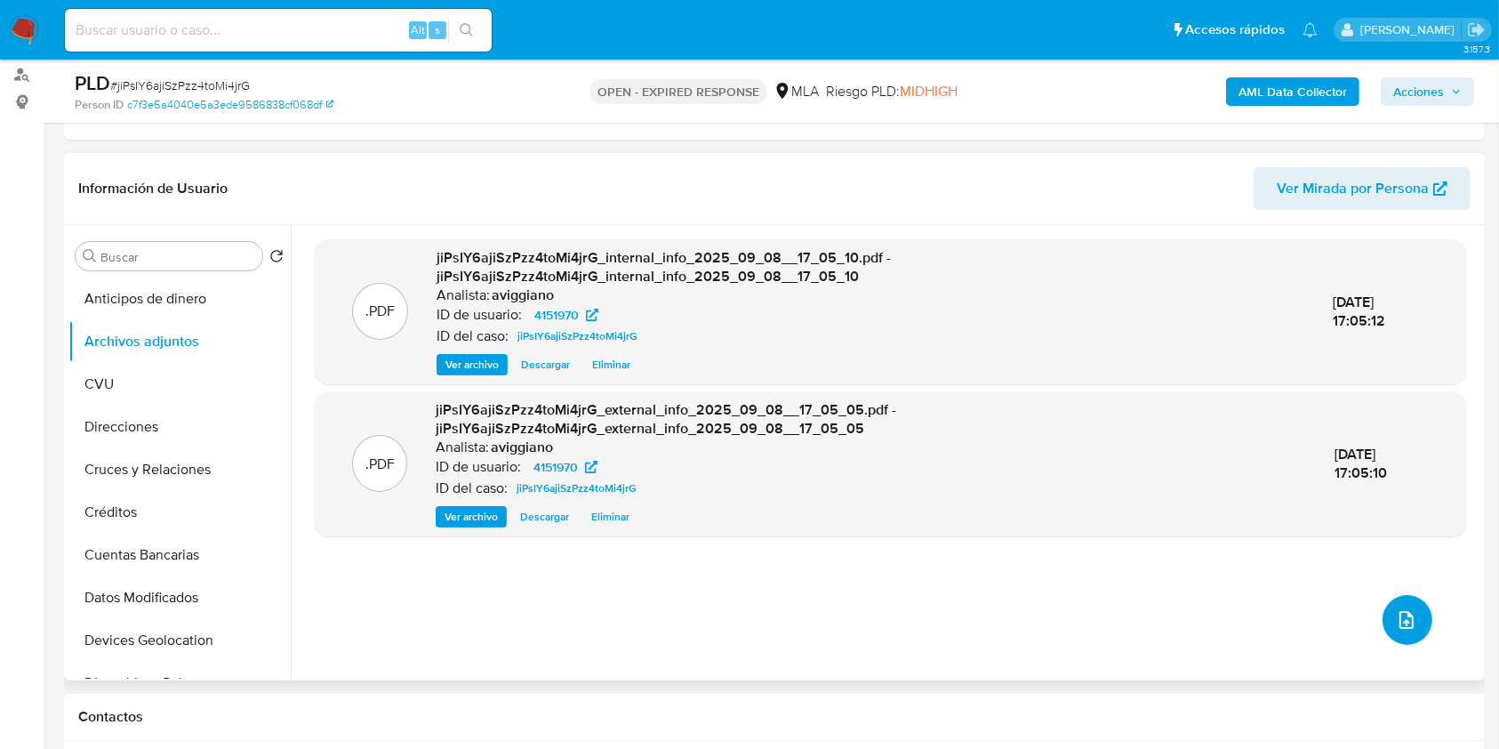
click at [1396, 615] on icon "upload-file" at bounding box center [1406, 619] width 21 height 21
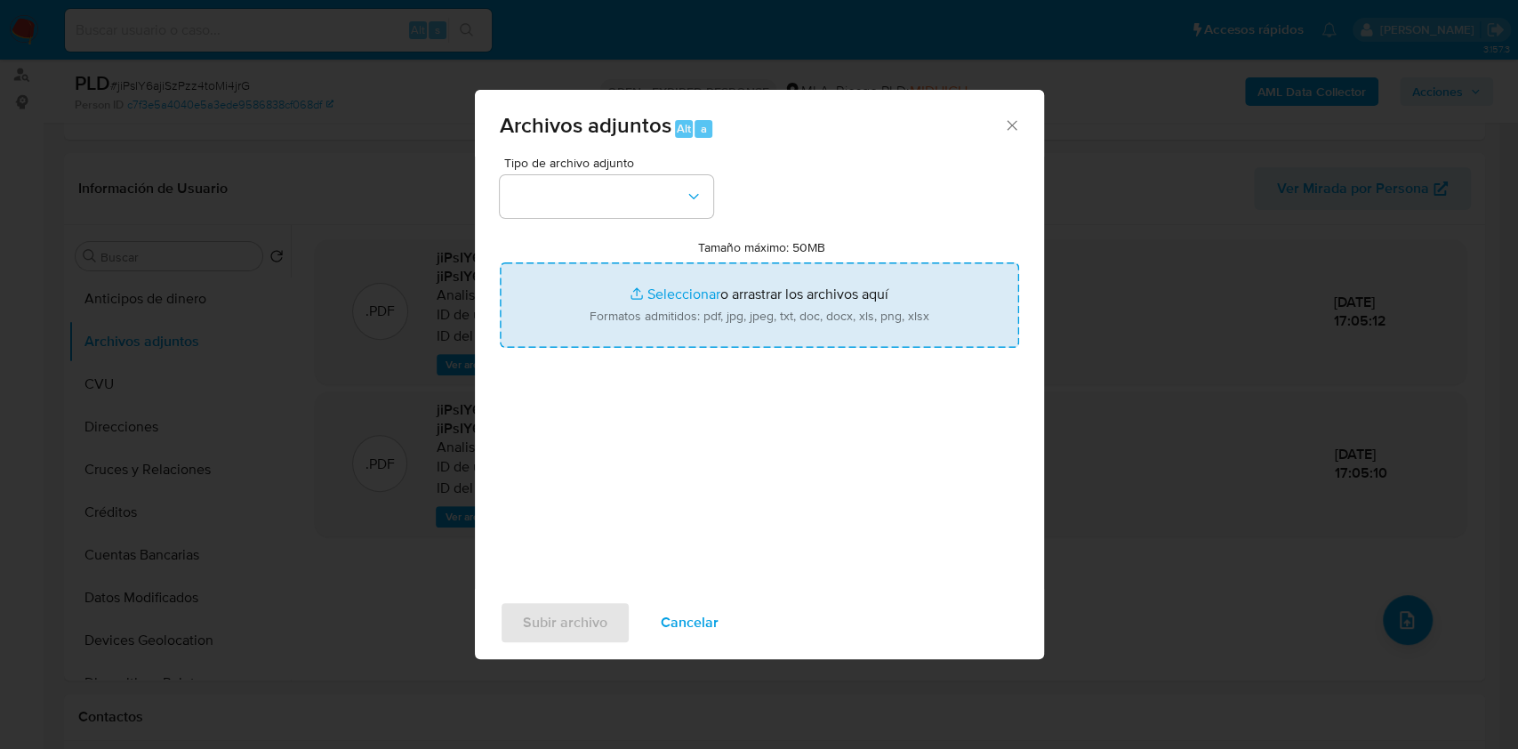
click at [883, 309] on input "Tamaño máximo: 50MB Seleccionar archivos" at bounding box center [759, 304] width 519 height 85
type input "C:\fakepath\Nosis - 4151970.pdf"
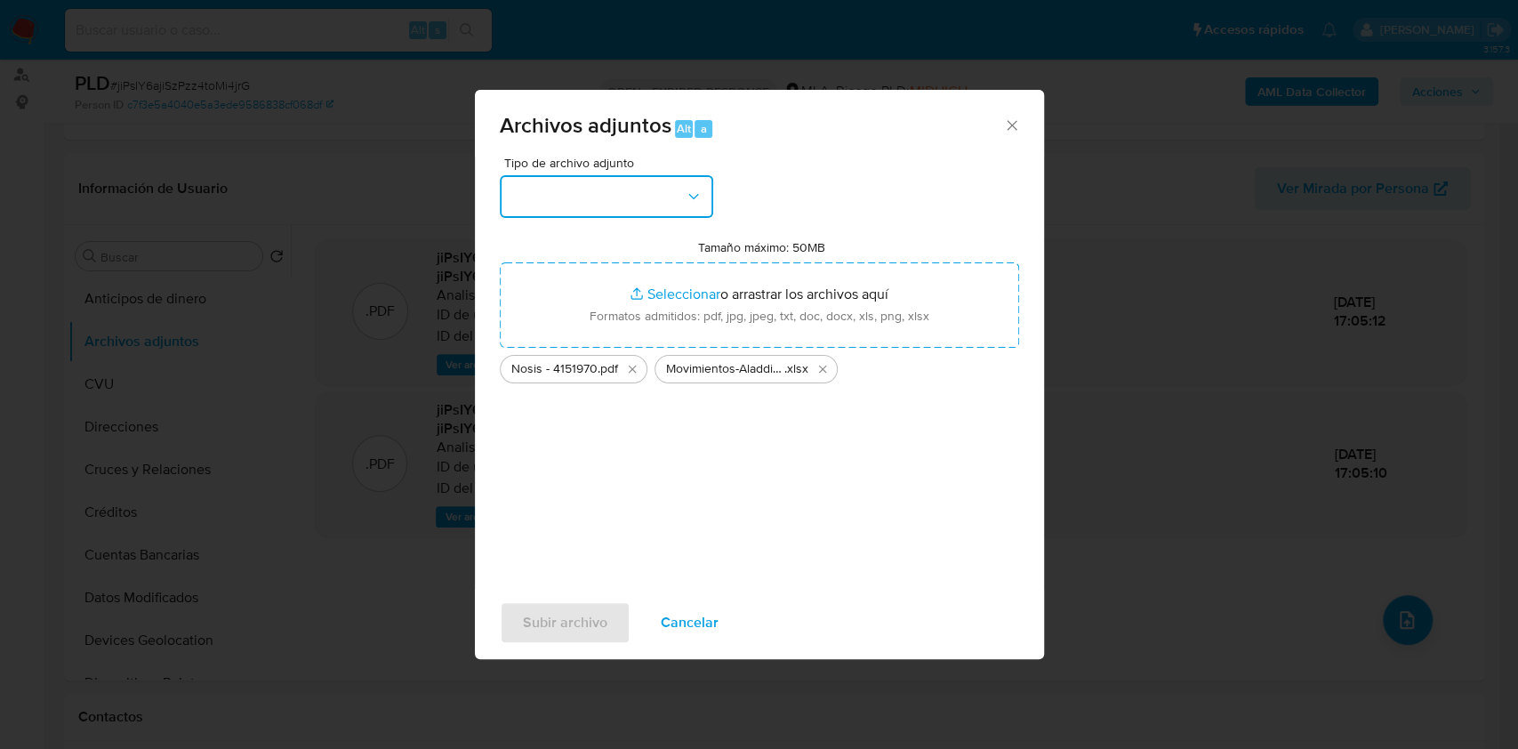
click at [636, 201] on button "button" at bounding box center [606, 196] width 213 height 43
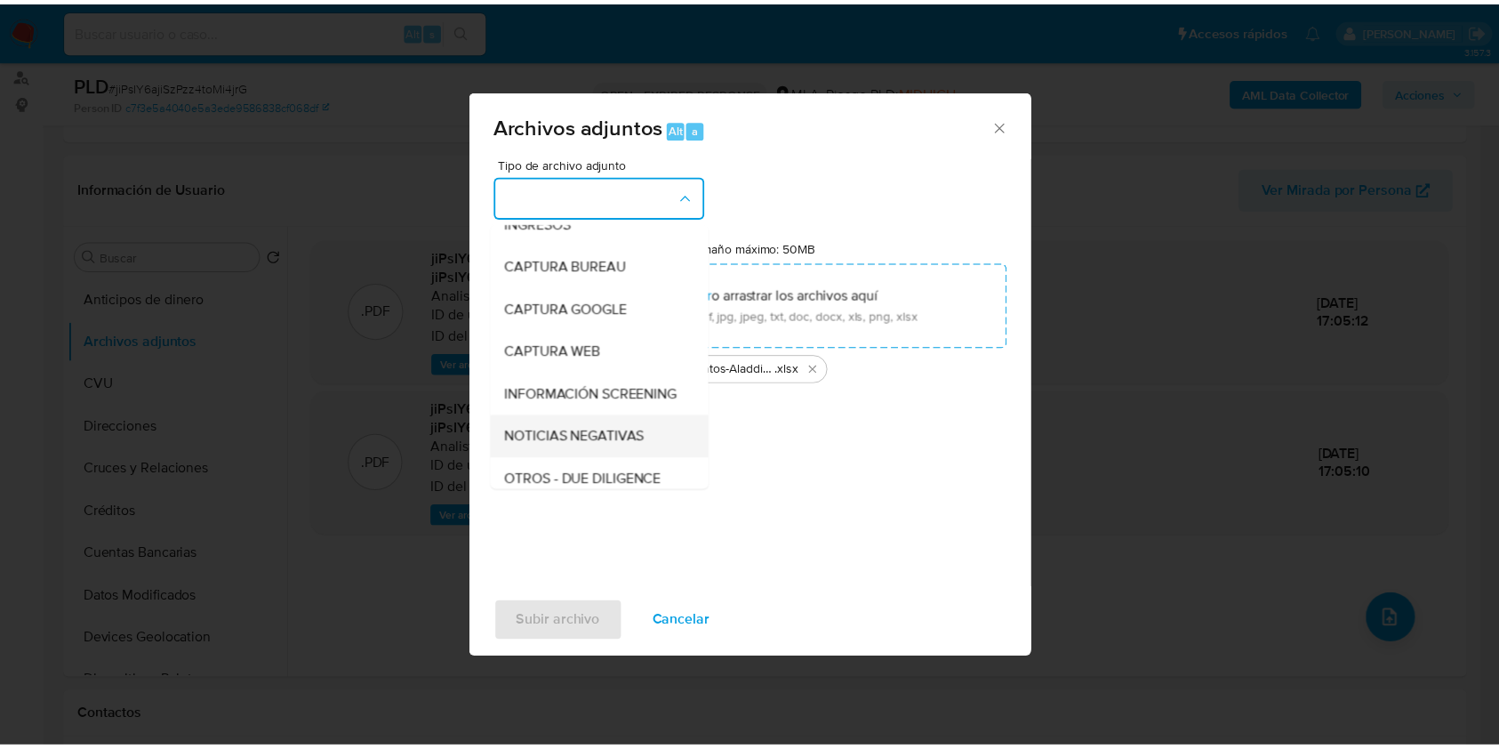
scroll to position [118, 0]
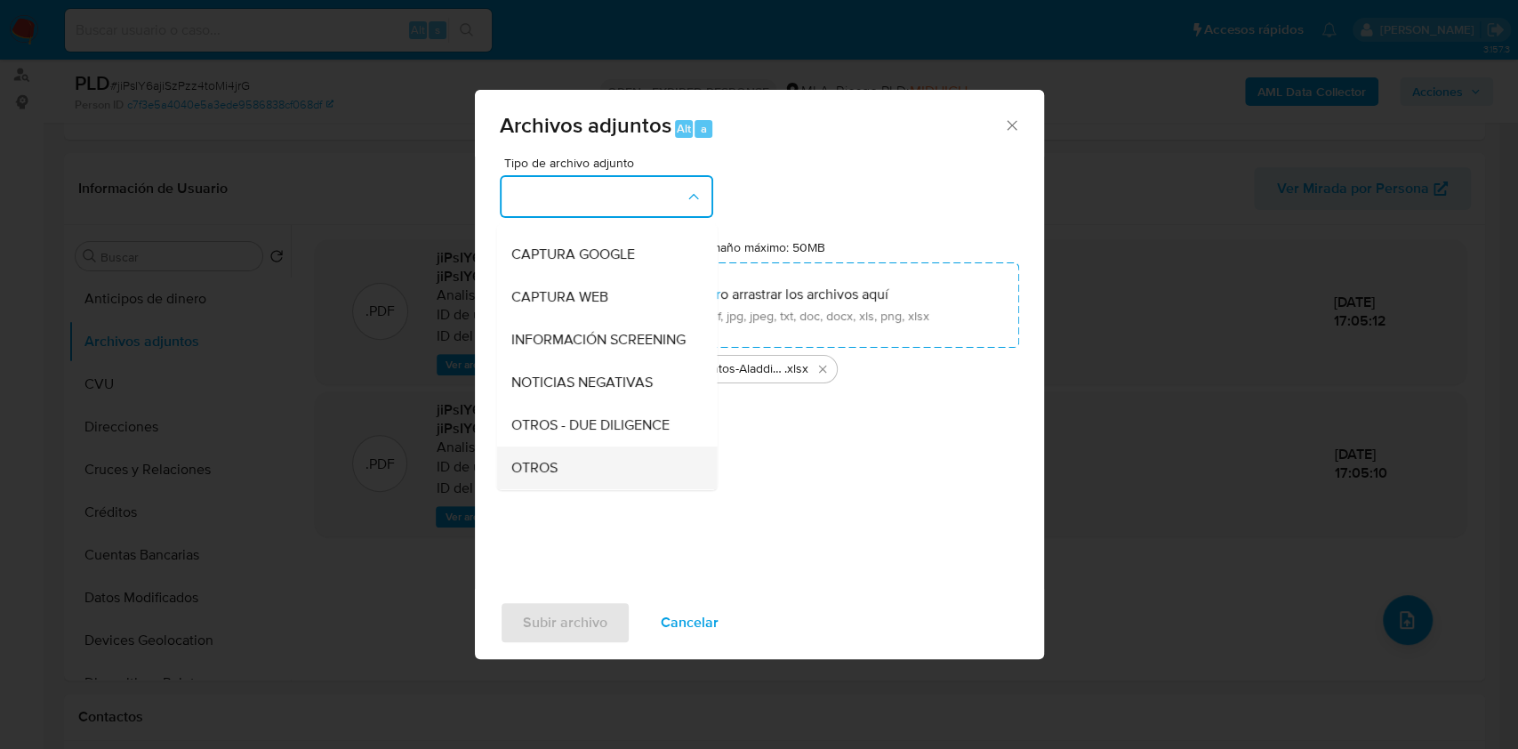
click at [505, 480] on li "OTROS" at bounding box center [606, 467] width 221 height 43
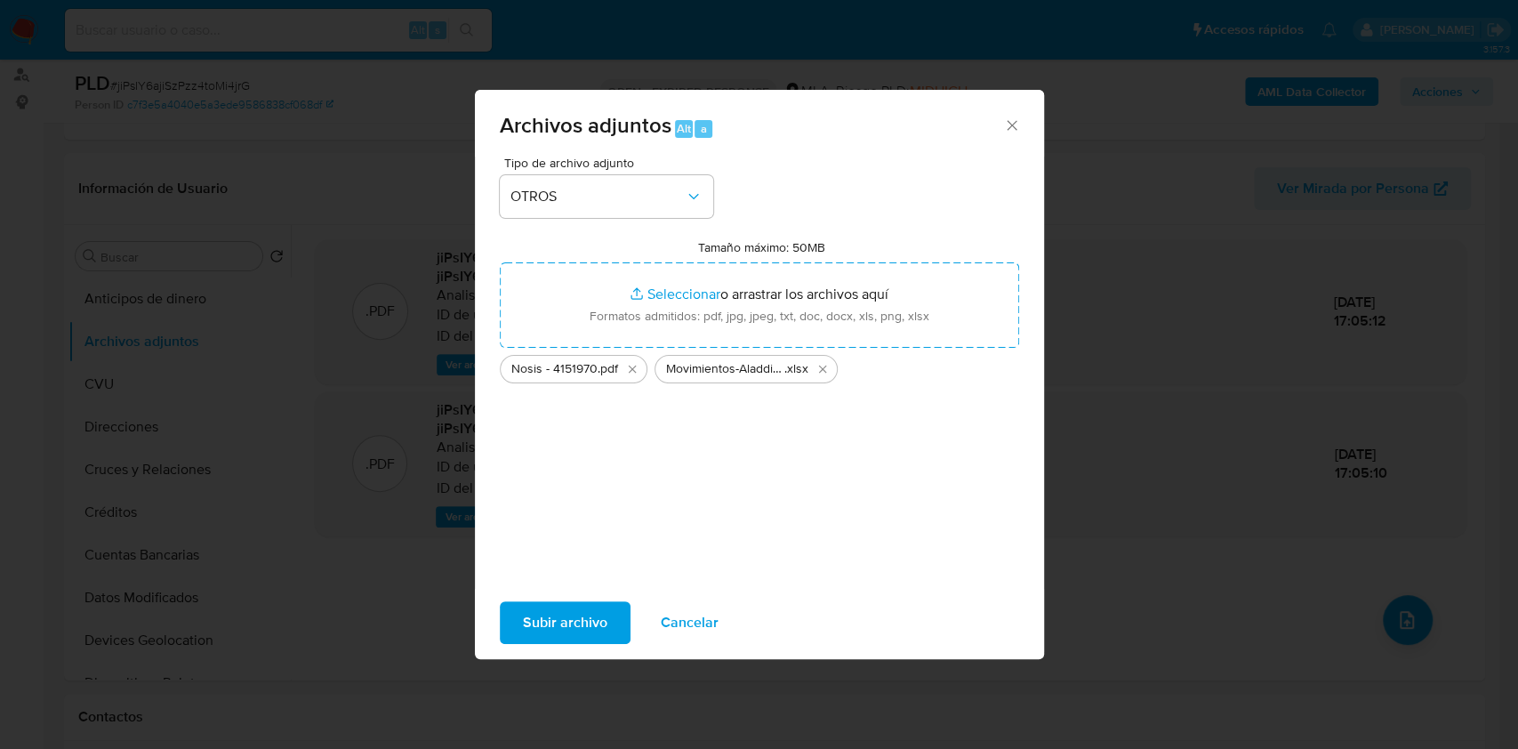
click at [534, 603] on span "Subir archivo" at bounding box center [565, 622] width 84 height 39
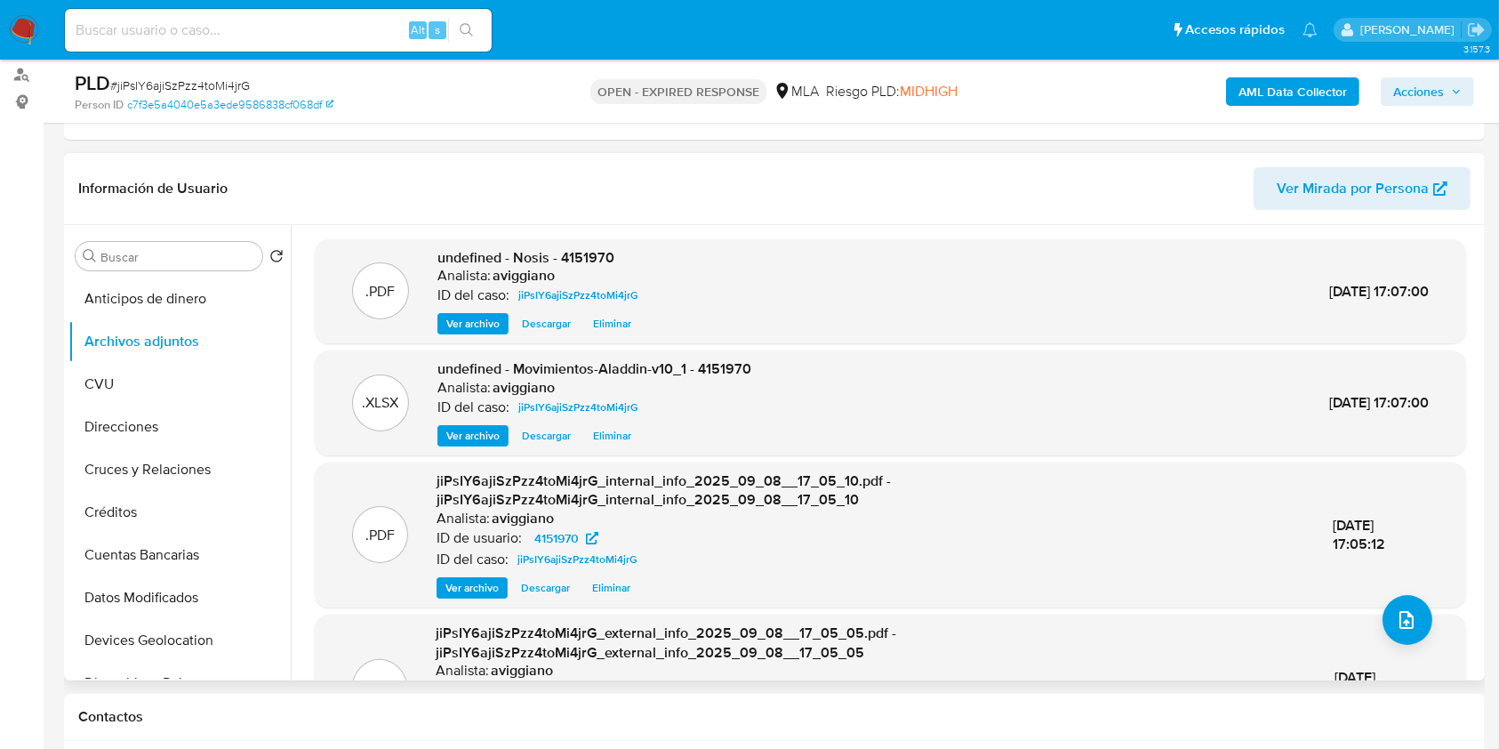
click at [590, 253] on span "undefined - Nosis - 4151970" at bounding box center [525, 257] width 177 height 20
copy span "4151970"
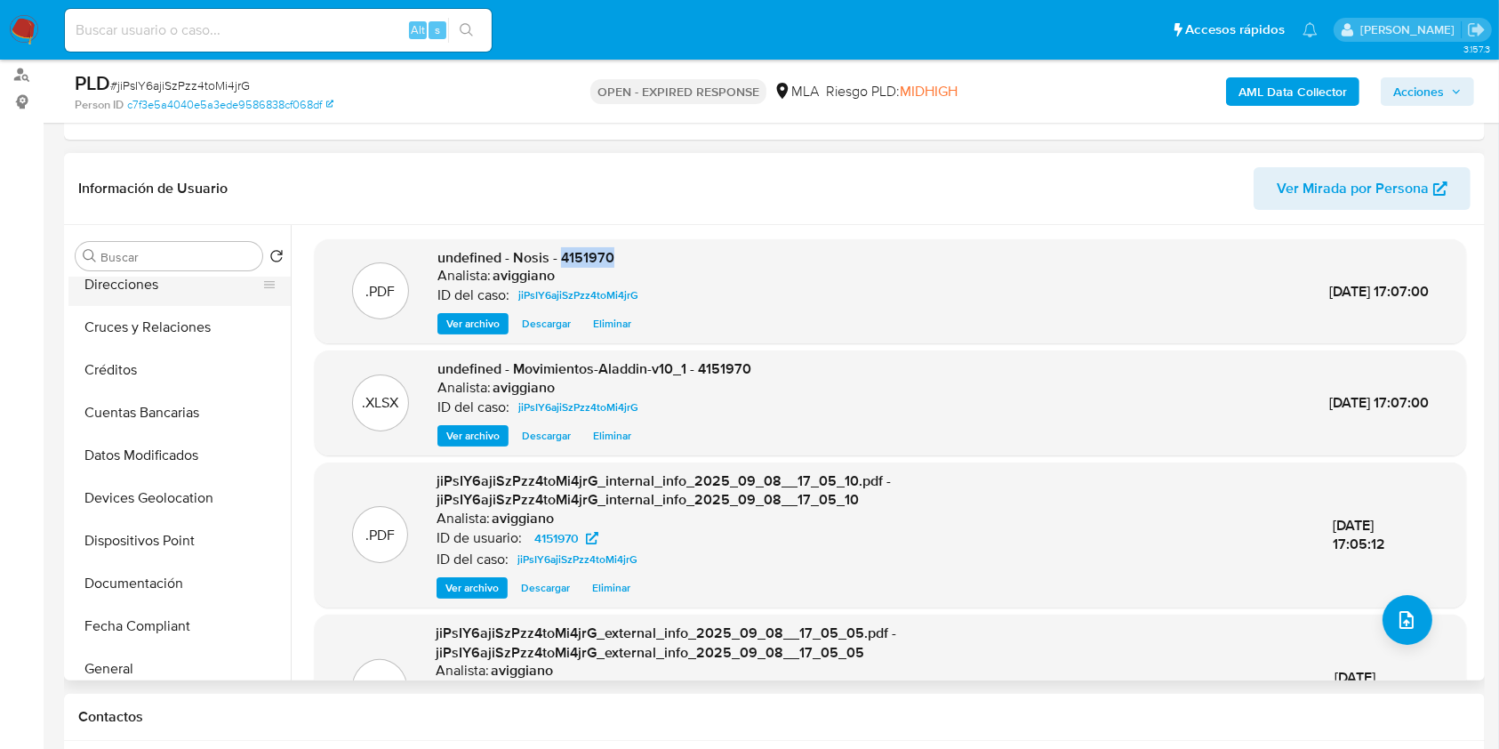
scroll to position [356, 0]
click at [176, 477] on button "Historial Casos" at bounding box center [172, 498] width 208 height 43
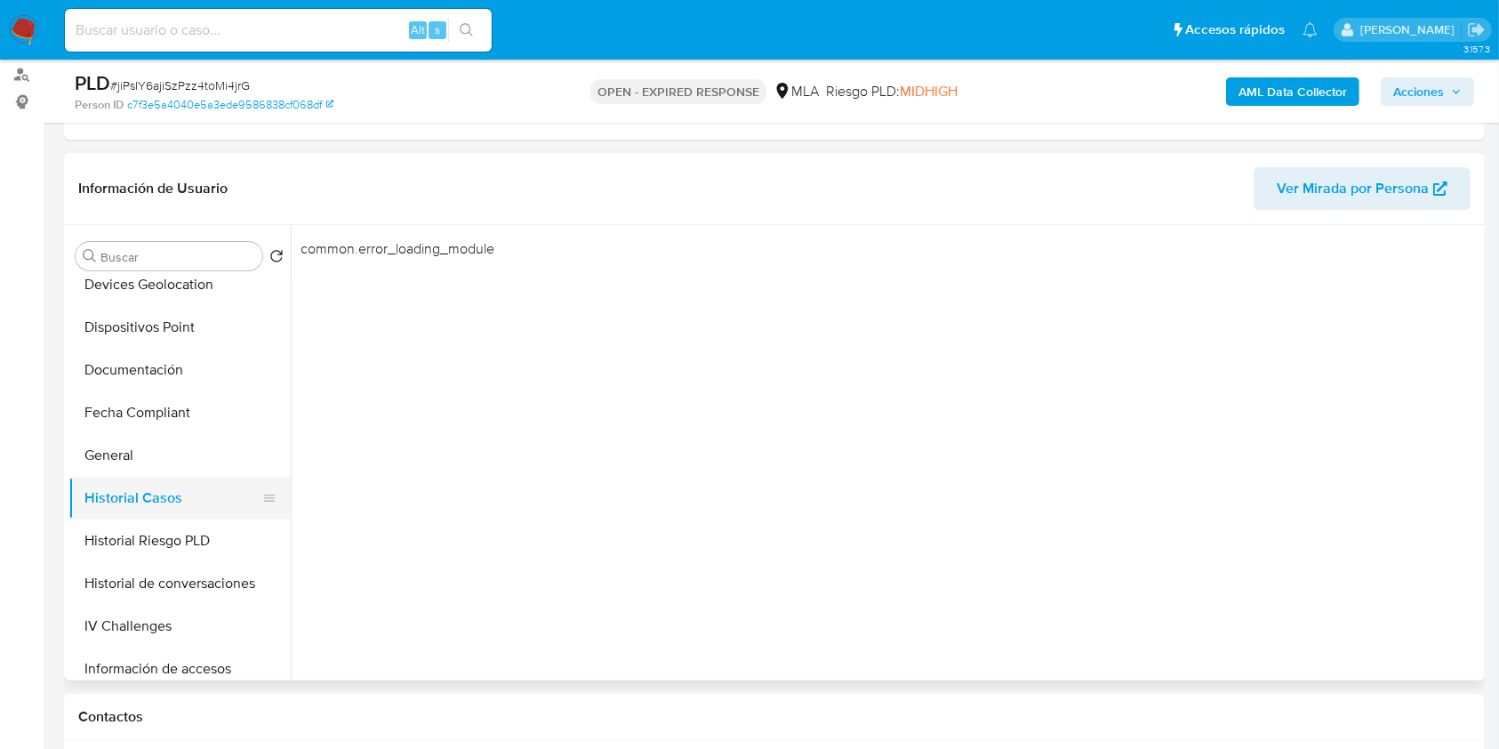
scroll to position [711, 0]
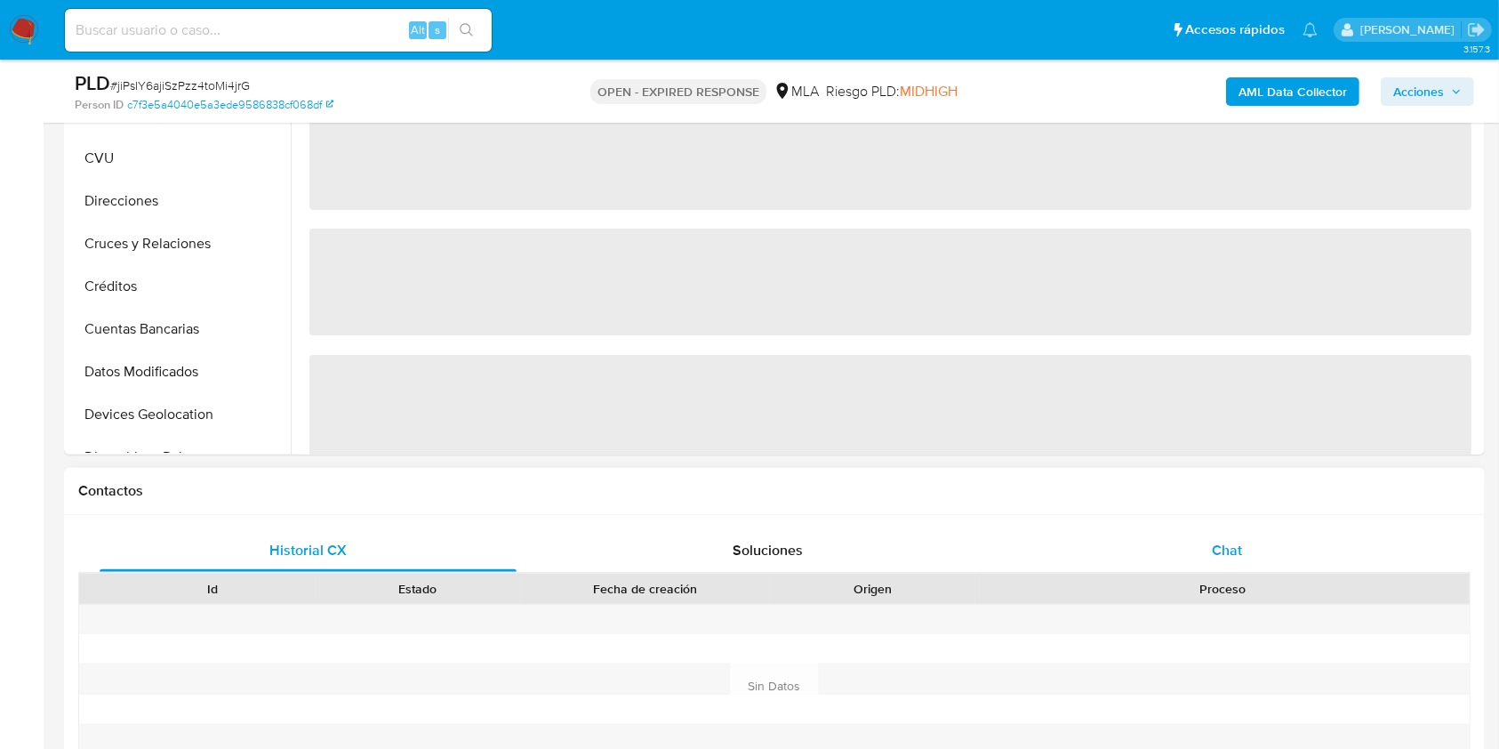
scroll to position [474, 0]
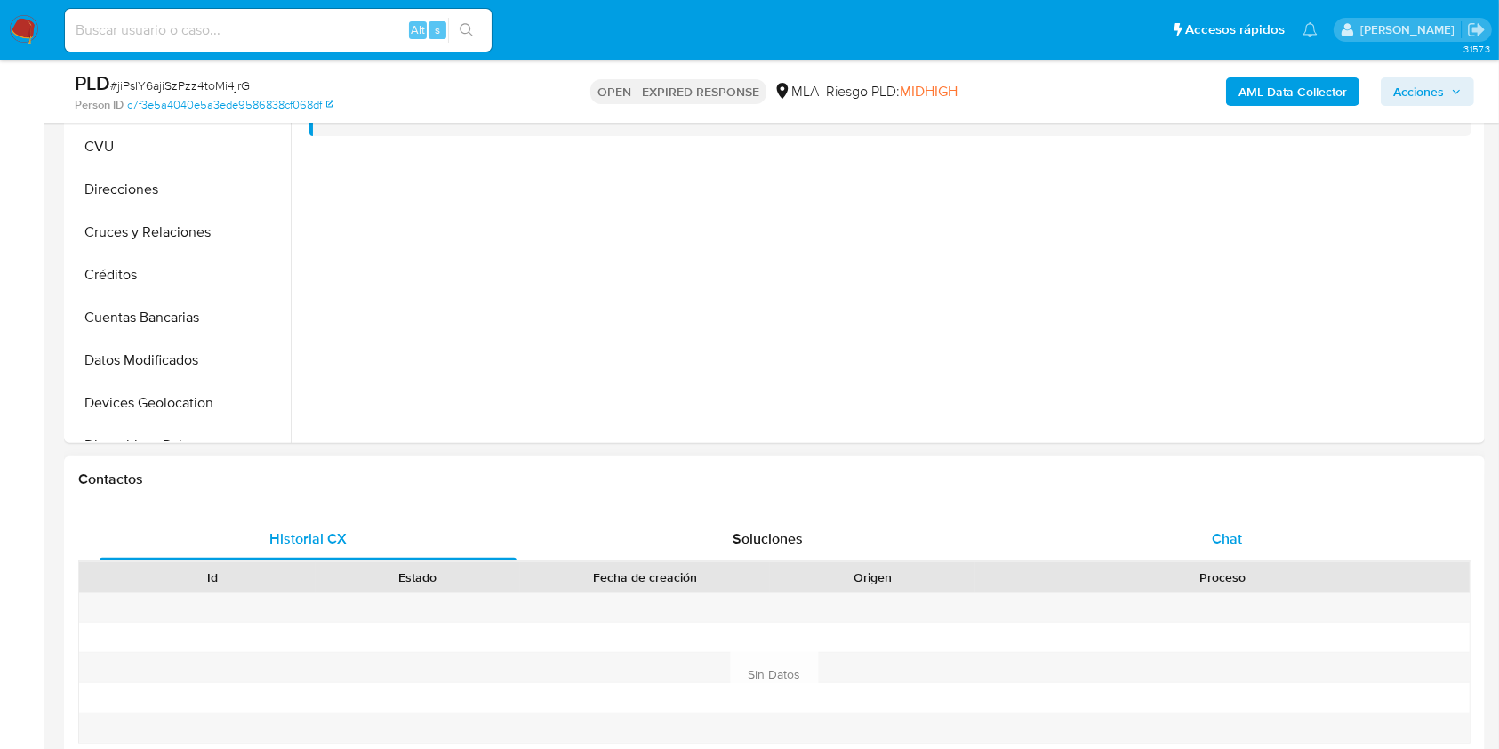
select select "10"
click at [1138, 519] on div "Chat" at bounding box center [1227, 539] width 417 height 43
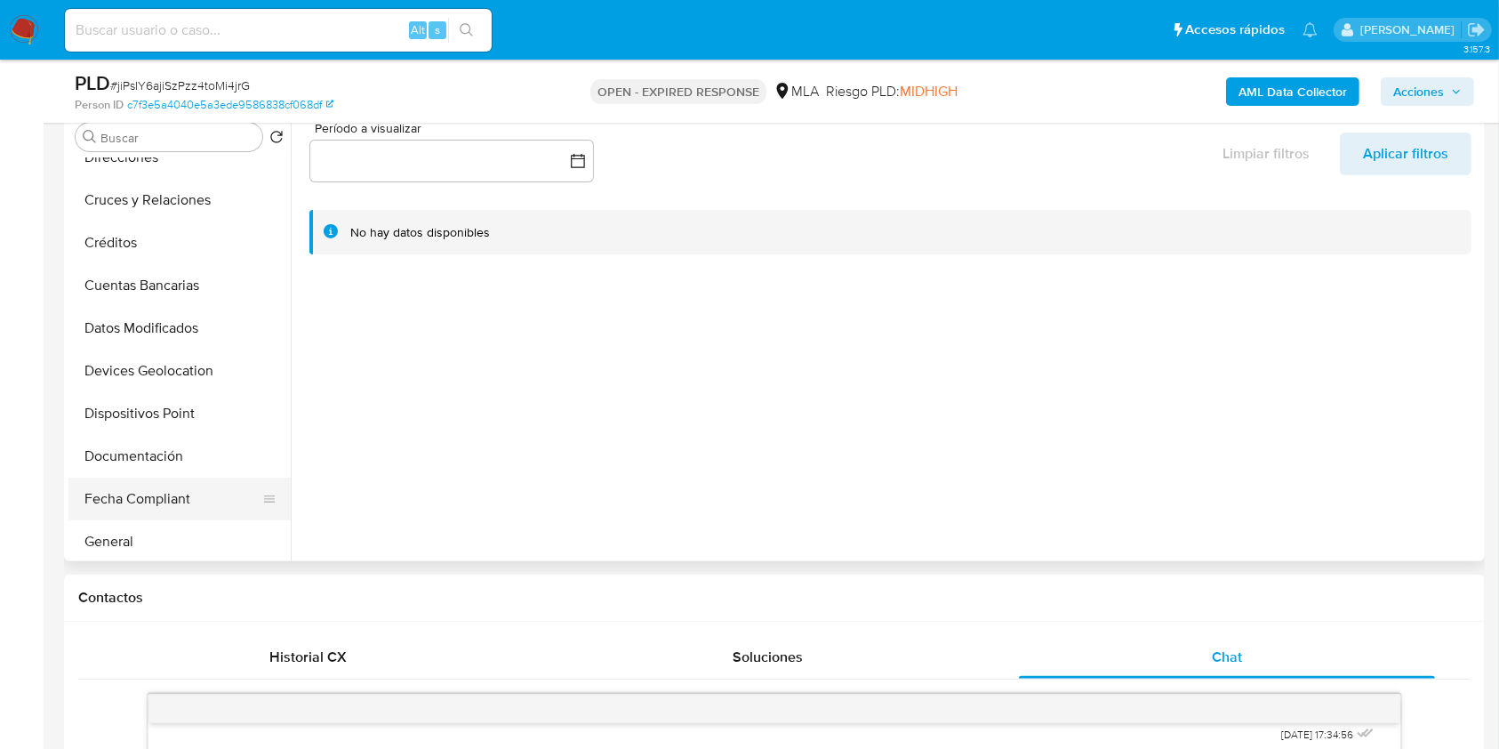
scroll to position [237, 0]
click at [142, 493] on button "Historial Casos" at bounding box center [172, 498] width 208 height 43
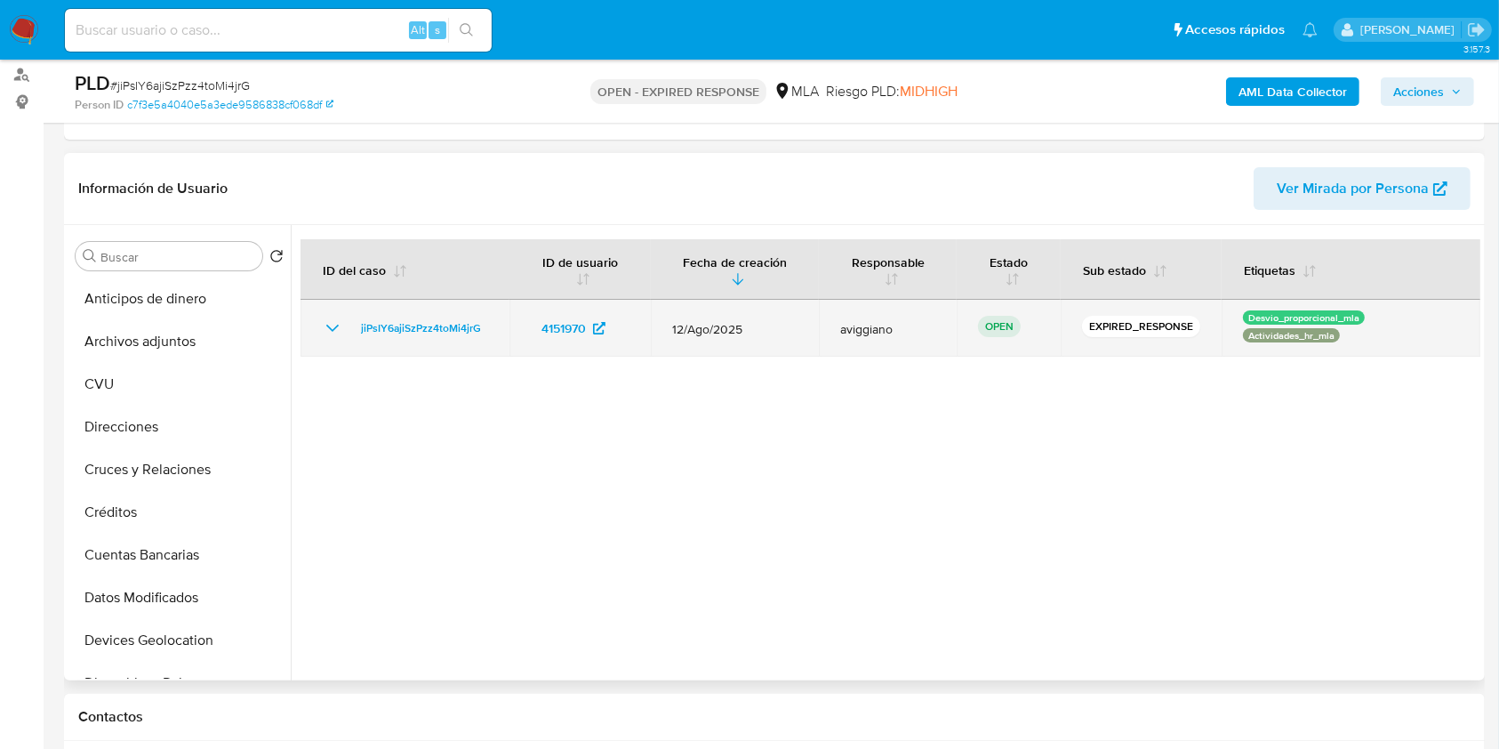
drag, startPoint x: 502, startPoint y: 326, endPoint x: 301, endPoint y: 341, distance: 202.3
click at [301, 341] on td "jiPsIY6ajiSzPzz4toMi4jrG" at bounding box center [405, 328] width 209 height 57
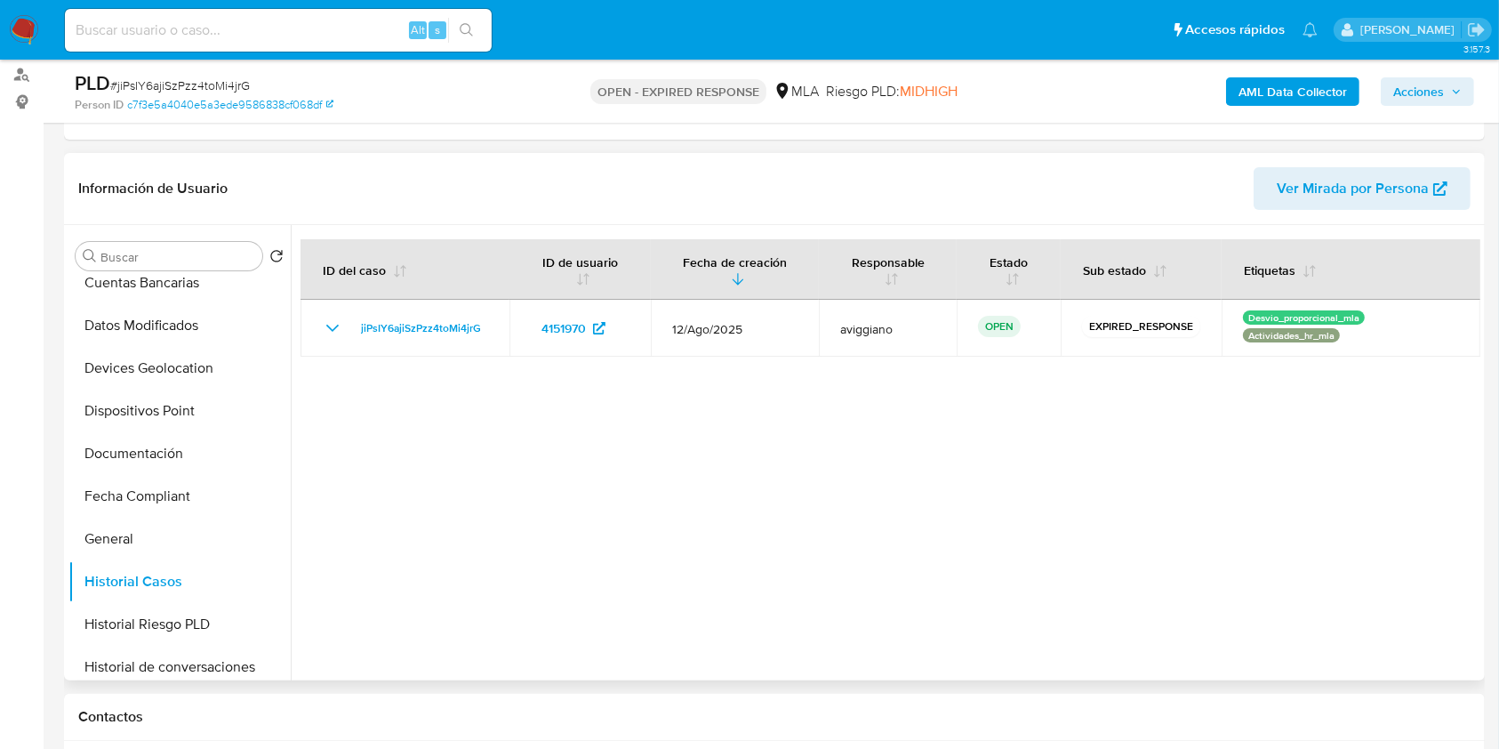
scroll to position [474, 0]
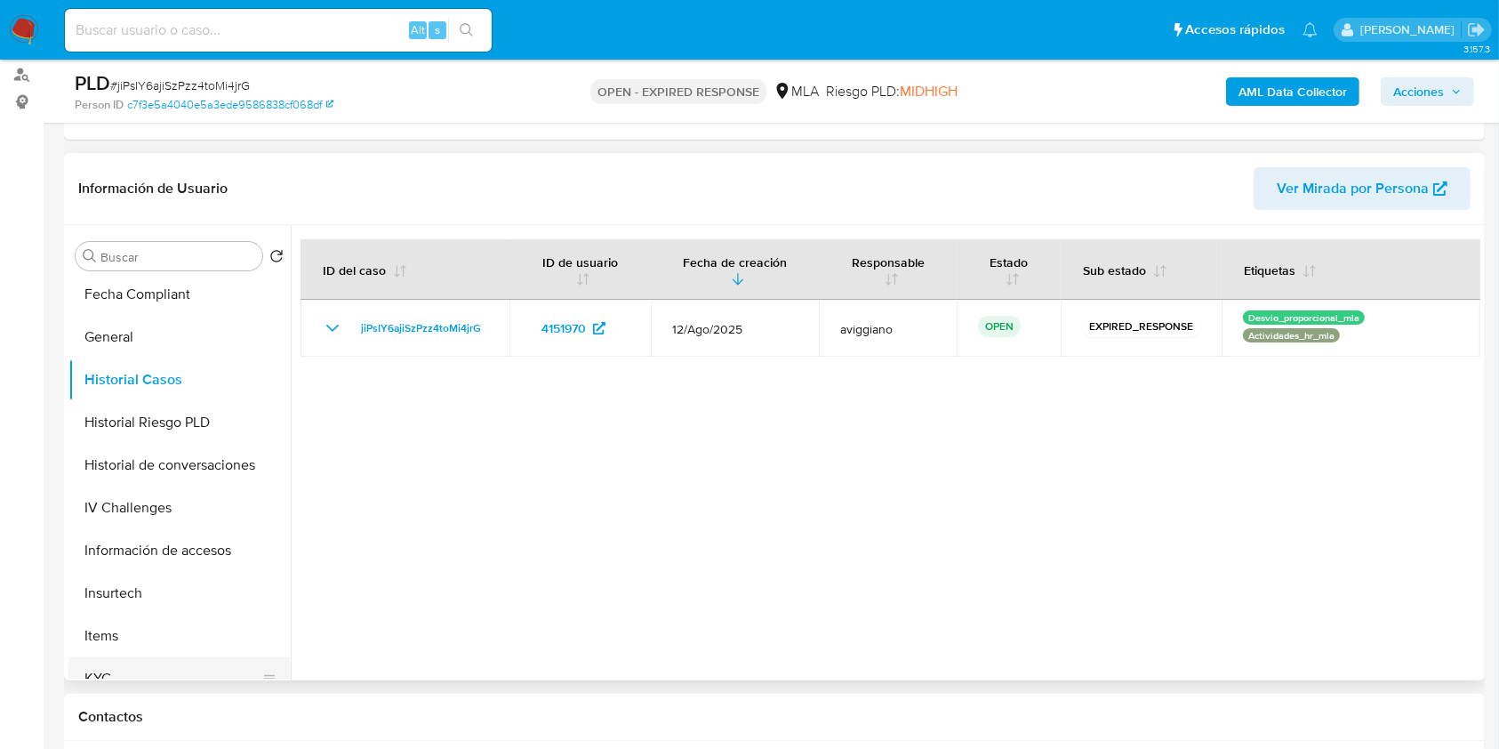
click at [102, 665] on button "KYC" at bounding box center [172, 678] width 208 height 43
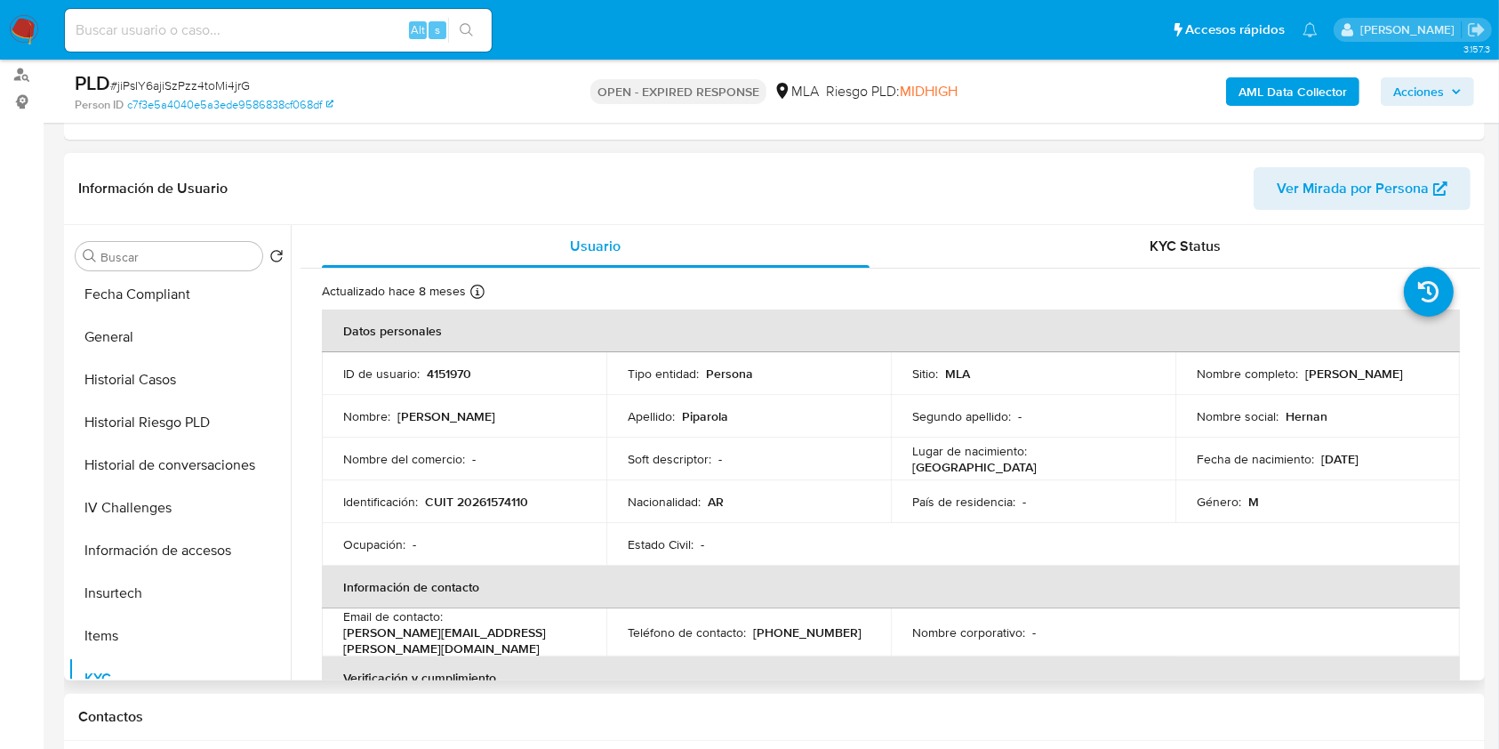
drag, startPoint x: 1299, startPoint y: 374, endPoint x: 1422, endPoint y: 370, distance: 122.8
click at [1403, 370] on p "[PERSON_NAME]" at bounding box center [1354, 373] width 98 height 16
copy p "[PERSON_NAME]"
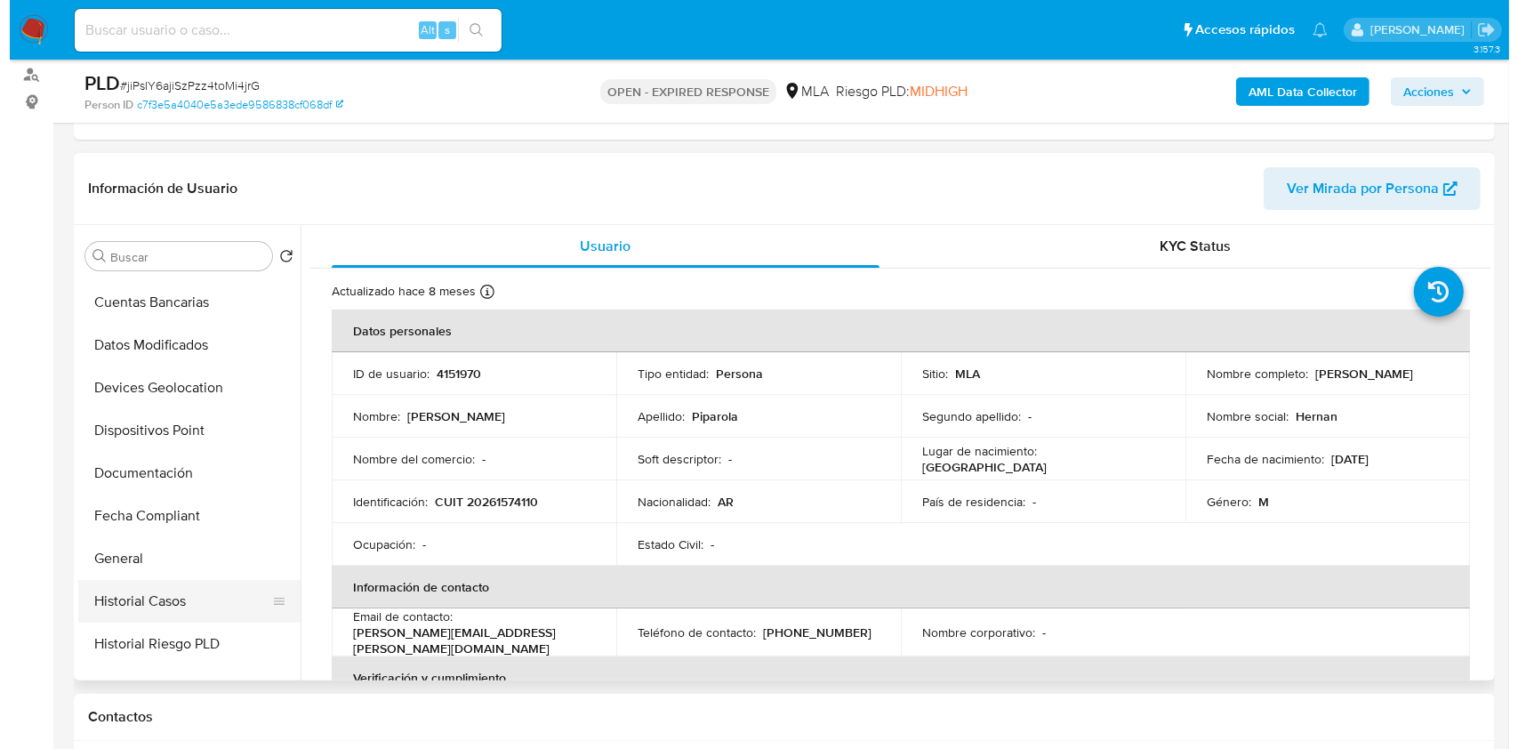
scroll to position [0, 0]
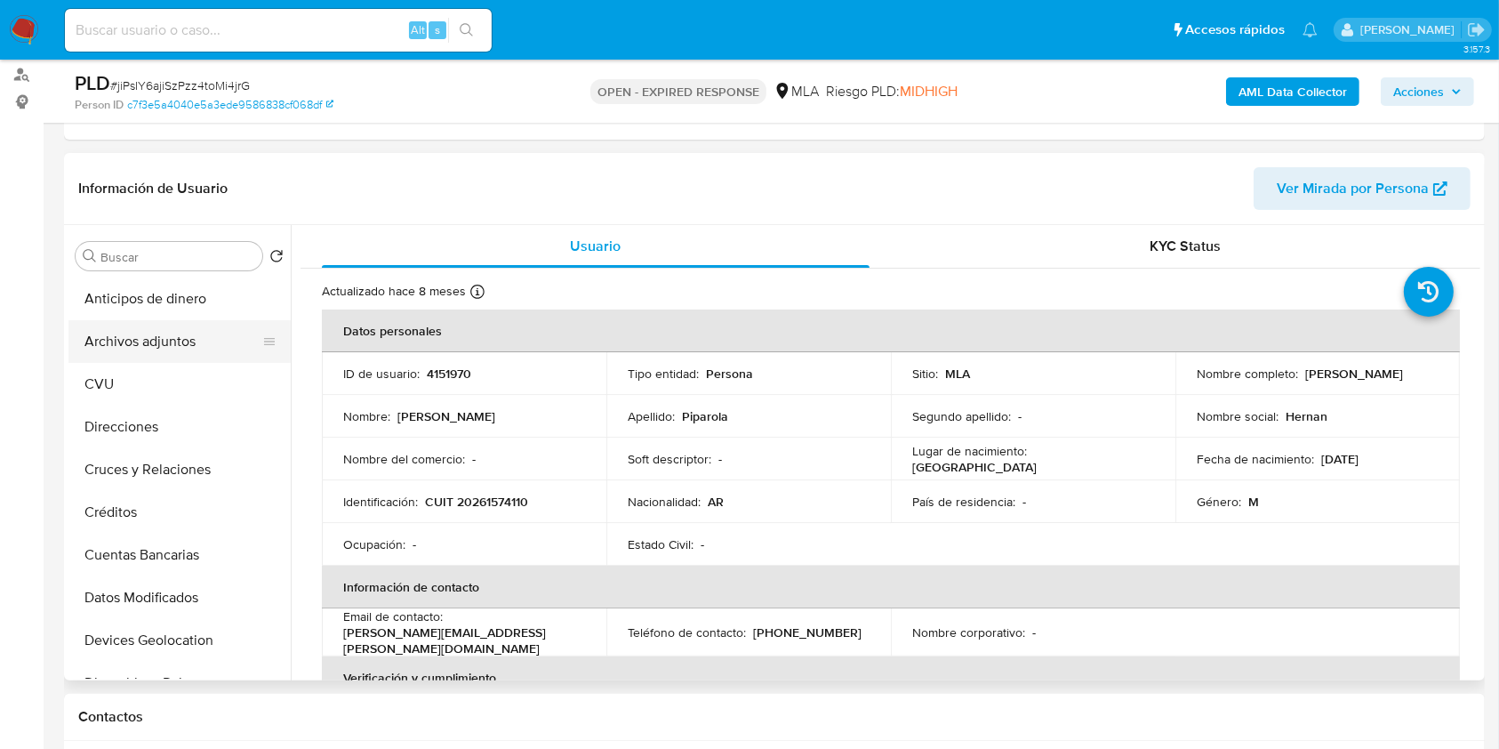
click at [141, 354] on button "Archivos adjuntos" at bounding box center [172, 341] width 208 height 43
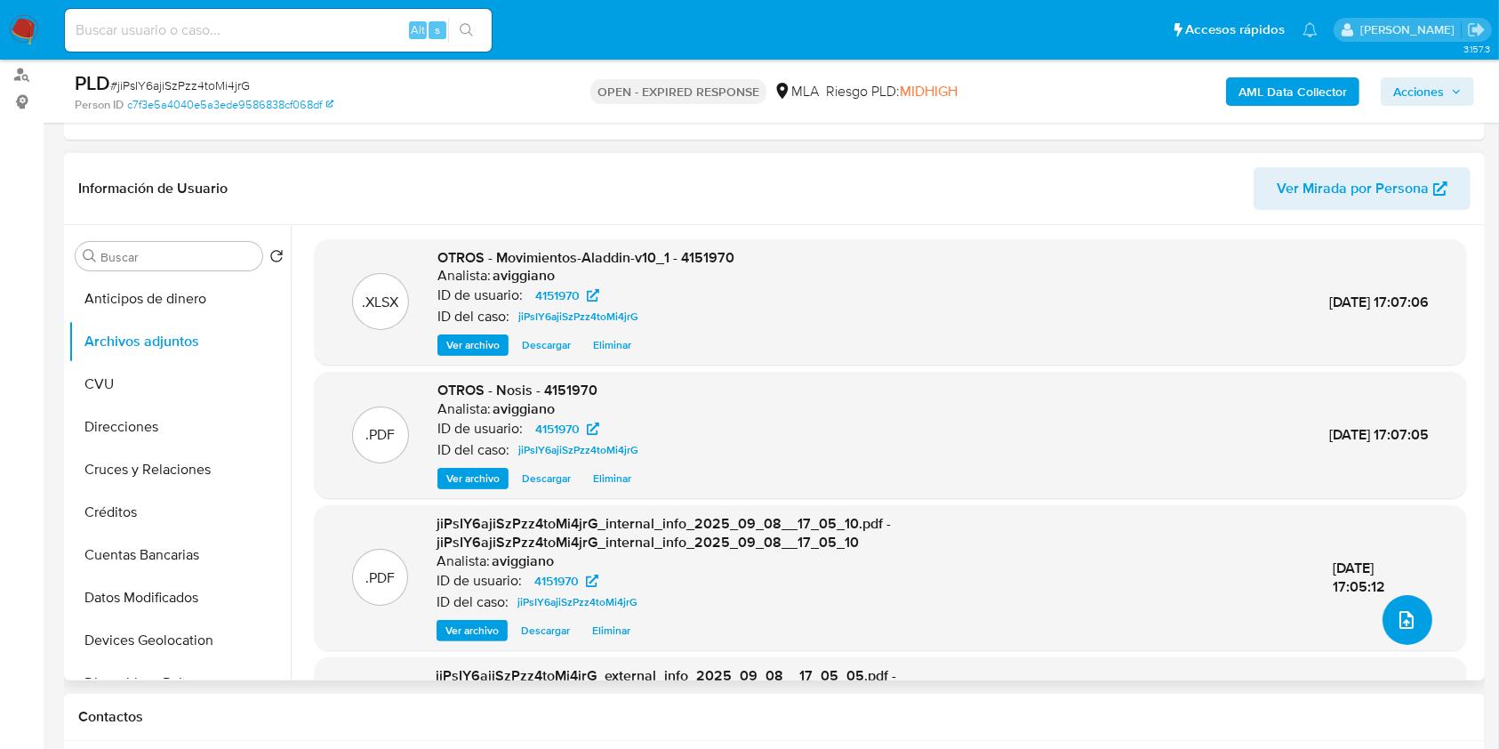
click at [1411, 623] on button "upload-file" at bounding box center [1408, 620] width 50 height 50
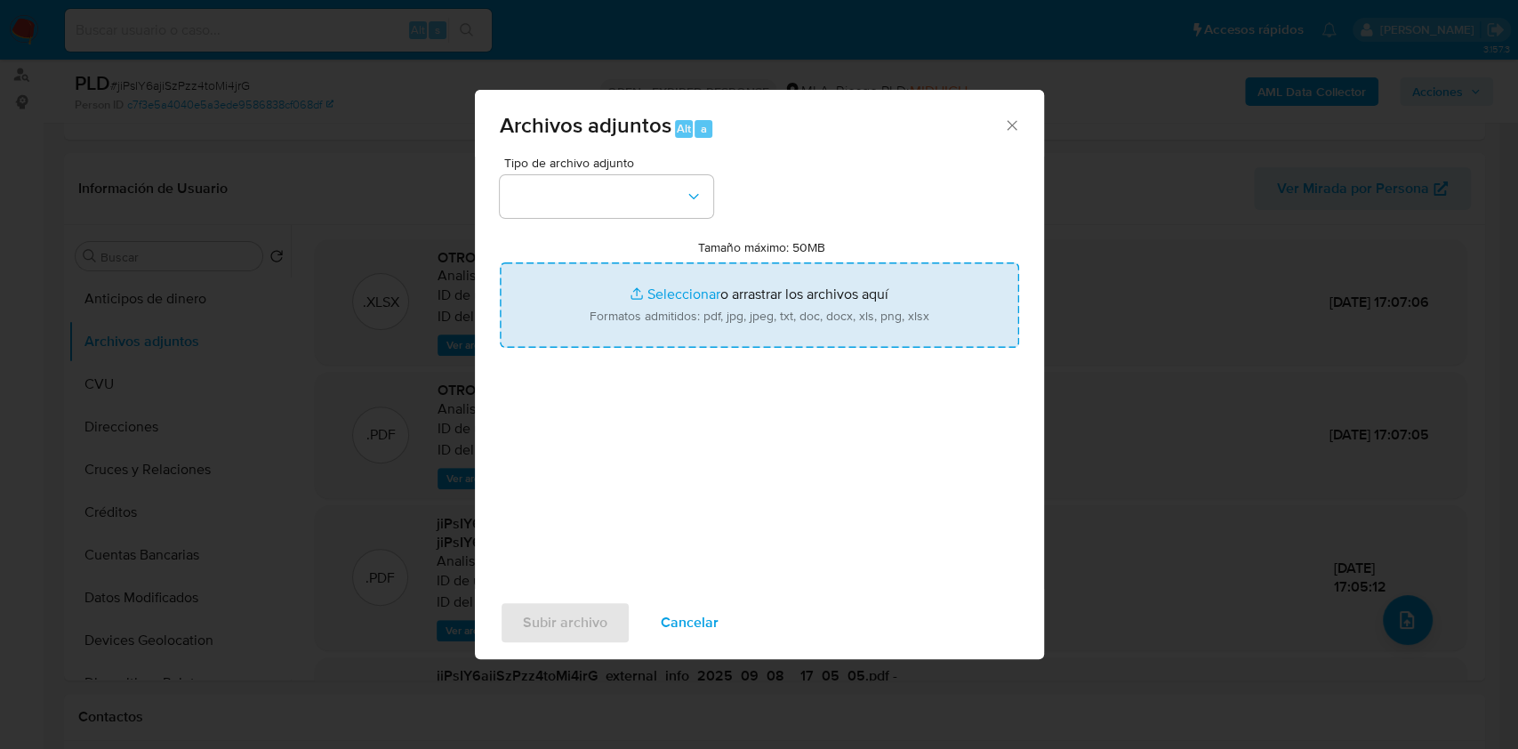
click at [827, 306] on input "Tamaño máximo: 50MB Seleccionar archivos" at bounding box center [759, 304] width 519 height 85
type input "C:\fakepath\Caselog jiPsIY6ajiSzPzz4toMi4jrG_2025_08_18_21_40_59.docx"
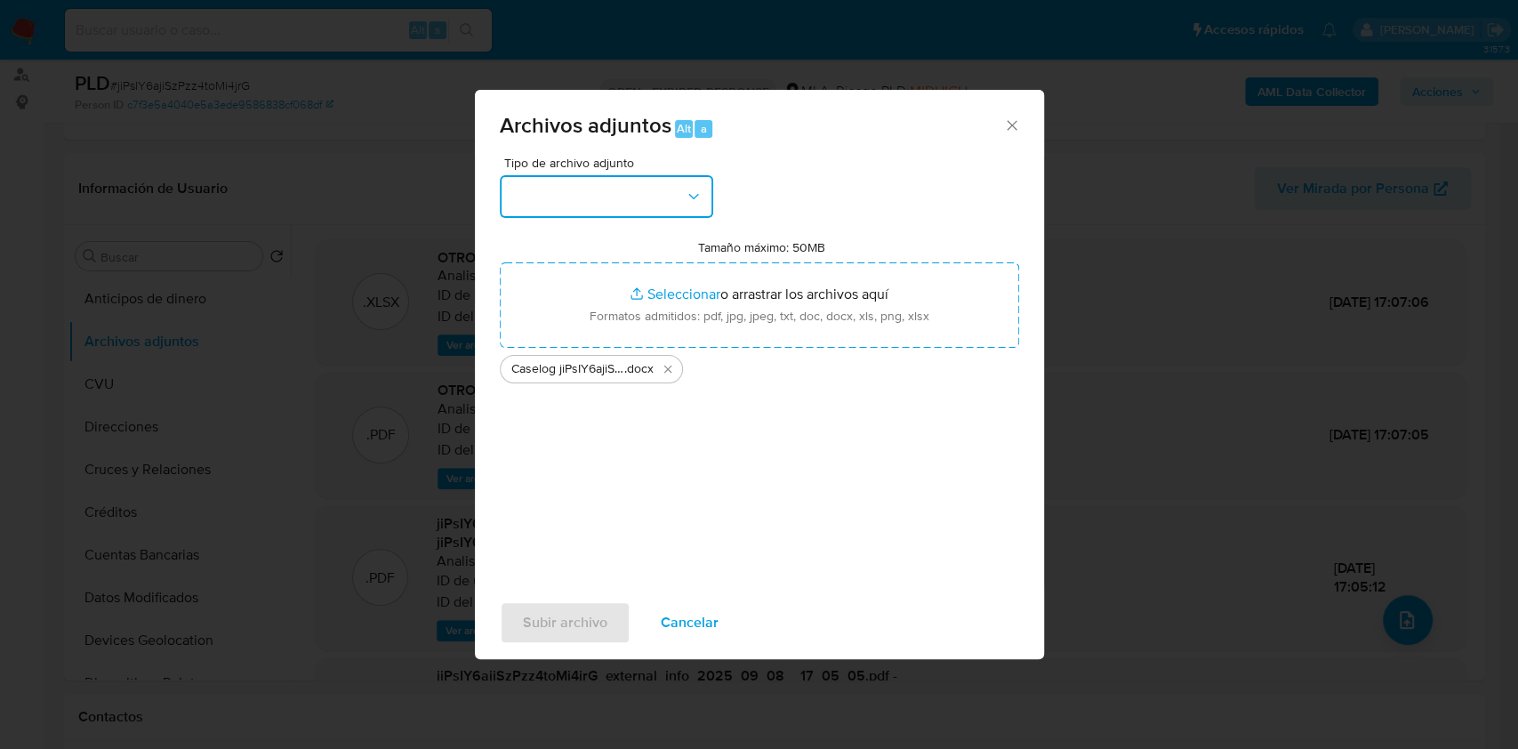
click at [656, 192] on button "button" at bounding box center [606, 196] width 213 height 43
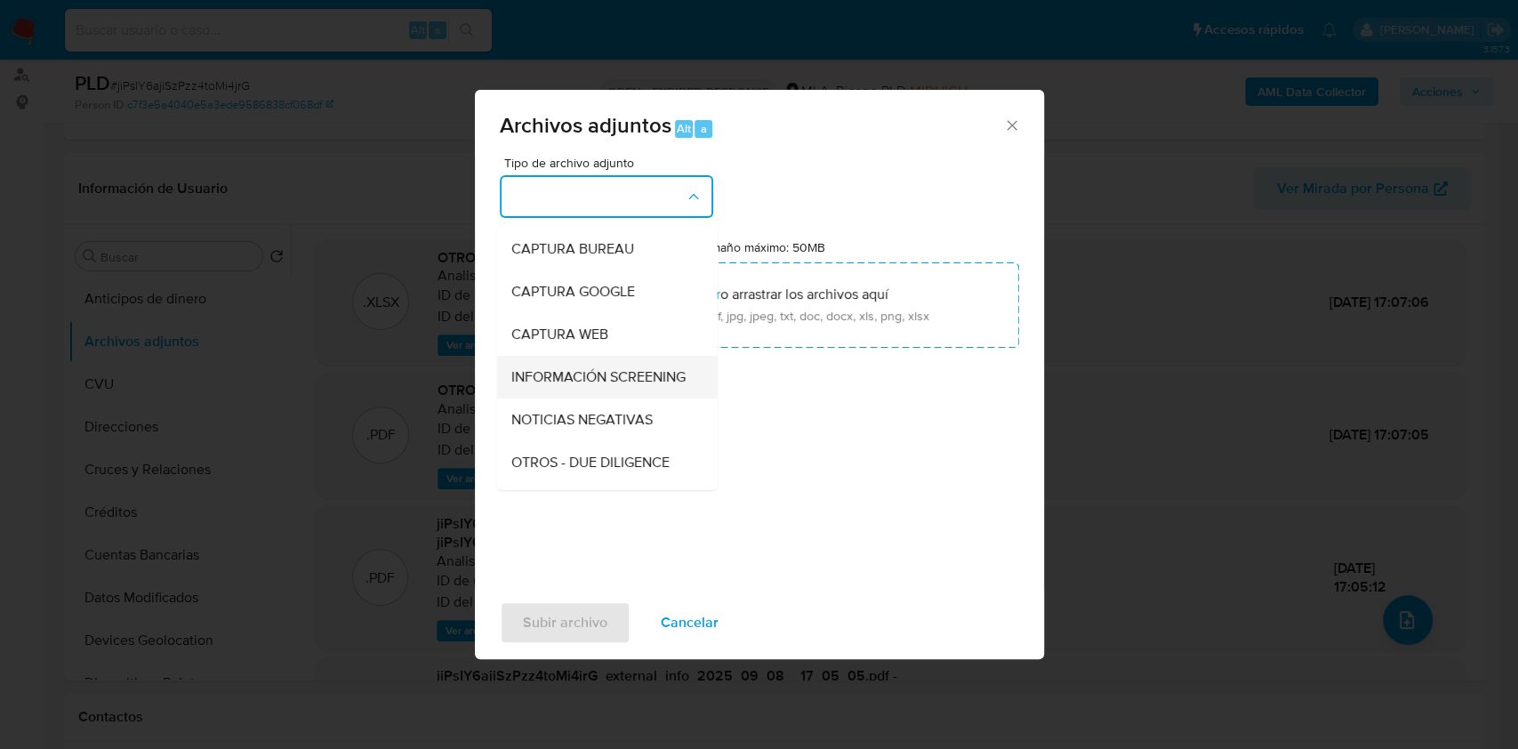
scroll to position [118, 0]
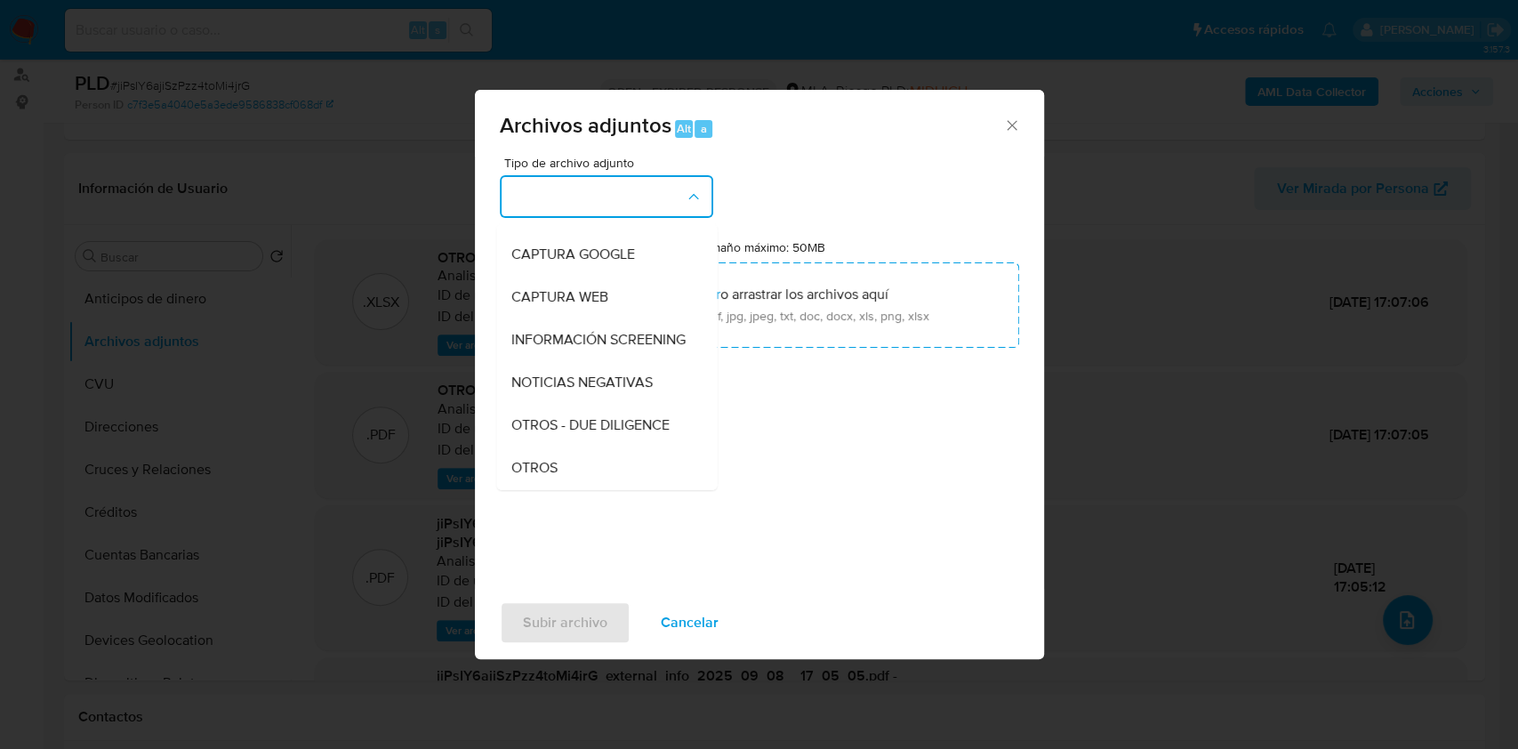
click at [570, 491] on div "Tipo de archivo adjunto IDENTIFICACIÓN INGRESOS CAPTURA BUREAU CAPTURA GOOGLE C…" at bounding box center [759, 366] width 519 height 420
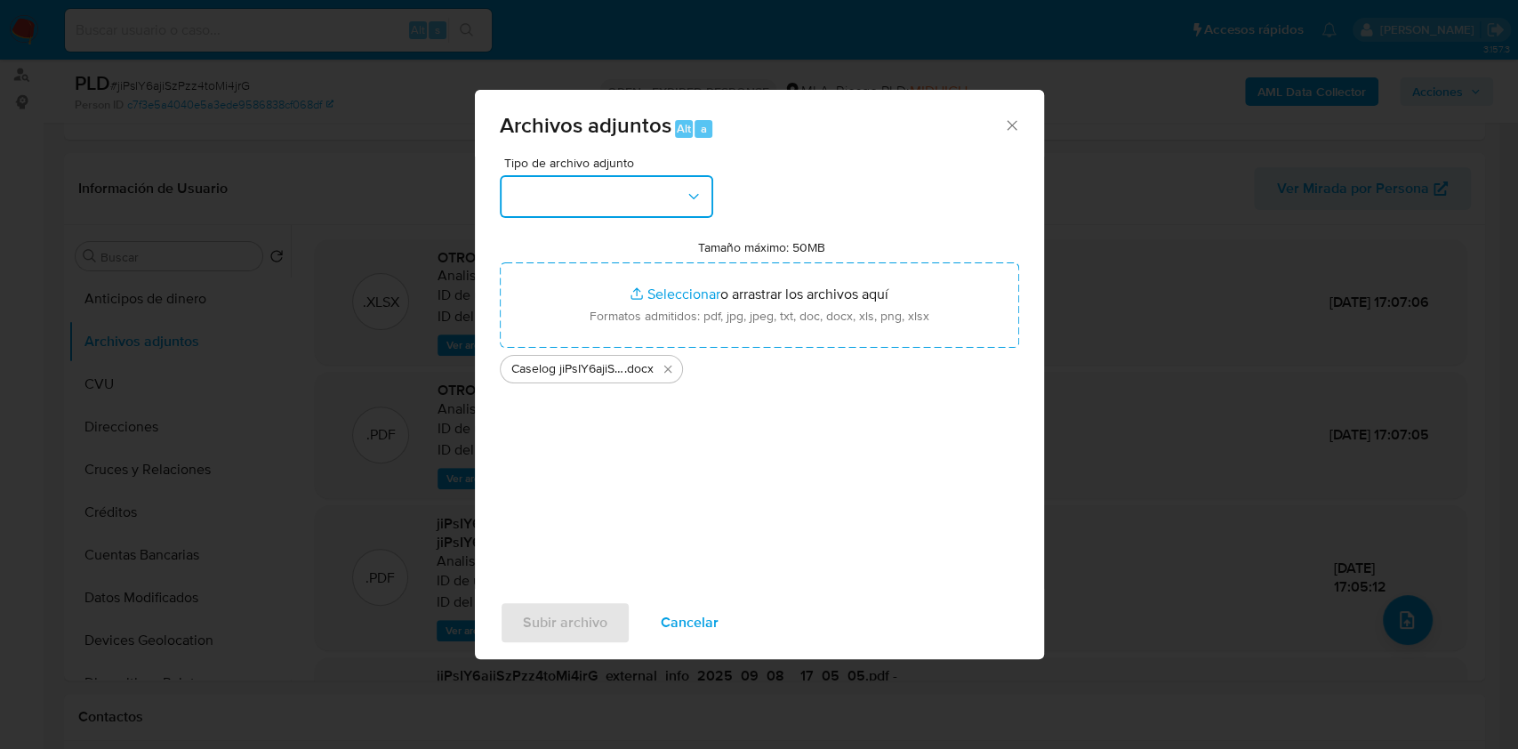
click at [632, 202] on button "button" at bounding box center [606, 196] width 213 height 43
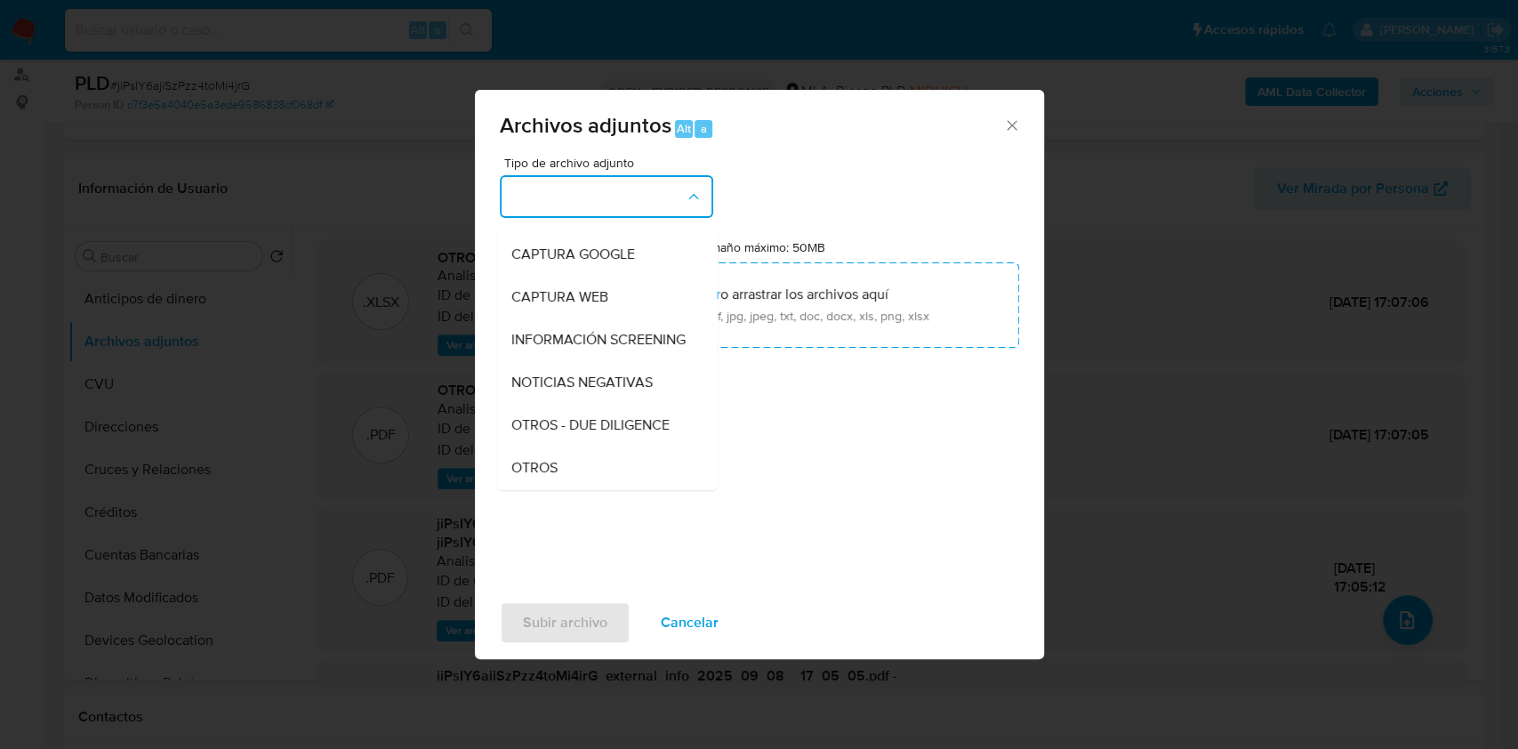
drag, startPoint x: 555, startPoint y: 476, endPoint x: 546, endPoint y: 505, distance: 30.7
click at [554, 477] on span "OTROS" at bounding box center [533, 468] width 46 height 18
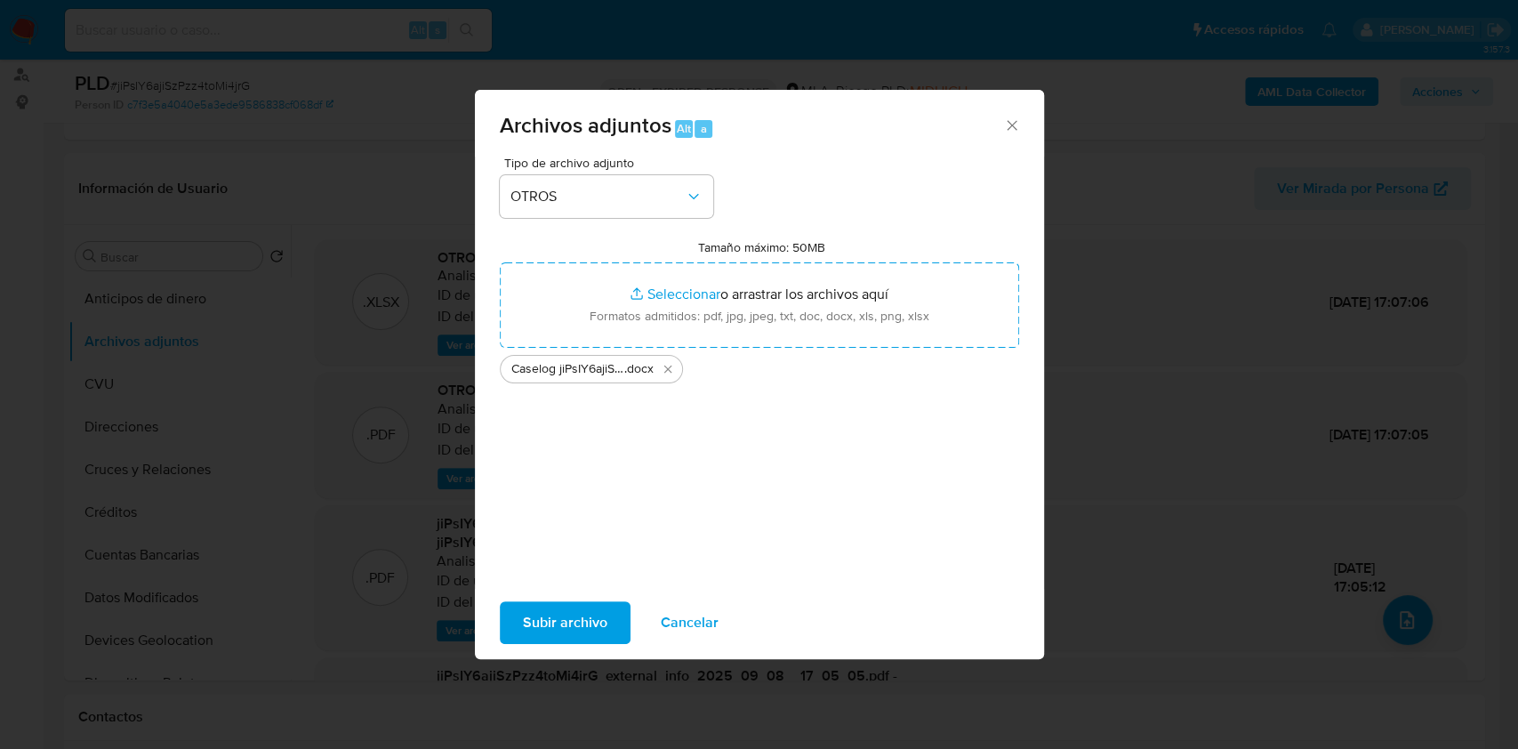
click at [538, 633] on span "Subir archivo" at bounding box center [565, 622] width 84 height 39
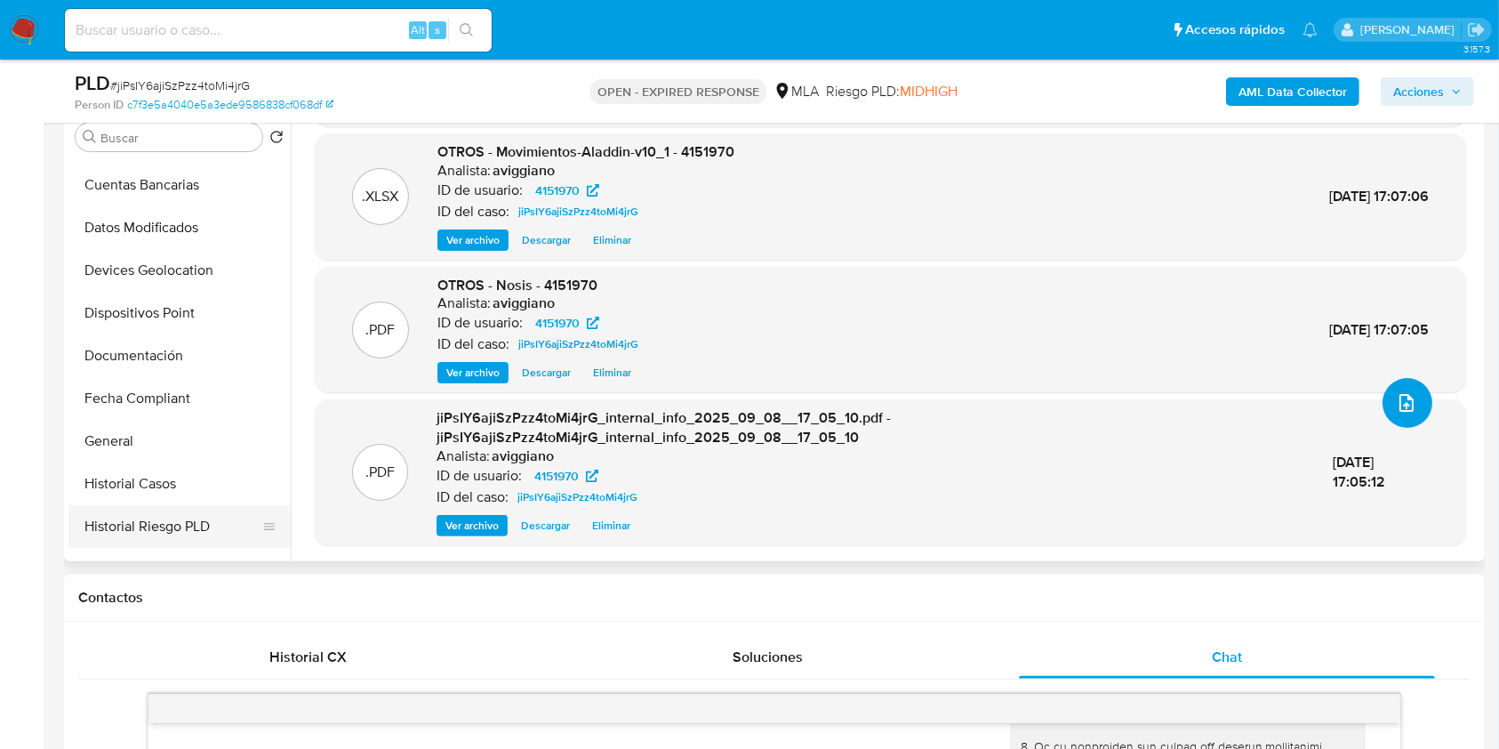
scroll to position [356, 0]
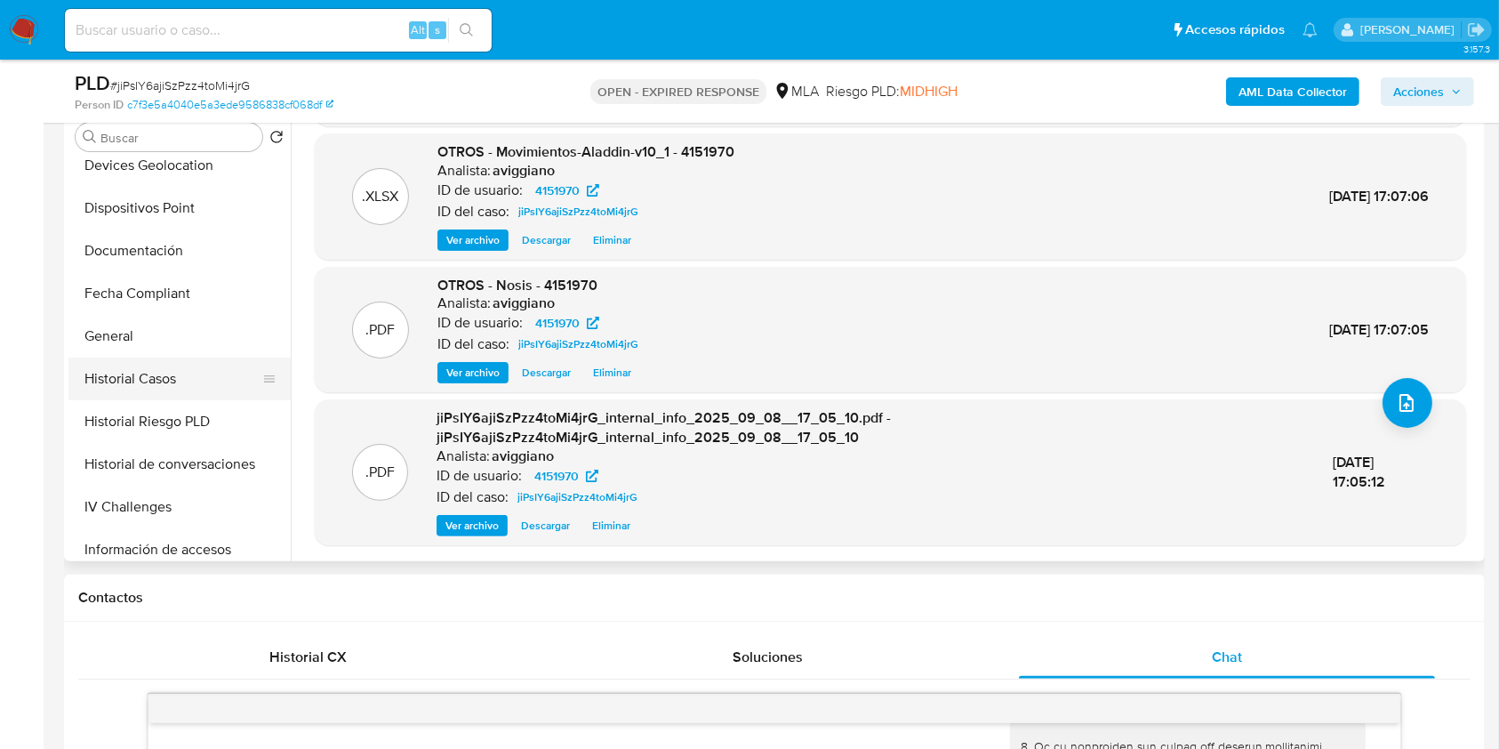
click at [124, 388] on button "Historial Casos" at bounding box center [172, 378] width 208 height 43
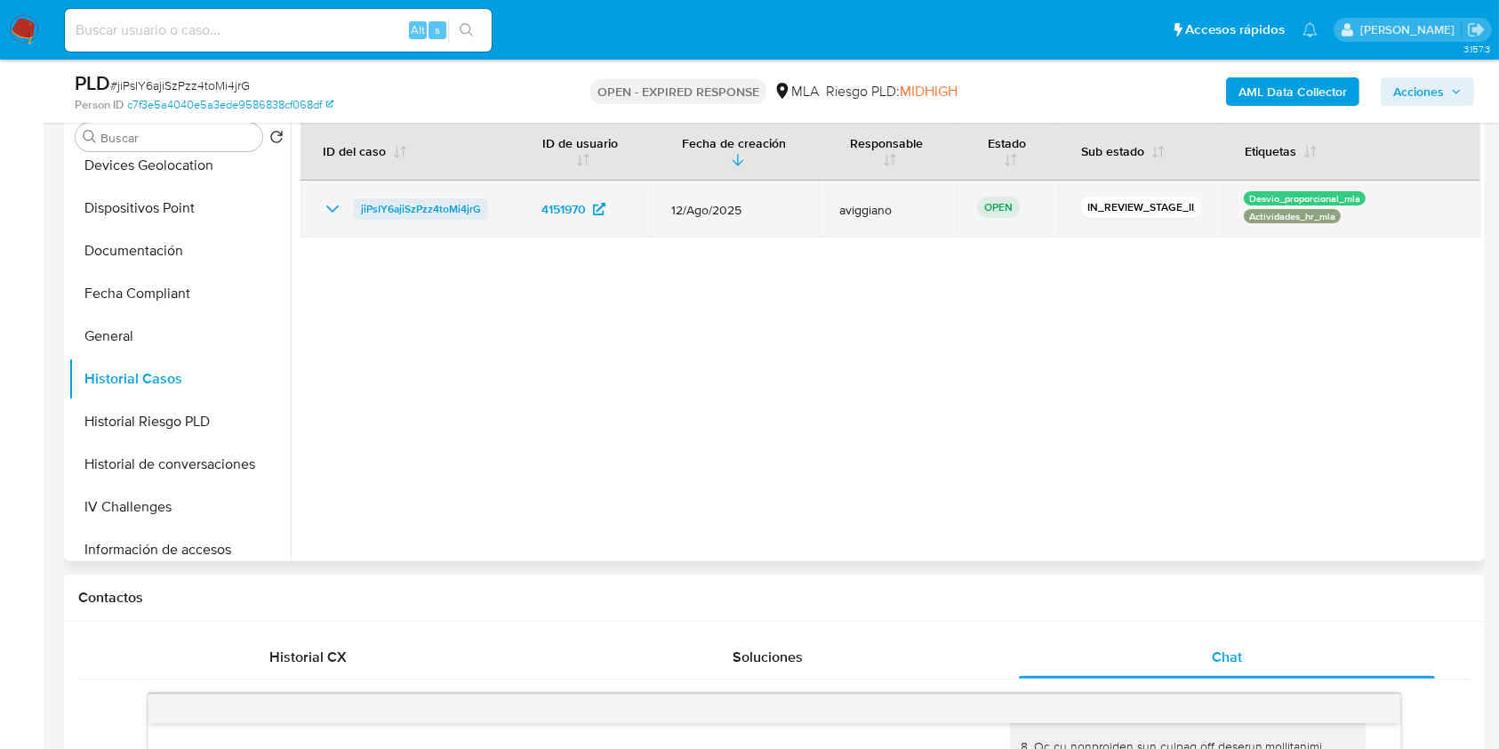
click at [434, 210] on span "jiPsIY6ajiSzPzz4toMi4jrG" at bounding box center [421, 208] width 120 height 21
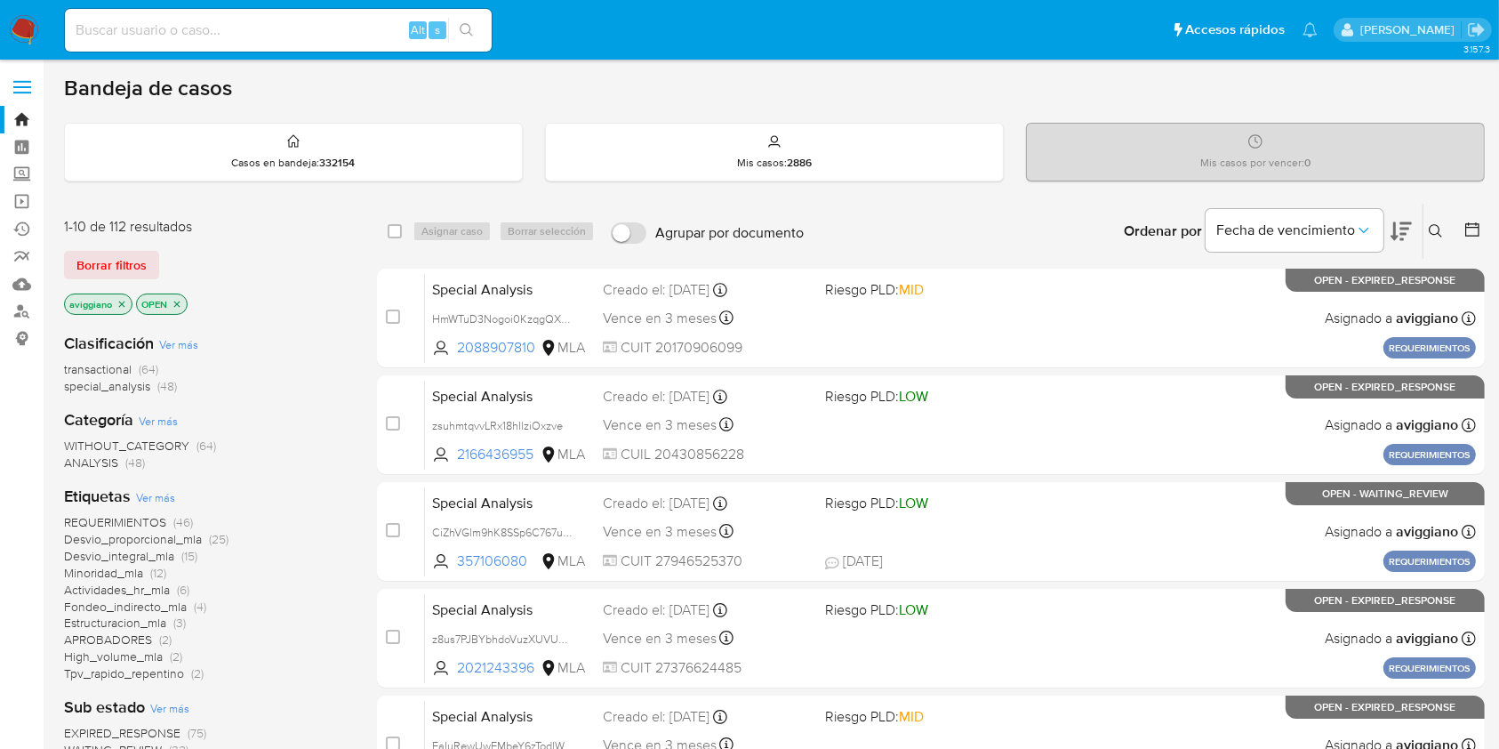
click at [1429, 229] on icon at bounding box center [1436, 231] width 14 height 14
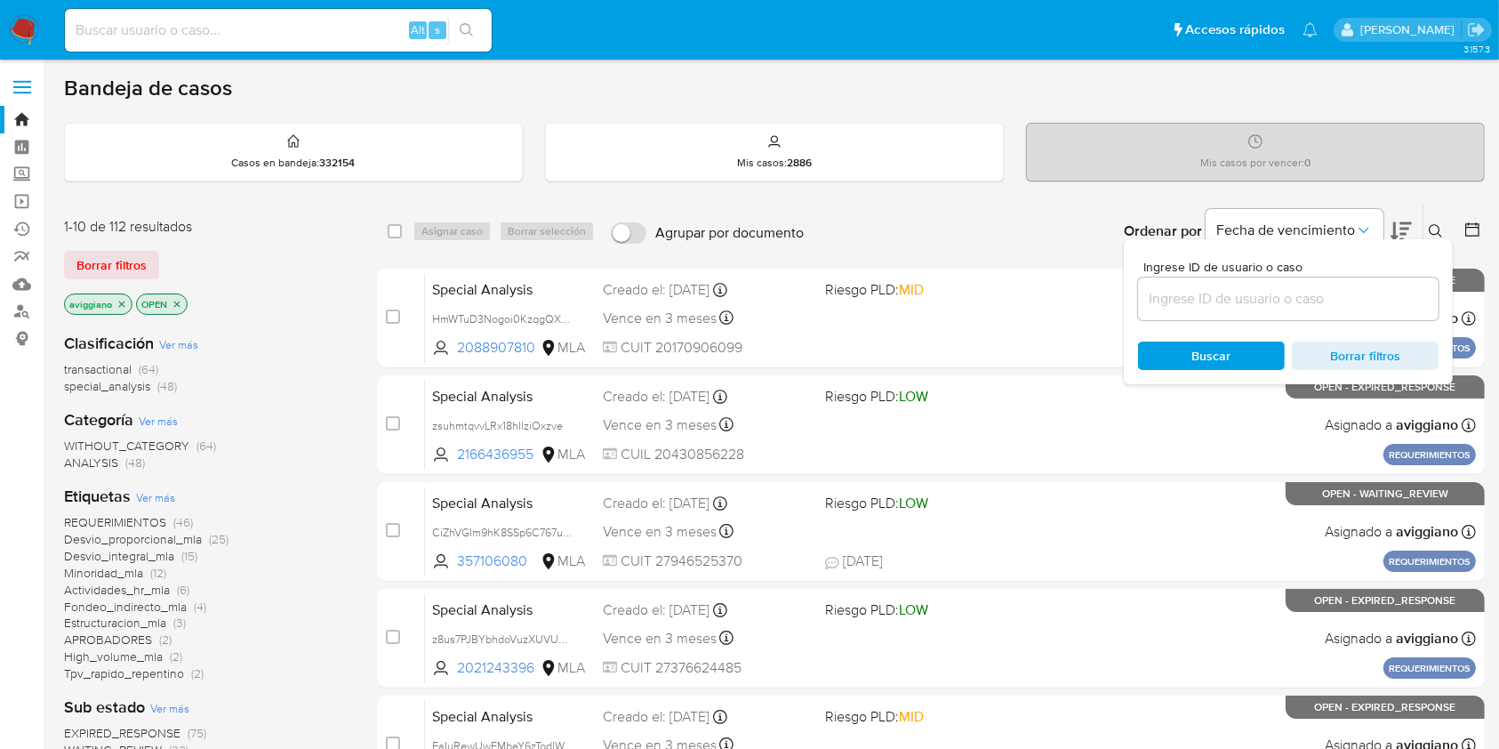
drag, startPoint x: 1359, startPoint y: 306, endPoint x: 1300, endPoint y: 309, distance: 58.8
click at [1357, 306] on input at bounding box center [1288, 298] width 301 height 23
type input "jiPsIY6ajiSzPzz4toMi4jrG"
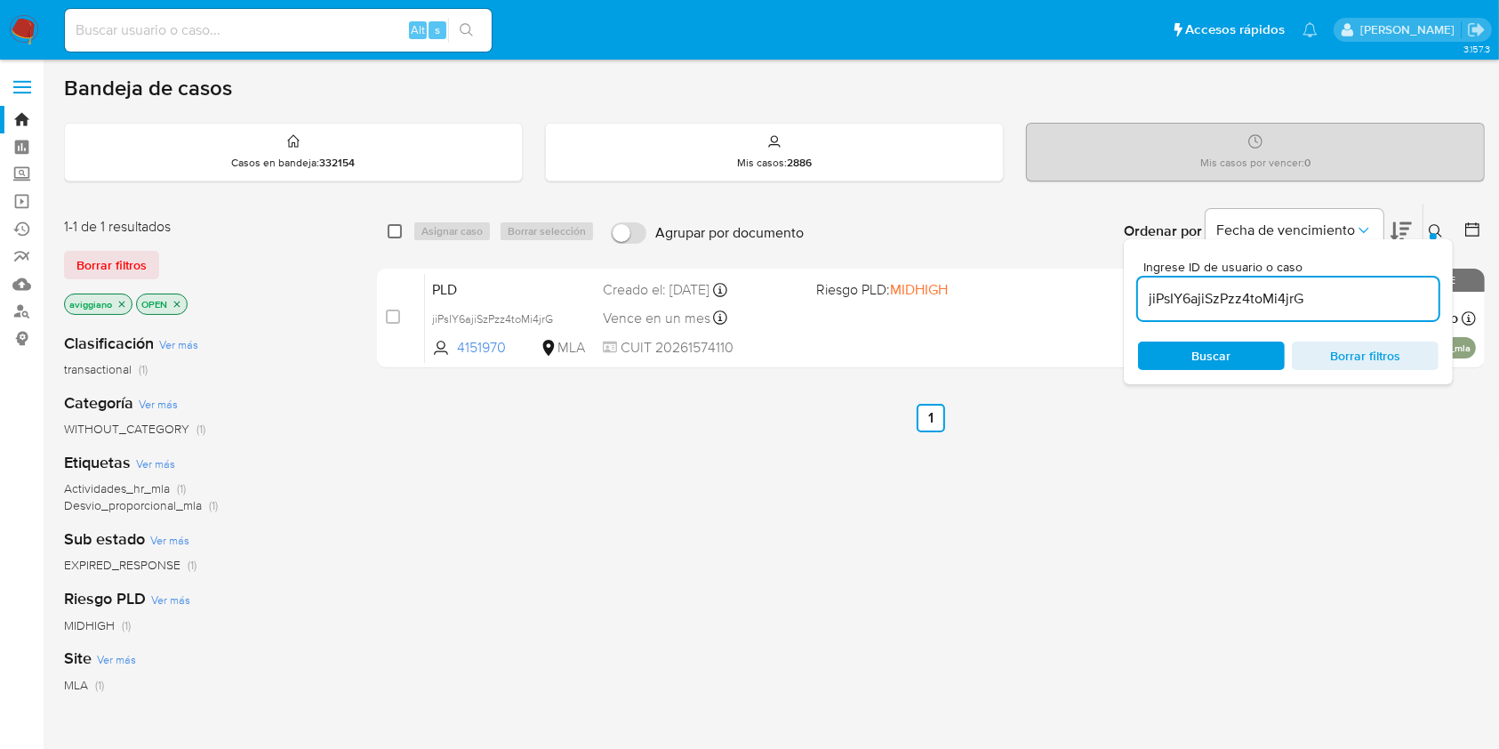
drag, startPoint x: 391, startPoint y: 230, endPoint x: 420, endPoint y: 229, distance: 28.5
click at [394, 230] on input "checkbox" at bounding box center [395, 231] width 14 height 14
checkbox input "true"
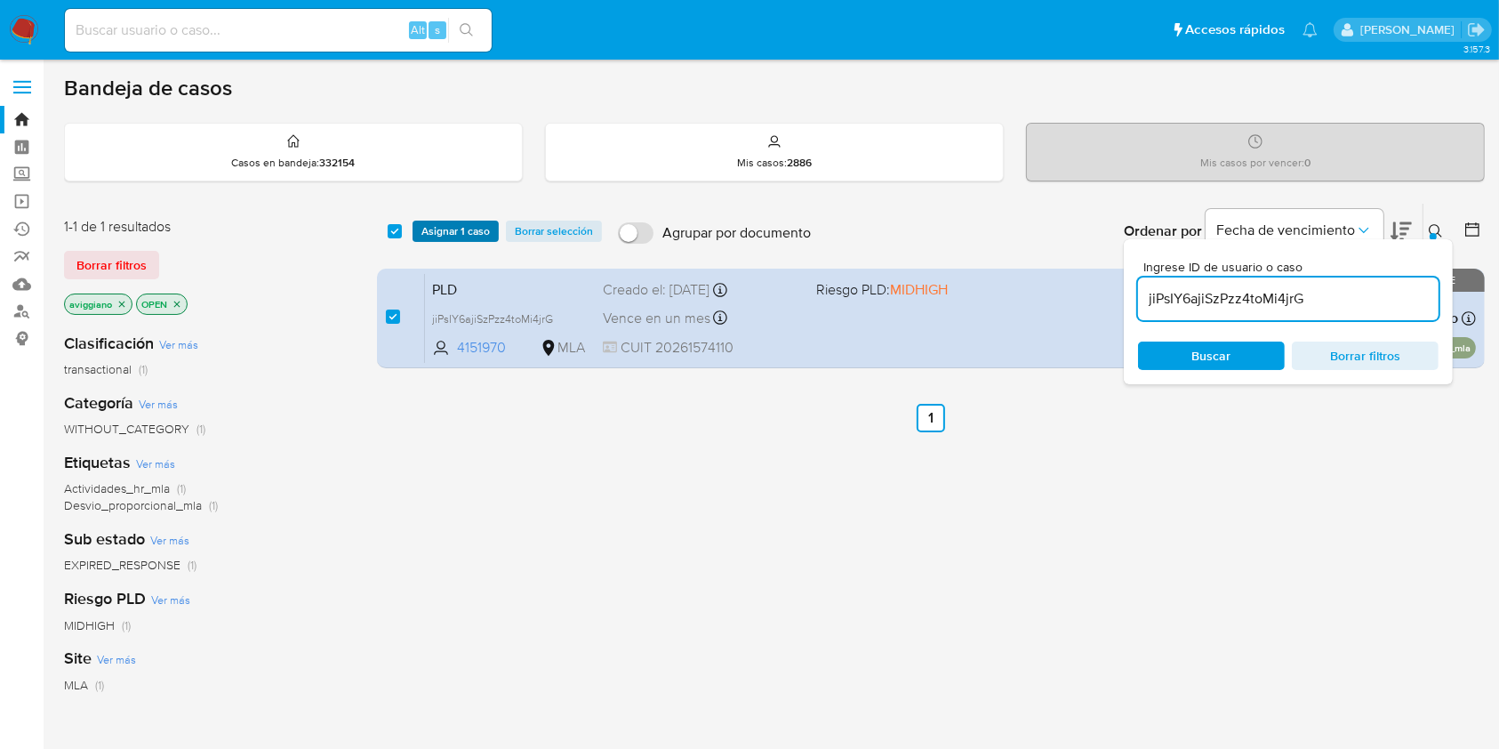
click at [420, 229] on button "Asignar 1 caso" at bounding box center [456, 231] width 86 height 21
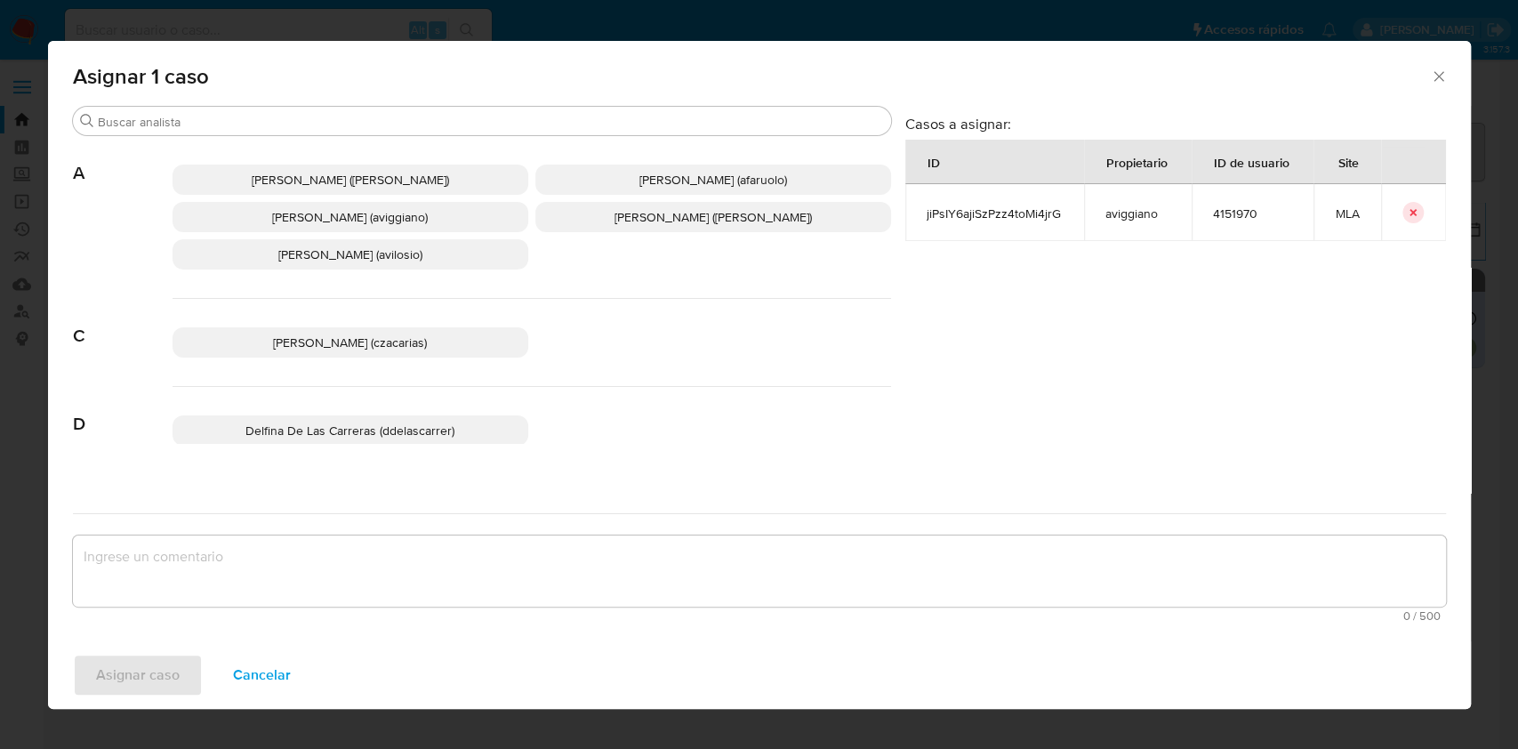
click at [341, 225] on span "[PERSON_NAME] (aviggiano)" at bounding box center [350, 217] width 156 height 18
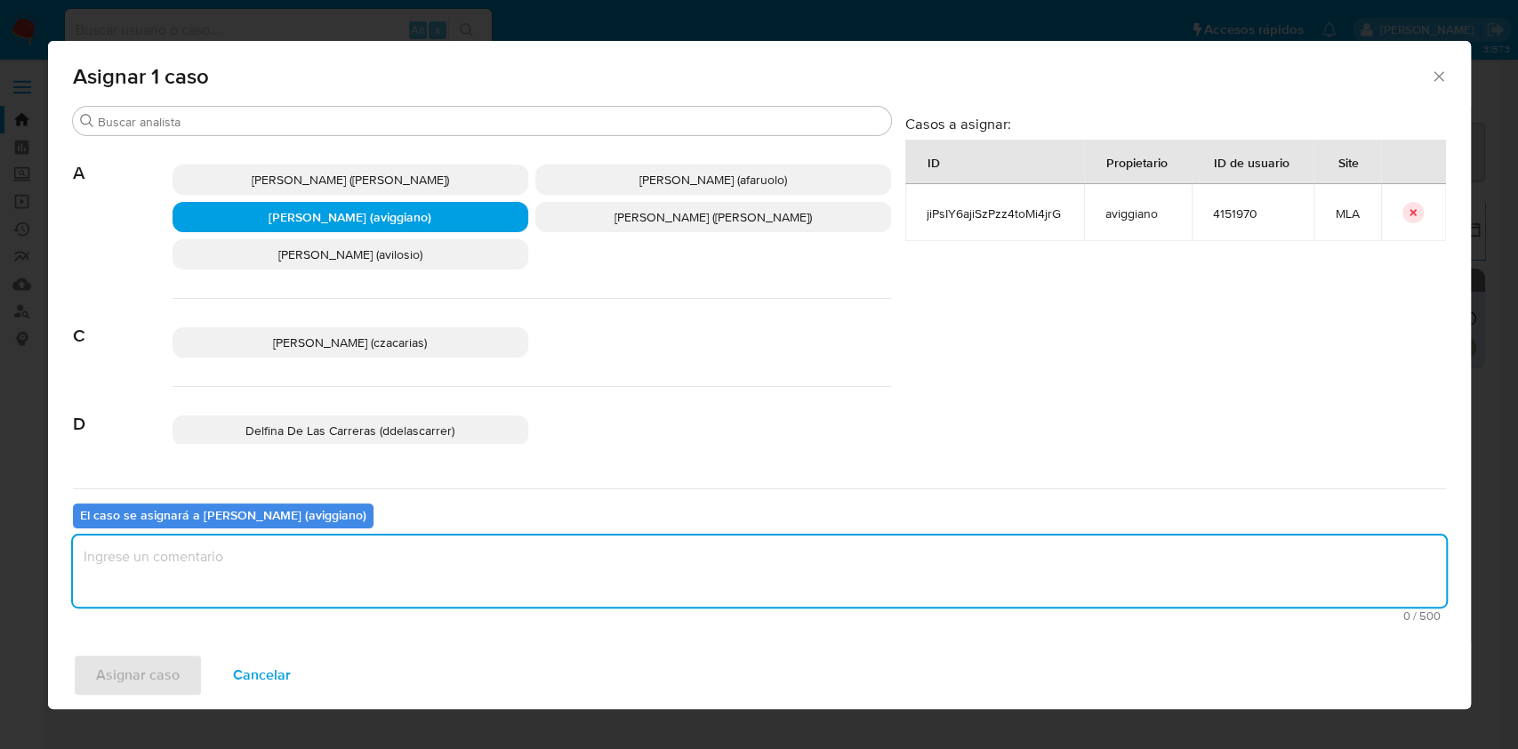
drag, startPoint x: 312, startPoint y: 547, endPoint x: 285, endPoint y: 562, distance: 30.7
click at [298, 554] on textarea "assign-modal" at bounding box center [759, 570] width 1373 height 71
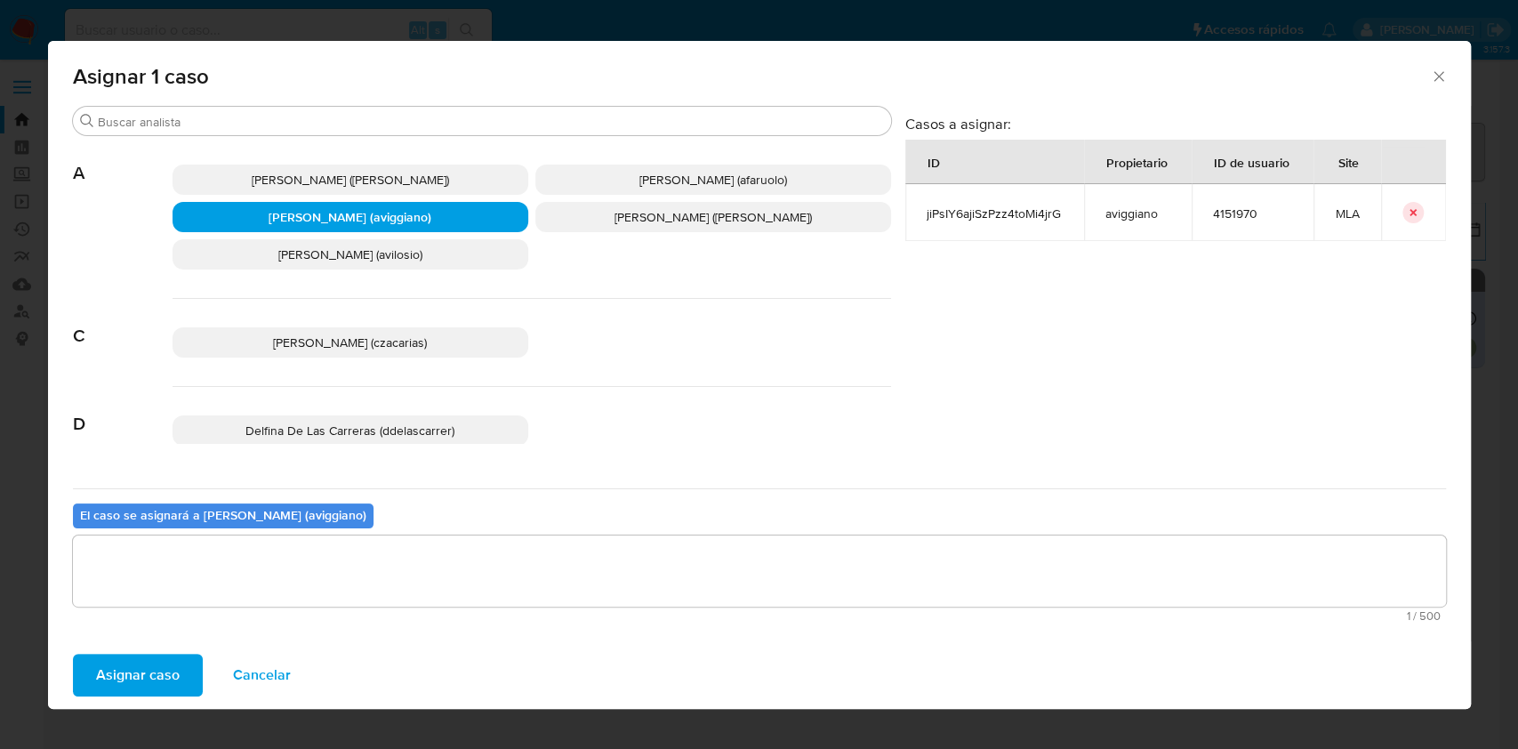
click at [159, 683] on span "Asignar caso" at bounding box center [138, 674] width 84 height 39
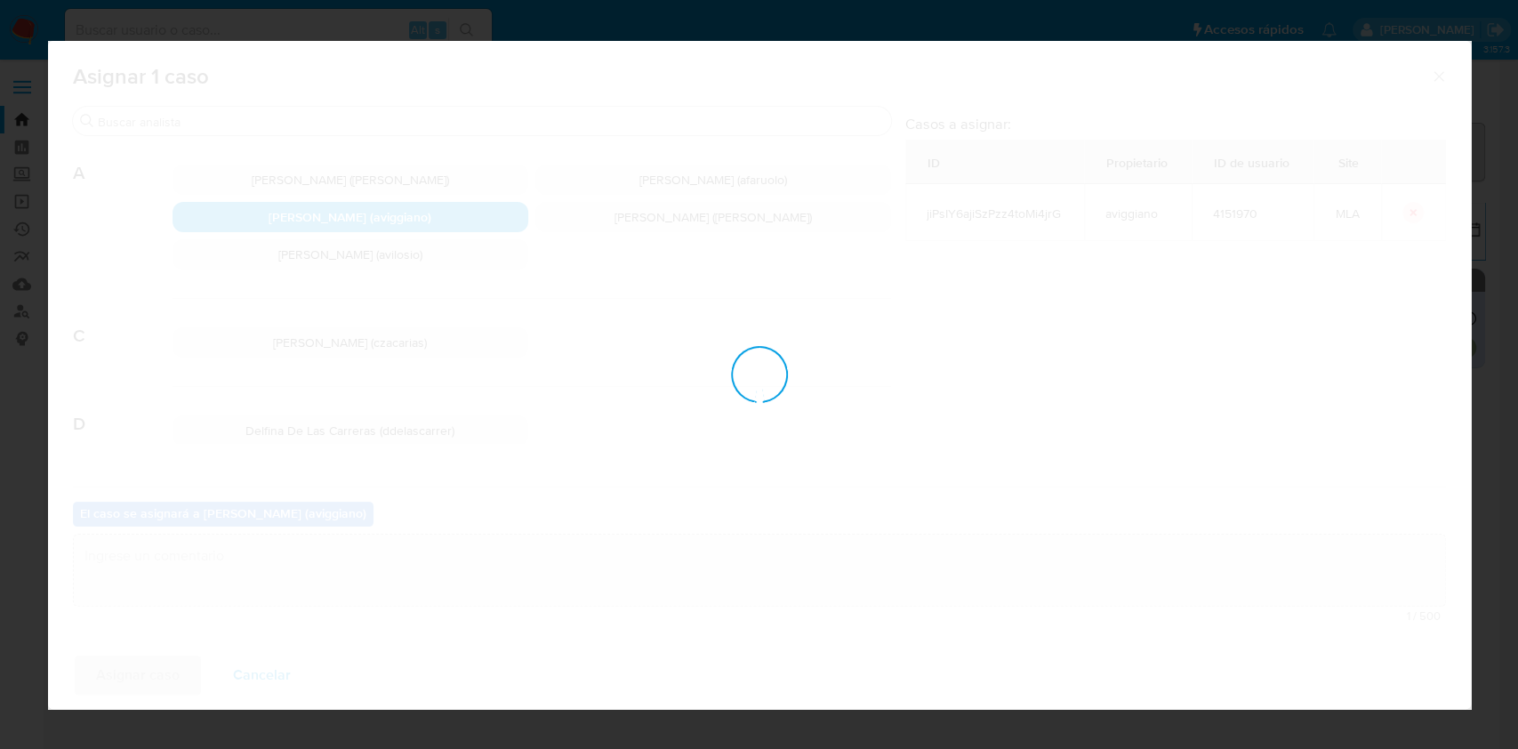
checkbox input "false"
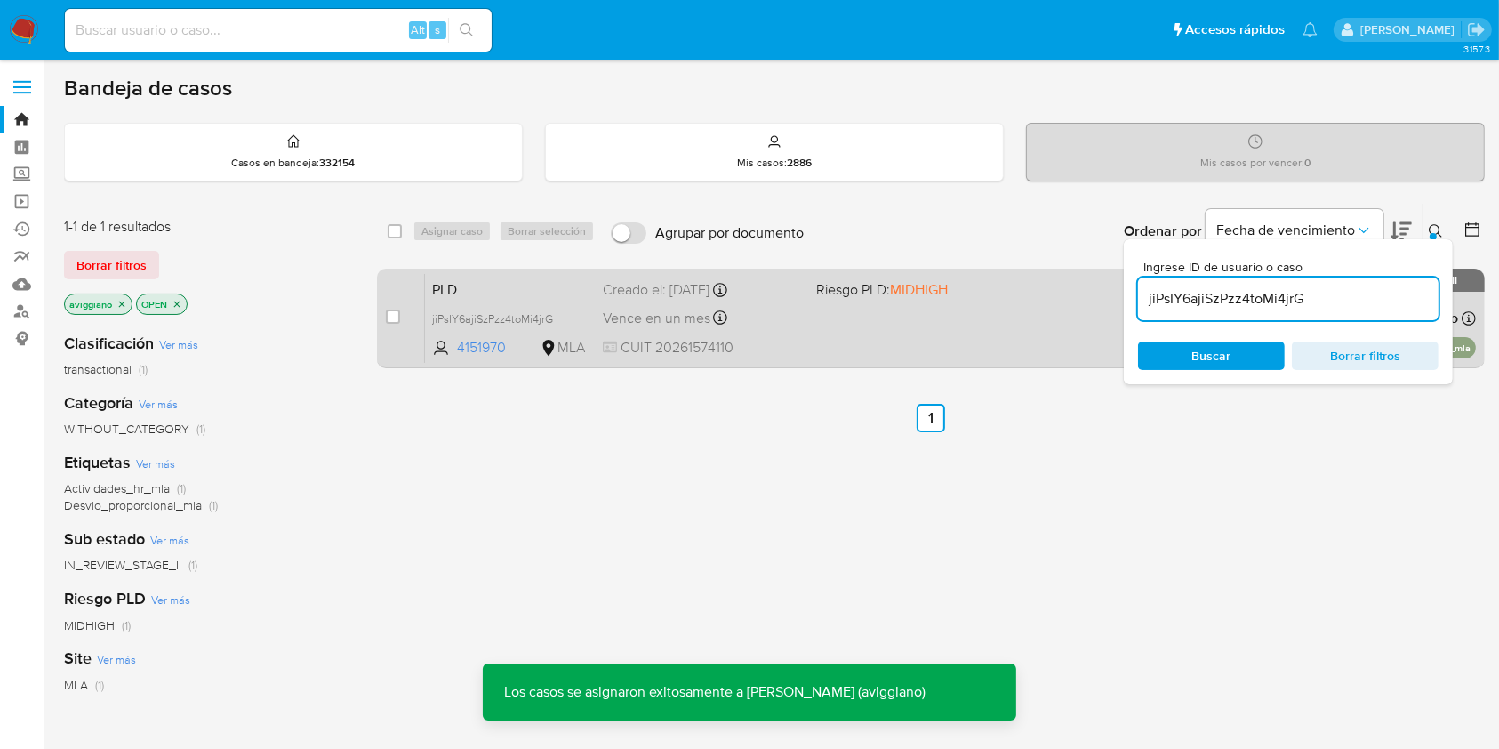
click at [726, 324] on div "Vence en un mes Vence el 14/10/2025 12:21:41" at bounding box center [702, 318] width 199 height 24
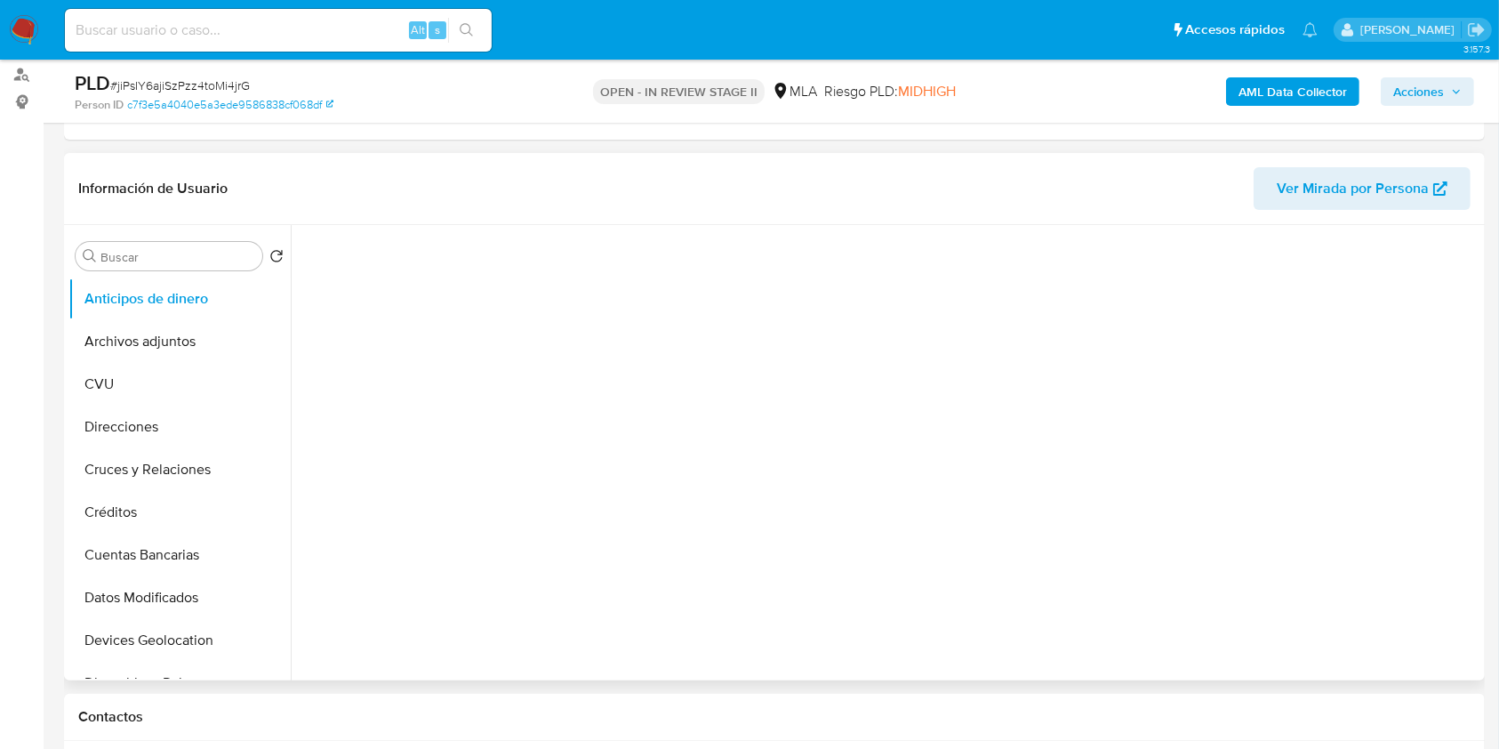
scroll to position [474, 0]
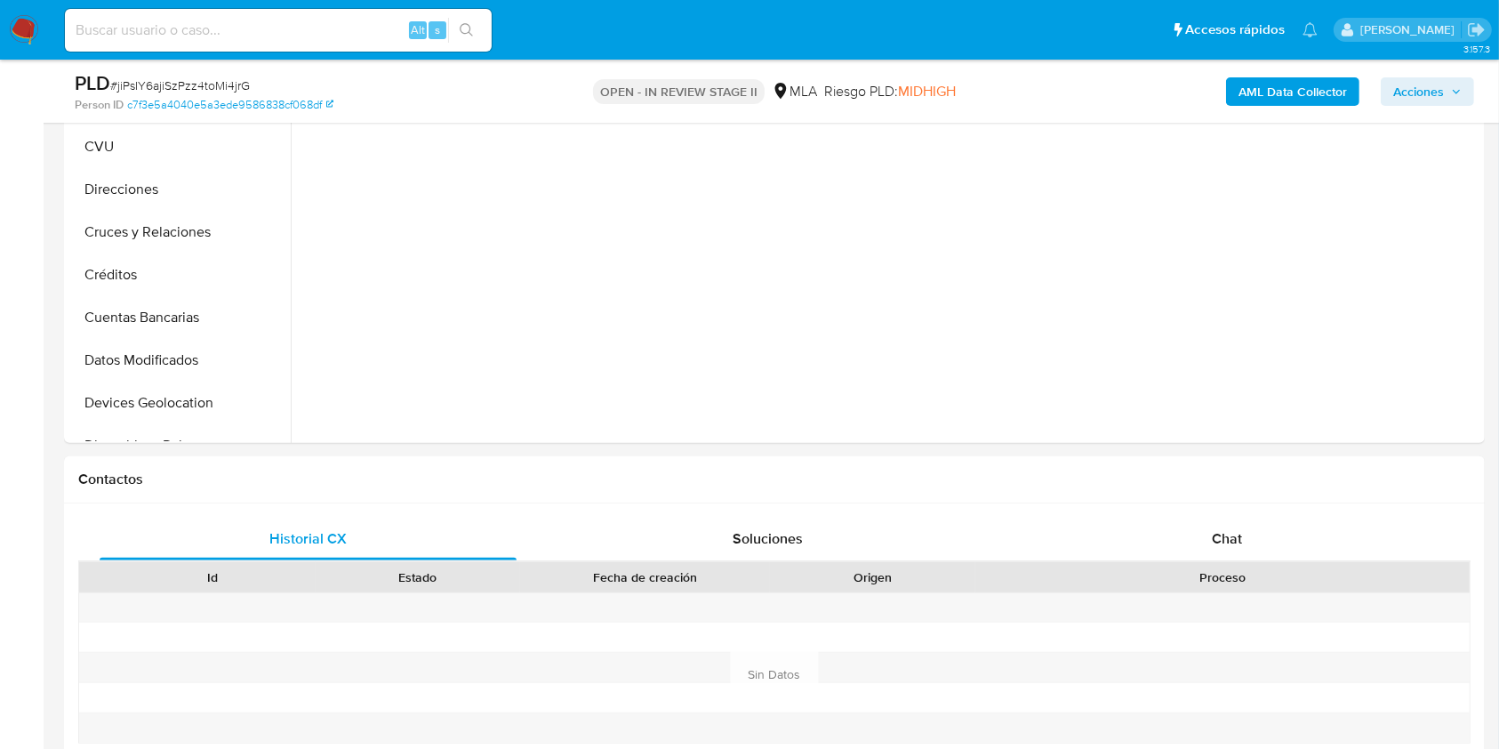
select select "10"
drag, startPoint x: 1210, startPoint y: 568, endPoint x: 1214, endPoint y: 558, distance: 11.2
click at [1211, 568] on div "Proceso" at bounding box center [1222, 577] width 469 height 18
click at [1214, 553] on div "Chat" at bounding box center [1227, 539] width 417 height 43
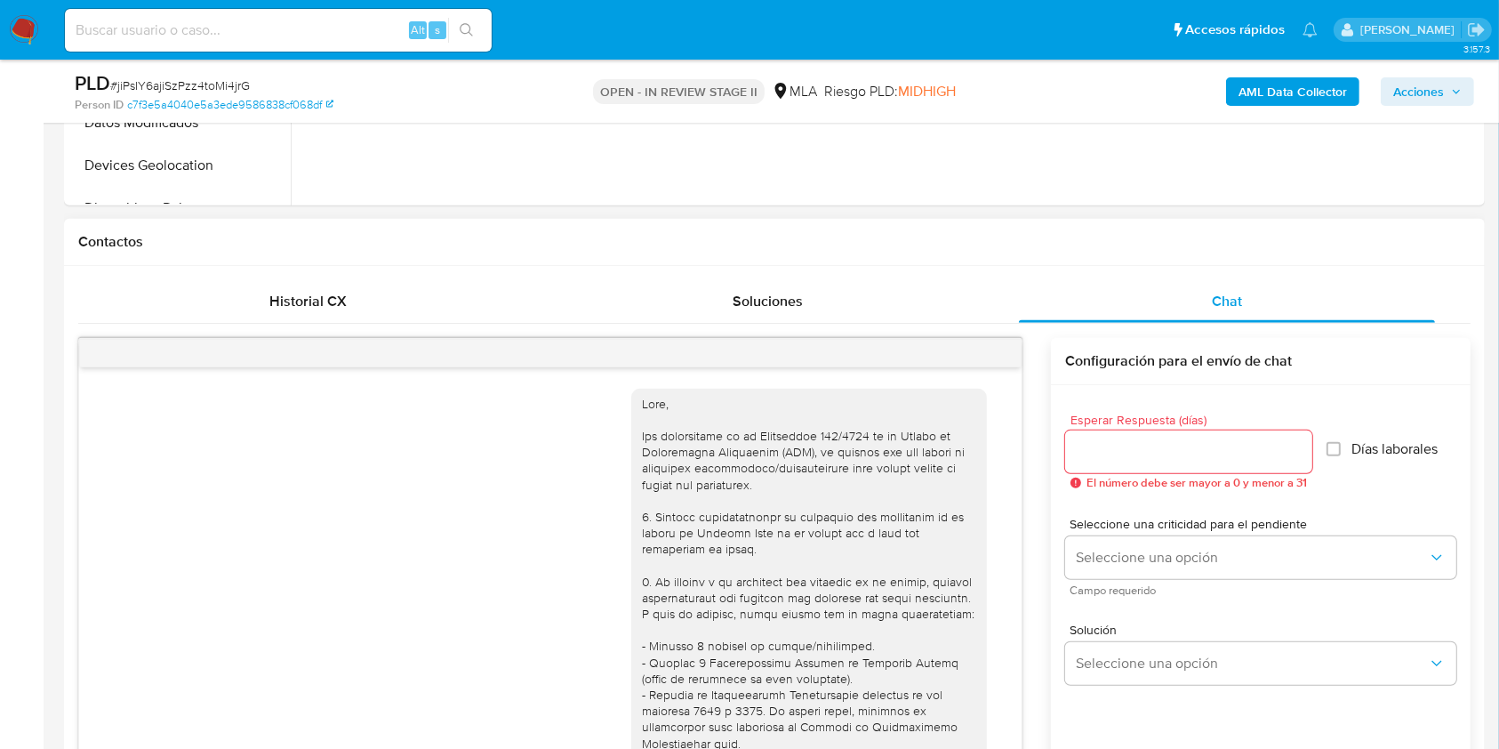
scroll to position [1005, 0]
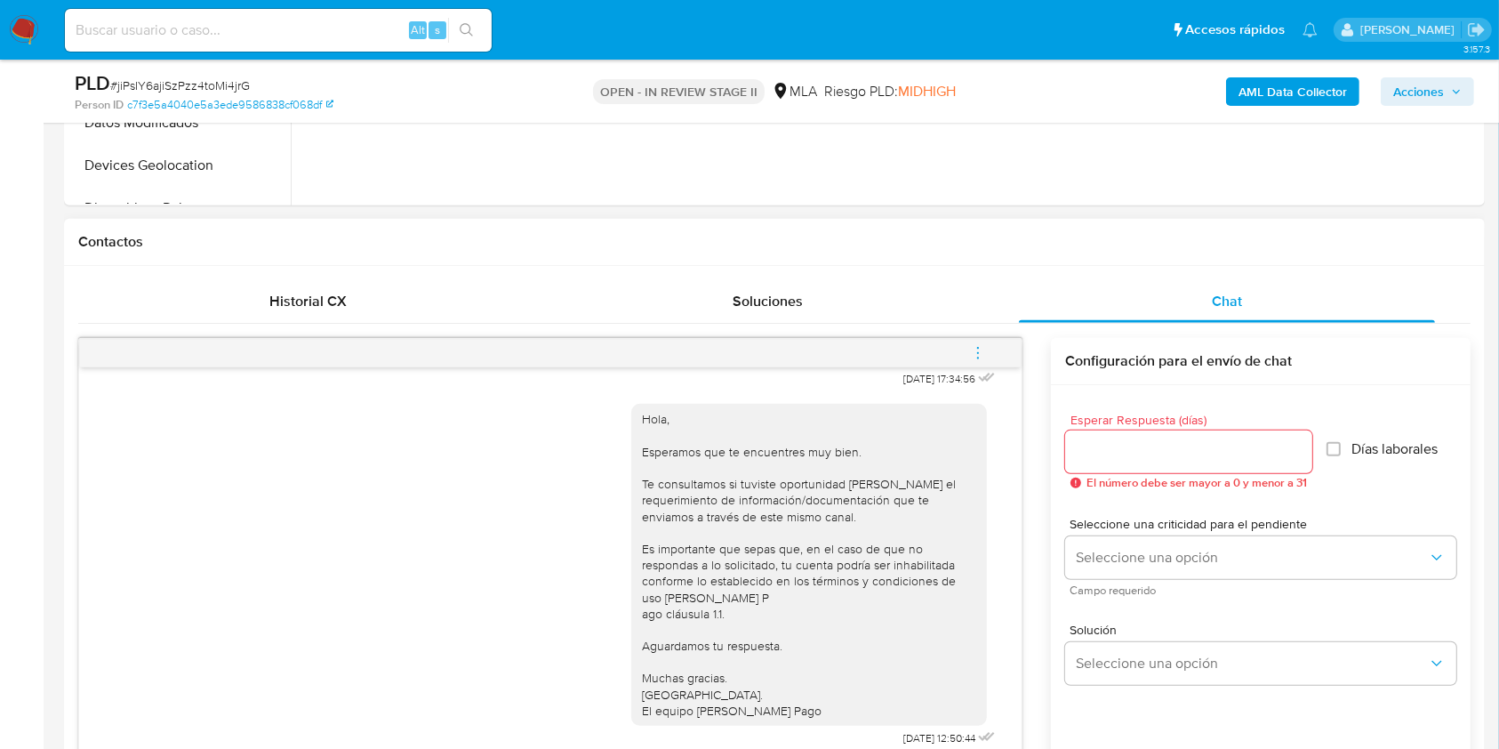
click at [979, 354] on icon "menu-action" at bounding box center [978, 353] width 16 height 16
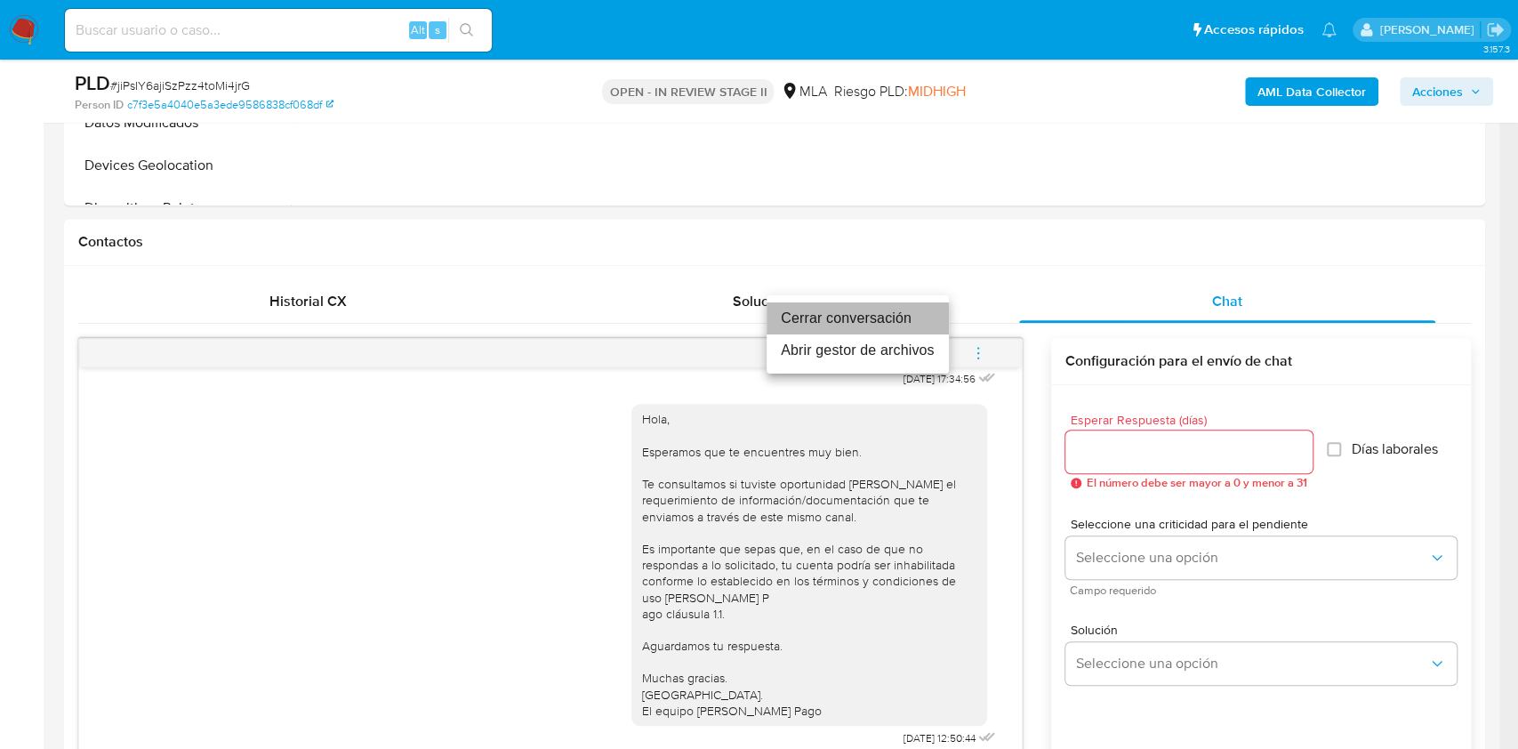
click at [851, 326] on li "Cerrar conversación" at bounding box center [857, 318] width 182 height 32
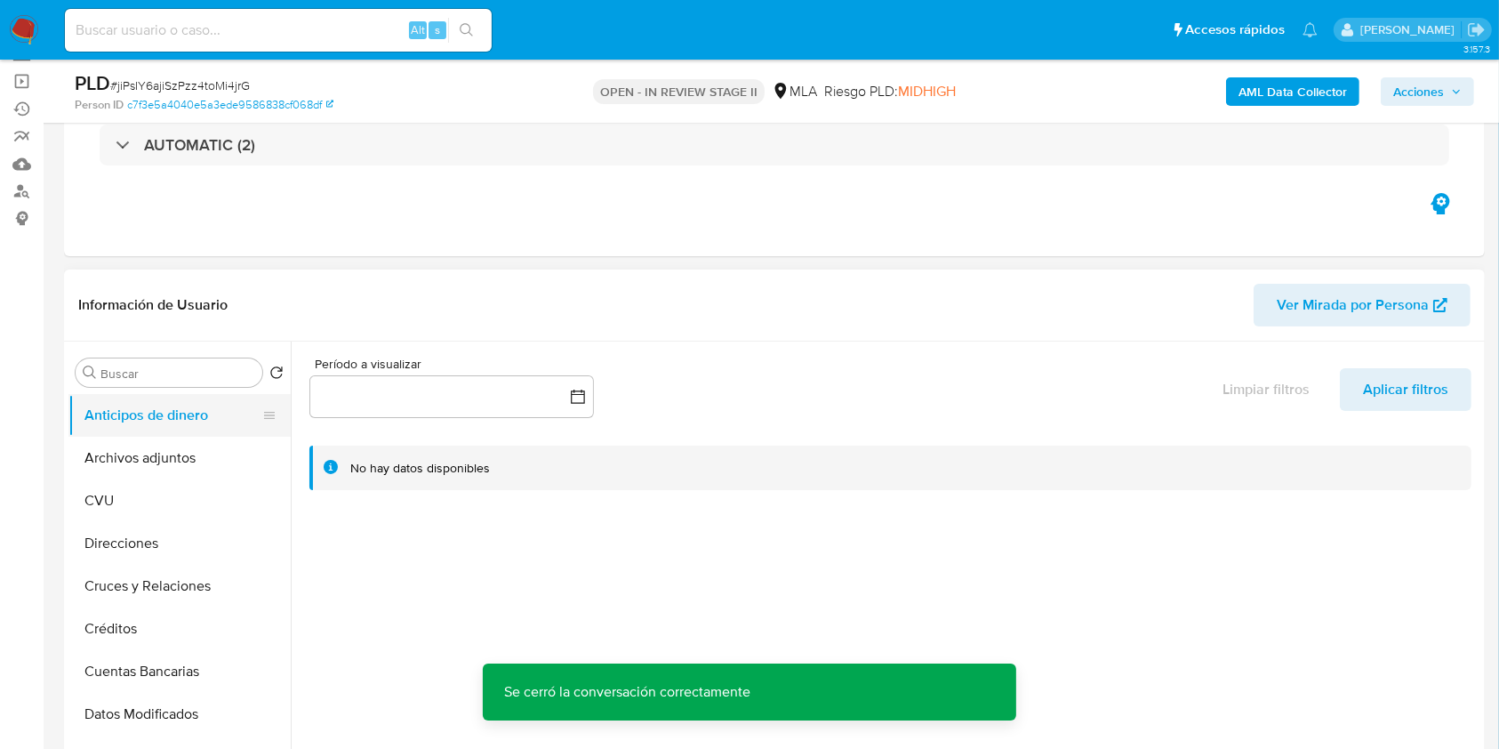
scroll to position [118, 0]
click at [205, 440] on button "Archivos adjuntos" at bounding box center [172, 459] width 208 height 43
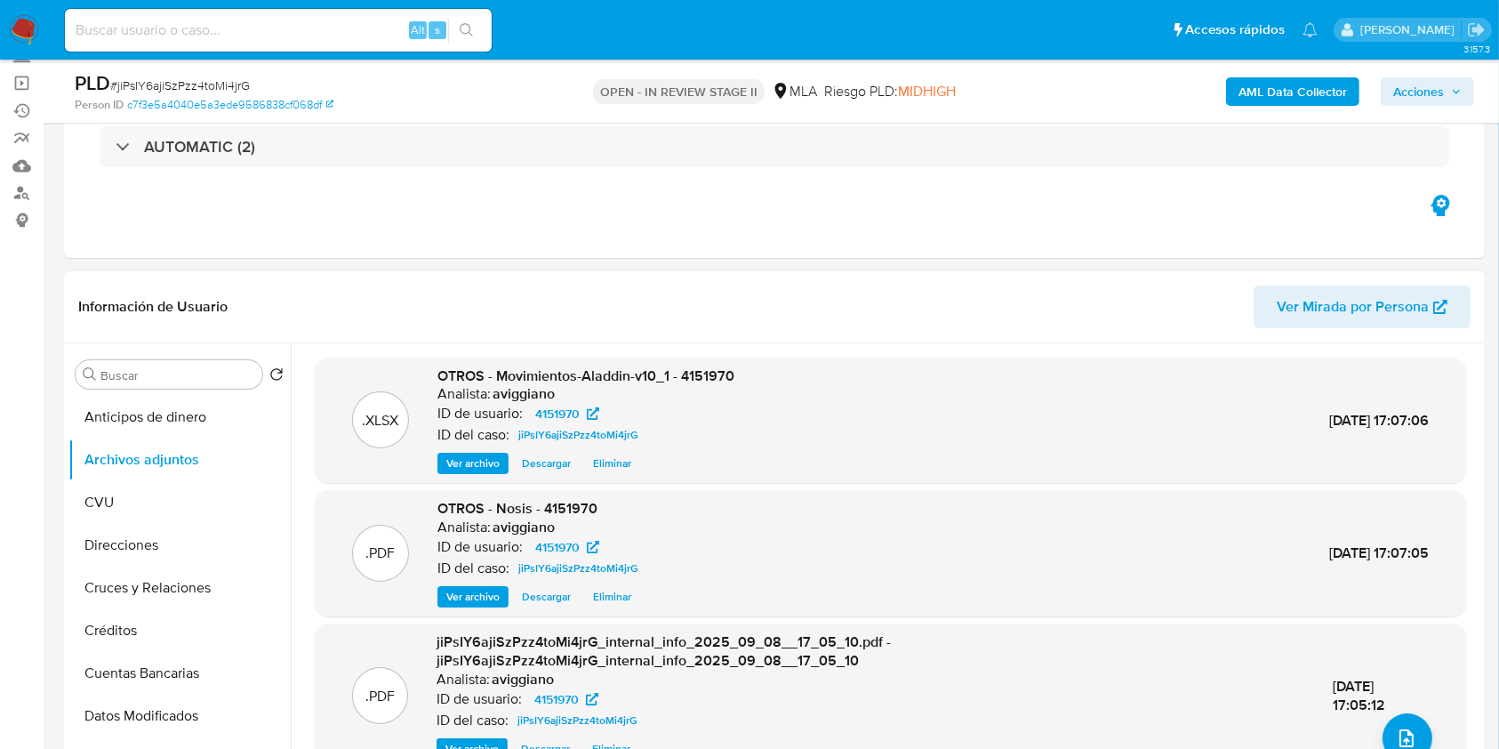
click at [696, 368] on span "OTROS - Movimientos-Aladdin-v10_1 - 4151970" at bounding box center [585, 375] width 297 height 20
click at [695, 368] on span "OTROS - Movimientos-Aladdin-v10_1 - 4151970" at bounding box center [585, 375] width 297 height 20
copy span "4151970"
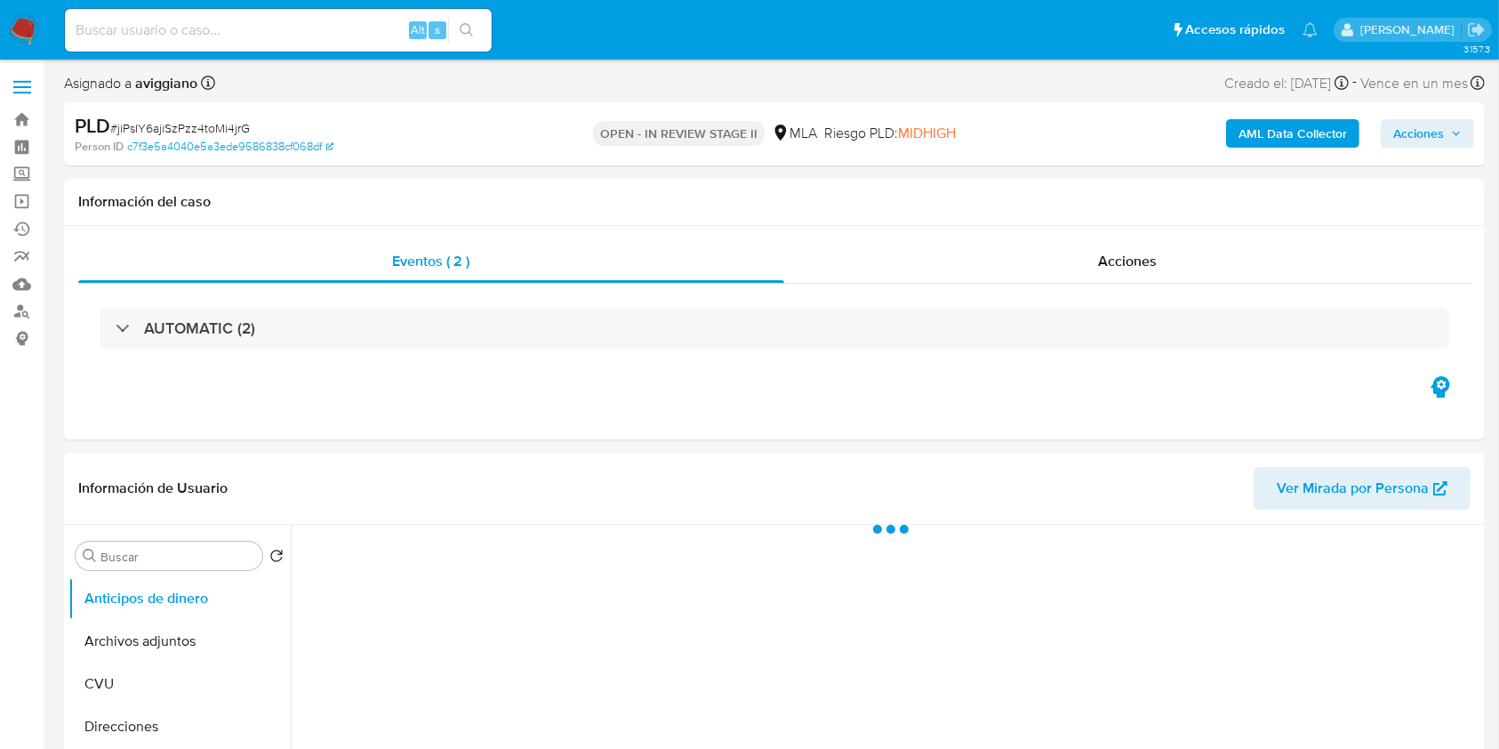
click at [1424, 115] on div "AML Data Collector Acciones" at bounding box center [1243, 134] width 461 height 42
click at [1426, 134] on span "Acciones" at bounding box center [1418, 133] width 51 height 28
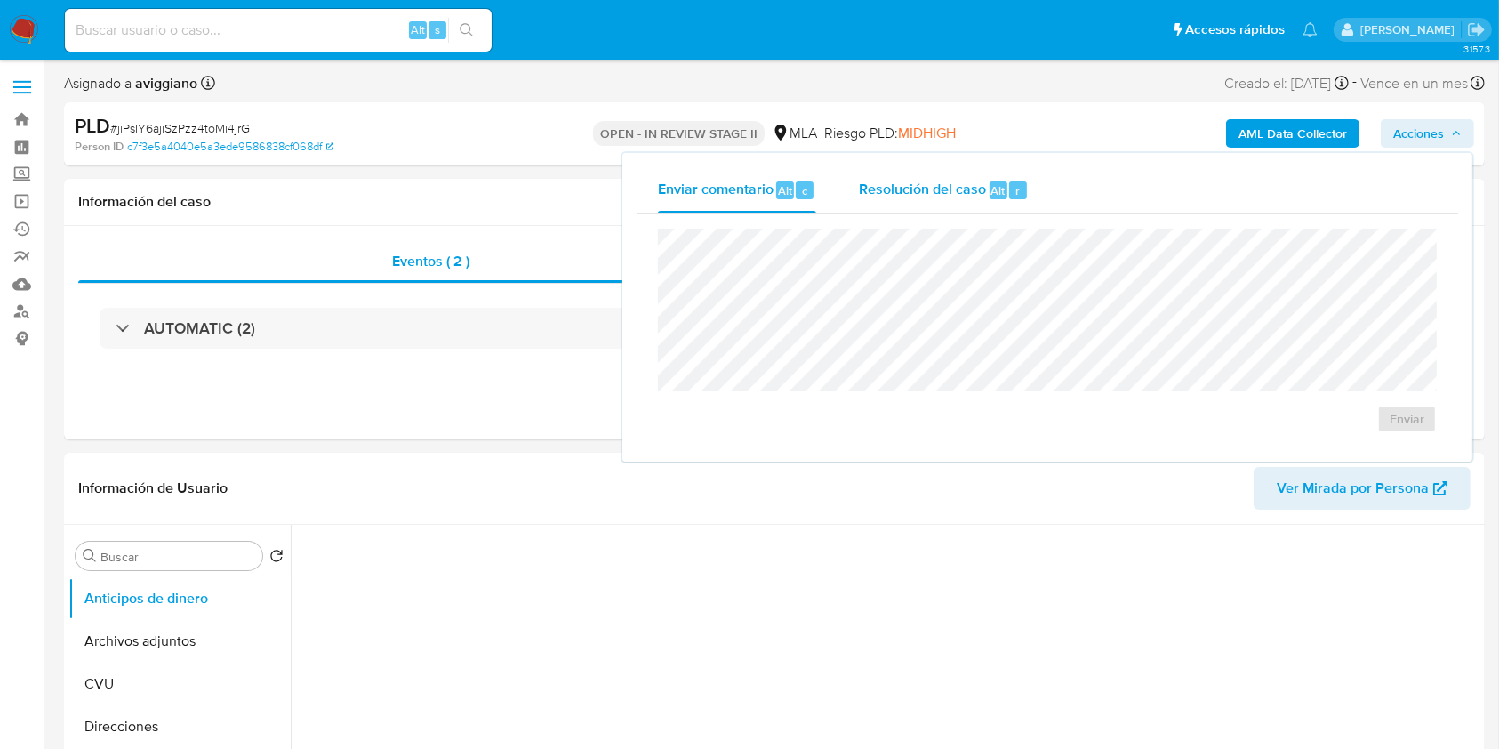
click at [991, 184] on span "Alt" at bounding box center [998, 190] width 14 height 17
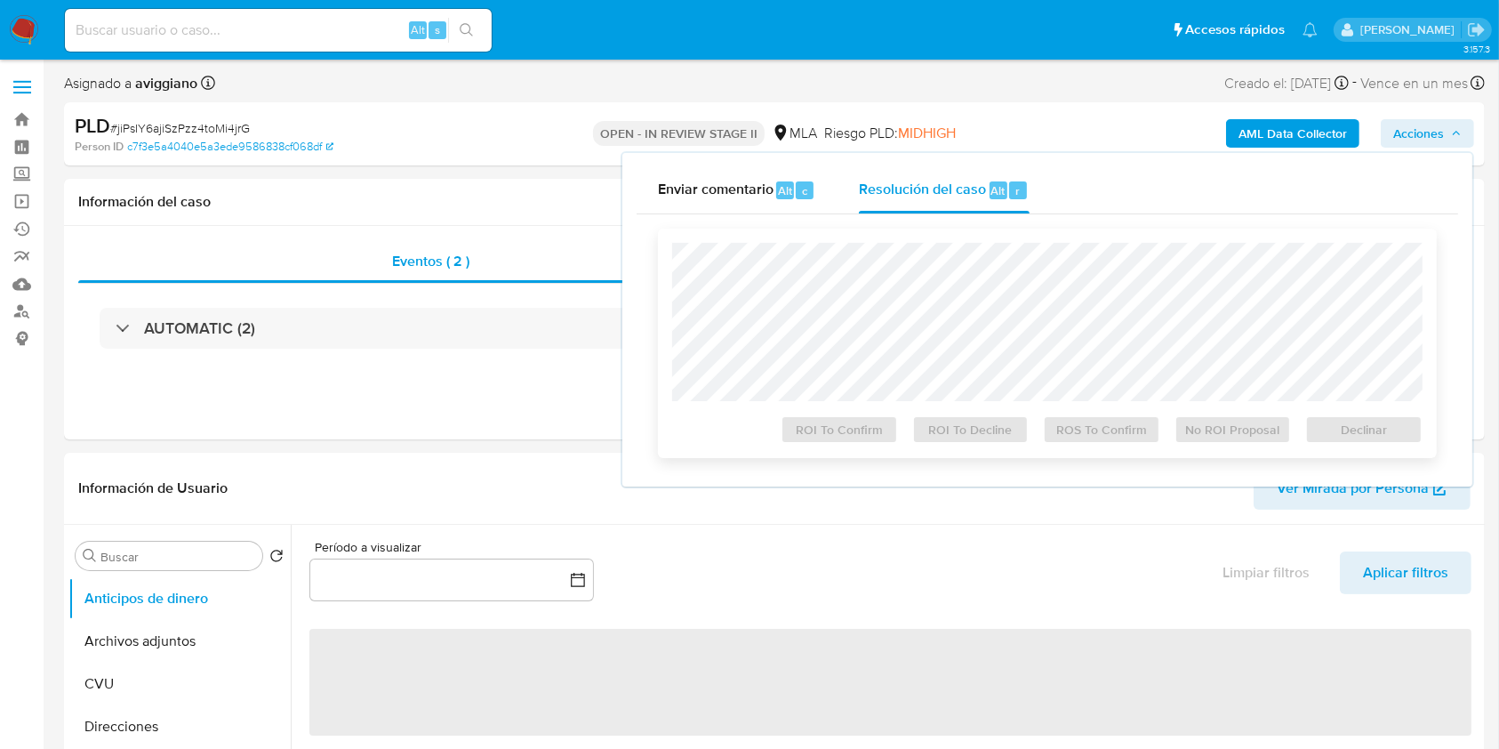
select select "10"
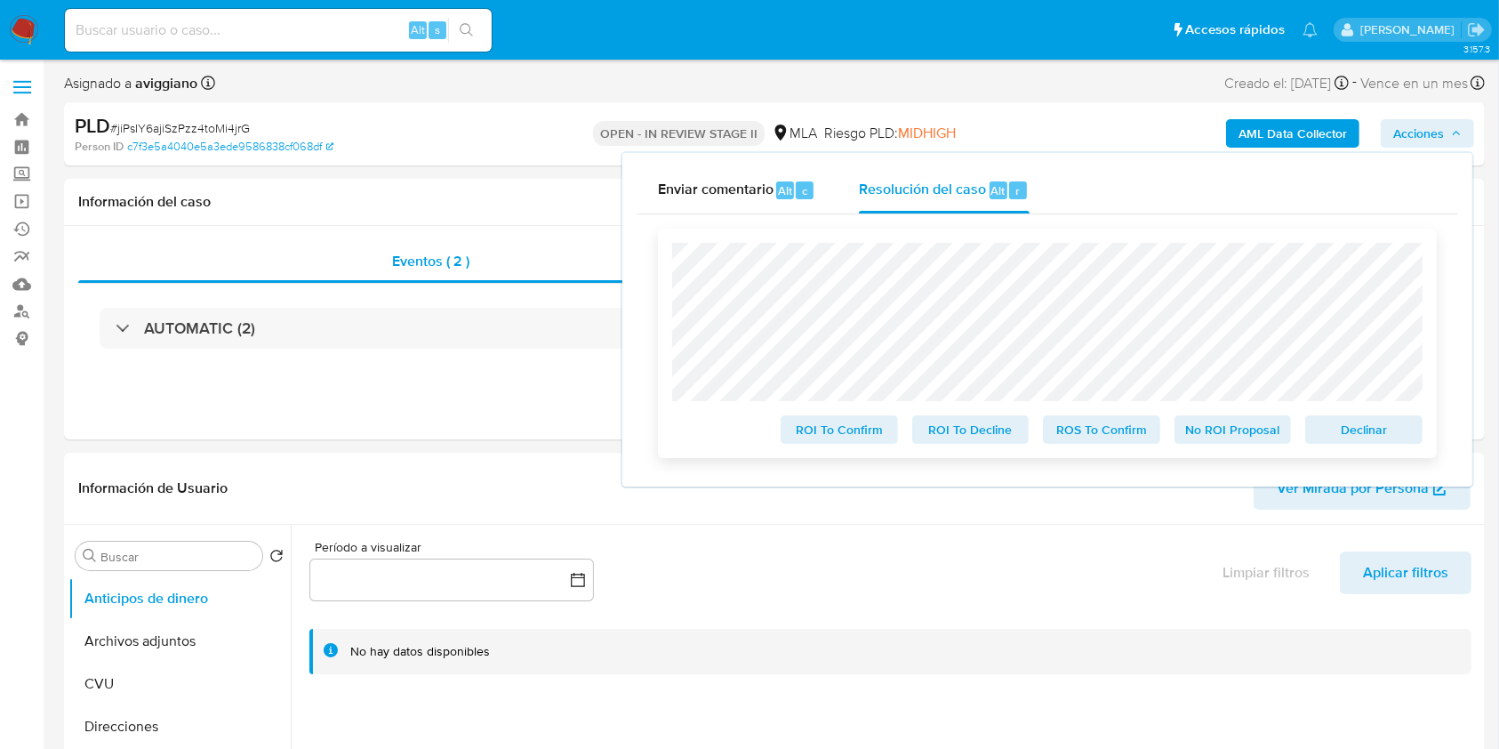
drag, startPoint x: 1363, startPoint y: 432, endPoint x: 1353, endPoint y: 442, distance: 13.8
click at [1362, 432] on span "Declinar" at bounding box center [1364, 429] width 92 height 25
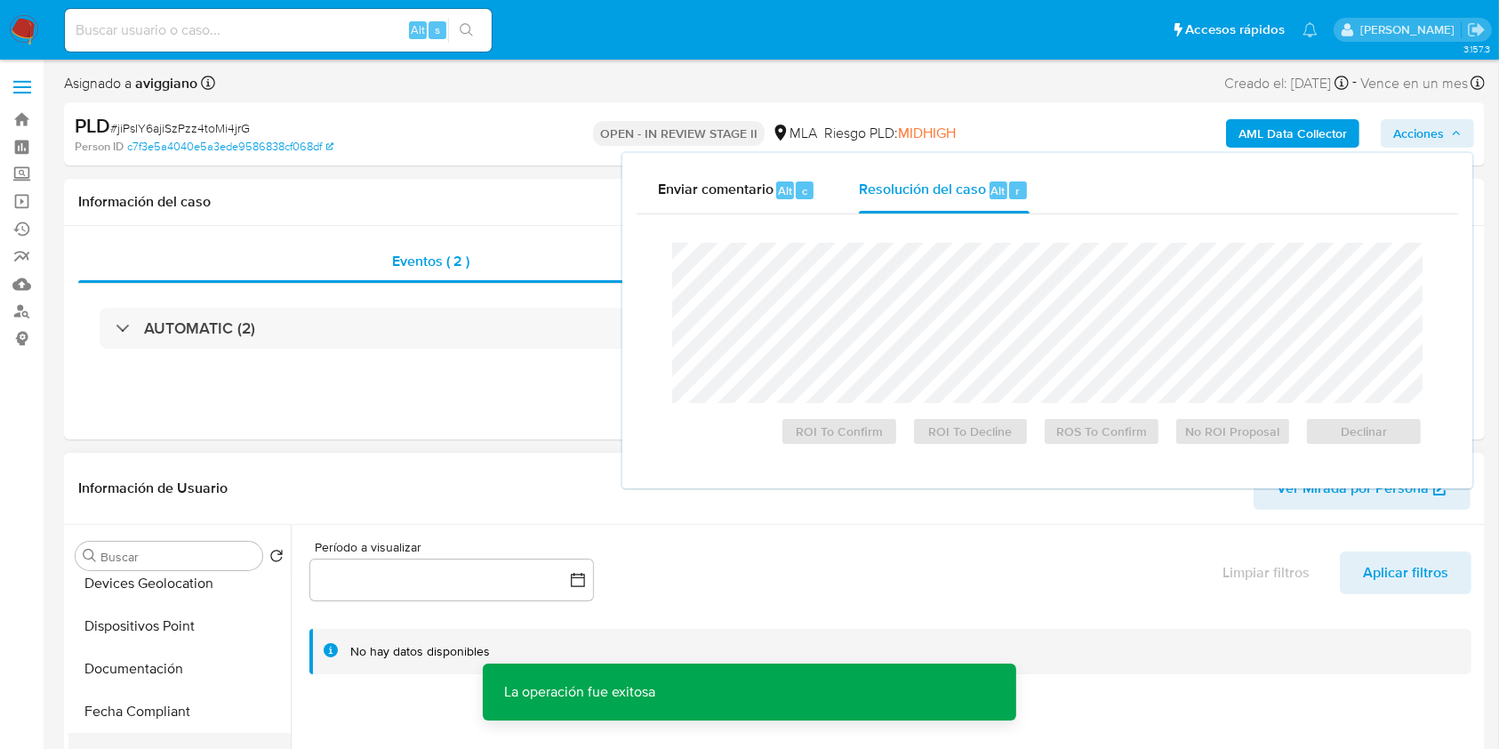
scroll to position [474, 0]
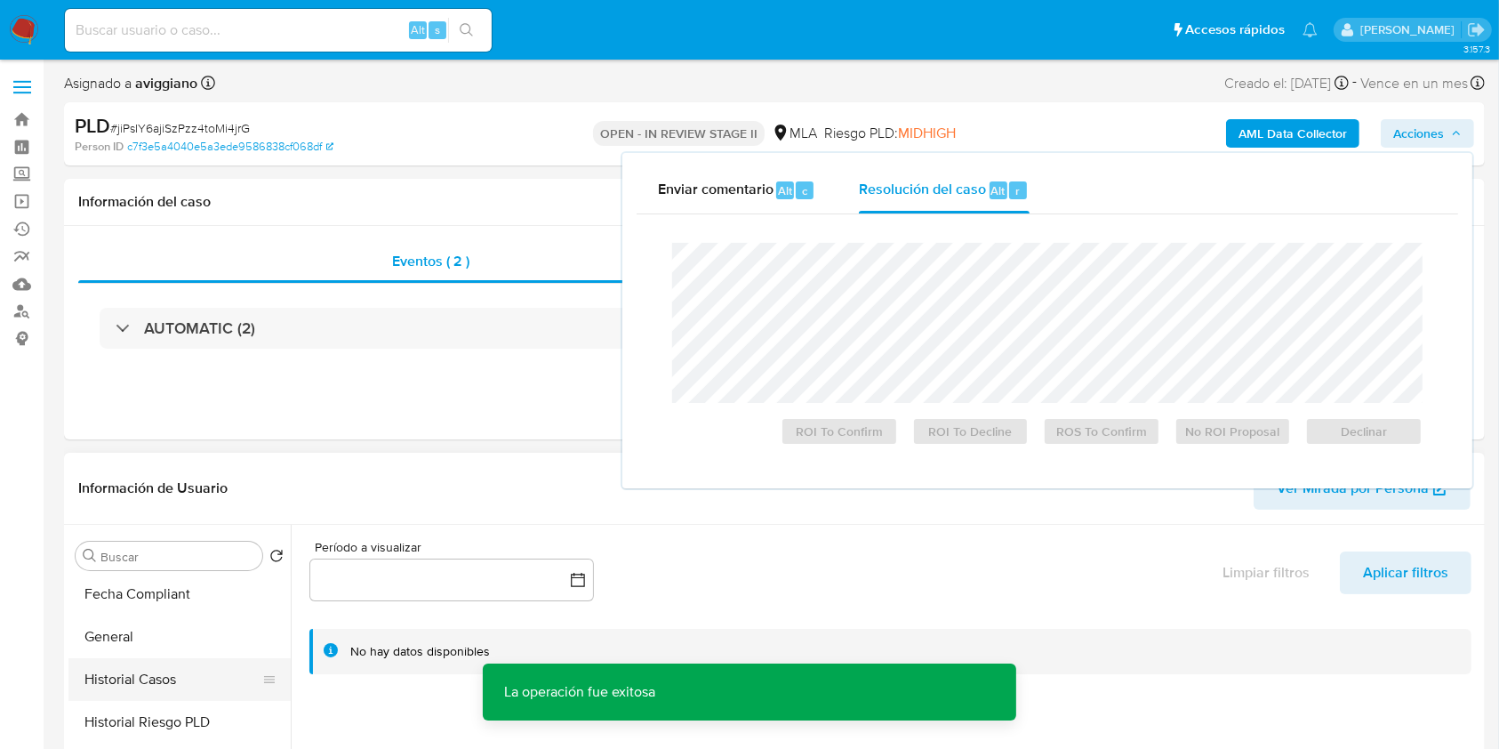
click at [144, 670] on button "Historial Casos" at bounding box center [172, 679] width 208 height 43
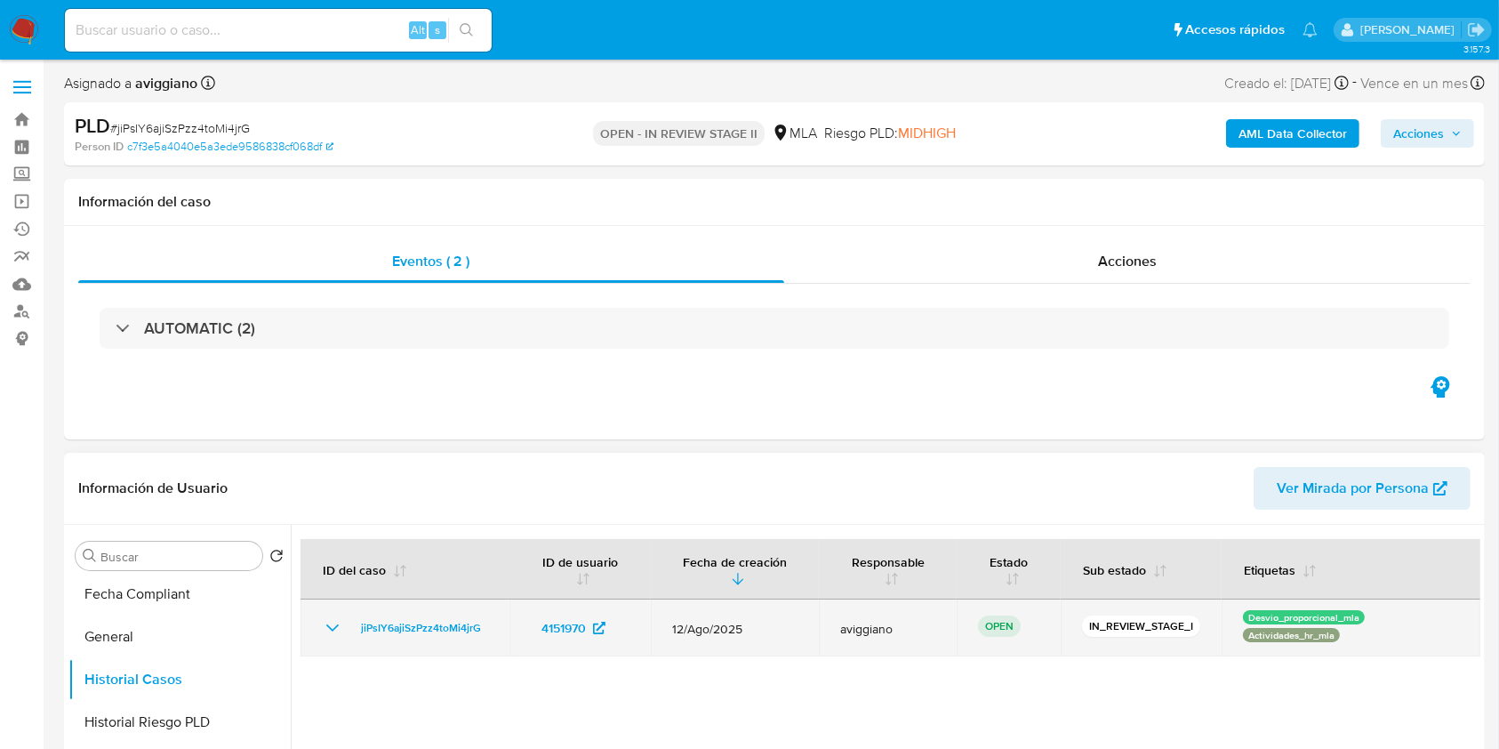
click at [396, 600] on td "jiPsIY6ajiSzPzz4toMi4jrG" at bounding box center [405, 627] width 209 height 57
click at [397, 624] on span "jiPsIY6ajiSzPzz4toMi4jrG" at bounding box center [421, 627] width 120 height 21
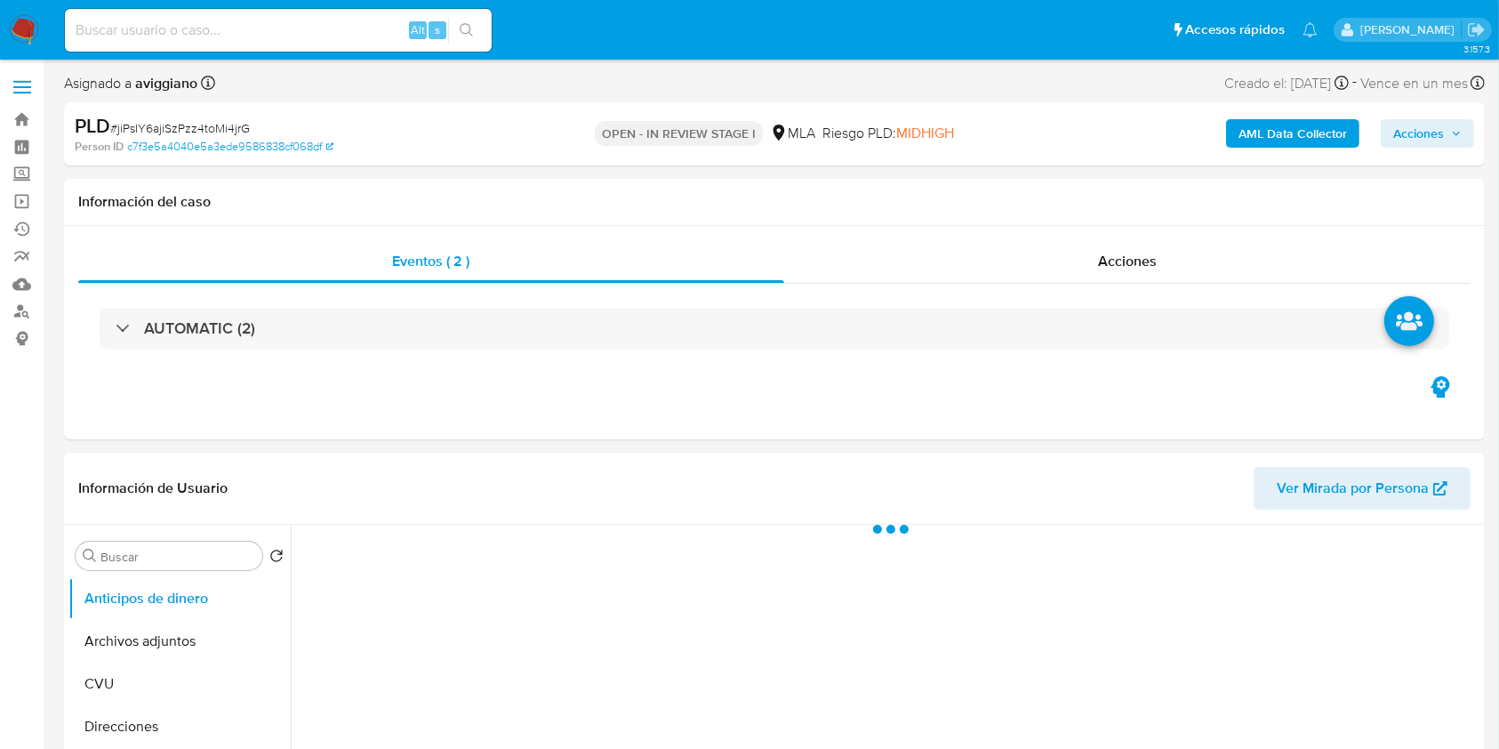
click at [1416, 124] on span "Acciones" at bounding box center [1418, 133] width 51 height 28
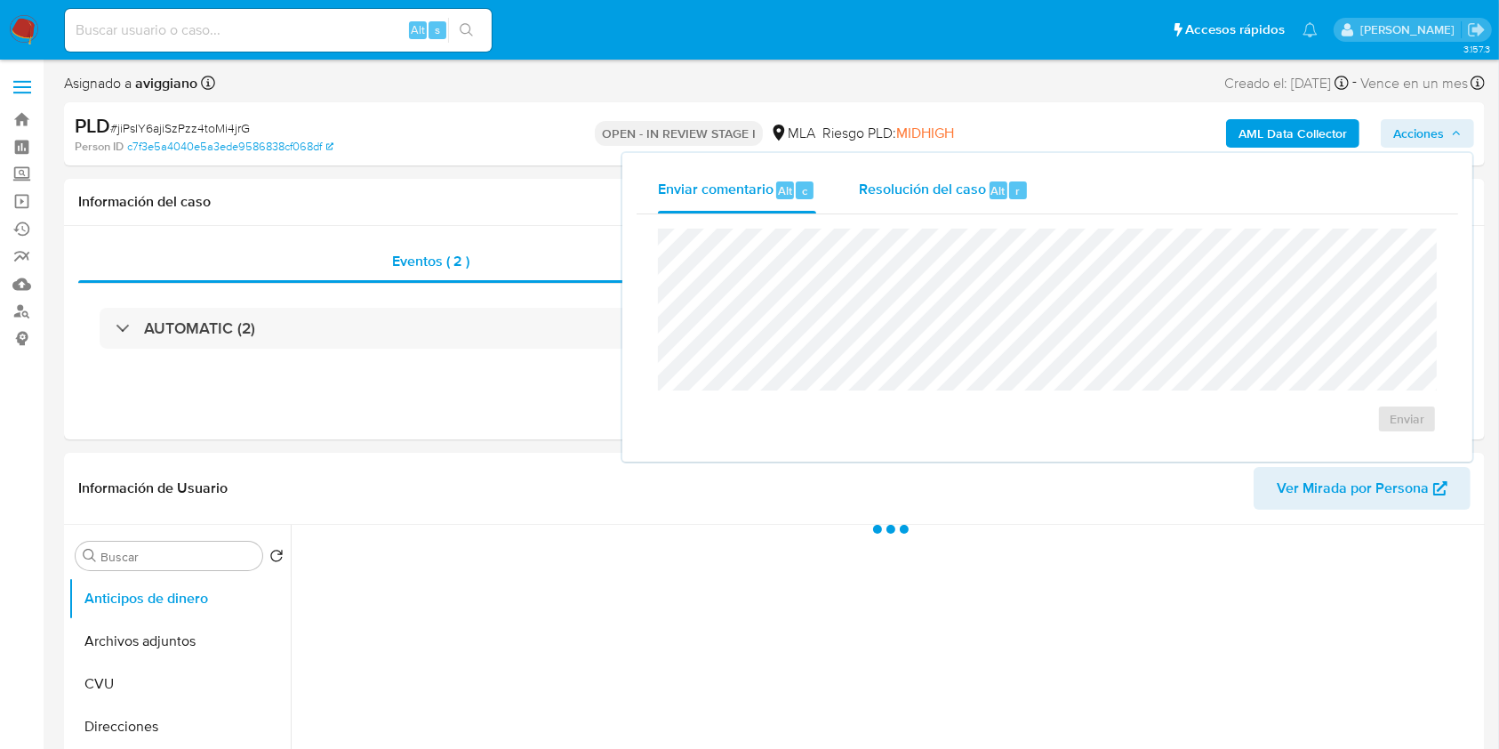
click at [975, 203] on div "Resolución del caso Alt r" at bounding box center [944, 190] width 170 height 46
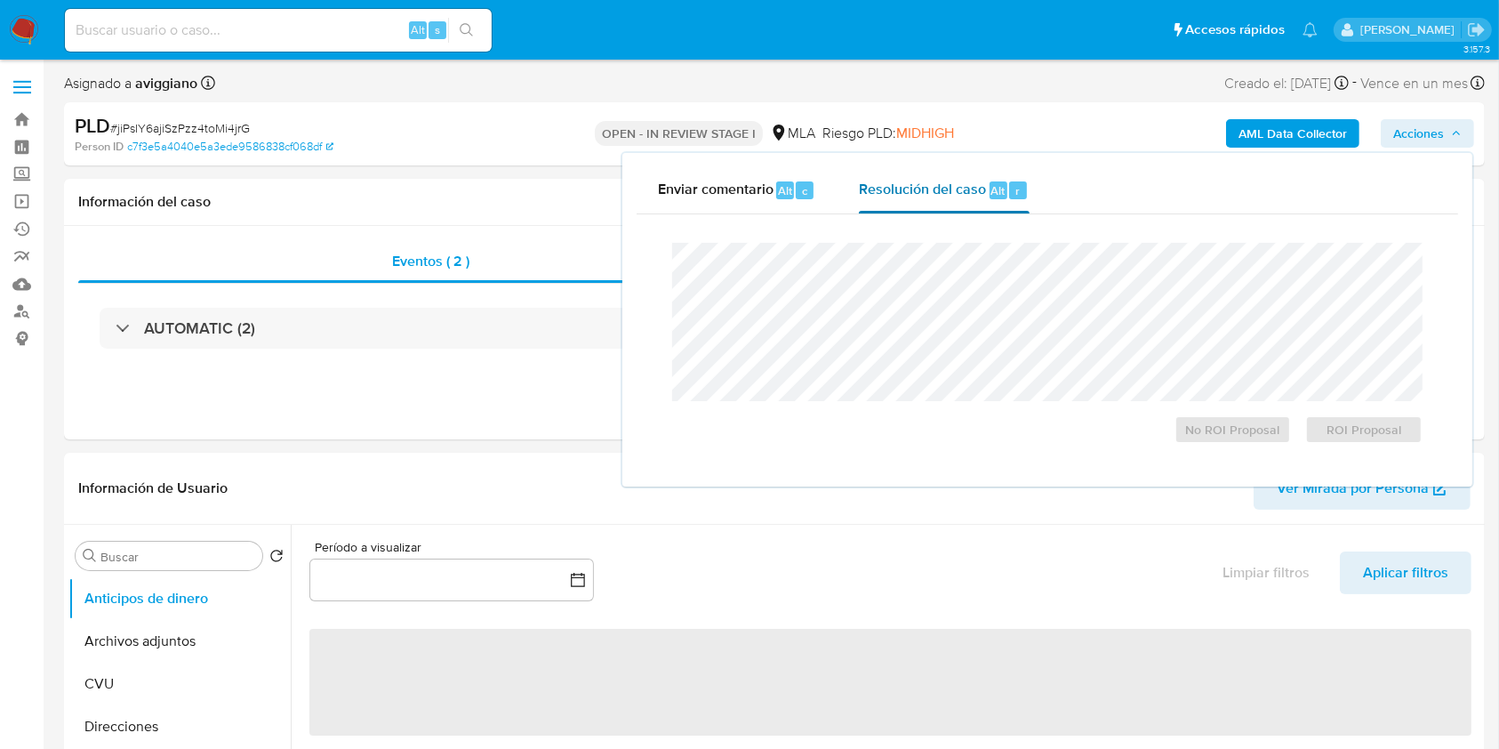
select select "10"
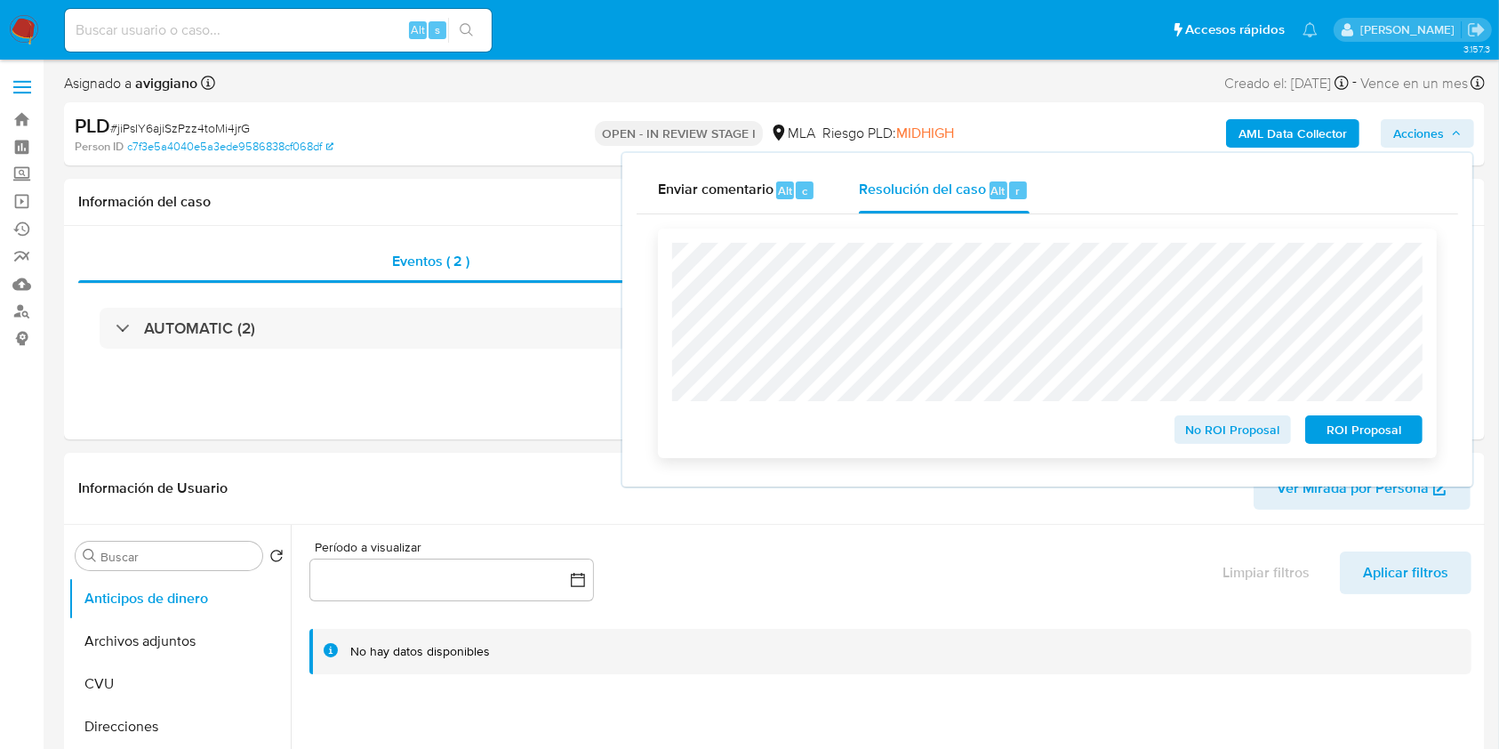
click at [1216, 429] on span "No ROI Proposal" at bounding box center [1233, 429] width 92 height 25
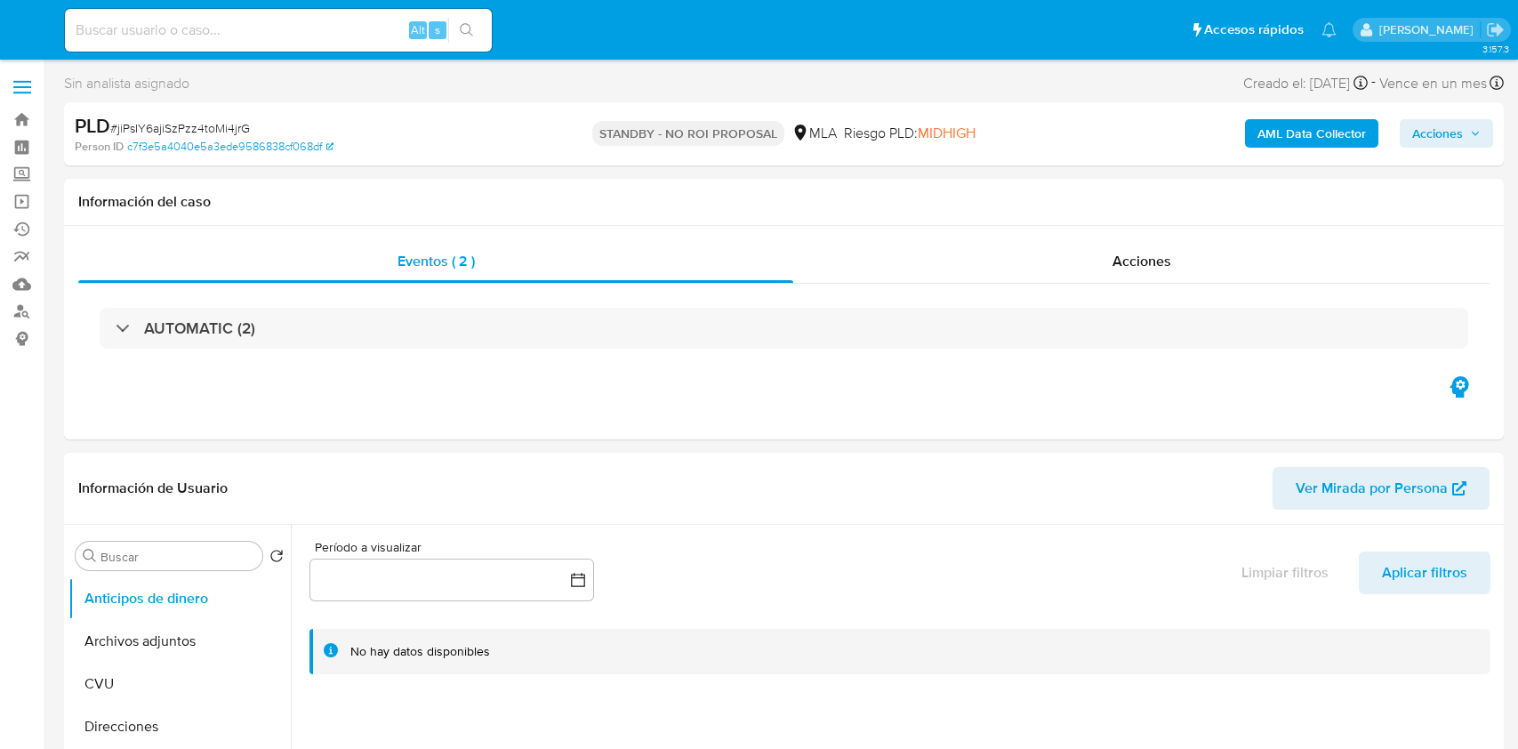
select select "10"
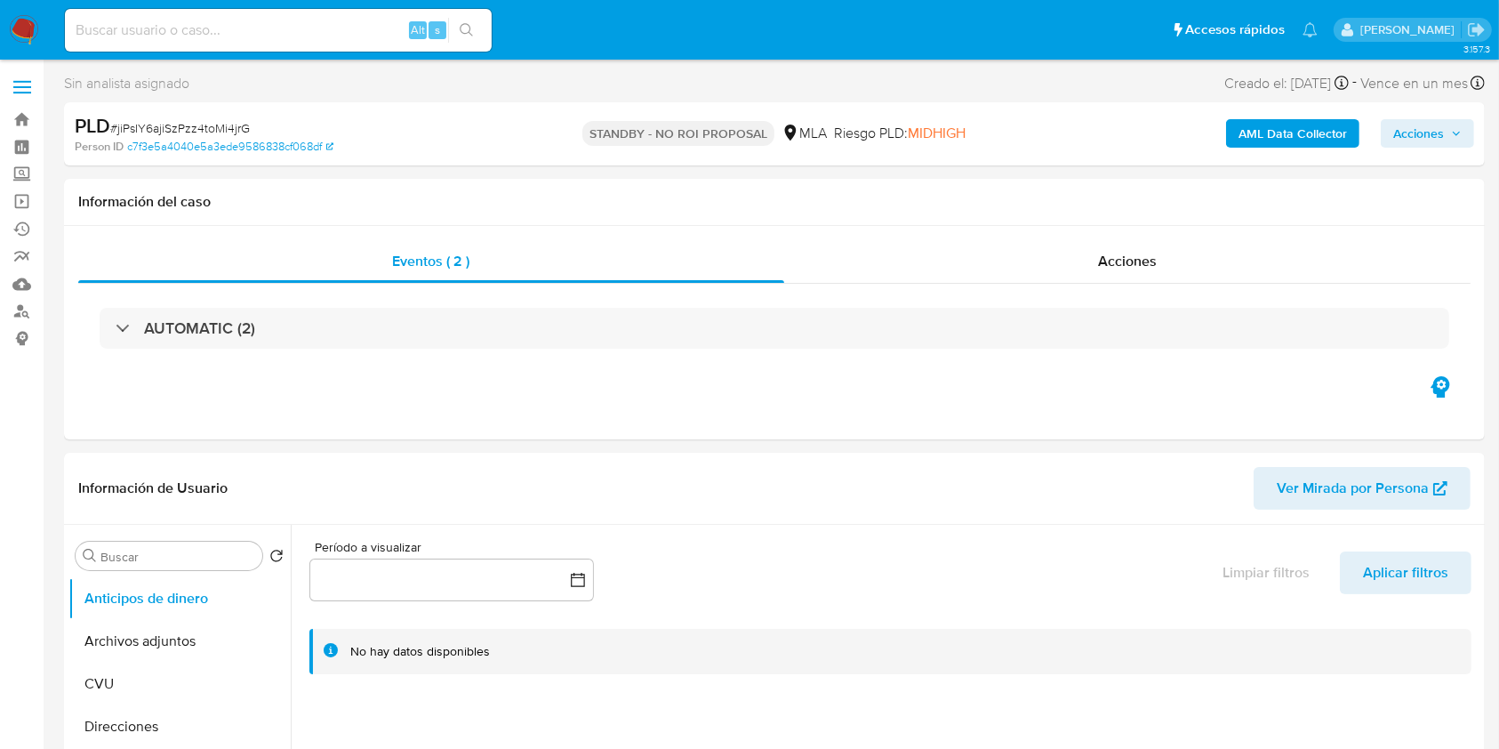
click at [199, 45] on div "Alt s" at bounding box center [278, 30] width 427 height 43
click at [212, 32] on input at bounding box center [278, 30] width 427 height 23
paste input "EPuOT0LUXU43MSU7Y0AWvxsu"
type input "EPuOT0LUXU43MSU7Y0AWvxsu"
click at [460, 32] on icon "search-icon" at bounding box center [467, 30] width 14 height 14
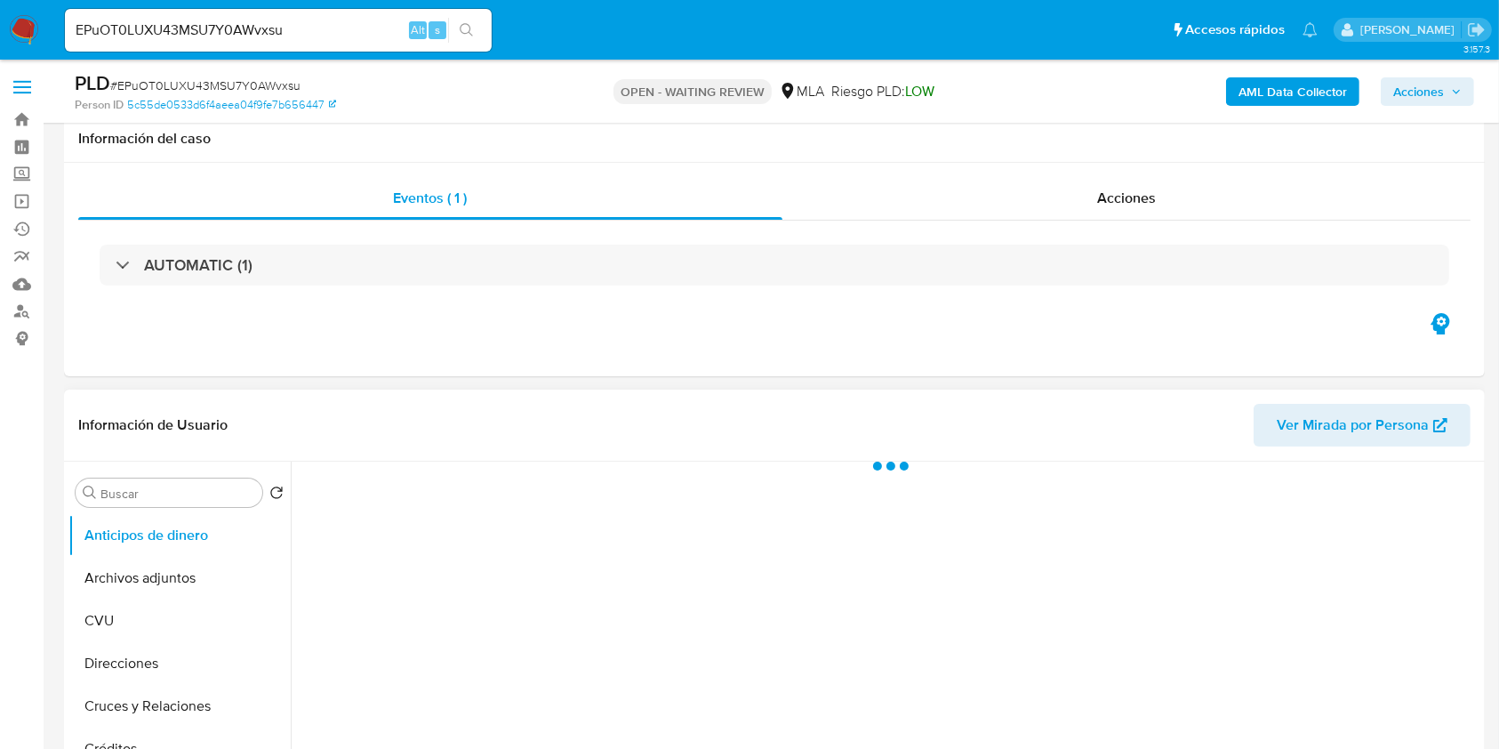
scroll to position [356, 0]
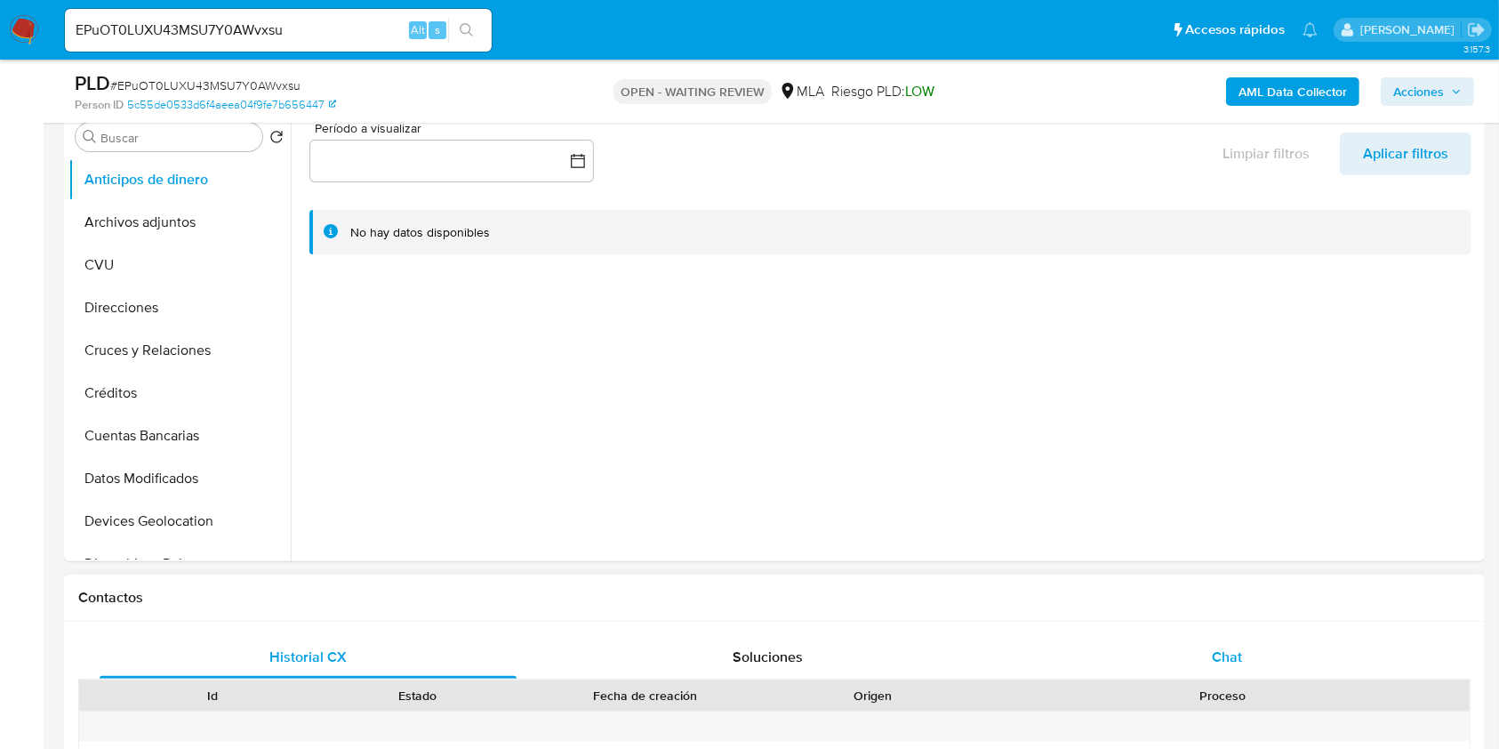
click at [1198, 655] on div "Chat" at bounding box center [1227, 657] width 417 height 43
select select "10"
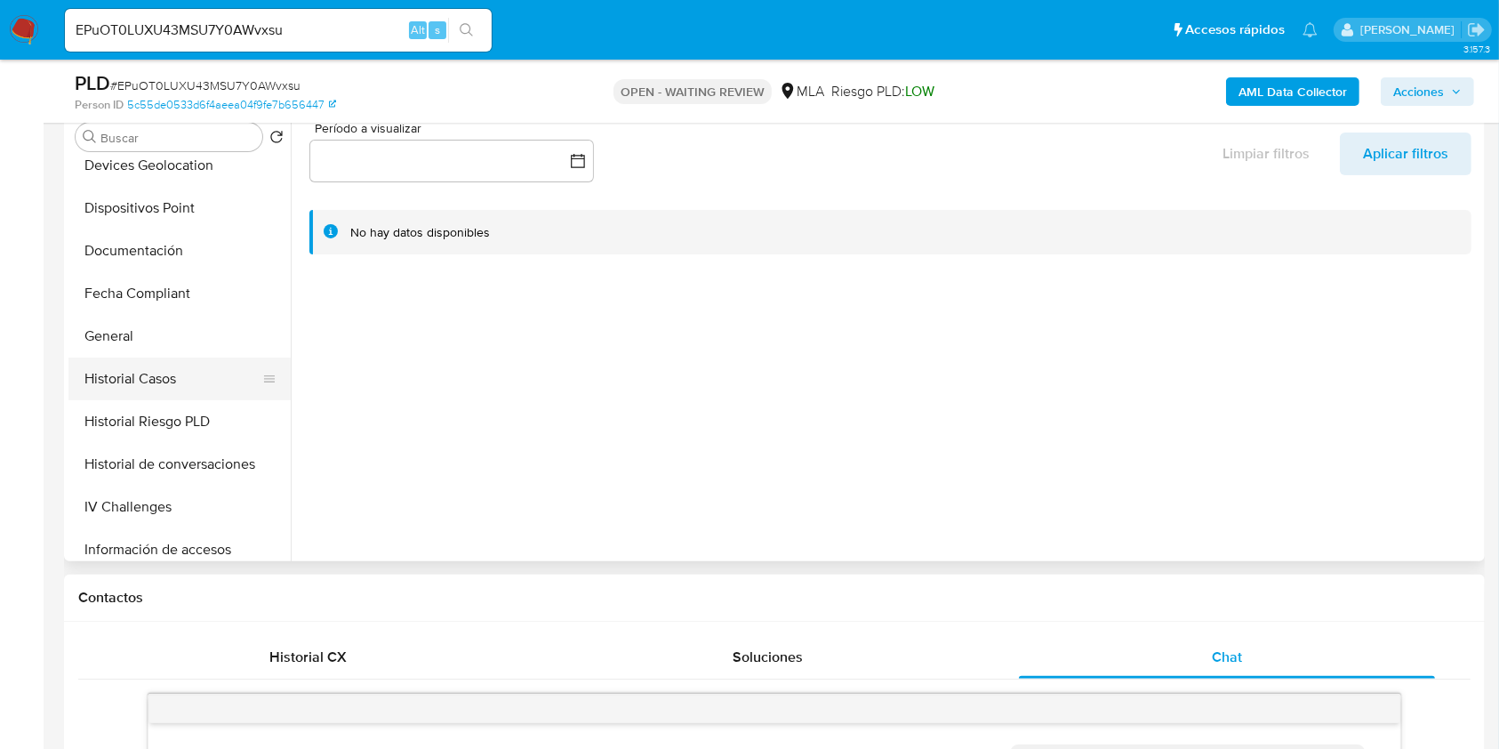
click at [164, 394] on button "Historial Casos" at bounding box center [172, 378] width 208 height 43
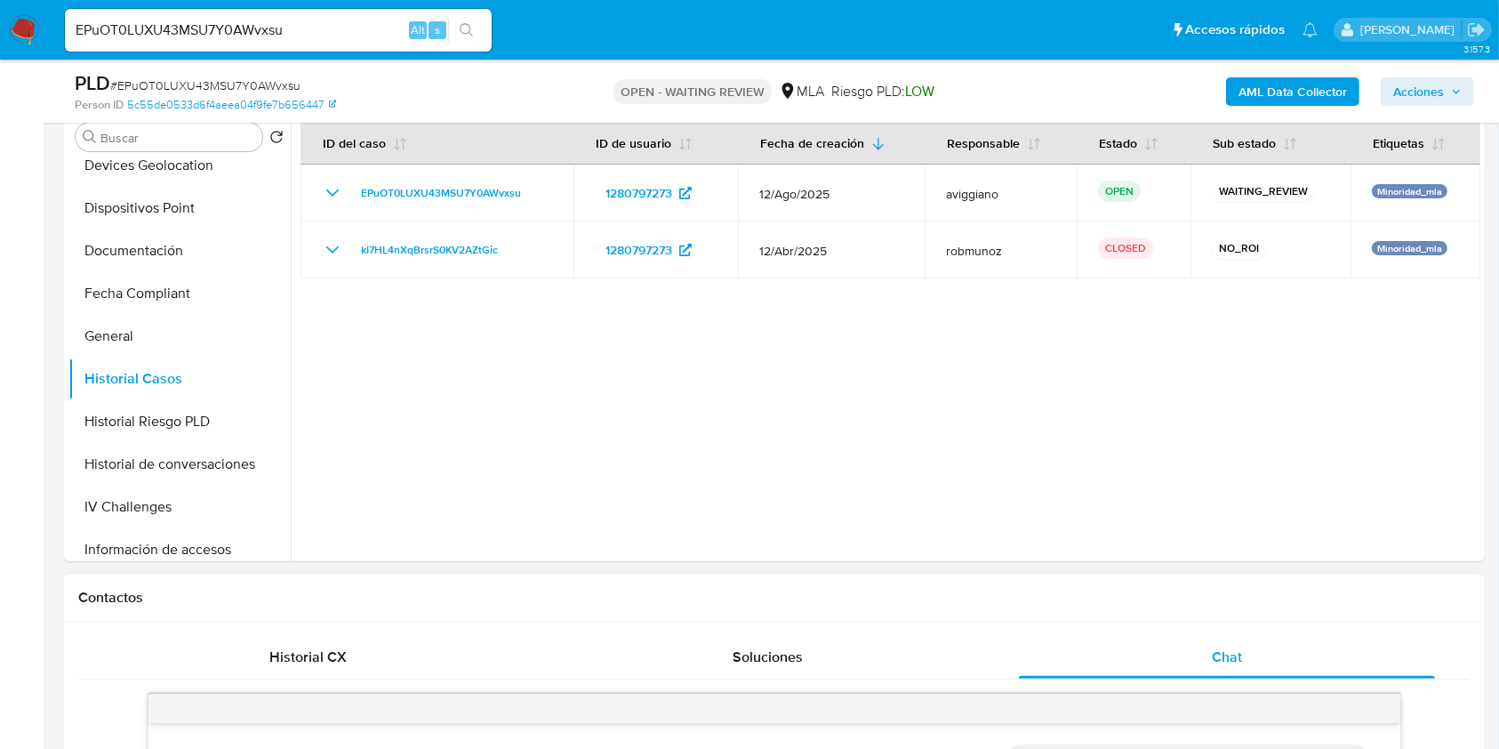
click at [142, 28] on input "EPuOT0LUXU43MSU7Y0AWvxsu" at bounding box center [278, 30] width 427 height 23
click at [143, 28] on input "EPuOT0LUXU43MSU7Y0AWvxsu" at bounding box center [278, 30] width 427 height 23
paste input "v0ztFlsPDrYMqttEGGl45YzI"
type input "v0ztFlsPDrYMqttEGGl45YzI"
click at [470, 32] on icon "search-icon" at bounding box center [467, 30] width 14 height 14
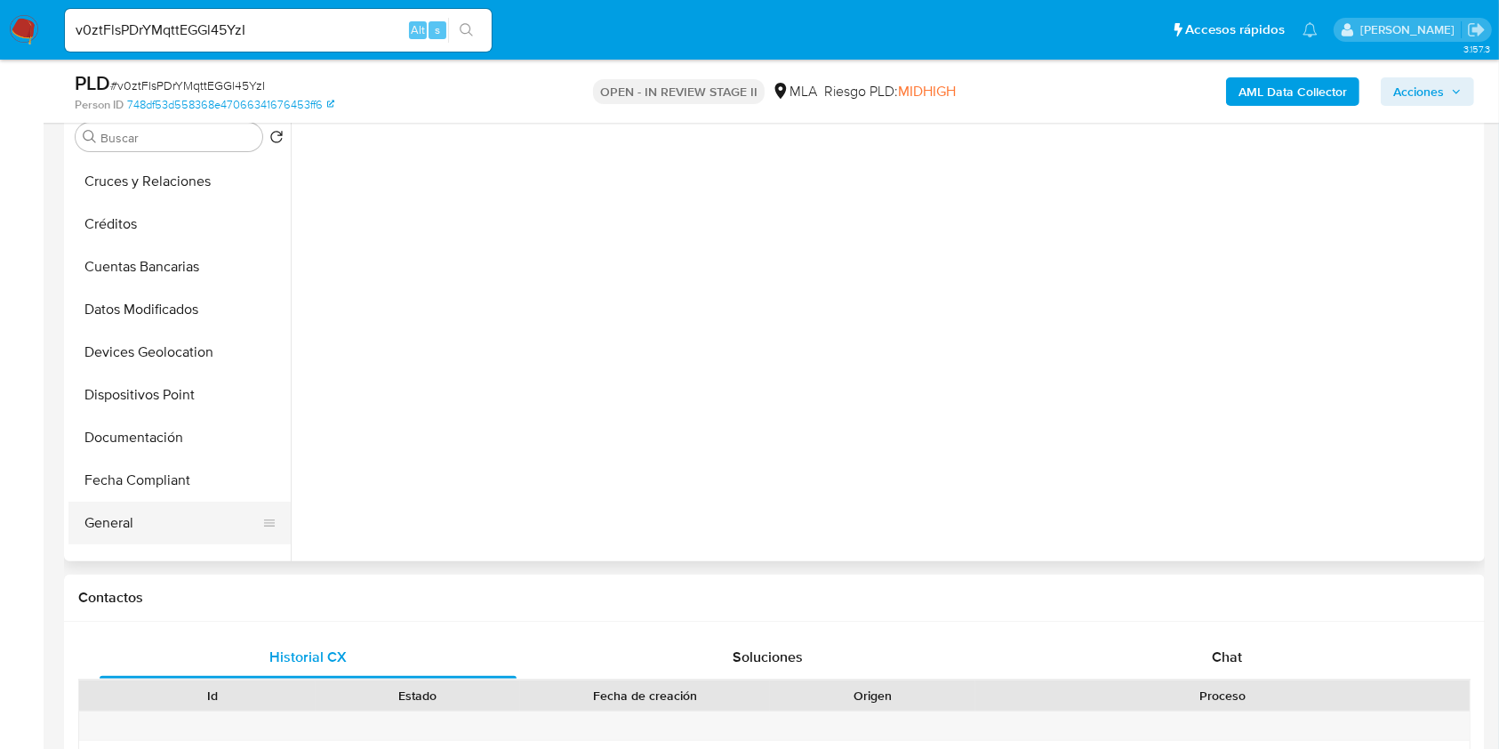
scroll to position [237, 0]
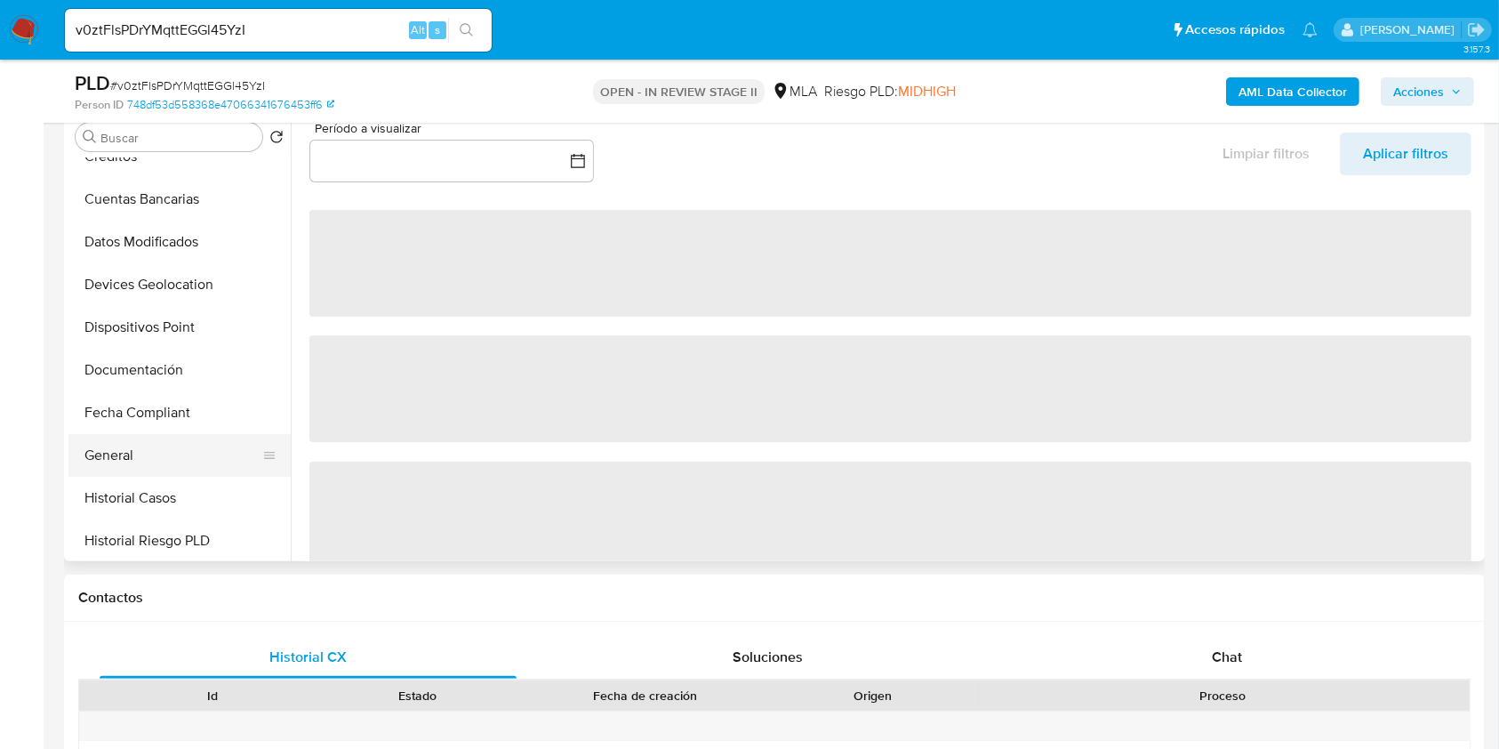
select select "10"
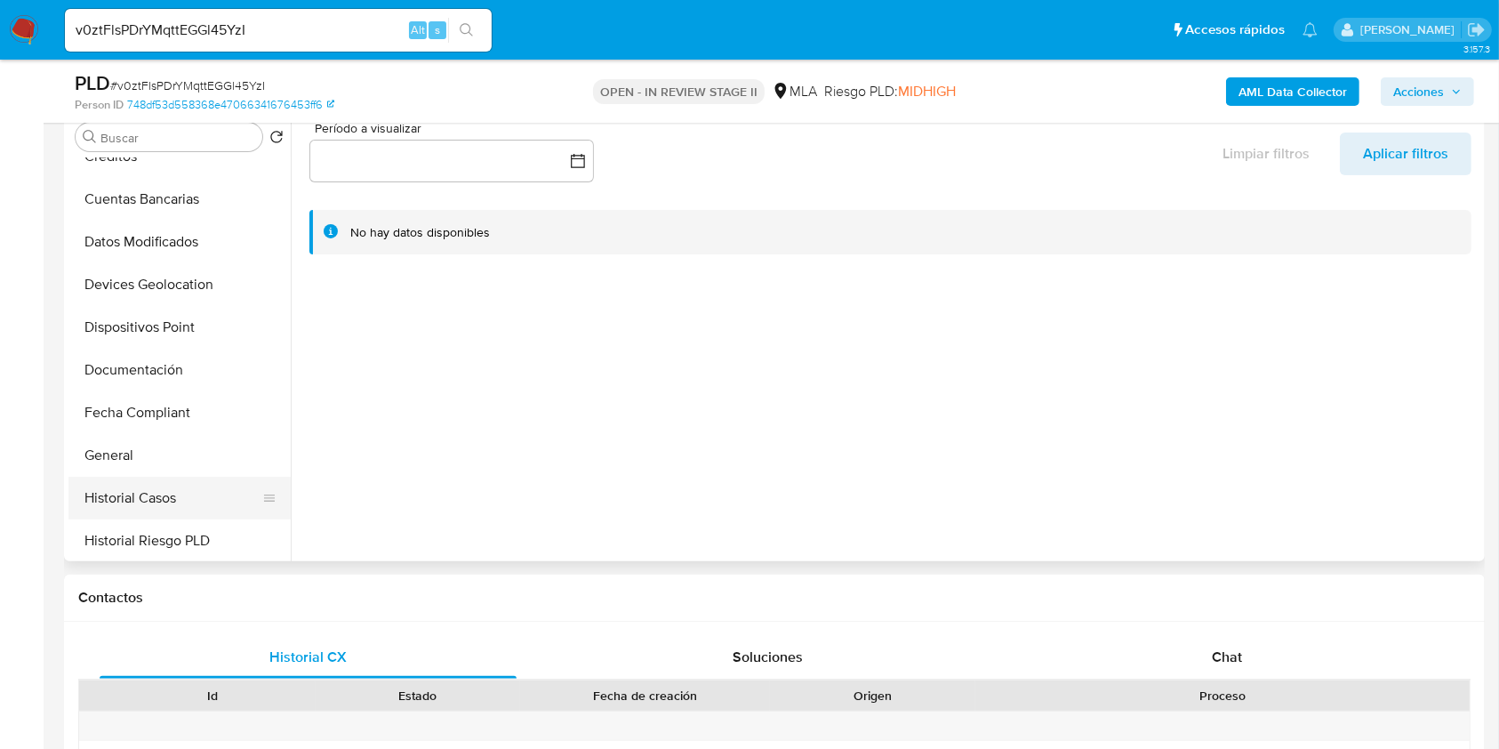
click at [157, 493] on button "Historial Casos" at bounding box center [172, 498] width 208 height 43
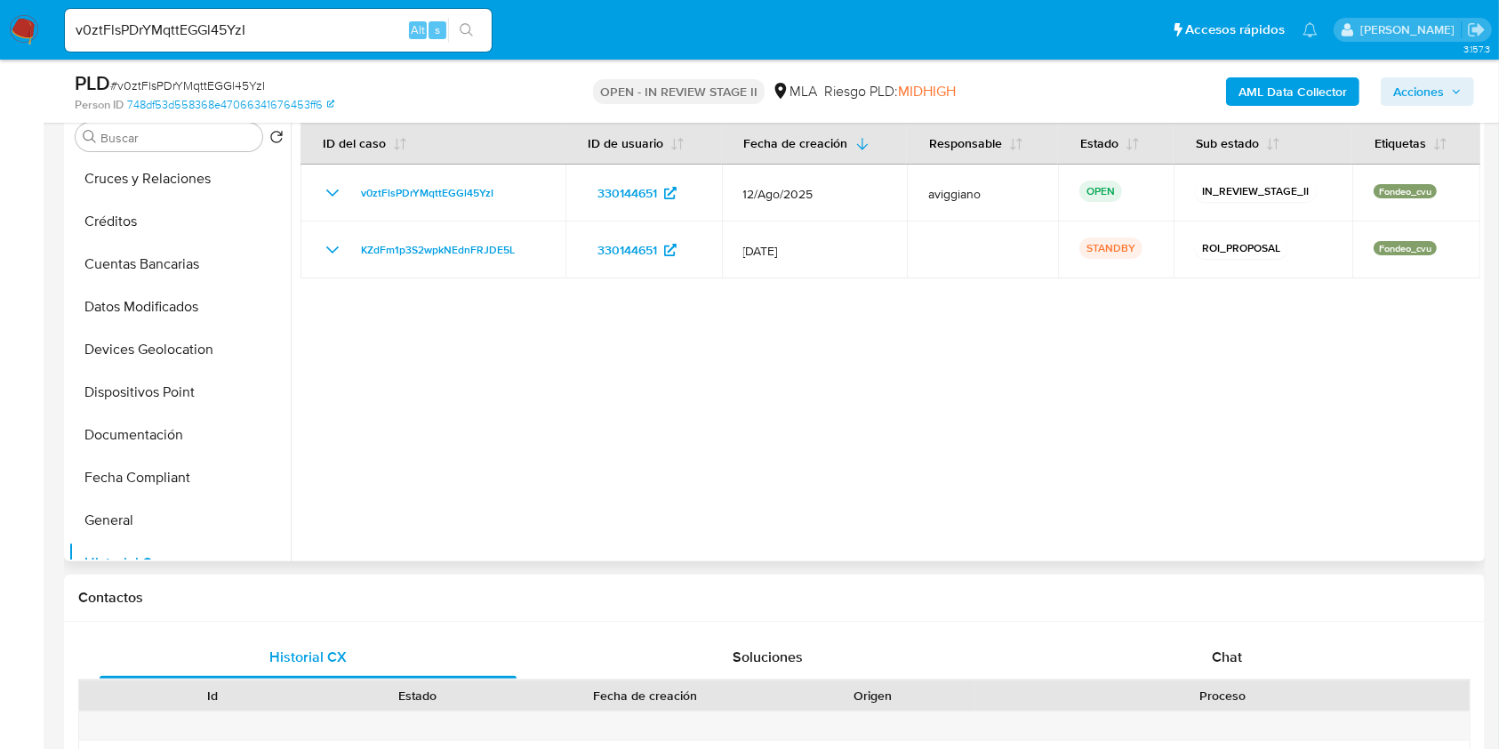
scroll to position [0, 0]
click at [165, 210] on button "Archivos adjuntos" at bounding box center [172, 222] width 208 height 43
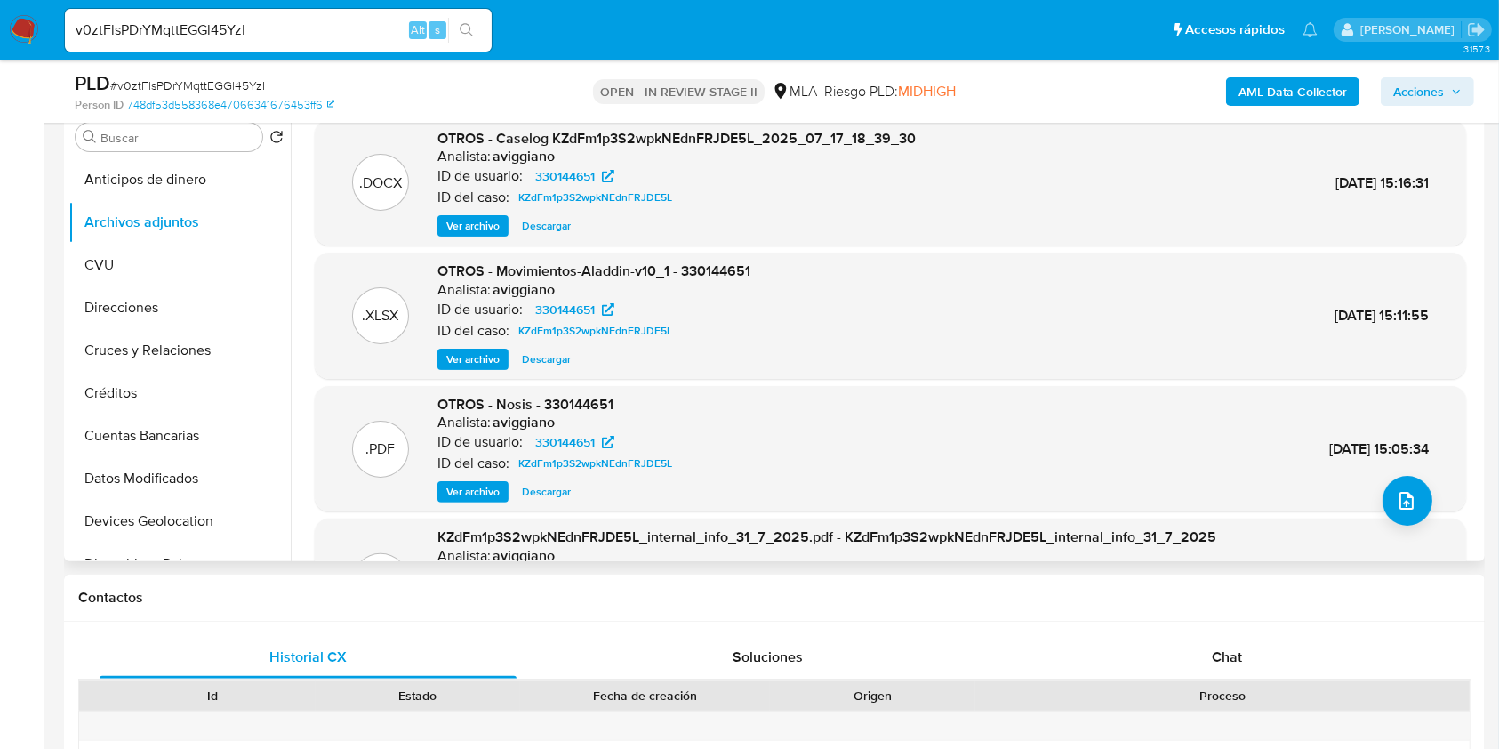
click at [482, 225] on span "Ver archivo" at bounding box center [472, 226] width 53 height 18
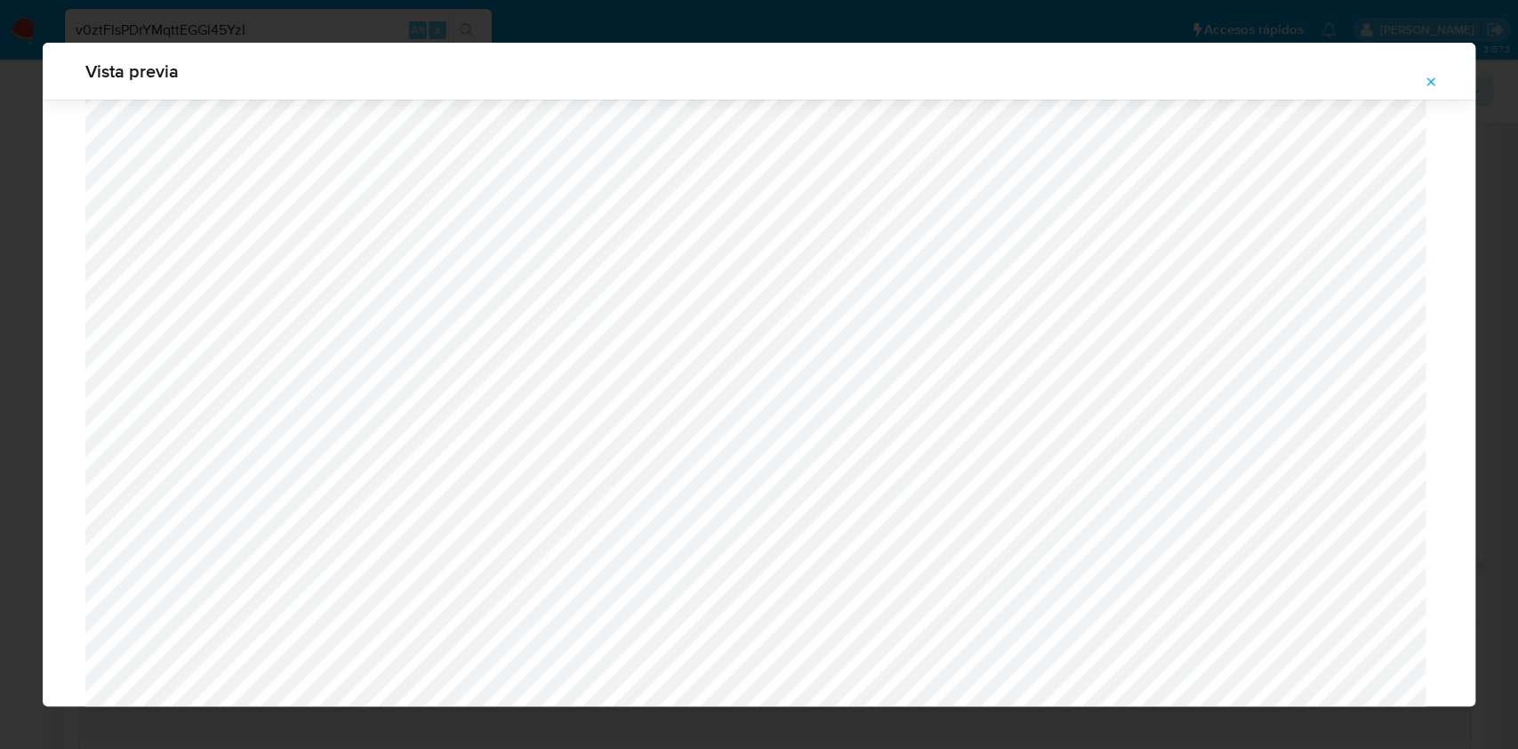
scroll to position [557, 0]
click at [1424, 83] on icon "Attachment preview" at bounding box center [1431, 82] width 14 height 14
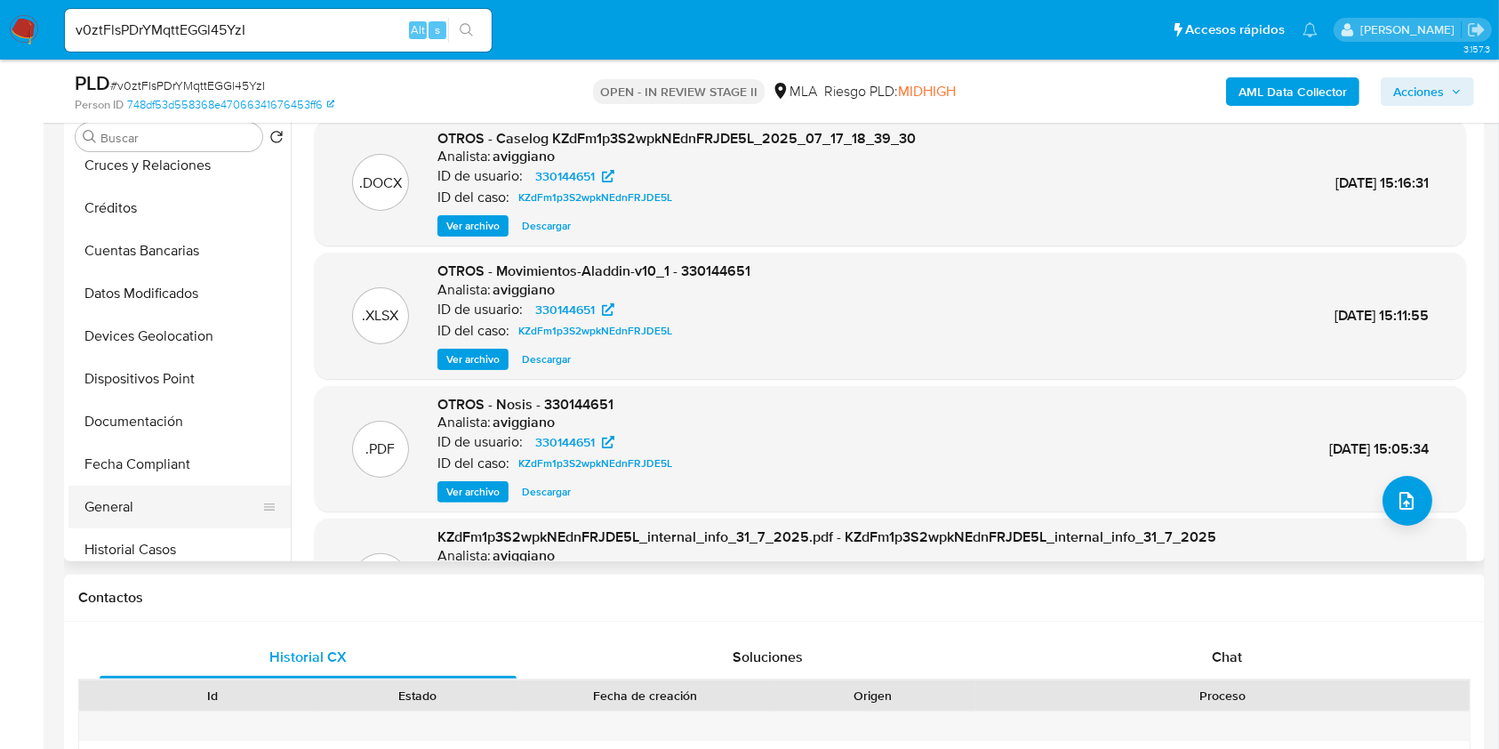
scroll to position [356, 0]
click at [162, 363] on button "Historial Casos" at bounding box center [172, 378] width 208 height 43
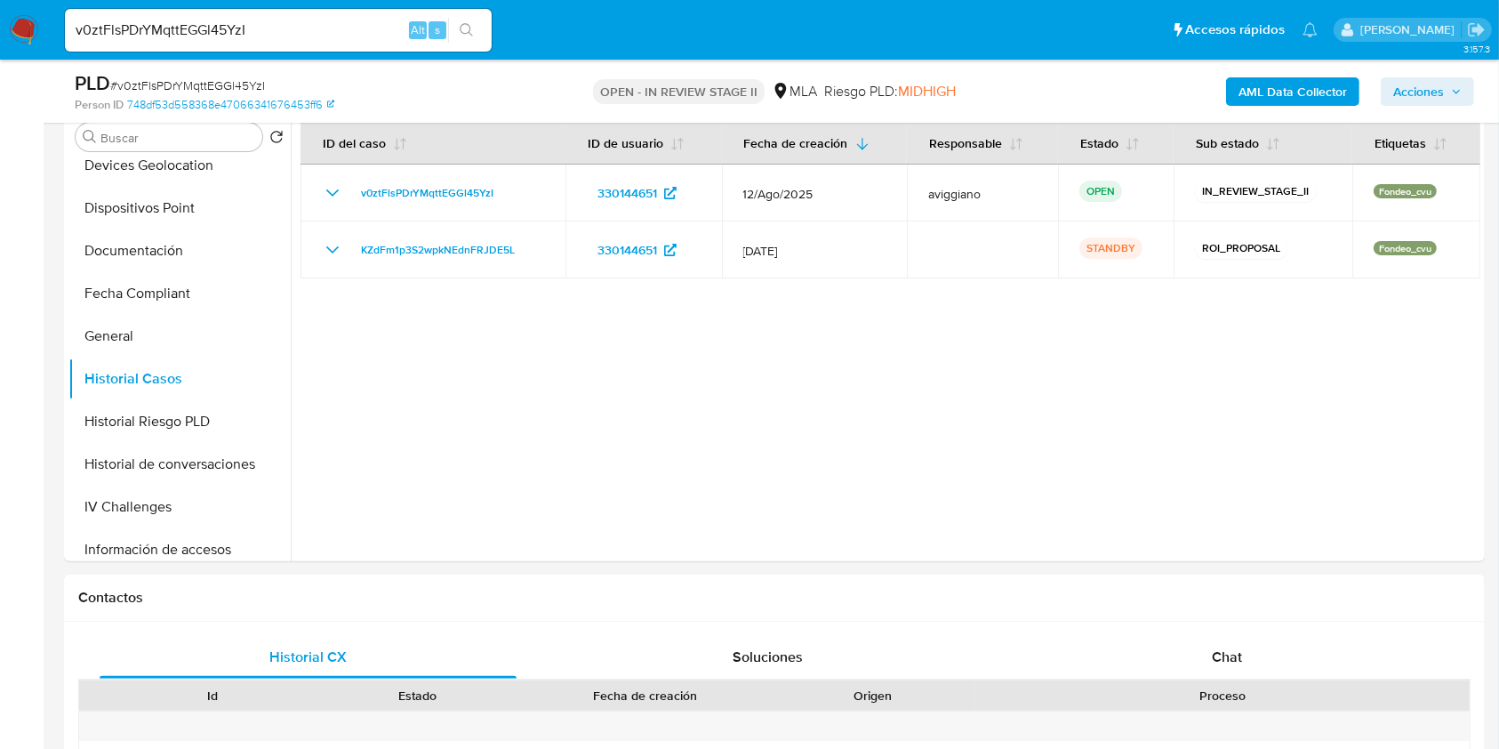
click at [181, 23] on input "v0ztFlsPDrYMqttEGGl45YzI" at bounding box center [278, 30] width 427 height 23
paste input "jCgXXKpG5Iqyjoie40cvBJBO"
type input "jCgXXKpG5Iqyjoie40cvBJBO"
click at [465, 28] on icon "search-icon" at bounding box center [467, 30] width 14 height 14
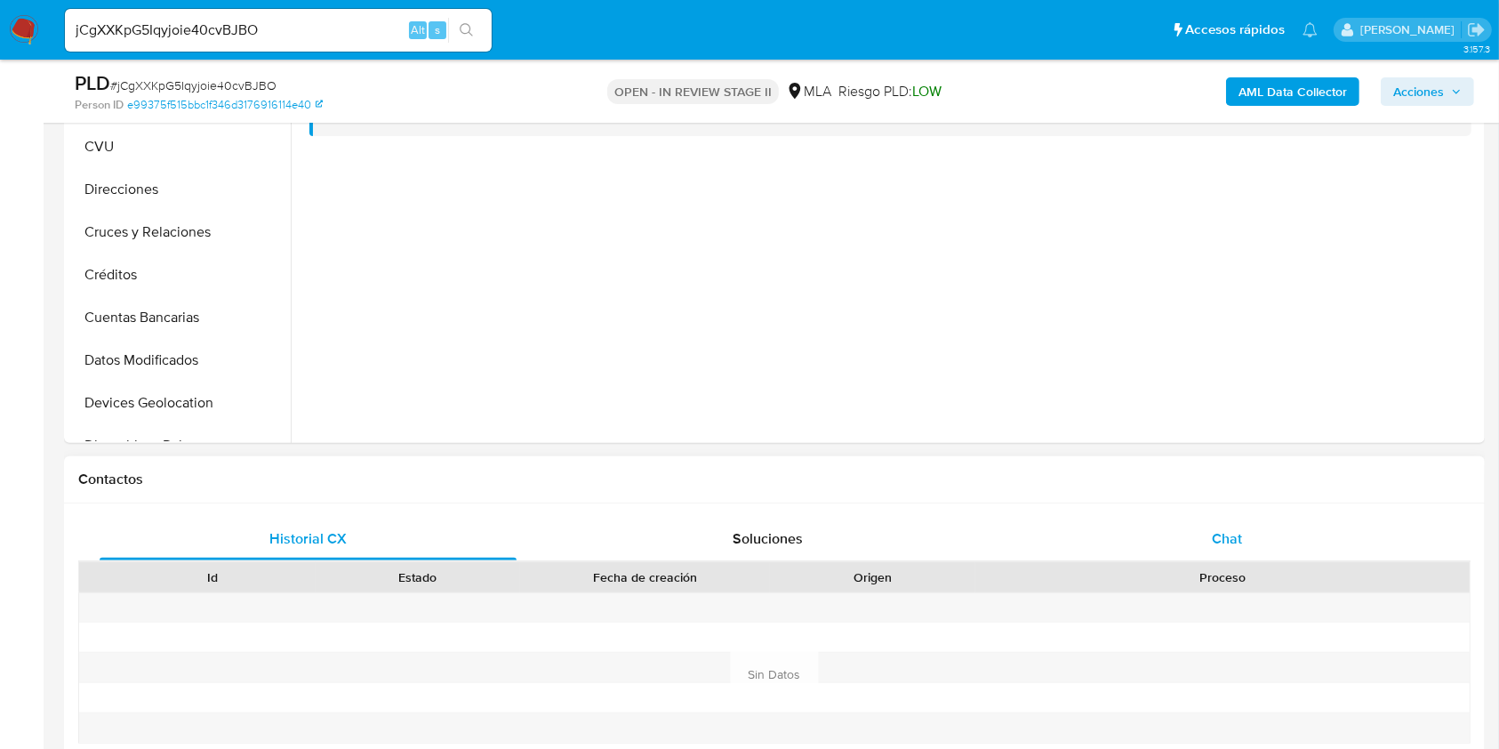
click at [1216, 534] on span "Chat" at bounding box center [1227, 538] width 30 height 20
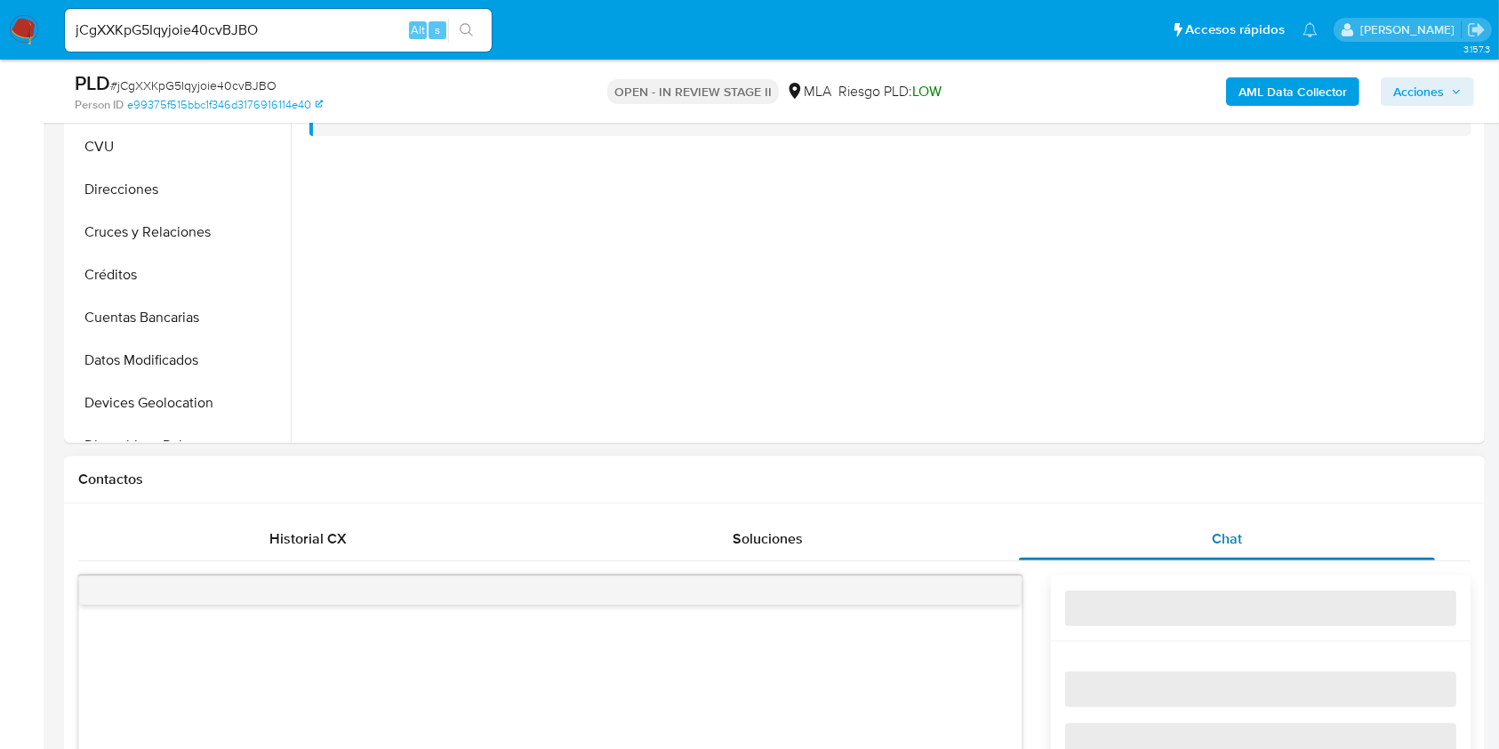
select select "10"
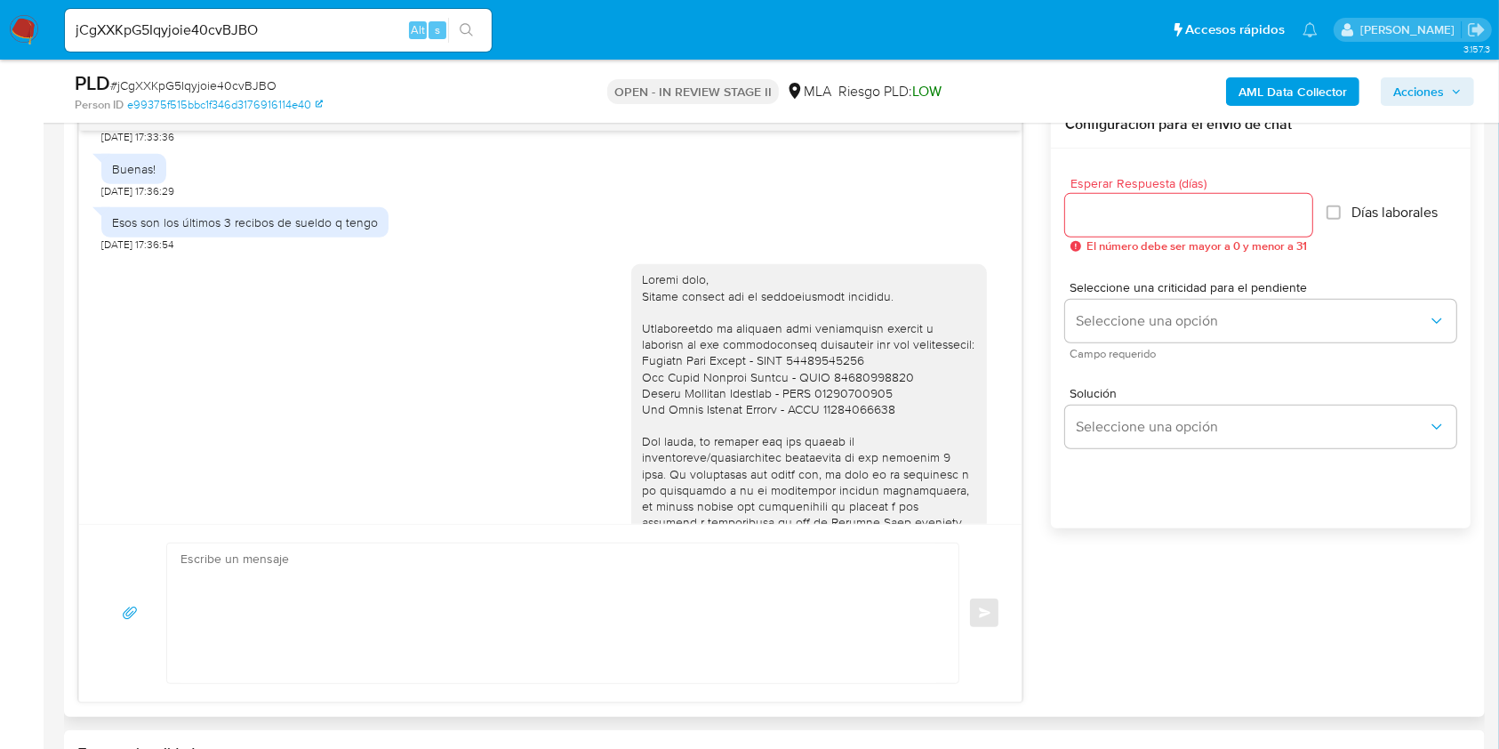
scroll to position [1103, 0]
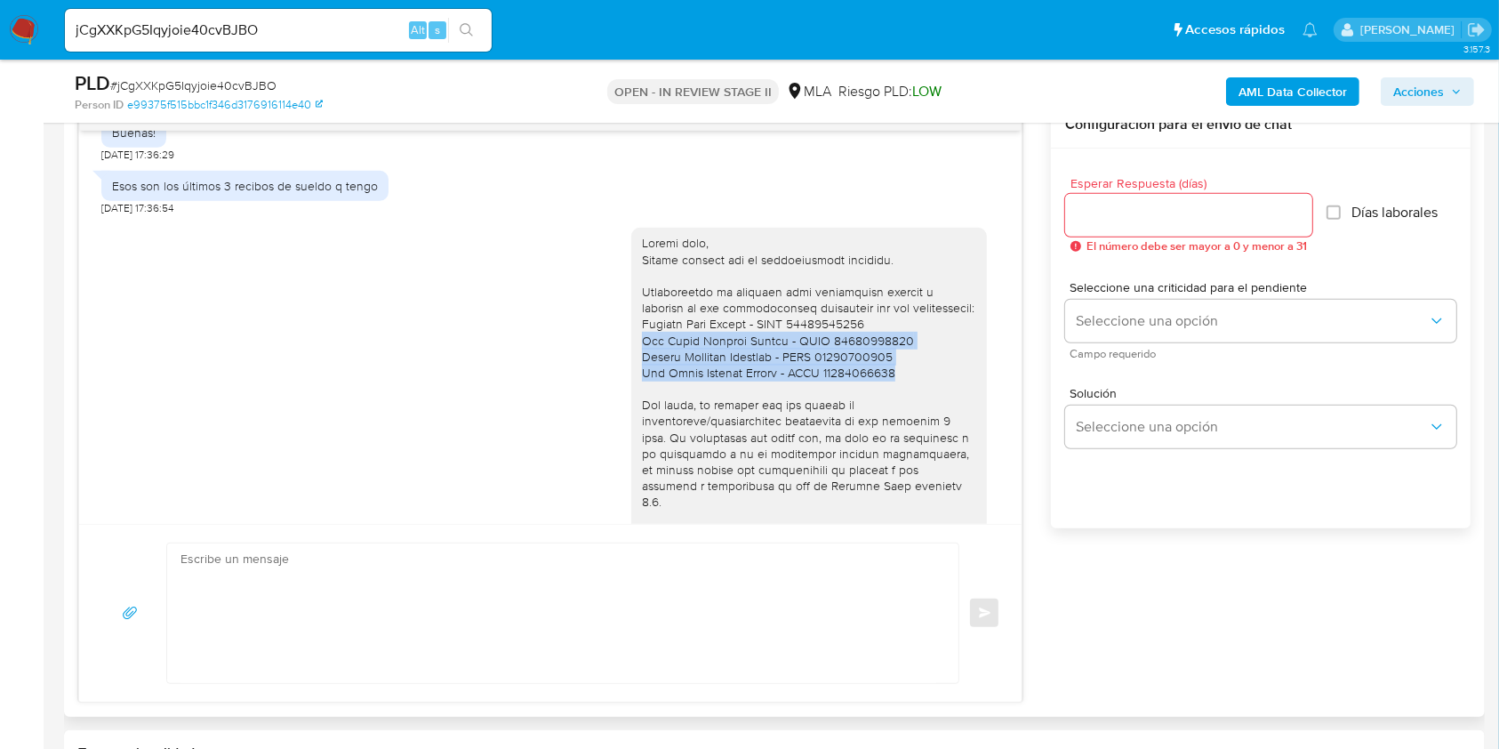
drag, startPoint x: 625, startPoint y: 388, endPoint x: 889, endPoint y: 423, distance: 266.5
click at [889, 423] on div at bounding box center [809, 486] width 334 height 502
click at [869, 395] on div at bounding box center [809, 486] width 334 height 502
click at [642, 384] on div at bounding box center [809, 486] width 334 height 502
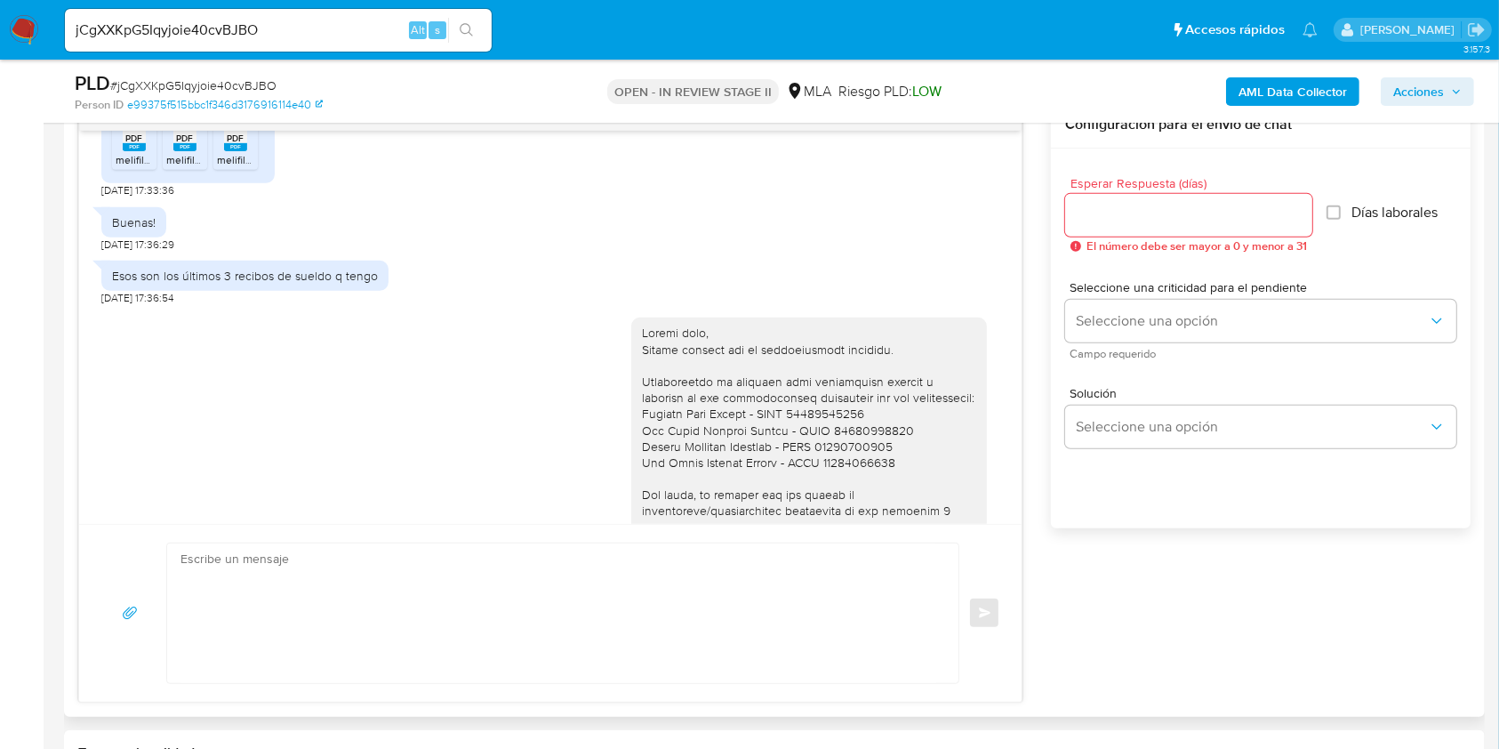
scroll to position [867, 0]
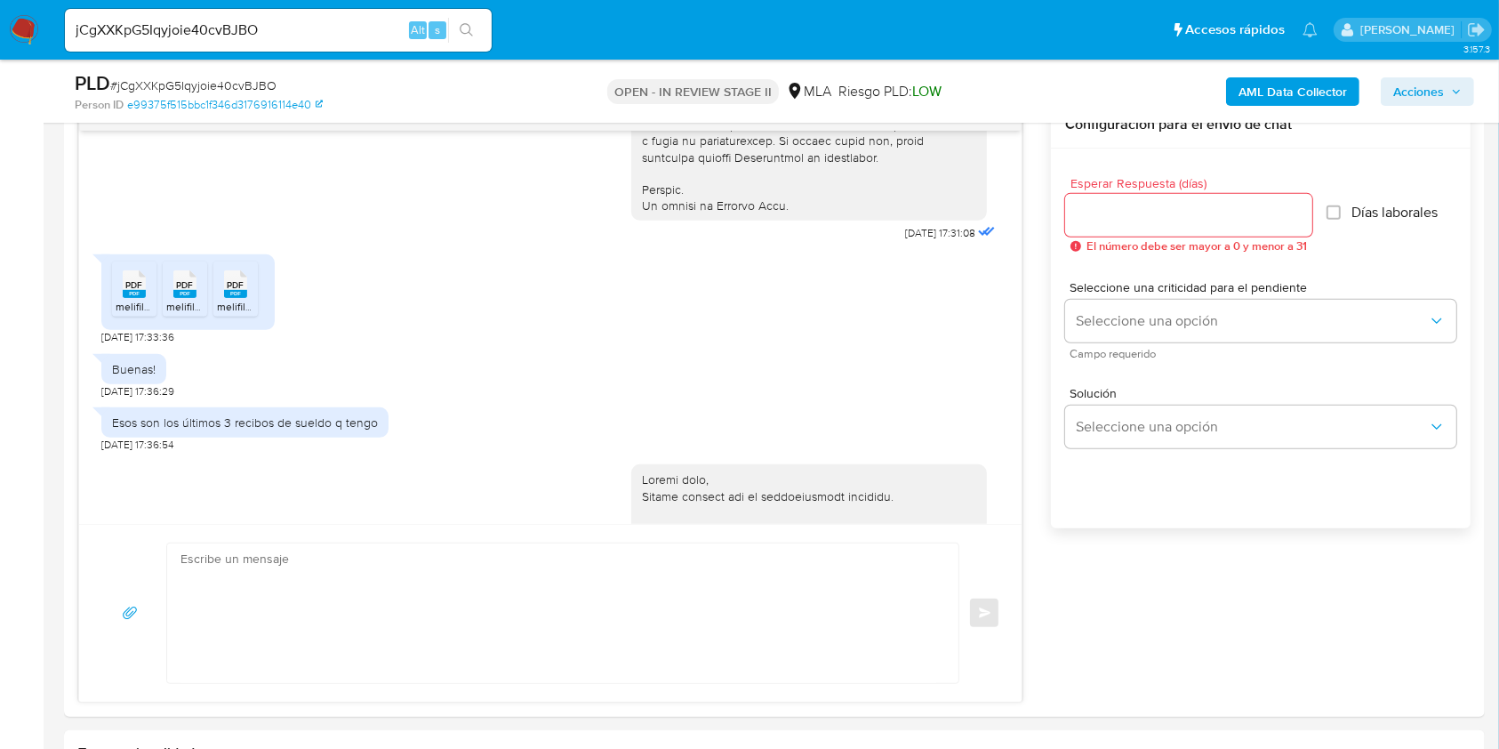
click at [330, 22] on input "jCgXXKpG5Iqyjoie40cvBJBO" at bounding box center [278, 30] width 427 height 23
paste input "WG4q9UGbpDO164WSPWs2T7V2"
type input "WG4q9UGbpDO164WSPWs2T7V2"
click at [465, 29] on icon "search-icon" at bounding box center [467, 30] width 14 height 14
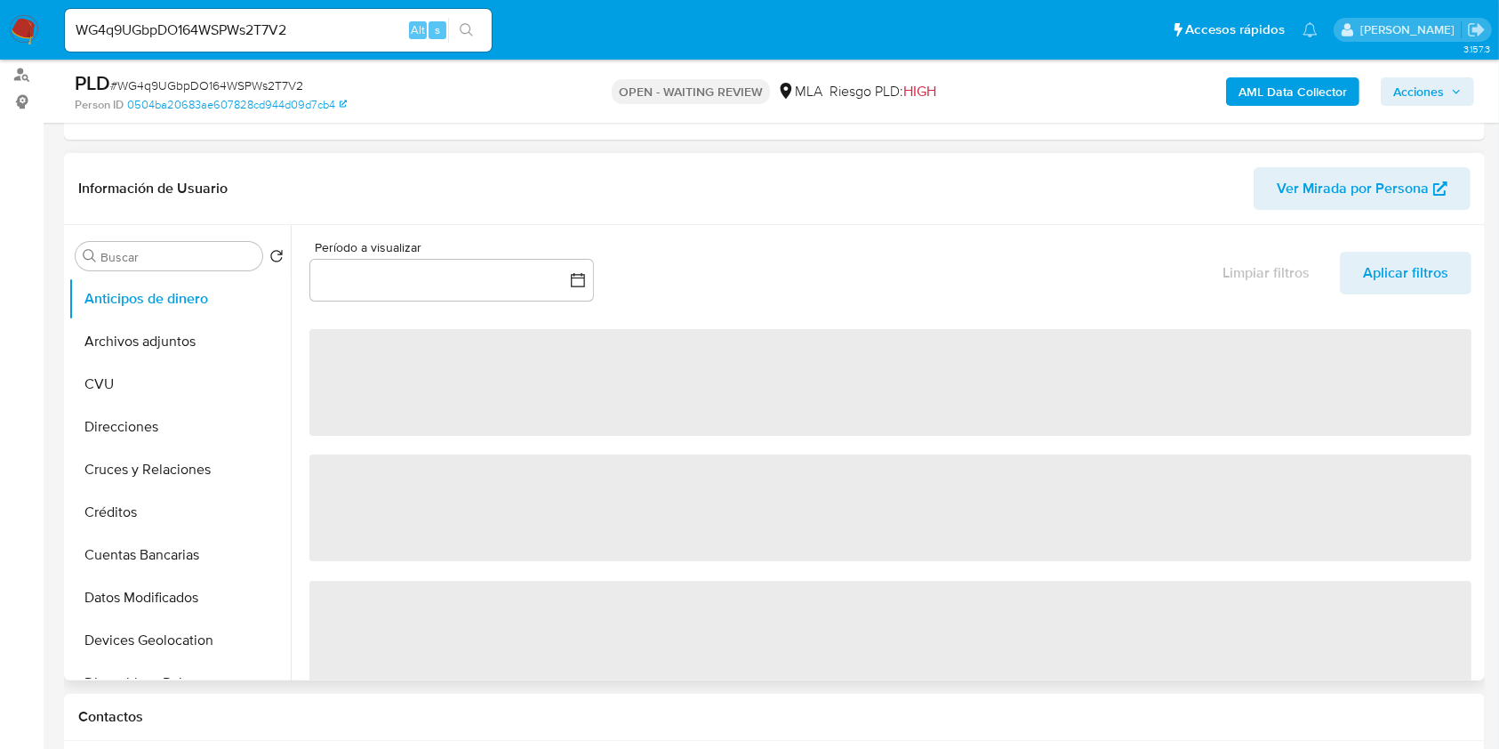
select select "10"
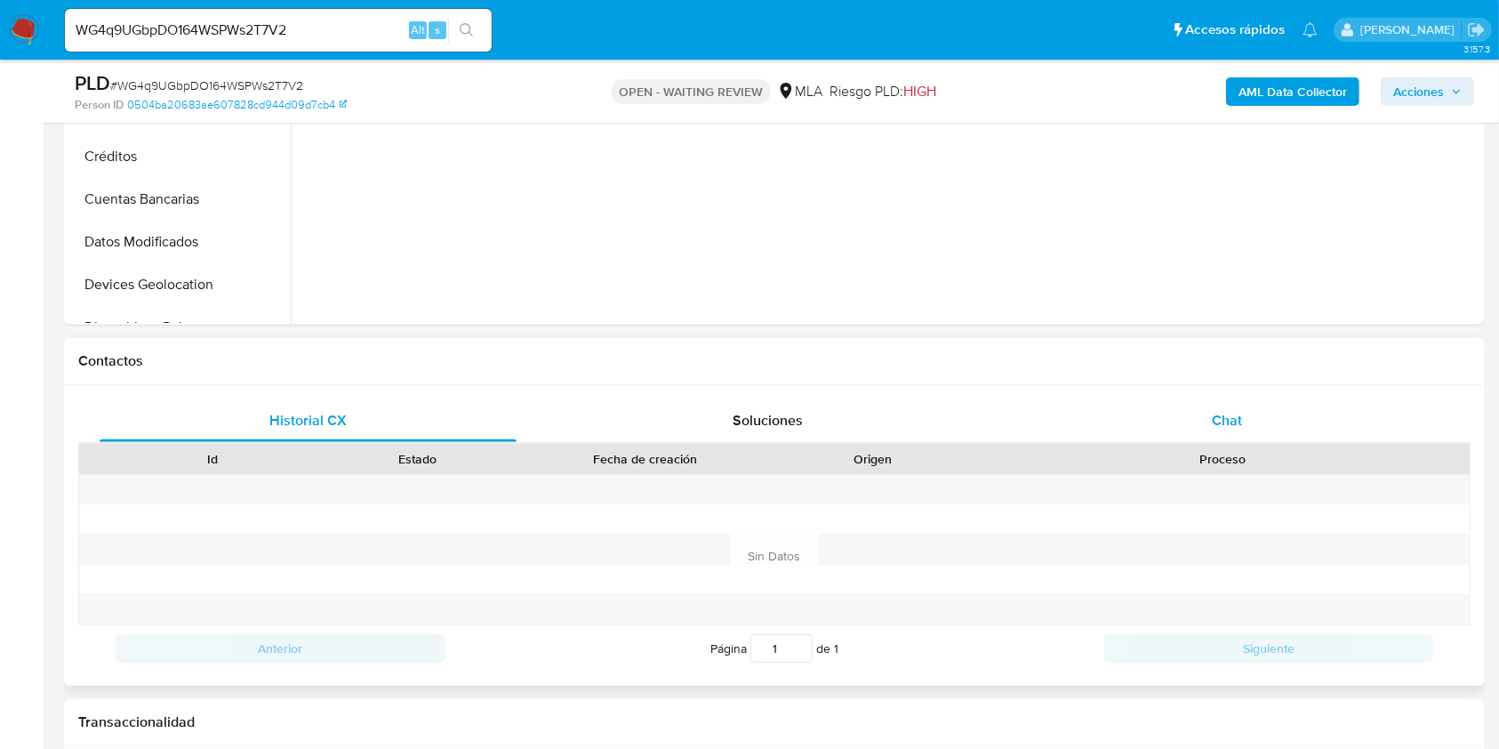
click at [1224, 431] on div "Chat" at bounding box center [1227, 420] width 417 height 43
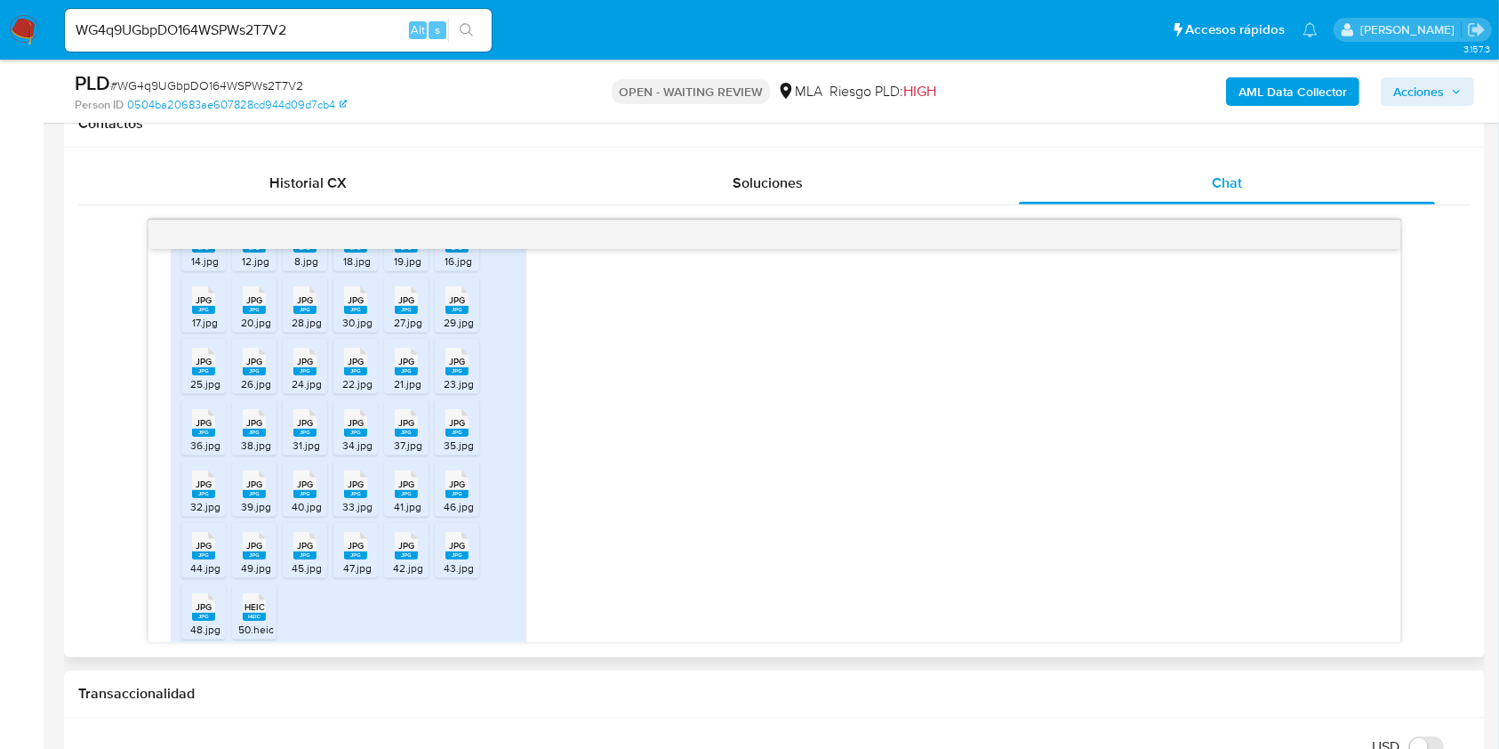
scroll to position [2120, 0]
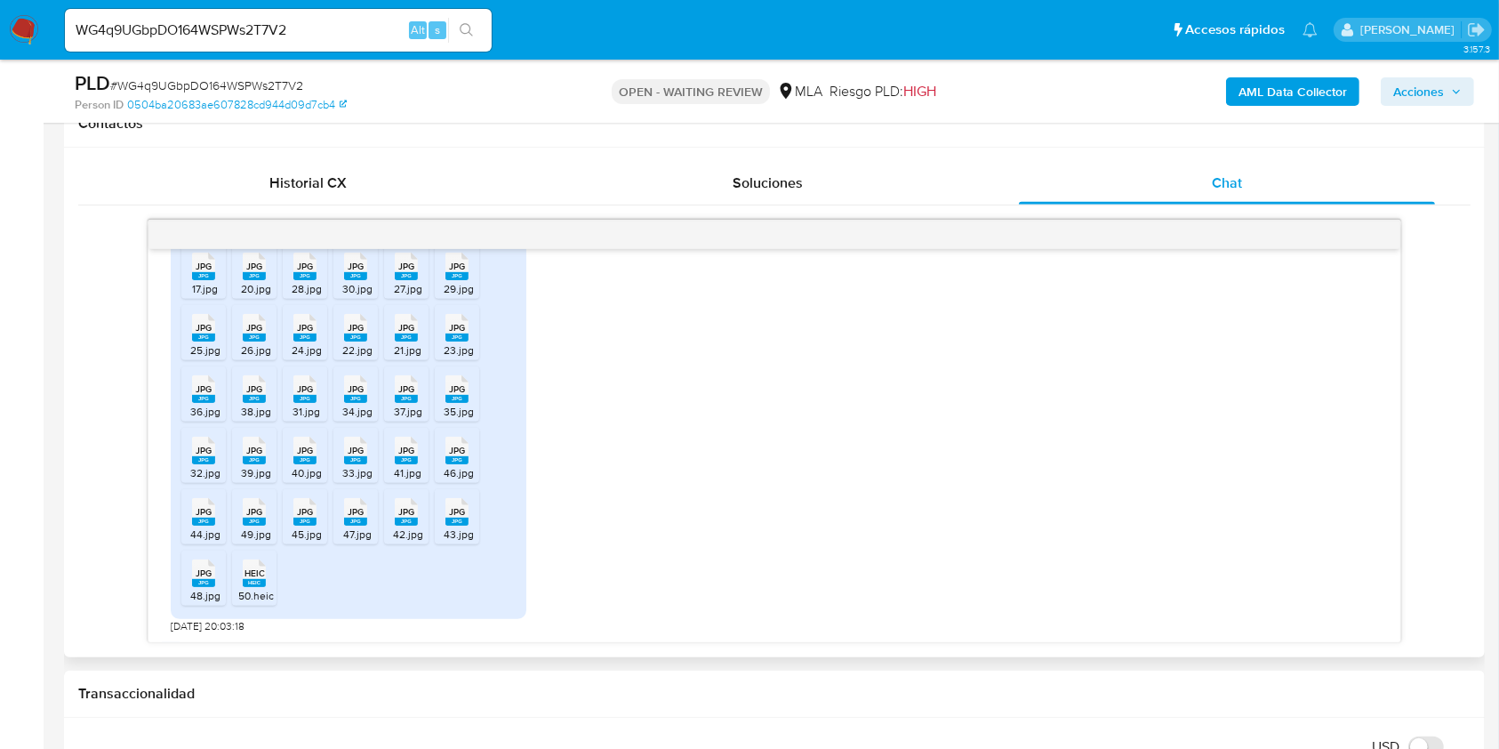
click at [253, 579] on span "HEIC" at bounding box center [255, 573] width 20 height 12
click at [343, 16] on div "WG4q9UGbpDO164WSPWs2T7V2 Alt s" at bounding box center [278, 30] width 427 height 43
click at [342, 16] on div "WG4q9UGbpDO164WSPWs2T7V2 Alt s" at bounding box center [278, 30] width 427 height 43
click at [341, 24] on input "WG4q9UGbpDO164WSPWs2T7V2" at bounding box center [278, 30] width 427 height 23
click at [341, 23] on input "WG4q9UGbpDO164WSPWs2T7V2" at bounding box center [278, 30] width 427 height 23
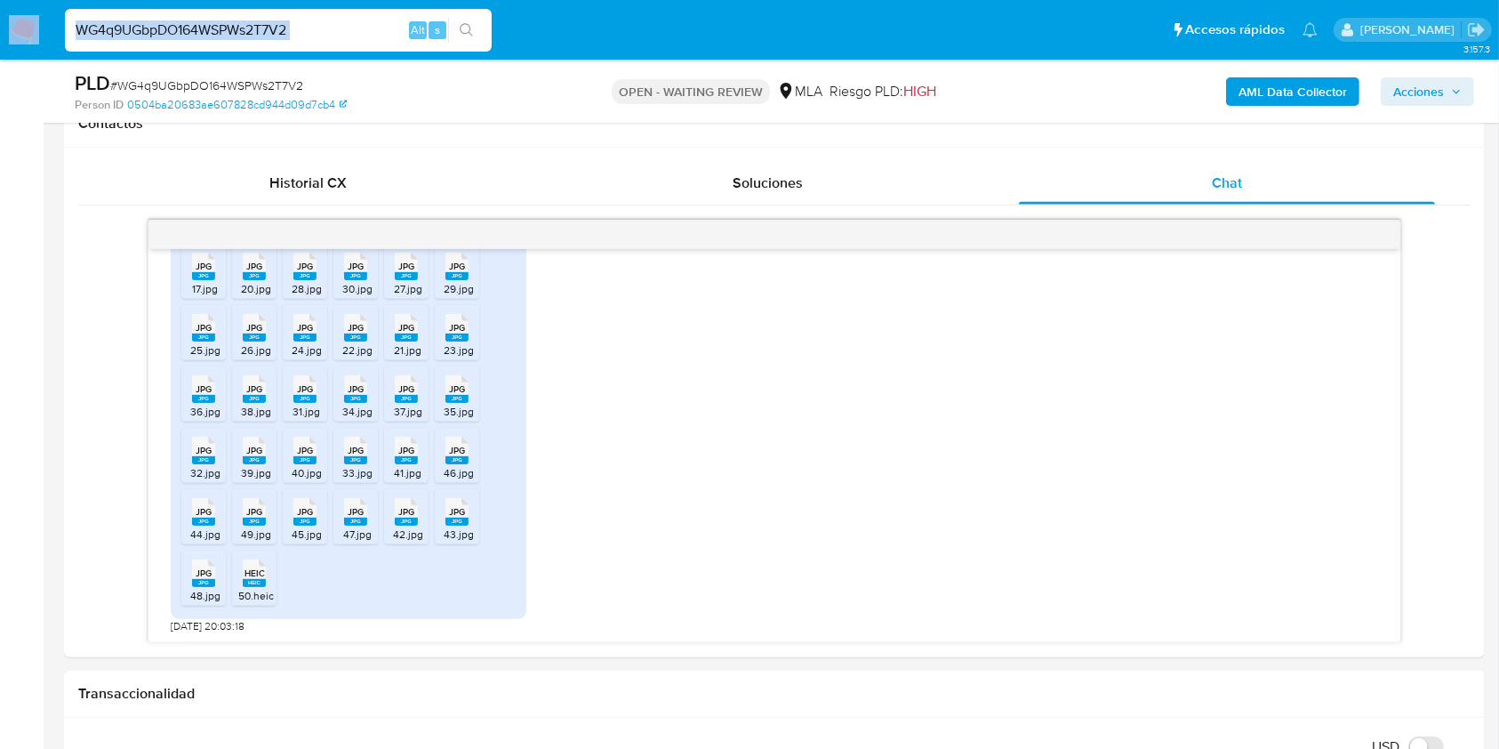
click at [341, 24] on input "WG4q9UGbpDO164WSPWs2T7V2" at bounding box center [278, 30] width 427 height 23
paste input "wP8dliat0BtmDoGAhSC0CBhc"
type input "wP8dliat0BtmDoGAhSC0CBhc"
click at [455, 20] on button "search-icon" at bounding box center [466, 30] width 36 height 25
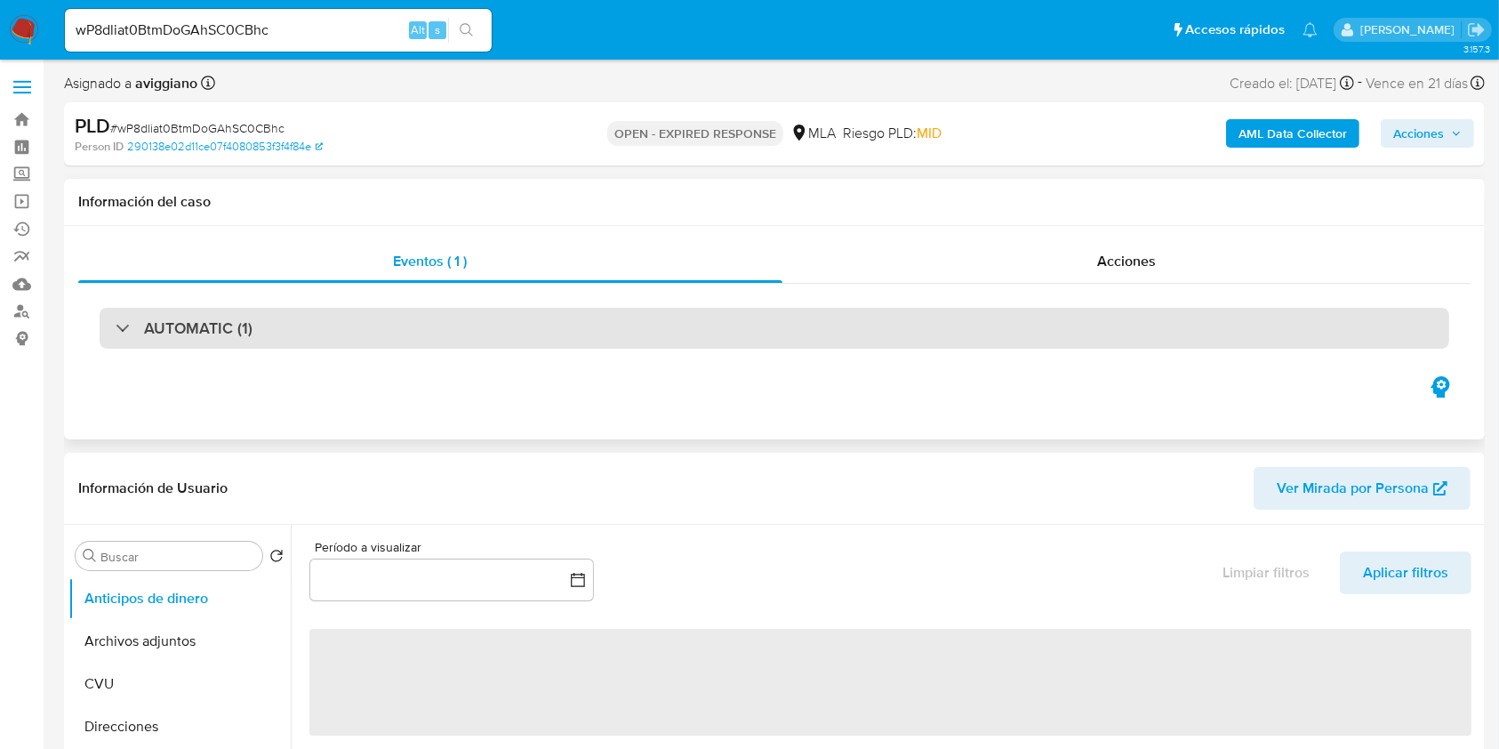
select select "10"
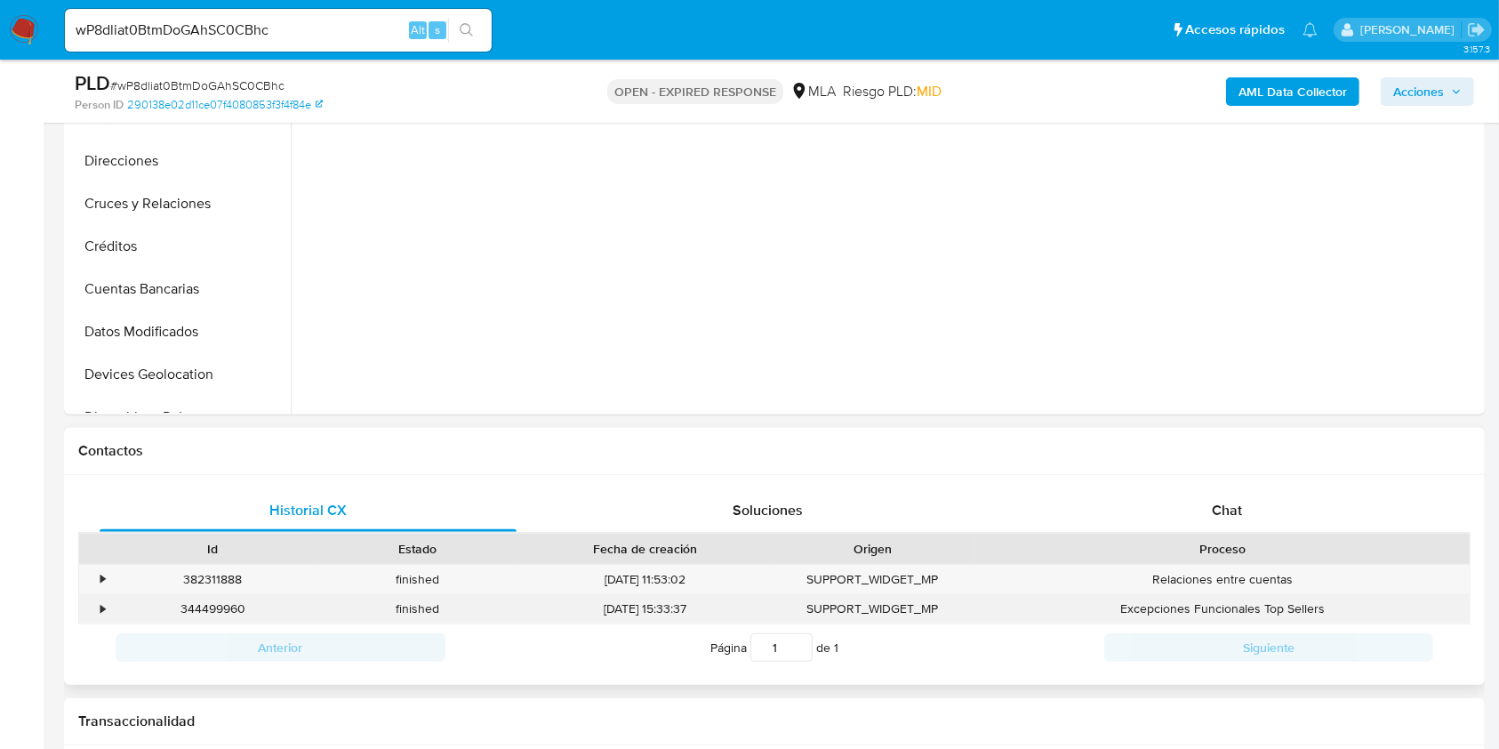
scroll to position [711, 0]
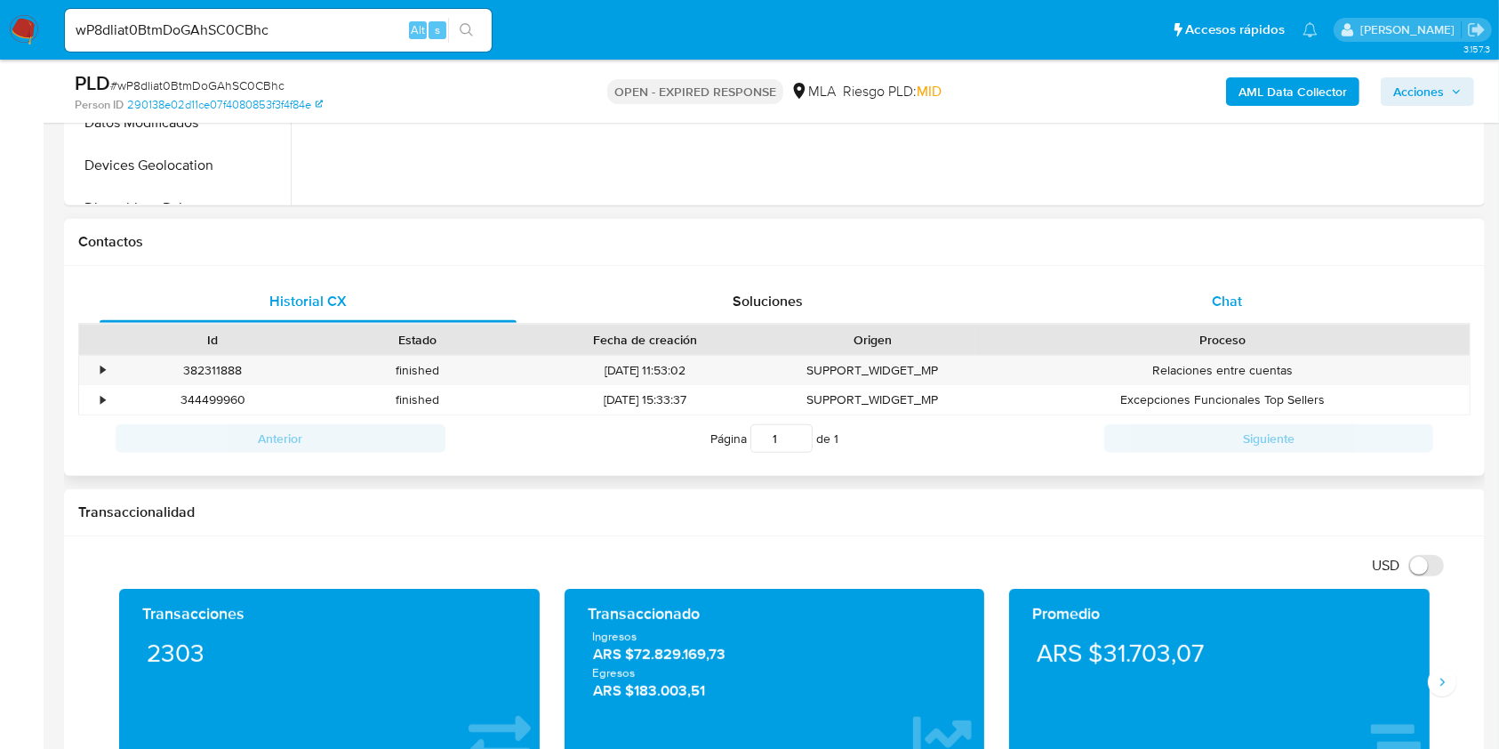
click at [1224, 287] on div "Chat" at bounding box center [1227, 301] width 417 height 43
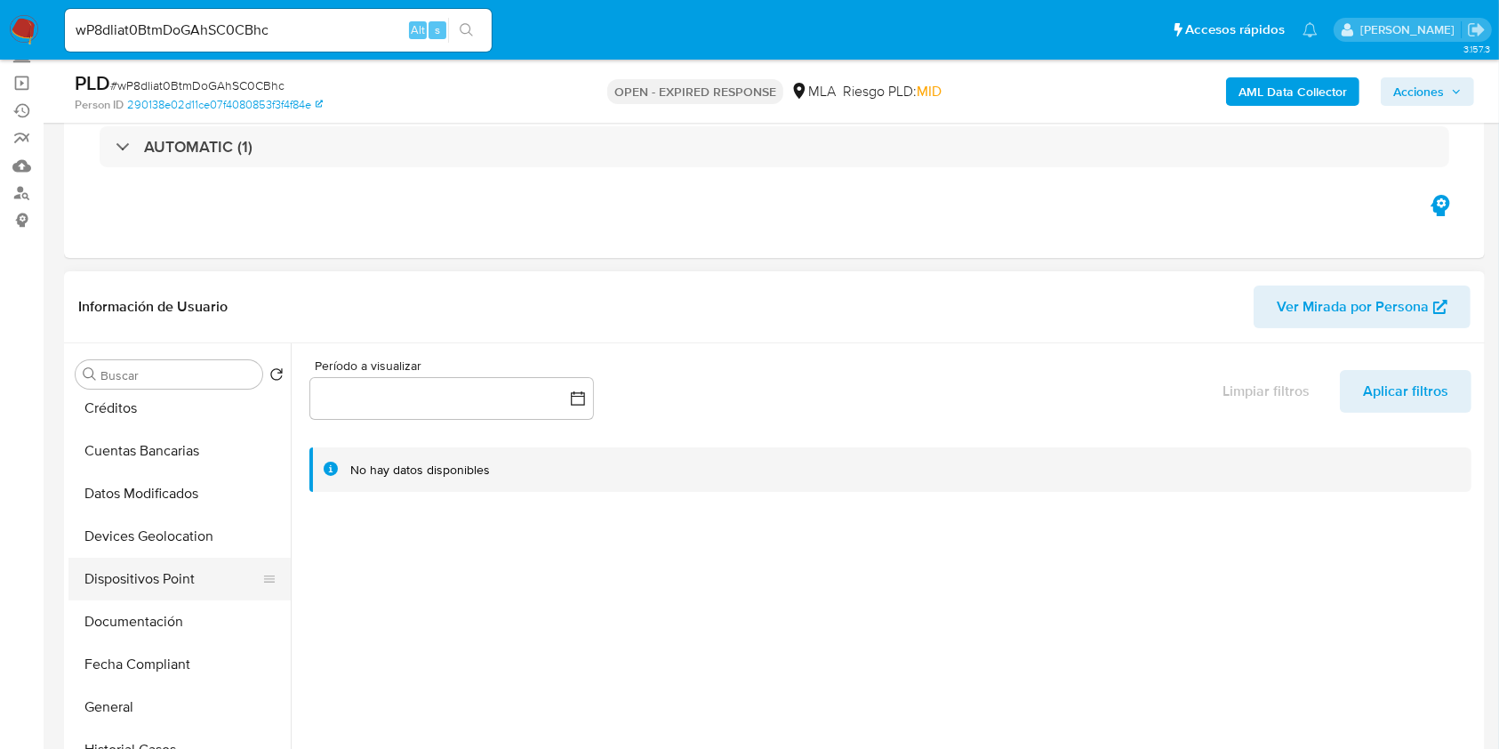
scroll to position [356, 0]
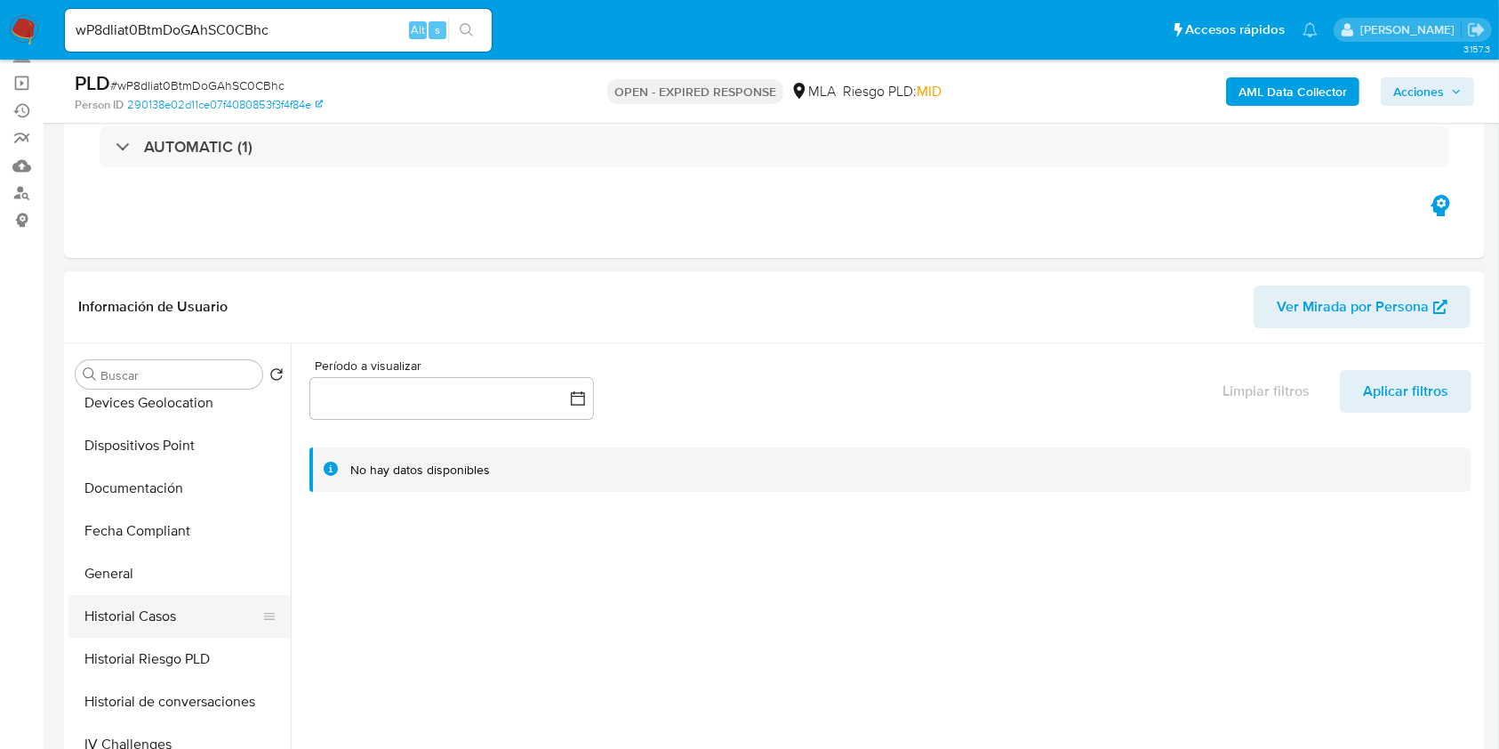
click at [142, 604] on button "Historial Casos" at bounding box center [172, 616] width 208 height 43
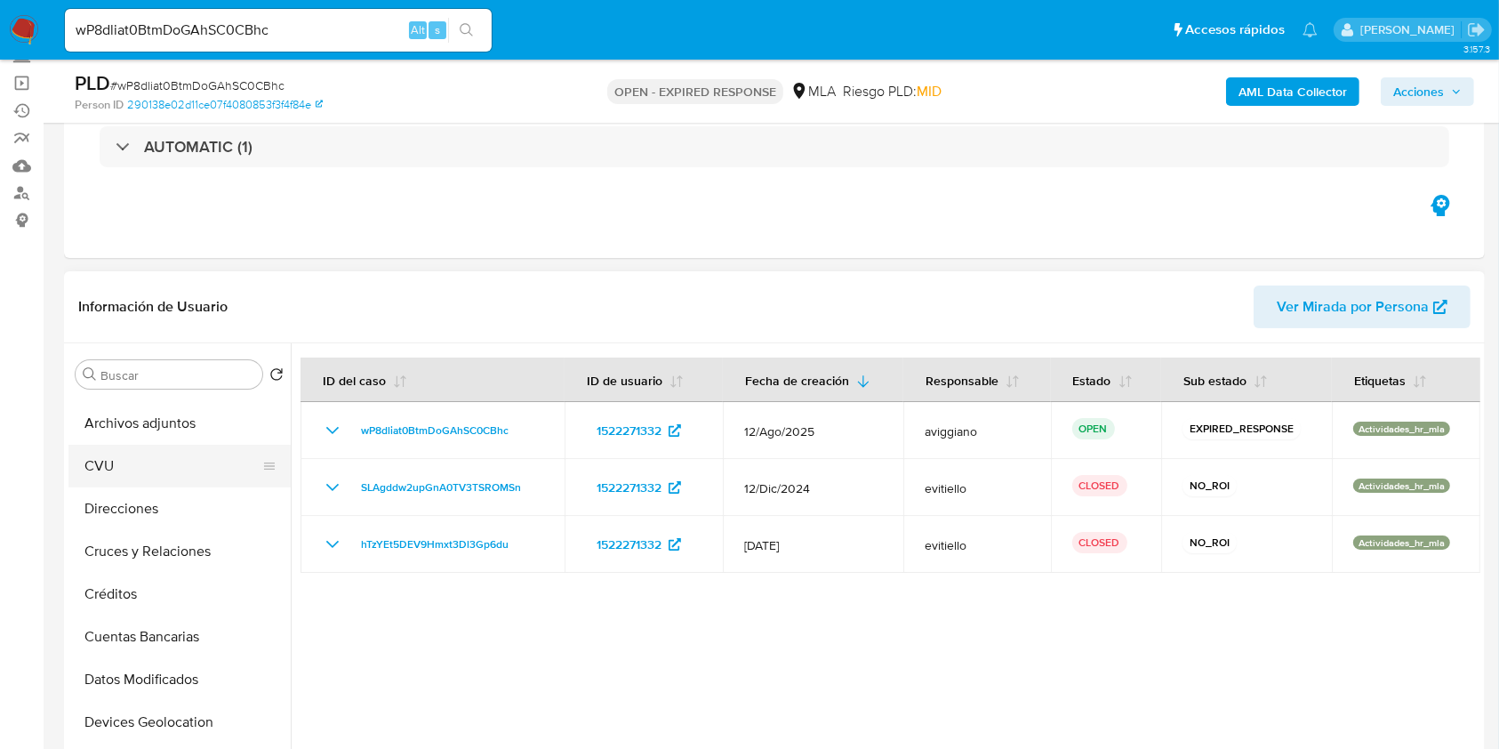
scroll to position [0, 0]
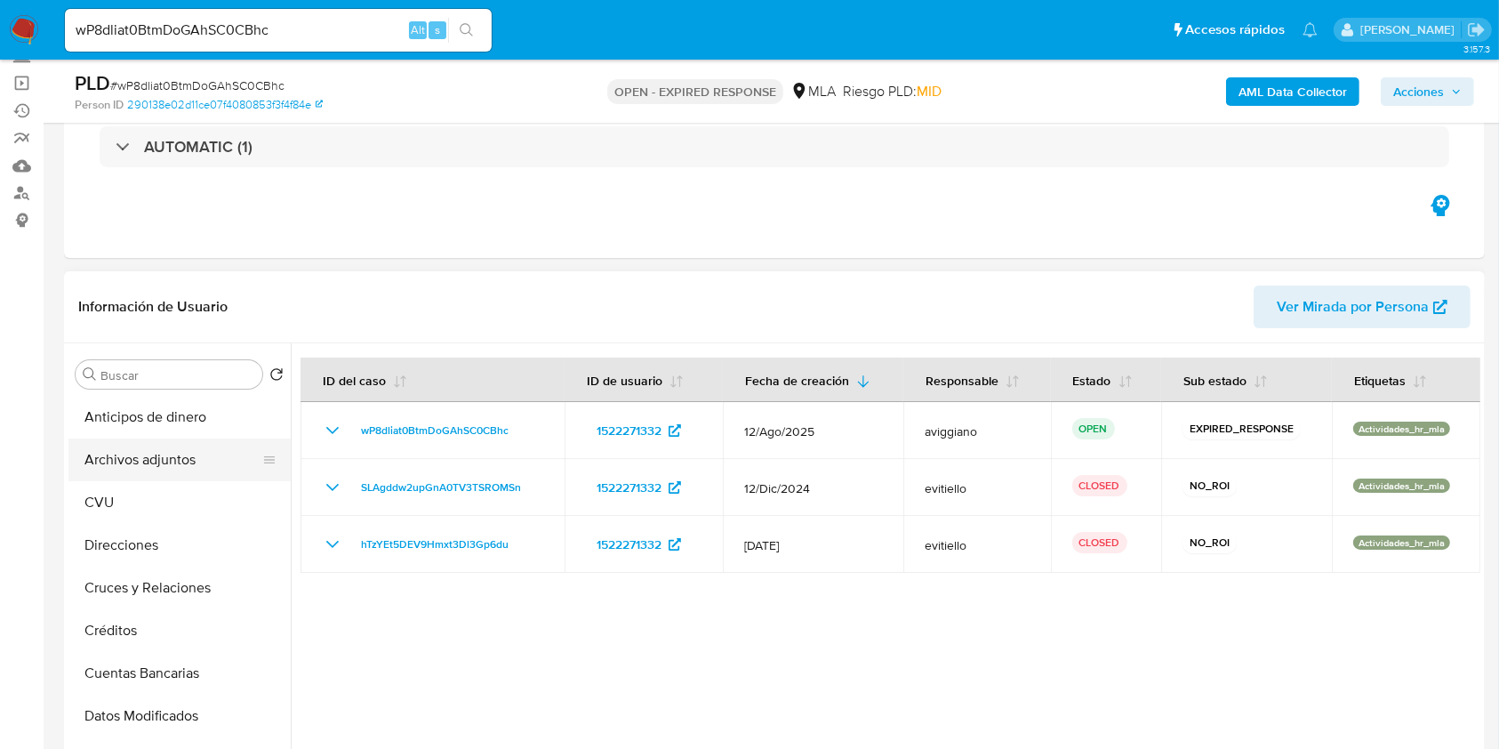
click at [133, 462] on button "Archivos adjuntos" at bounding box center [172, 459] width 208 height 43
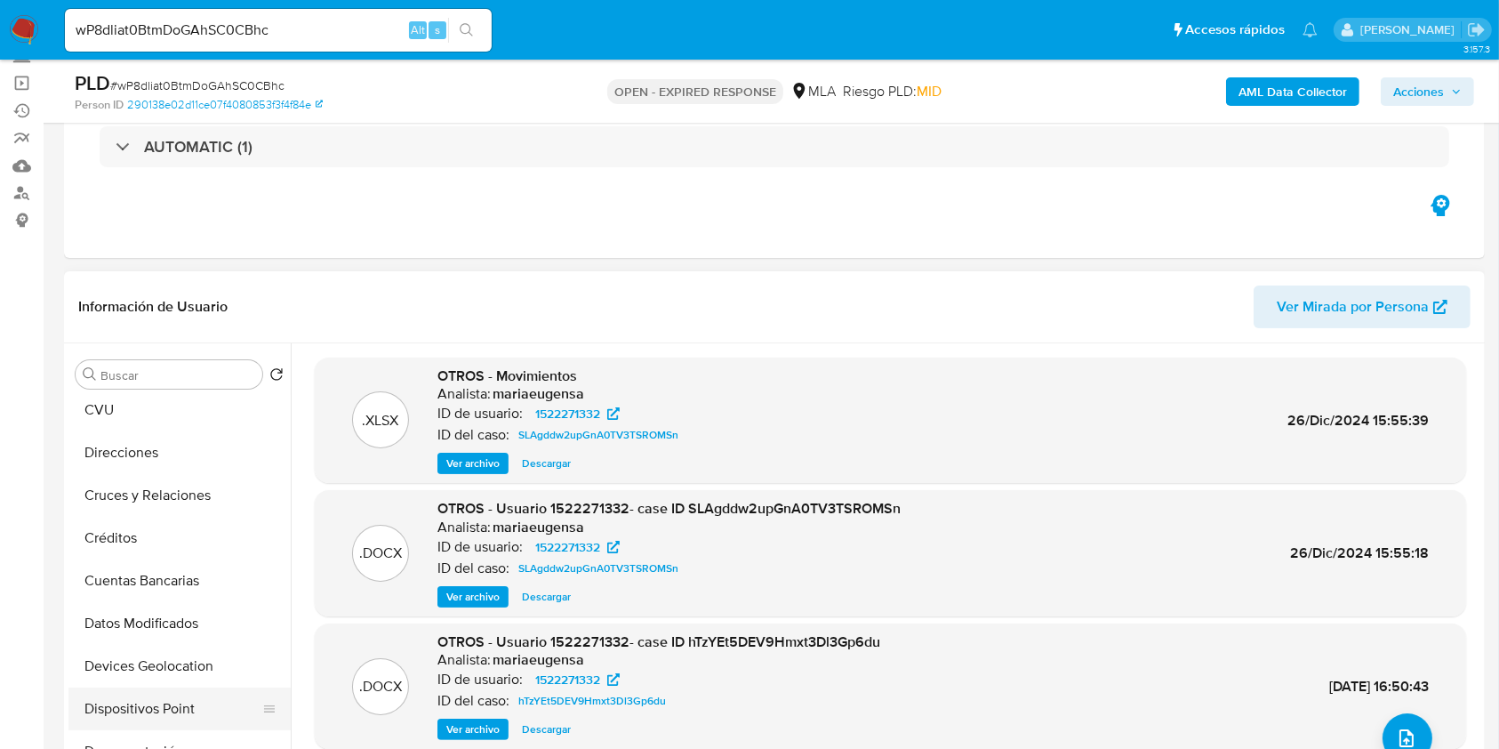
scroll to position [237, 0]
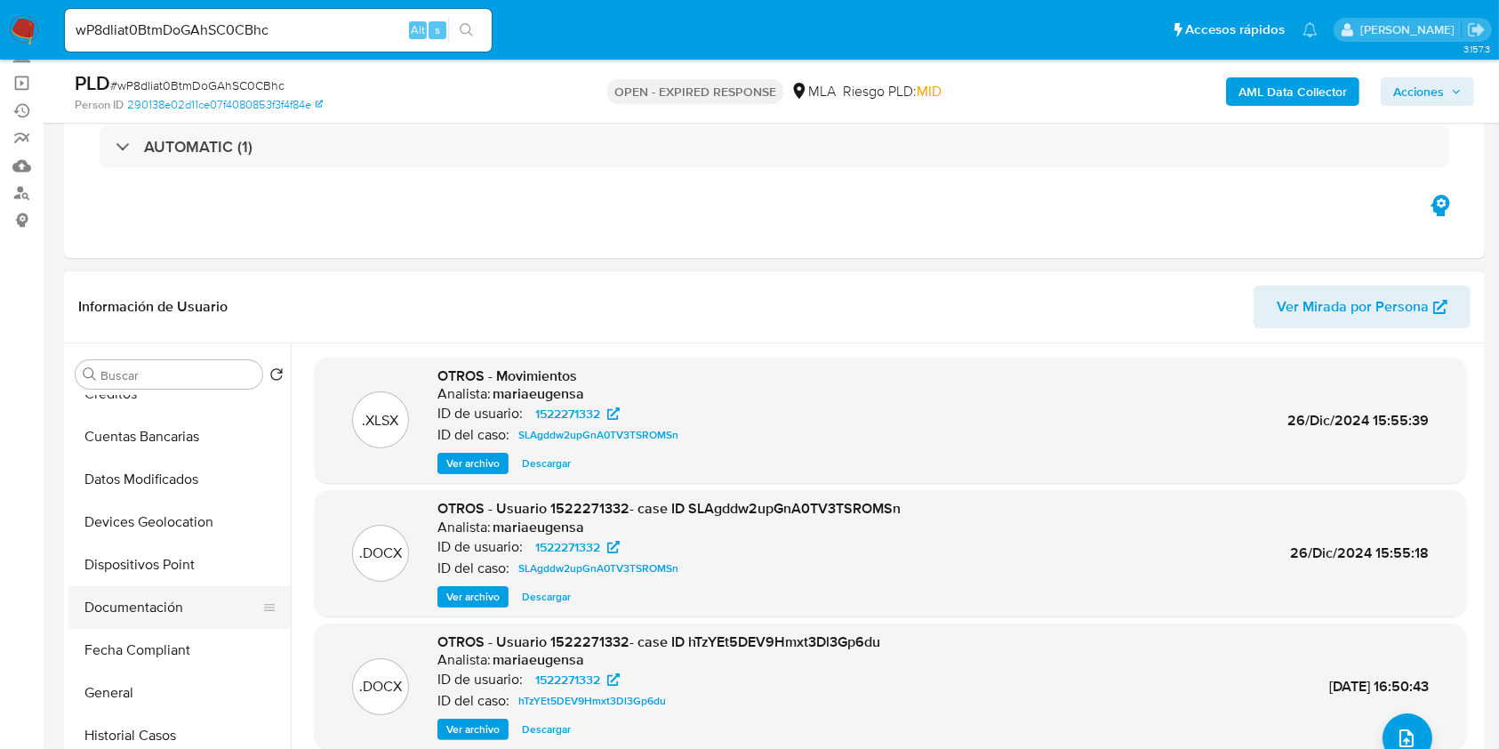
click at [131, 618] on button "Documentación" at bounding box center [172, 607] width 208 height 43
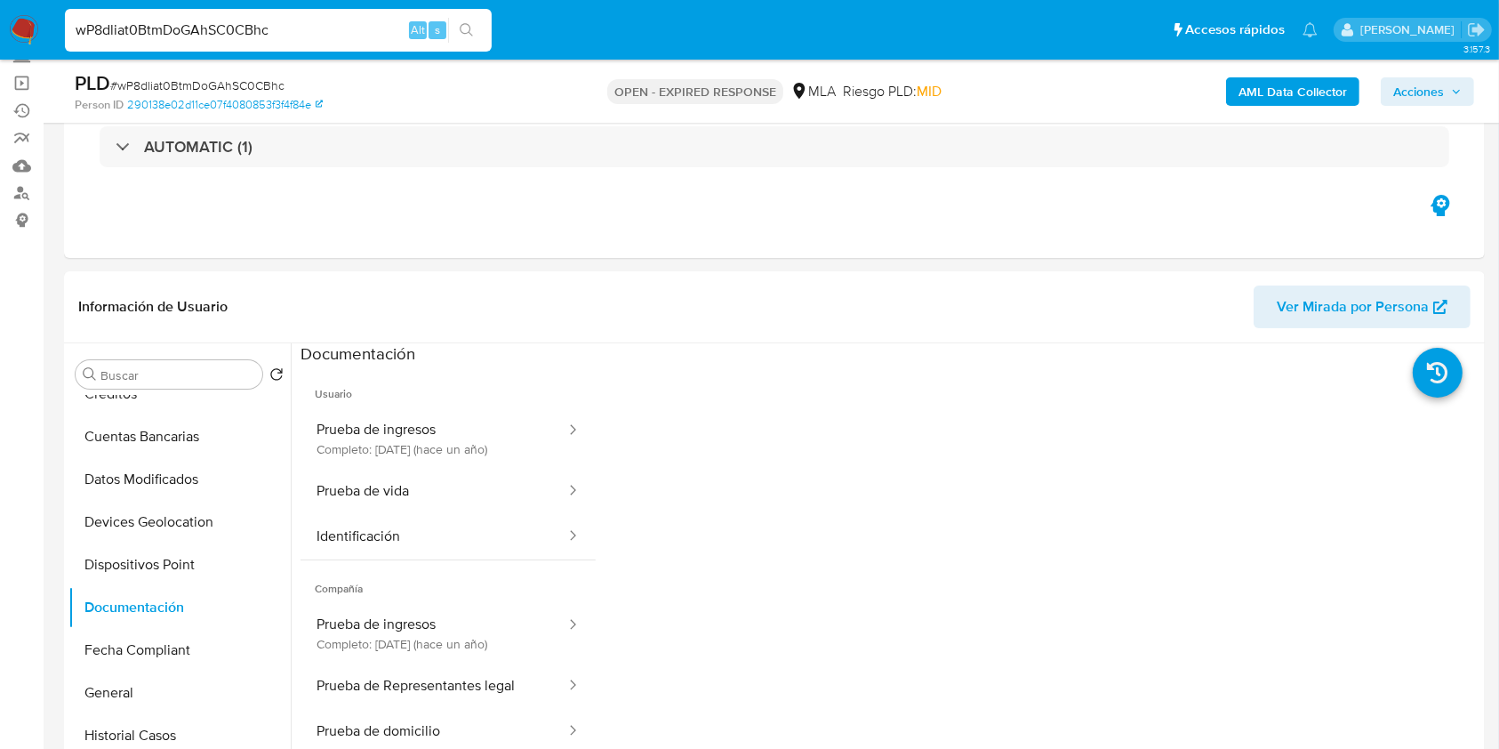
click at [324, 27] on input "wP8dliat0BtmDoGAhSC0CBhc" at bounding box center [278, 30] width 427 height 23
paste input "RakoCqb6Pq6hljMX6ymCx1SY"
type input "RakoCqb6Pq6hljMX6ymCx1SY"
click at [466, 32] on icon "search-icon" at bounding box center [466, 29] width 13 height 13
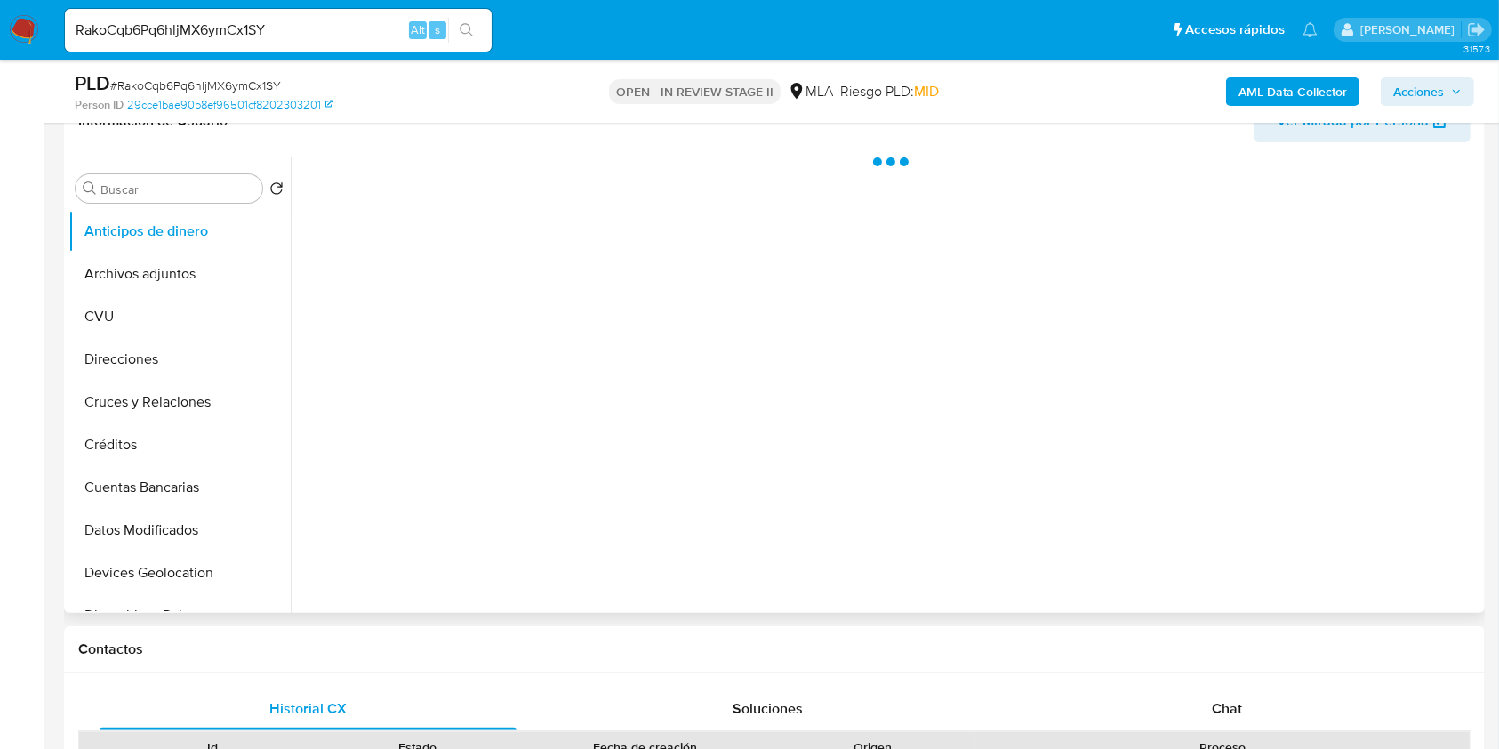
scroll to position [474, 0]
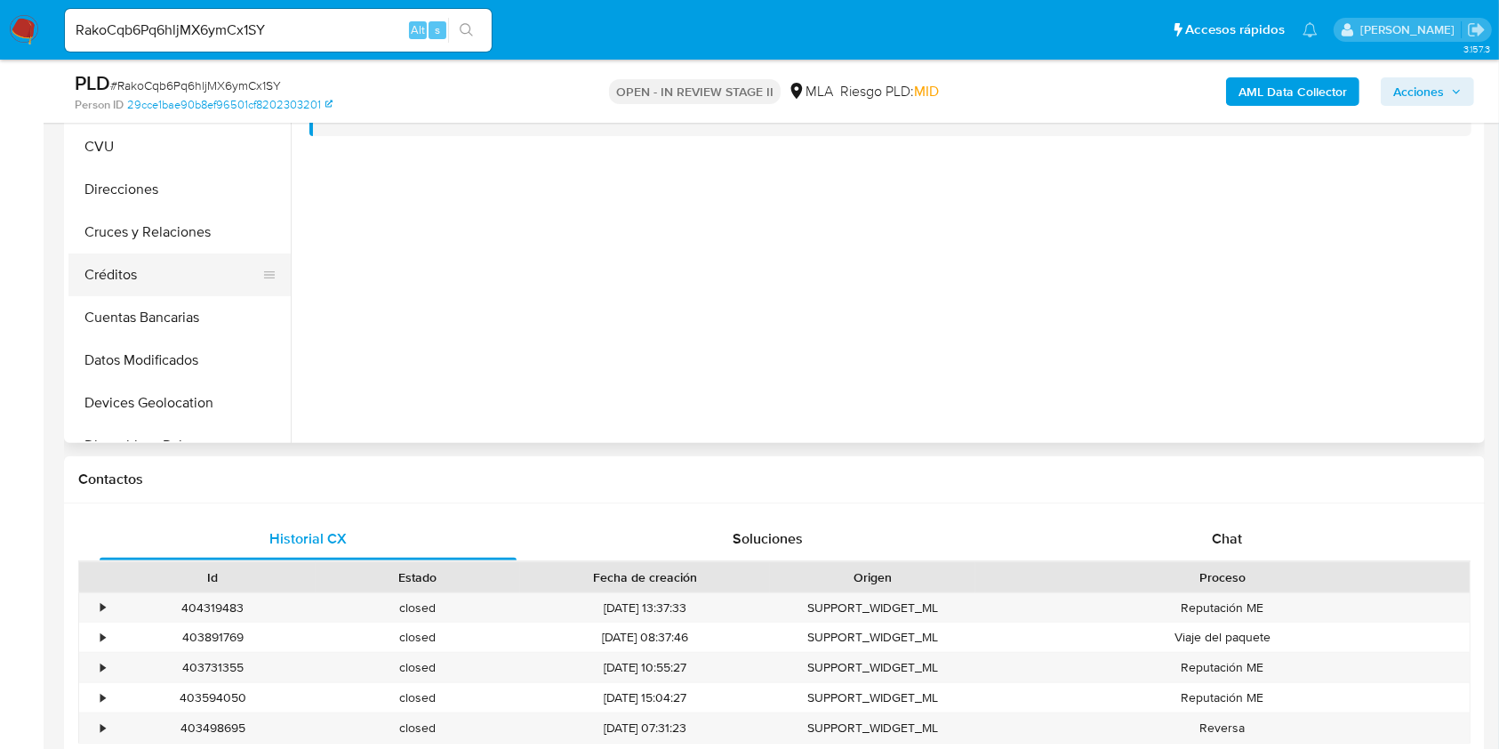
select select "10"
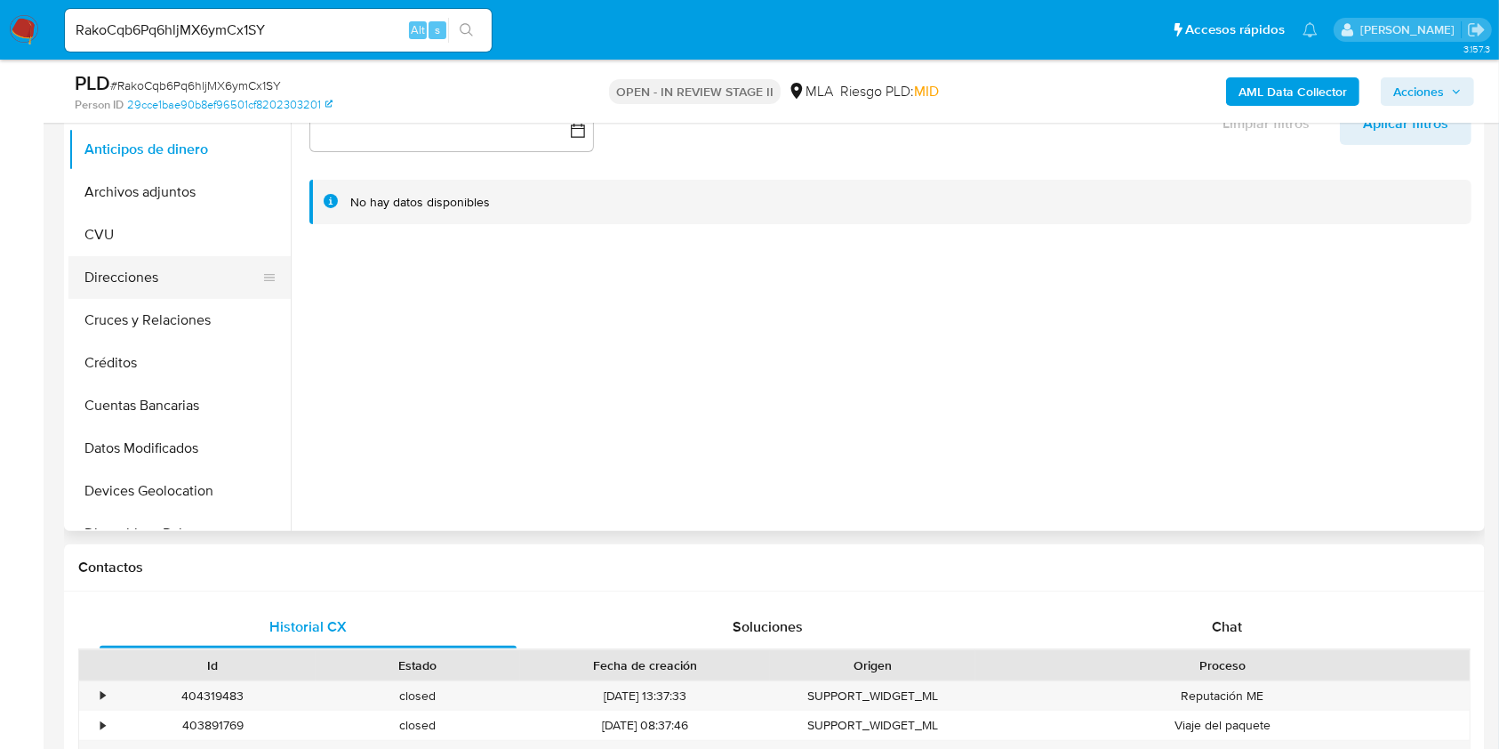
scroll to position [356, 0]
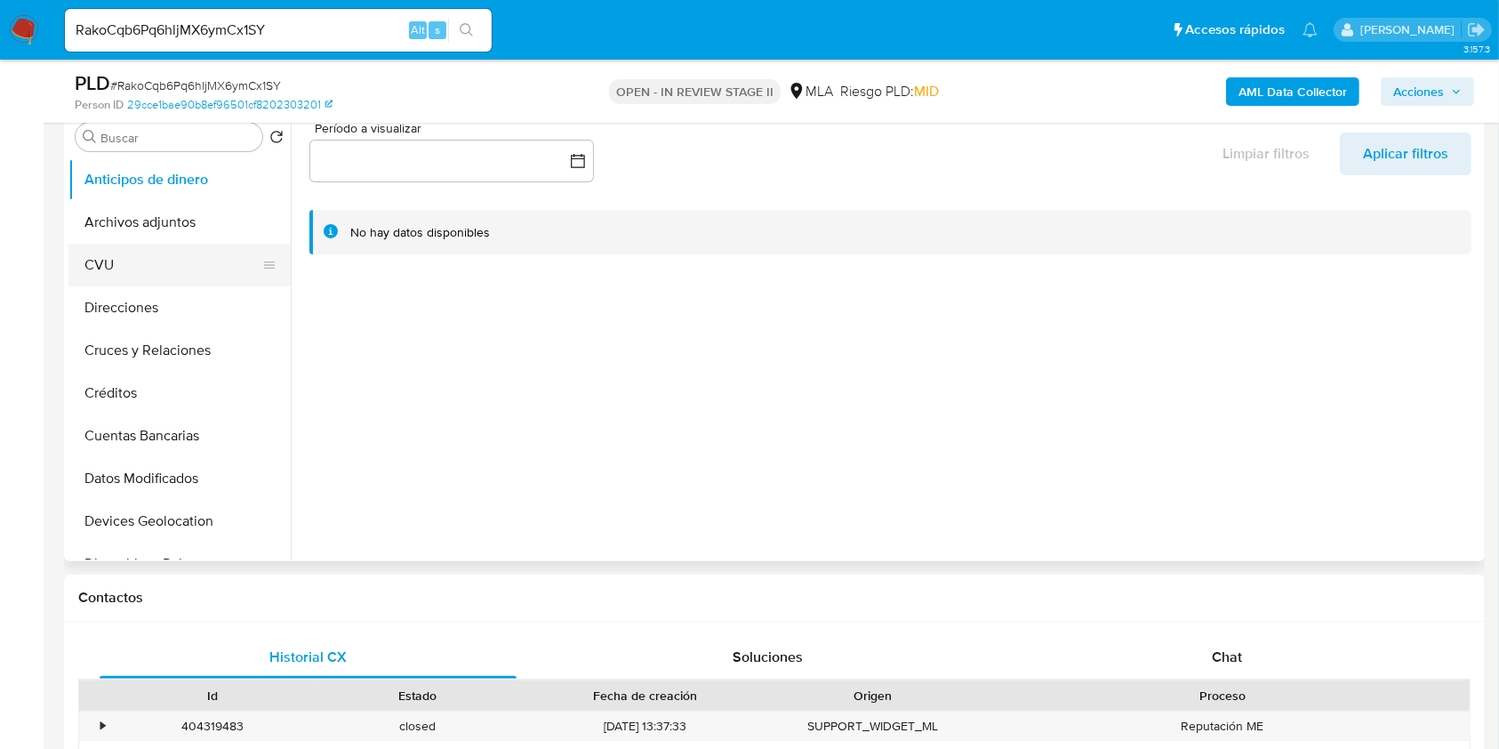
click at [180, 252] on button "CVU" at bounding box center [172, 265] width 208 height 43
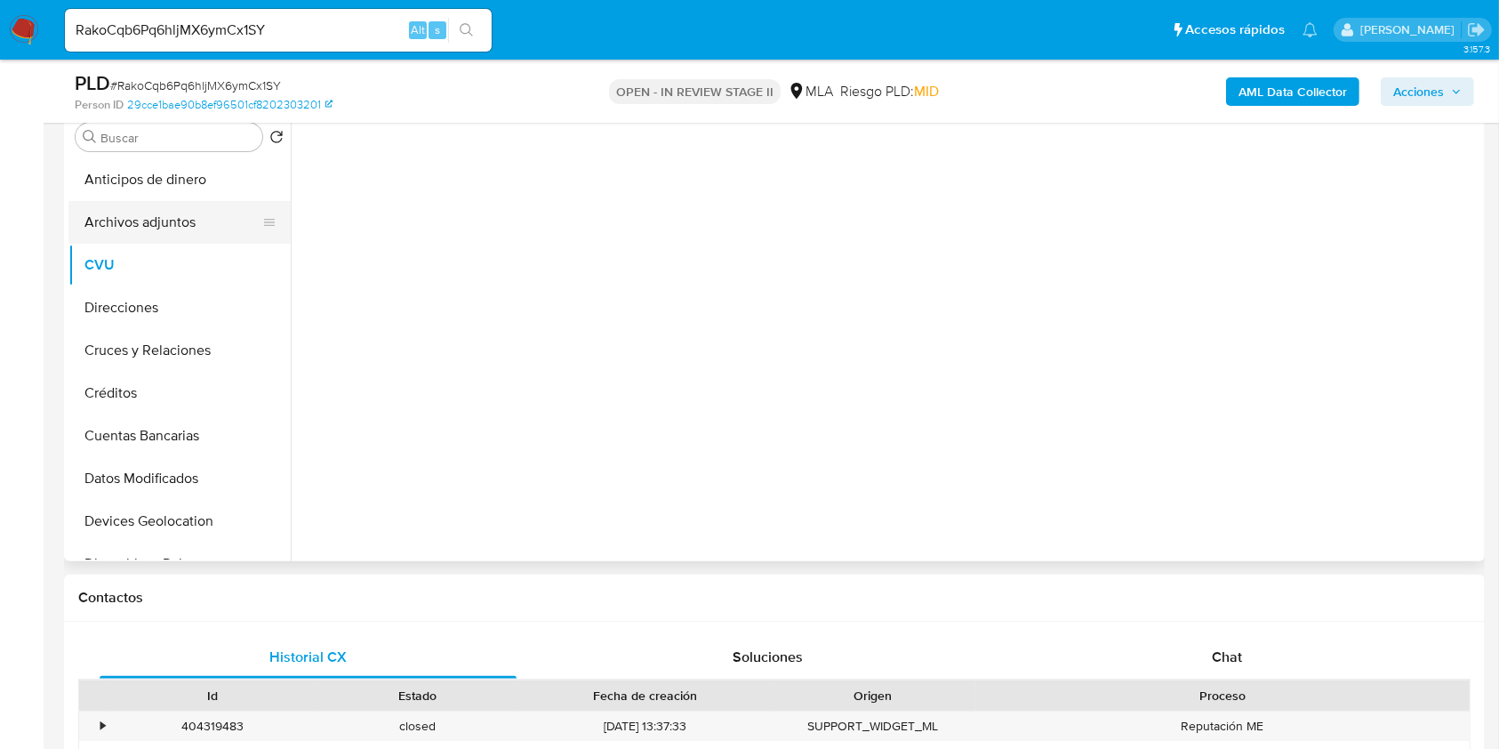
click at [174, 228] on button "Archivos adjuntos" at bounding box center [172, 222] width 208 height 43
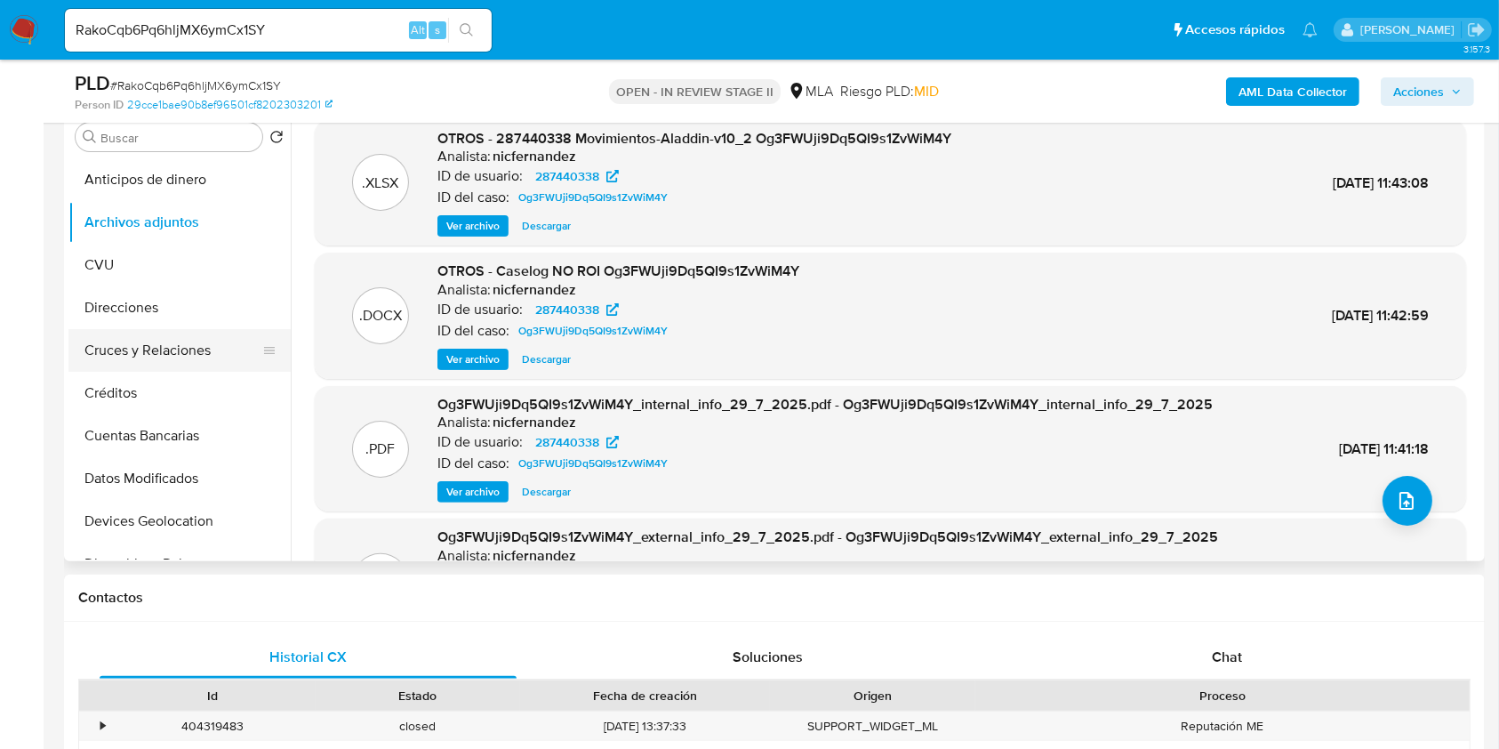
scroll to position [237, 0]
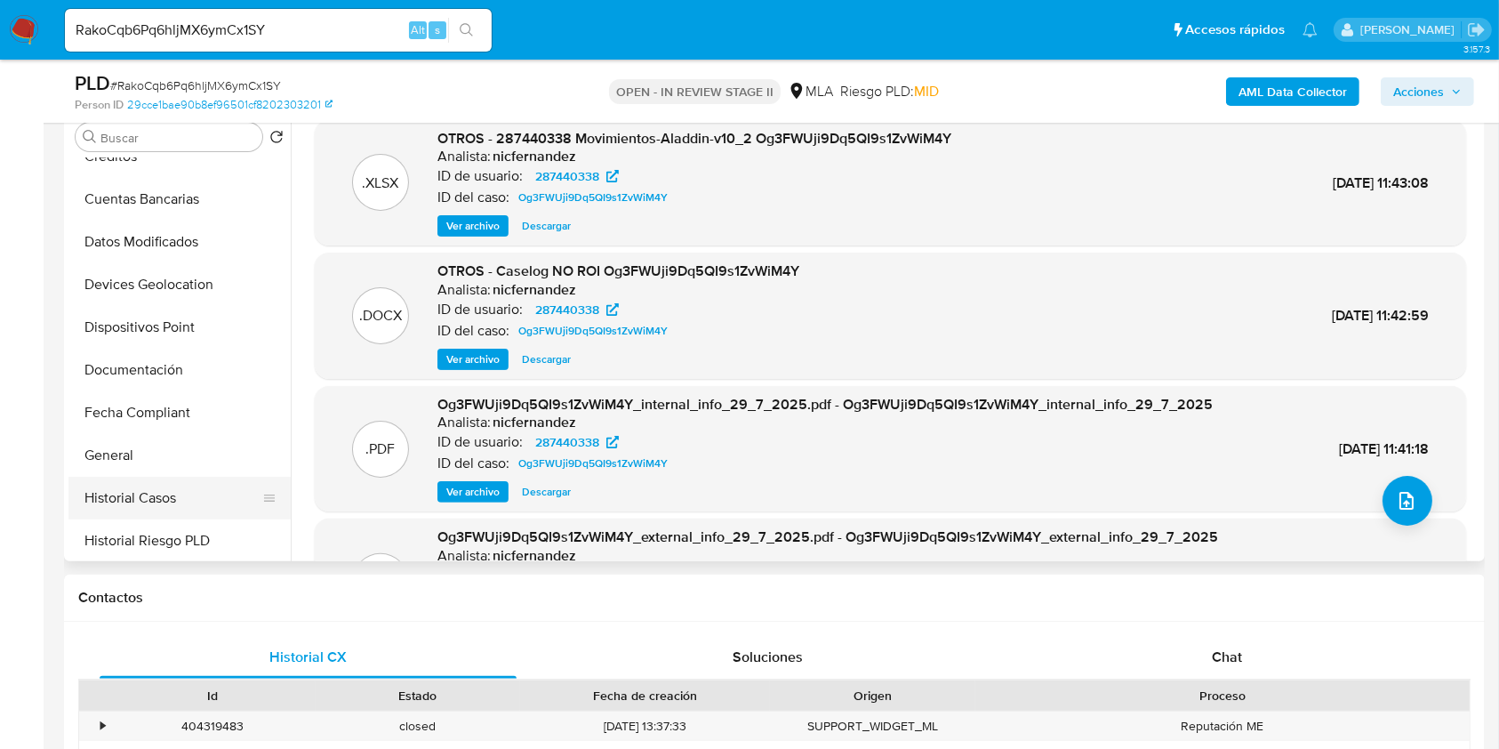
click at [159, 486] on button "Historial Casos" at bounding box center [172, 498] width 208 height 43
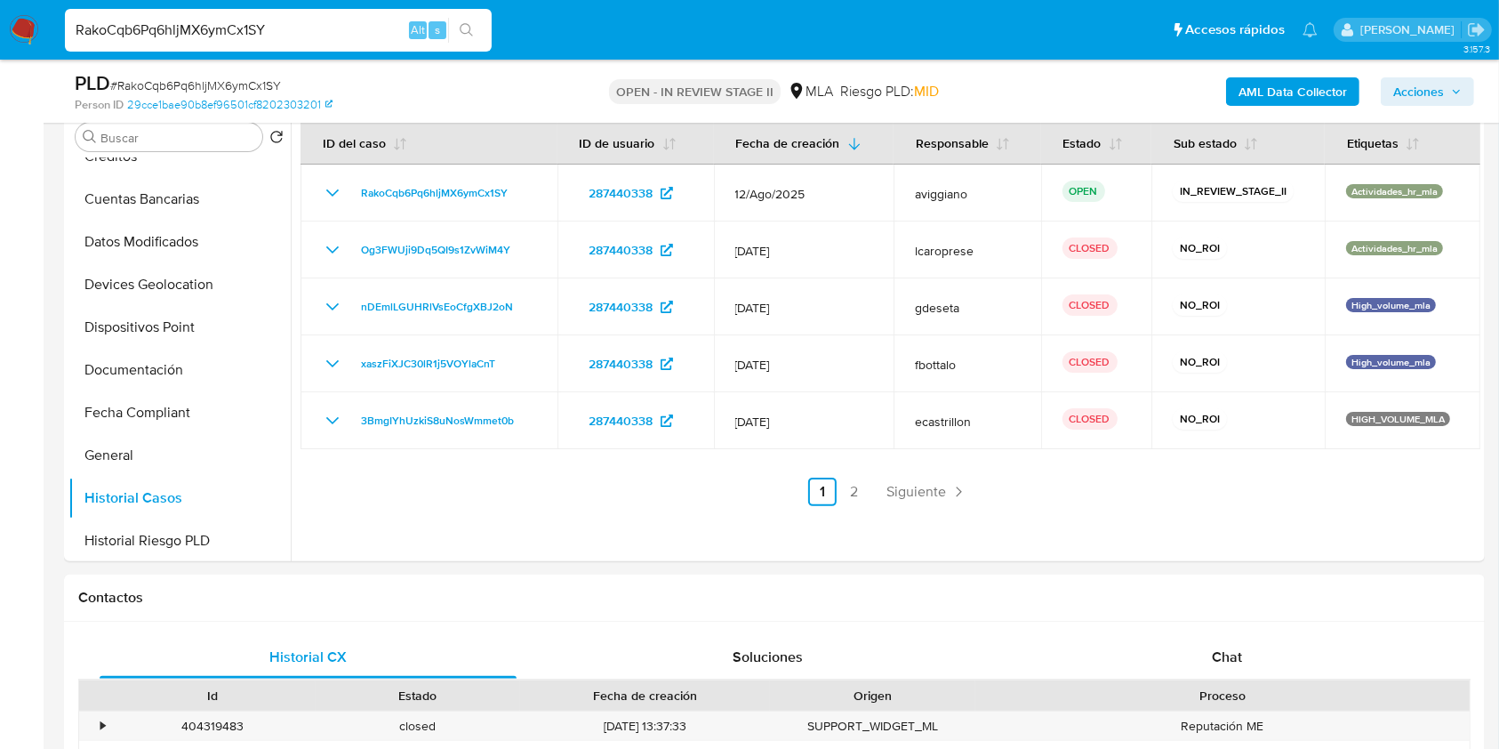
click at [270, 19] on input "RakoCqb6Pq6hljMX6ymCx1SY" at bounding box center [278, 30] width 427 height 23
paste input "n3ShXTo5qcxahx5N52cVkHnT"
type input "n3ShXTo5qcxahx5N52cVkHnT"
click at [464, 30] on icon "search-icon" at bounding box center [467, 30] width 14 height 14
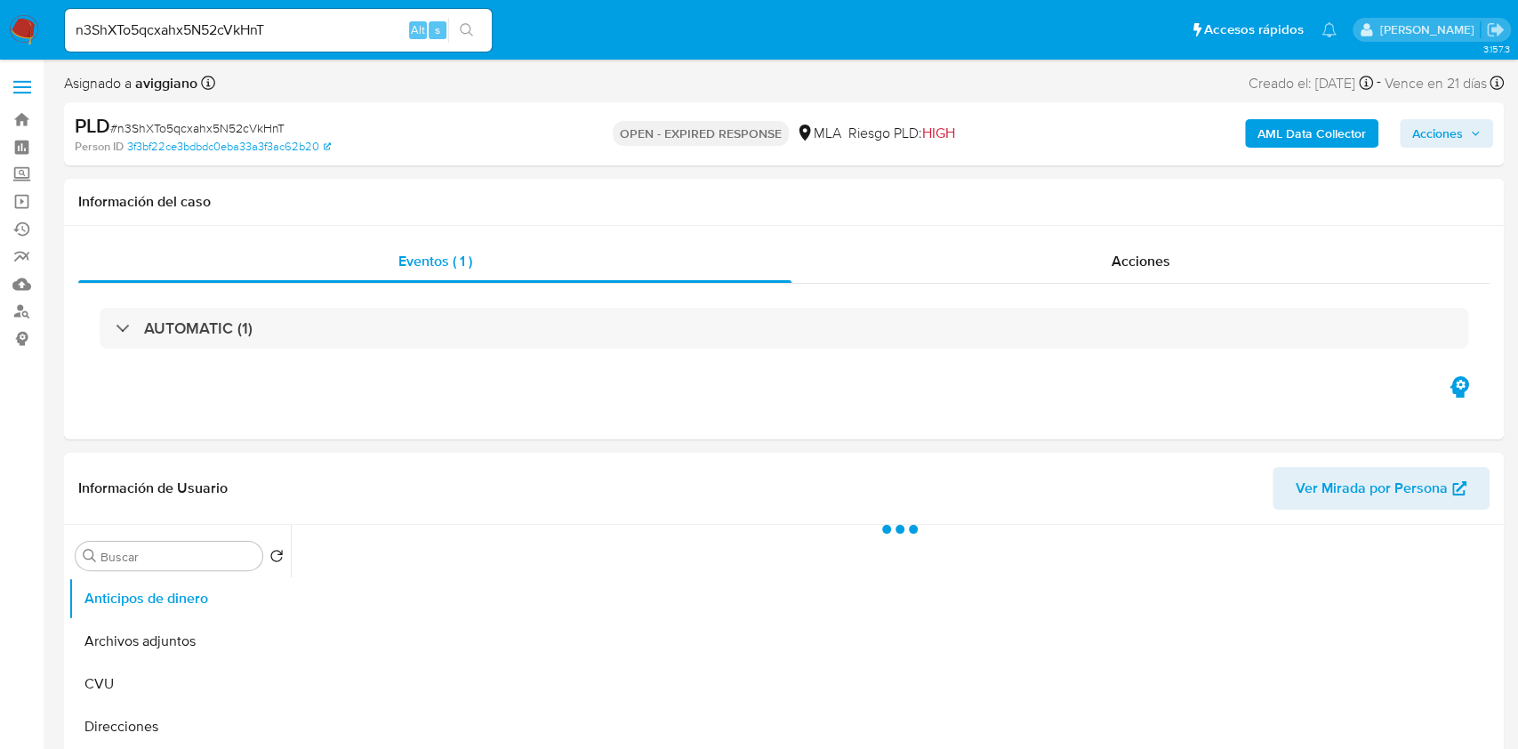
select select "10"
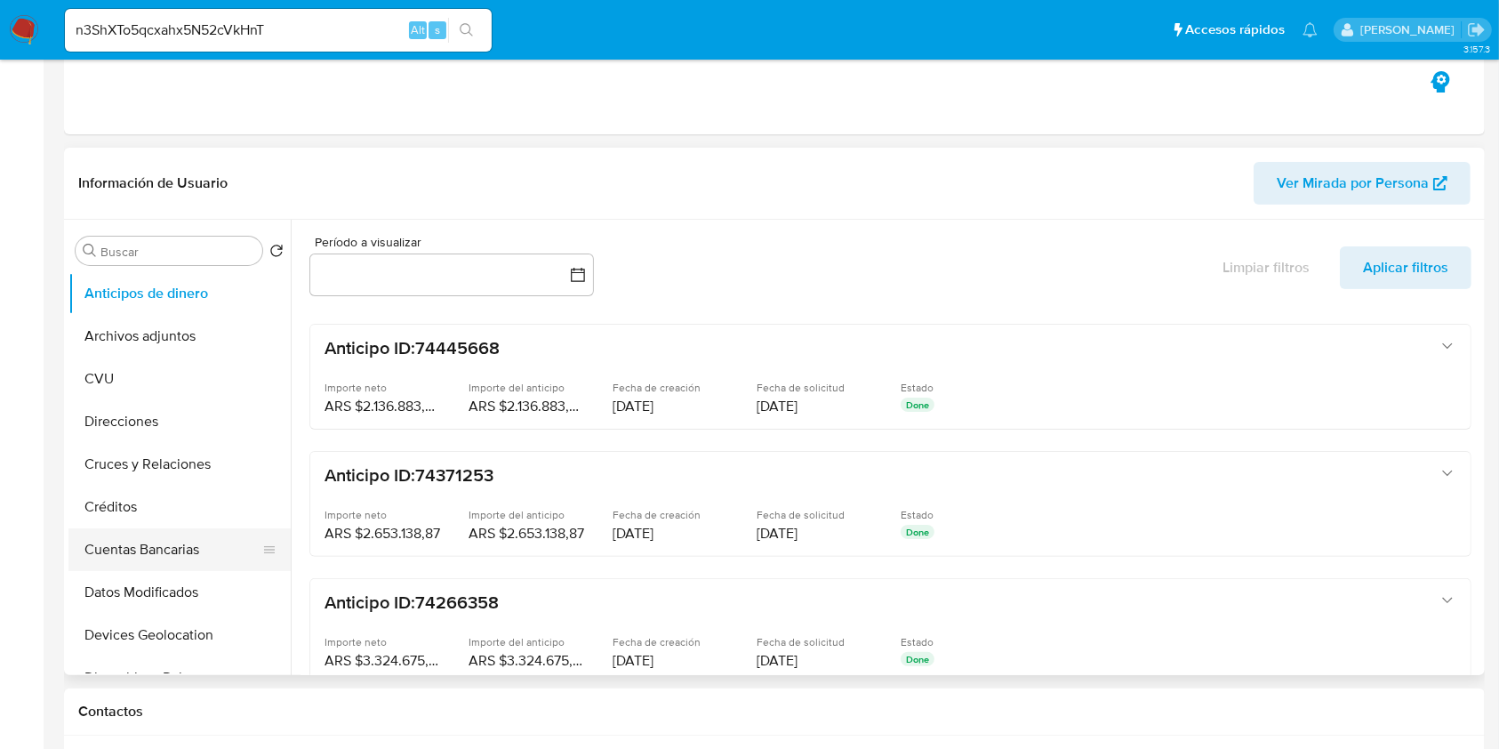
scroll to position [356, 0]
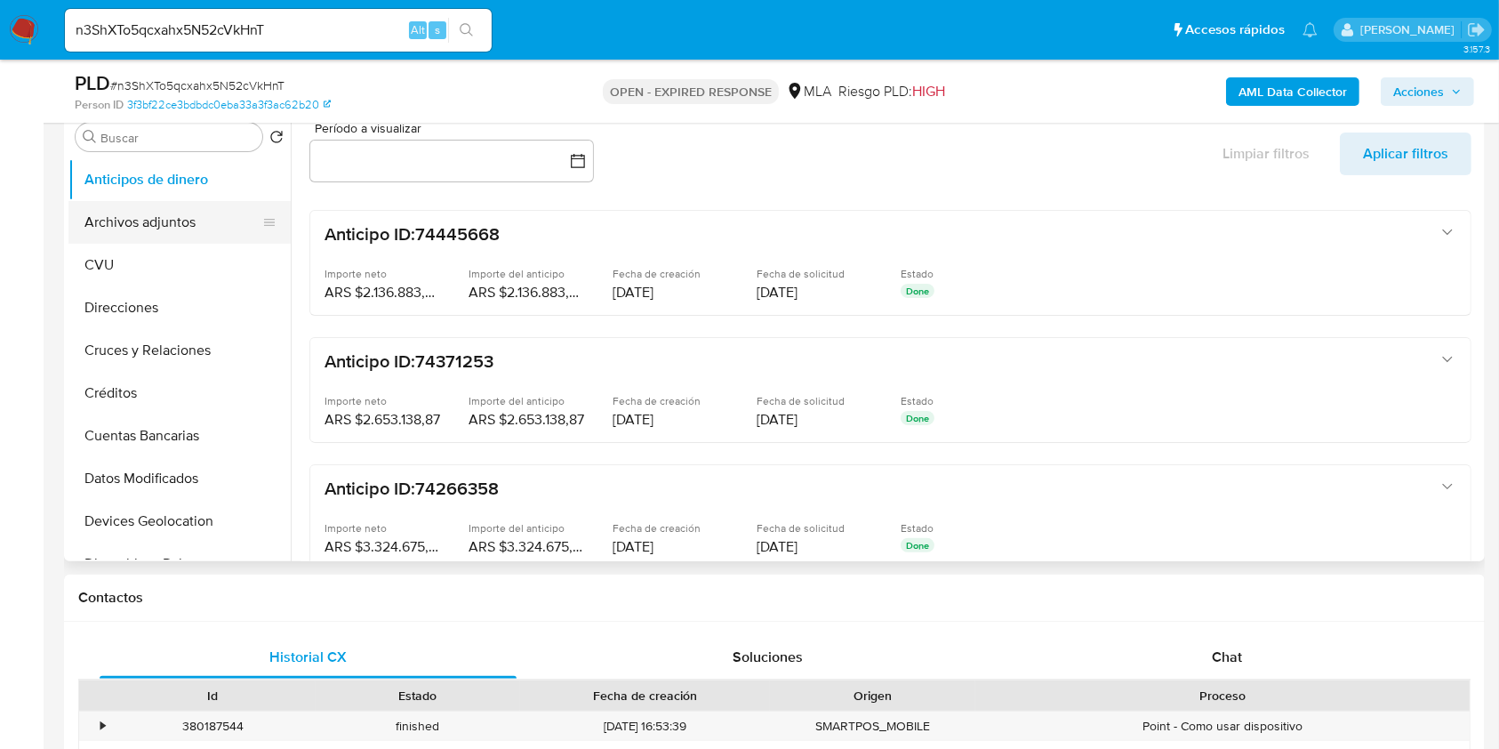
click at [166, 223] on button "Archivos adjuntos" at bounding box center [172, 222] width 208 height 43
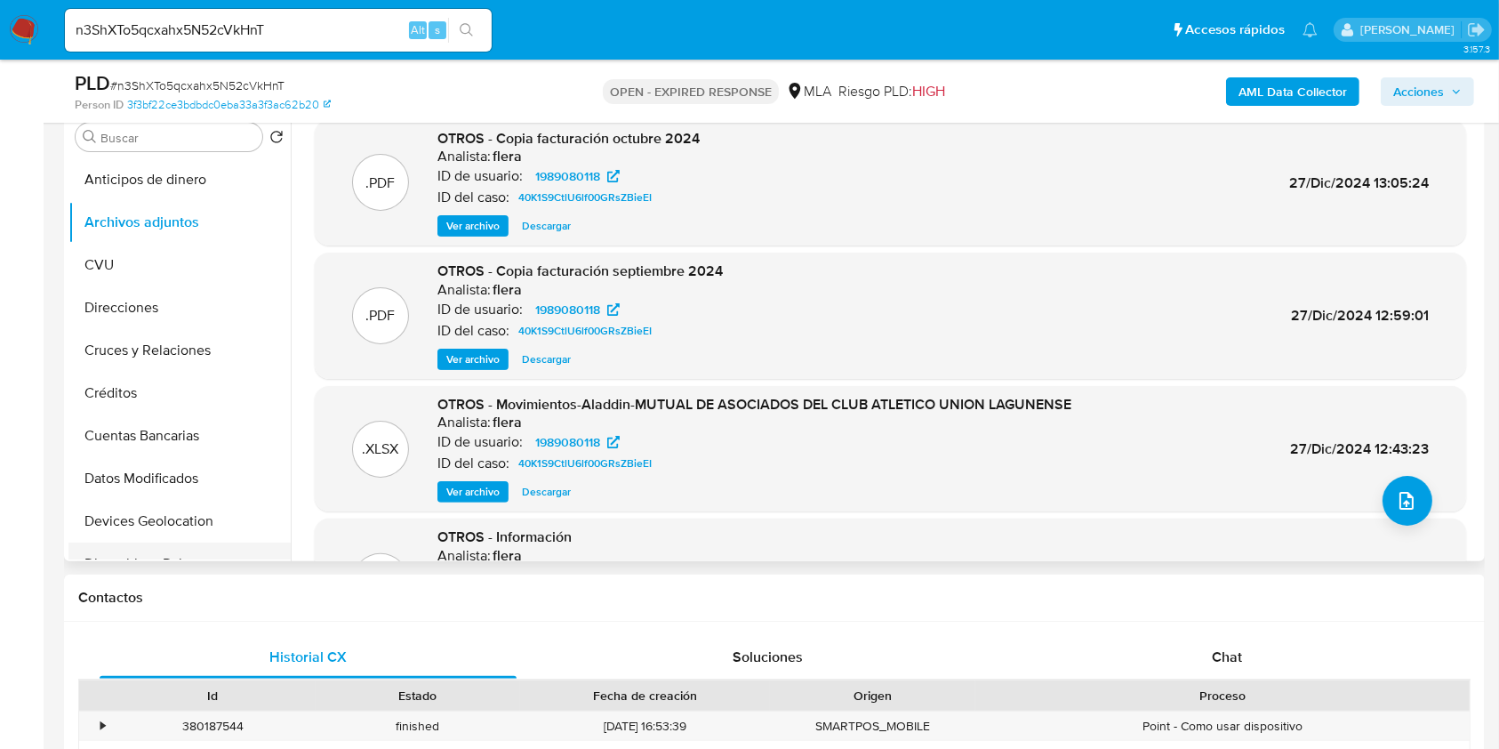
scroll to position [237, 0]
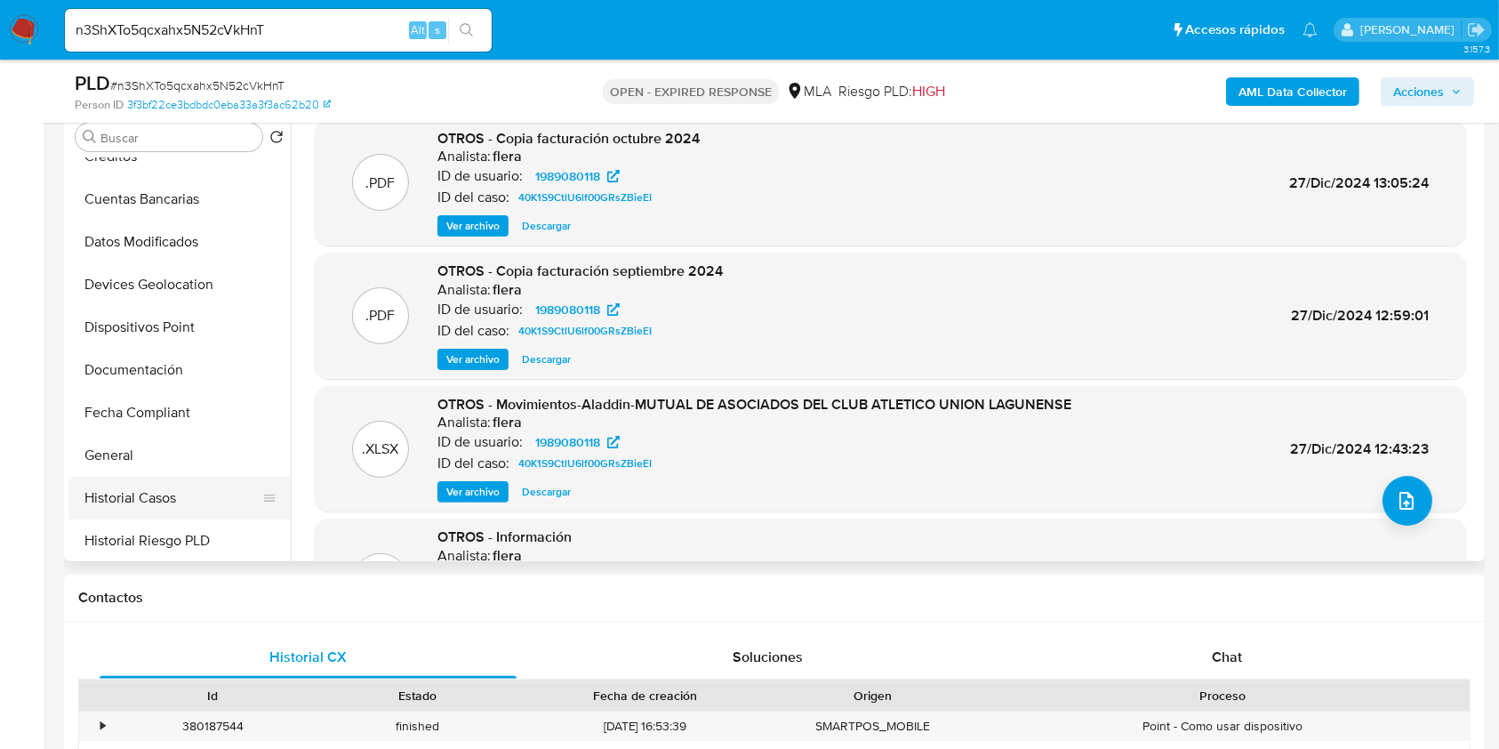
click at [174, 494] on button "Historial Casos" at bounding box center [172, 498] width 208 height 43
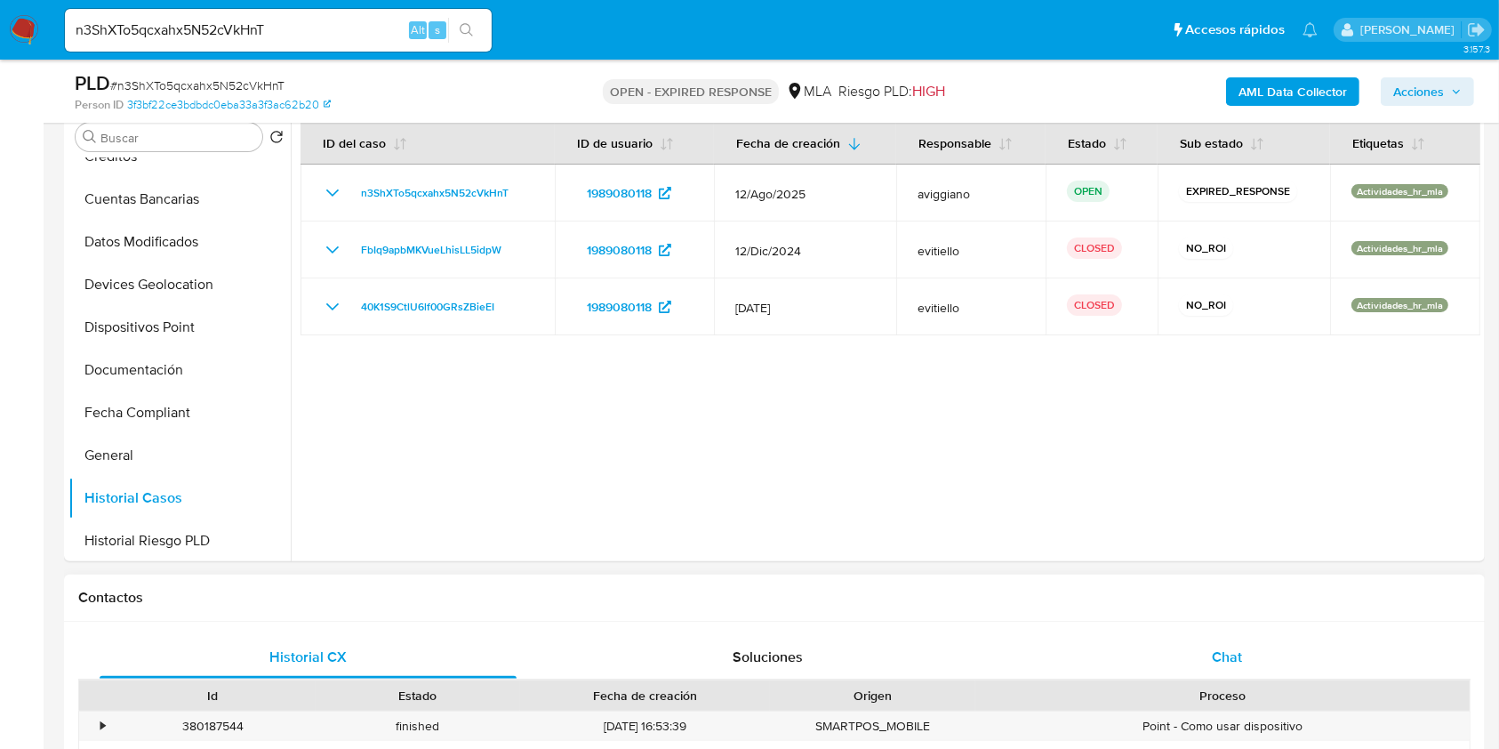
click at [1169, 653] on div "Chat" at bounding box center [1227, 657] width 417 height 43
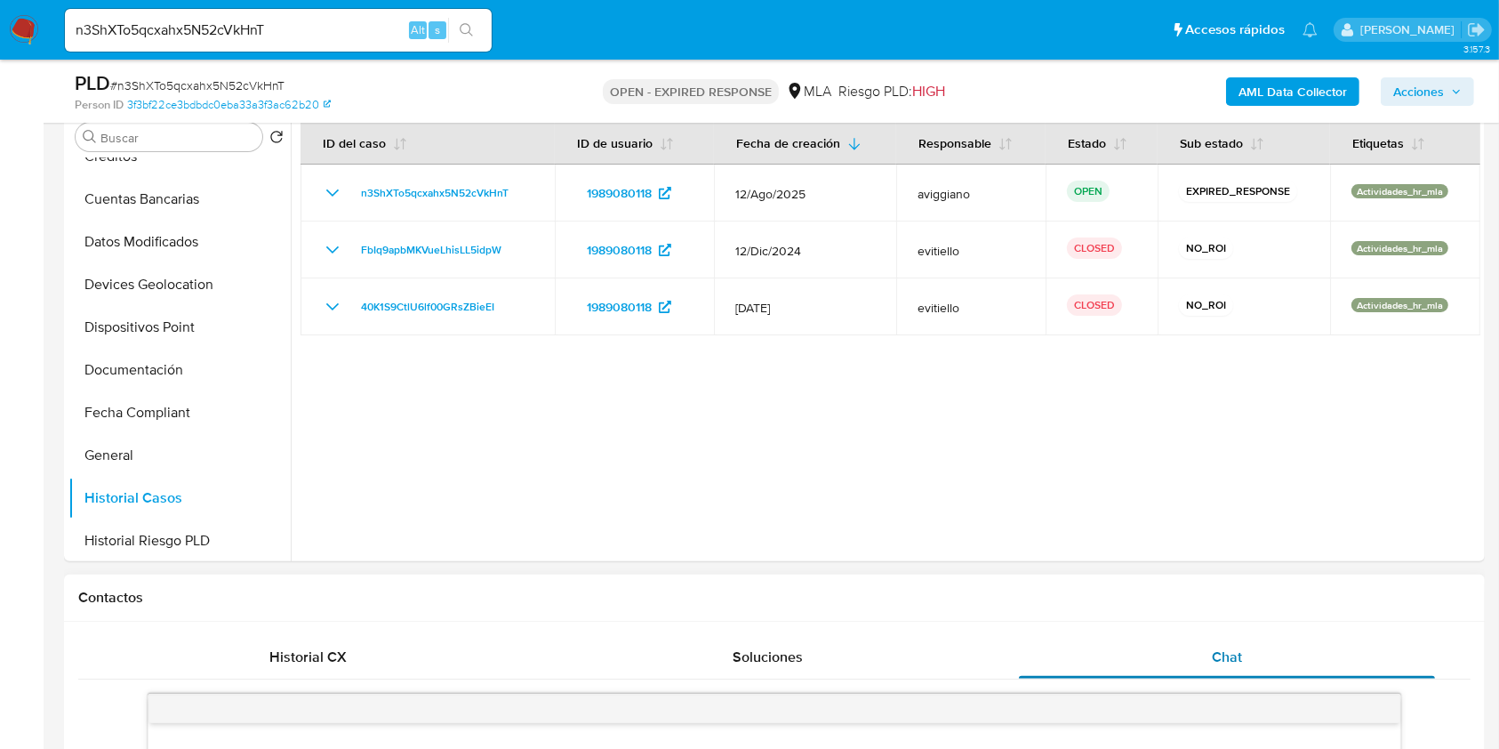
click at [1176, 663] on div "Chat" at bounding box center [1227, 657] width 417 height 43
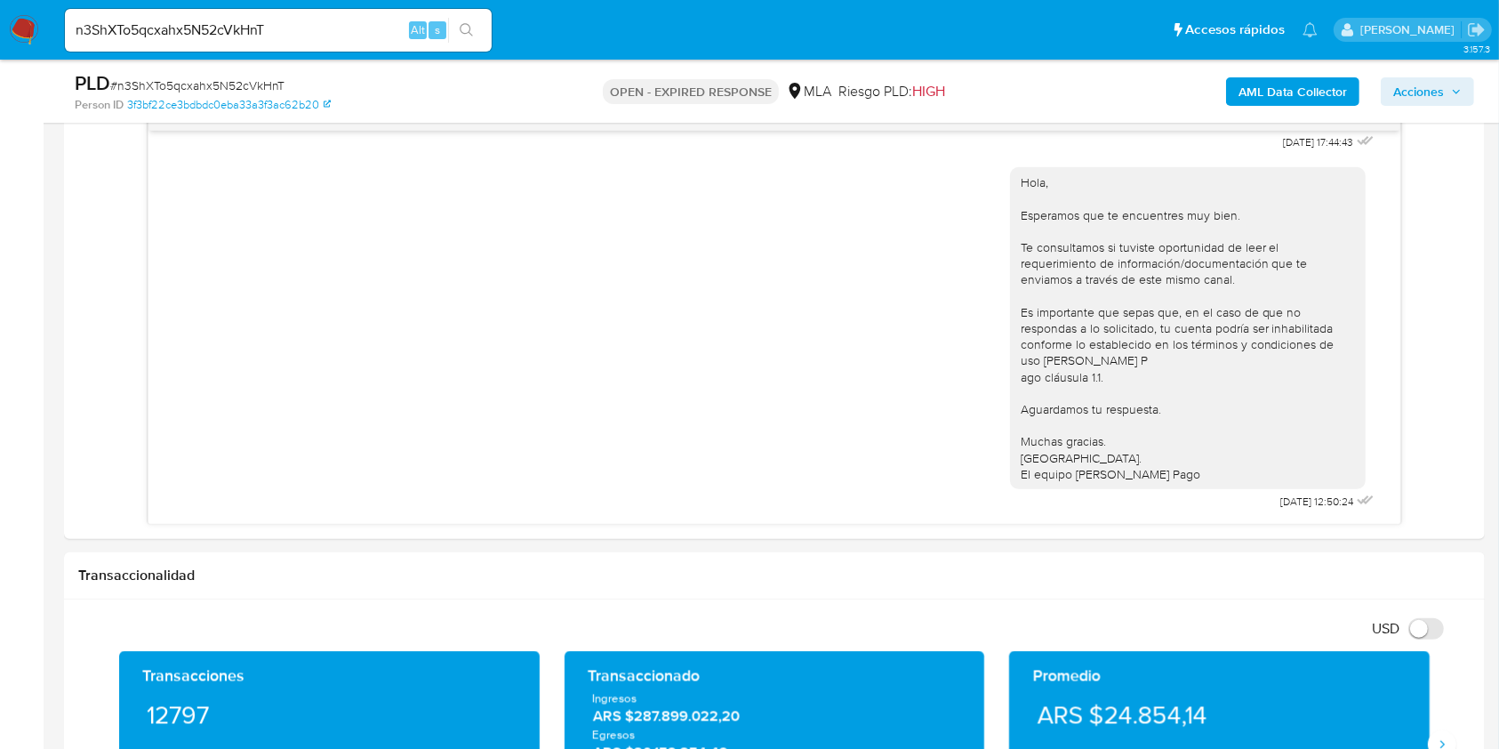
drag, startPoint x: 306, startPoint y: 45, endPoint x: 306, endPoint y: 30, distance: 15.1
click at [306, 44] on div "n3ShXTo5qcxahx5N52cVkHnT Alt s" at bounding box center [278, 30] width 427 height 43
click at [306, 28] on input "n3ShXTo5qcxahx5N52cVkHnT" at bounding box center [278, 30] width 427 height 23
click at [307, 28] on input "n3ShXTo5qcxahx5N52cVkHnT" at bounding box center [278, 30] width 427 height 23
paste input "yCKW6yvV5XBth3MvBSnp4Lp2"
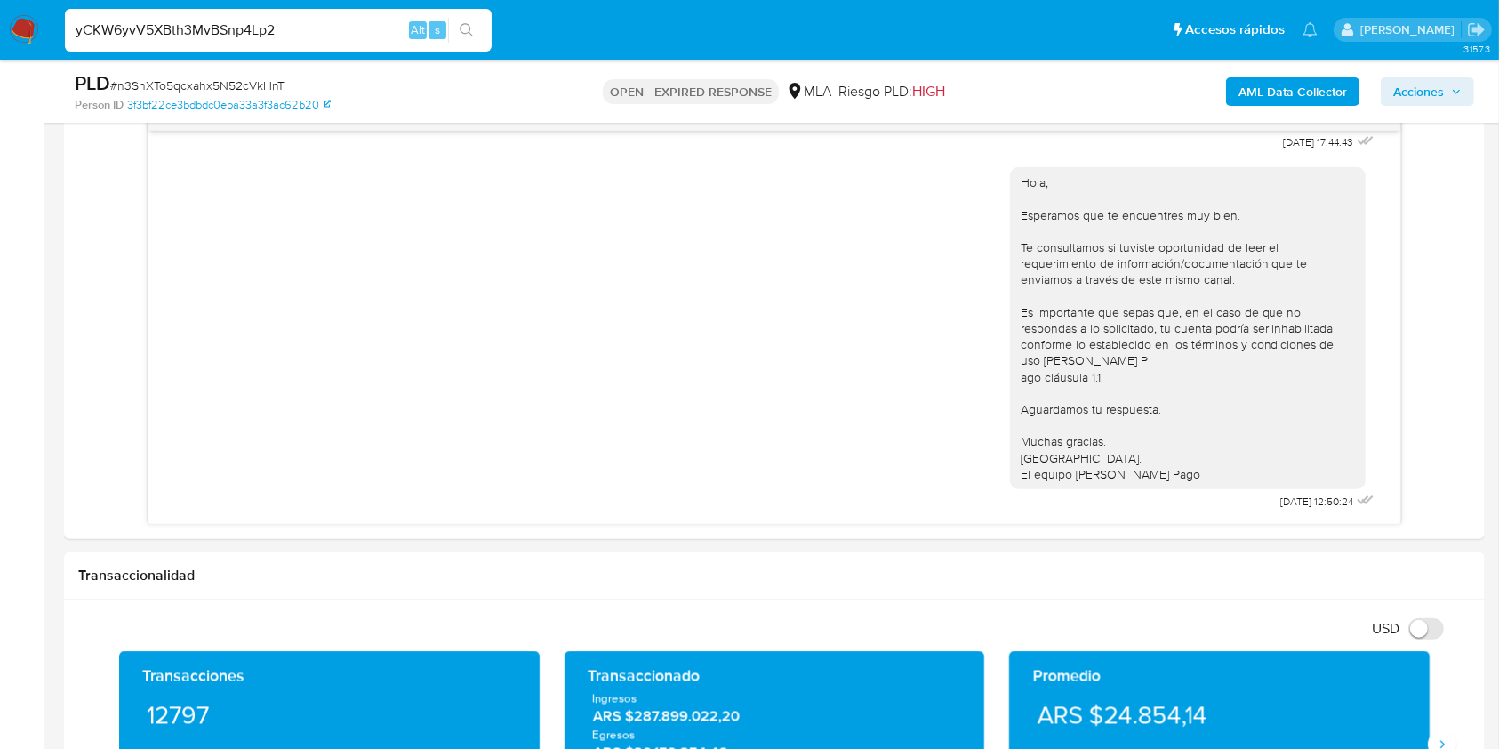
type input "yCKW6yvV5XBth3MvBSnp4Lp2"
click at [471, 34] on icon "search-icon" at bounding box center [466, 29] width 13 height 13
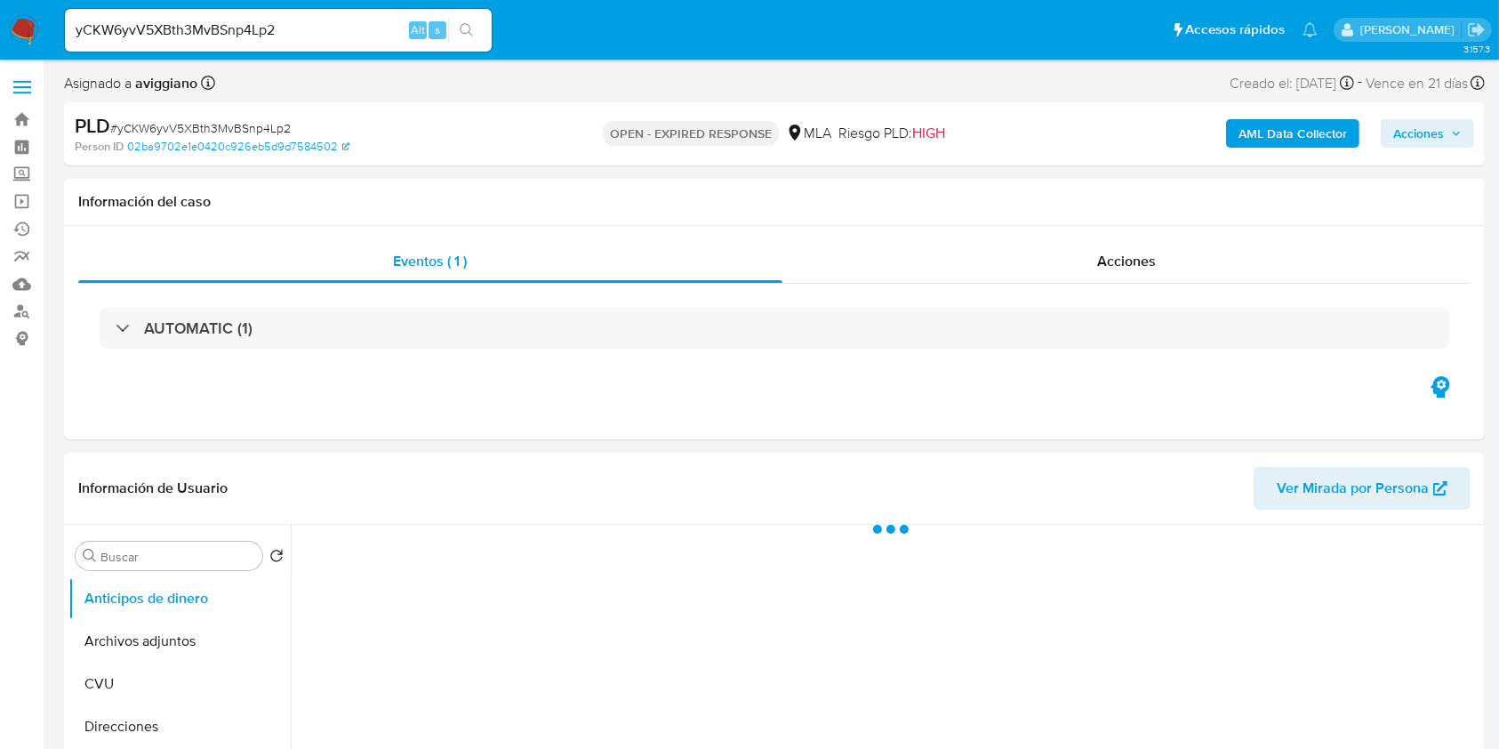
scroll to position [237, 0]
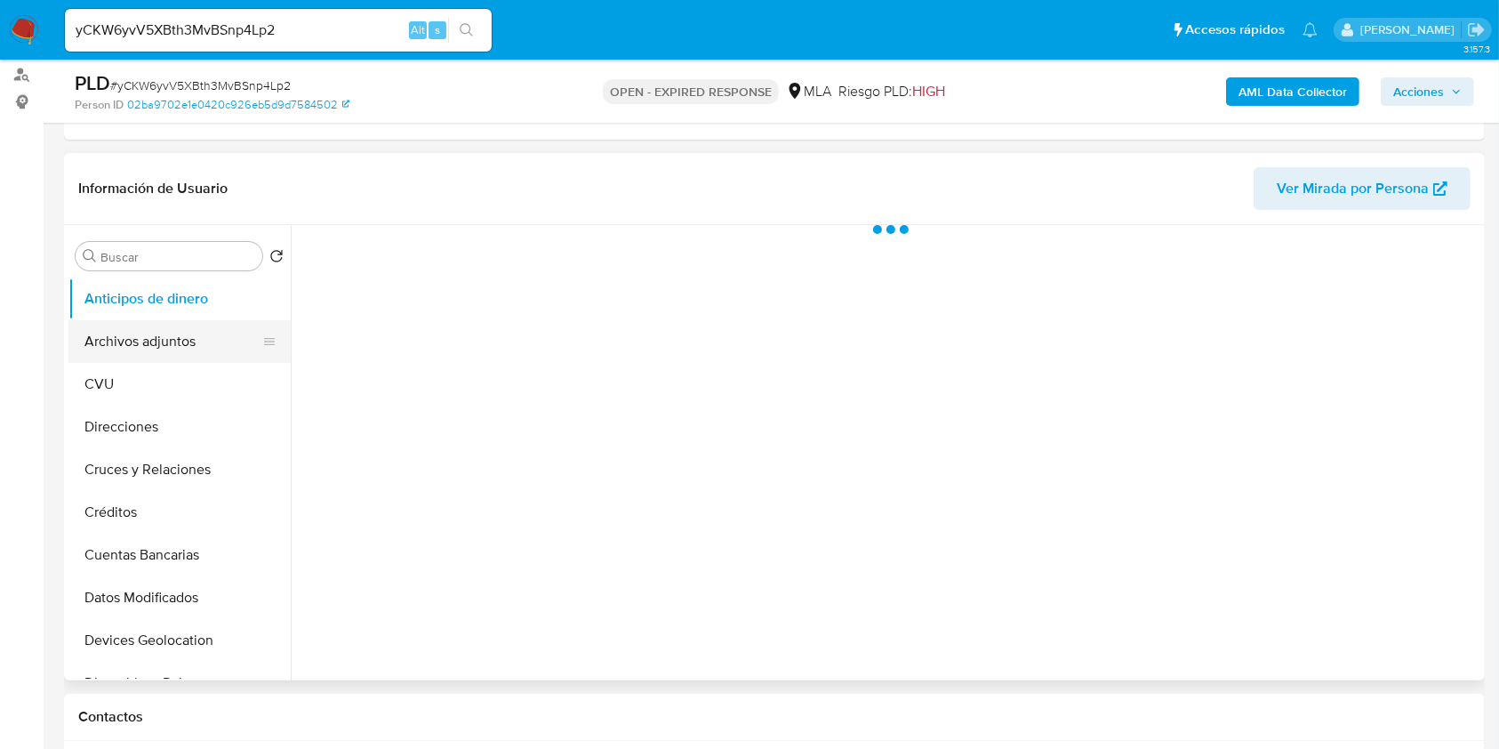
click at [173, 332] on button "Archivos adjuntos" at bounding box center [172, 341] width 208 height 43
select select "10"
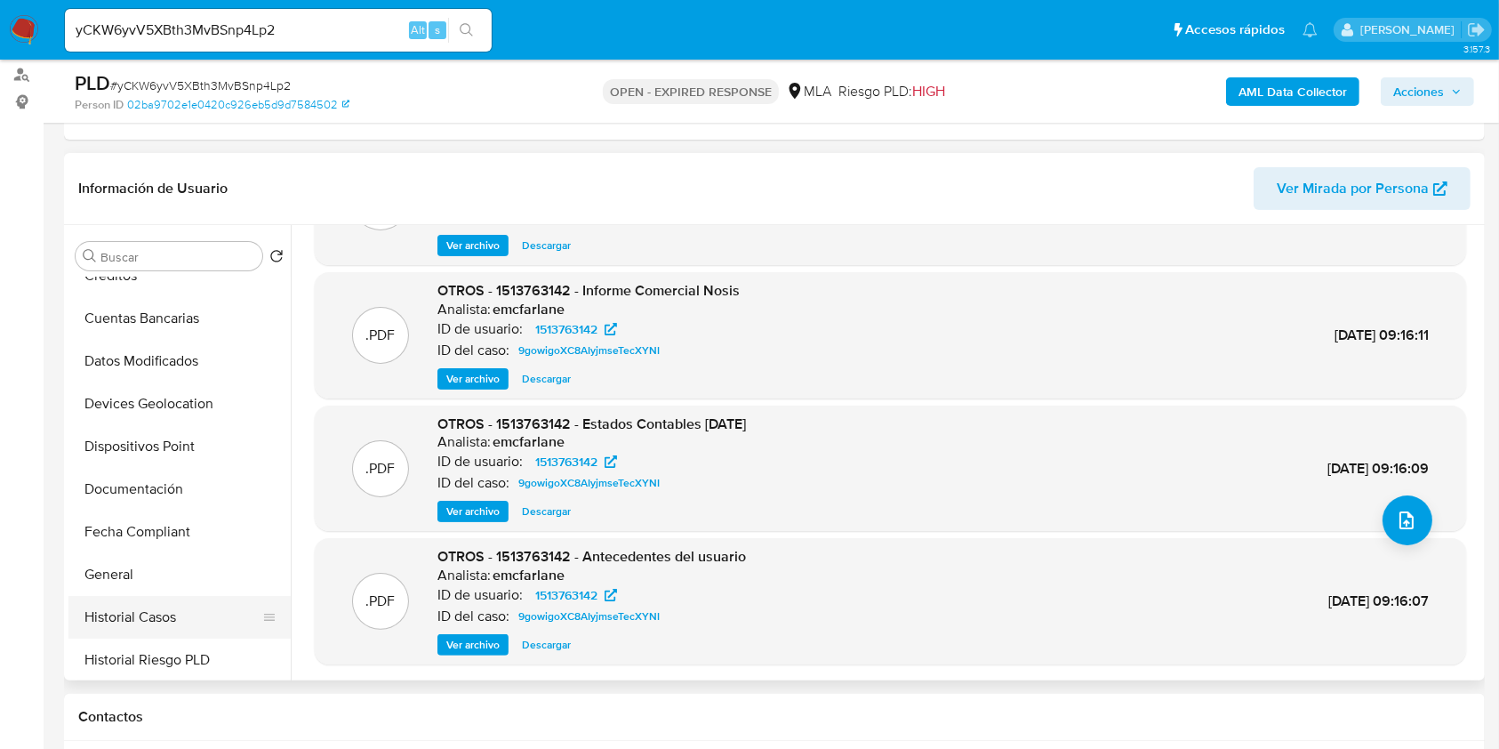
click at [116, 614] on button "Historial Casos" at bounding box center [172, 617] width 208 height 43
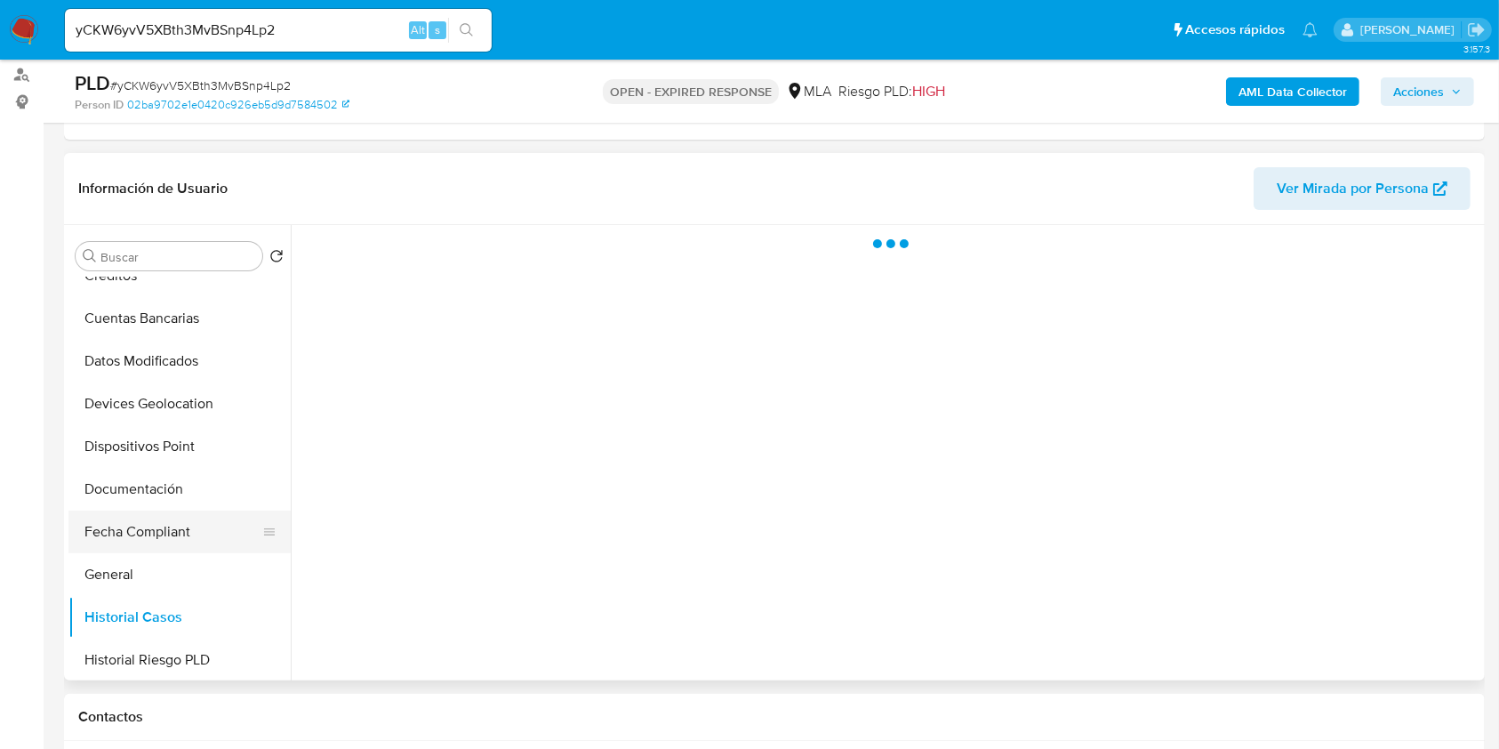
scroll to position [0, 0]
click at [116, 505] on button "Documentación" at bounding box center [172, 489] width 208 height 43
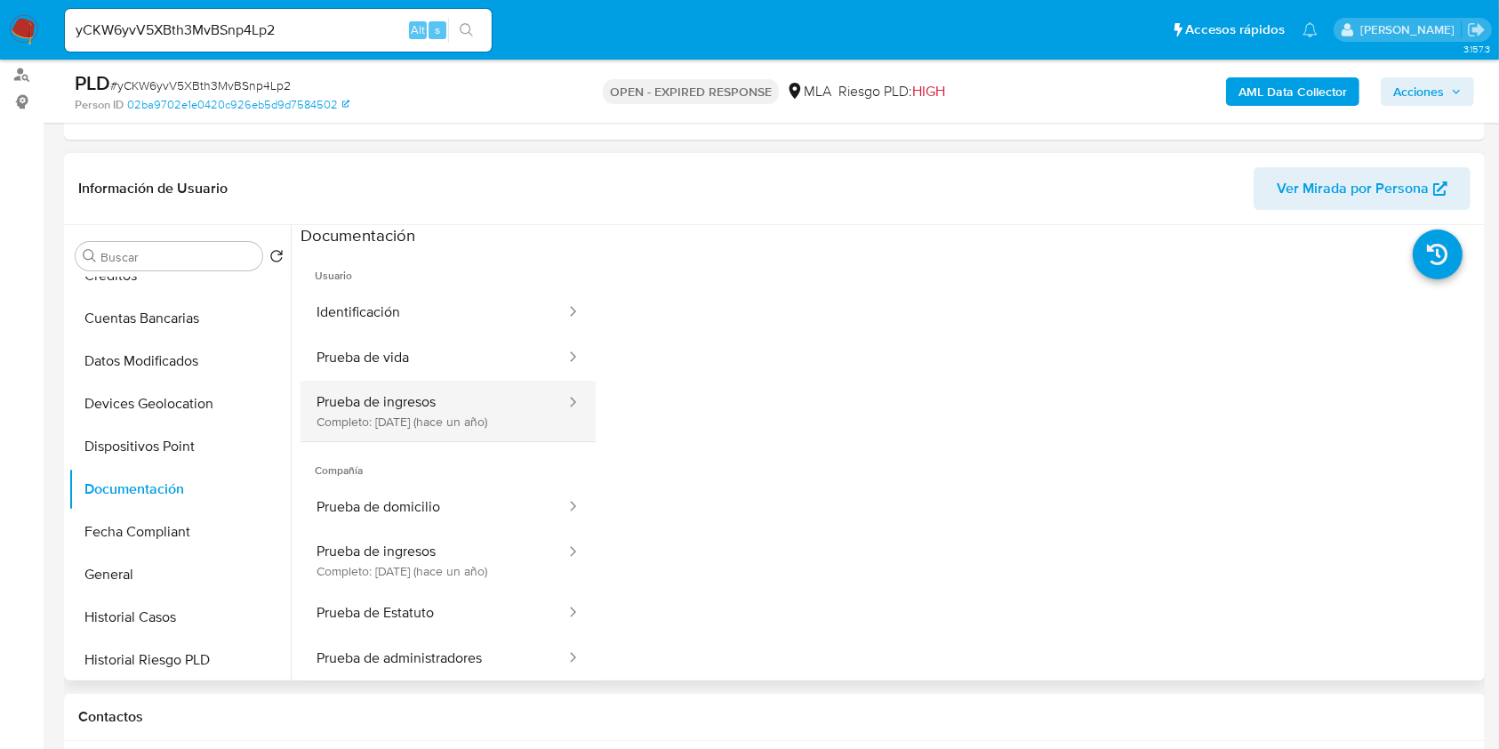
click at [418, 407] on button "Prueba de ingresos Completo: 20/08/2024 (hace un año)" at bounding box center [434, 411] width 267 height 60
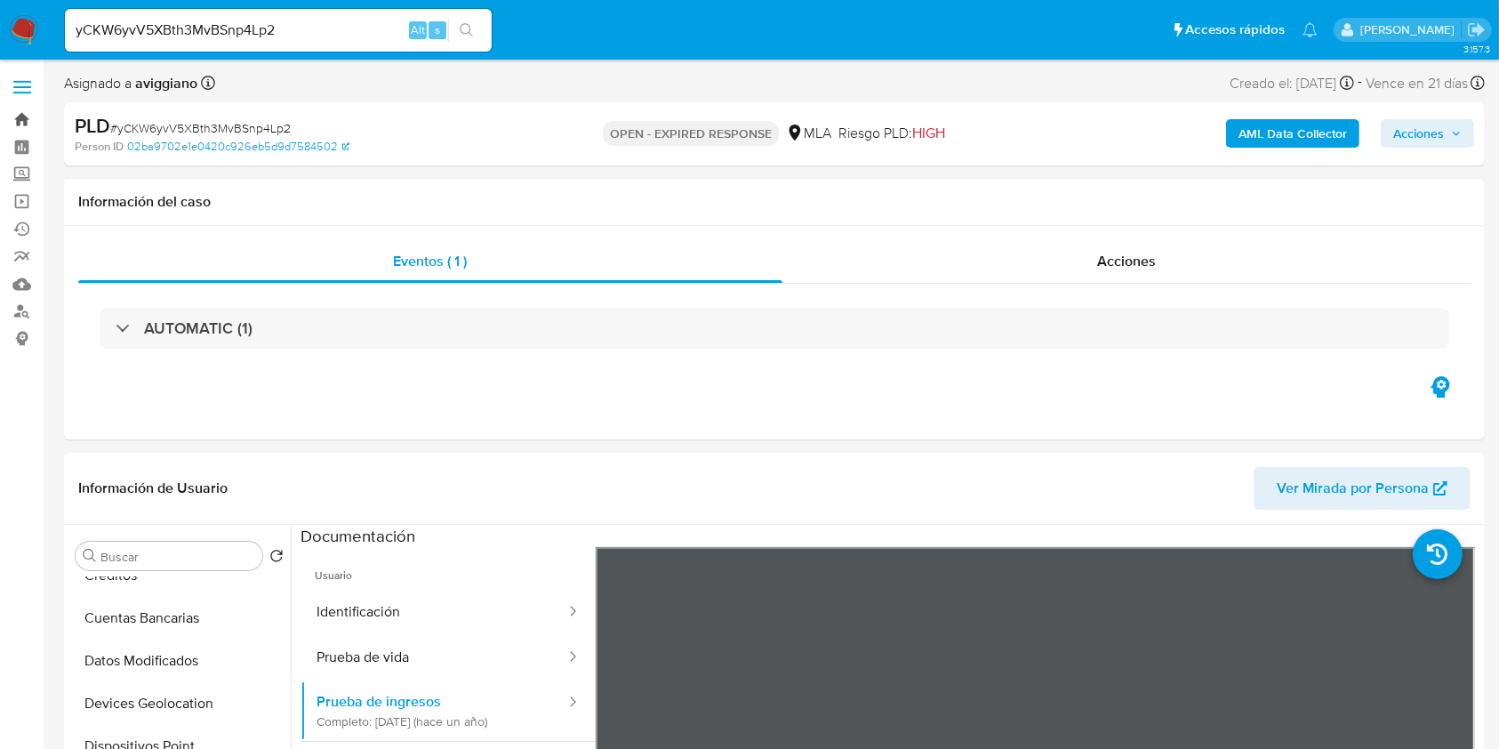
click at [16, 115] on link "Bandeja" at bounding box center [106, 120] width 212 height 28
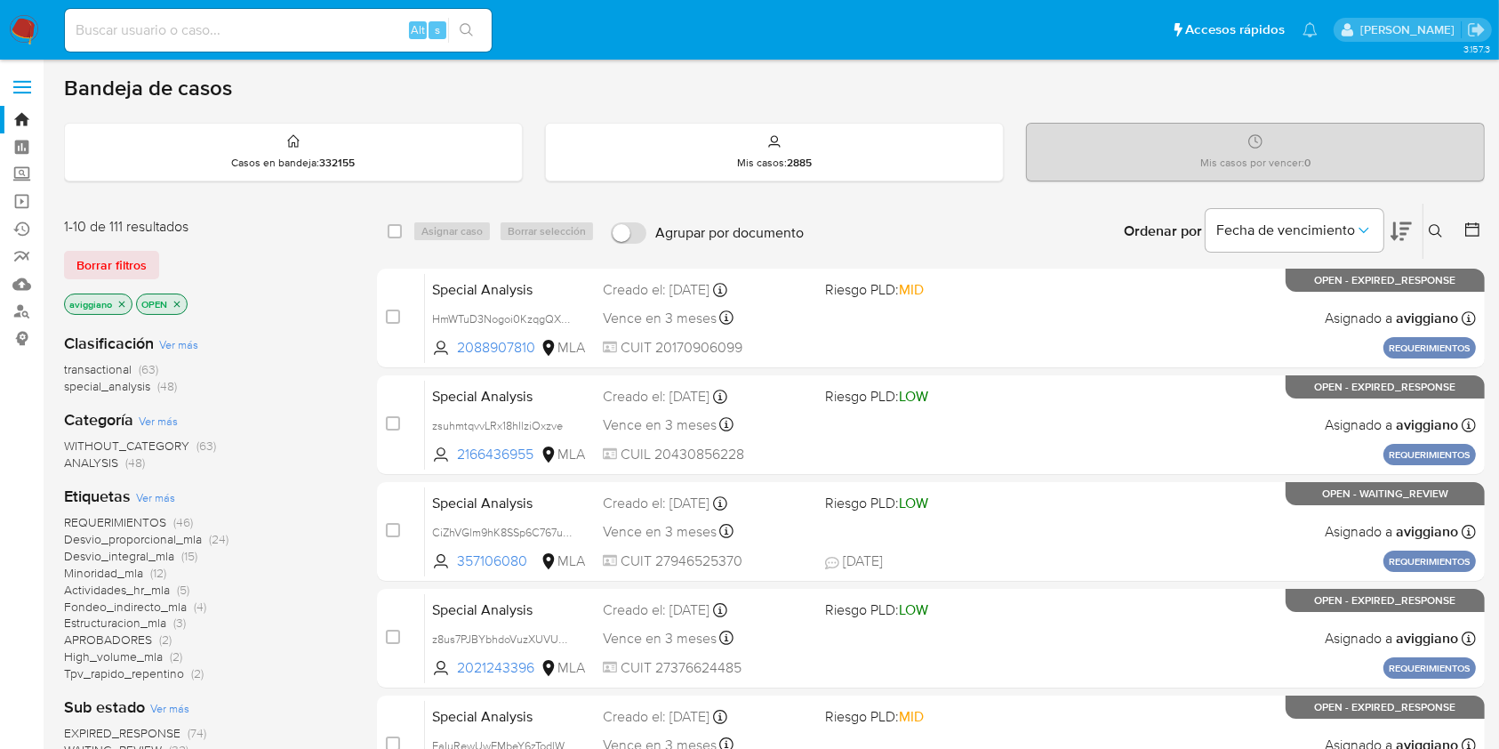
click at [124, 301] on icon "close-filter" at bounding box center [121, 304] width 11 height 11
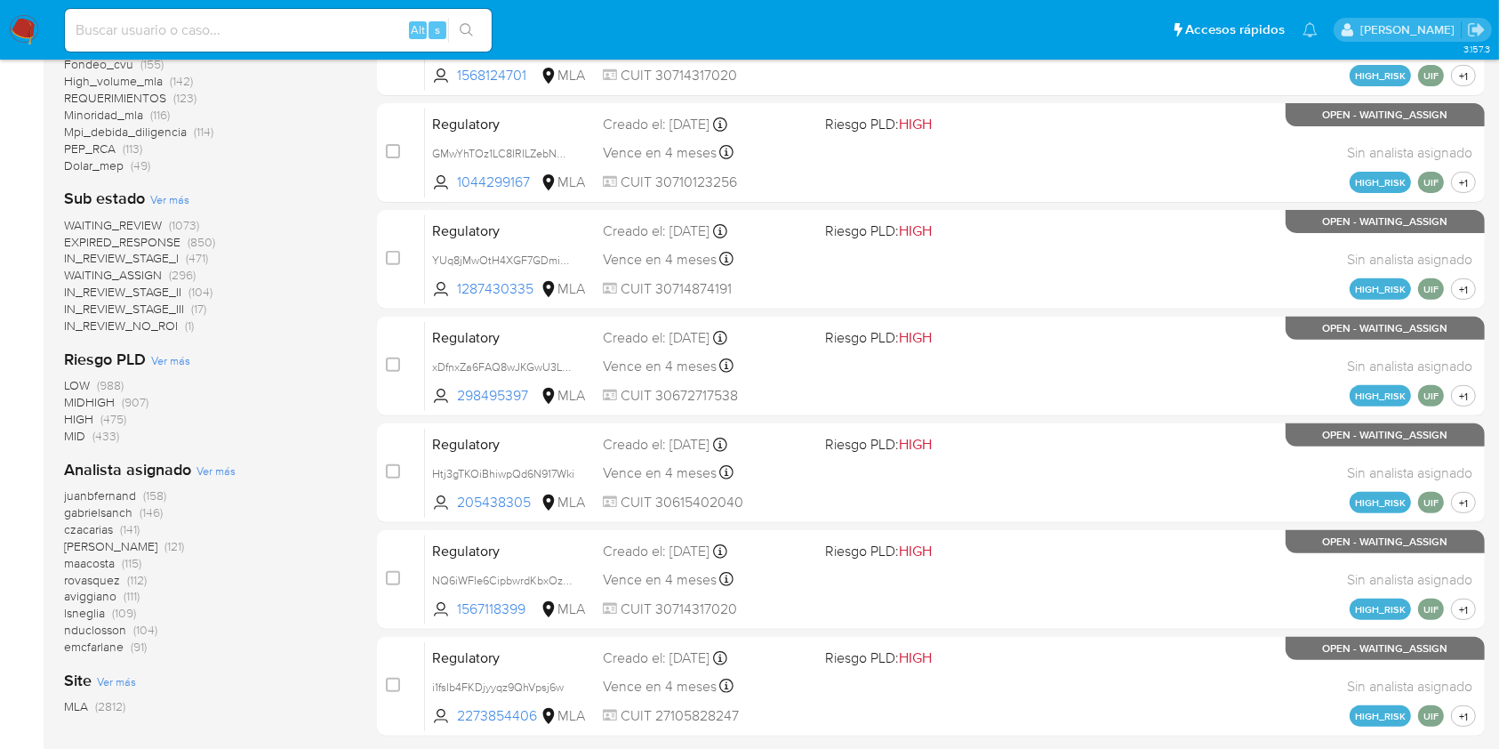
scroll to position [654, 0]
